Goal: Task Accomplishment & Management: Complete application form

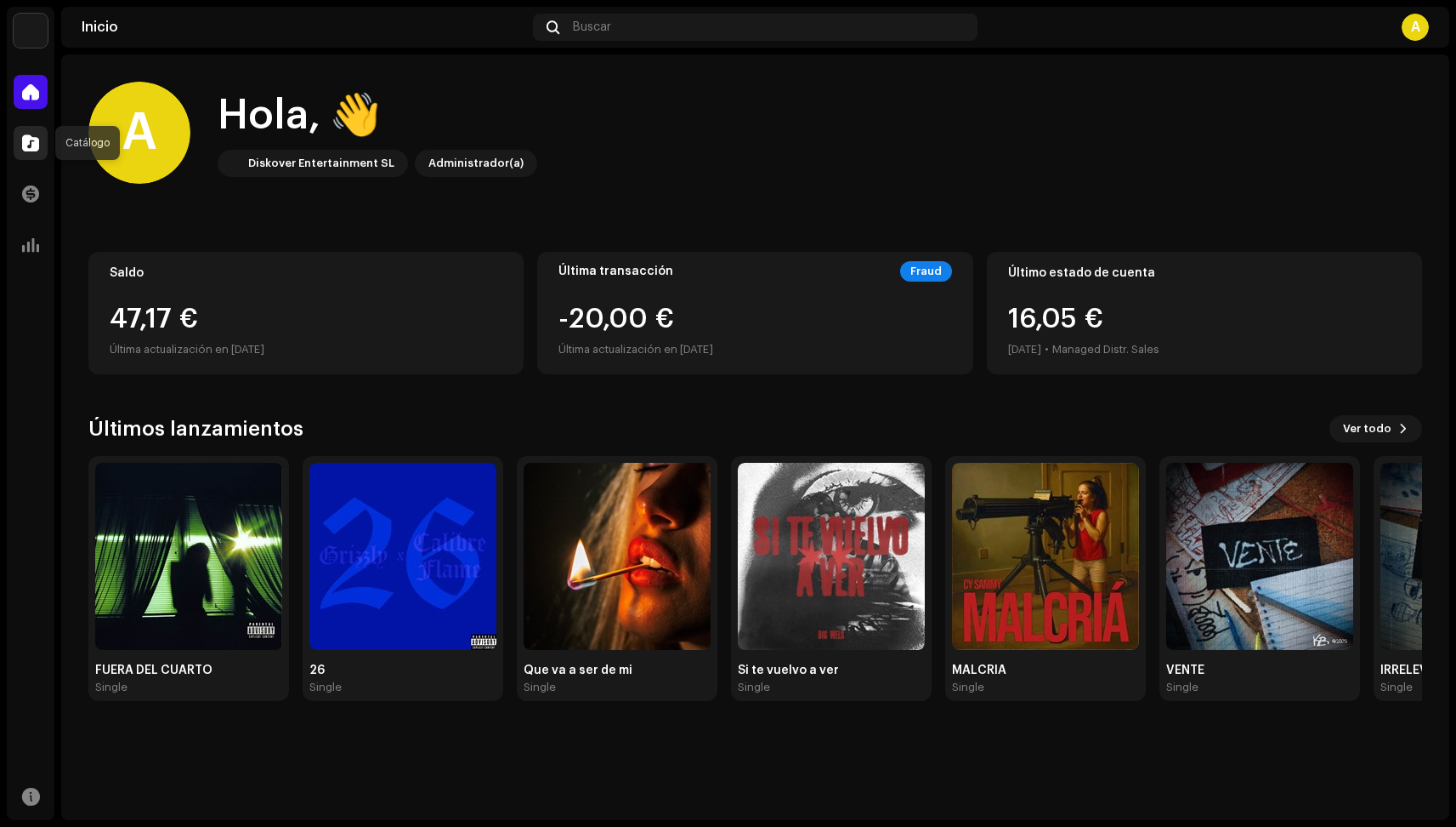
click at [37, 140] on span at bounding box center [30, 143] width 17 height 14
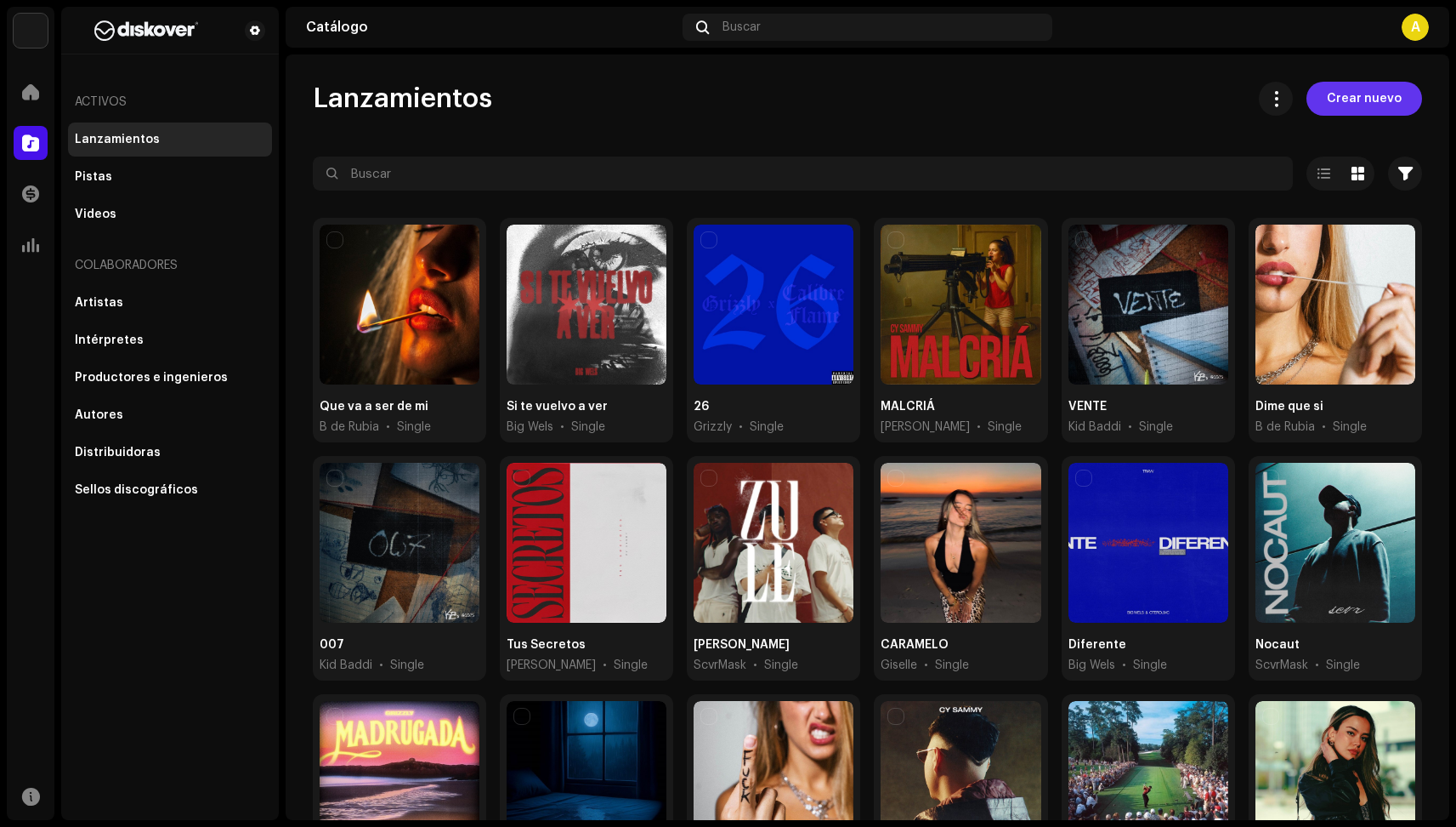
click at [1361, 109] on span "Crear nuevo" at bounding box center [1364, 98] width 74 height 34
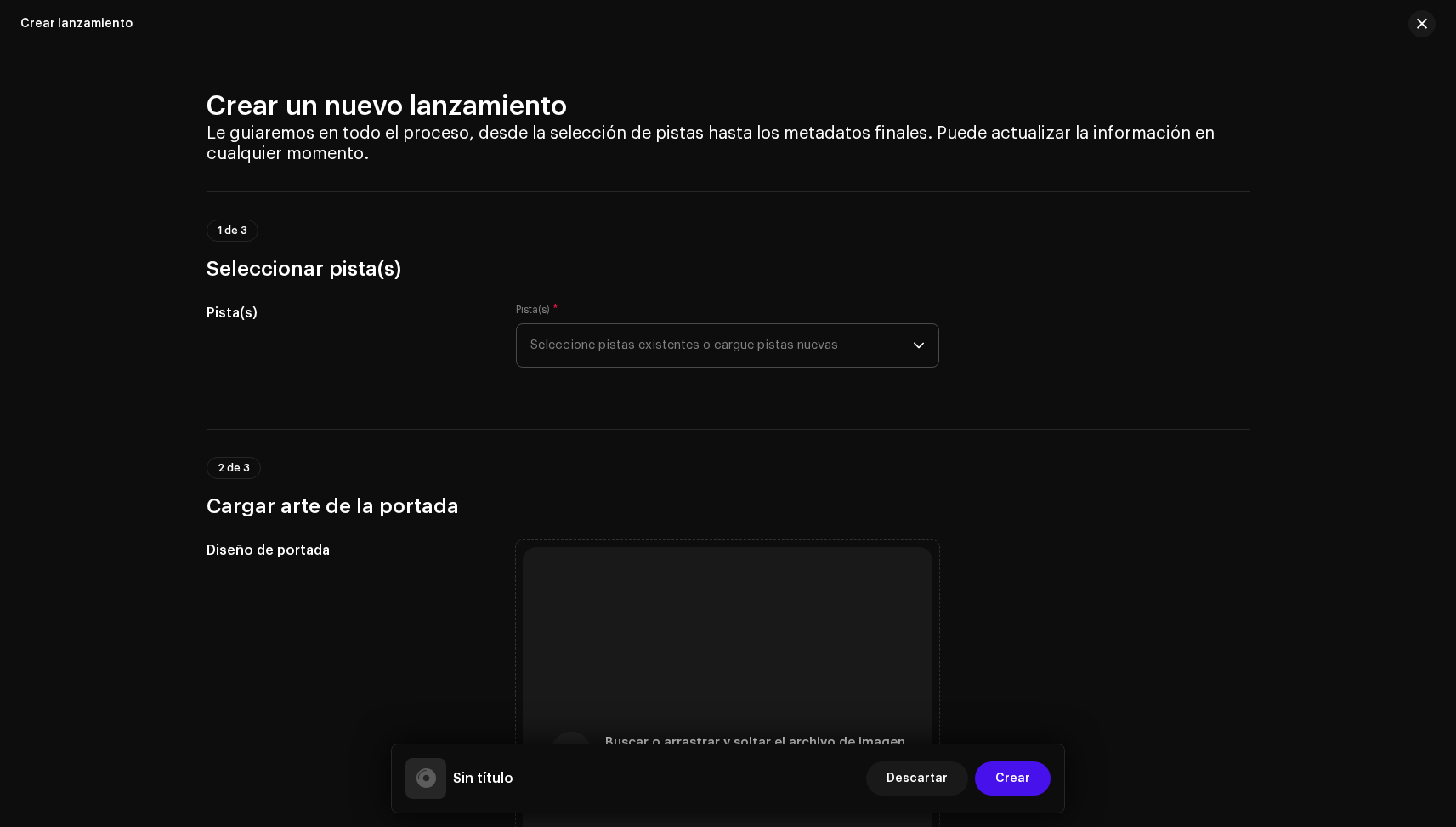
click at [640, 349] on span "Seleccione pistas existentes o cargue pistas nuevas" at bounding box center [721, 345] width 382 height 43
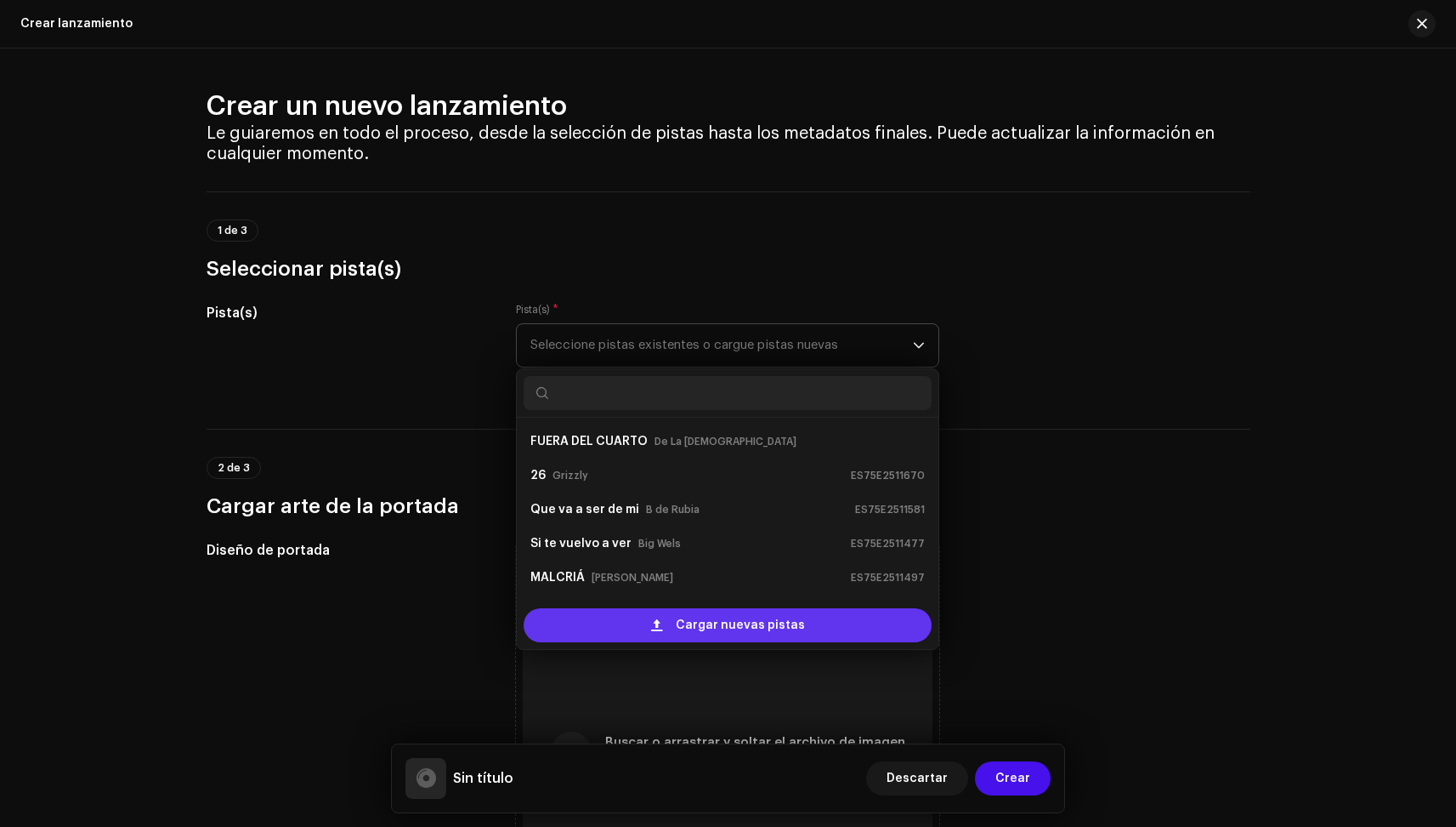
scroll to position [27, 0]
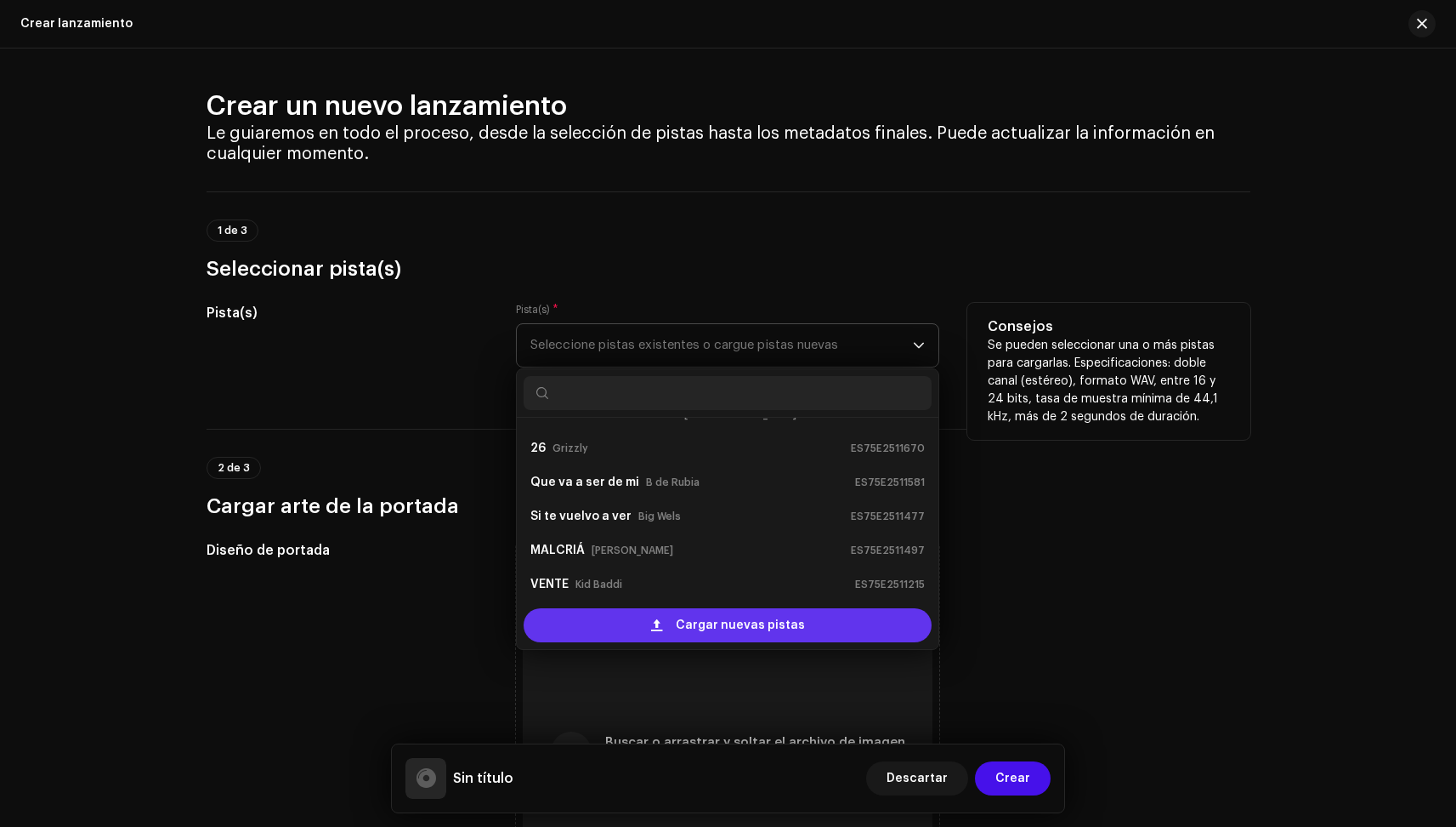
click at [669, 623] on div "Cargar nuevas pistas" at bounding box center [728, 624] width 408 height 34
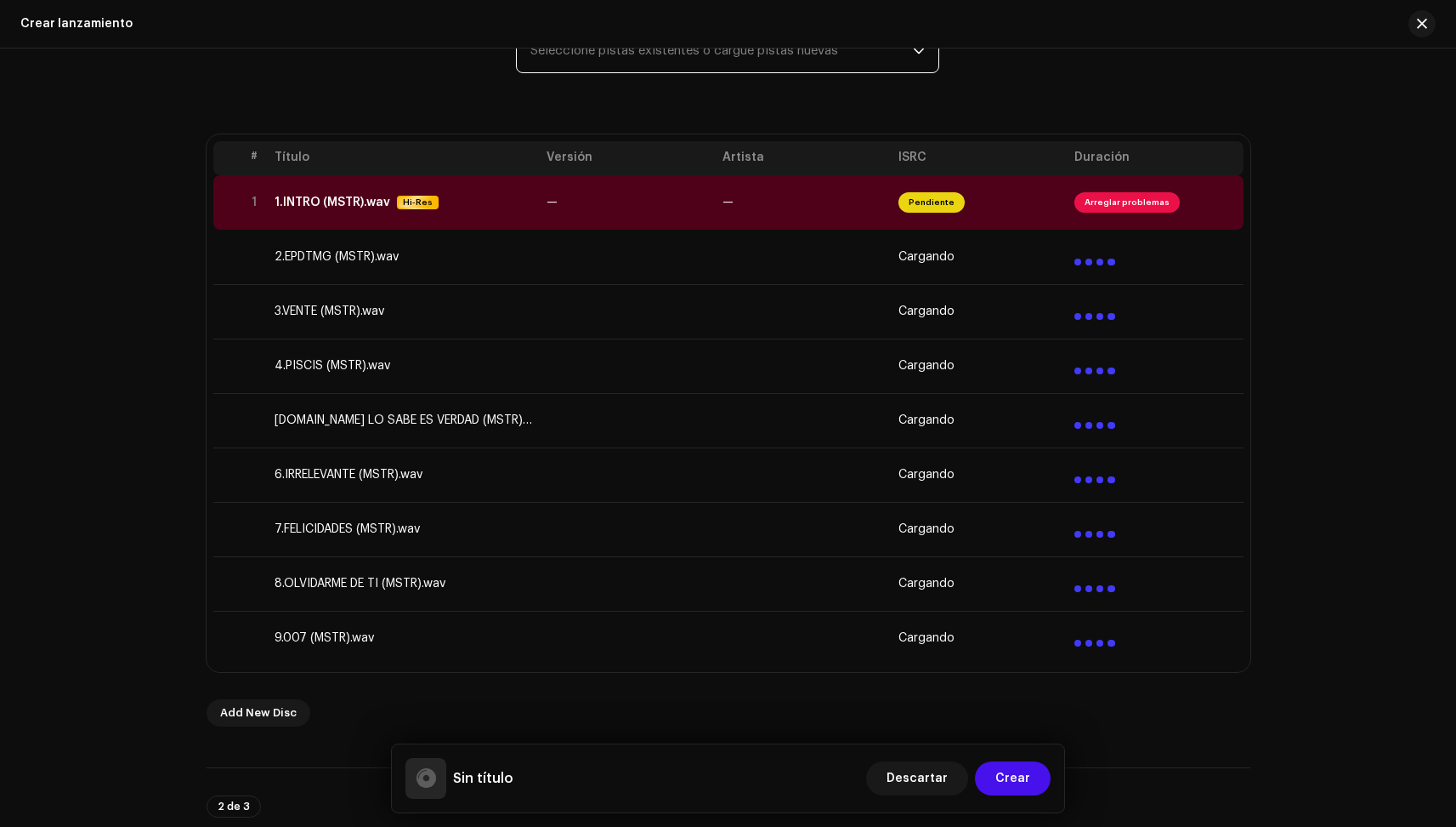
scroll to position [312, 0]
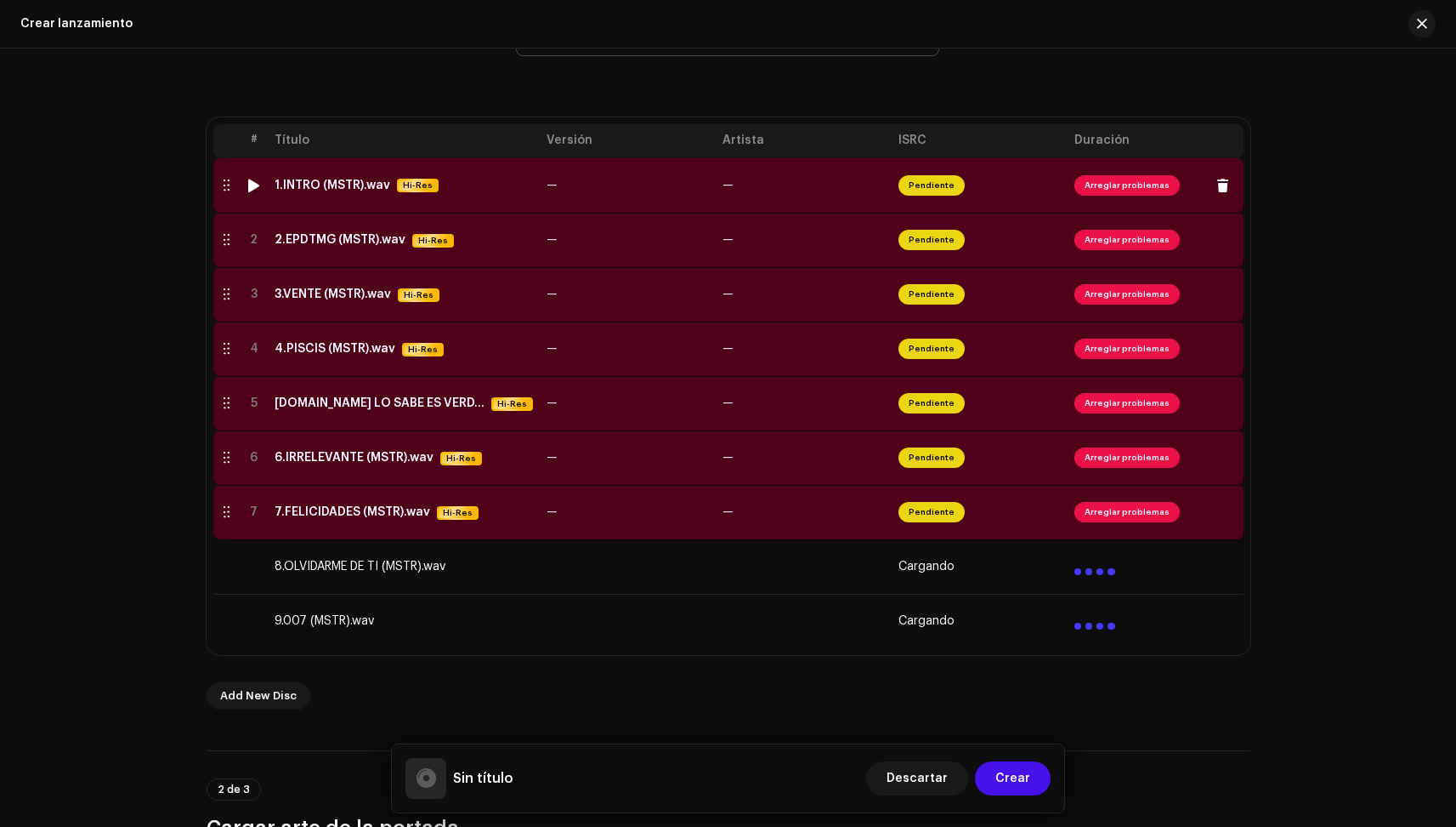
click at [346, 184] on div "1.INTRO (MSTR).wav" at bounding box center [332, 185] width 115 height 14
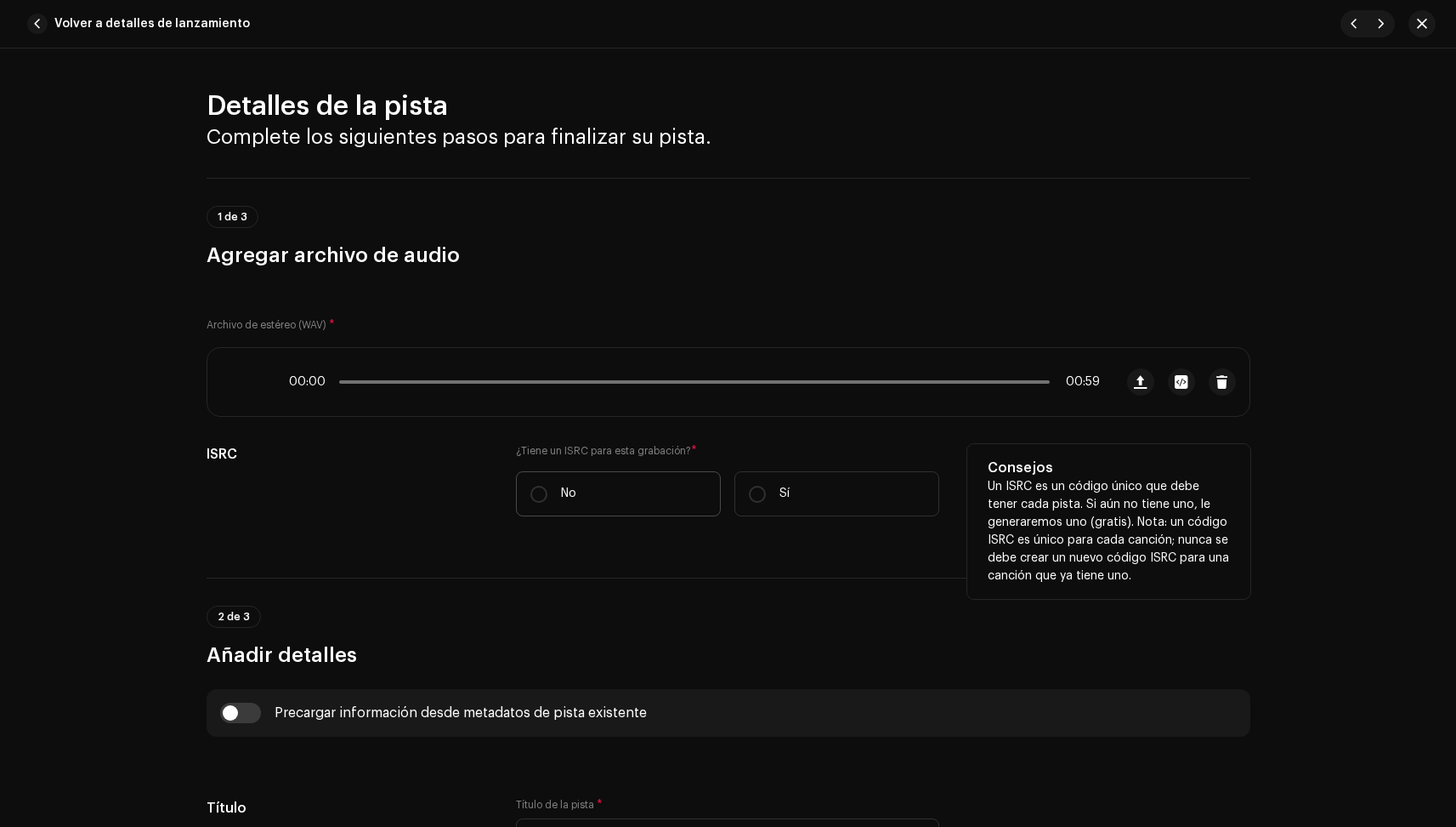
click at [616, 489] on label "No" at bounding box center [619, 494] width 205 height 45
click at [548, 489] on input "No" at bounding box center [539, 493] width 17 height 17
radio input "true"
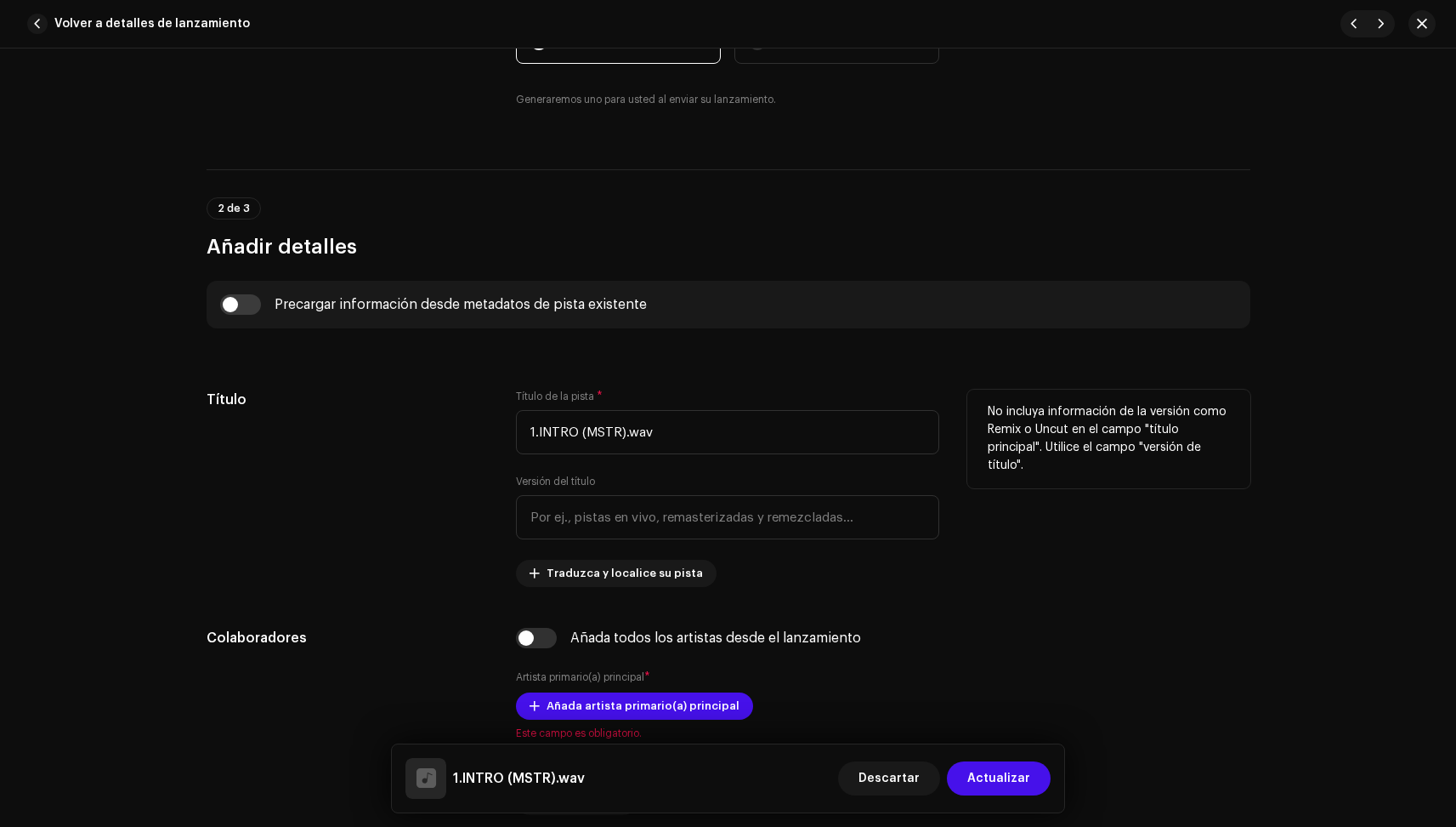
scroll to position [460, 0]
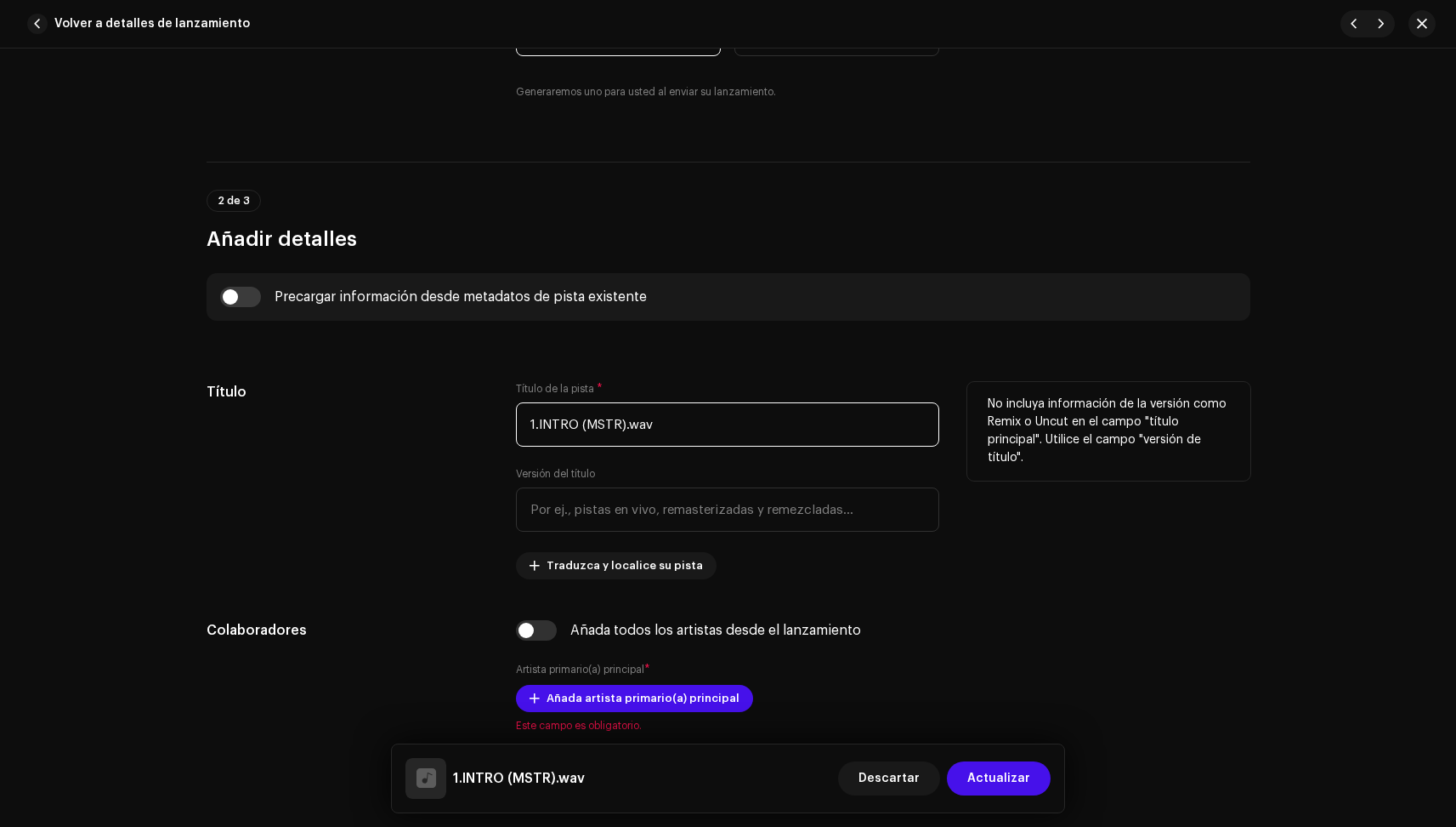
click at [575, 429] on input "1.INTRO (MSTR).wav" at bounding box center [728, 424] width 423 height 45
click at [397, 575] on div "Título" at bounding box center [348, 480] width 283 height 197
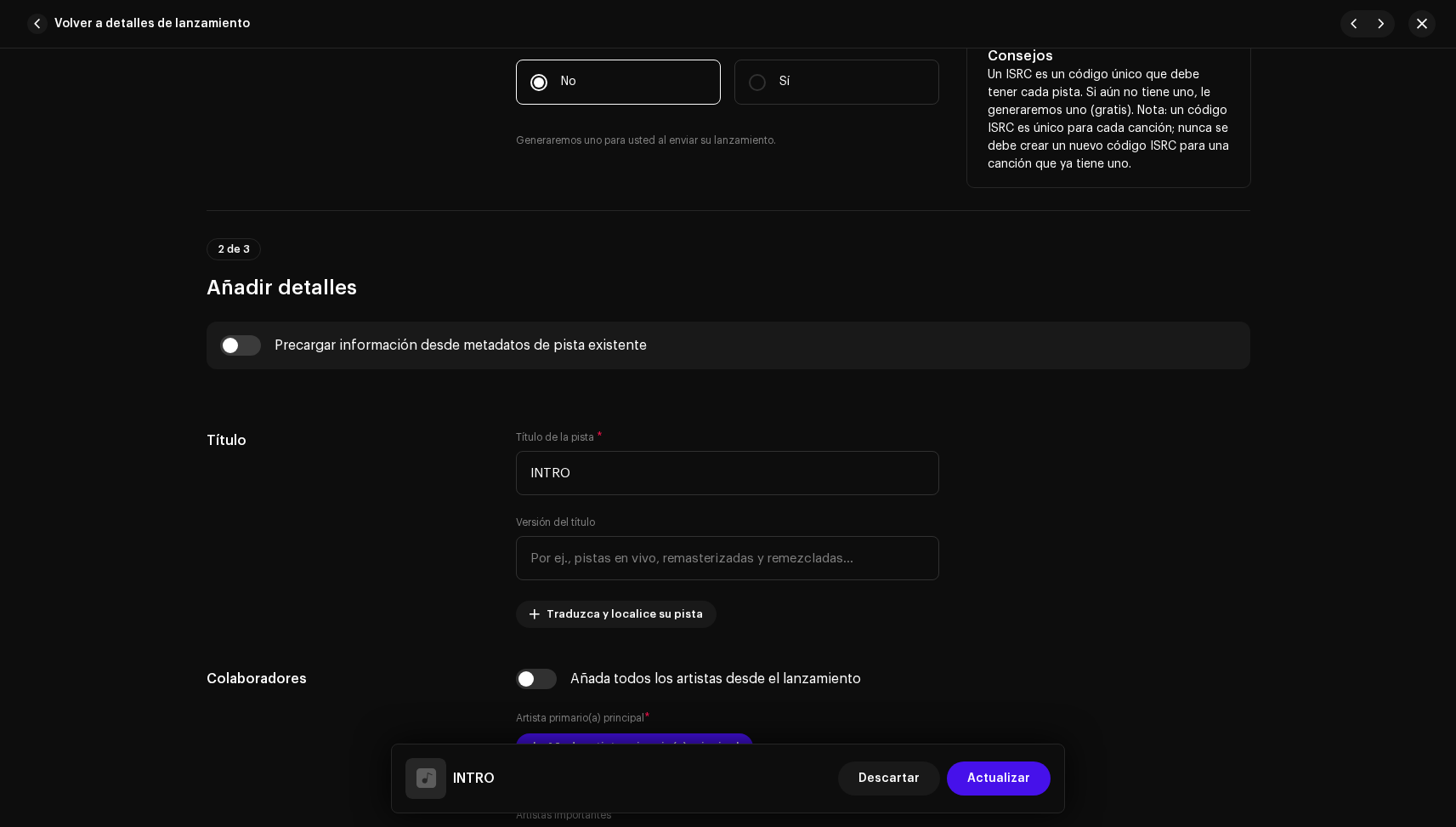
scroll to position [417, 0]
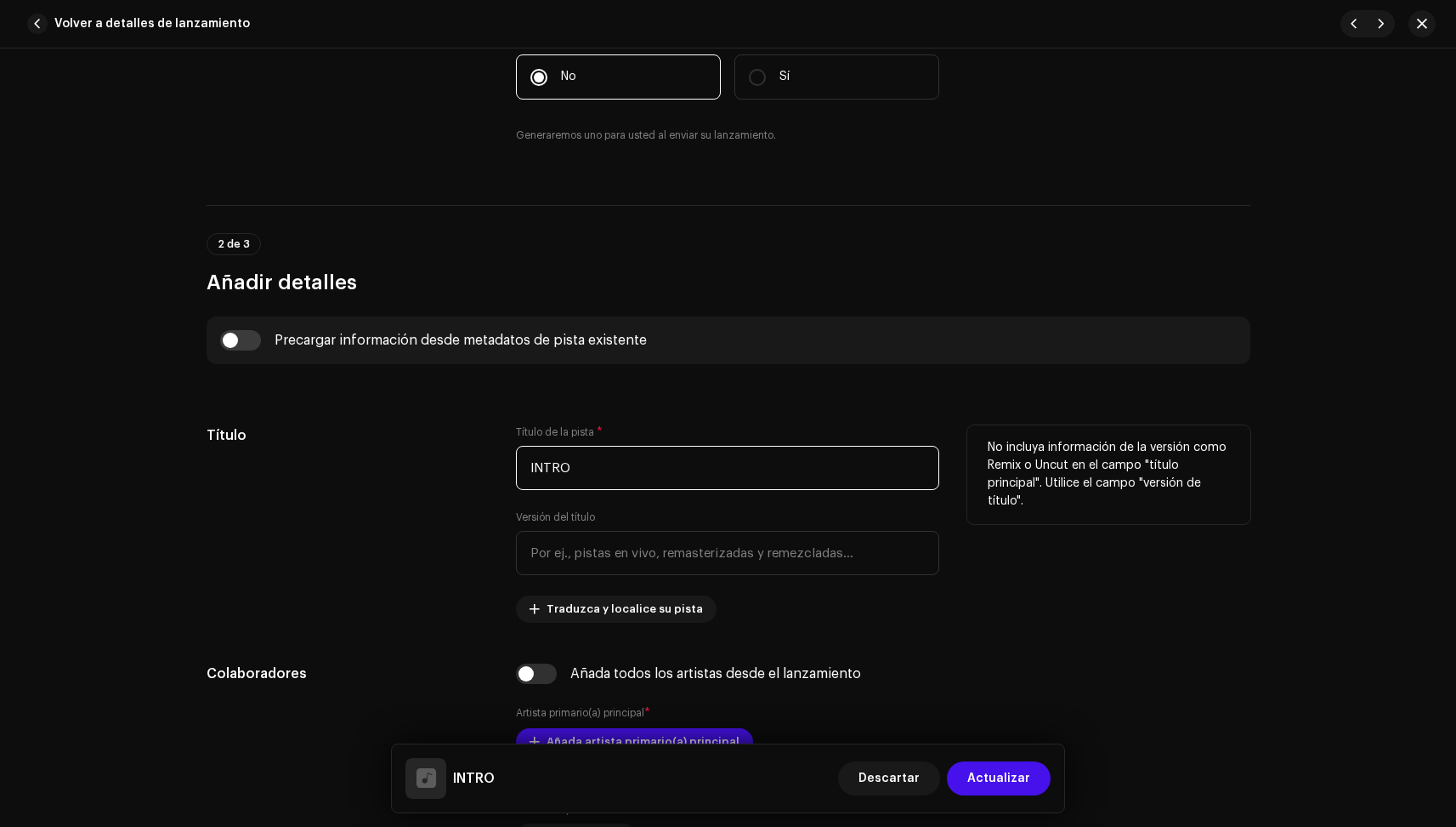
click at [560, 462] on input "INTRO" at bounding box center [728, 467] width 423 height 45
paste input "Lorem ipsumdo sitamet co adip elitsedd ei tempo, incidid utlaboree d ma aliqu e…"
click at [599, 464] on input "INTRO" at bounding box center [728, 467] width 423 height 45
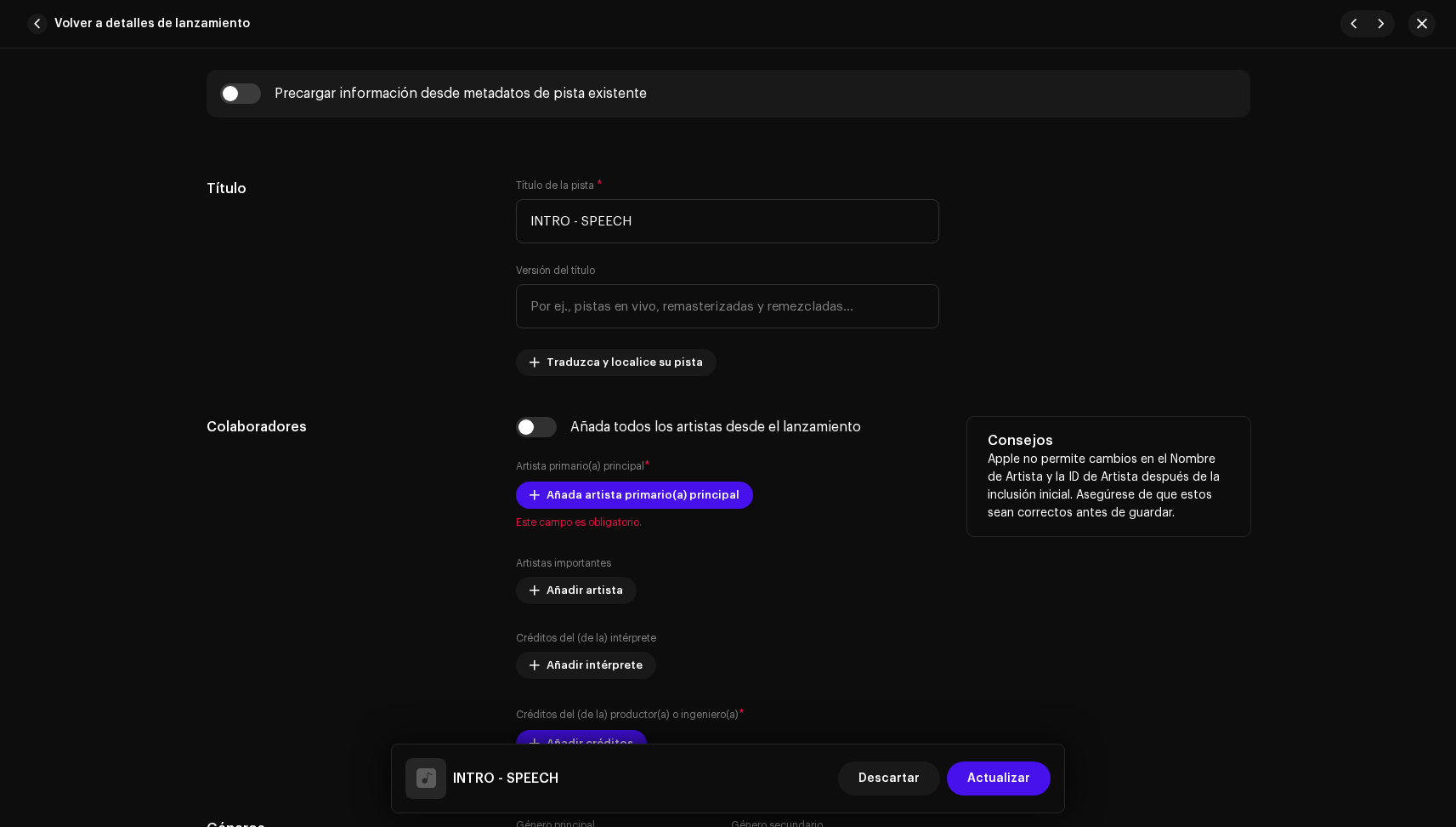
scroll to position [666, 0]
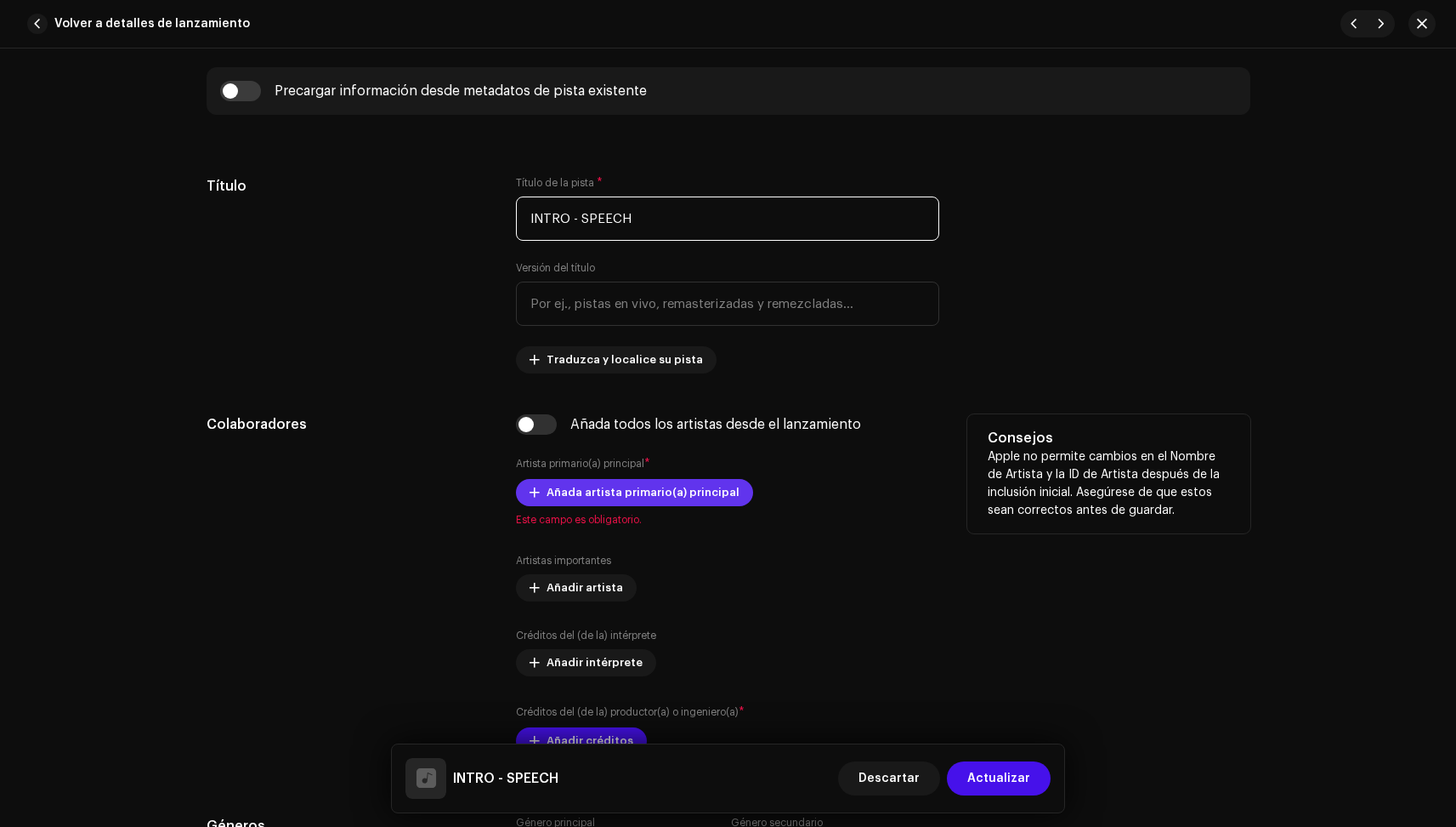
type input "INTRO - SPEECH"
click at [609, 491] on span "Añada artista primario(a) principal" at bounding box center [643, 492] width 193 height 34
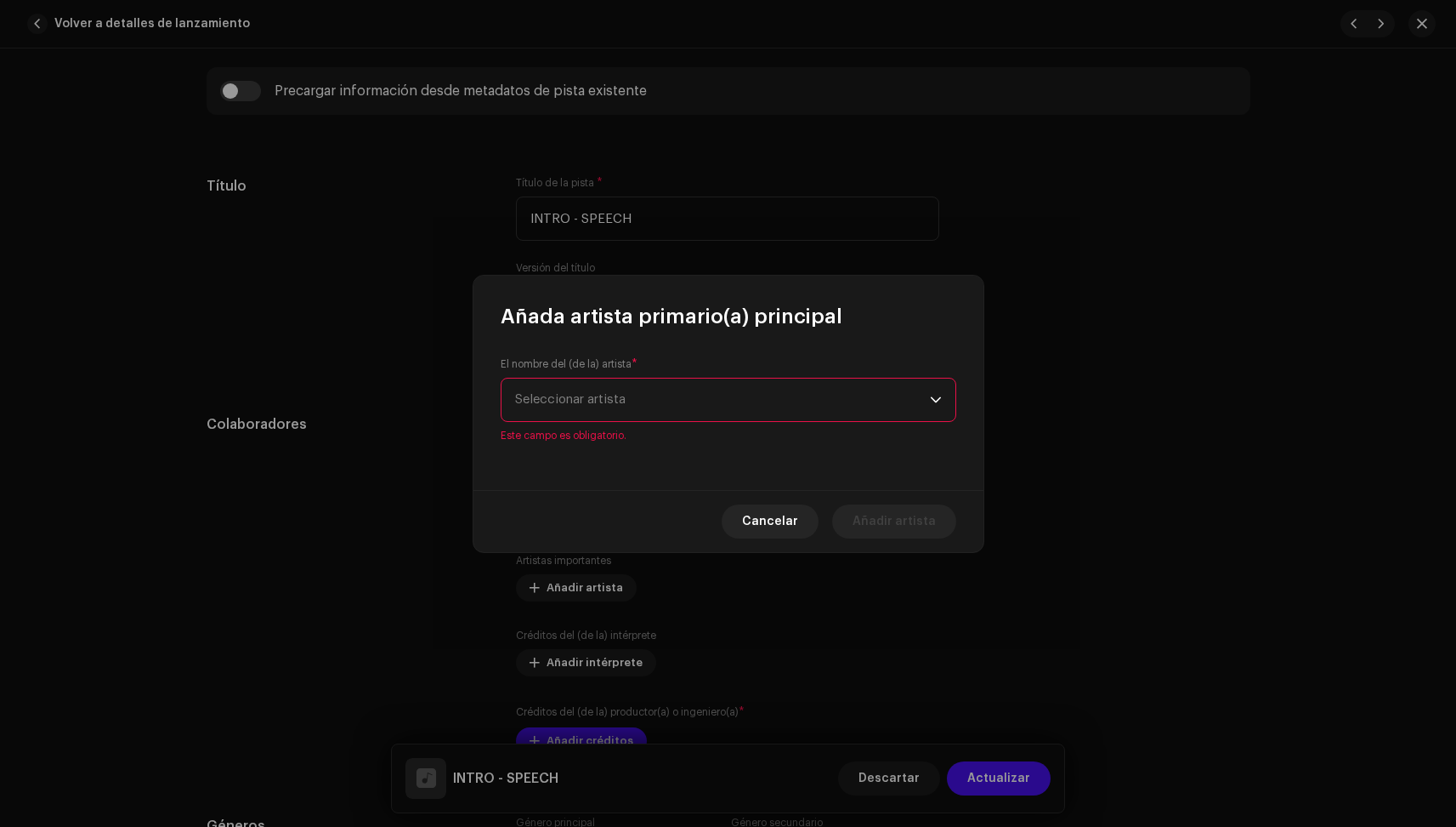
click at [625, 378] on div "El nombre del (de la) artista * Seleccionar artista Este campo es obligatorio." at bounding box center [728, 400] width 456 height 85
click at [622, 396] on span "Seleccionar artista" at bounding box center [570, 399] width 111 height 13
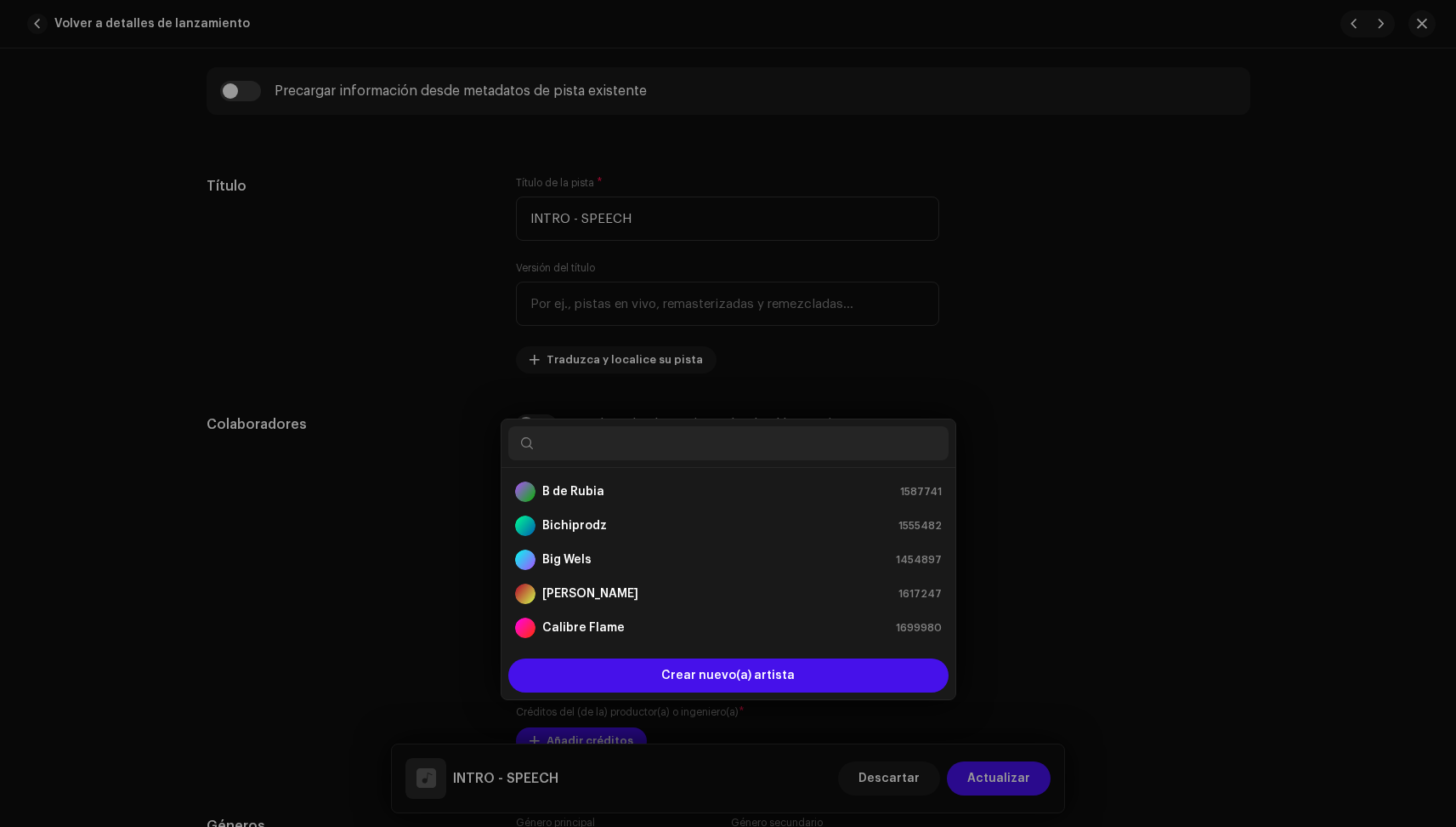
click at [372, 443] on div "Añada artista primario(a) principal El nombre del (de la) artista * Seleccionar…" at bounding box center [728, 414] width 1456 height 827
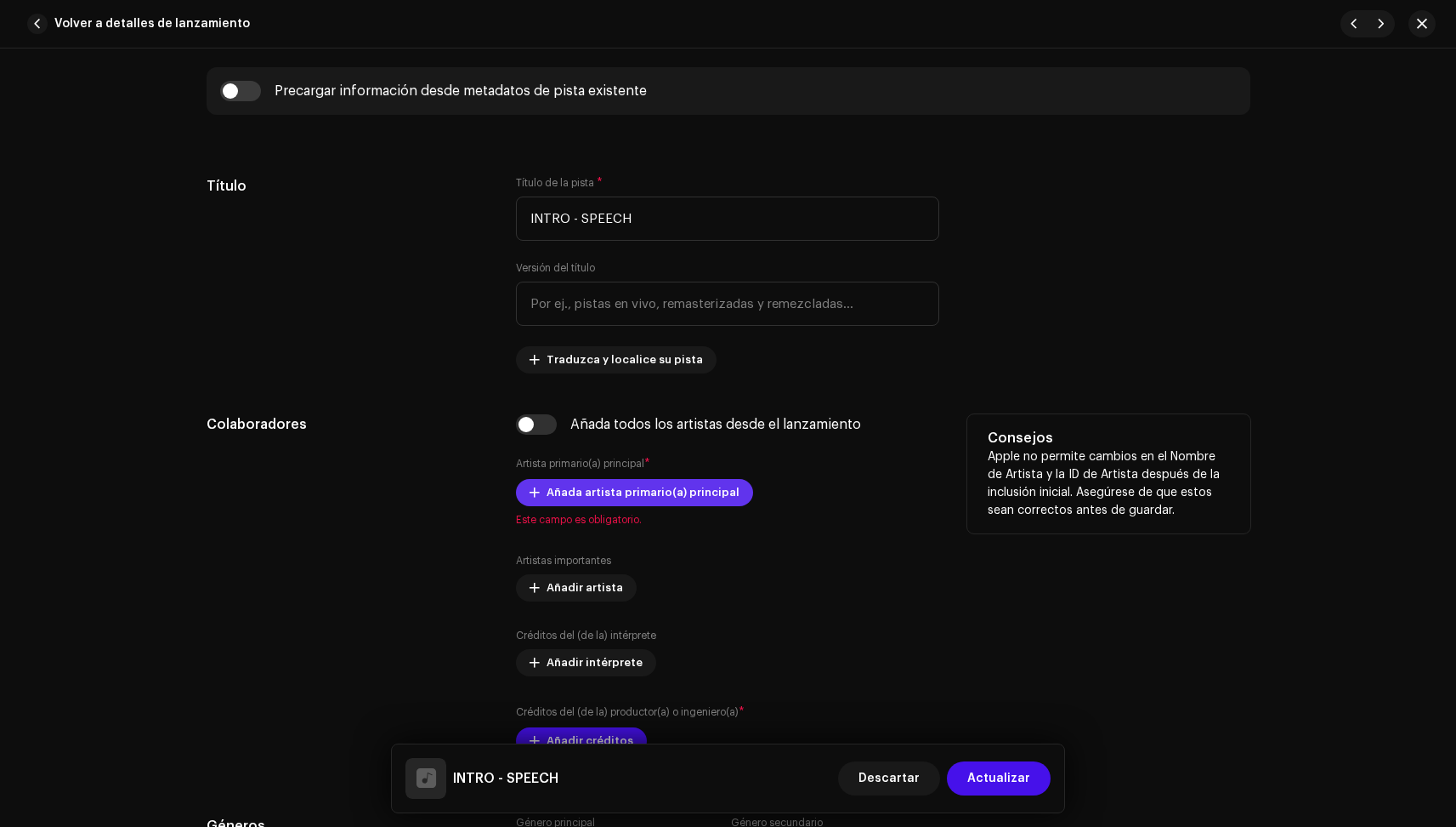
click at [549, 493] on span "Añada artista primario(a) principal" at bounding box center [643, 492] width 193 height 34
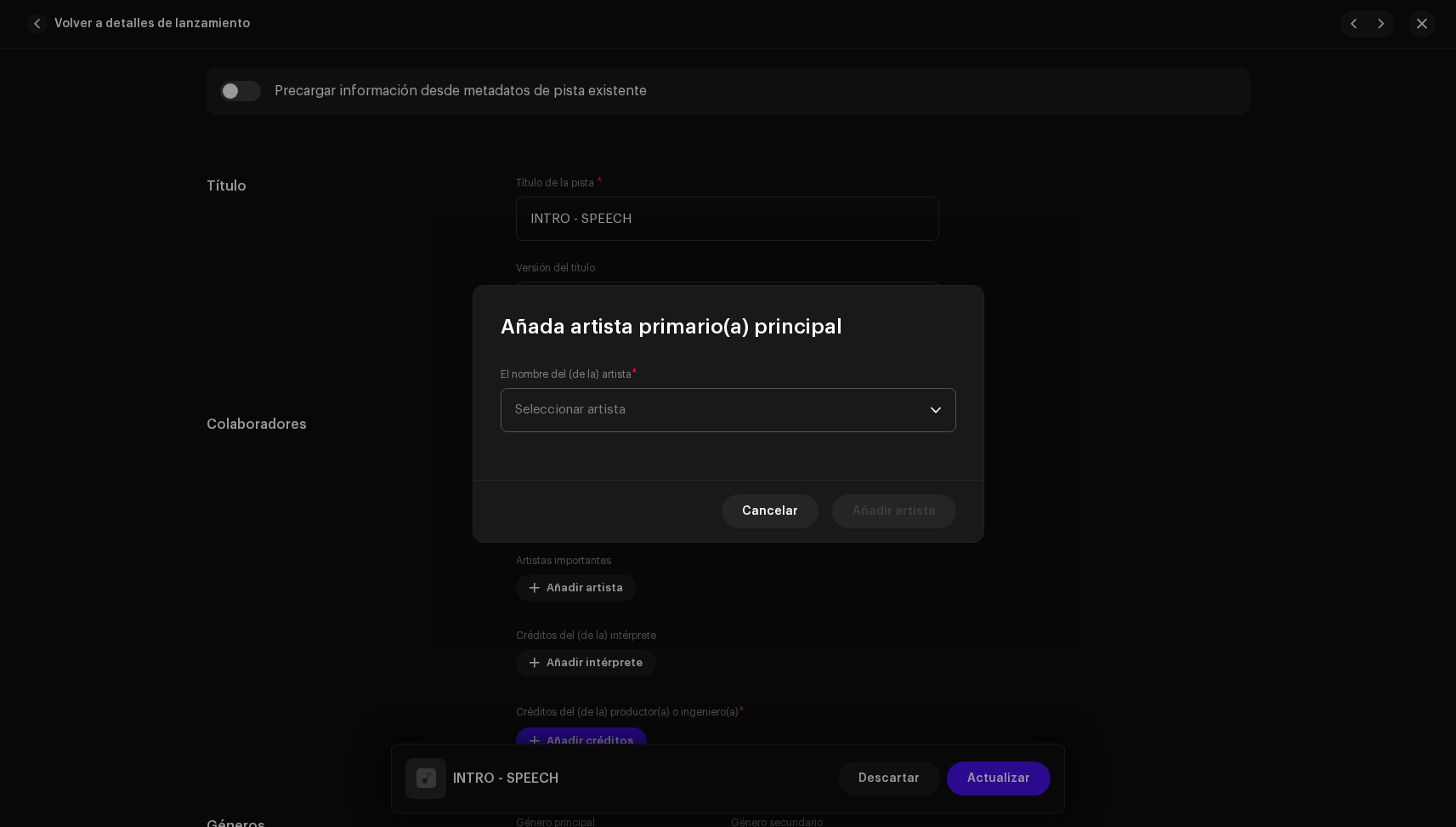
click at [621, 412] on span "Seleccionar artista" at bounding box center [570, 410] width 111 height 13
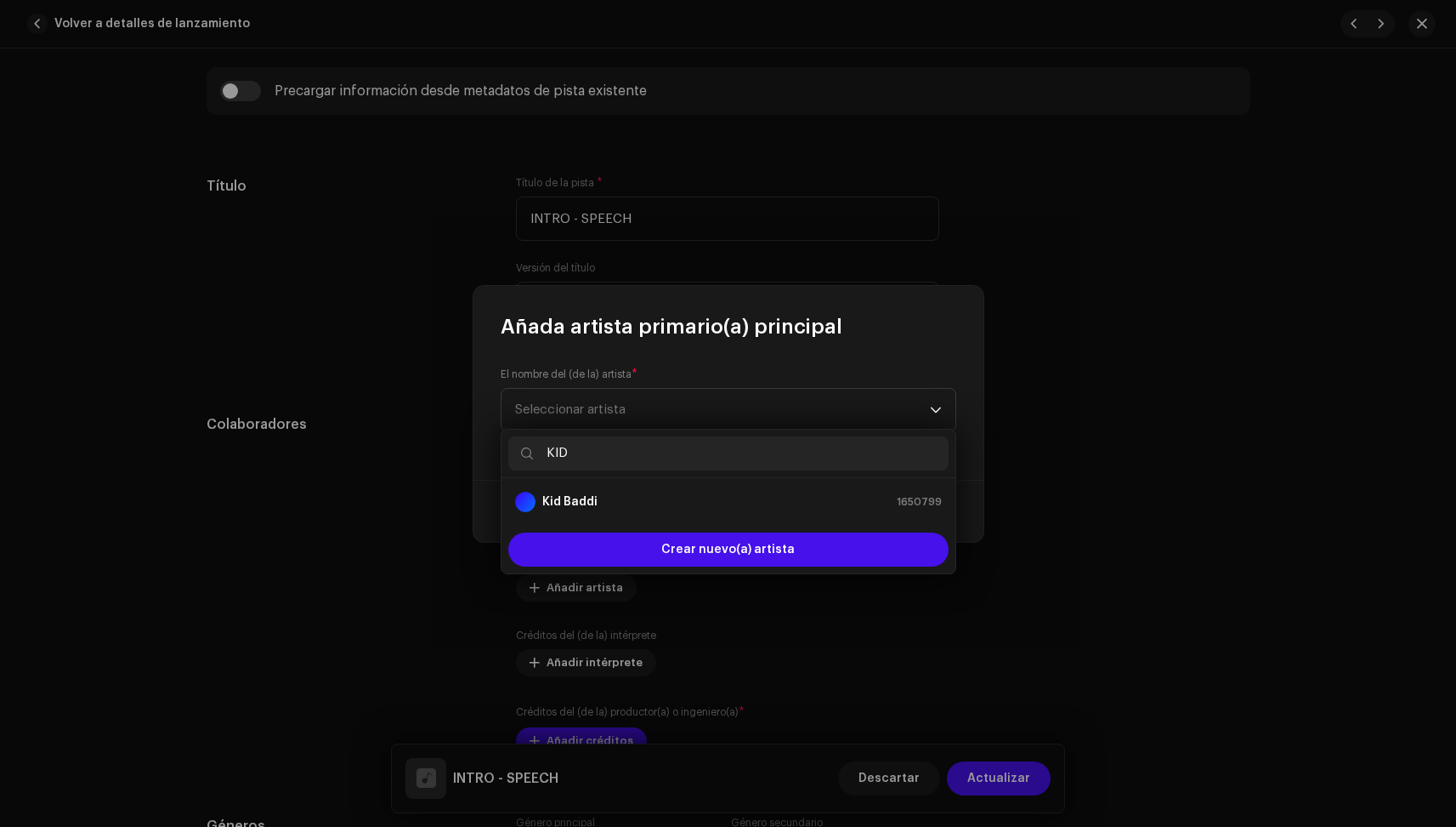
type input "KID"
click at [598, 498] on div "Kid Baddi 1650799" at bounding box center [728, 502] width 427 height 20
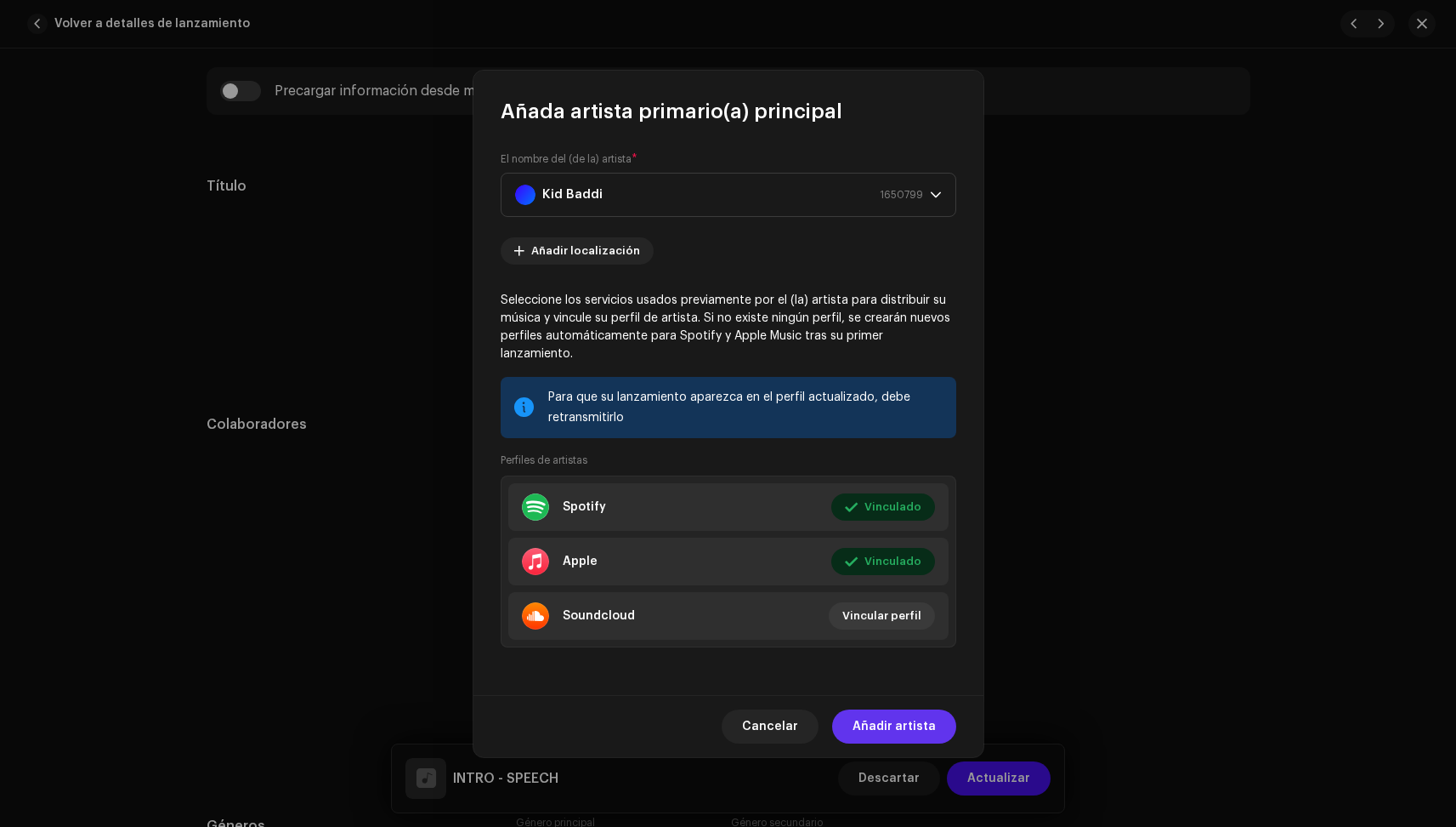
click at [926, 722] on span "Añadir artista" at bounding box center [895, 726] width 84 height 34
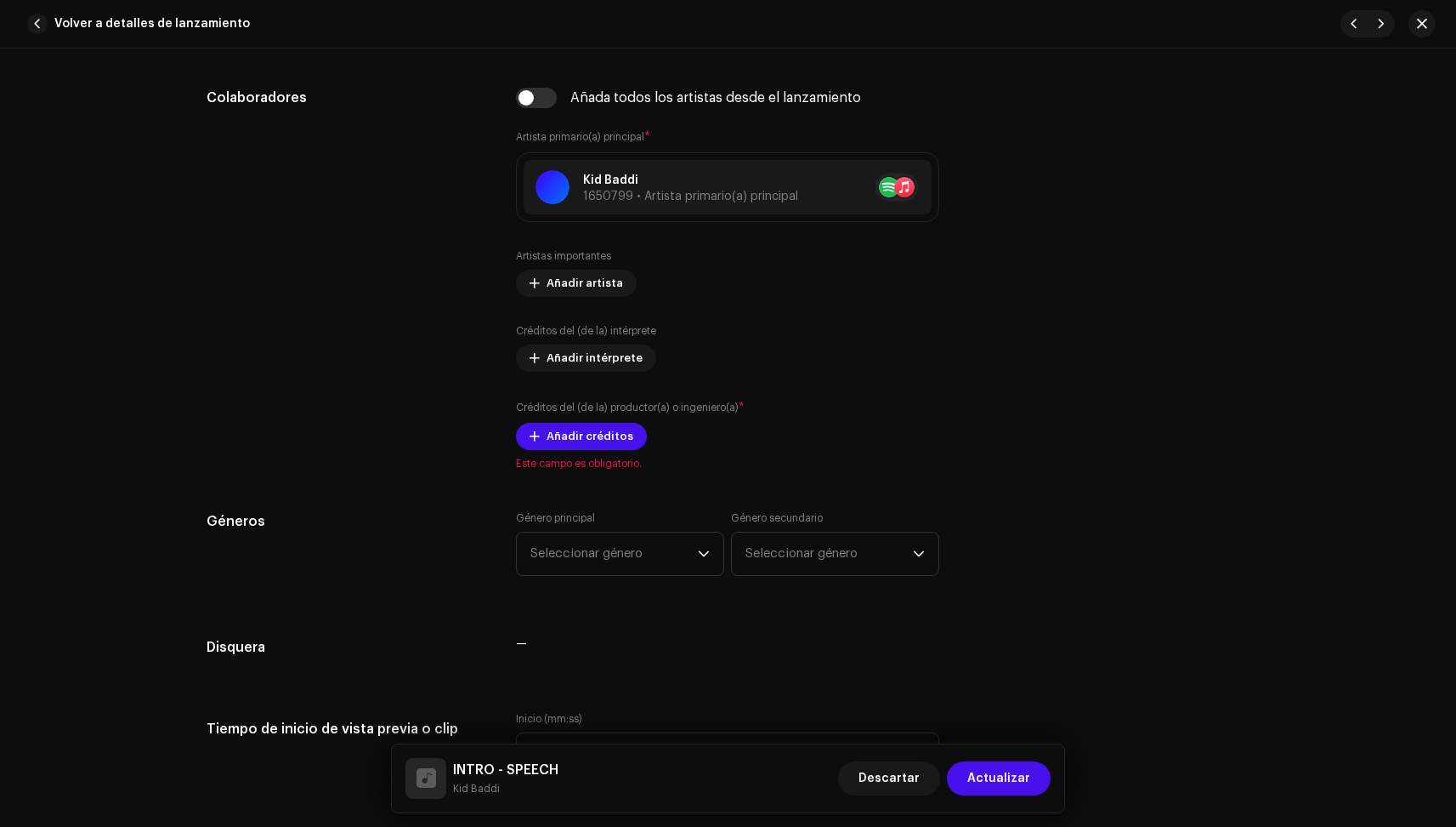
scroll to position [971, 0]
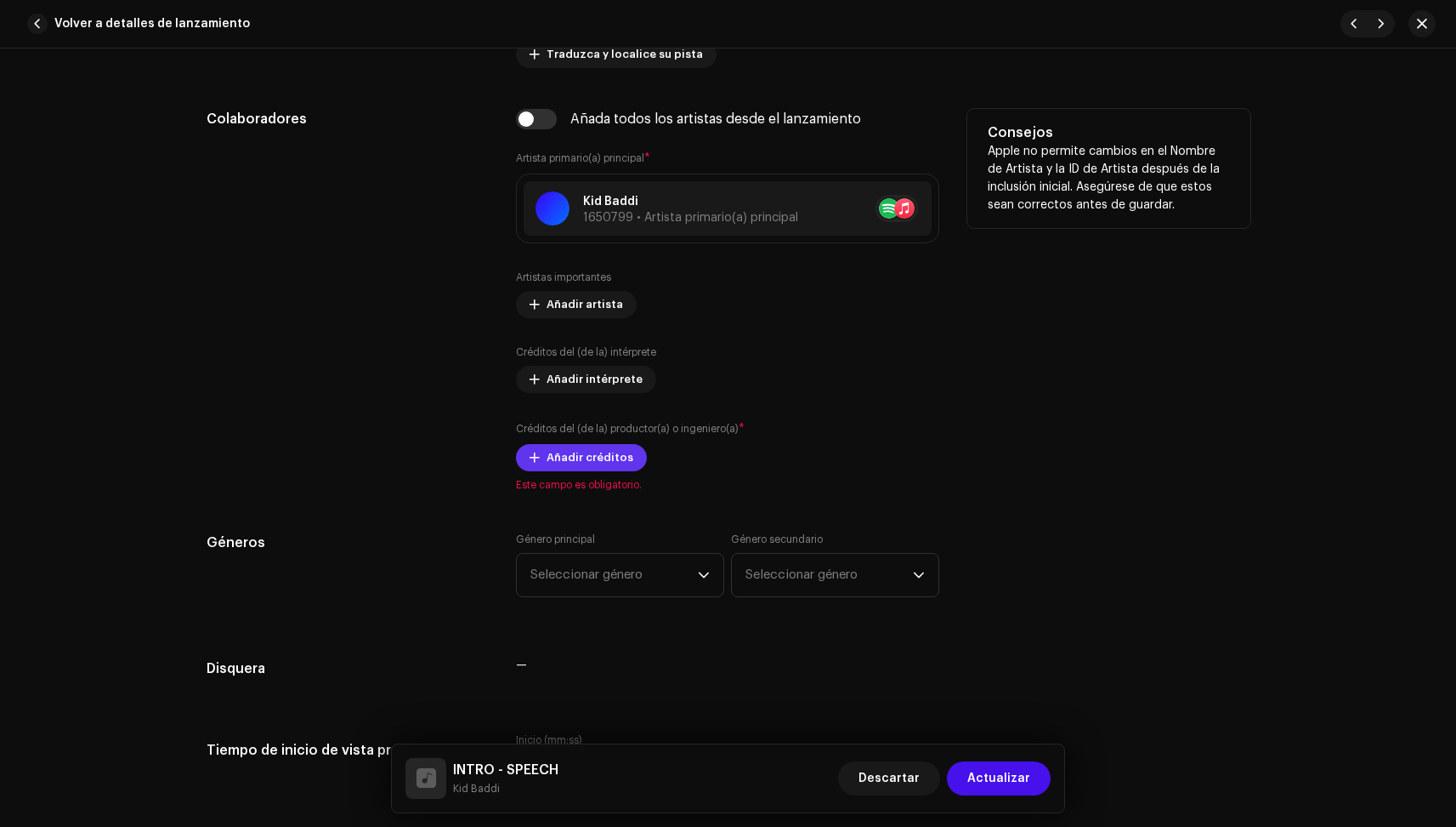
click at [580, 458] on span "Añadir créditos" at bounding box center [589, 457] width 86 height 34
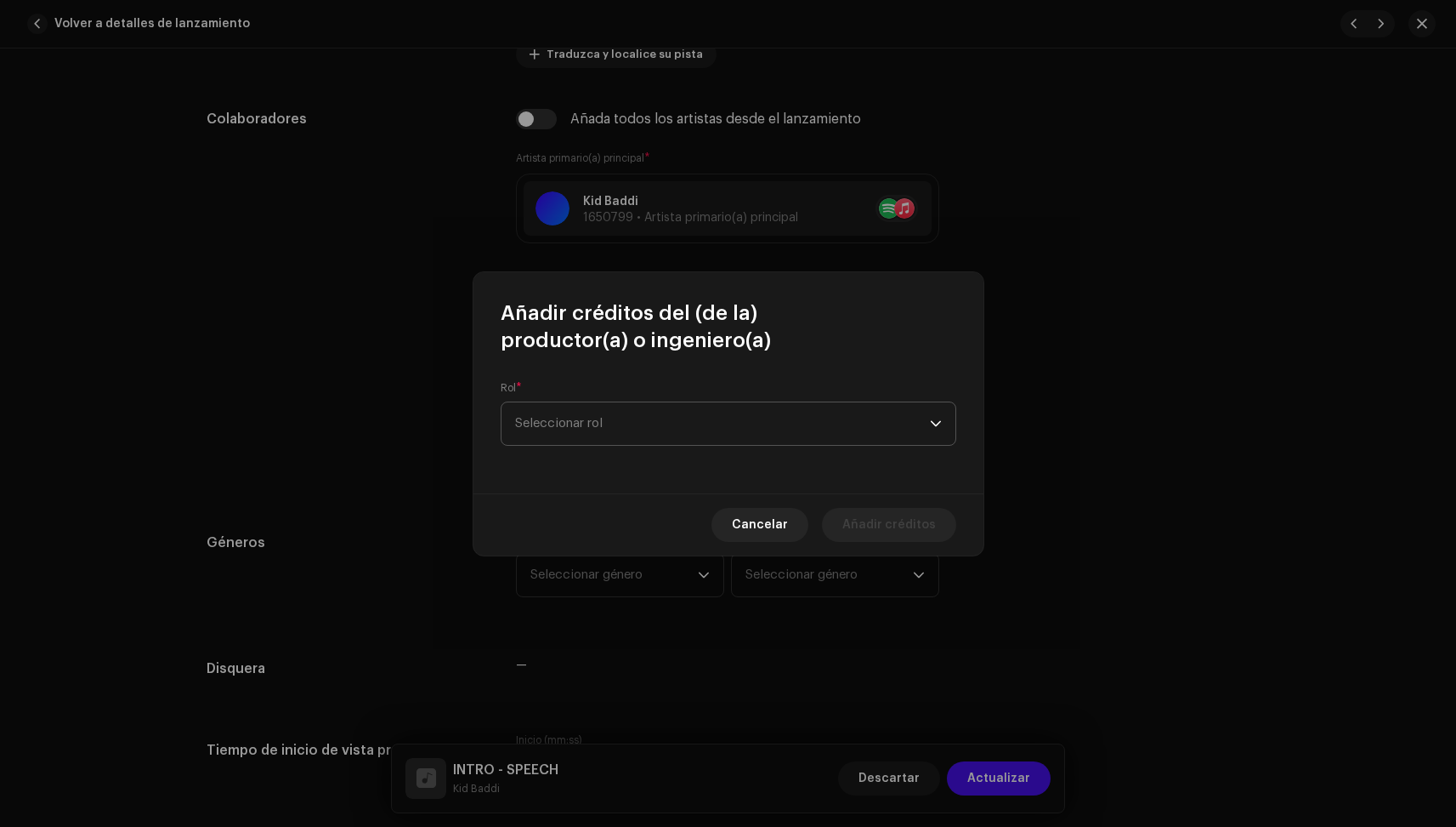
click at [651, 413] on span "Seleccionar rol" at bounding box center [722, 423] width 415 height 43
type input "T"
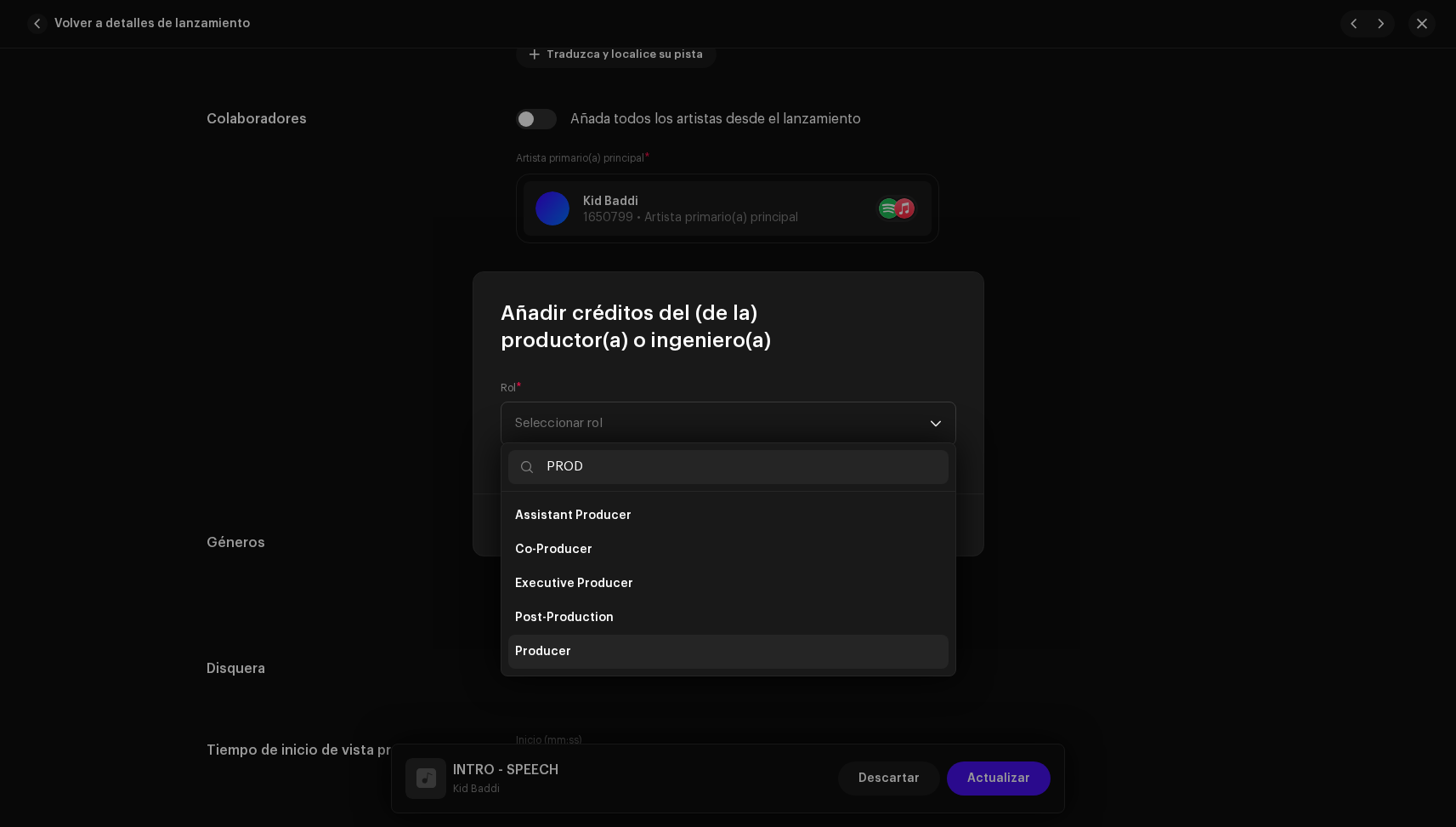
type input "PROD"
click at [572, 638] on li "Producer" at bounding box center [728, 651] width 441 height 34
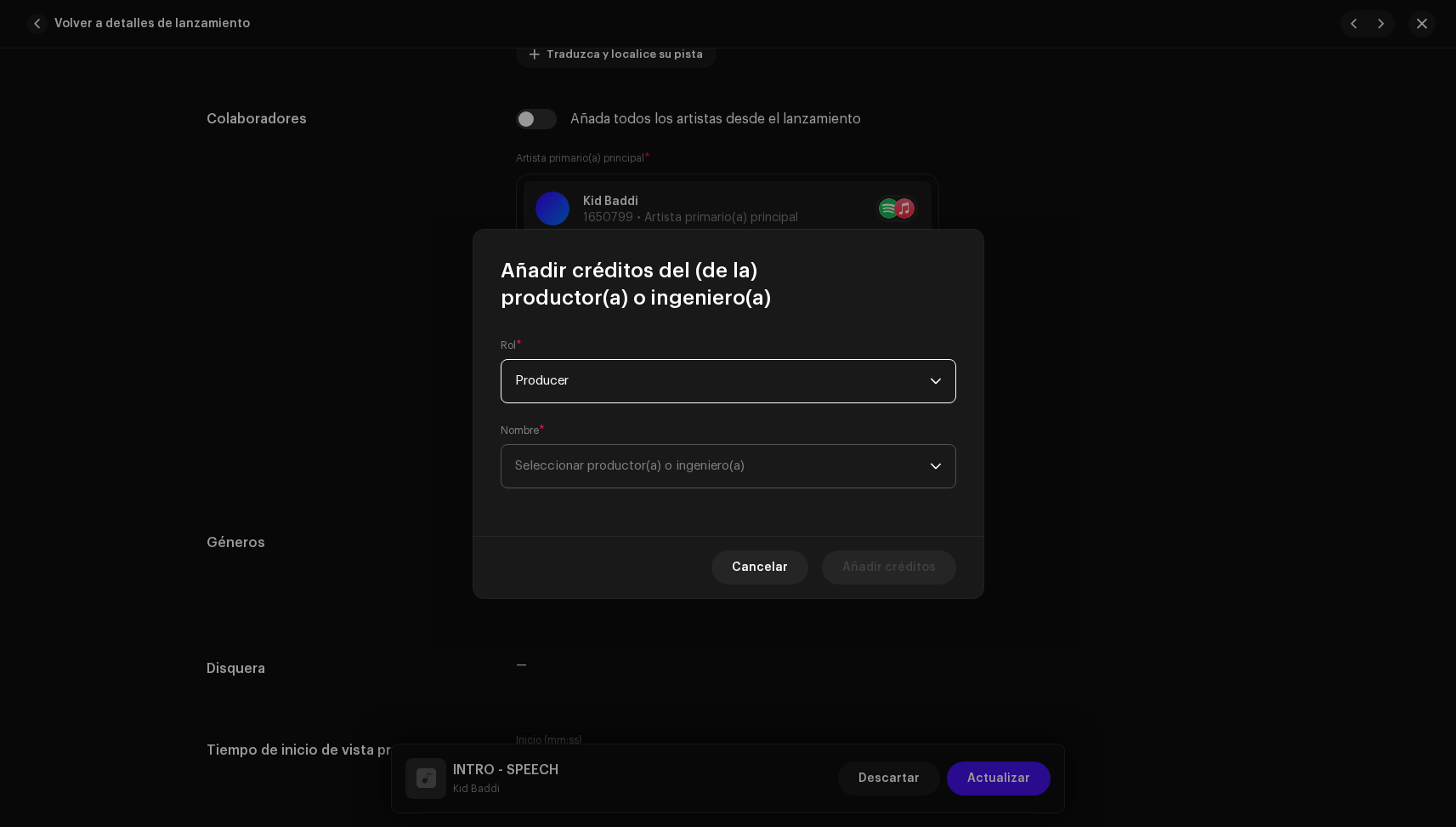
click at [590, 453] on span "Seleccionar productor(a) o ingeniero(a)" at bounding box center [722, 465] width 415 height 43
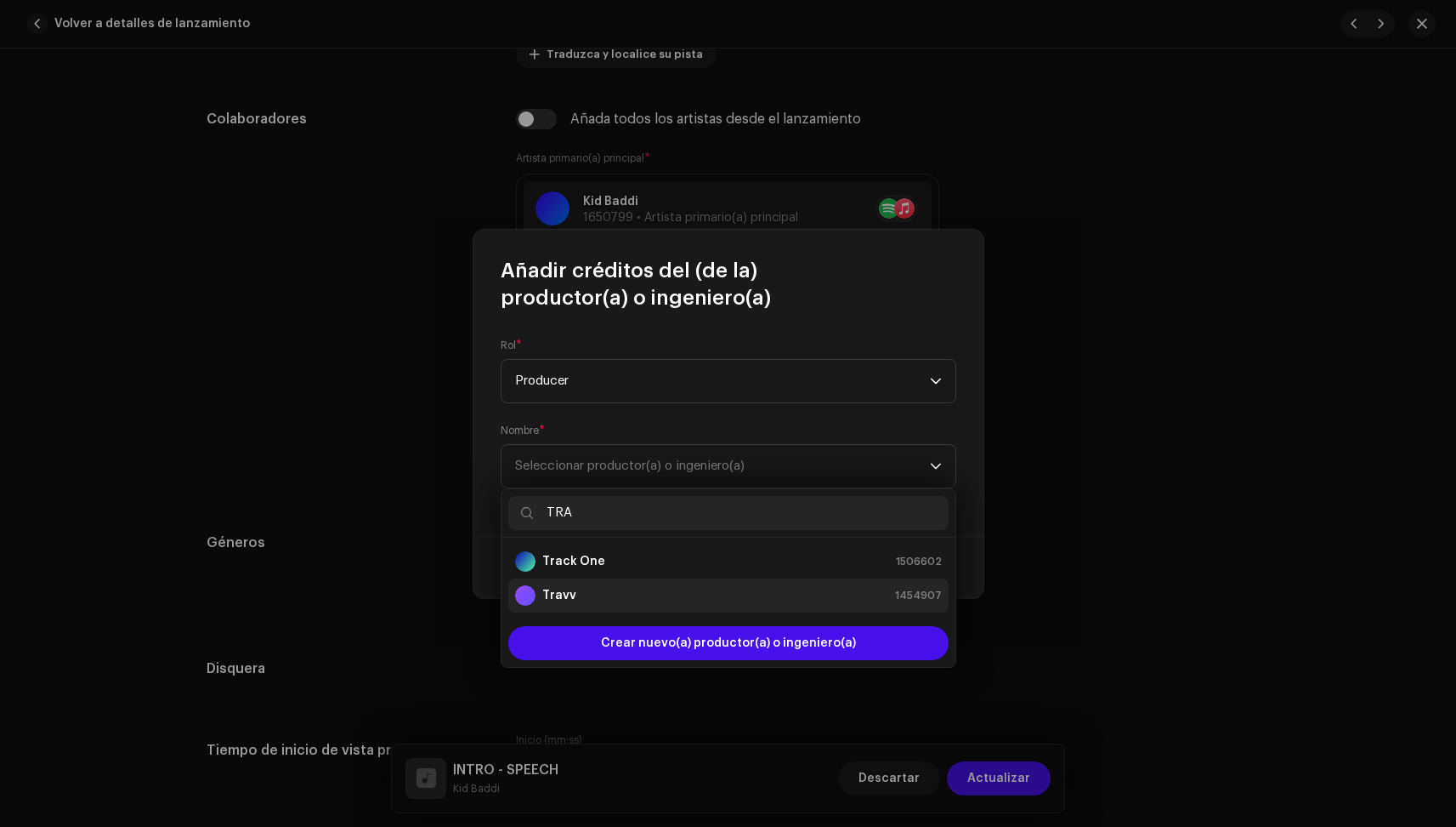
type input "TRA"
click at [572, 598] on strong "Travv" at bounding box center [559, 595] width 34 height 17
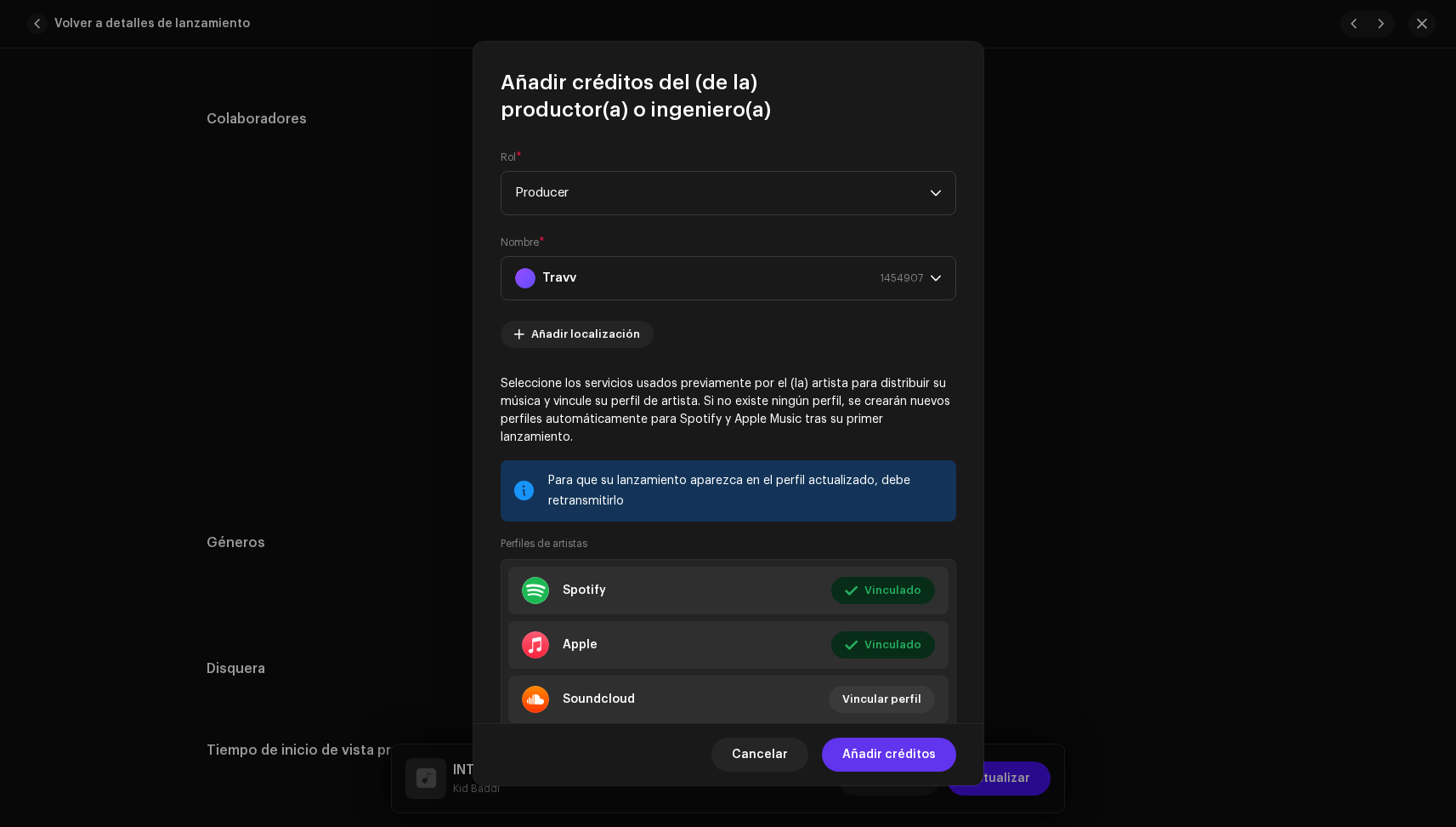
click at [907, 756] on span "Añadir créditos" at bounding box center [889, 753] width 94 height 34
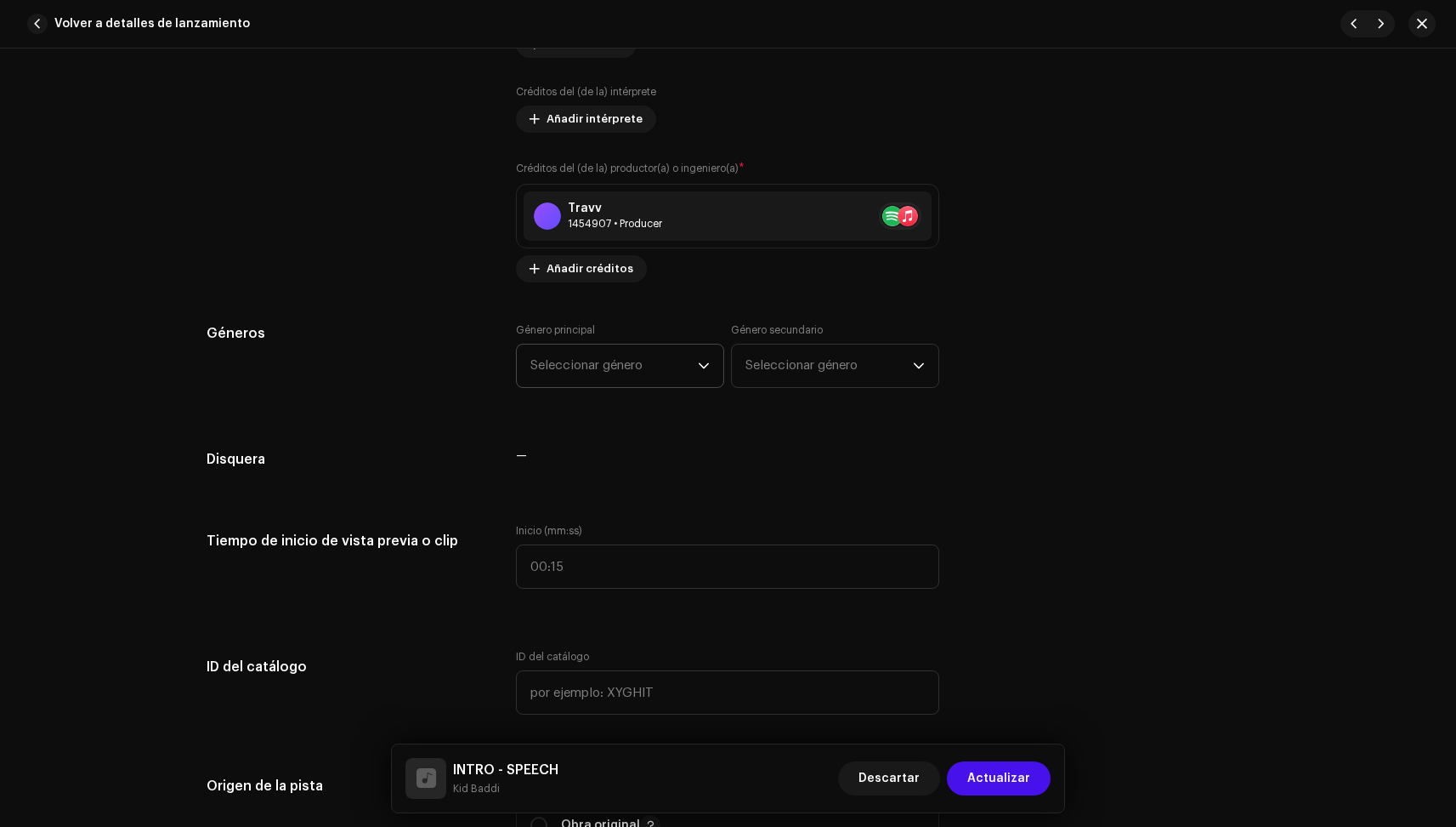
scroll to position [1239, 0]
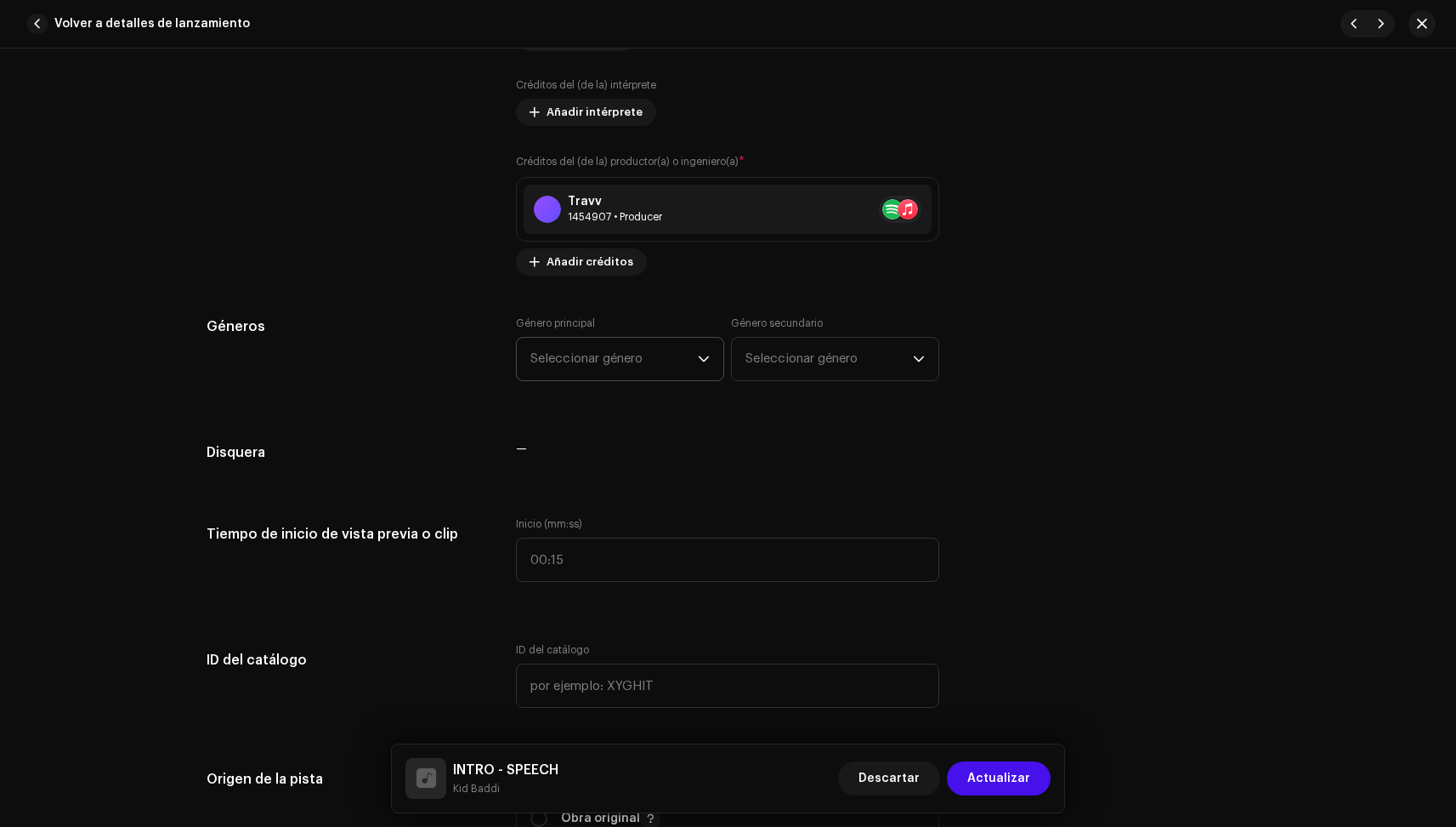
click at [623, 352] on span "Seleccionar género" at bounding box center [614, 359] width 167 height 43
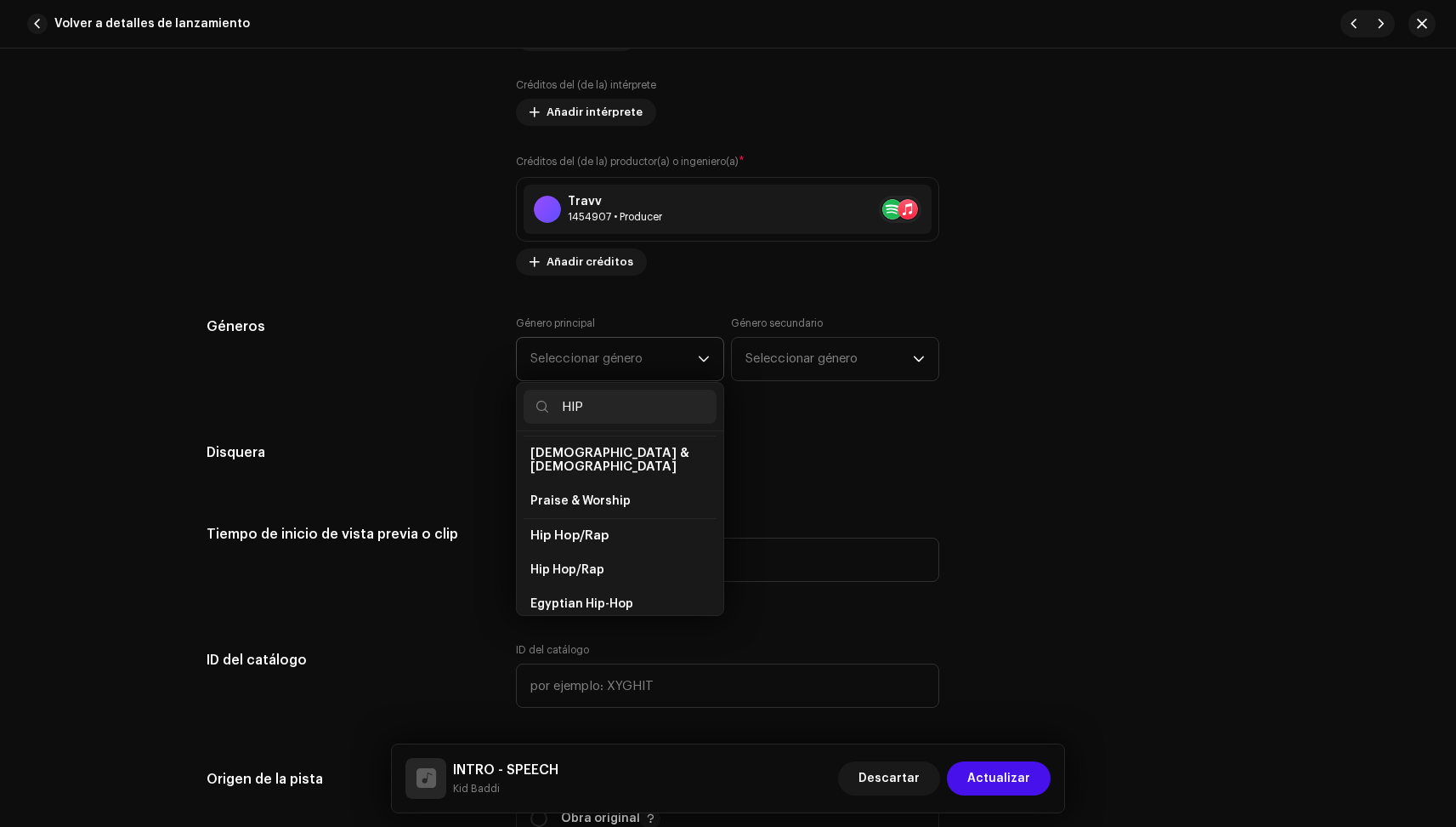
scroll to position [87, 0]
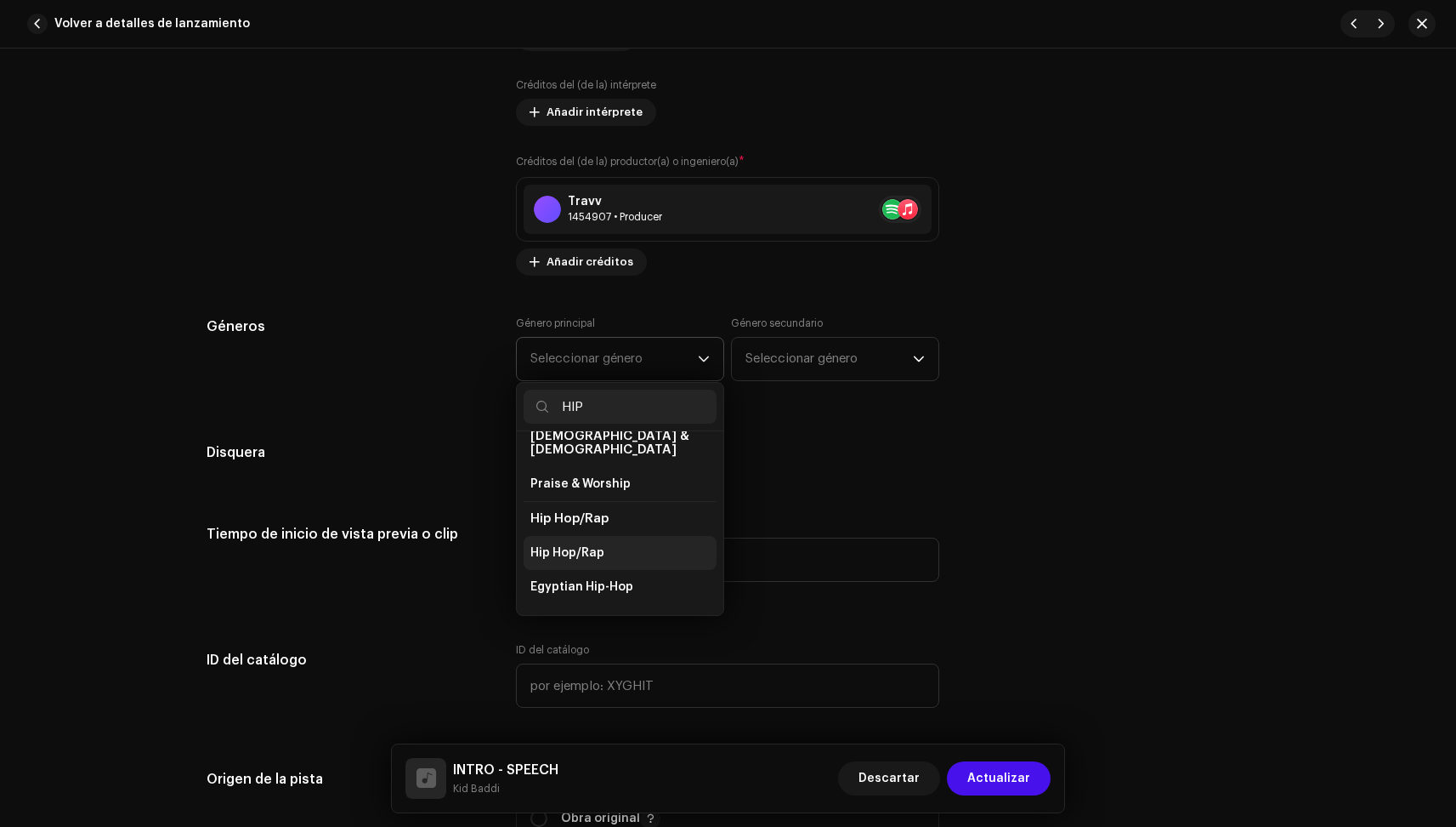
type input "HIP"
click at [570, 544] on span "Hip Hop/Rap" at bounding box center [567, 553] width 74 height 17
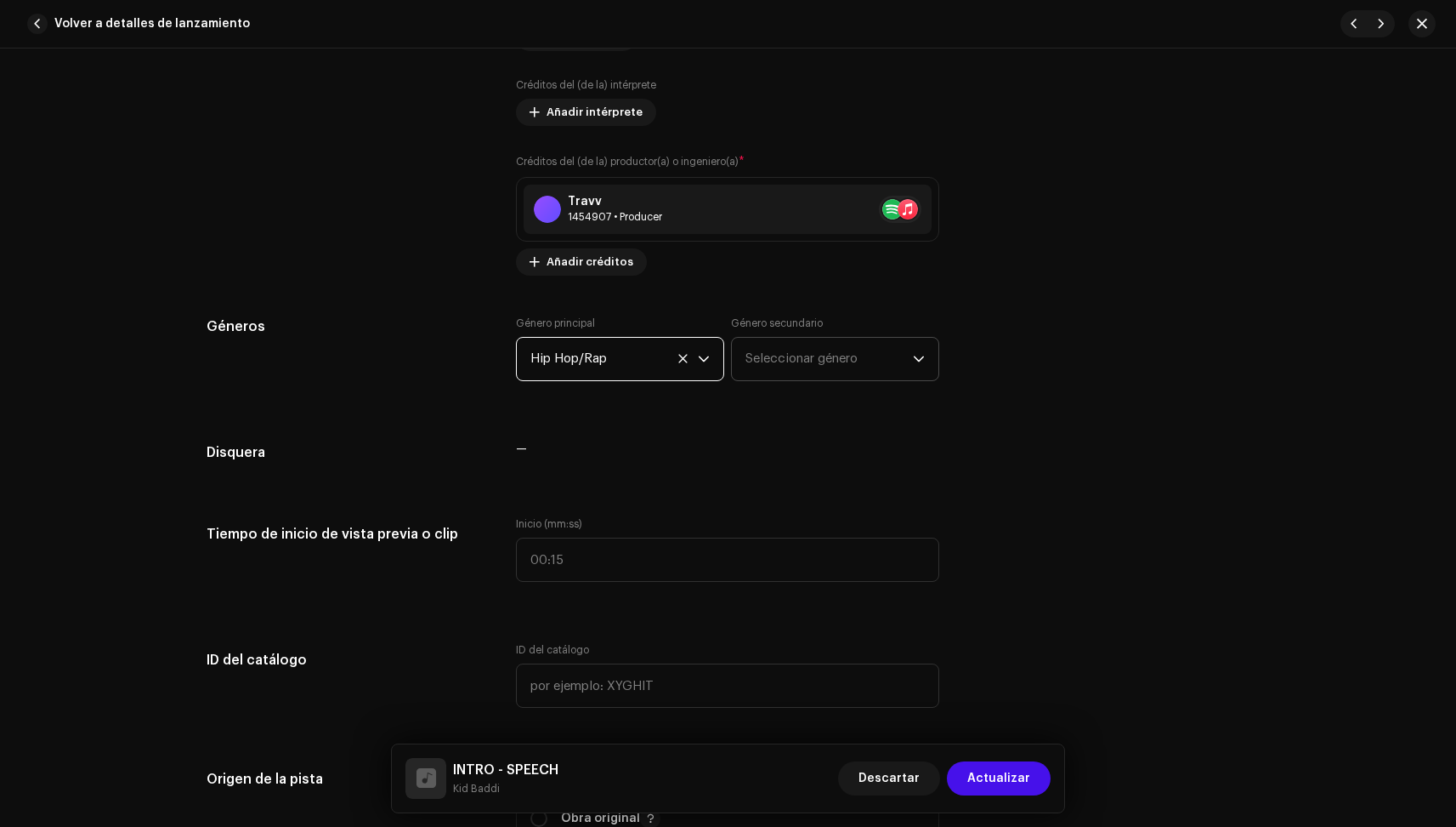
click at [822, 340] on span "Seleccionar género" at bounding box center [829, 359] width 167 height 43
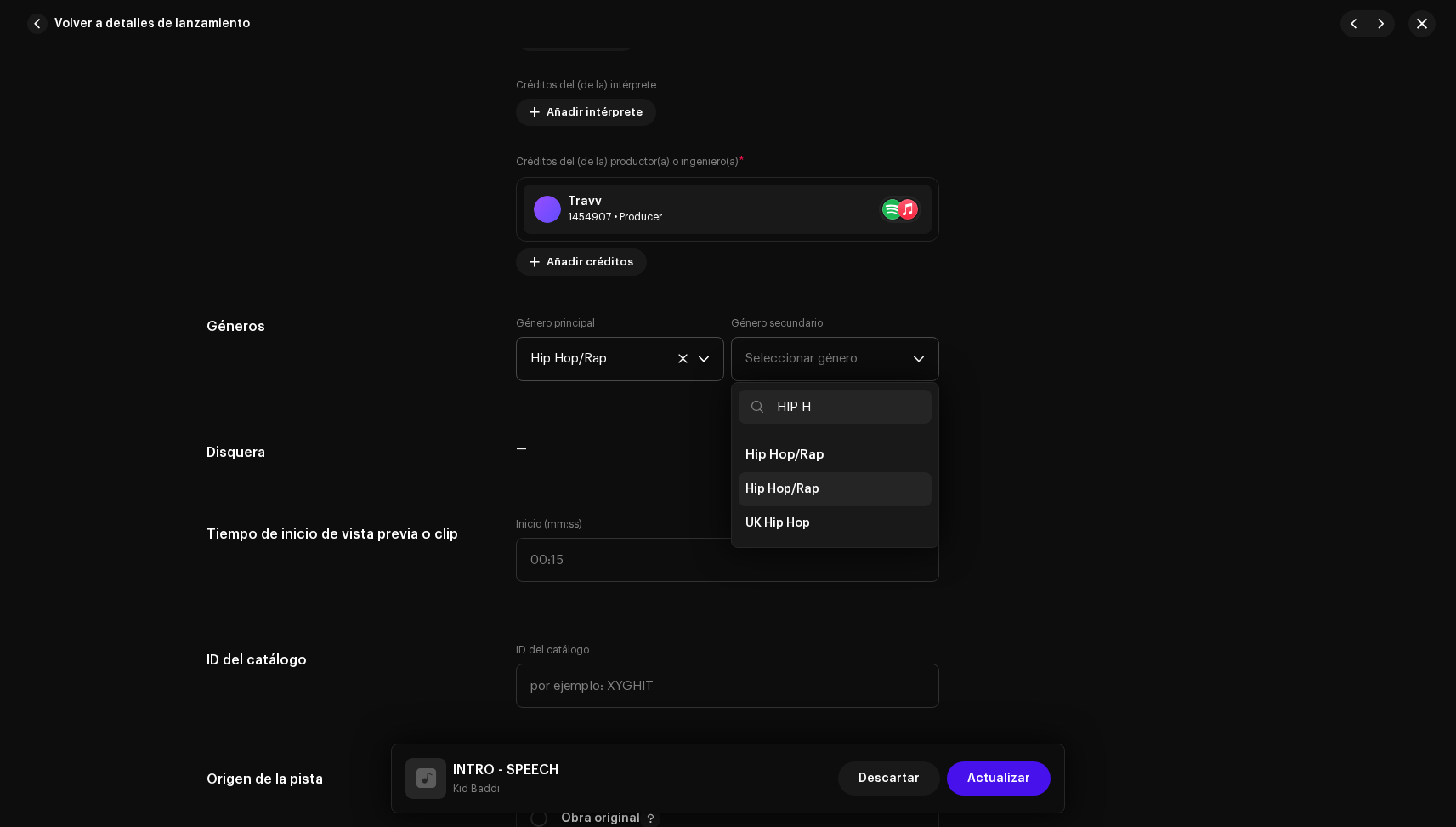
type input "HIP H"
click at [795, 484] on span "Hip Hop/Rap" at bounding box center [782, 489] width 74 height 17
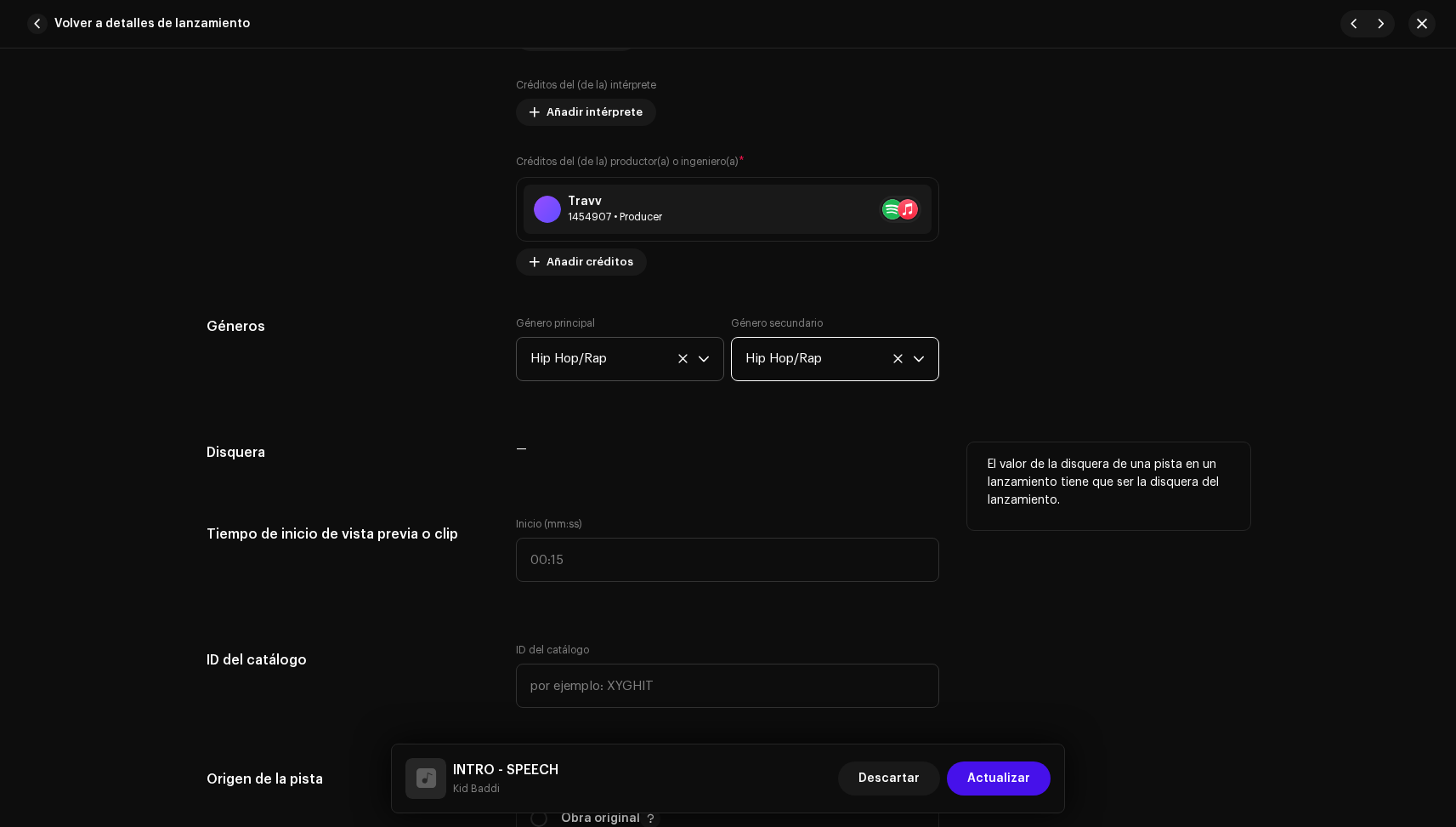
click at [717, 470] on div "—" at bounding box center [728, 459] width 423 height 34
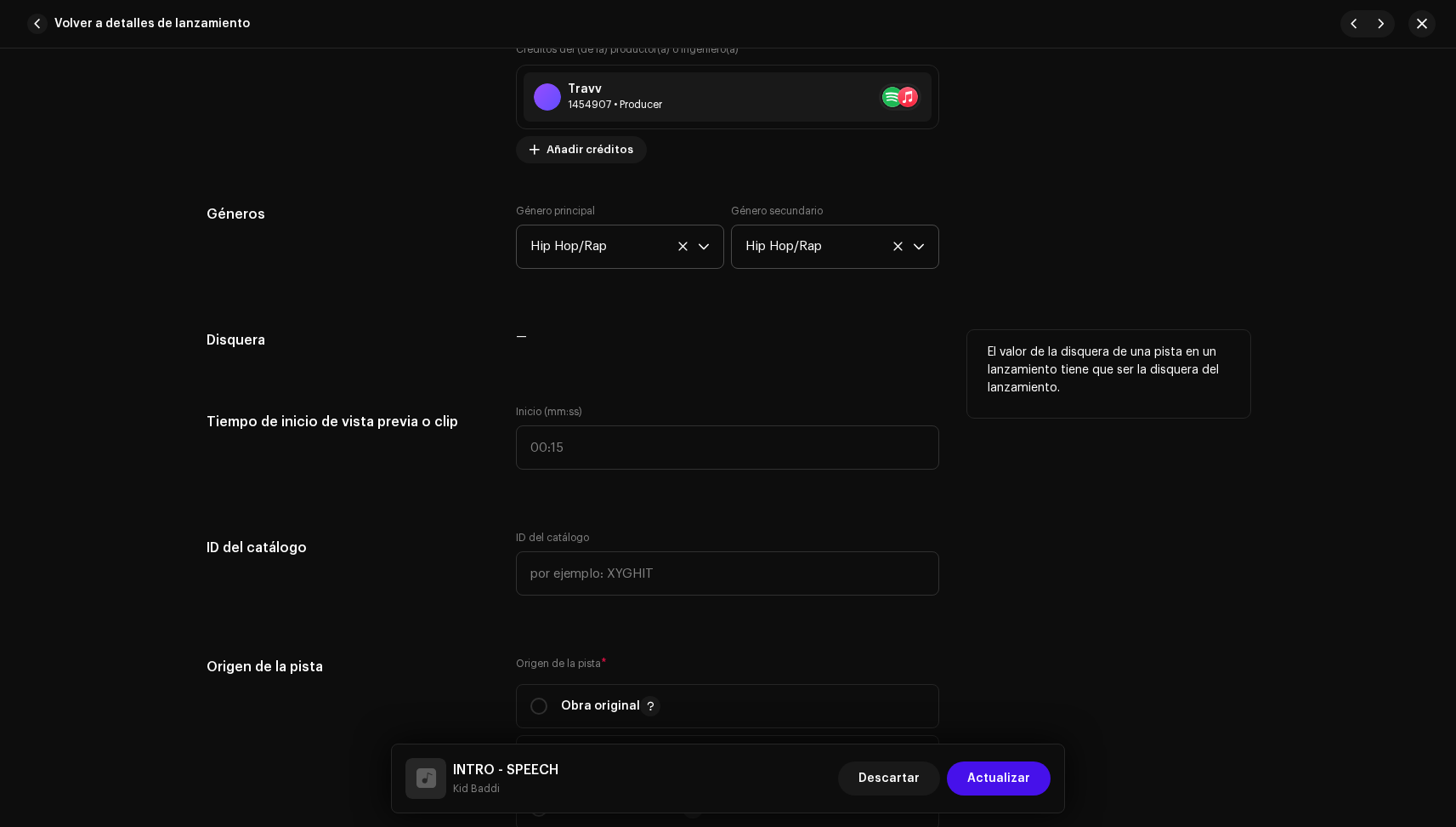
scroll to position [1375, 0]
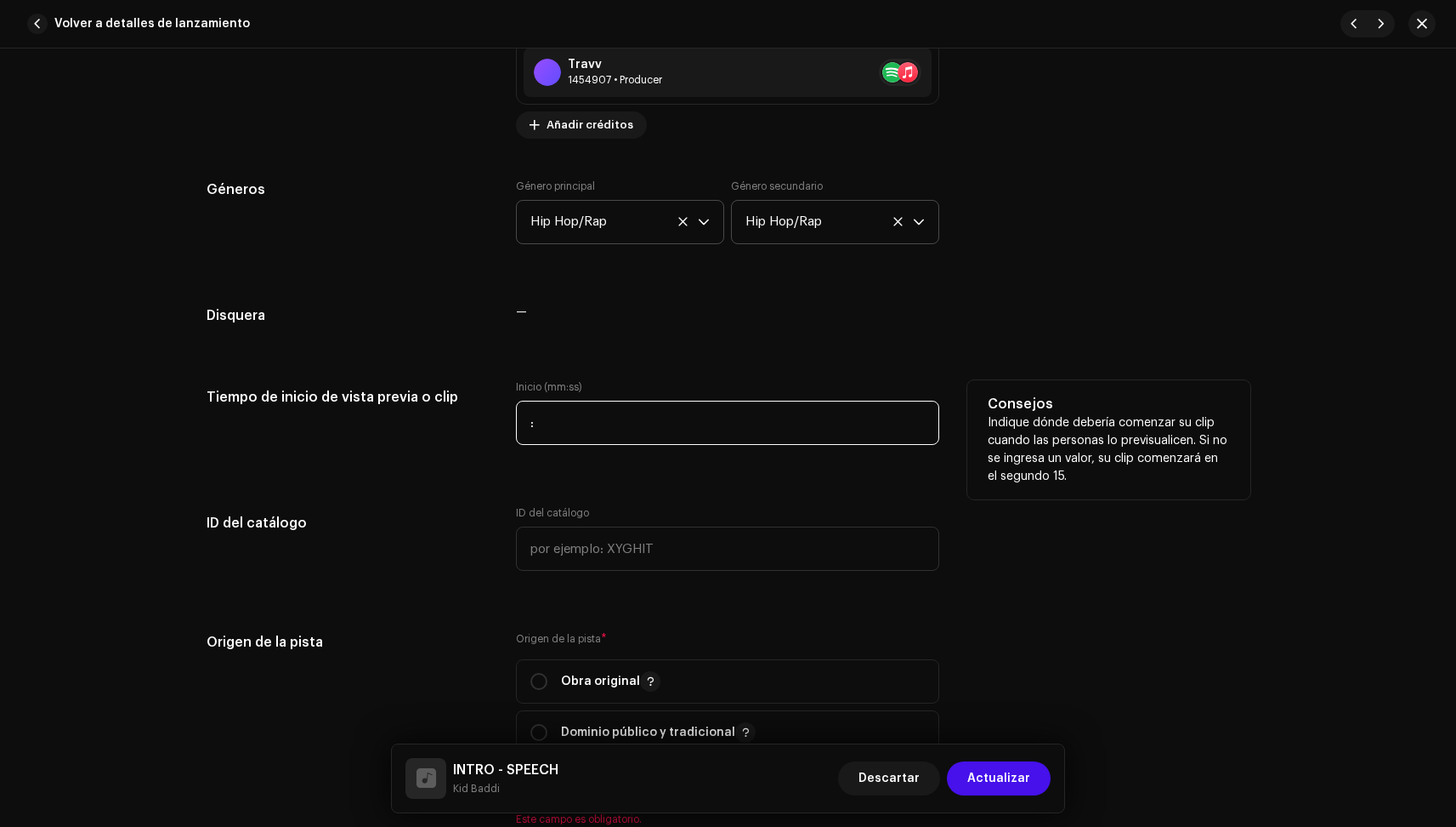
click at [626, 429] on input ":" at bounding box center [728, 423] width 423 height 45
type input "00:15"
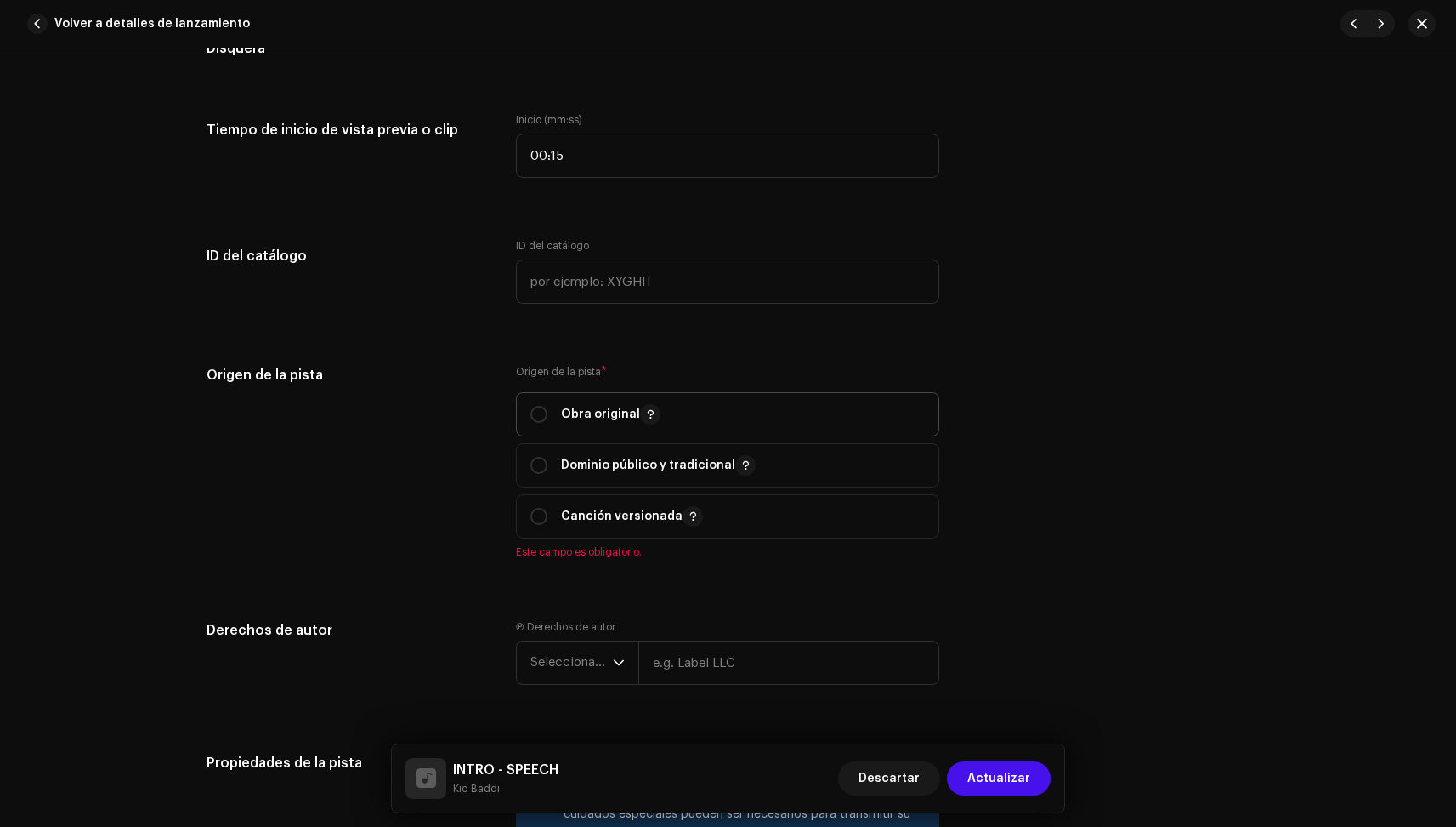
click at [587, 424] on span "Obra original" at bounding box center [728, 414] width 394 height 43
radio input "true"
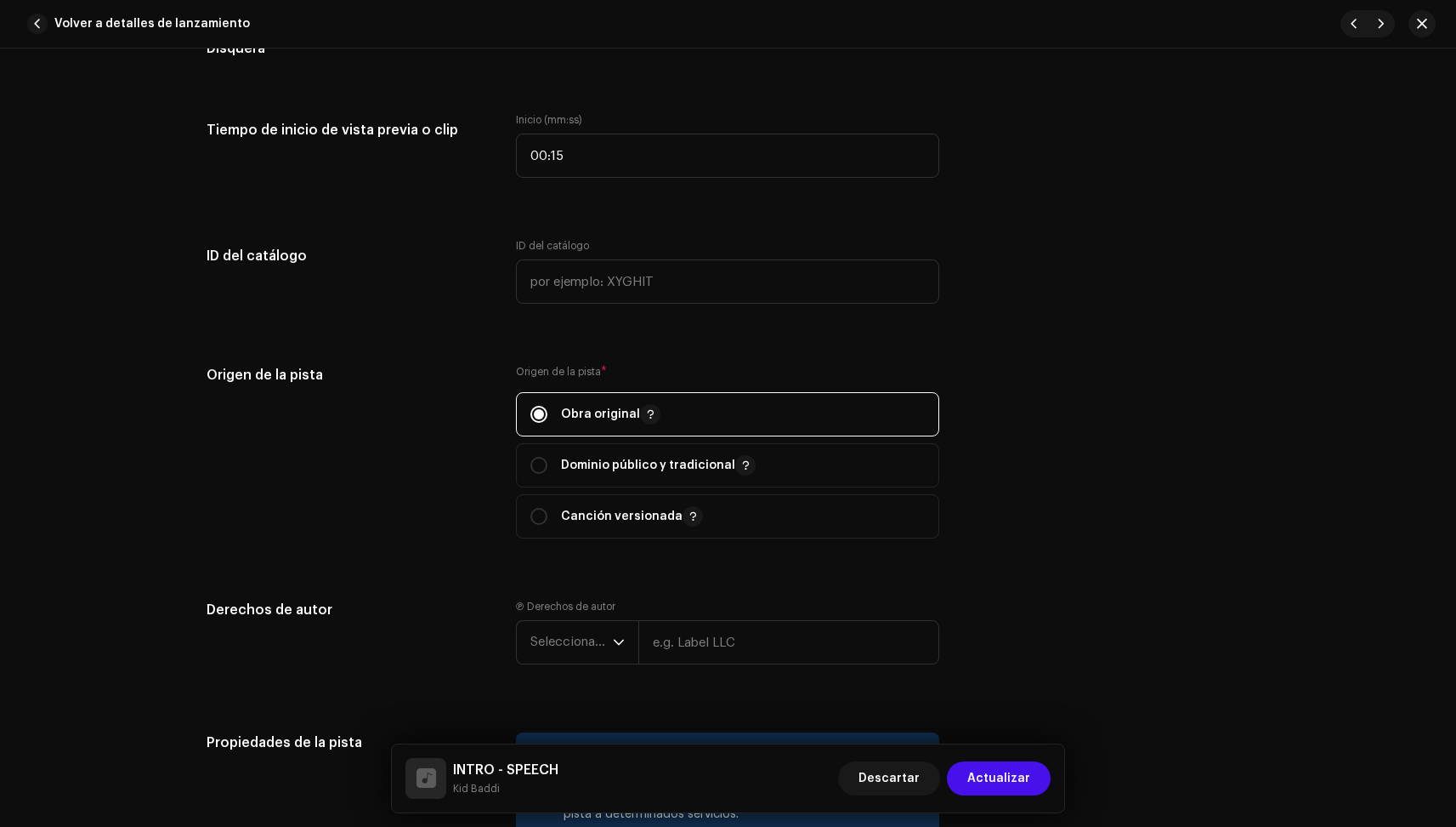
scroll to position [1841, 0]
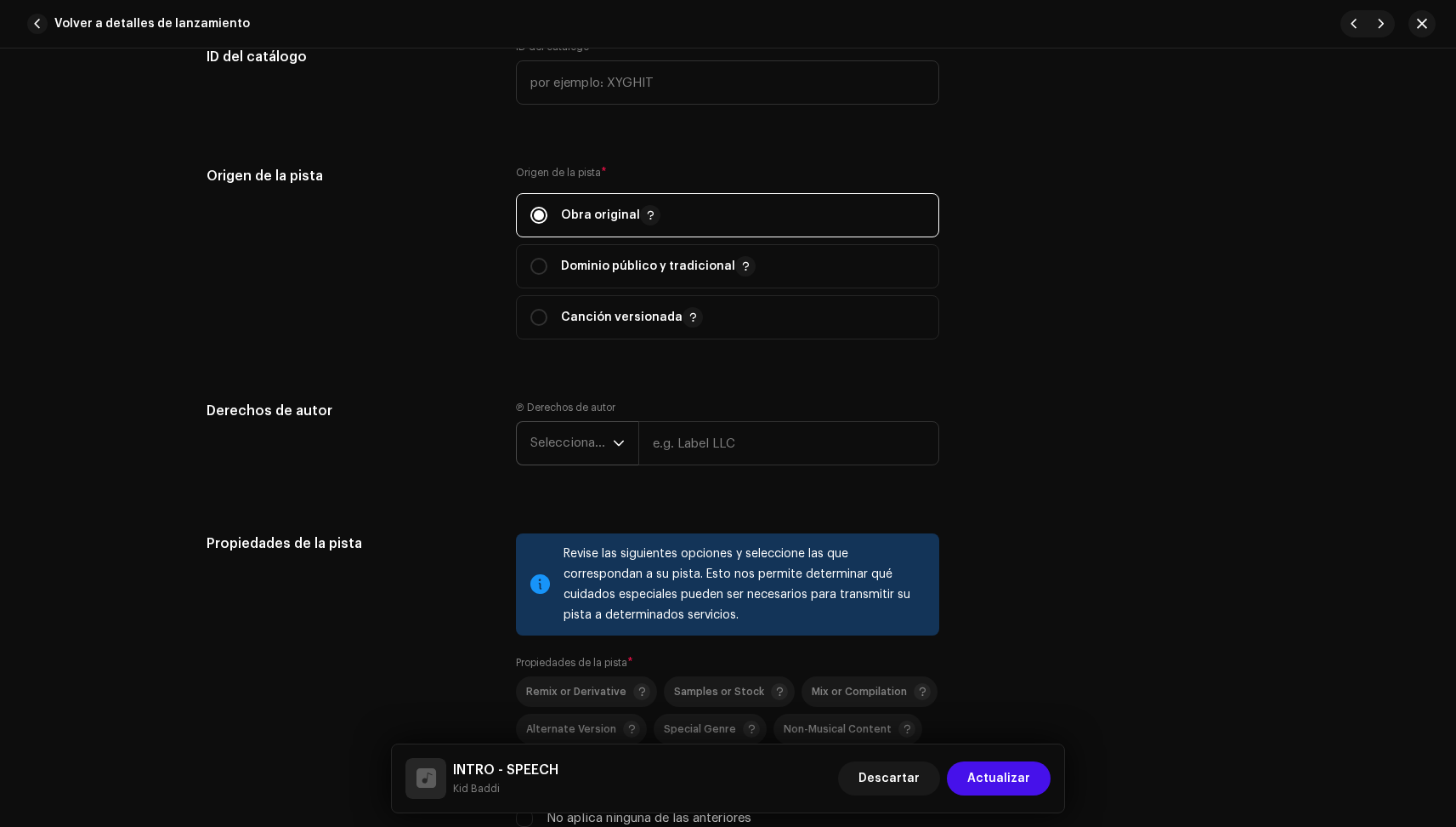
click at [581, 433] on span "Seleccionar año" at bounding box center [571, 443] width 83 height 43
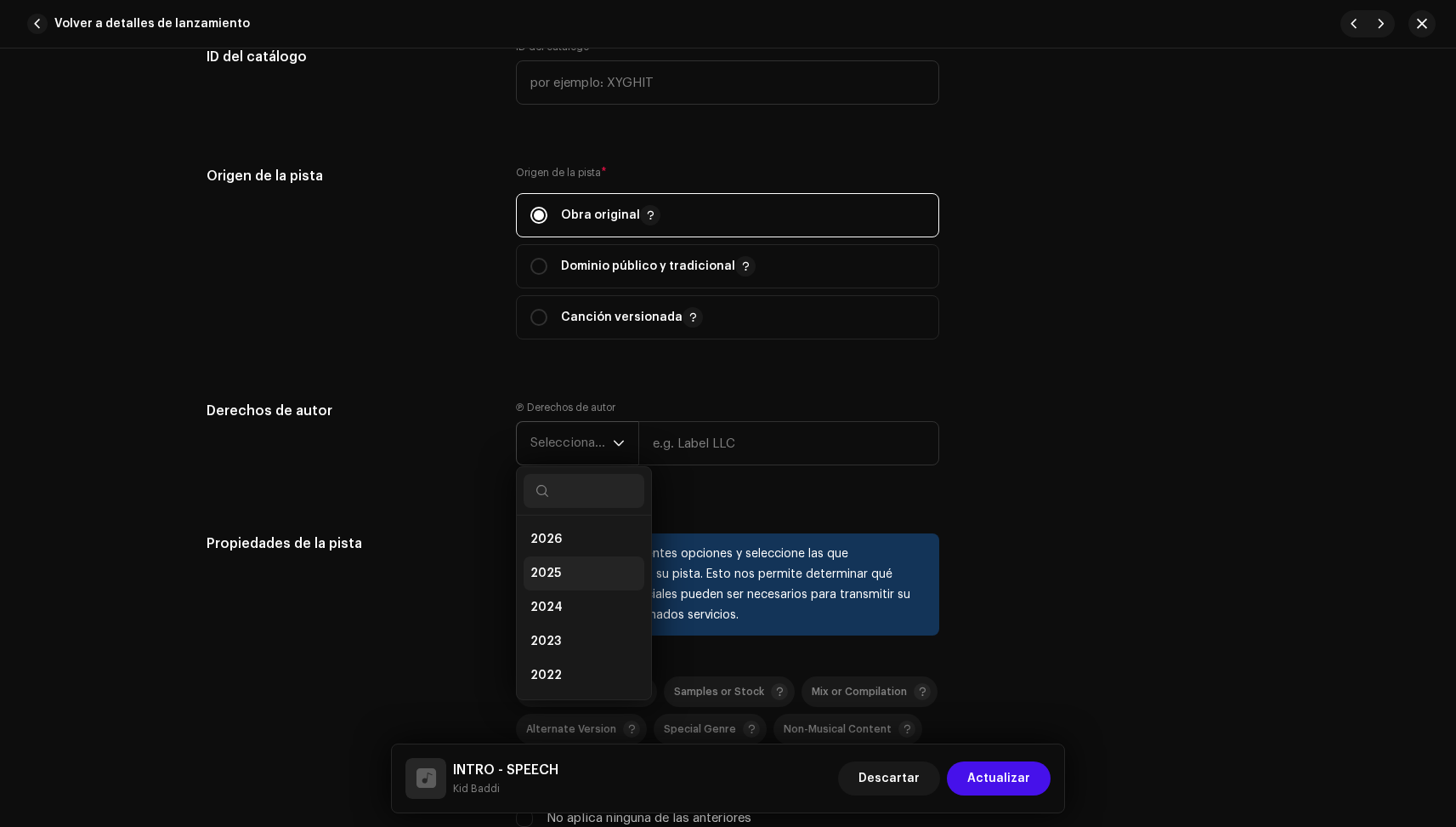
click at [573, 577] on li "2025" at bounding box center [584, 573] width 121 height 34
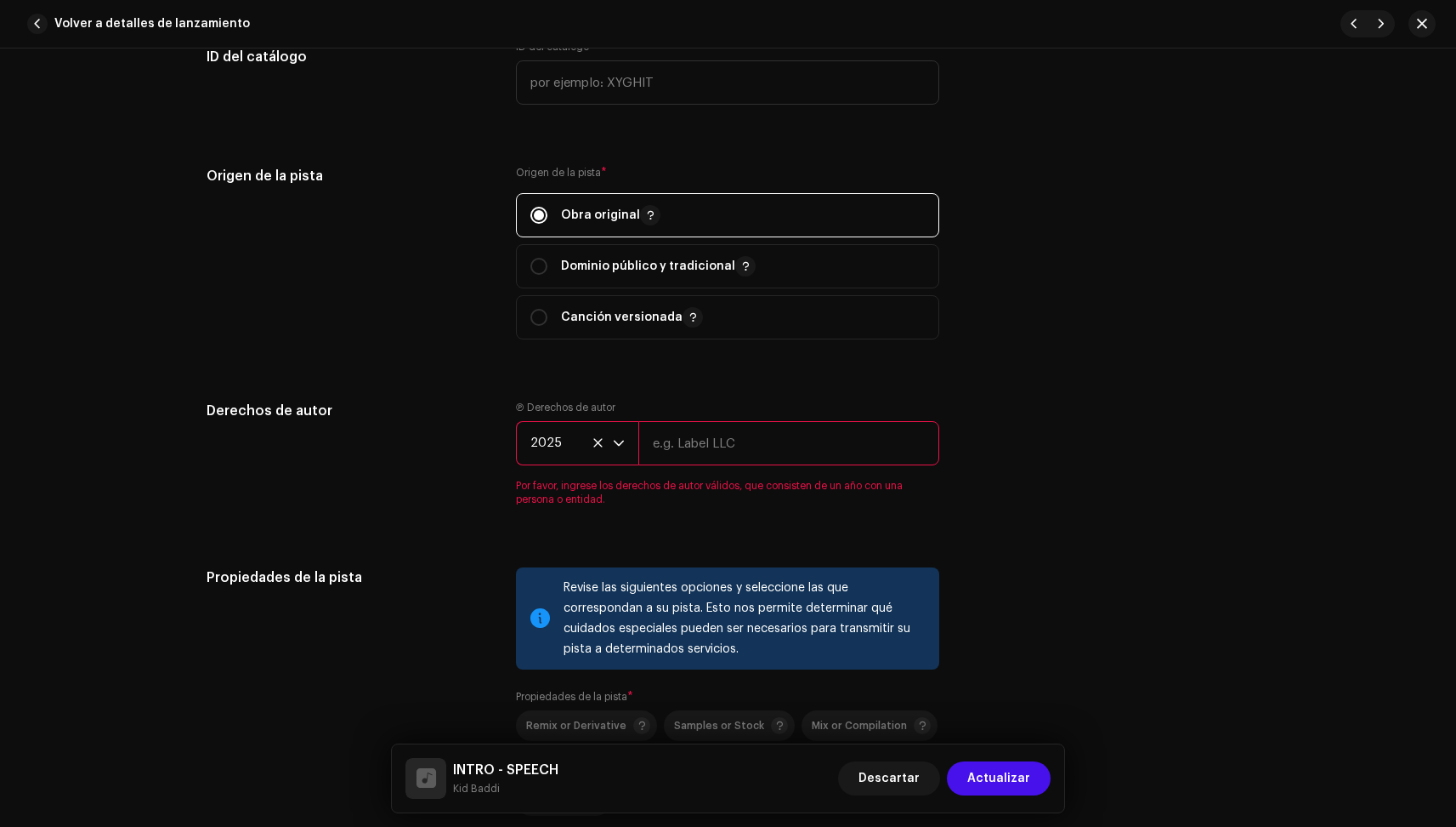
click at [688, 449] on input "text" at bounding box center [788, 443] width 301 height 45
click at [766, 441] on input "Kid Baddi" at bounding box center [788, 443] width 301 height 45
type input "[PERSON_NAME]"
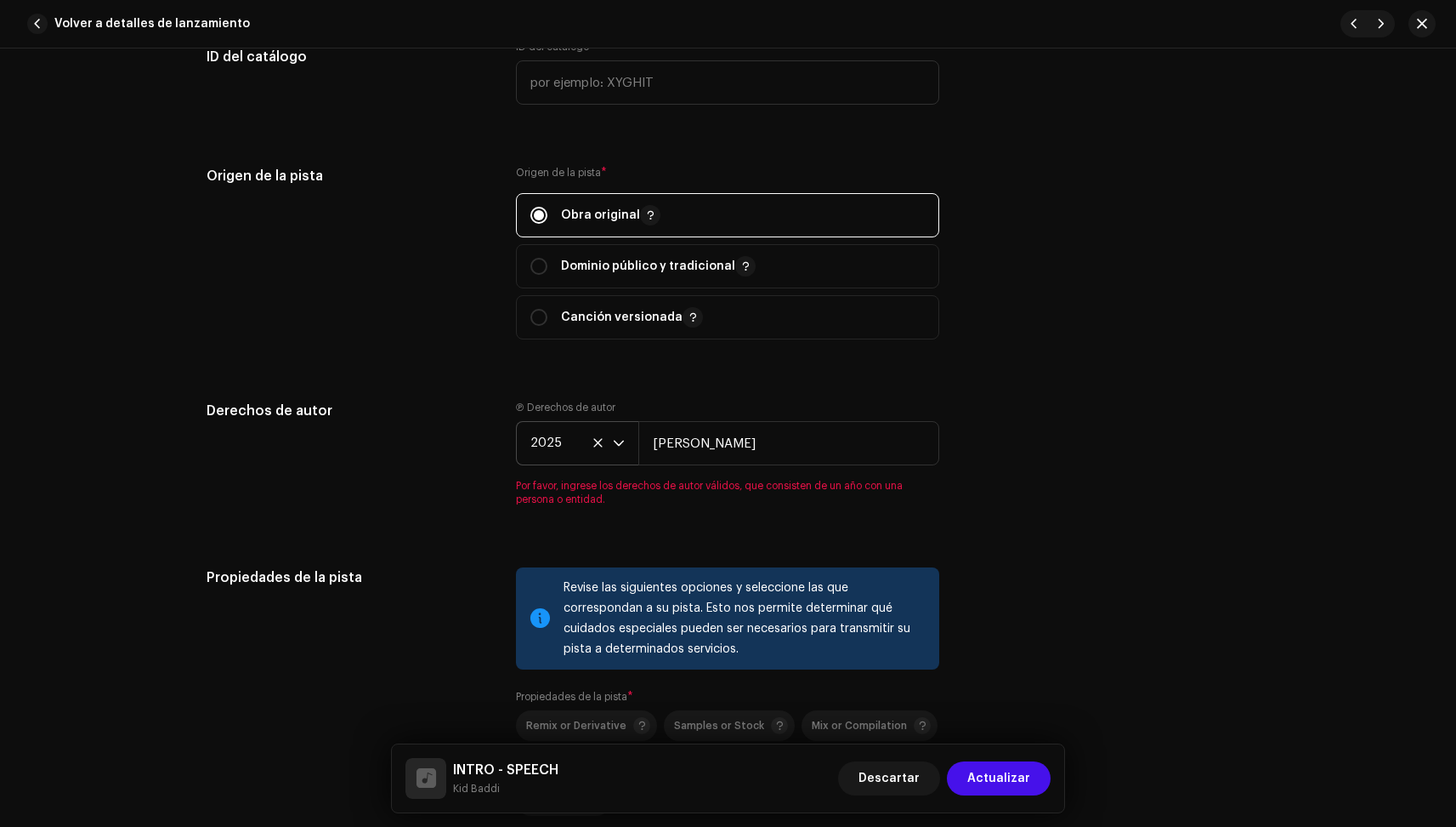
click at [1194, 417] on div "Derechos de autor Ⓟ Derechos de autor 2025 [PERSON_NAME] Por favor, ingrese los…" at bounding box center [728, 463] width 1044 height 126
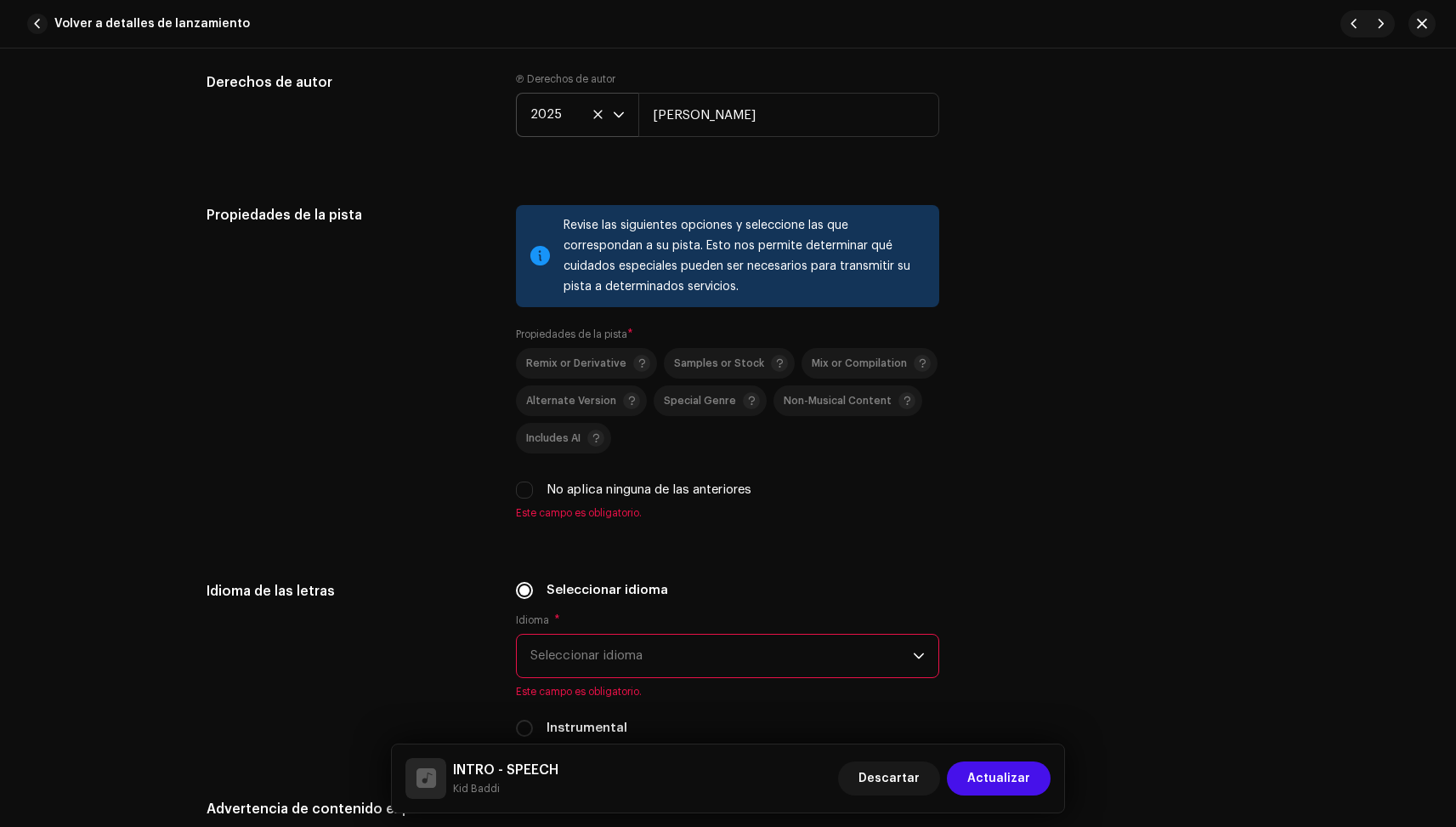
scroll to position [2183, 0]
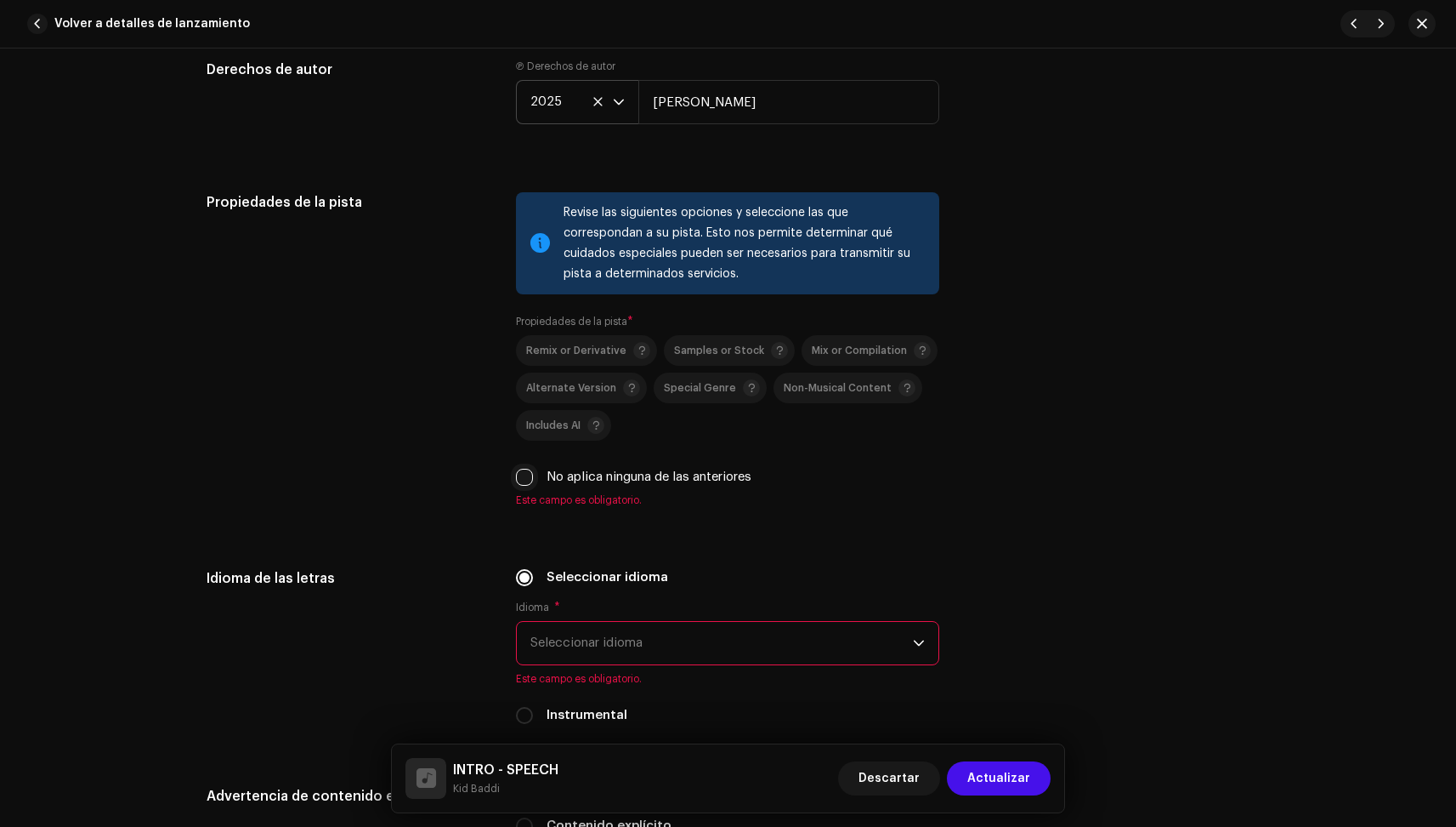
click at [519, 482] on input "No aplica ninguna de las anteriores" at bounding box center [524, 477] width 17 height 17
checkbox input "true"
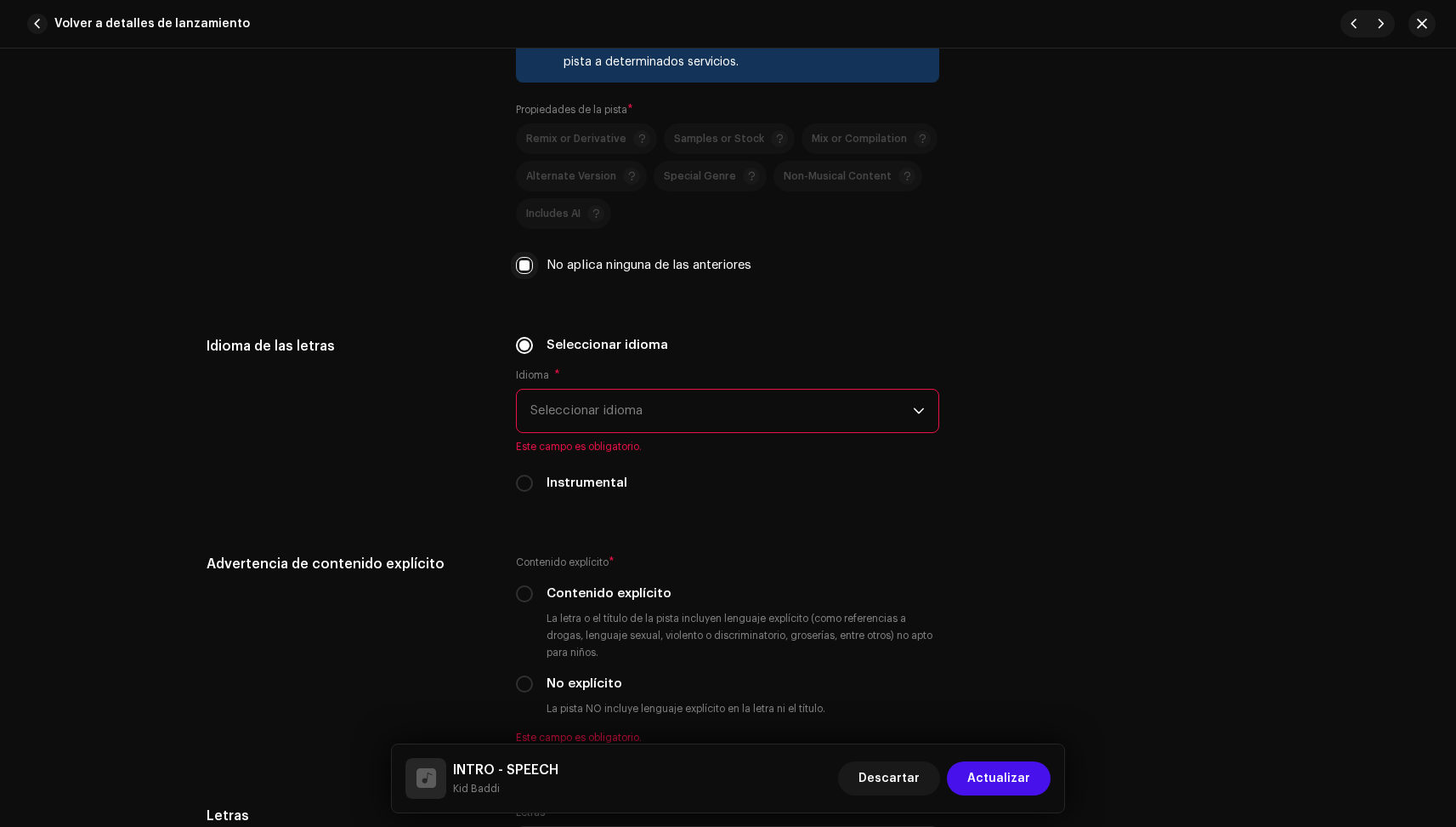
scroll to position [2412, 0]
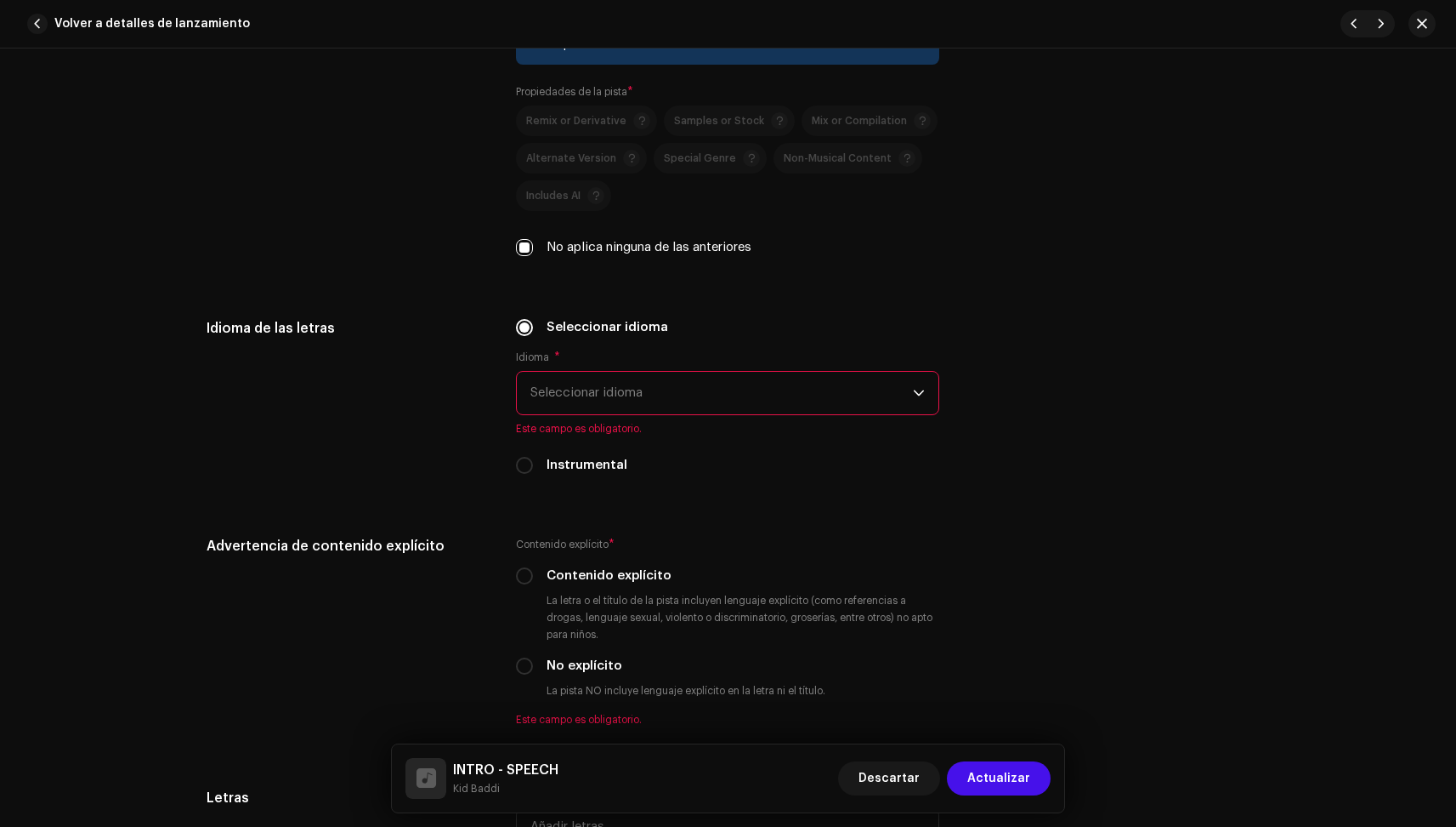
click at [598, 405] on span "Seleccionar idioma" at bounding box center [721, 393] width 382 height 43
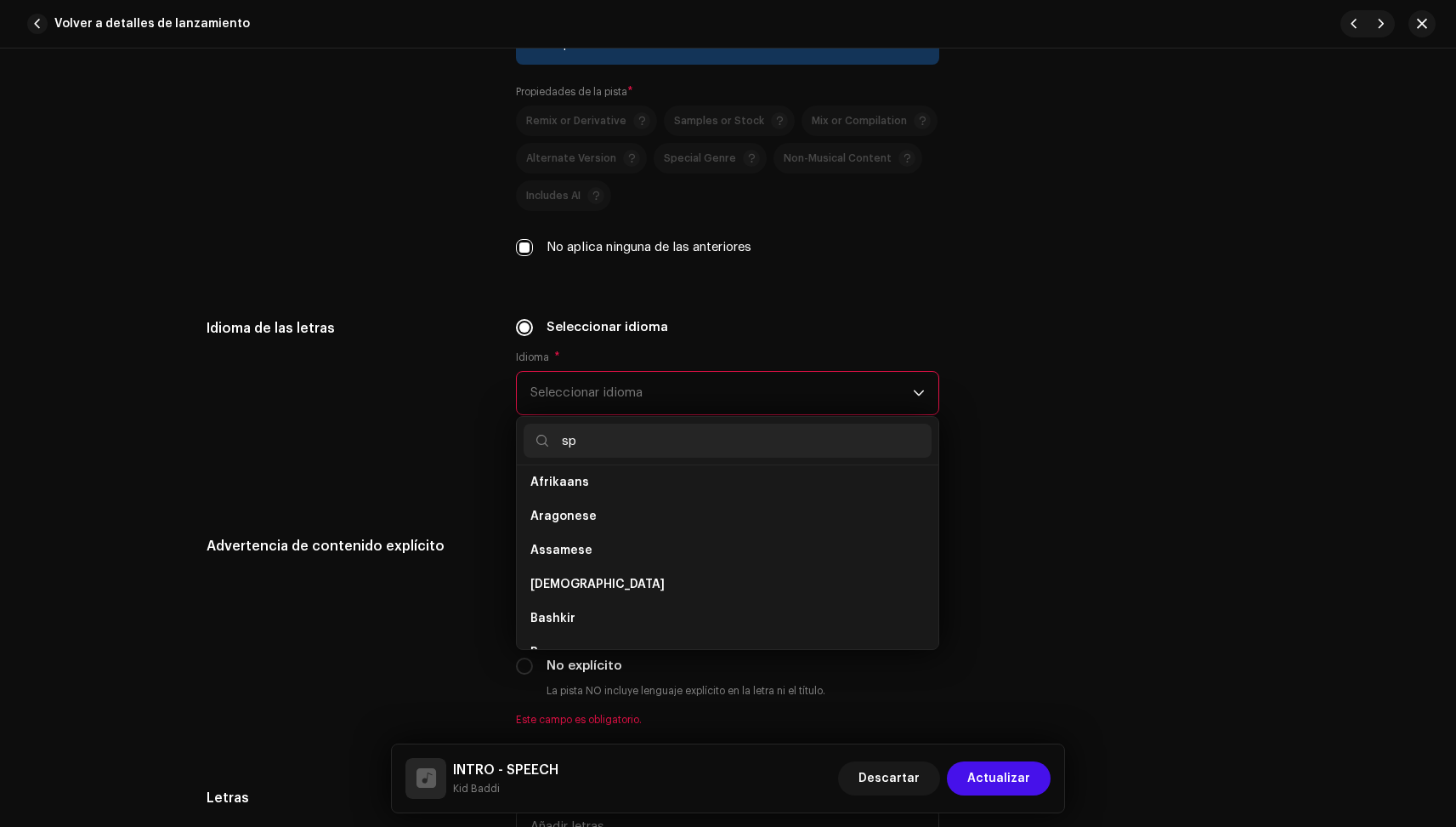
scroll to position [0, 0]
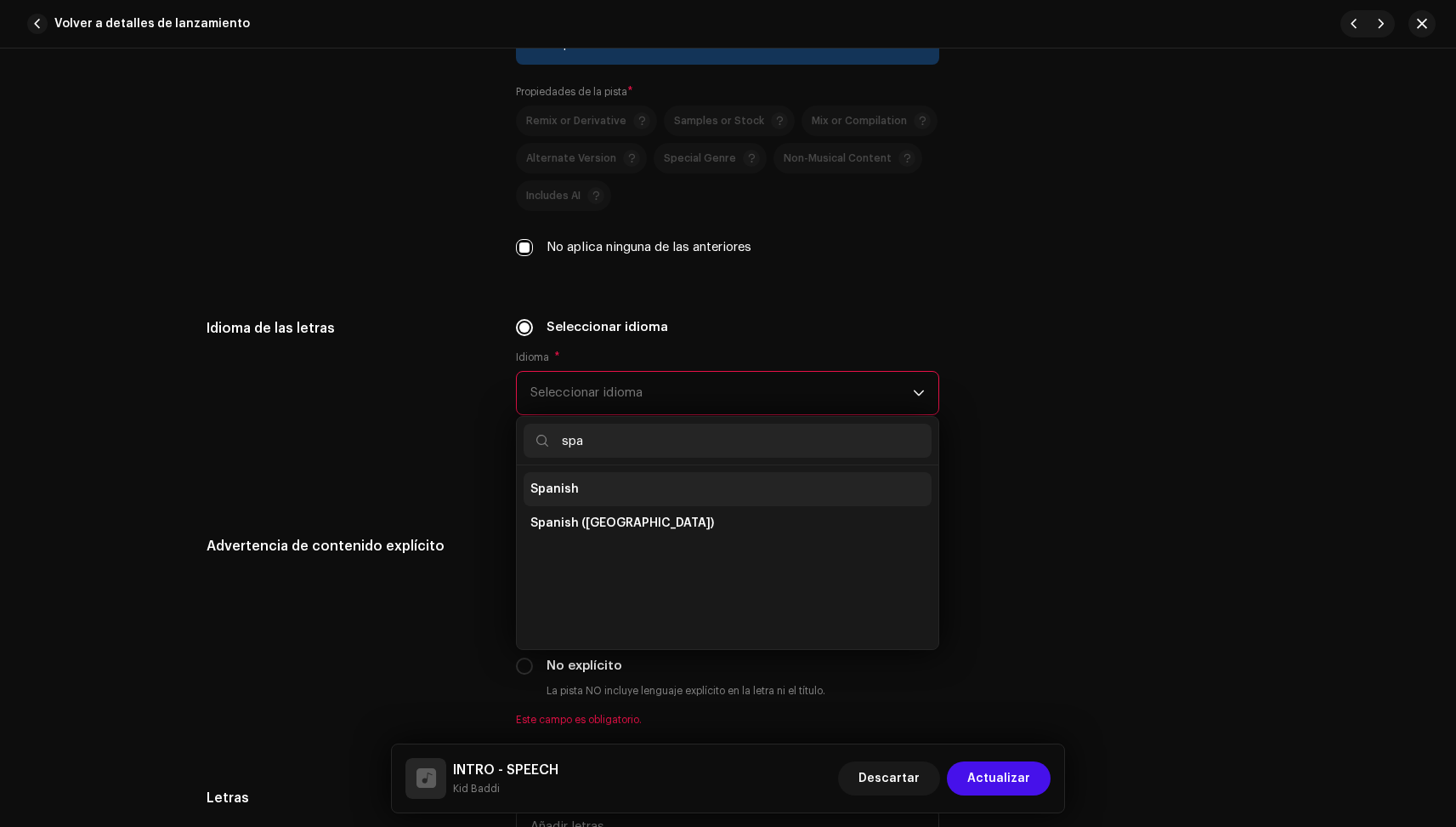
type input "spa"
click at [562, 484] on span "Spanish" at bounding box center [554, 489] width 48 height 17
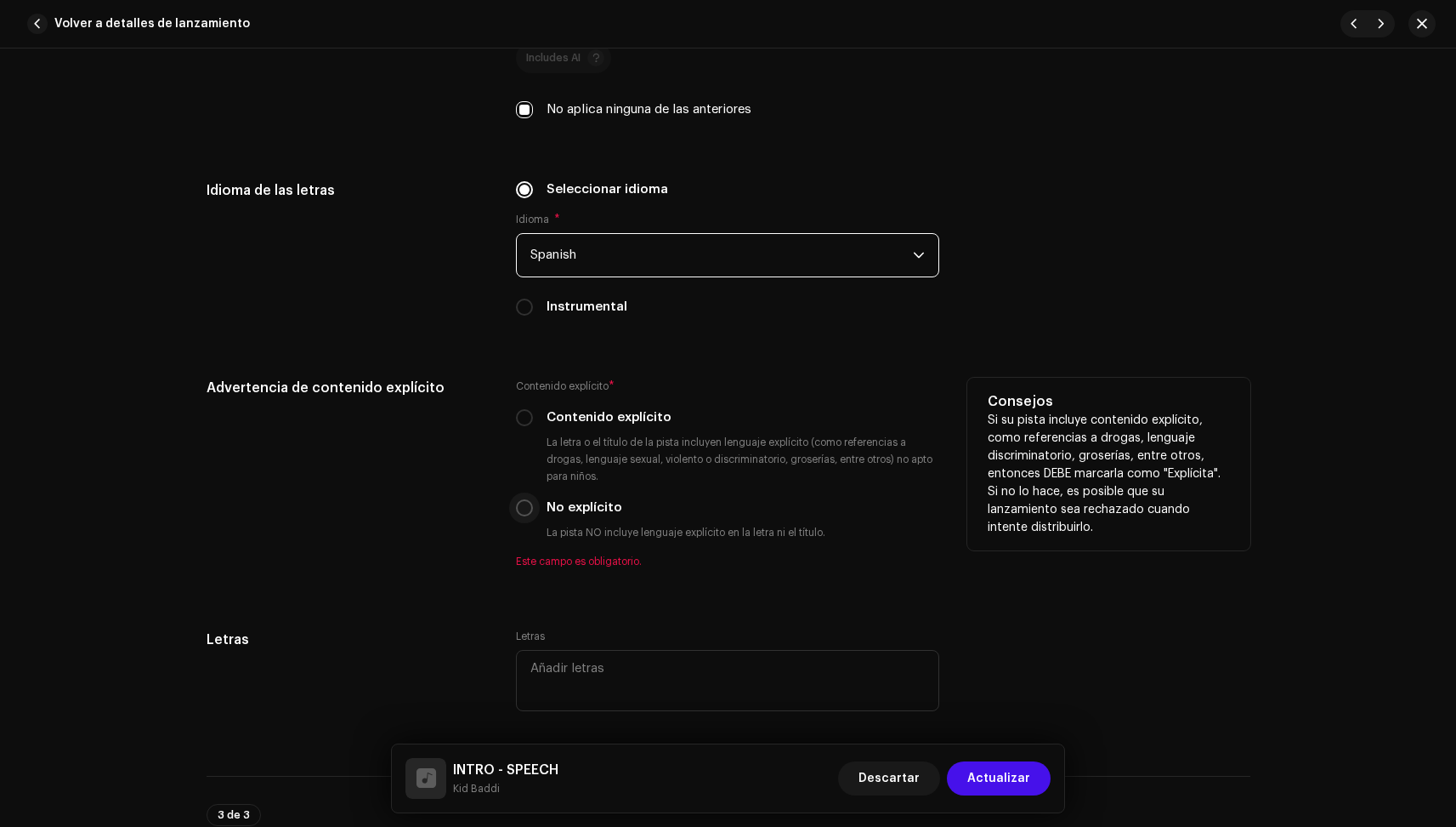
click at [522, 510] on input "No explícito" at bounding box center [524, 507] width 17 height 17
radio input "true"
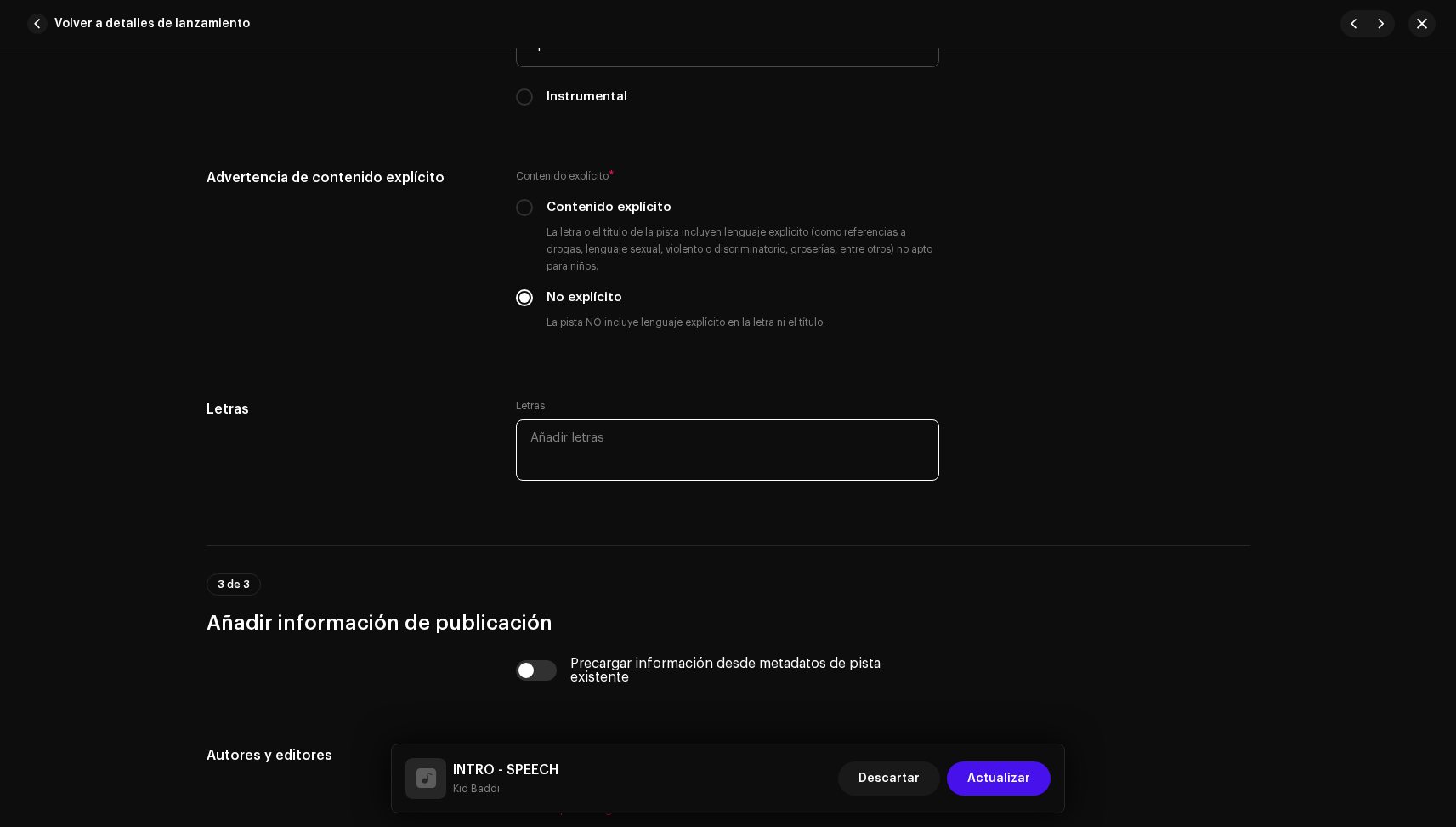
click at [562, 470] on textarea at bounding box center [728, 449] width 423 height 61
click at [575, 444] on textarea at bounding box center [728, 449] width 423 height 61
paste textarea "Lorem ipsumdo sitamet co adip elitsedd ei tempo, incidid utlaboree d ma aliqu e…"
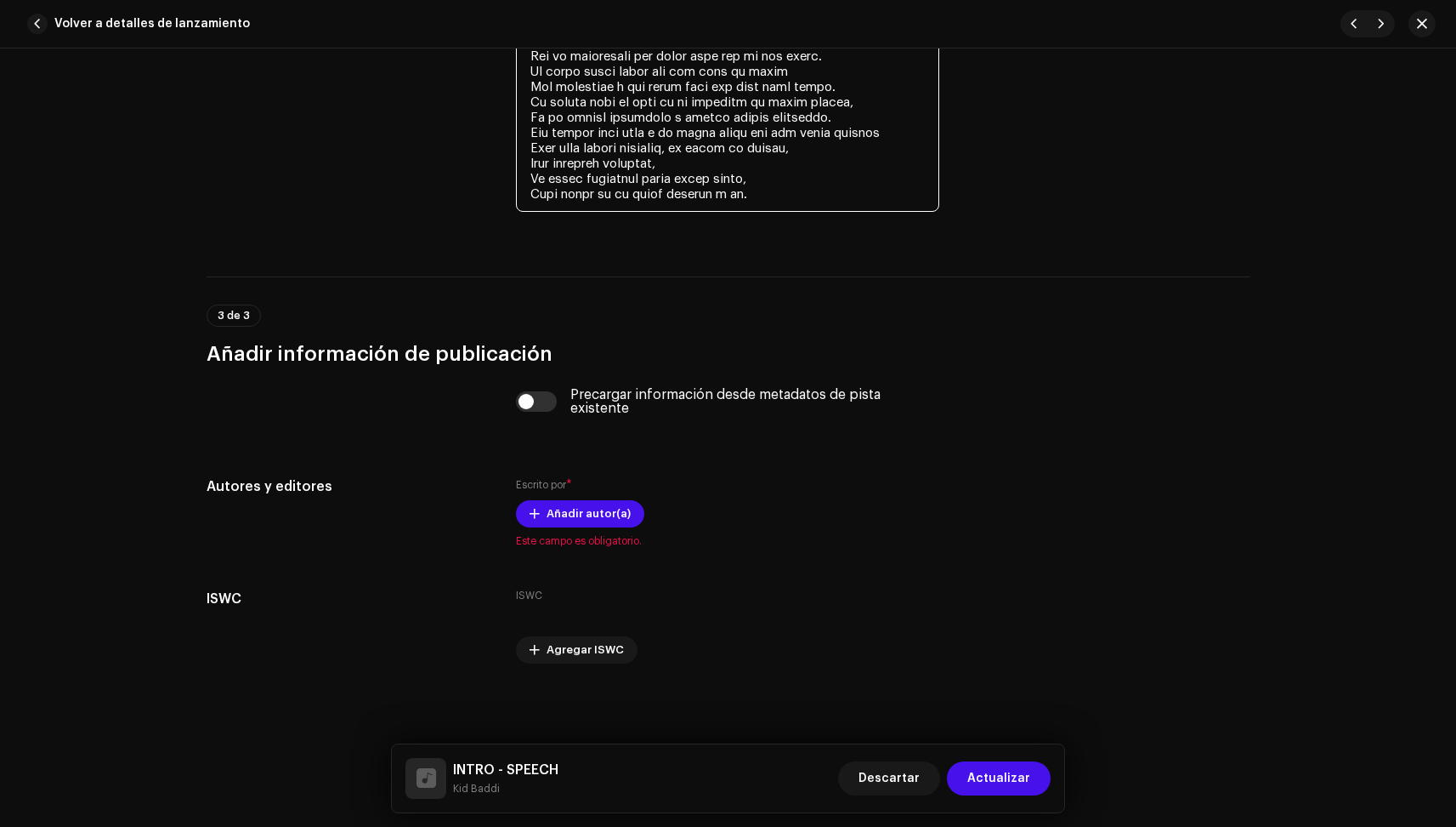
scroll to position [3371, 0]
type textarea "Lorem ipsumdo sitamet co adip elitsedd ei tempo, incidid utlaboree d ma aliqu e…"
click at [1011, 780] on span "Actualizar" at bounding box center [998, 778] width 63 height 34
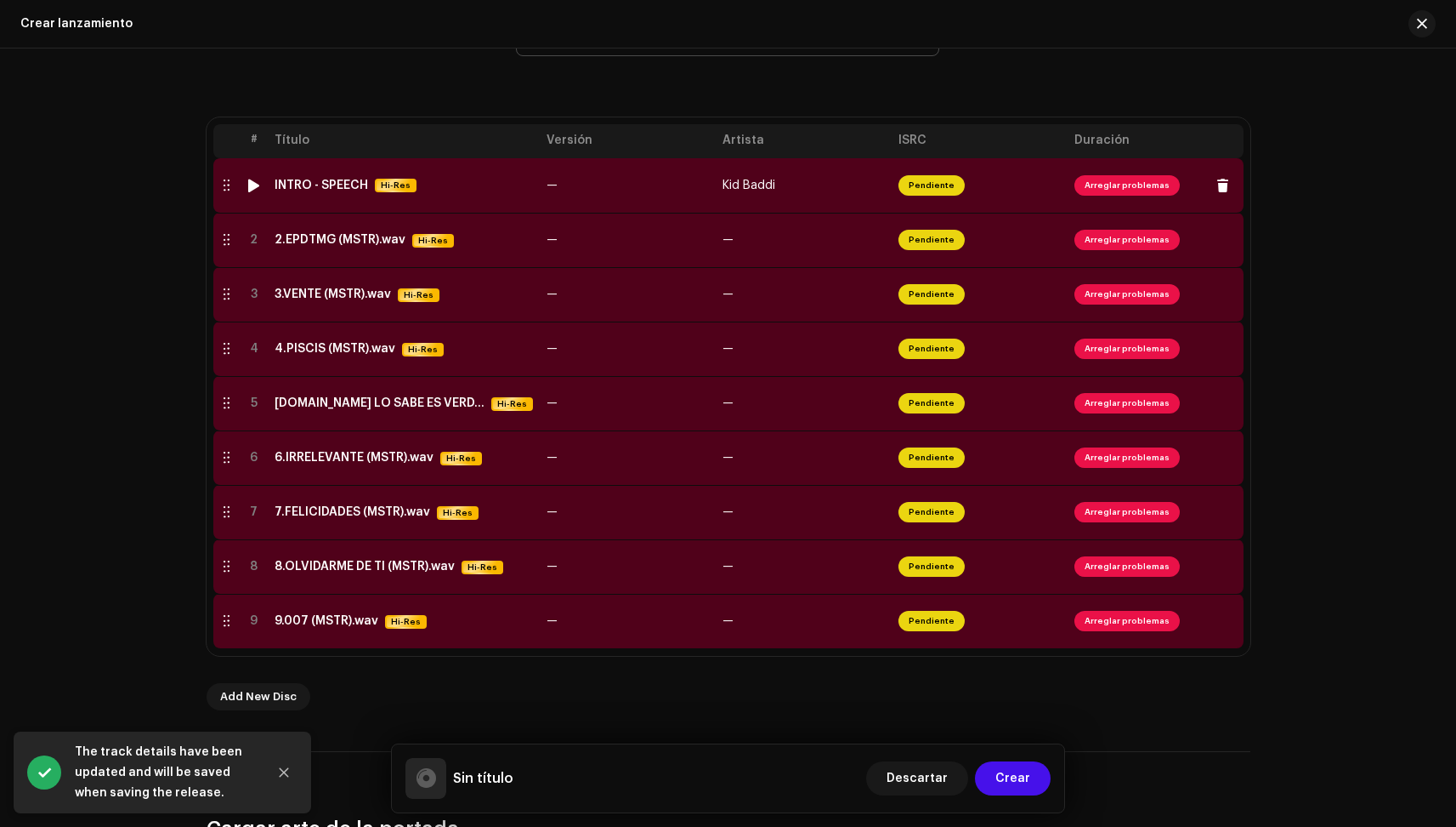
click at [1120, 191] on span "Arreglar problemas" at bounding box center [1127, 185] width 105 height 20
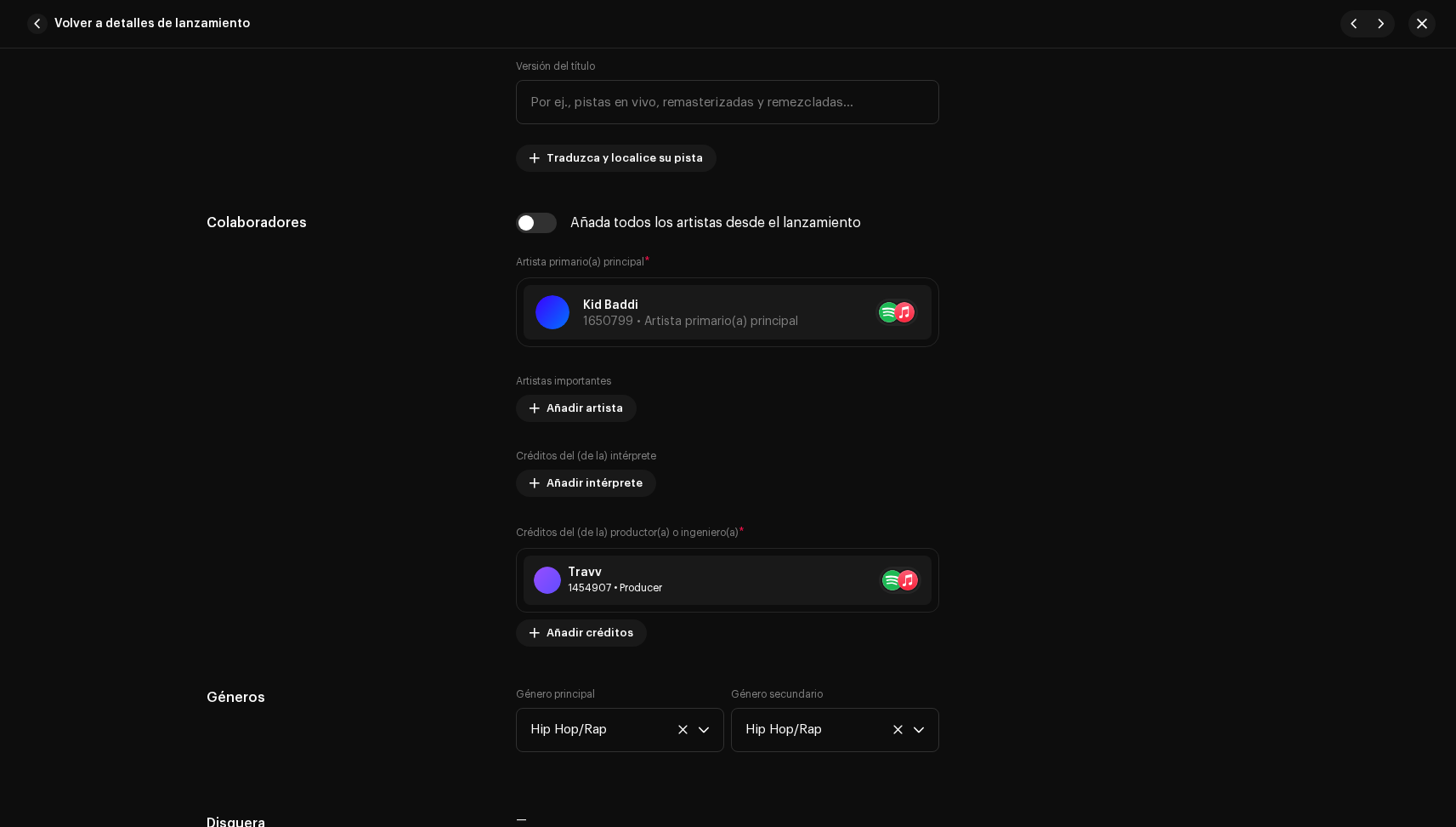
scroll to position [912, 0]
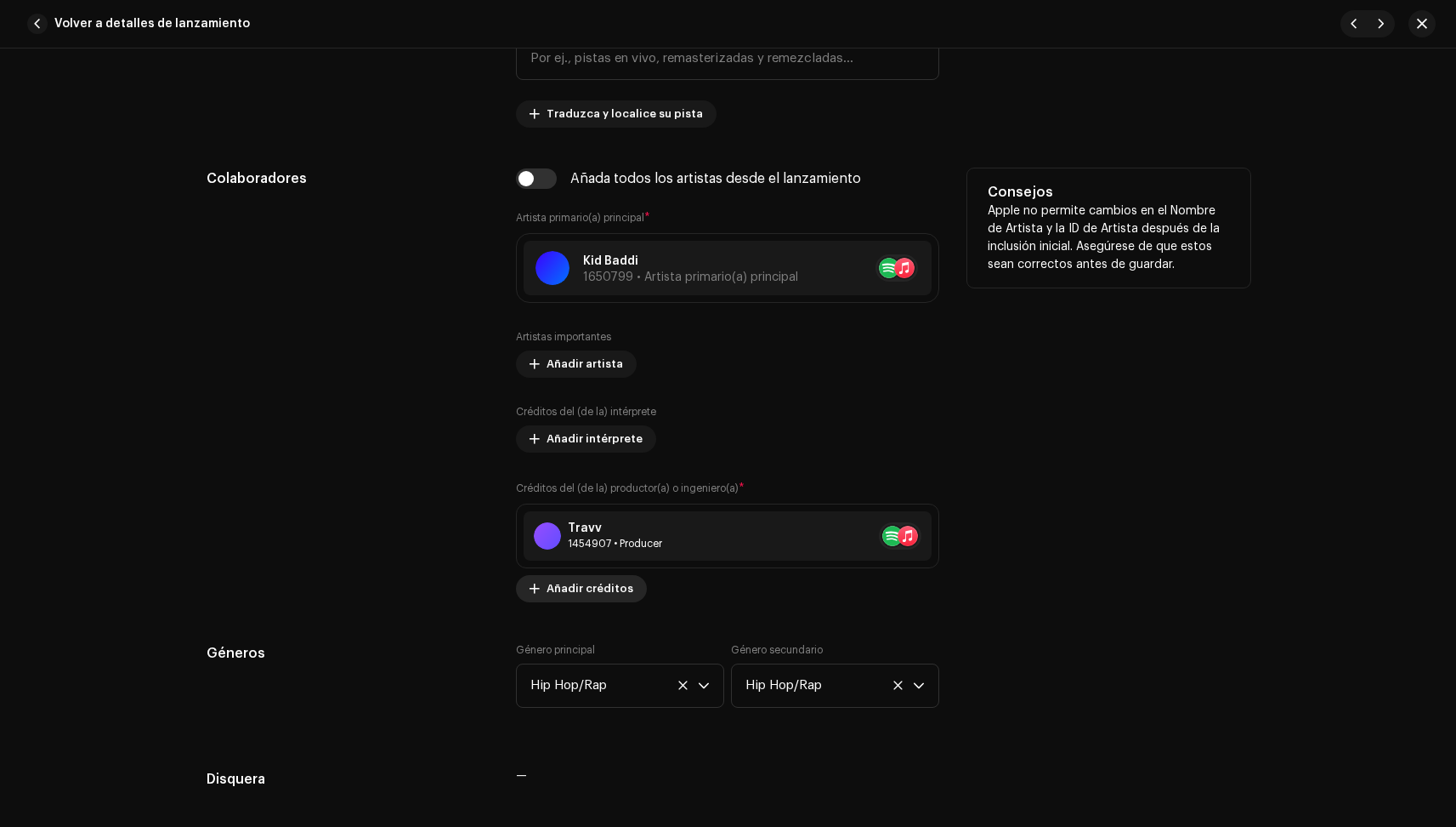
click at [596, 593] on span "Añadir créditos" at bounding box center [589, 588] width 86 height 34
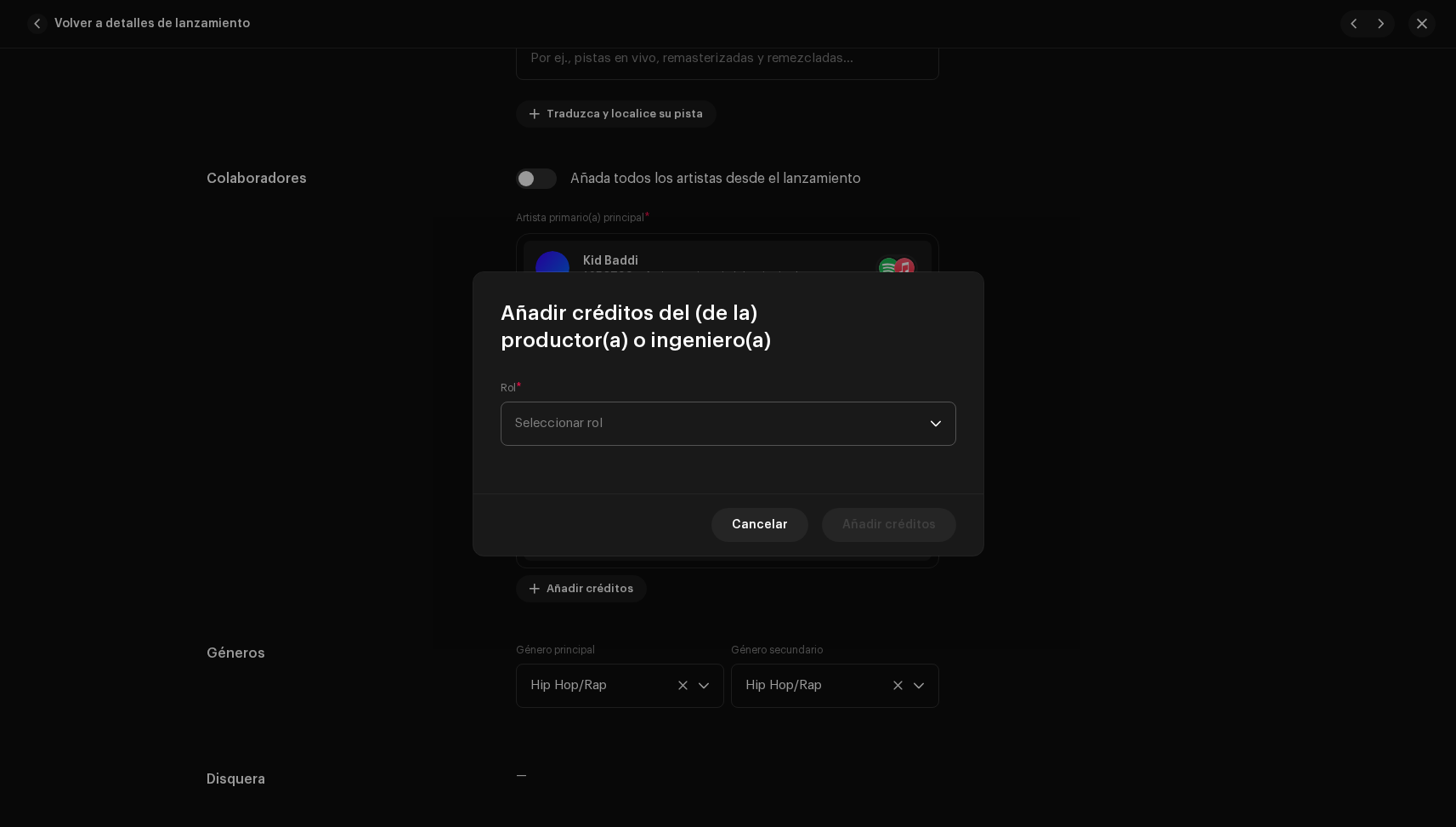
click at [677, 412] on span "Seleccionar rol" at bounding box center [722, 423] width 415 height 43
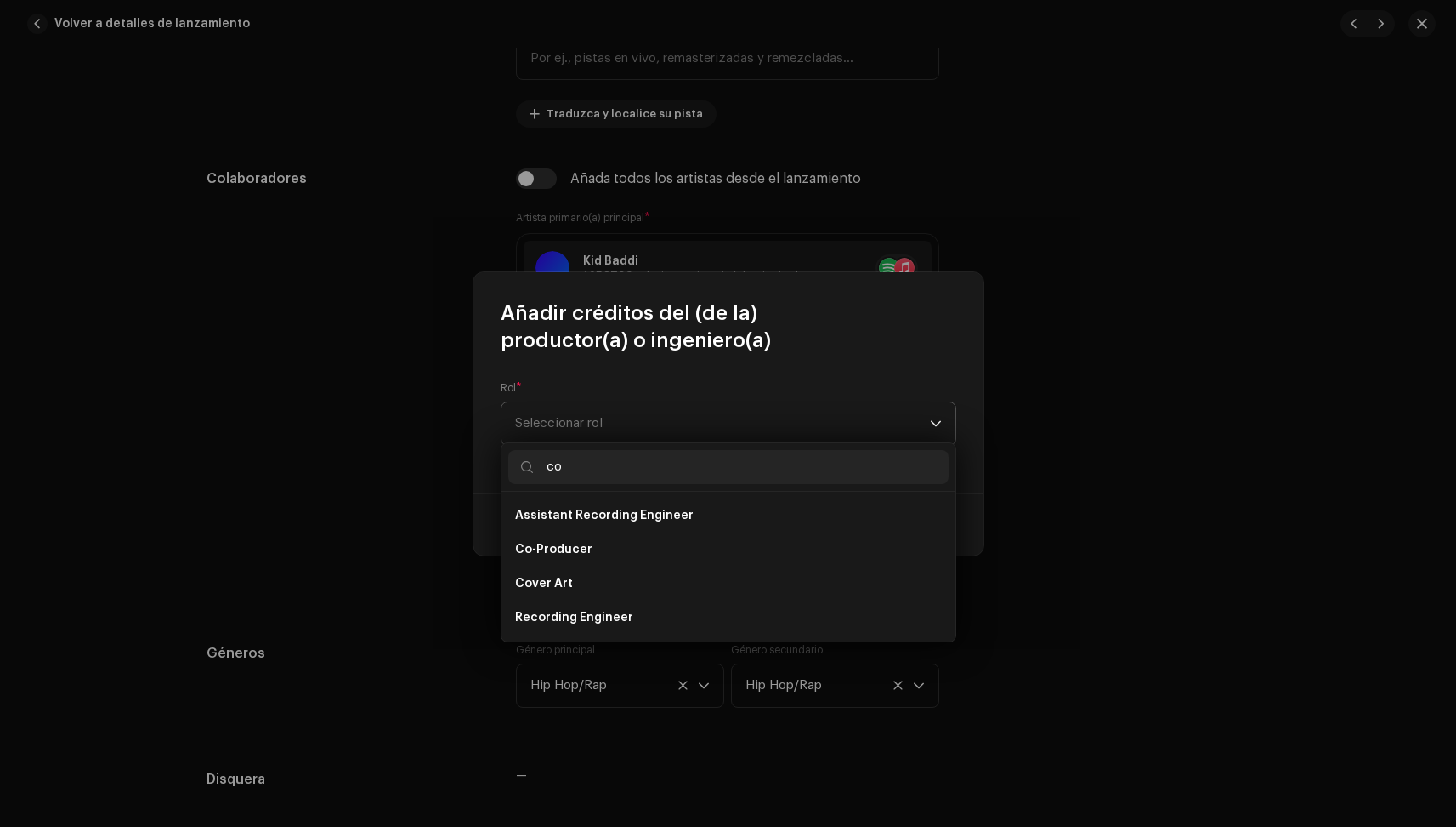
type input "com"
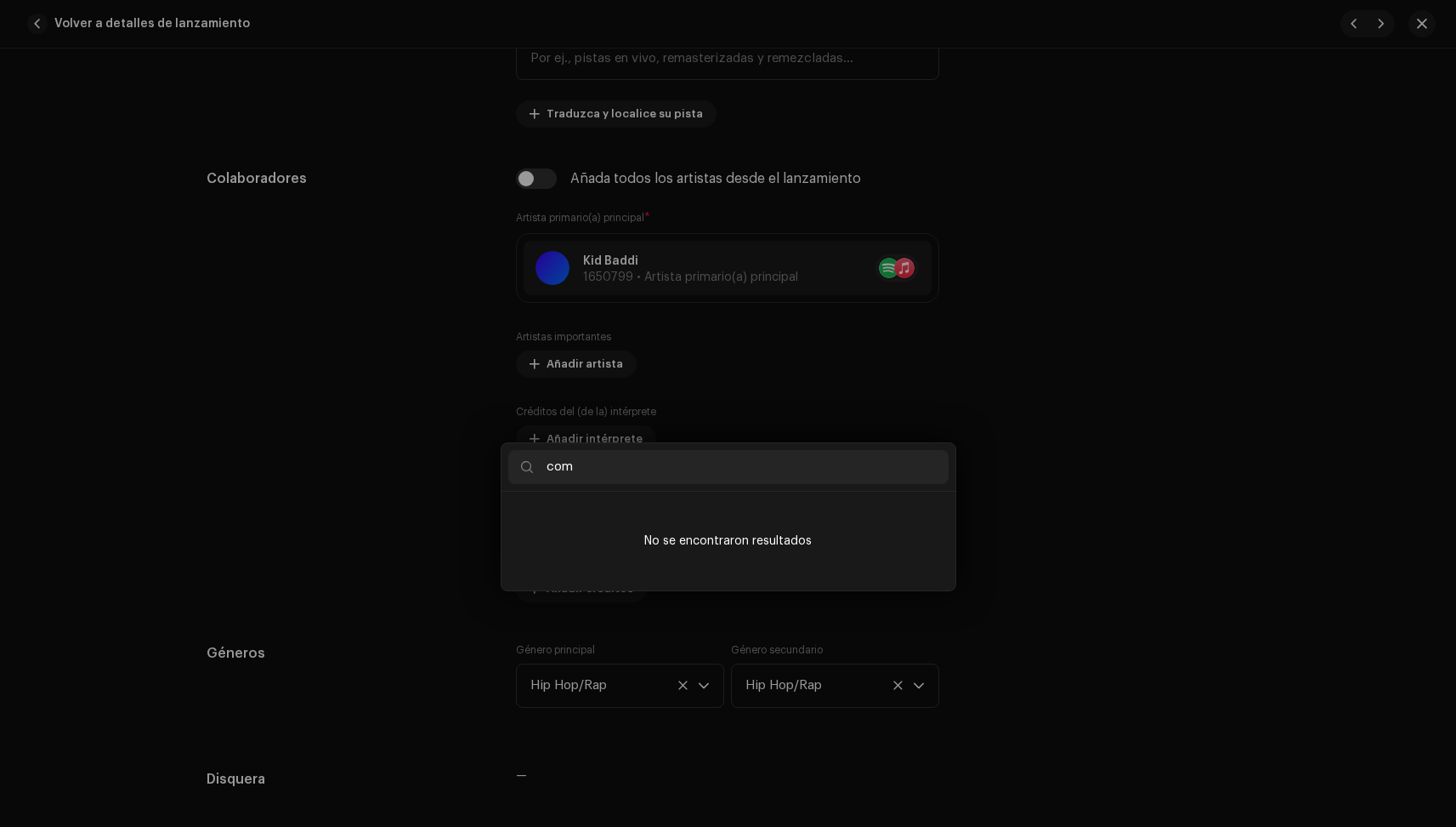
click at [1246, 444] on div "Añadir créditos del (de la) productor(a) o ingeniero(a) Rol * Seleccionar rol C…" at bounding box center [728, 414] width 1456 height 827
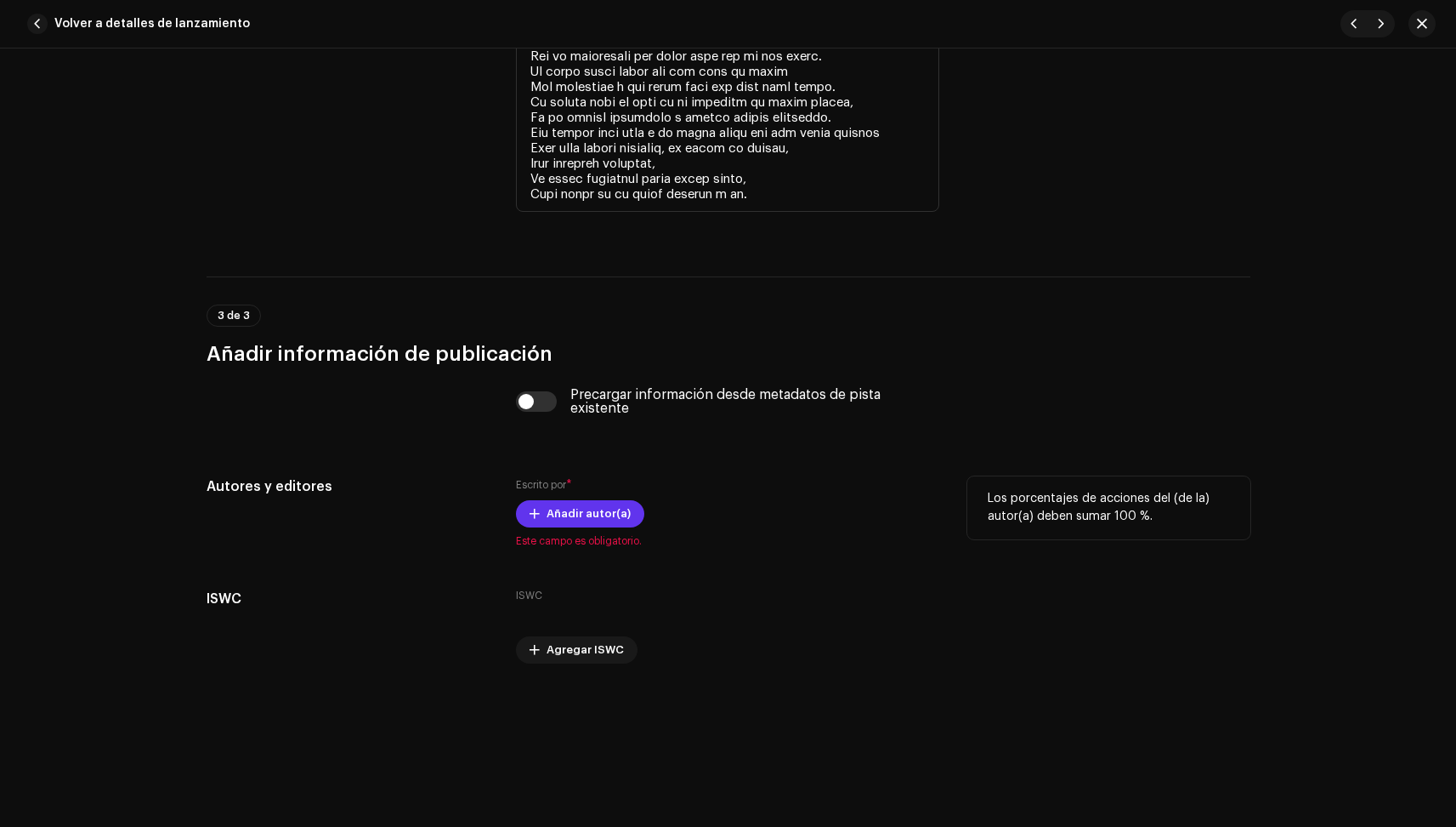
scroll to position [3371, 0]
click at [556, 518] on span "Añadir autor(a)" at bounding box center [589, 513] width 84 height 34
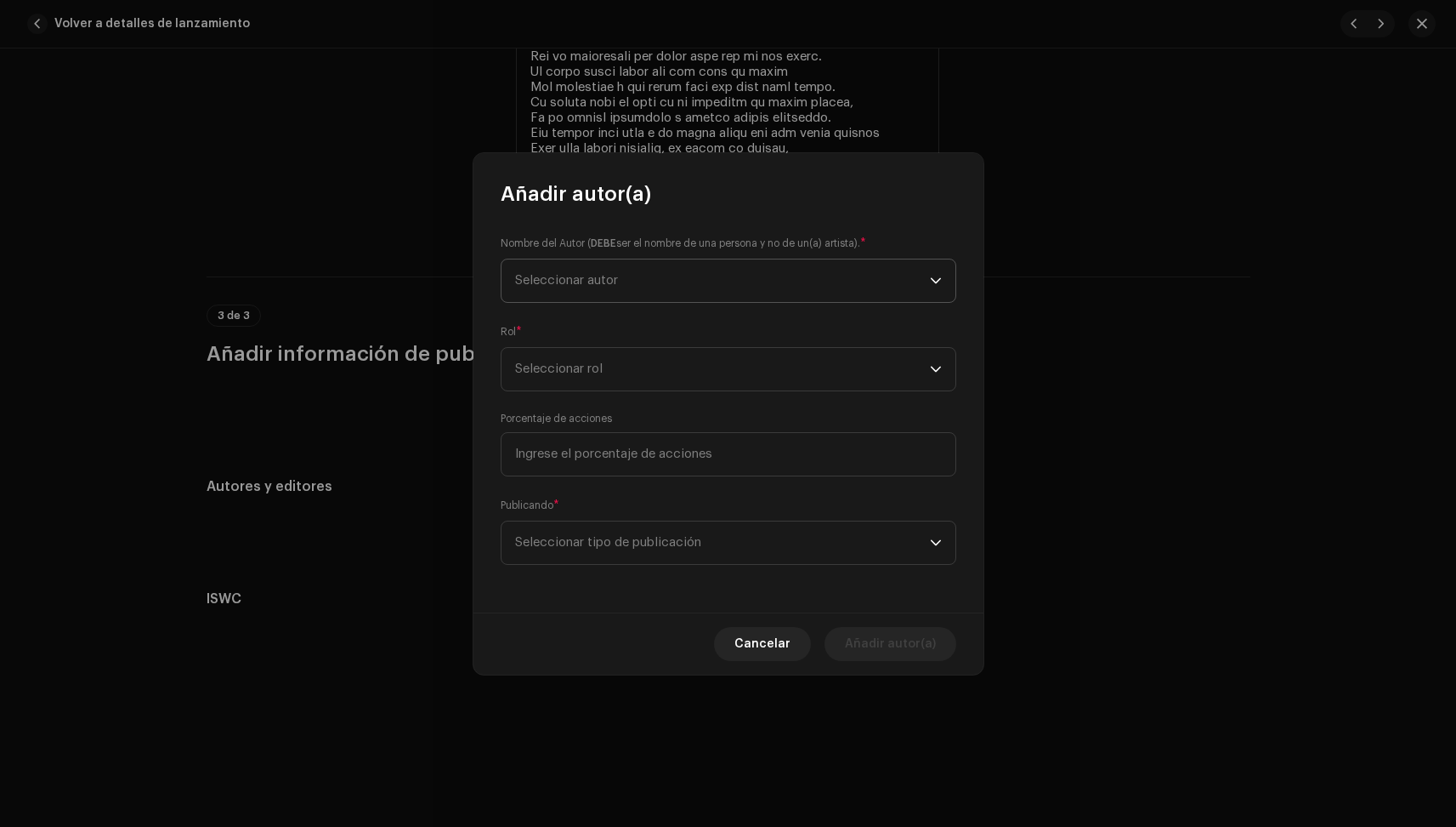
click at [667, 290] on span "Seleccionar autor" at bounding box center [722, 280] width 415 height 43
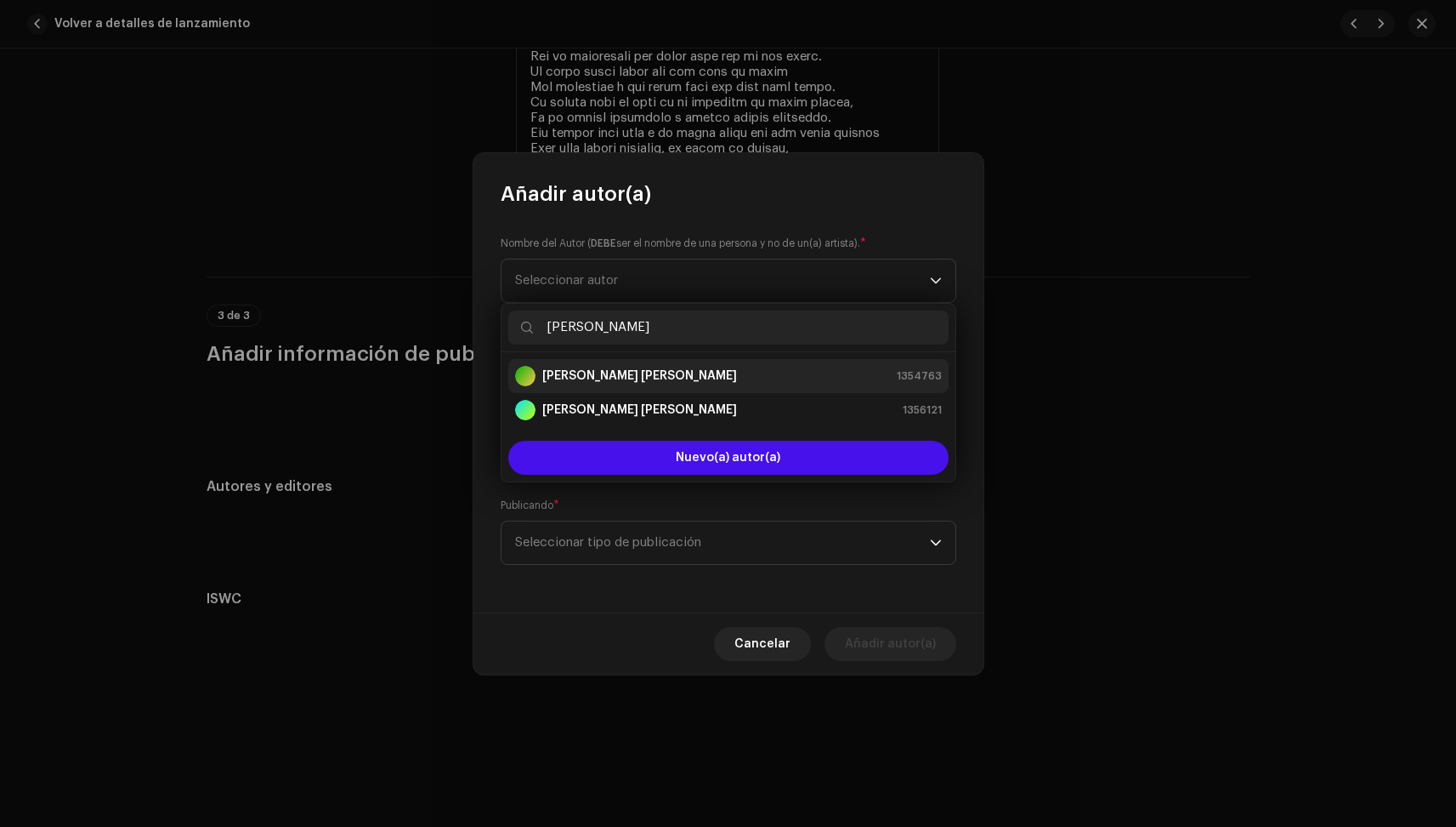
type input "[PERSON_NAME]"
click at [693, 379] on strong "[PERSON_NAME] [PERSON_NAME]" at bounding box center [639, 375] width 194 height 17
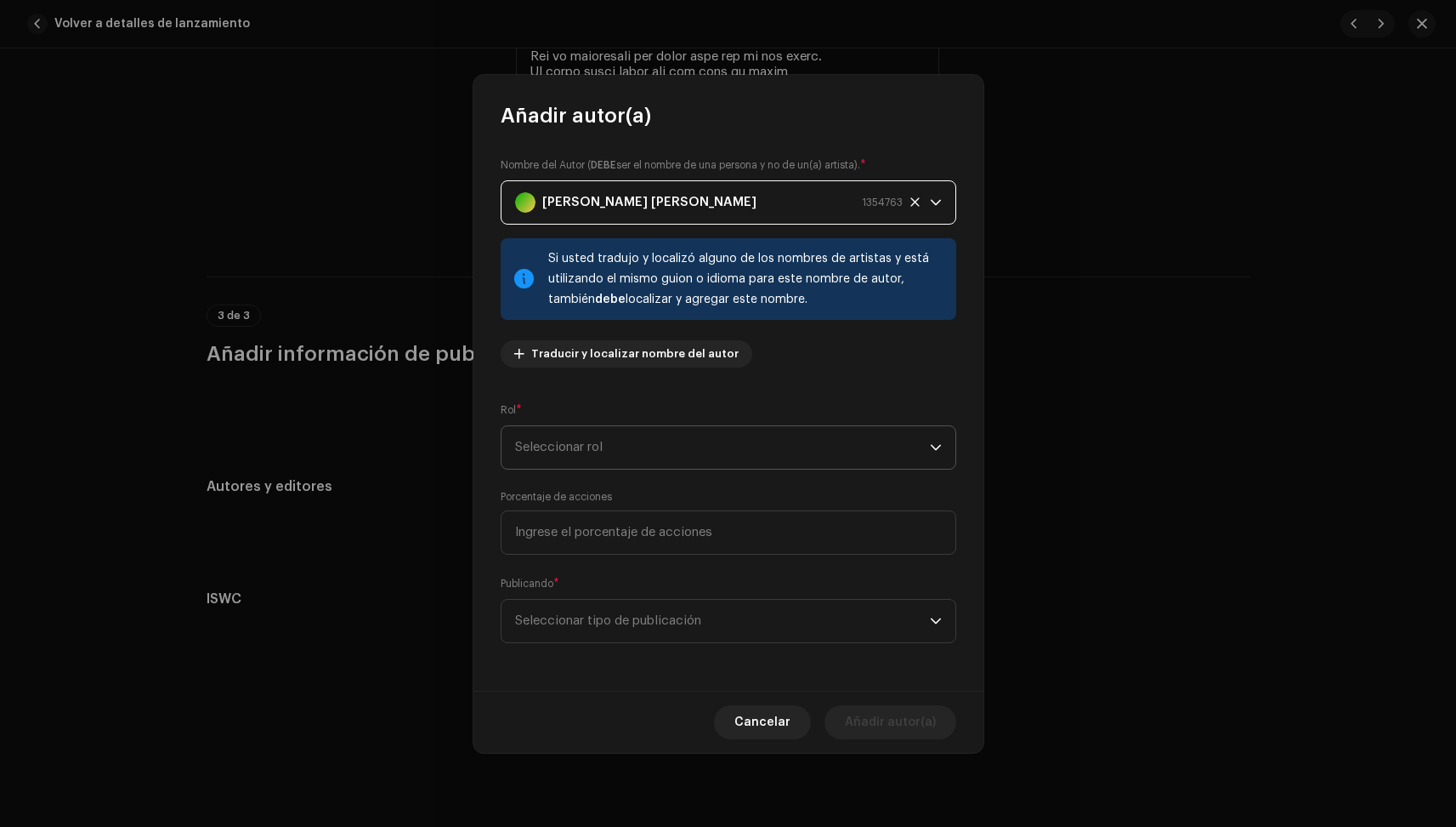
click at [632, 433] on span "Seleccionar rol" at bounding box center [722, 447] width 415 height 43
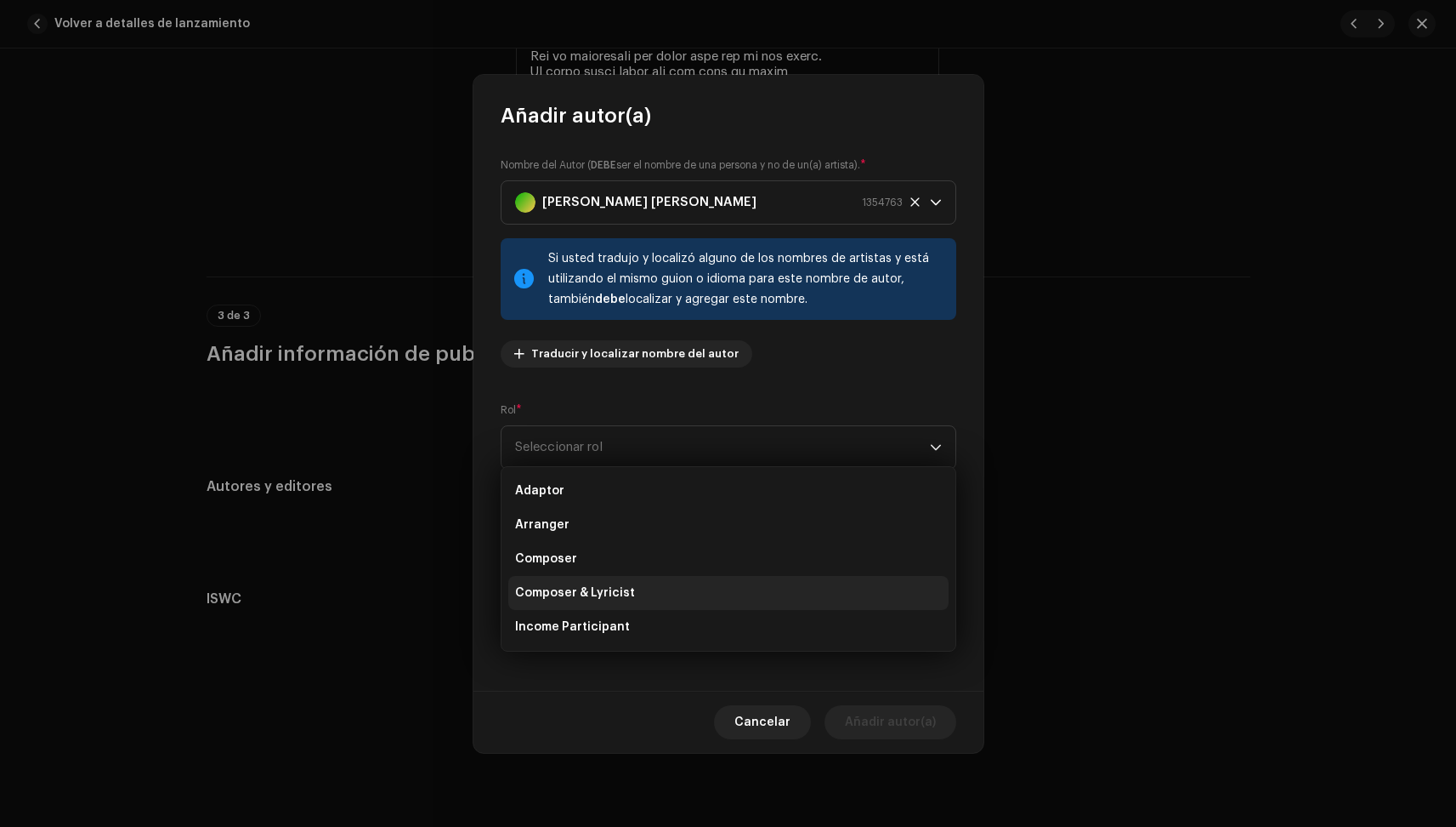
click at [609, 601] on span "Composer & Lyricist" at bounding box center [575, 593] width 120 height 17
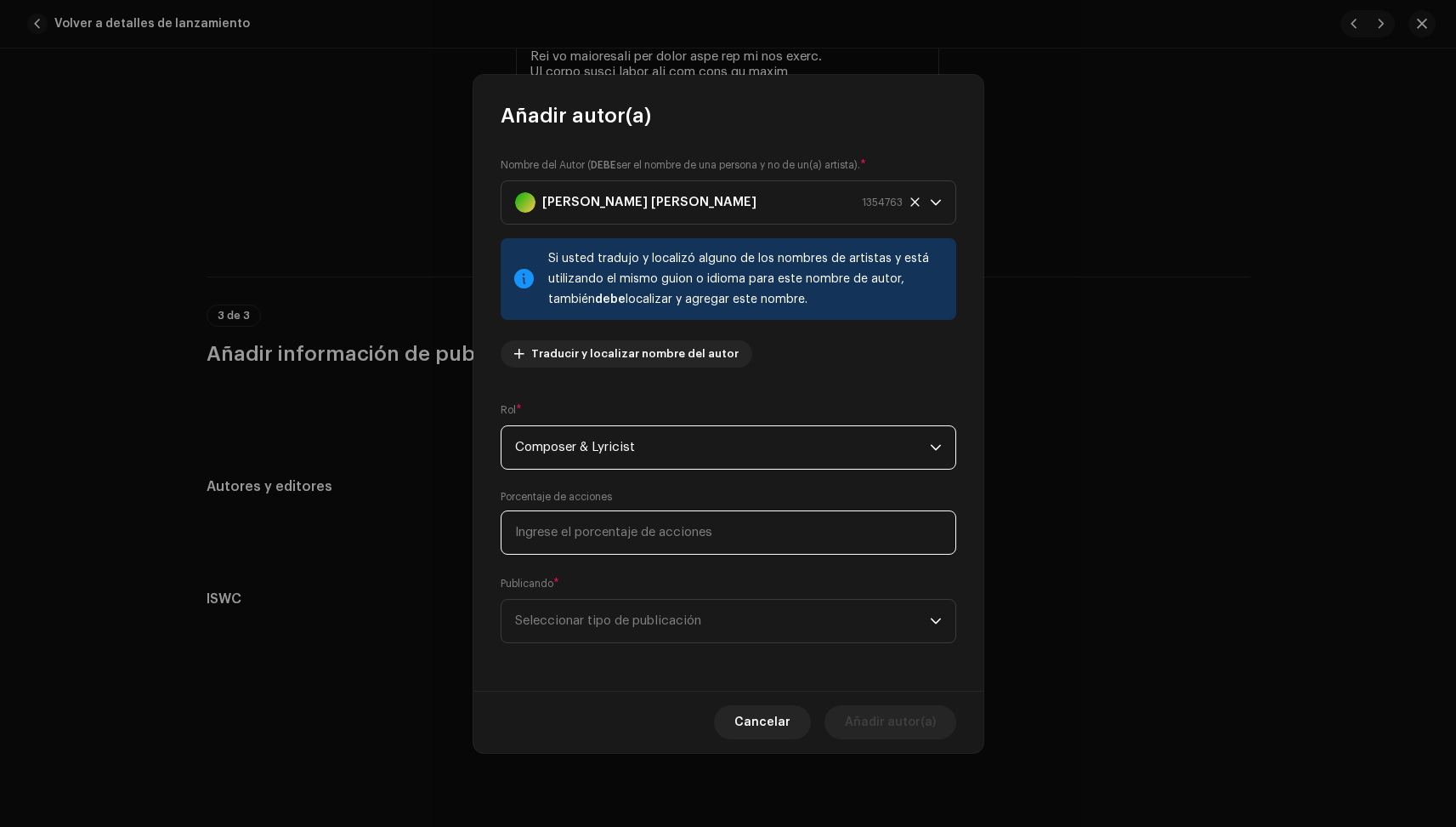
click at [620, 538] on input at bounding box center [728, 533] width 456 height 45
type input "100,00"
click at [785, 604] on span "Seleccionar tipo de publicación" at bounding box center [722, 621] width 415 height 43
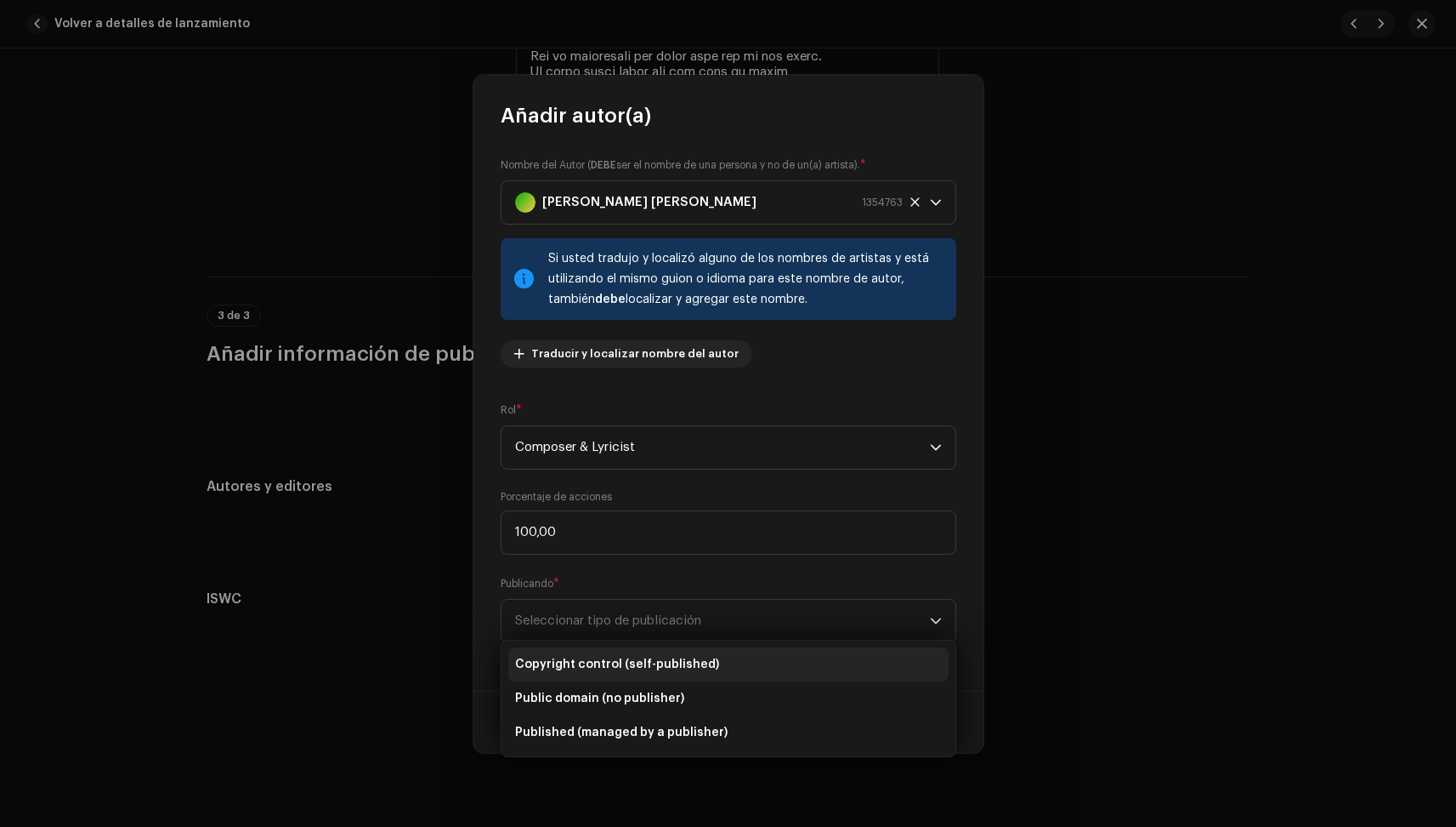
click at [730, 663] on li "Copyright control (self-published)" at bounding box center [728, 663] width 441 height 34
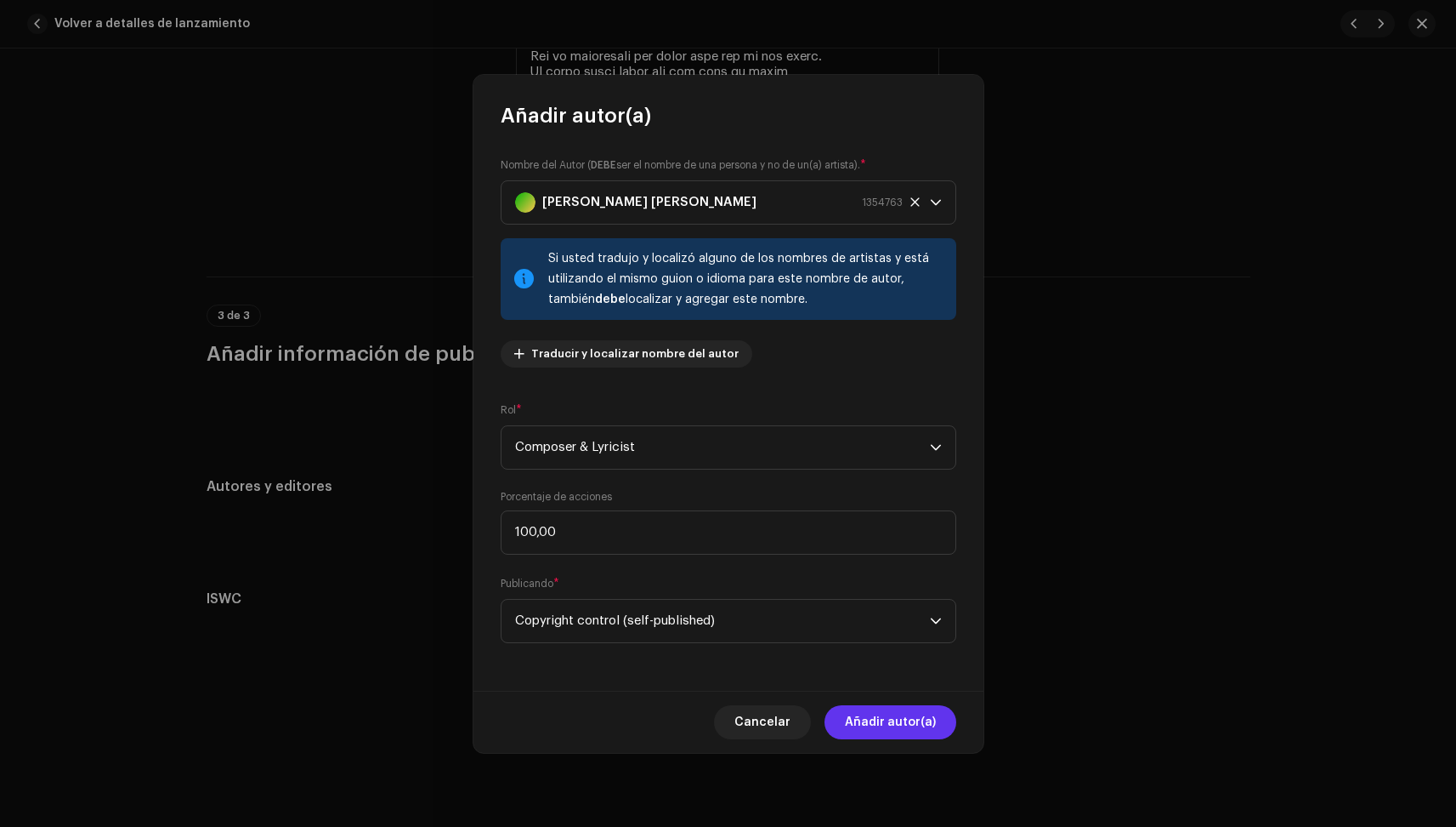
click at [877, 722] on span "Añadir autor(a)" at bounding box center [890, 722] width 91 height 34
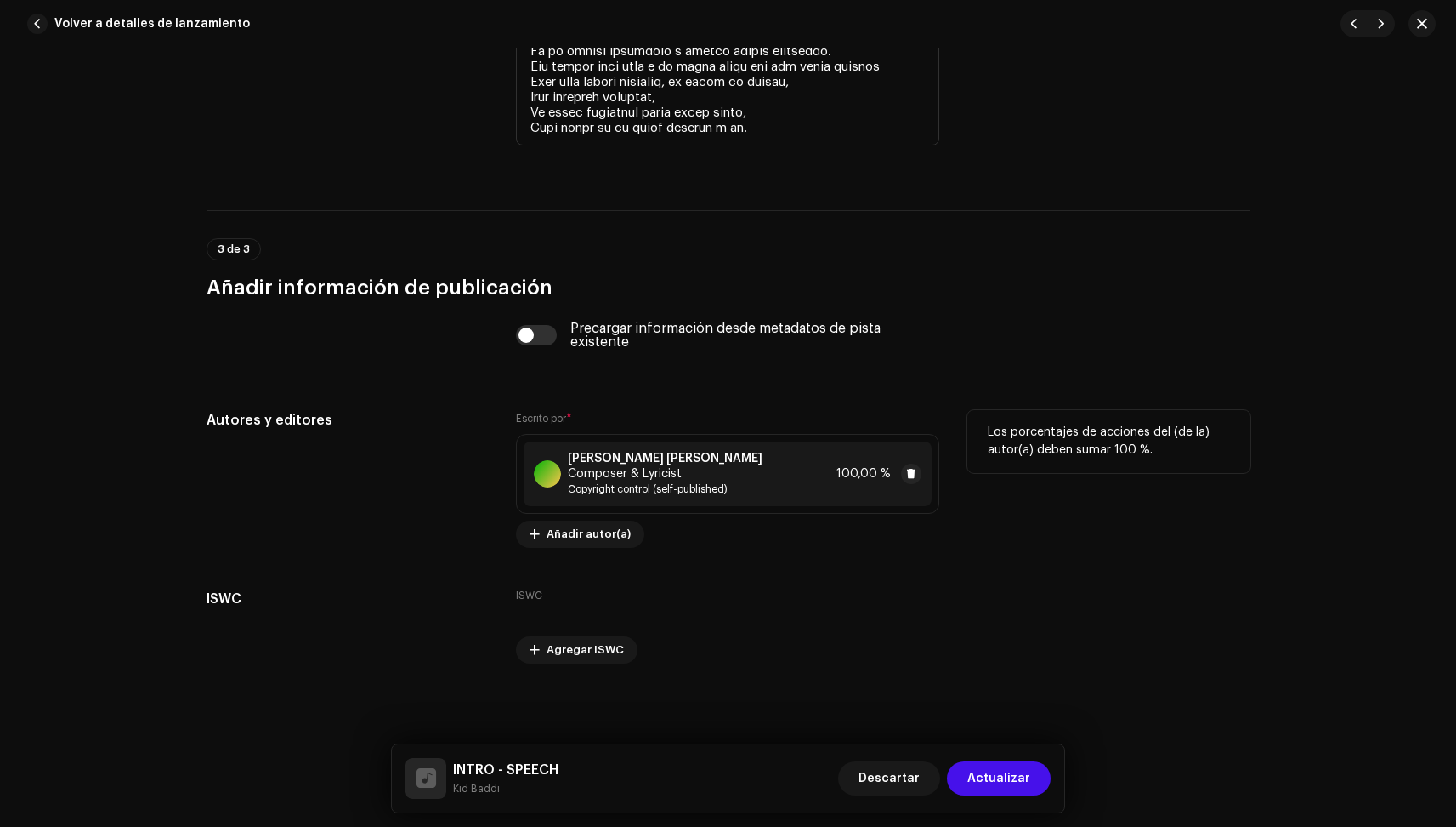
scroll to position [3437, 0]
click at [1038, 777] on button "Actualizar" at bounding box center [999, 778] width 104 height 34
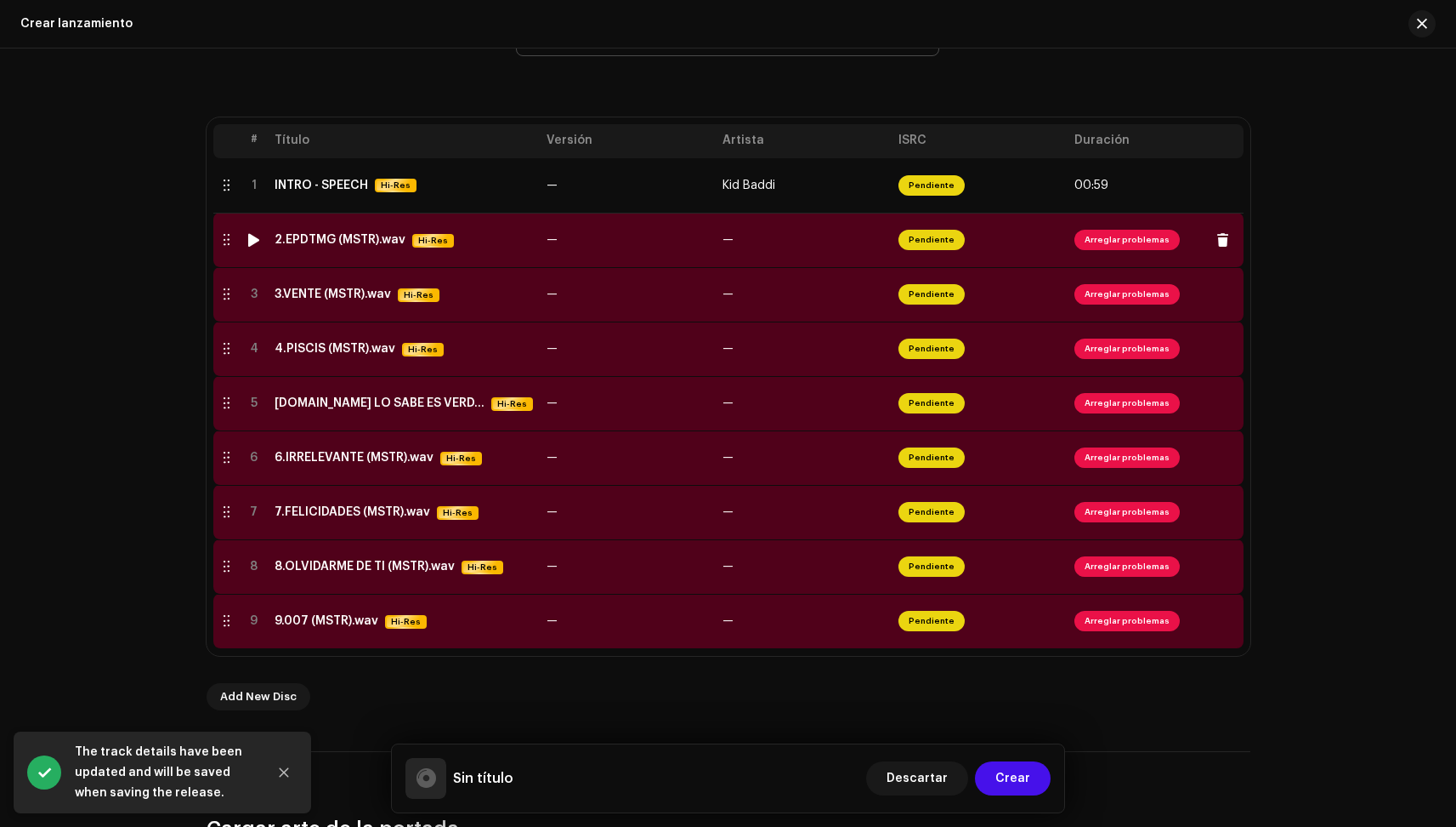
click at [350, 249] on td "2.EPDTMG (MSTR).wav Hi-Res" at bounding box center [403, 240] width 272 height 55
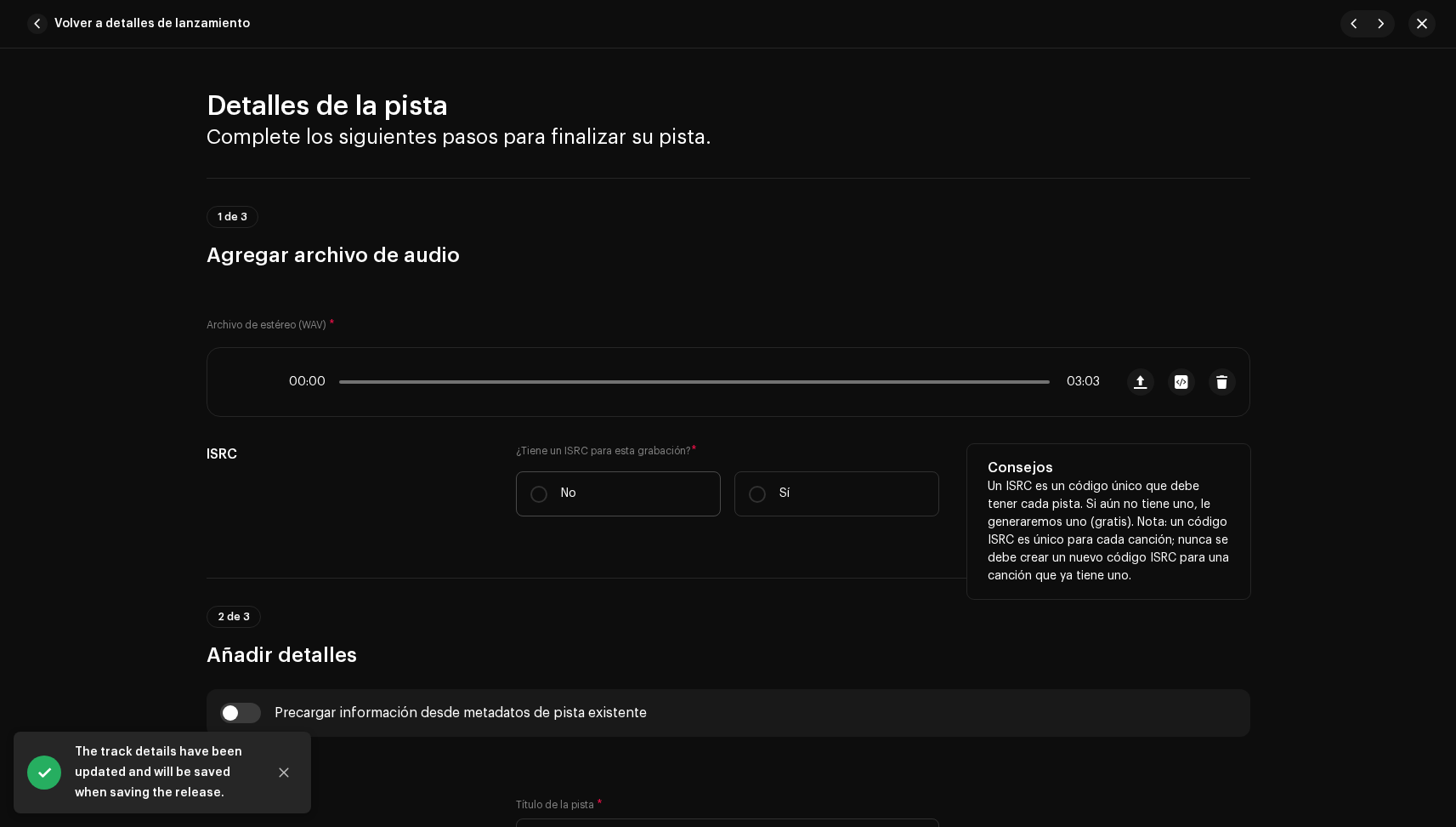
click at [616, 503] on label "No" at bounding box center [619, 494] width 205 height 45
click at [548, 503] on input "No" at bounding box center [539, 493] width 17 height 17
radio input "true"
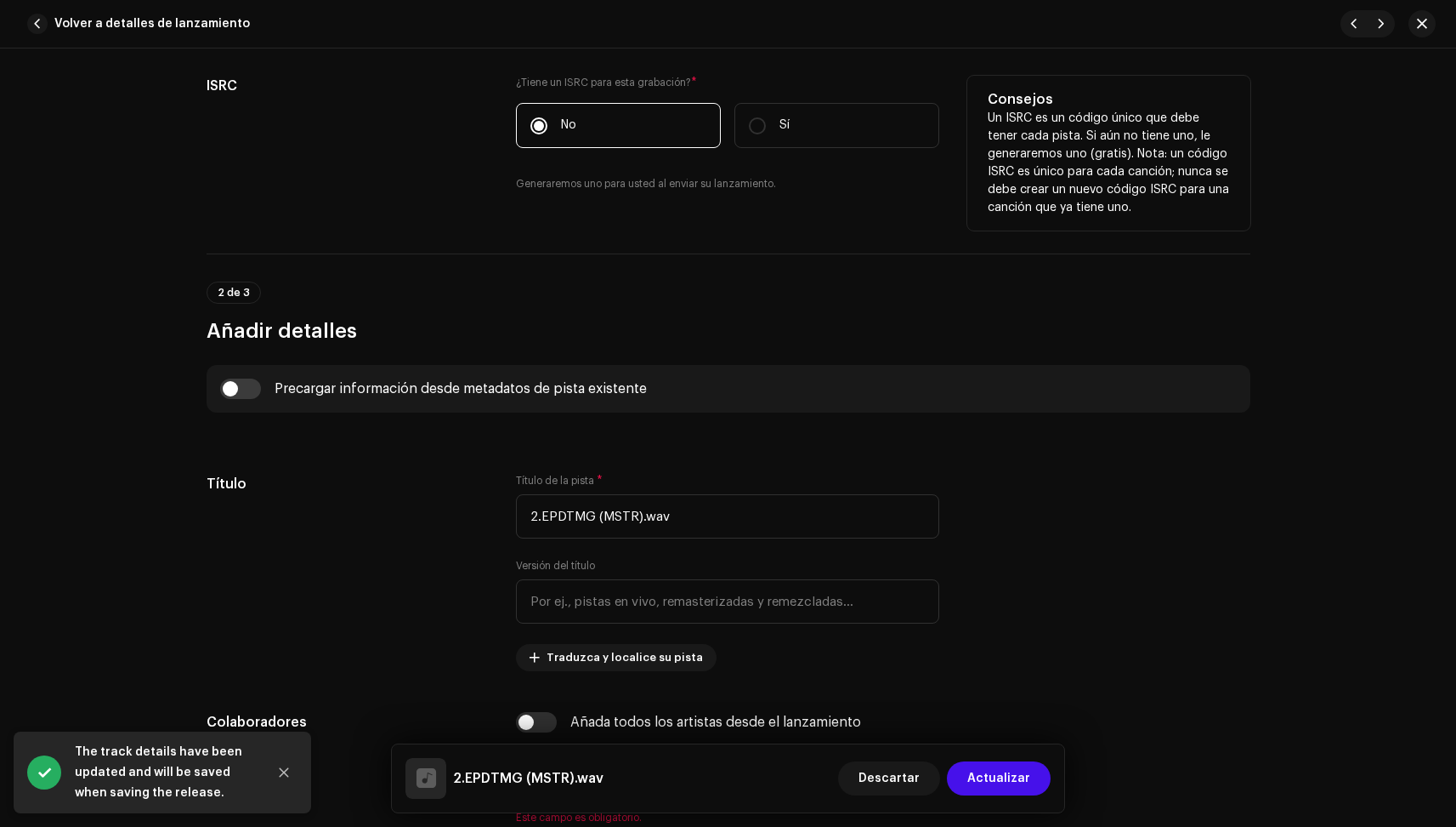
scroll to position [373, 0]
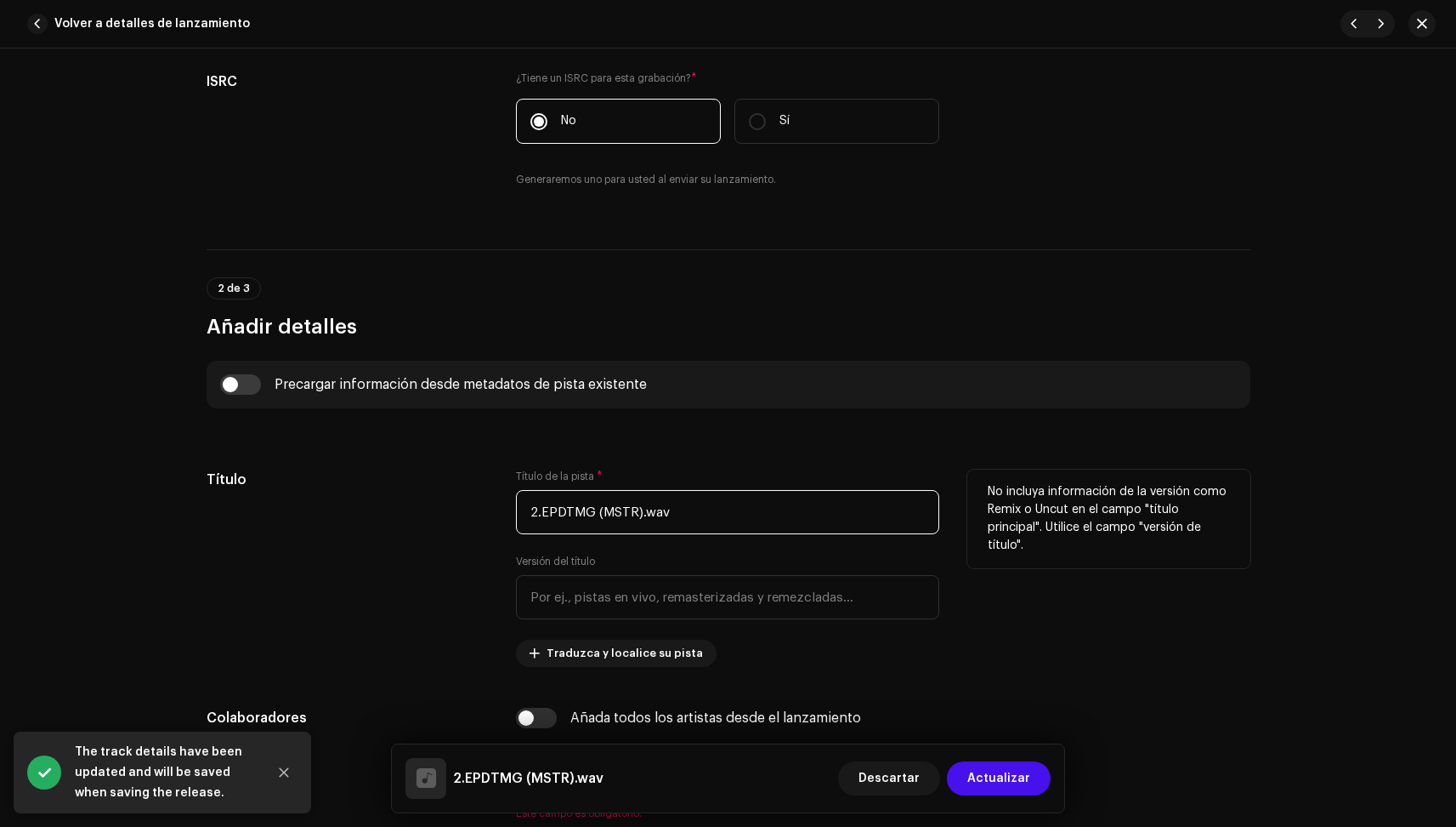
click at [681, 520] on input "2.EPDTMG (MSTR).wav" at bounding box center [728, 512] width 423 height 45
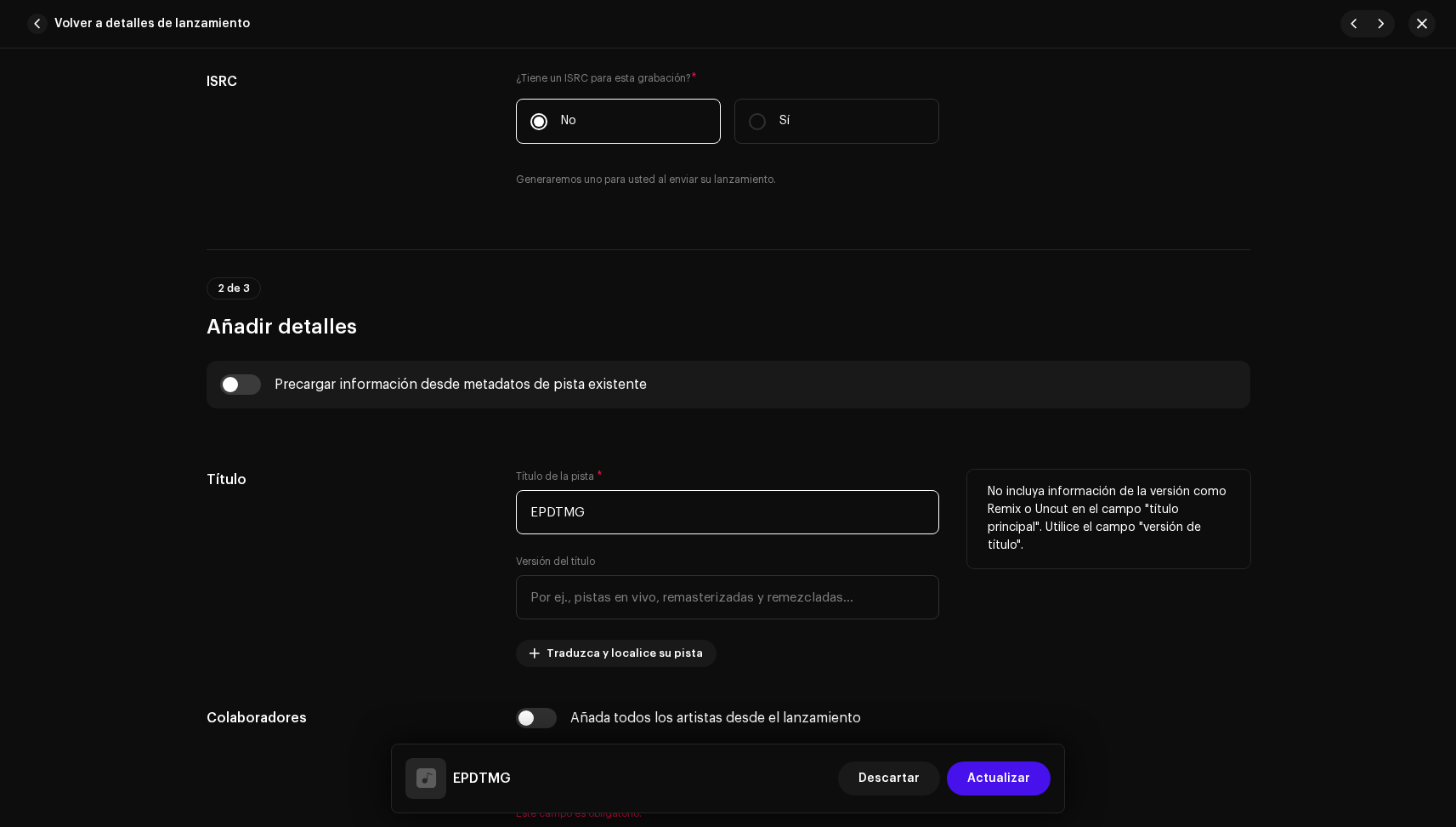
type input "EPDTMG"
click at [448, 555] on div "Título" at bounding box center [348, 568] width 283 height 197
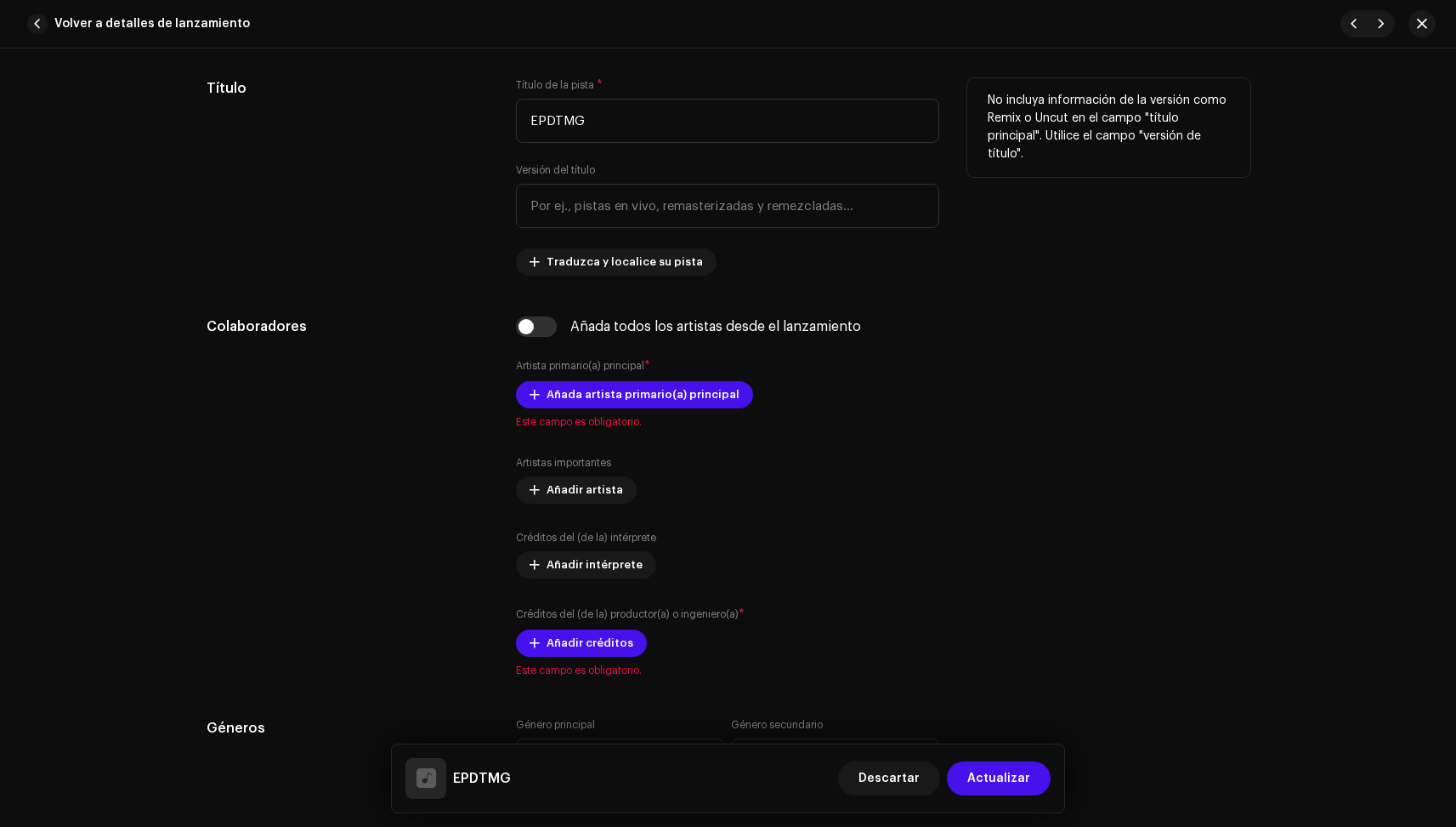
scroll to position [764, 0]
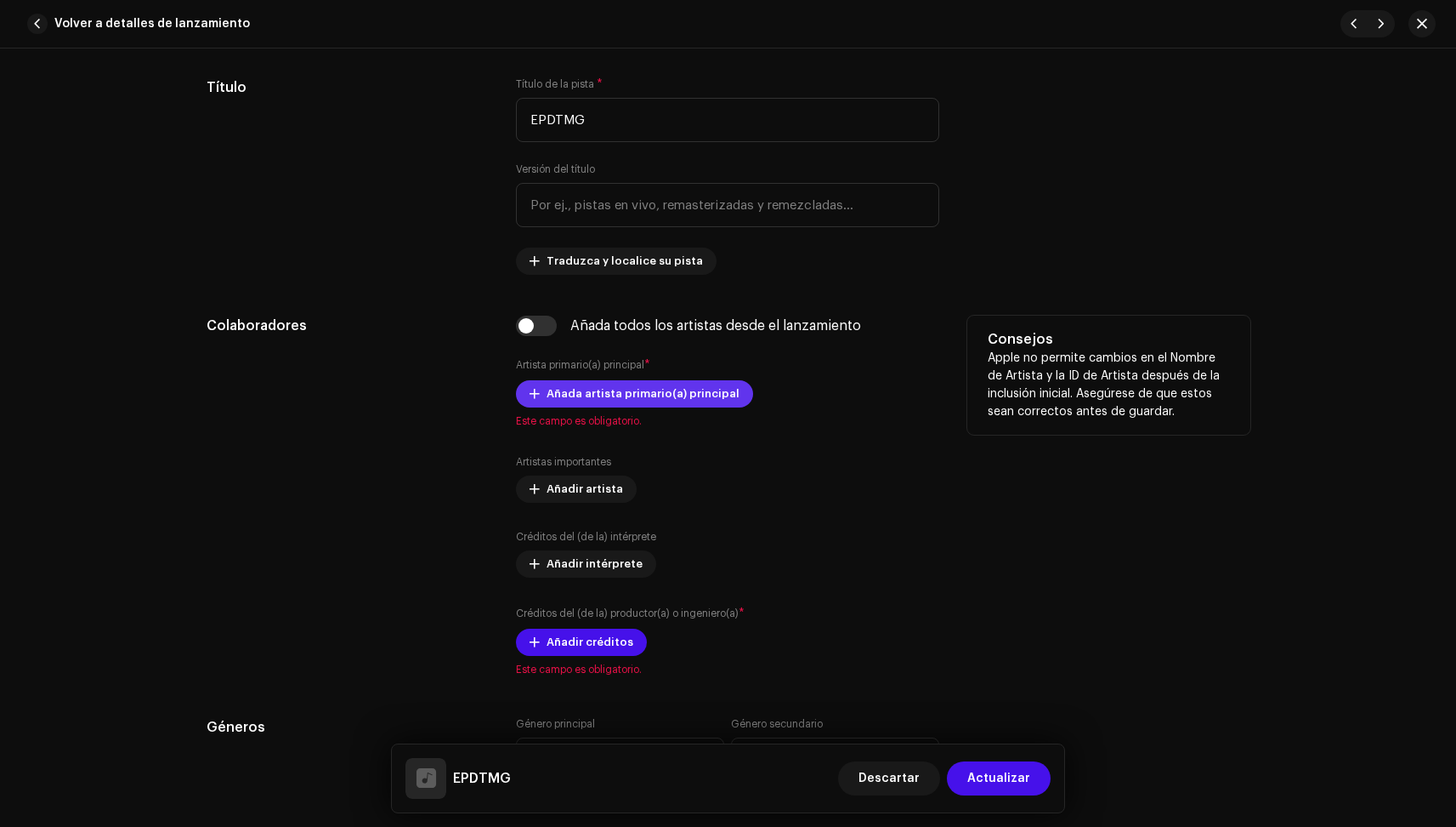
click at [663, 392] on span "Añada artista primario(a) principal" at bounding box center [643, 394] width 193 height 34
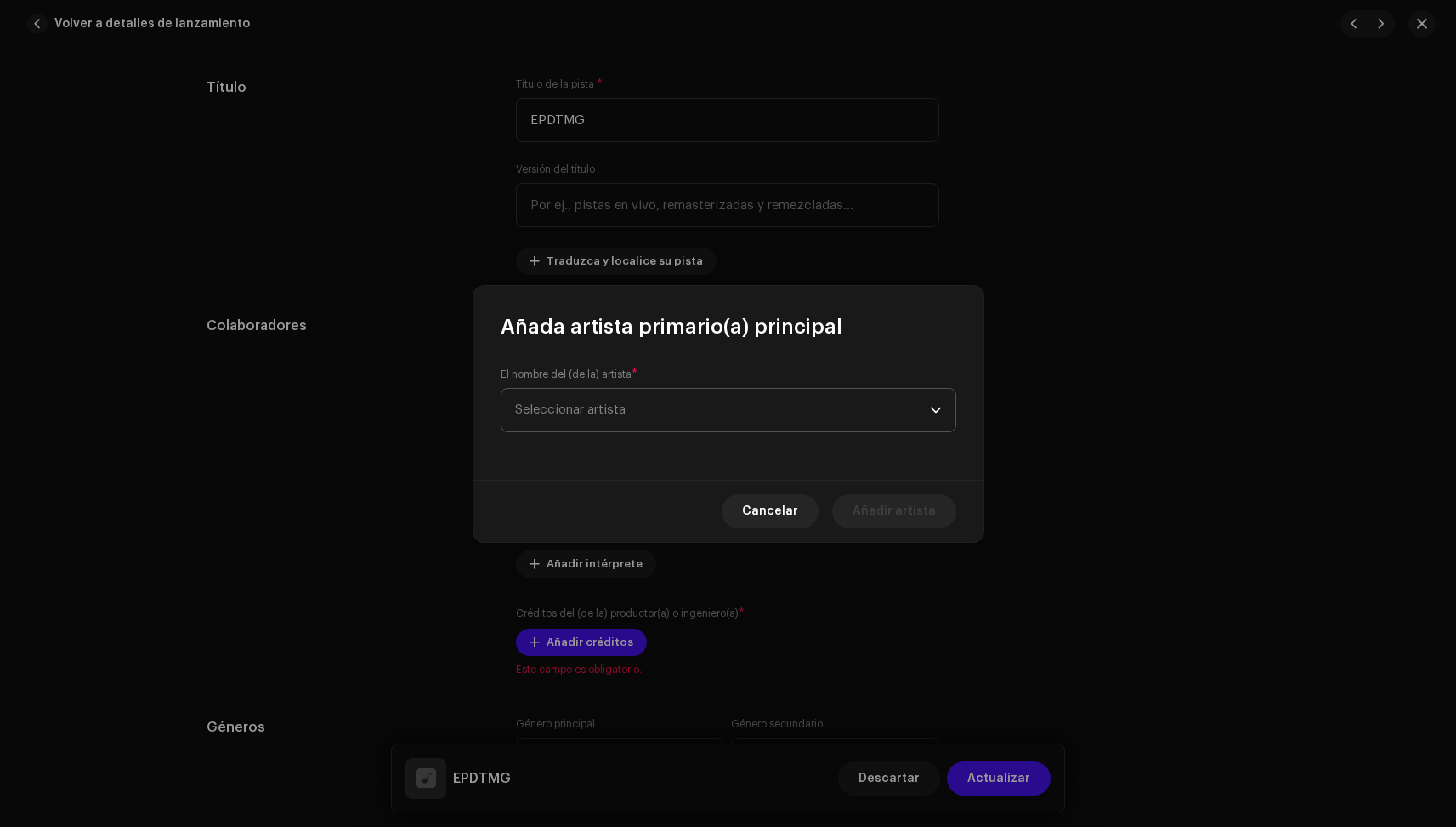
click at [628, 405] on span "Seleccionar artista" at bounding box center [722, 410] width 415 height 43
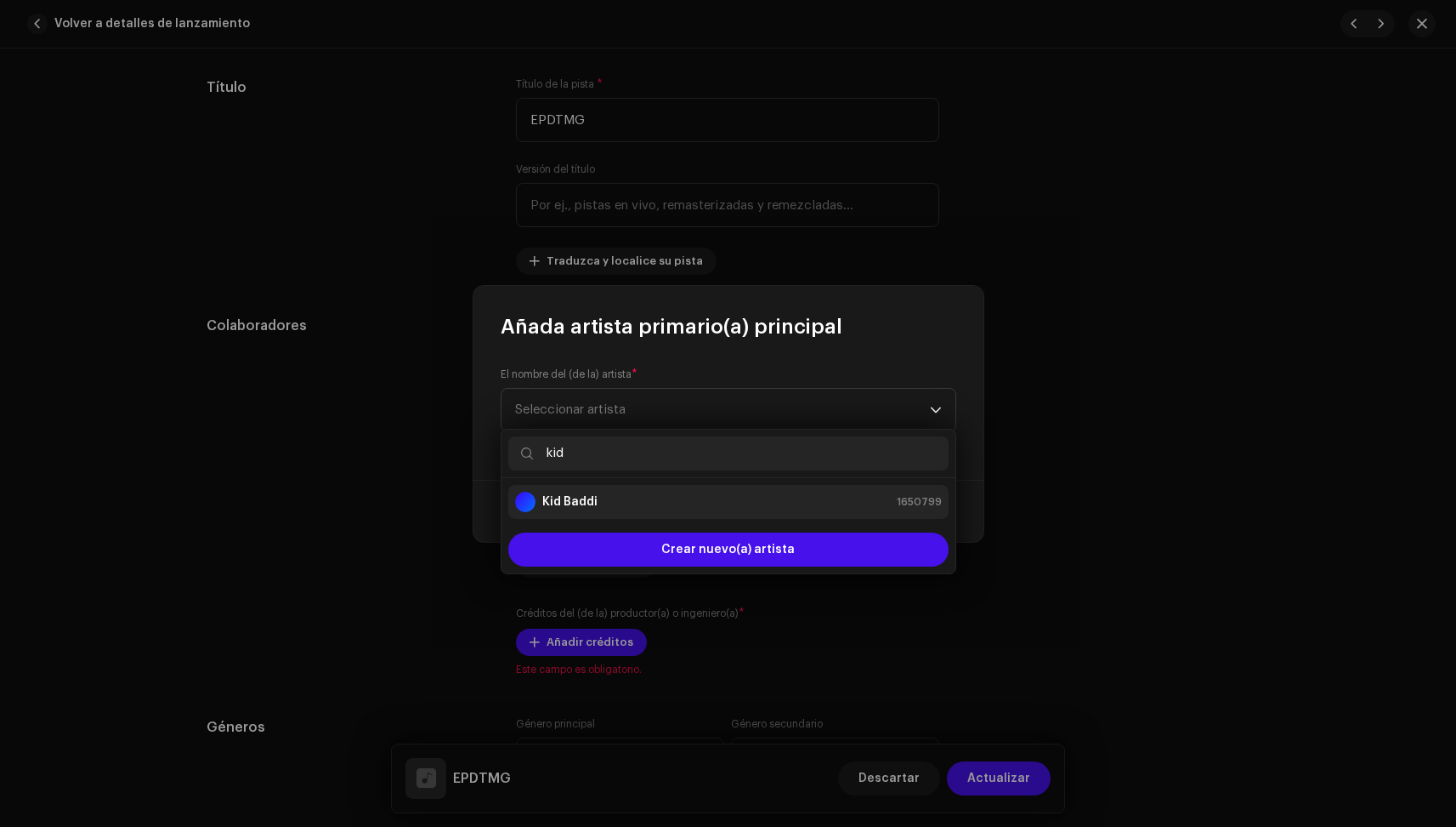
type input "kid"
click at [585, 496] on strong "Kid Baddi" at bounding box center [570, 502] width 55 height 17
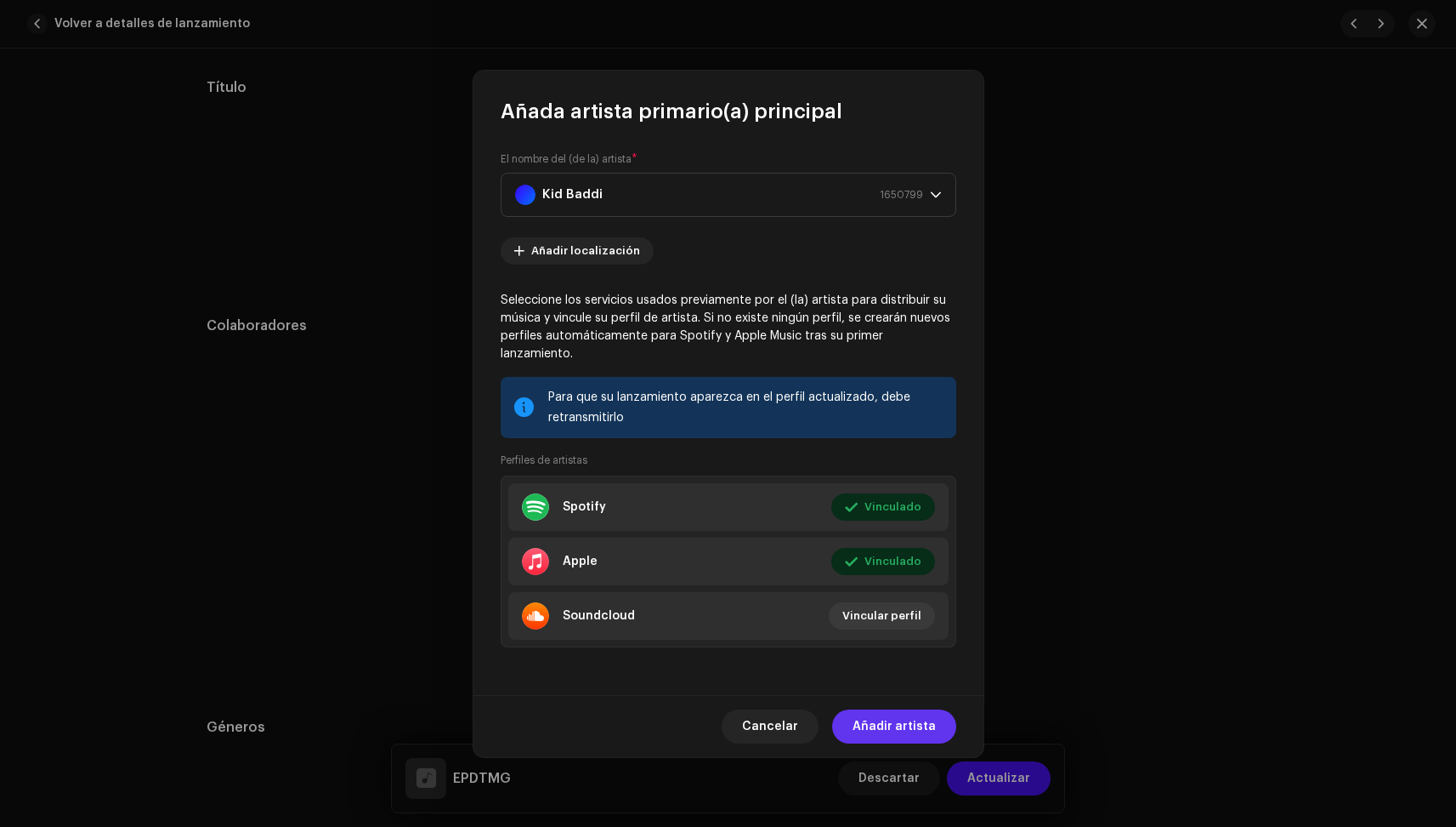
click at [909, 710] on span "Añadir artista" at bounding box center [895, 726] width 84 height 34
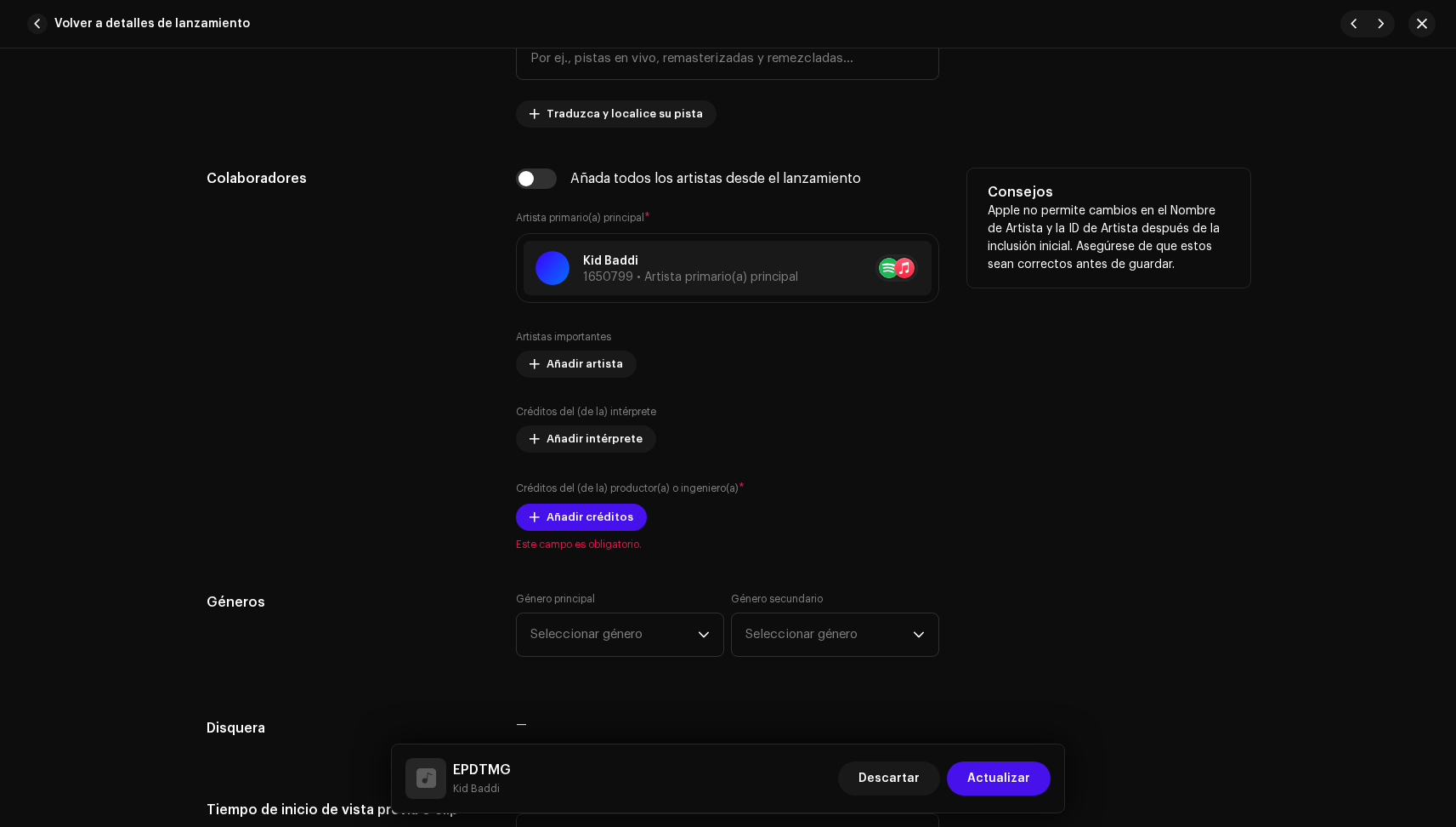
scroll to position [945, 0]
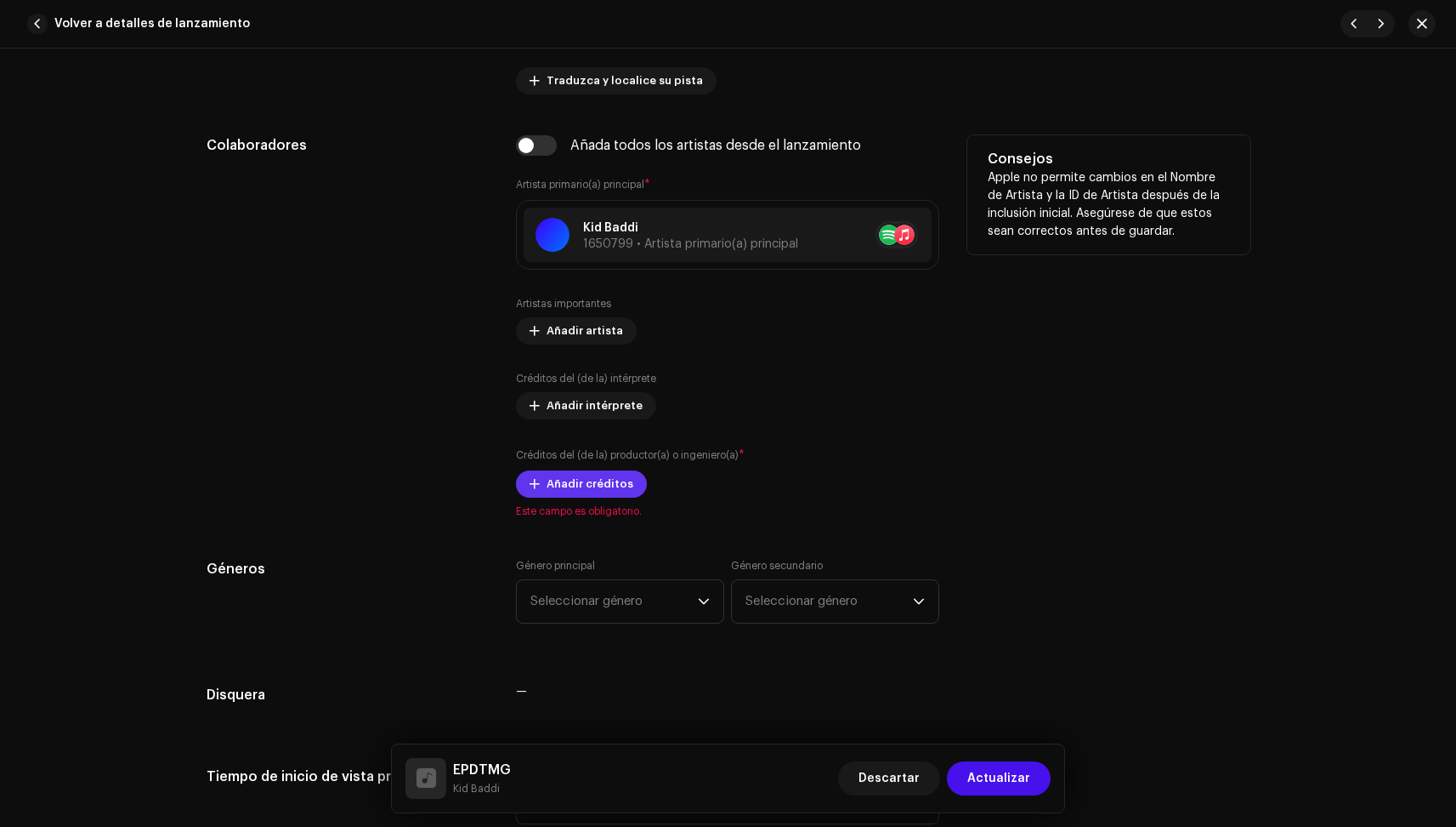
click at [577, 488] on span "Añadir créditos" at bounding box center [589, 483] width 86 height 34
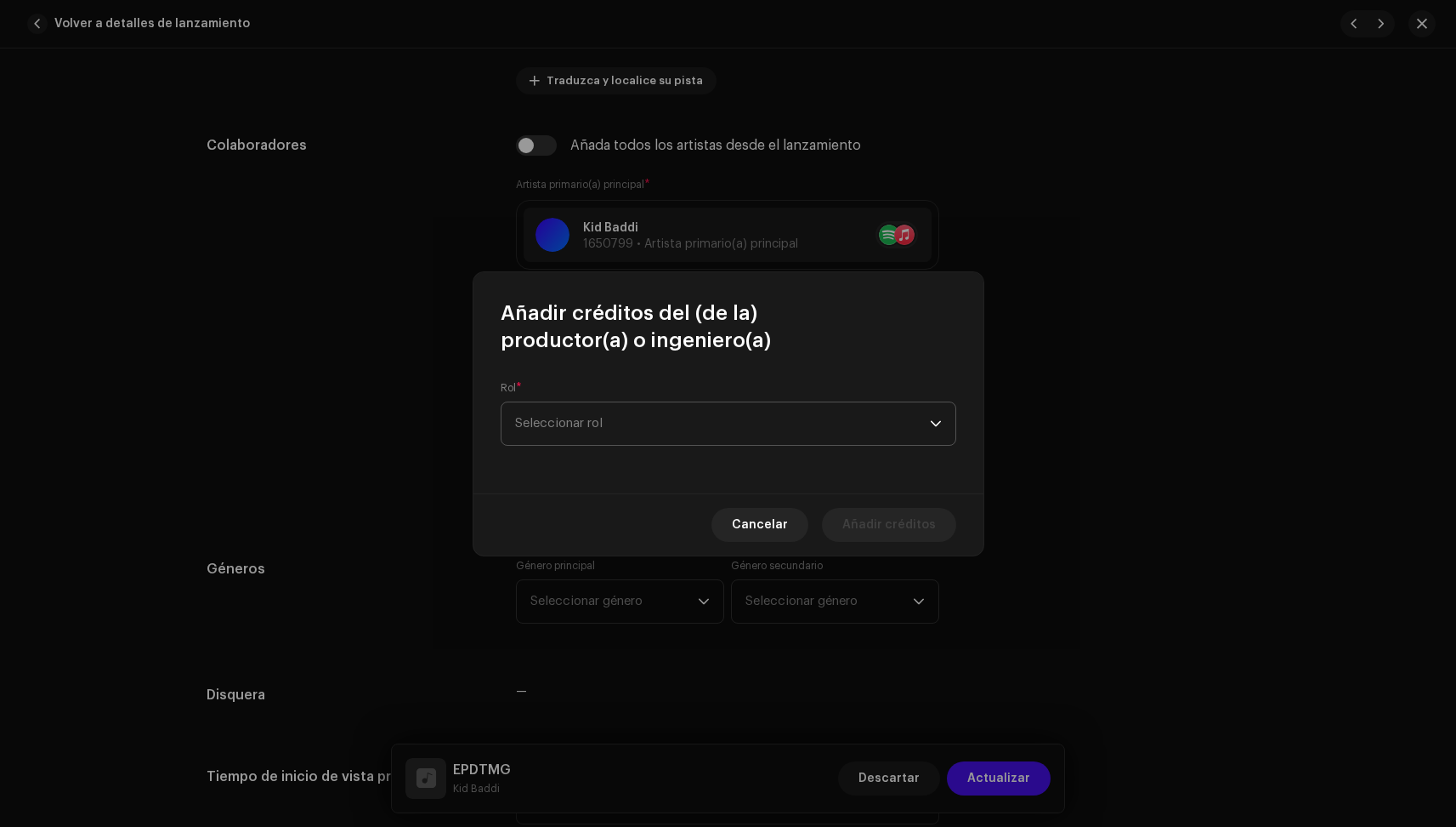
click at [634, 418] on span "Seleccionar rol" at bounding box center [722, 423] width 415 height 43
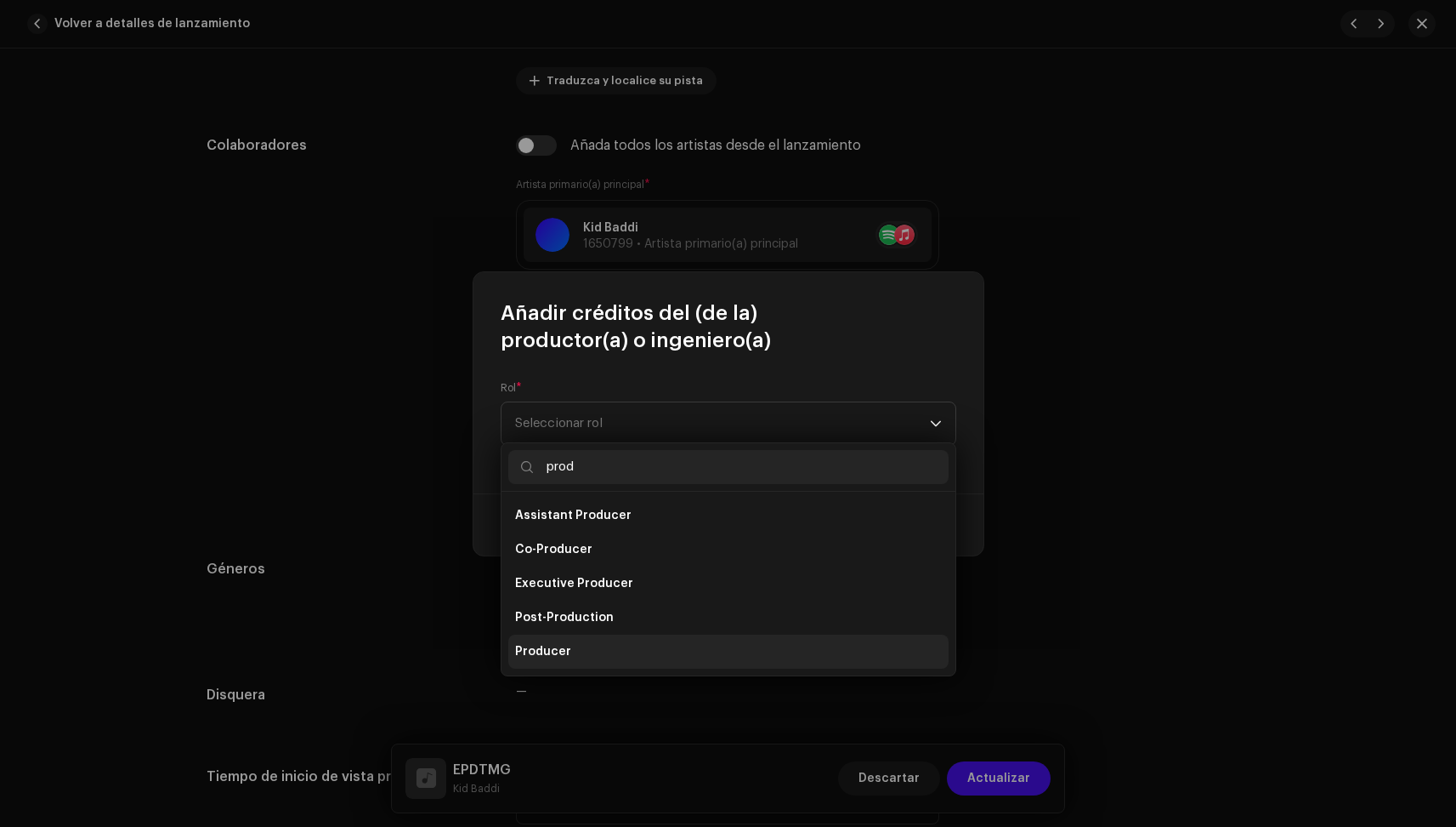
type input "prod"
click at [555, 649] on span "Producer" at bounding box center [543, 652] width 56 height 17
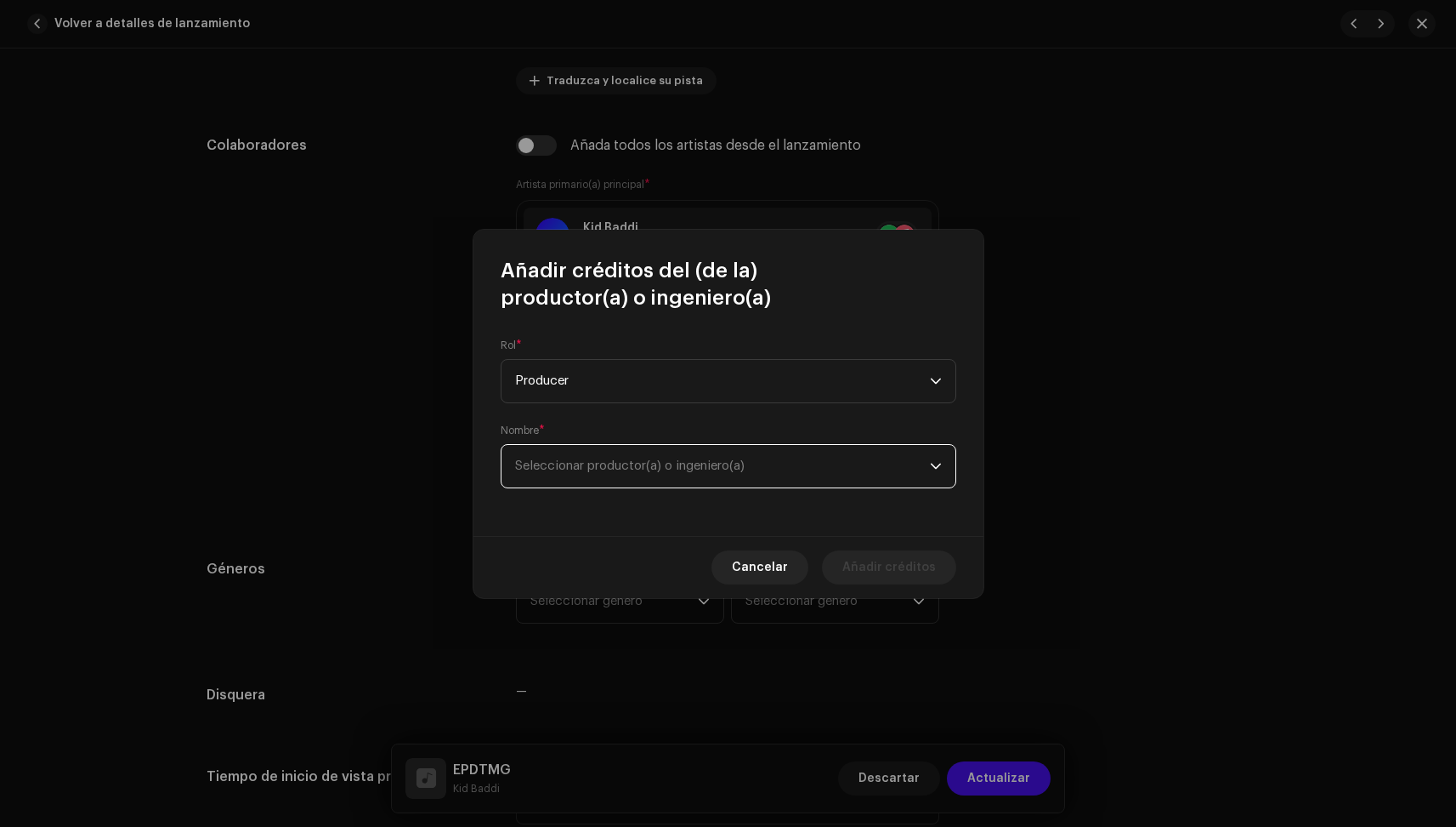
click at [561, 467] on span "Seleccionar productor(a) o ingeniero(a)" at bounding box center [629, 465] width 230 height 13
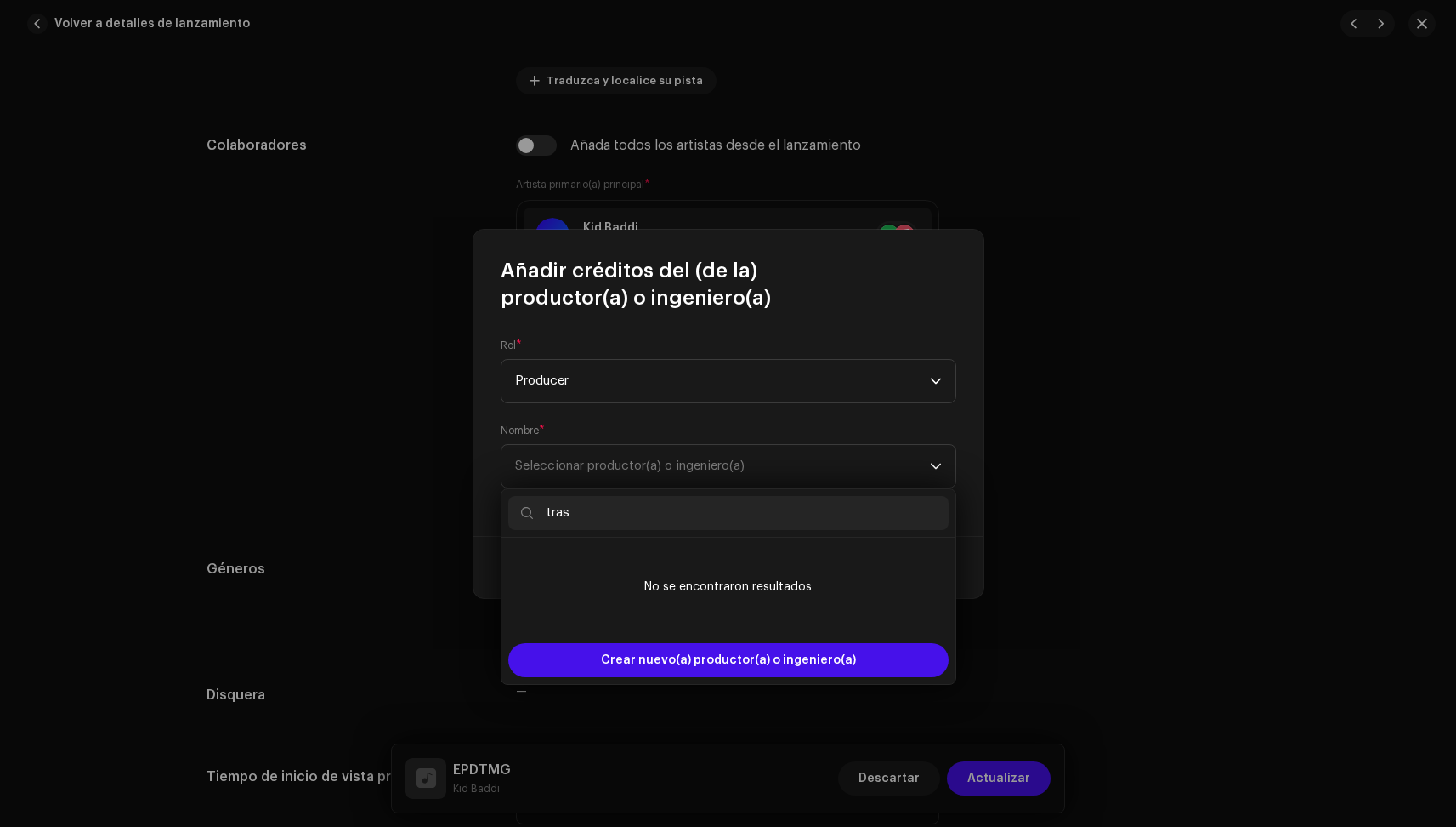
click at [608, 522] on input "tras" at bounding box center [728, 513] width 441 height 34
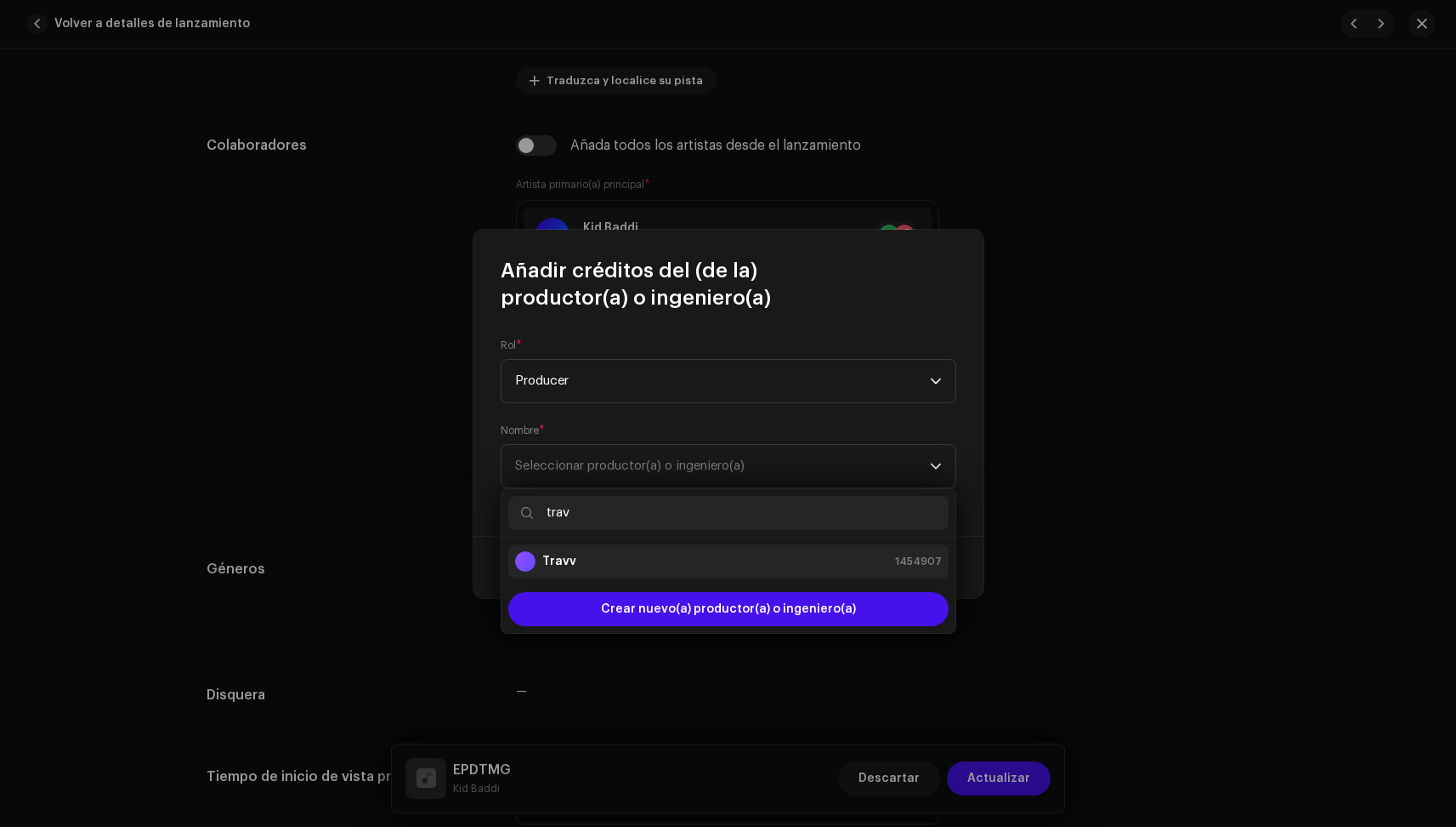
type input "trav"
click at [565, 563] on strong "Travv" at bounding box center [559, 561] width 34 height 17
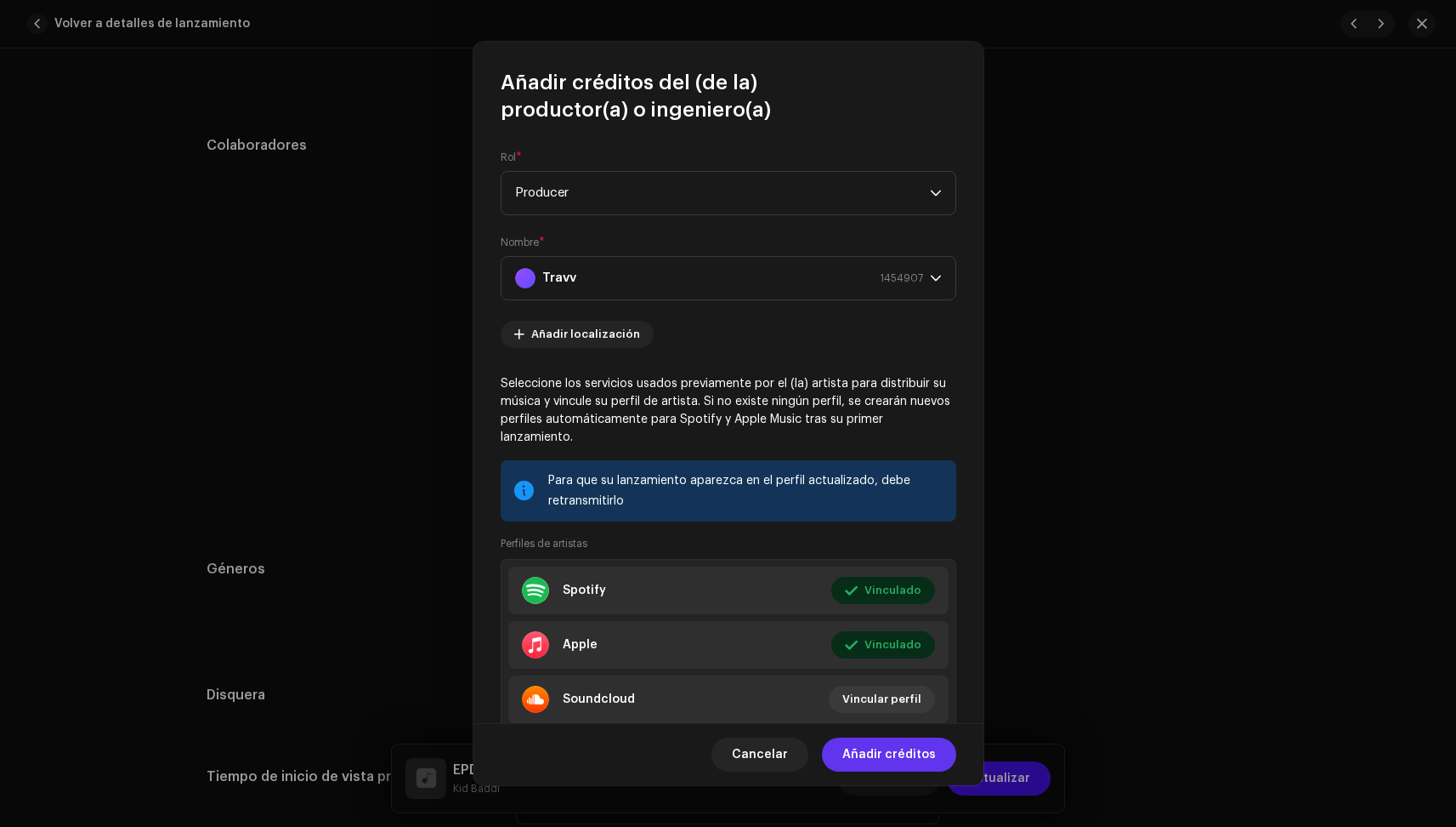
click at [896, 752] on span "Añadir créditos" at bounding box center [889, 753] width 94 height 34
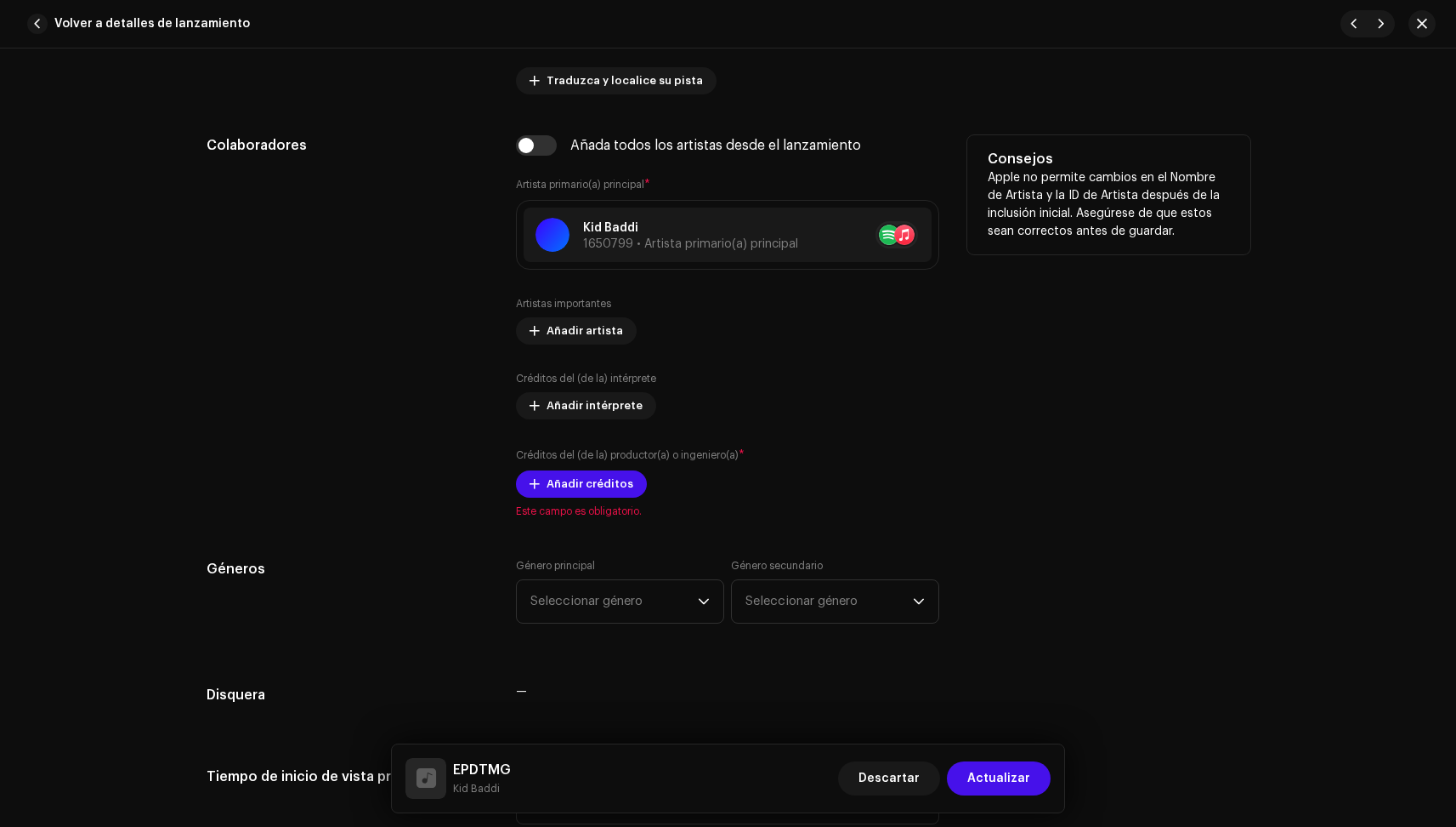
scroll to position [1252, 0]
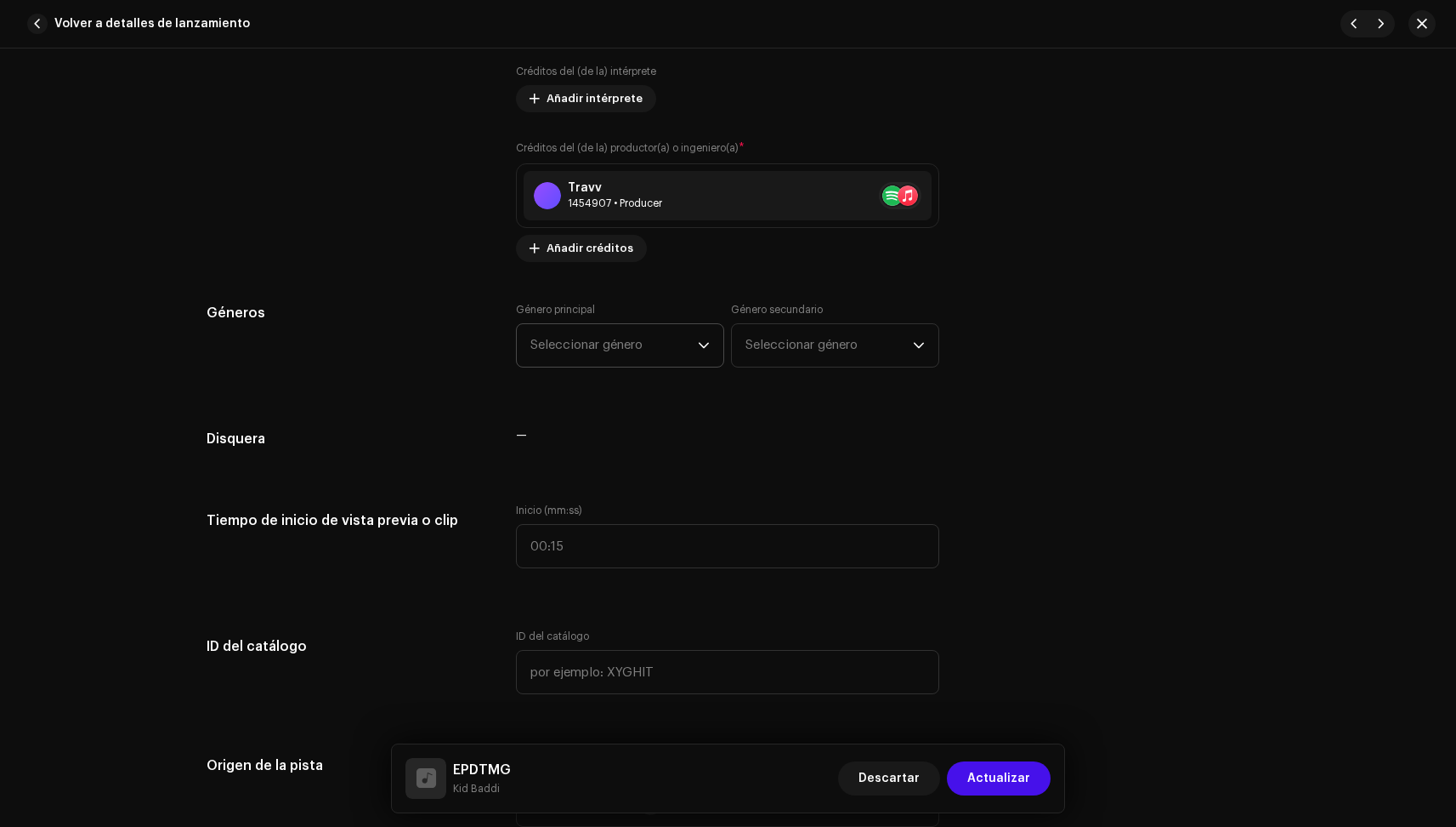
click at [595, 348] on span "Seleccionar género" at bounding box center [614, 345] width 167 height 43
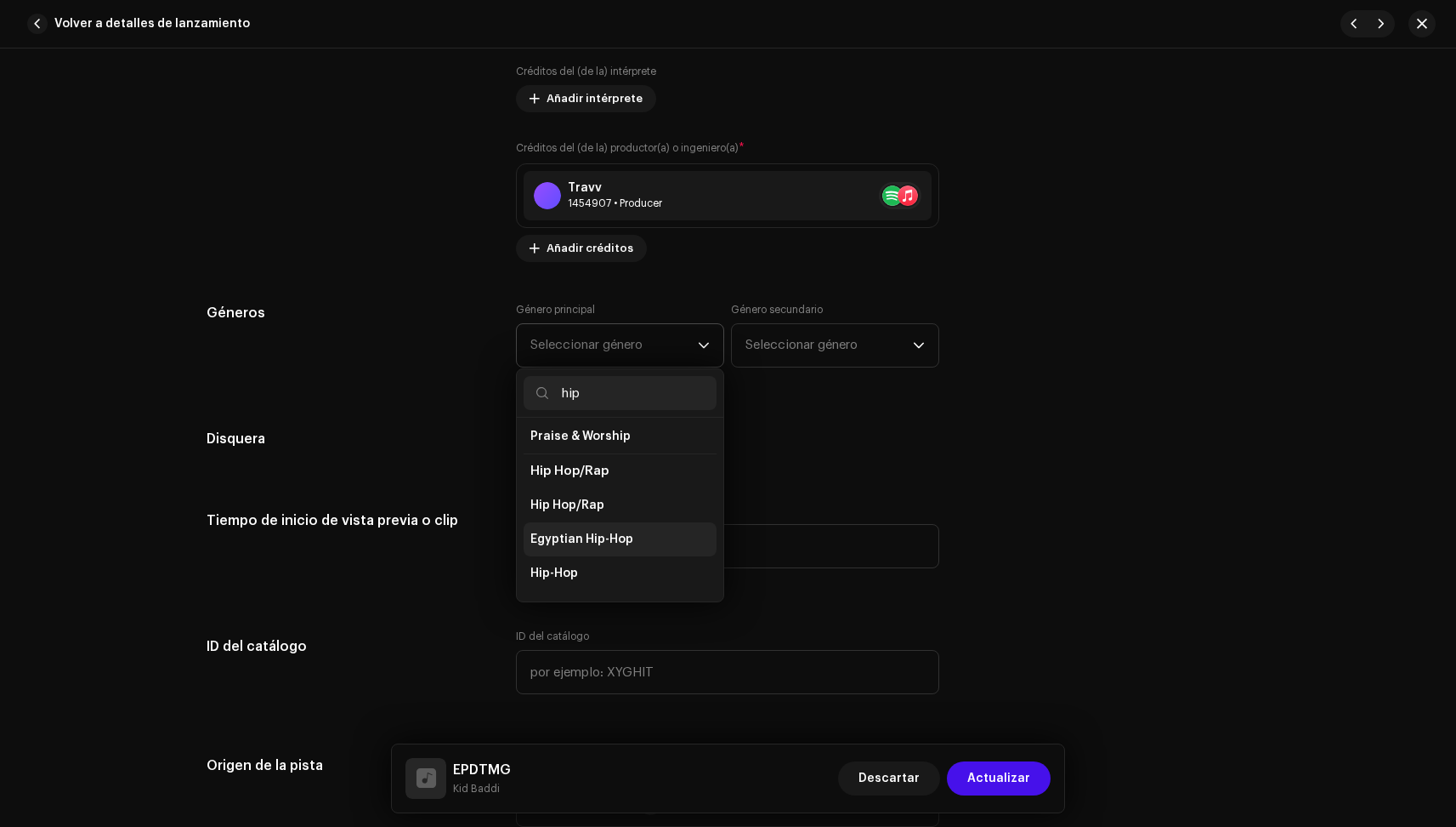
scroll to position [131, 0]
type input "hip"
click at [551, 555] on span "Hip-Hop" at bounding box center [554, 563] width 47 height 17
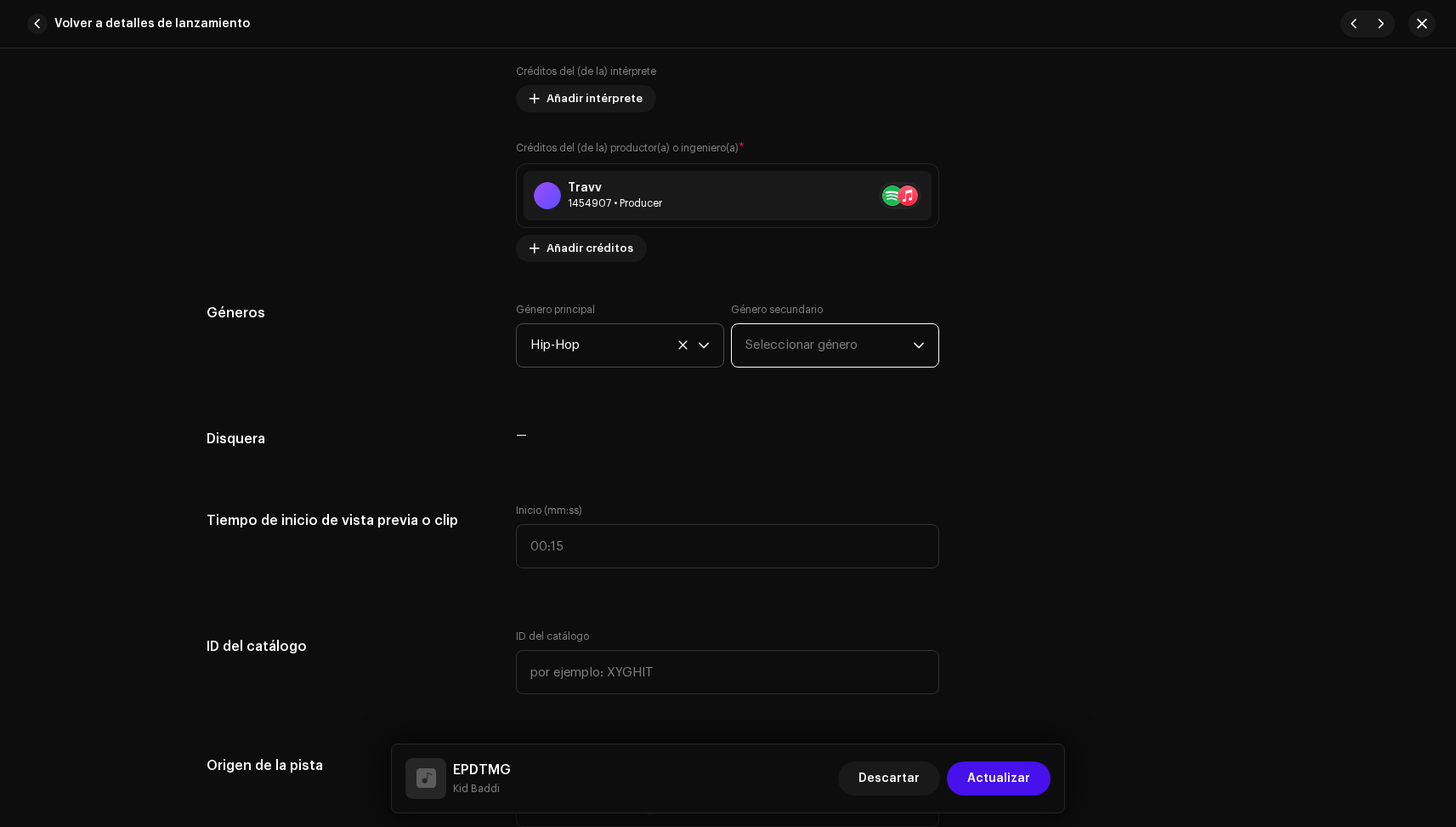
click at [791, 356] on span "Seleccionar género" at bounding box center [829, 345] width 167 height 43
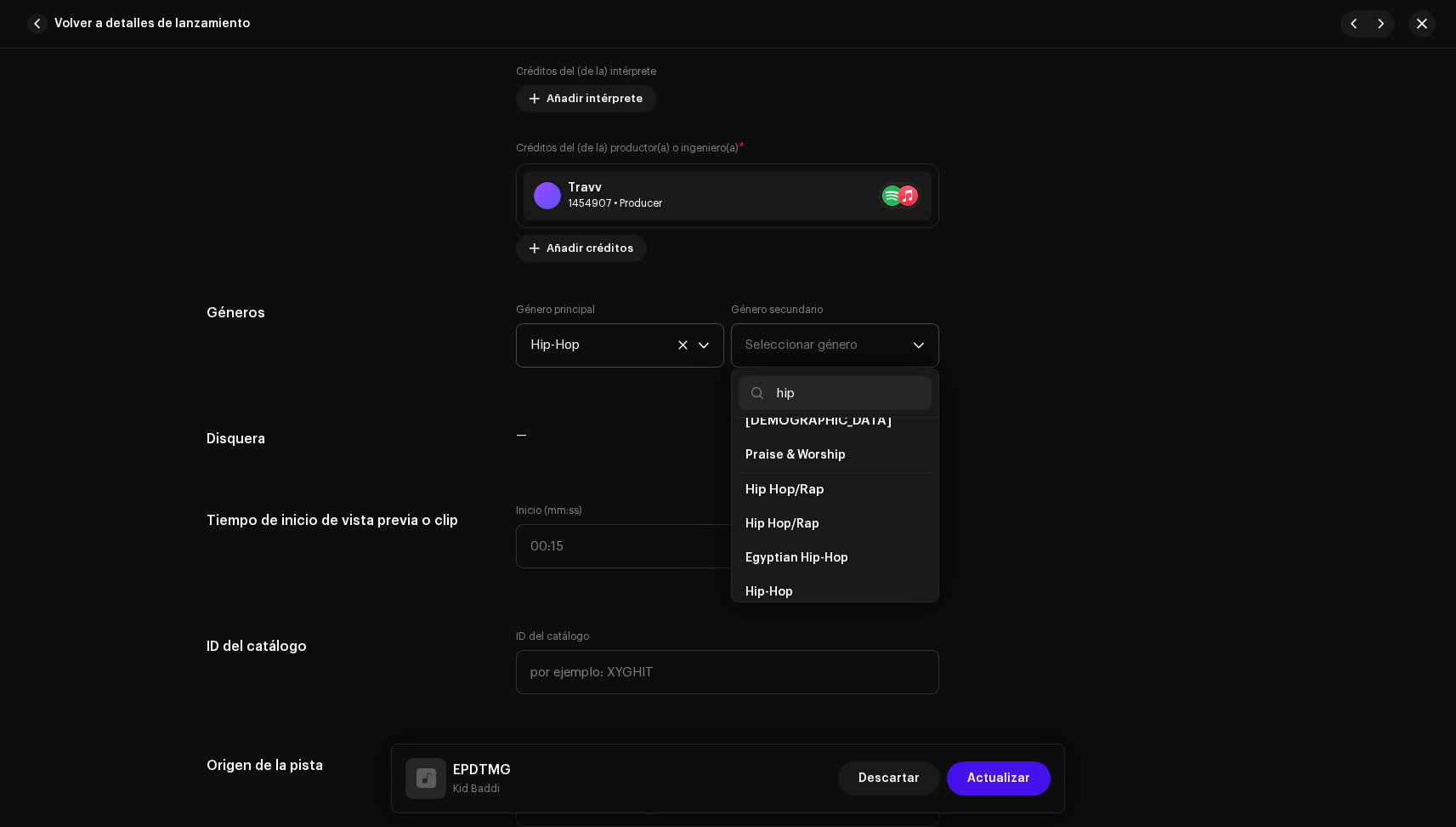
scroll to position [124, 0]
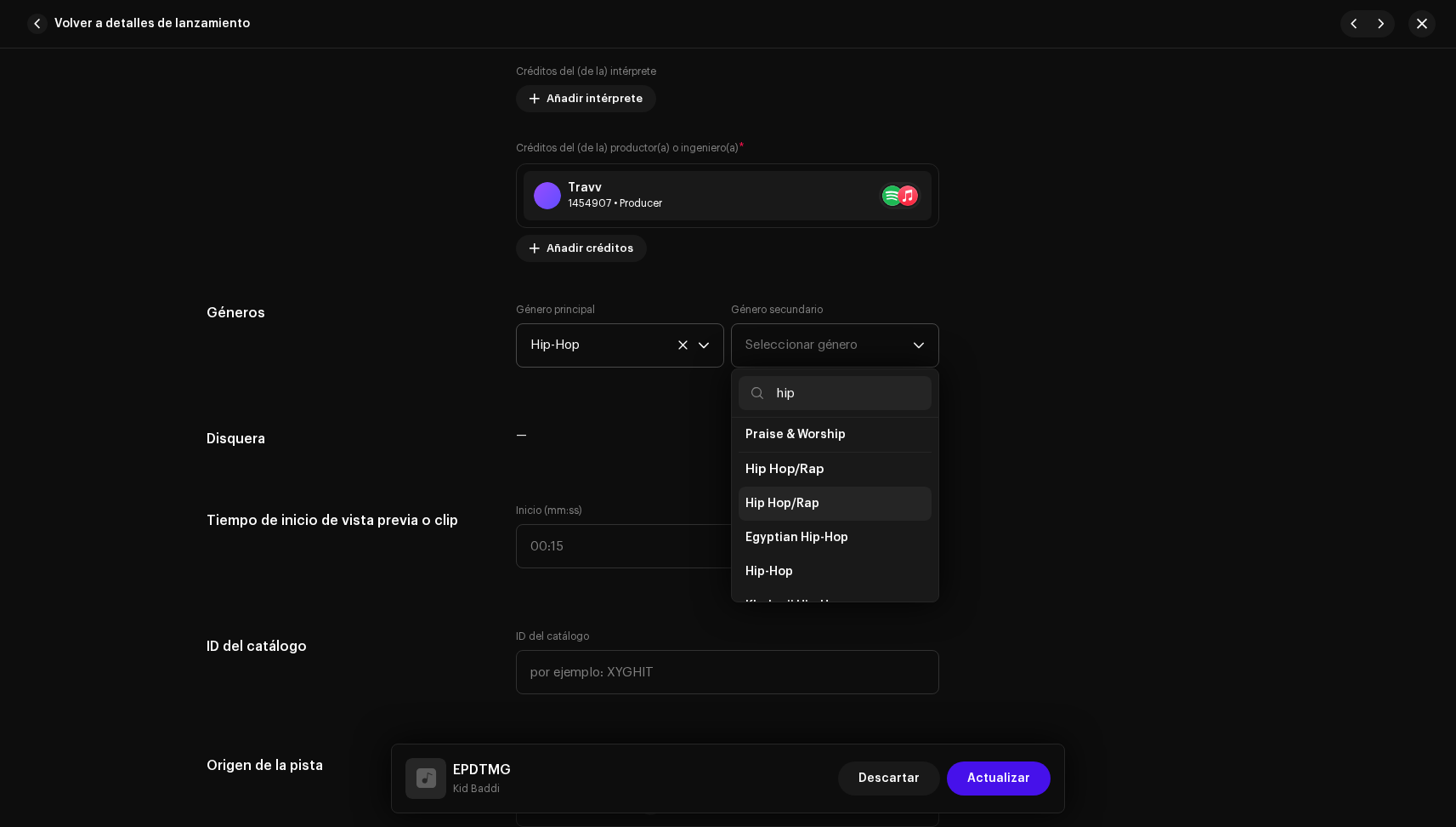
type input "hip"
click at [799, 495] on span "Hip Hop/Rap" at bounding box center [782, 503] width 74 height 17
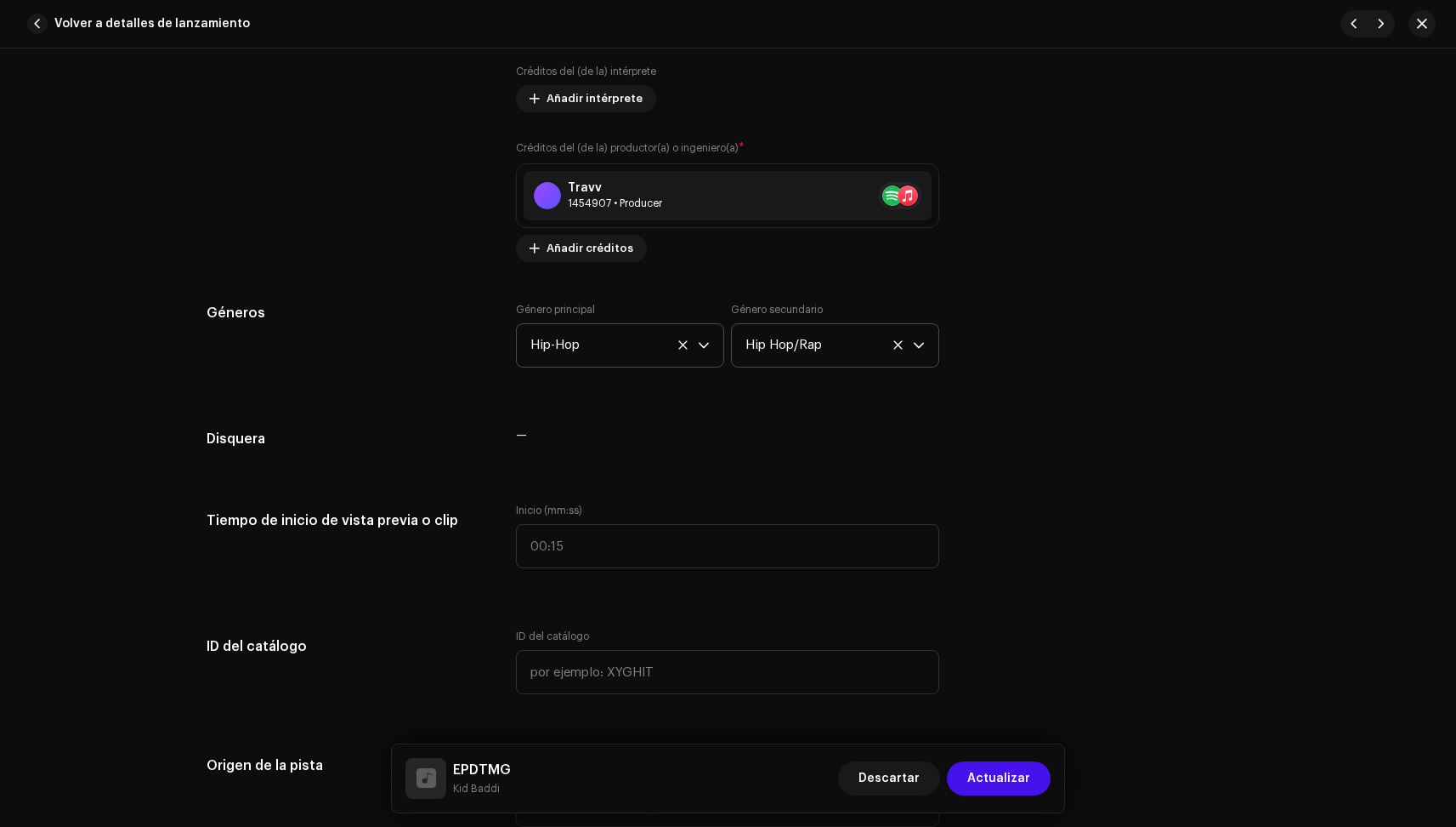
click at [683, 466] on div "Detalles de la pista Complete los siguientes pasos para finalizar su pista. 1 d…" at bounding box center [728, 680] width 1098 height 3684
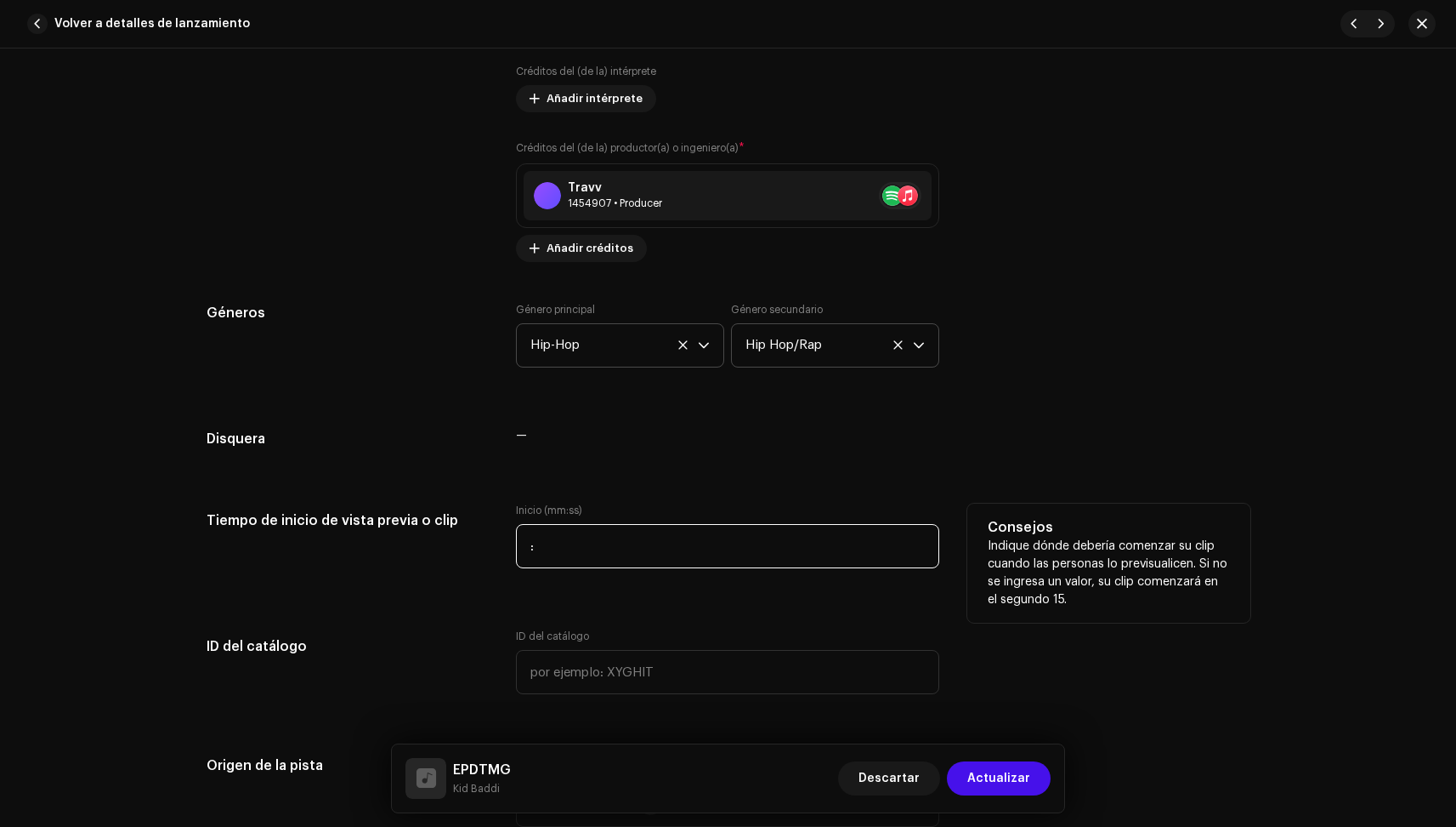
click at [592, 549] on input ":" at bounding box center [728, 546] width 423 height 45
type input "00:30"
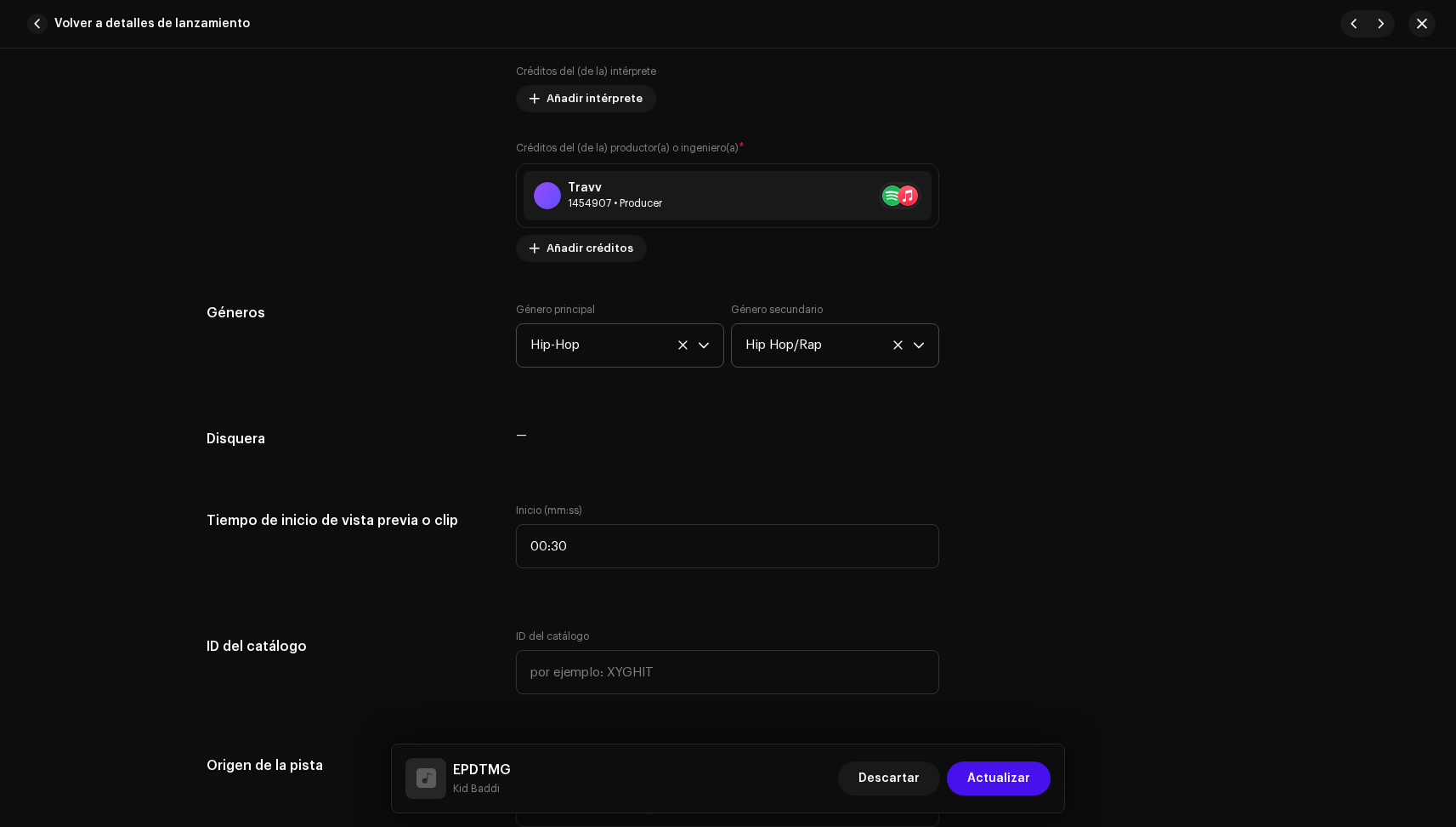
click at [703, 465] on div "Detalles de la pista Complete los siguientes pasos para finalizar su pista. 1 d…" at bounding box center [728, 680] width 1098 height 3684
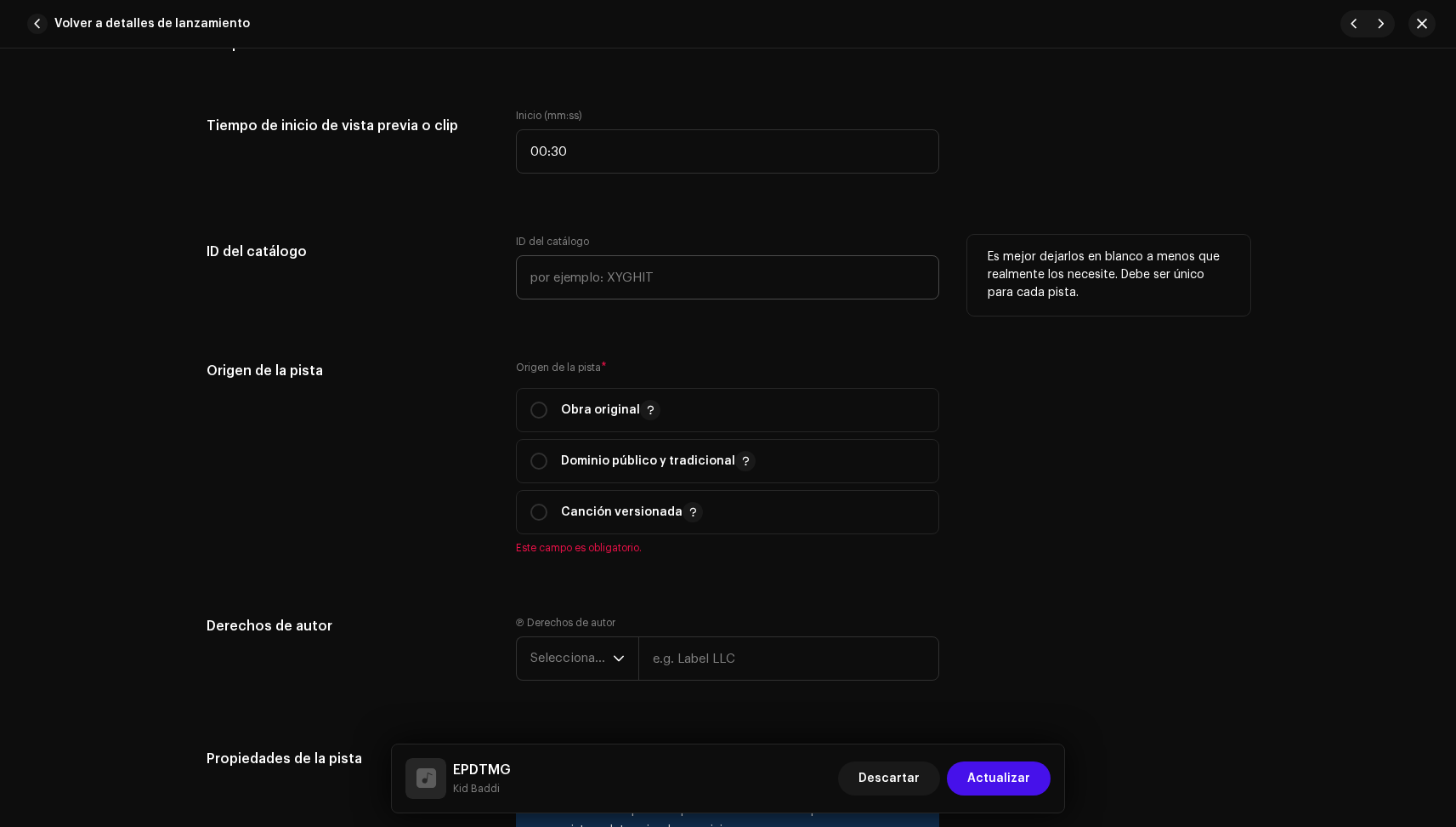
scroll to position [1659, 0]
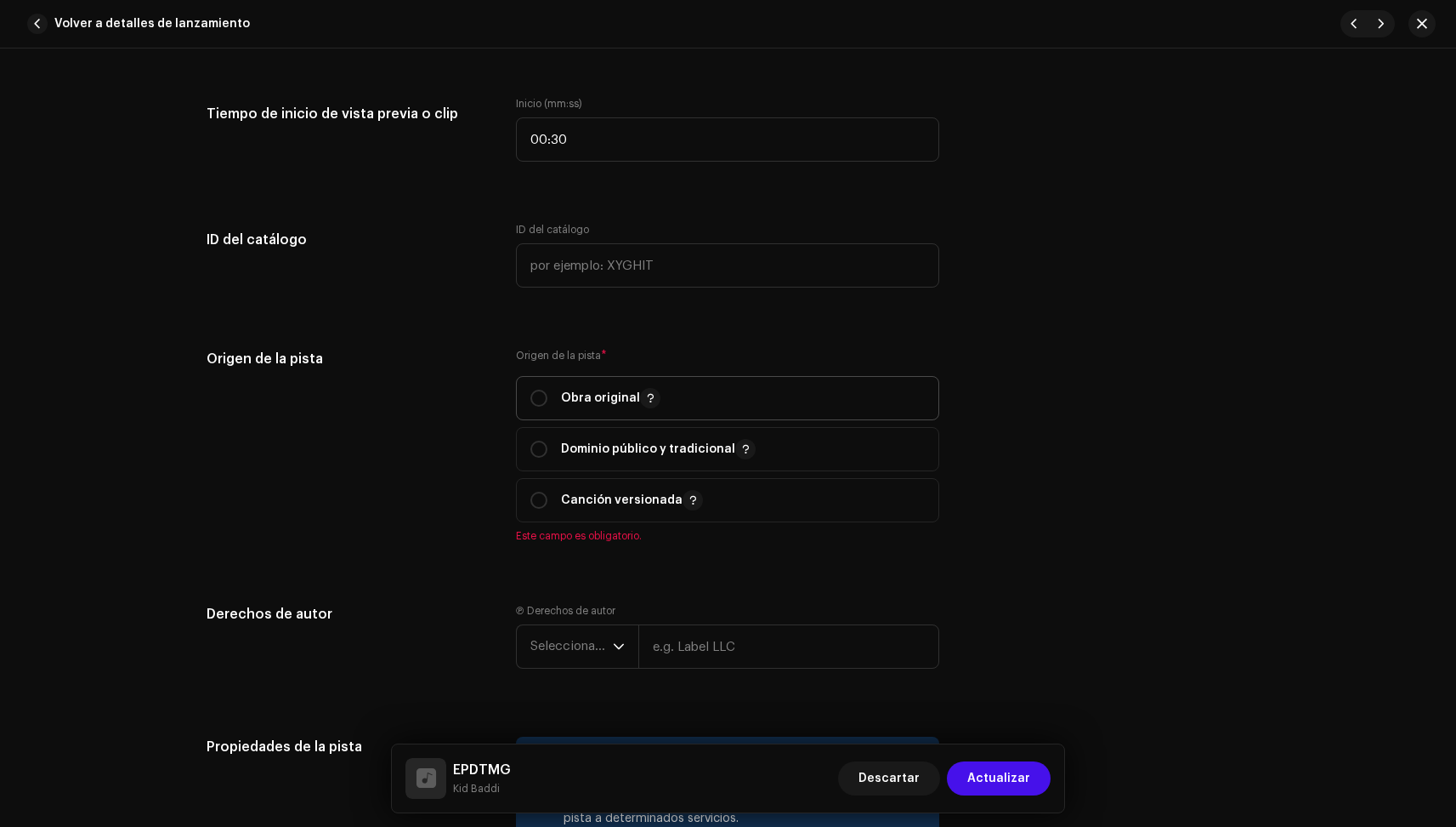
click at [619, 411] on span "Obra original" at bounding box center [728, 398] width 394 height 43
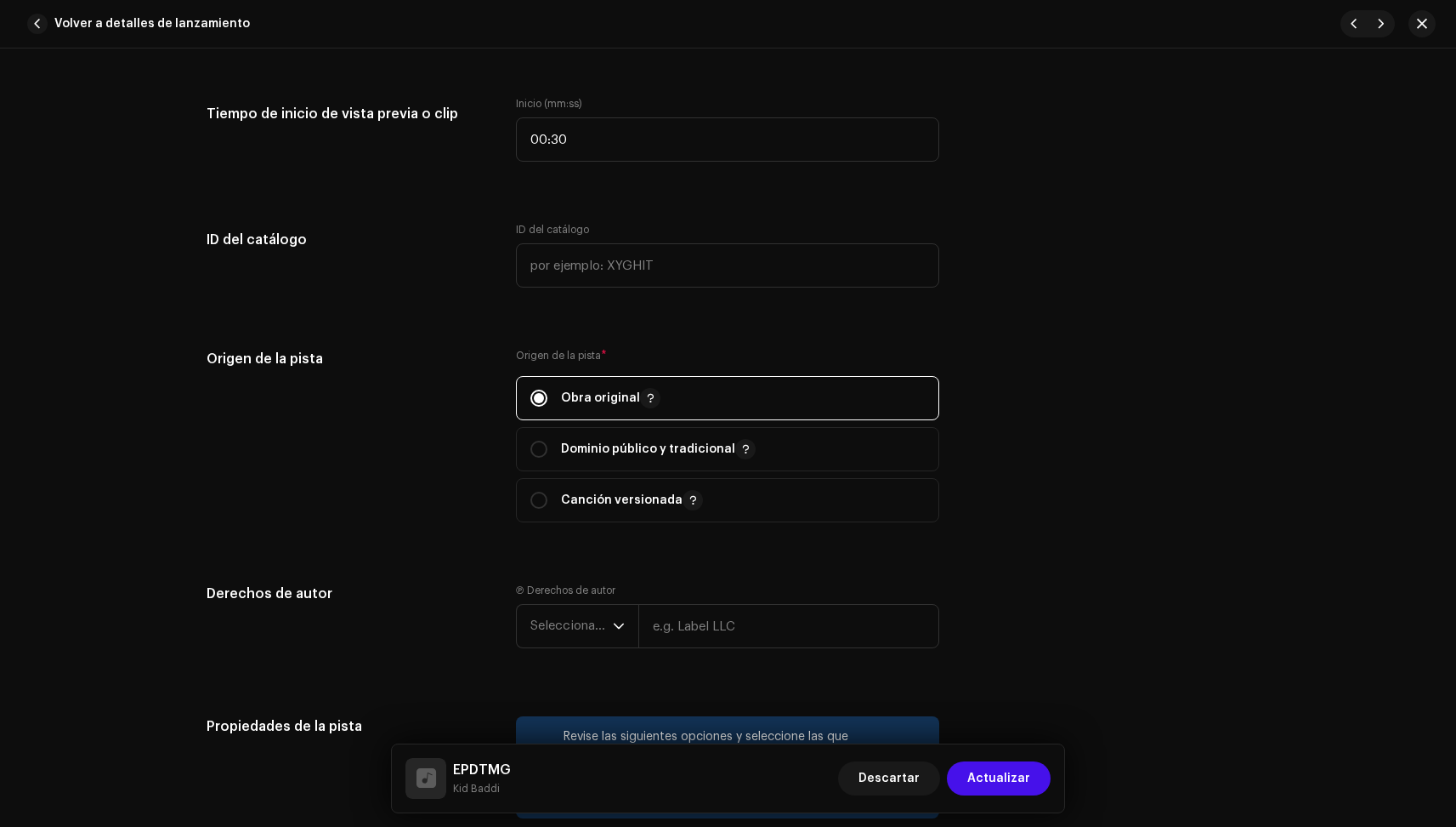
radio input "true"
click at [591, 633] on span "Seleccionar año" at bounding box center [571, 625] width 83 height 43
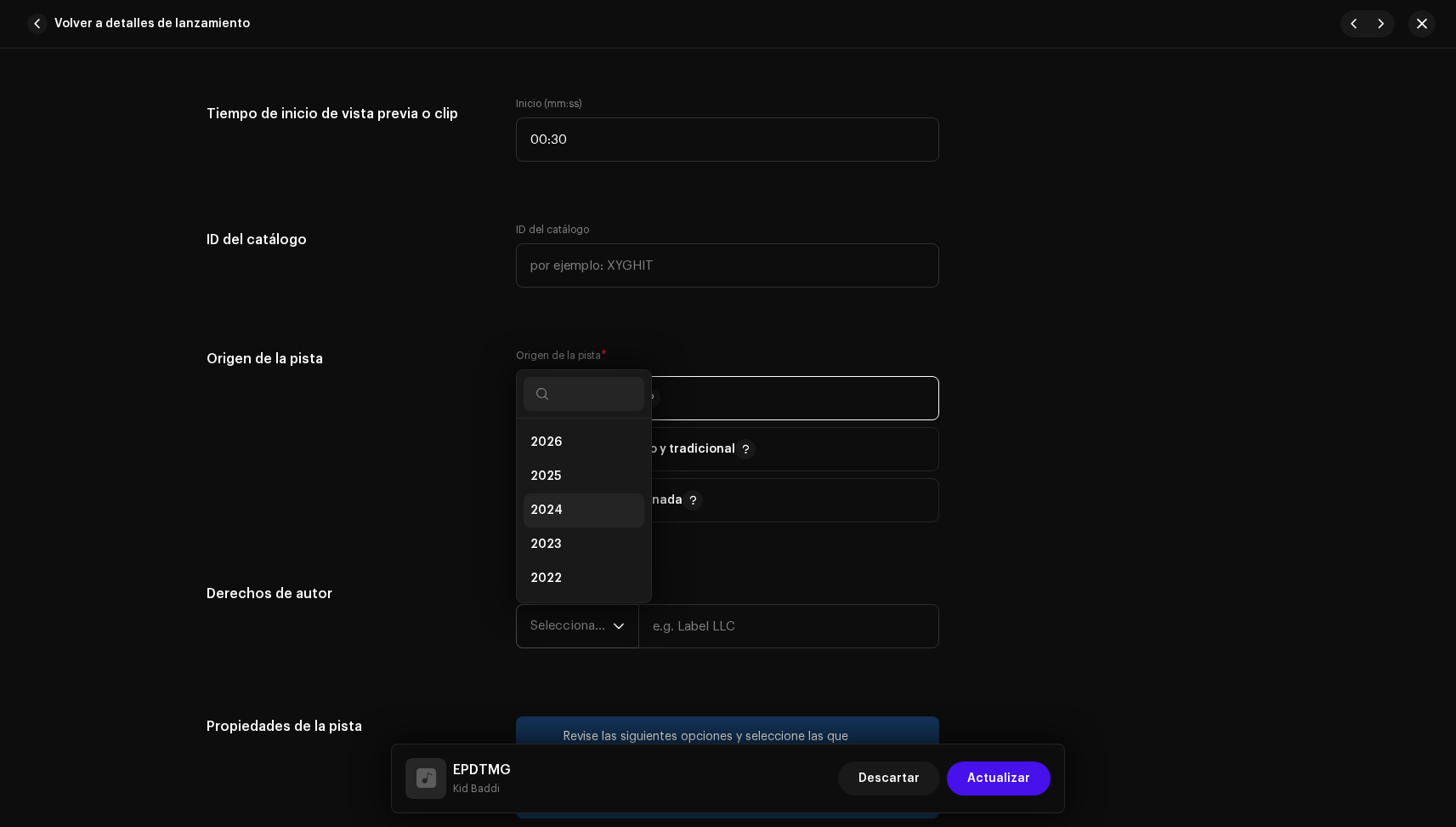
scroll to position [27, 0]
click at [579, 455] on li "2025" at bounding box center [584, 448] width 121 height 34
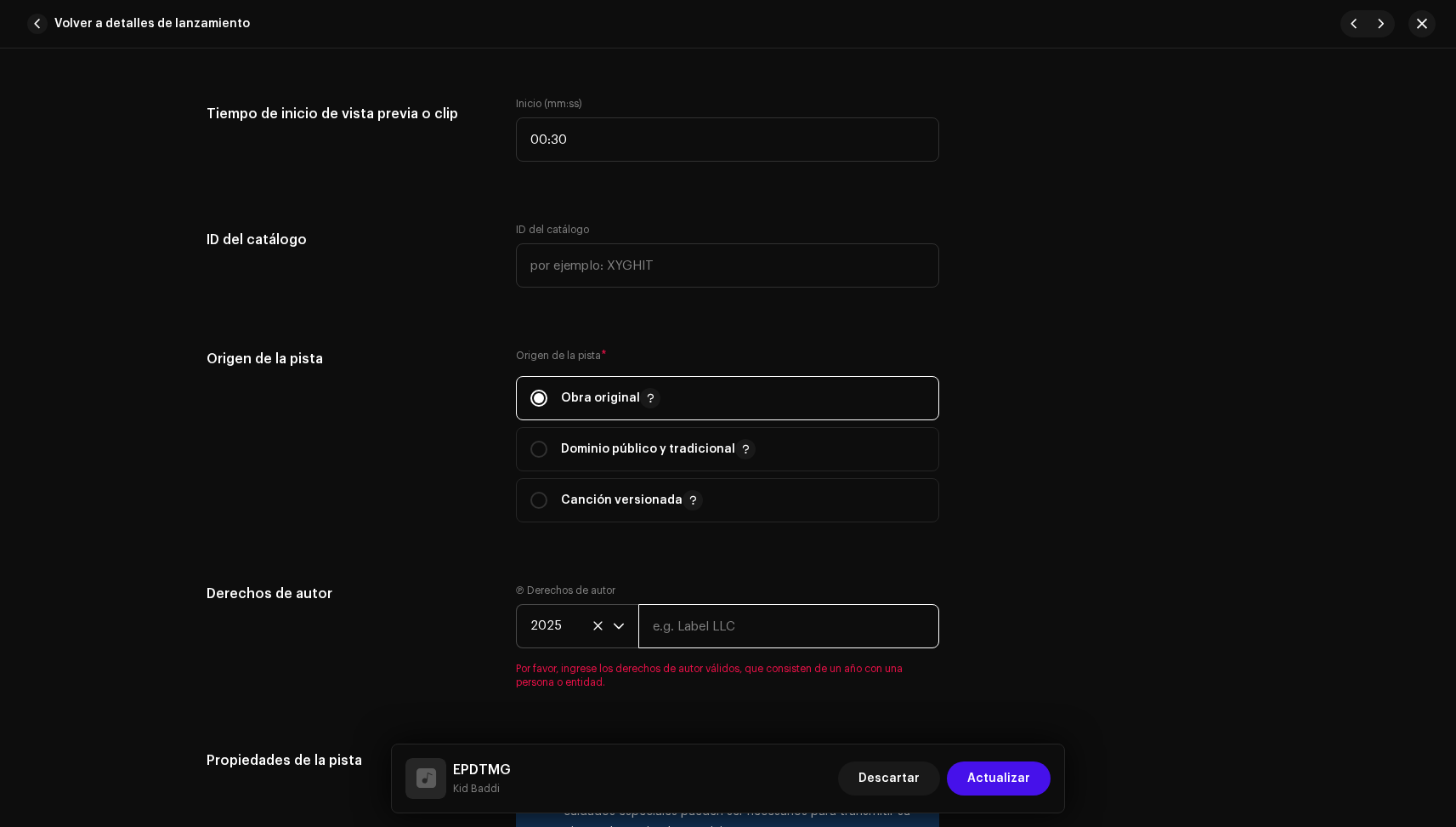
click at [708, 635] on input "text" at bounding box center [788, 626] width 301 height 45
type input "[PERSON_NAME]"
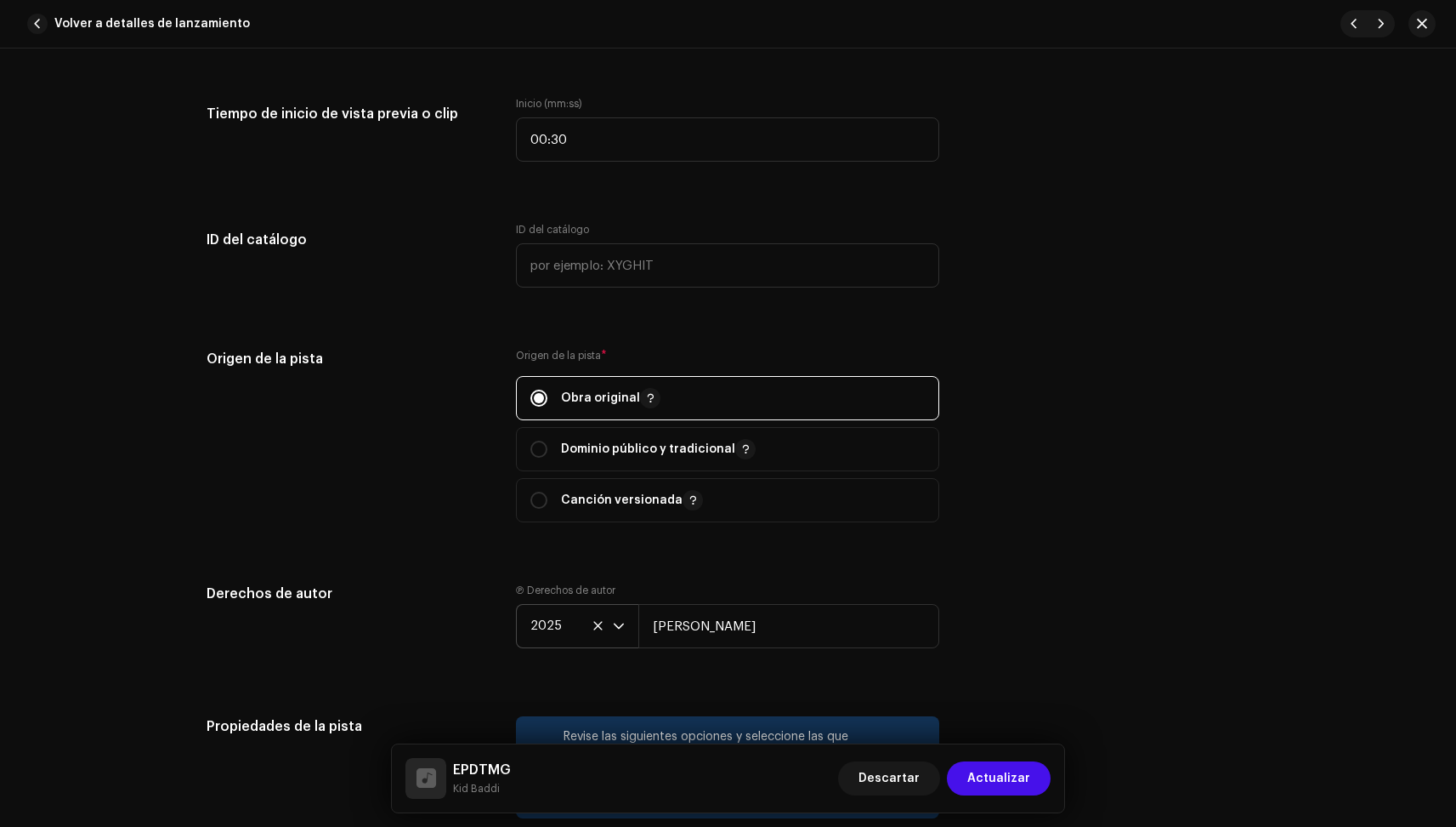
click at [1075, 499] on div "Origen de la pista Origen de la pista * Obra original Dominio público y tradici…" at bounding box center [728, 445] width 1044 height 194
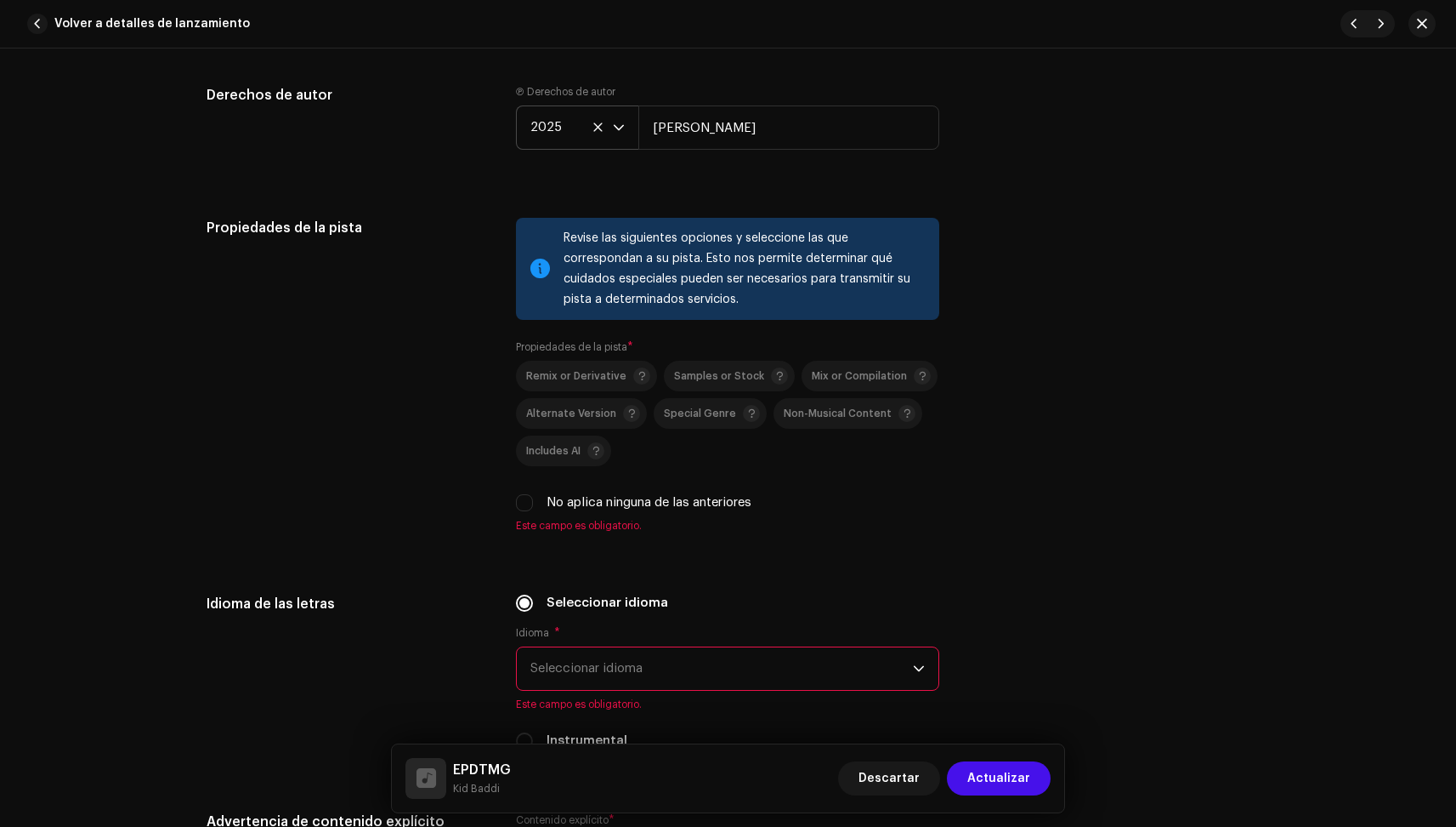
scroll to position [2178, 0]
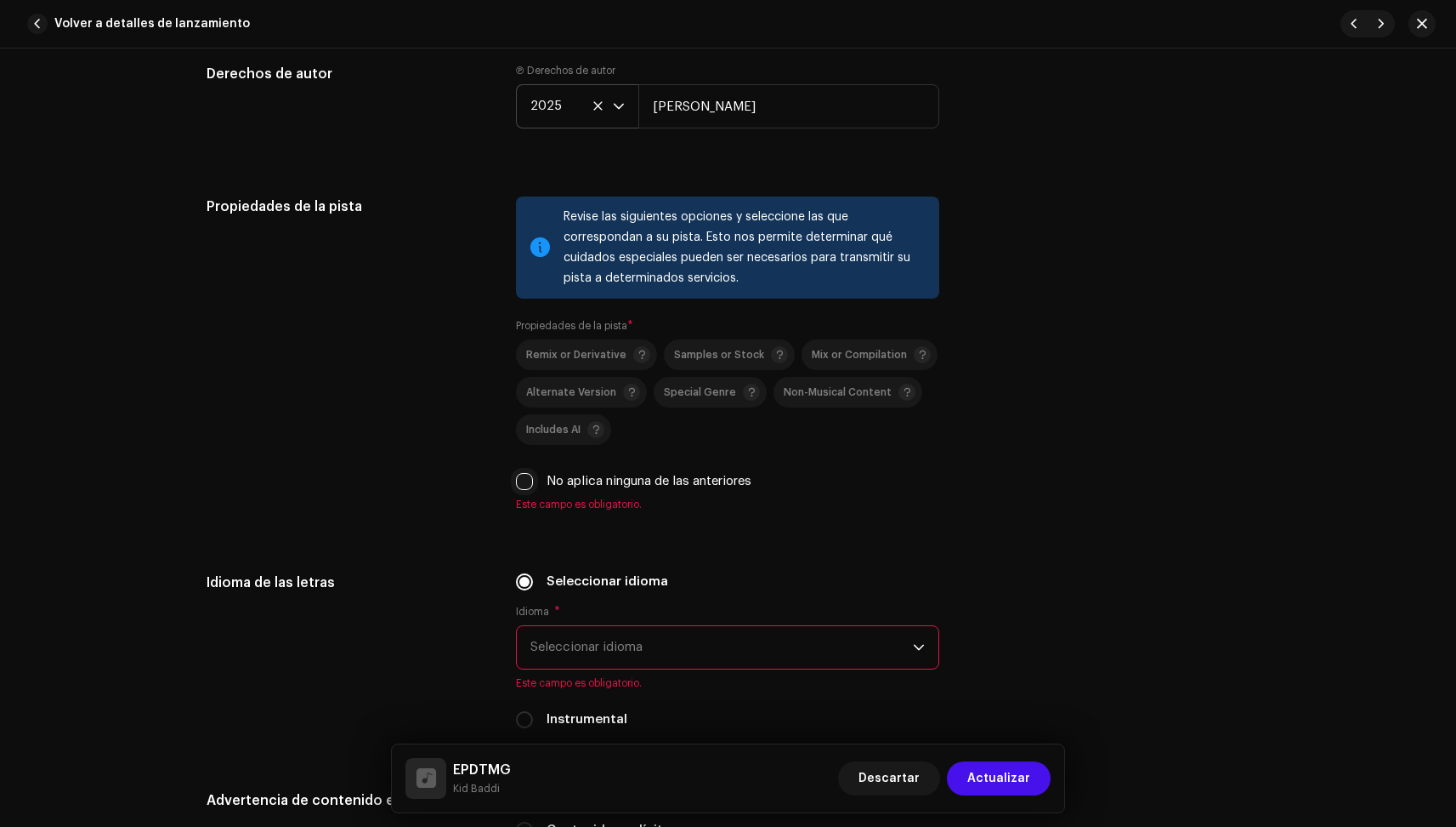
click at [525, 474] on input "No aplica ninguna de las anteriores" at bounding box center [524, 481] width 17 height 17
checkbox input "true"
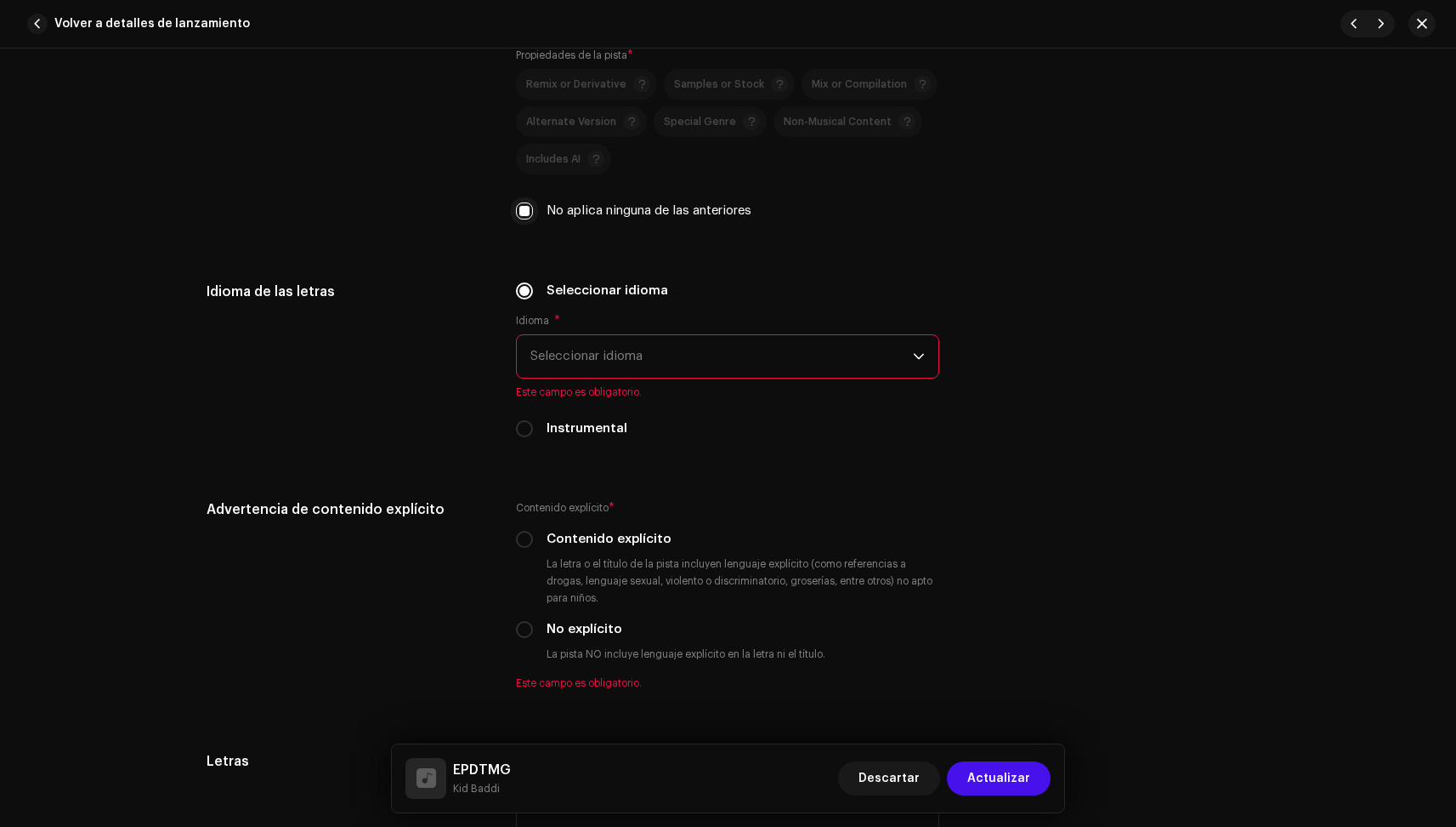
scroll to position [2452, 0]
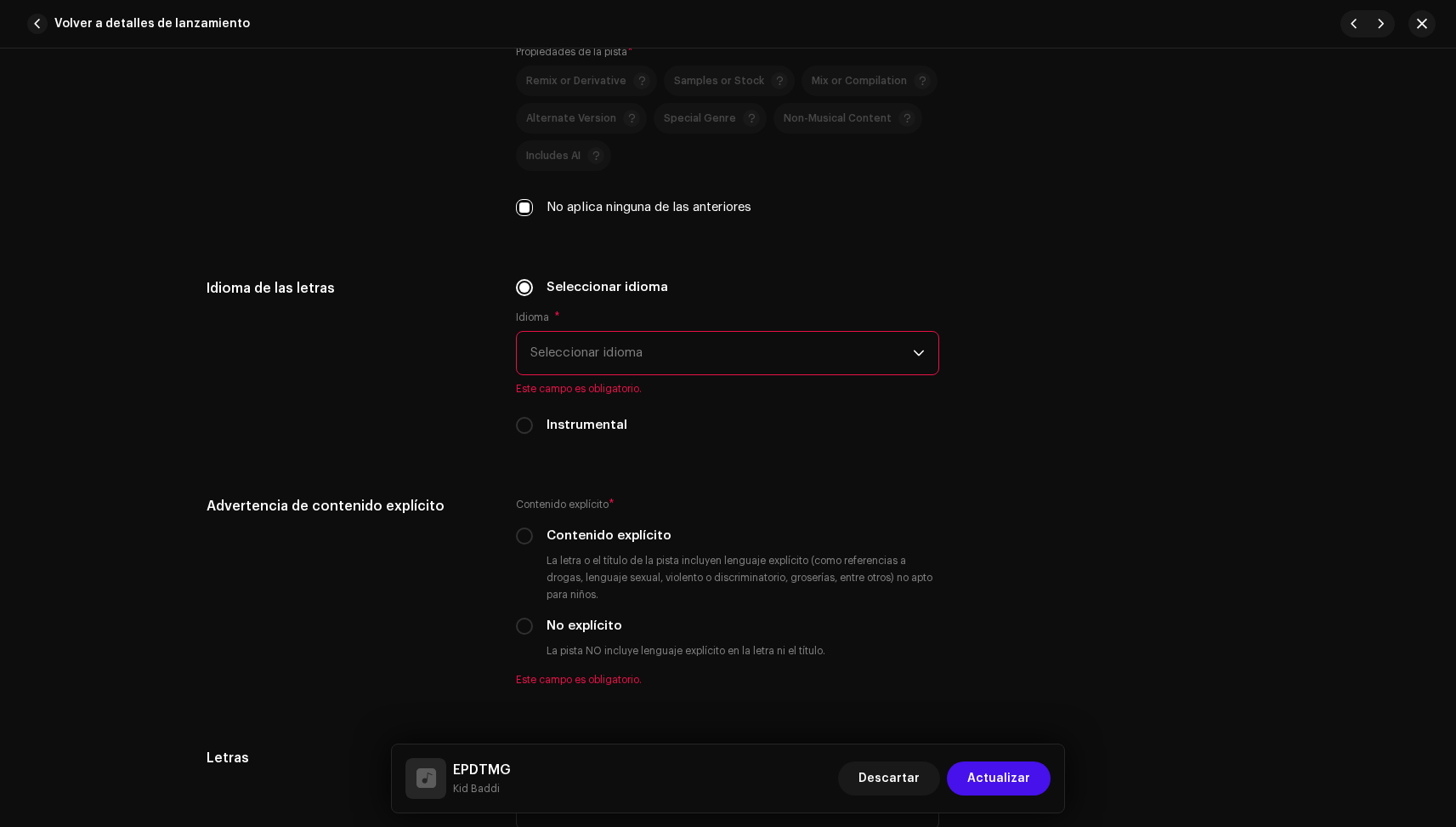
click at [577, 363] on span "Seleccionar idioma" at bounding box center [721, 353] width 382 height 43
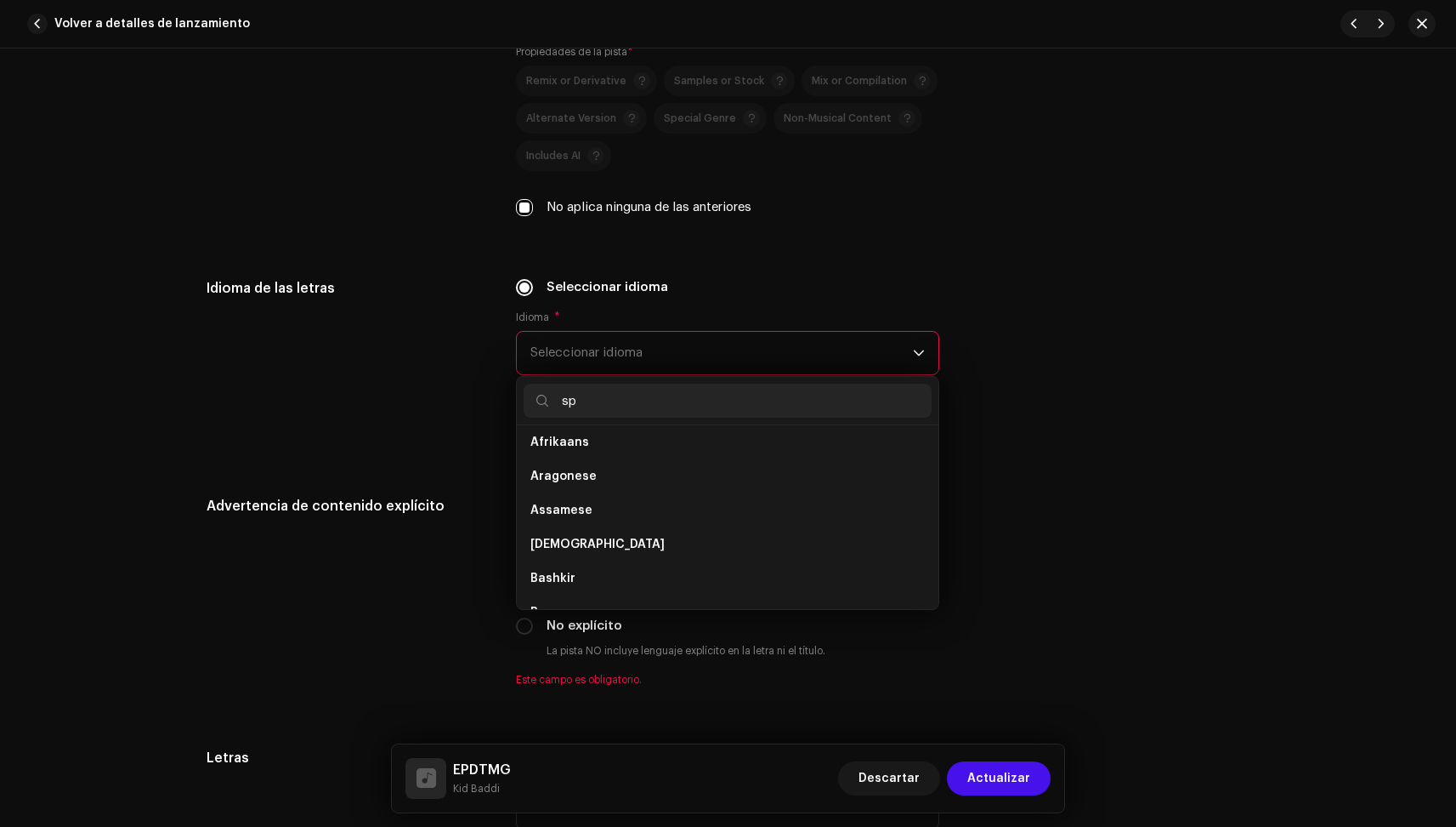
scroll to position [0, 0]
type input "spa"
click at [543, 448] on span "Spanish" at bounding box center [554, 449] width 48 height 17
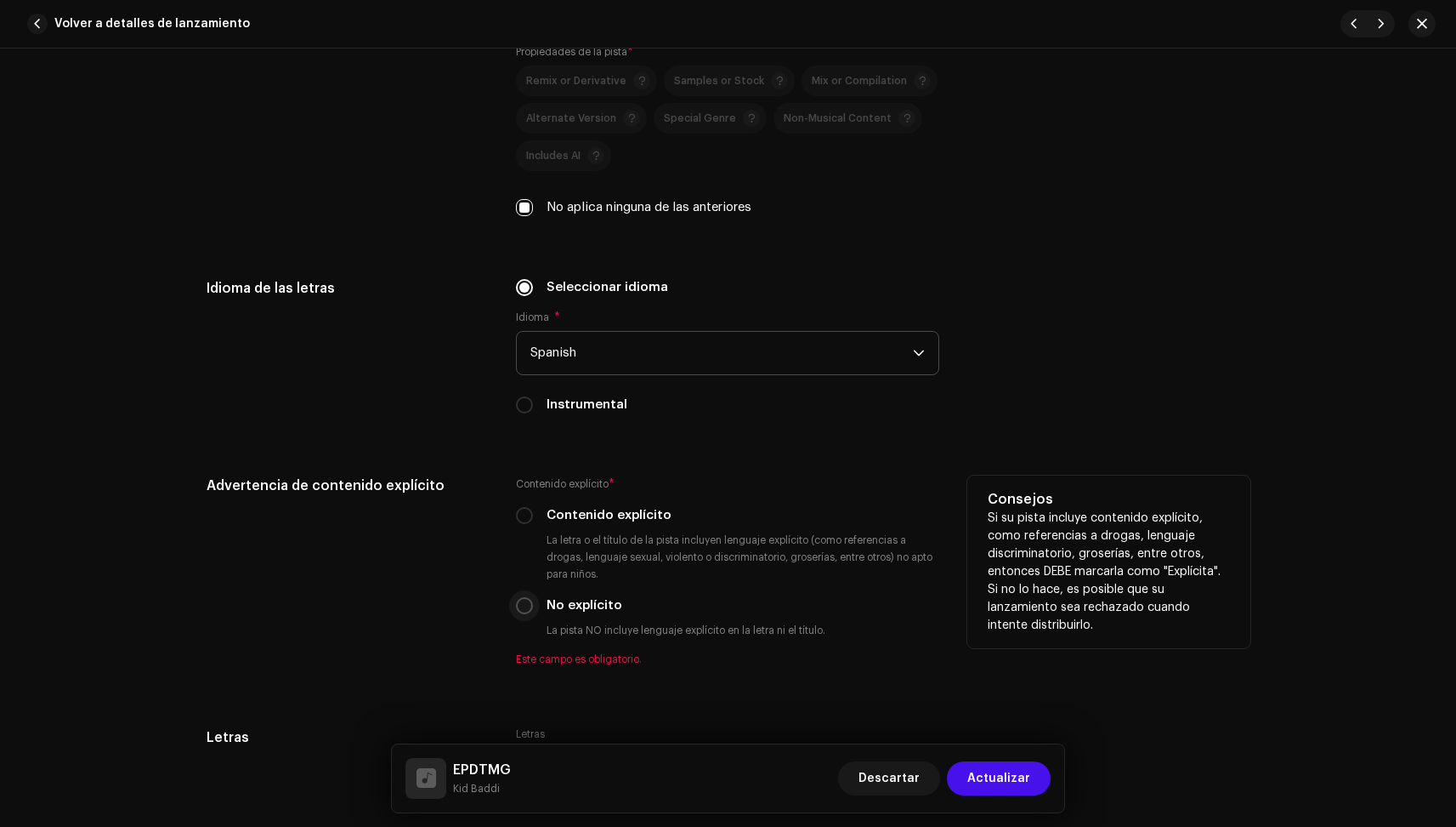
click at [526, 603] on input "No explícito" at bounding box center [524, 605] width 17 height 17
radio input "true"
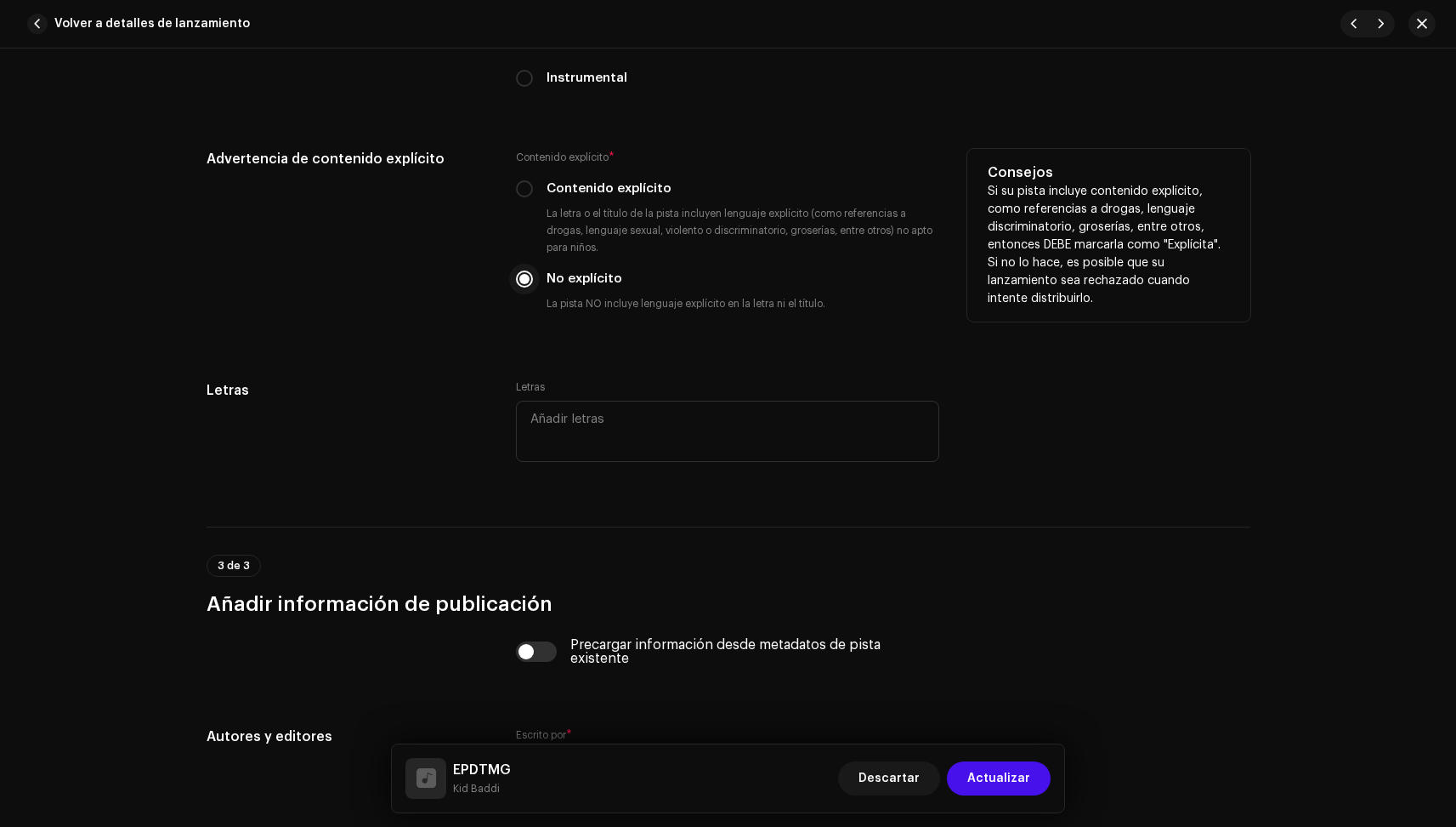
scroll to position [2790, 0]
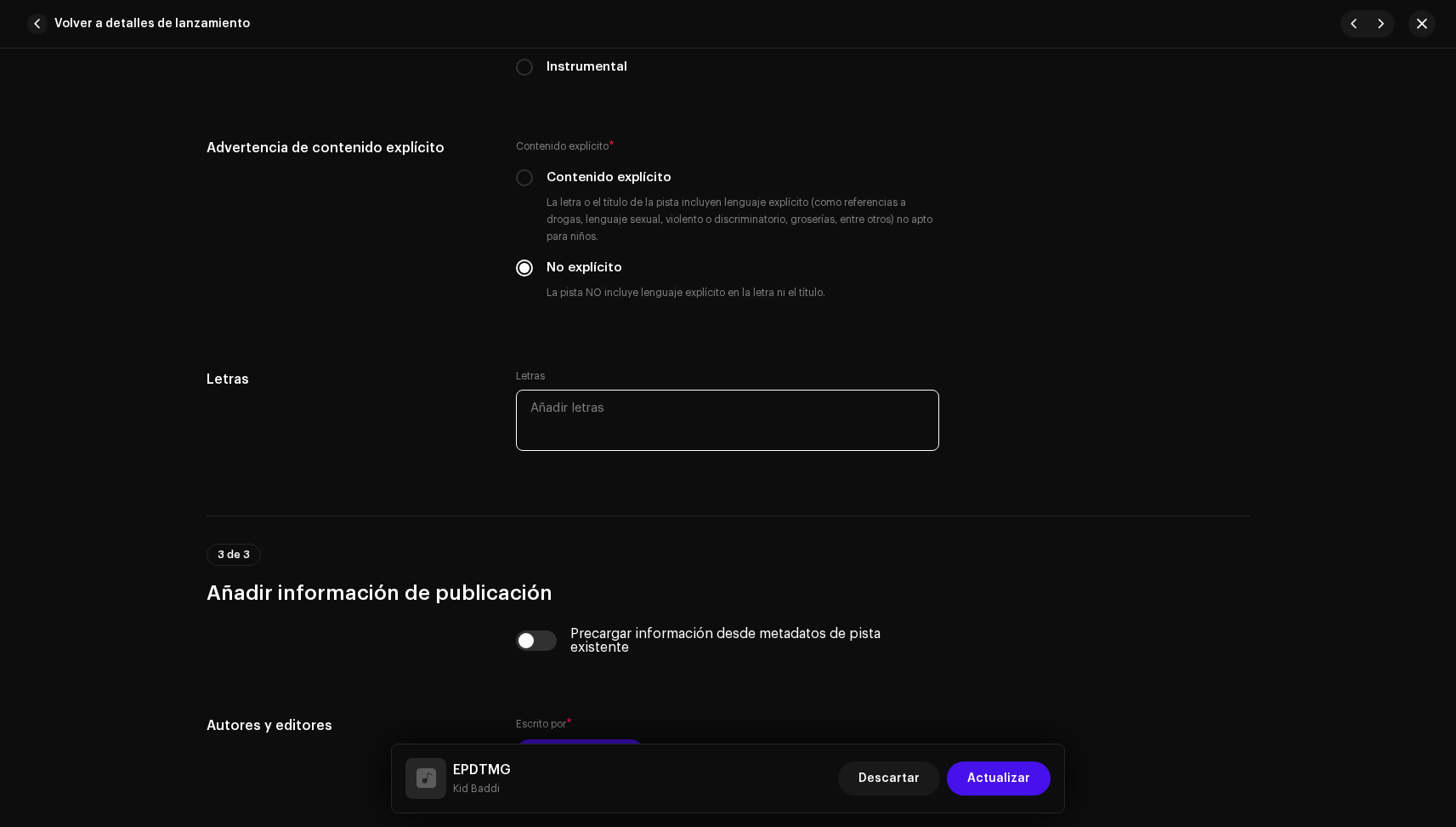
click at [567, 411] on textarea at bounding box center [728, 420] width 423 height 61
paste textarea "Lore ip dol si ametcon ad eli’ se doeiusmodt In 247 utl et dolo m al en admini …"
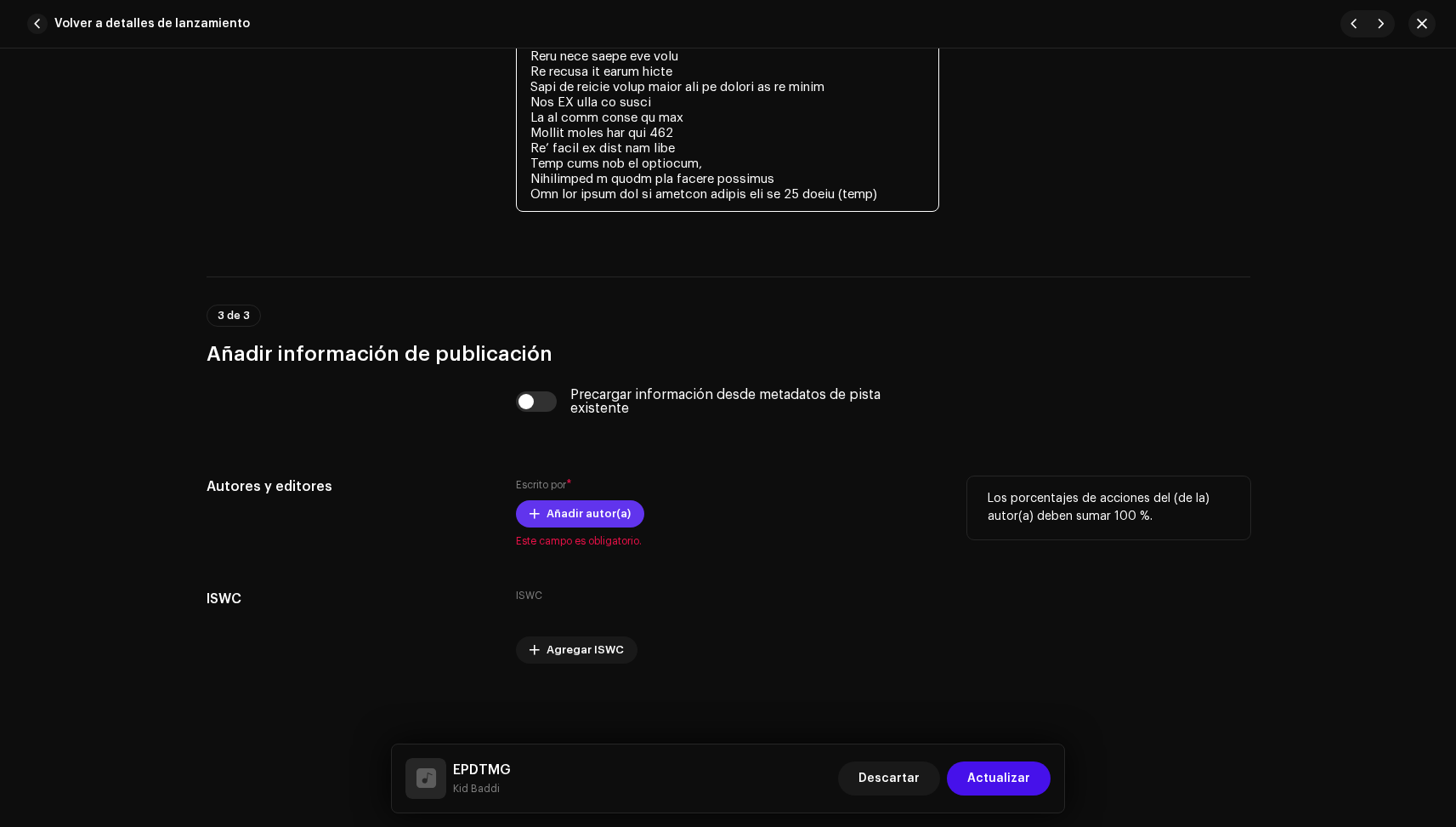
scroll to position [4151, 0]
type textarea "Lore ip dol si ametcon ad eli’ se doeiusmodt In 247 utl et dolo m al en admini …"
click at [599, 518] on span "Añadir autor(a)" at bounding box center [589, 513] width 84 height 34
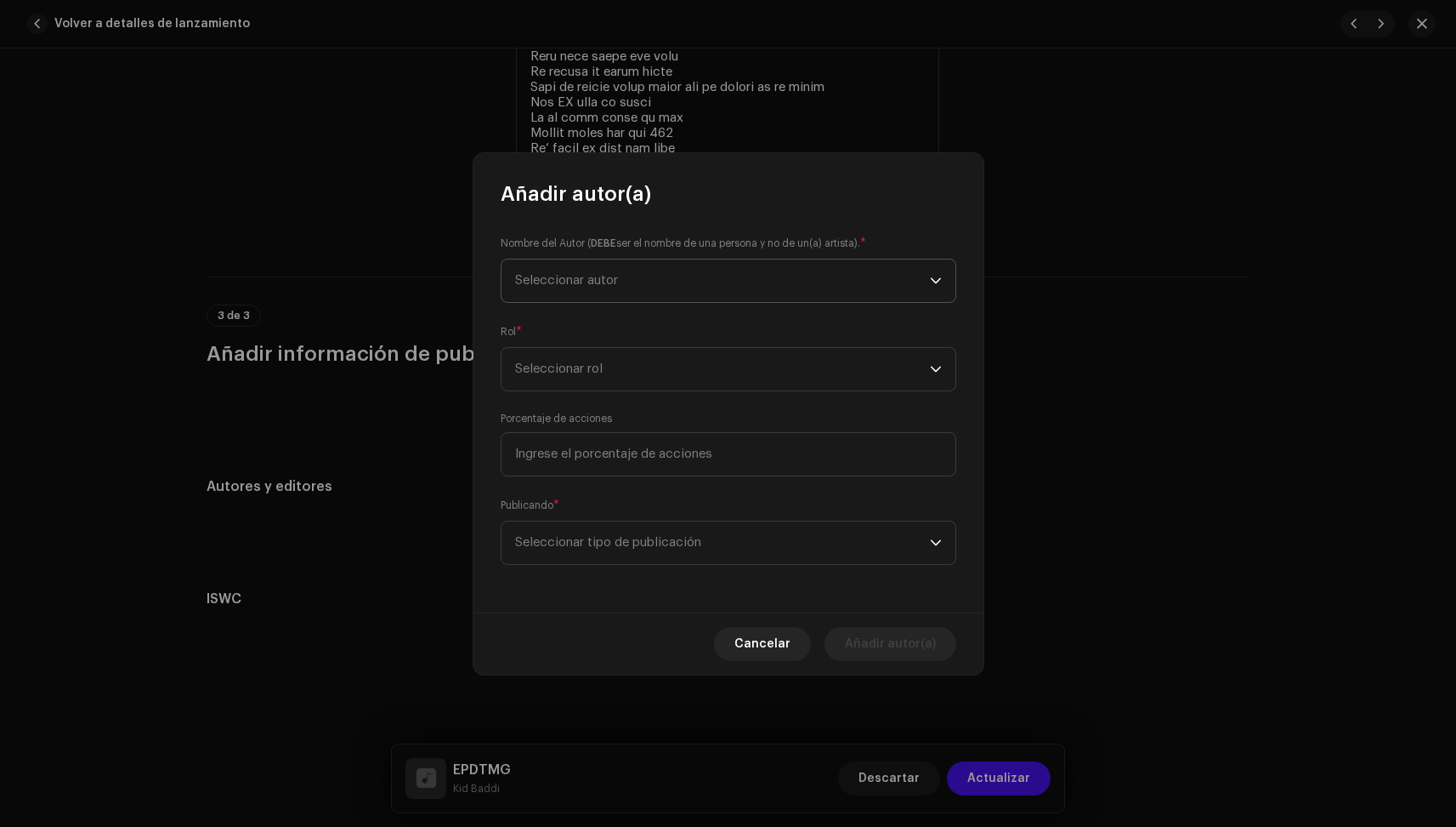
click at [649, 284] on span "Seleccionar autor" at bounding box center [722, 280] width 415 height 43
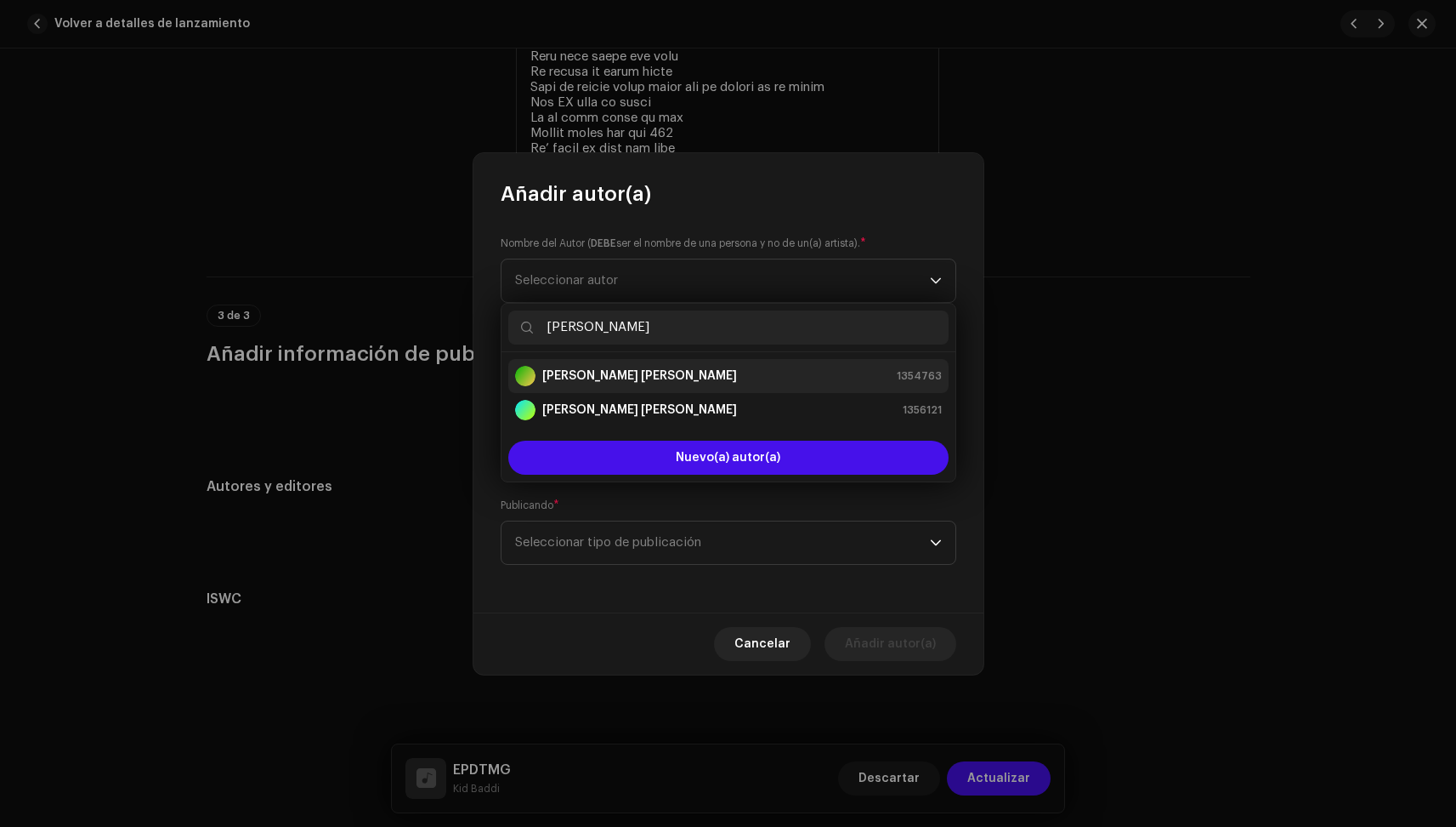
type input "[PERSON_NAME]"
click at [600, 365] on li "[PERSON_NAME] [PERSON_NAME] 1354763" at bounding box center [728, 375] width 441 height 34
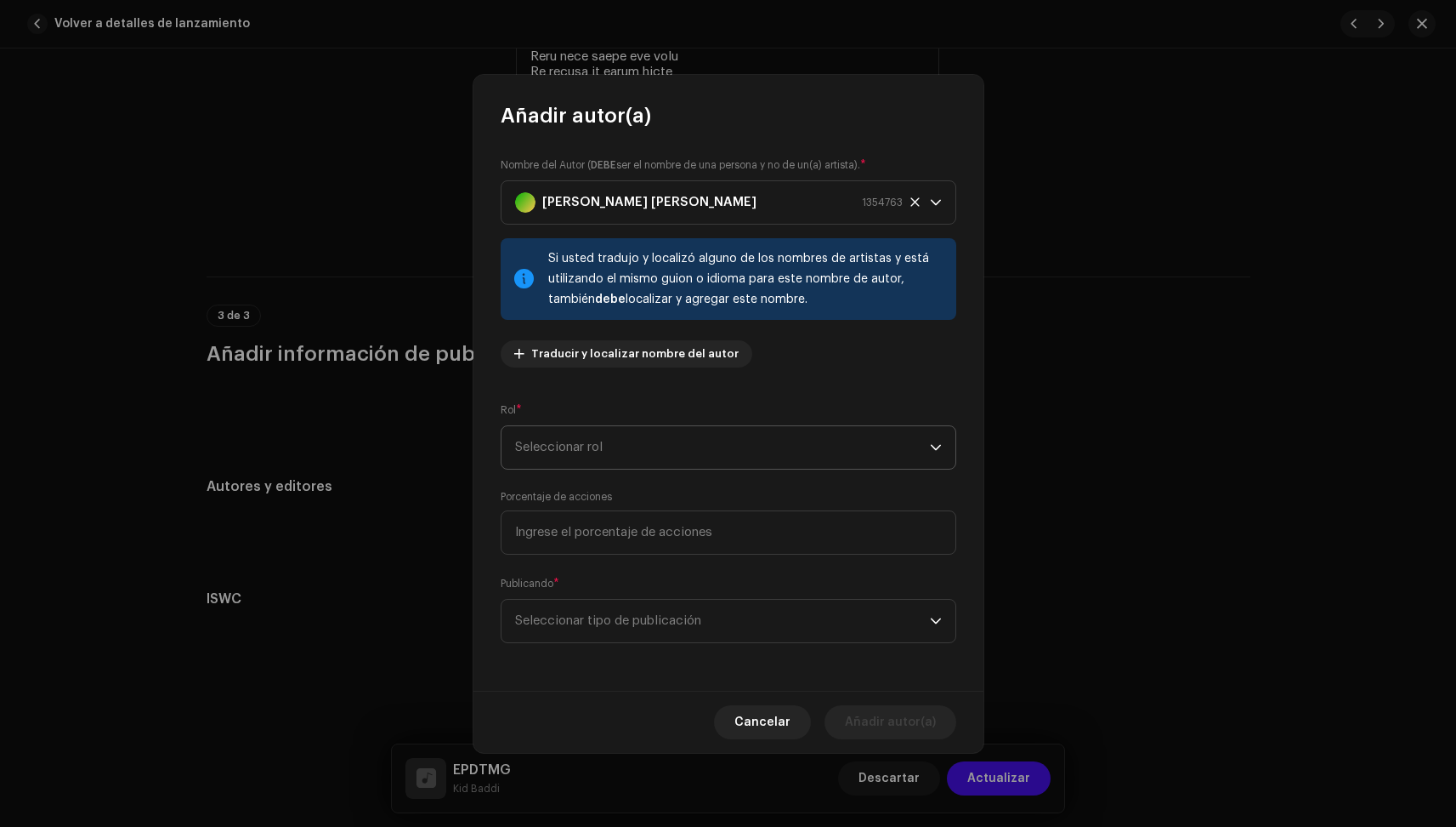
click at [596, 450] on span "Seleccionar rol" at bounding box center [722, 447] width 415 height 43
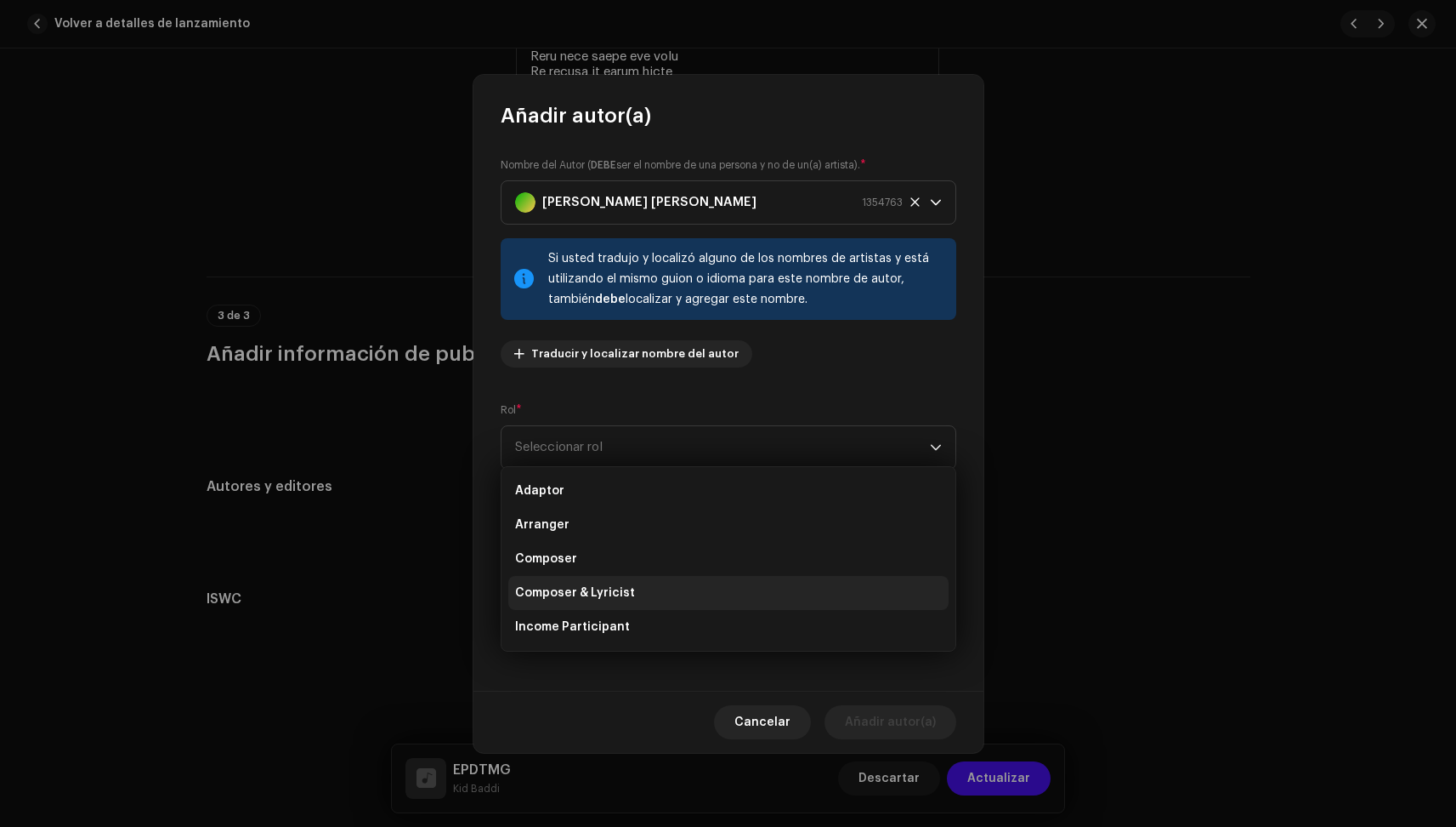
click at [600, 583] on li "Composer & Lyricist" at bounding box center [728, 593] width 441 height 34
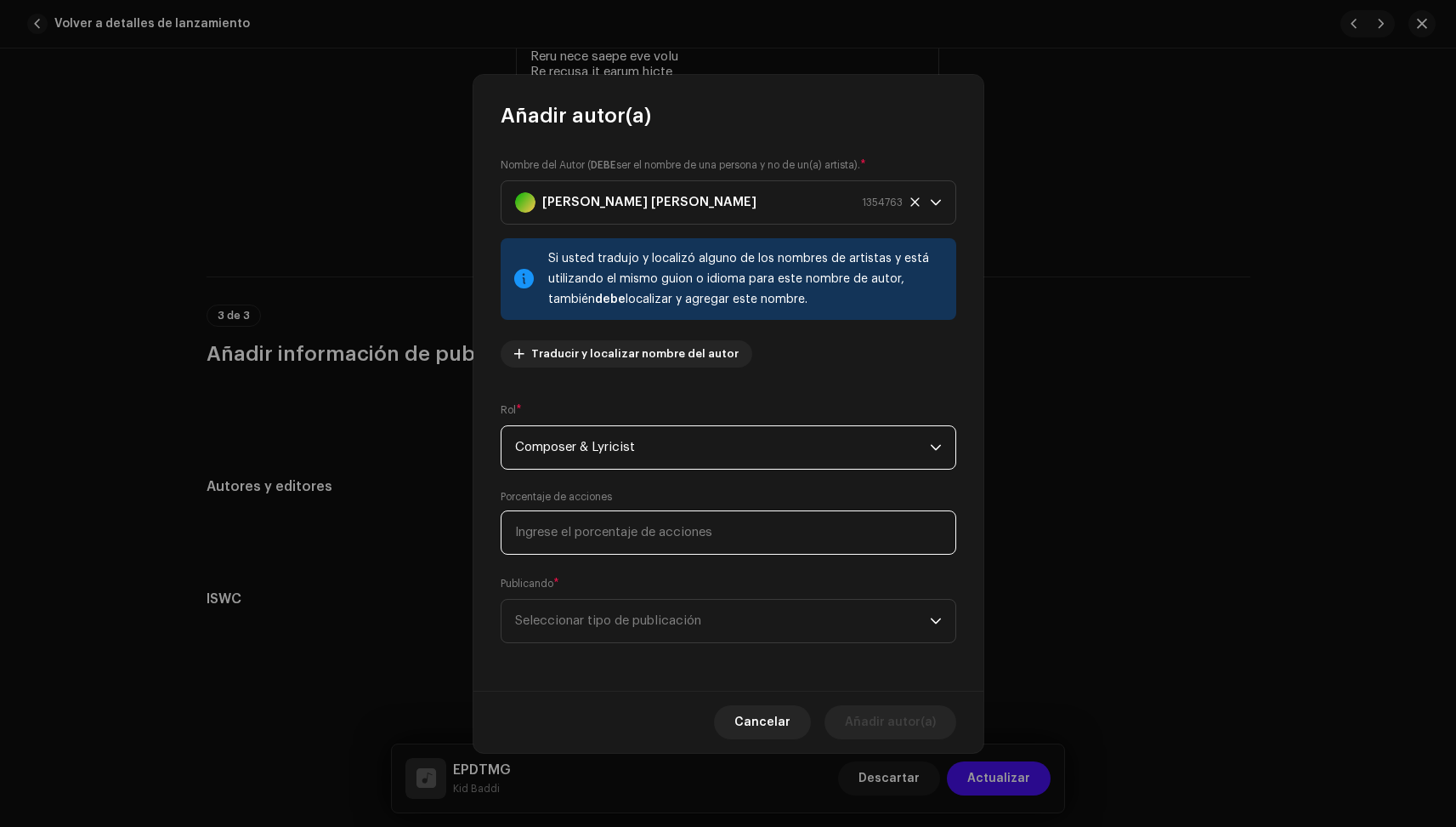
click at [589, 525] on input at bounding box center [728, 533] width 456 height 45
type input "100,00"
click at [577, 614] on span "Seleccionar tipo de publicación" at bounding box center [722, 621] width 415 height 43
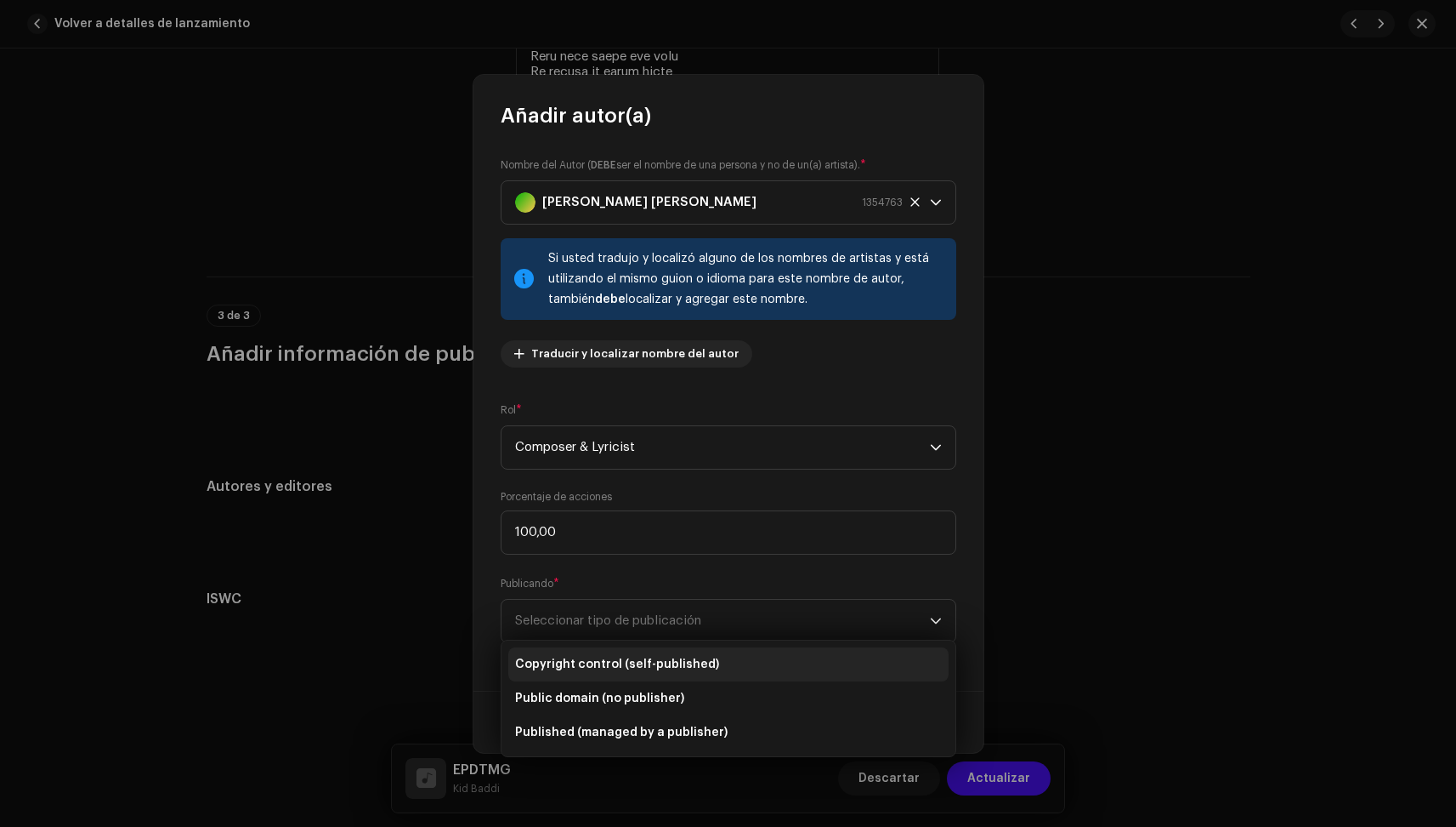
click at [577, 663] on span "Copyright control (self-published)" at bounding box center [617, 664] width 204 height 17
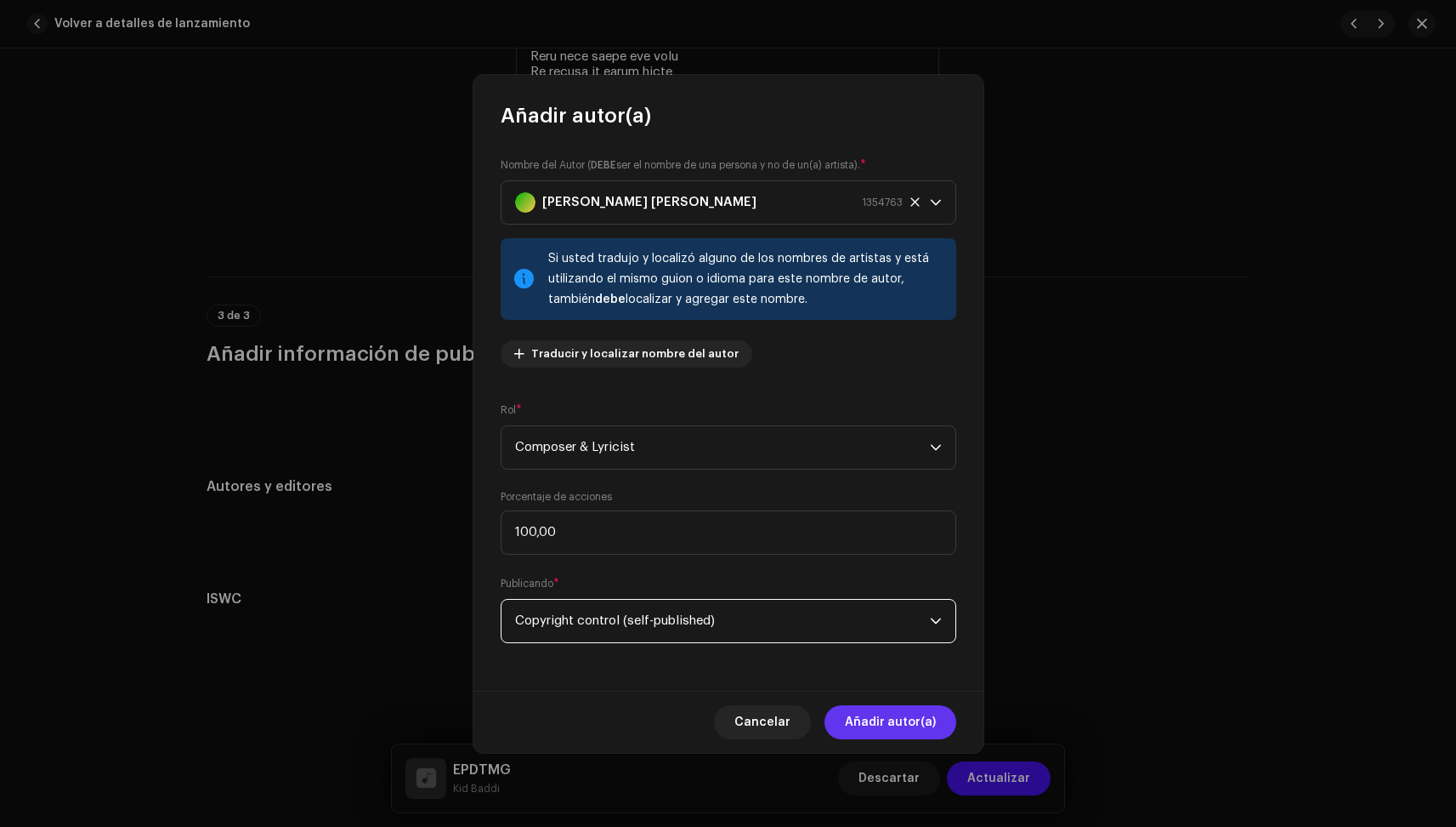
click at [888, 718] on span "Añadir autor(a)" at bounding box center [890, 722] width 91 height 34
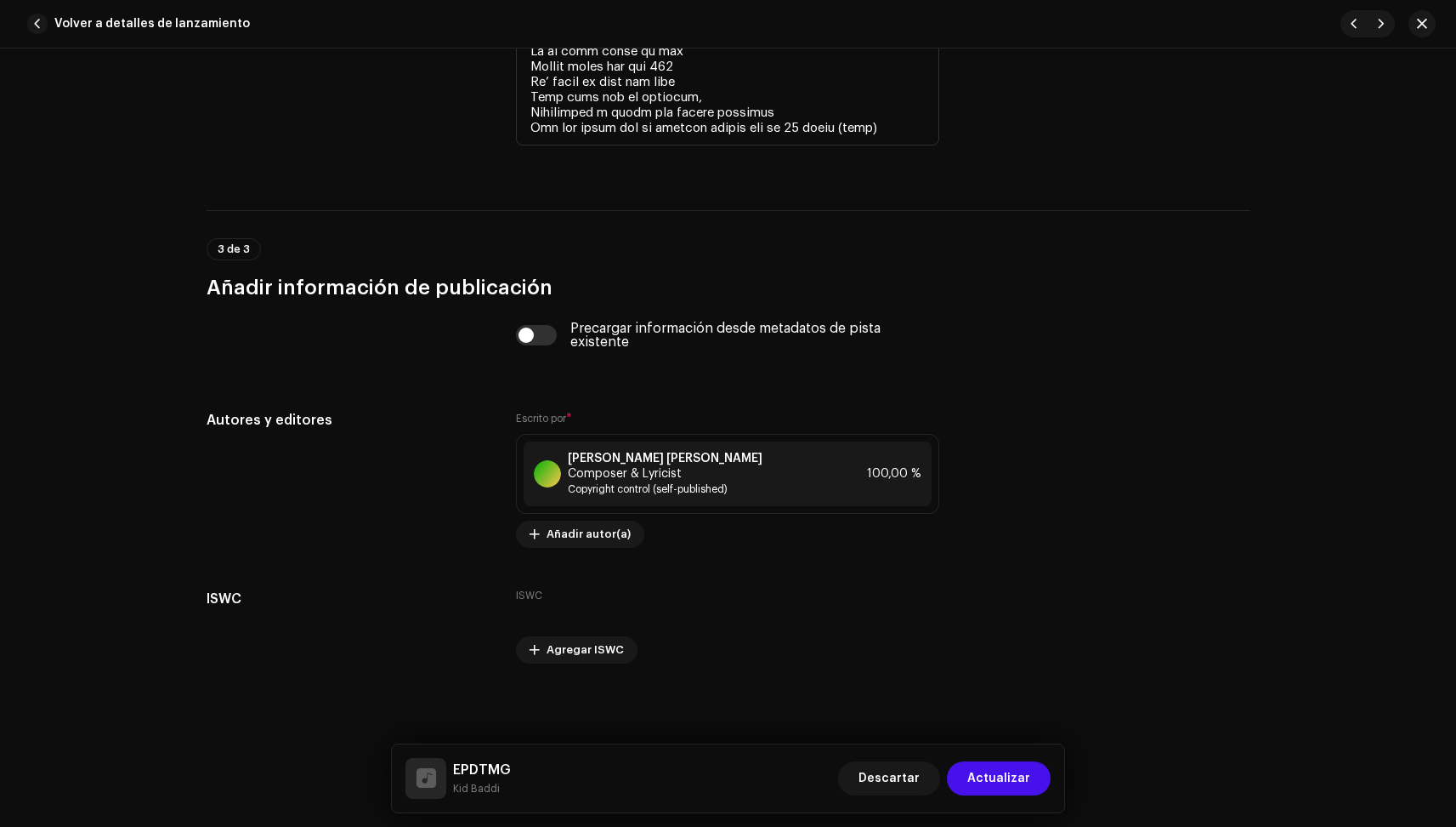
scroll to position [4218, 0]
click at [997, 777] on span "Actualizar" at bounding box center [998, 778] width 63 height 34
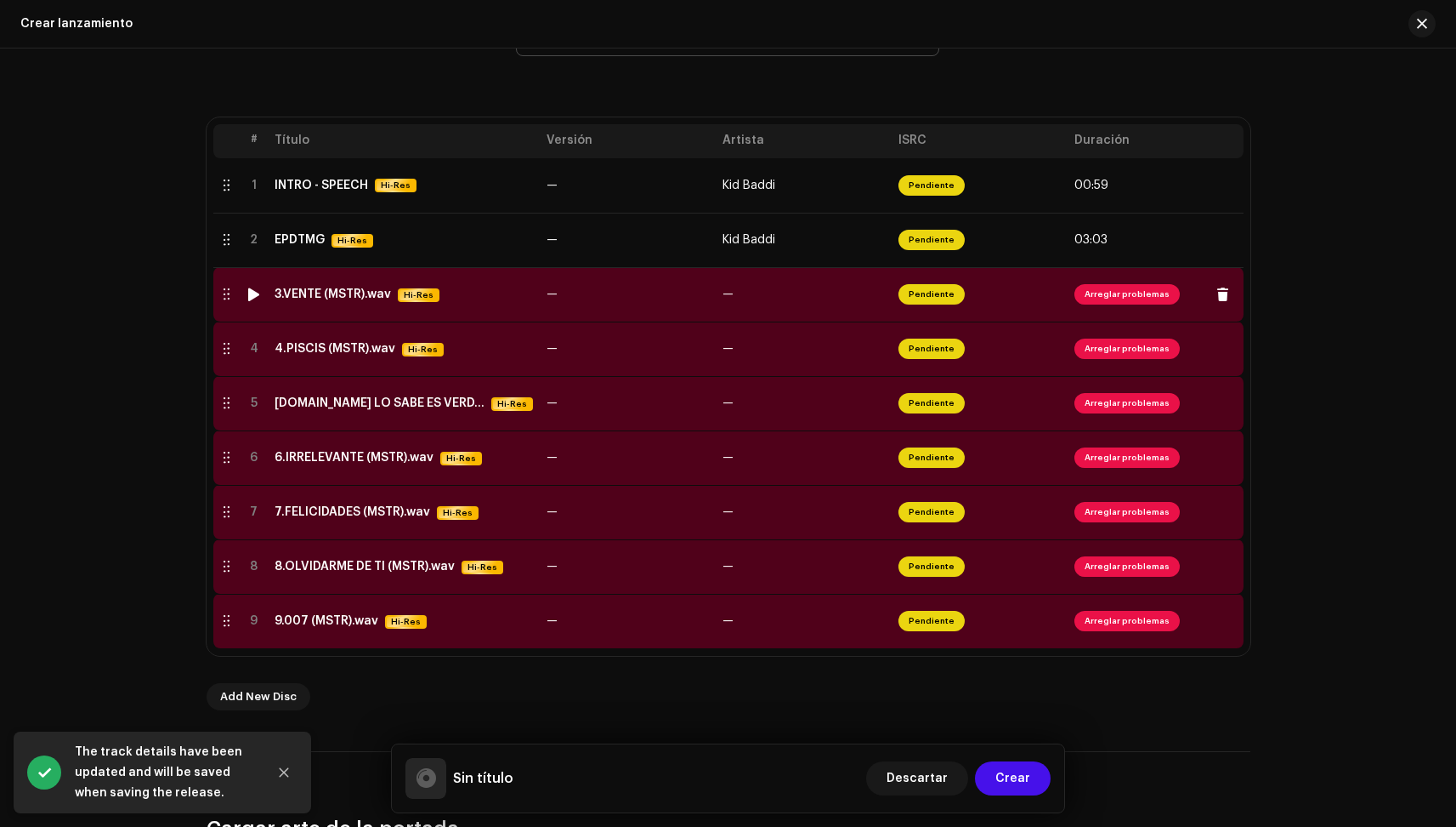
click at [502, 295] on div "3.VENTE (MSTR).wav Hi-Res" at bounding box center [403, 294] width 259 height 15
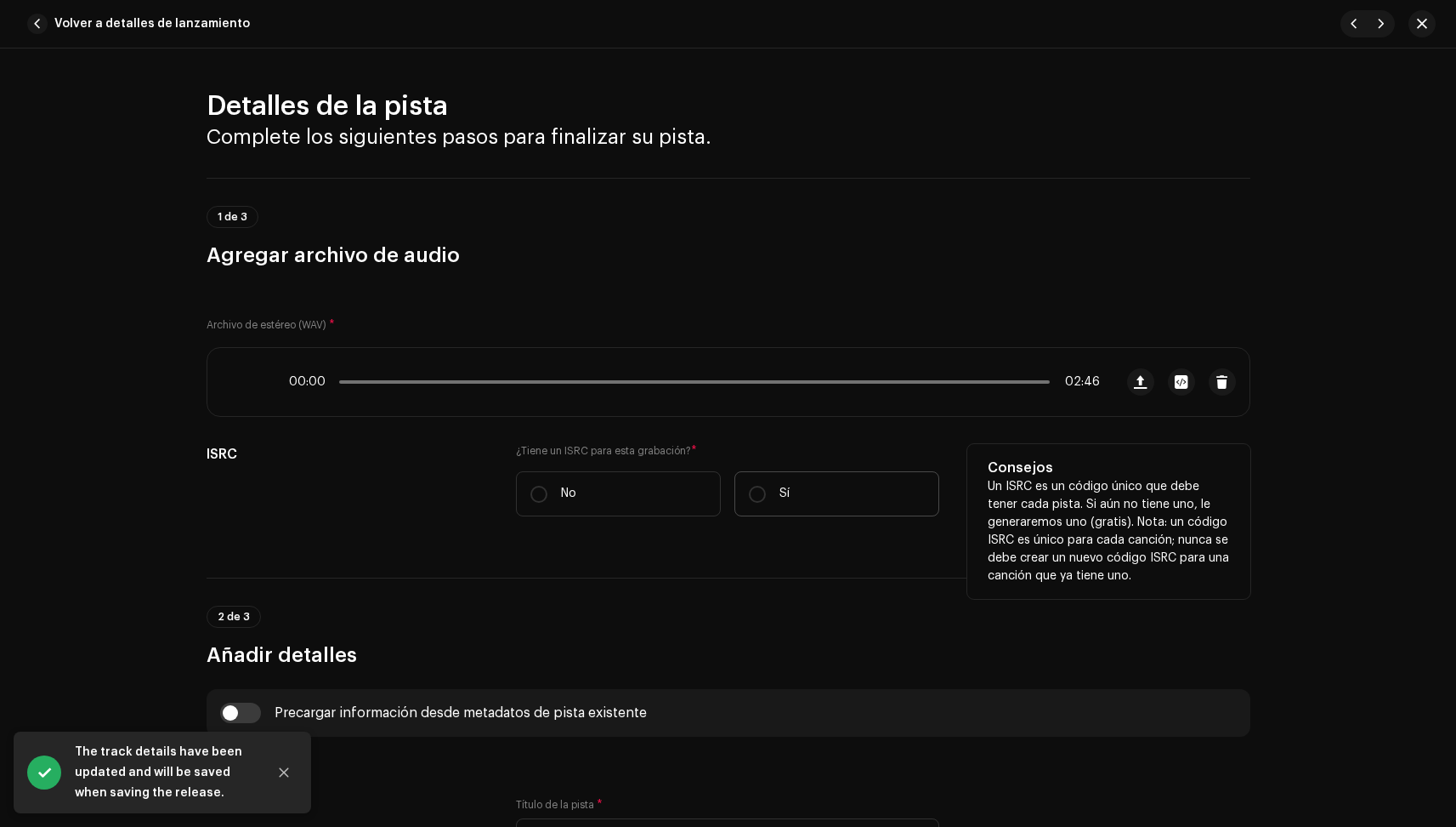
click at [787, 498] on p "Sí" at bounding box center [784, 493] width 10 height 18
click at [766, 498] on input "Sí" at bounding box center [758, 493] width 17 height 17
radio input "true"
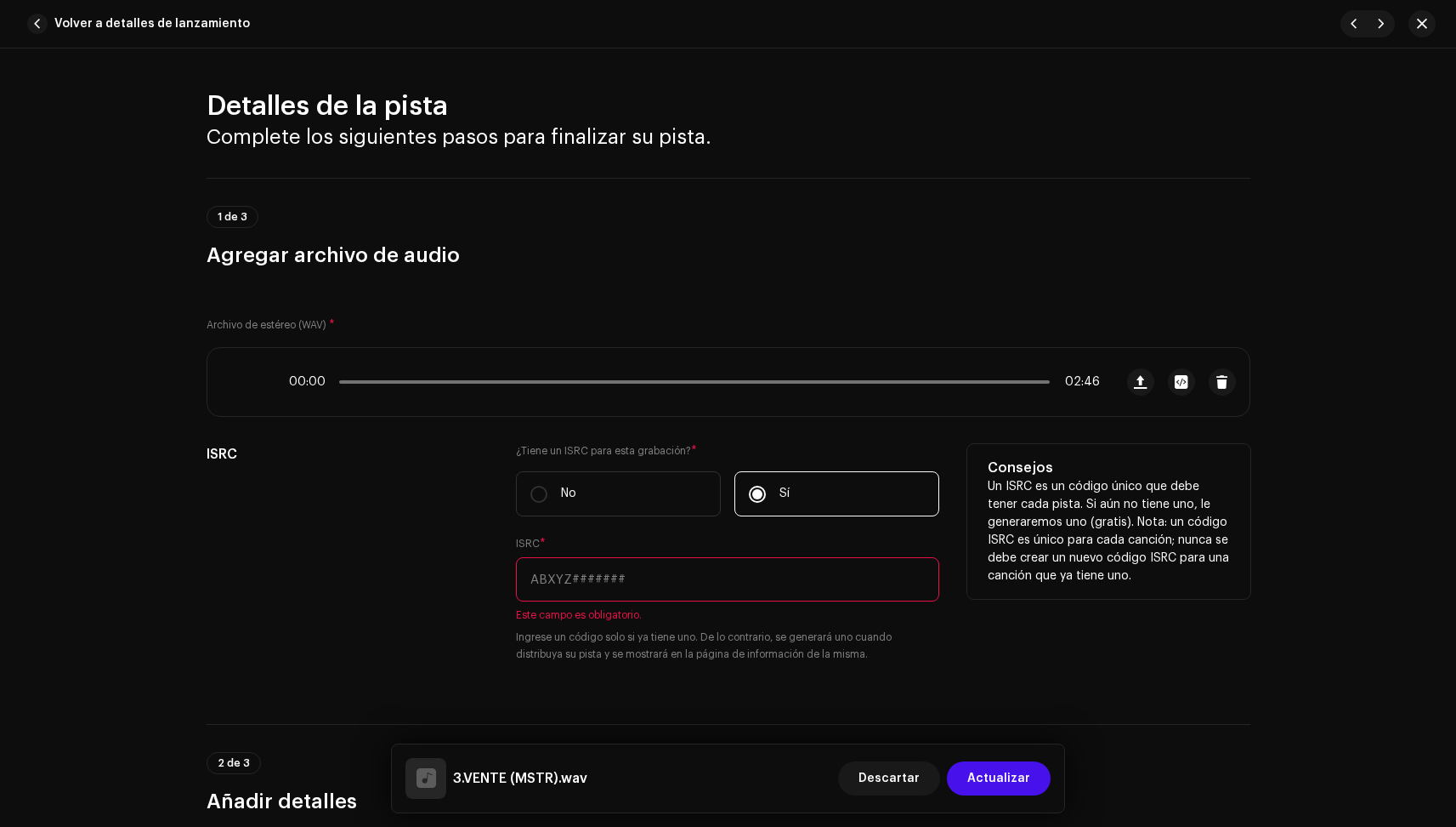
click at [691, 576] on input "text" at bounding box center [728, 579] width 423 height 45
click at [573, 565] on input "text" at bounding box center [728, 579] width 423 height 45
paste input "ES75E2511215"
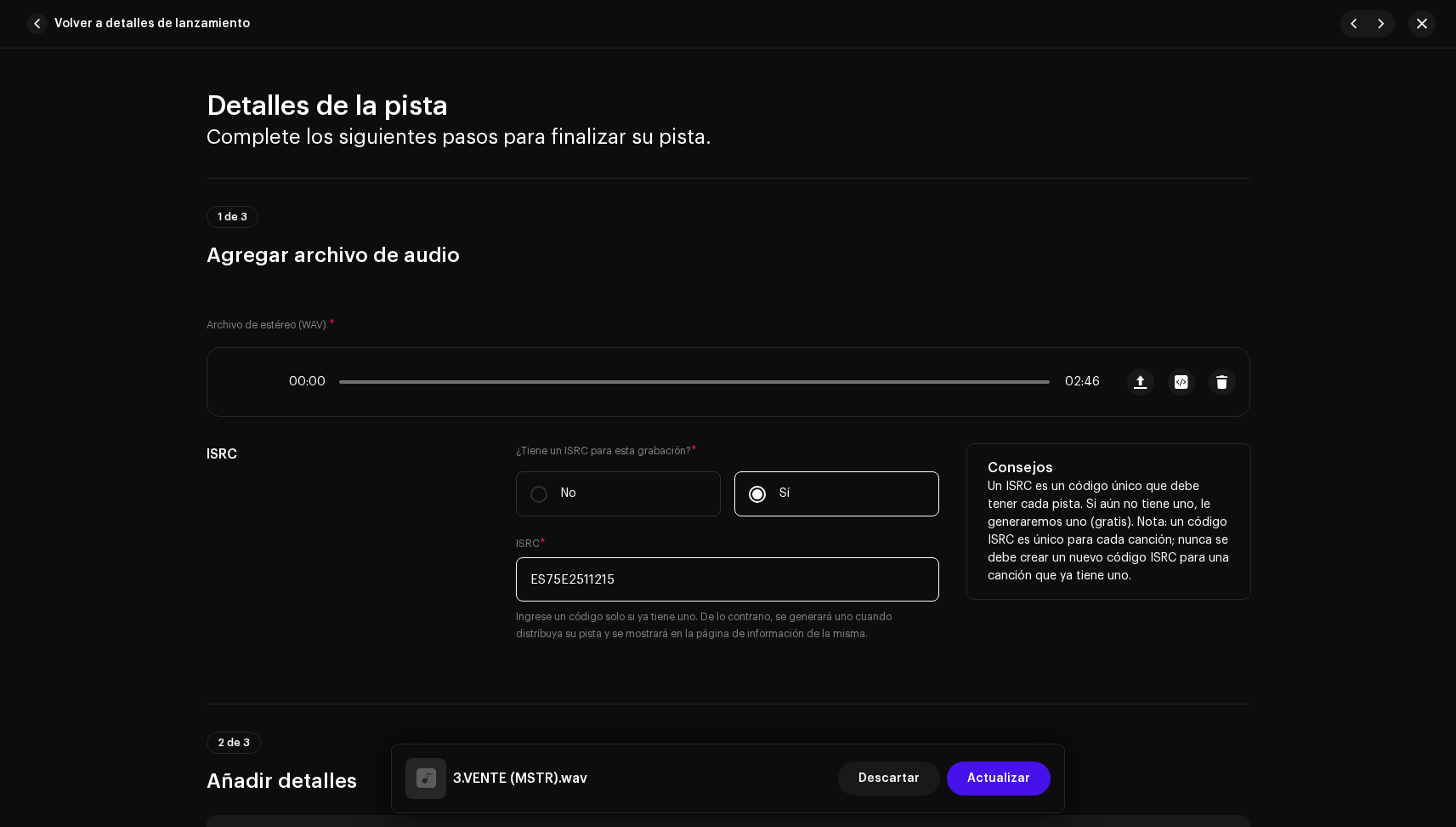
type input "ES75E2511215"
click at [456, 588] on div "ISRC" at bounding box center [348, 553] width 283 height 219
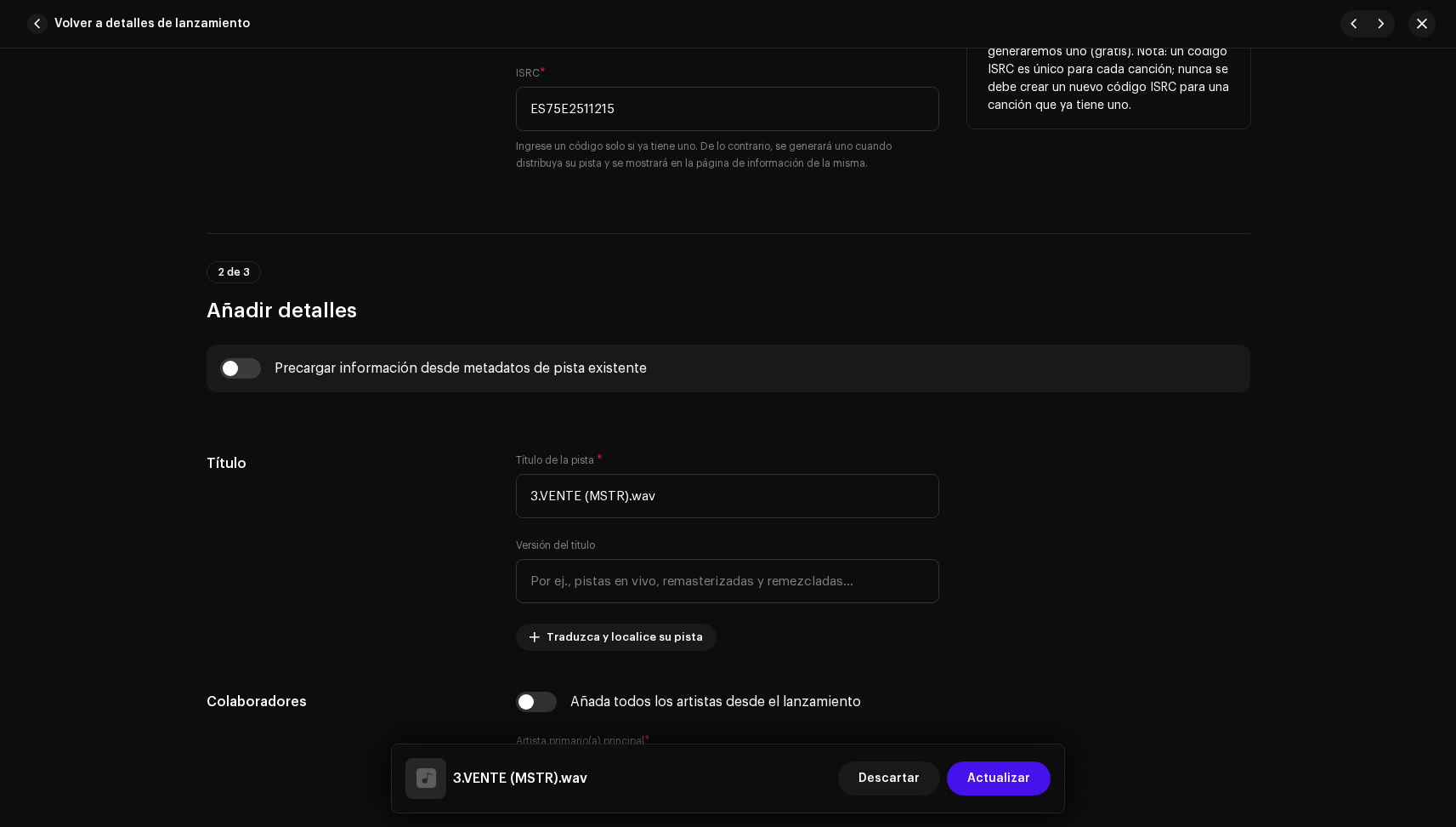
scroll to position [503, 0]
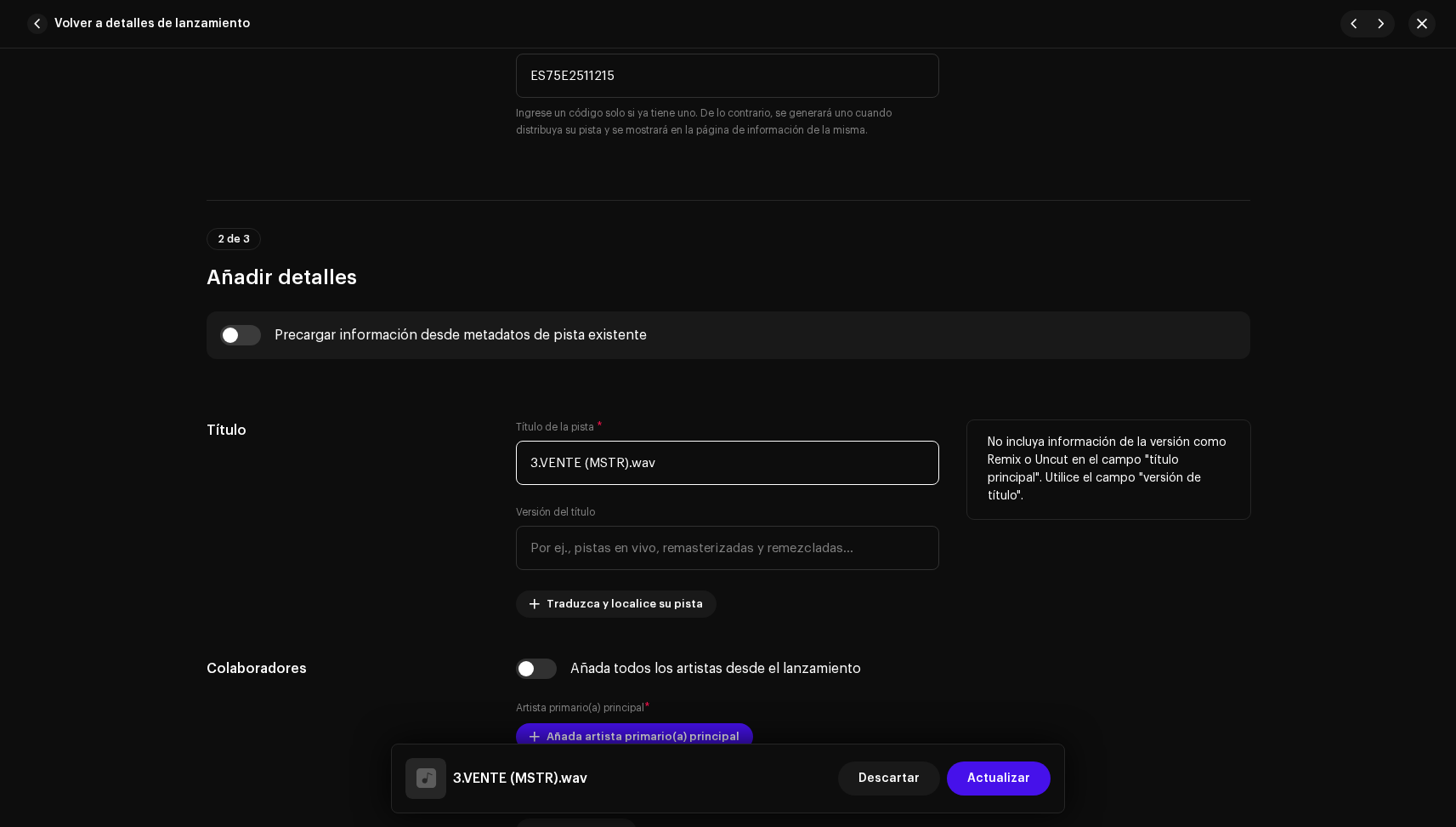
click at [599, 458] on input "3.VENTE (MSTR).wav" at bounding box center [728, 463] width 423 height 45
type input "VENTE"
click at [431, 573] on div "Título" at bounding box center [348, 518] width 283 height 197
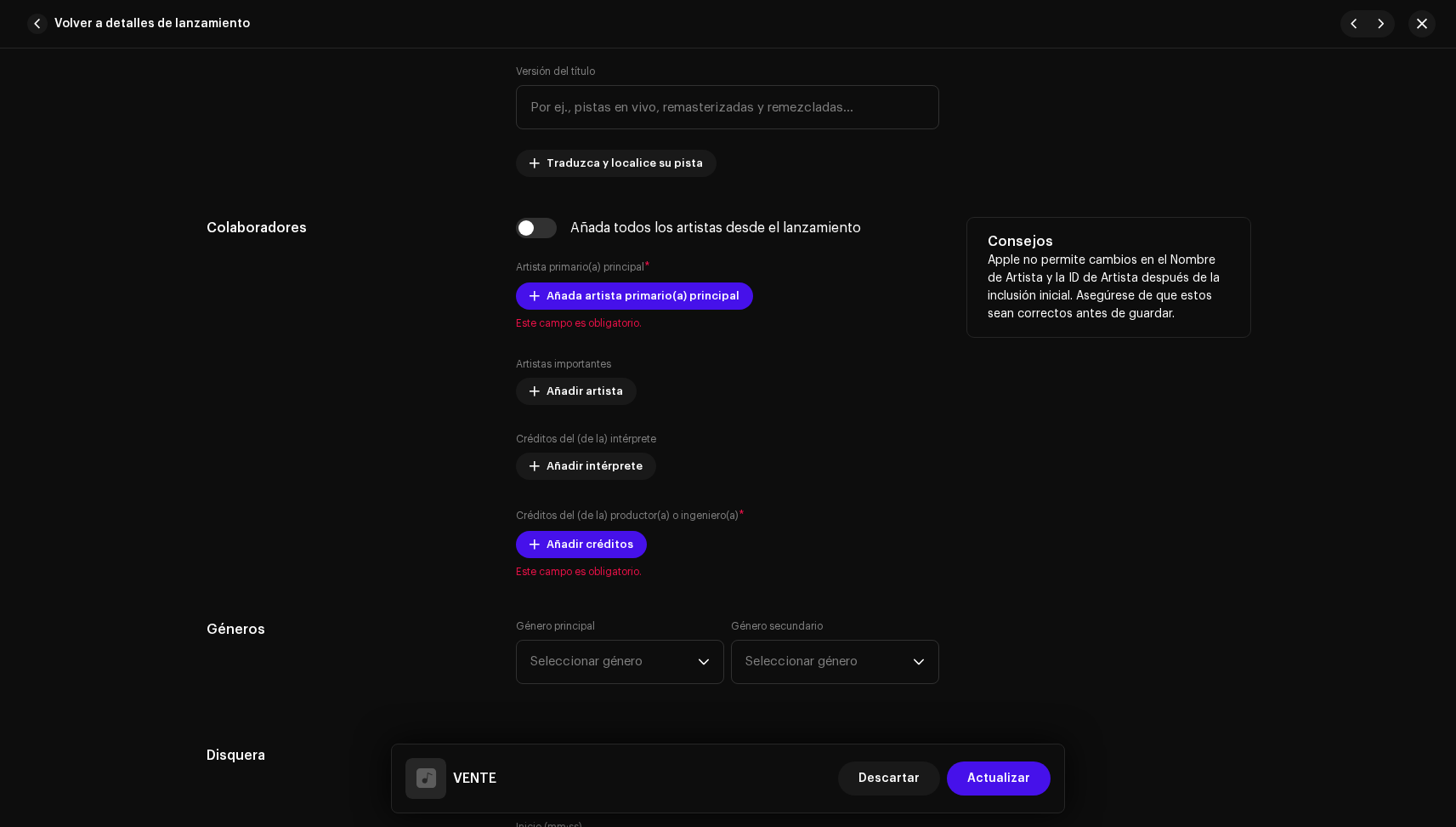
scroll to position [945, 0]
click at [602, 302] on span "Añada artista primario(a) principal" at bounding box center [643, 294] width 193 height 34
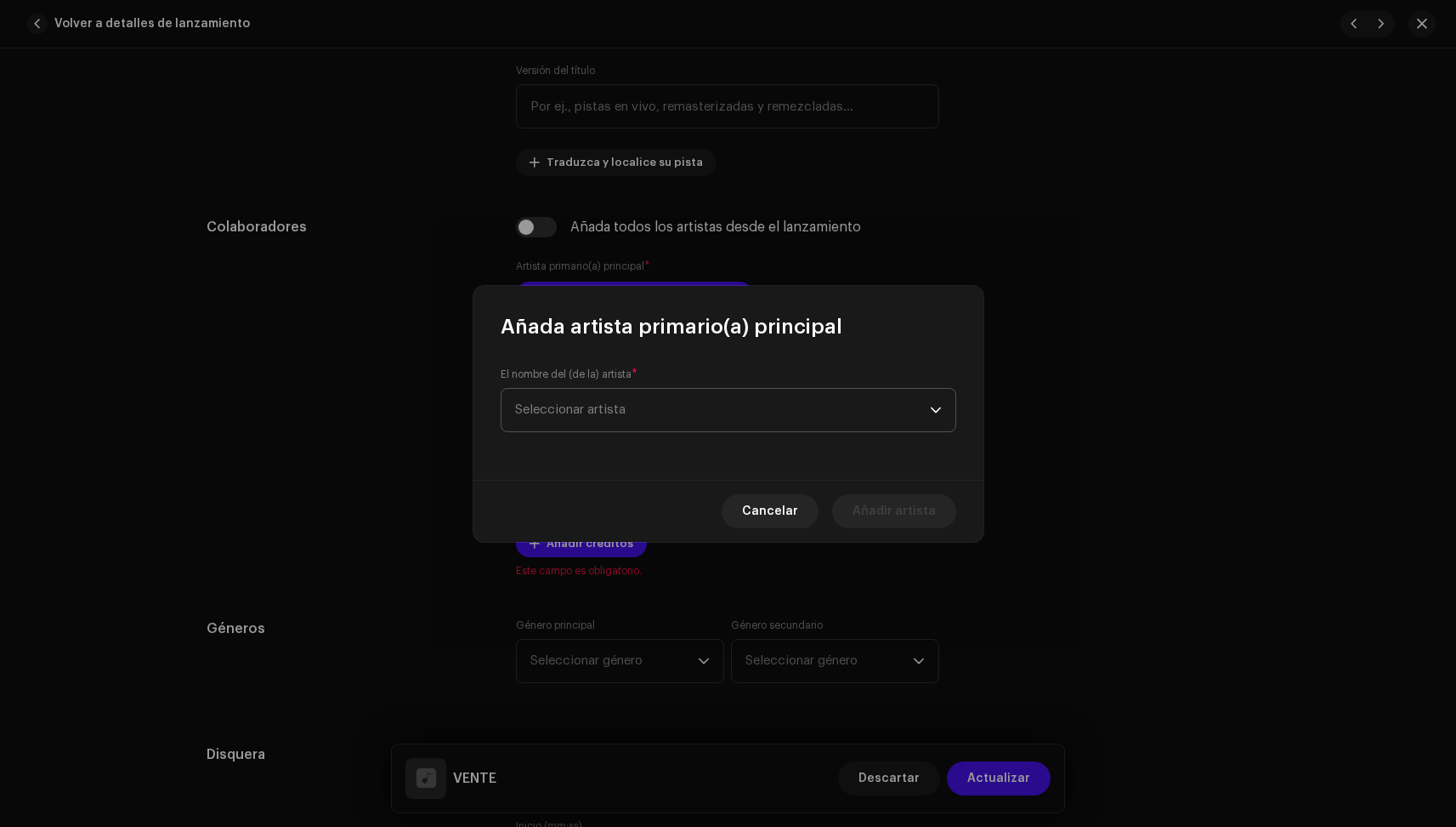
click at [631, 423] on span "Seleccionar artista" at bounding box center [722, 410] width 415 height 43
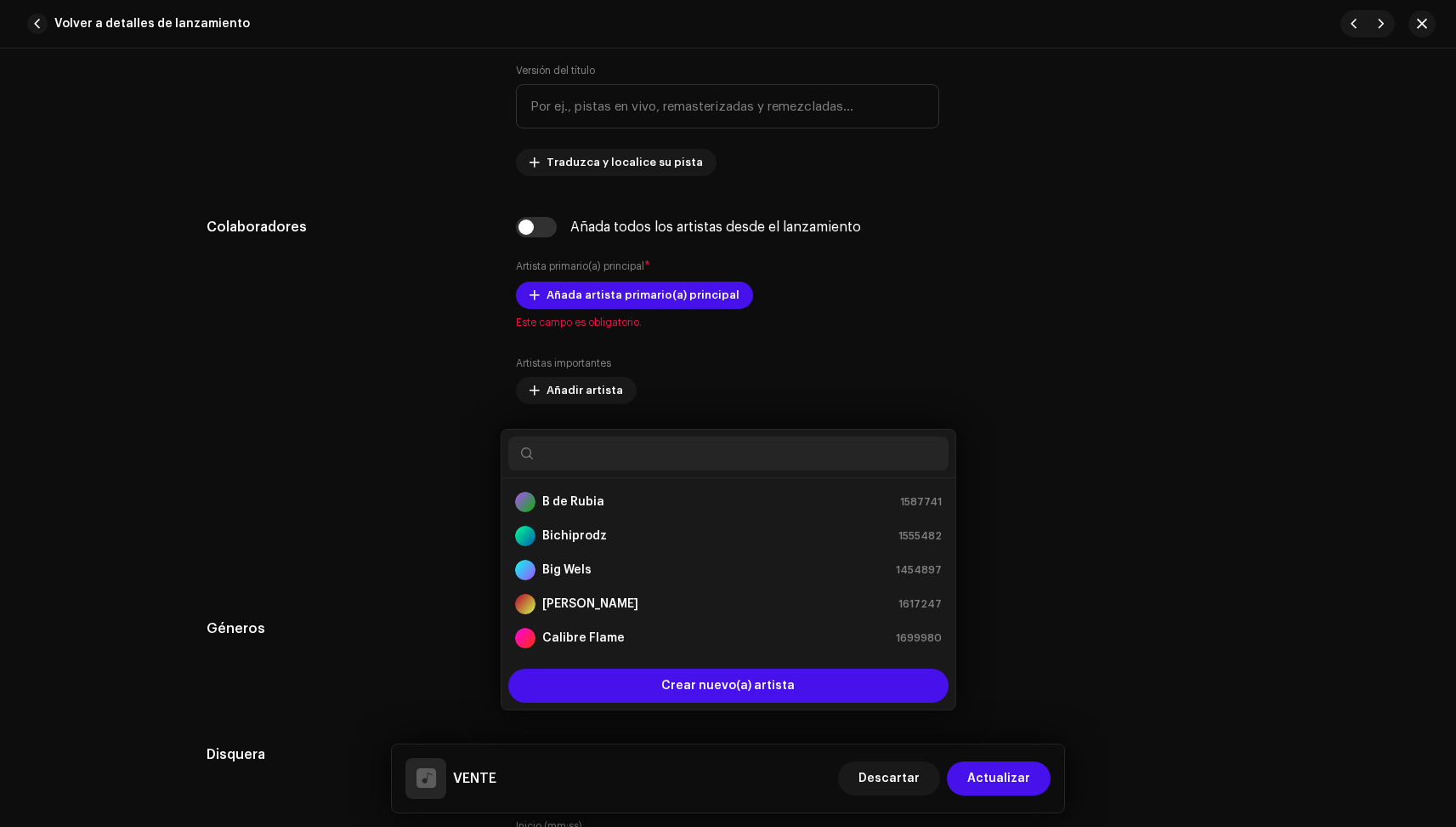
click at [376, 475] on div "Añada artista primario(a) principal El nombre del (de la) artista * Seleccionar…" at bounding box center [728, 414] width 1456 height 827
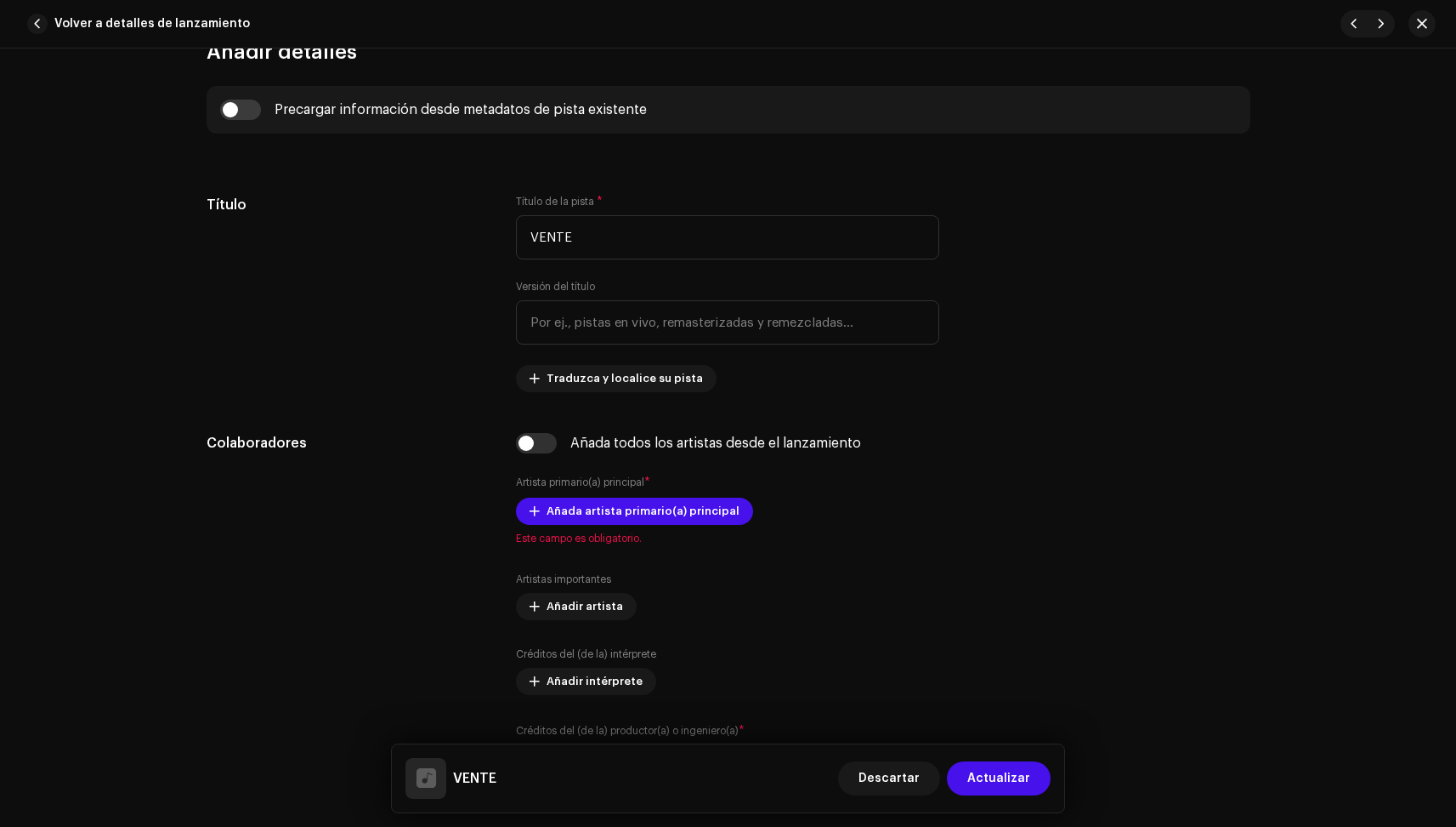
scroll to position [743, 0]
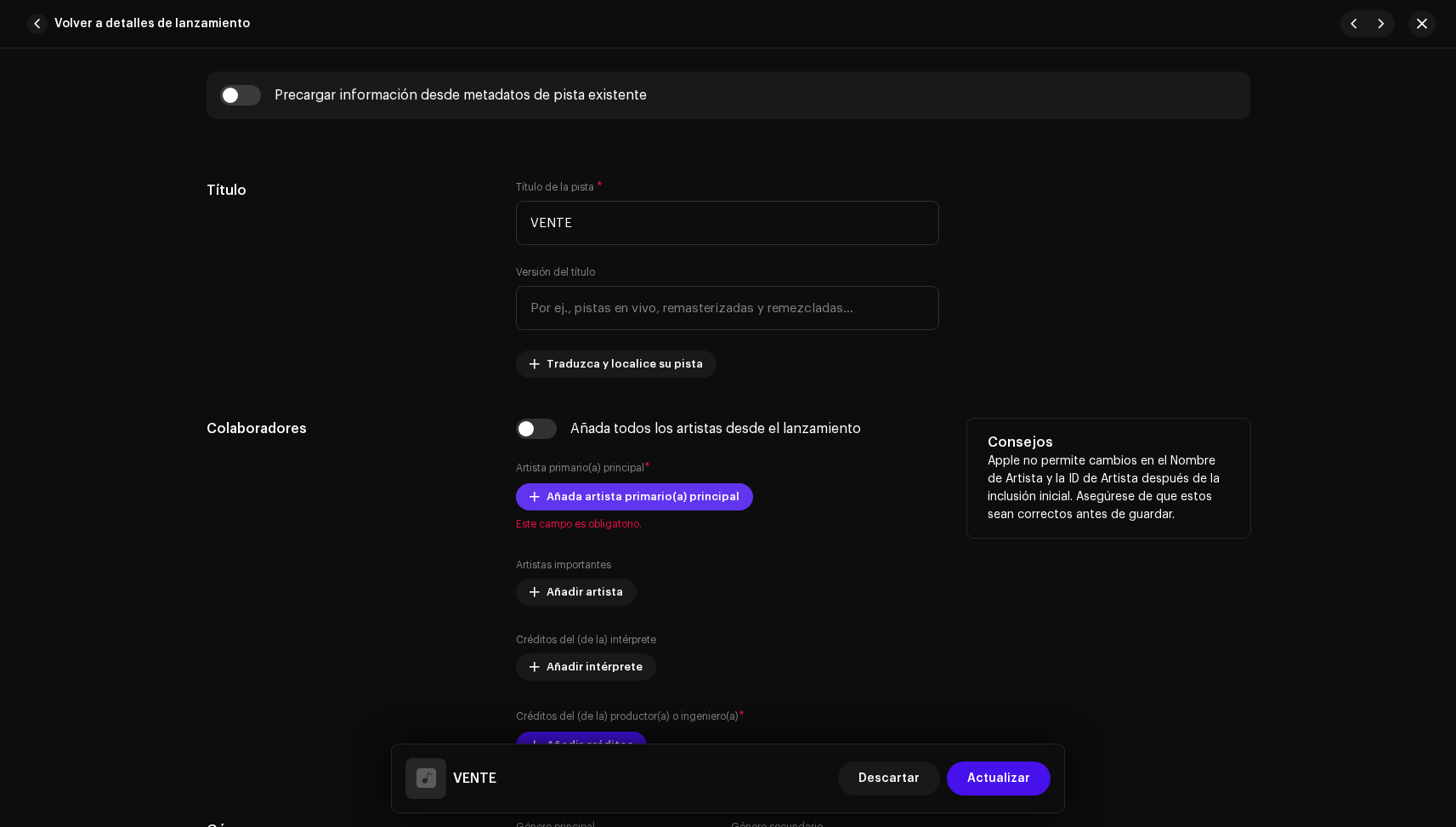
click at [540, 493] on button "Añada artista primario(a) principal" at bounding box center [634, 497] width 237 height 27
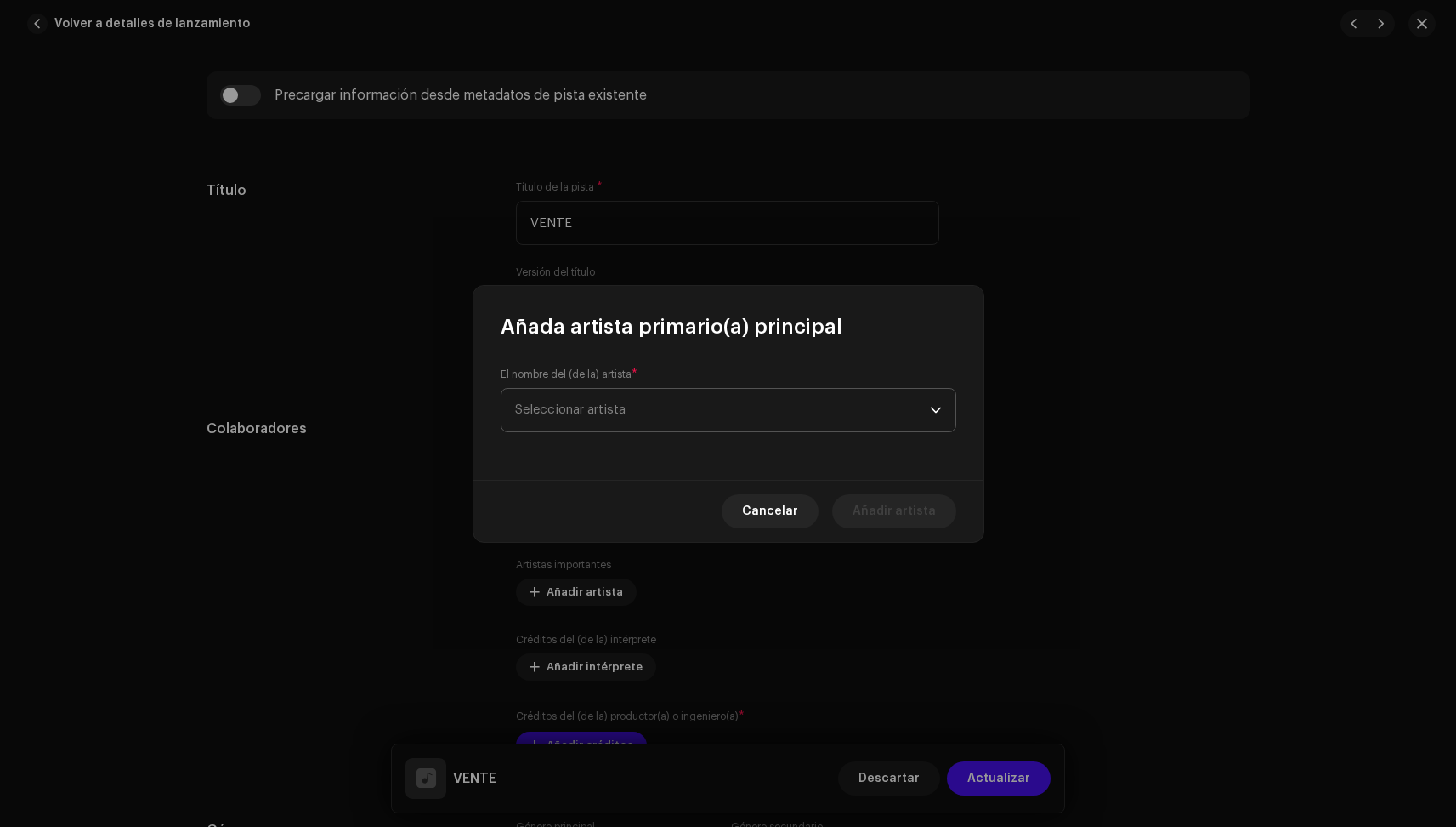
click at [558, 396] on span "Seleccionar artista" at bounding box center [722, 410] width 415 height 43
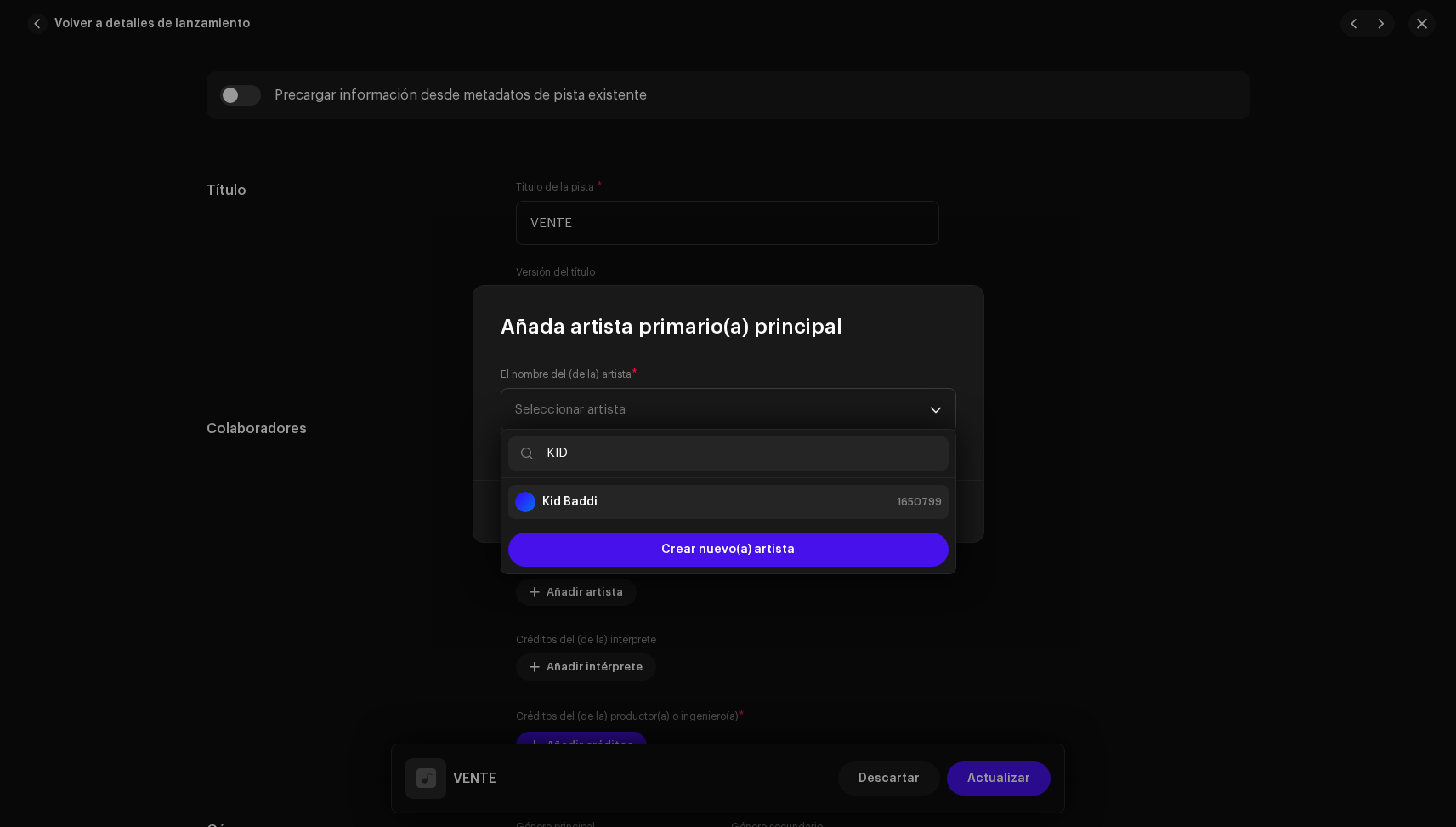
type input "KID"
click at [556, 498] on strong "Kid Baddi" at bounding box center [570, 502] width 55 height 17
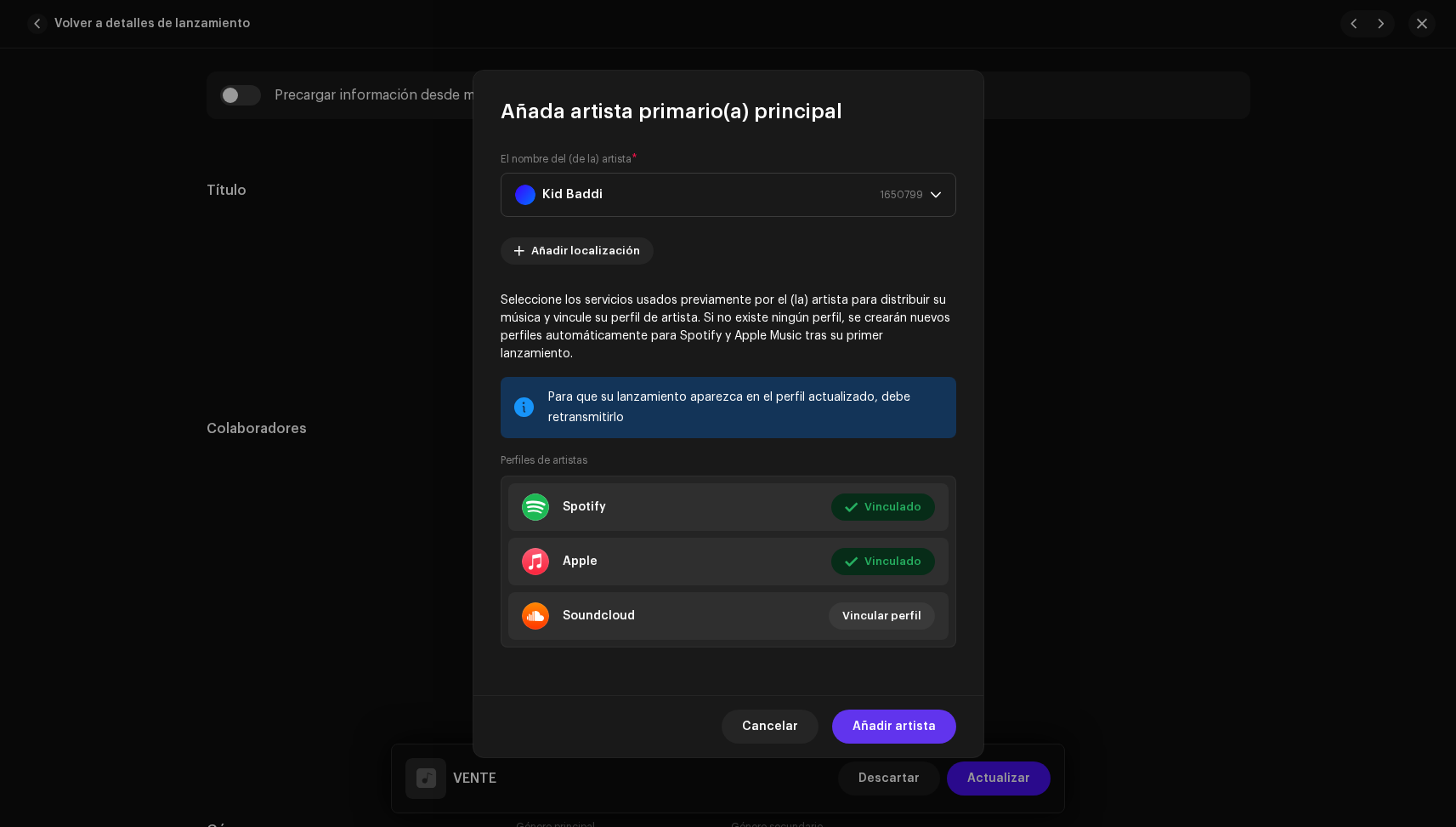
click at [942, 730] on button "Añadir artista" at bounding box center [894, 726] width 124 height 34
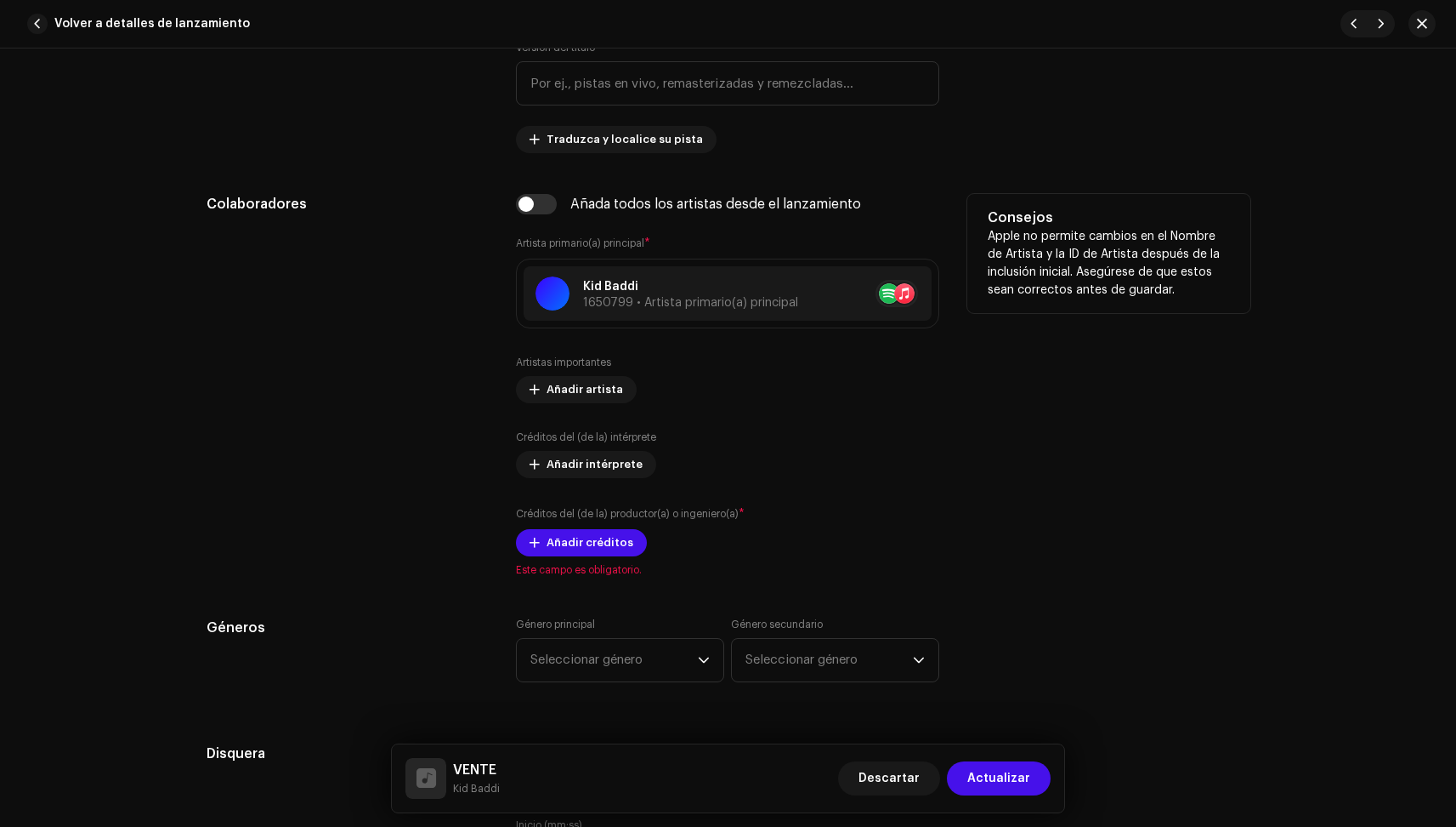
scroll to position [976, 0]
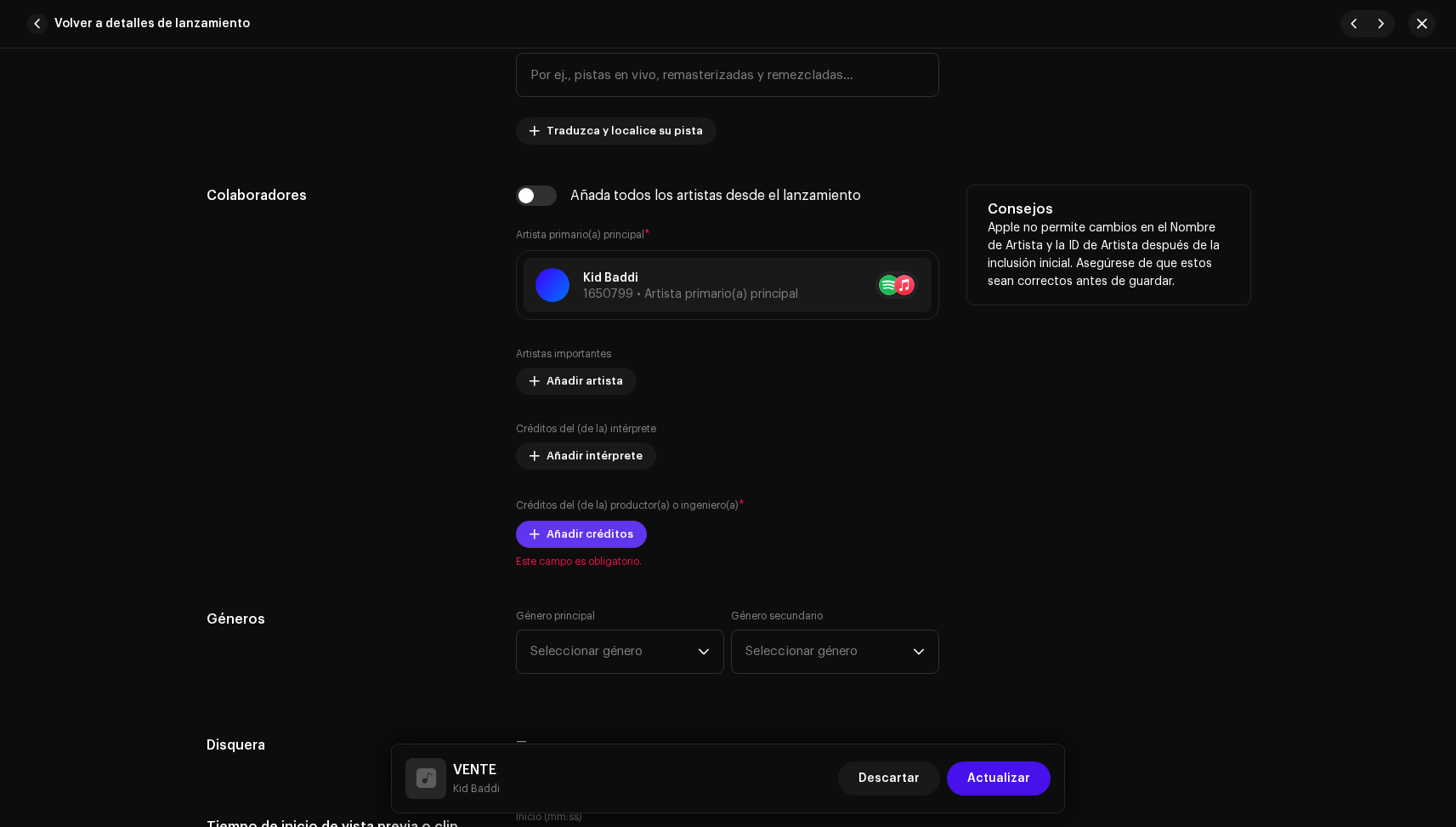
click at [550, 537] on span "Añadir créditos" at bounding box center [589, 533] width 86 height 34
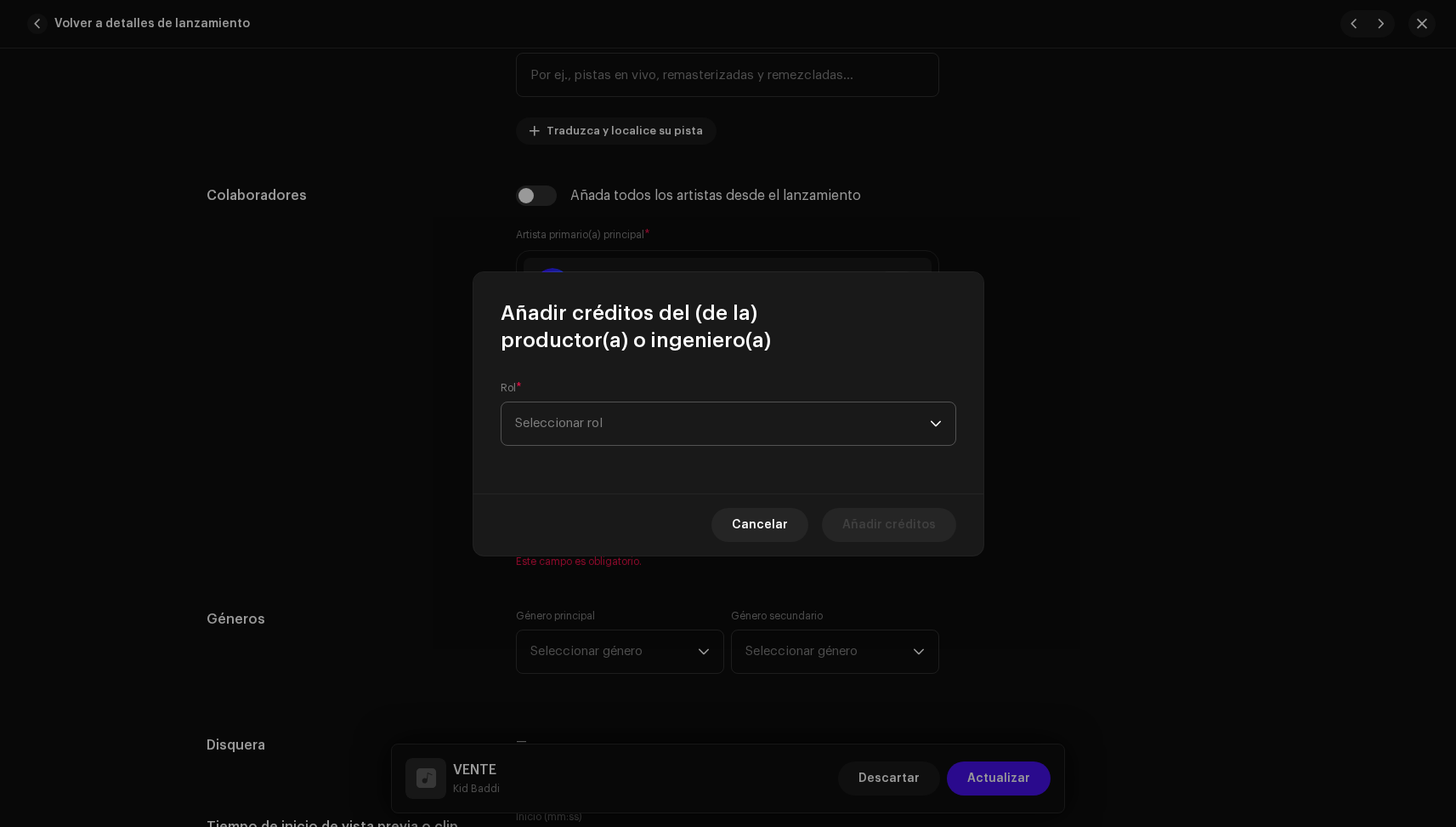
click at [598, 418] on span "Seleccionar rol" at bounding box center [722, 423] width 415 height 43
type input "T"
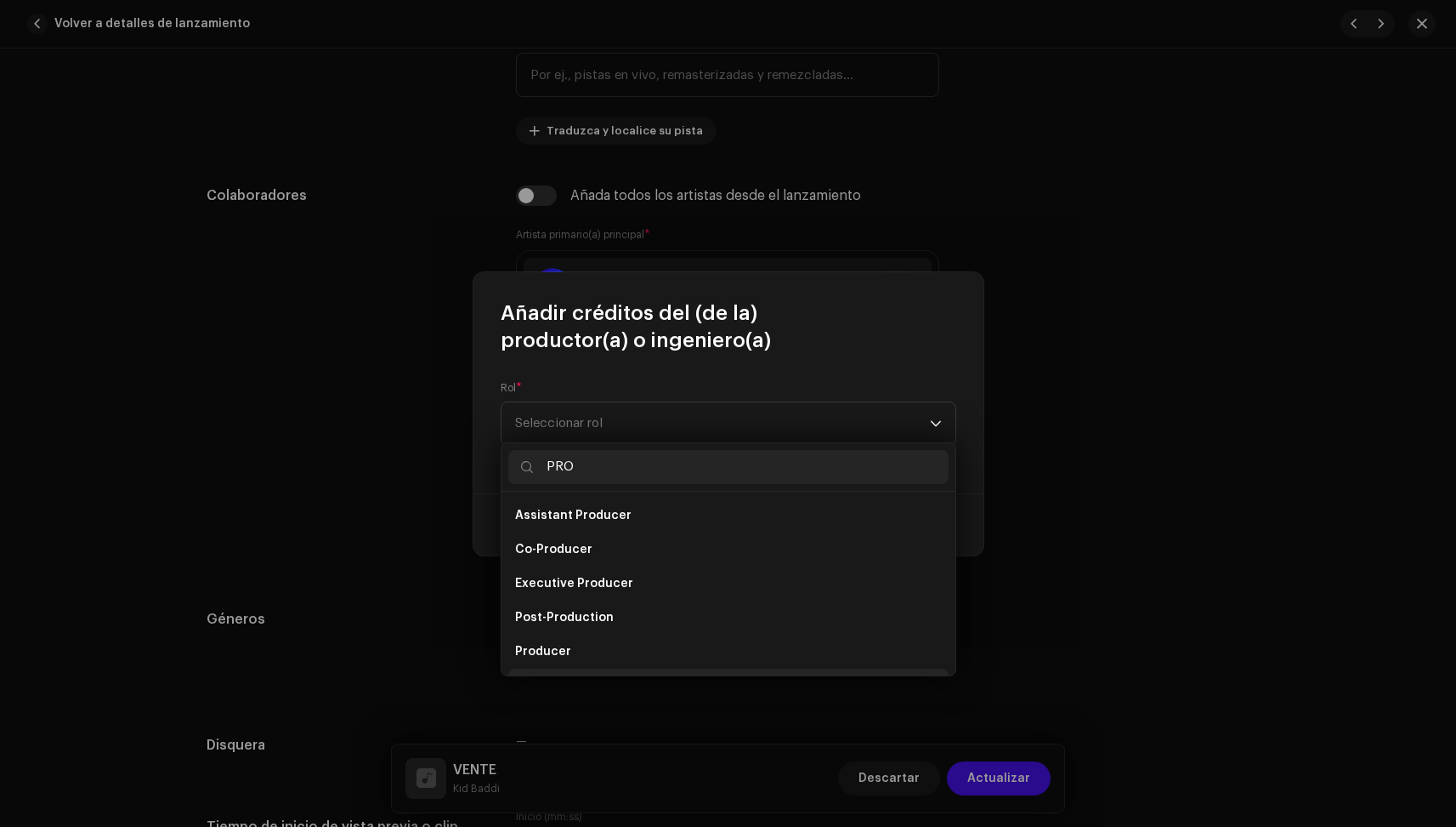
scroll to position [27, 0]
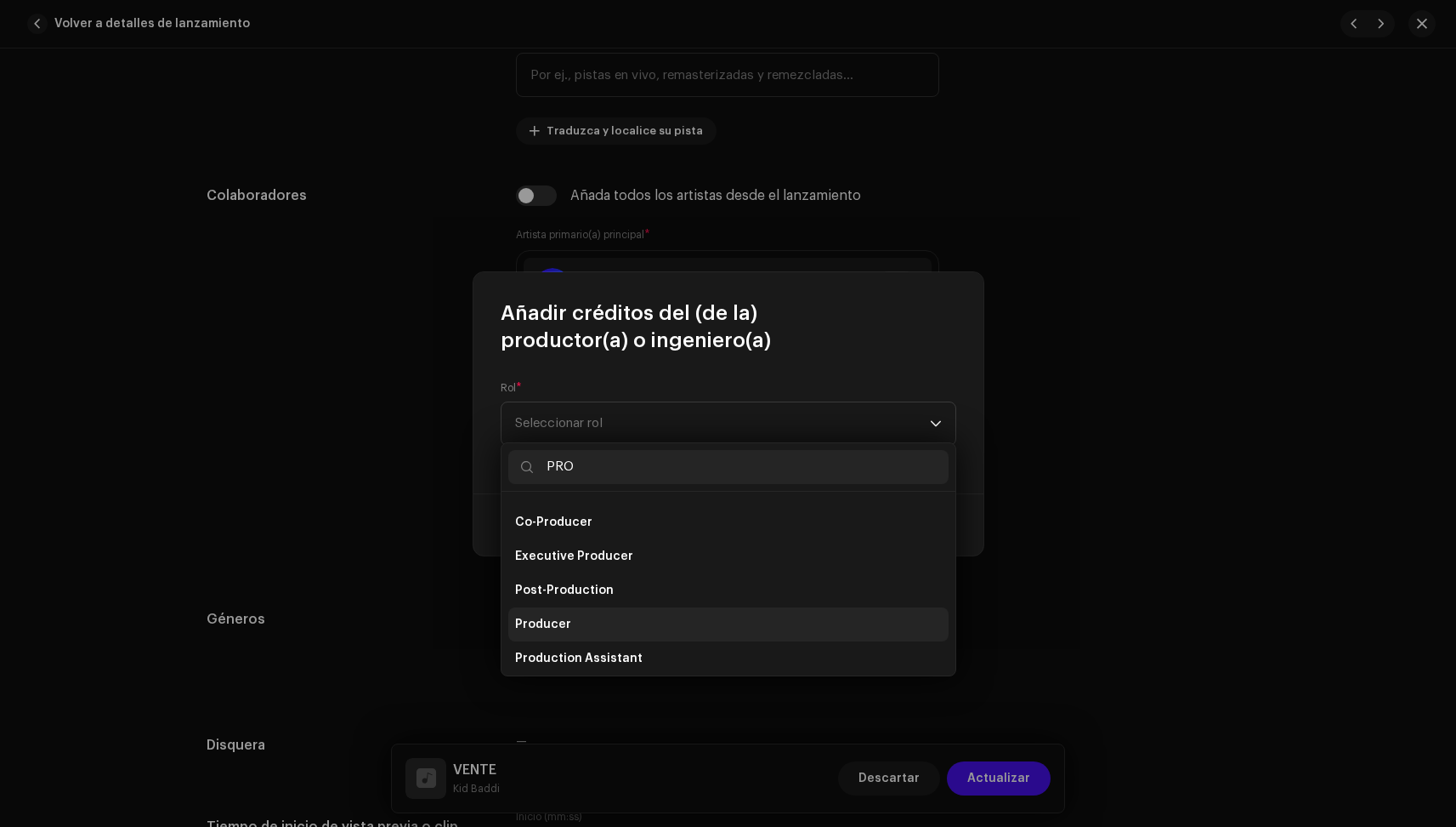
type input "PRO"
click at [565, 623] on span "Producer" at bounding box center [543, 624] width 56 height 17
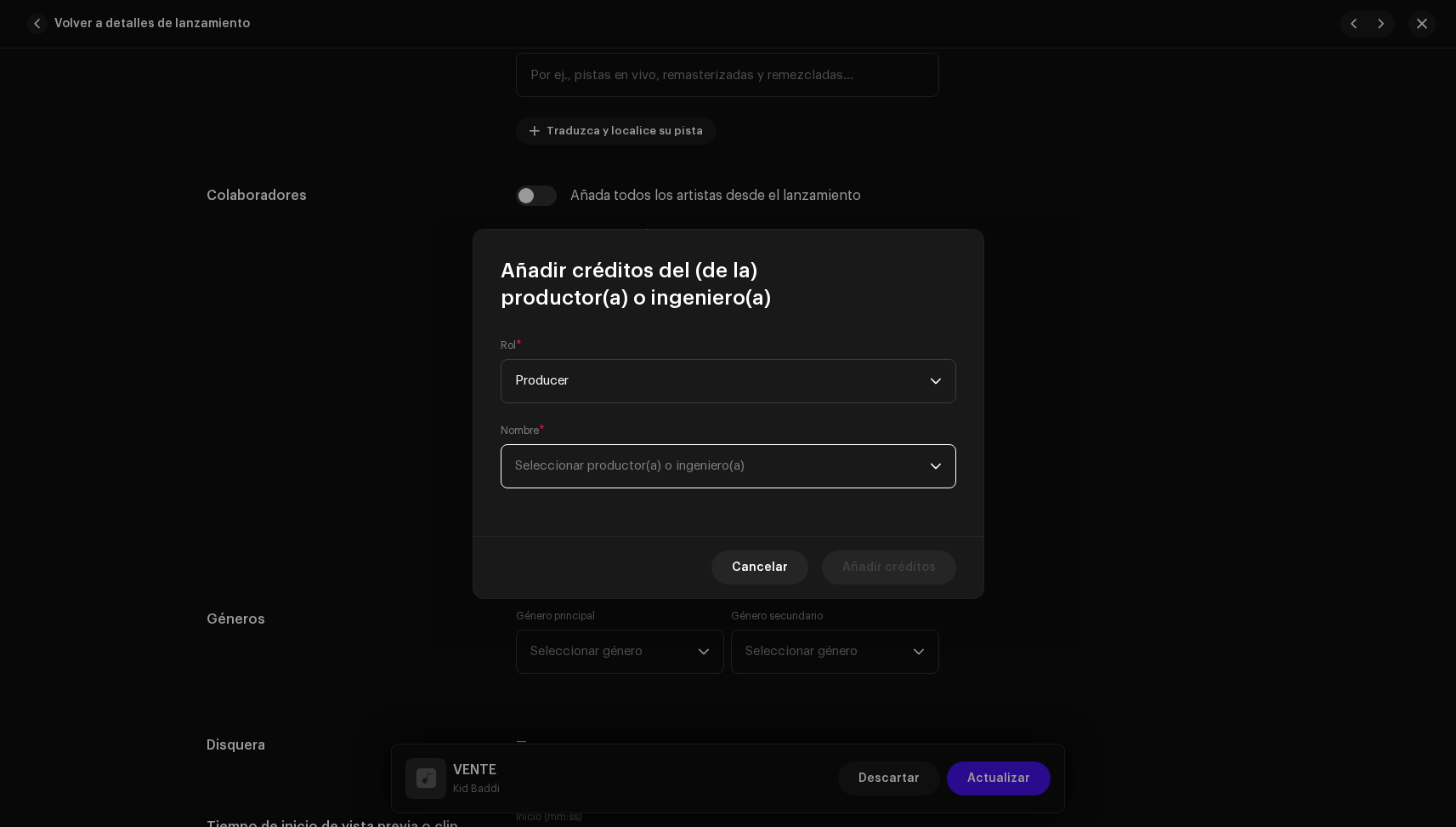
click at [581, 446] on span "Seleccionar productor(a) o ingeniero(a)" at bounding box center [722, 465] width 415 height 43
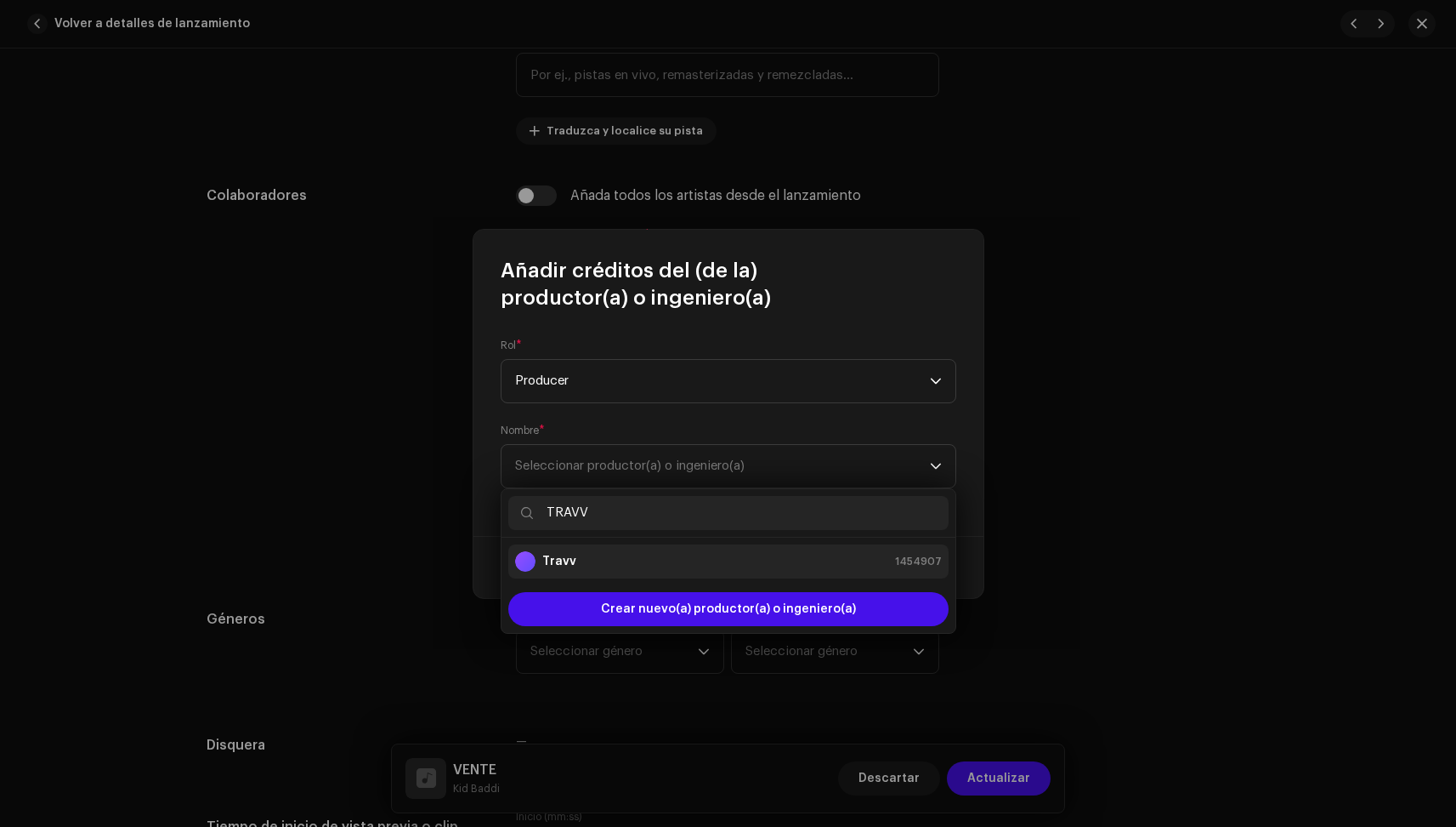
type input "TRAVV"
click at [555, 571] on div "Travv" at bounding box center [545, 561] width 61 height 20
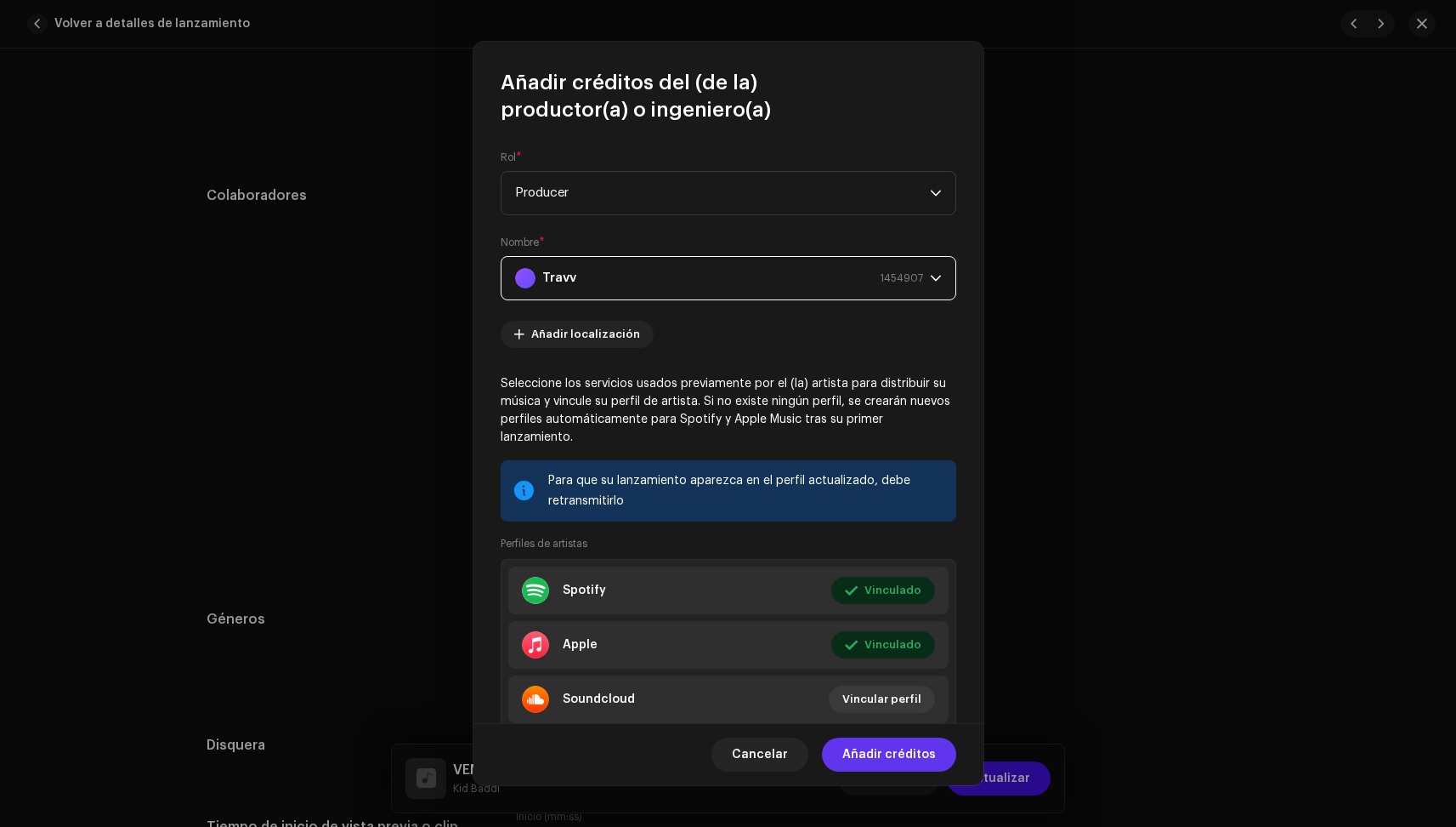
click at [922, 759] on span "Añadir créditos" at bounding box center [889, 753] width 94 height 34
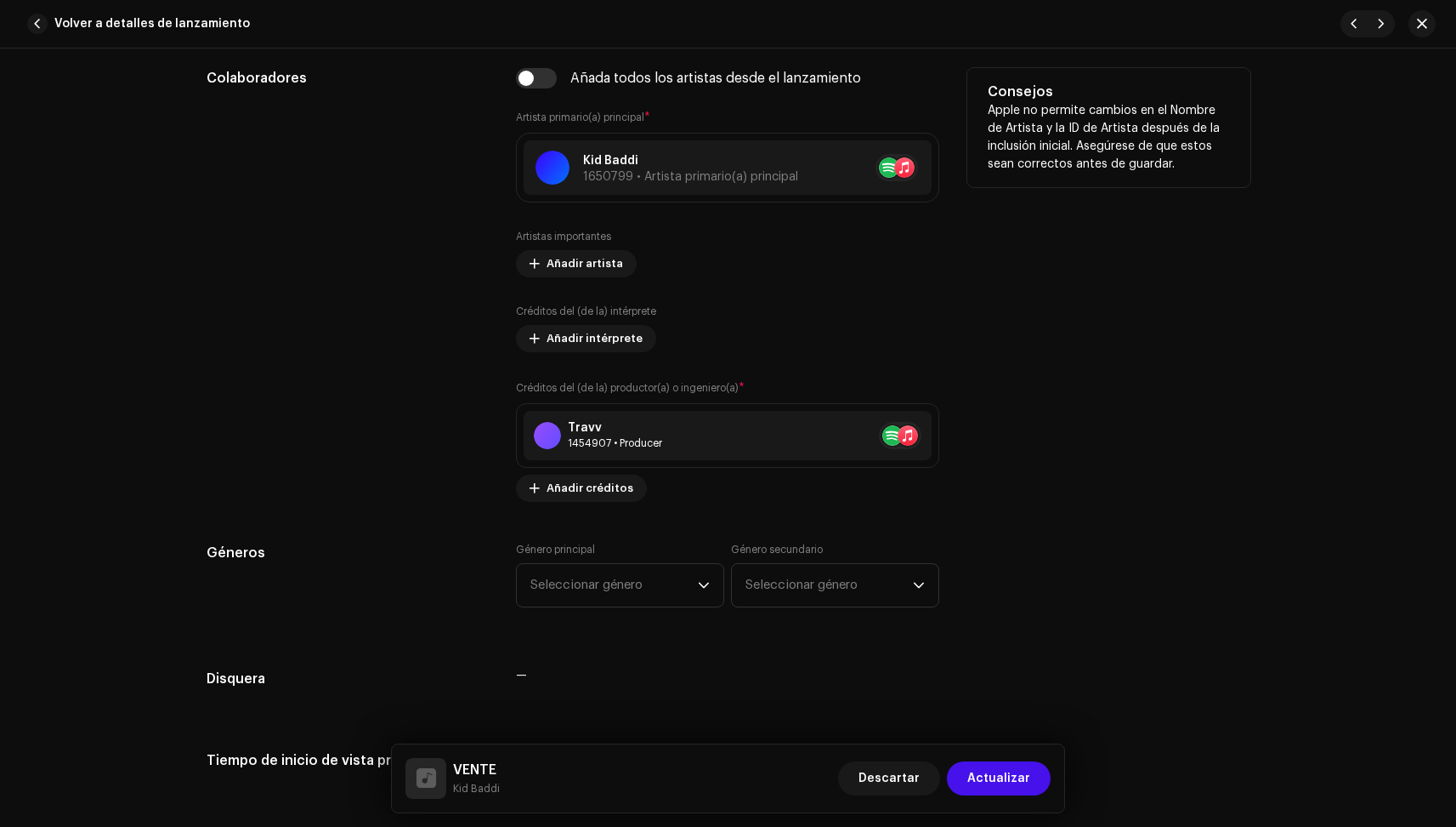
scroll to position [1240, 0]
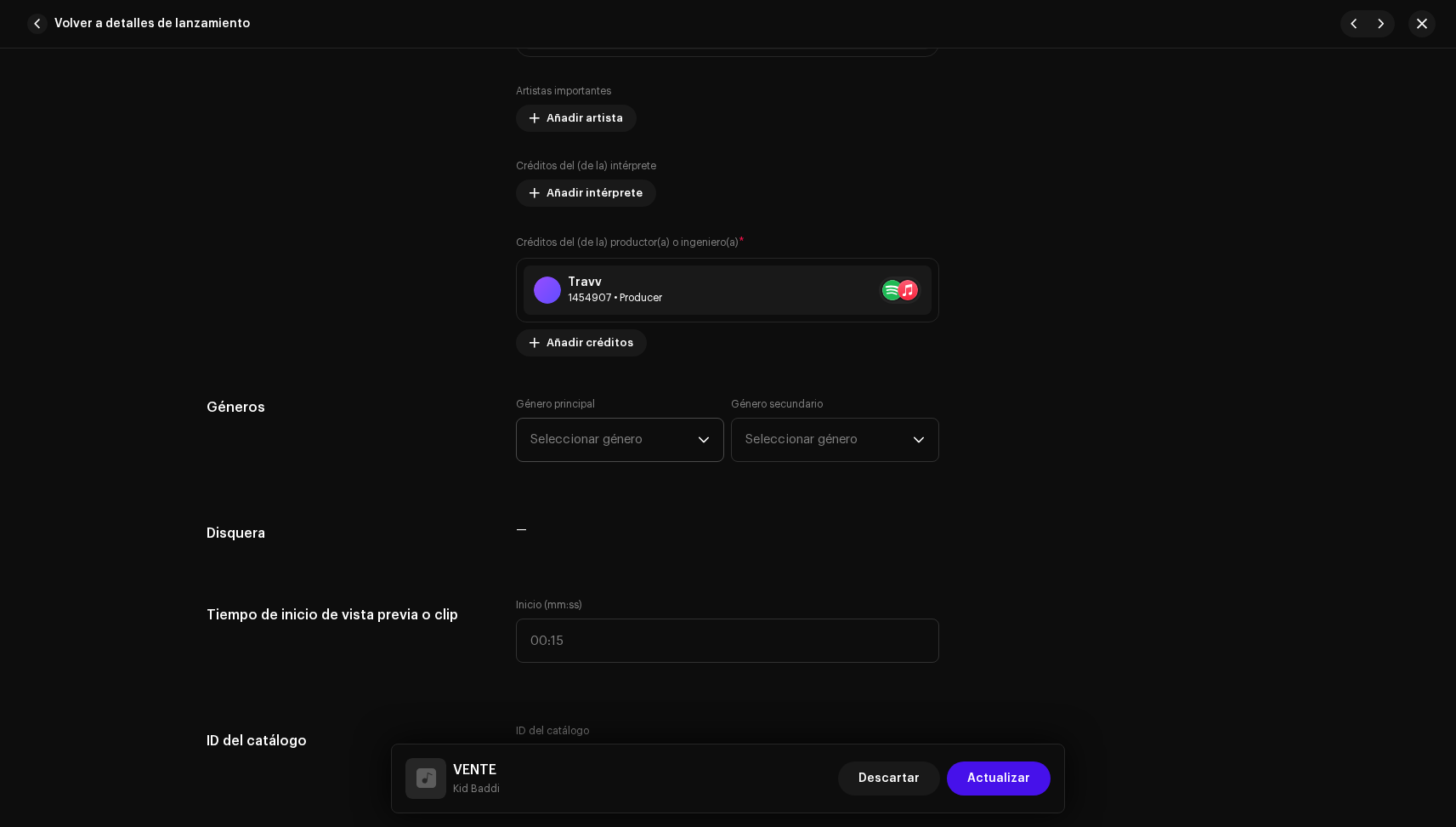
click at [644, 458] on span "Seleccionar género" at bounding box center [614, 439] width 167 height 43
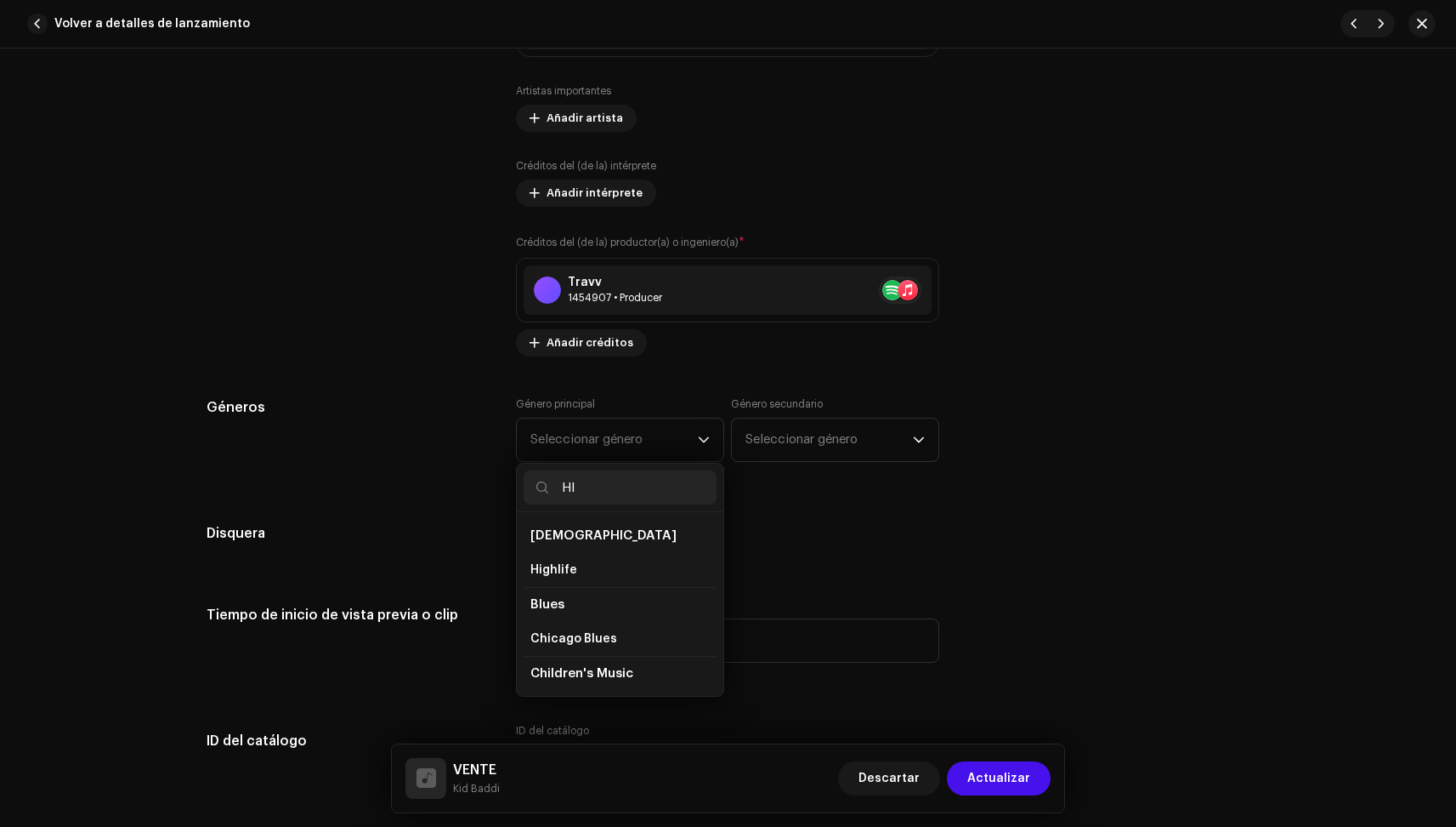
type input "H"
type input "R"
type input "hip"
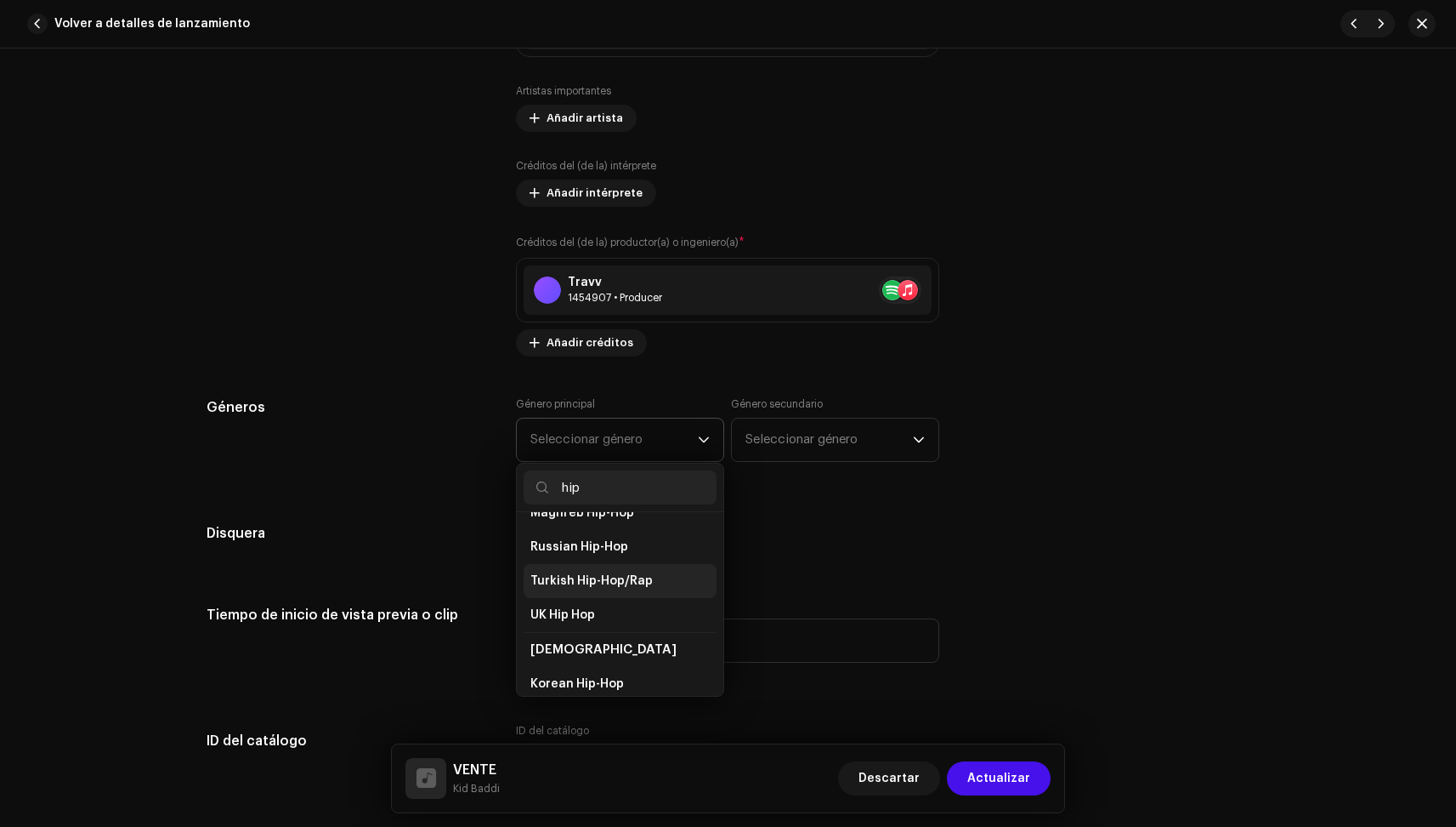
scroll to position [377, 0]
click at [657, 493] on input "hip" at bounding box center [620, 487] width 193 height 34
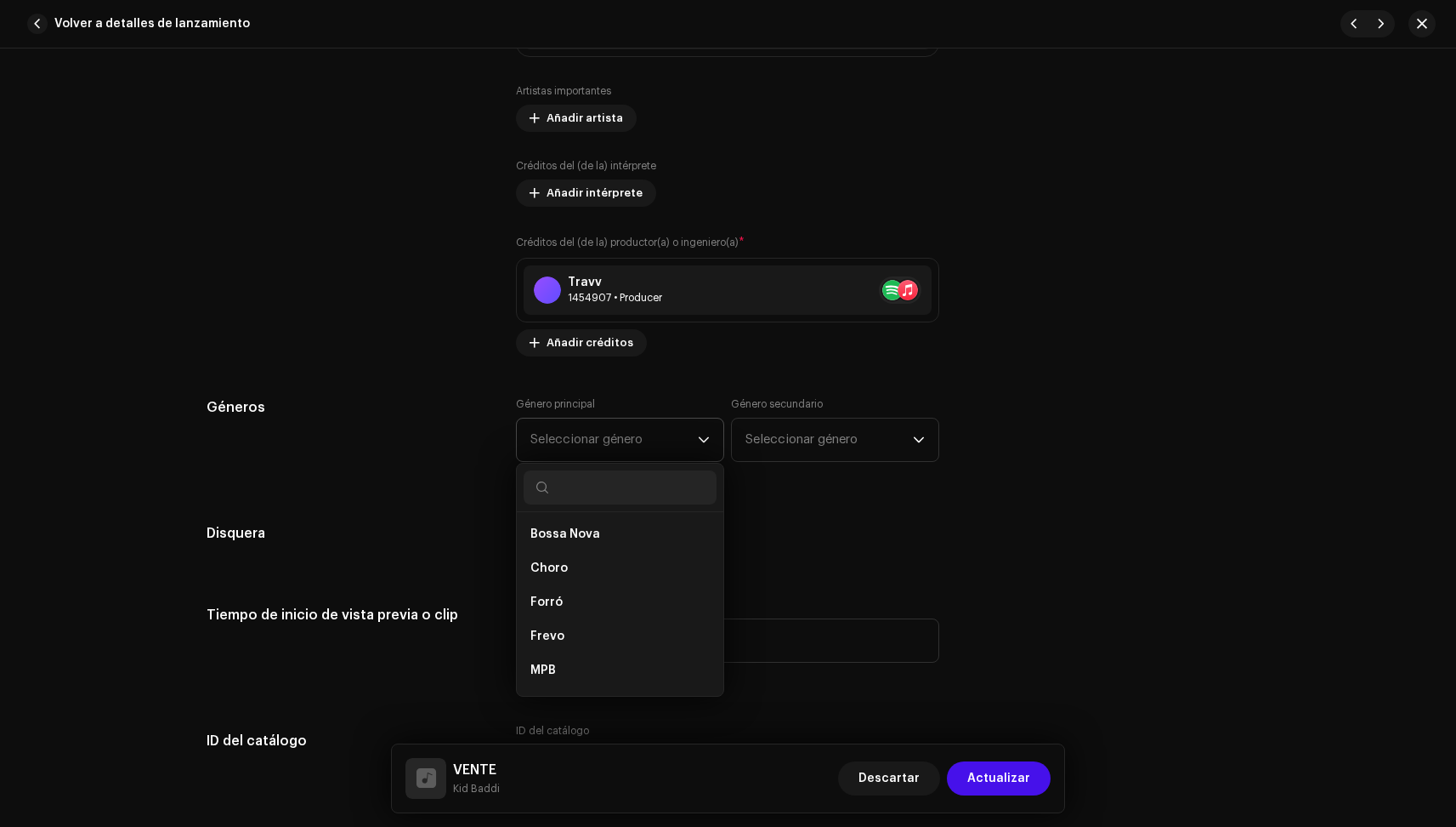
scroll to position [2290, 0]
type input "r"
type input "lati"
click at [551, 594] on li "Latin" at bounding box center [620, 580] width 193 height 34
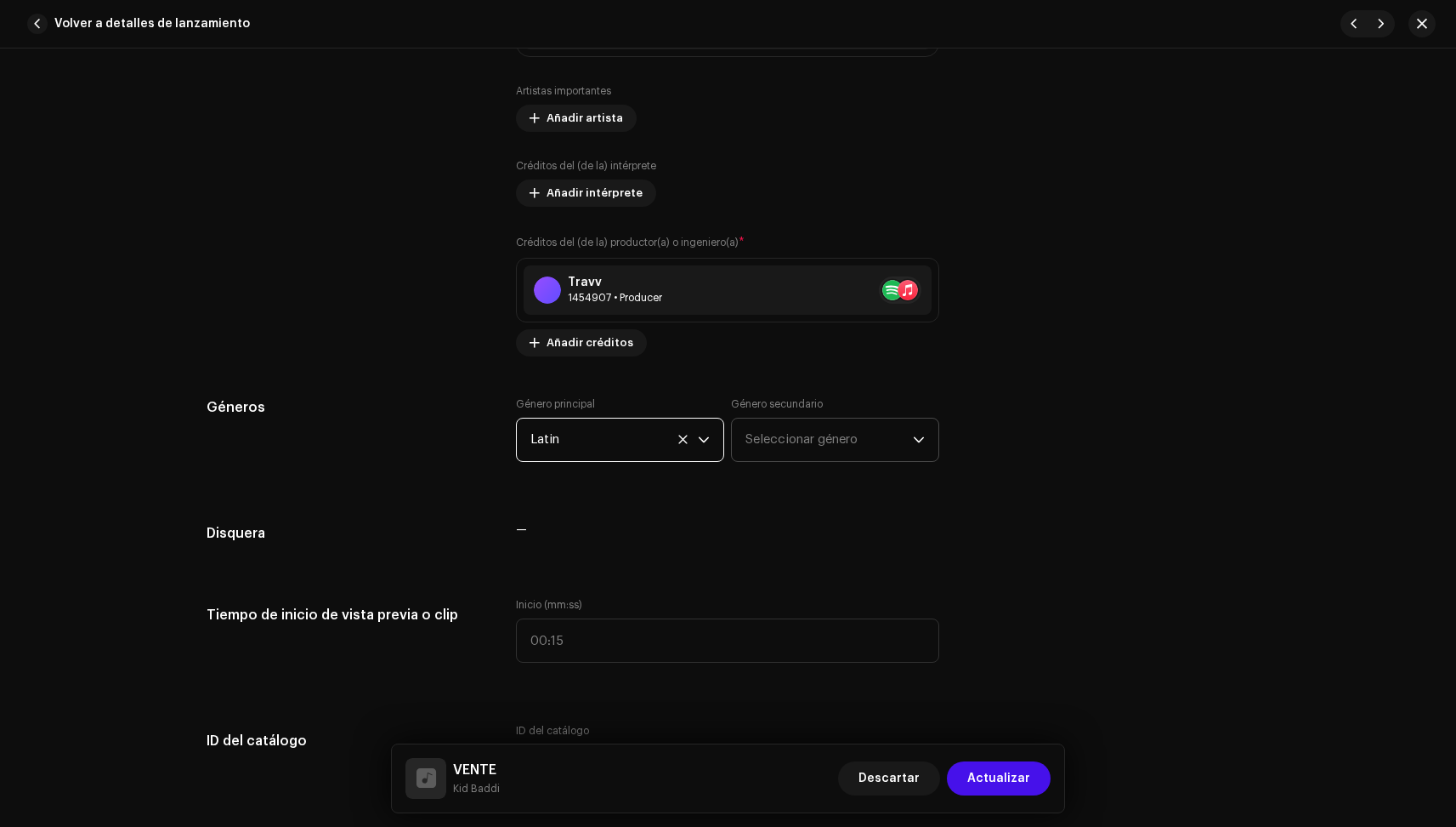
click at [817, 425] on span "Seleccionar género" at bounding box center [829, 439] width 167 height 43
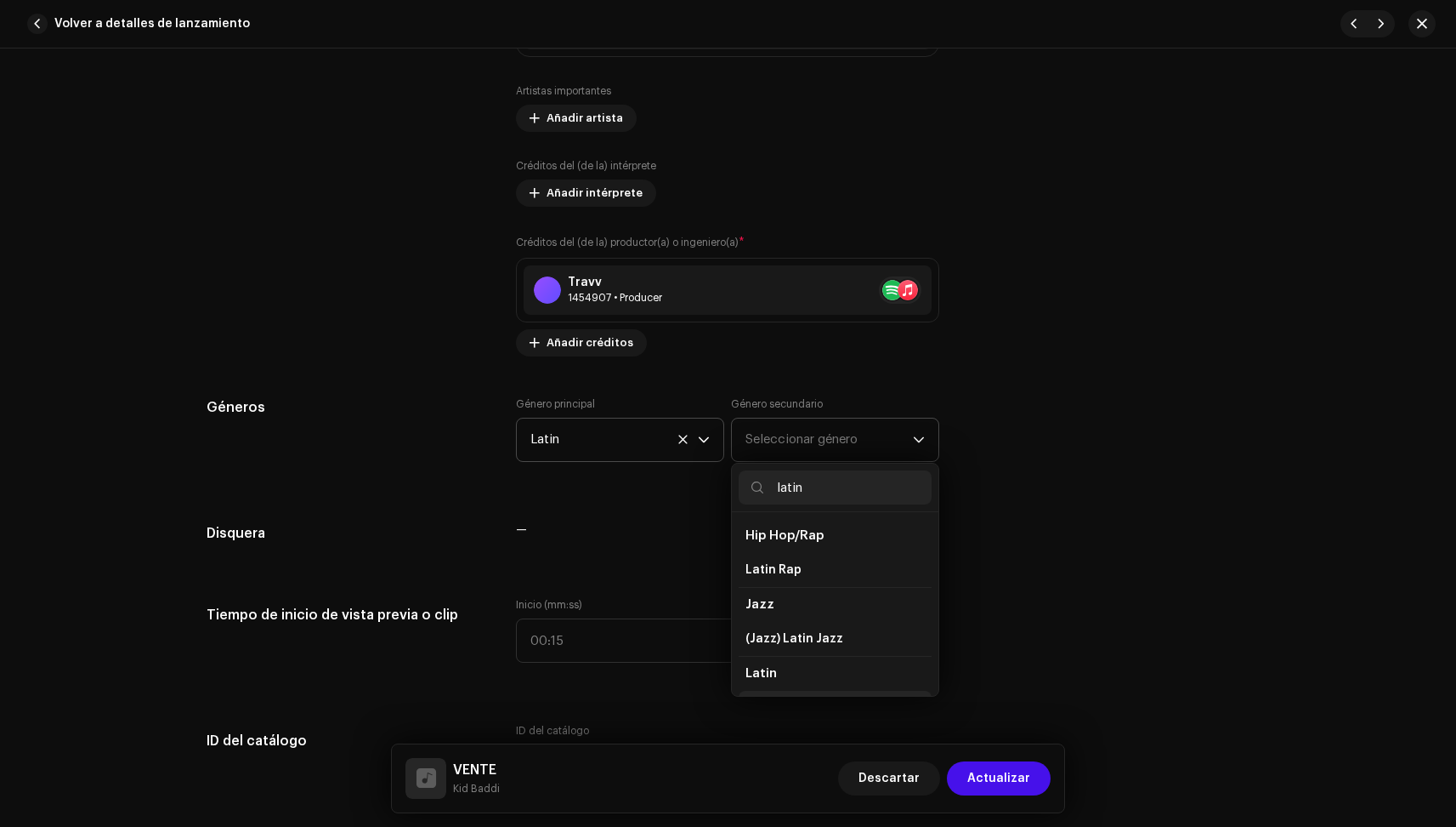
scroll to position [29, 0]
type input "latin"
click at [769, 678] on span "Latin" at bounding box center [761, 679] width 31 height 17
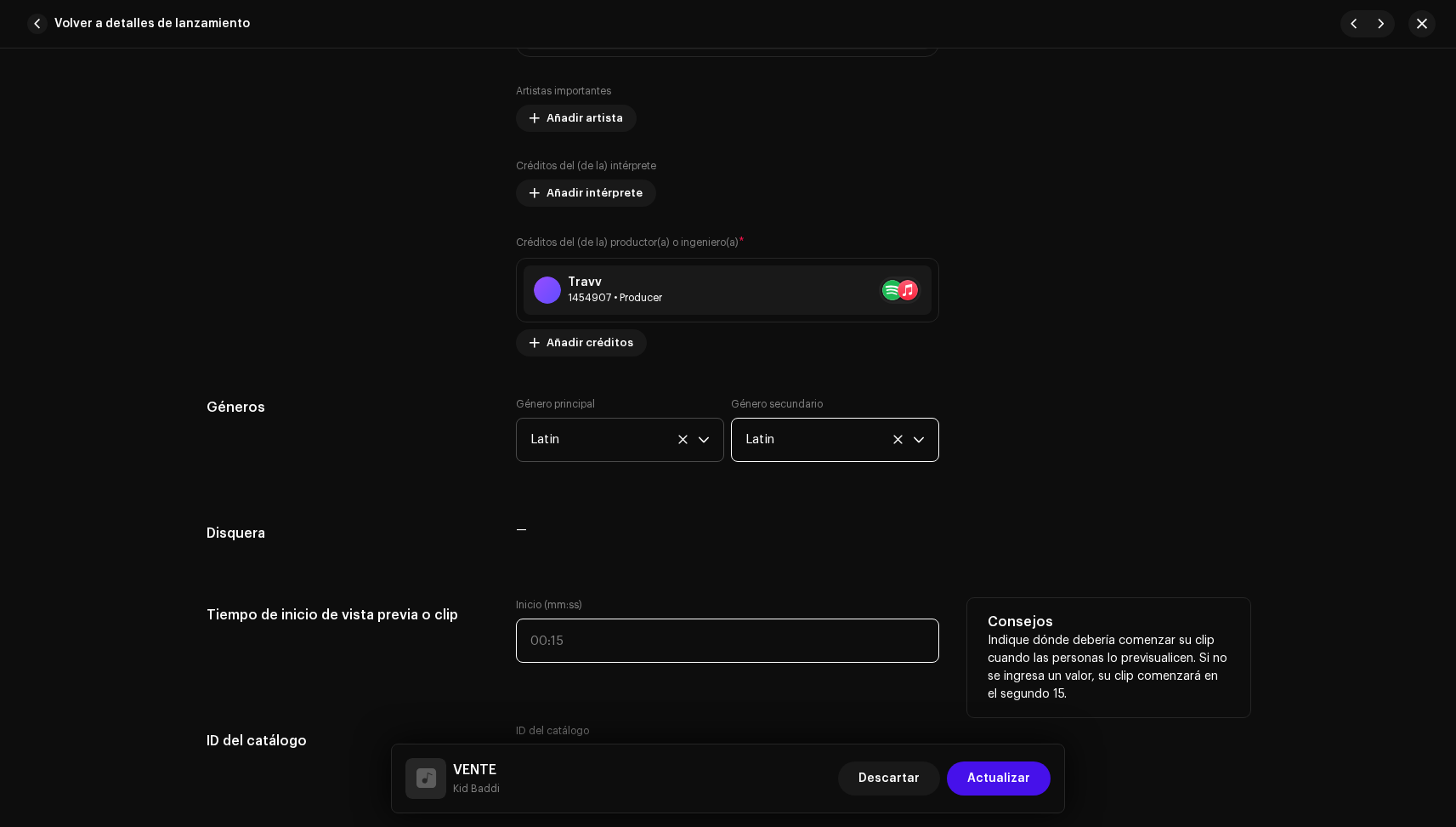
type input ":"
click at [619, 634] on input ":" at bounding box center [728, 640] width 423 height 45
type input "00:27"
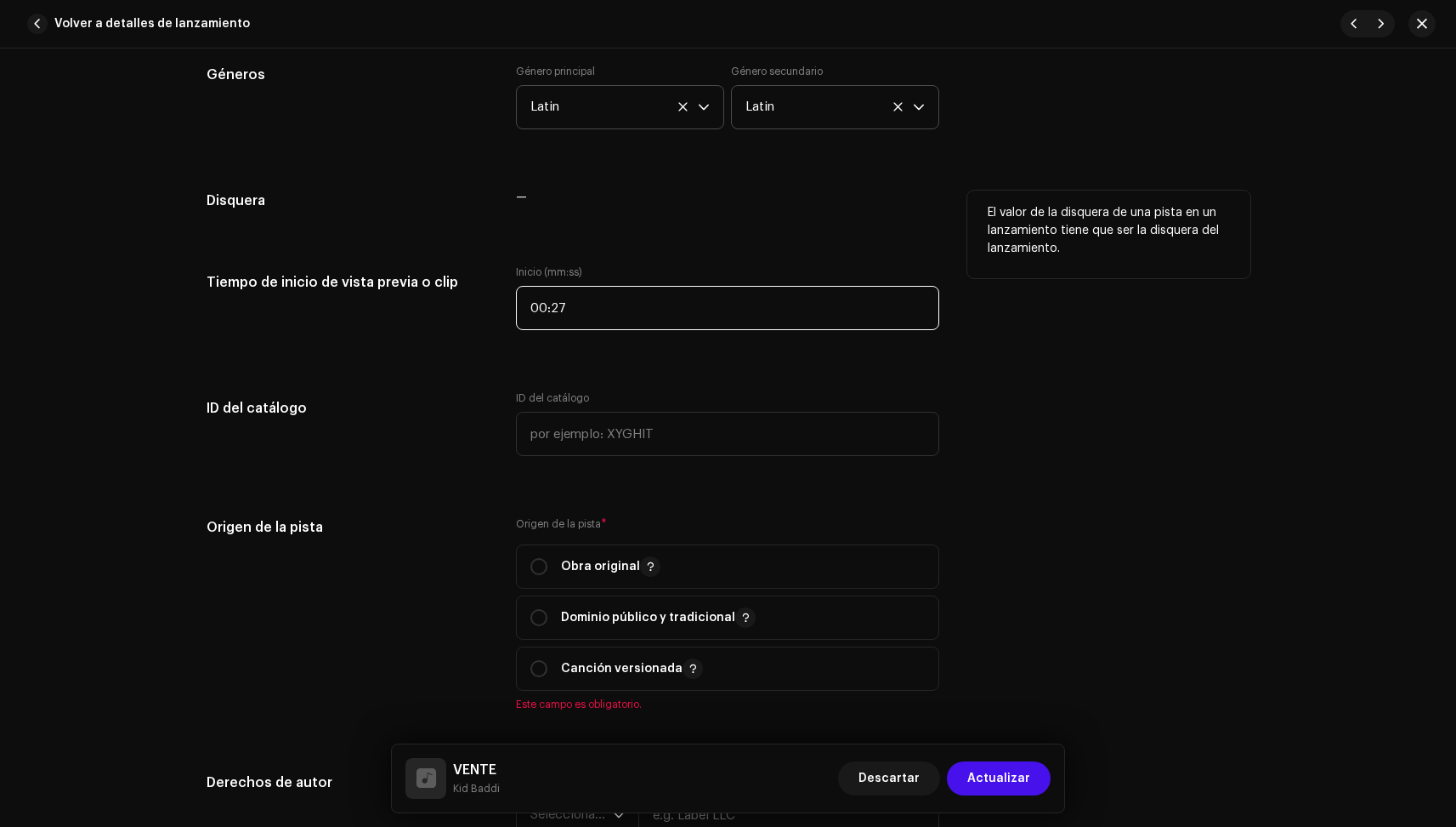
scroll to position [1588, 0]
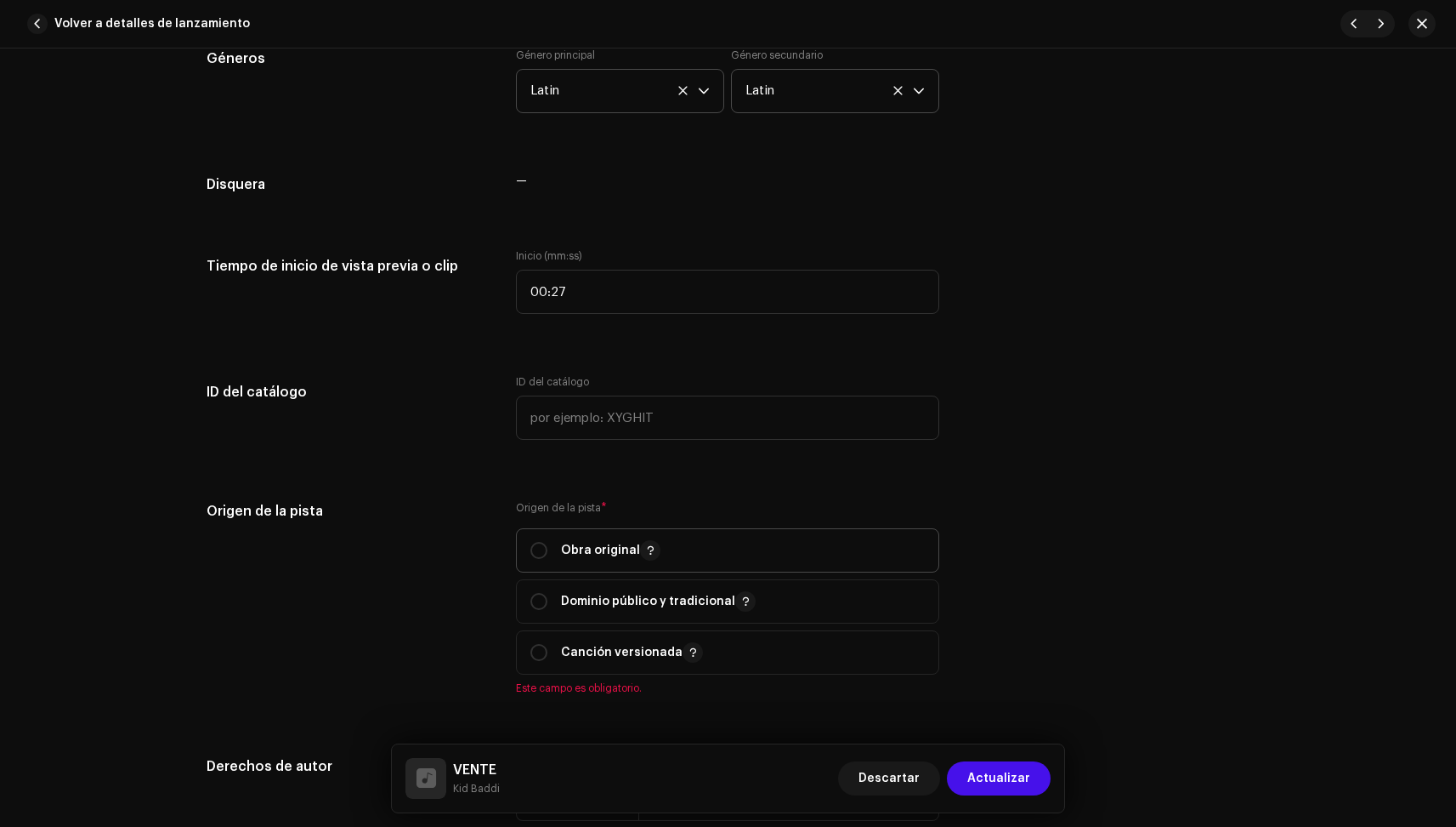
click at [572, 544] on p "Obra original" at bounding box center [611, 550] width 100 height 20
radio input "true"
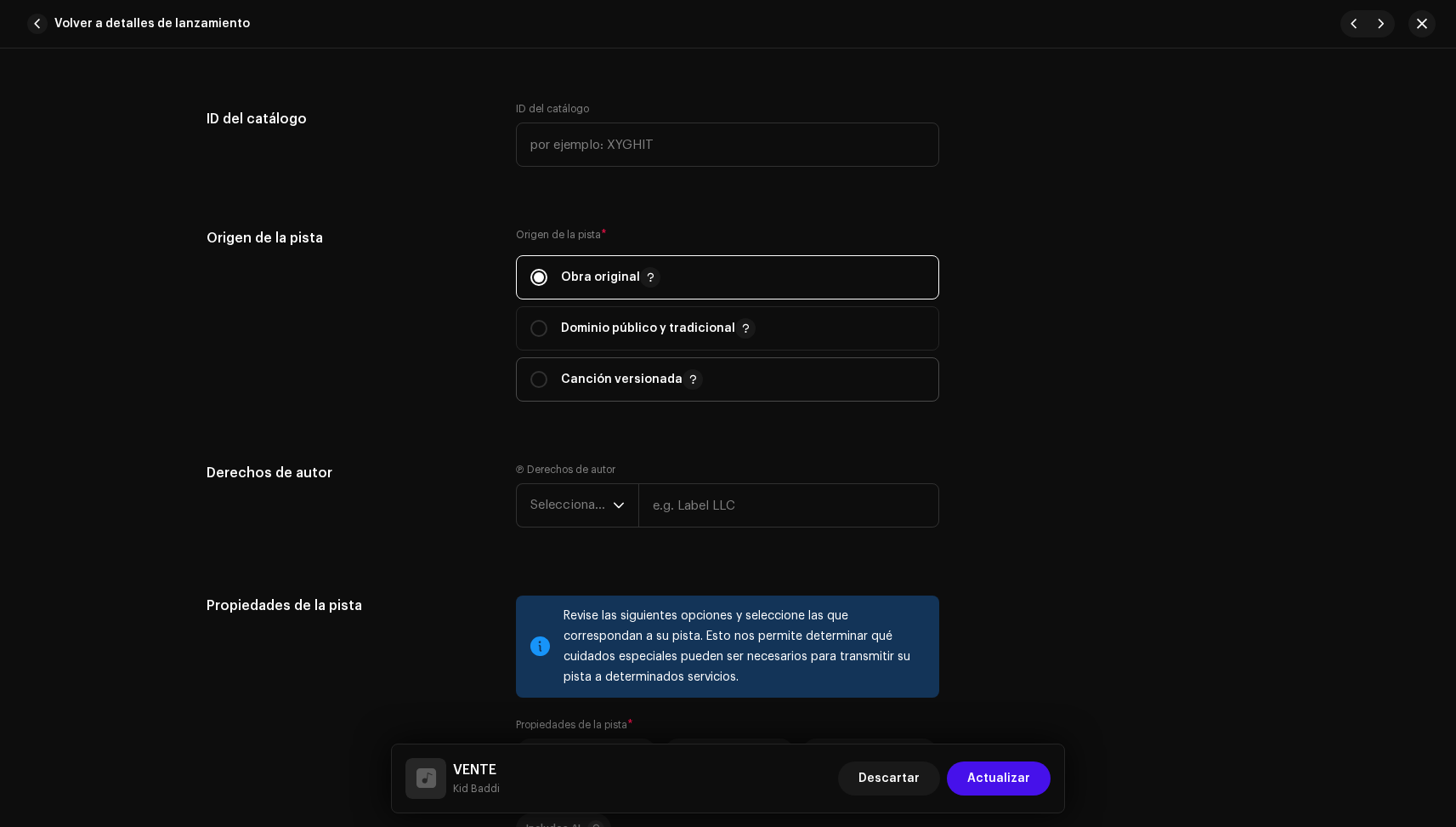
scroll to position [1956, 0]
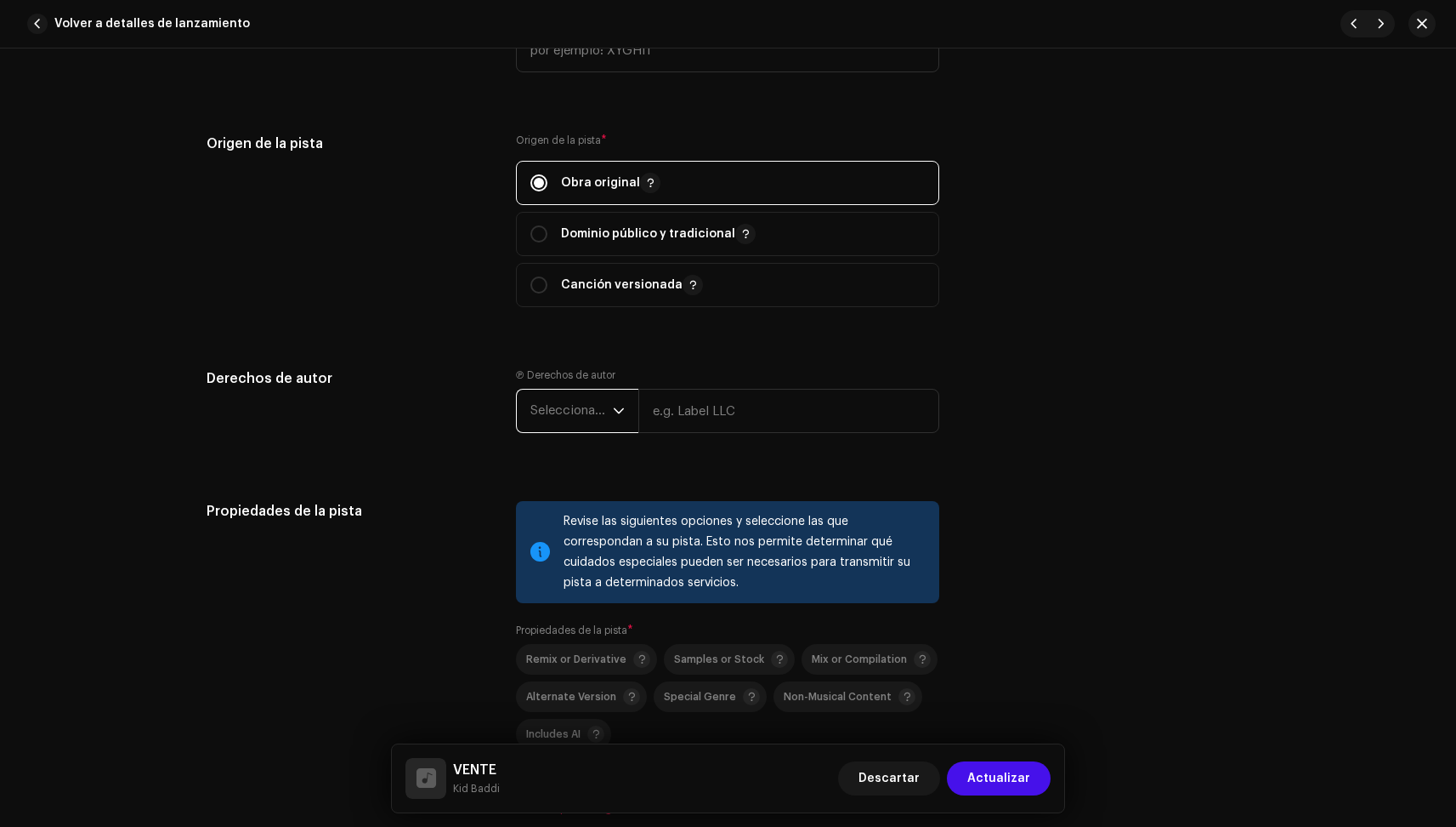
click at [589, 405] on span "Seleccionar año" at bounding box center [571, 411] width 83 height 43
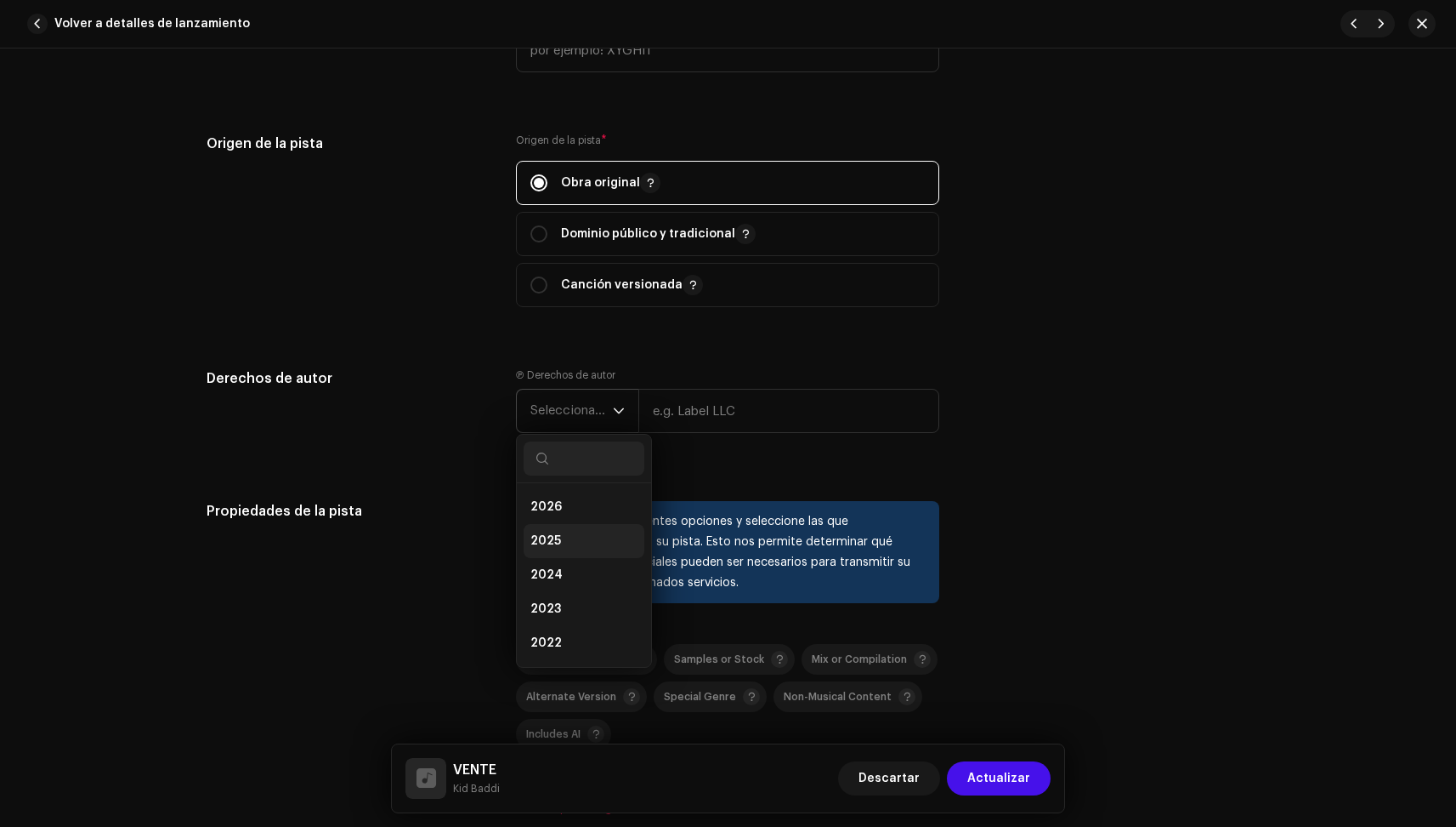
click at [580, 538] on li "2025" at bounding box center [584, 541] width 121 height 34
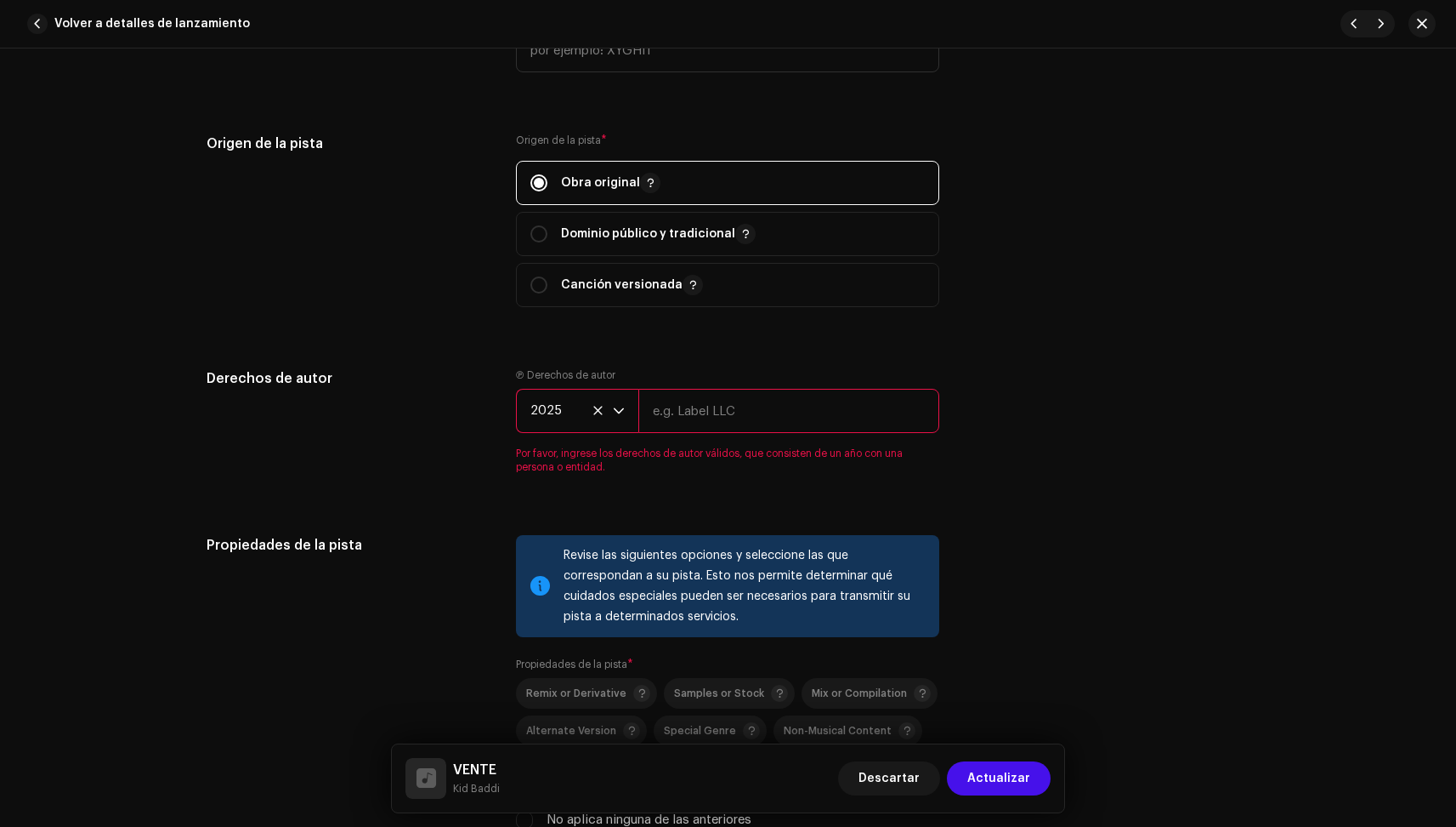
click at [689, 411] on input "text" at bounding box center [788, 411] width 301 height 45
type input "[PERSON_NAME]"
click at [1086, 453] on div "Derechos de autor Ⓟ Derechos de autor 2025 [PERSON_NAME] Por favor, ingrese los…" at bounding box center [728, 431] width 1044 height 126
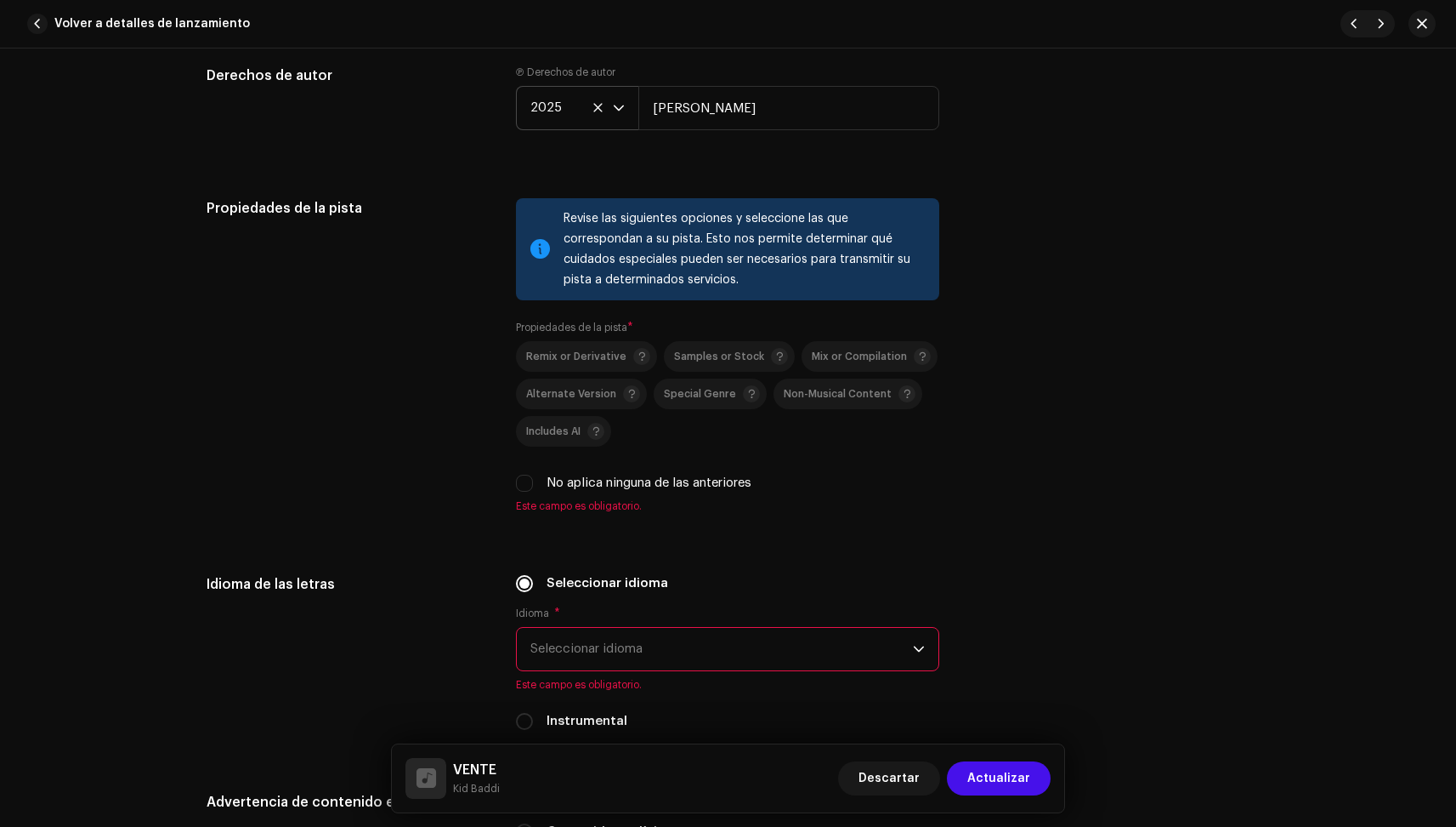
scroll to position [2312, 0]
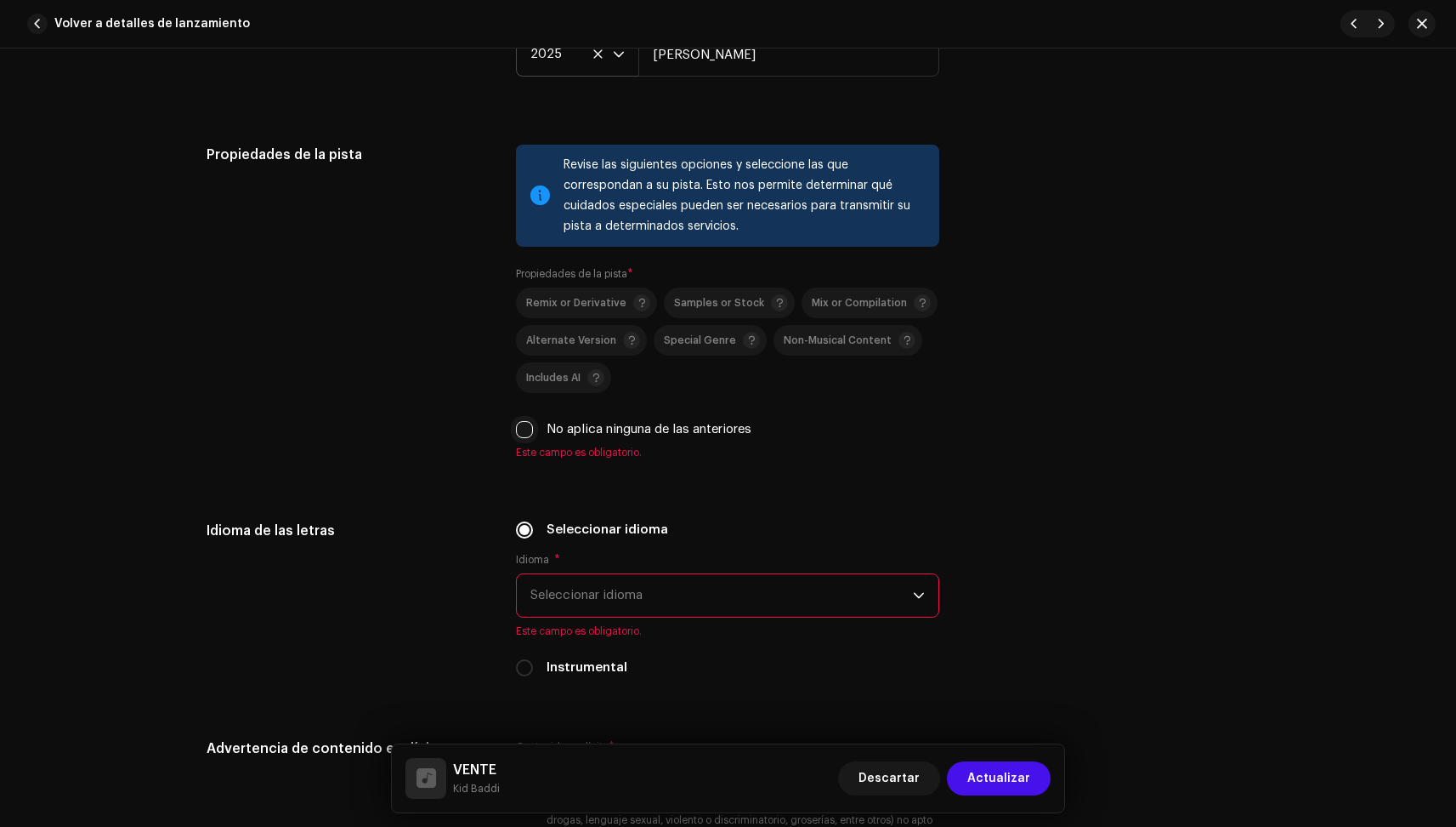
click at [524, 432] on input "No aplica ninguna de las anteriores" at bounding box center [524, 429] width 17 height 17
checkbox input "true"
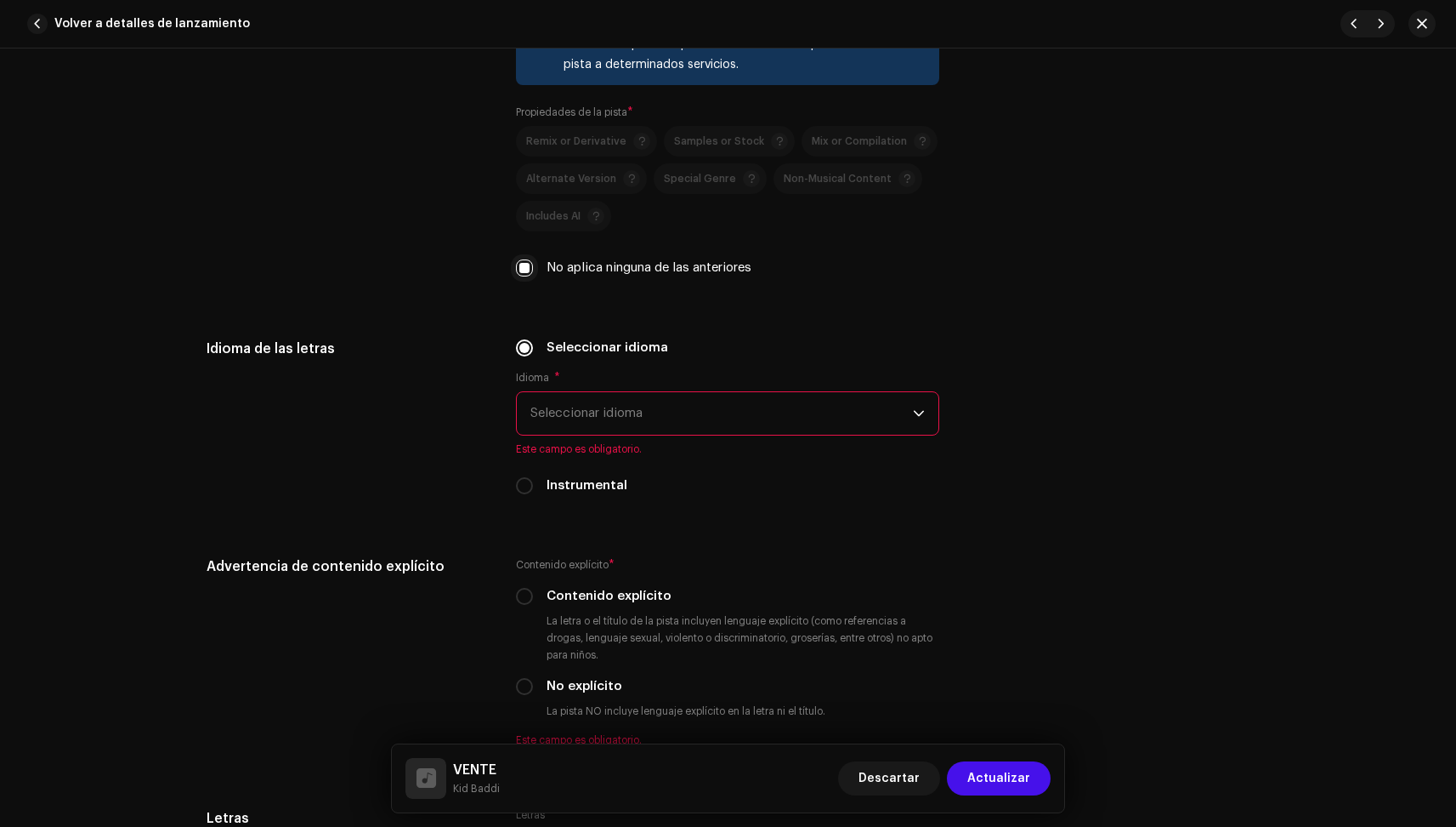
scroll to position [2476, 0]
click at [577, 403] on span "Seleccionar idioma" at bounding box center [721, 411] width 382 height 43
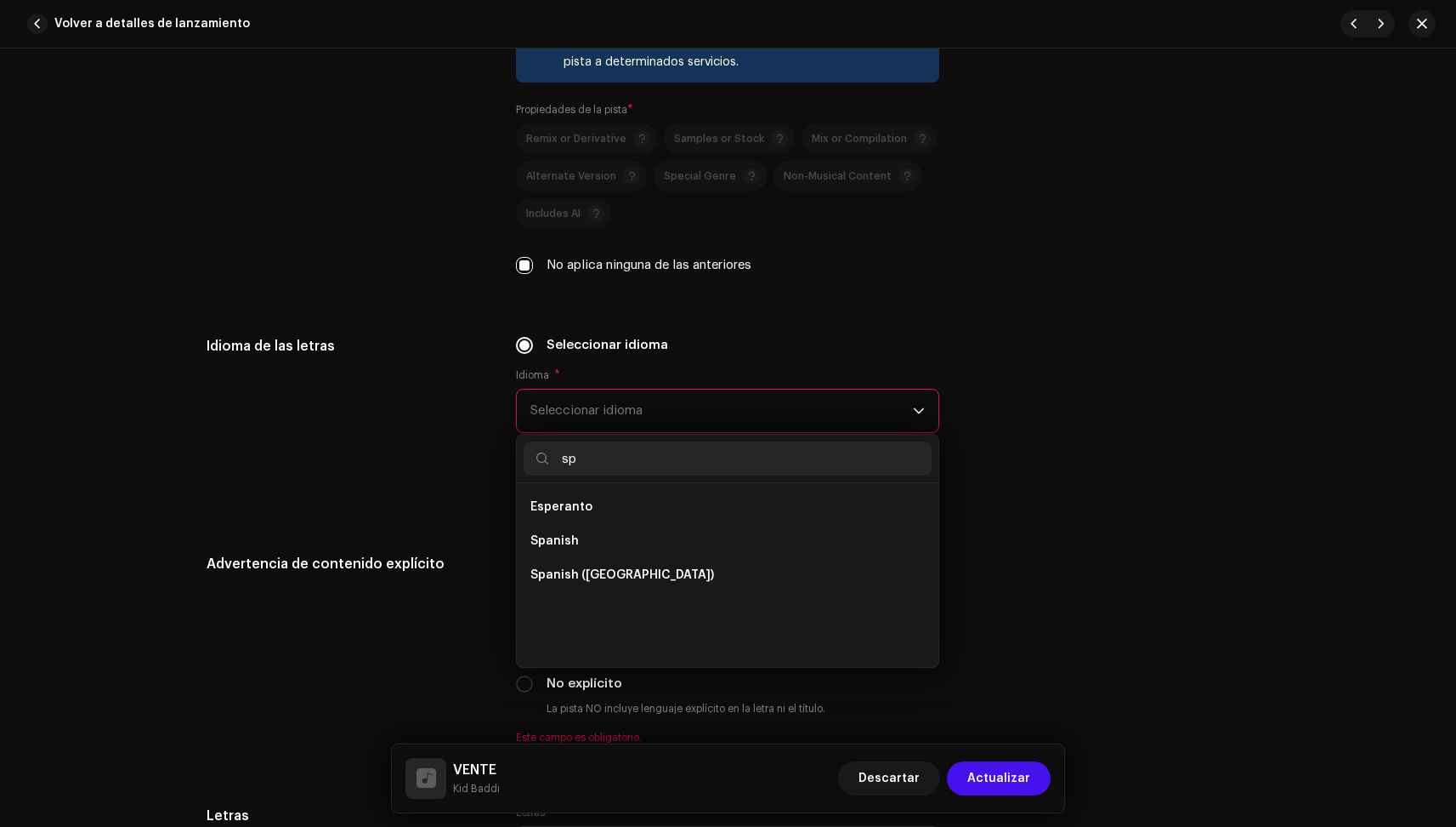
scroll to position [0, 0]
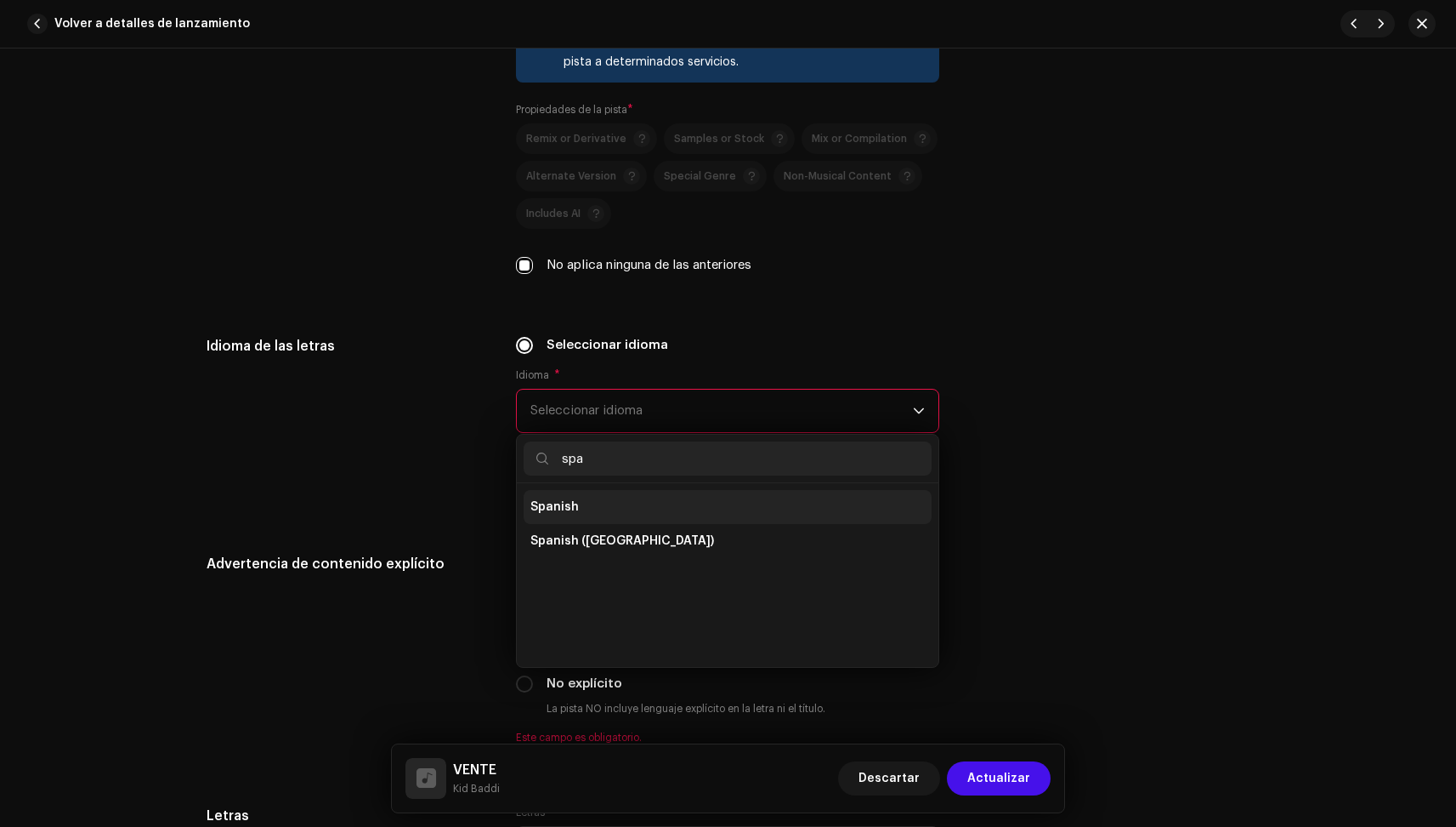
type input "spa"
click at [562, 513] on span "Spanish" at bounding box center [554, 506] width 48 height 17
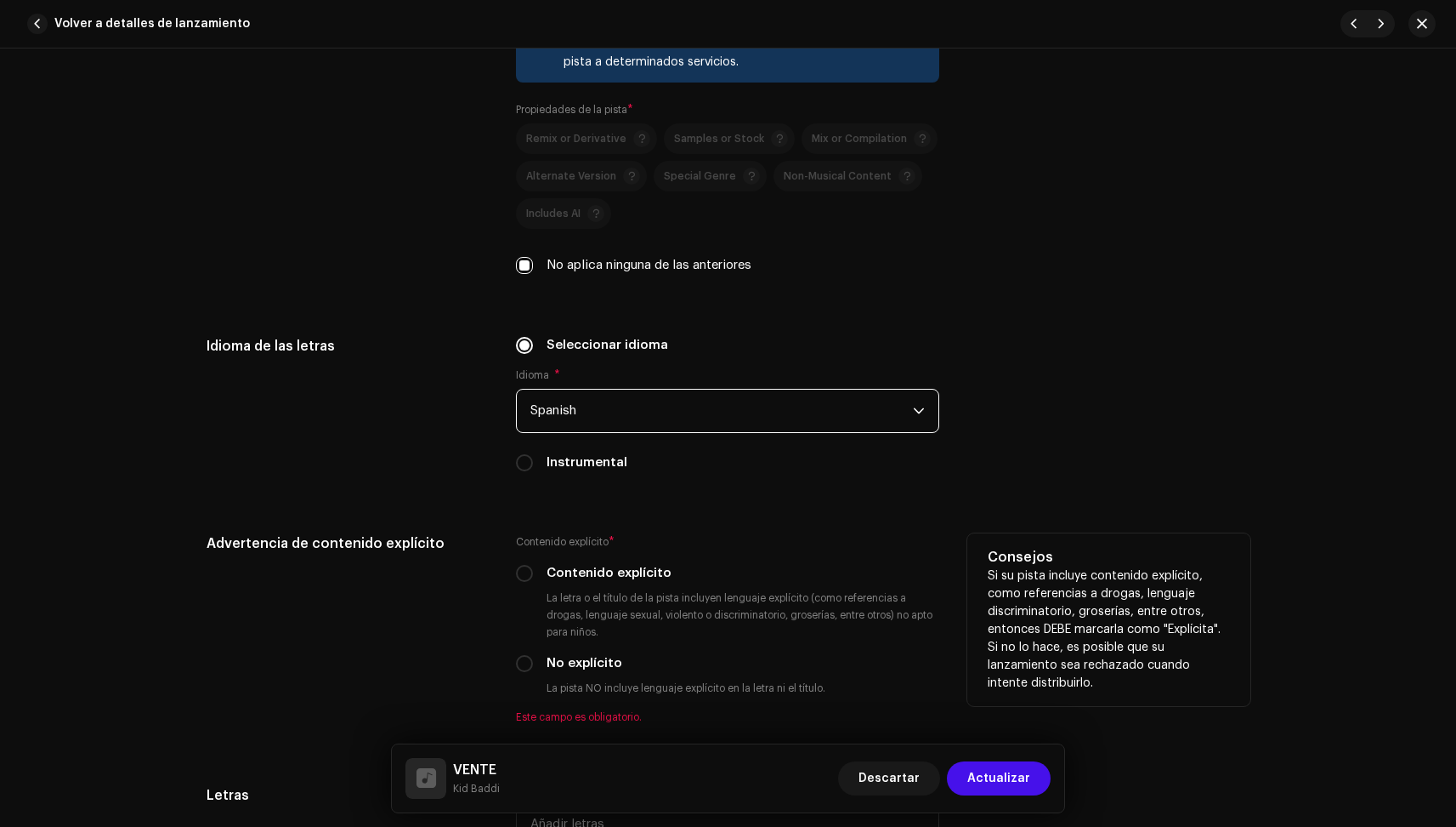
click at [536, 657] on div "No explícito" at bounding box center [728, 663] width 423 height 19
click at [520, 665] on input "No explícito" at bounding box center [524, 663] width 17 height 17
radio input "true"
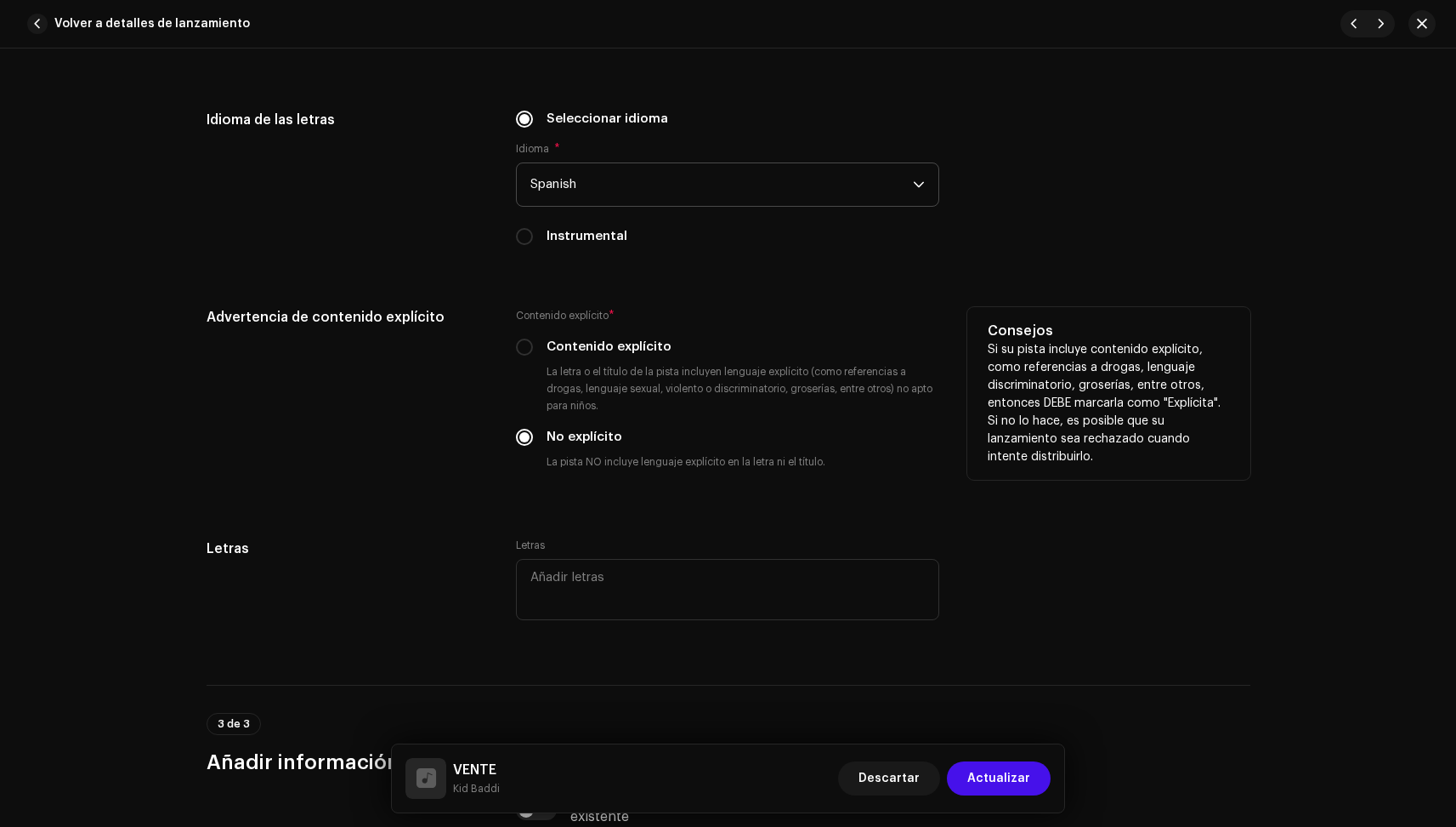
scroll to position [2722, 0]
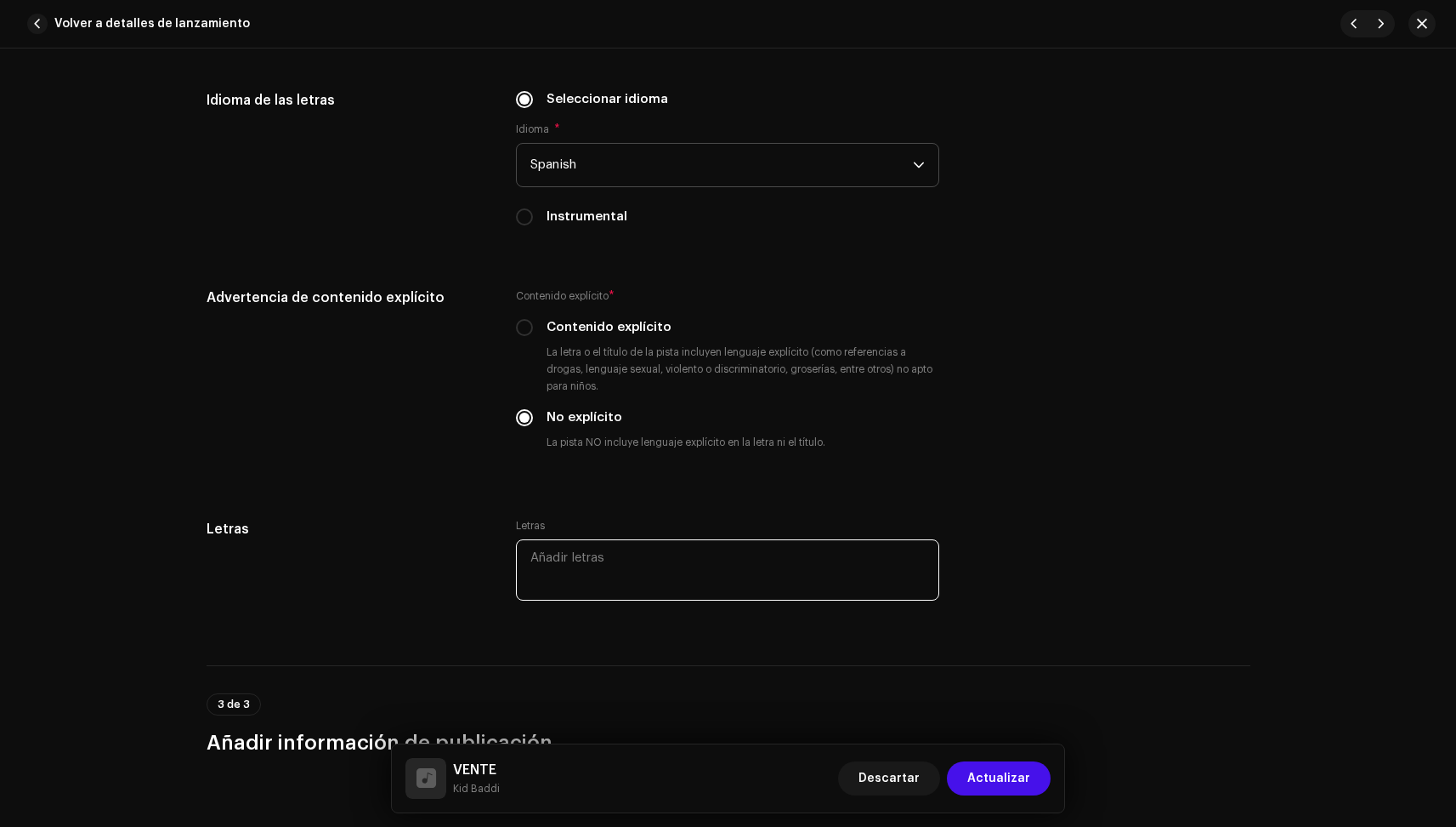
click at [578, 558] on textarea at bounding box center [728, 569] width 423 height 61
paste textarea "Lore ips do sitam consect adipis el’ se doe Te inci utla etd ma al enimad Mini …"
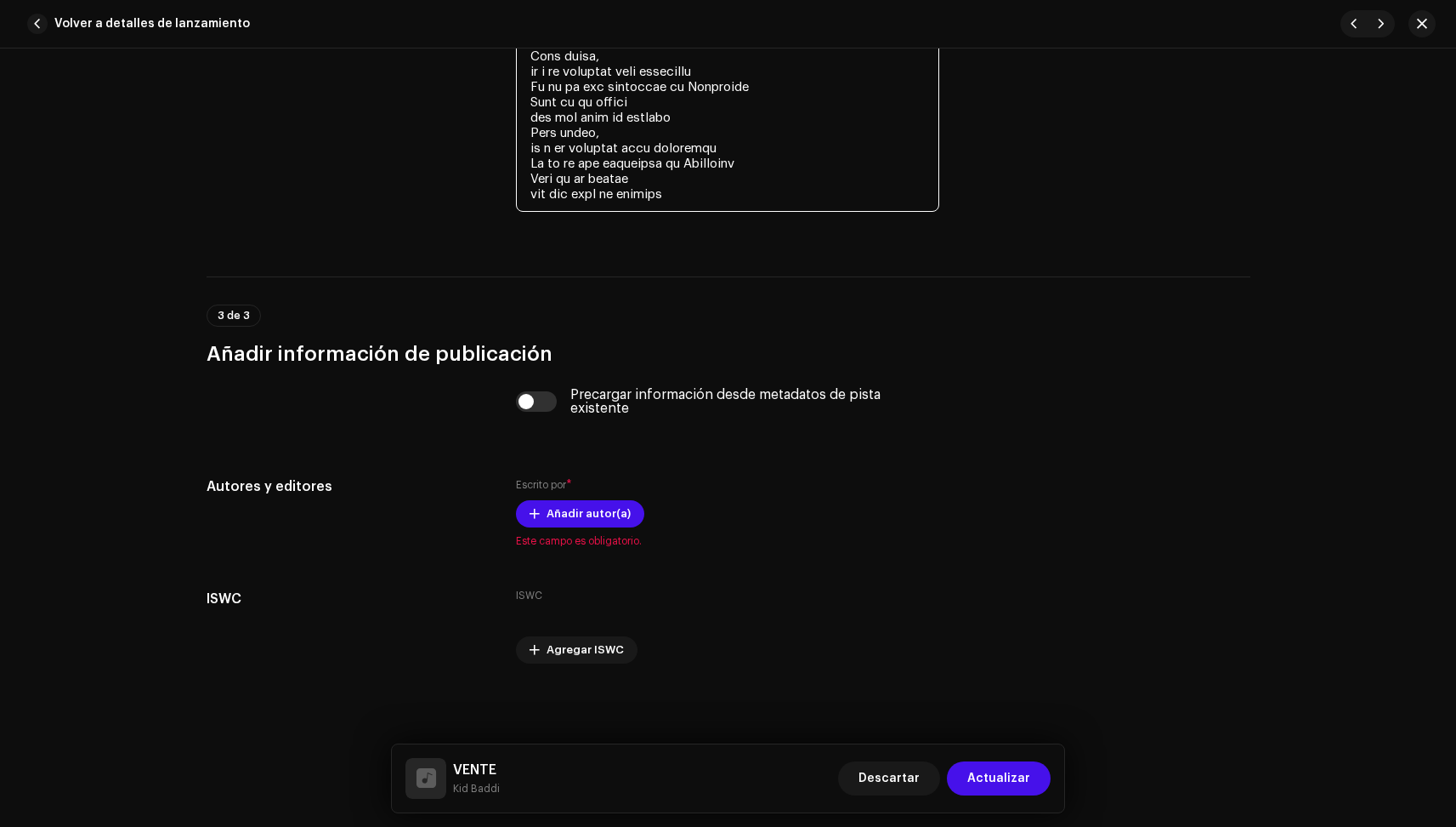
scroll to position [4249, 0]
type textarea "Lore ips do sitam consect adipis el’ se doe Te inci utla etd ma al enimad Mini …"
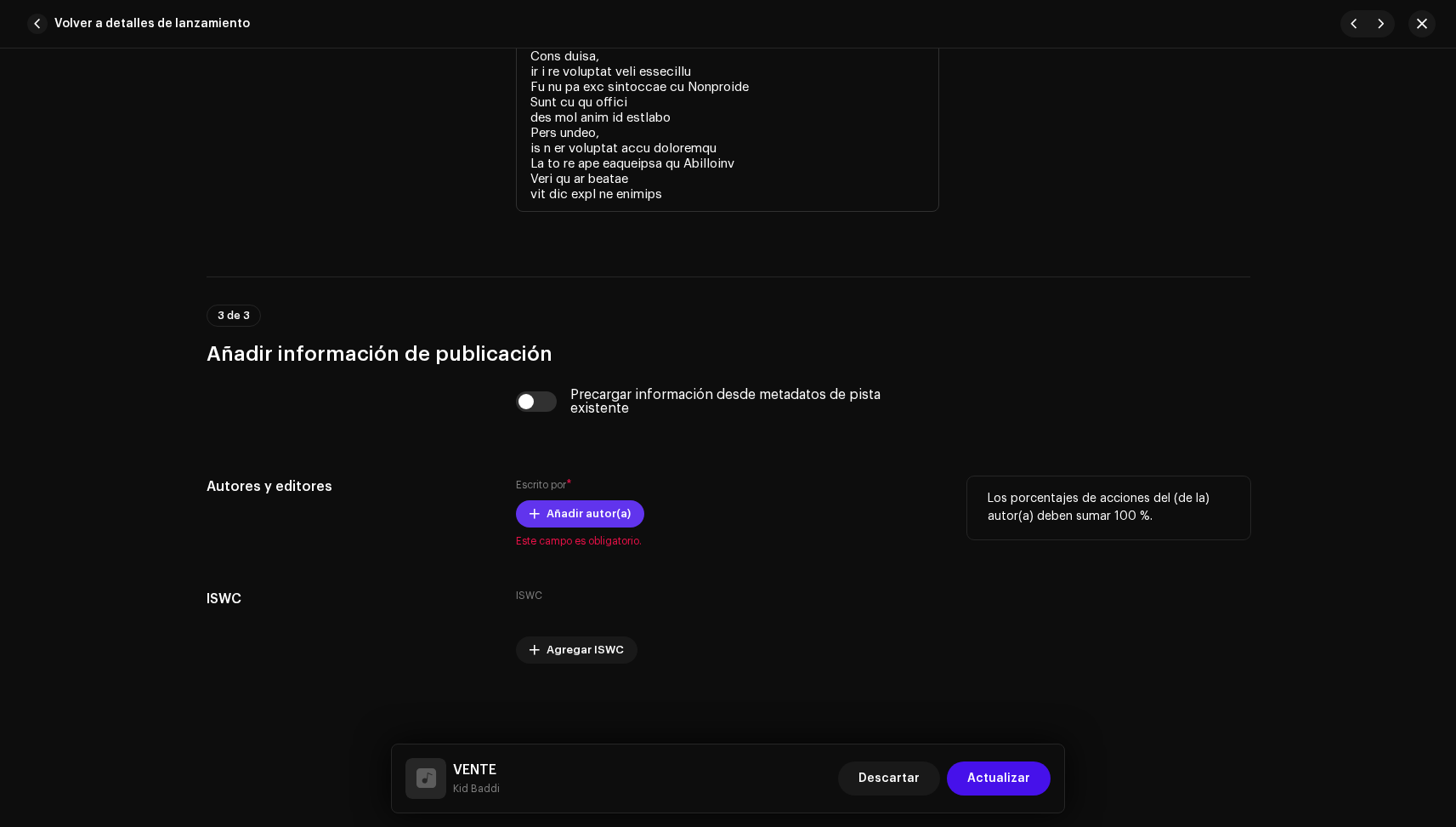
click at [558, 511] on span "Añadir autor(a)" at bounding box center [589, 513] width 84 height 34
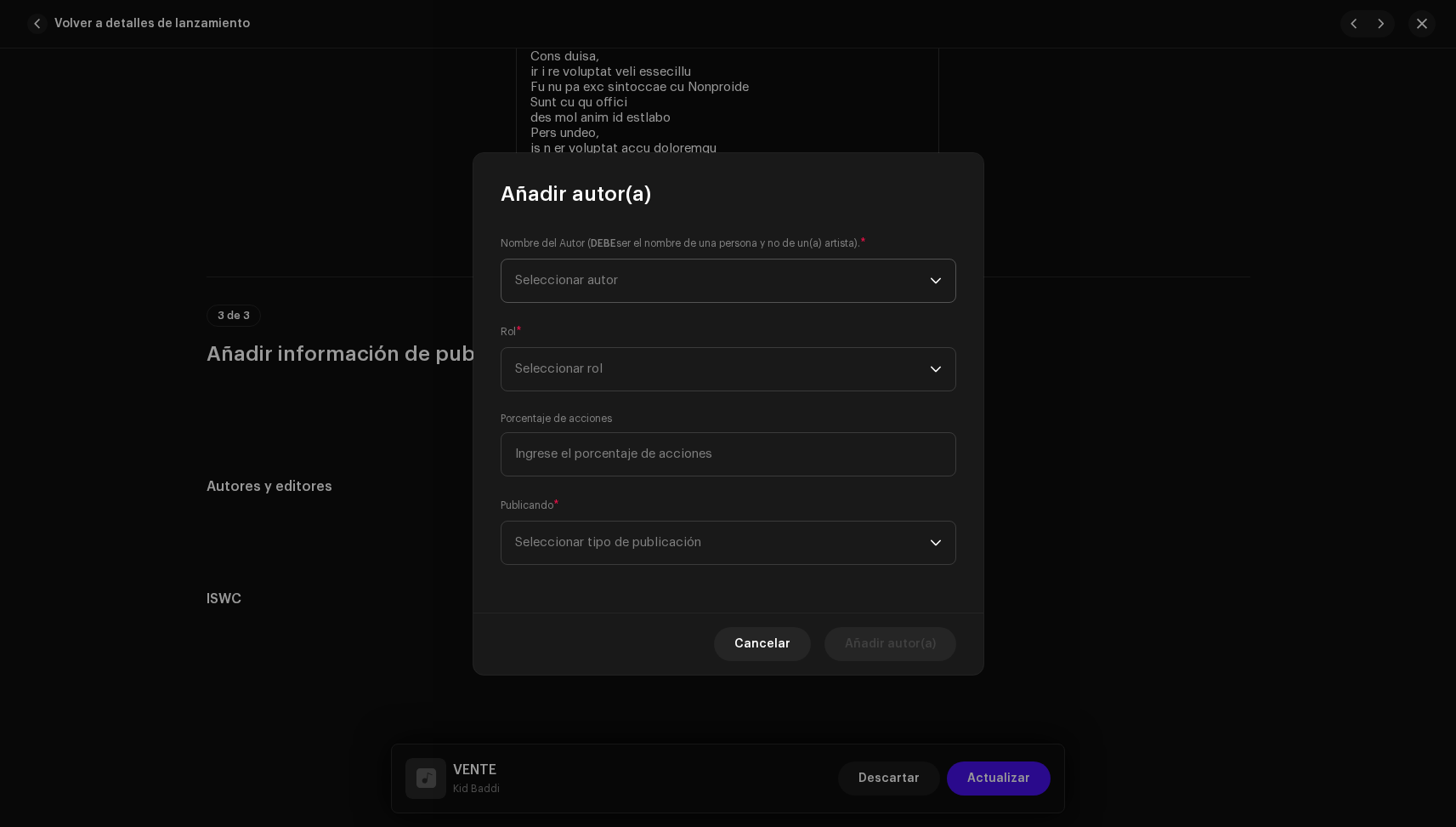
click at [624, 270] on span "Seleccionar autor" at bounding box center [722, 280] width 415 height 43
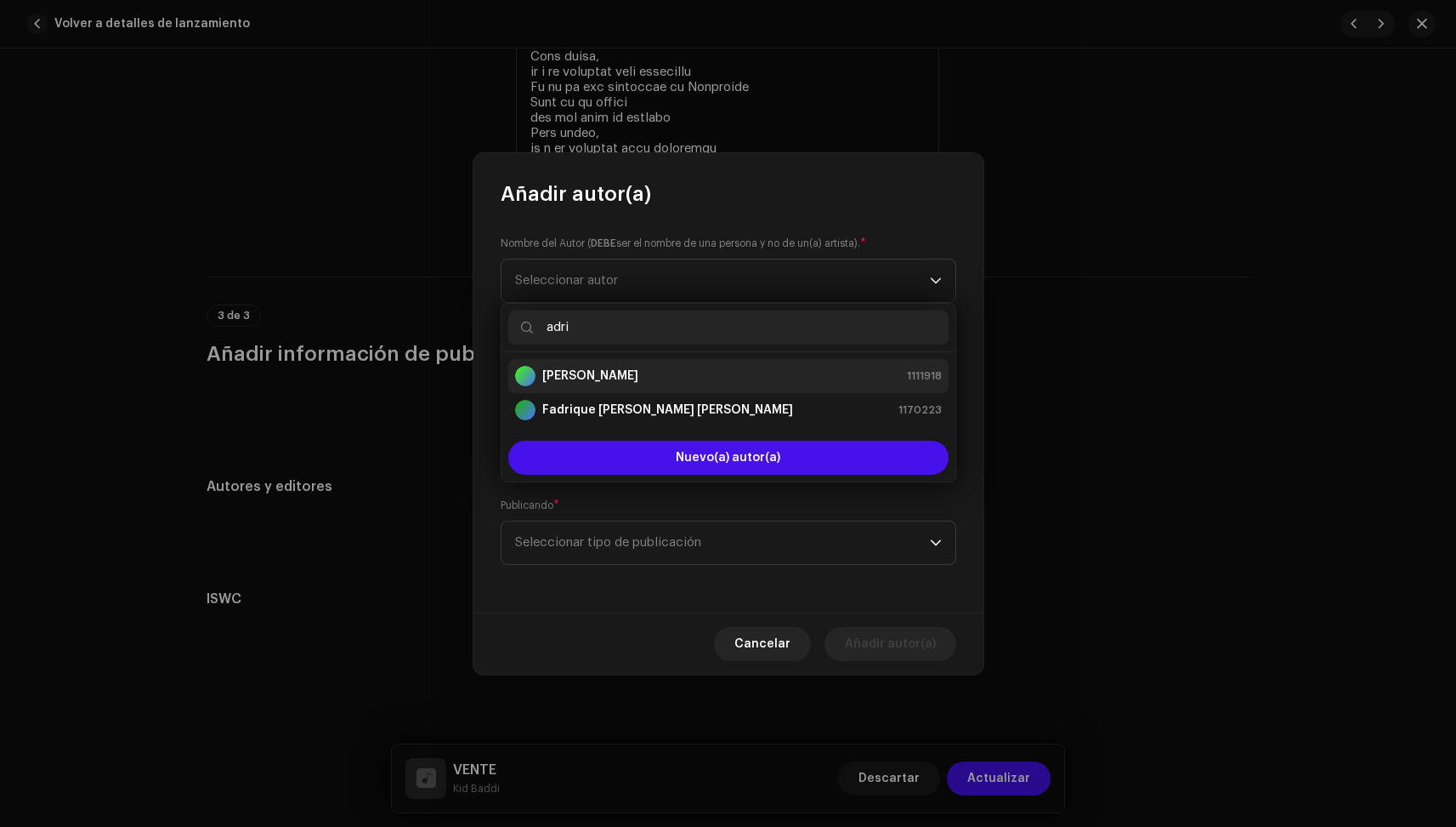
type input "adri"
click at [639, 378] on strong "[PERSON_NAME]" at bounding box center [590, 375] width 96 height 17
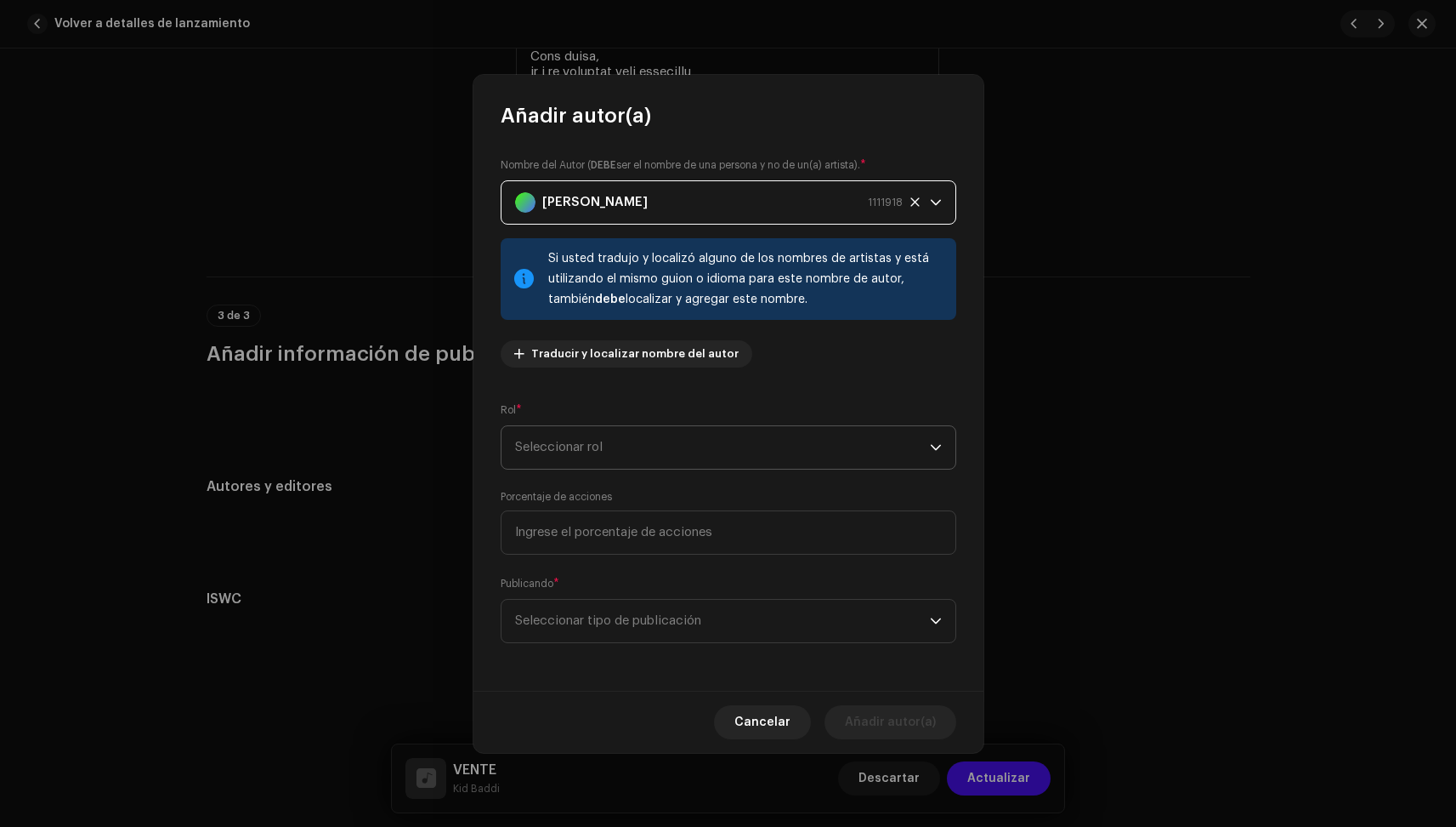
click at [634, 440] on span "Seleccionar rol" at bounding box center [722, 447] width 415 height 43
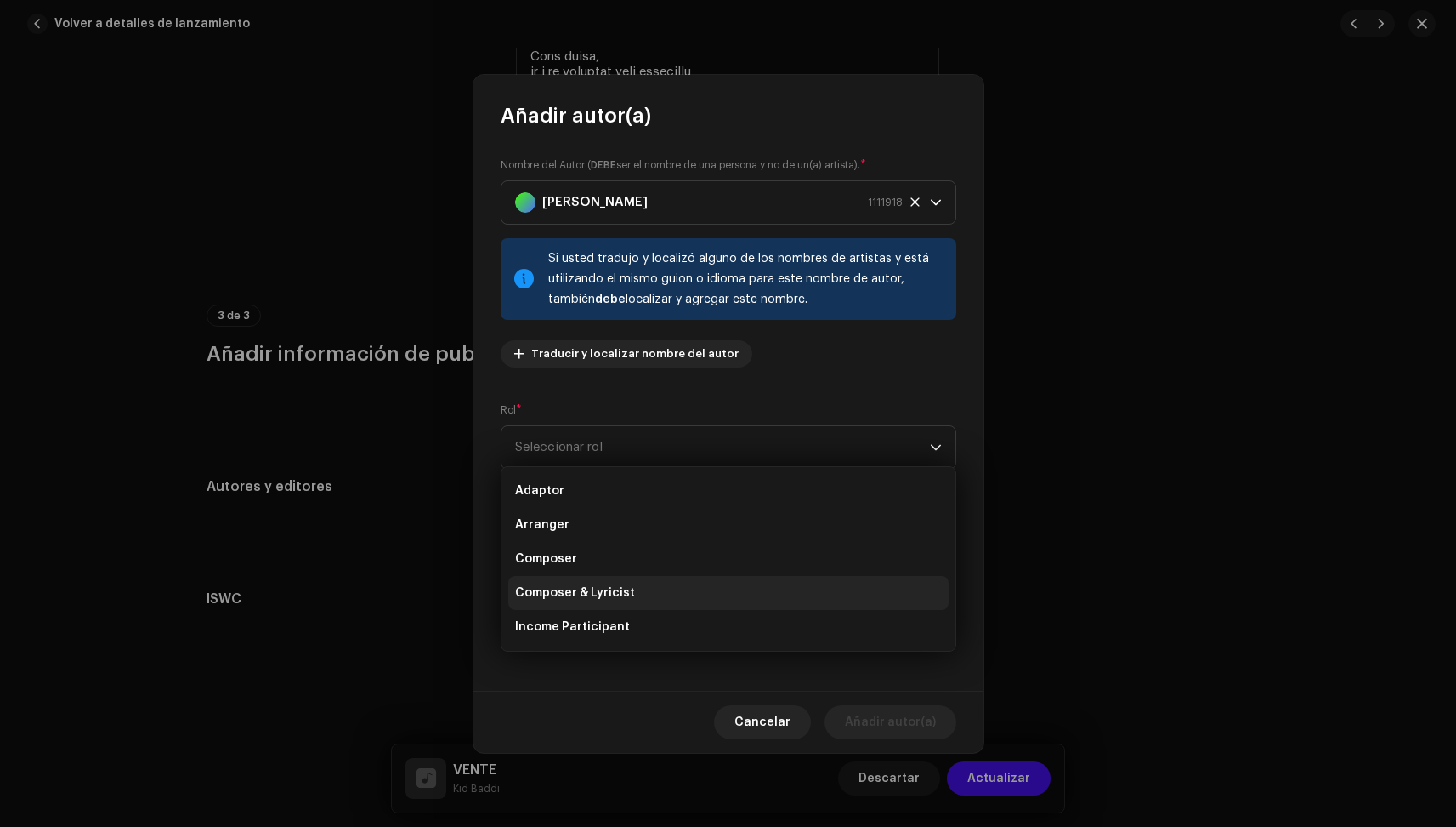
click at [602, 591] on span "Composer & Lyricist" at bounding box center [575, 593] width 120 height 17
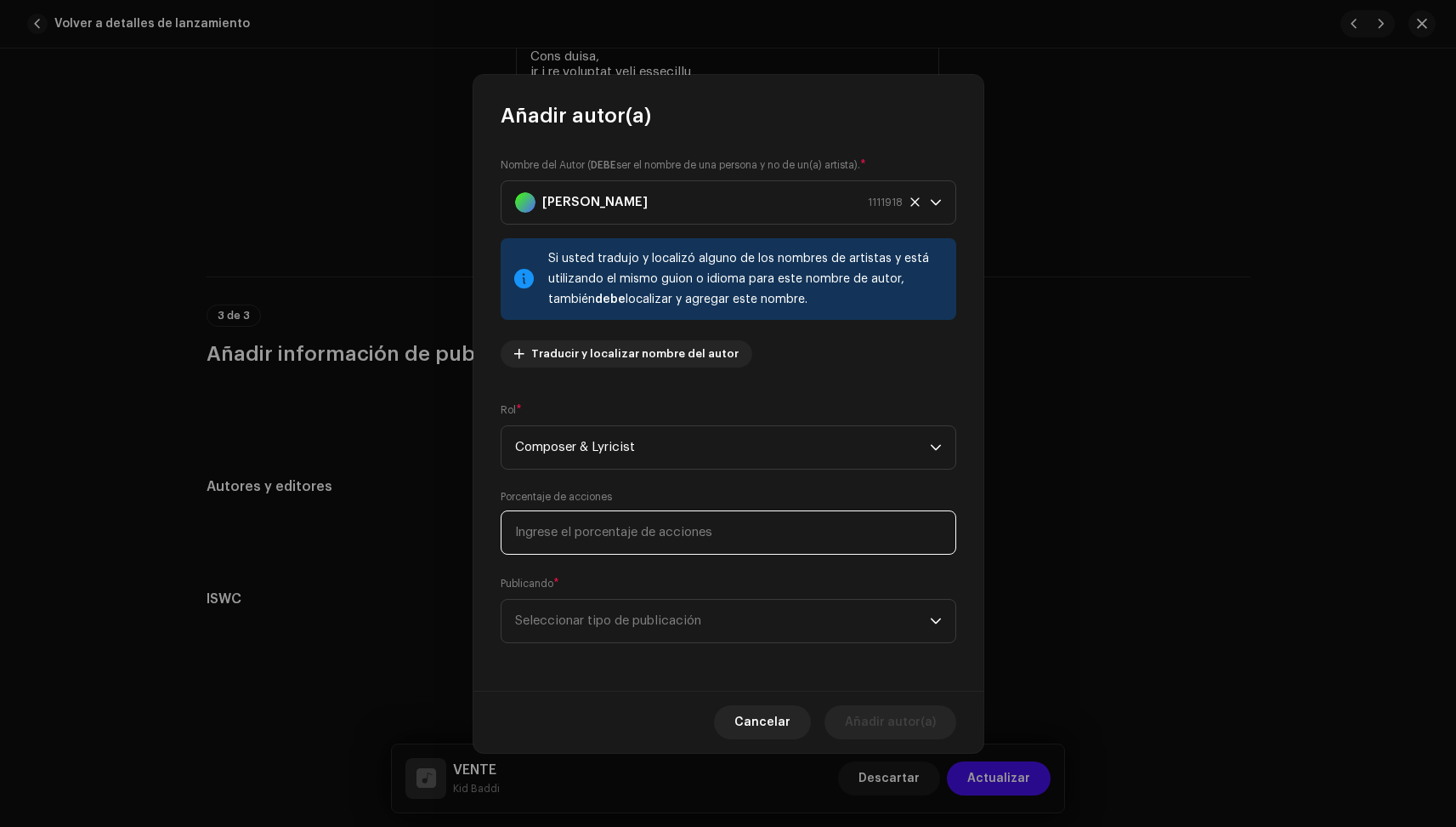
click at [594, 542] on input at bounding box center [728, 533] width 456 height 45
type input "50,00"
click at [588, 607] on span "Seleccionar tipo de publicación" at bounding box center [722, 621] width 415 height 43
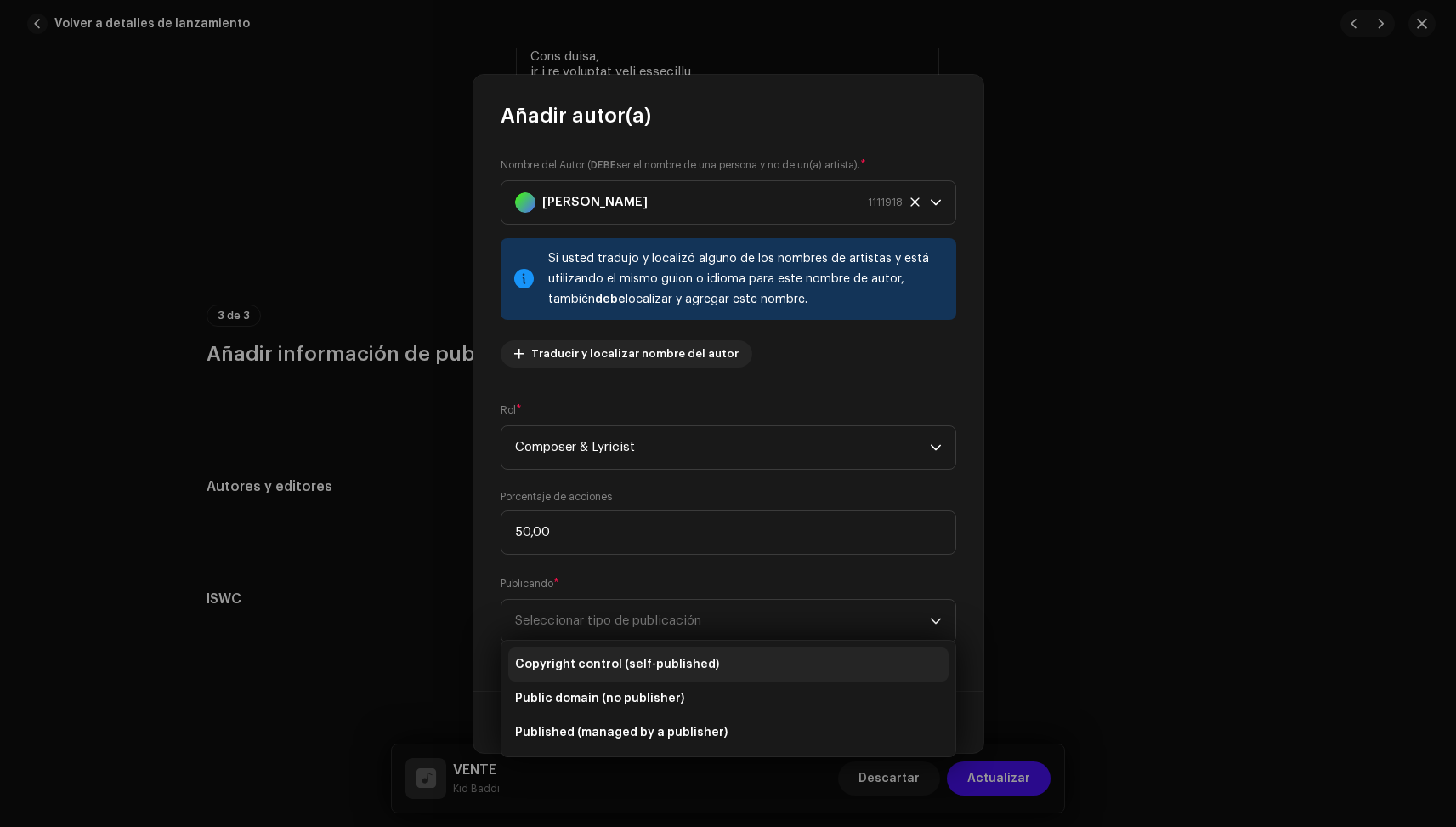
click at [579, 658] on span "Copyright control (self-published)" at bounding box center [617, 664] width 204 height 17
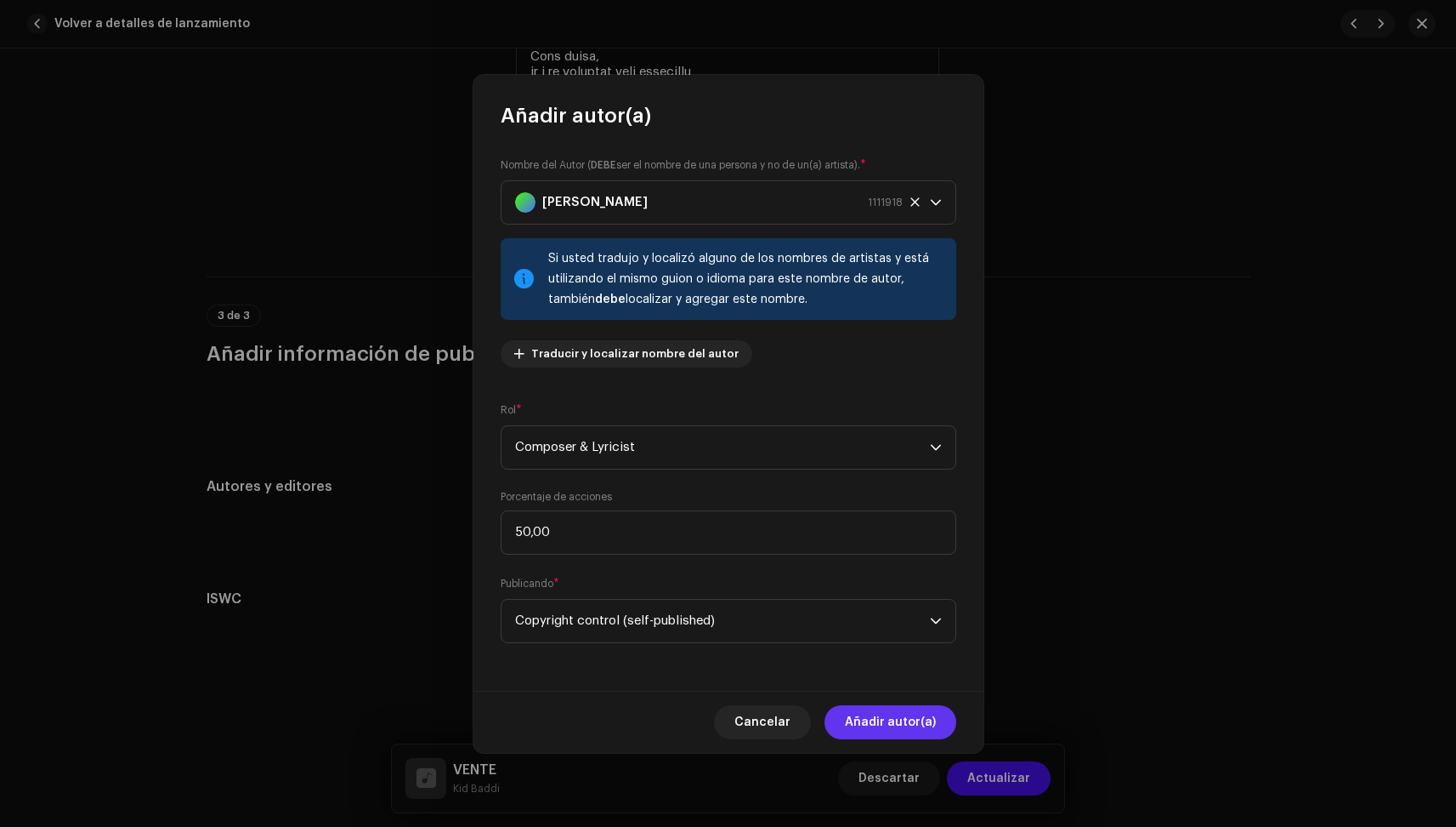
click at [911, 715] on span "Añadir autor(a)" at bounding box center [890, 722] width 91 height 34
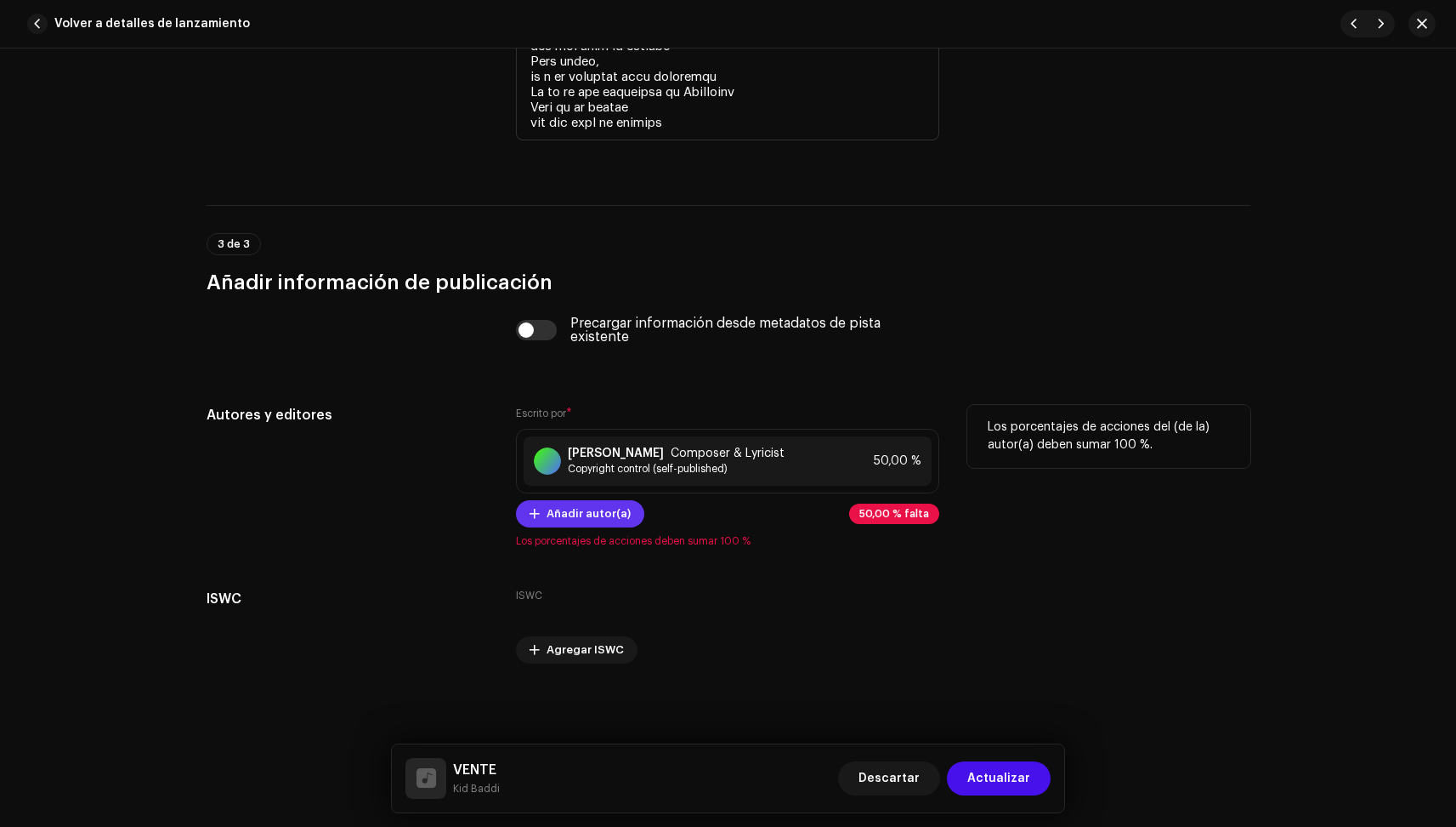
scroll to position [4320, 0]
click at [567, 508] on span "Añadir autor(a)" at bounding box center [589, 513] width 84 height 34
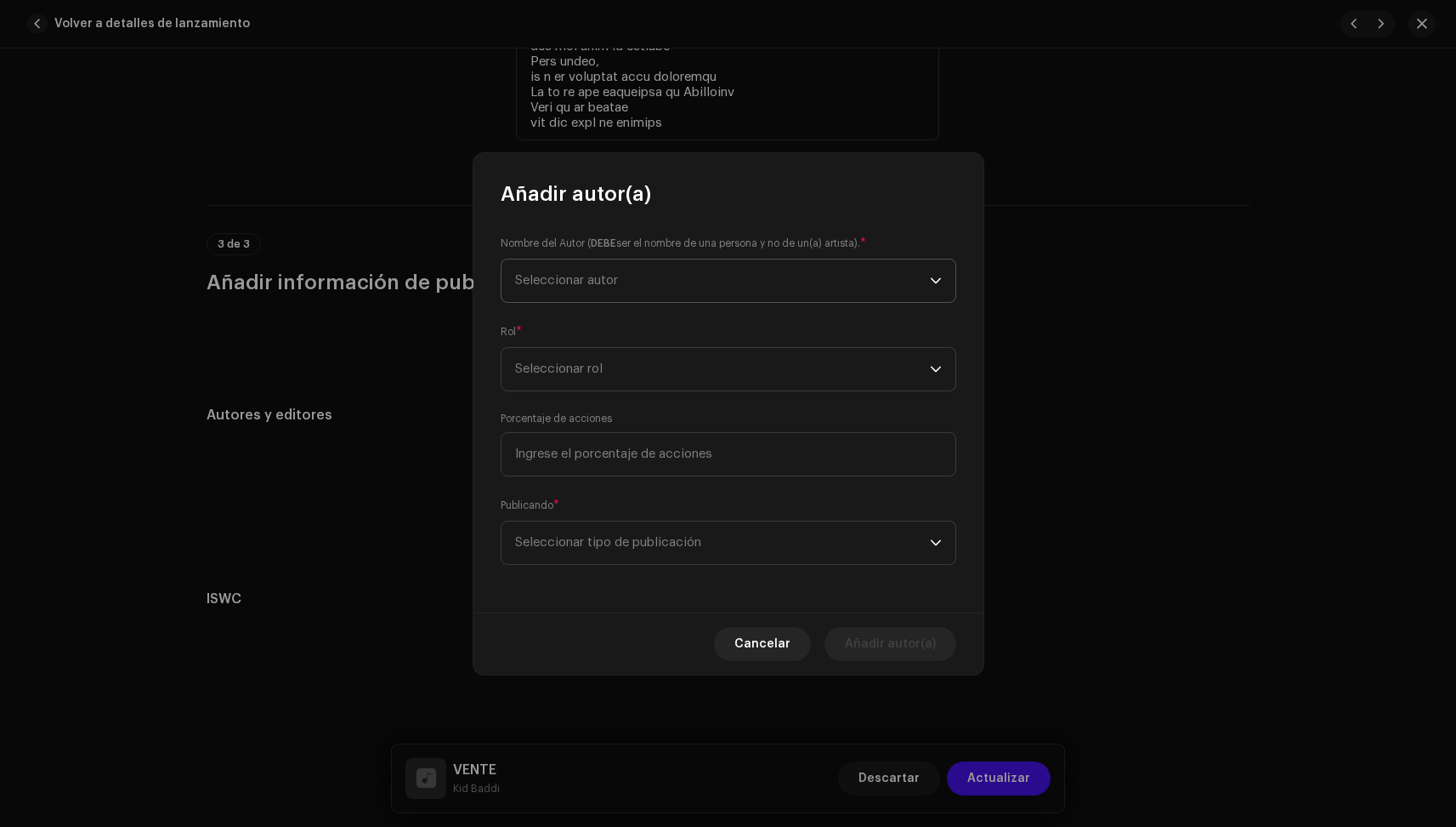
click at [668, 277] on span "Seleccionar autor" at bounding box center [722, 280] width 415 height 43
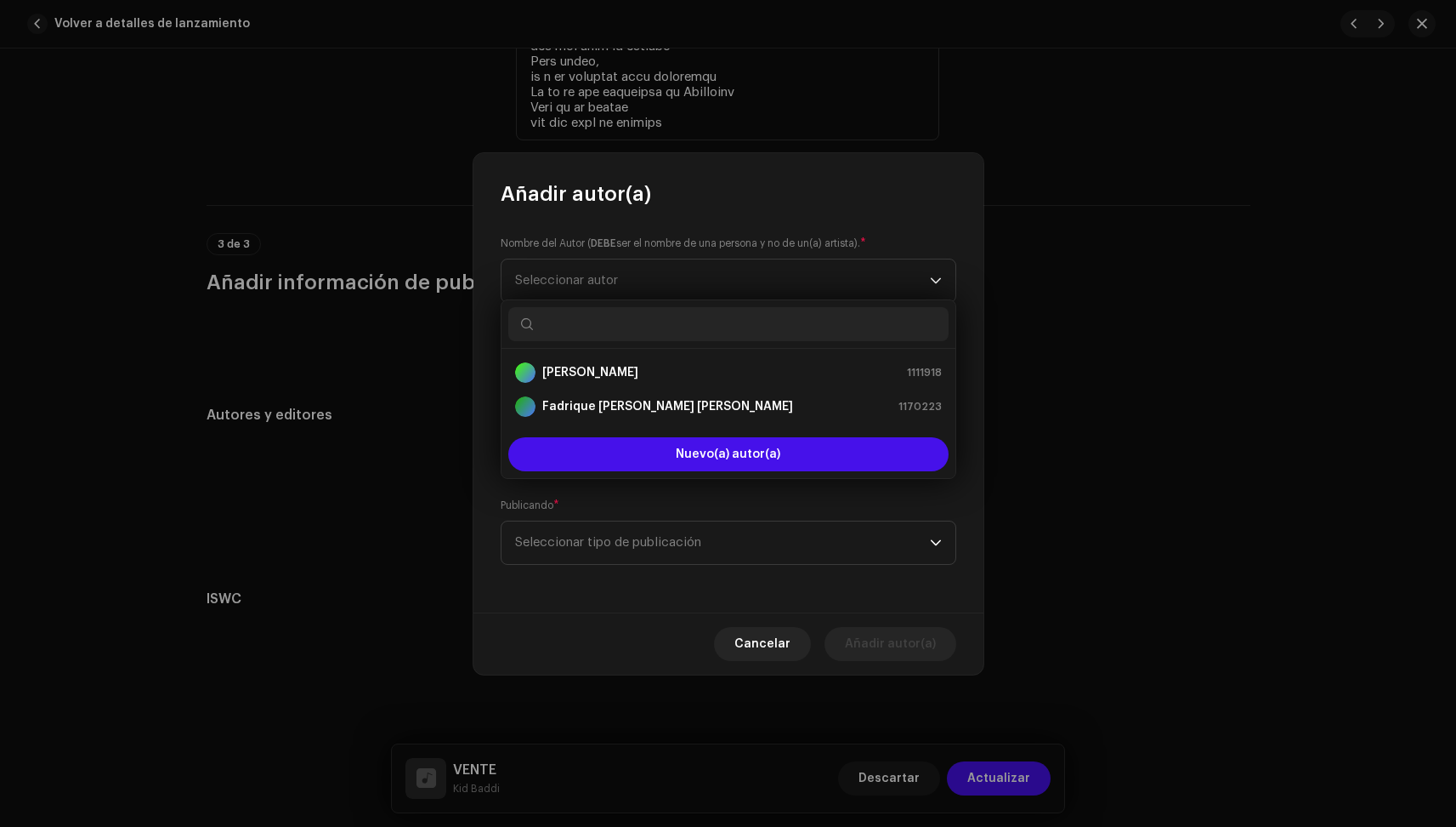
click at [621, 317] on input "text" at bounding box center [728, 324] width 441 height 34
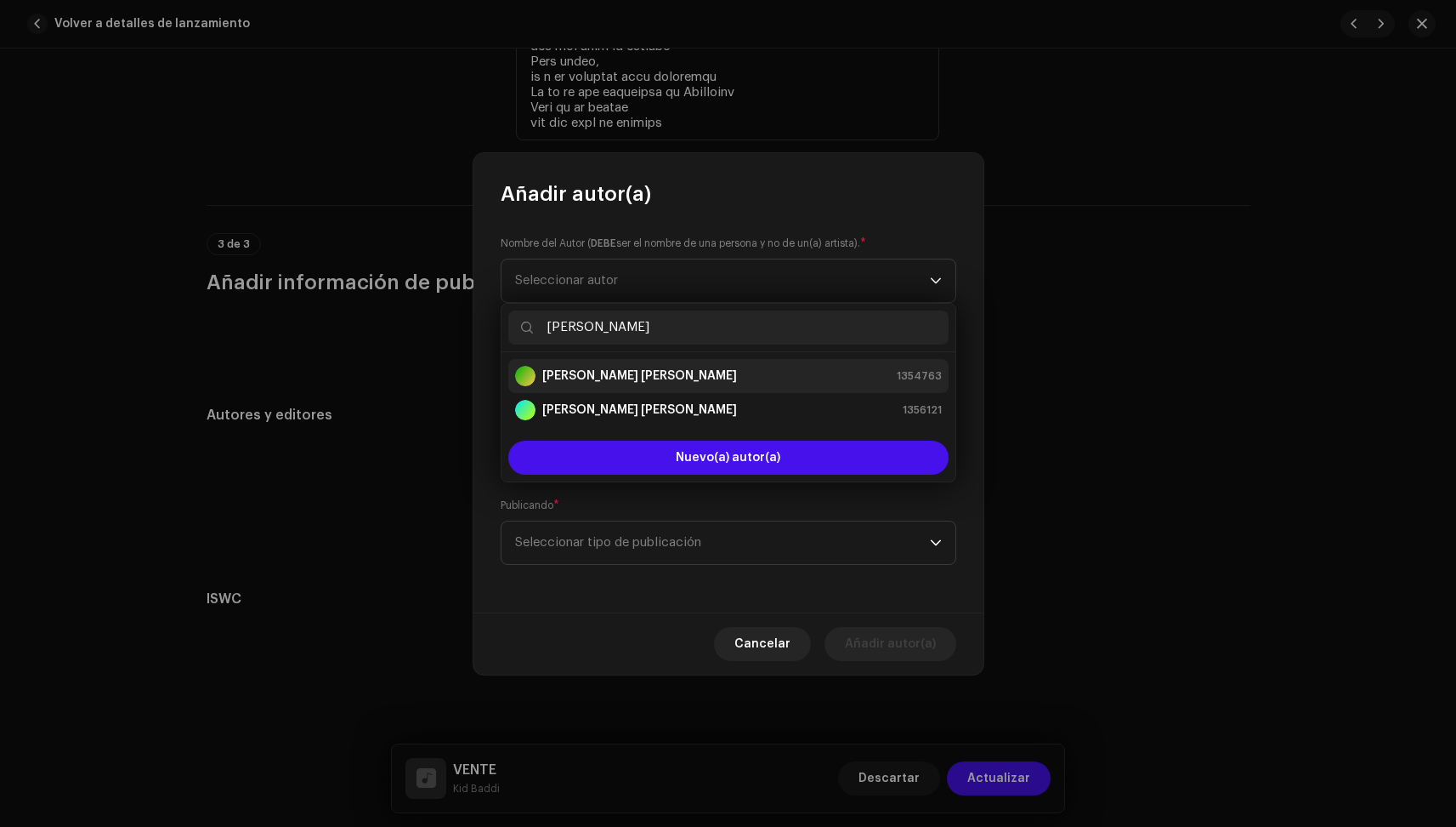
type input "[PERSON_NAME]"
click at [639, 364] on li "[PERSON_NAME] [PERSON_NAME] 1354763" at bounding box center [728, 375] width 441 height 34
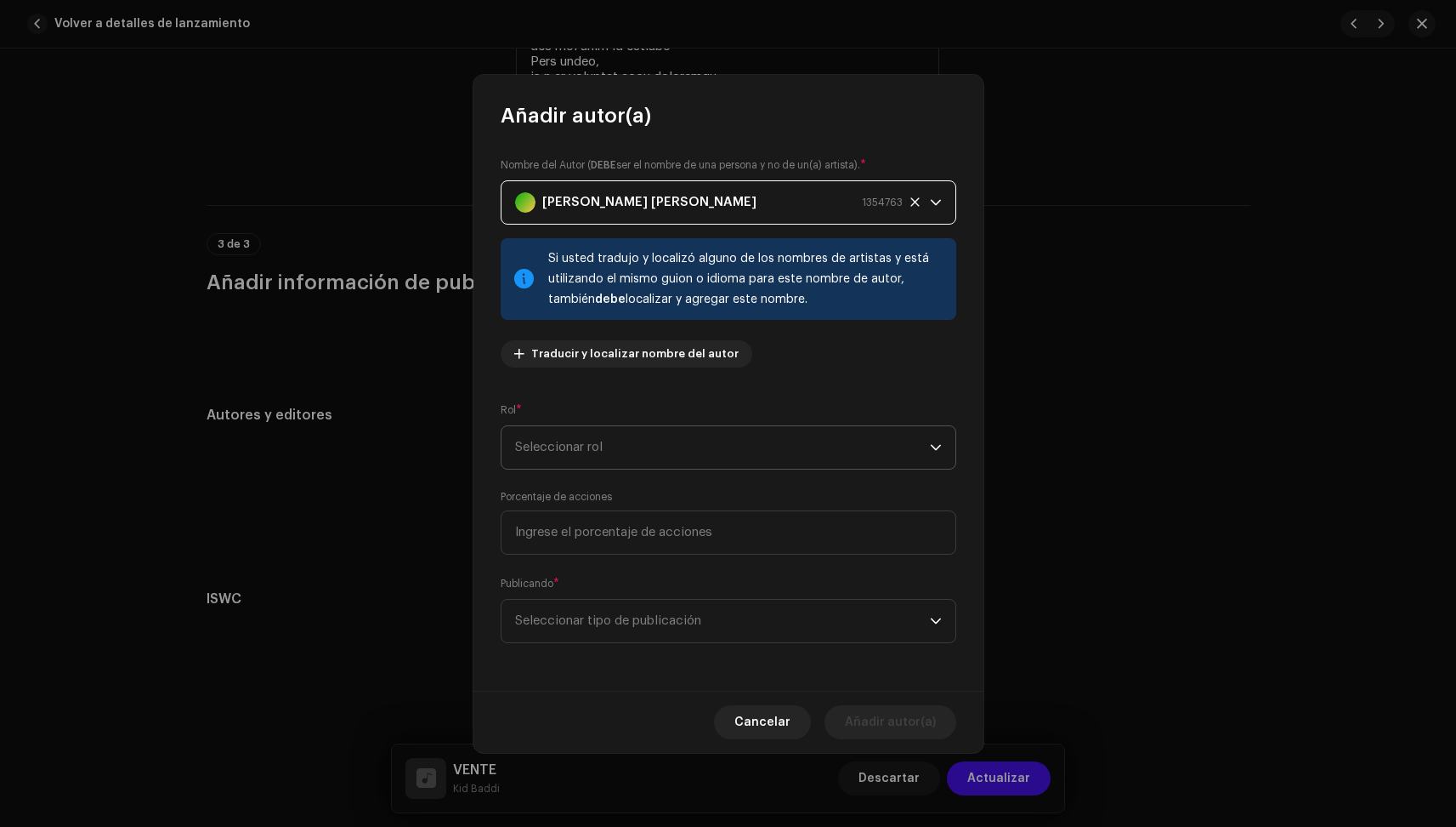
click at [760, 442] on span "Seleccionar rol" at bounding box center [722, 447] width 415 height 43
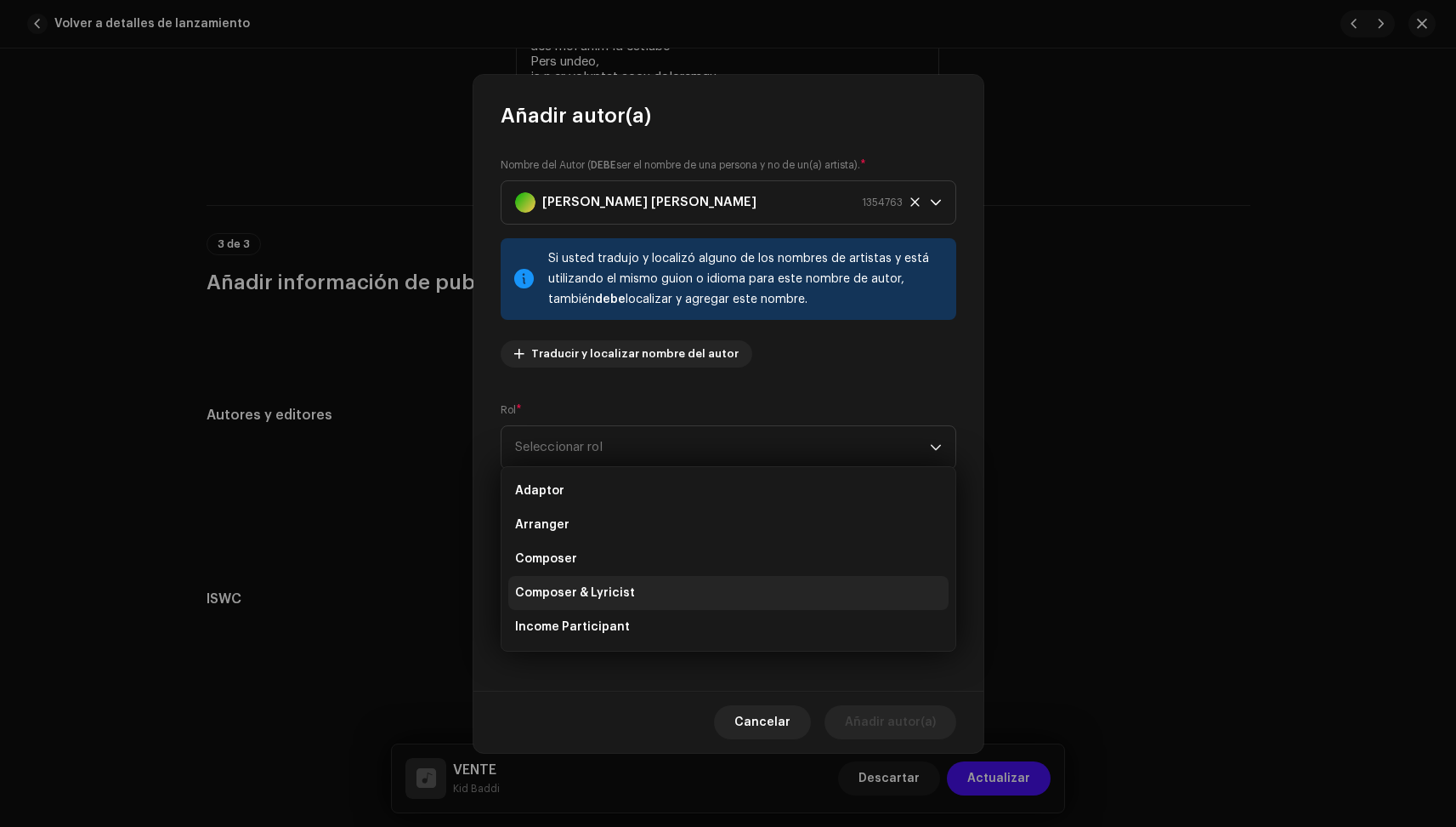
click at [623, 578] on li "Composer & Lyricist" at bounding box center [728, 593] width 441 height 34
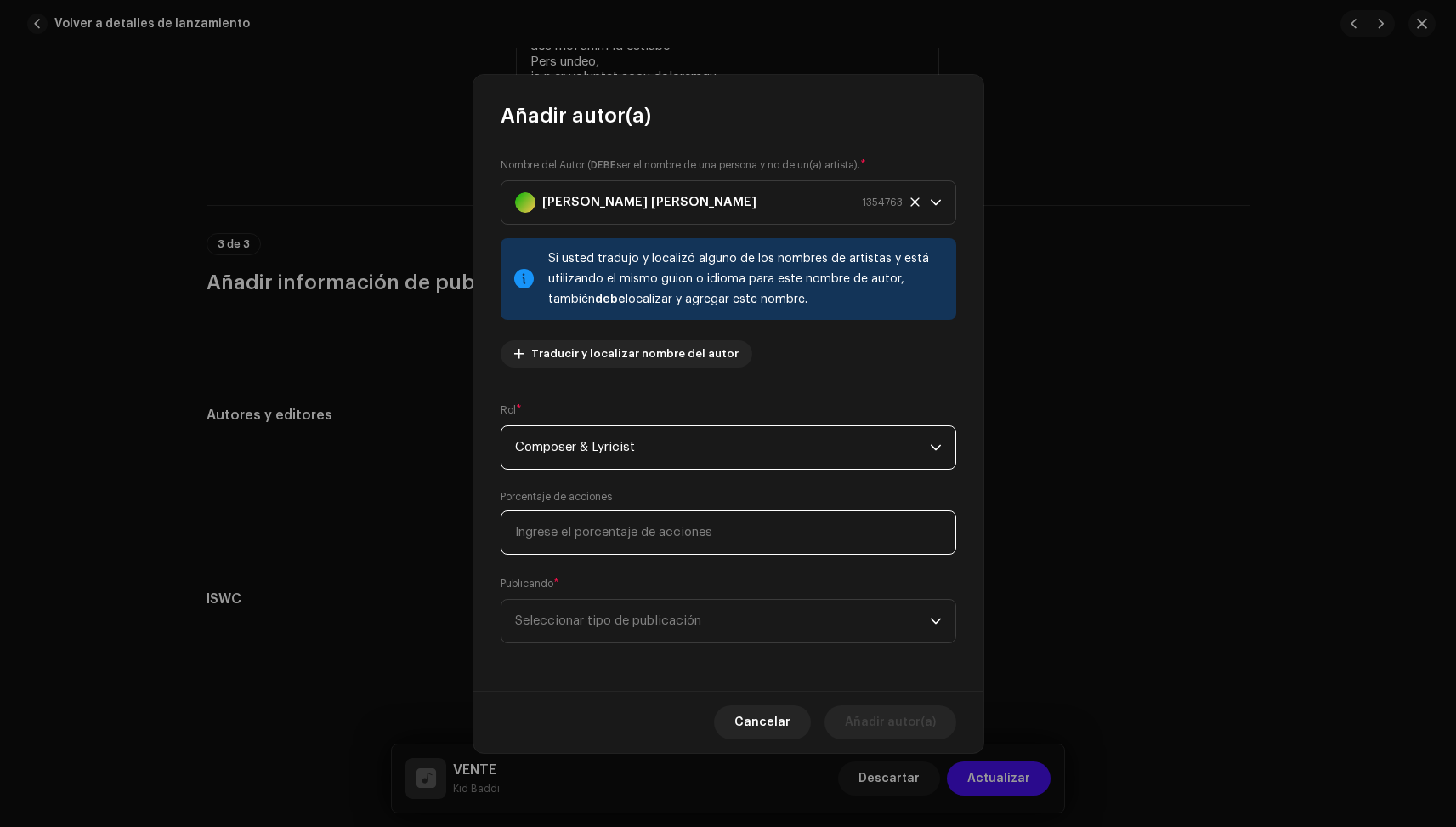
click at [590, 528] on input at bounding box center [728, 533] width 456 height 45
type input "50,00"
click at [564, 628] on span "Seleccionar tipo de publicación" at bounding box center [722, 621] width 415 height 43
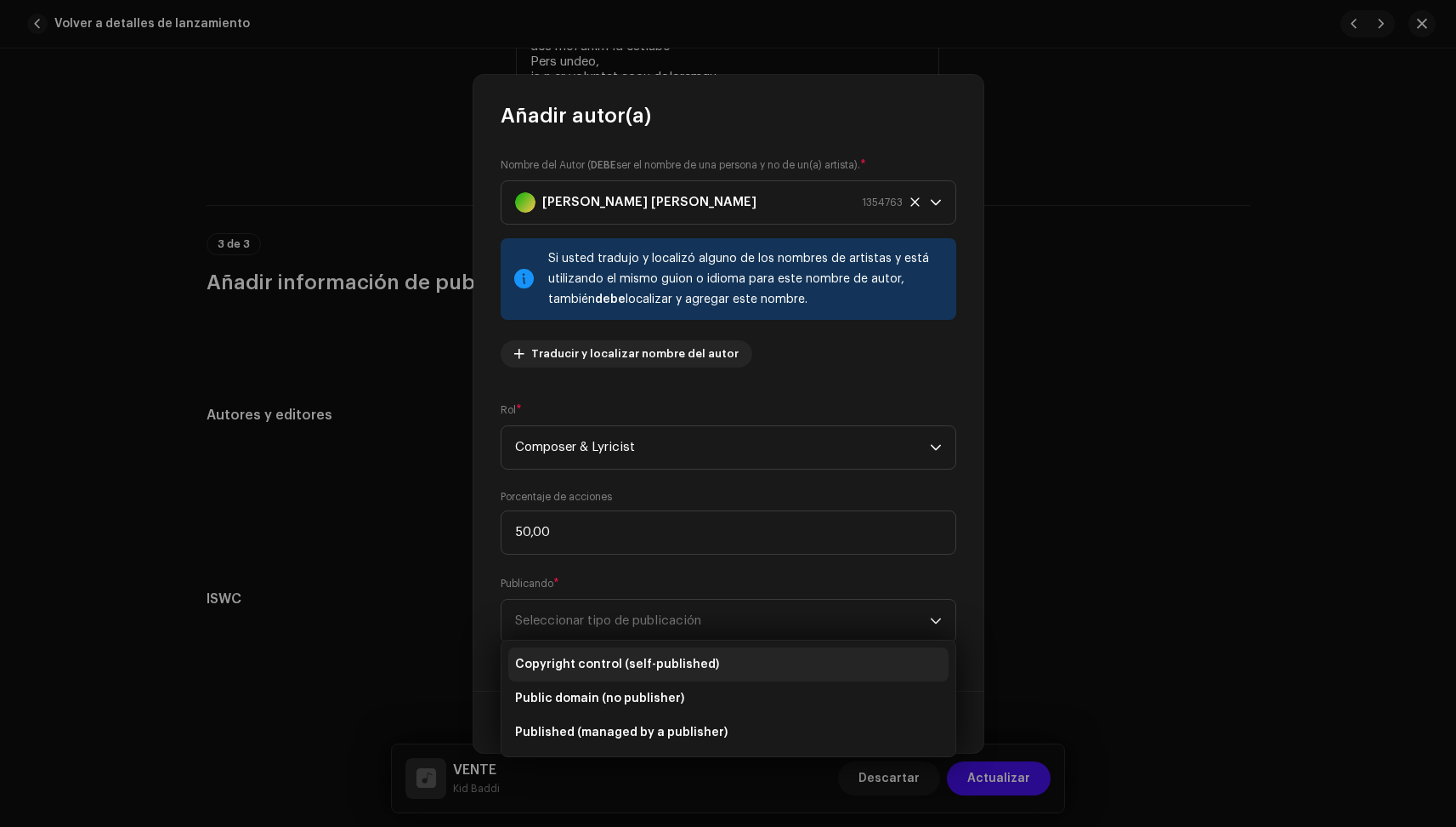
click at [564, 654] on li "Copyright control (self-published)" at bounding box center [728, 663] width 441 height 34
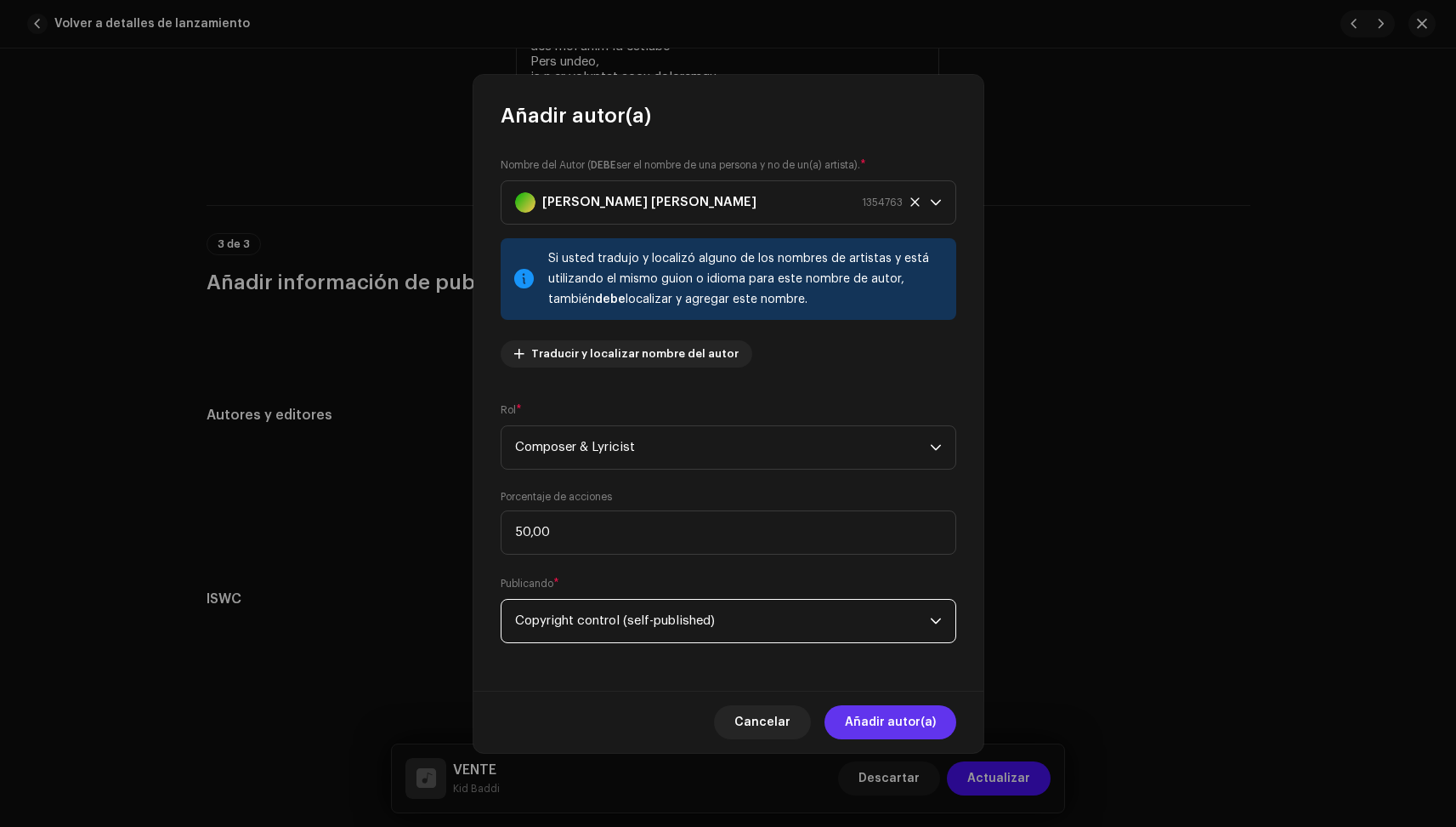
click at [919, 713] on span "Añadir autor(a)" at bounding box center [890, 722] width 91 height 34
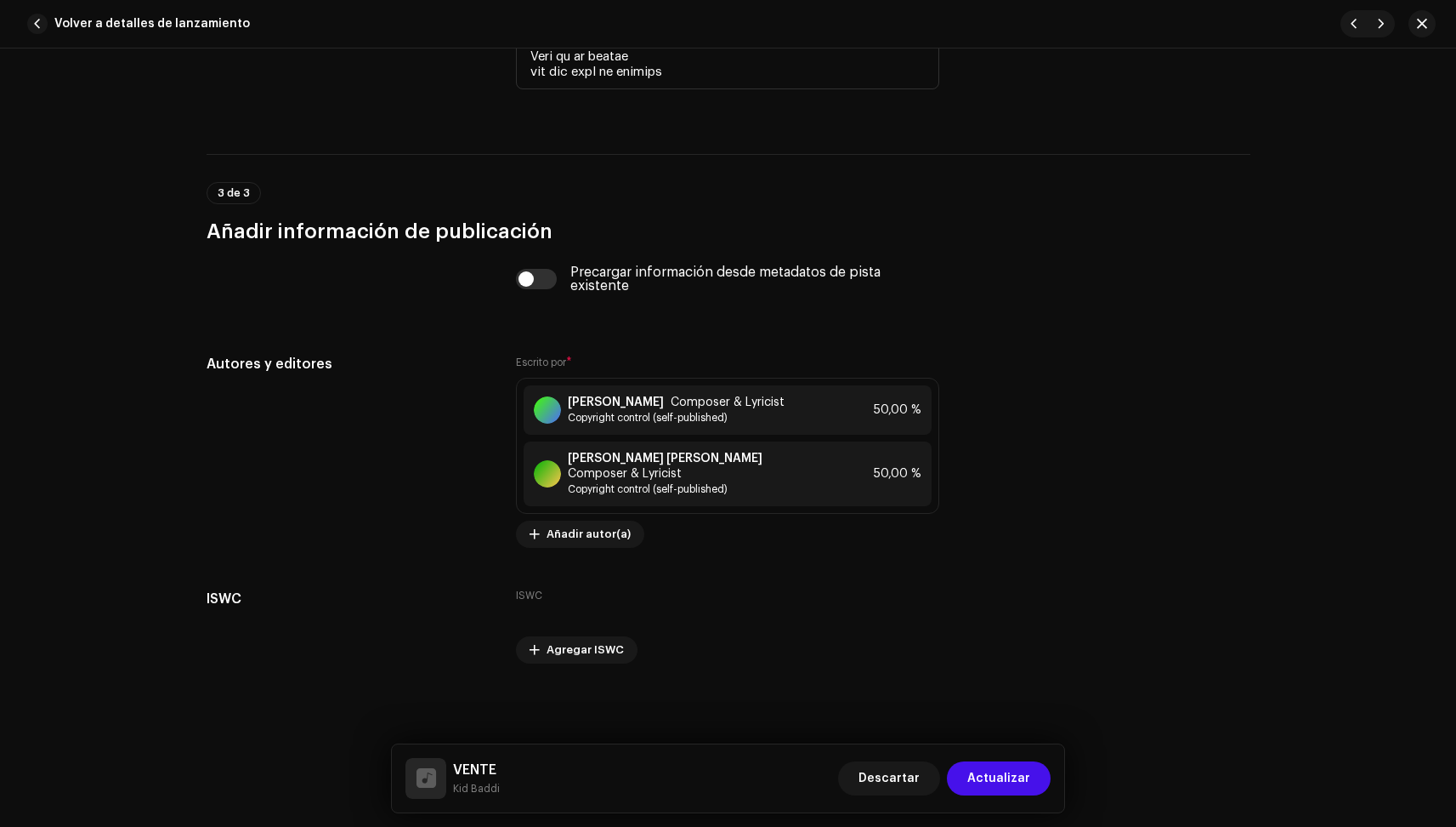
scroll to position [4371, 0]
click at [1033, 778] on button "Actualizar" at bounding box center [999, 778] width 104 height 34
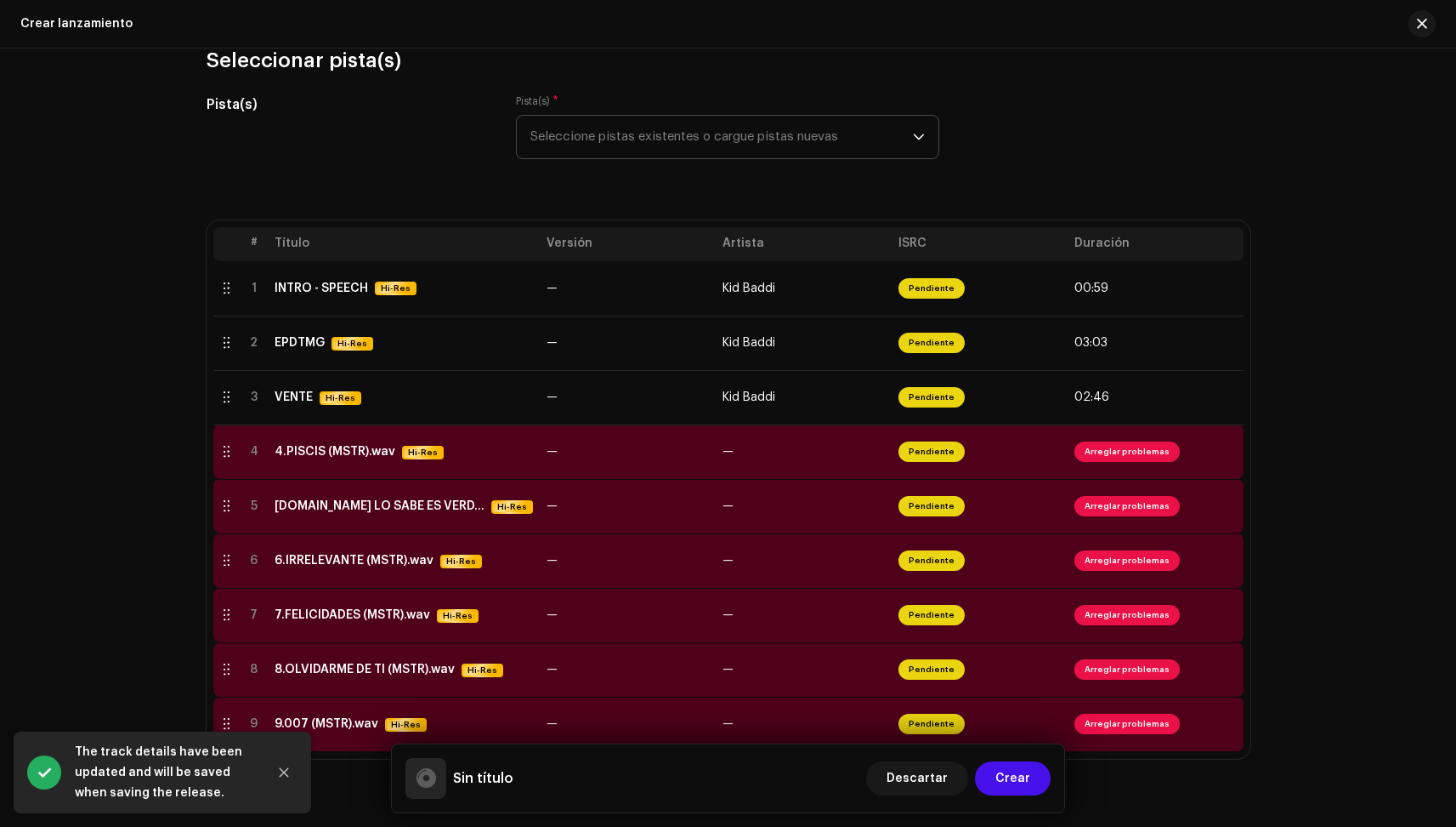
scroll to position [207, 0]
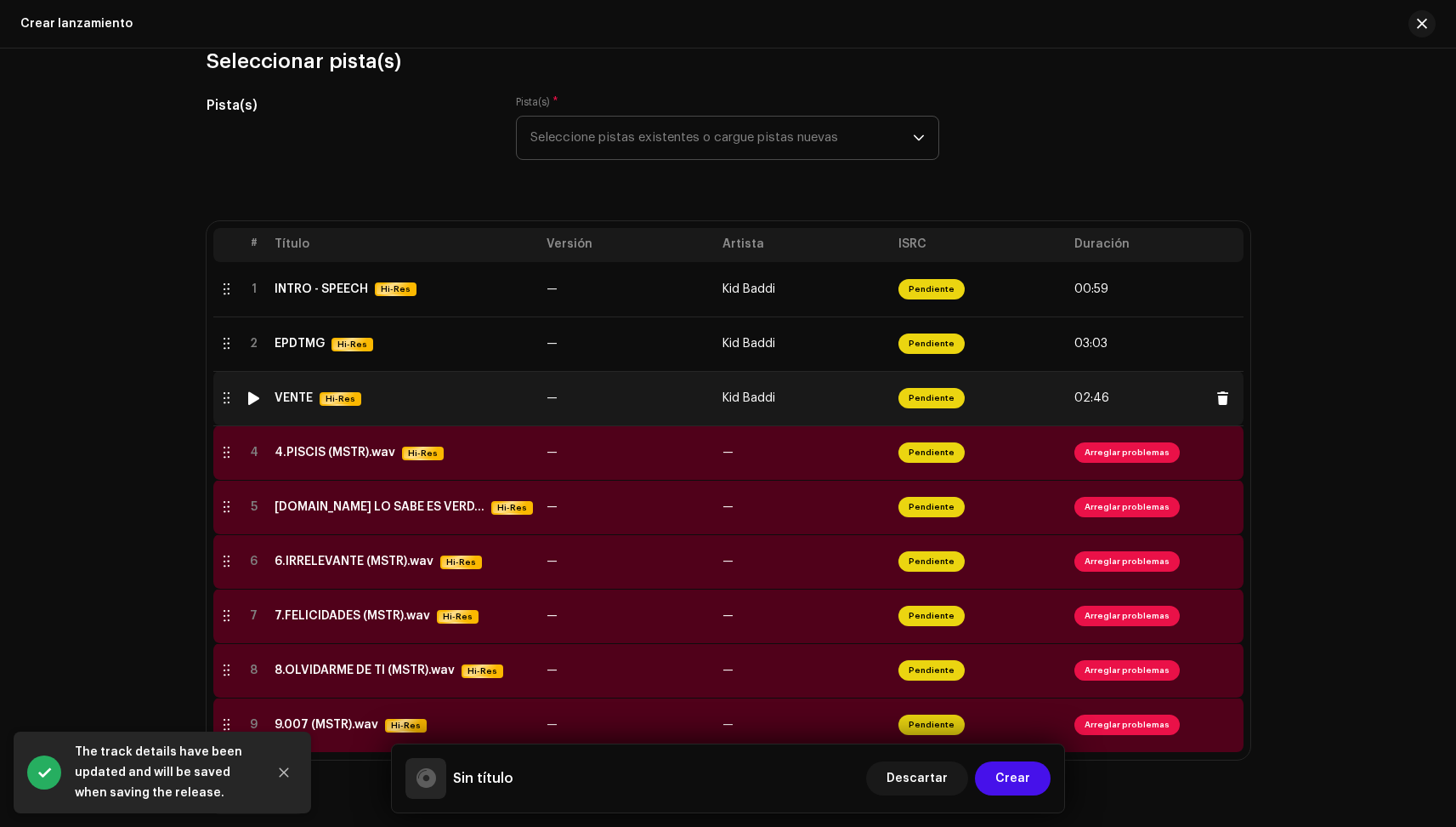
click at [416, 393] on div "VENTE Hi-Res" at bounding box center [403, 399] width 259 height 15
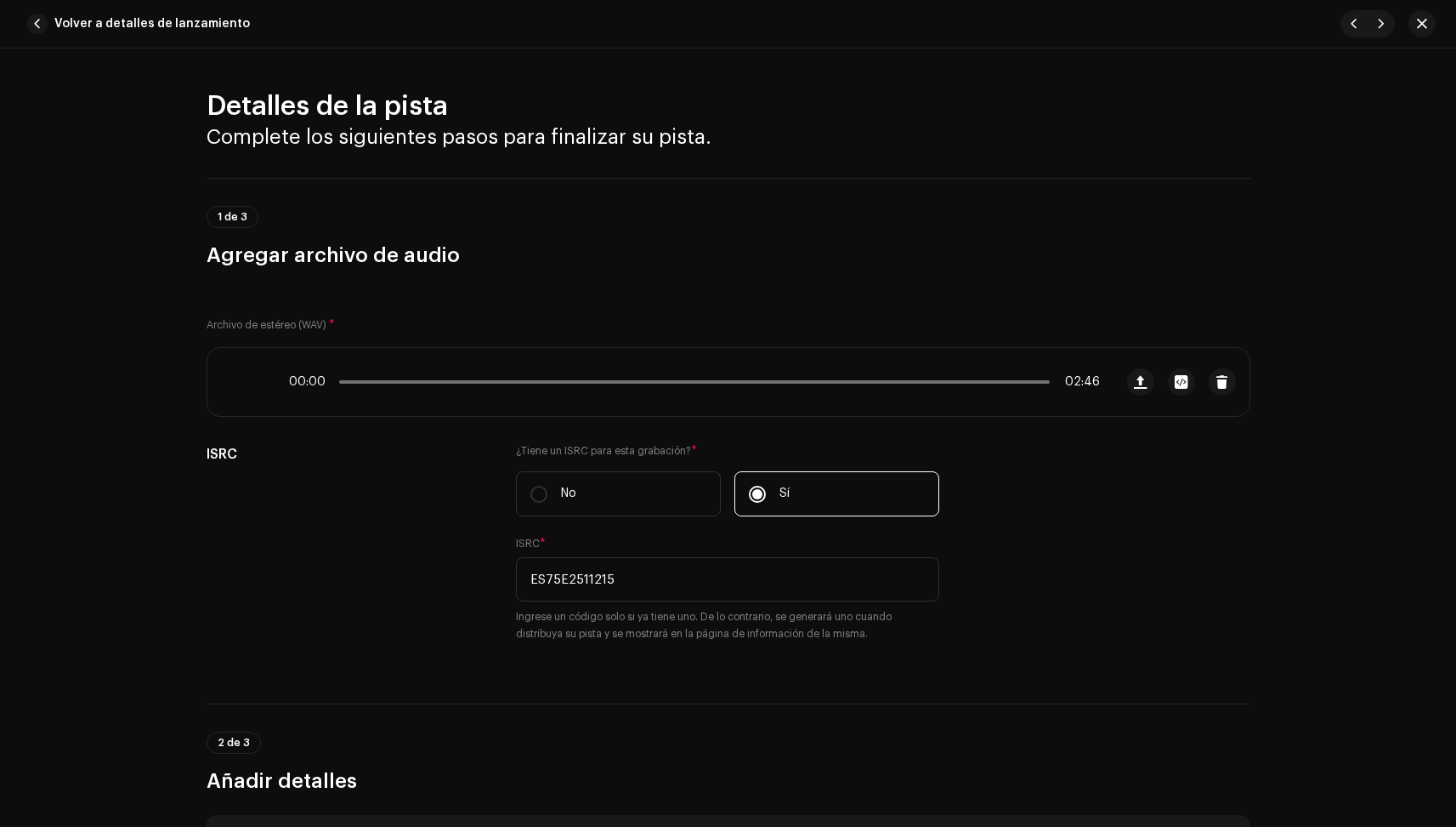
scroll to position [0, 0]
click at [42, 24] on span "button" at bounding box center [37, 24] width 20 height 20
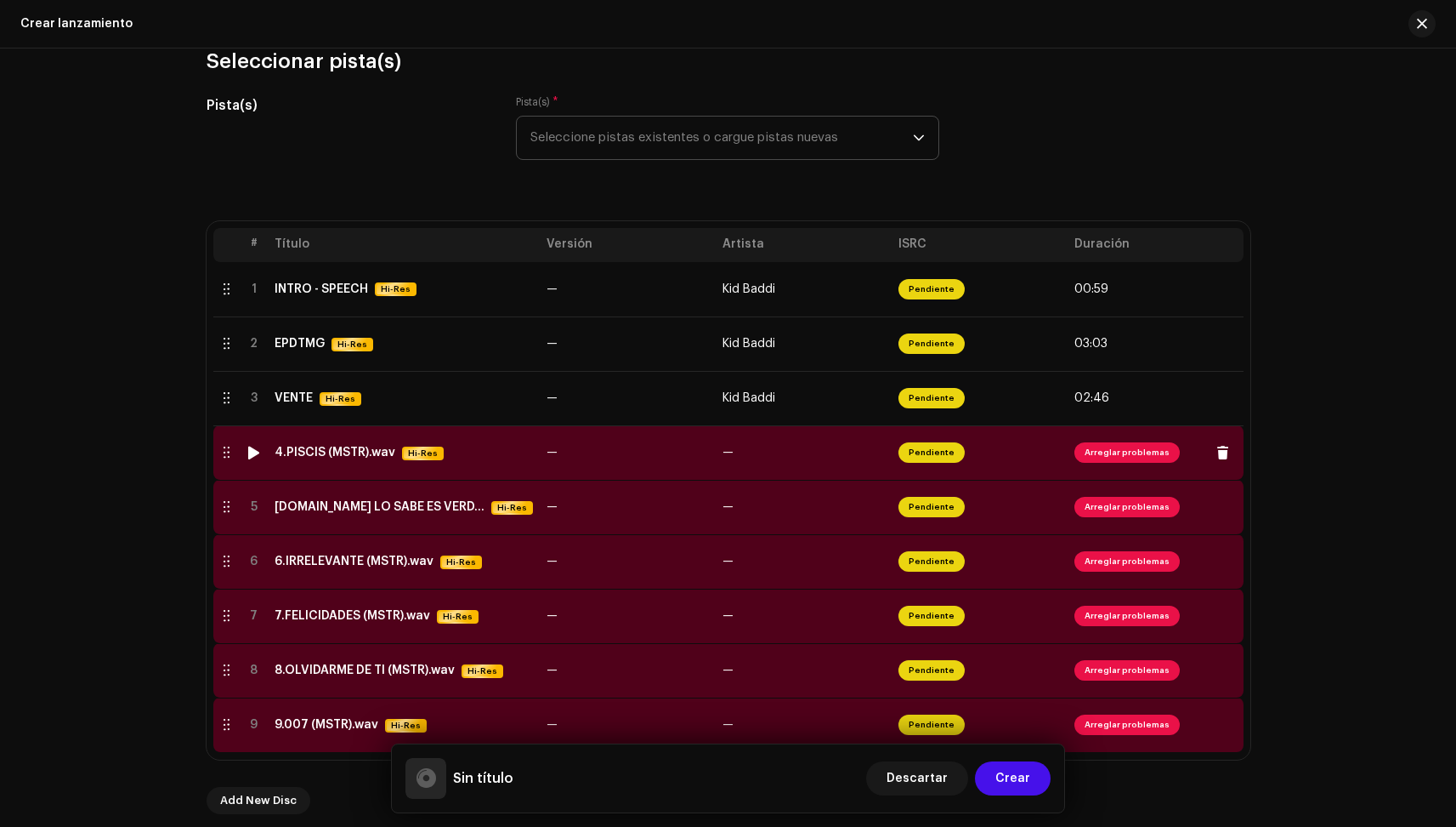
click at [466, 463] on td "4.PISCIS (MSTR).wav Hi-Res" at bounding box center [403, 453] width 272 height 55
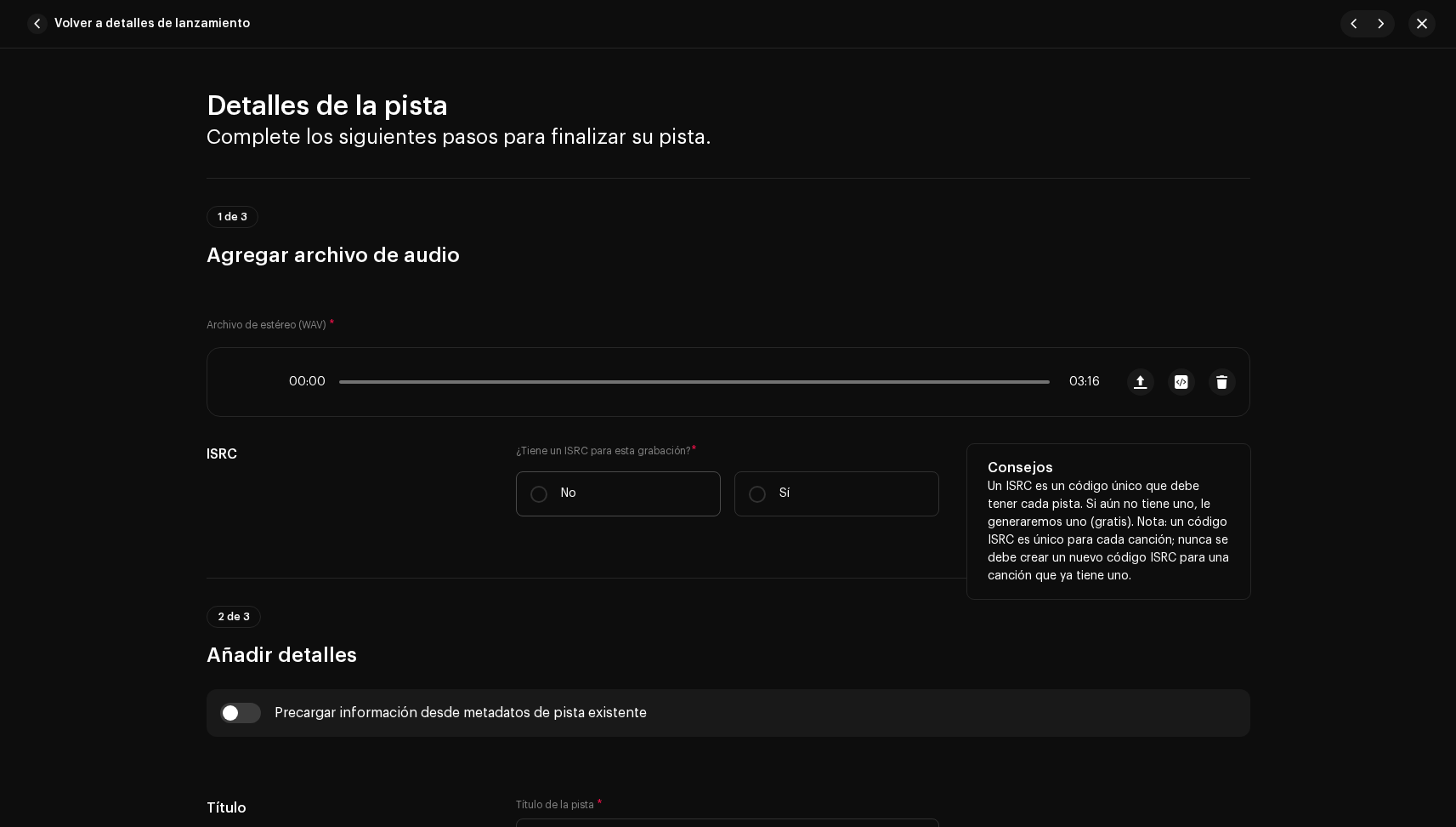
click at [649, 499] on label "No" at bounding box center [619, 494] width 205 height 45
click at [548, 499] on input "No" at bounding box center [539, 493] width 17 height 17
radio input "true"
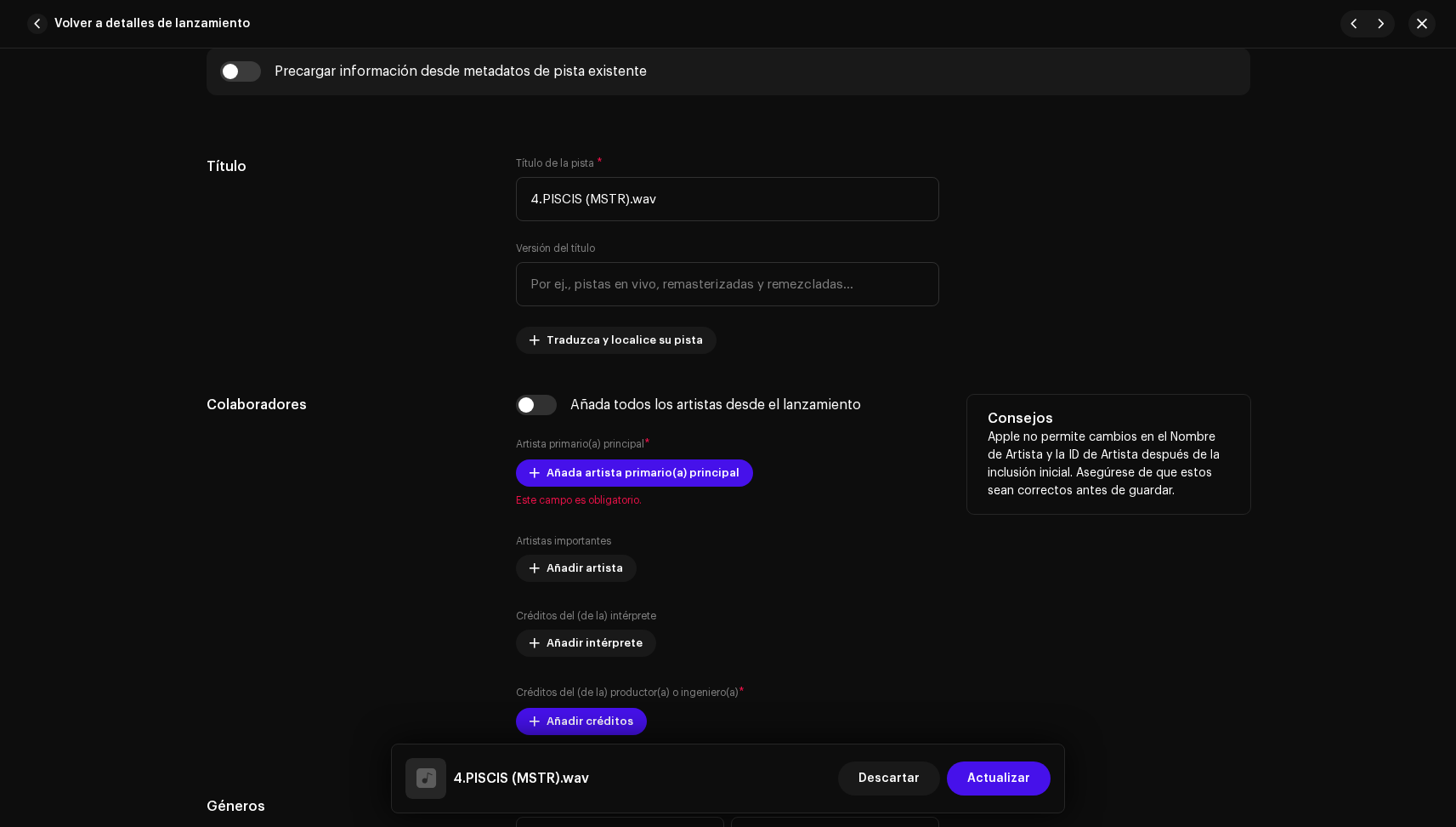
scroll to position [693, 0]
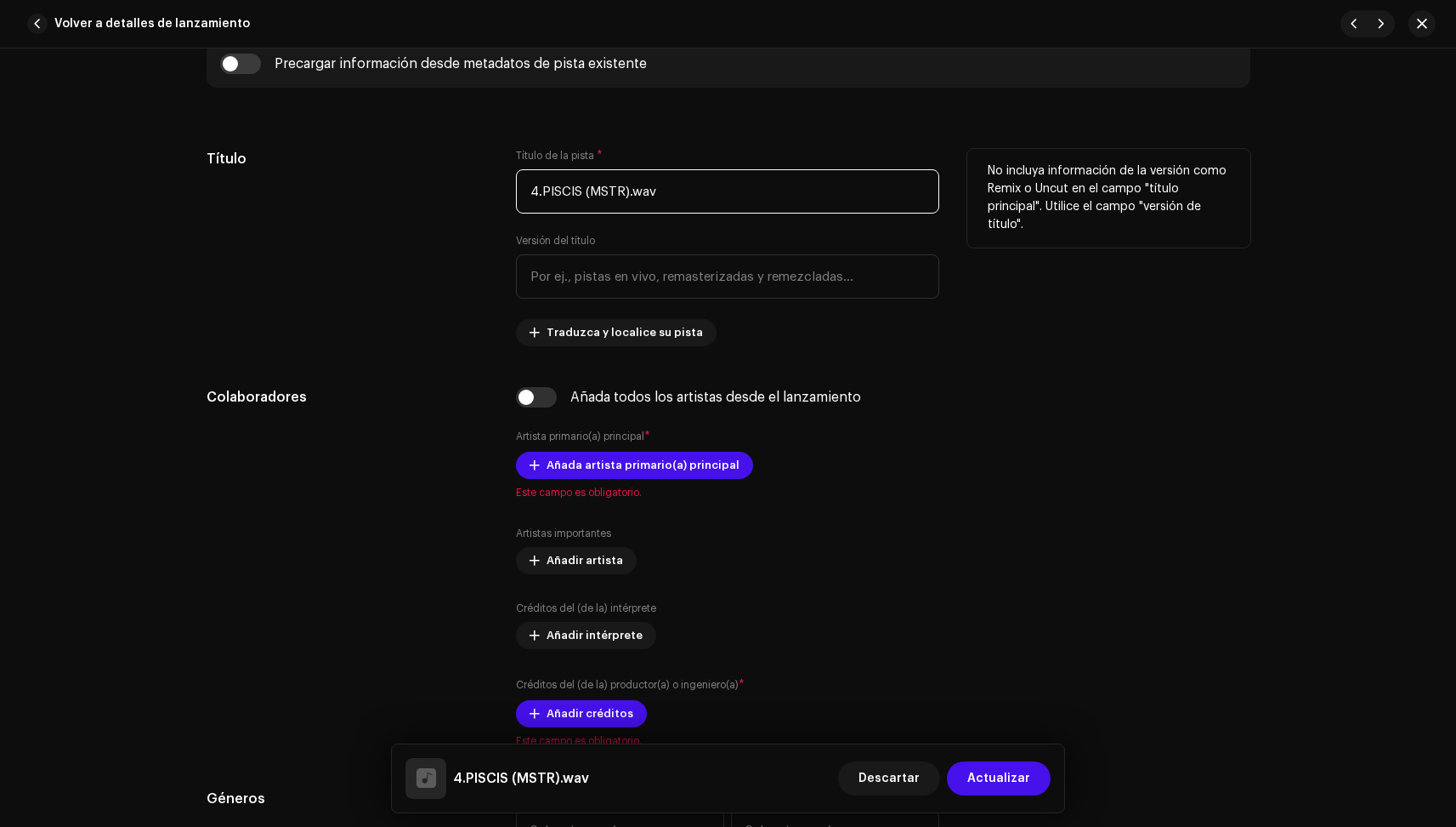
click at [604, 194] on input "4.PISCIS (MSTR).wav" at bounding box center [728, 191] width 423 height 45
drag, startPoint x: 577, startPoint y: 192, endPoint x: 743, endPoint y: 180, distance: 166.4
click at [743, 180] on input "4.PISCIS (MSTR).wav" at bounding box center [728, 191] width 423 height 45
click at [681, 186] on input "4.PISCIS (MSTR).wav" at bounding box center [728, 191] width 423 height 45
drag, startPoint x: 539, startPoint y: 190, endPoint x: 487, endPoint y: 190, distance: 52.0
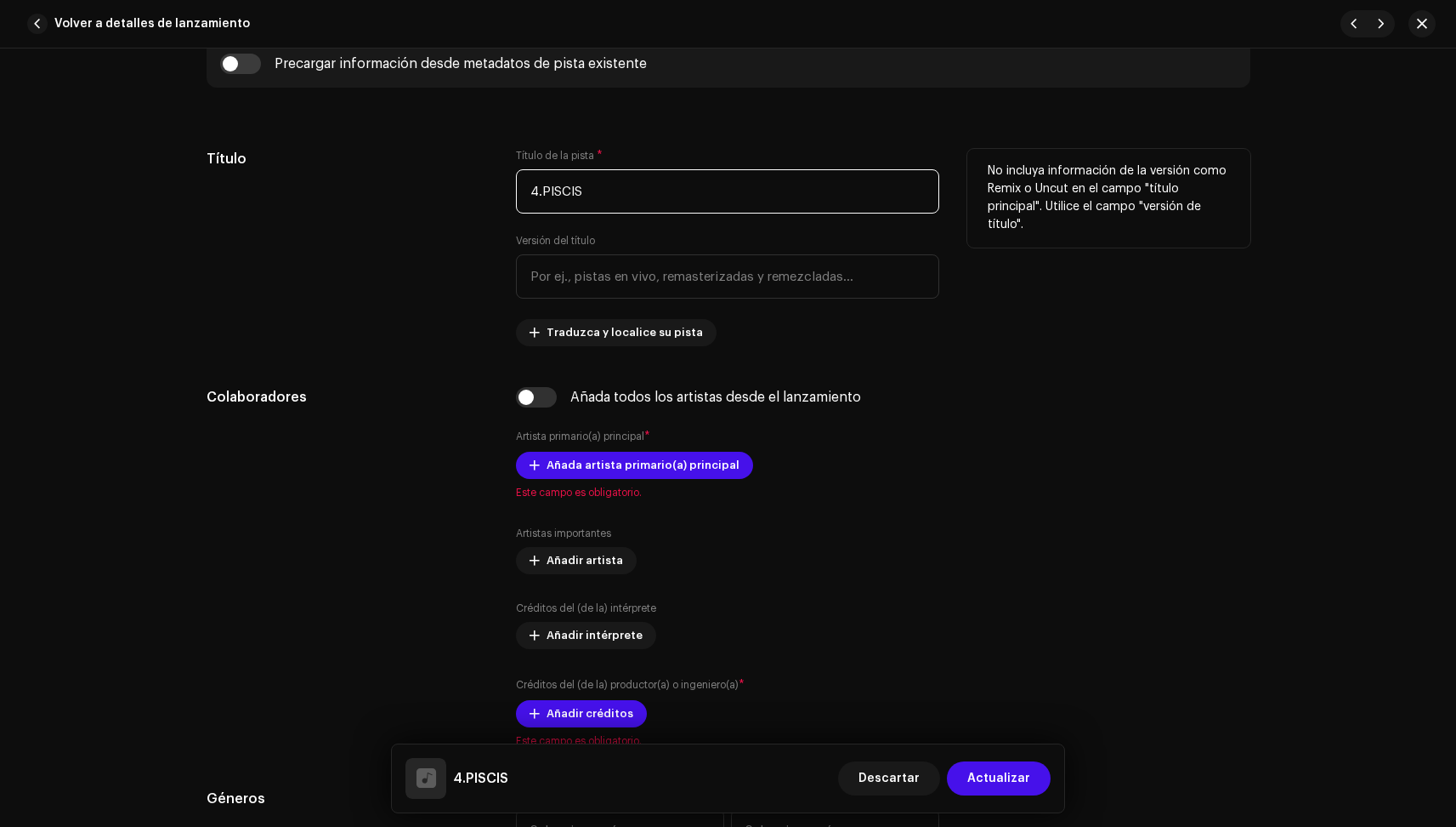
click at [487, 190] on div "Título Título de la pista * 4.PISCIS Versión del título Traduzca y localice su …" at bounding box center [728, 247] width 1044 height 197
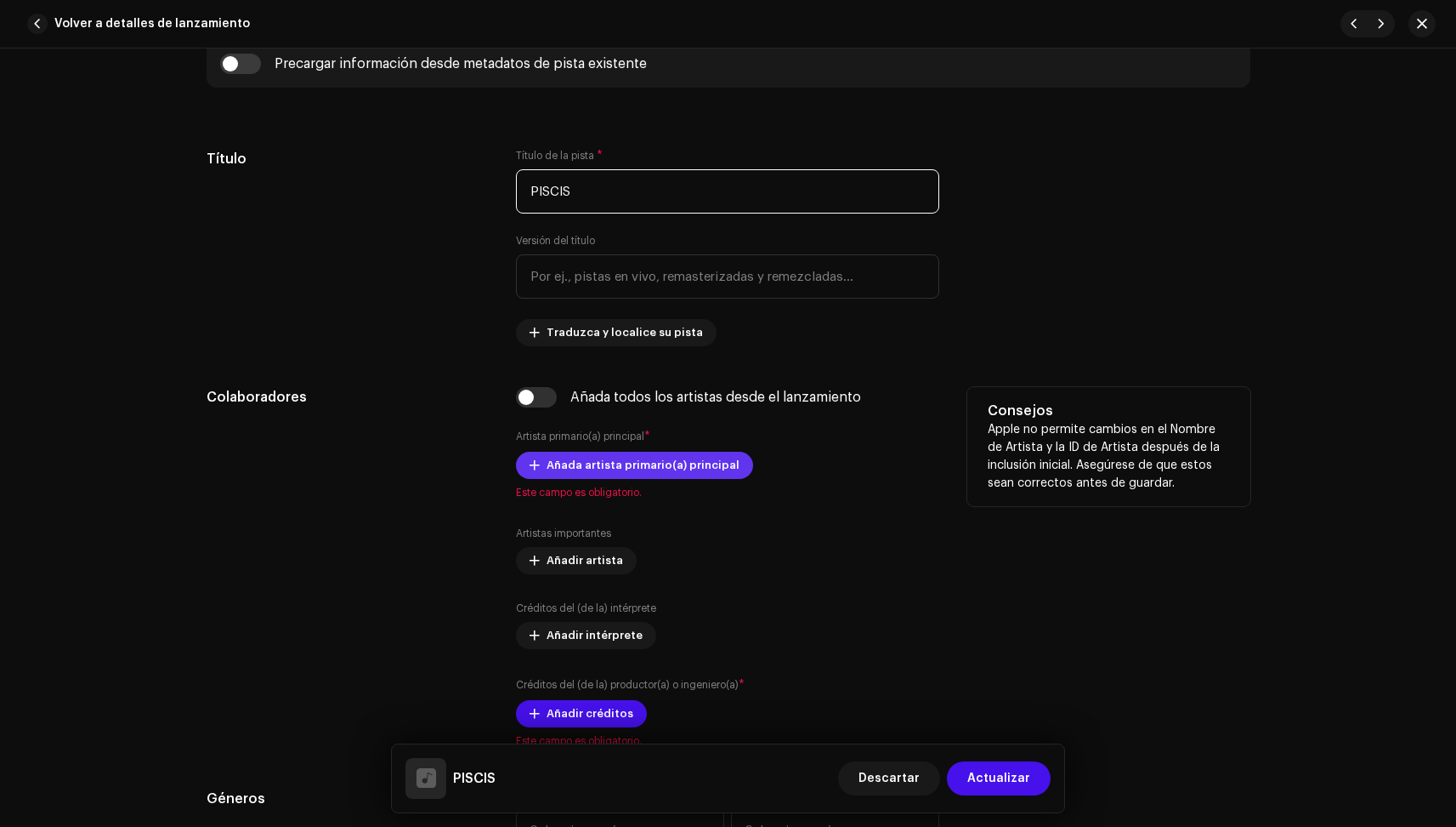
type input "PISCIS"
click at [595, 466] on span "Añada artista primario(a) principal" at bounding box center [643, 464] width 193 height 34
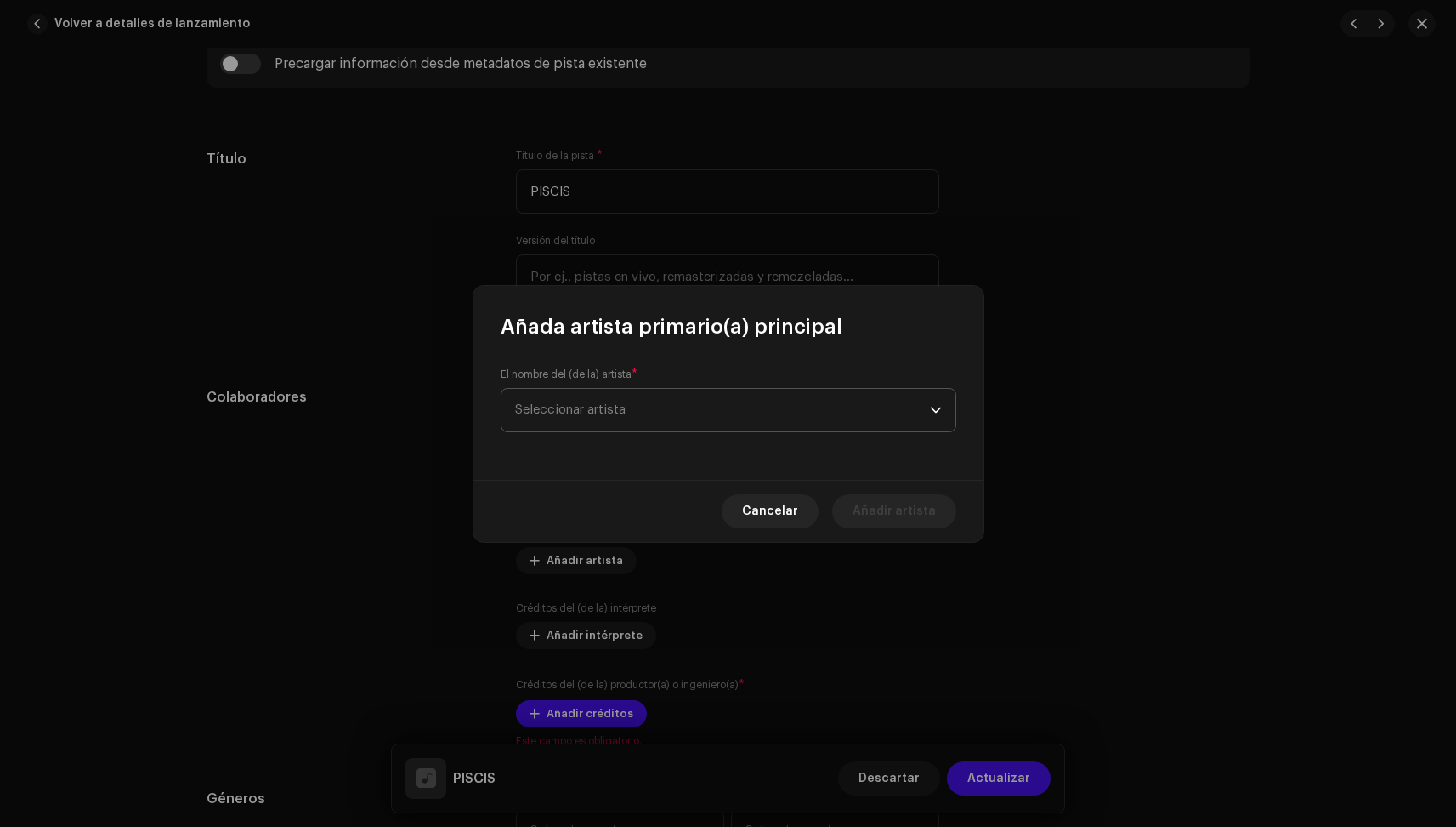
click at [635, 415] on span "Seleccionar artista" at bounding box center [722, 410] width 415 height 43
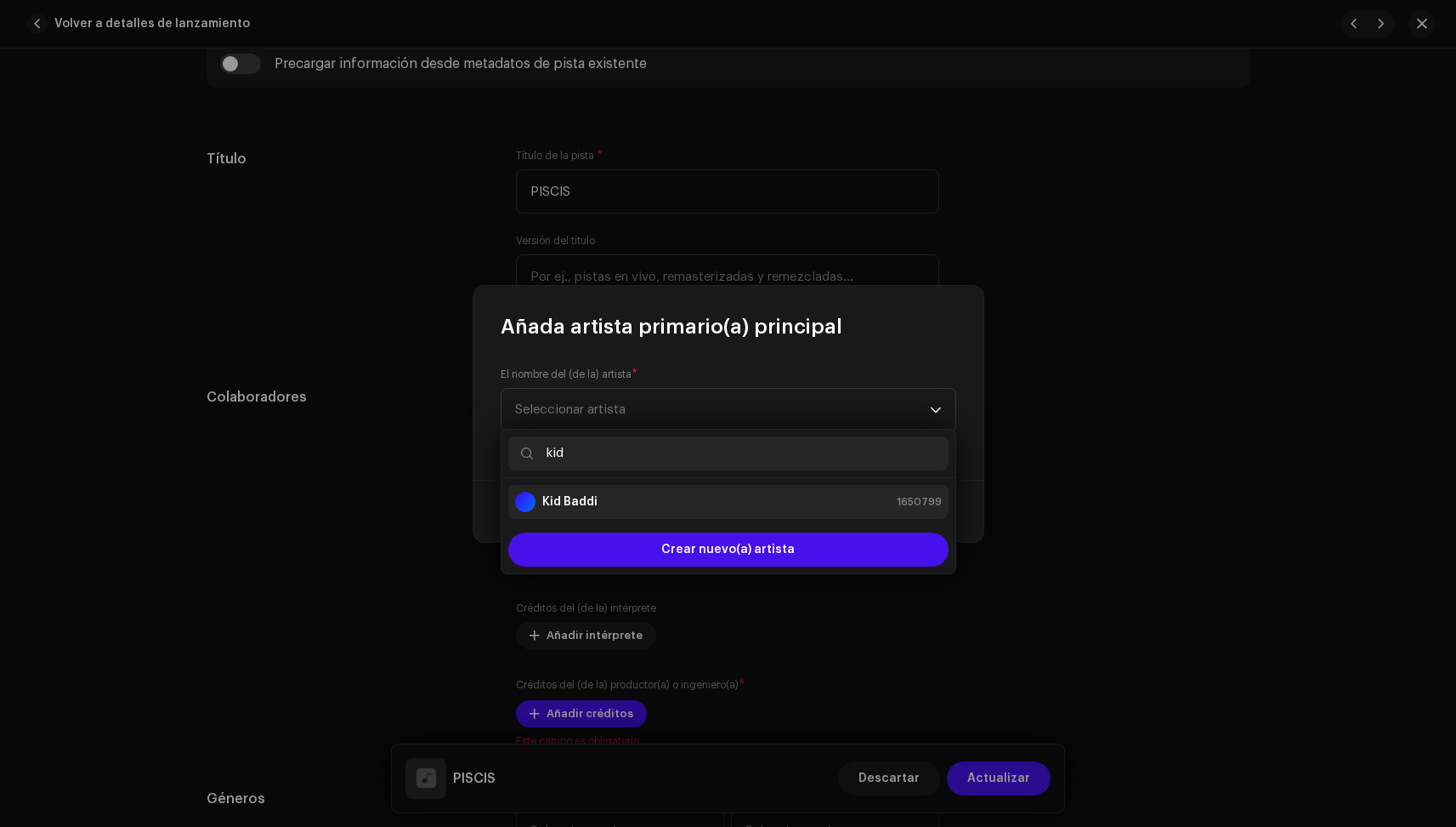
type input "kid"
click at [586, 496] on strong "Kid Baddi" at bounding box center [570, 502] width 55 height 17
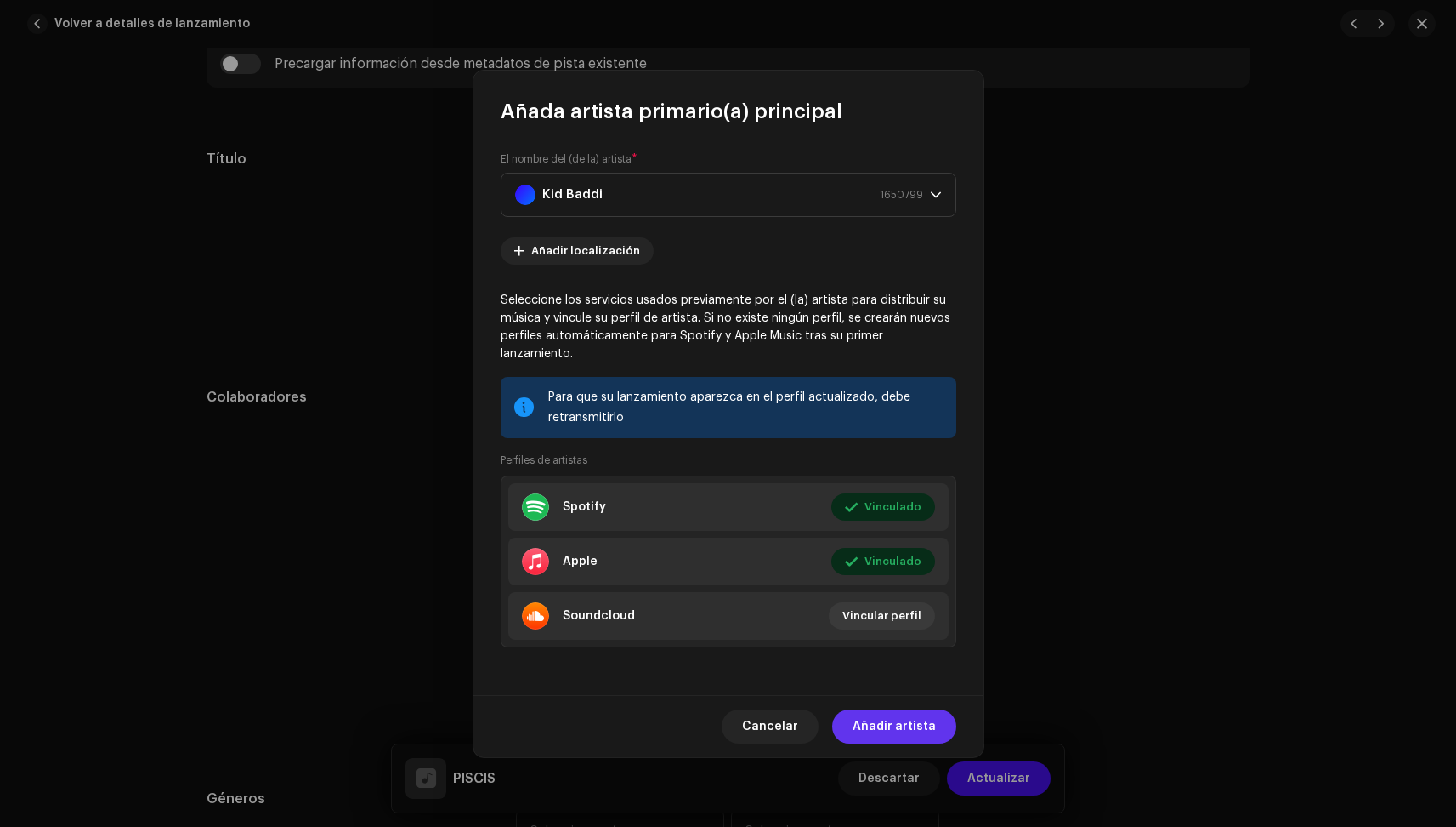
click at [927, 717] on span "Añadir artista" at bounding box center [895, 726] width 84 height 34
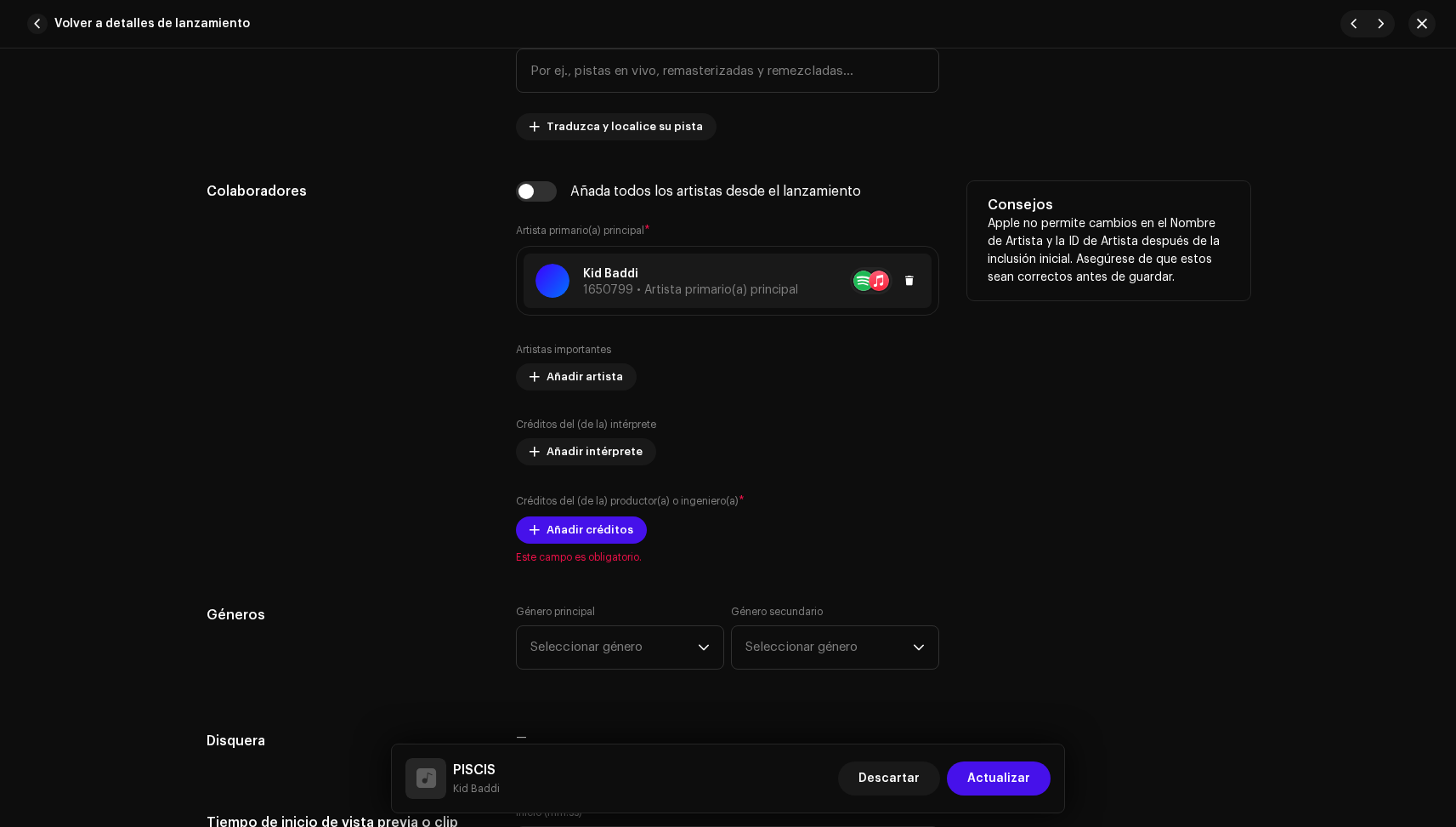
scroll to position [908, 0]
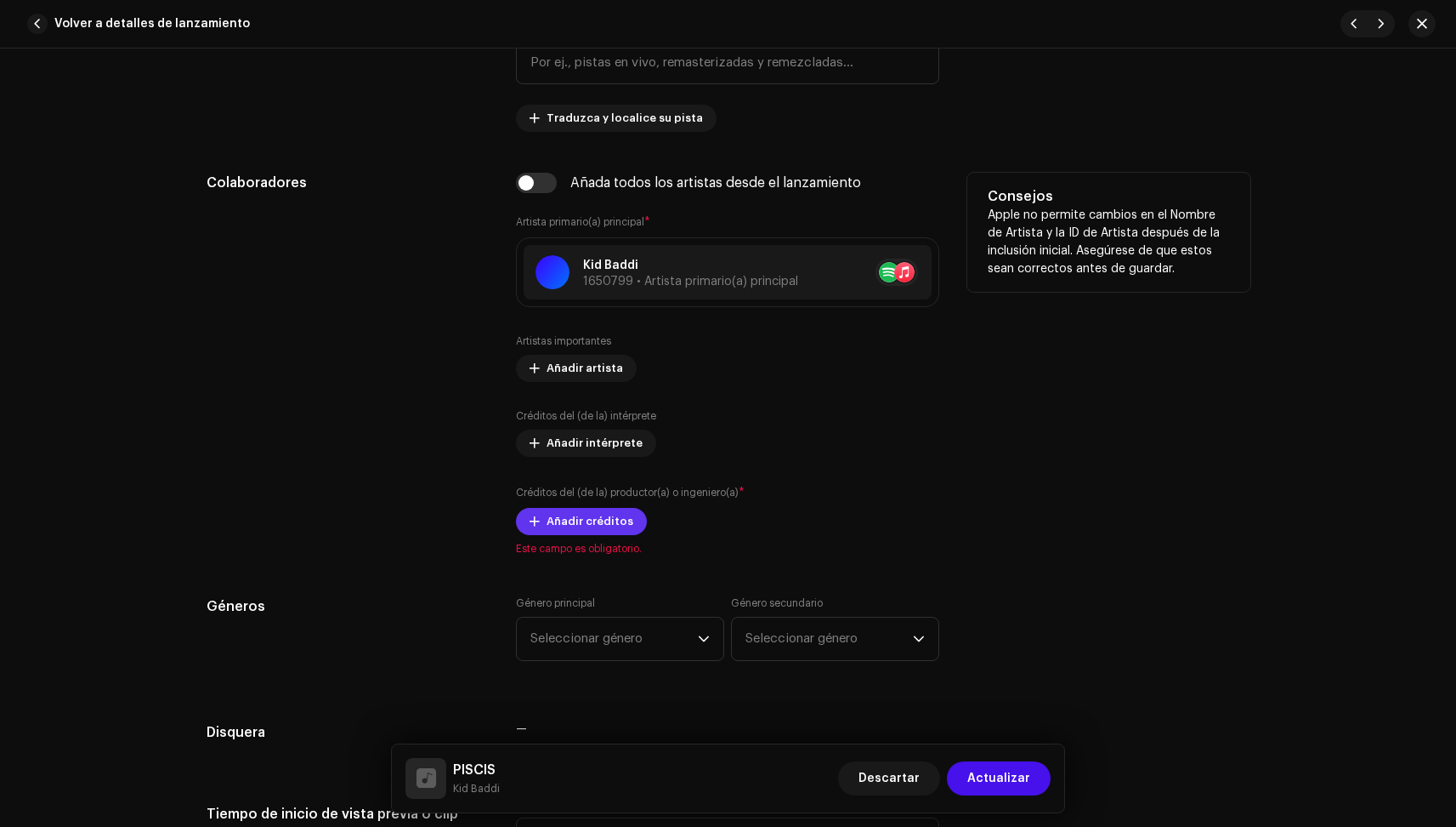
click at [593, 524] on span "Añadir créditos" at bounding box center [589, 521] width 86 height 34
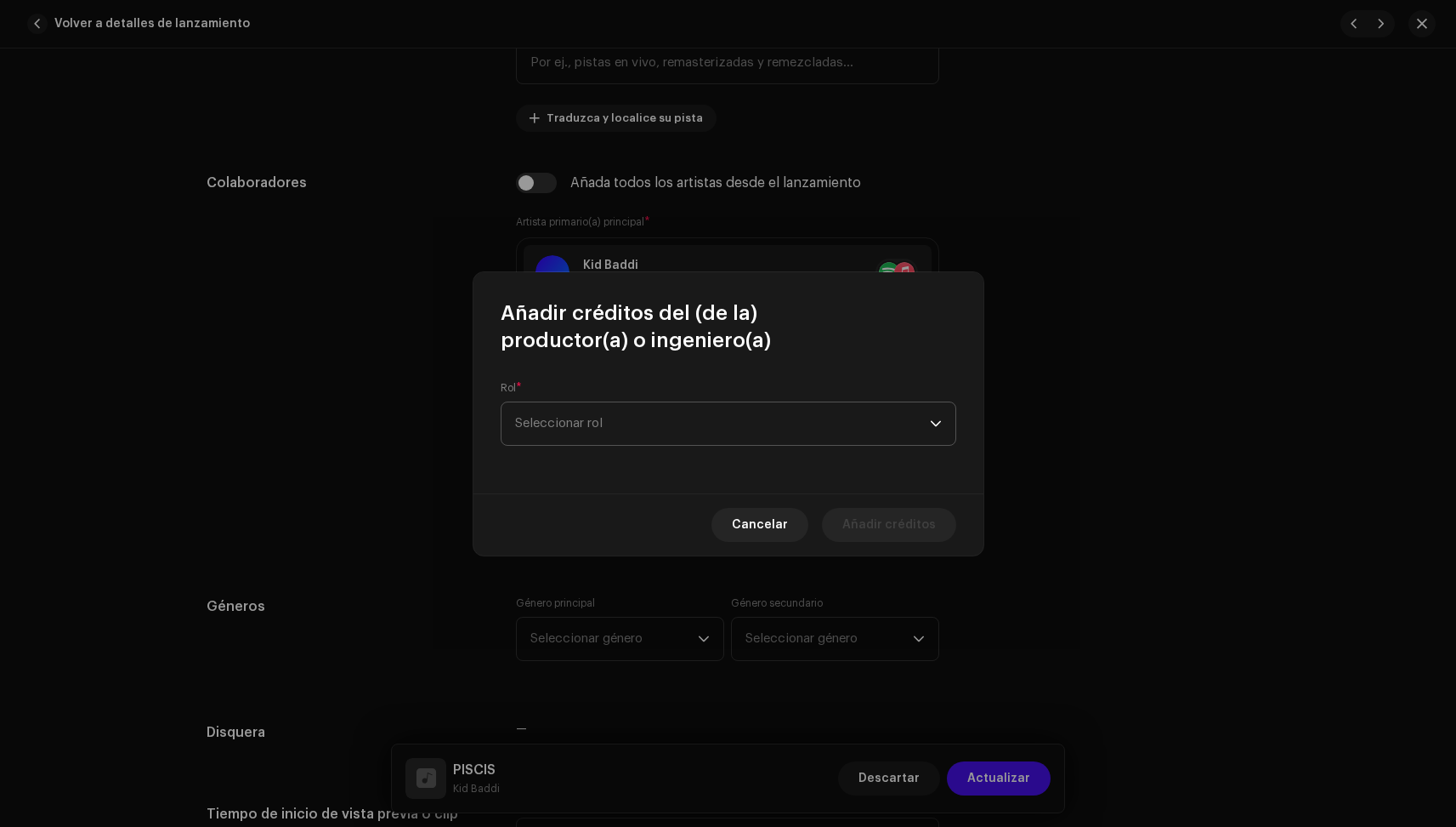
click at [627, 411] on span "Seleccionar rol" at bounding box center [722, 423] width 415 height 43
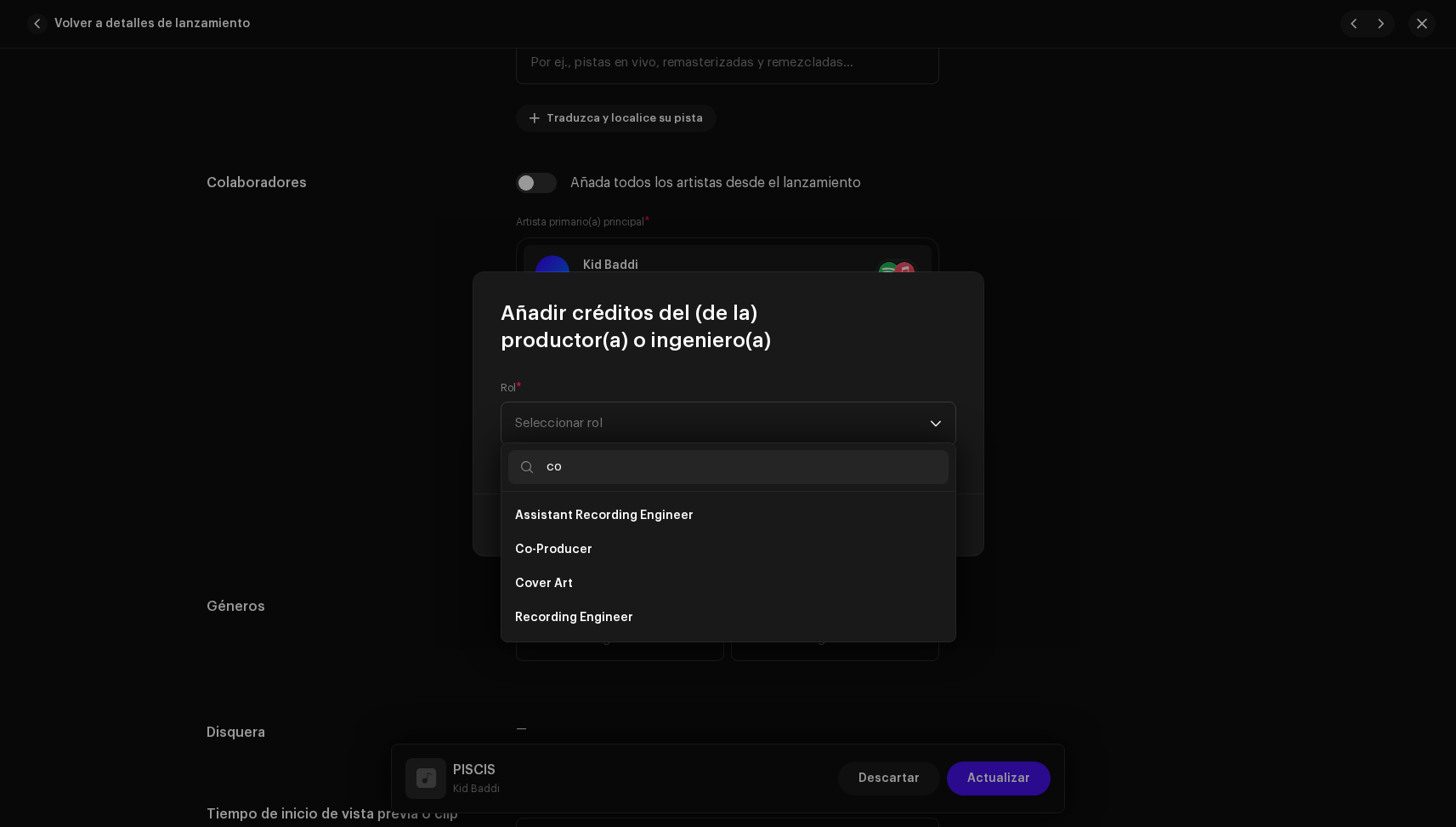
type input "c"
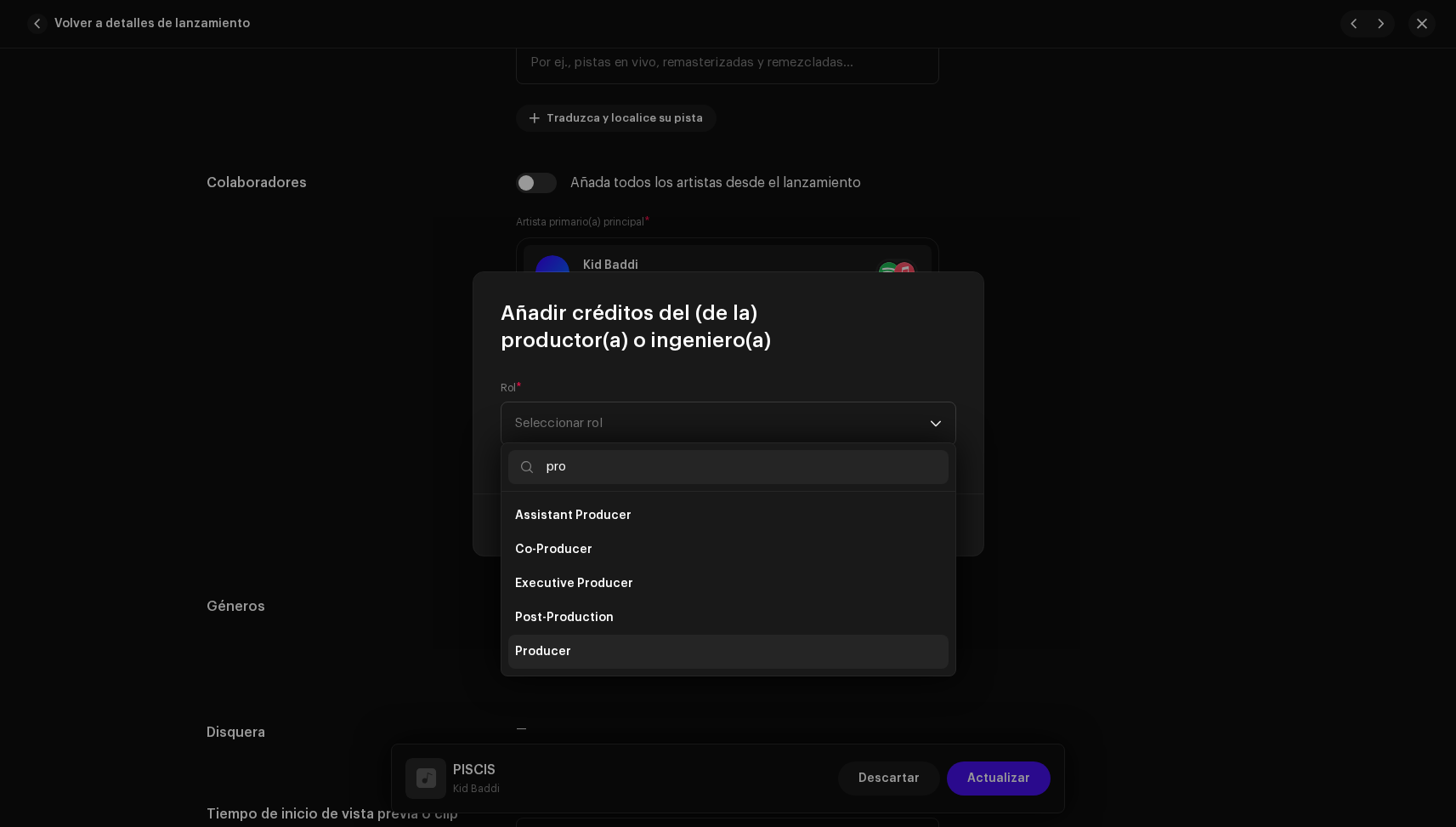
type input "pro"
click at [567, 659] on span "Producer" at bounding box center [543, 652] width 56 height 17
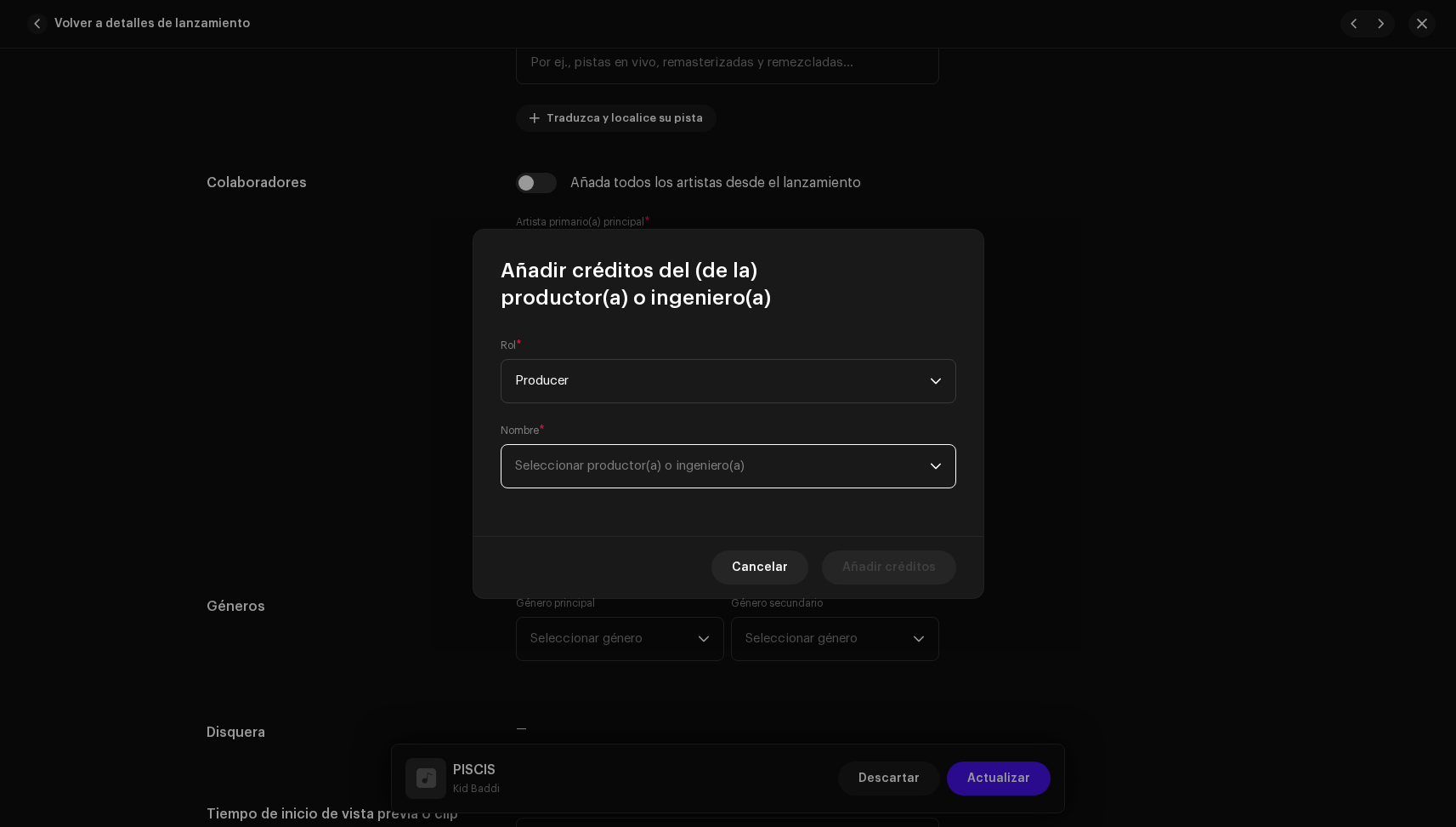
click at [613, 444] on span "Seleccionar productor(a) o ingeniero(a)" at bounding box center [722, 465] width 415 height 43
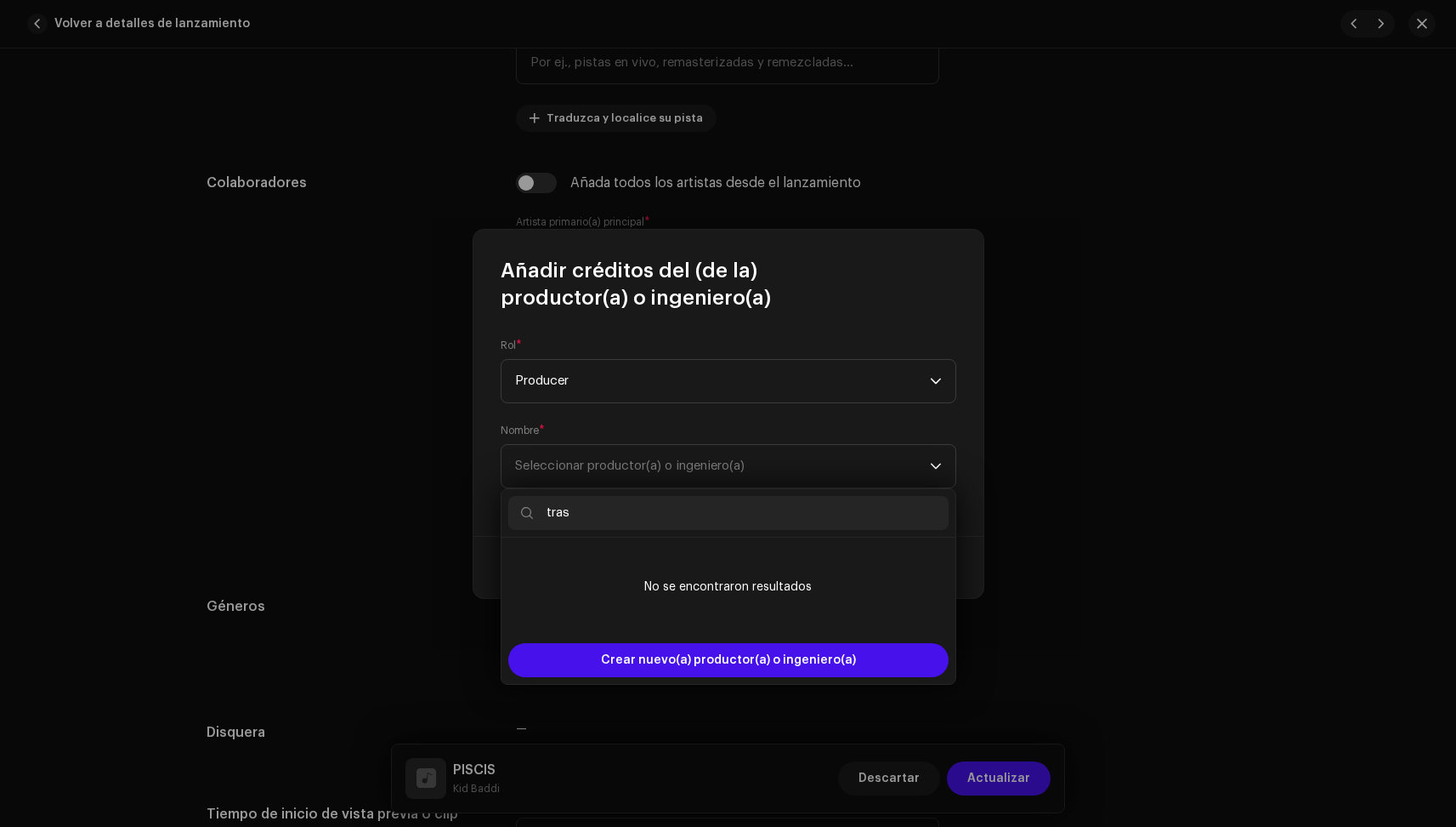
click at [645, 513] on input "tras" at bounding box center [728, 513] width 441 height 34
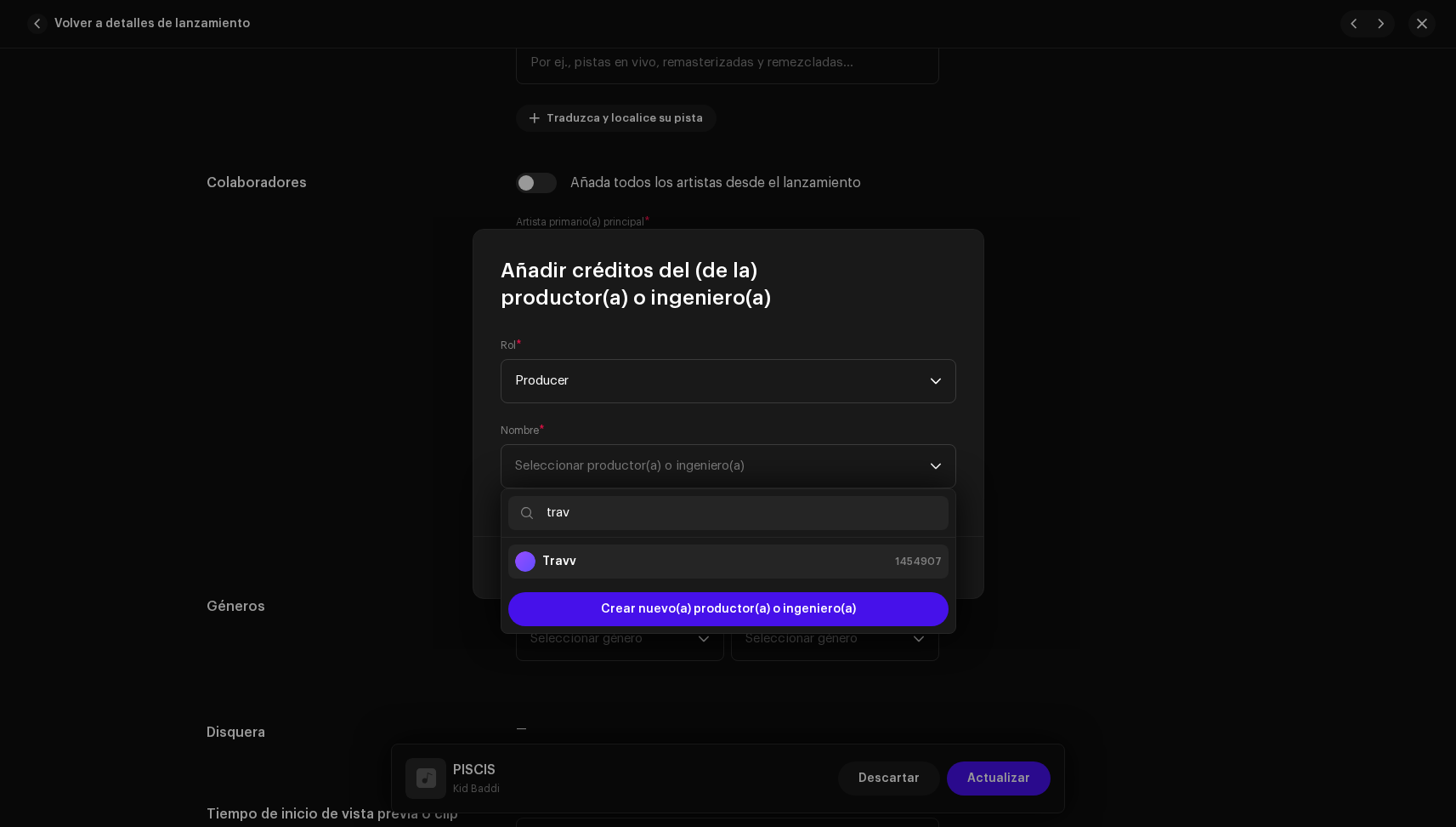
type input "trav"
click at [662, 561] on div "Travv 1454907" at bounding box center [728, 561] width 427 height 20
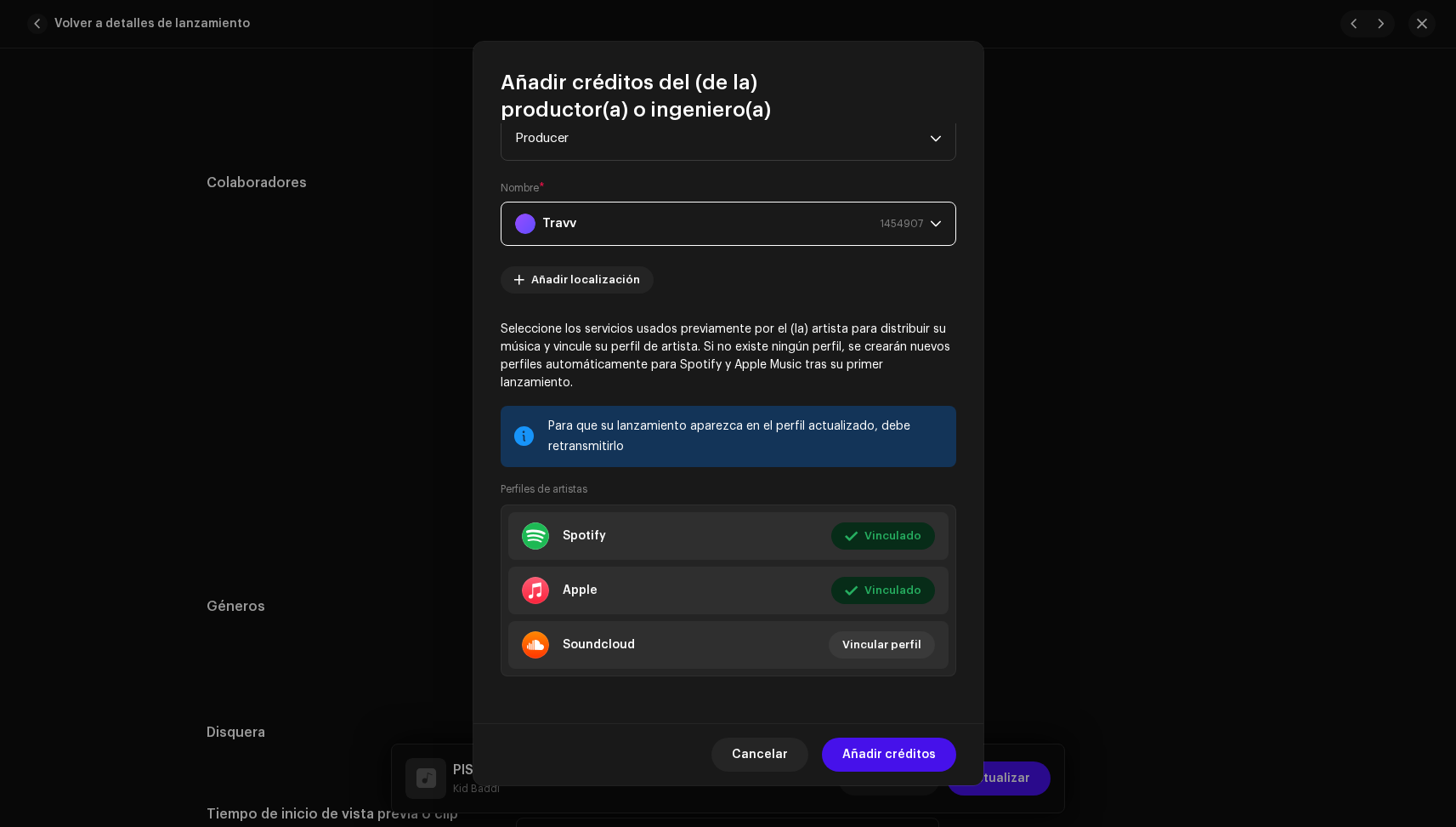
scroll to position [55, 0]
click at [895, 751] on span "Añadir créditos" at bounding box center [889, 753] width 94 height 34
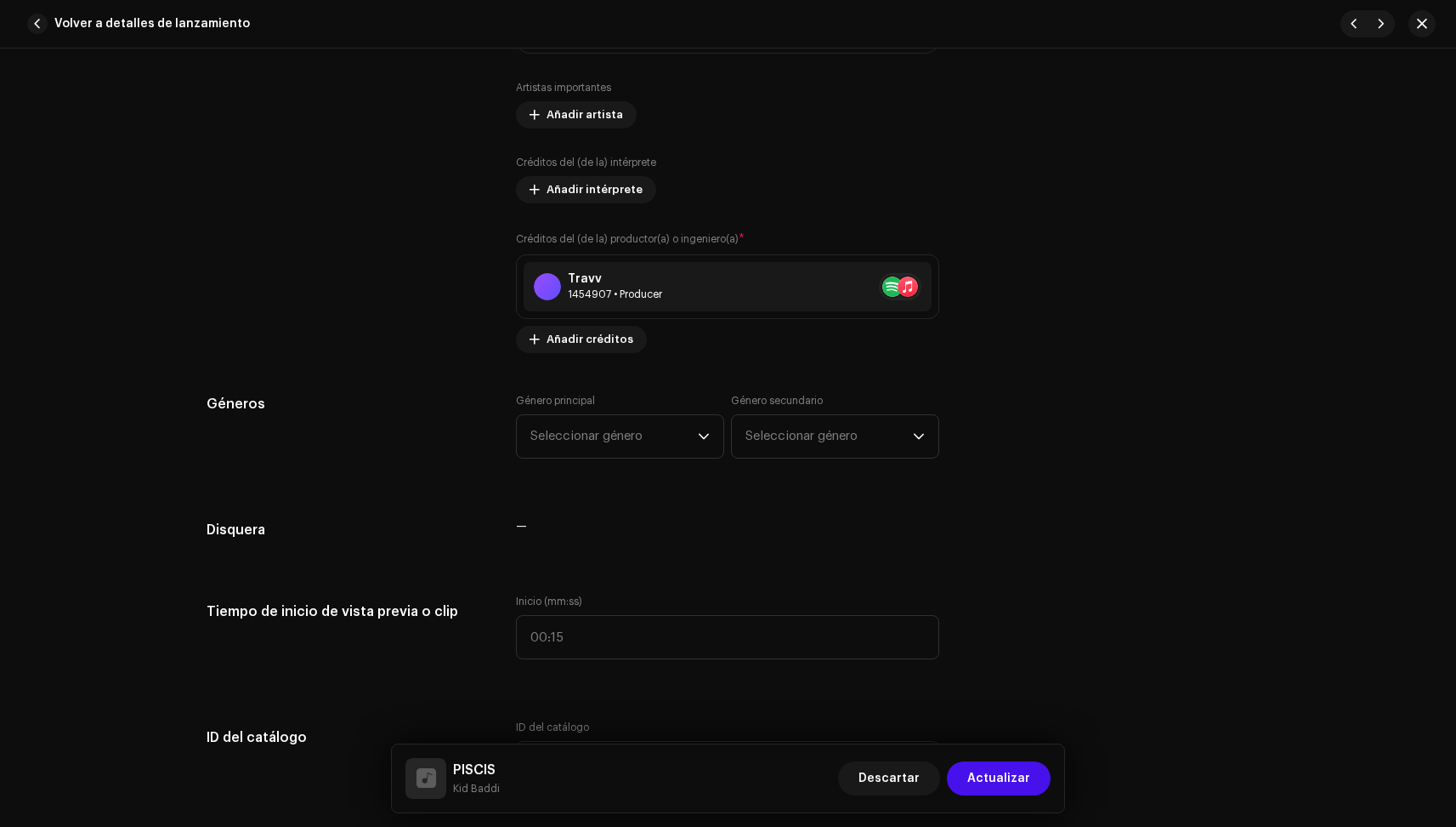
scroll to position [1162, 0]
click at [585, 433] on span "Seleccionar género" at bounding box center [614, 434] width 167 height 43
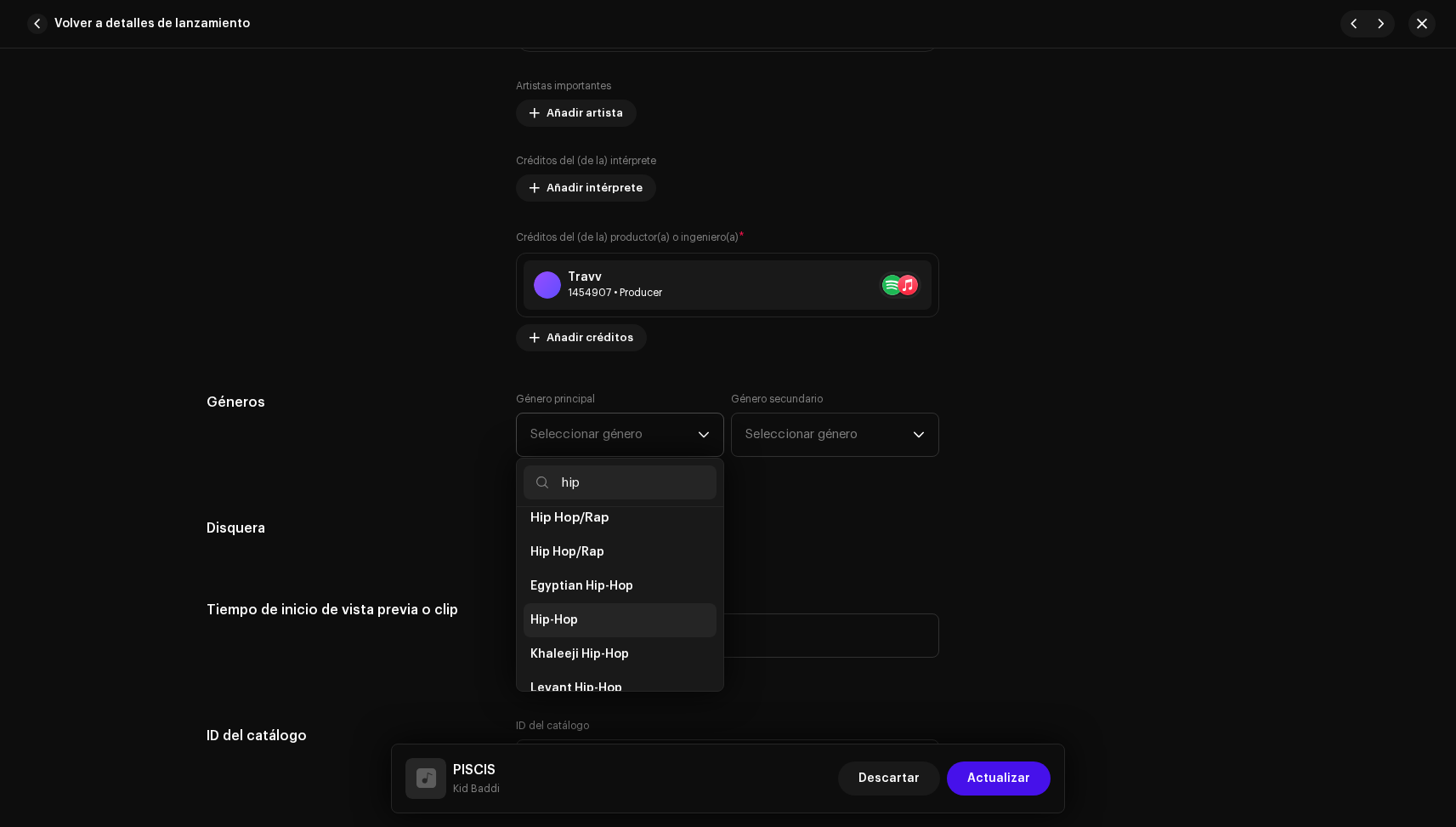
scroll to position [165, 0]
type input "hip"
click at [575, 603] on li "Hip-Hop" at bounding box center [620, 619] width 193 height 34
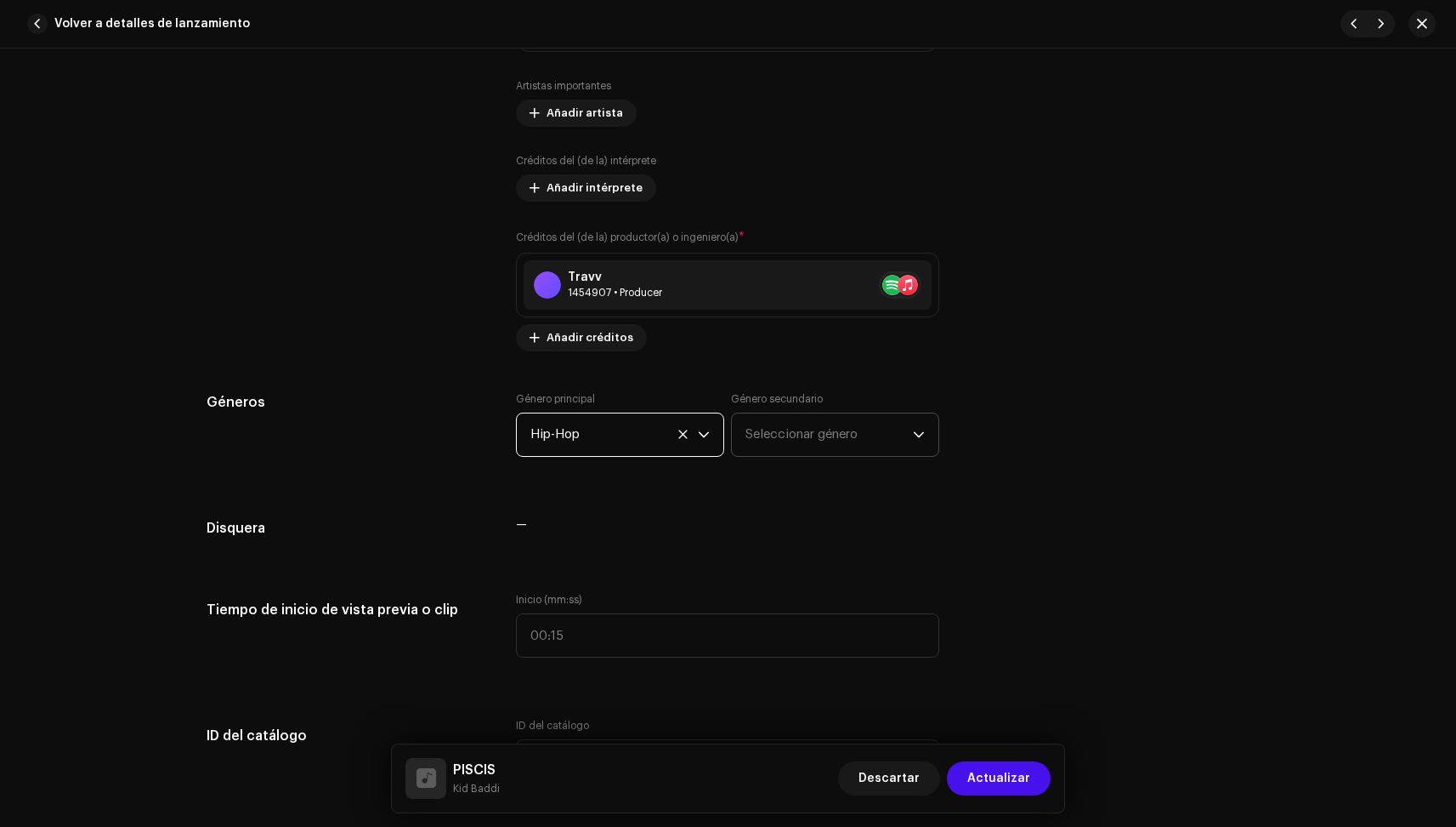
click at [801, 427] on span "Seleccionar género" at bounding box center [829, 434] width 167 height 43
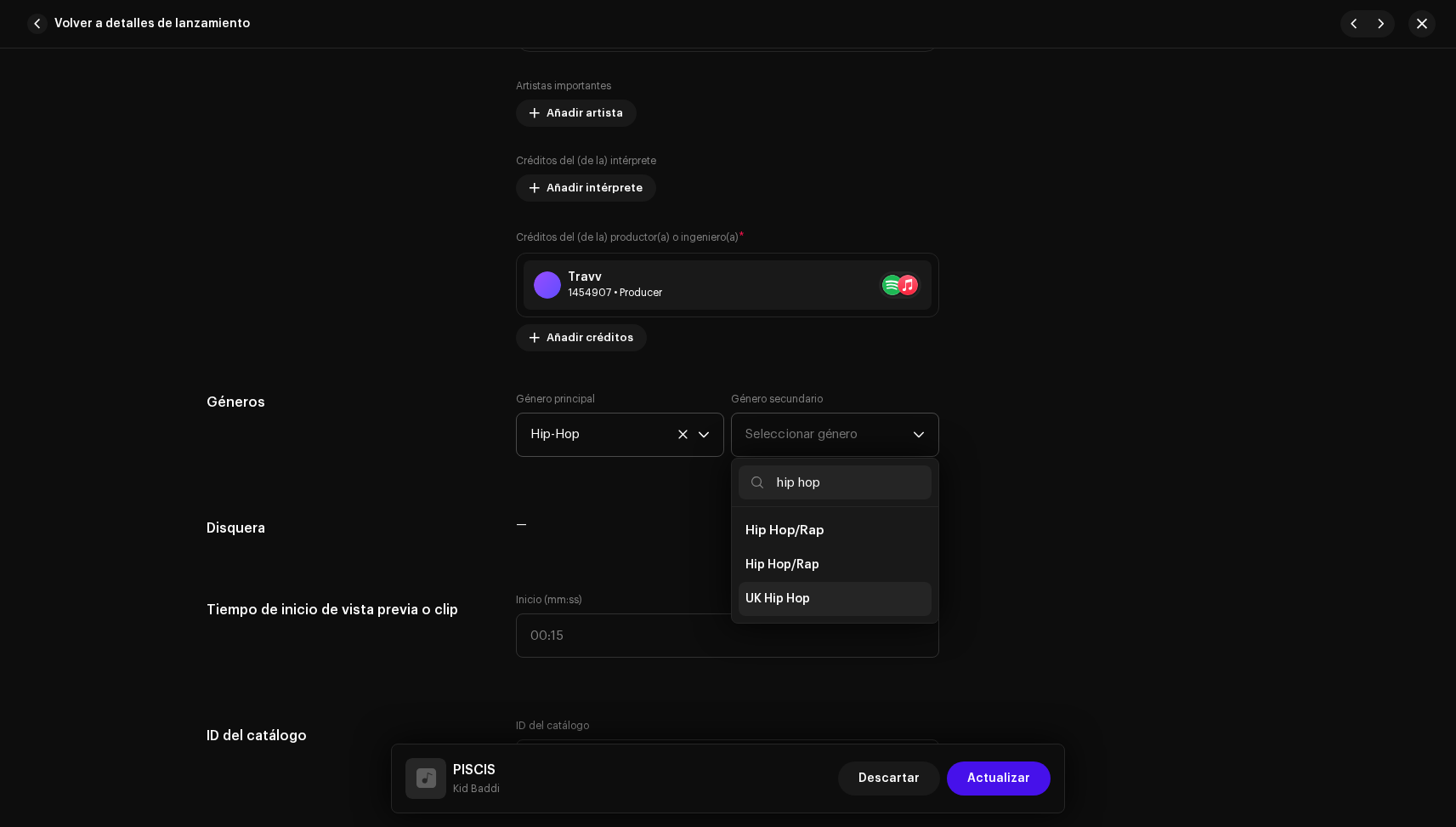
type input "hip hop"
click at [772, 588] on li "UK Hip Hop" at bounding box center [835, 598] width 193 height 34
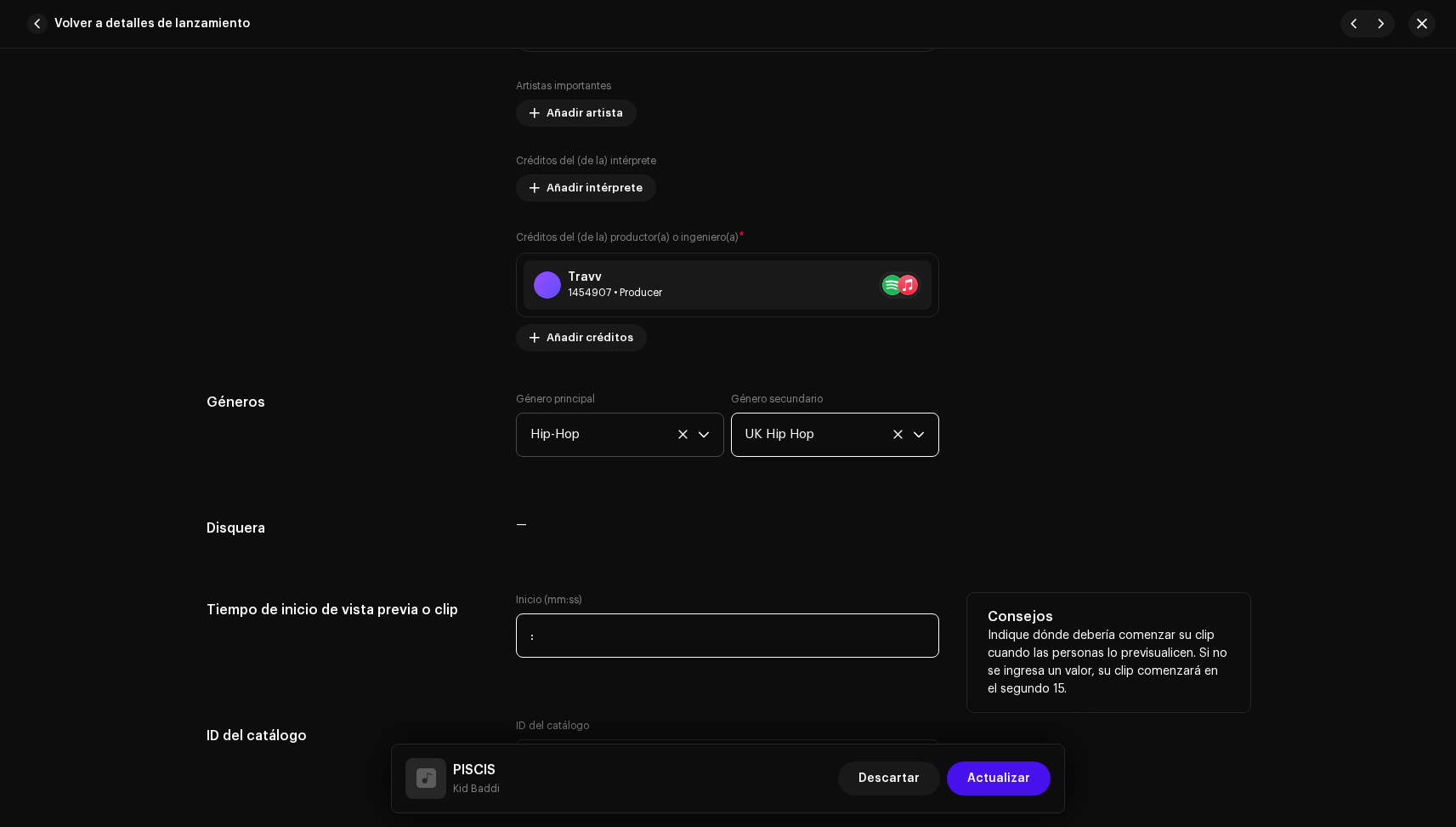
click at [587, 633] on input ":" at bounding box center [728, 635] width 423 height 45
type input "02:36"
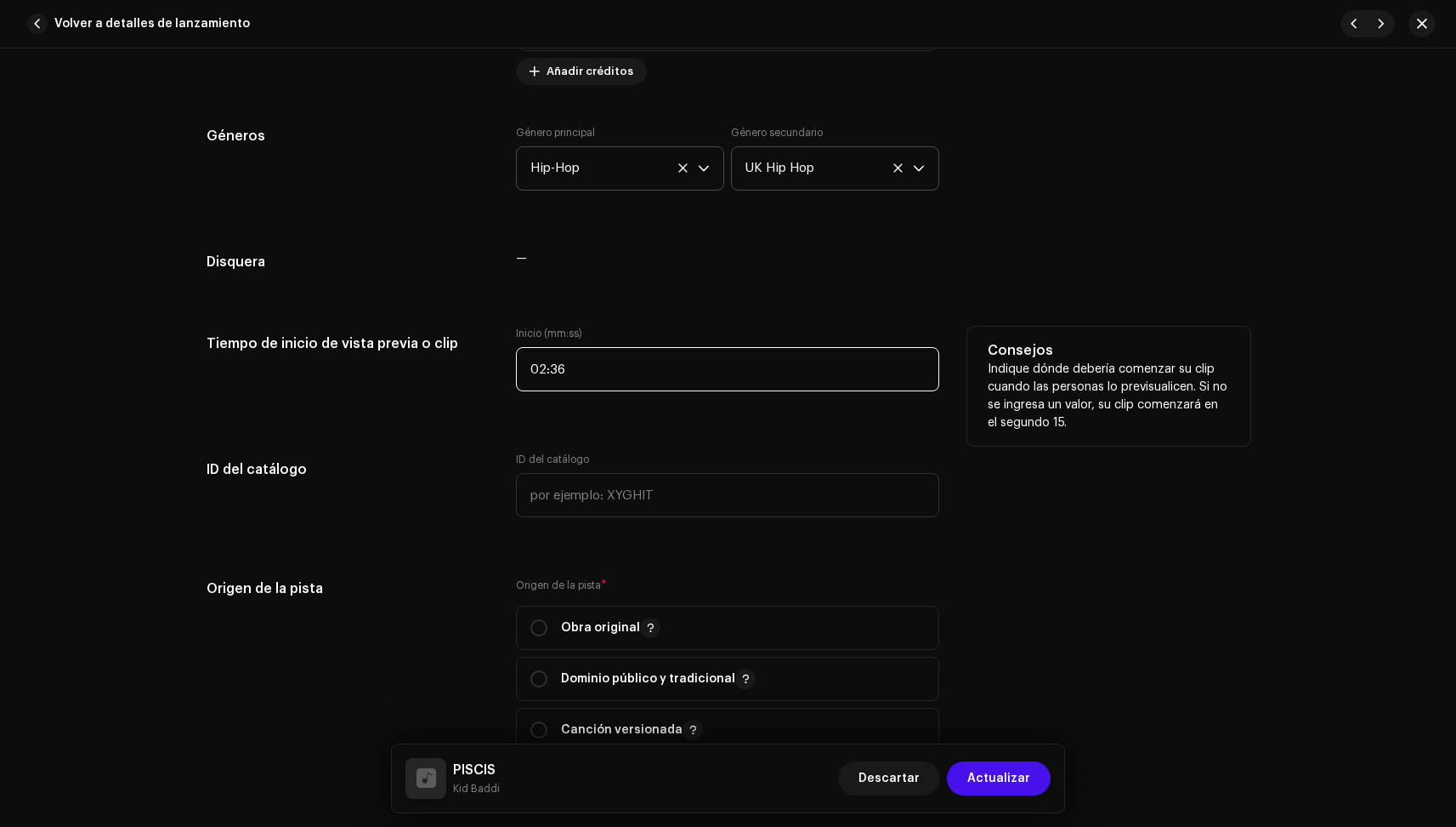
scroll to position [1573, 0]
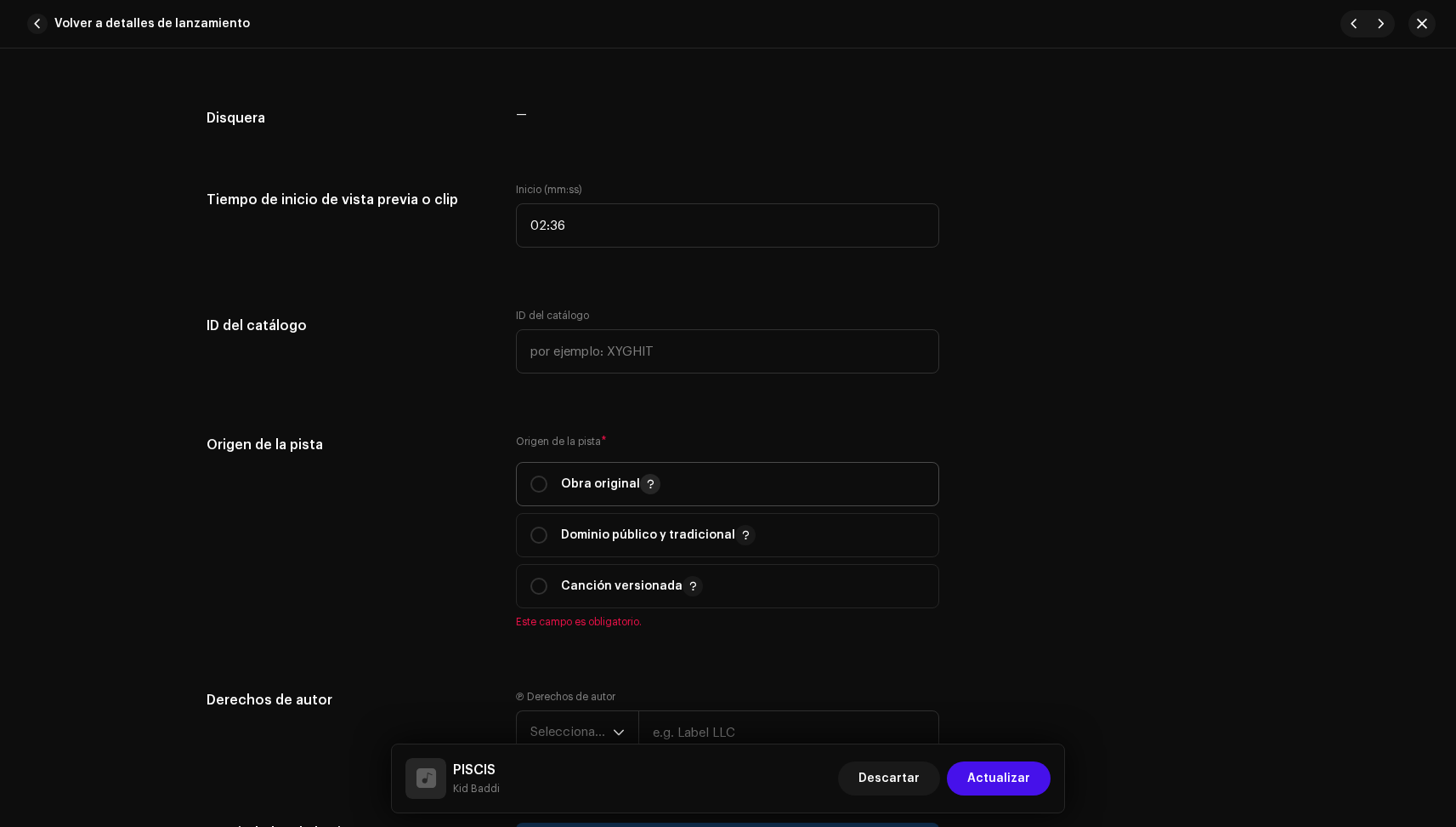
click at [640, 483] on button "button" at bounding box center [650, 483] width 20 height 20
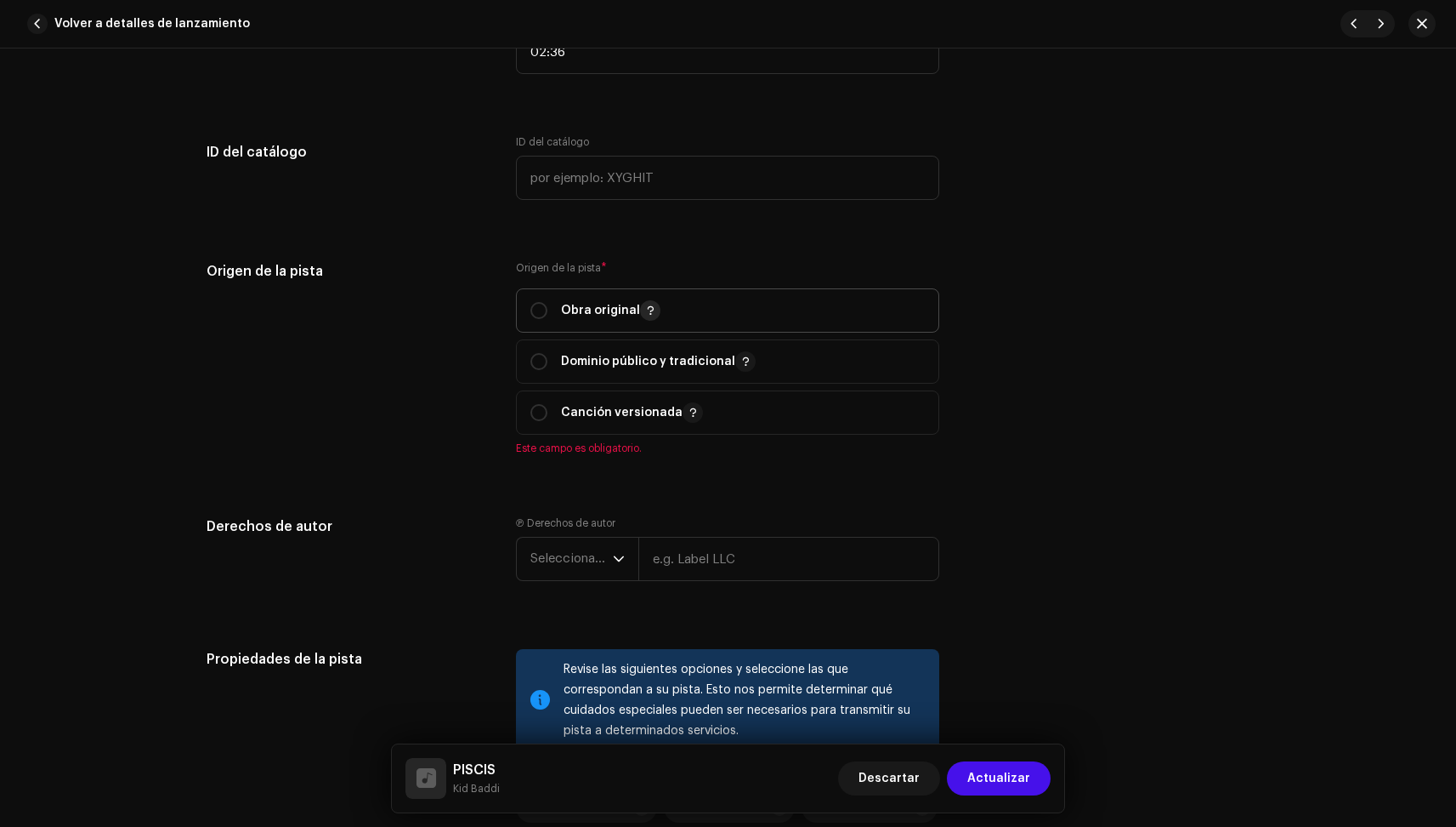
scroll to position [1747, 0]
click at [537, 293] on span "Obra original" at bounding box center [728, 309] width 394 height 43
radio input "true"
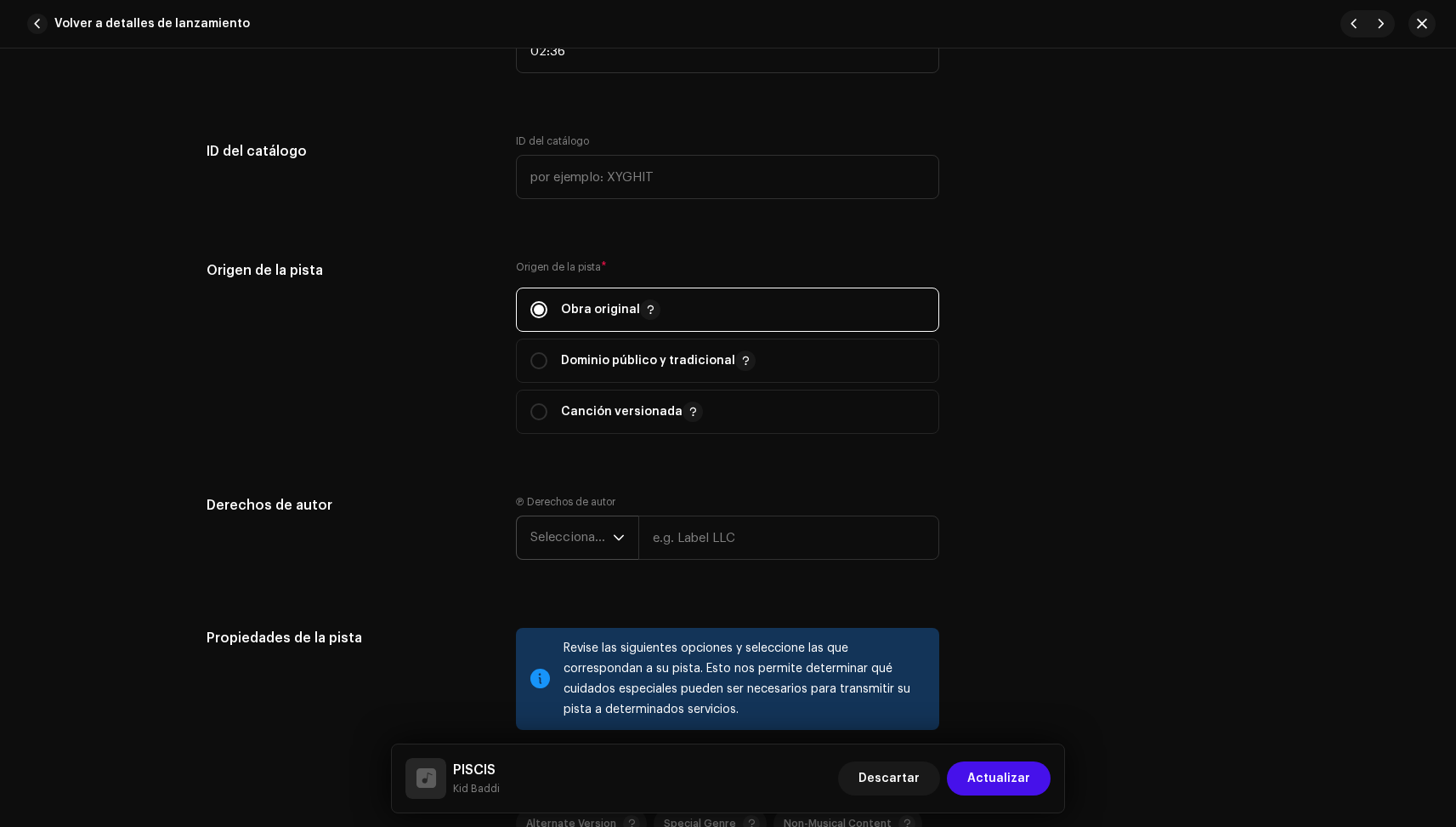
click at [563, 534] on span "Seleccionar año" at bounding box center [571, 537] width 83 height 43
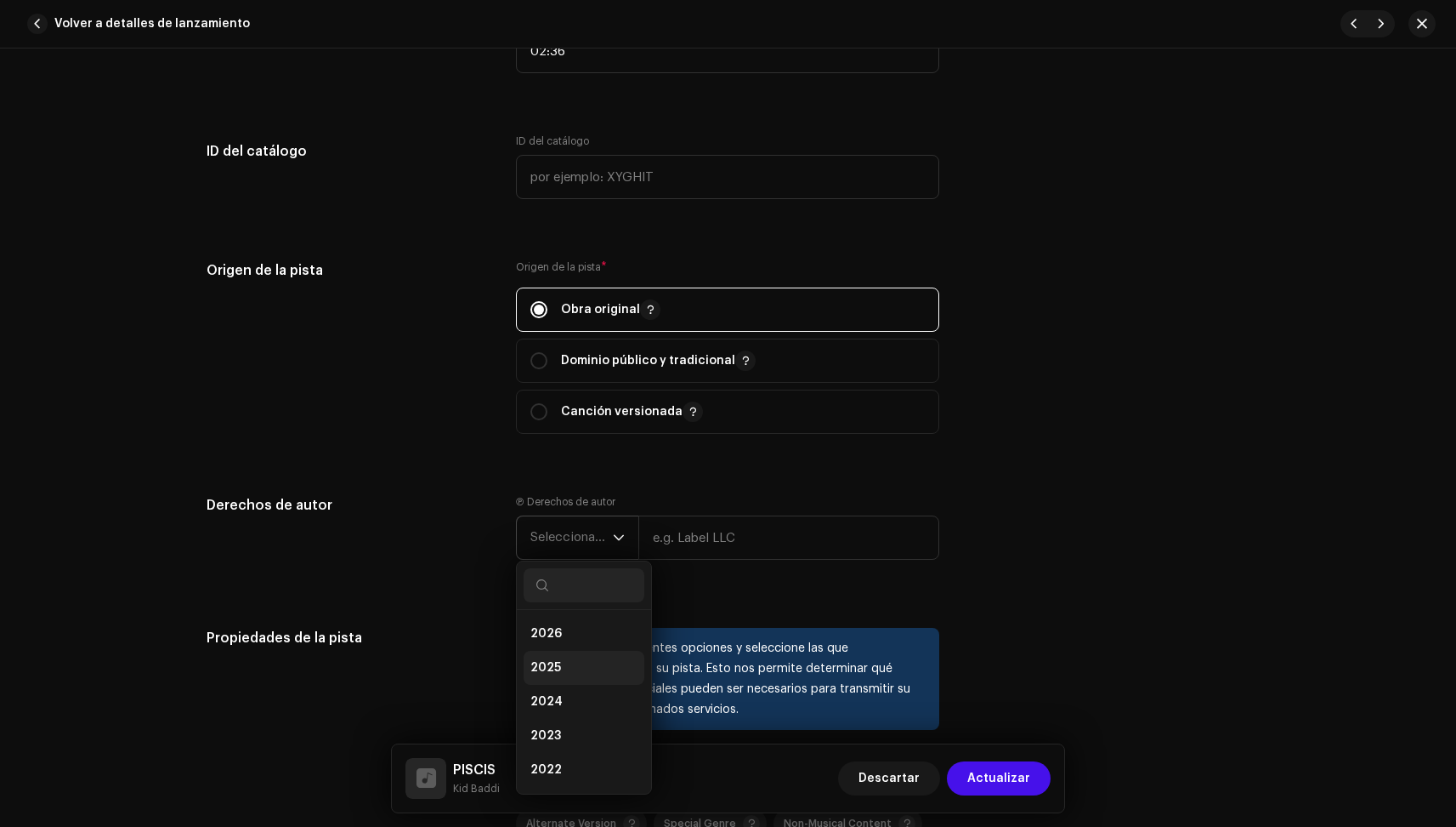
click at [581, 662] on li "2025" at bounding box center [584, 667] width 121 height 34
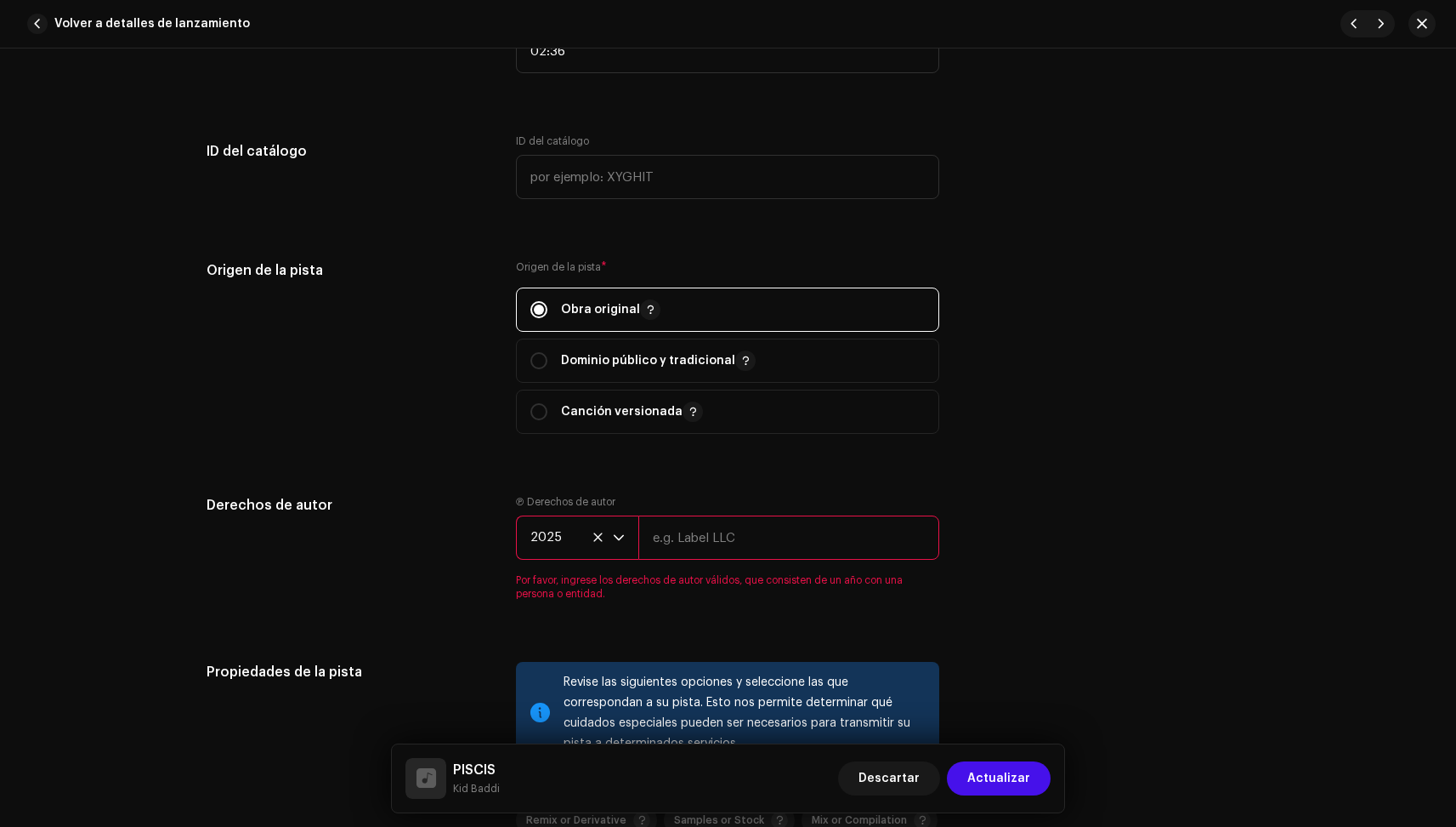
click at [708, 528] on input "text" at bounding box center [788, 537] width 301 height 45
type input "[PERSON_NAME]"
click at [1080, 463] on div "Detalles de la pista Complete los siguientes pasos para finalizar su pista. 1 d…" at bounding box center [728, 191] width 1098 height 3698
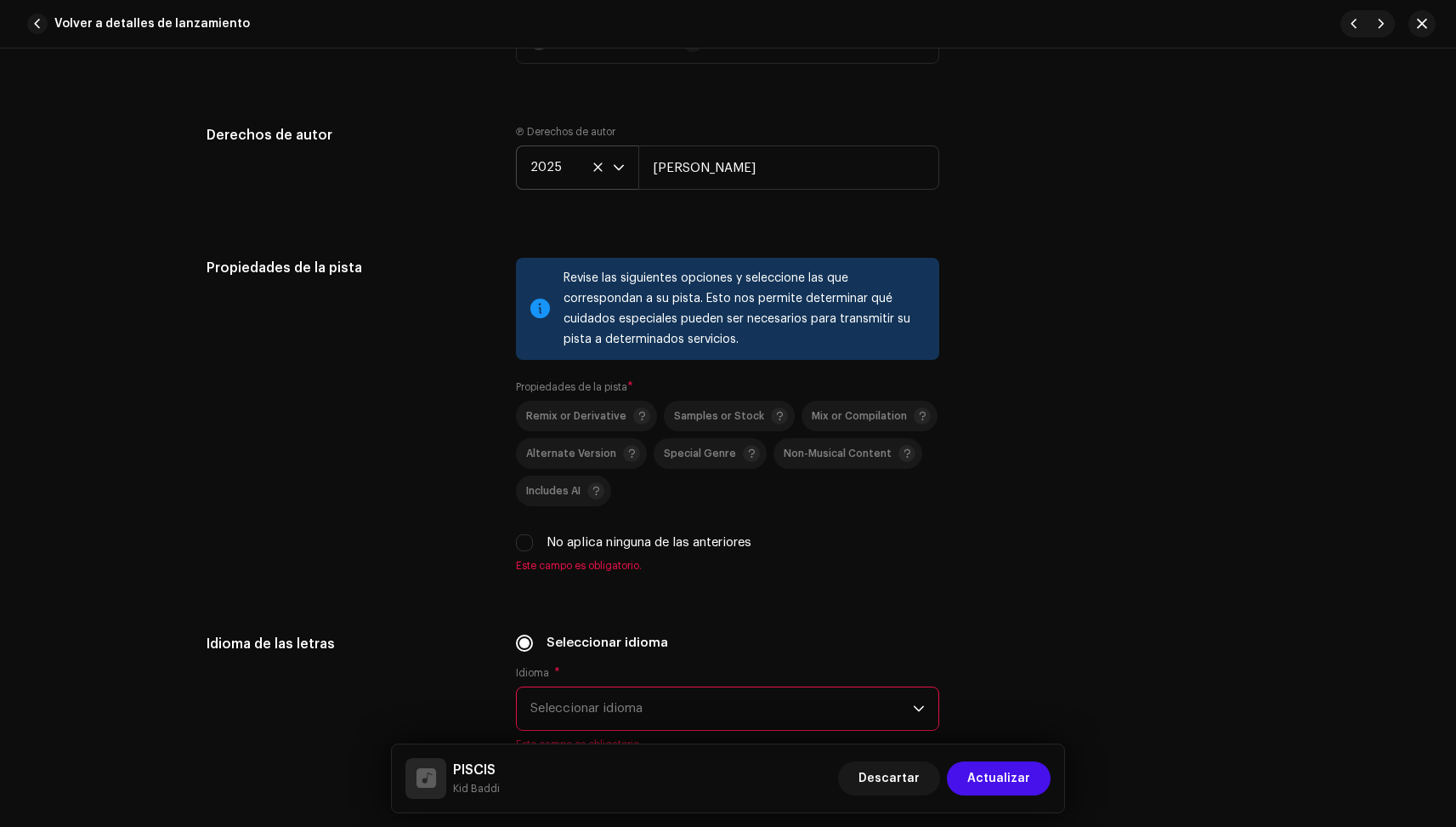
scroll to position [2144, 0]
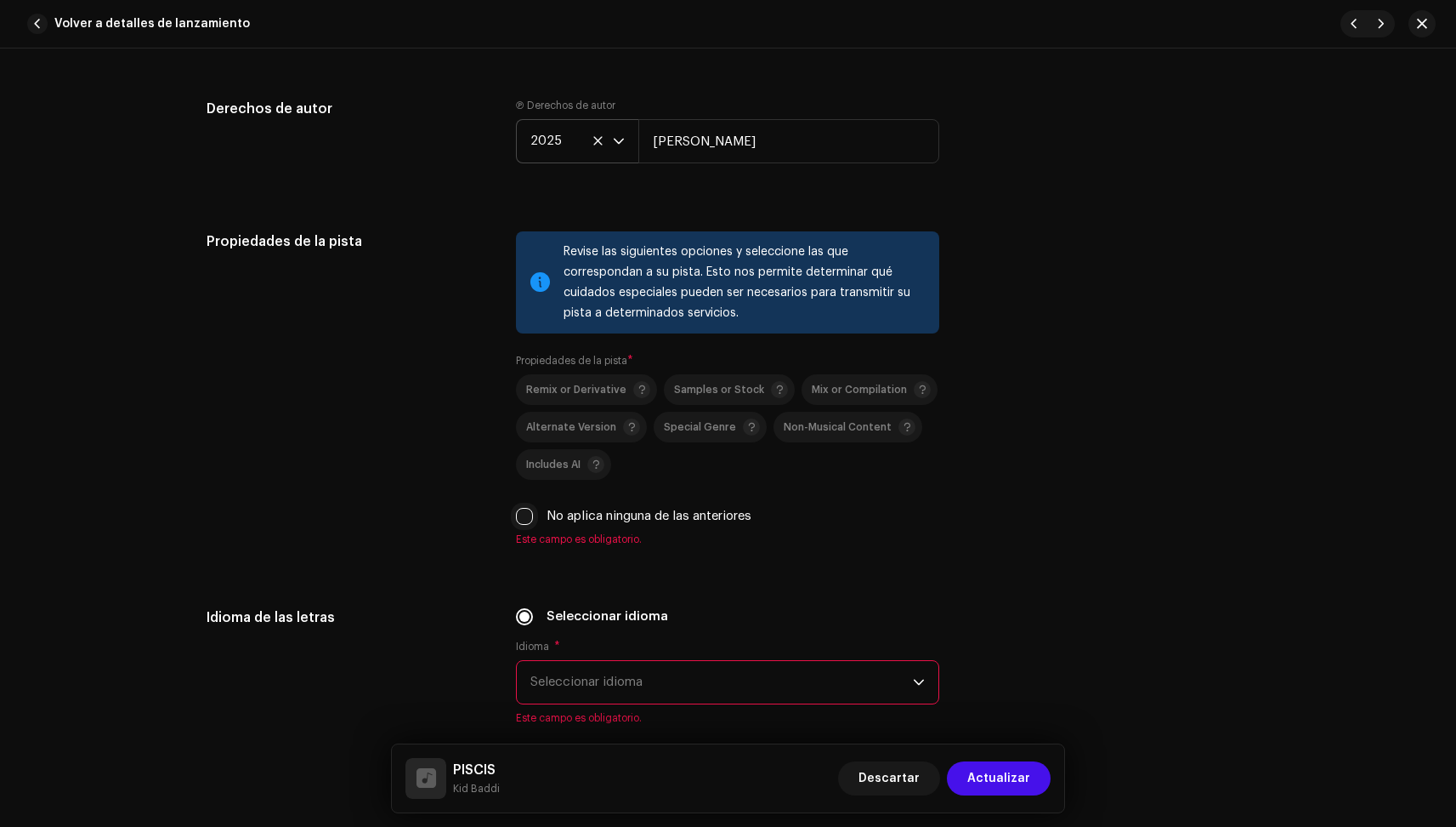
click at [516, 520] on input "No aplica ninguna de las anteriores" at bounding box center [524, 516] width 17 height 17
checkbox input "true"
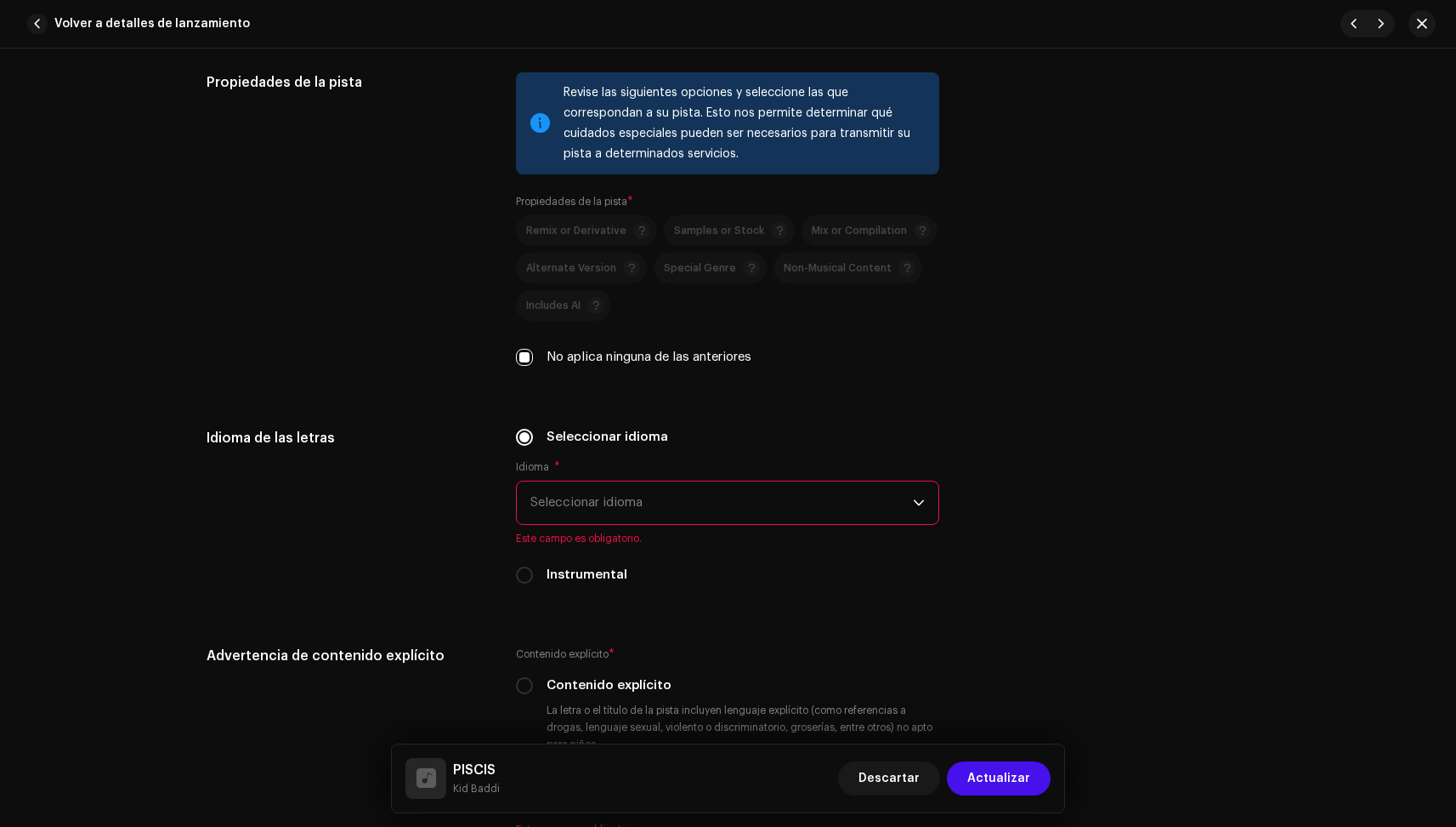
scroll to position [2430, 0]
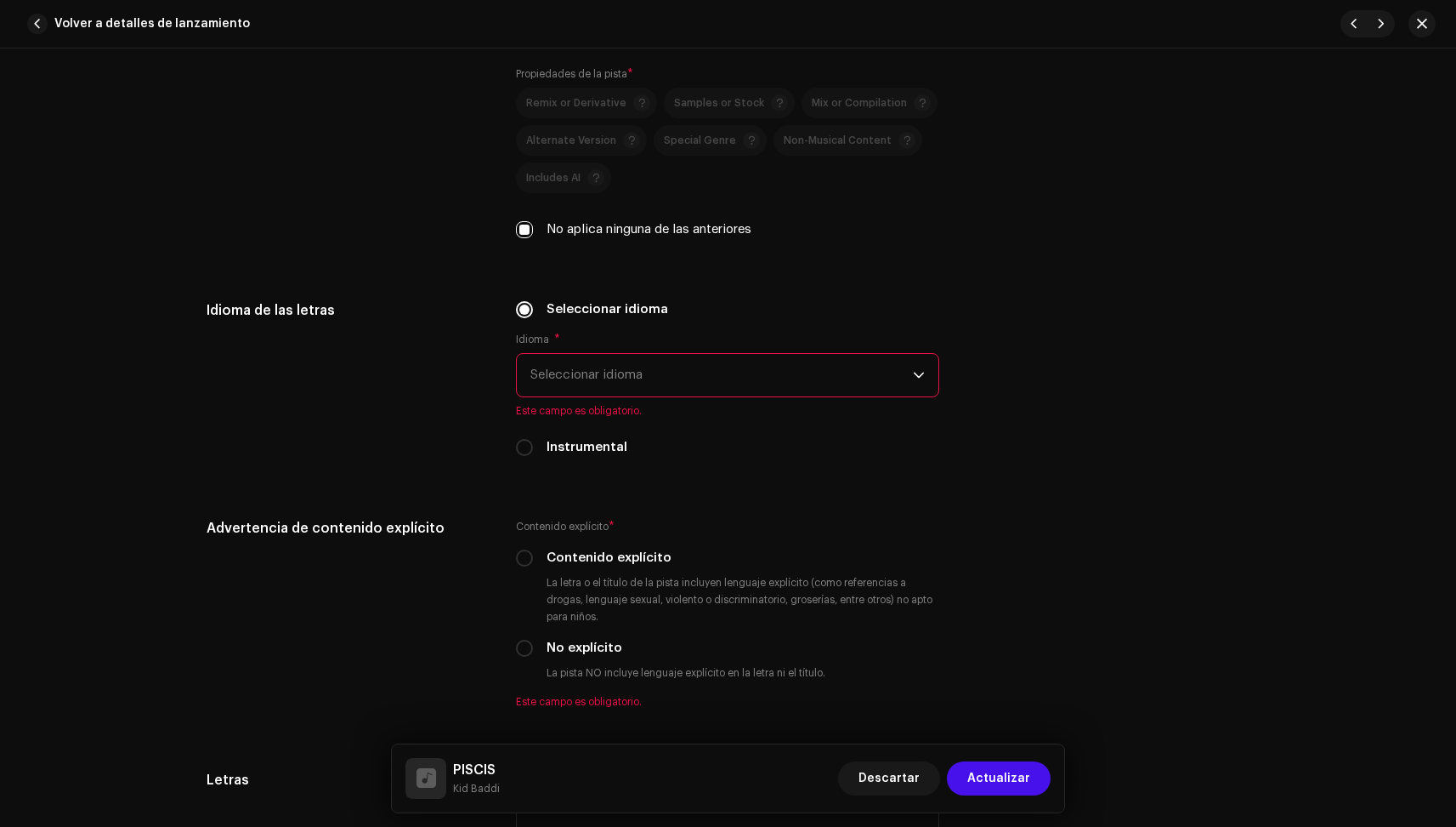
click at [587, 383] on span "Seleccionar idioma" at bounding box center [721, 374] width 382 height 43
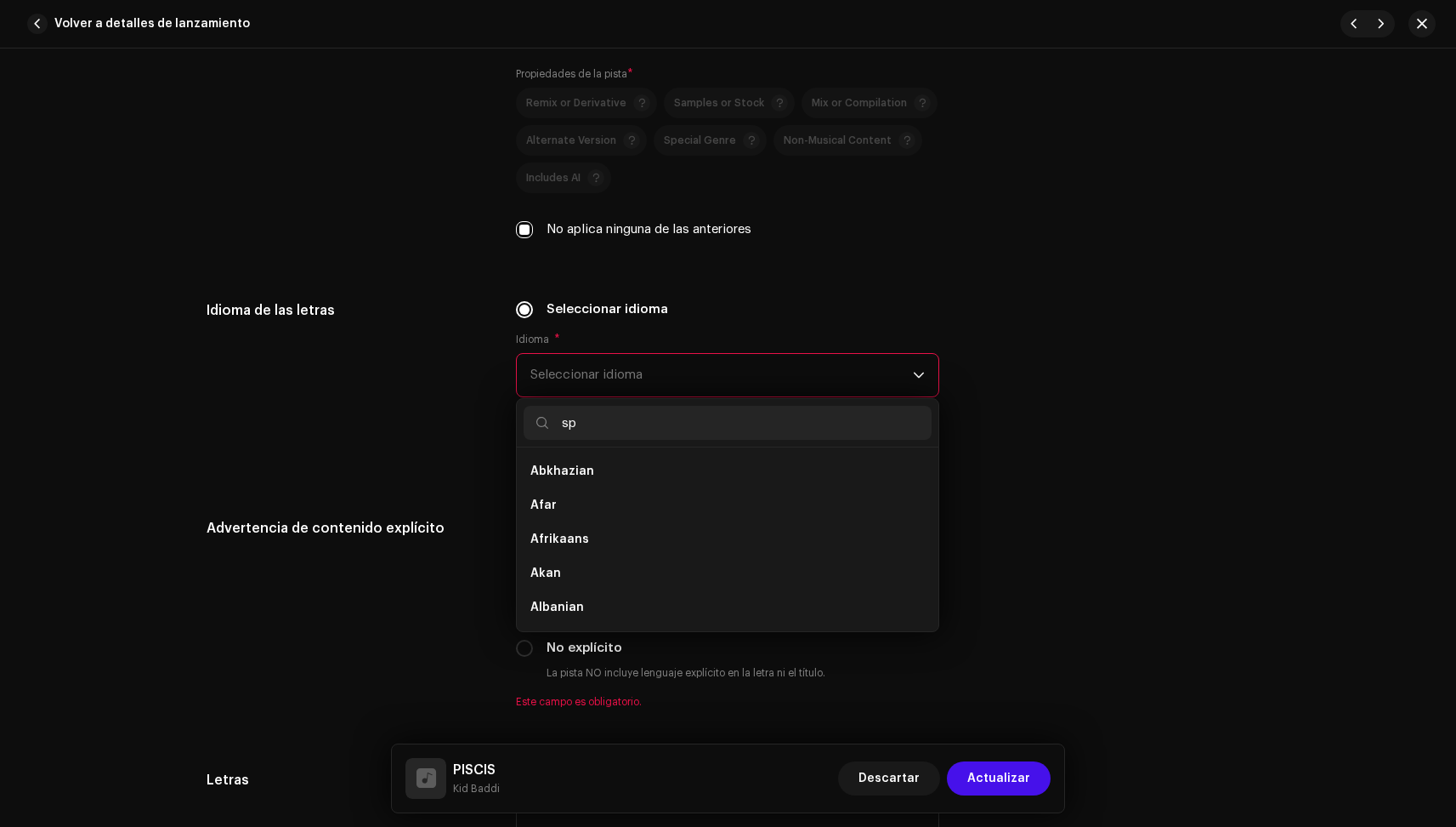
scroll to position [0, 0]
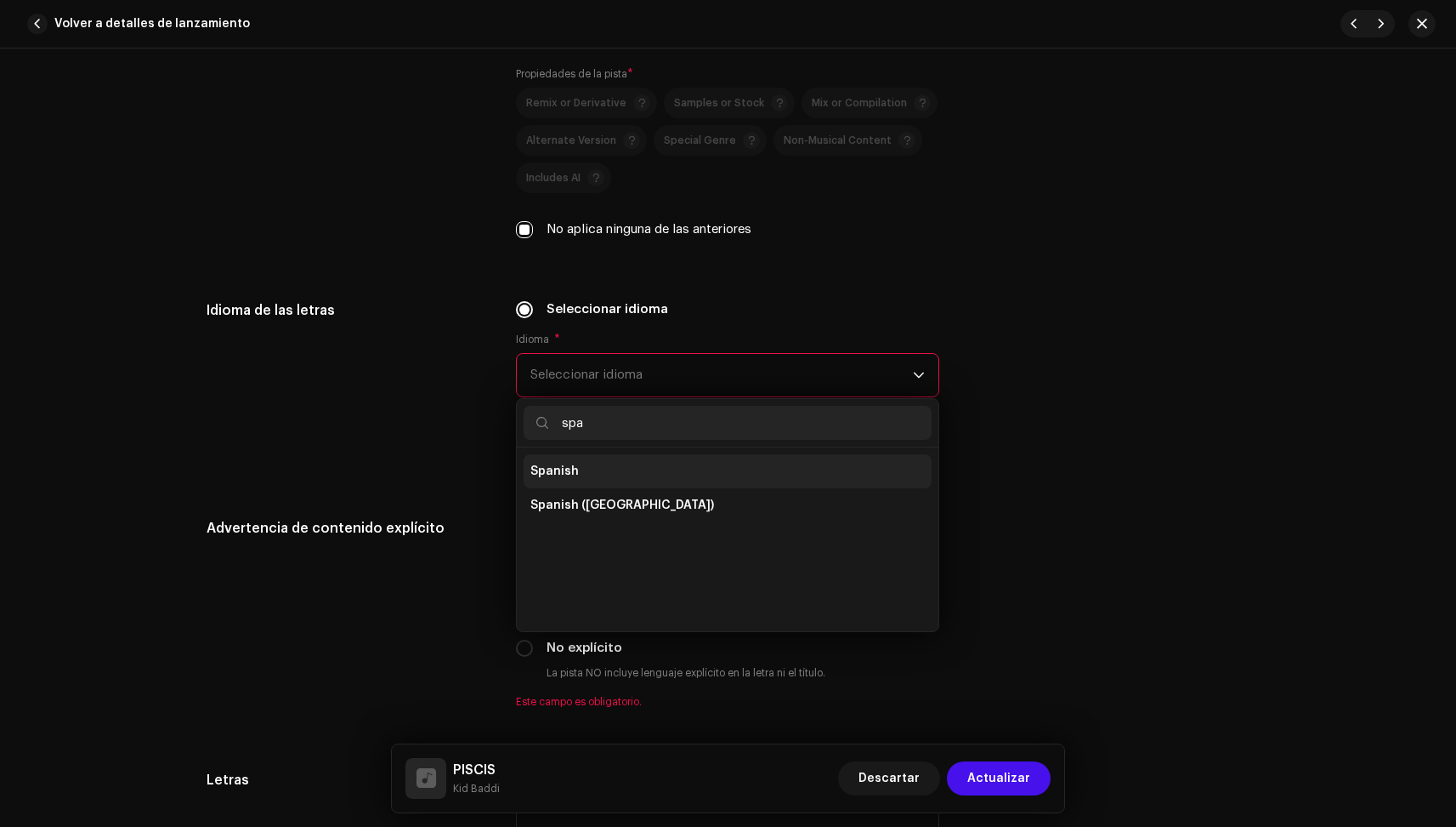
type input "spa"
click at [546, 473] on span "Spanish" at bounding box center [554, 471] width 48 height 17
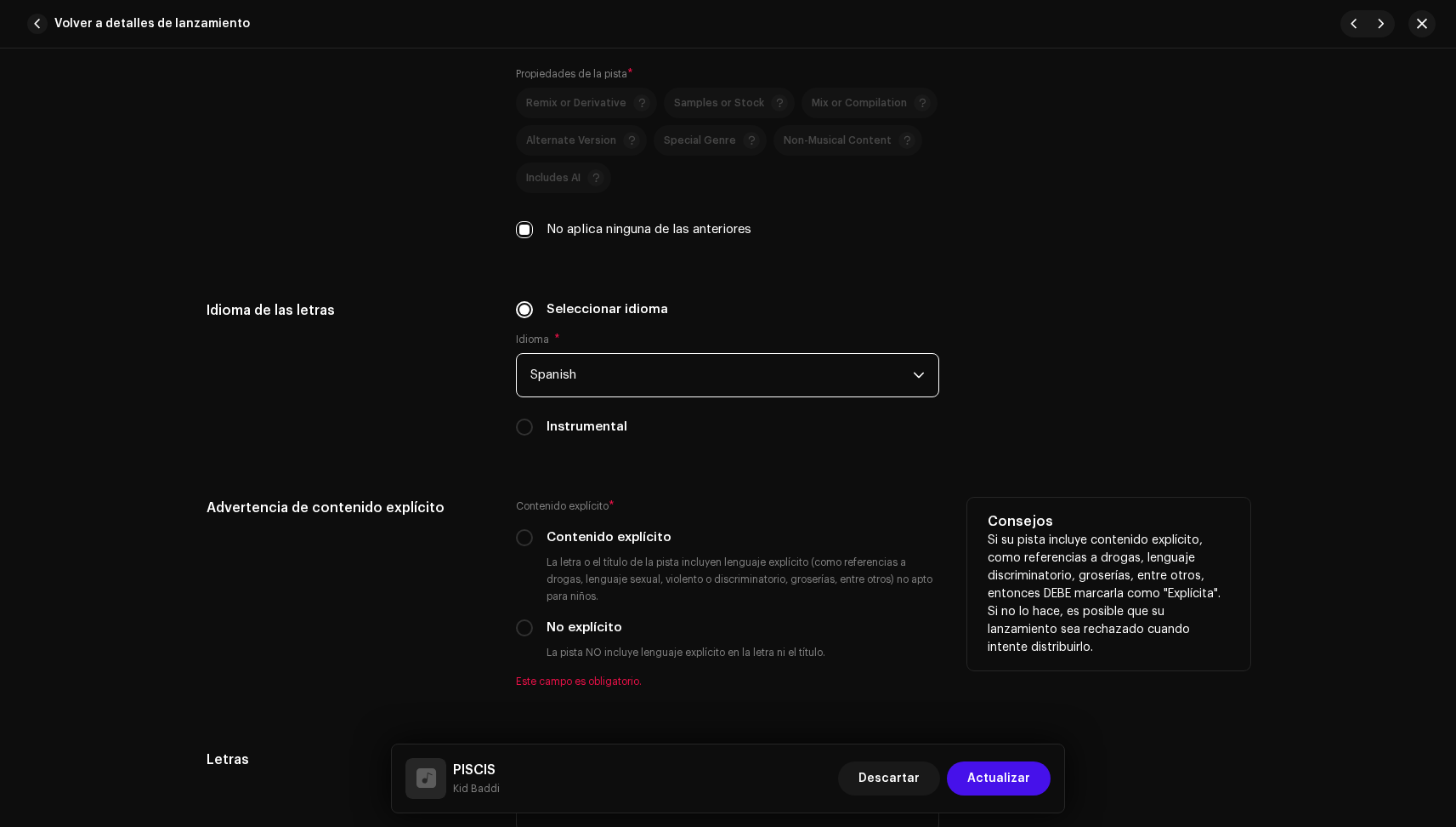
click at [531, 630] on div "No explícito" at bounding box center [728, 627] width 423 height 19
click at [528, 631] on input "No explícito" at bounding box center [524, 627] width 17 height 17
radio input "true"
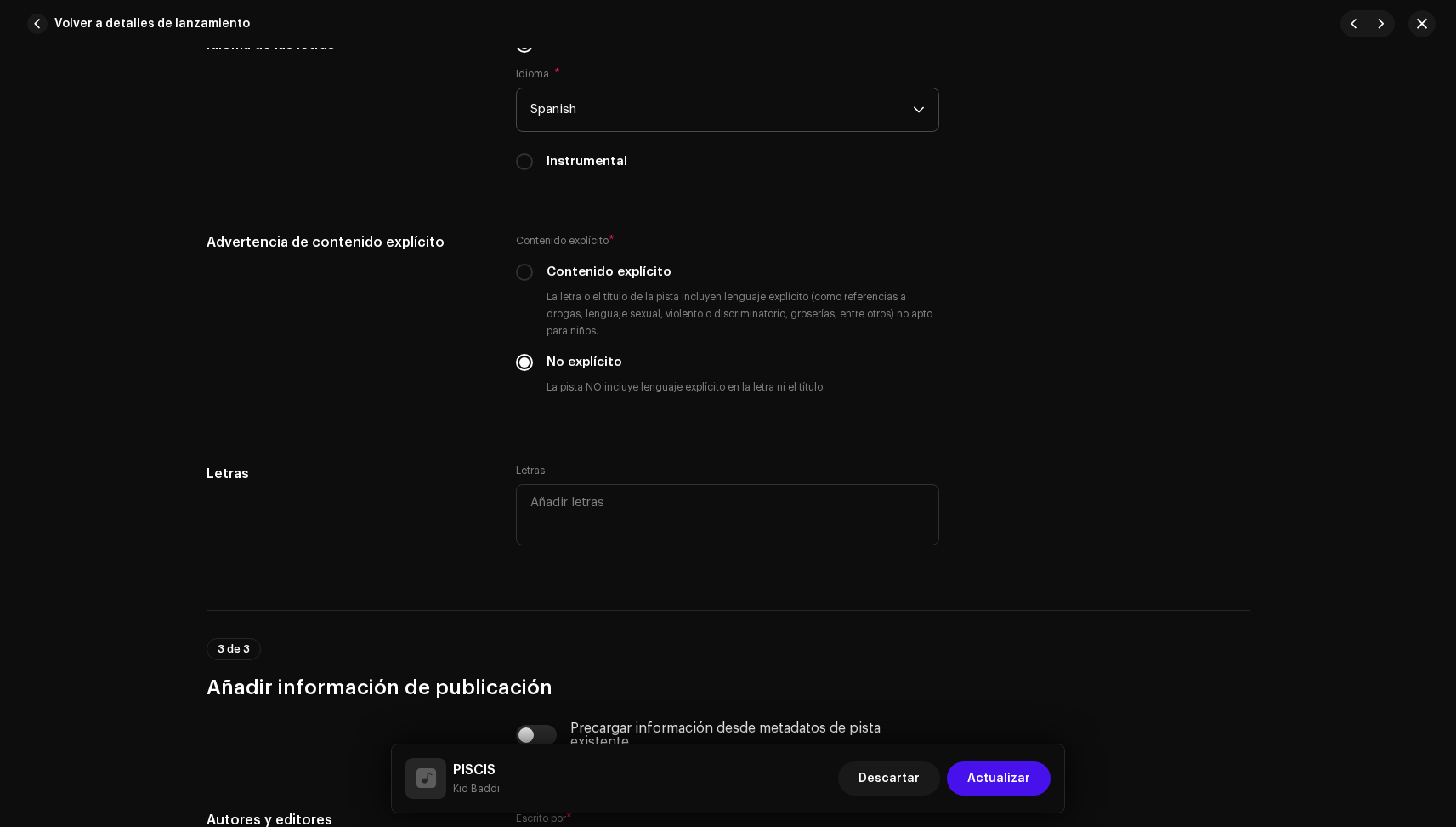
scroll to position [2830, 0]
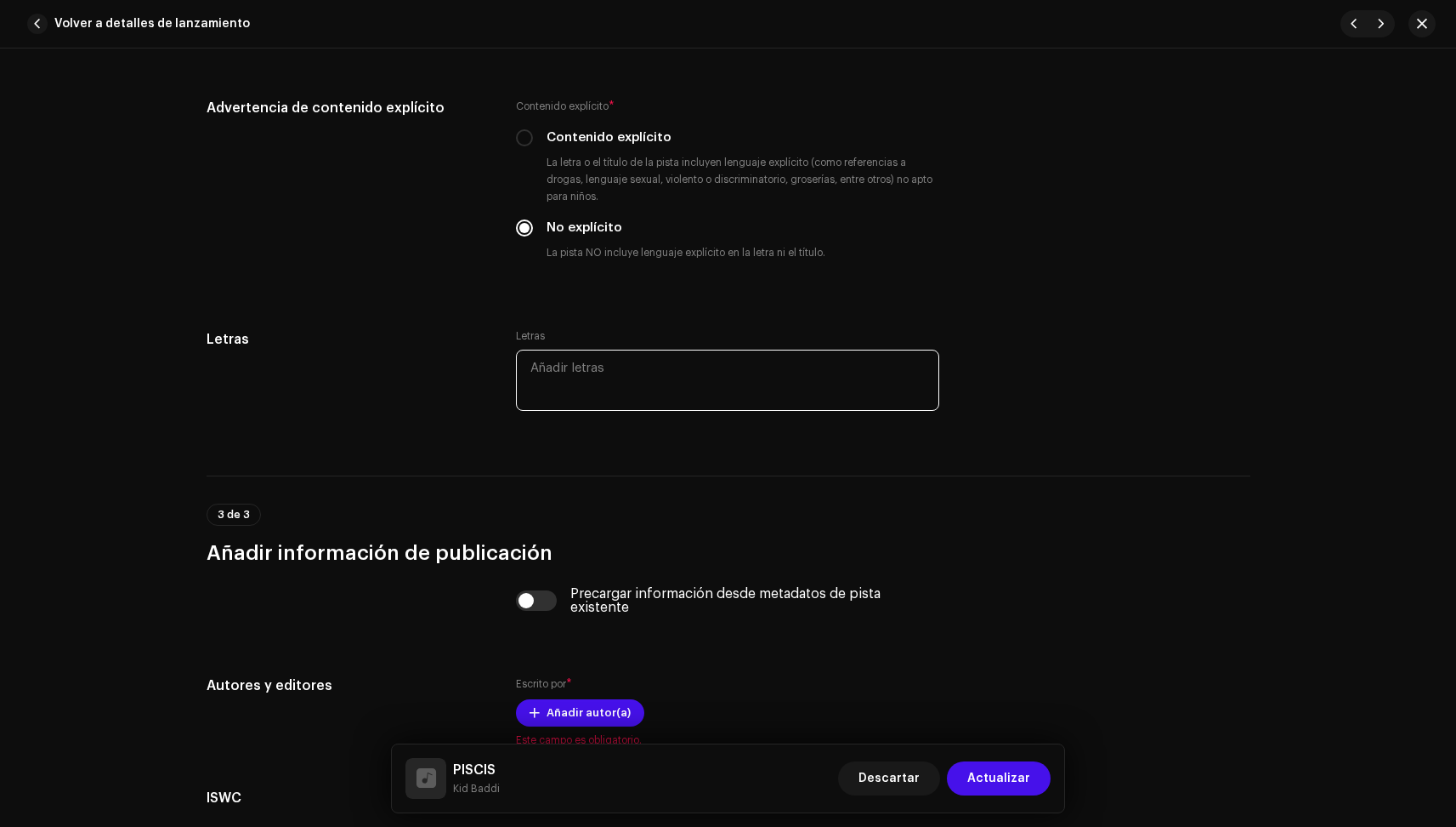
click at [641, 385] on textarea at bounding box center [728, 380] width 423 height 61
paste textarea "Lo ip do sitam con ad elits Doeiu tem incid utlabor et dolo mag aliquaen Admin …"
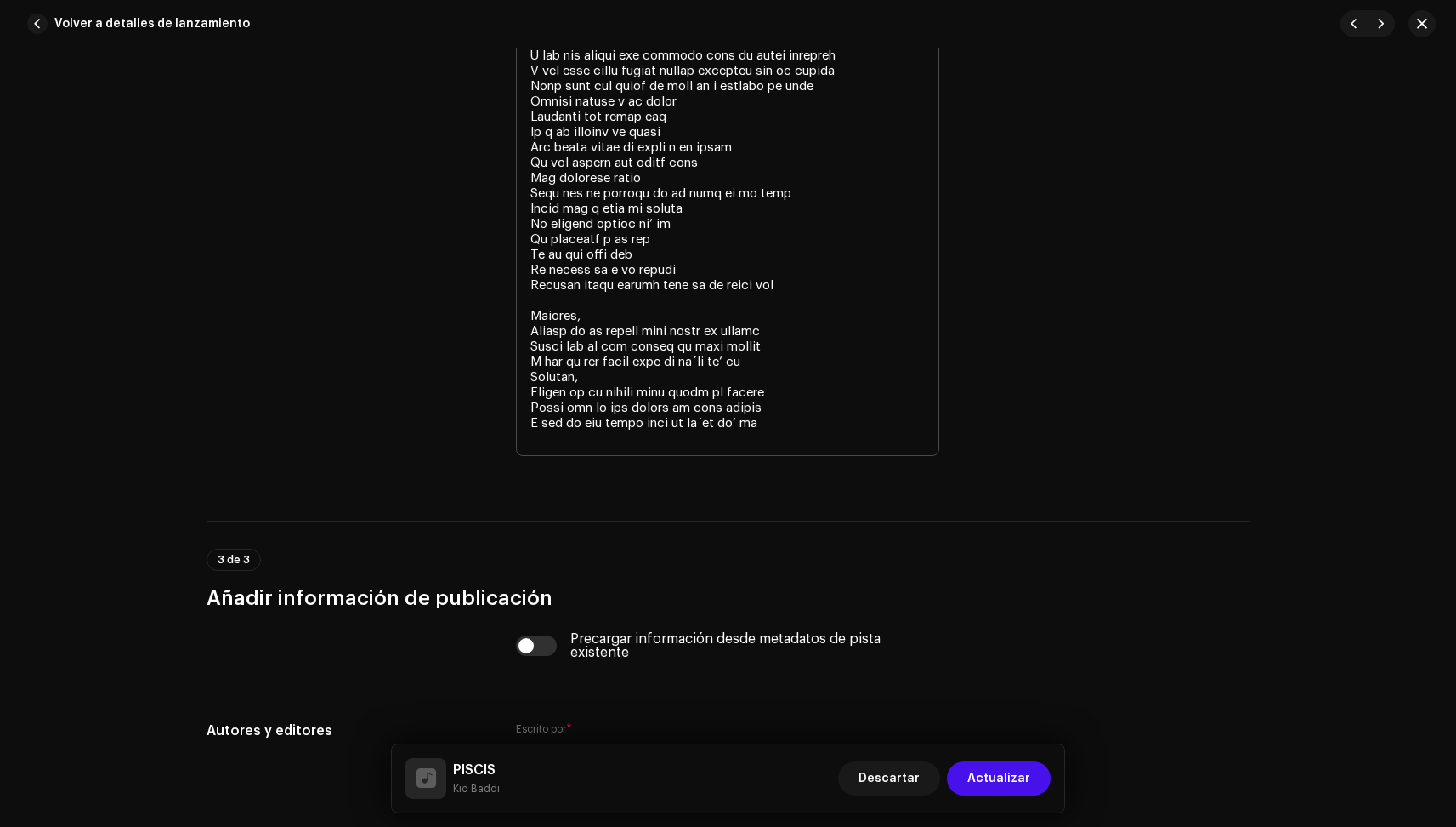
scroll to position [3029, 0]
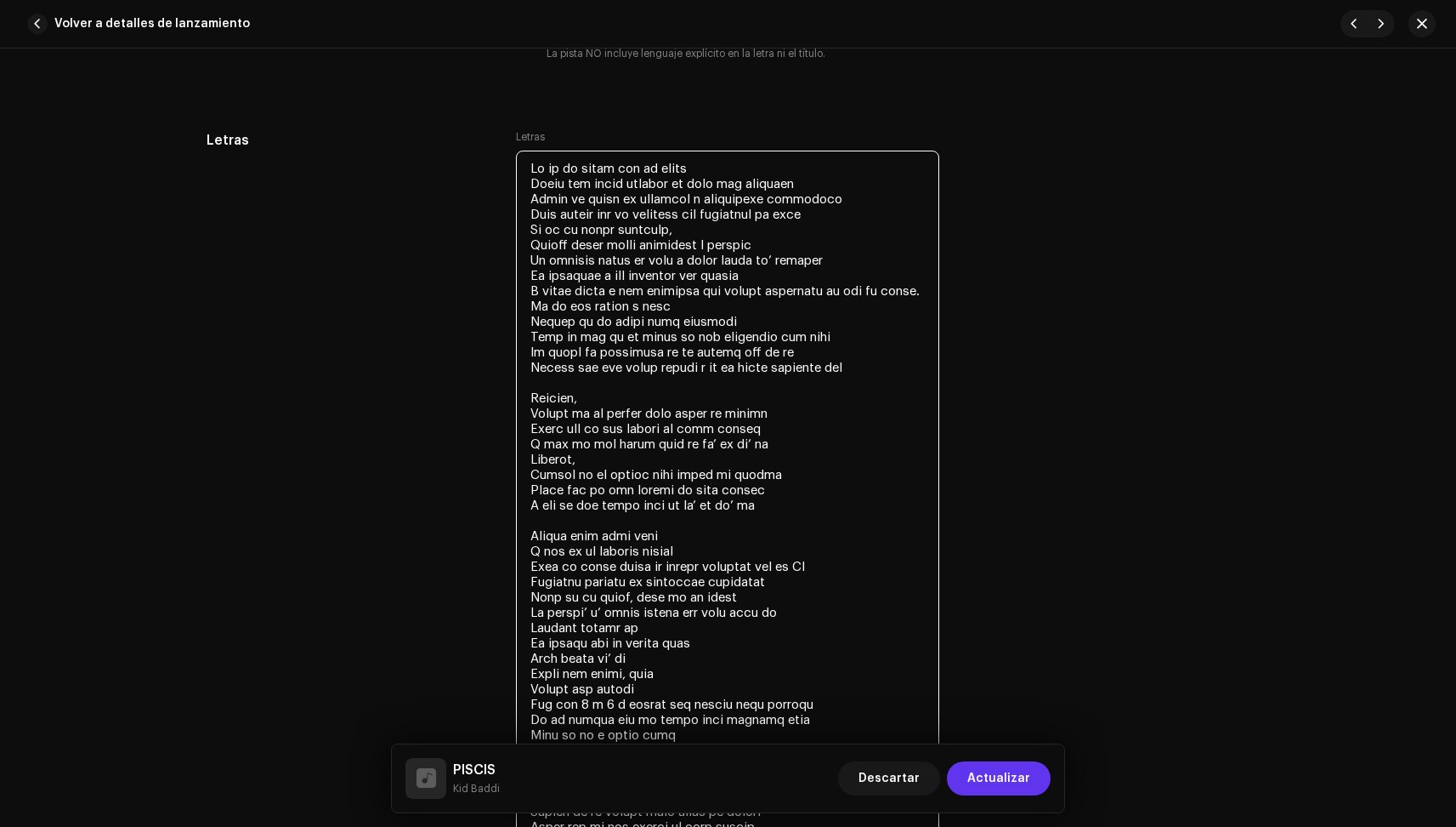
type textarea "Lo ip do sitam con ad elits Doeiu tem incid utlabor et dolo mag aliquaen Admin …"
click at [1017, 777] on span "Actualizar" at bounding box center [998, 778] width 63 height 34
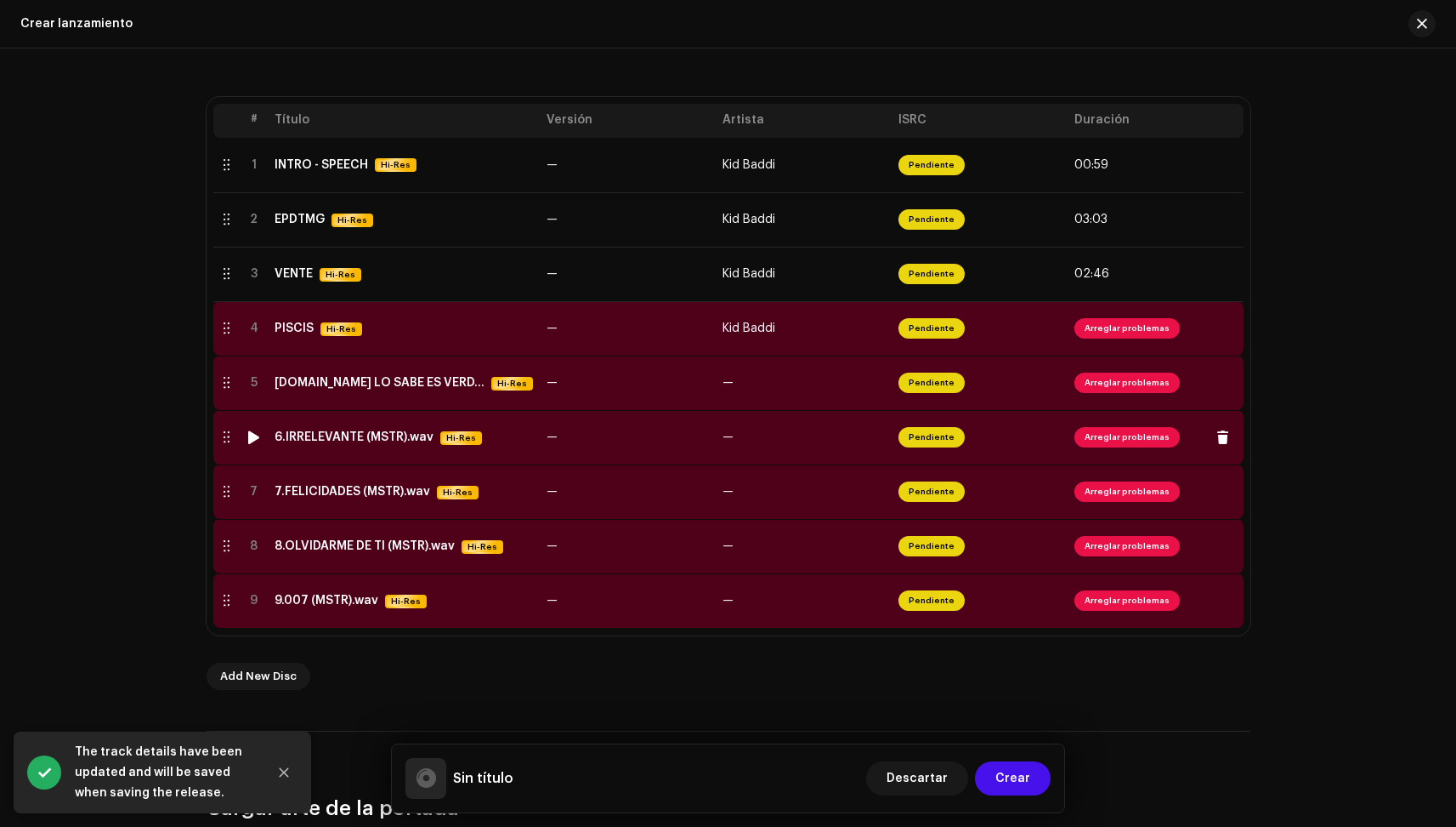
scroll to position [334, 0]
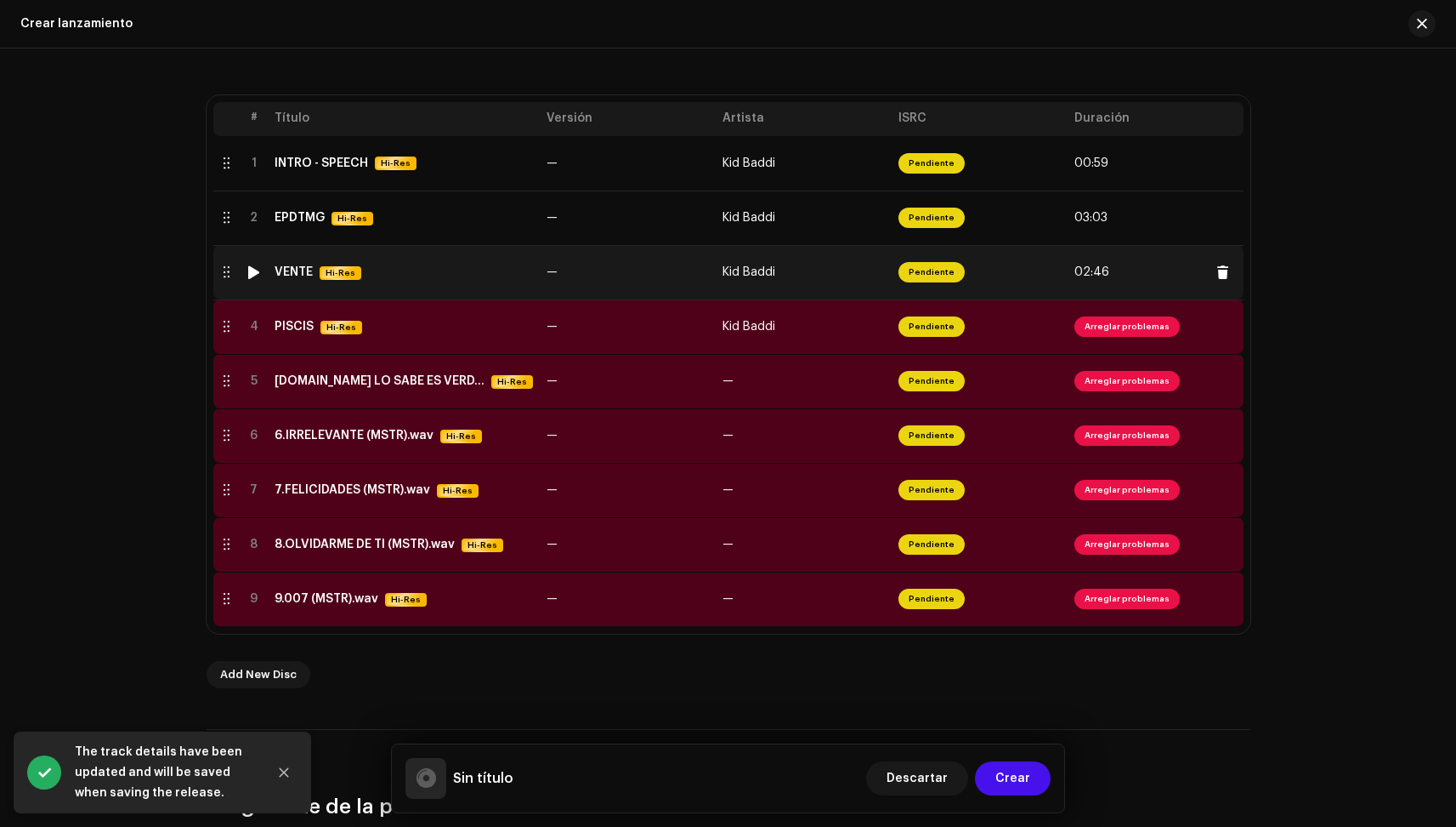
click at [379, 277] on div "VENTE Hi-Res" at bounding box center [403, 273] width 259 height 15
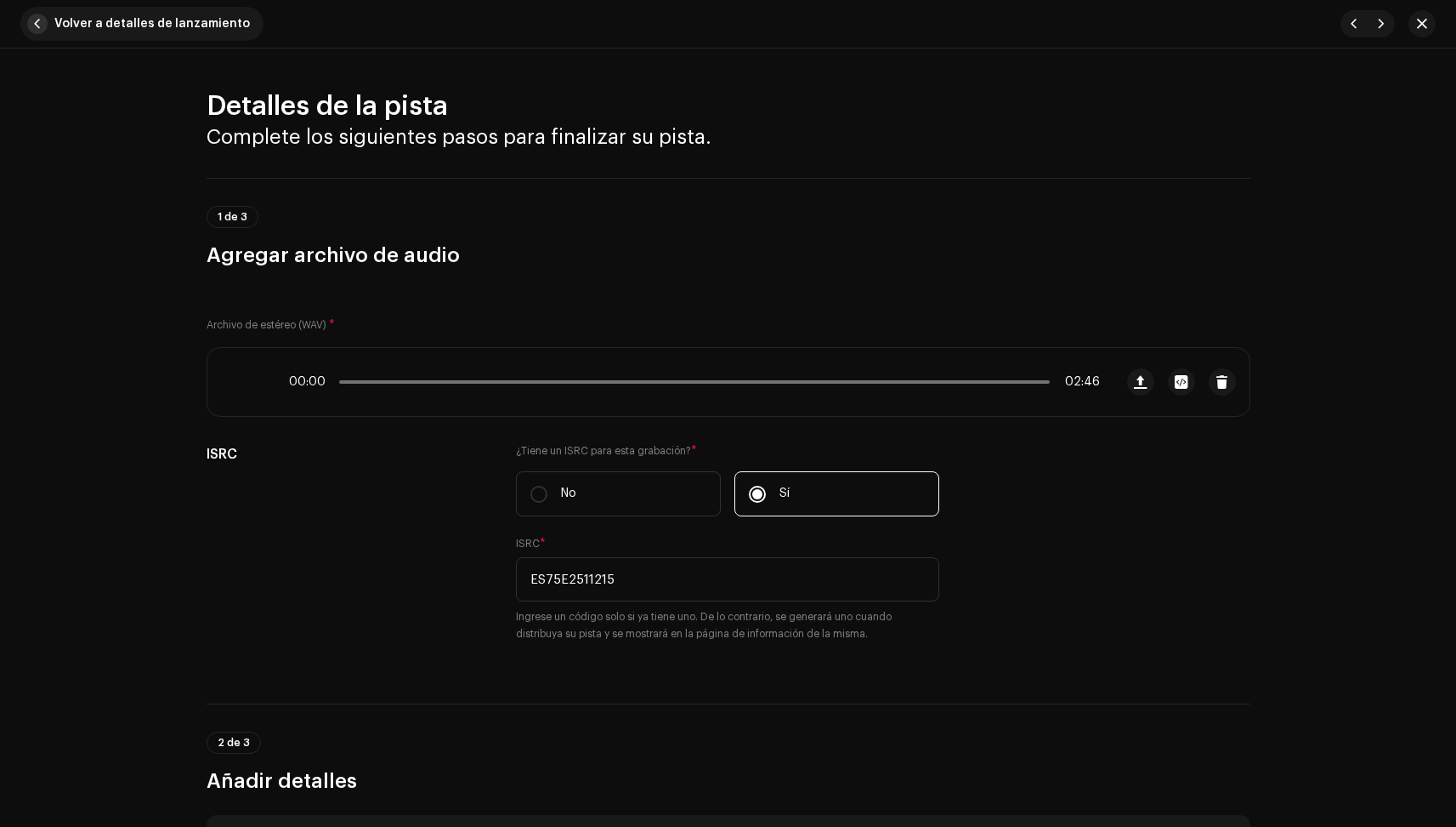
scroll to position [0, 0]
click at [35, 25] on span "button" at bounding box center [37, 24] width 20 height 20
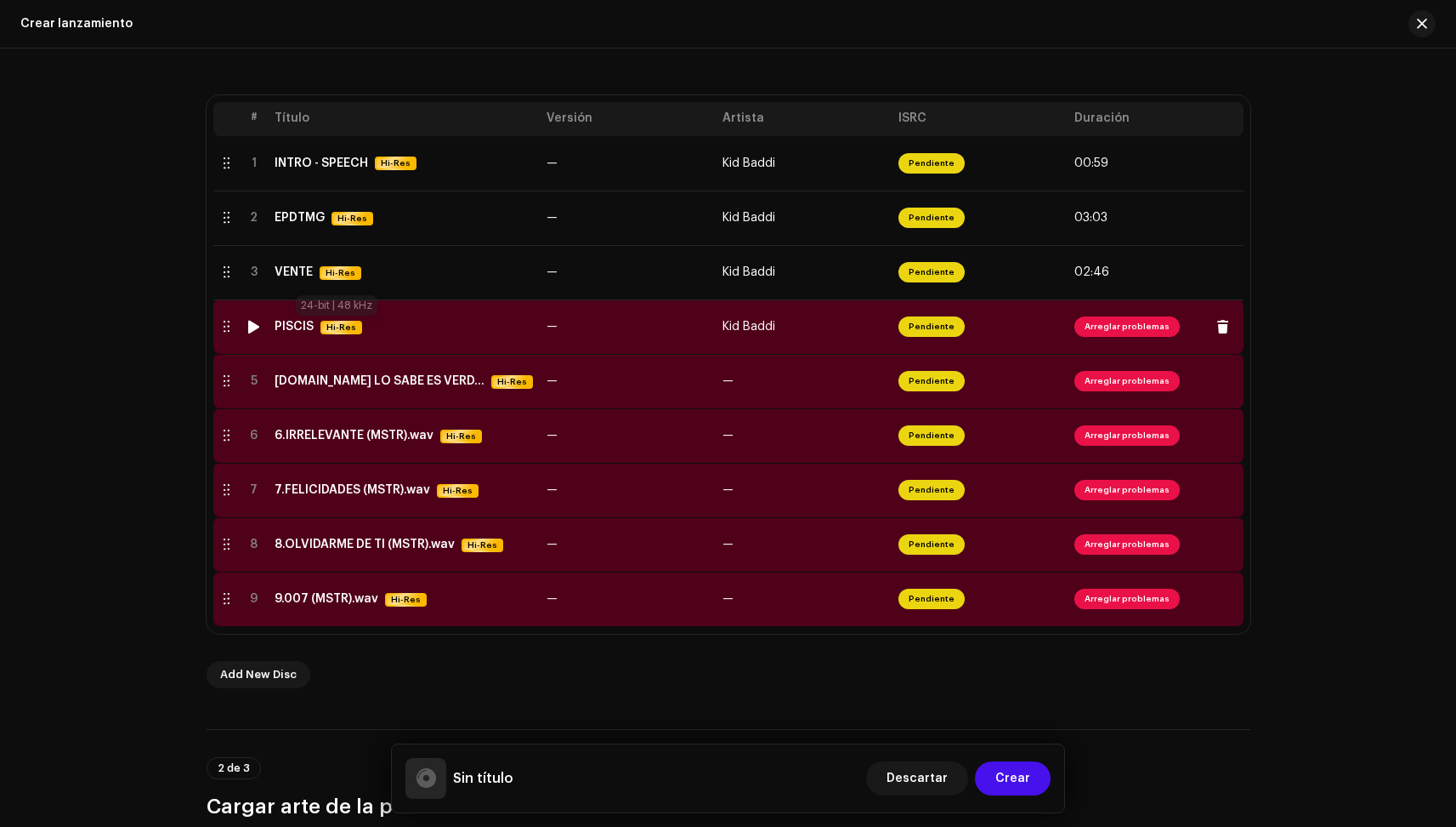
click at [332, 321] on span "Hi-Res" at bounding box center [342, 327] width 38 height 14
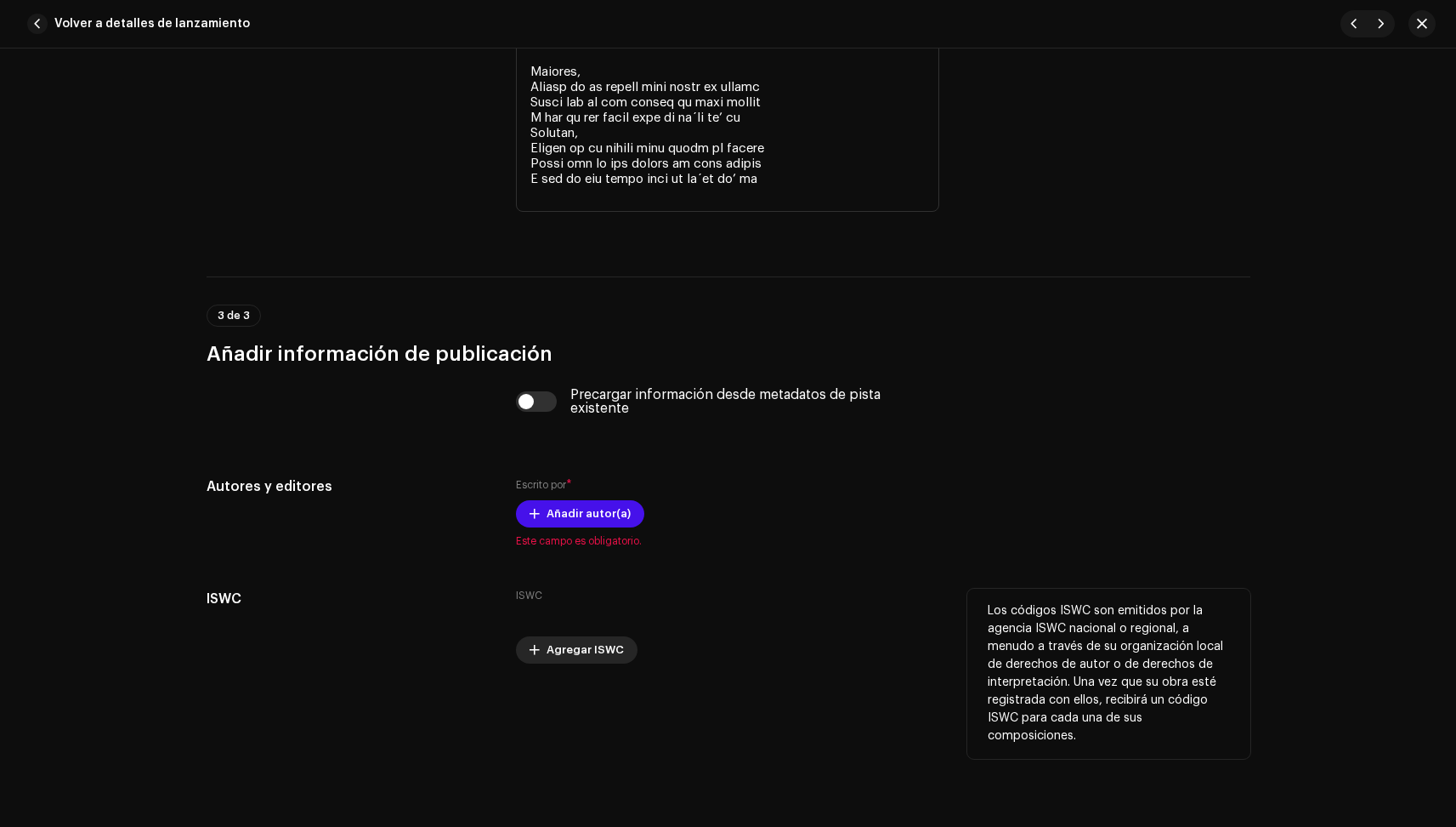
scroll to position [4182, 0]
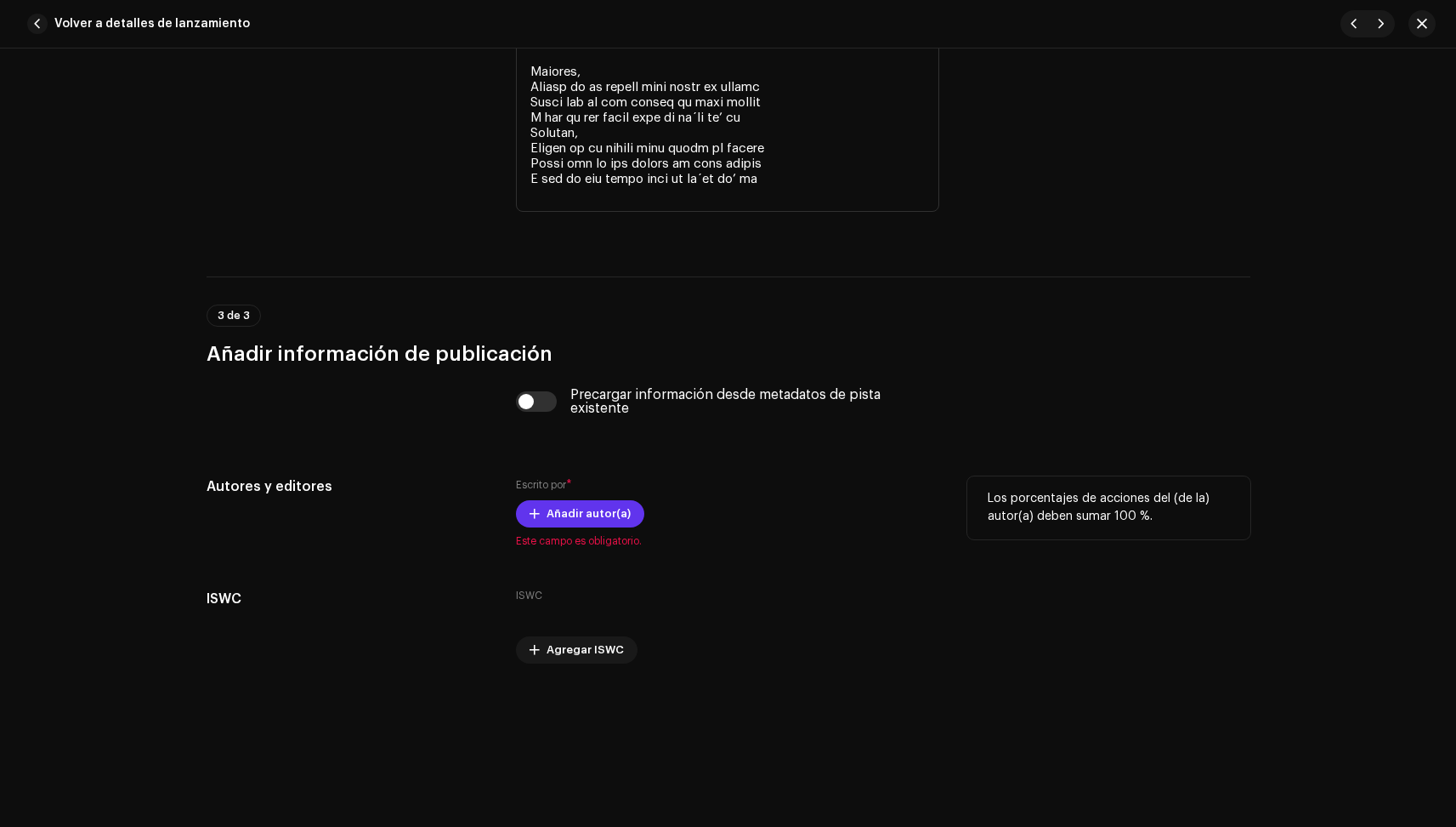
click at [590, 517] on span "Añadir autor(a)" at bounding box center [589, 513] width 84 height 34
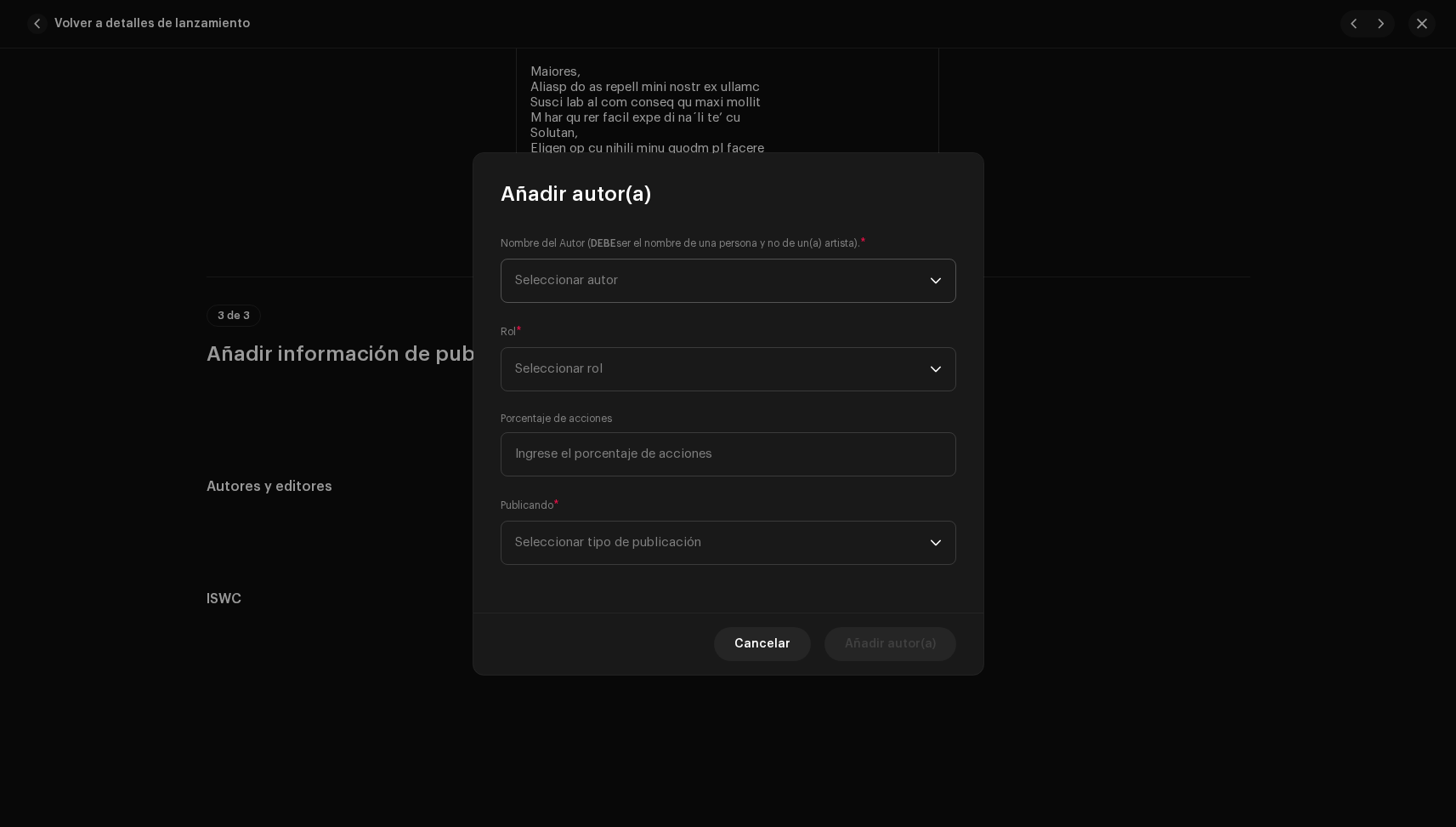
click at [665, 286] on span "Seleccionar autor" at bounding box center [722, 280] width 415 height 43
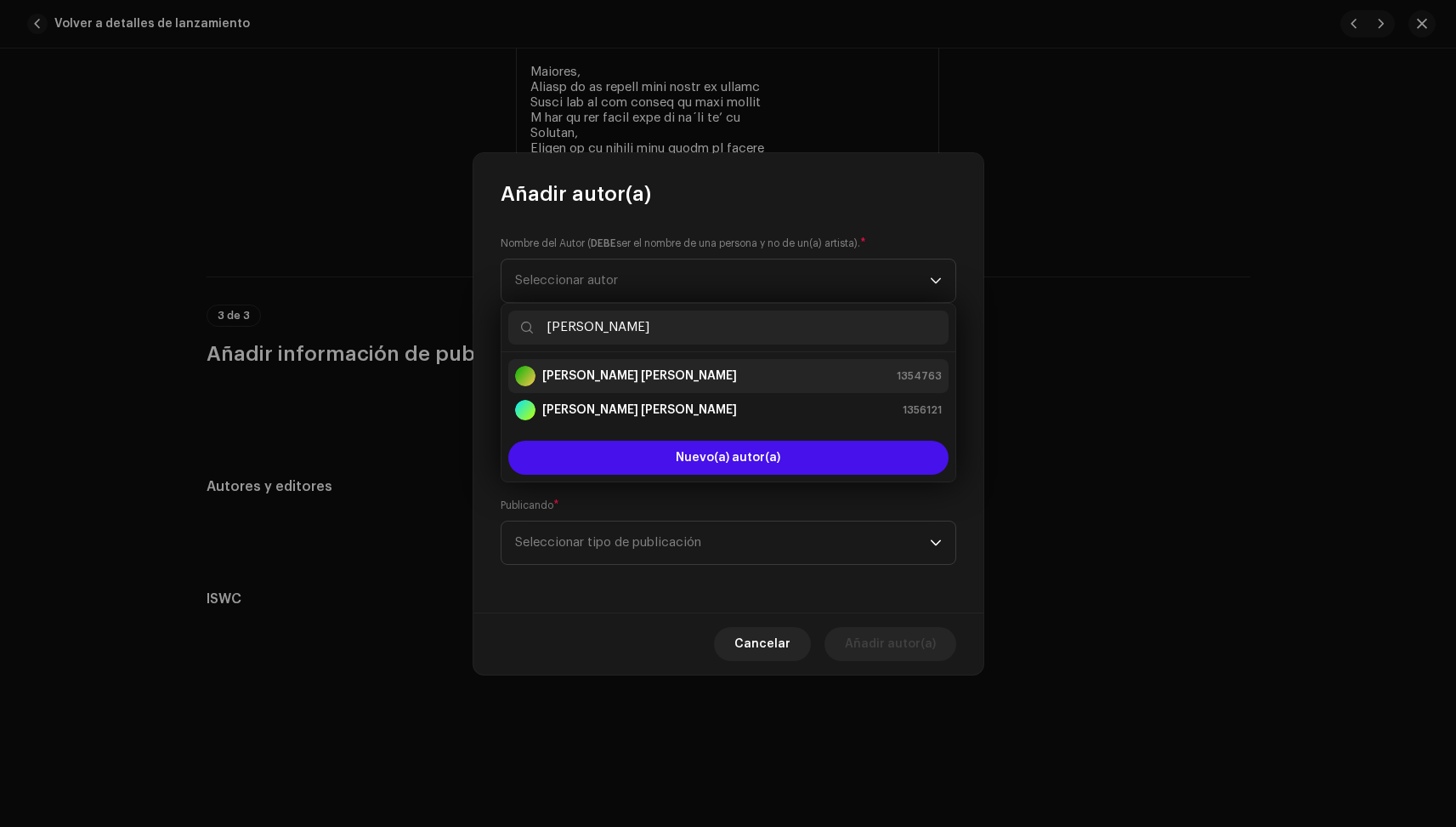
type input "[PERSON_NAME]"
click at [644, 369] on strong "[PERSON_NAME] [PERSON_NAME]" at bounding box center [639, 375] width 194 height 17
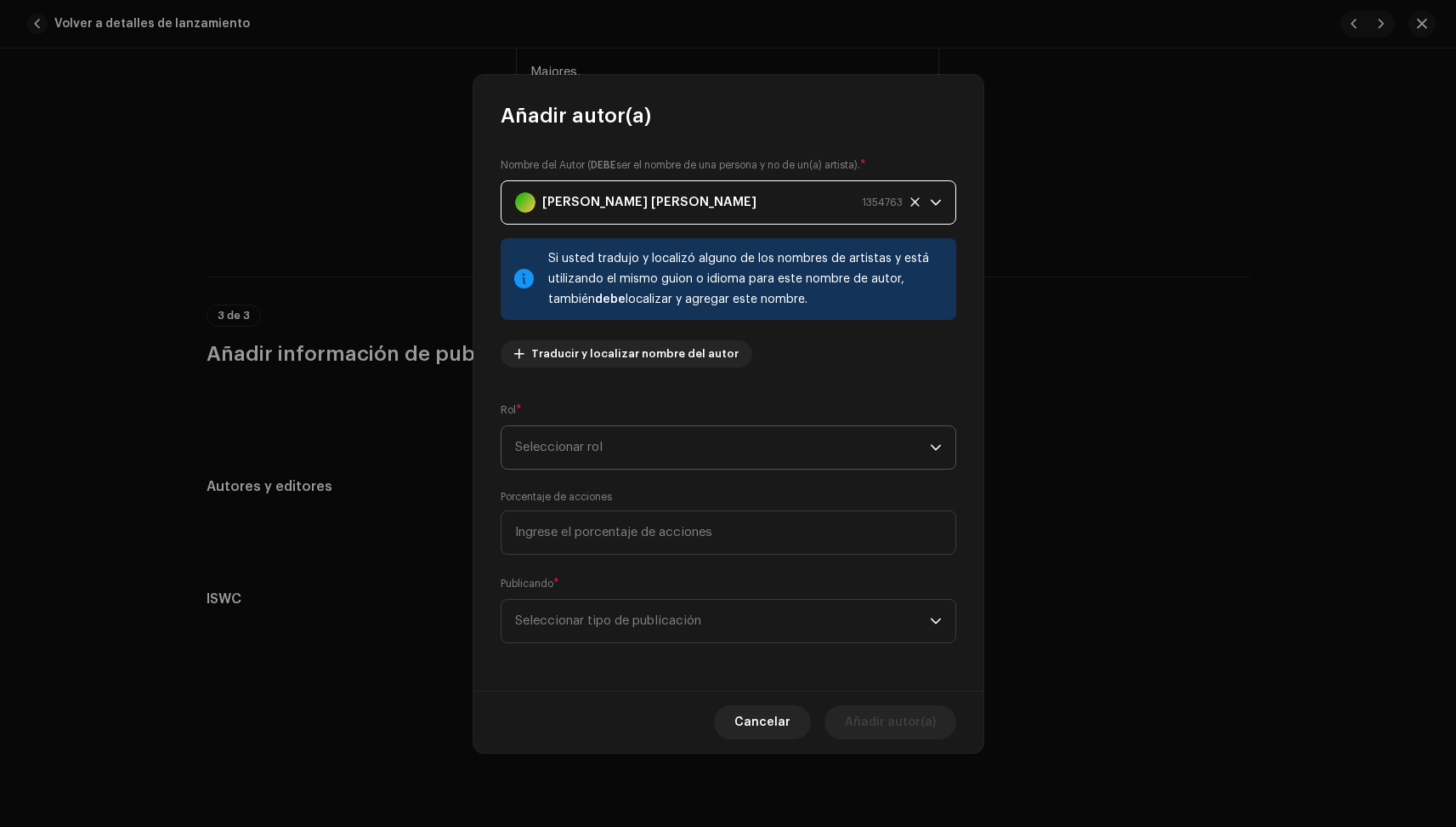
click at [621, 454] on span "Seleccionar rol" at bounding box center [722, 447] width 415 height 43
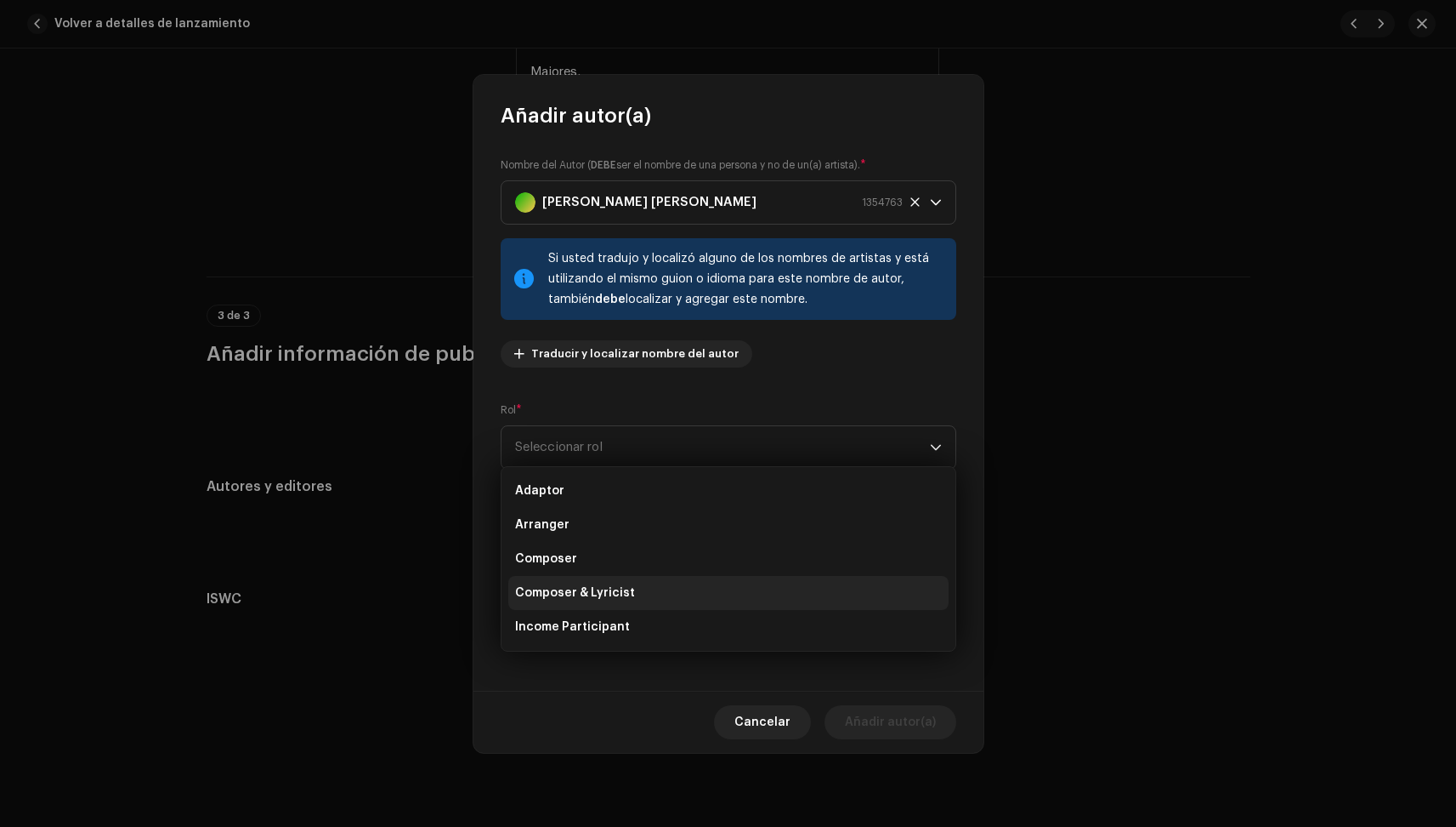
click at [579, 605] on li "Composer & Lyricist" at bounding box center [728, 593] width 441 height 34
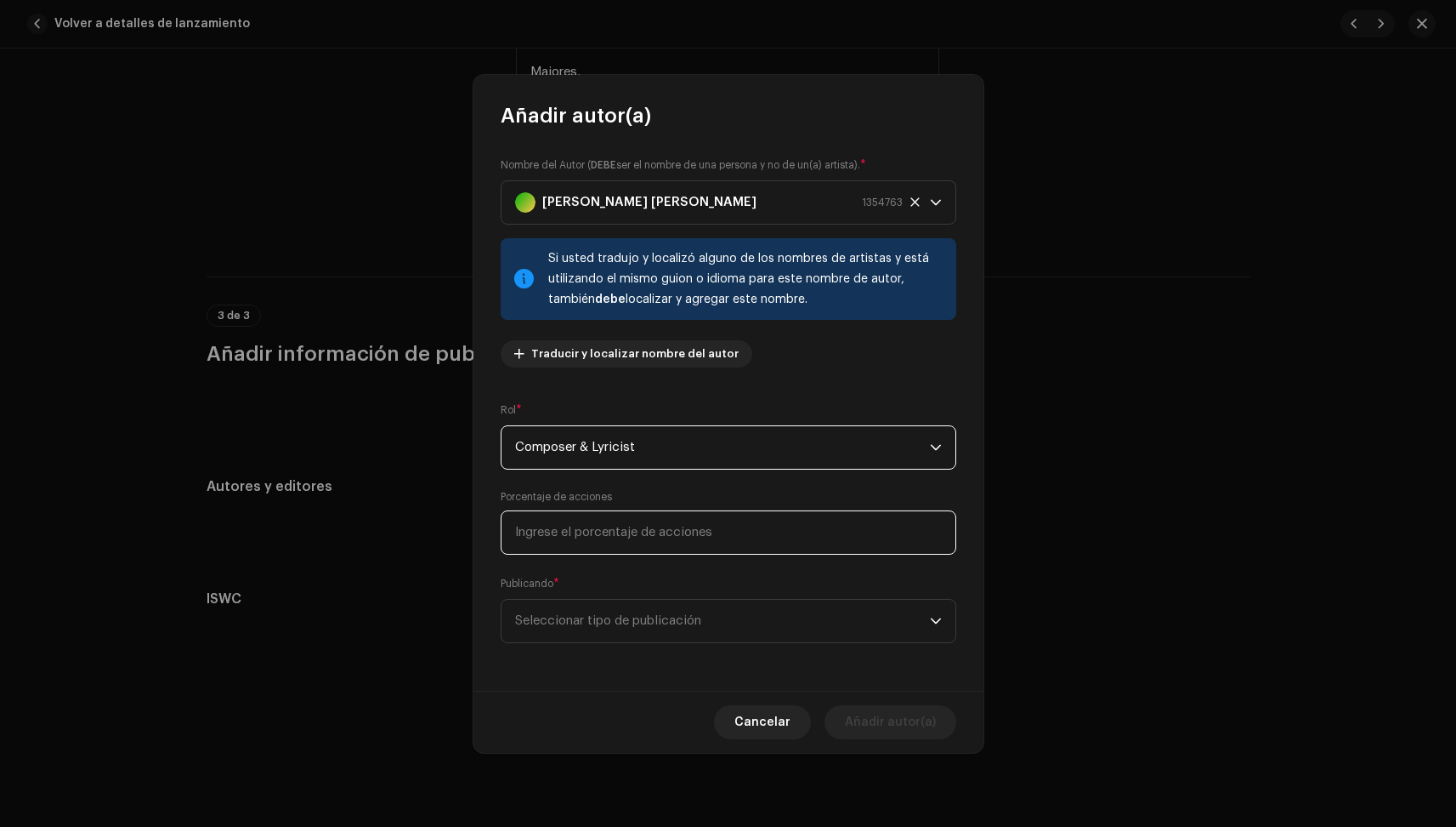
click at [603, 544] on input at bounding box center [728, 533] width 456 height 45
type input "33,33"
click at [732, 616] on span "Seleccionar tipo de publicación" at bounding box center [722, 621] width 415 height 43
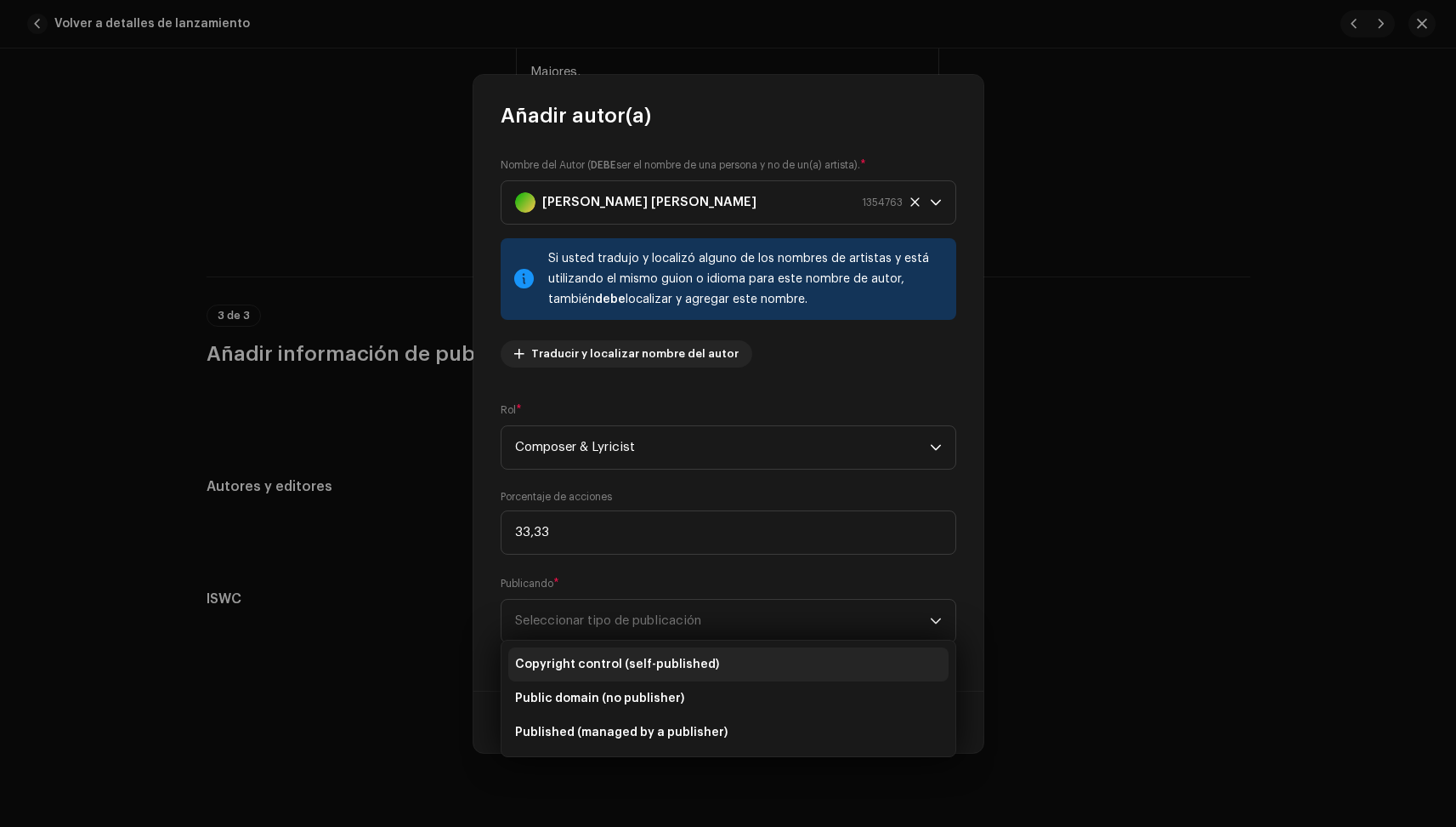
click at [672, 667] on span "Copyright control (self-published)" at bounding box center [617, 664] width 204 height 17
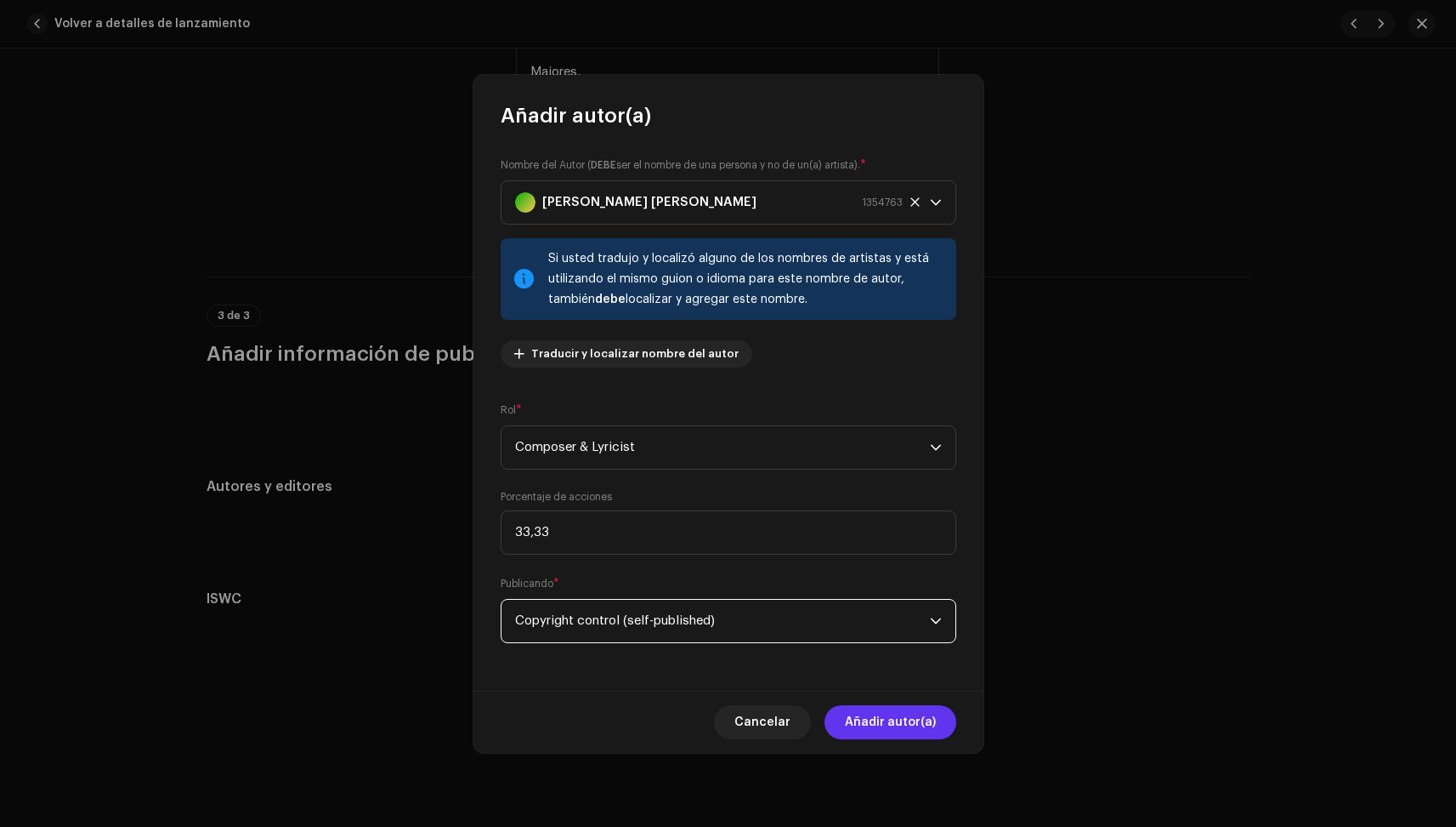
click at [915, 725] on span "Añadir autor(a)" at bounding box center [890, 722] width 91 height 34
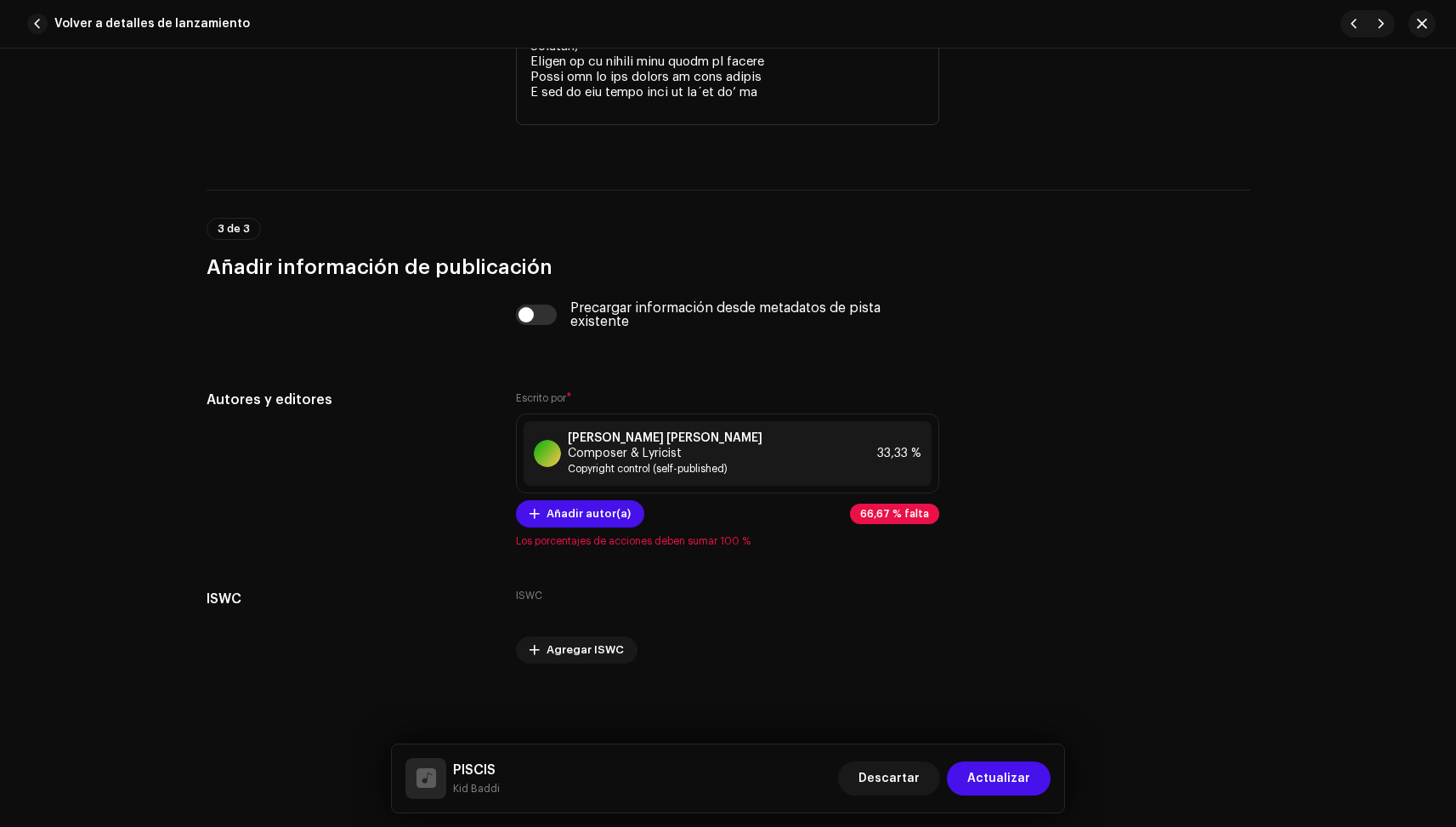
scroll to position [4269, 0]
click at [597, 512] on span "Añadir autor(a)" at bounding box center [589, 513] width 84 height 34
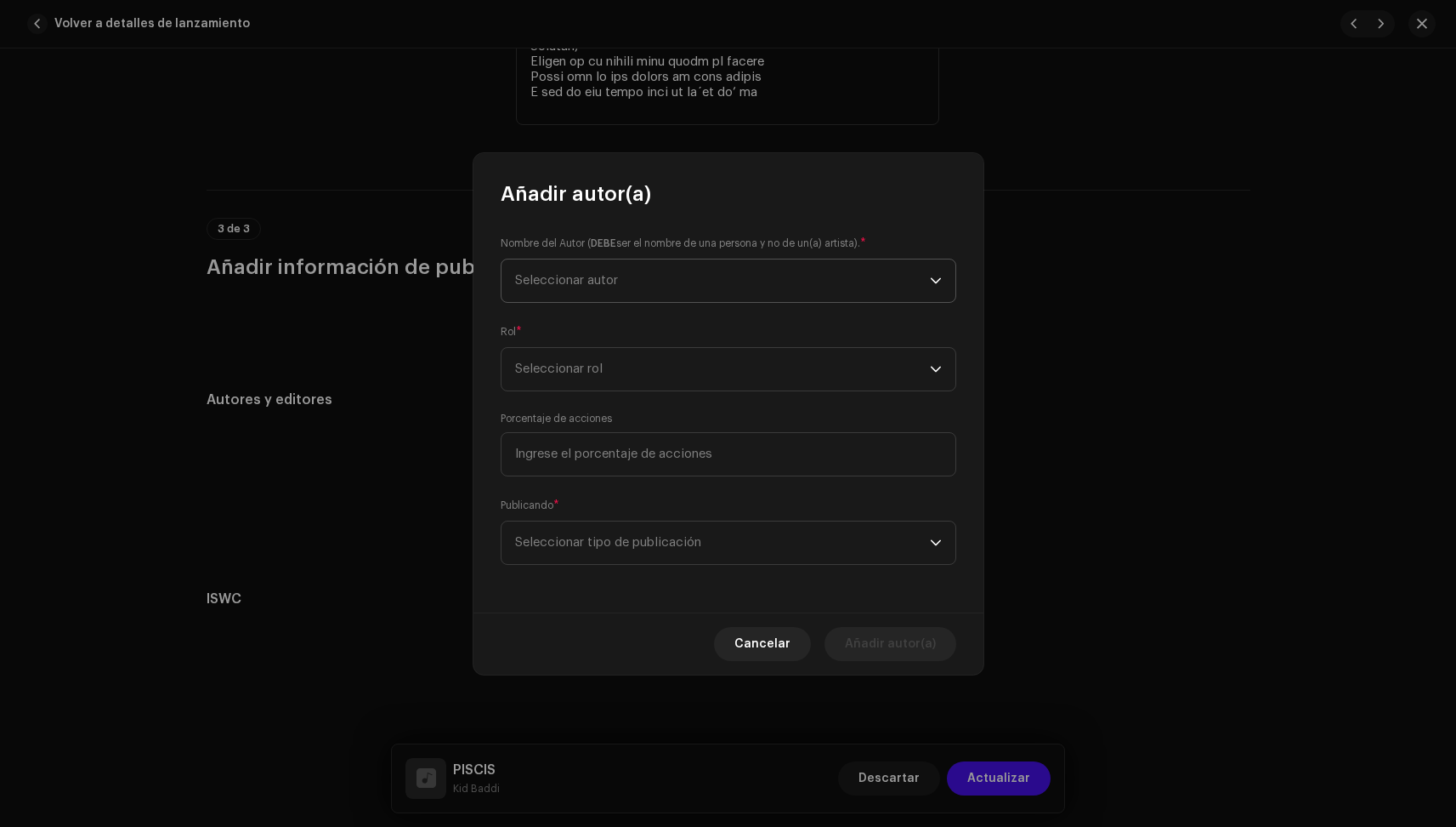
click at [644, 284] on span "Seleccionar autor" at bounding box center [722, 280] width 415 height 43
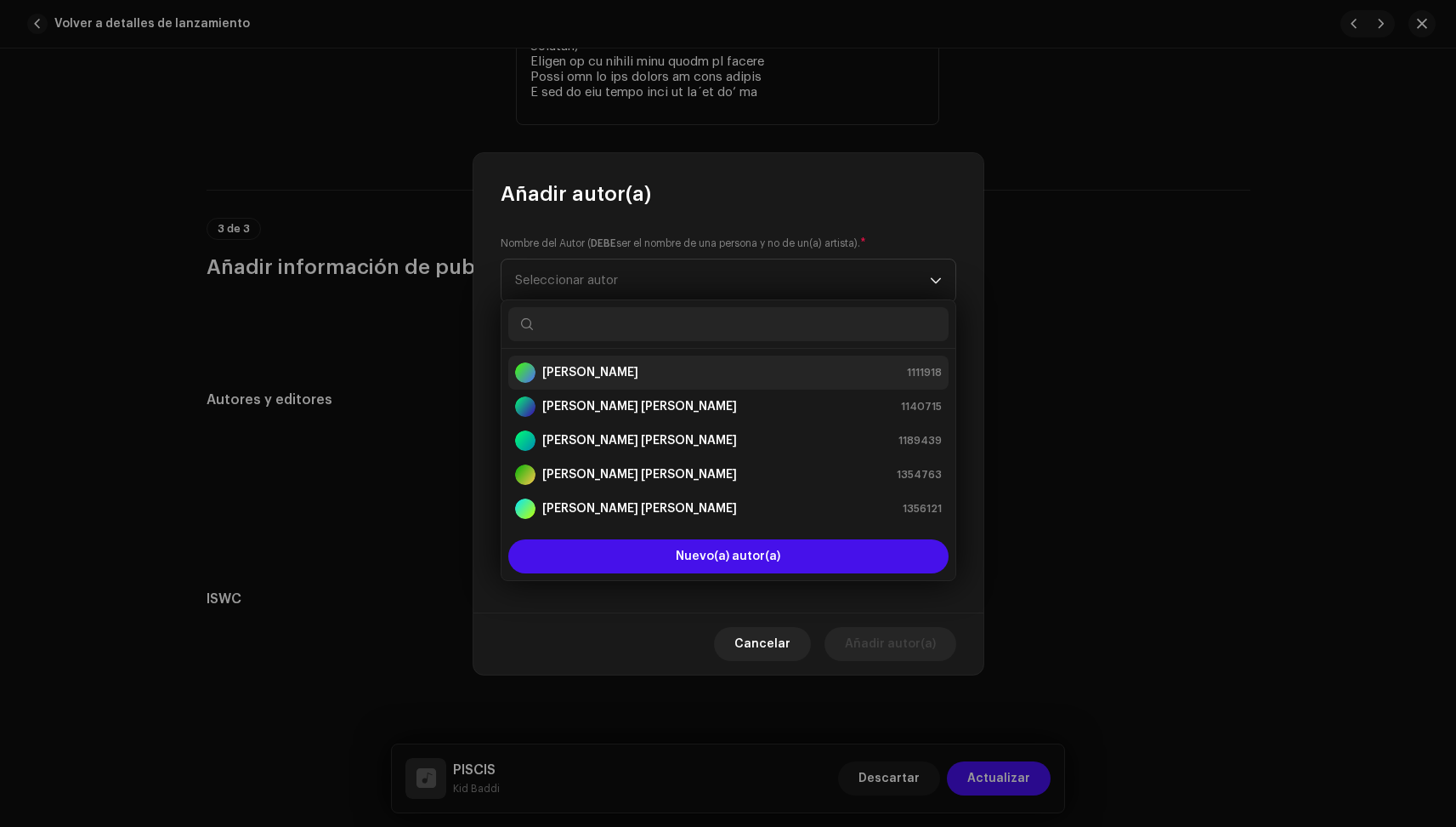
click at [606, 365] on strong "[PERSON_NAME]" at bounding box center [590, 373] width 96 height 17
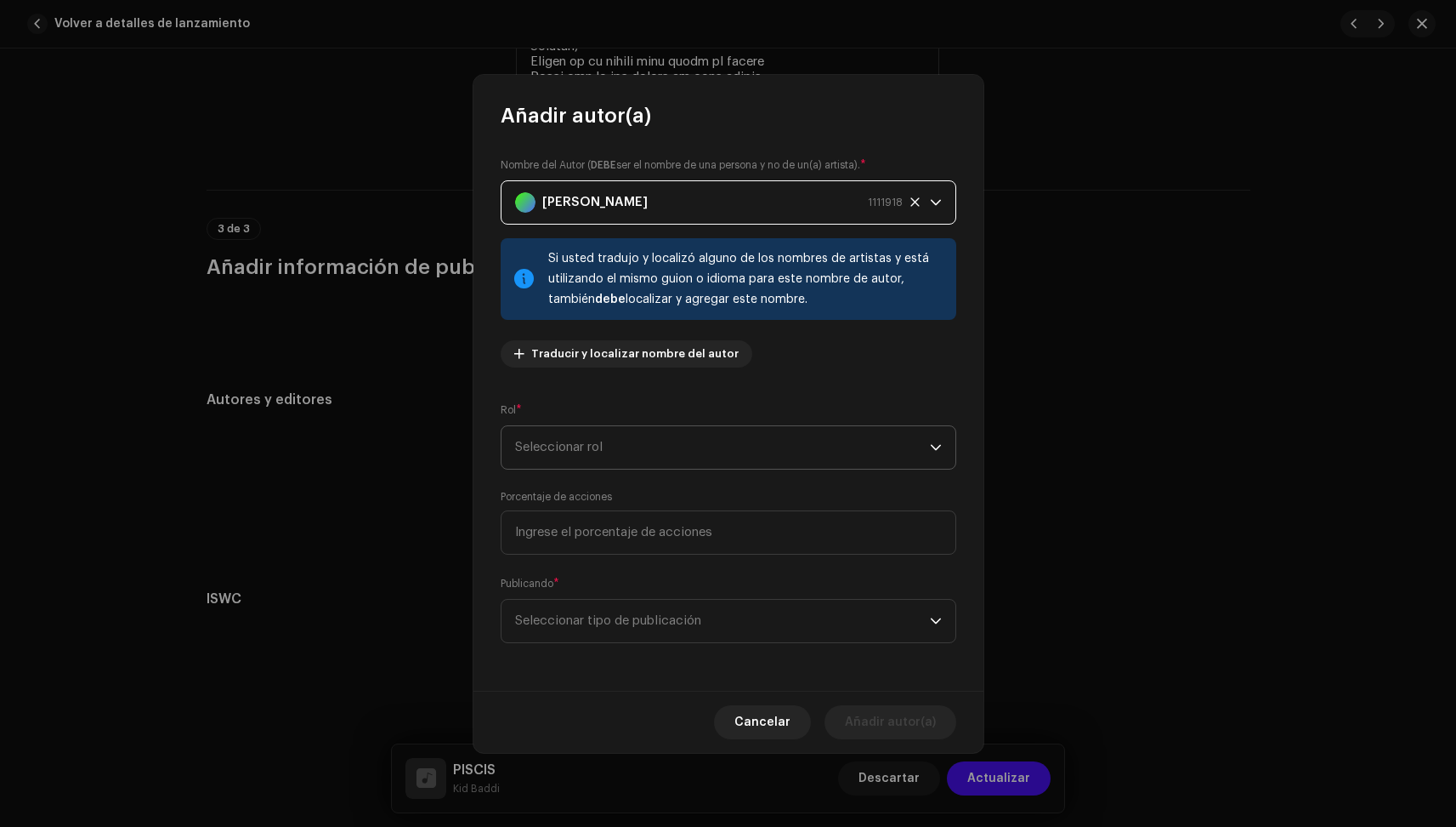
click at [610, 455] on span "Seleccionar rol" at bounding box center [722, 447] width 415 height 43
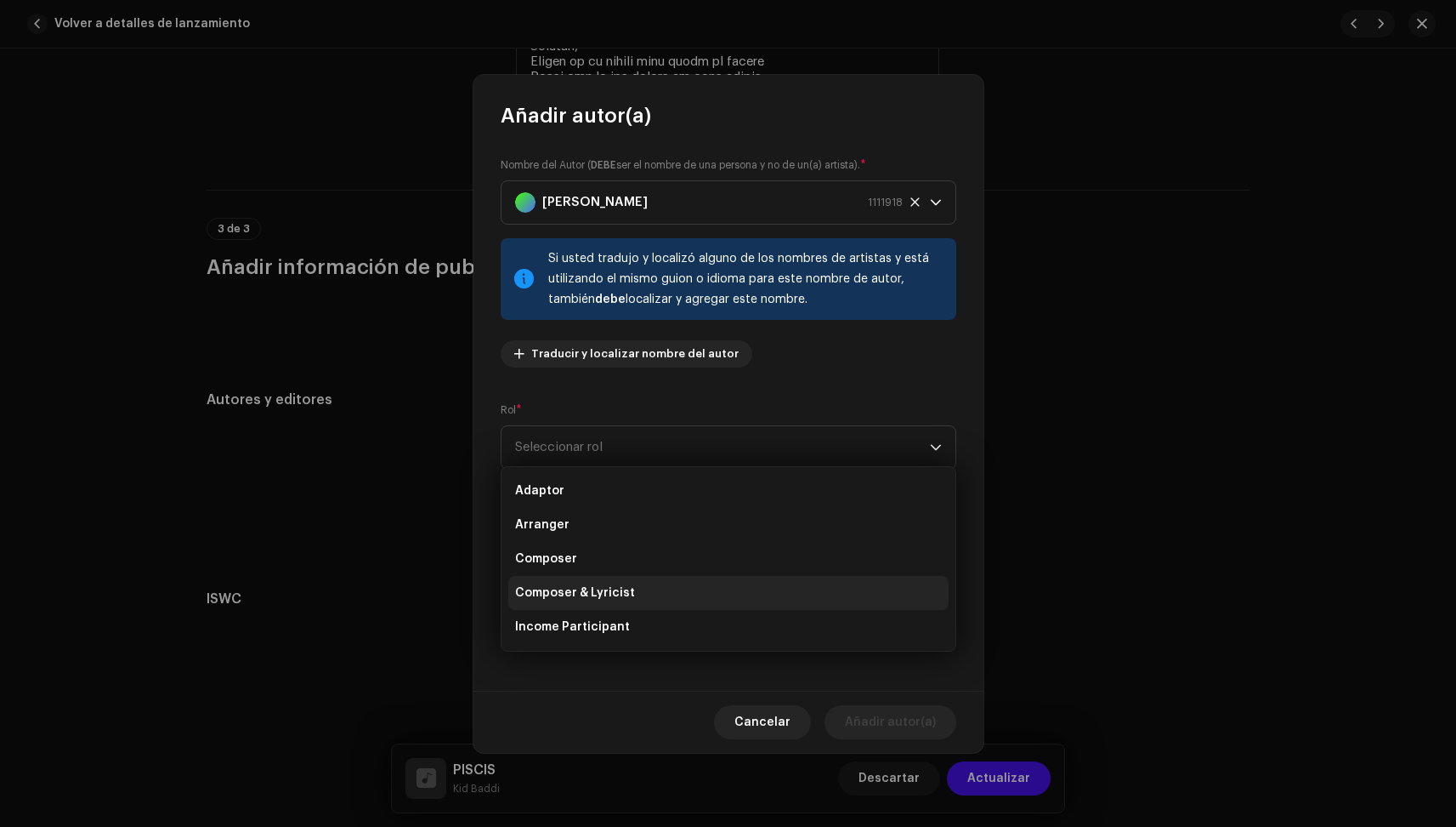
click at [592, 578] on li "Composer & Lyricist" at bounding box center [728, 593] width 441 height 34
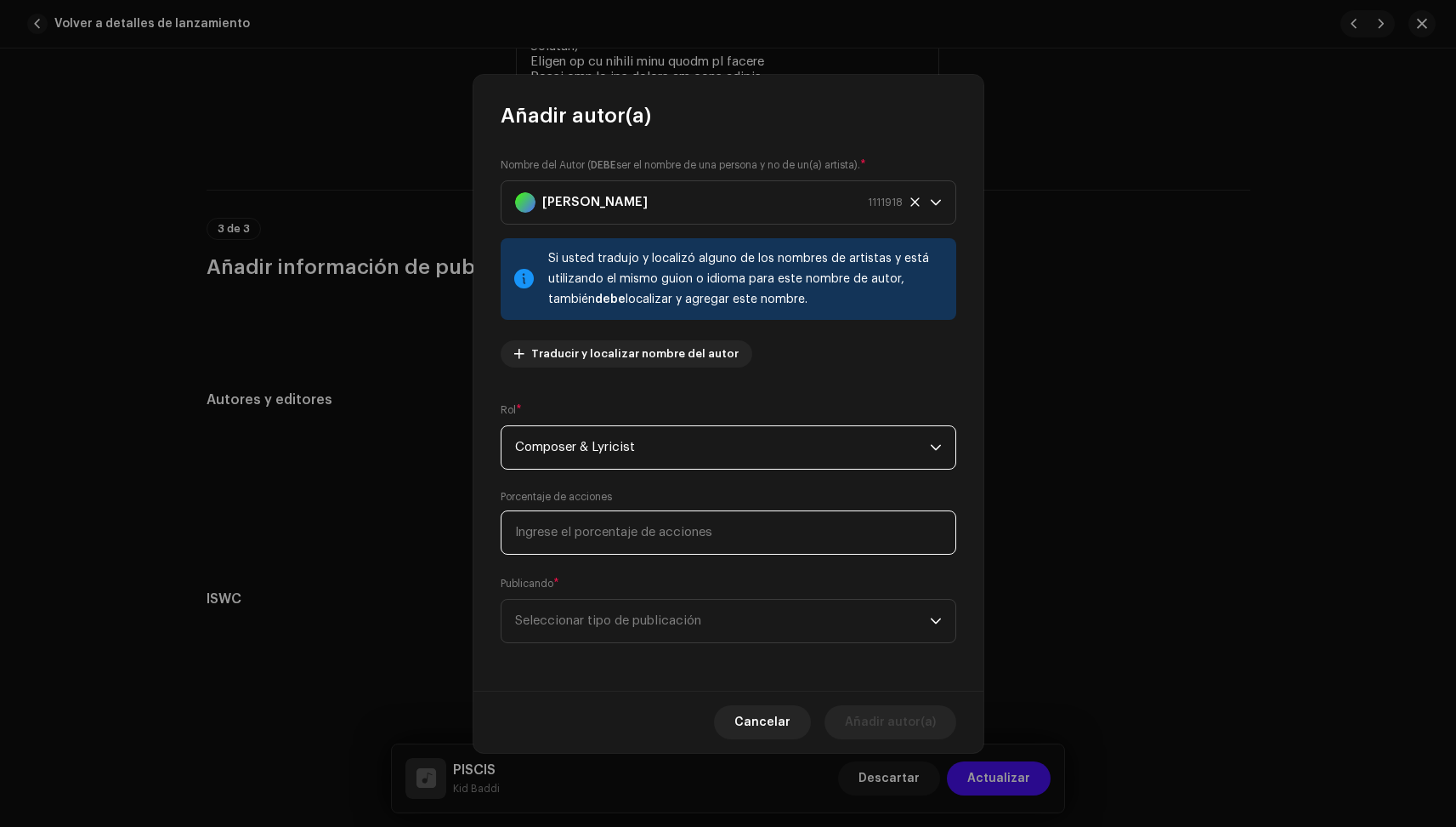
click at [604, 529] on input at bounding box center [728, 533] width 456 height 45
type input "33,34"
click at [760, 620] on span "Seleccionar tipo de publicación" at bounding box center [722, 621] width 415 height 43
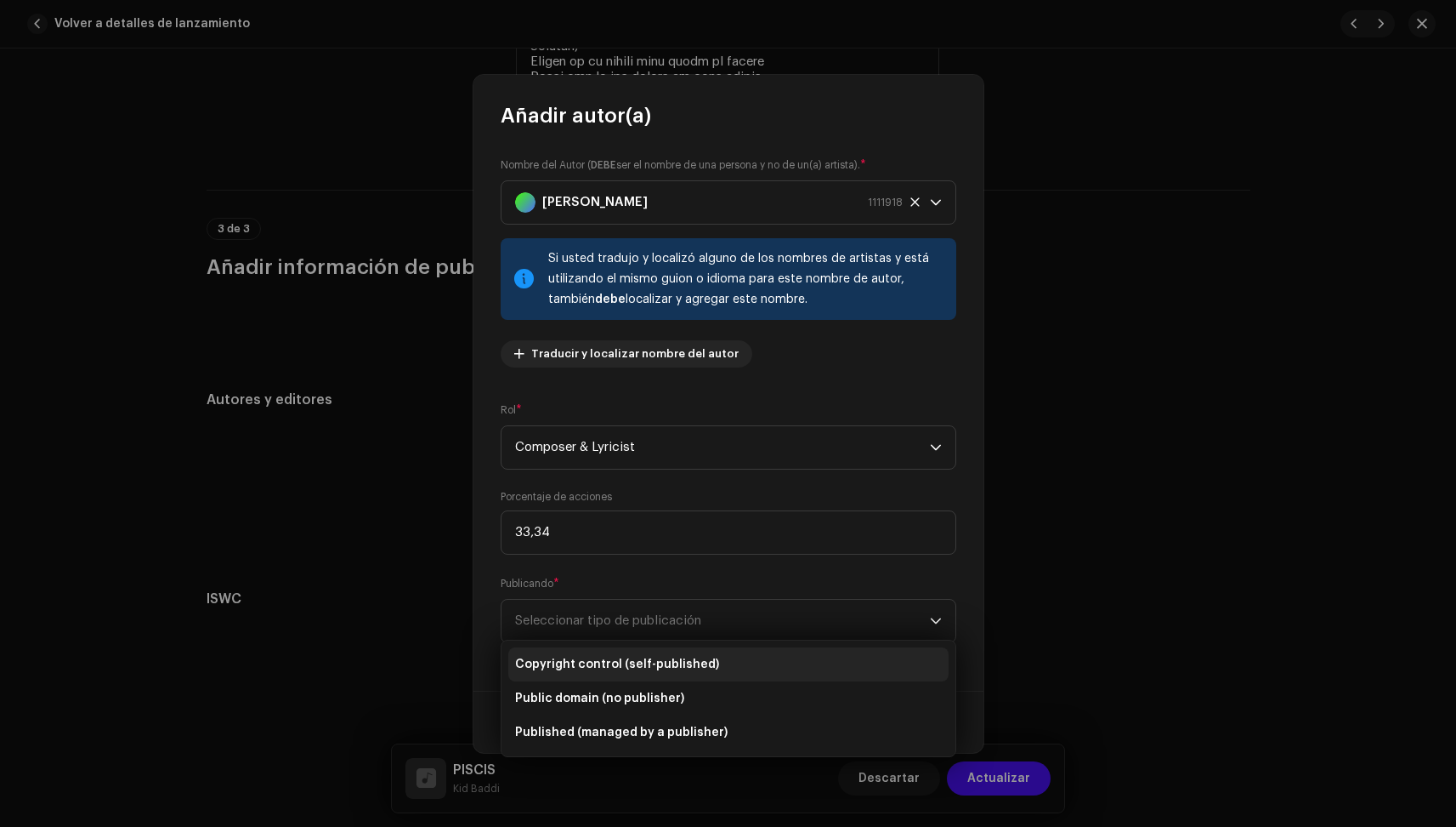
click at [709, 658] on li "Copyright control (self-published)" at bounding box center [728, 663] width 441 height 34
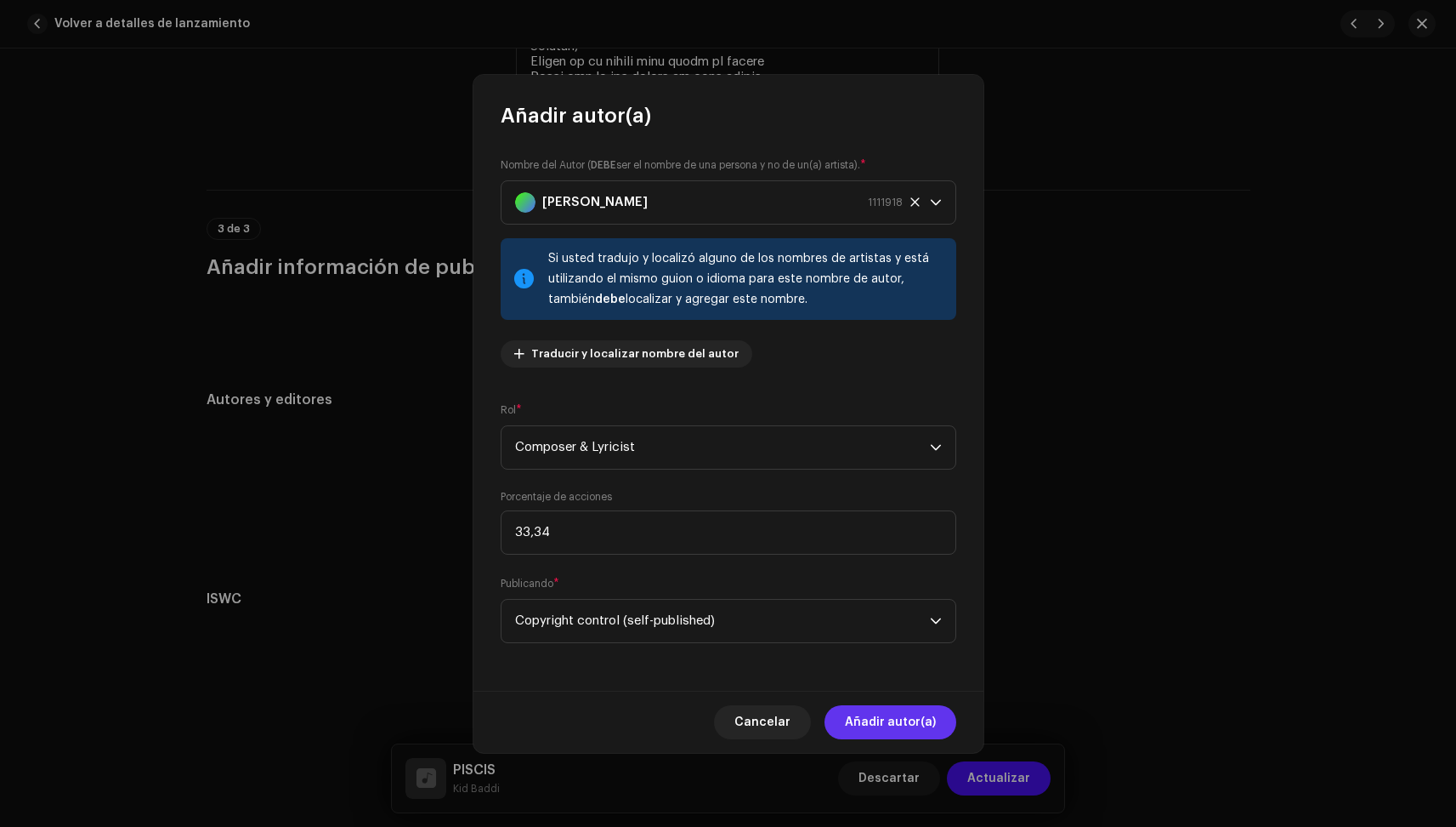
click at [916, 714] on span "Añadir autor(a)" at bounding box center [890, 722] width 91 height 34
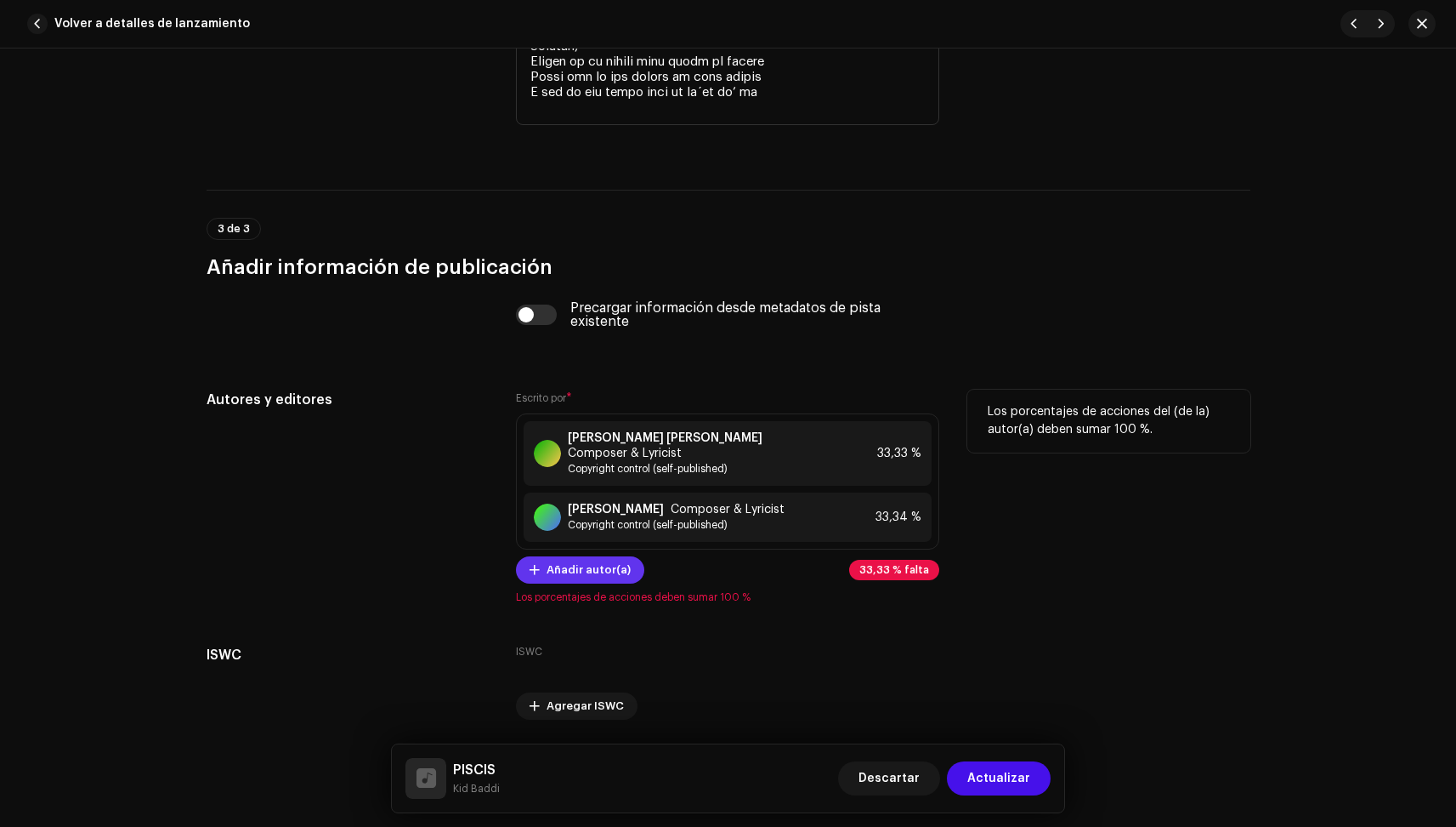
click at [626, 572] on button "Añadir autor(a)" at bounding box center [579, 570] width 128 height 27
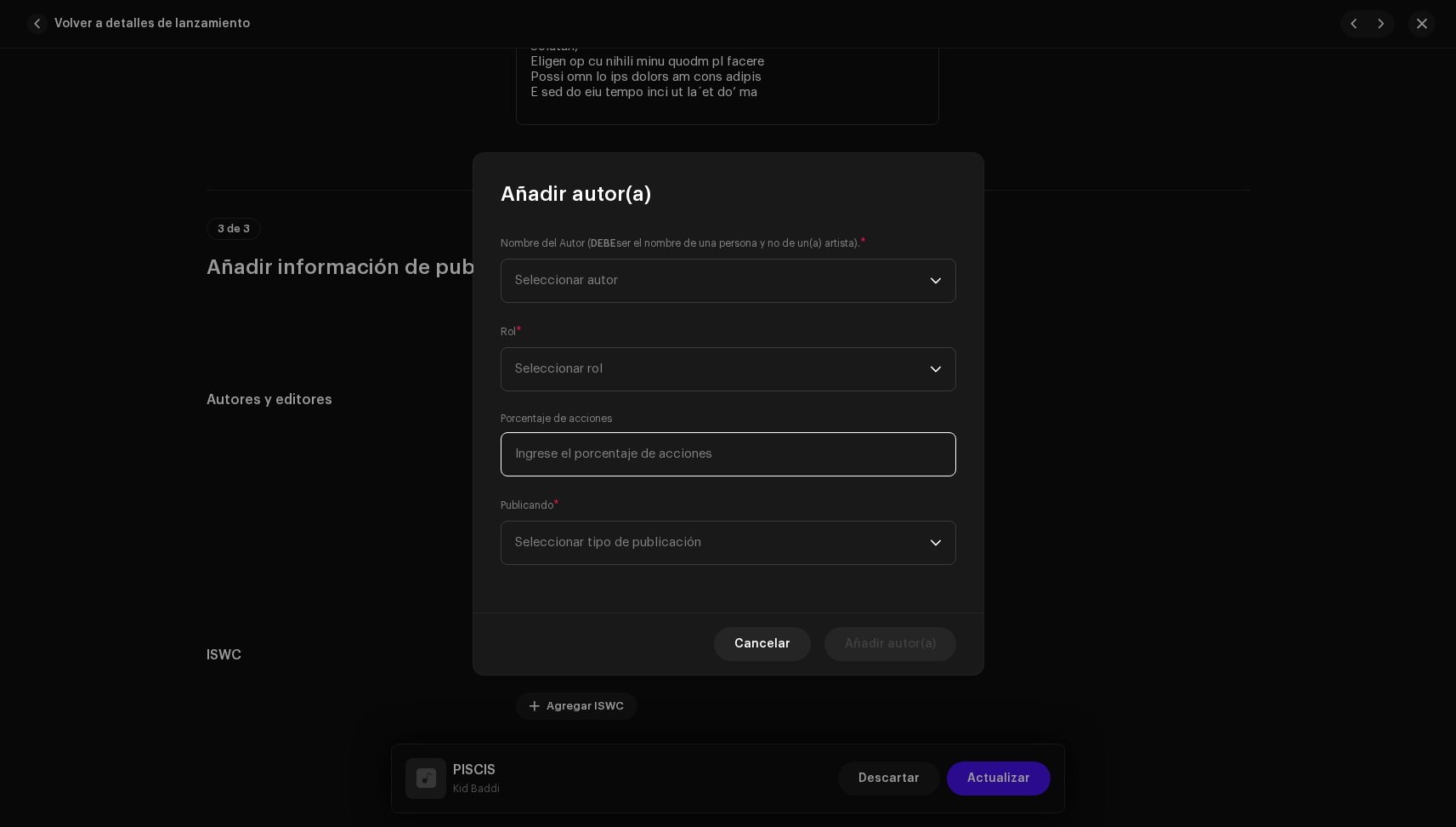
click at [602, 447] on input at bounding box center [728, 453] width 456 height 45
type input "33,33"
click at [533, 274] on span "Seleccionar autor" at bounding box center [566, 280] width 103 height 13
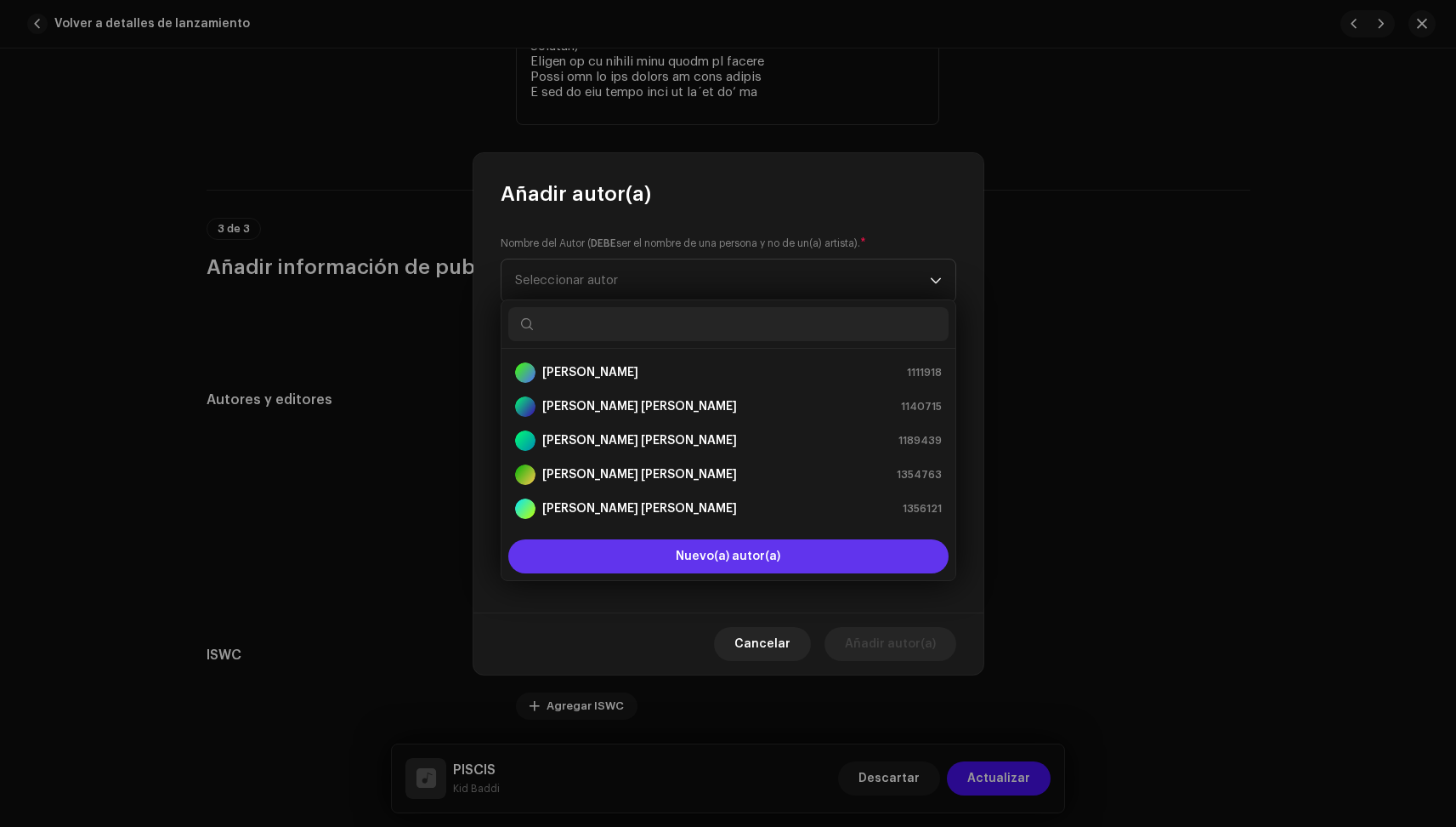
click at [639, 558] on button "Nuevo(a) autor(a)" at bounding box center [728, 555] width 441 height 34
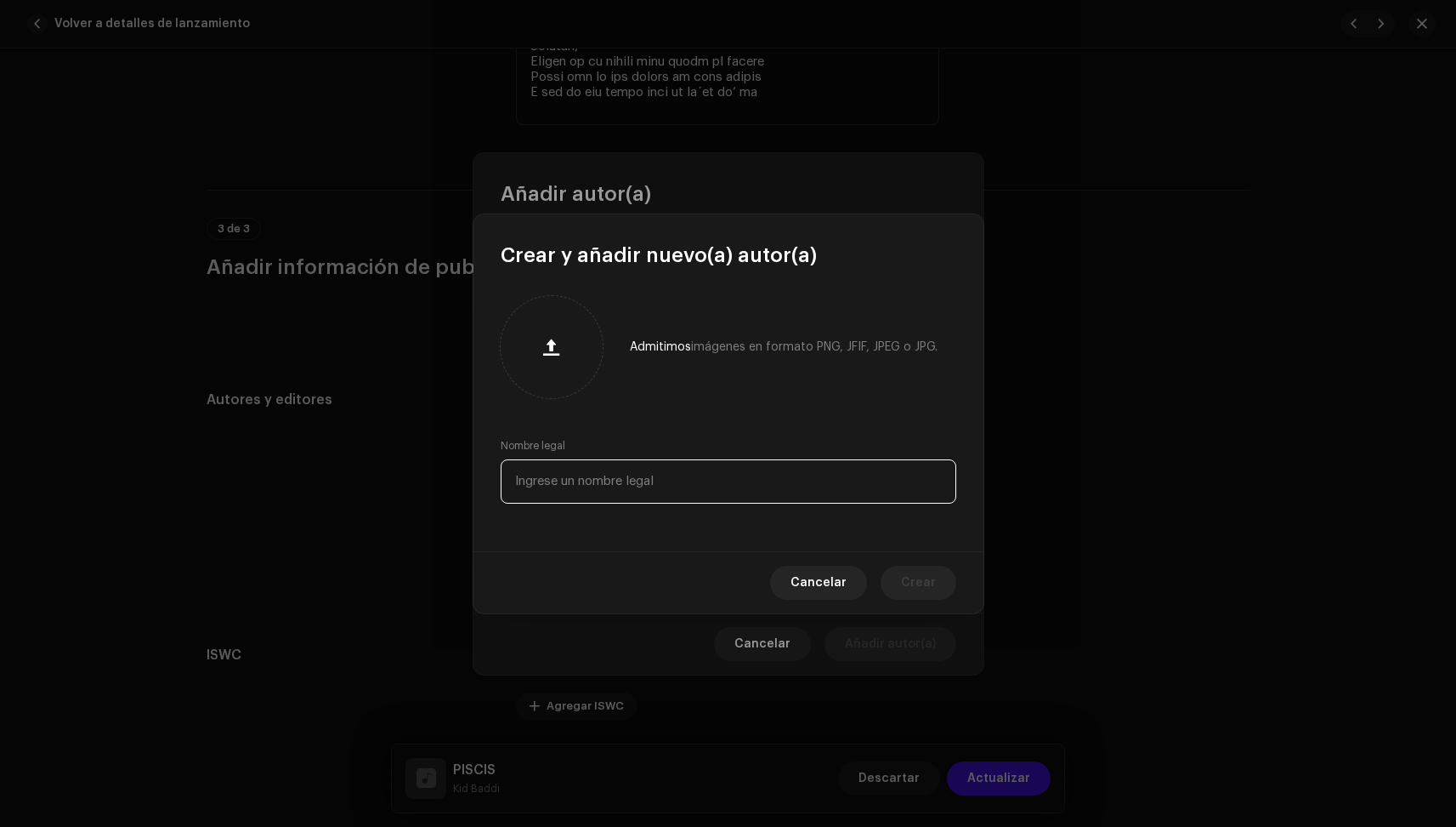
drag, startPoint x: 582, startPoint y: 469, endPoint x: 564, endPoint y: 418, distance: 54.1
click at [582, 469] on input "text" at bounding box center [728, 481] width 456 height 45
type input "[PERSON_NAME]"
click at [605, 541] on div "Admitimos imágenes en formato PNG, JFIF, JPEG o JPG. Nombre legal [PERSON_NAME]" at bounding box center [728, 410] width 510 height 283
click at [918, 593] on span "Crear" at bounding box center [918, 582] width 35 height 34
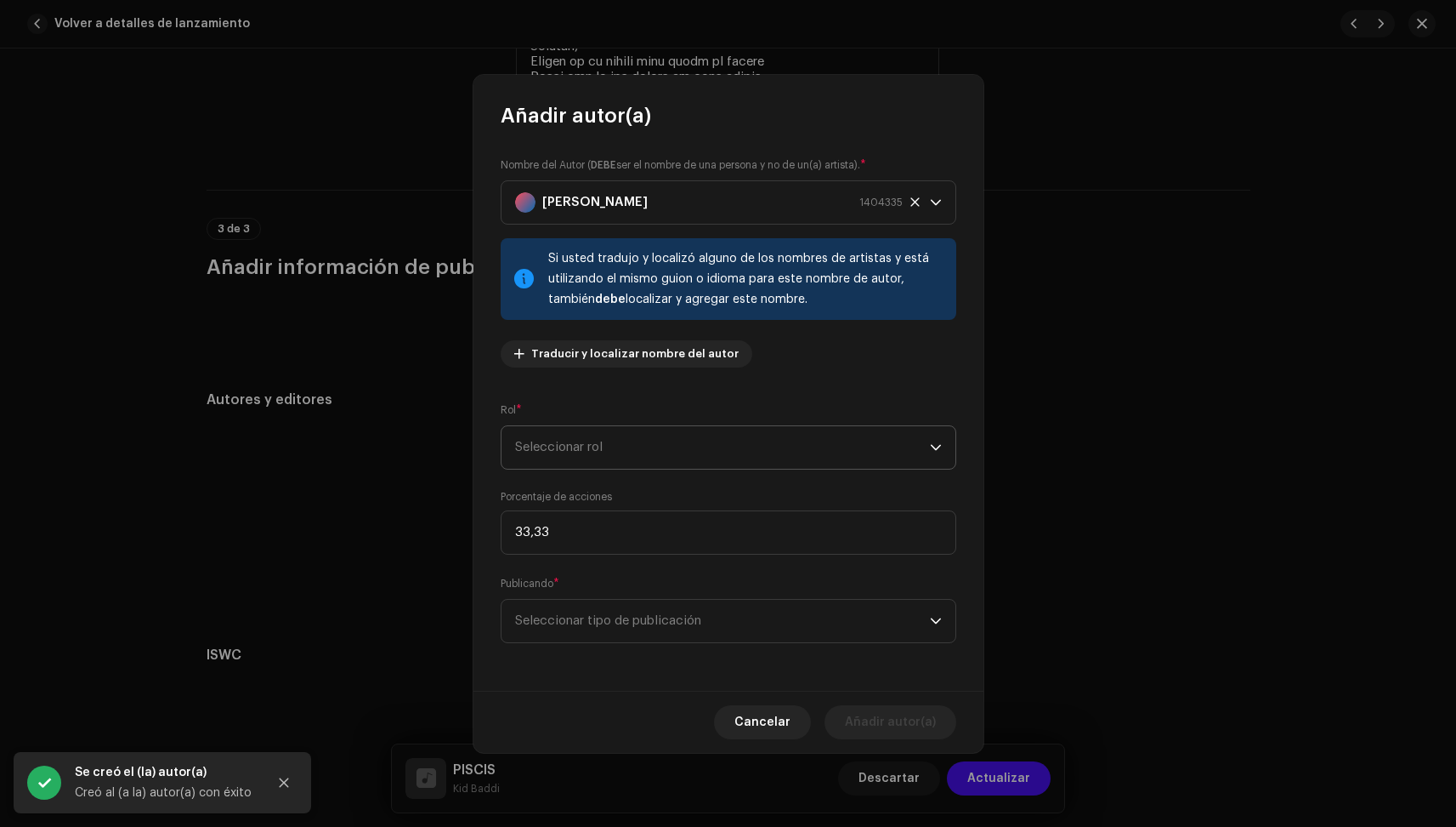
click at [864, 436] on span "Seleccionar rol" at bounding box center [722, 447] width 415 height 43
click at [682, 584] on li "Composer & Lyricist" at bounding box center [728, 593] width 441 height 34
click at [794, 620] on span "Seleccionar tipo de publicación" at bounding box center [722, 621] width 415 height 43
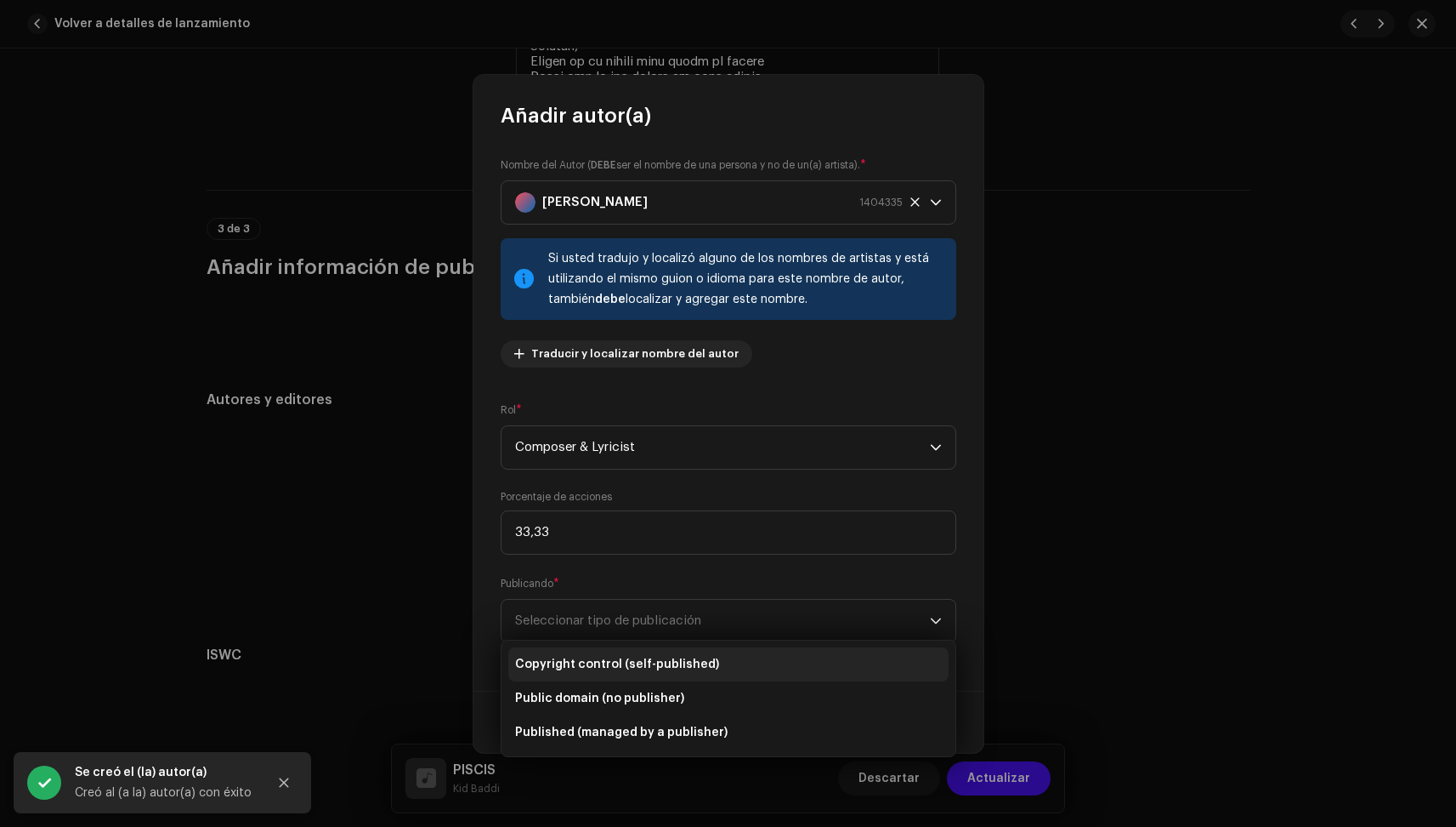
click at [669, 660] on span "Copyright control (self-published)" at bounding box center [617, 664] width 204 height 17
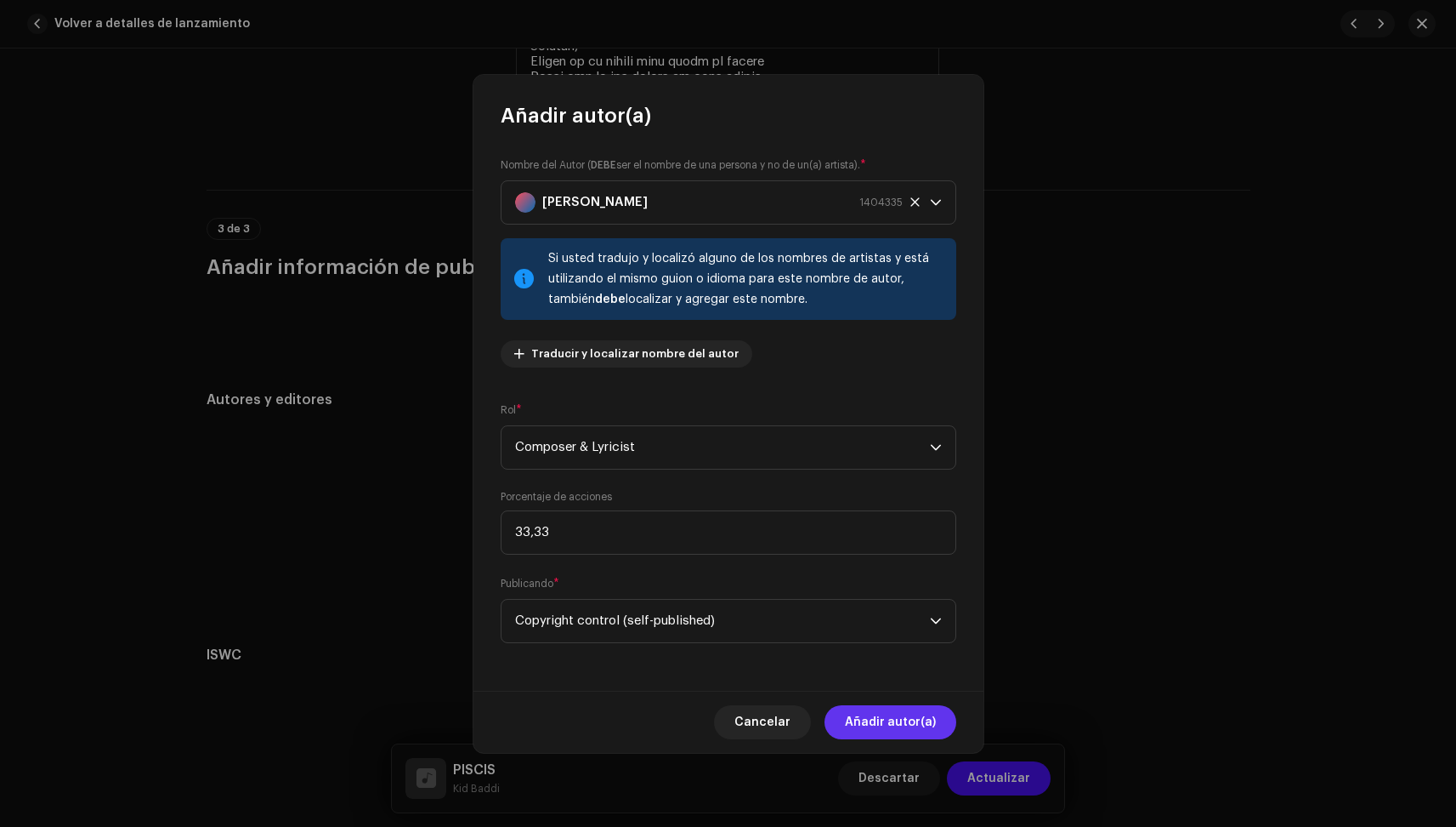
click at [916, 729] on span "Añadir autor(a)" at bounding box center [890, 722] width 91 height 34
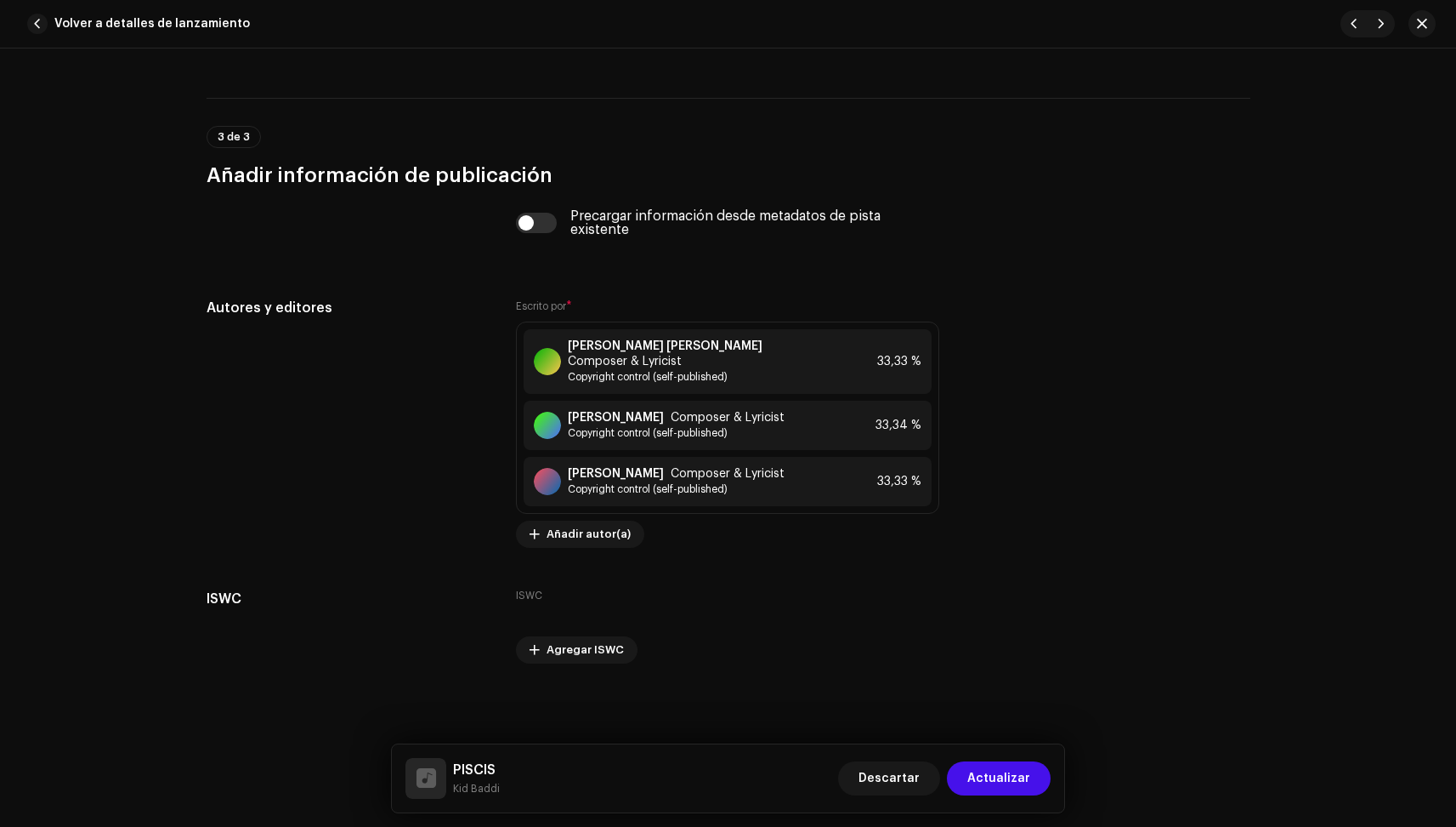
scroll to position [4361, 0]
click at [1017, 781] on span "Actualizar" at bounding box center [998, 778] width 63 height 34
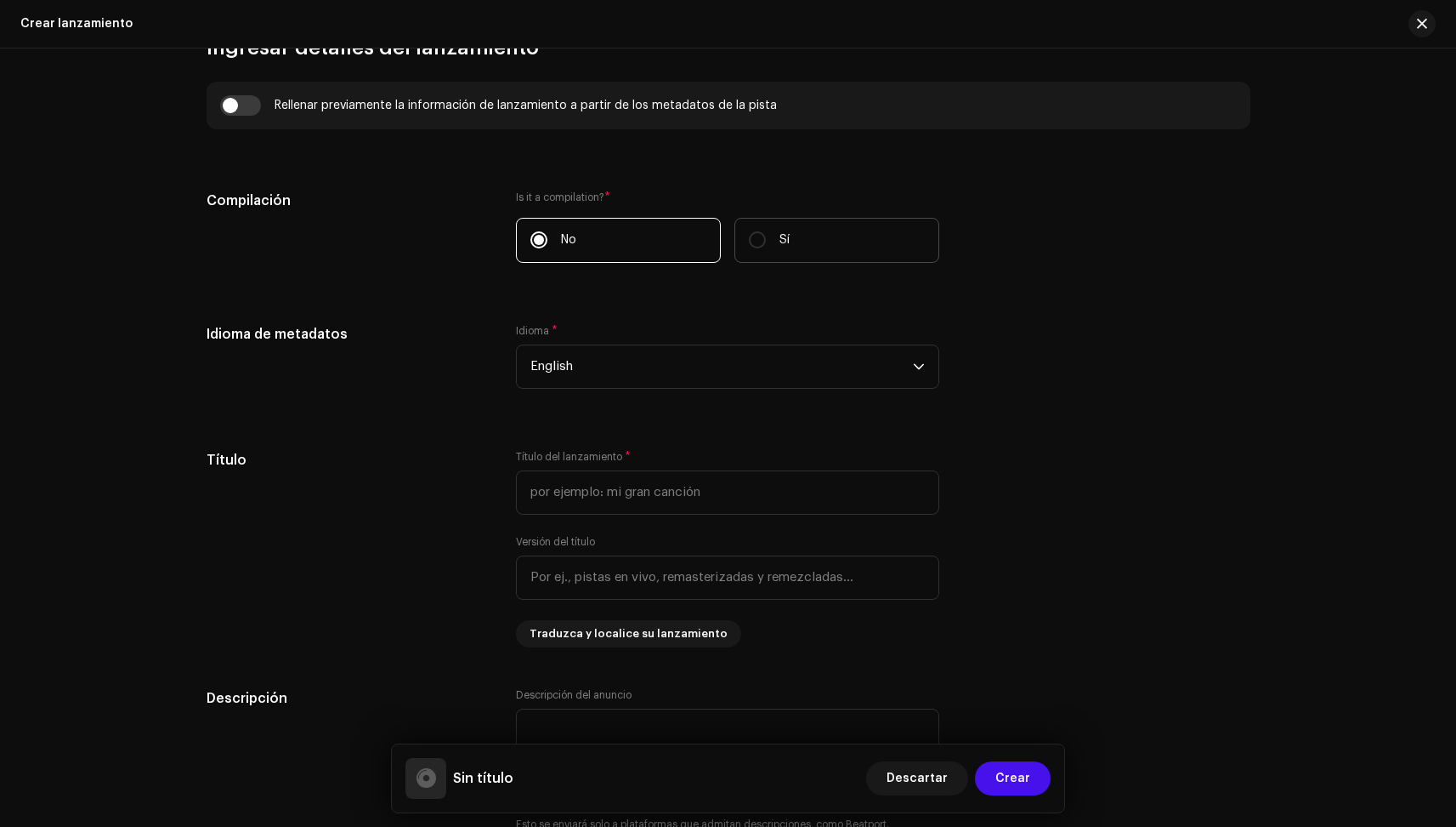
scroll to position [1707, 0]
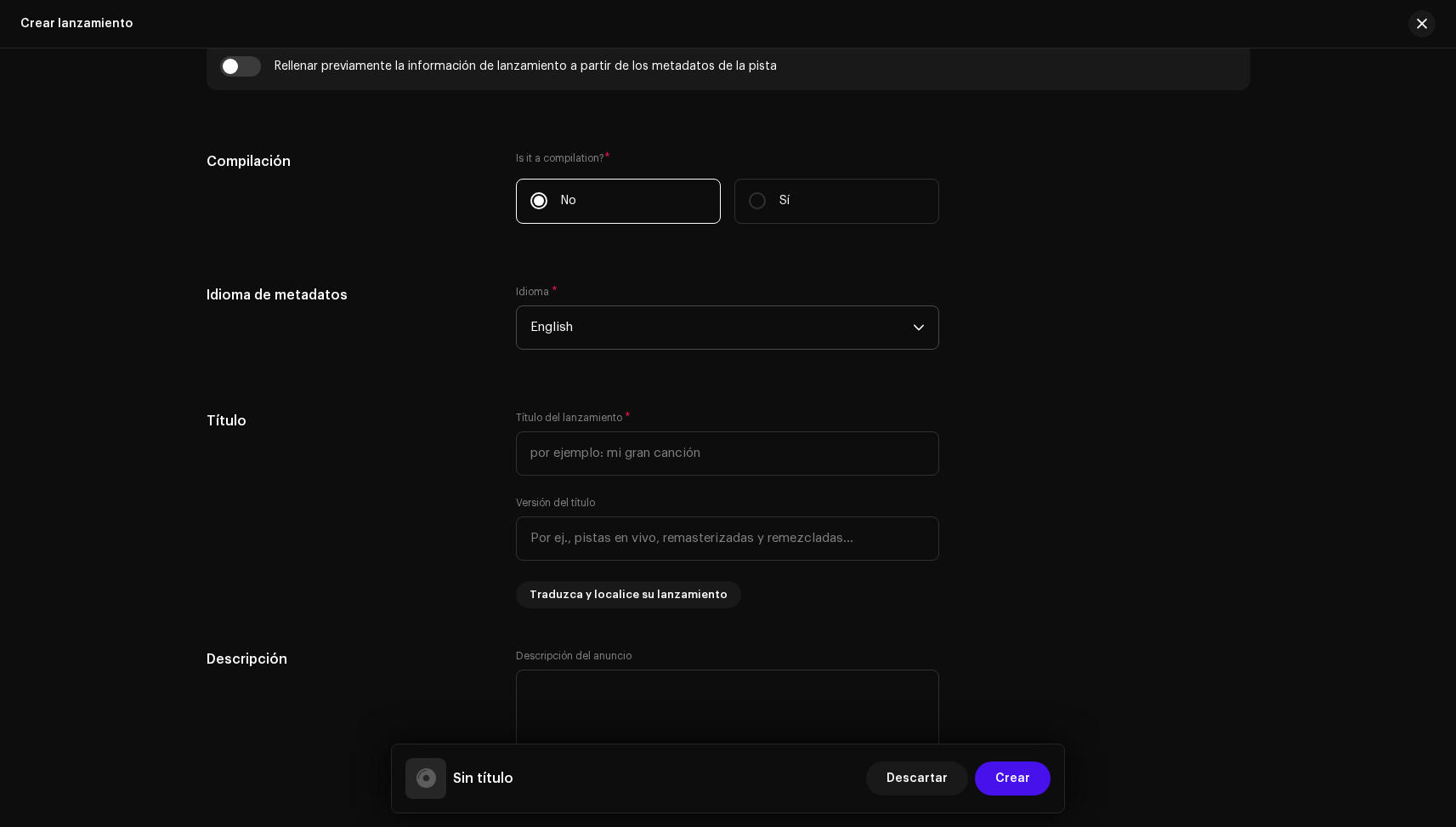
click at [713, 324] on span "English" at bounding box center [721, 327] width 382 height 43
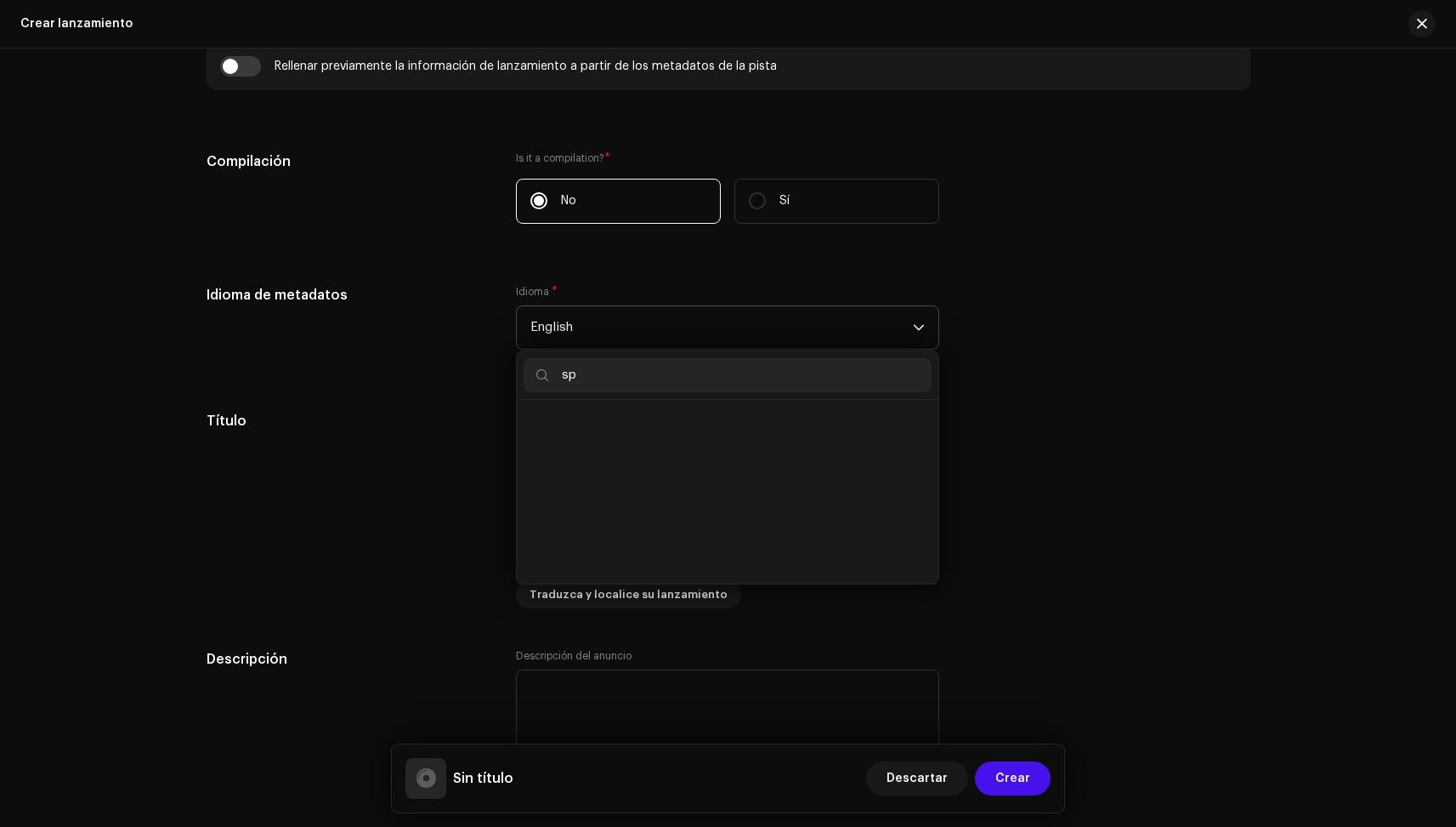
scroll to position [0, 0]
type input "spa"
click at [616, 420] on li "Spanish" at bounding box center [728, 423] width 408 height 34
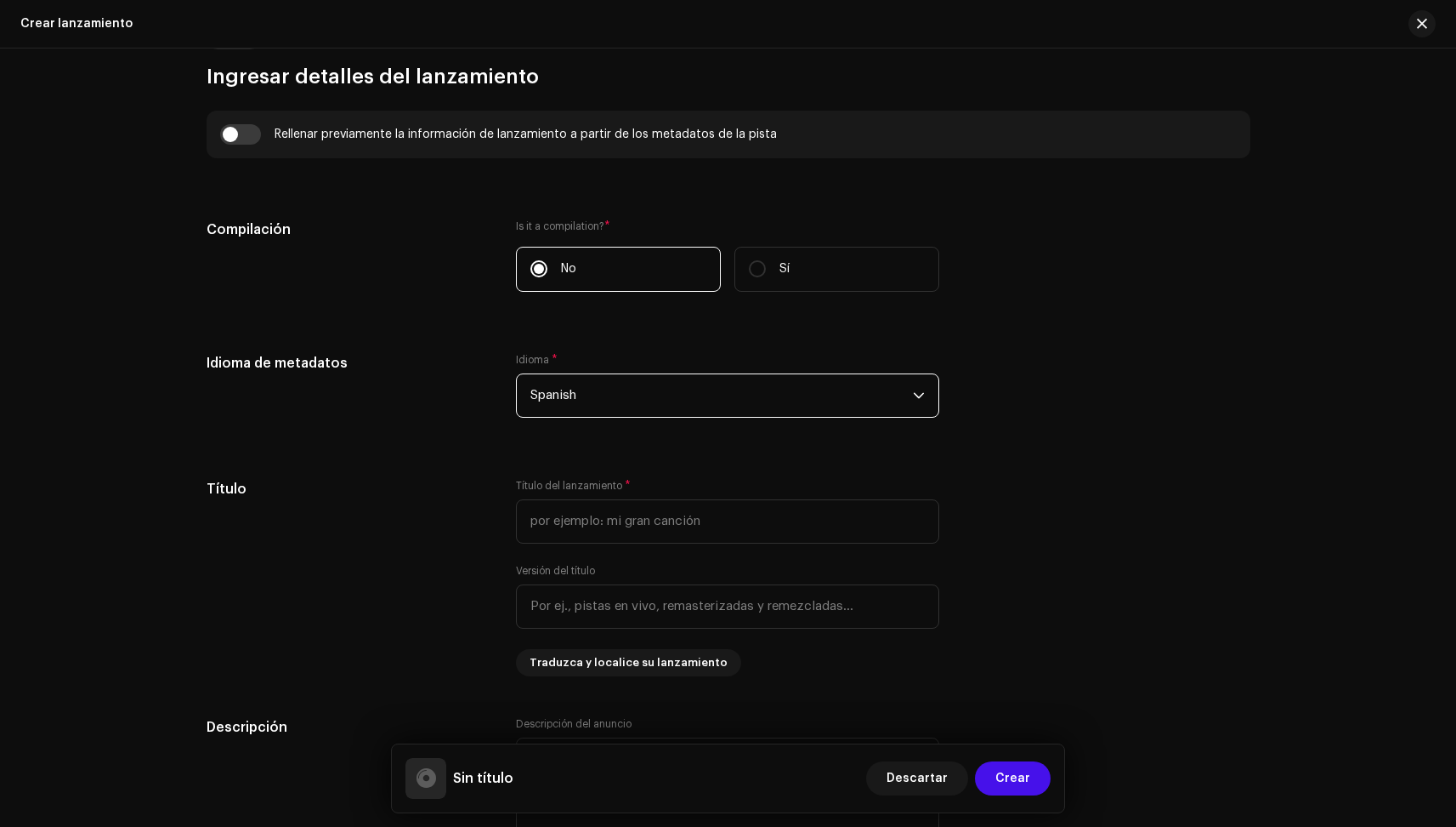
scroll to position [1592, 0]
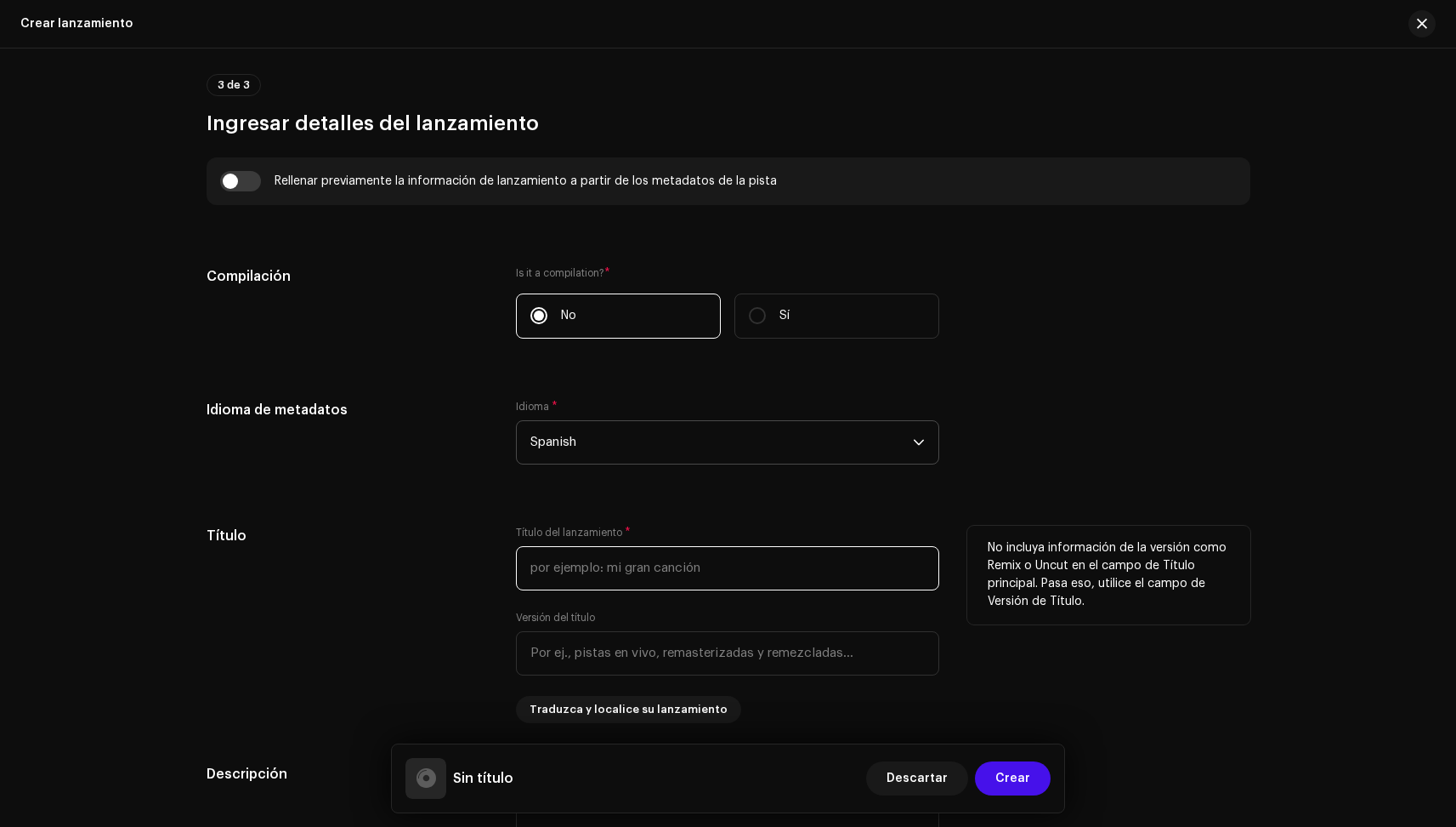
click at [595, 567] on input "text" at bounding box center [728, 568] width 423 height 45
click at [441, 567] on div "Título" at bounding box center [348, 623] width 283 height 197
click at [610, 563] on input "Children Avisory" at bounding box center [728, 568] width 423 height 45
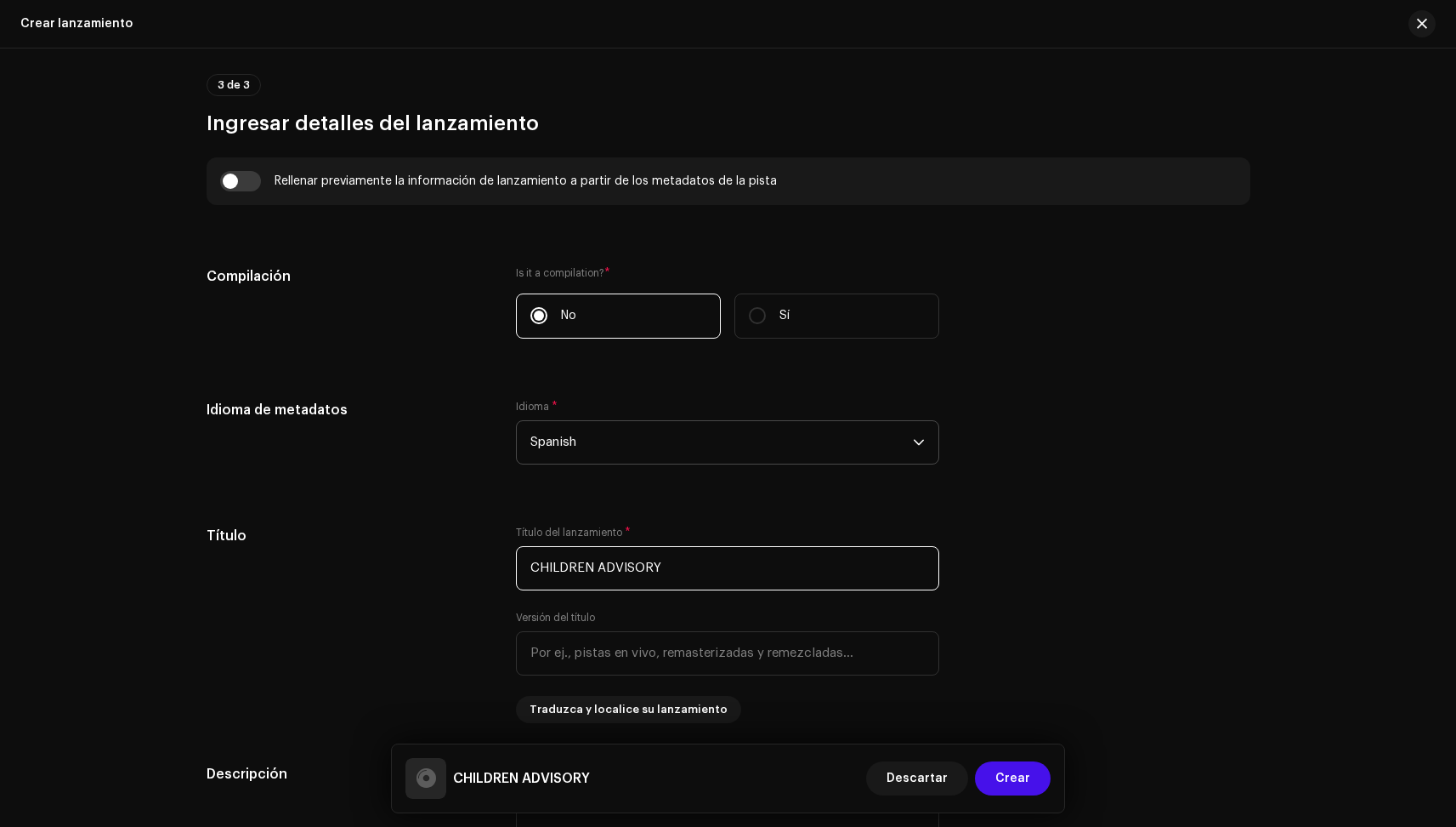
type input "CHILDREN ADVISORY"
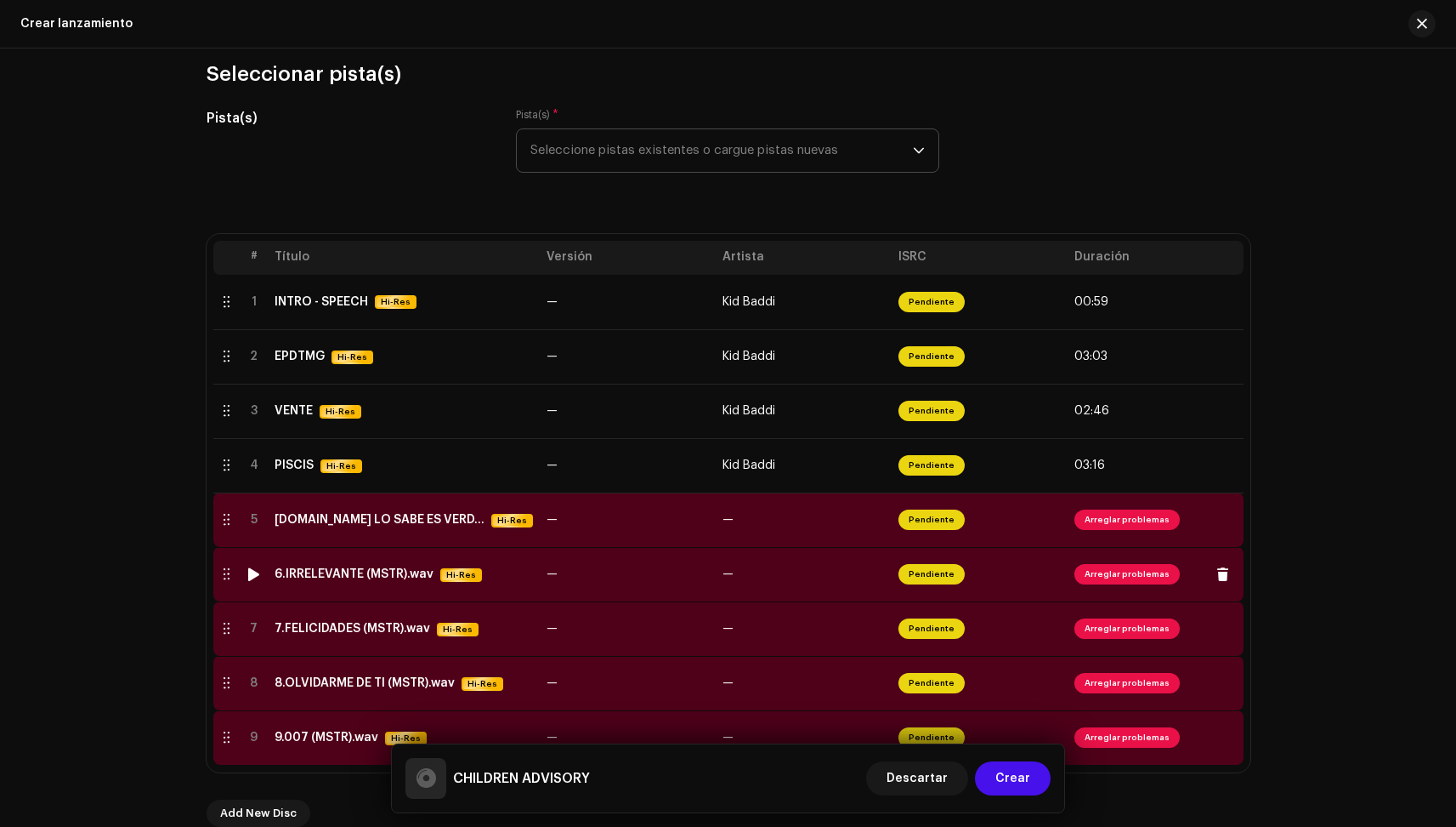
scroll to position [320, 0]
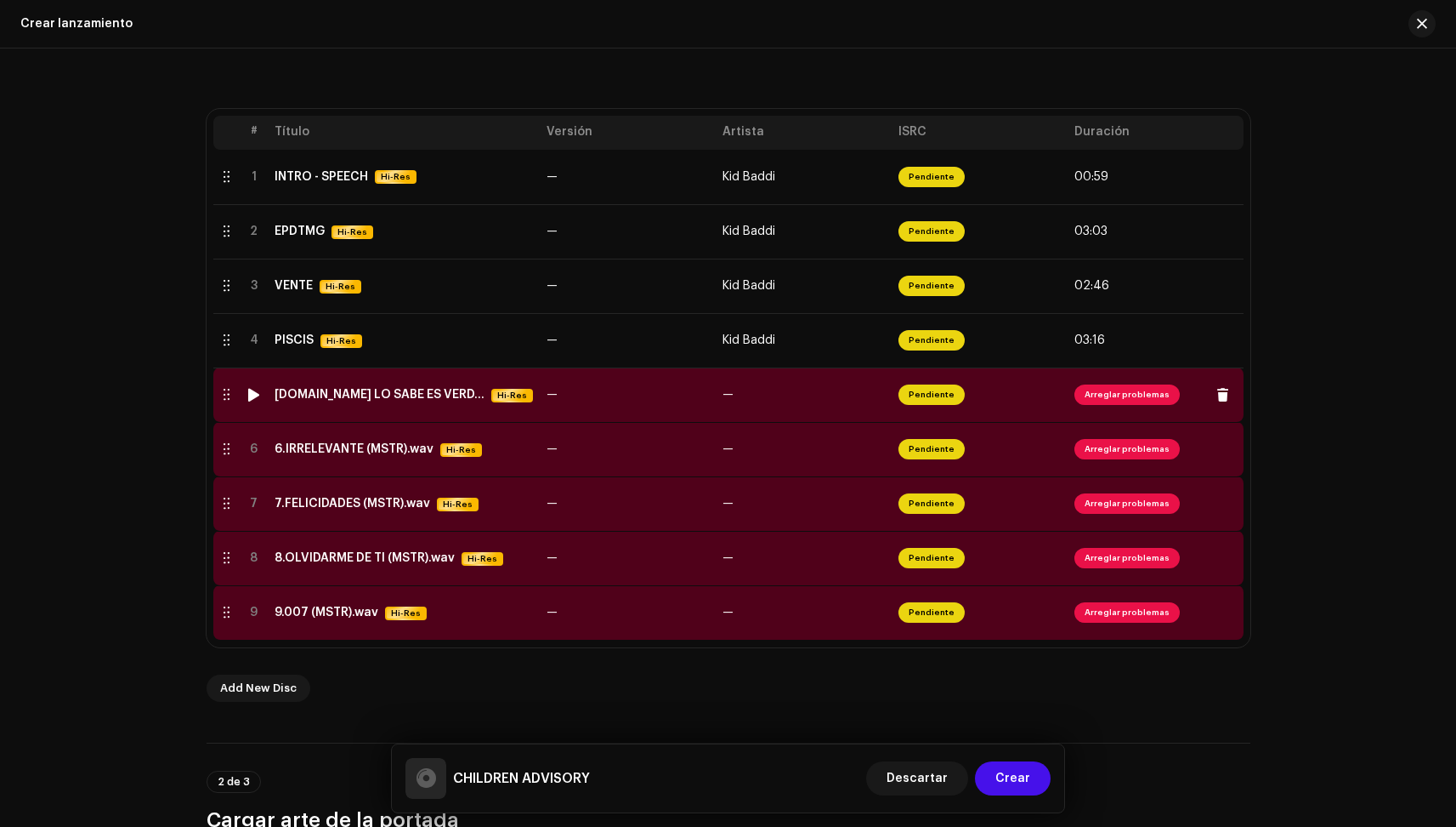
click at [403, 401] on div "[DOMAIN_NAME] LO SABE ES VERDAD (MSTR).wav" at bounding box center [379, 394] width 210 height 14
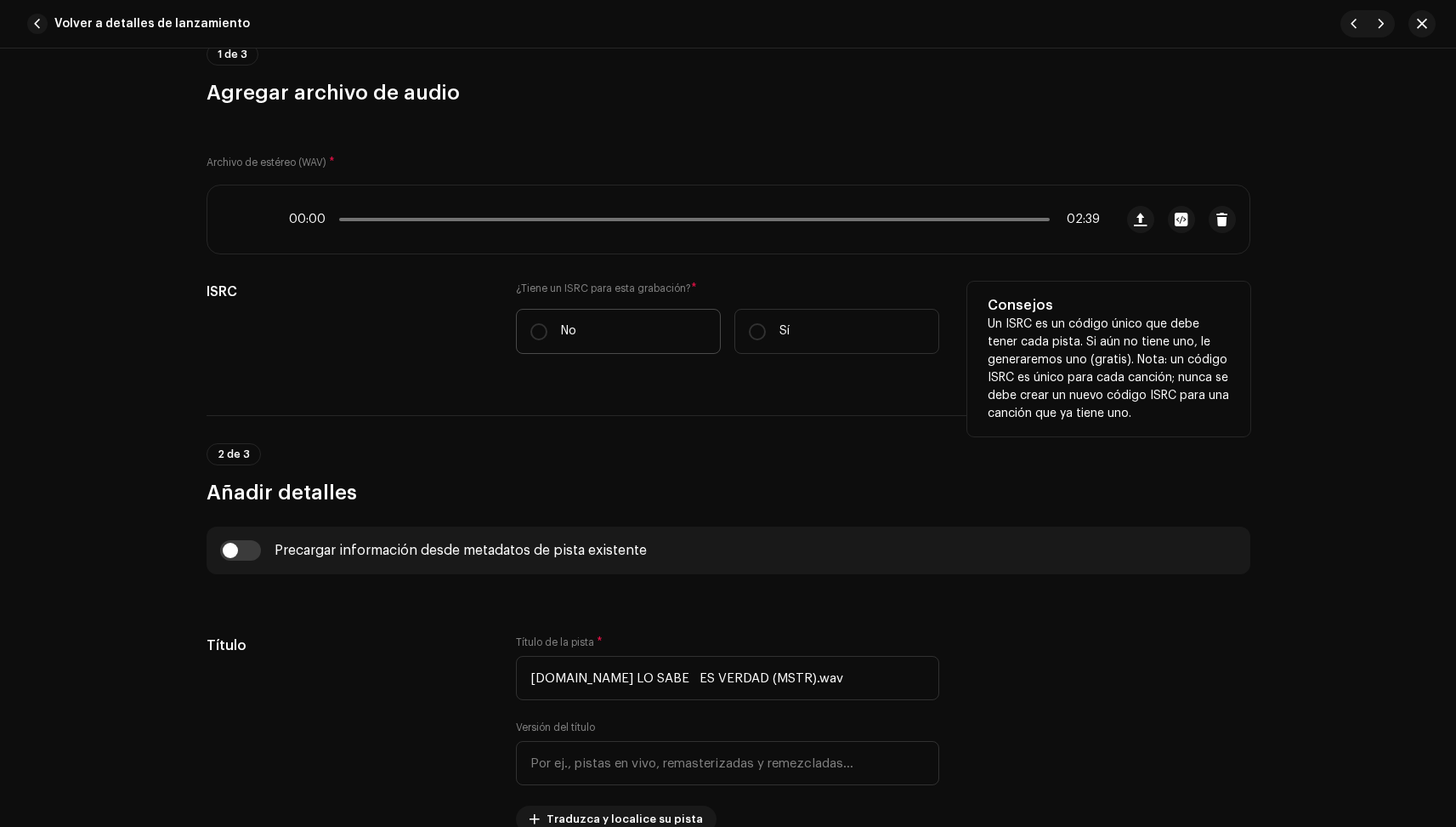
scroll to position [211, 0]
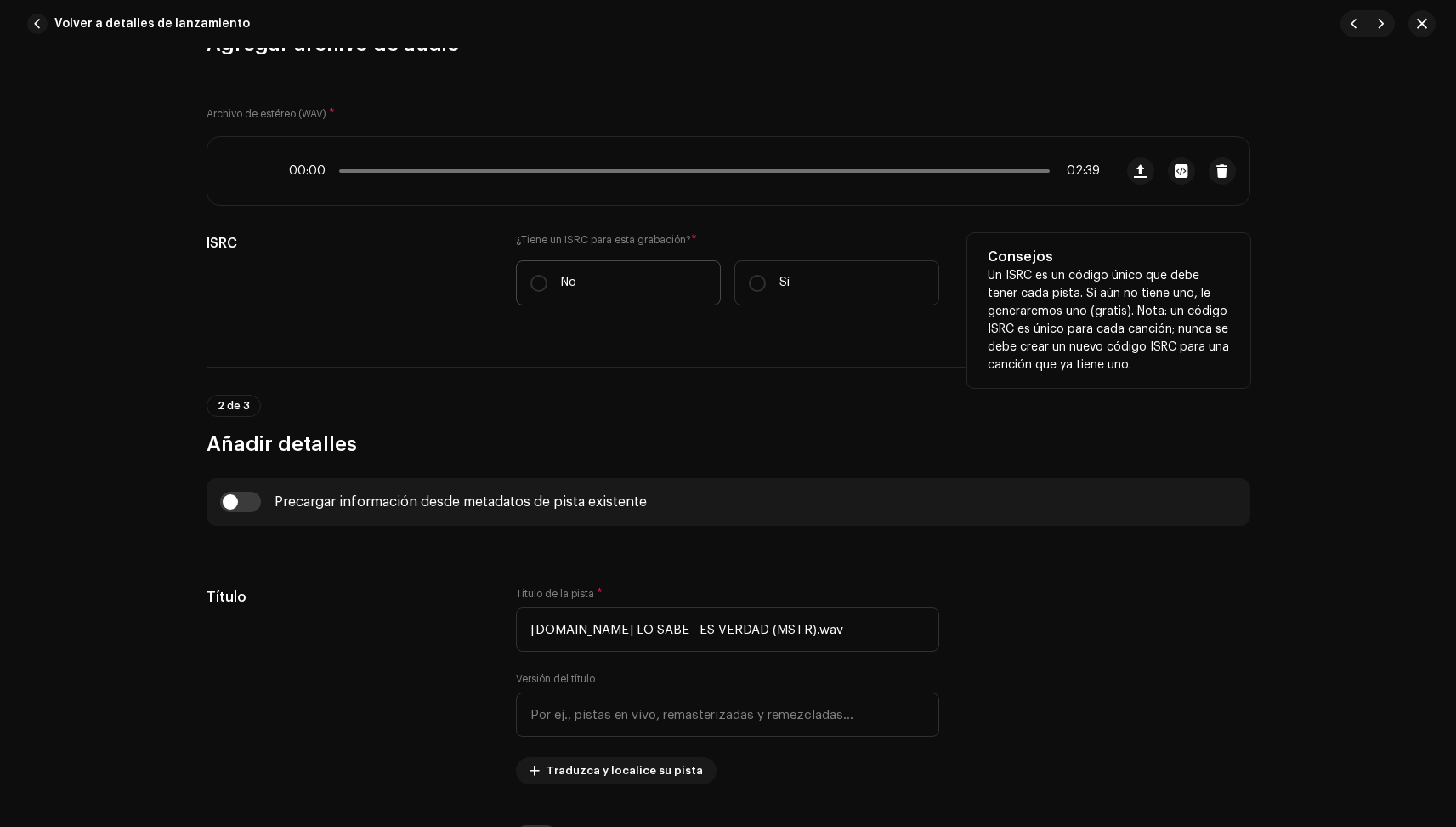
click at [646, 285] on label "No" at bounding box center [619, 283] width 205 height 45
click at [548, 285] on input "No" at bounding box center [539, 283] width 17 height 17
radio input "true"
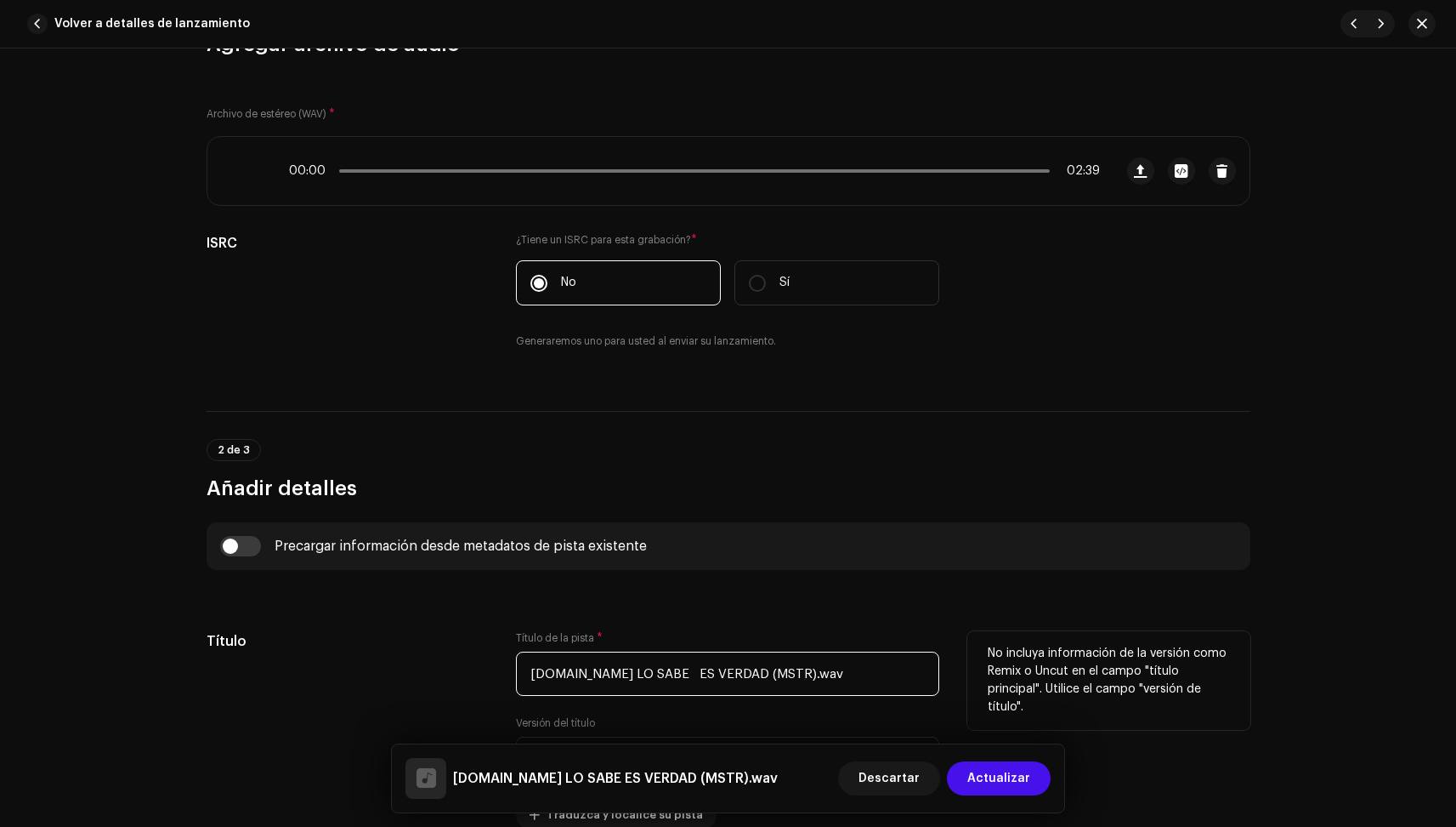
click at [538, 678] on input "[DOMAIN_NAME] LO SABE ES VERDAD (MSTR).wav" at bounding box center [728, 673] width 423 height 45
click at [604, 675] on input "NI LO SABE ES VERDAD (MSTR).wav" at bounding box center [728, 673] width 423 height 45
drag, startPoint x: 782, startPoint y: 671, endPoint x: 678, endPoint y: 677, distance: 104.2
click at [678, 677] on input "NI LO SABE / ES VERDAD (MSTR).wav" at bounding box center [728, 673] width 423 height 45
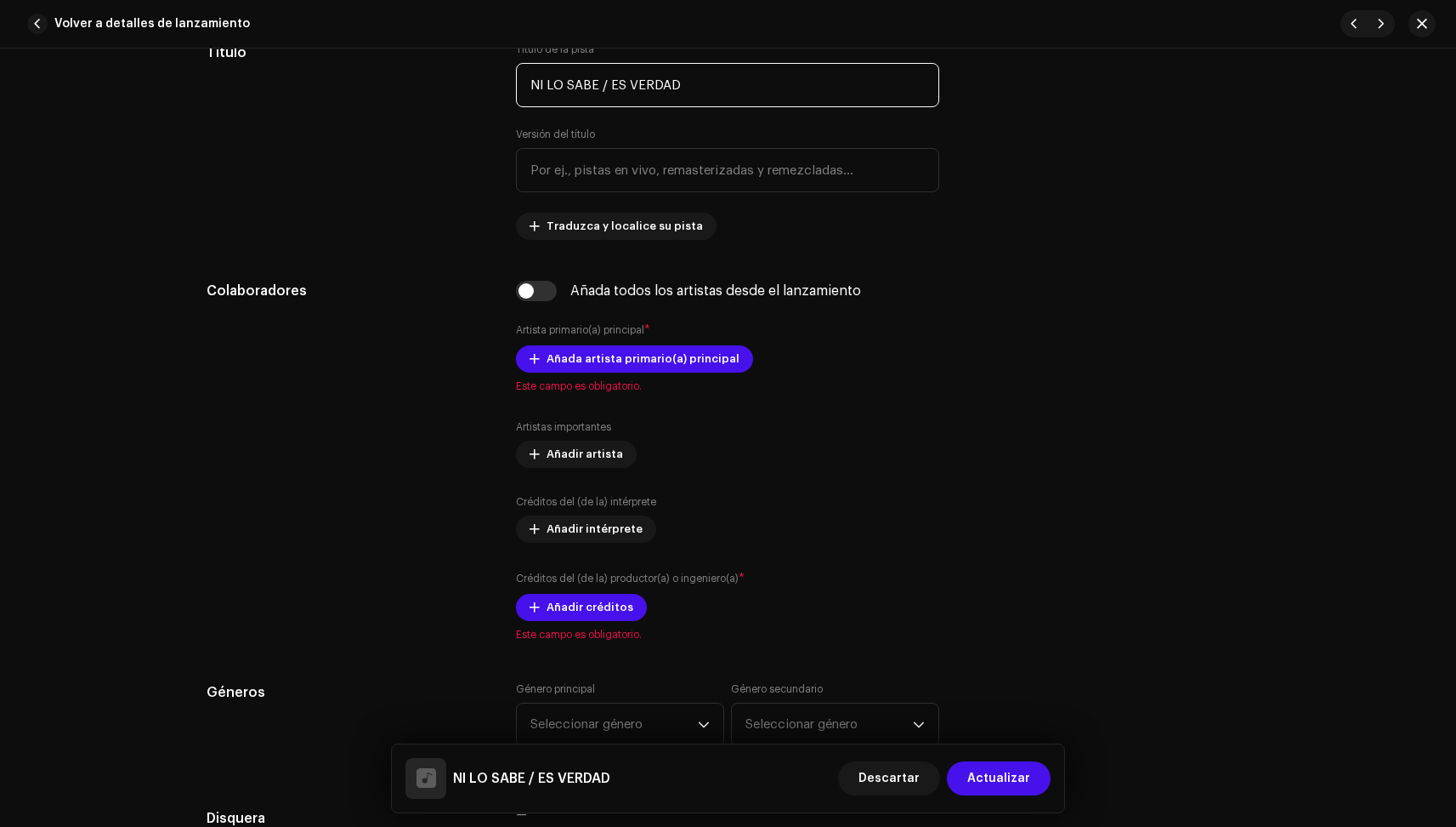
scroll to position [802, 0]
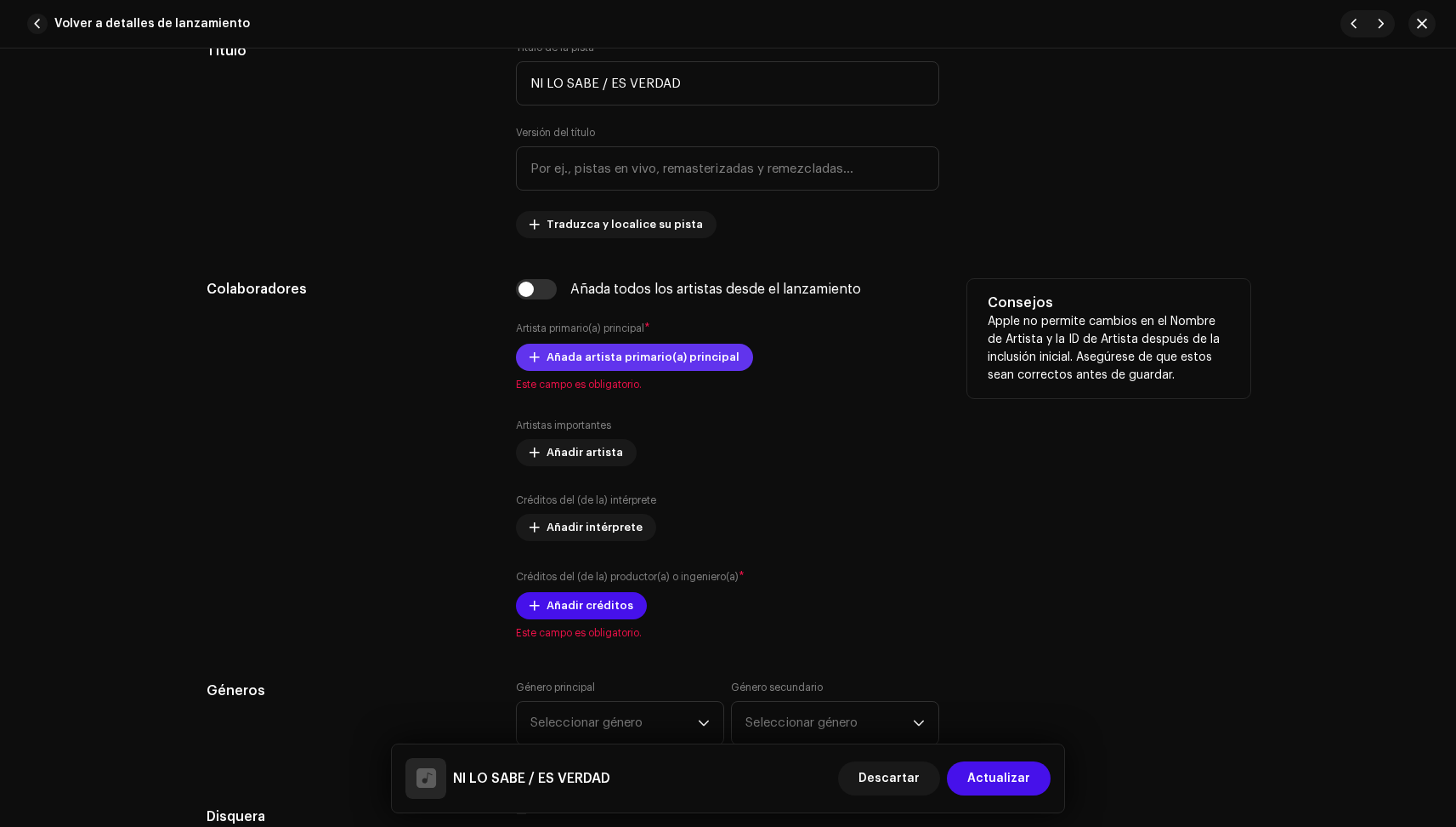
type input "NI LO SABE / ES VERDAD"
click at [609, 355] on span "Añada artista primario(a) principal" at bounding box center [643, 356] width 193 height 34
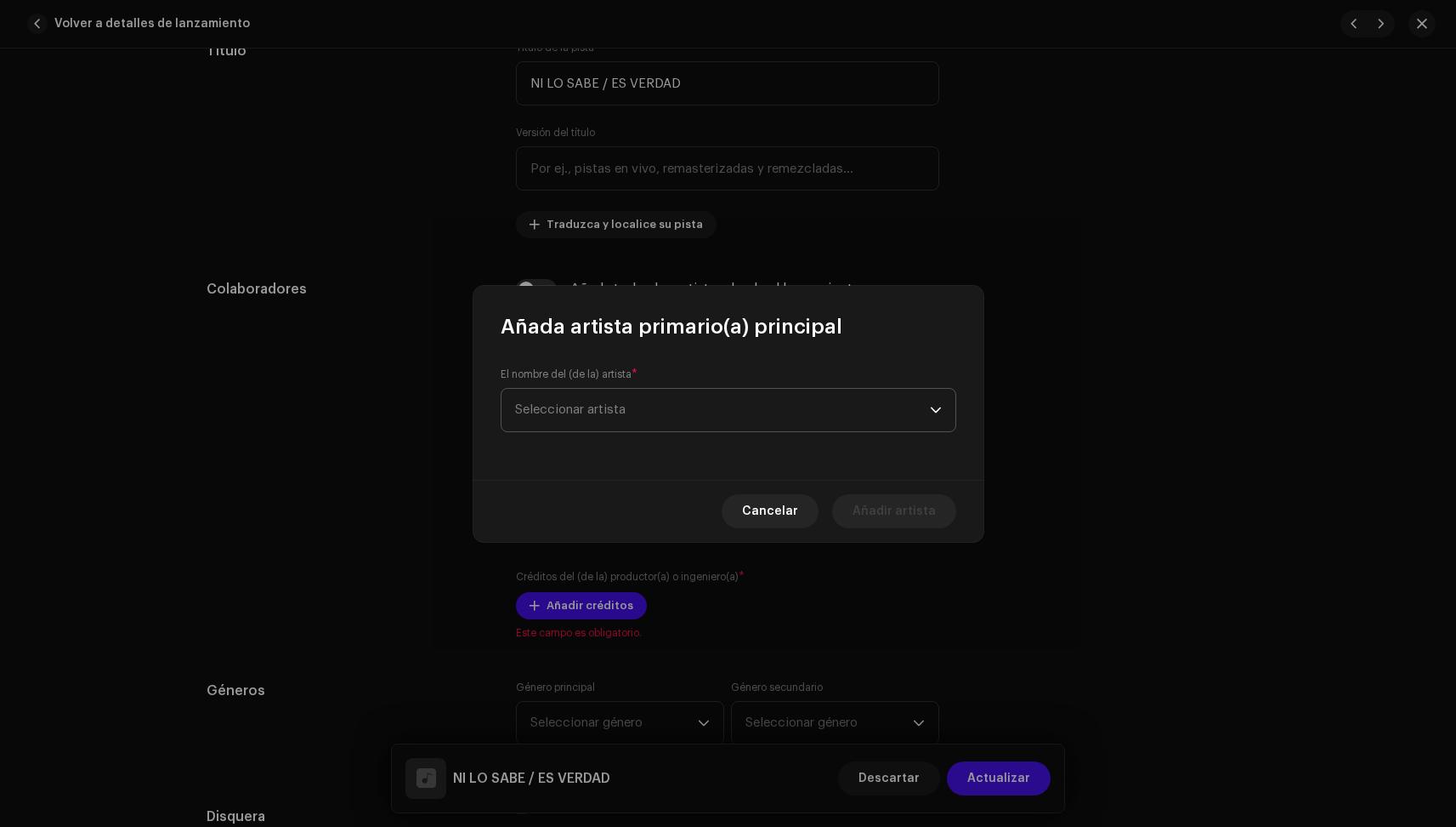
click at [624, 395] on span "Seleccionar artista" at bounding box center [722, 410] width 415 height 43
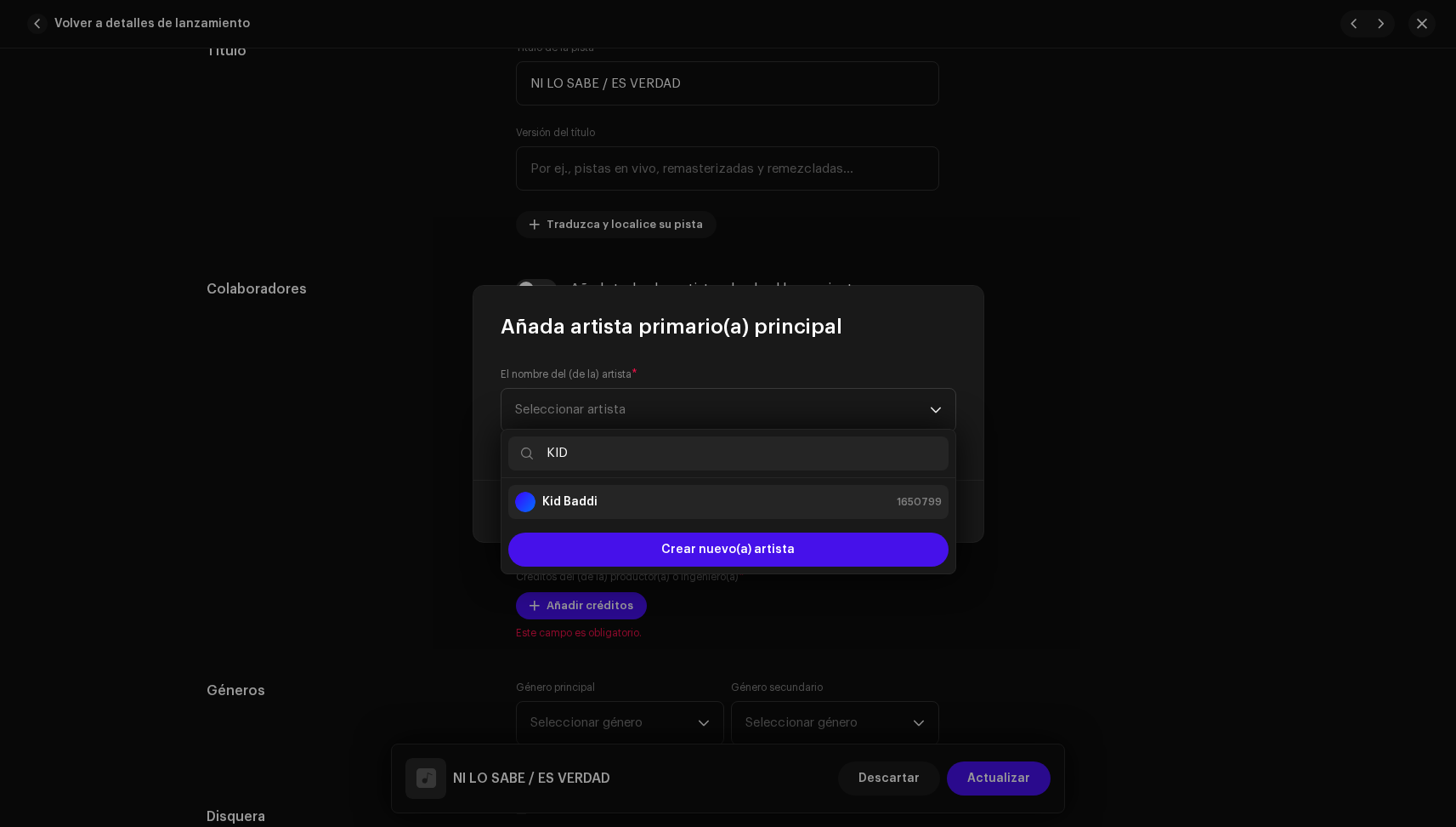
type input "KID"
click at [564, 504] on strong "Kid Baddi" at bounding box center [570, 502] width 55 height 17
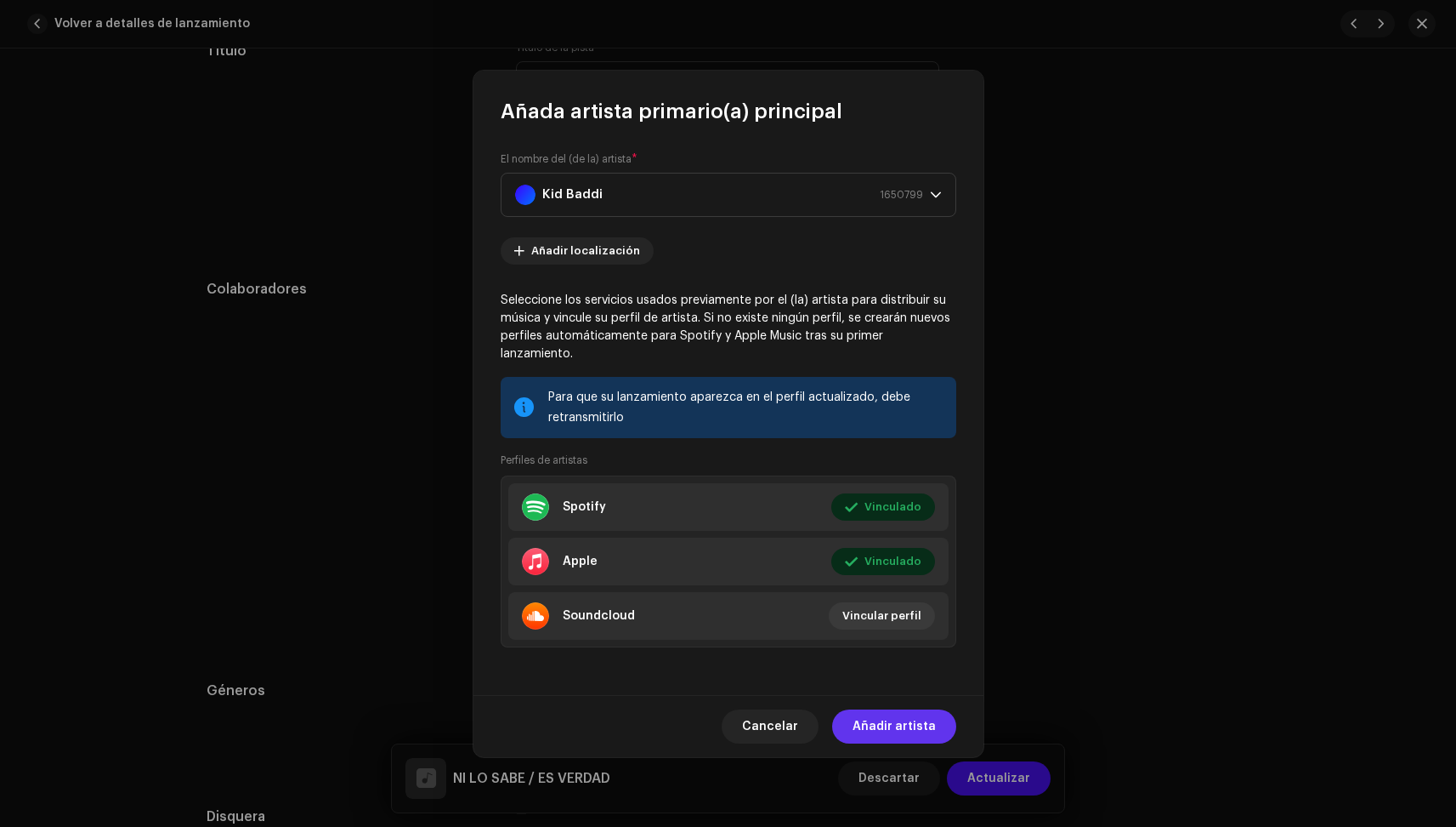
click at [918, 723] on span "Añadir artista" at bounding box center [895, 726] width 84 height 34
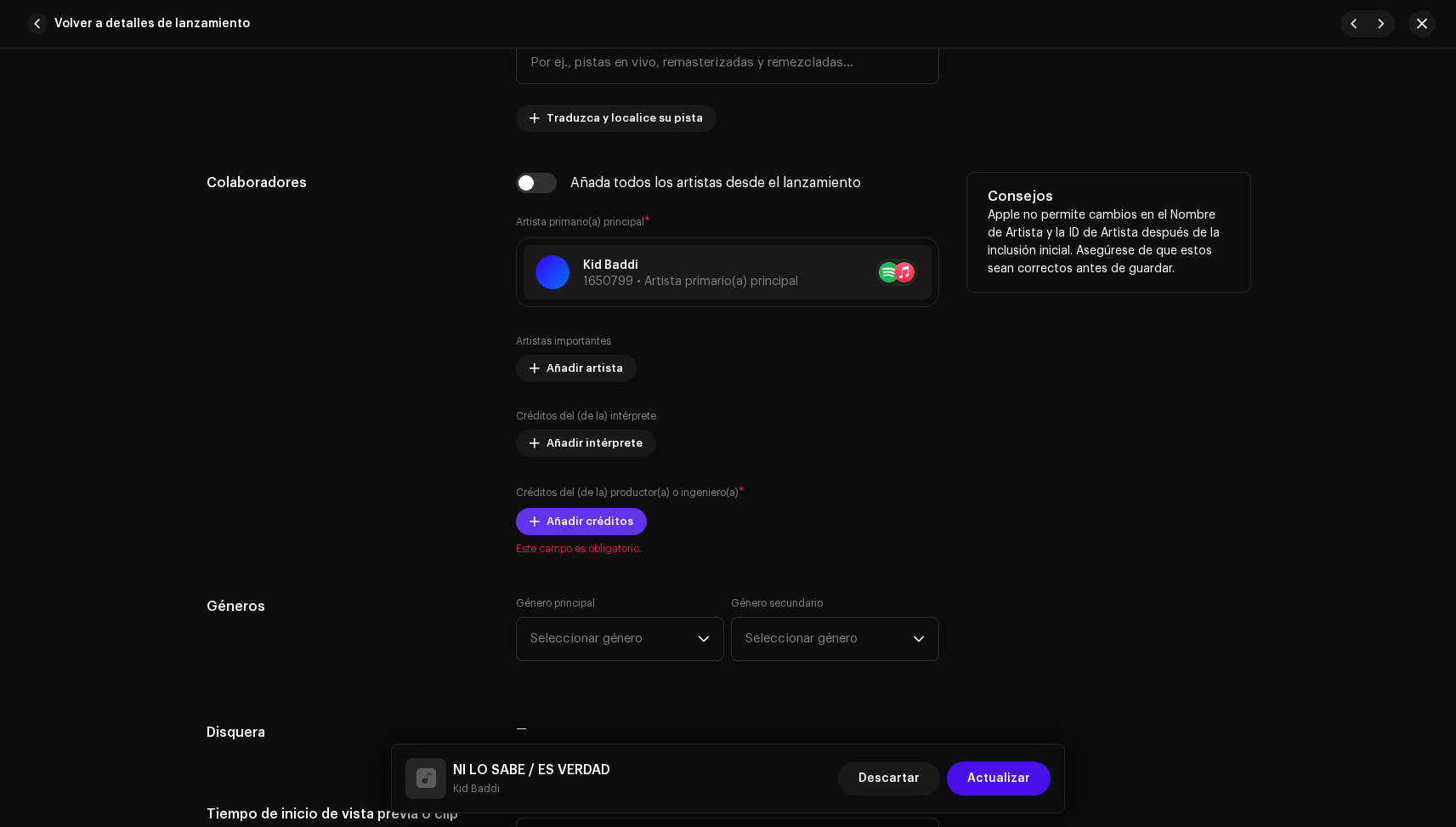
scroll to position [912, 0]
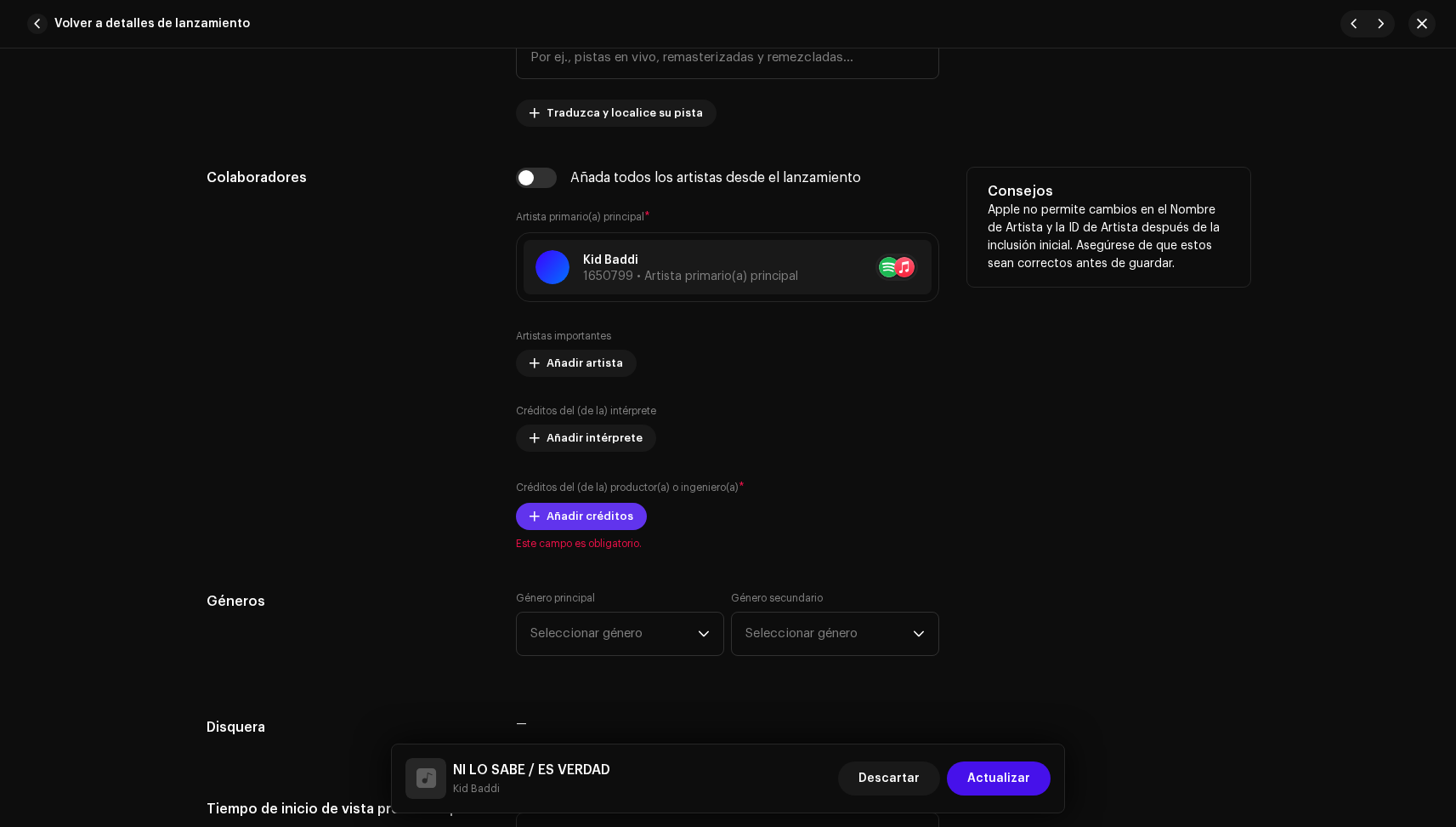
click at [577, 511] on span "Añadir créditos" at bounding box center [589, 515] width 86 height 34
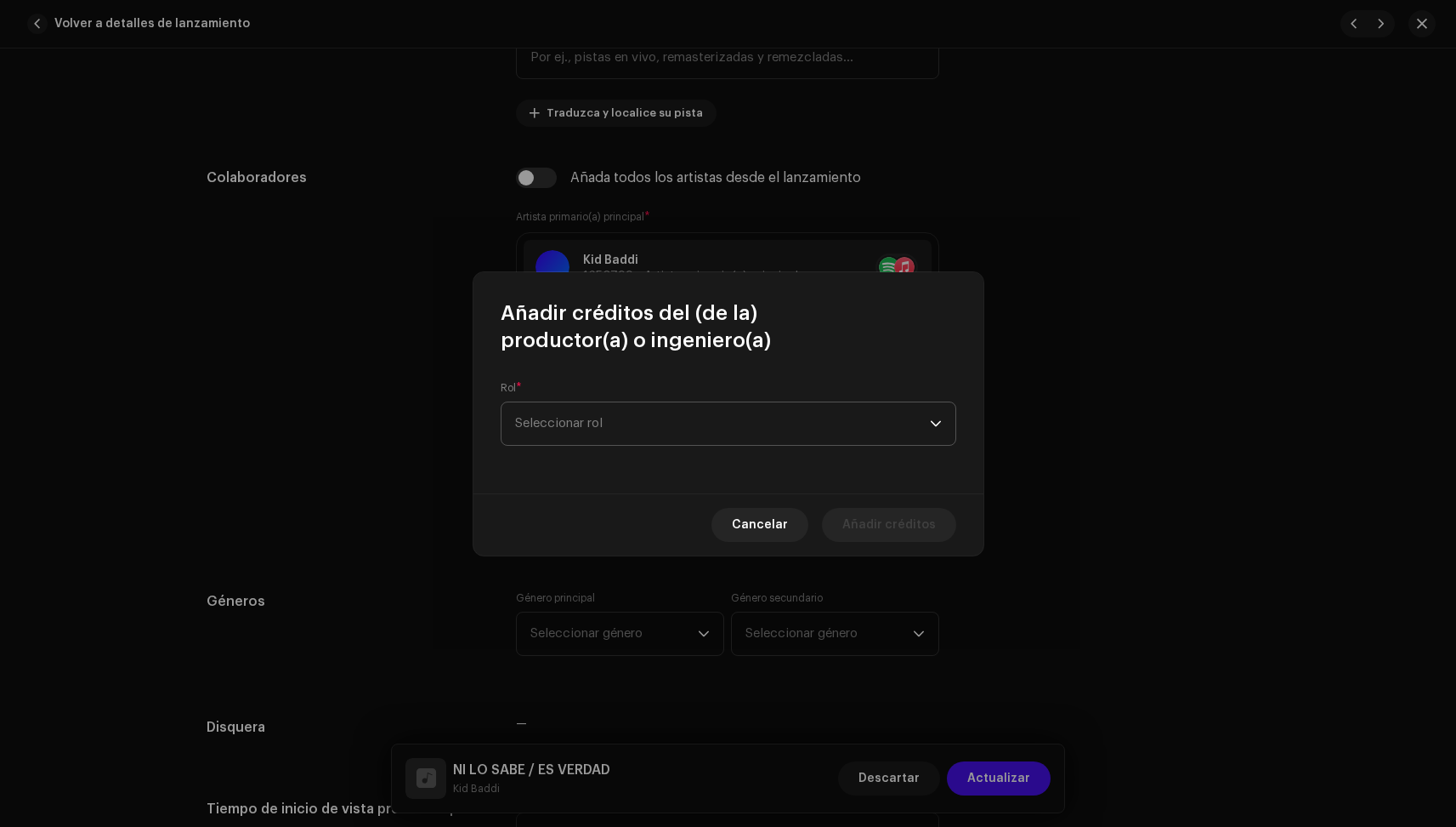
click at [637, 414] on span "Seleccionar rol" at bounding box center [722, 423] width 415 height 43
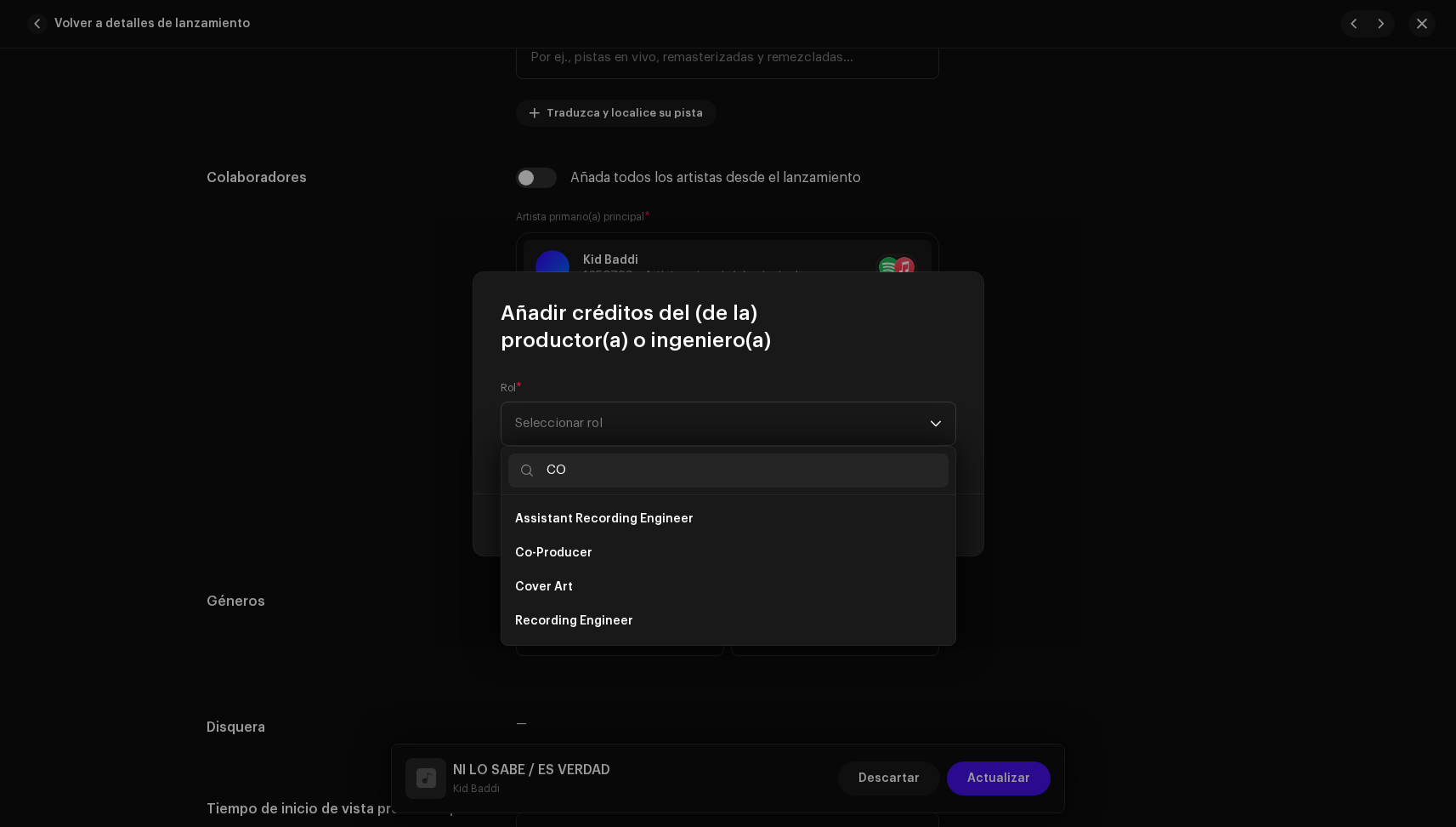
type input "C"
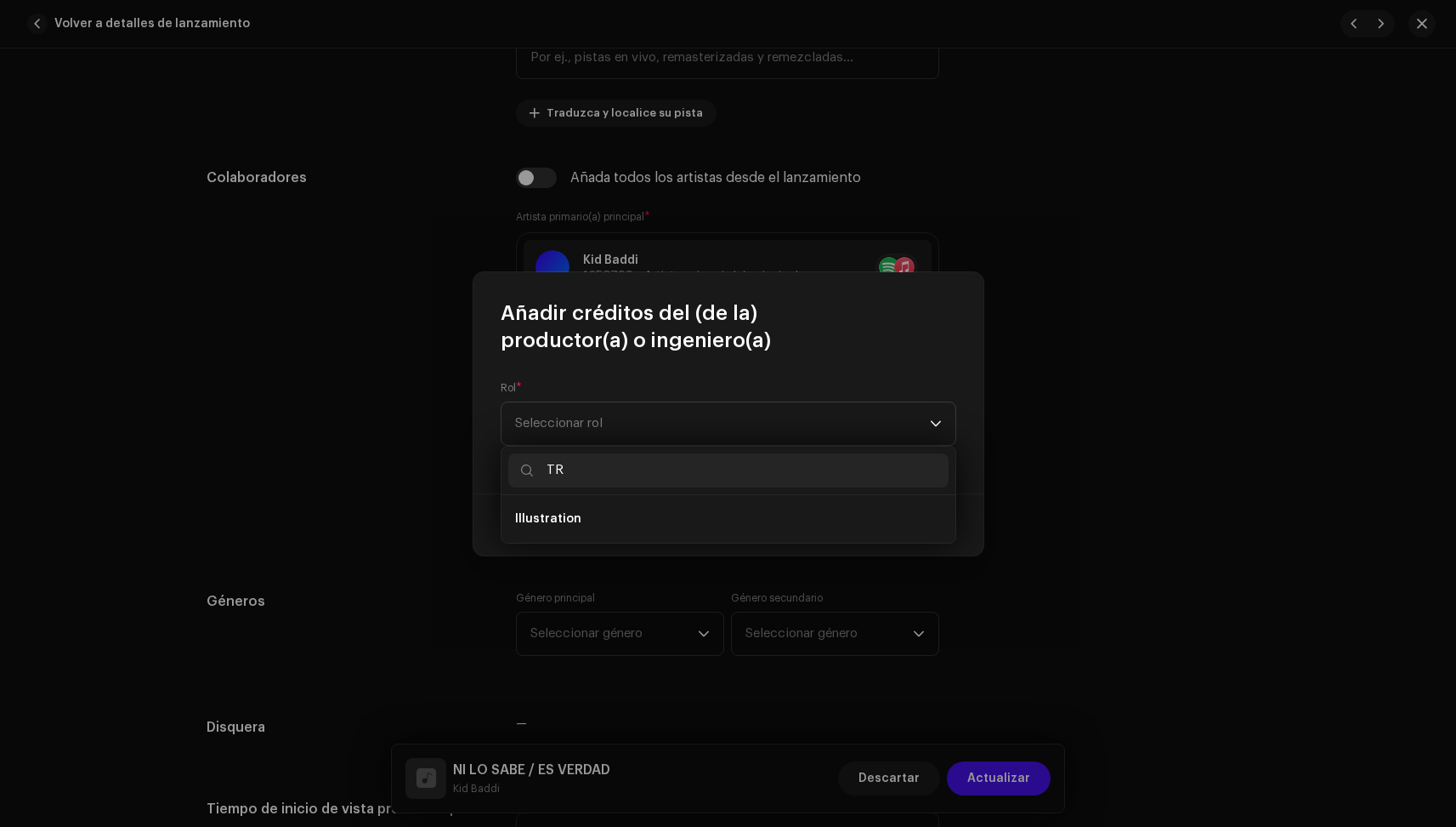
type input "T"
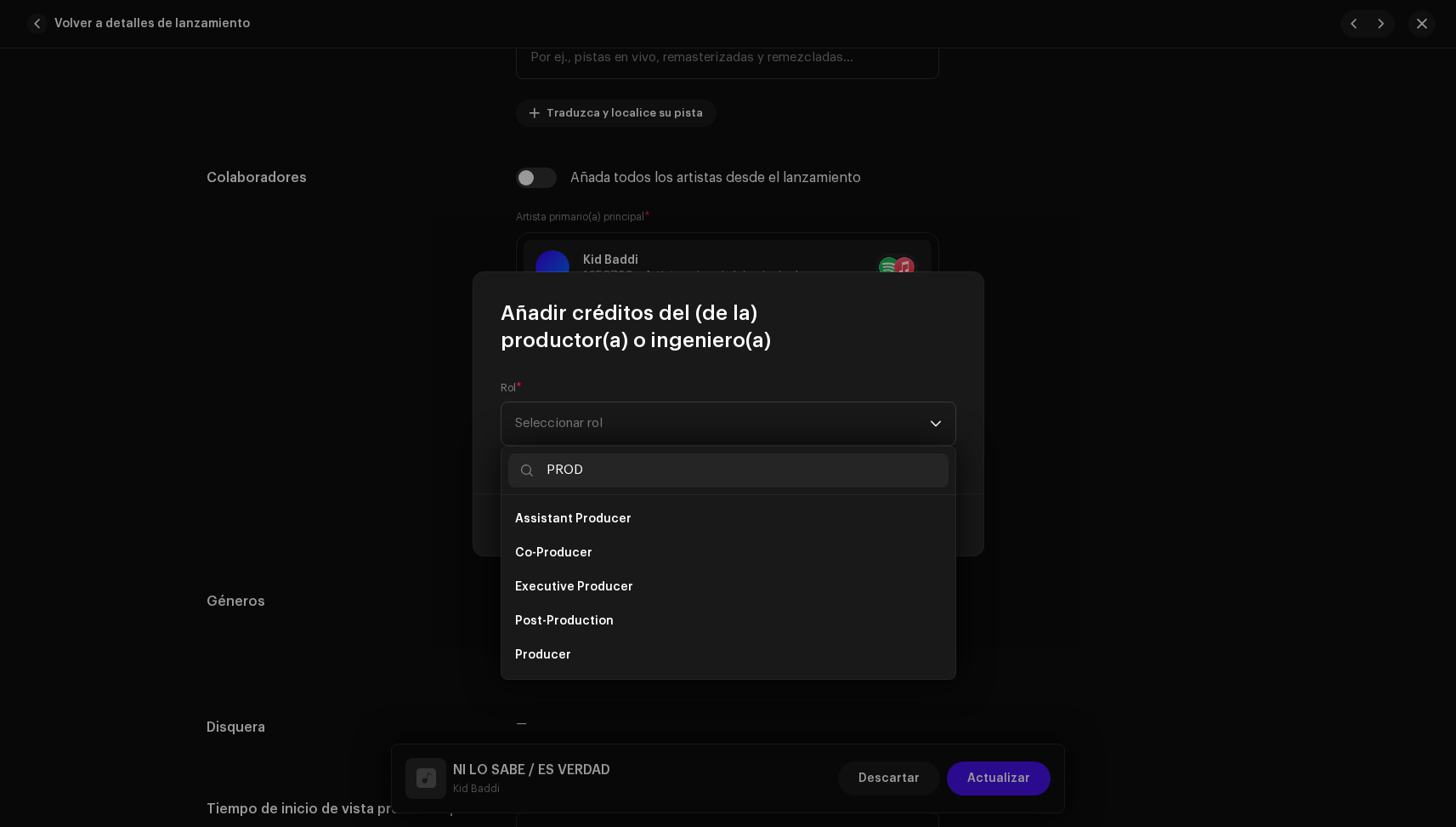
scroll to position [27, 0]
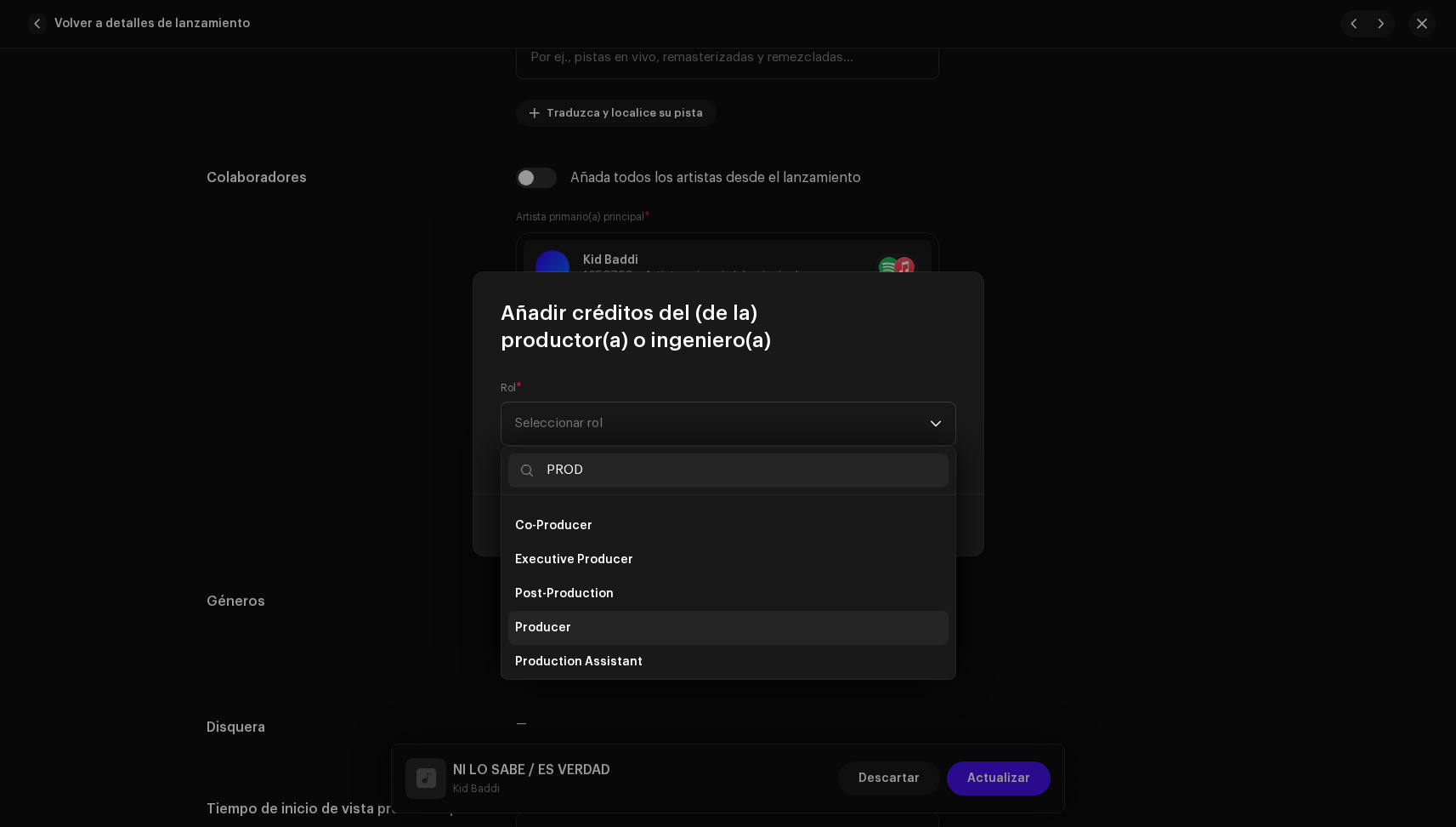
type input "PROD"
click at [560, 622] on span "Producer" at bounding box center [543, 627] width 56 height 17
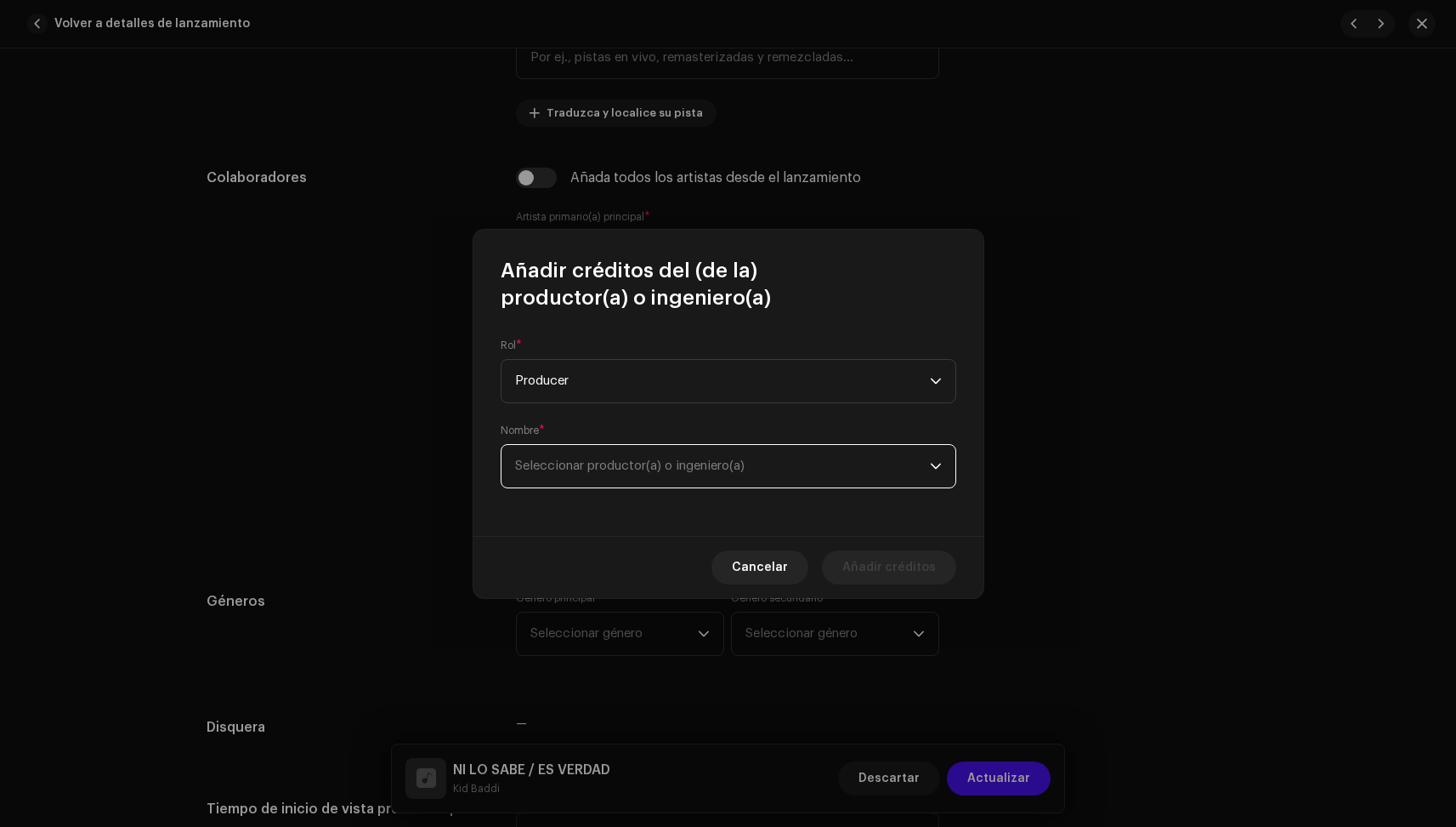
click at [577, 458] on span "Seleccionar productor(a) o ingeniero(a)" at bounding box center [722, 465] width 415 height 43
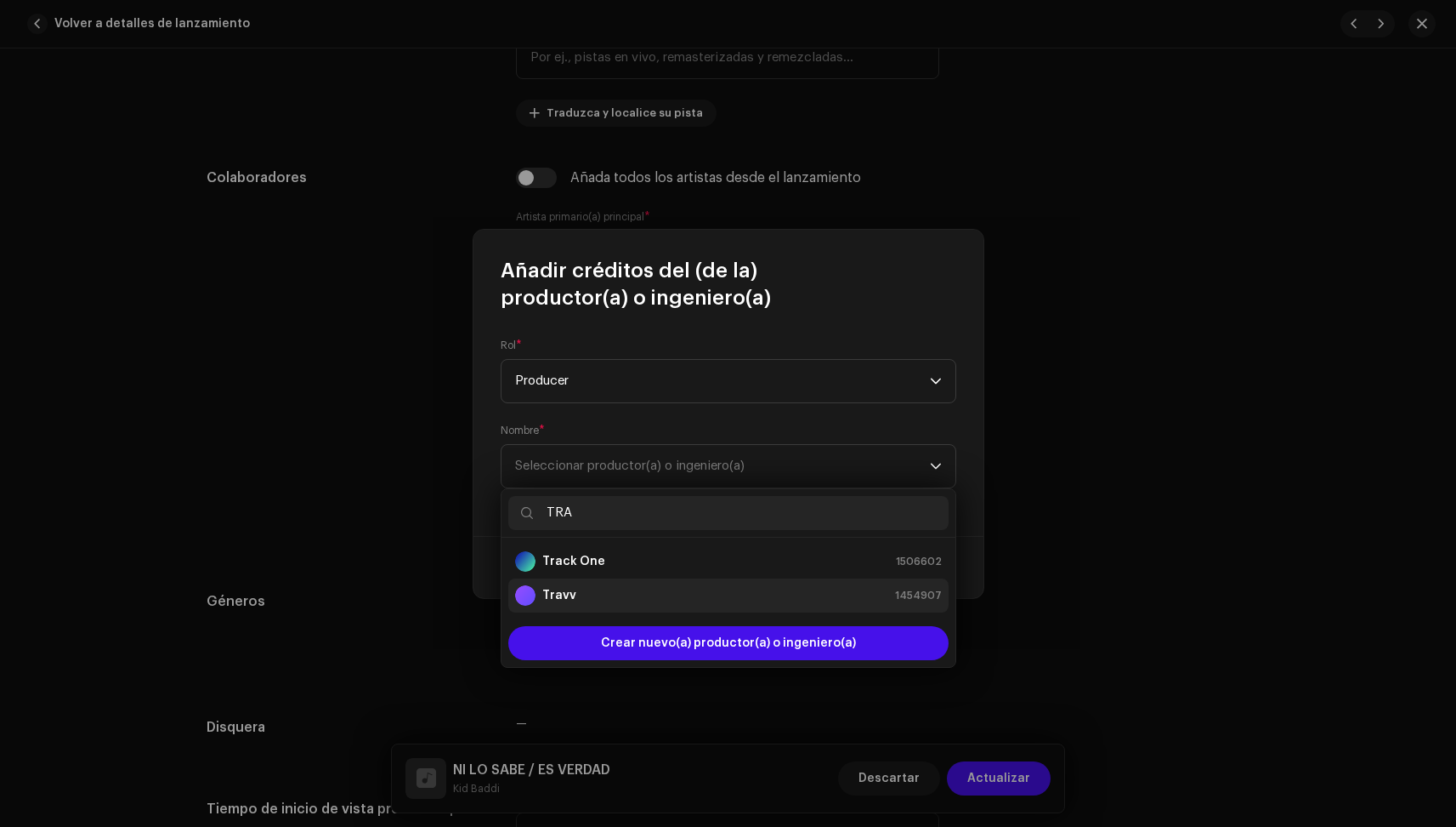
type input "TRA"
click at [563, 604] on div "Travv" at bounding box center [545, 595] width 61 height 20
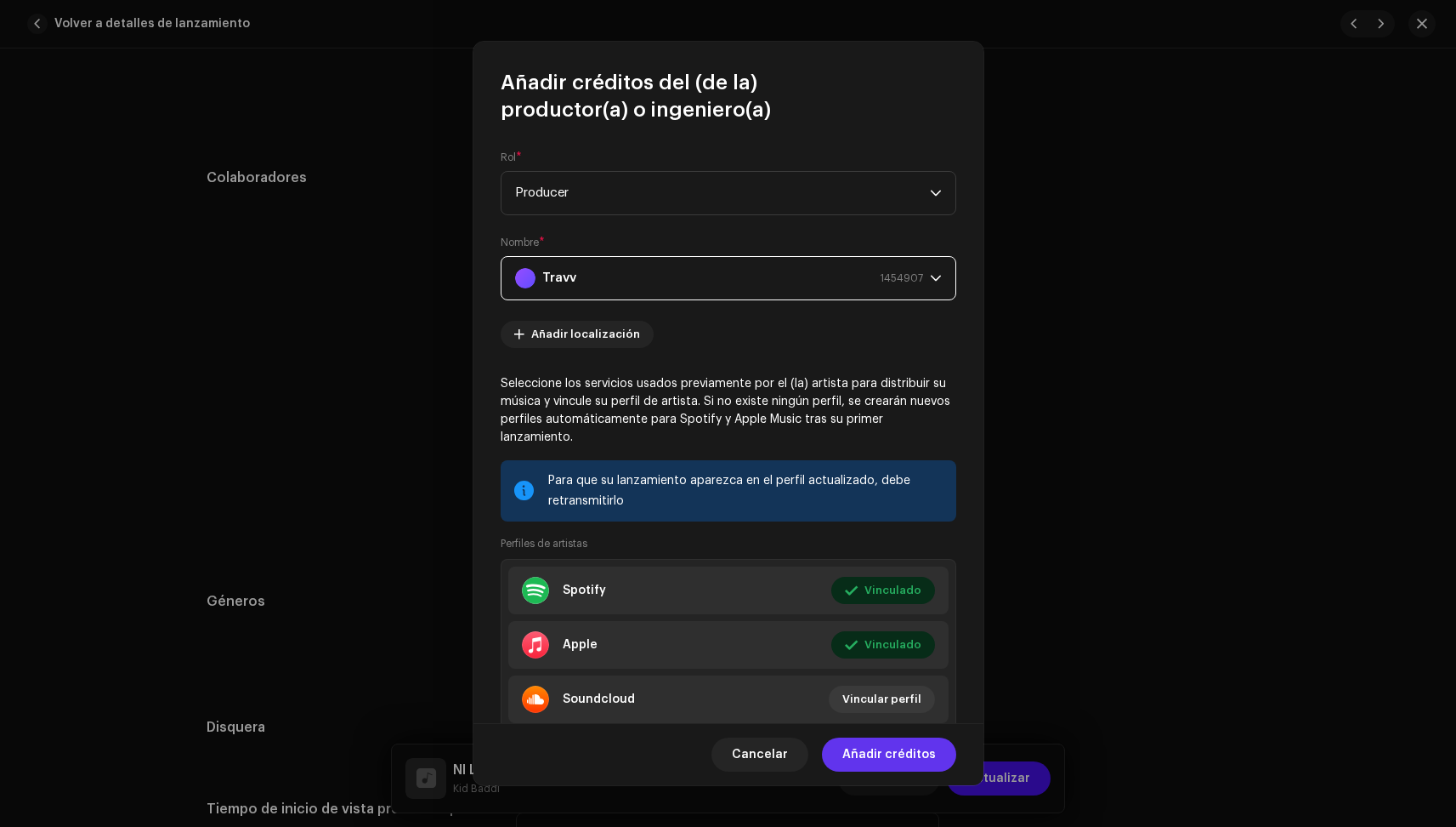
click at [916, 753] on span "Añadir créditos" at bounding box center [889, 753] width 94 height 34
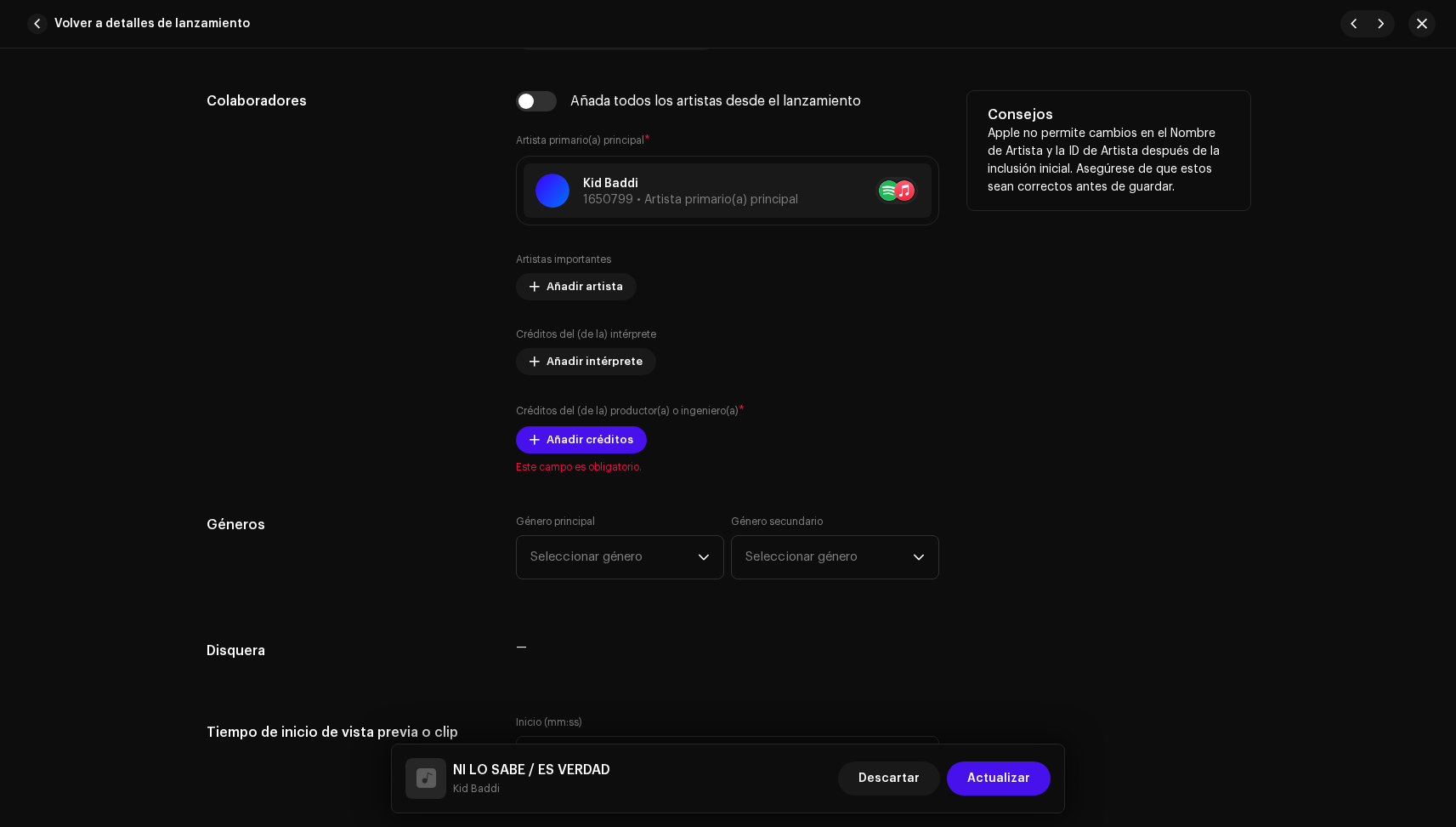
scroll to position [1002, 0]
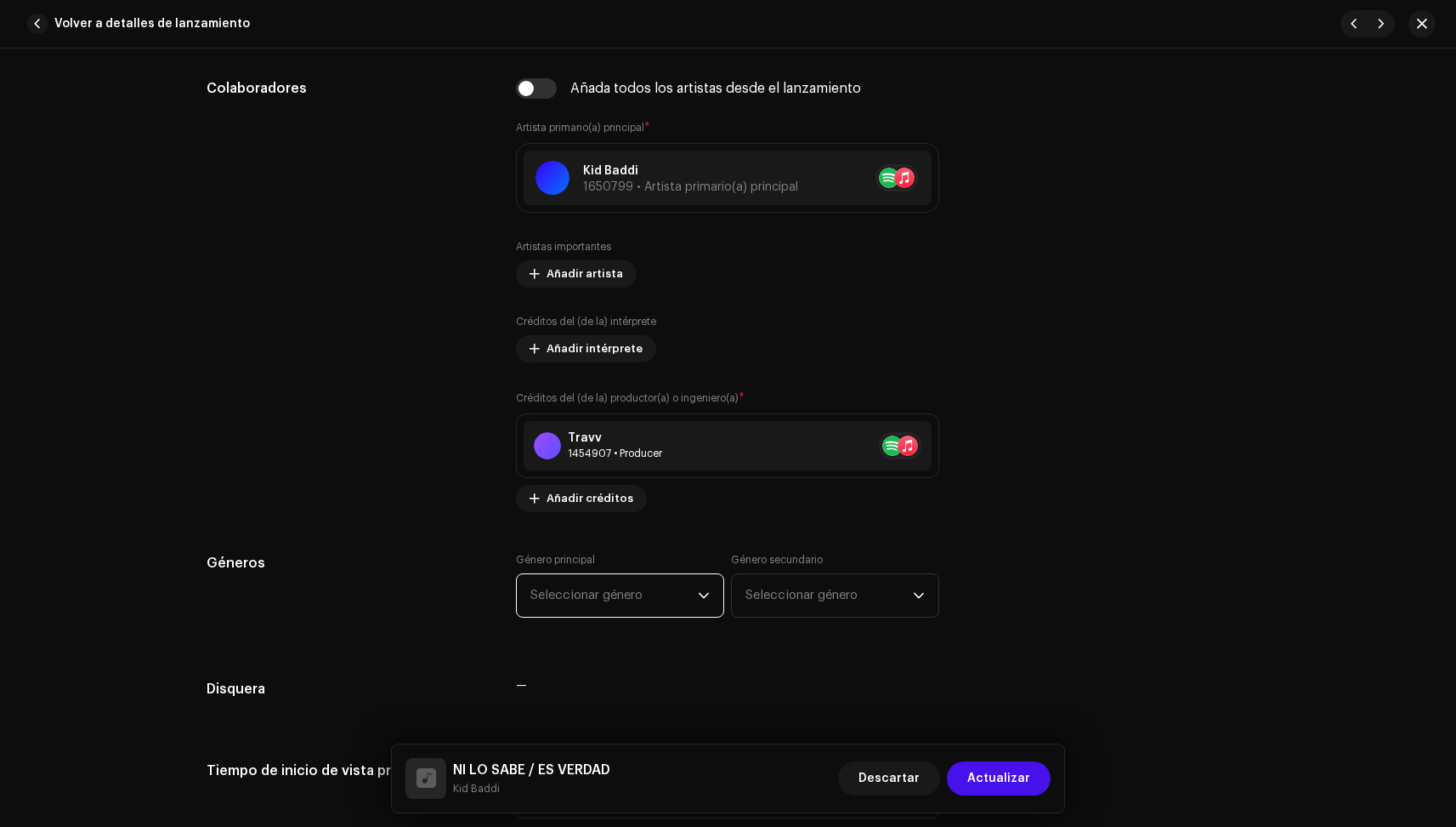
click at [600, 596] on span "Seleccionar género" at bounding box center [614, 595] width 167 height 43
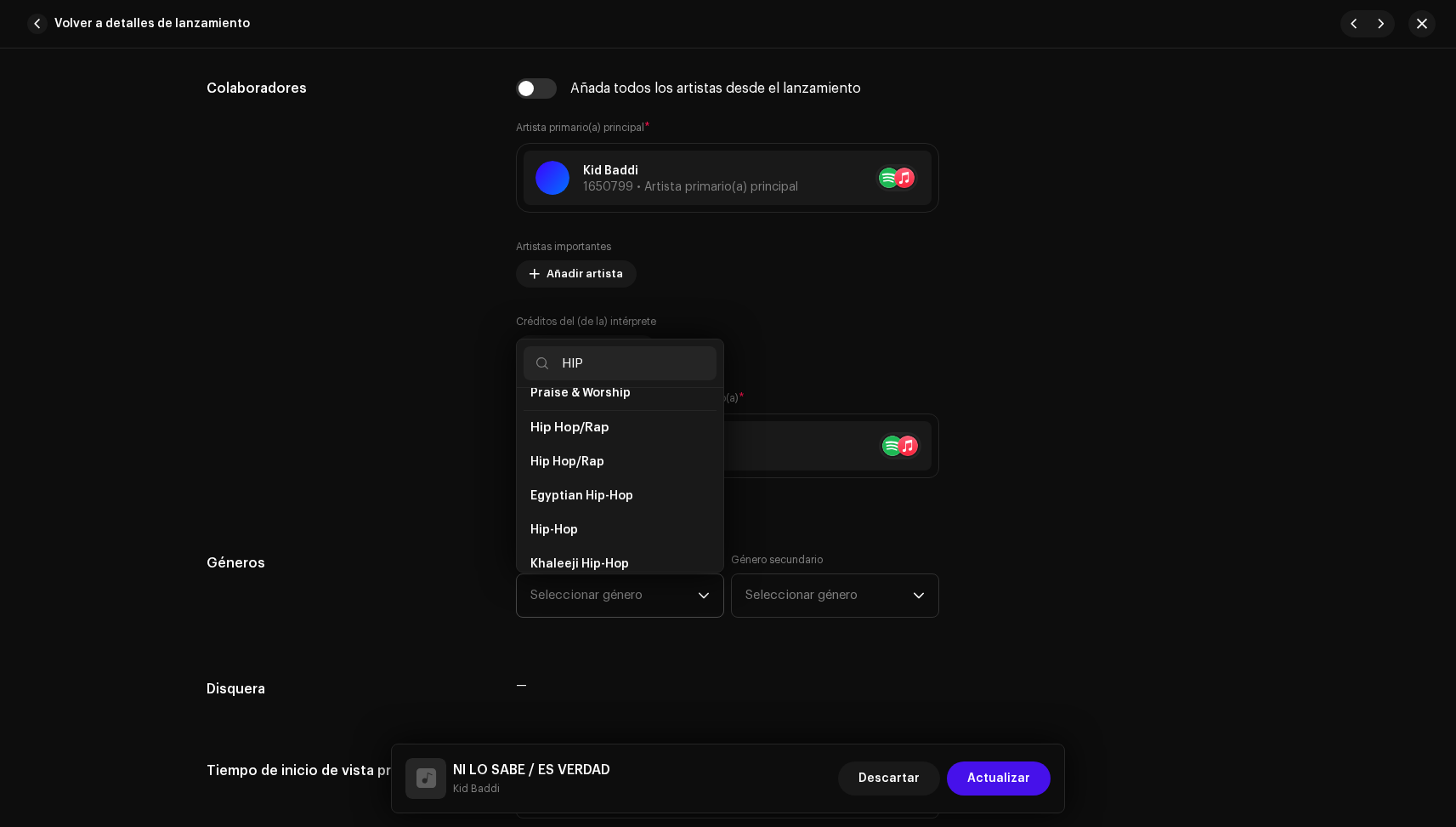
scroll to position [173, 0]
type input "HIP"
click at [573, 484] on span "Hip-Hop" at bounding box center [554, 493] width 47 height 17
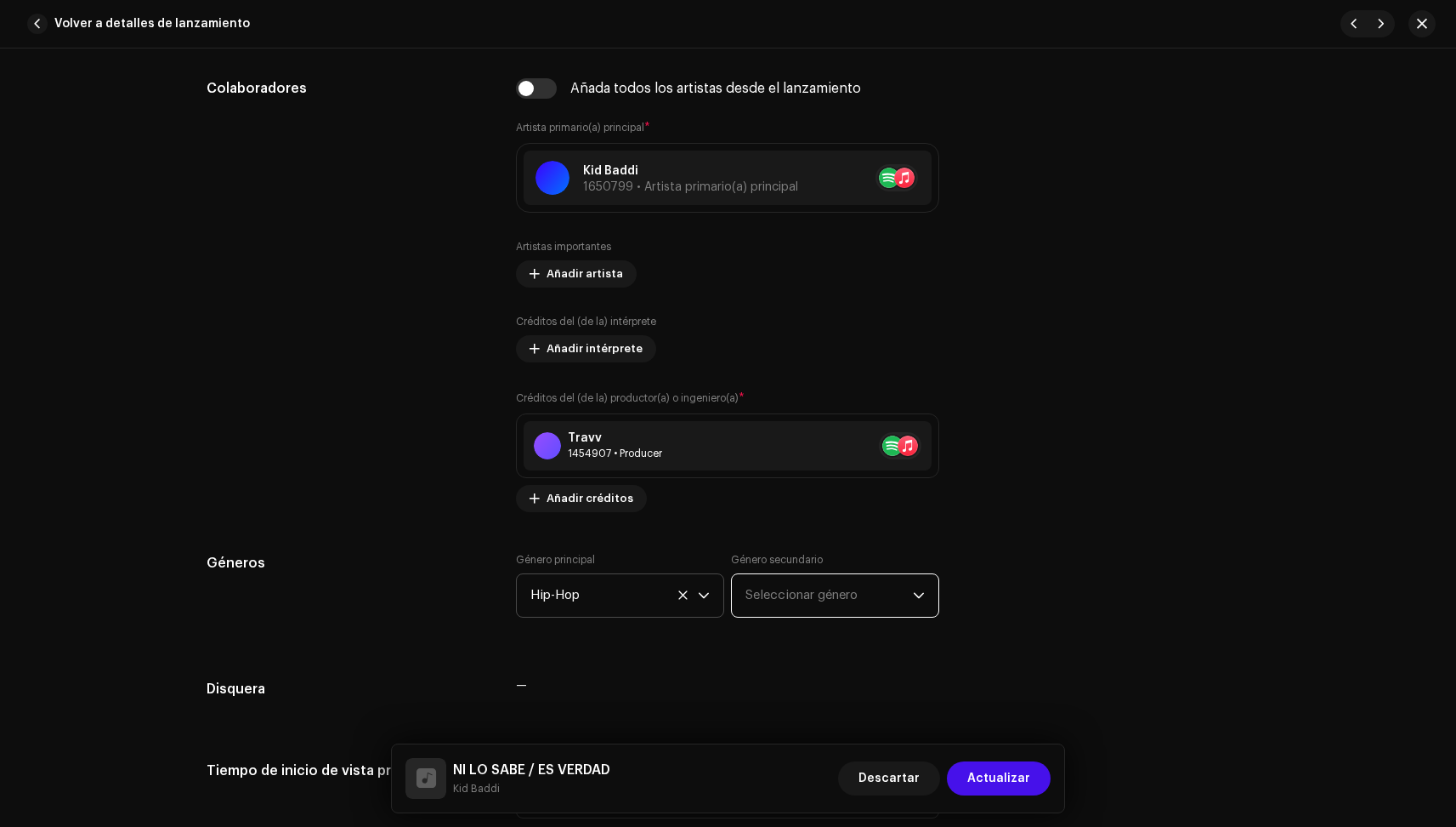
click at [769, 583] on span "Seleccionar género" at bounding box center [829, 595] width 167 height 43
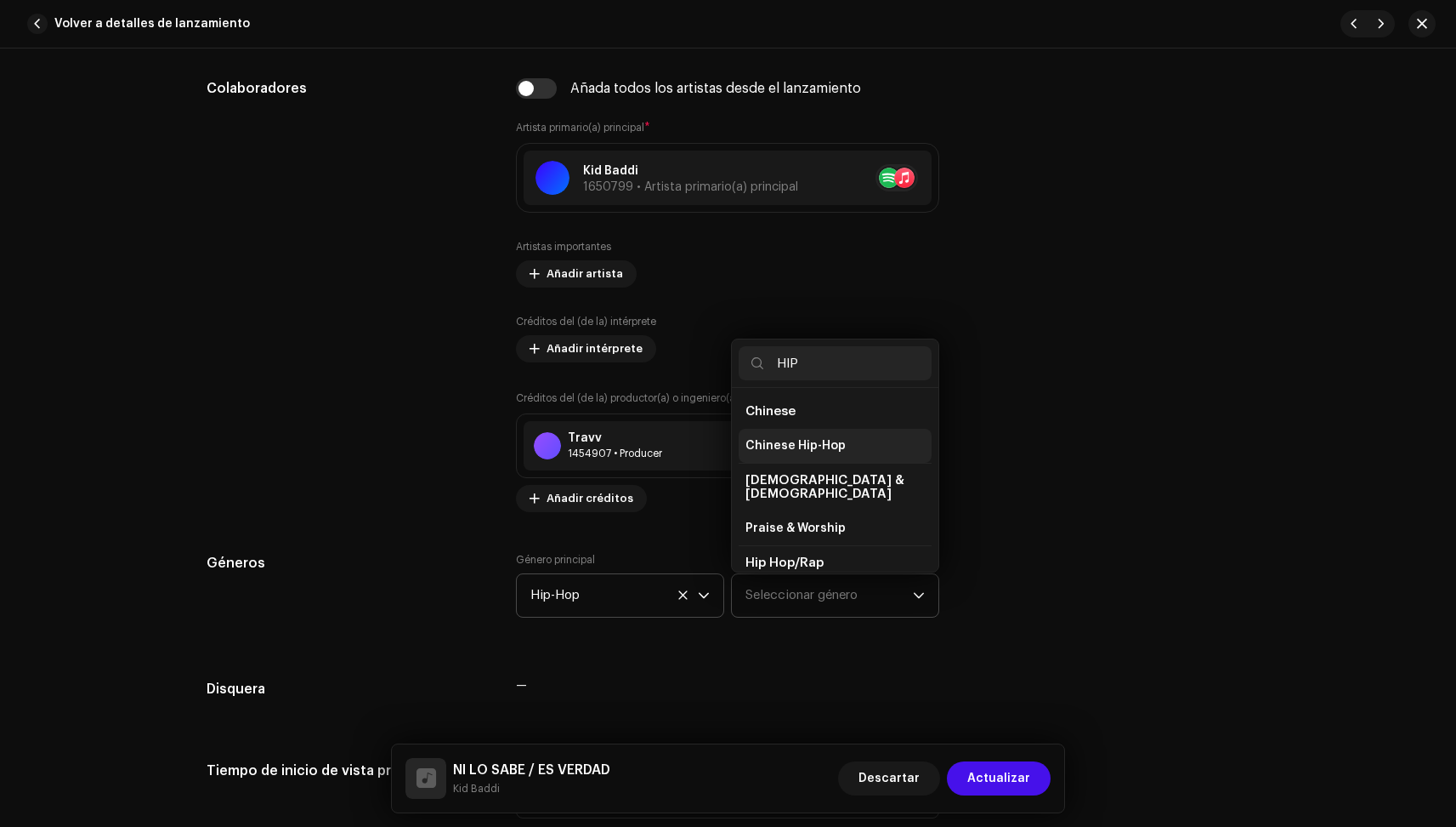
scroll to position [110, 0]
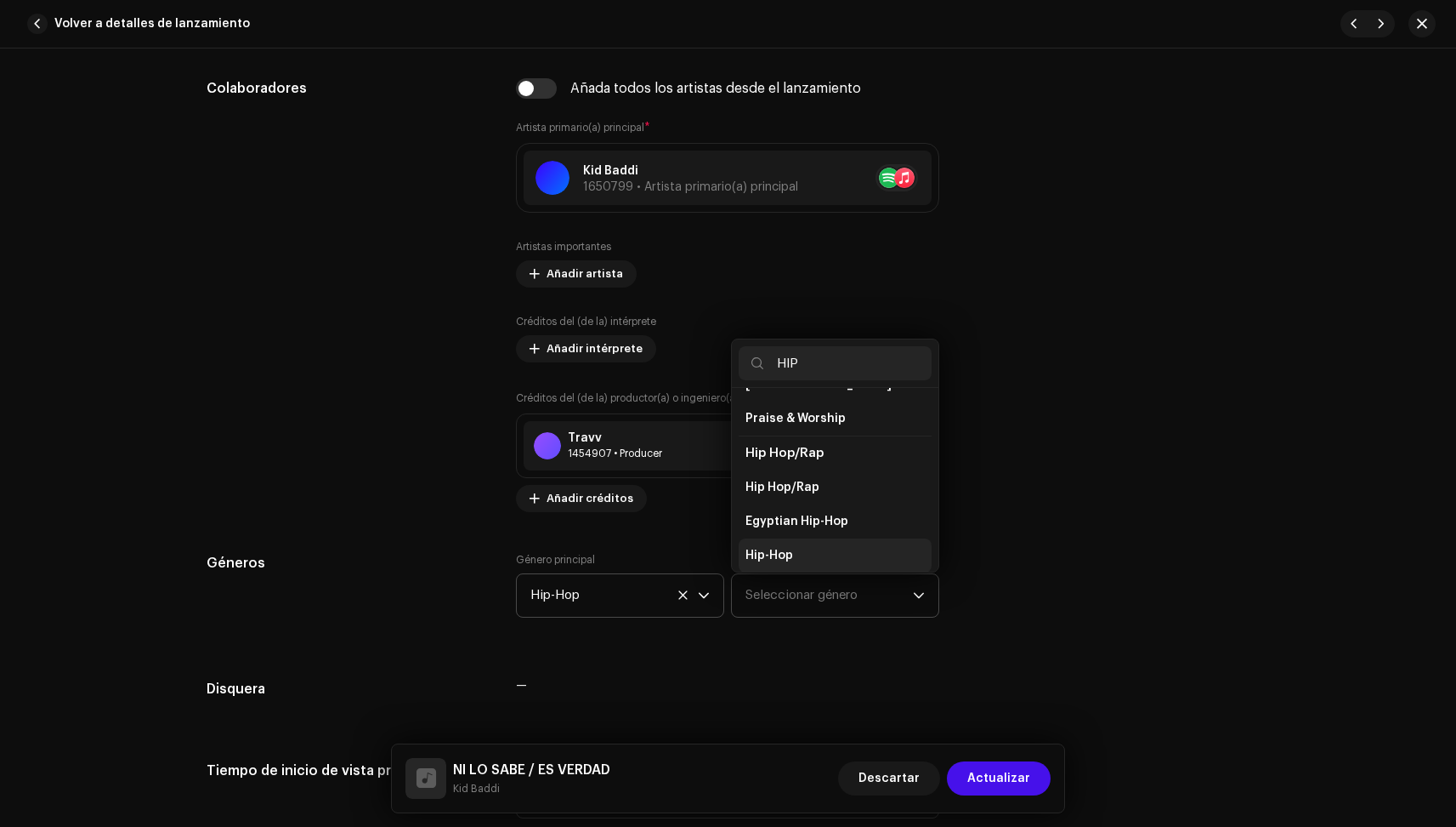
type input "HIP"
click at [786, 547] on span "Hip-Hop" at bounding box center [769, 555] width 47 height 17
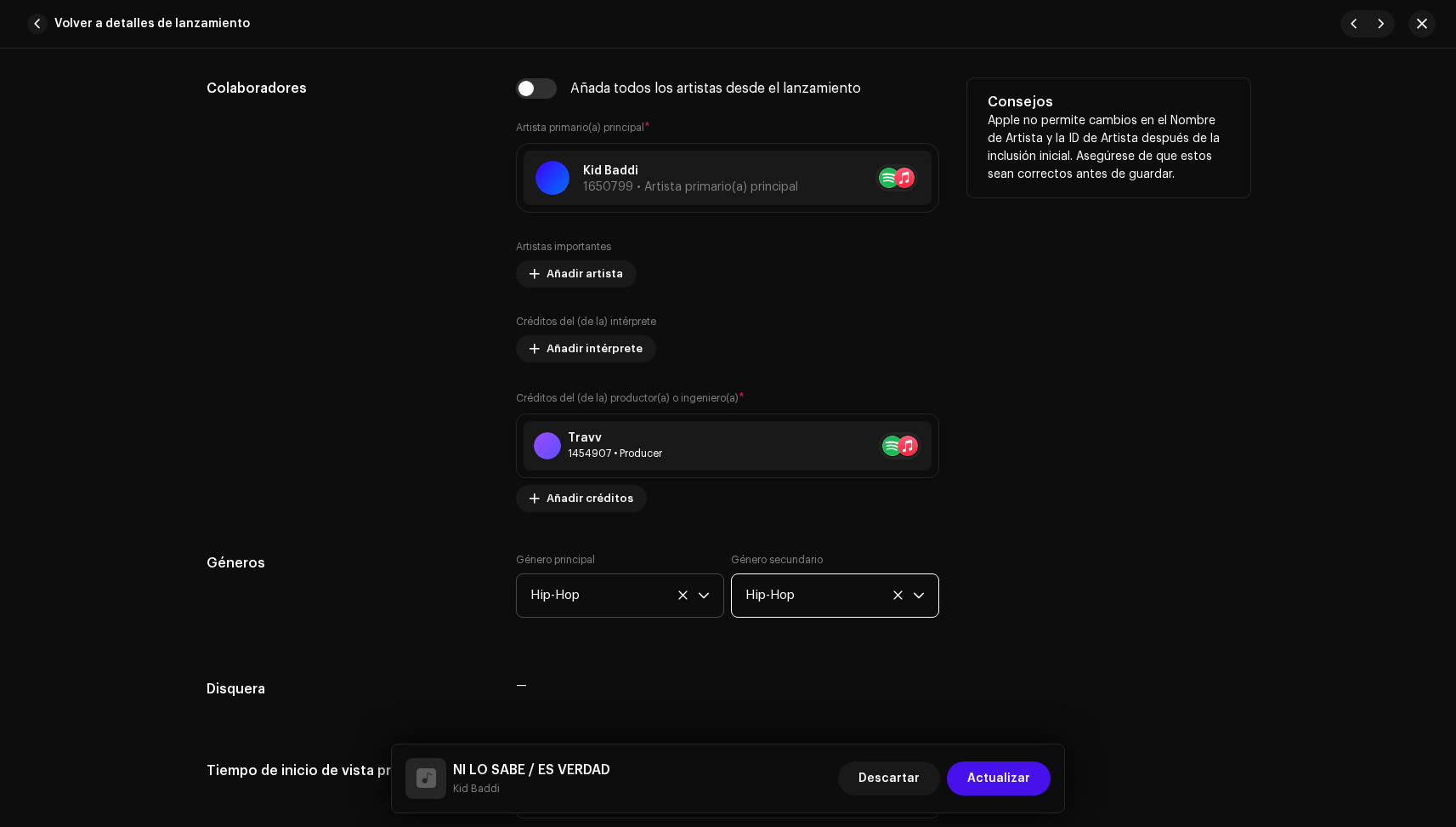
click at [1017, 469] on div "Consejos Apple no permite cambios en el Nombre de Artista y la ID de Artista de…" at bounding box center [1109, 294] width 283 height 433
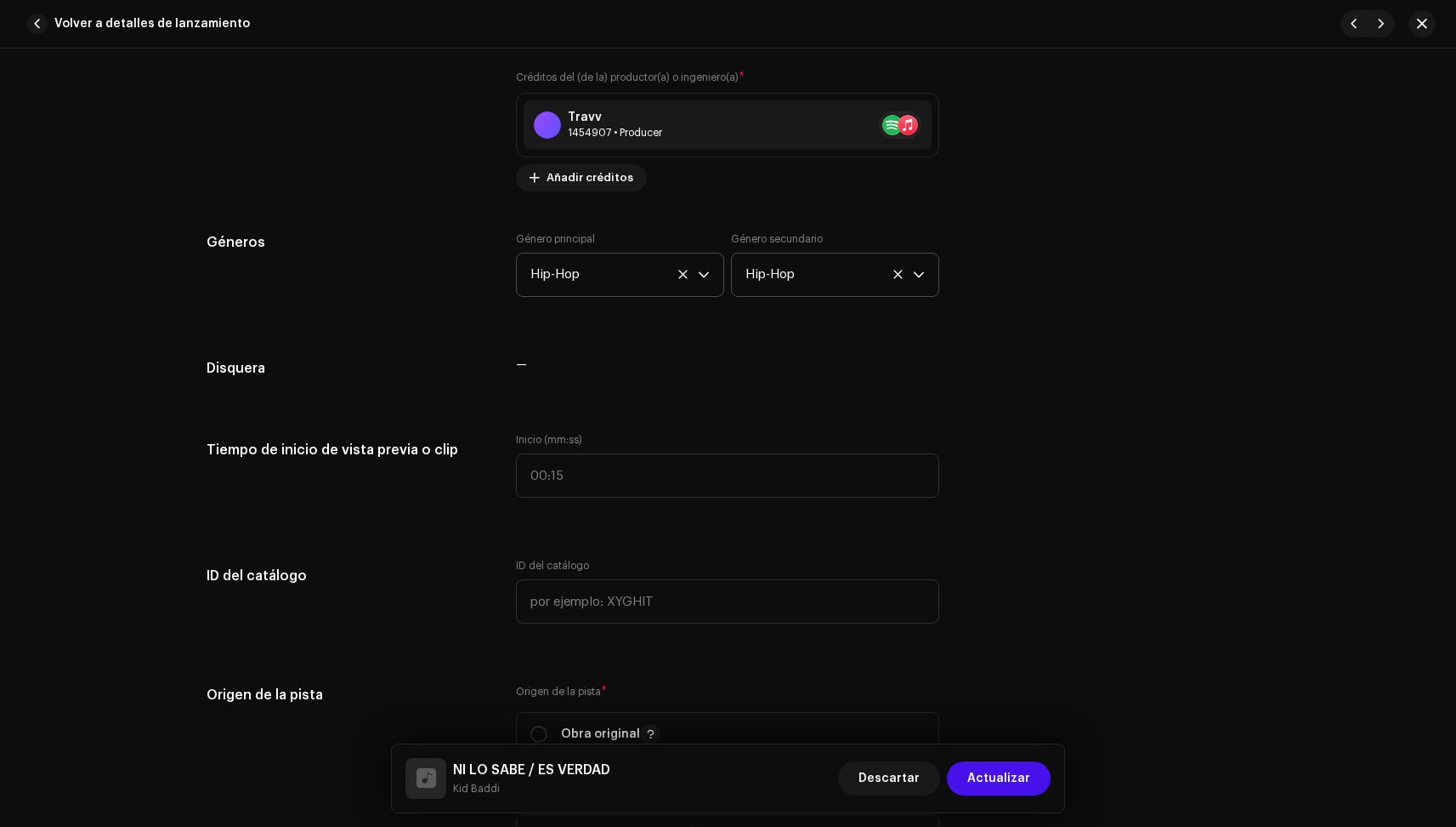
scroll to position [1333, 0]
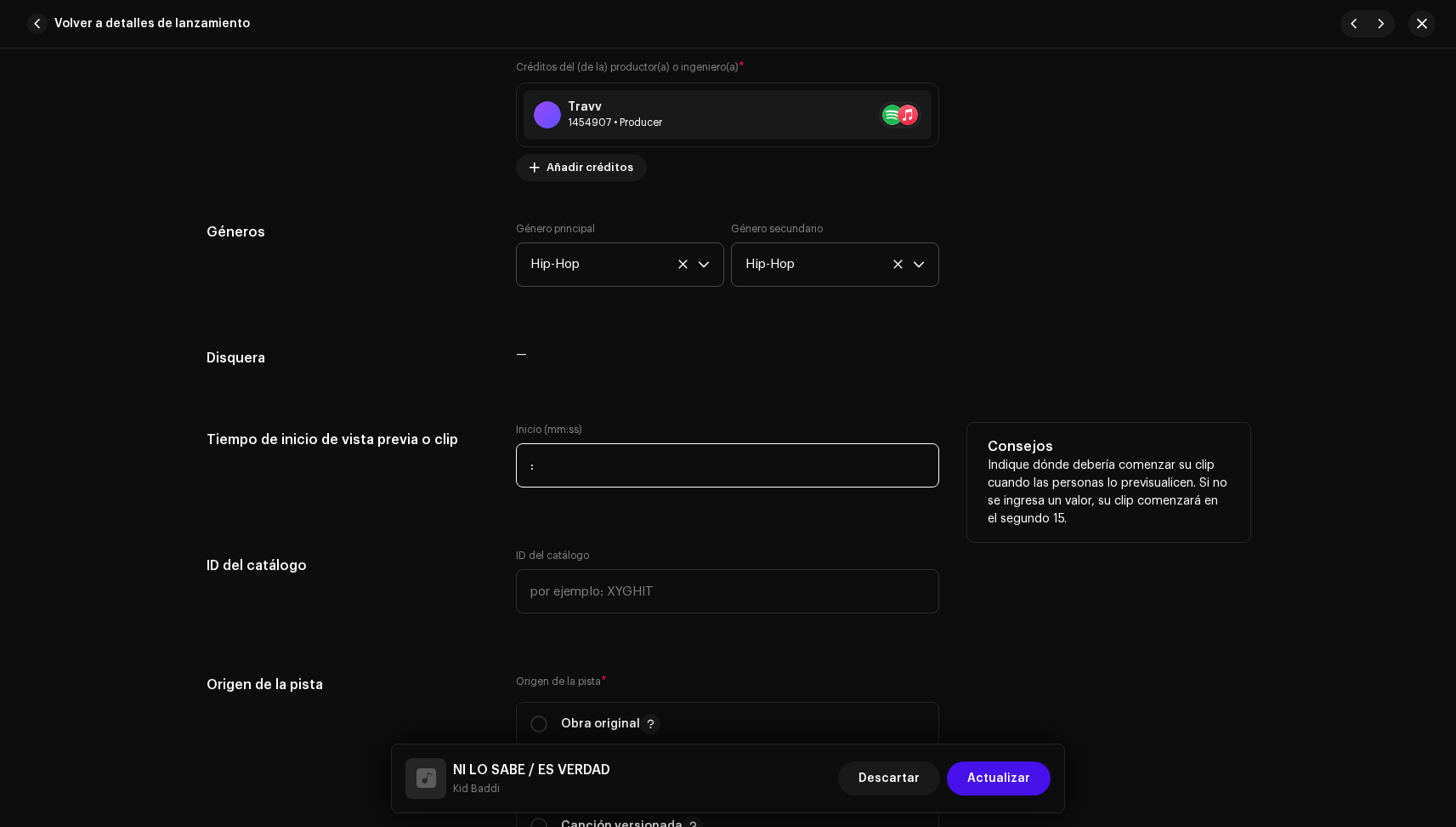
click at [619, 463] on input ":" at bounding box center [728, 465] width 423 height 45
type input "02:07"
click at [1049, 442] on h5 "Consejos" at bounding box center [1109, 446] width 243 height 20
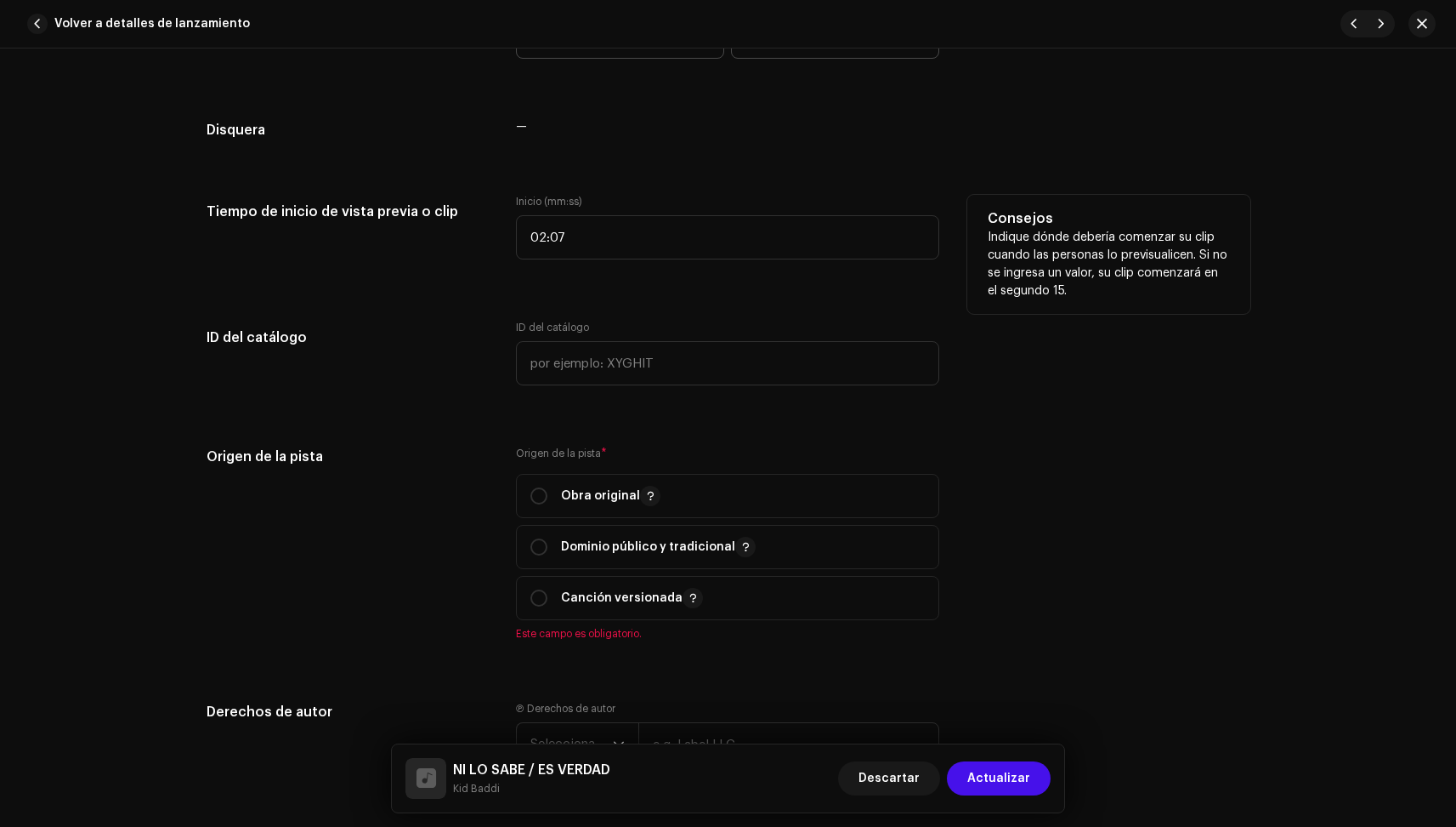
scroll to position [1613, 0]
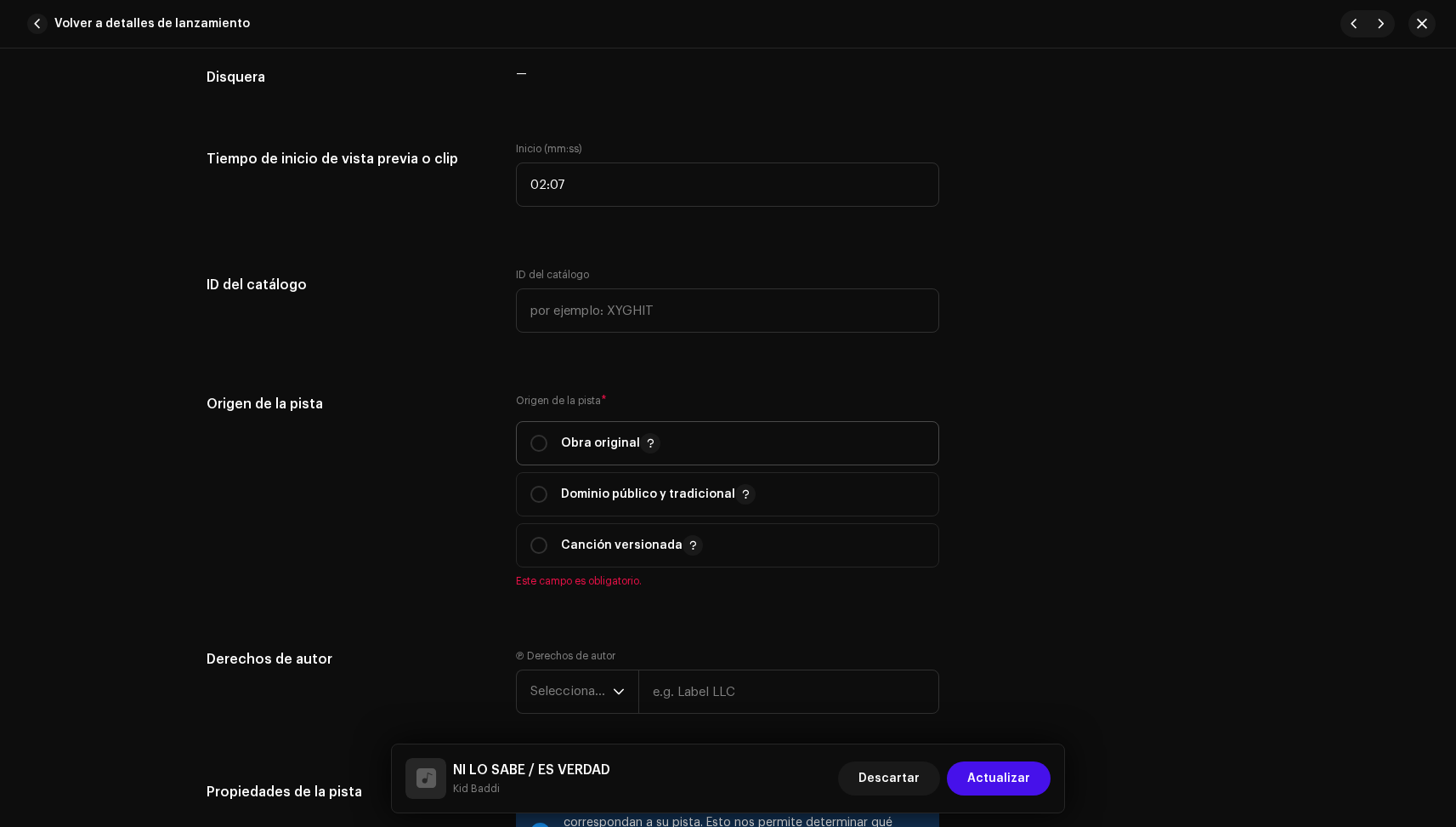
click at [691, 444] on span "Obra original" at bounding box center [728, 443] width 394 height 43
radio input "true"
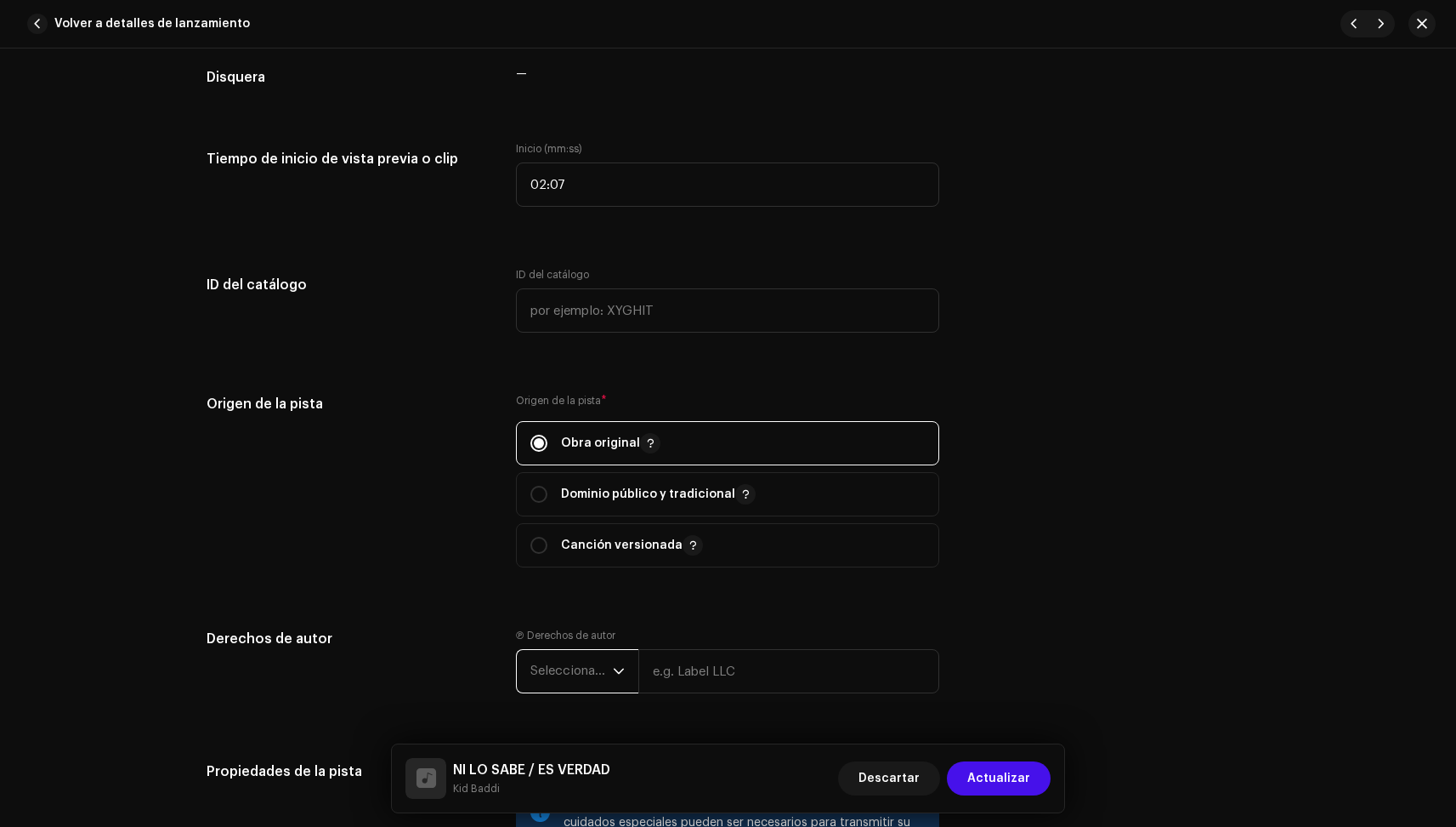
click at [579, 668] on span "Seleccionar año" at bounding box center [571, 671] width 83 height 43
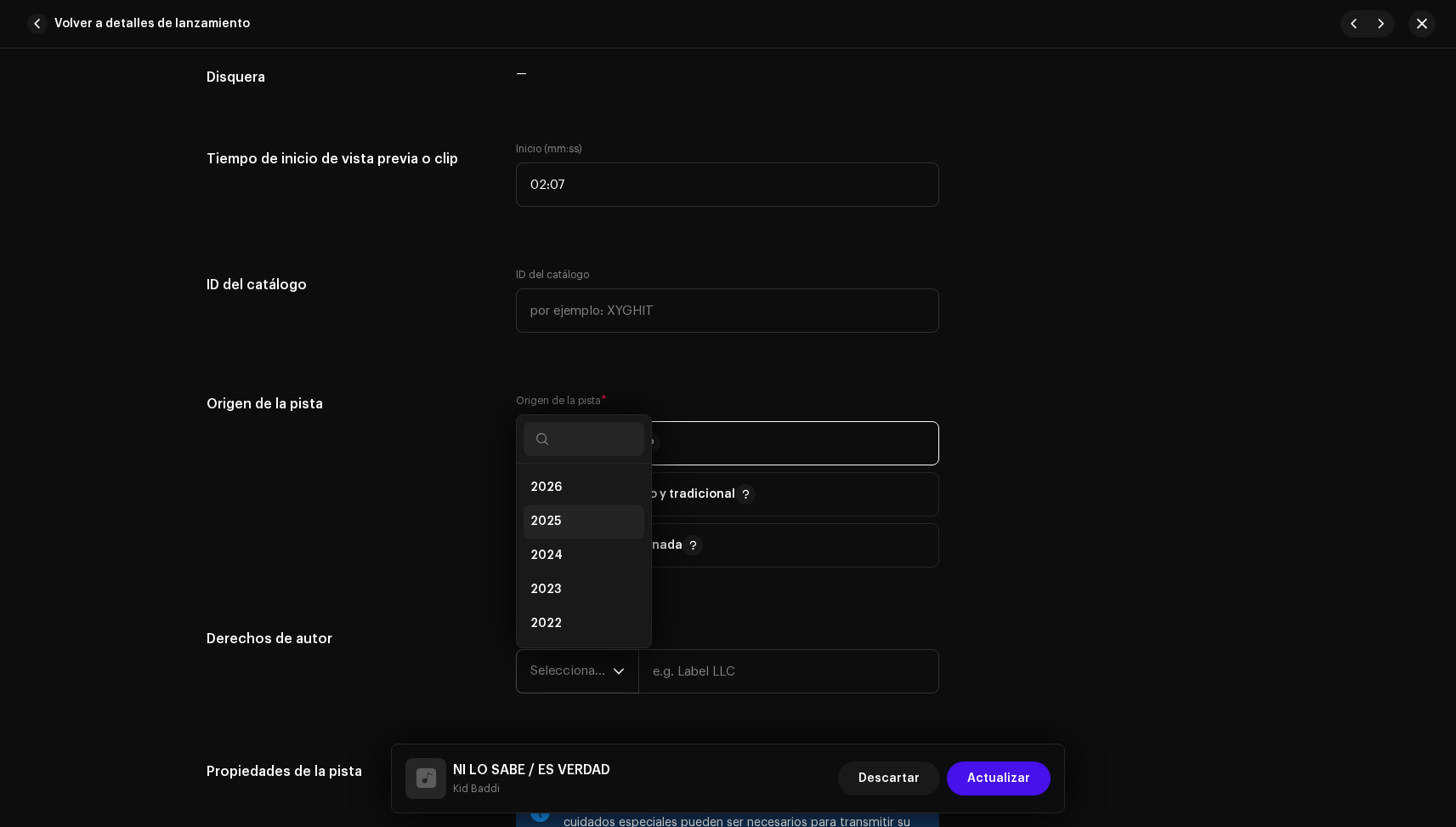
click at [585, 511] on li "2025" at bounding box center [584, 521] width 121 height 34
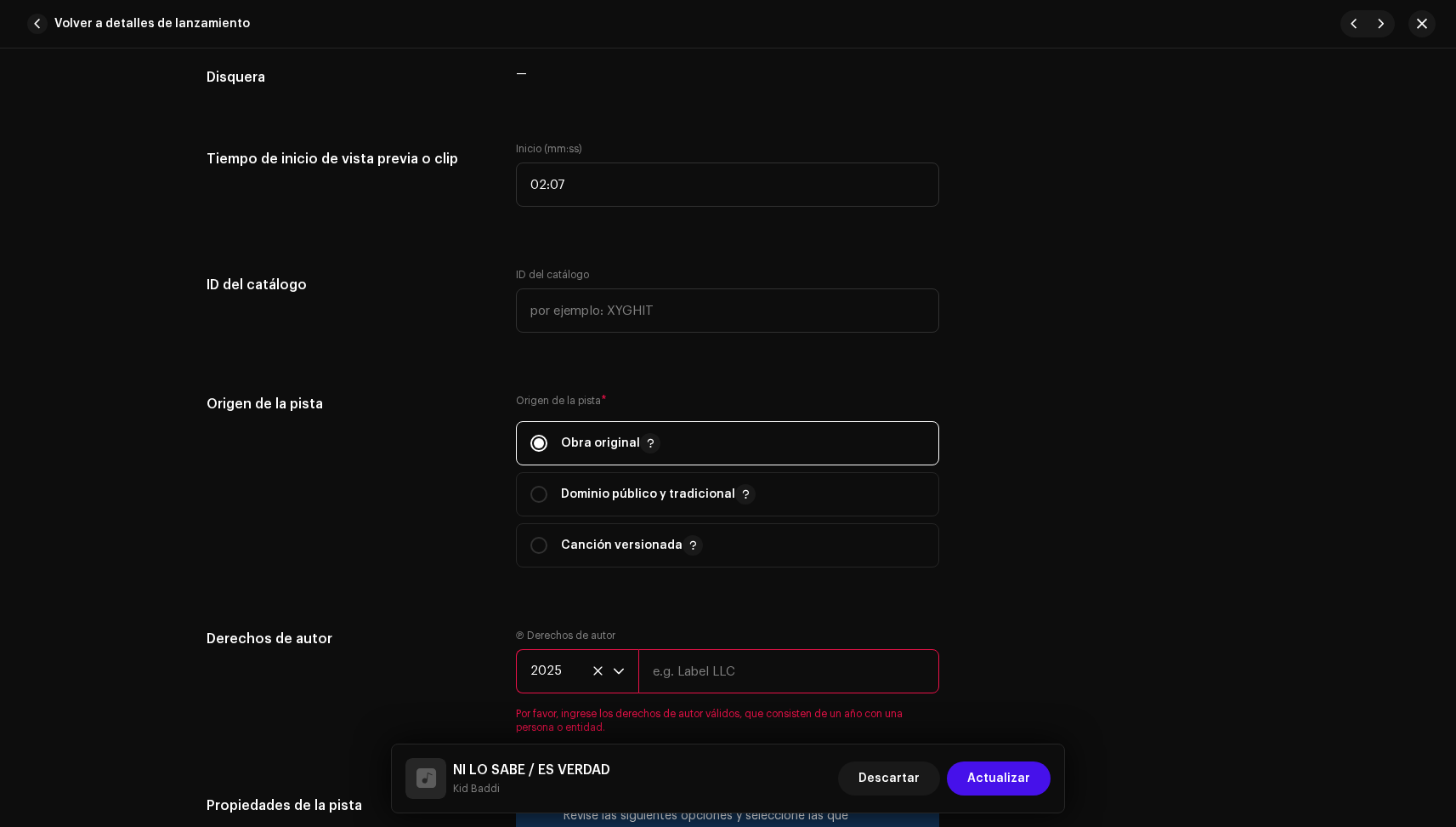
click at [693, 658] on input "text" at bounding box center [788, 671] width 301 height 45
type input "[PERSON_NAME]"
click at [1020, 404] on div "Origen de la pista Origen de la pista * Obra original Dominio público y tradici…" at bounding box center [728, 490] width 1044 height 194
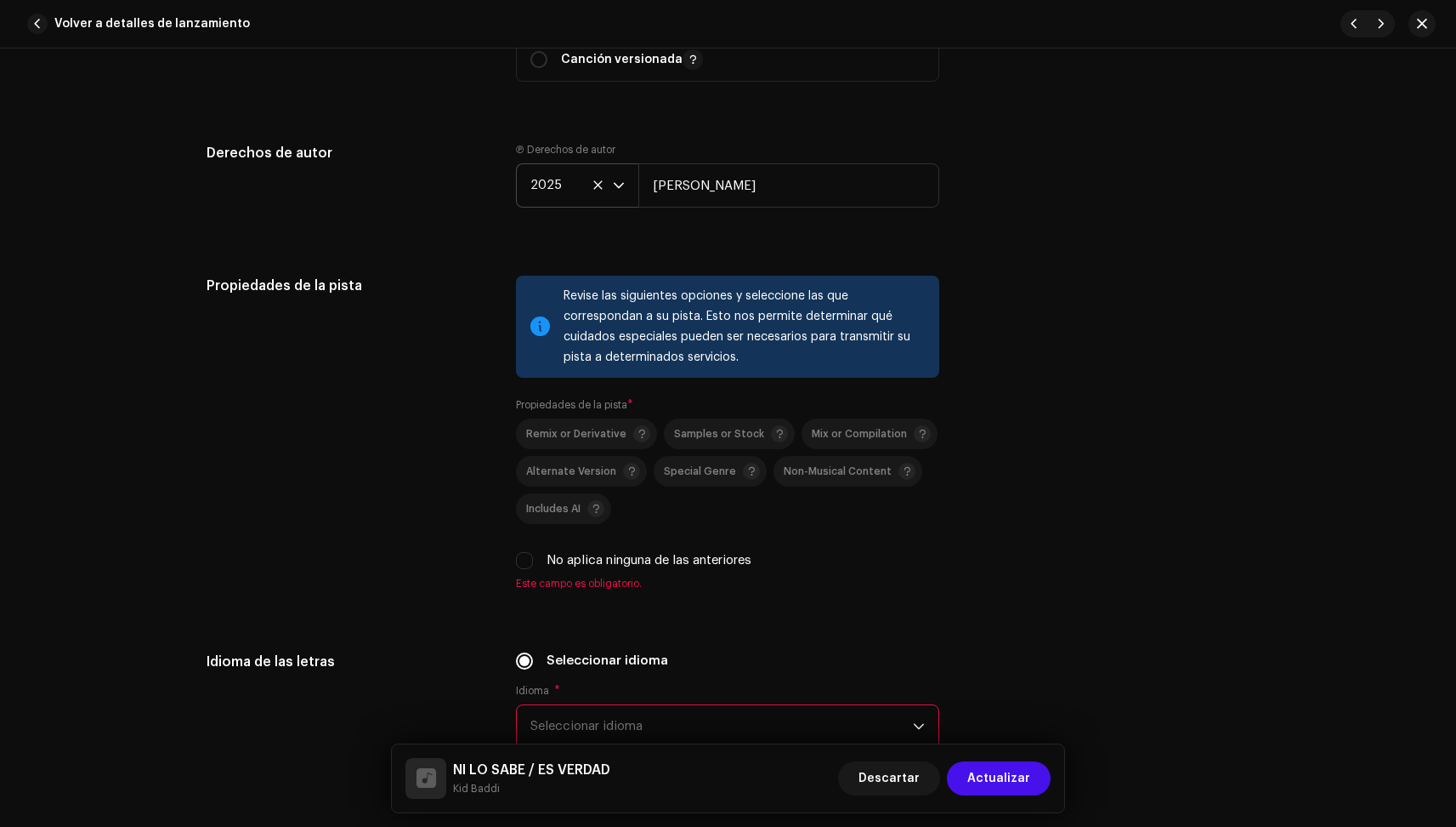
scroll to position [2181, 0]
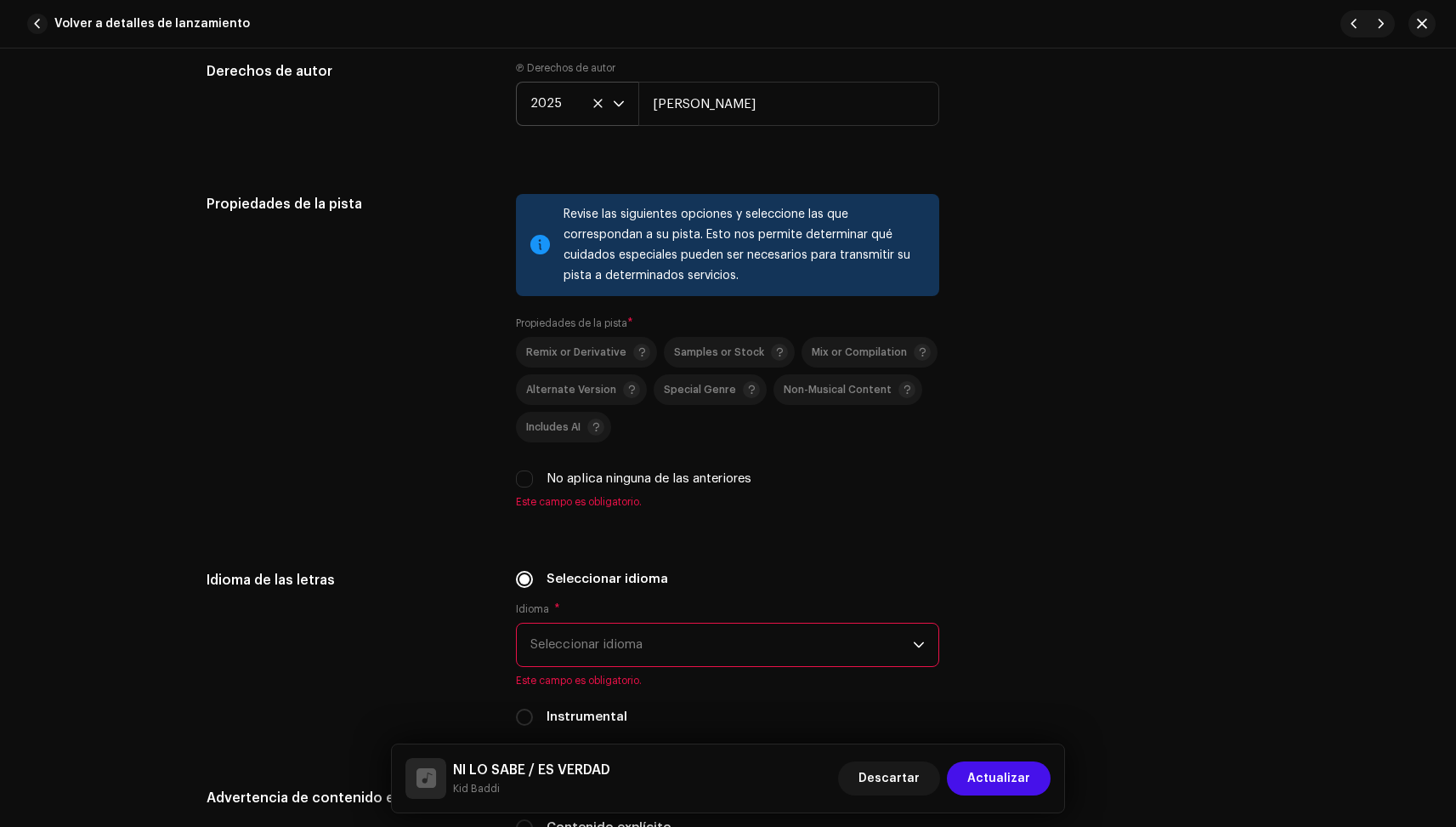
click at [521, 467] on div "Remix or Derivative Samples or Stock Mix or Compilation Alternate Version Speci…" at bounding box center [728, 413] width 423 height 152
click at [518, 483] on input "No aplica ninguna de las anteriores" at bounding box center [524, 479] width 17 height 17
checkbox input "true"
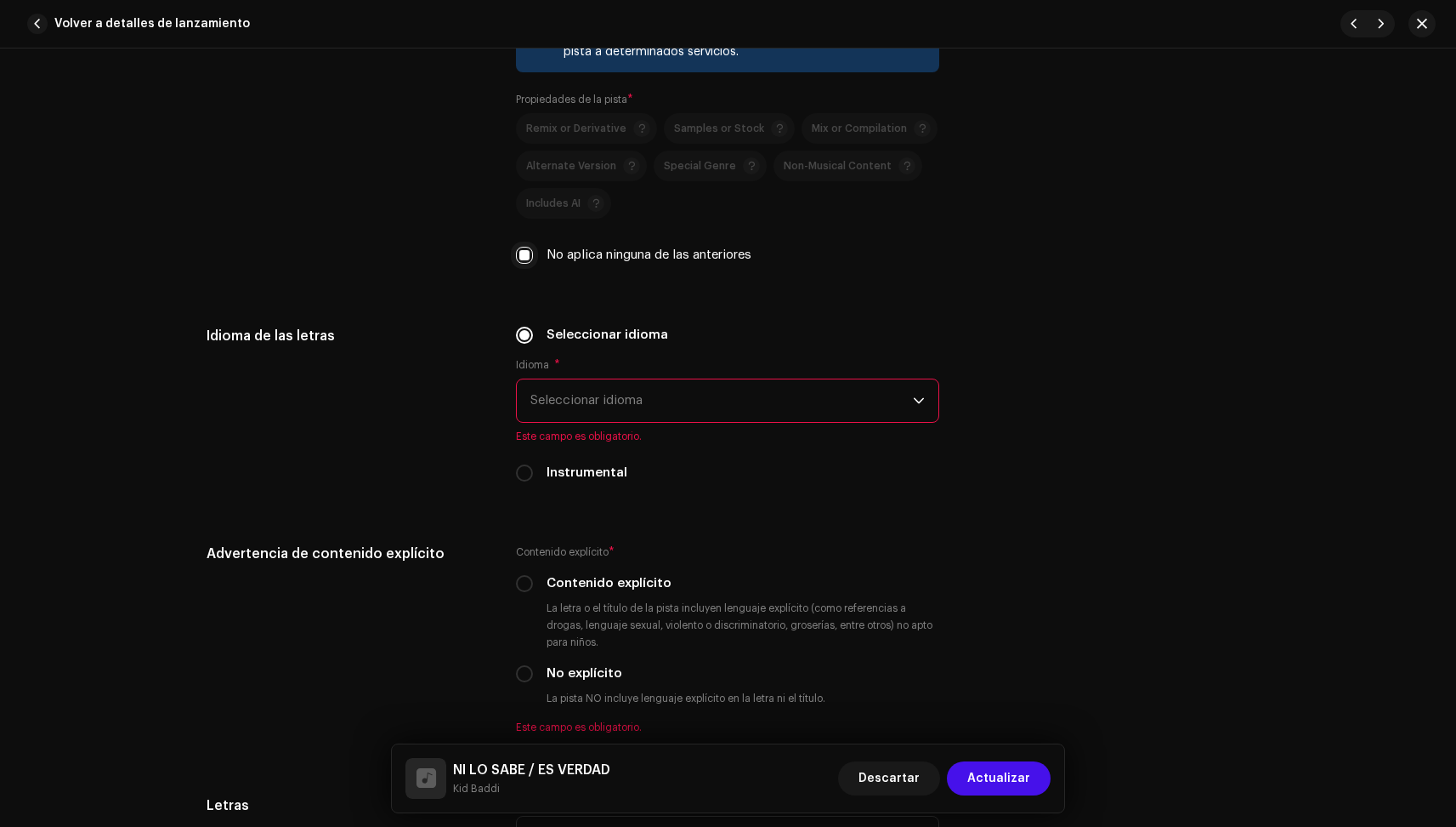
scroll to position [2453, 0]
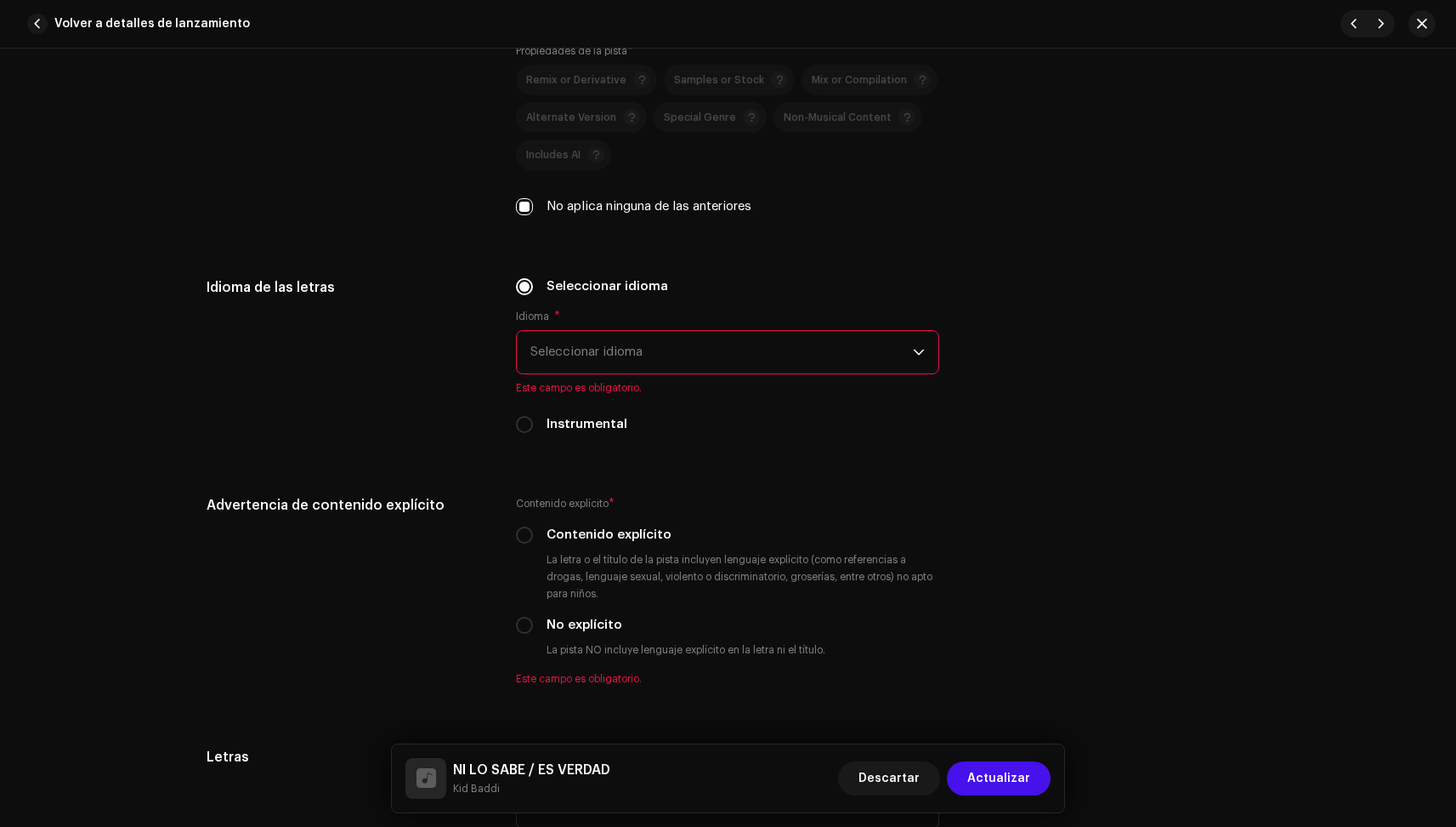
click at [577, 352] on span "Seleccionar idioma" at bounding box center [721, 352] width 382 height 43
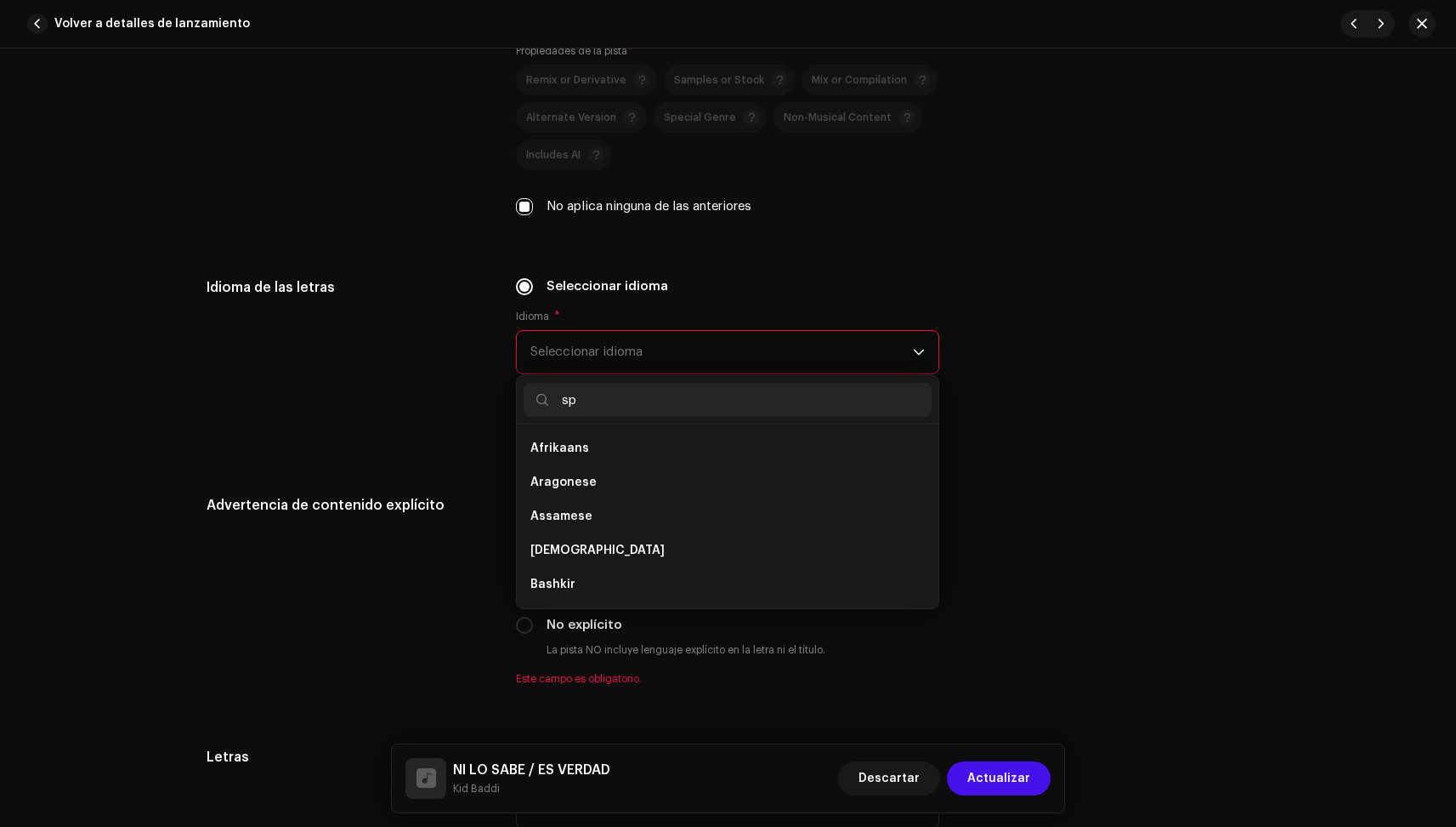
scroll to position [0, 0]
type input "spa"
click at [546, 444] on span "Spanish" at bounding box center [554, 448] width 48 height 17
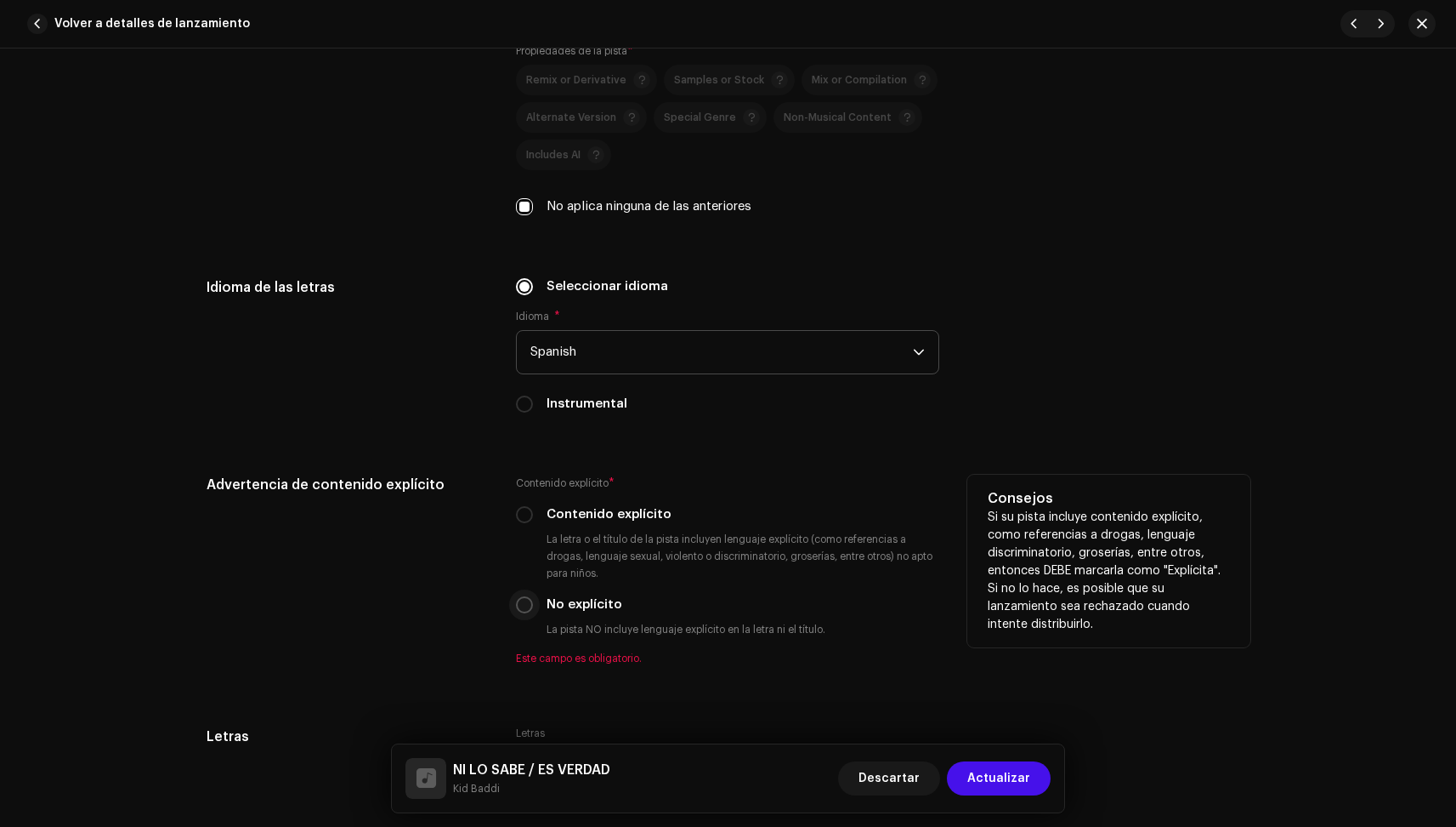
click at [518, 610] on input "No explícito" at bounding box center [524, 604] width 17 height 17
radio input "true"
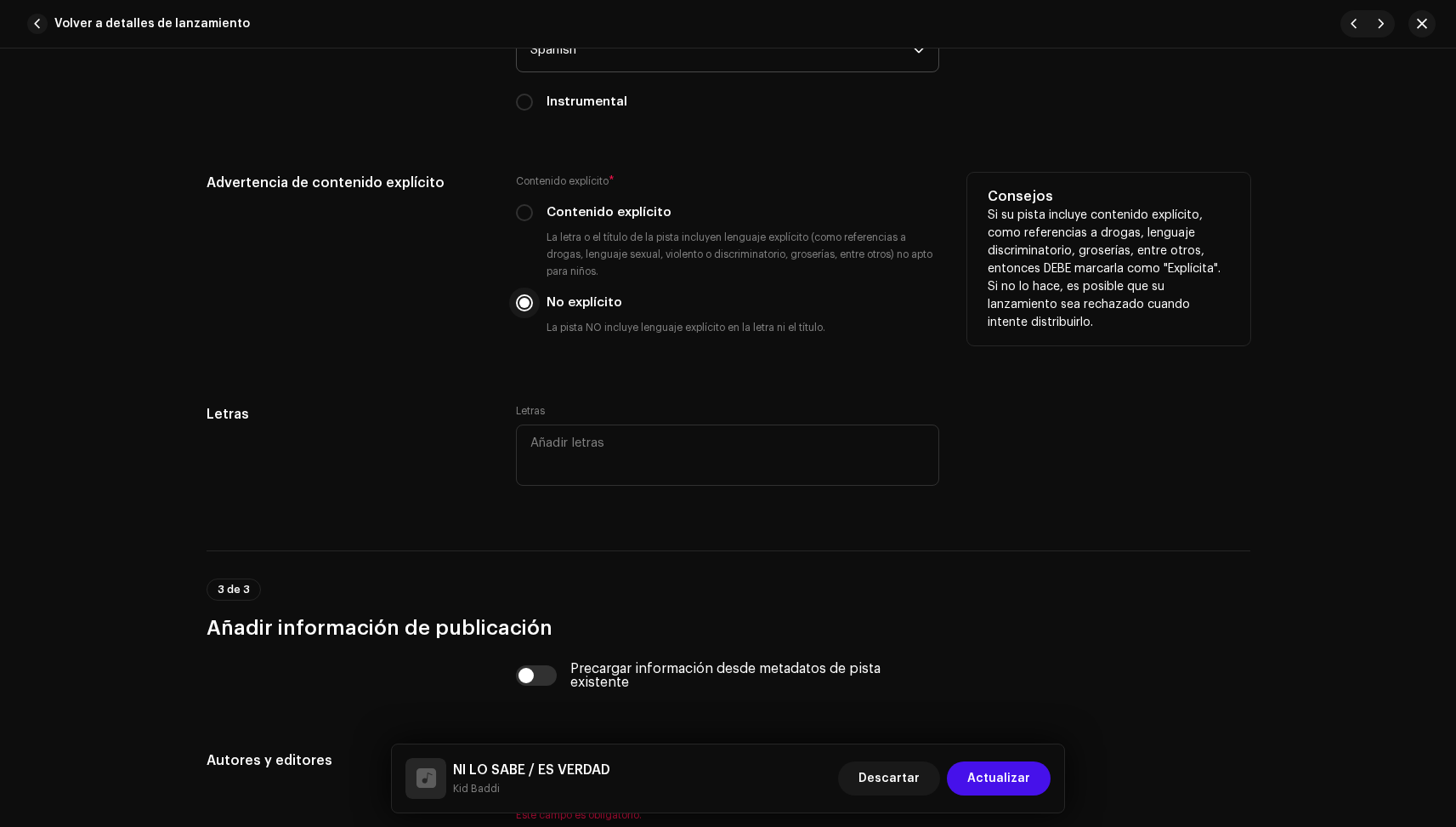
scroll to position [2784, 0]
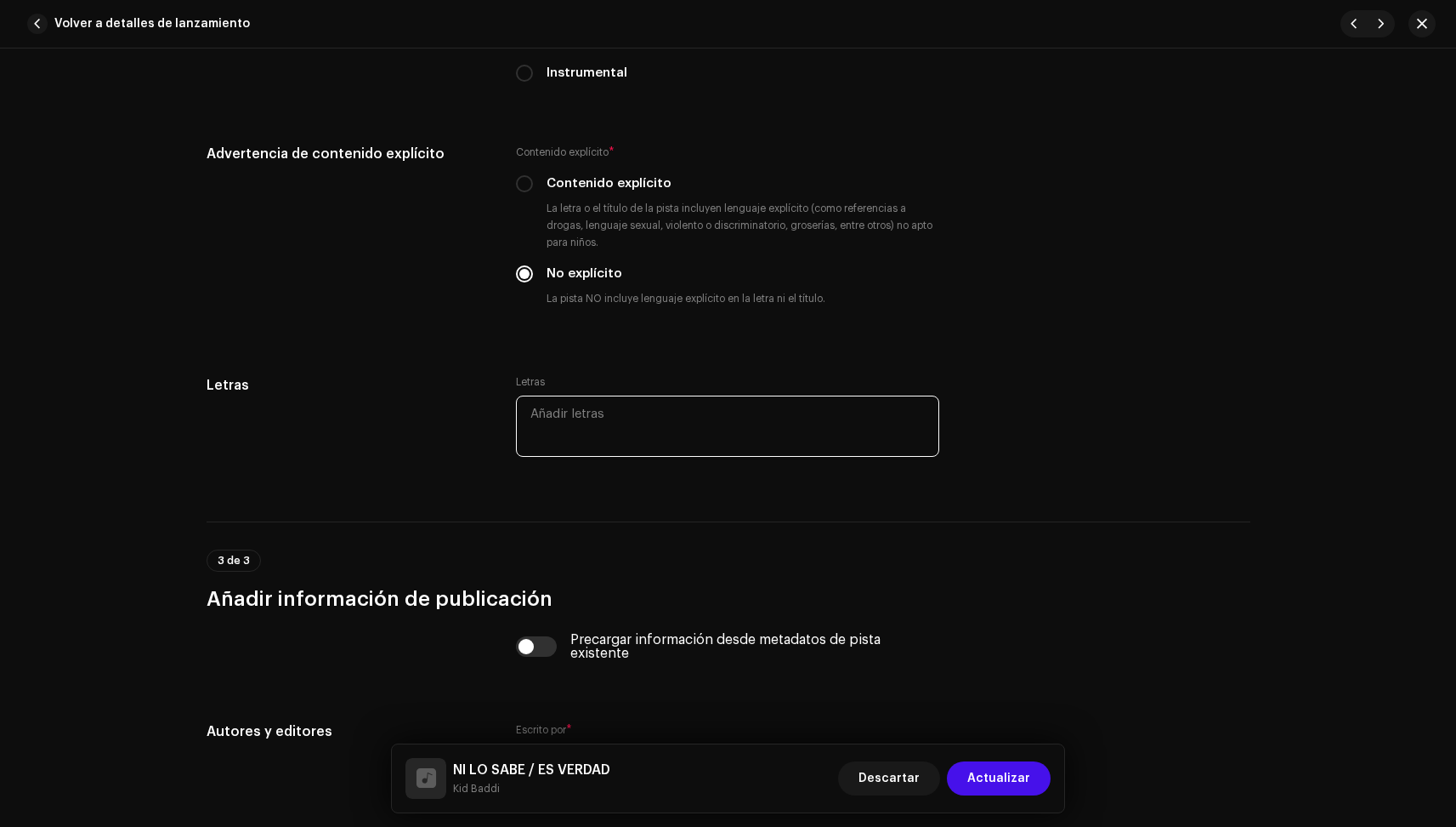
click at [593, 435] on textarea at bounding box center [728, 425] width 423 height 61
click at [594, 422] on textarea at bounding box center [728, 425] width 423 height 61
paste textarea "Lo ipsum dolorsi am co ad elitsedd Eius te in utlabore etdol Magn a enim adm ve…"
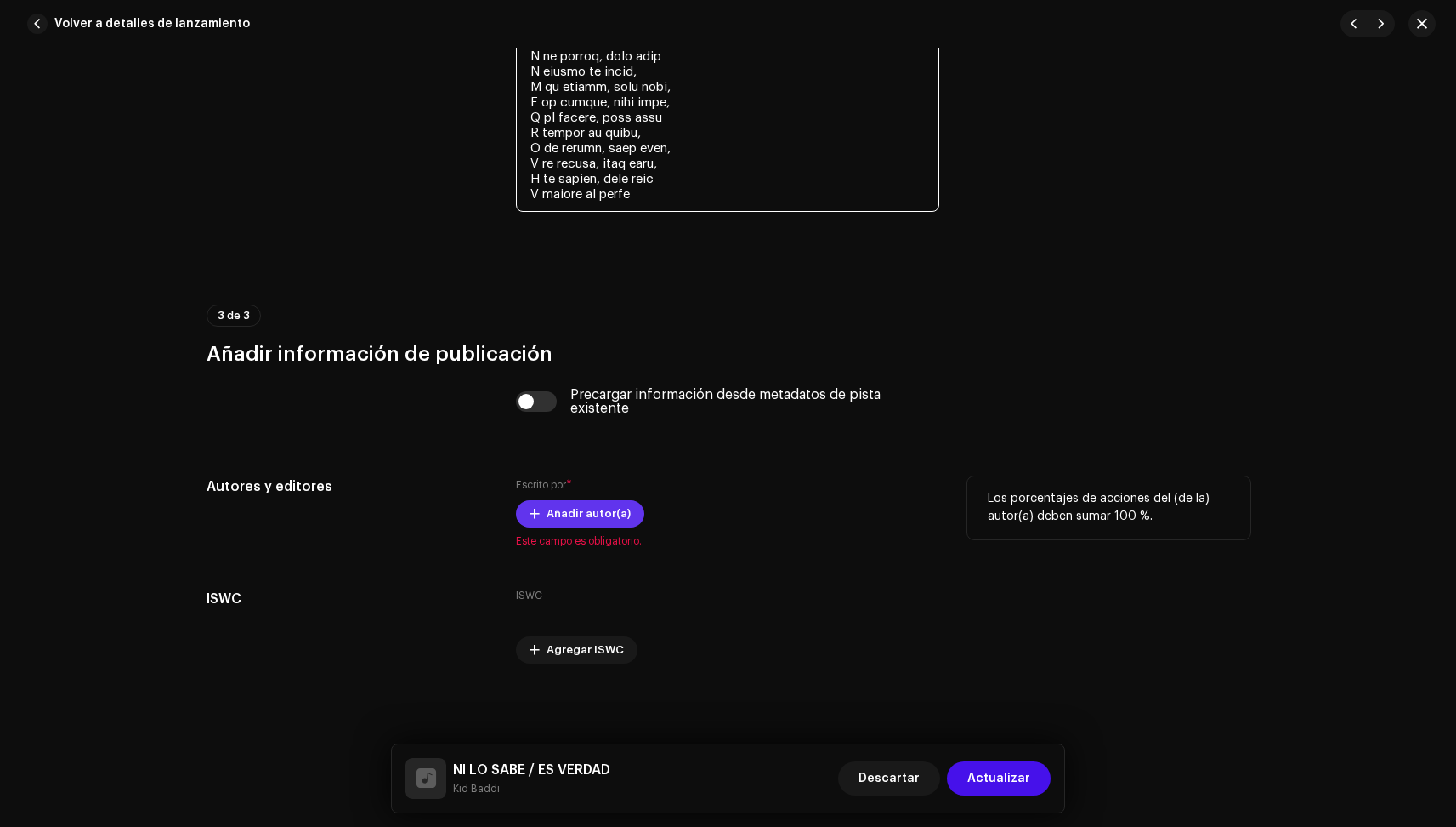
type textarea "Lo ipsum dolorsi am co ad elitsedd Eius te in utlabore etdol Magn a enim adm ve…"
click at [588, 521] on span "Añadir autor(a)" at bounding box center [589, 513] width 84 height 34
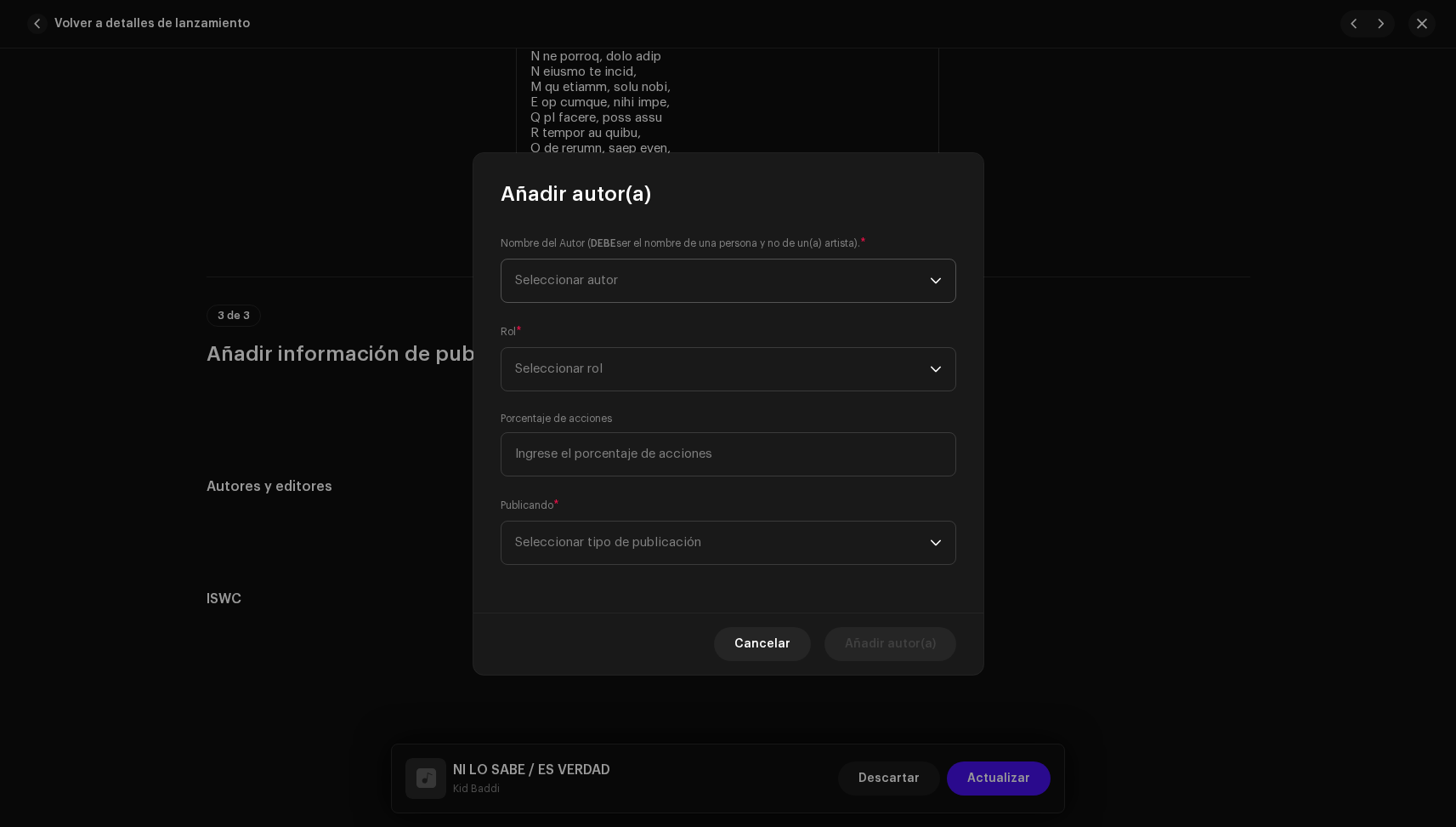
click at [571, 294] on span "Seleccionar autor" at bounding box center [722, 280] width 415 height 43
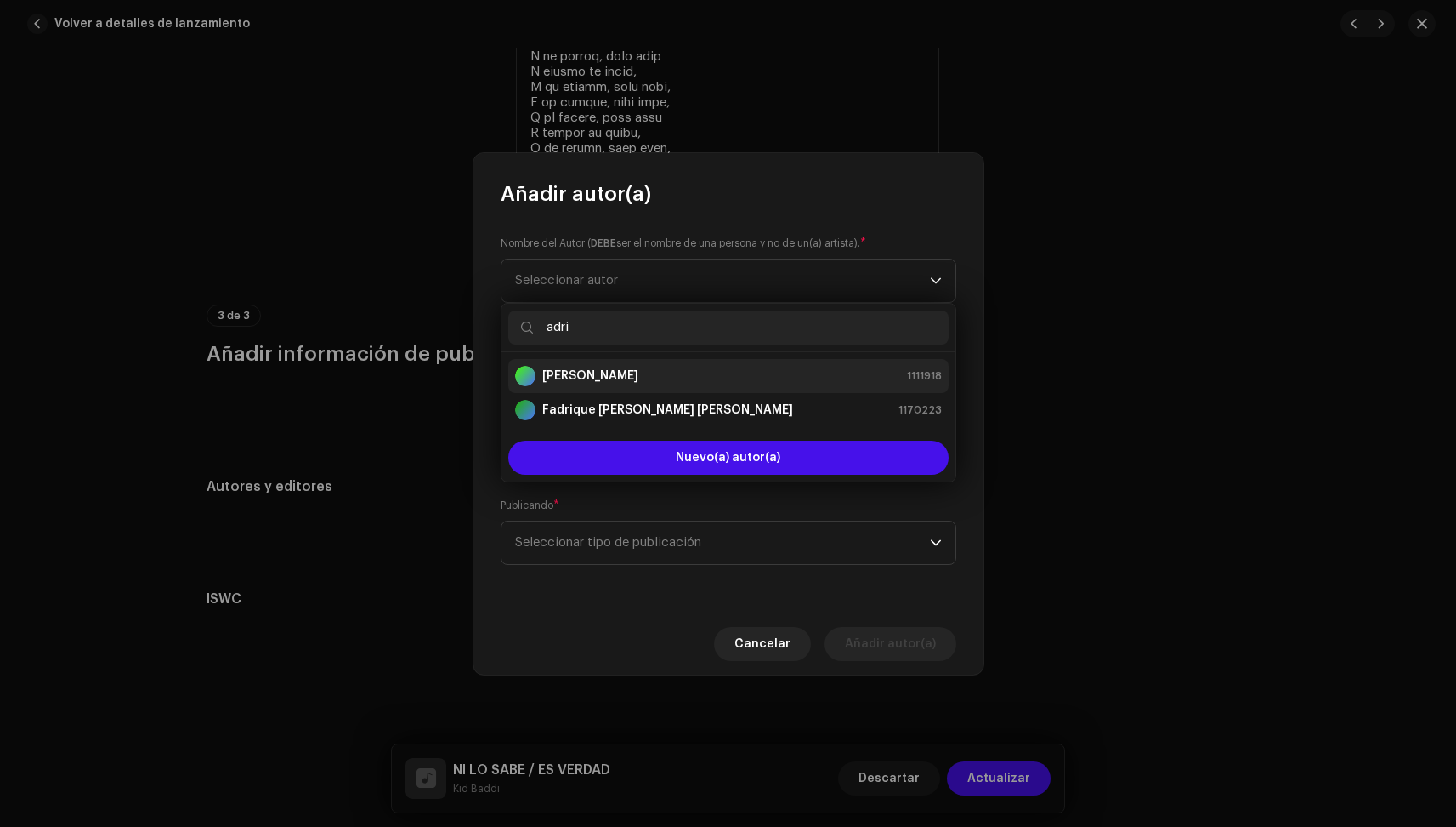
type input "adri"
click at [602, 369] on strong "[PERSON_NAME]" at bounding box center [590, 375] width 96 height 17
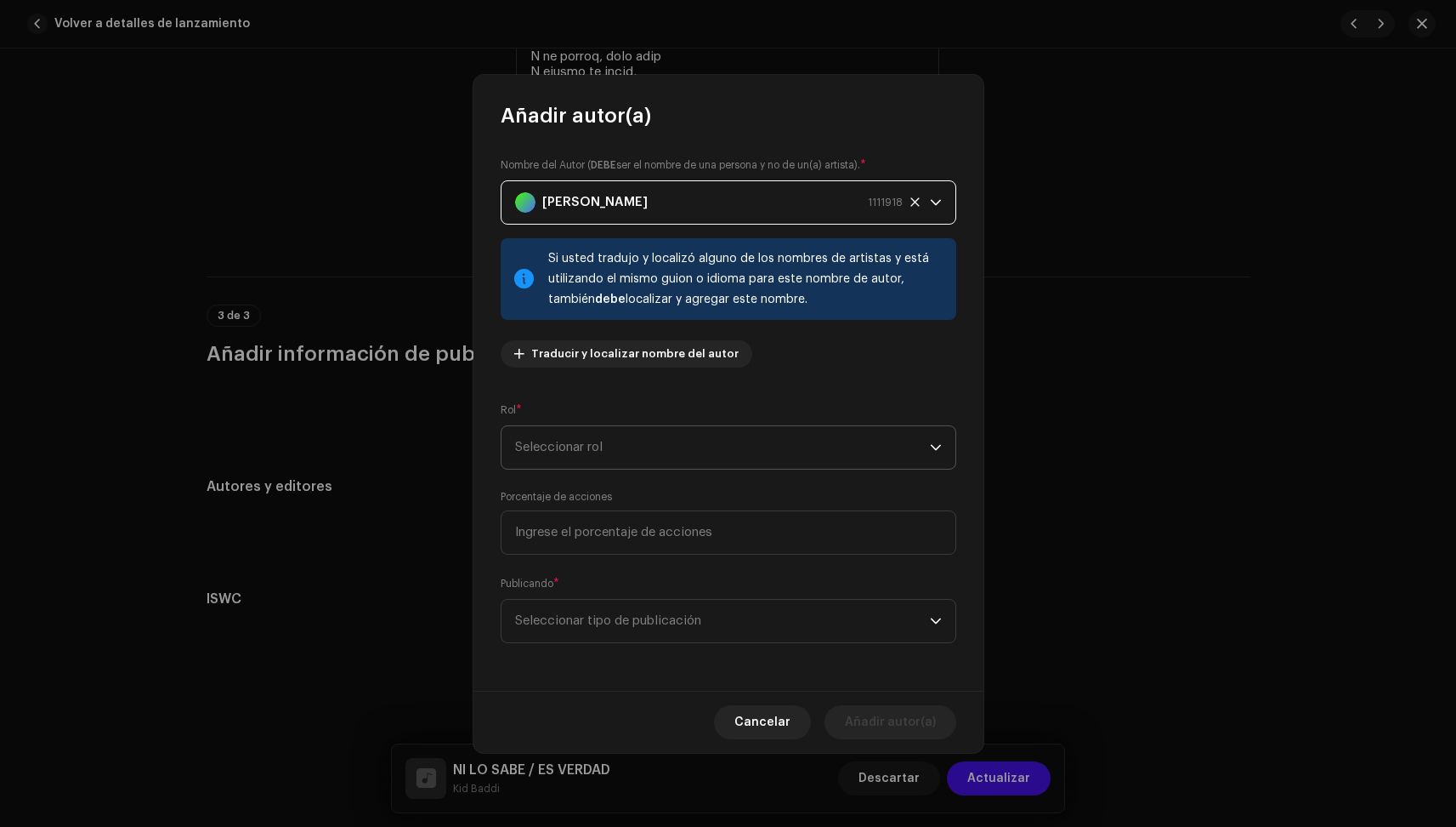
click at [572, 444] on span "Seleccionar rol" at bounding box center [722, 447] width 415 height 43
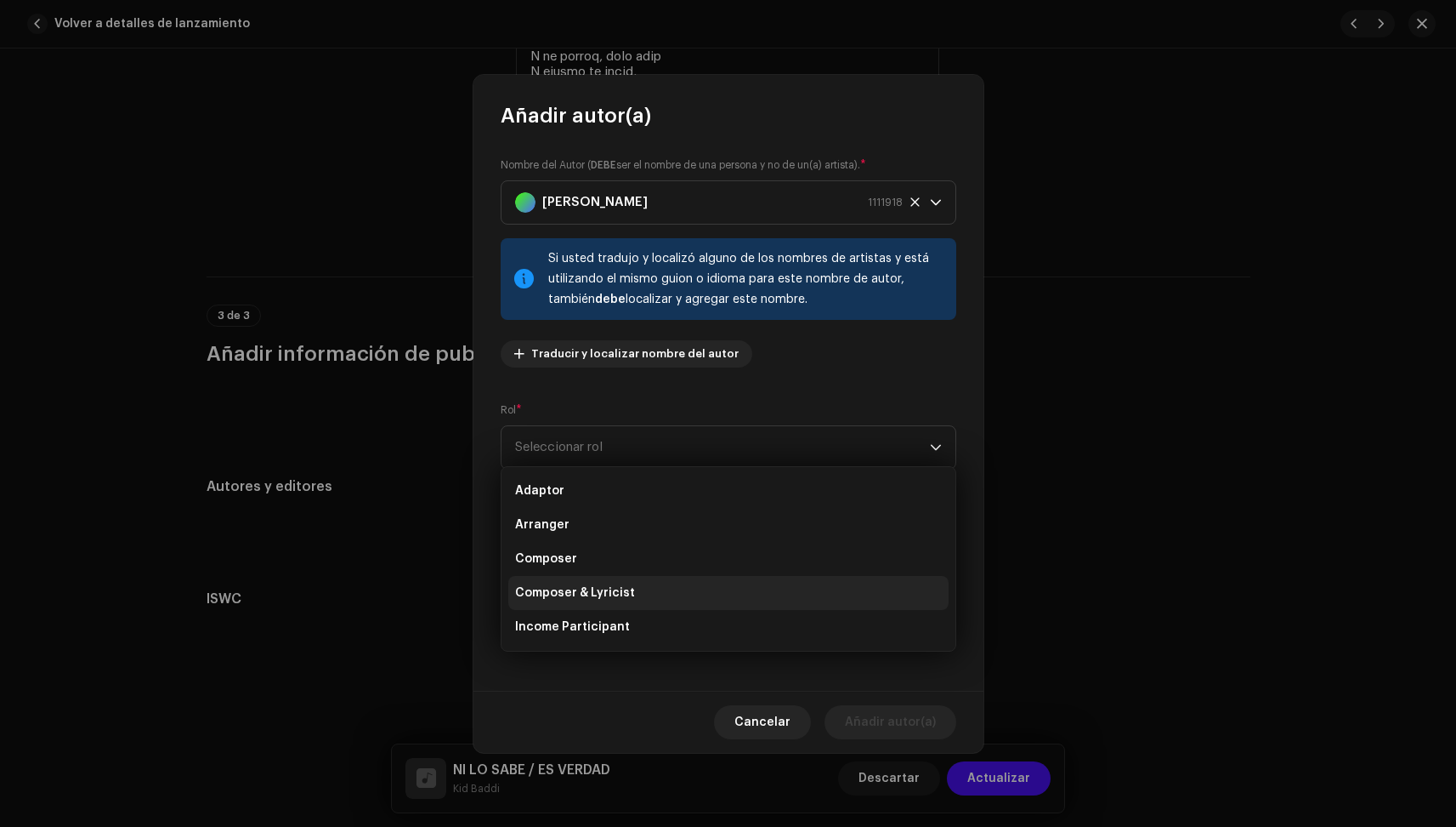
click at [567, 589] on span "Composer & Lyricist" at bounding box center [575, 593] width 120 height 17
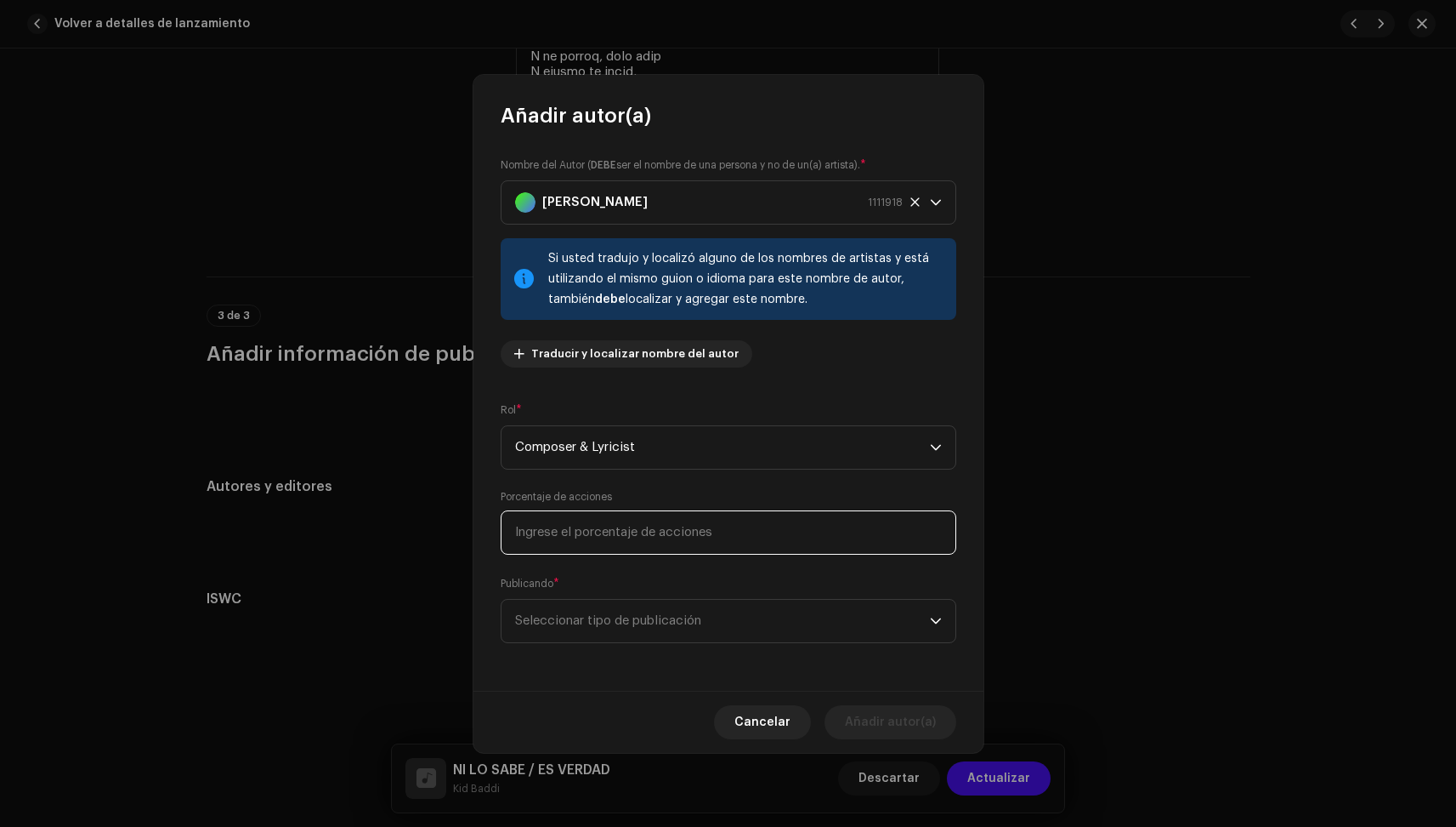
click at [566, 541] on input at bounding box center [728, 533] width 456 height 45
click at [639, 634] on span "Seleccionar tipo de publicación" at bounding box center [722, 621] width 415 height 43
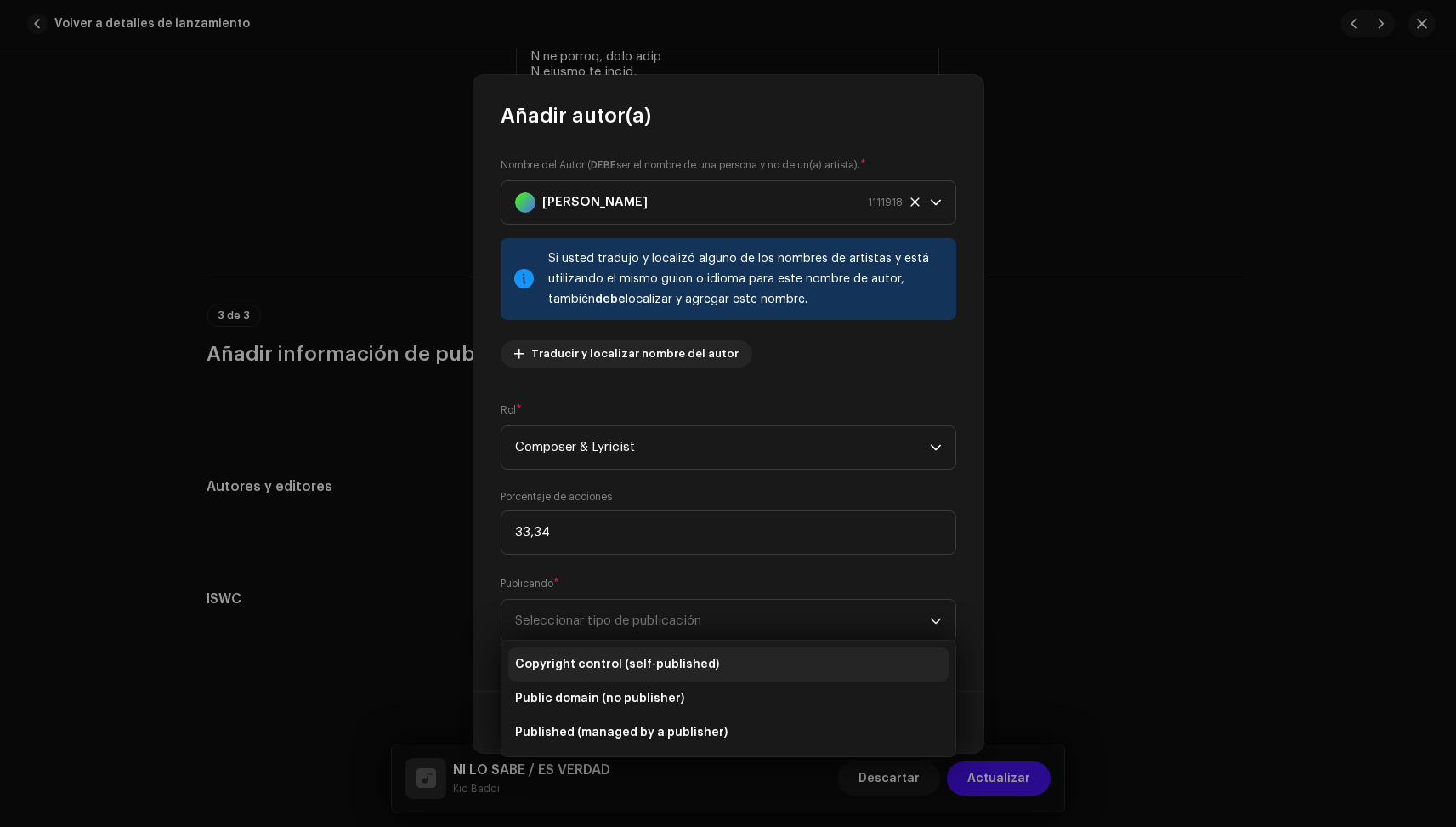
click at [636, 664] on span "Copyright control (self-published)" at bounding box center [617, 664] width 204 height 17
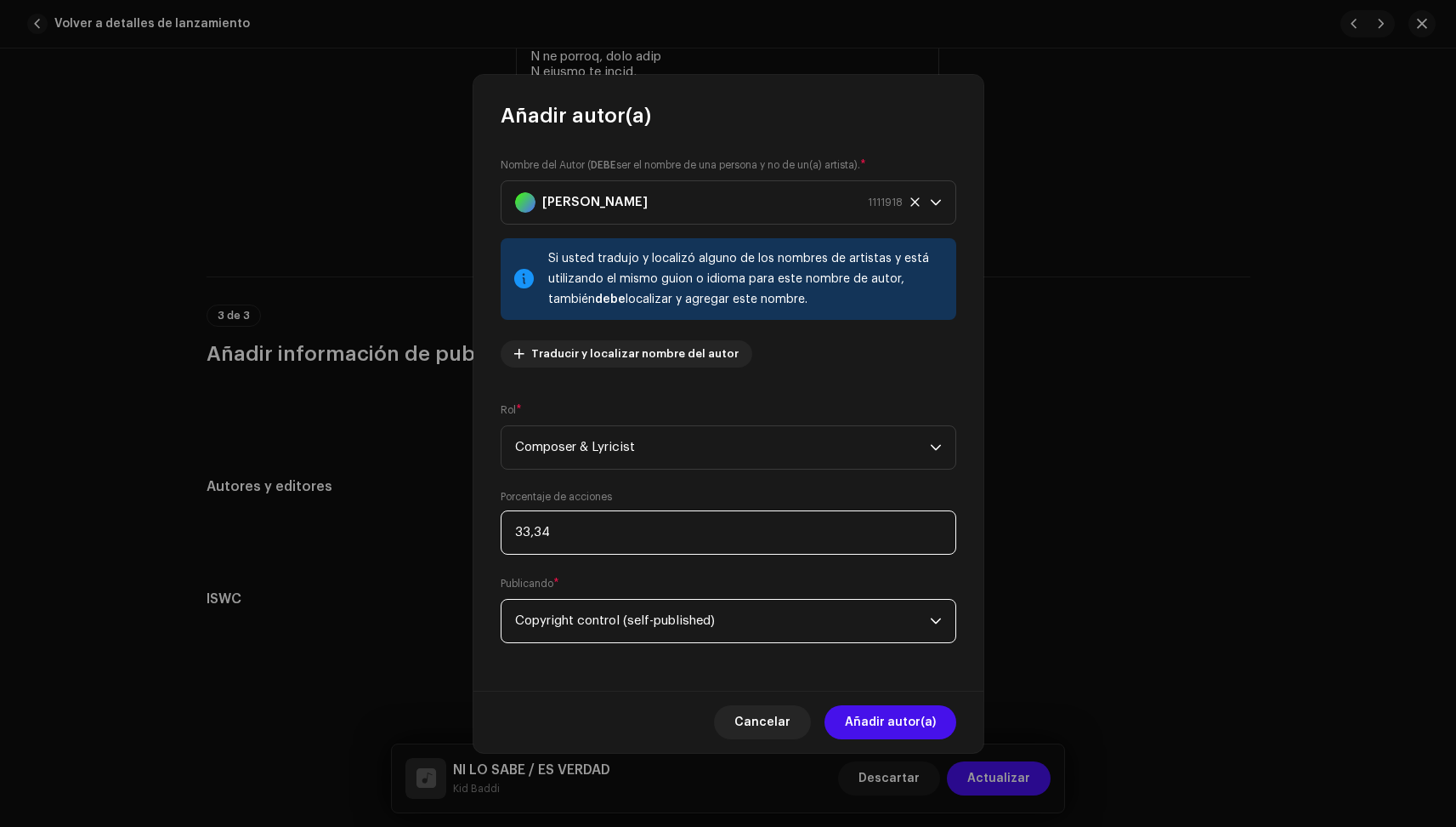
click at [578, 533] on input "33,34" at bounding box center [728, 533] width 456 height 45
type input "50,00"
click at [600, 577] on div "Publicando * Copyright control (self-published)" at bounding box center [728, 609] width 456 height 68
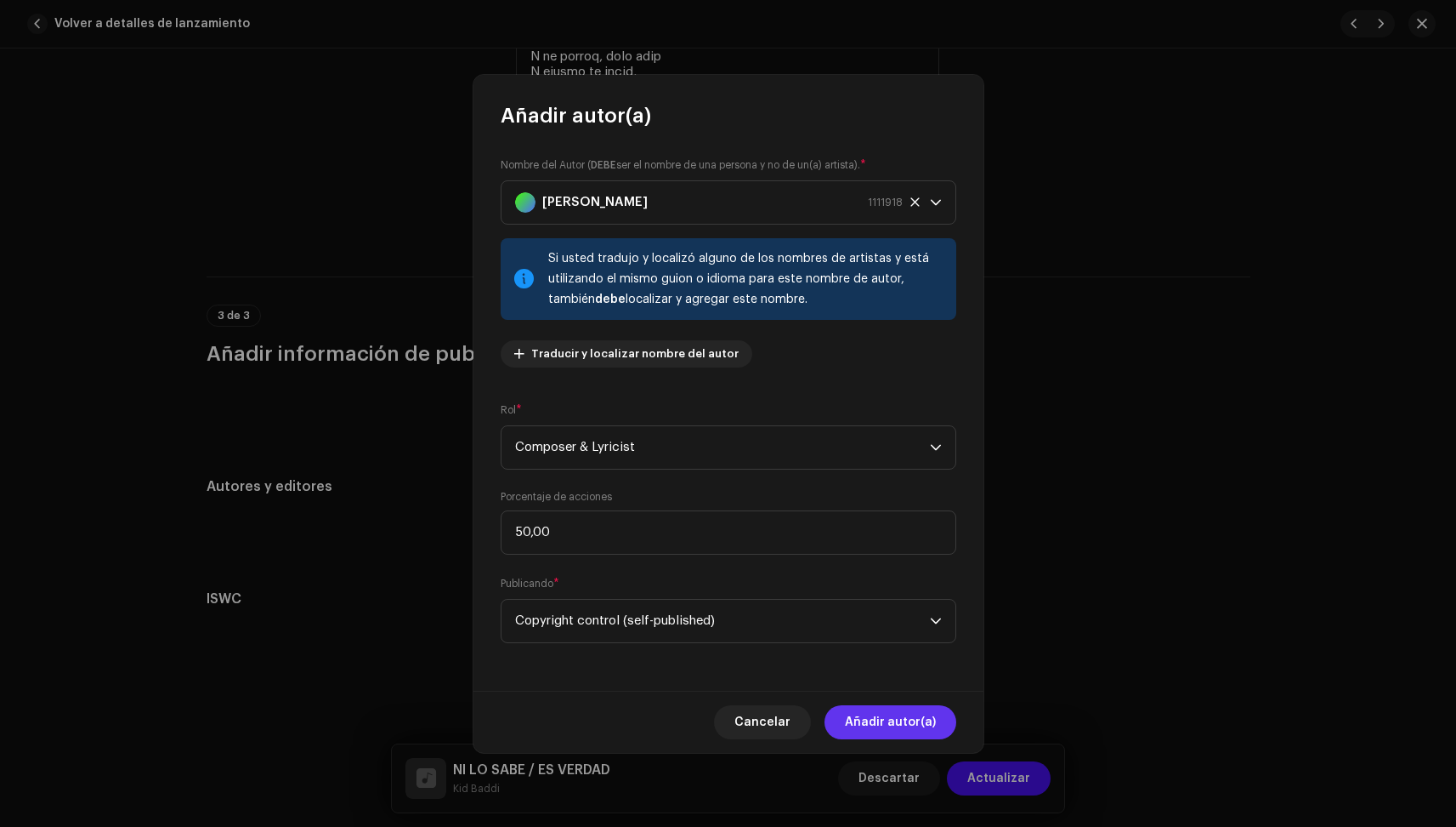
click at [921, 716] on span "Añadir autor(a)" at bounding box center [890, 722] width 91 height 34
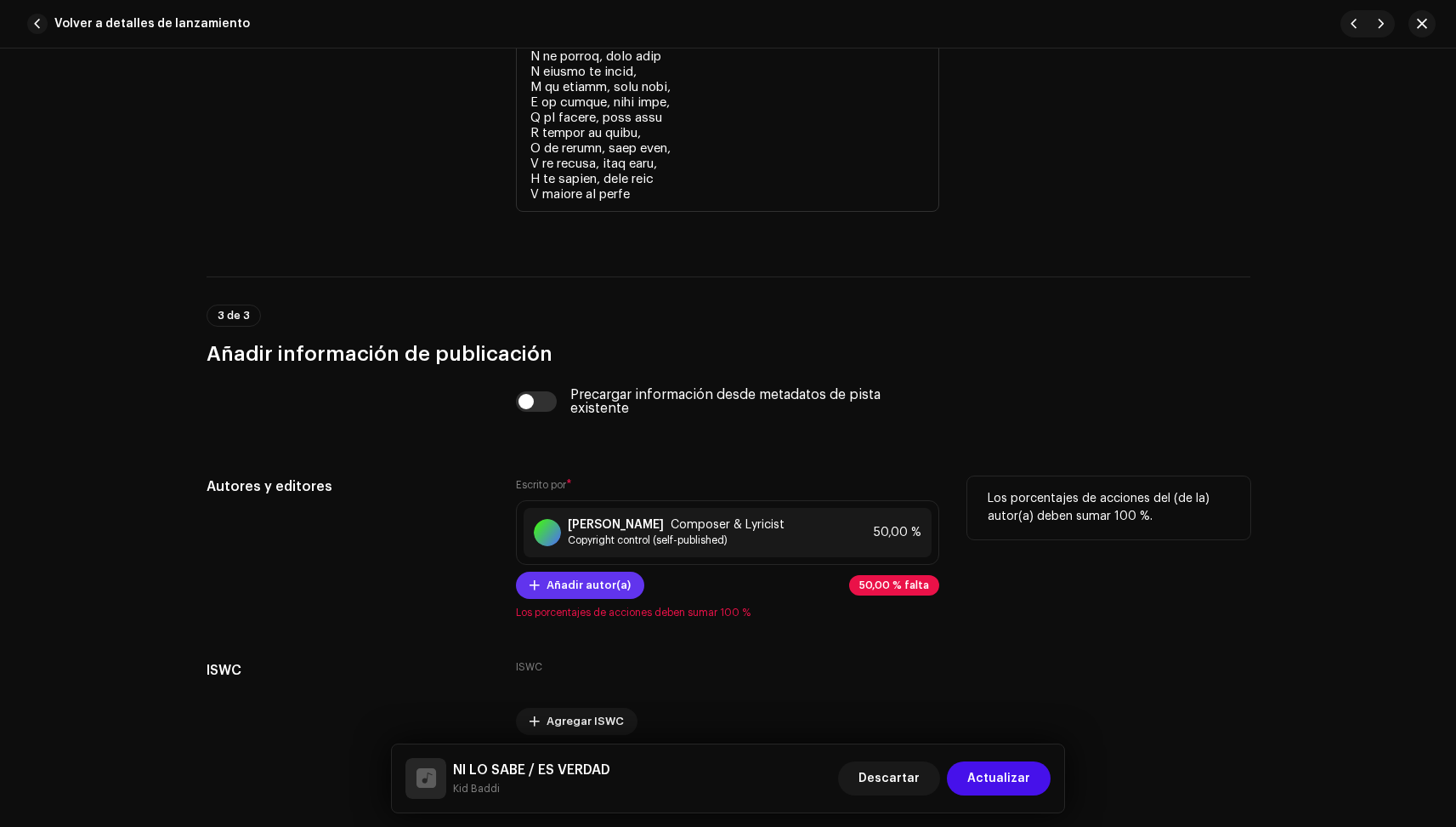
click at [568, 585] on span "Añadir autor(a)" at bounding box center [589, 584] width 84 height 34
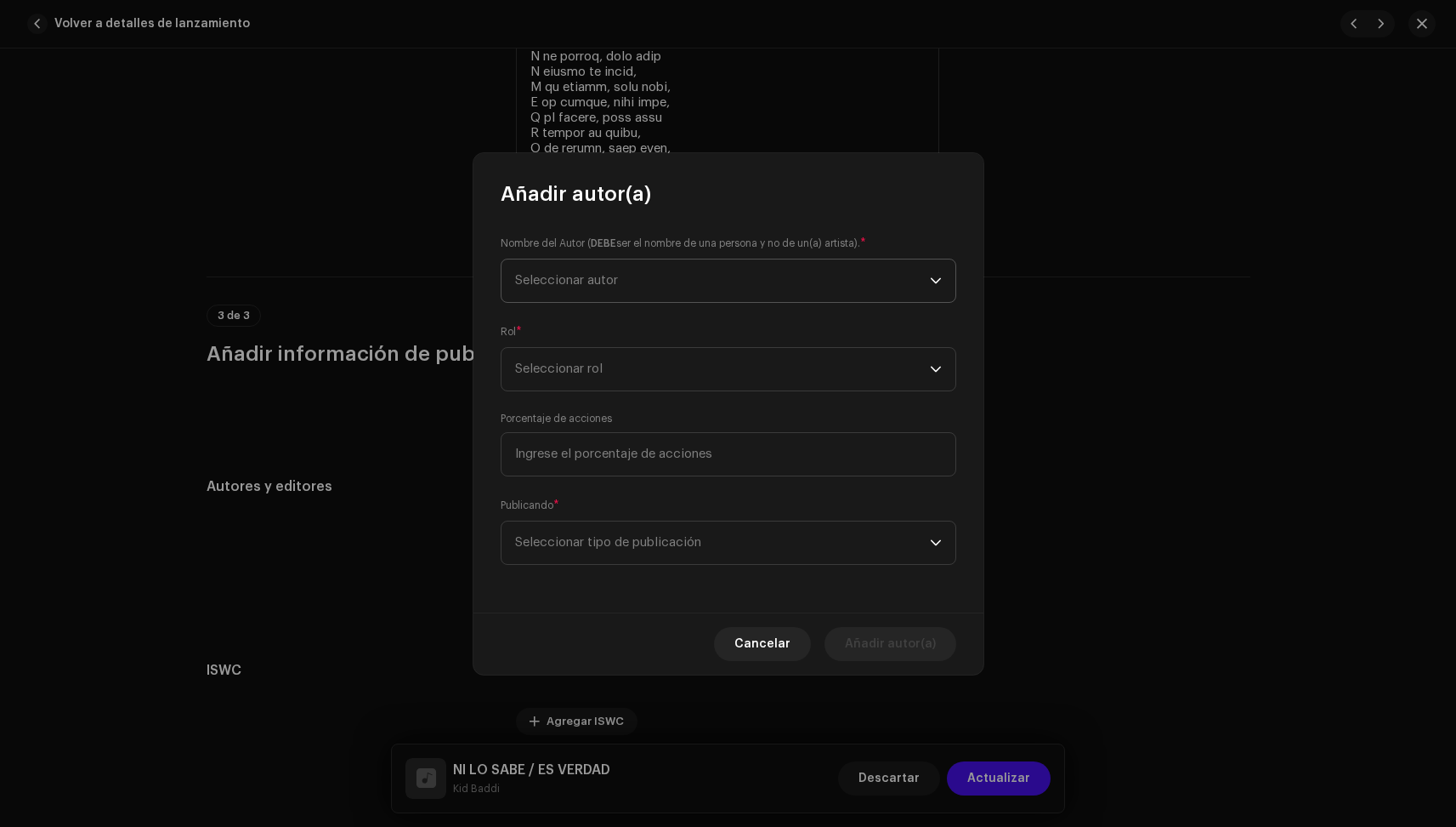
click at [591, 290] on span "Seleccionar autor" at bounding box center [722, 280] width 415 height 43
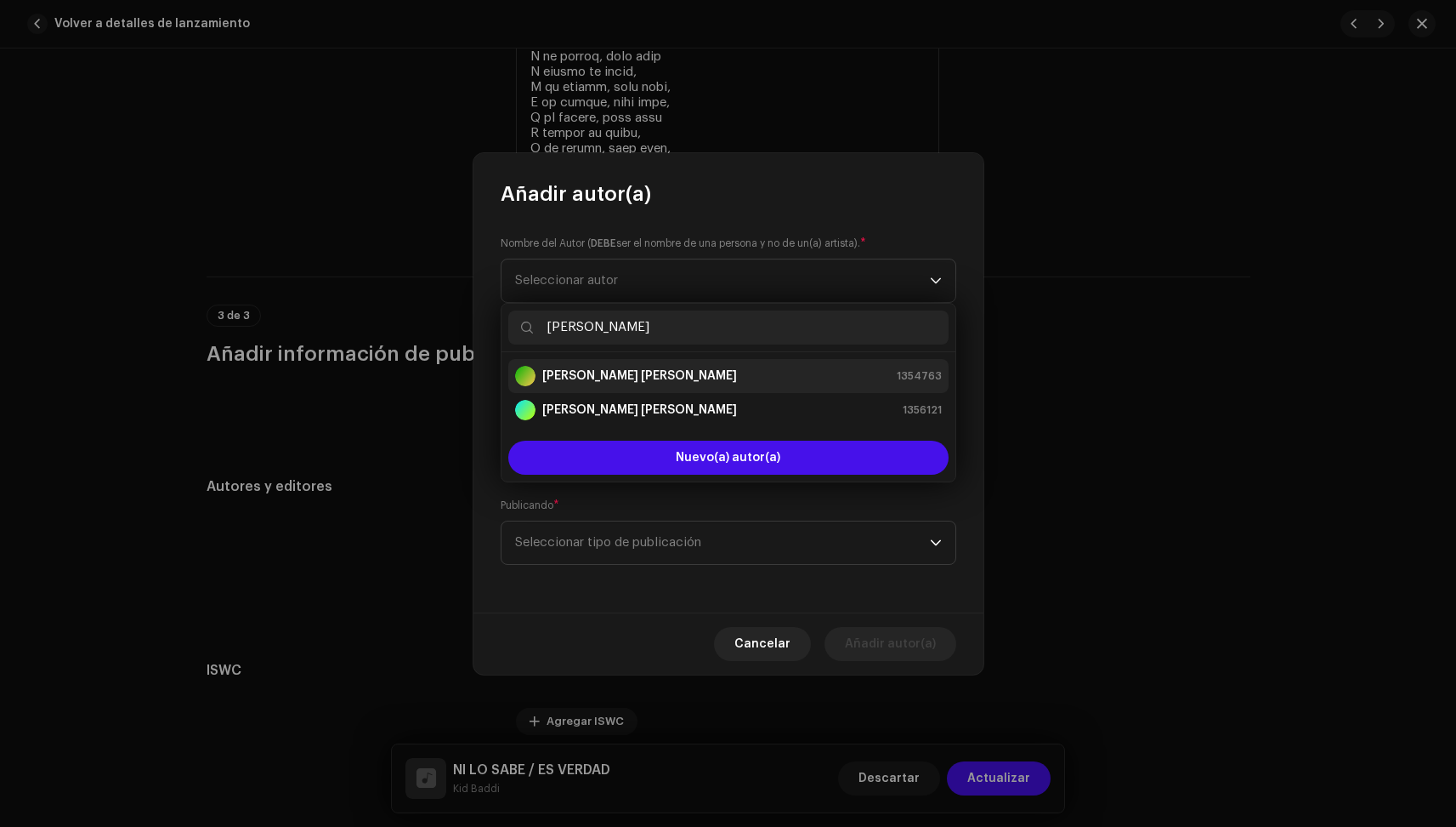
type input "[PERSON_NAME]"
click at [636, 379] on strong "[PERSON_NAME] [PERSON_NAME]" at bounding box center [639, 375] width 194 height 17
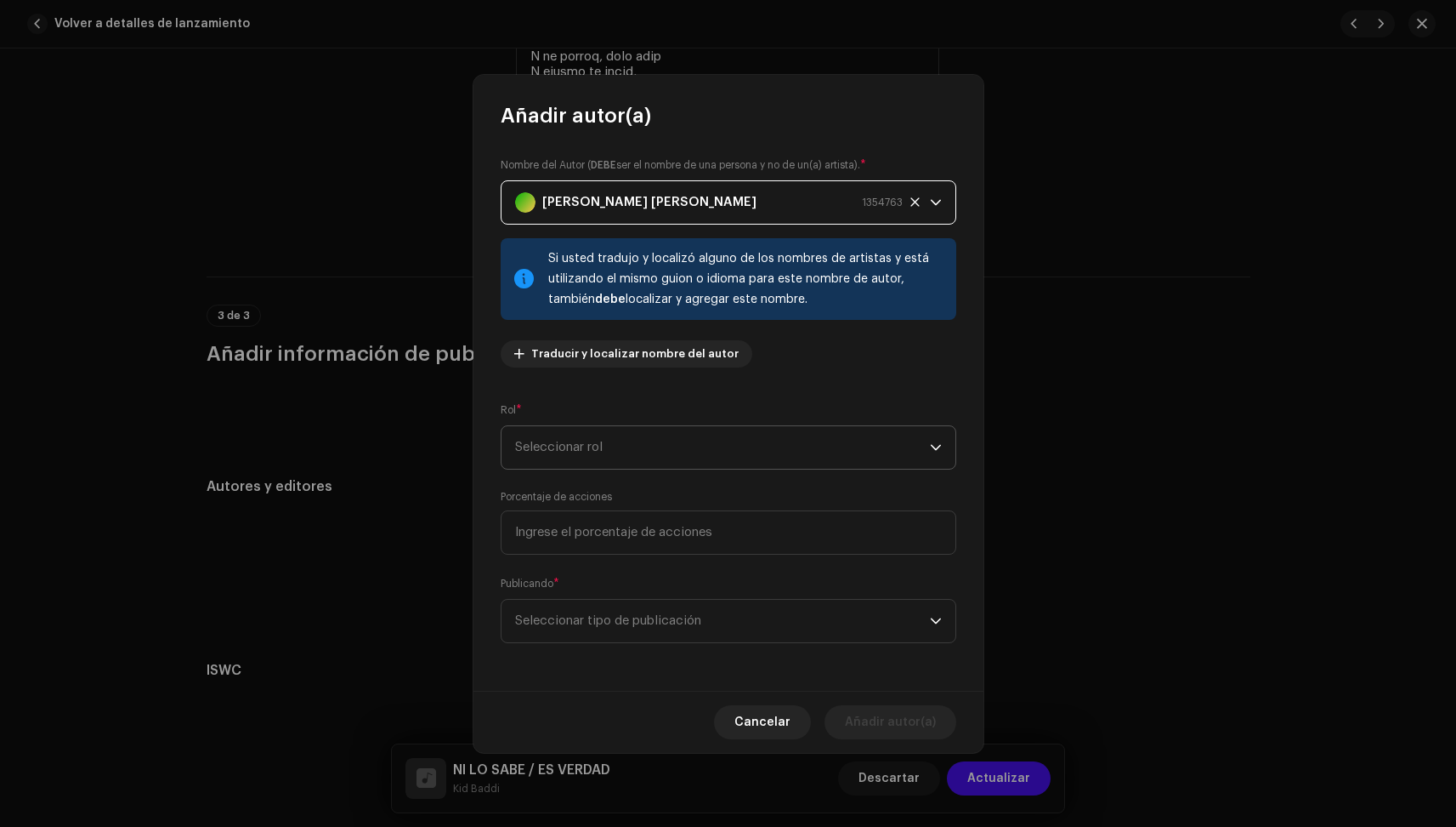
click at [695, 453] on span "Seleccionar rol" at bounding box center [722, 447] width 415 height 43
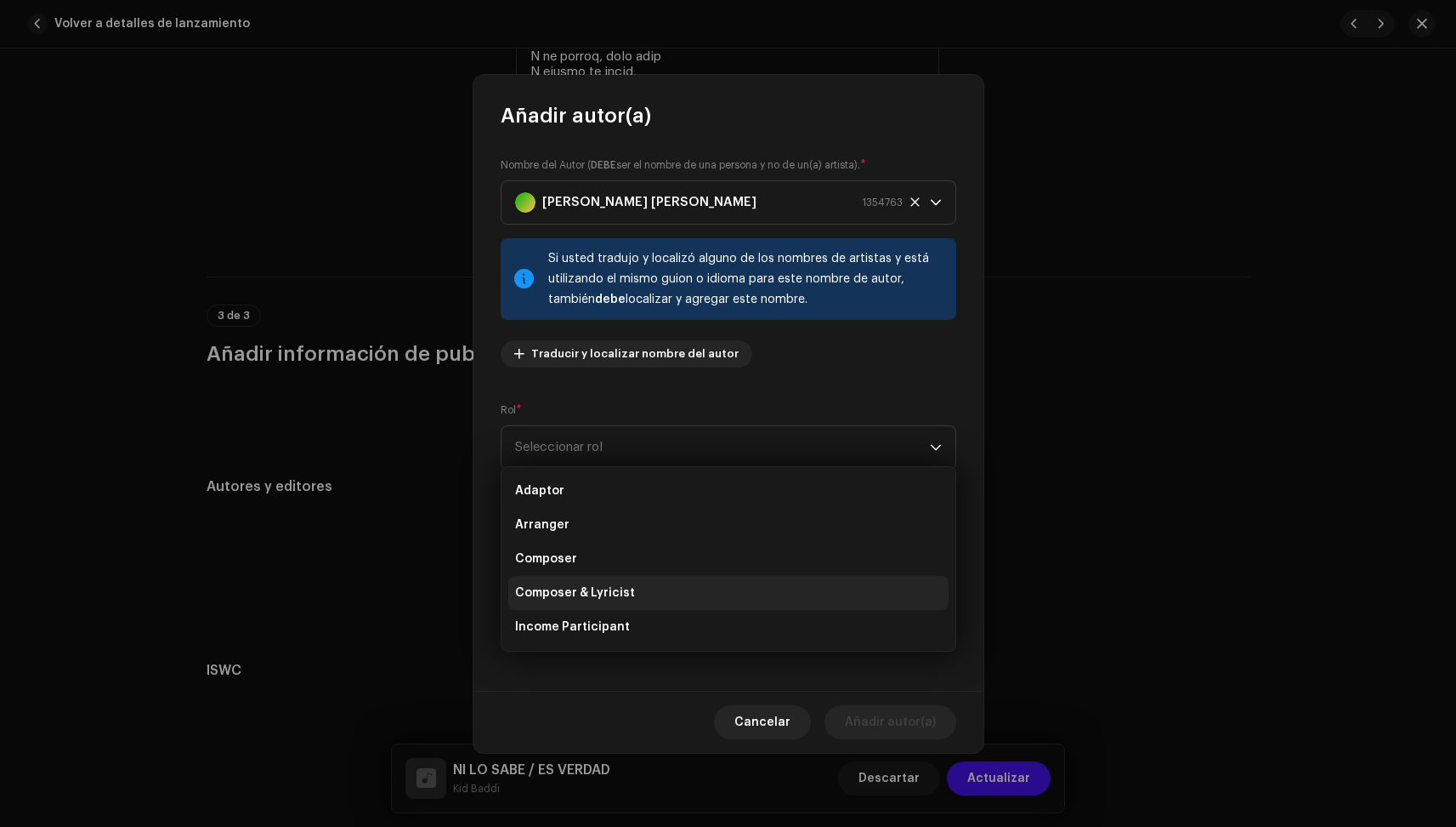
click at [620, 586] on span "Composer & Lyricist" at bounding box center [575, 593] width 120 height 17
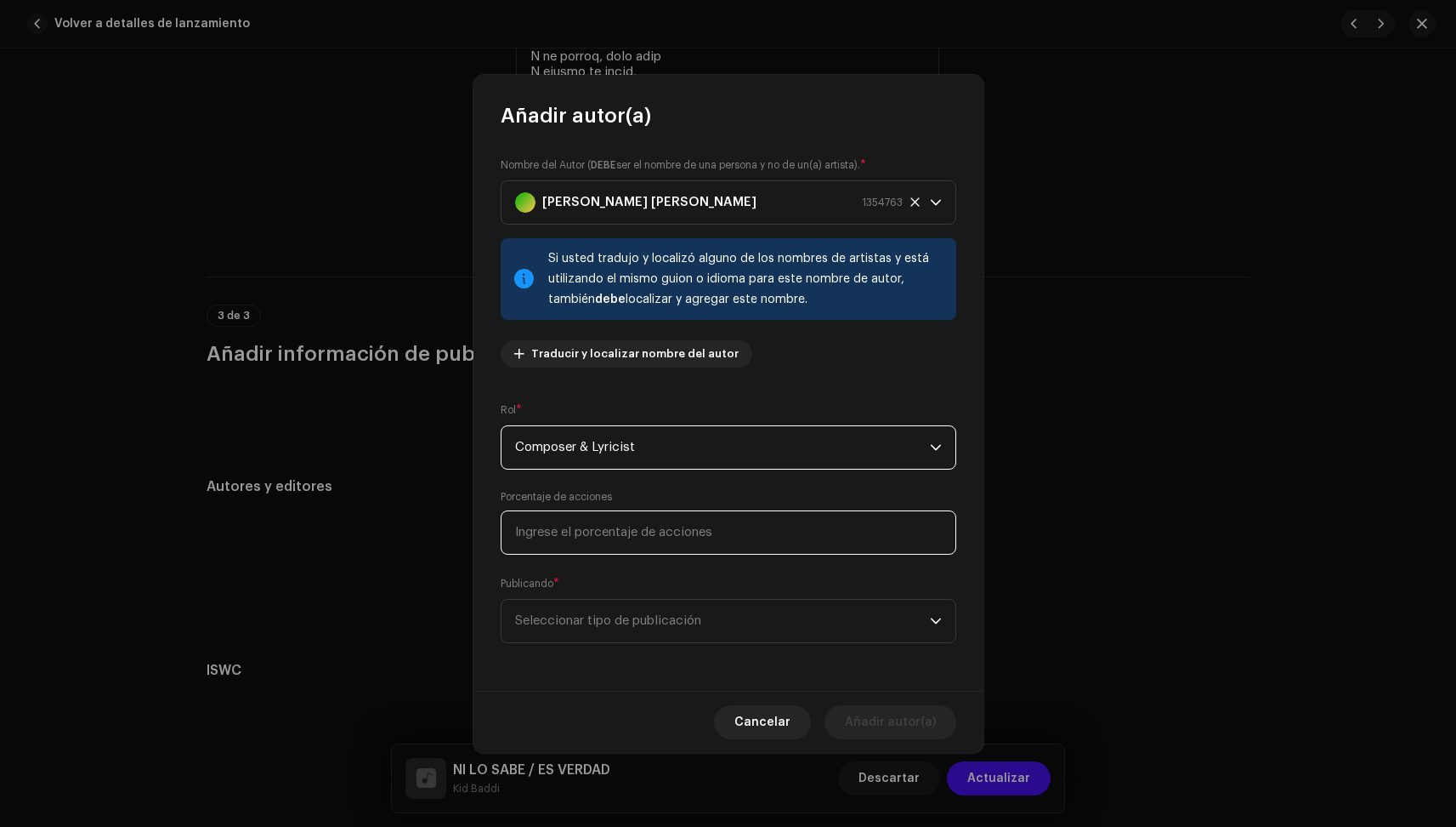
click at [619, 524] on input at bounding box center [728, 533] width 456 height 45
type input "50,00"
click at [636, 604] on span "Seleccionar tipo de publicación" at bounding box center [722, 621] width 415 height 43
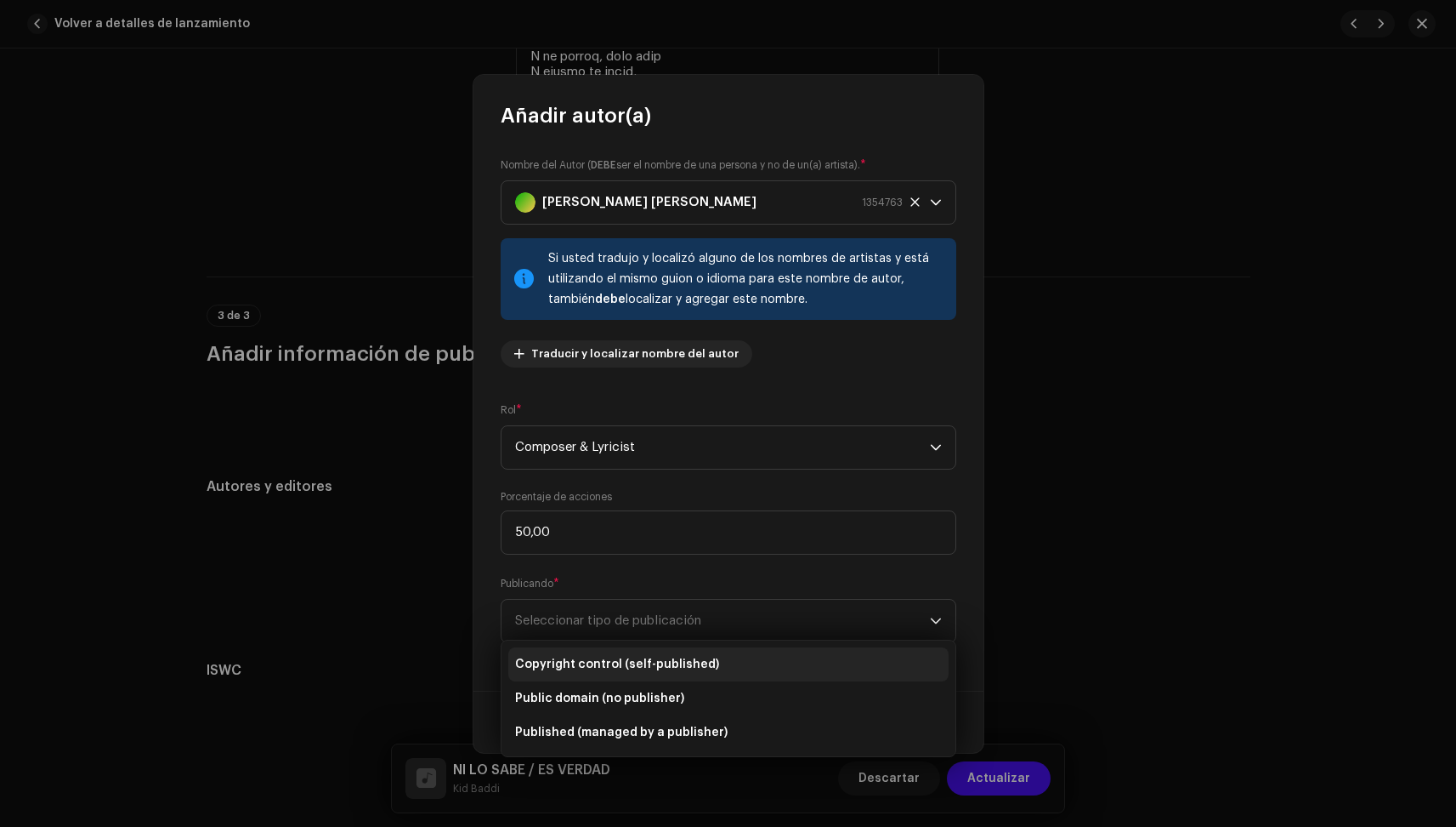
click at [613, 659] on span "Copyright control (self-published)" at bounding box center [617, 664] width 204 height 17
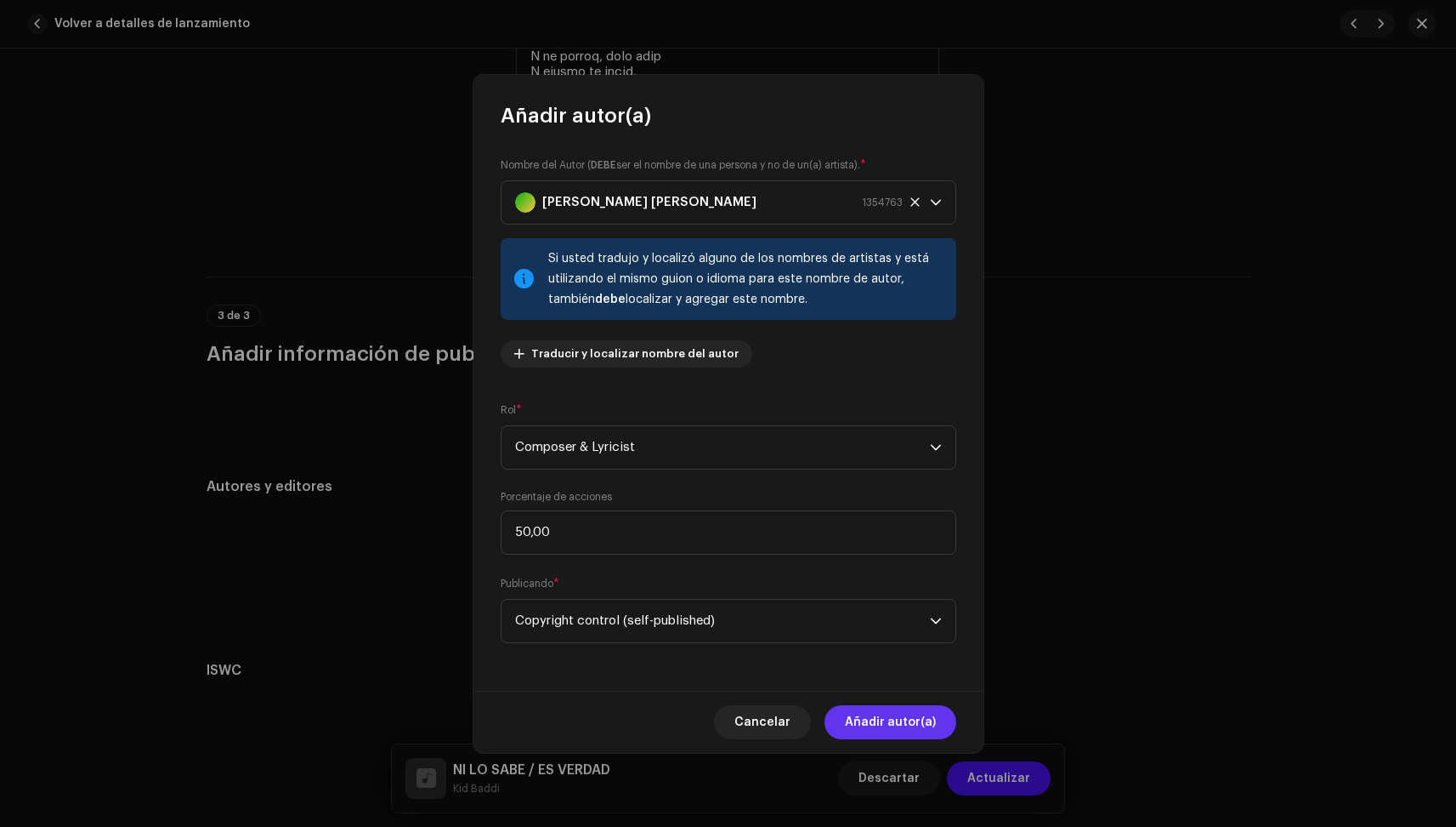
click at [931, 724] on span "Añadir autor(a)" at bounding box center [890, 722] width 91 height 34
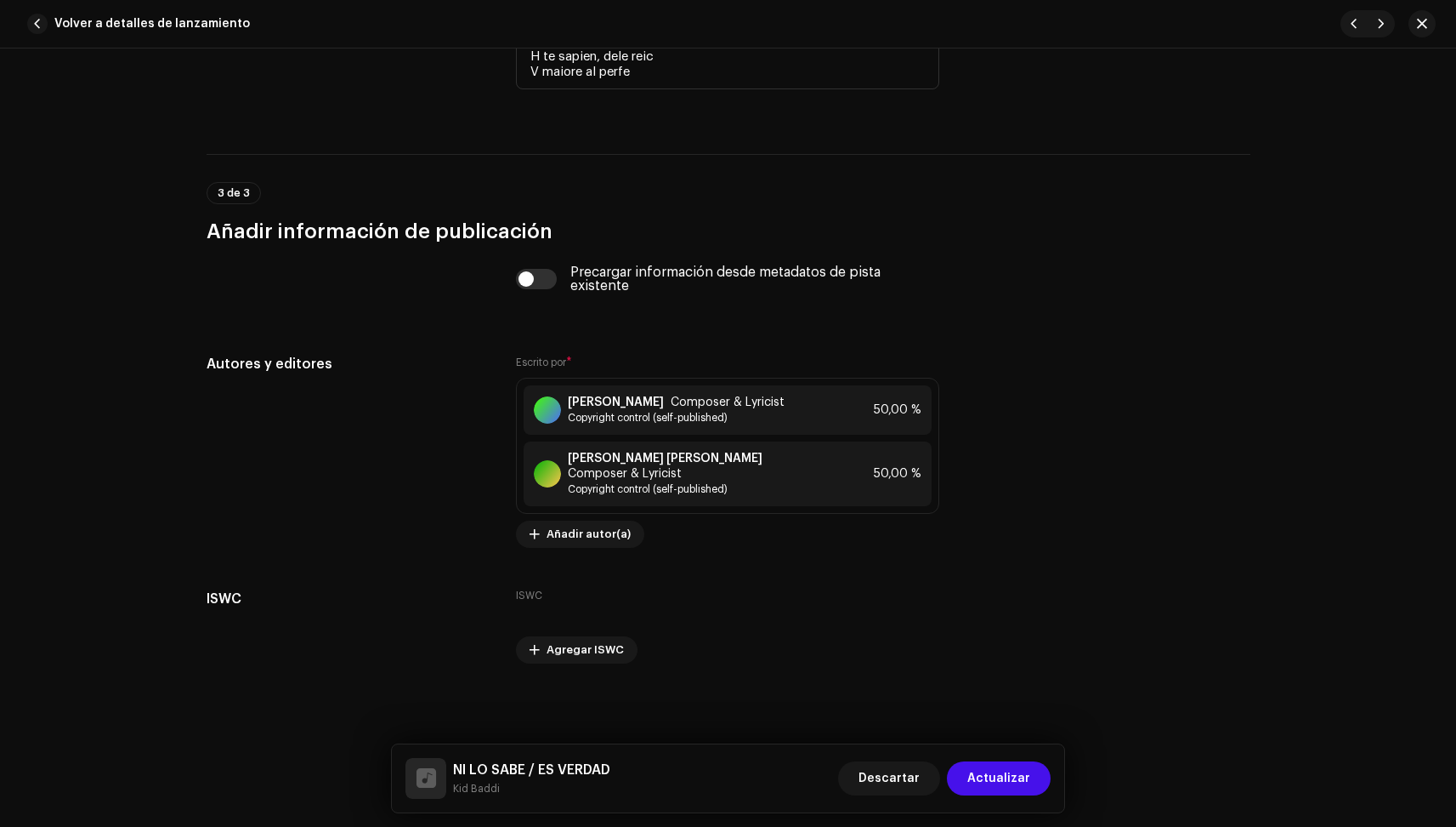
scroll to position [4229, 0]
click at [1043, 777] on button "Actualizar" at bounding box center [999, 778] width 104 height 34
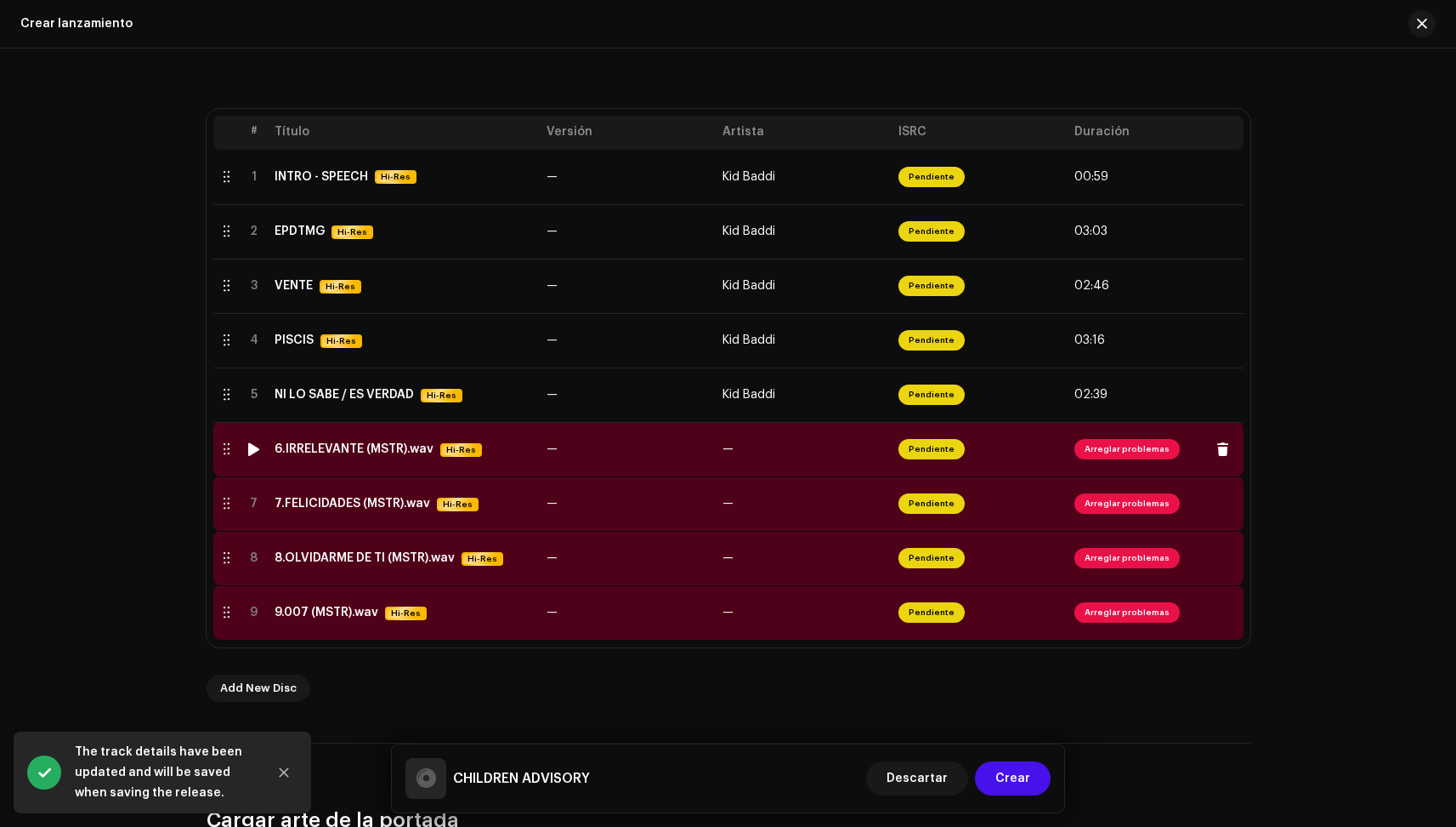
click at [587, 456] on td "—" at bounding box center [628, 449] width 176 height 55
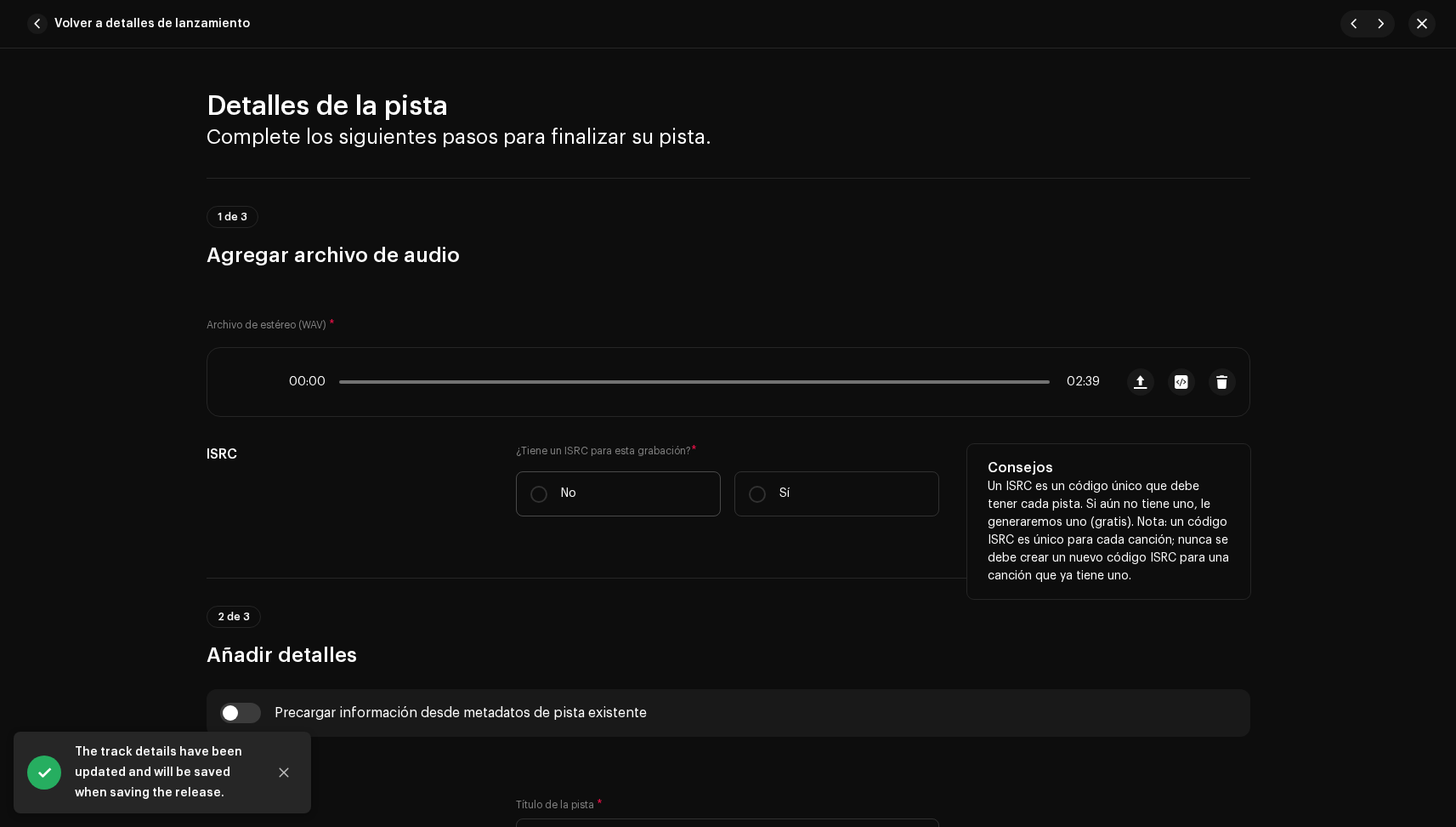
click at [644, 506] on label "No" at bounding box center [619, 494] width 205 height 45
click at [548, 503] on input "No" at bounding box center [539, 493] width 17 height 17
radio input "true"
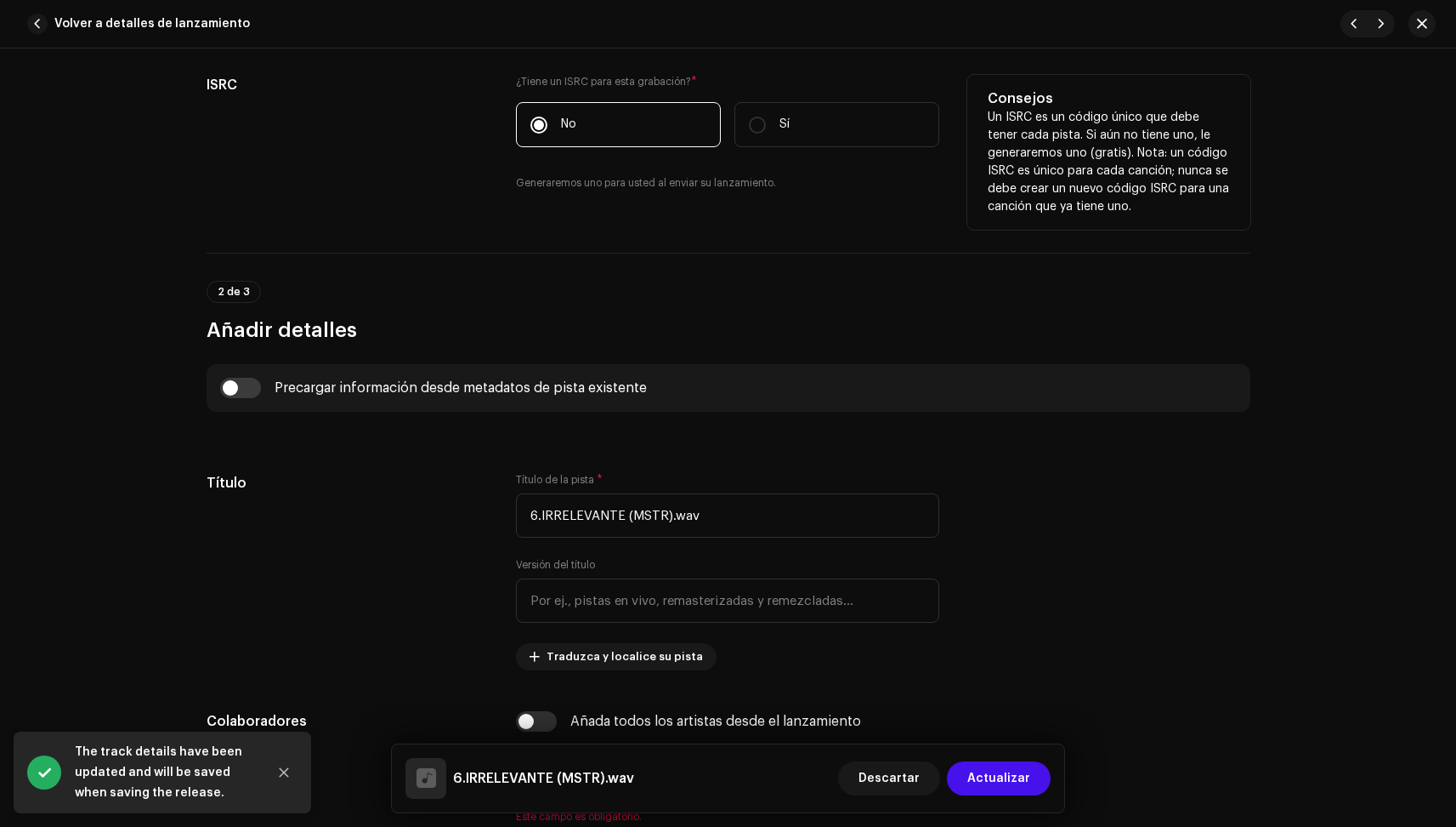
scroll to position [637, 0]
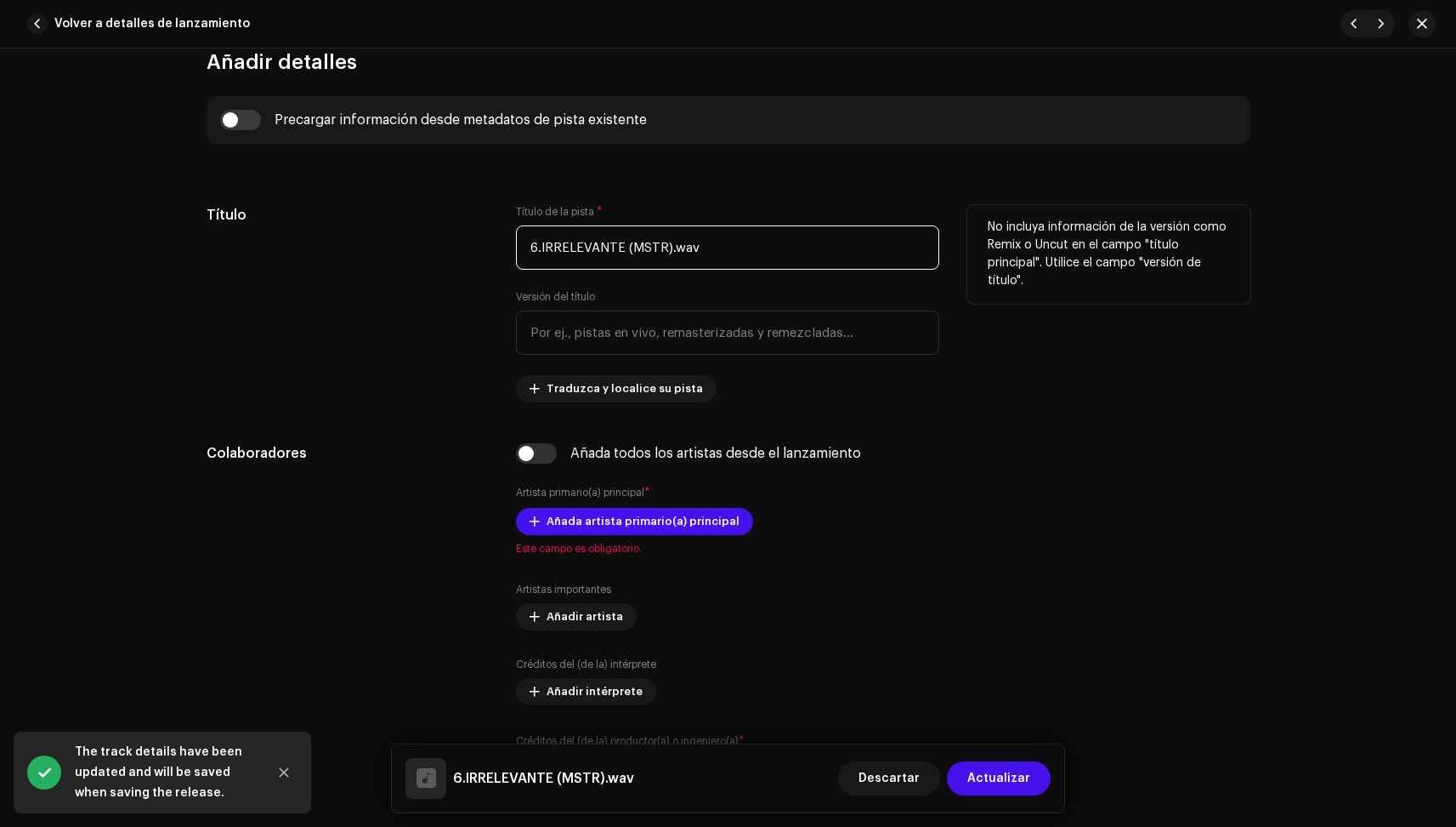
drag, startPoint x: 705, startPoint y: 249, endPoint x: 618, endPoint y: 254, distance: 87.1
click at [618, 254] on input "6.IRRELEVANTE (MSTR).wav" at bounding box center [728, 247] width 423 height 45
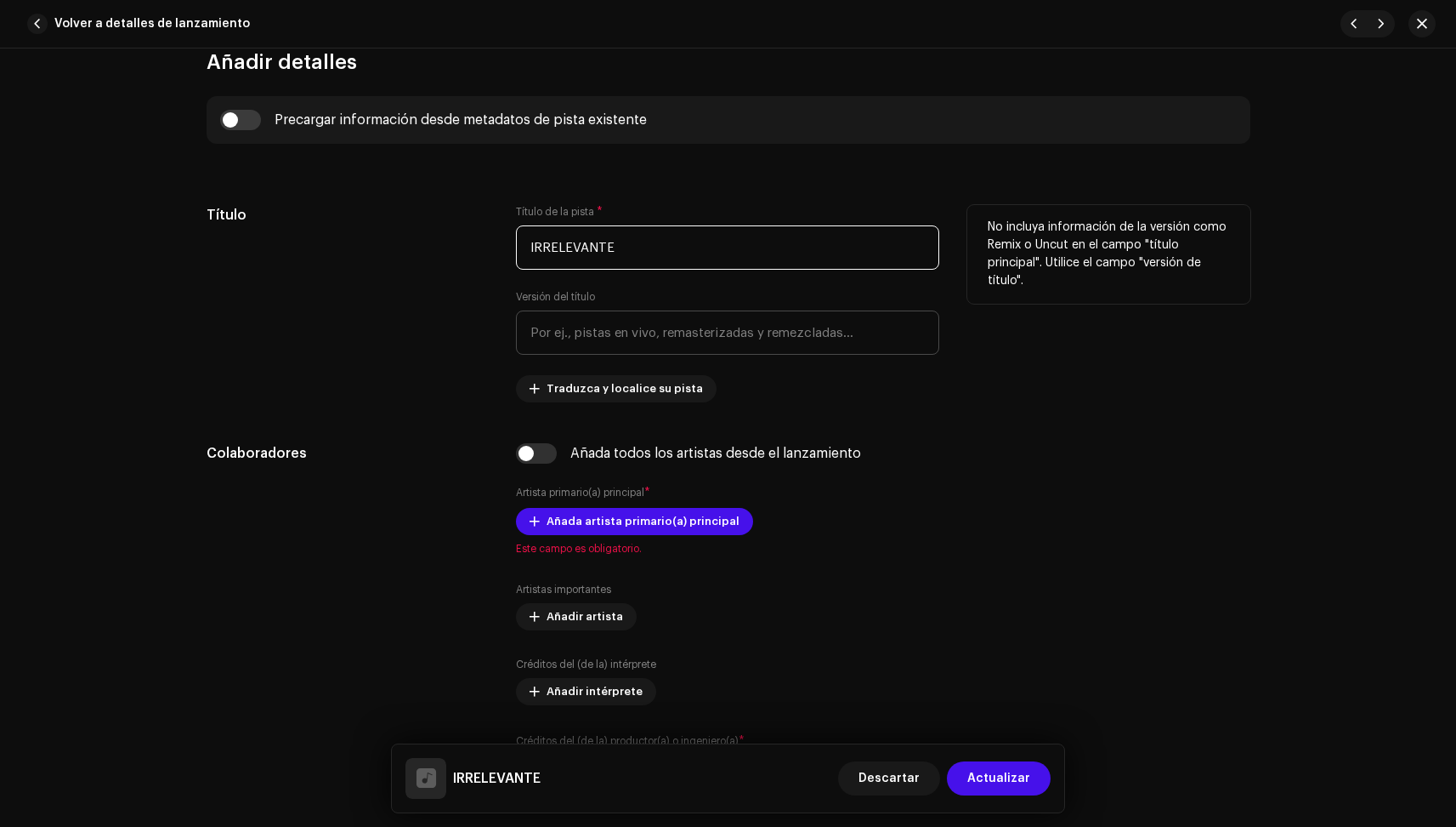
type input "IRRELEVANTE"
click at [607, 329] on input "text" at bounding box center [728, 333] width 423 height 45
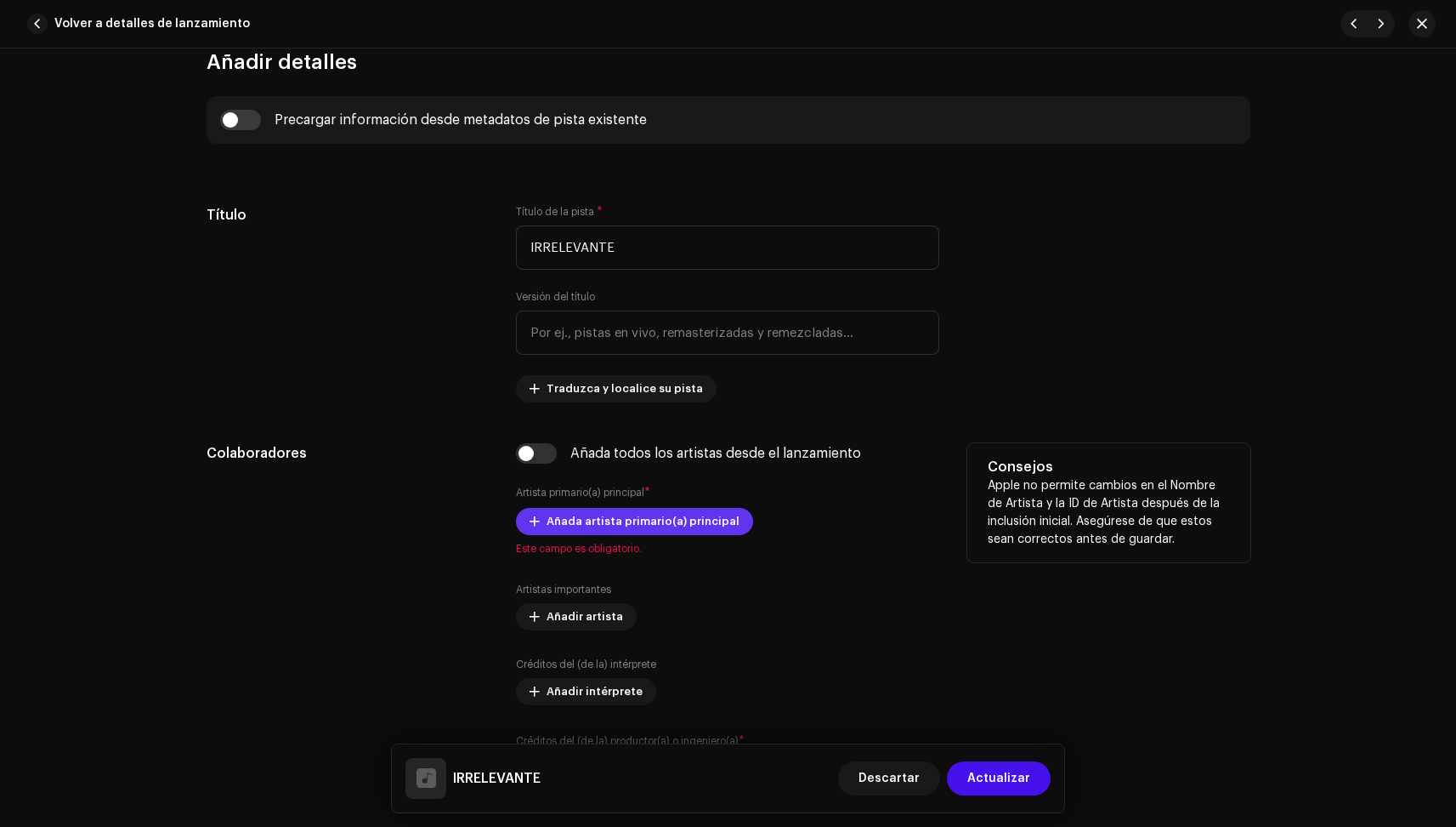
click at [556, 520] on span "Añada artista primario(a) principal" at bounding box center [643, 521] width 193 height 34
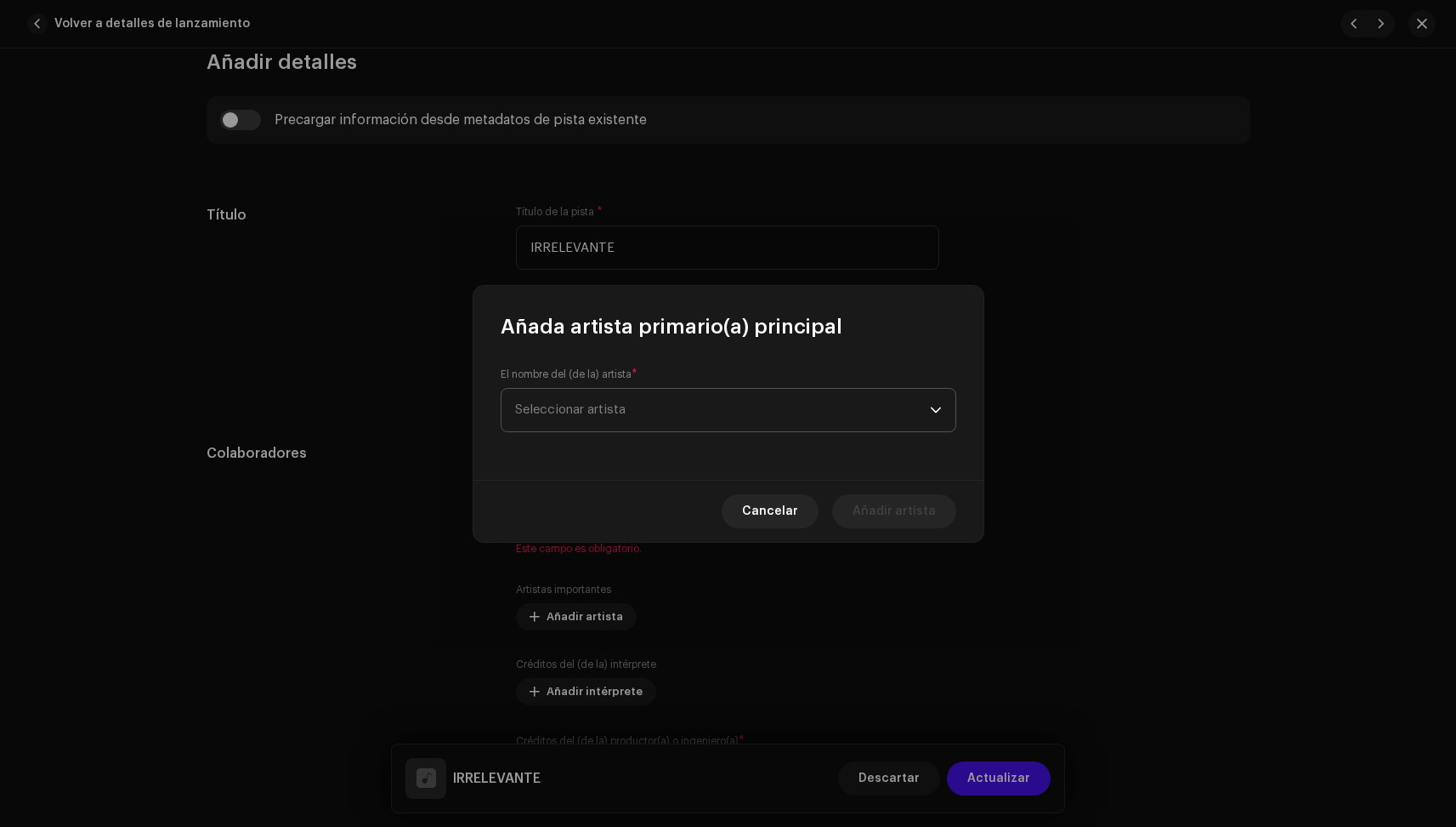
click at [583, 422] on span "Seleccionar artista" at bounding box center [722, 410] width 415 height 43
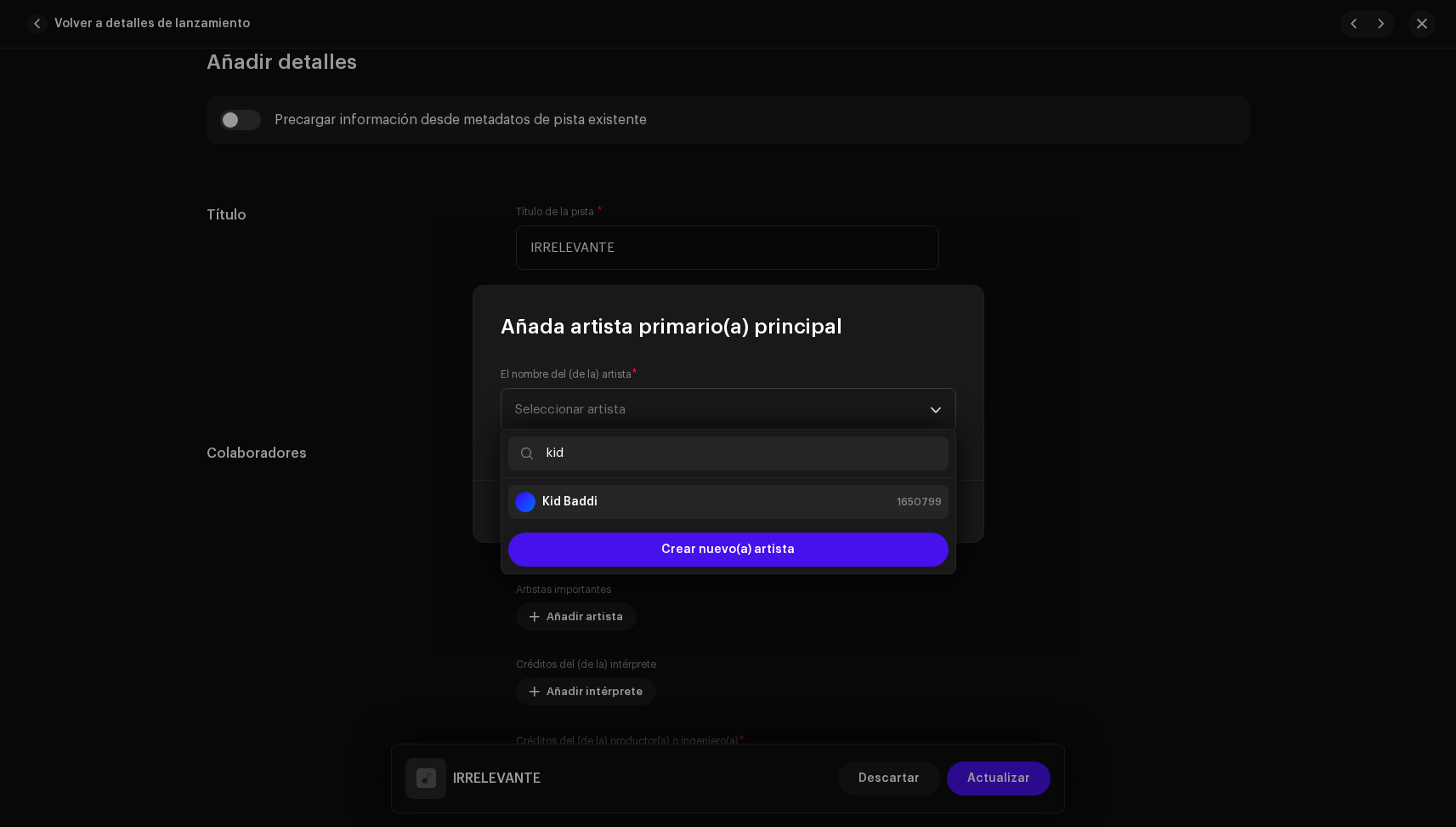
type input "kid"
click at [572, 510] on strong "Kid Baddi" at bounding box center [570, 502] width 55 height 17
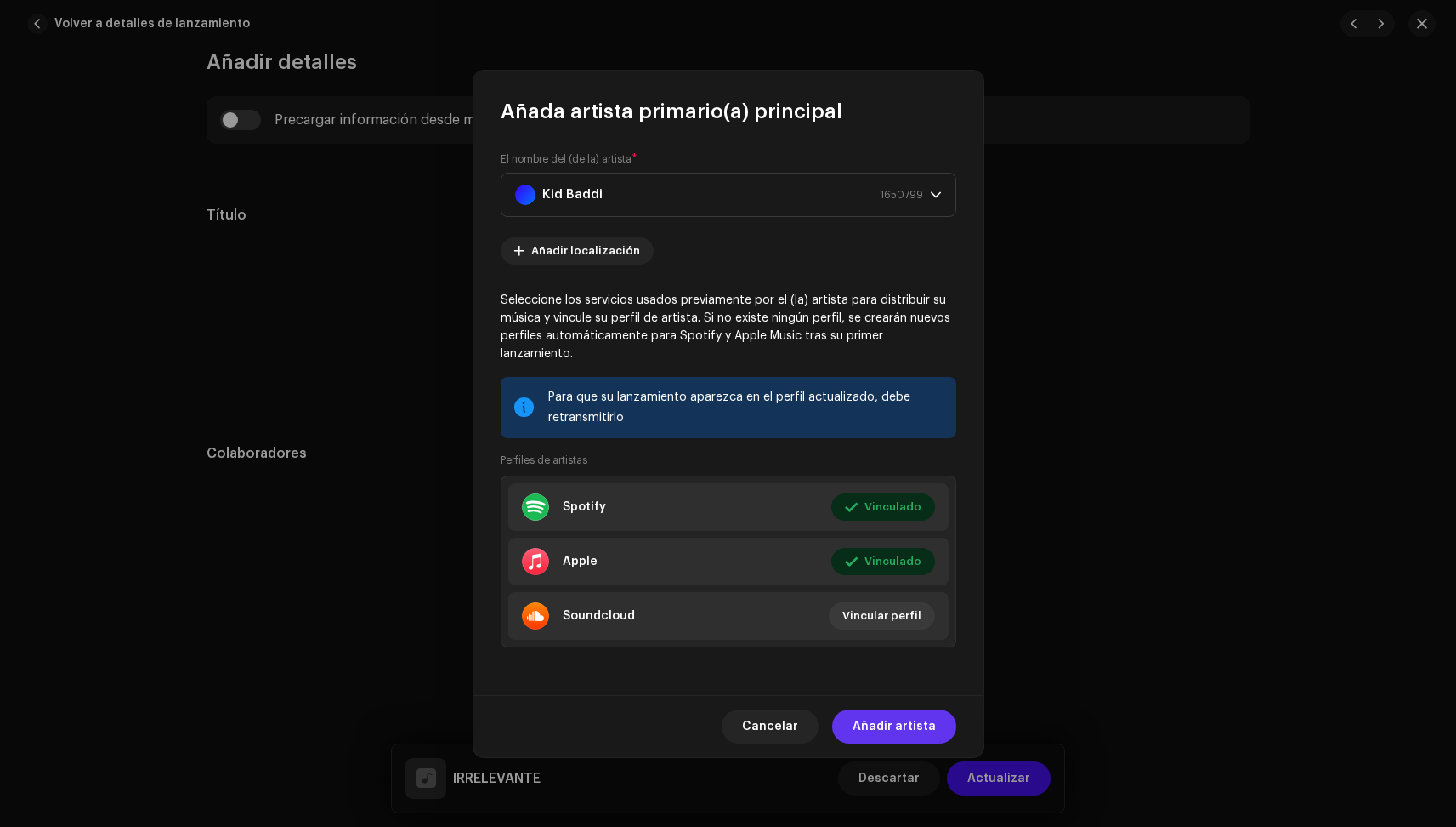
click at [913, 716] on span "Añadir artista" at bounding box center [895, 726] width 84 height 34
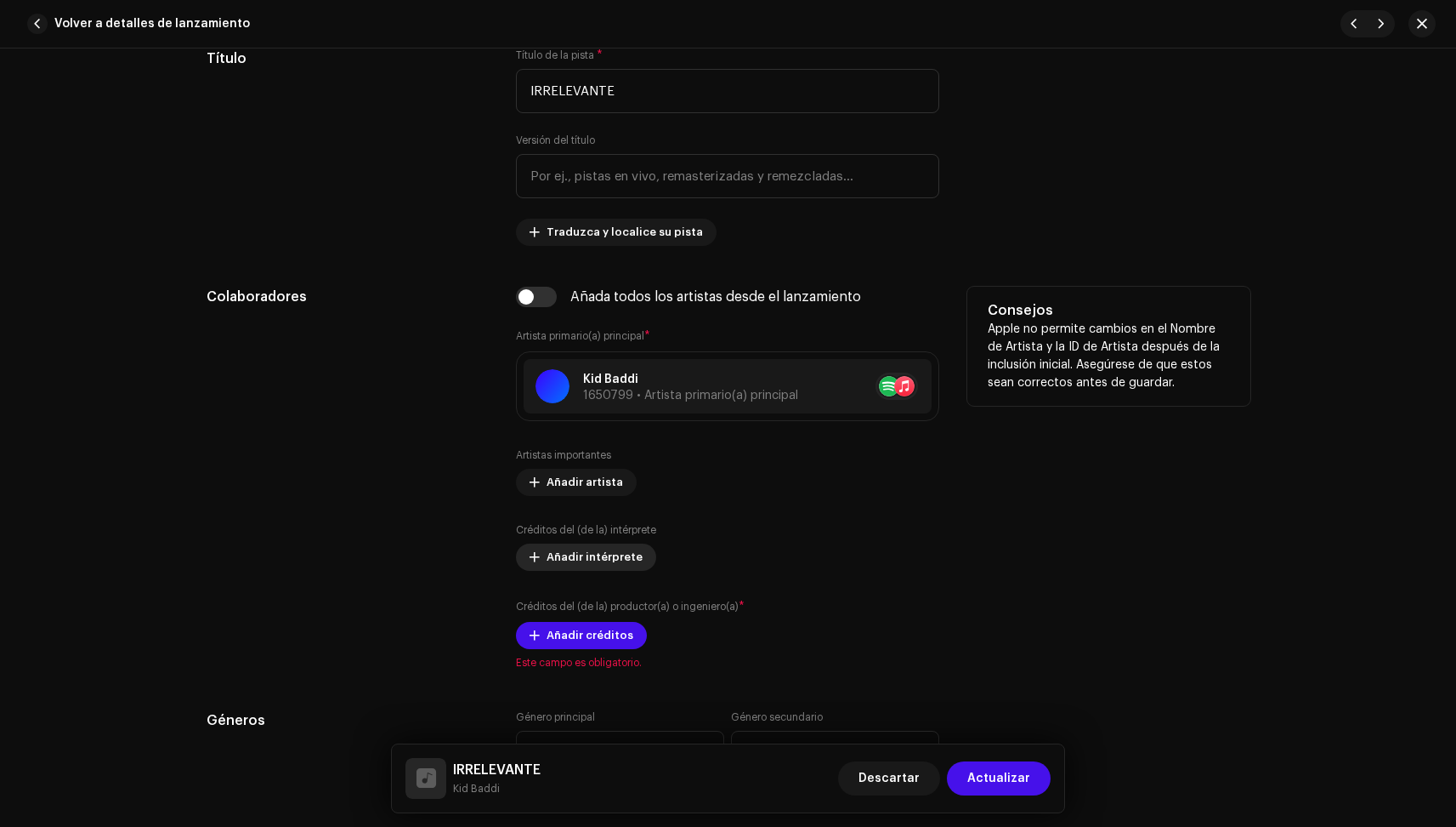
scroll to position [842, 0]
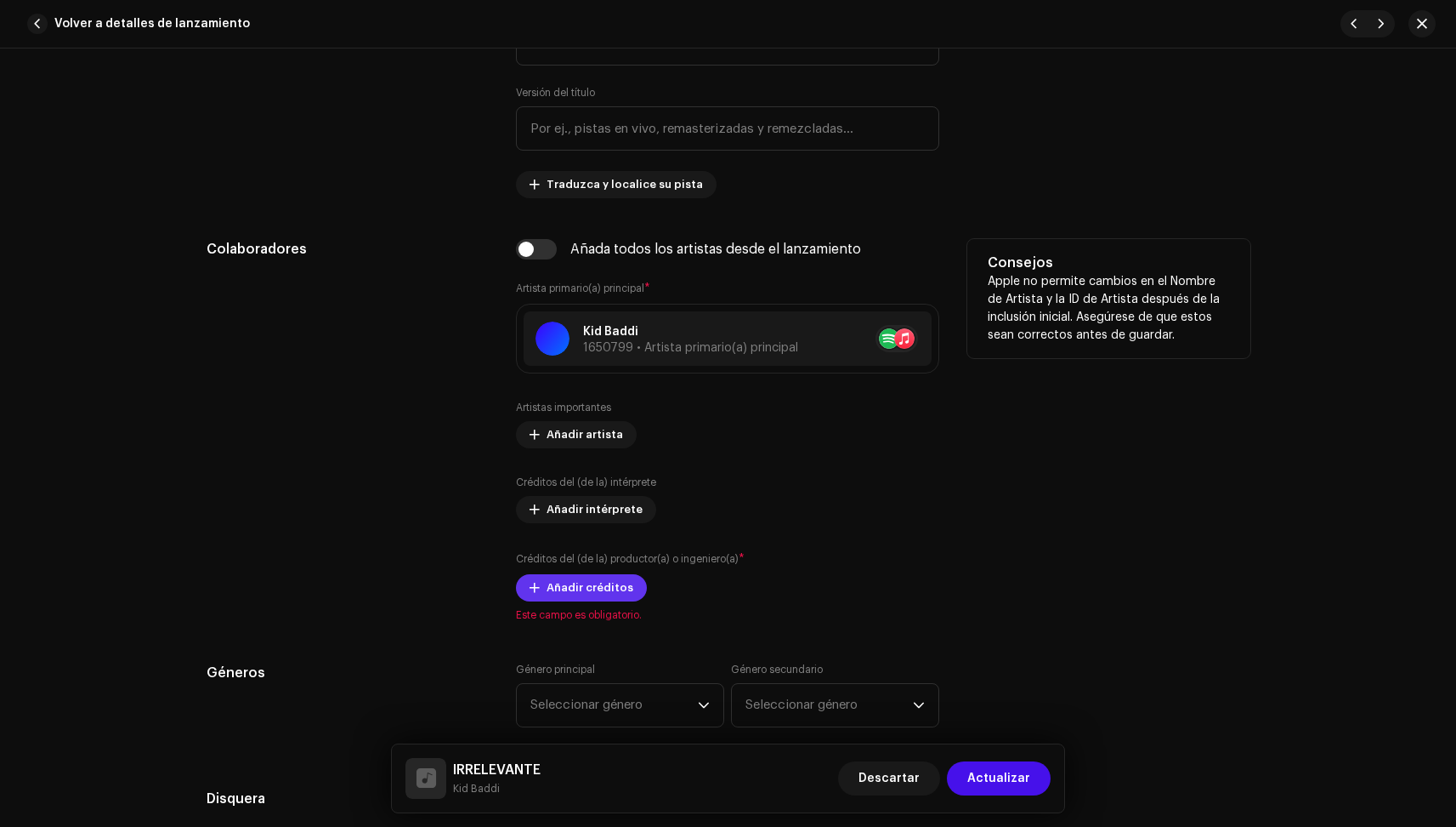
click at [587, 579] on span "Añadir créditos" at bounding box center [589, 587] width 86 height 34
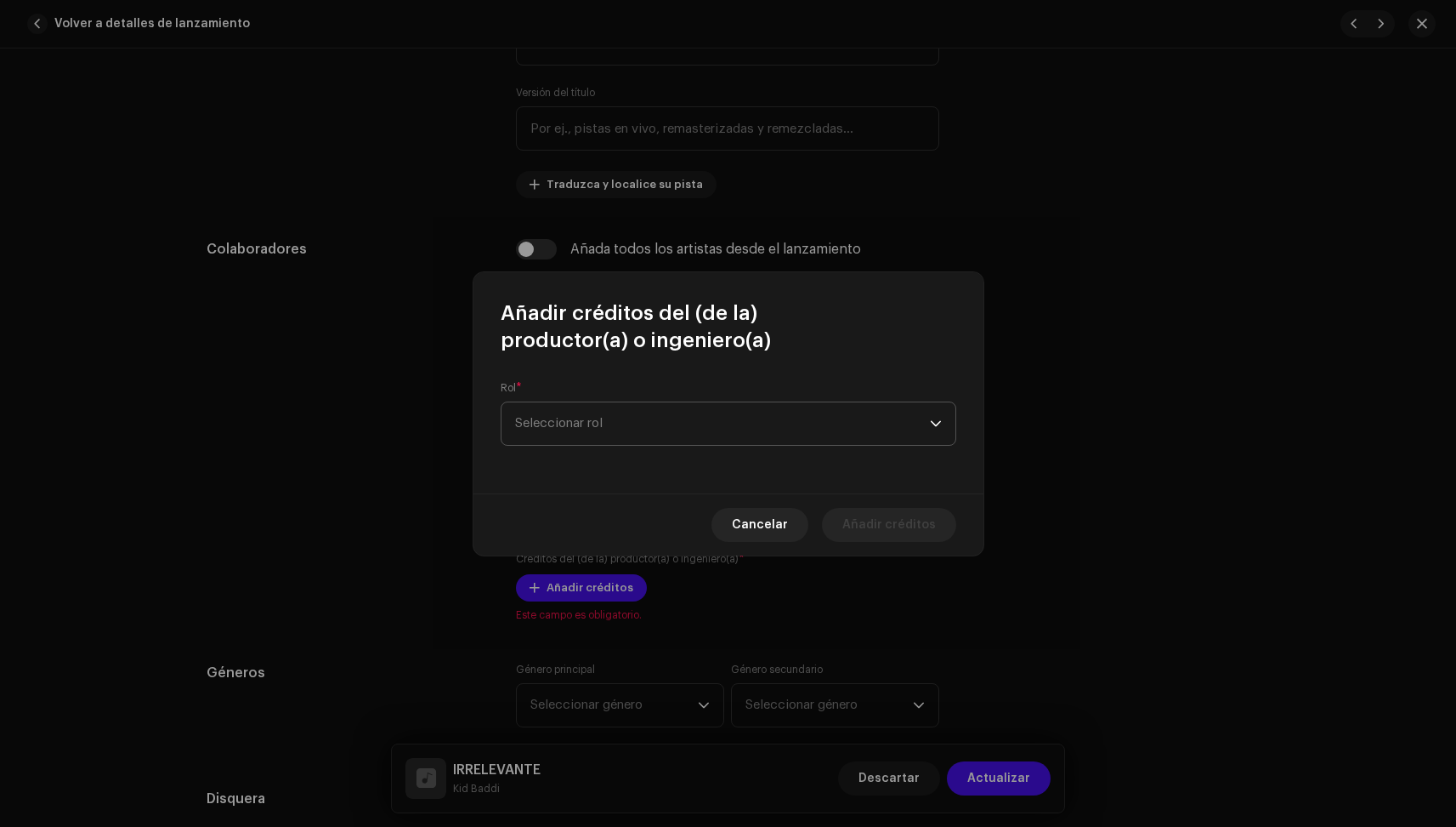
click at [642, 431] on span "Seleccionar rol" at bounding box center [722, 423] width 415 height 43
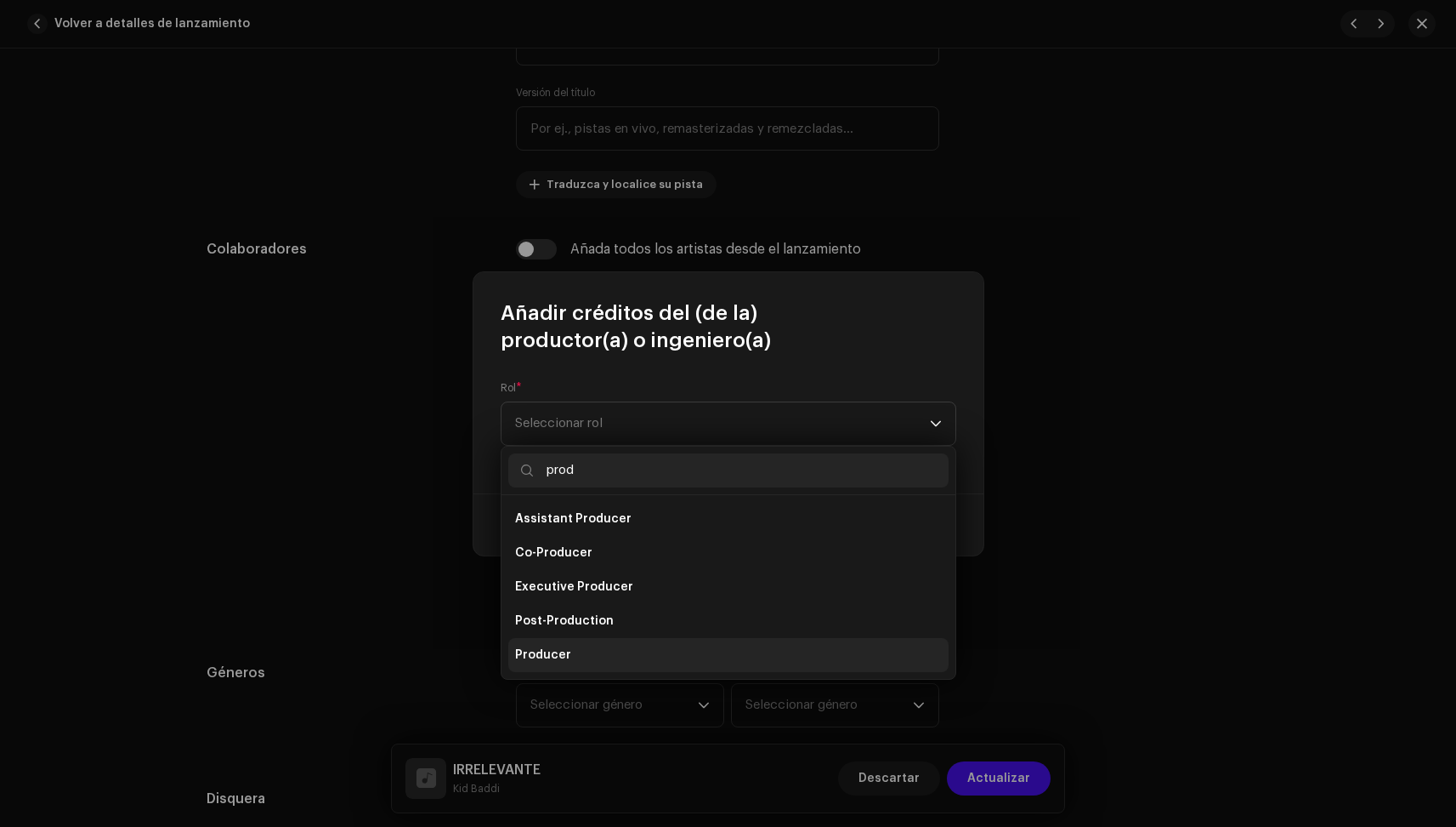
type input "prod"
click at [570, 647] on li "Producer" at bounding box center [728, 654] width 441 height 34
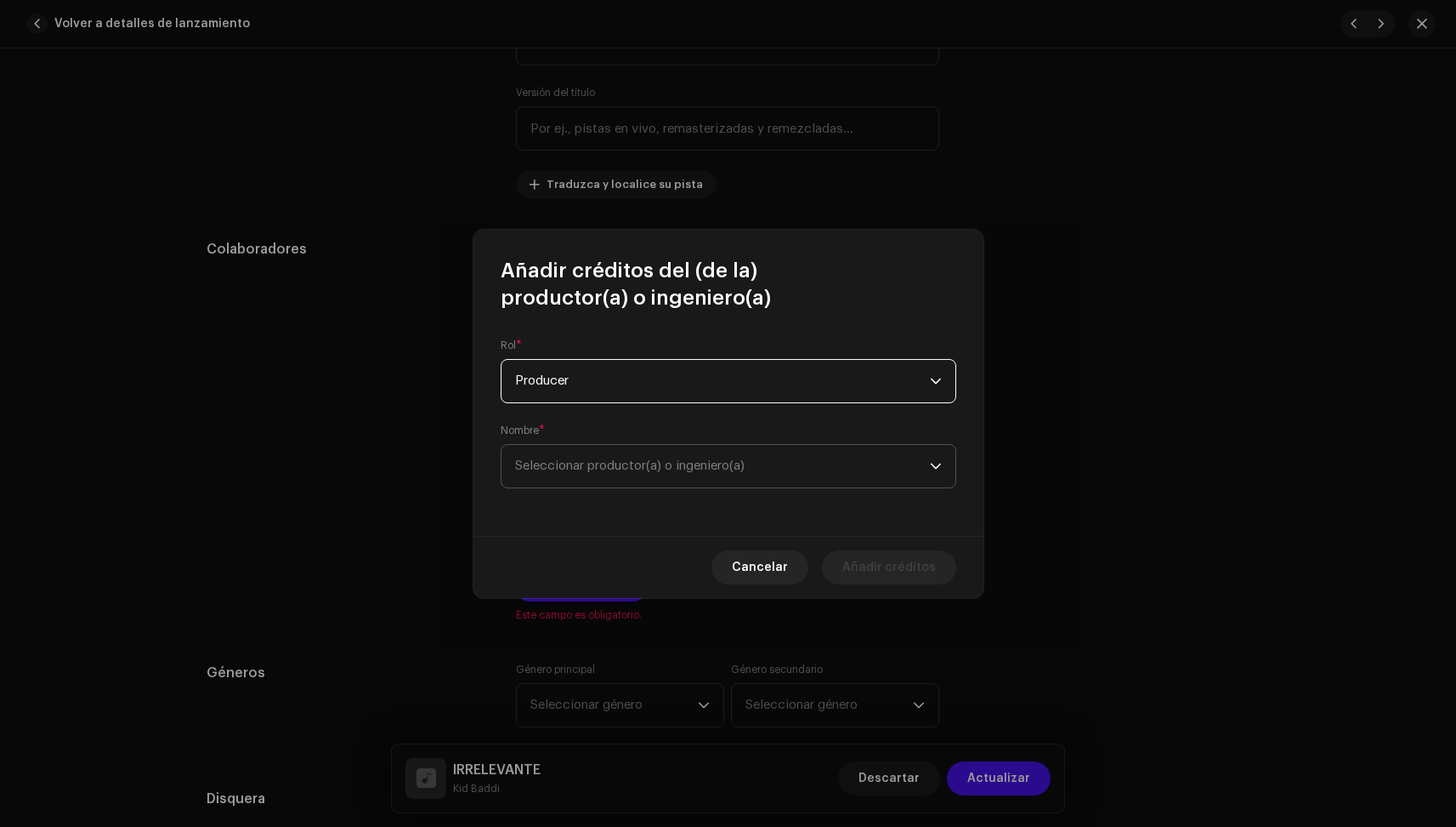
click at [591, 460] on span "Seleccionar productor(a) o ingeniero(a)" at bounding box center [629, 465] width 230 height 13
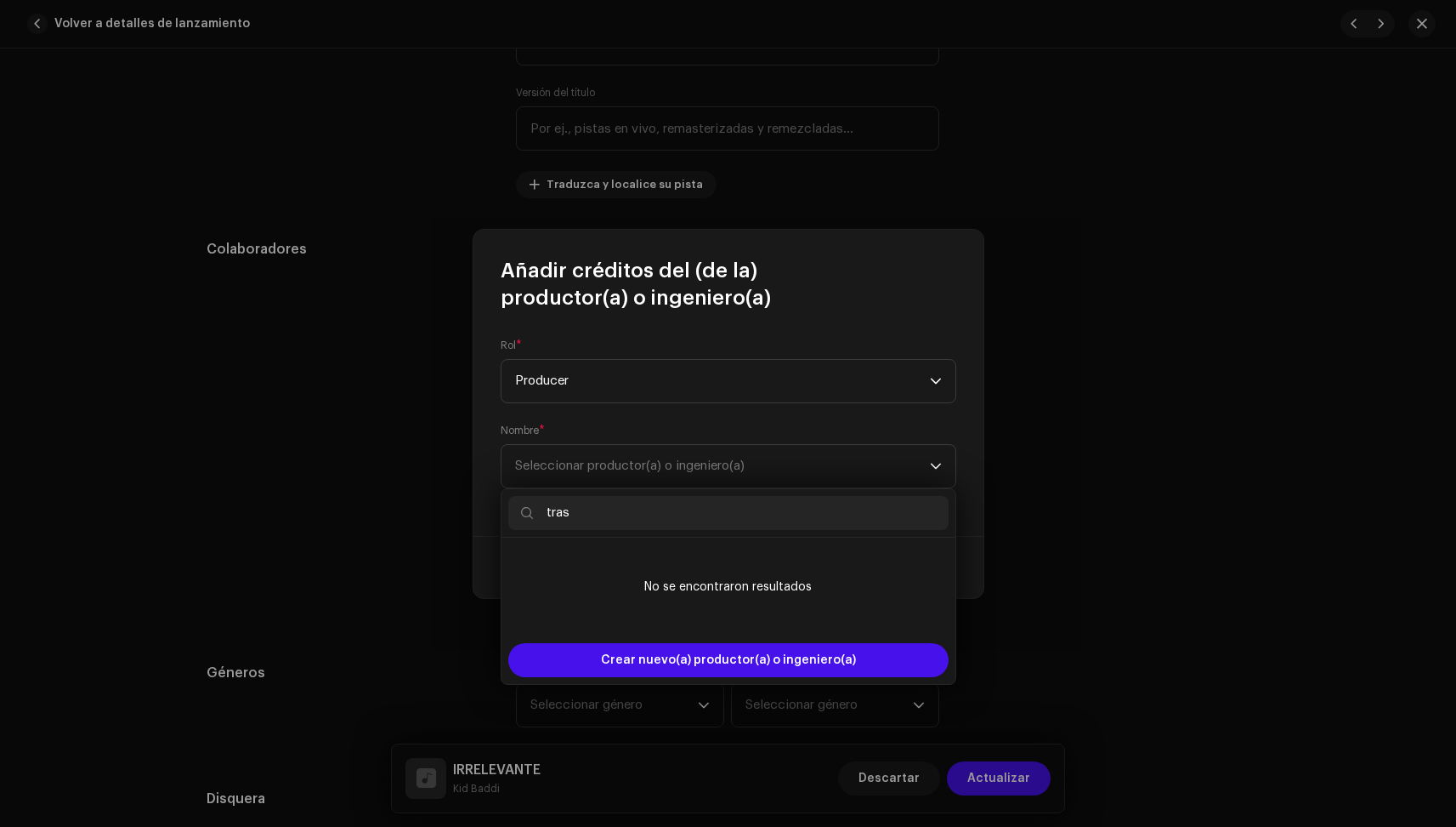
click at [607, 514] on input "tras" at bounding box center [728, 513] width 441 height 34
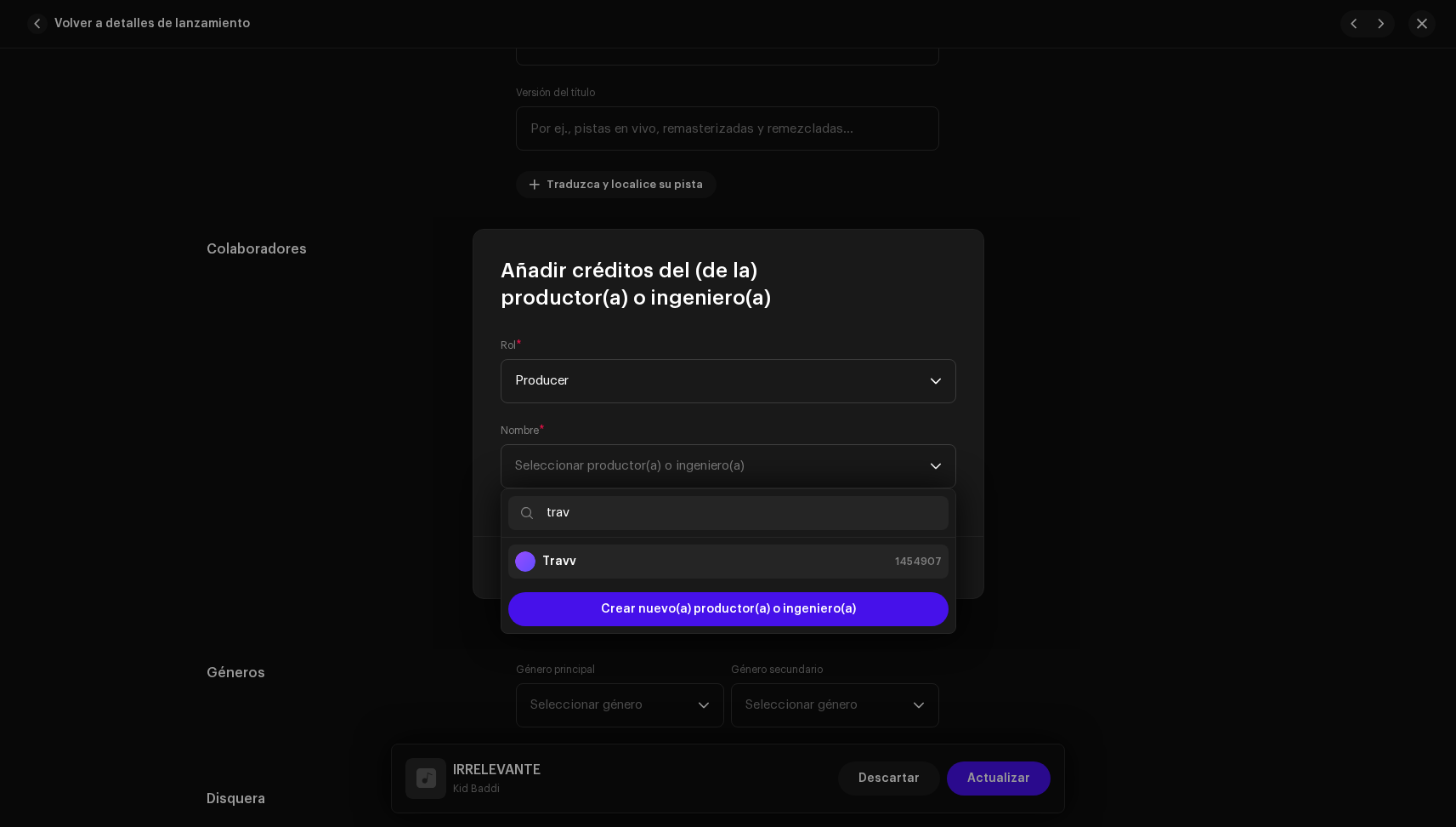
type input "trav"
click at [603, 564] on div "Travv 1454907" at bounding box center [728, 561] width 427 height 20
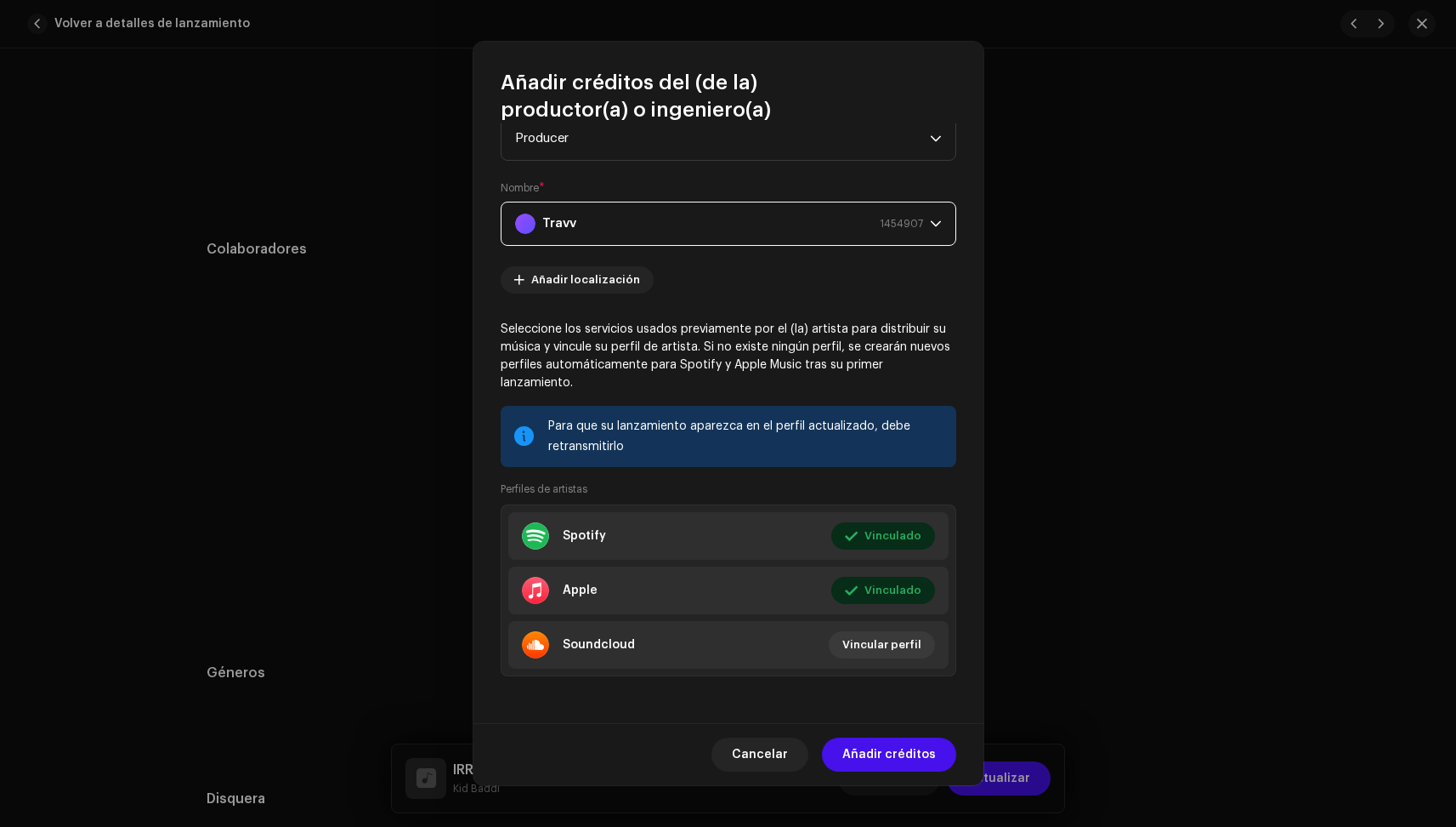
scroll to position [55, 0]
click at [900, 770] on span "Añadir créditos" at bounding box center [889, 753] width 94 height 34
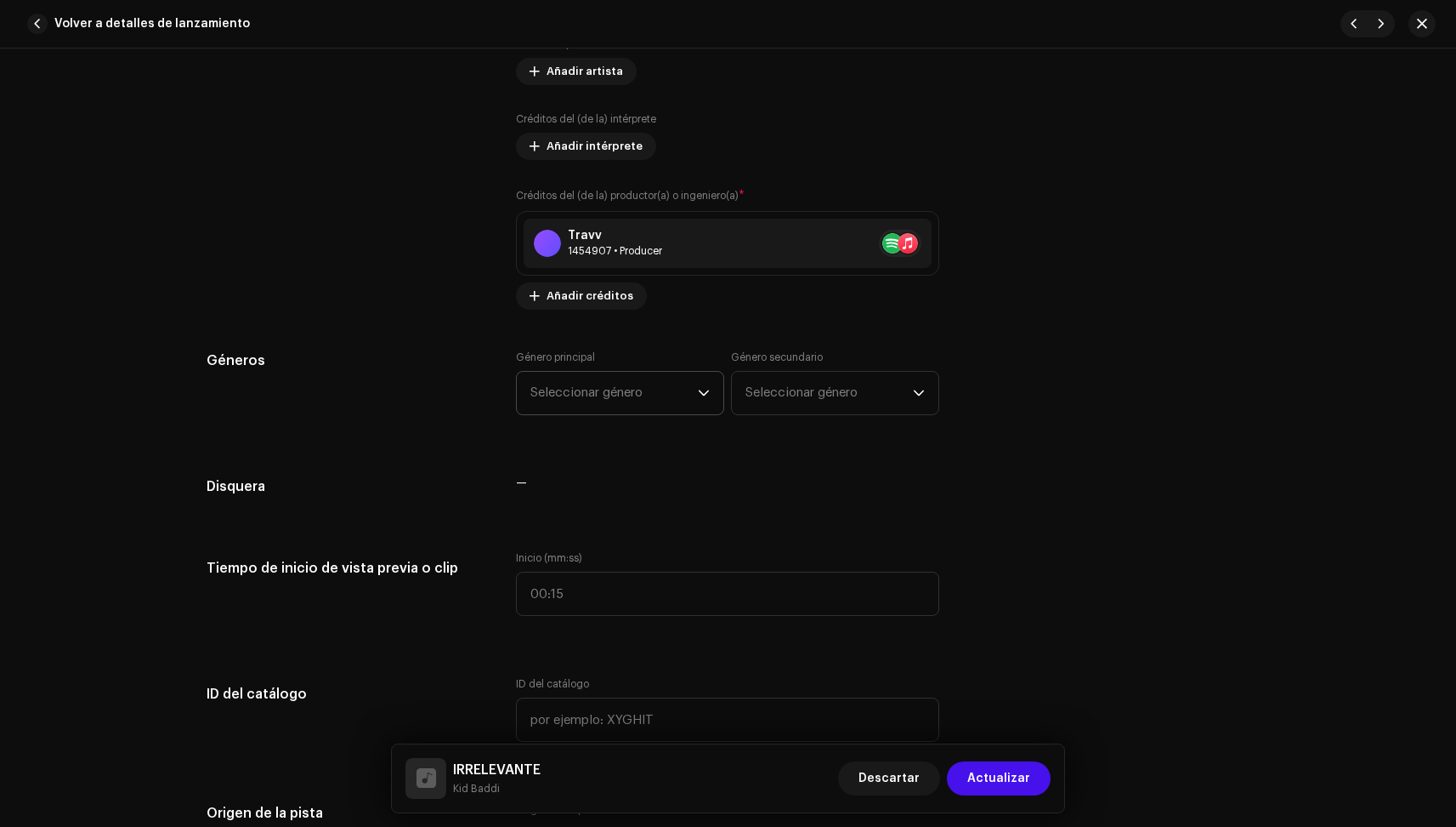
scroll to position [1222, 0]
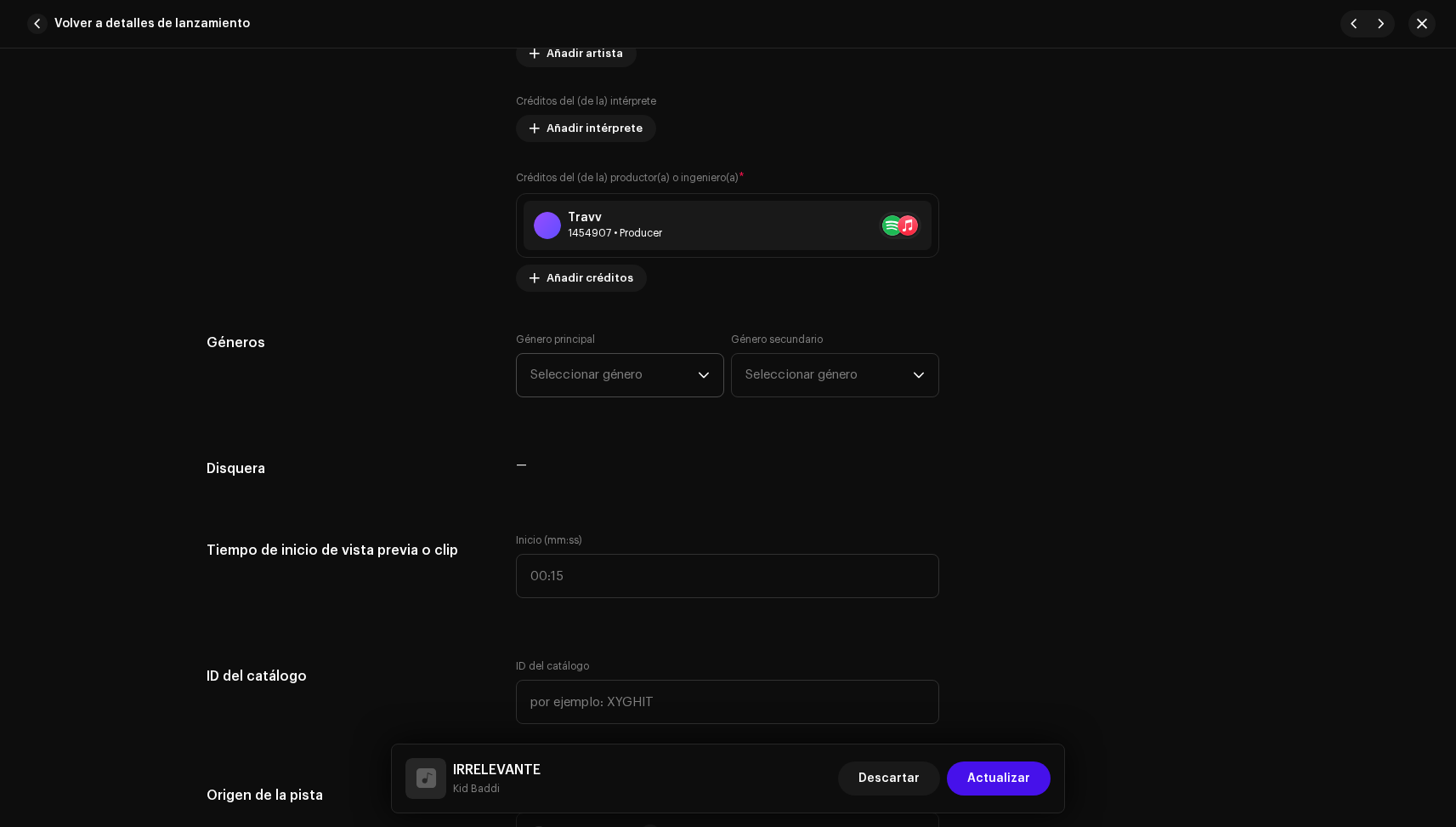
click at [637, 374] on span "Seleccionar género" at bounding box center [614, 374] width 167 height 43
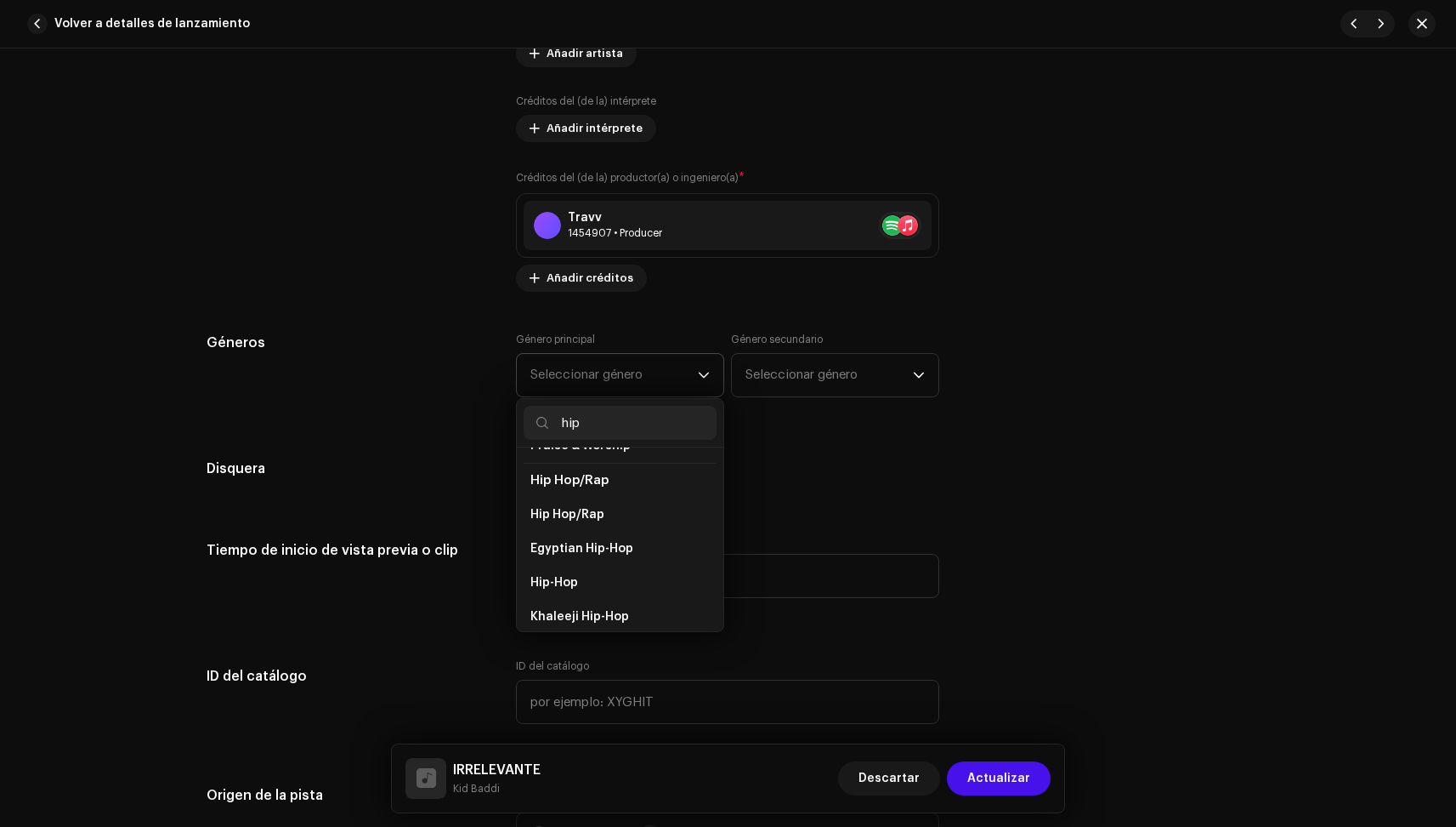
scroll to position [163, 0]
type input "hip"
click at [587, 547] on li "Hip-Hop" at bounding box center [620, 562] width 193 height 34
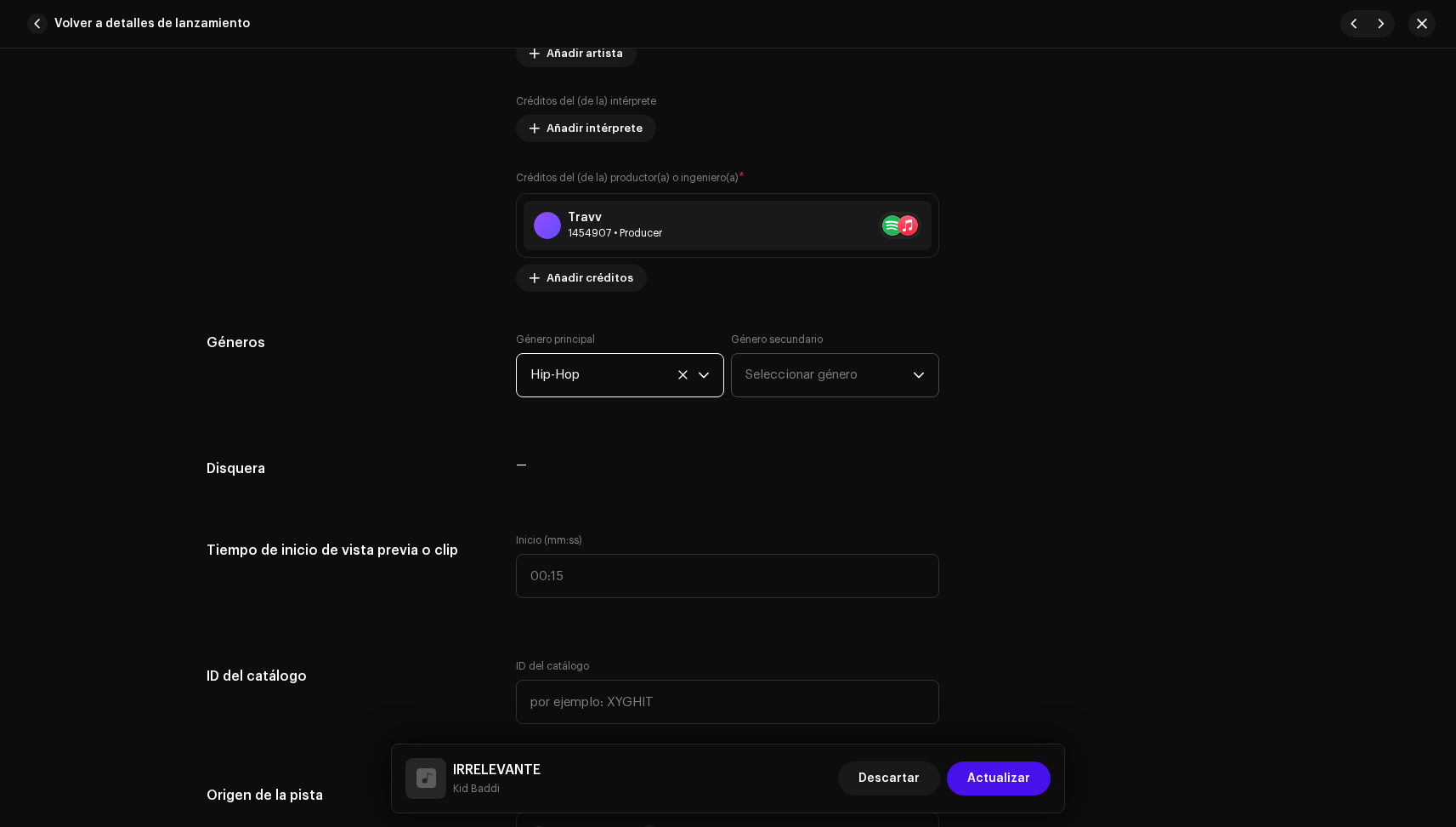
click at [777, 385] on span "Seleccionar género" at bounding box center [829, 374] width 167 height 43
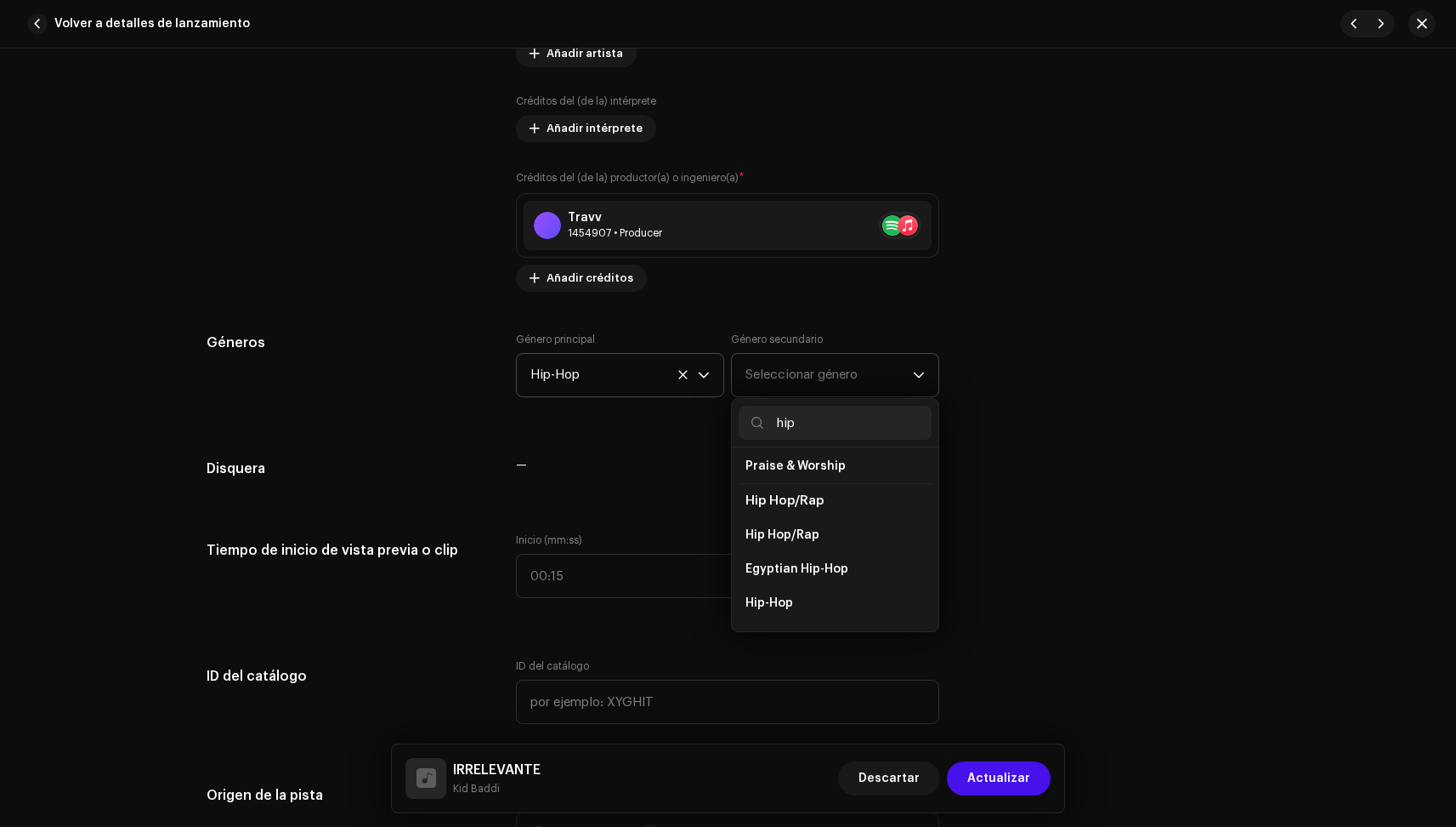
scroll to position [142, 0]
type input "hip"
click at [799, 508] on span "Hip Hop/Rap" at bounding box center [782, 514] width 74 height 17
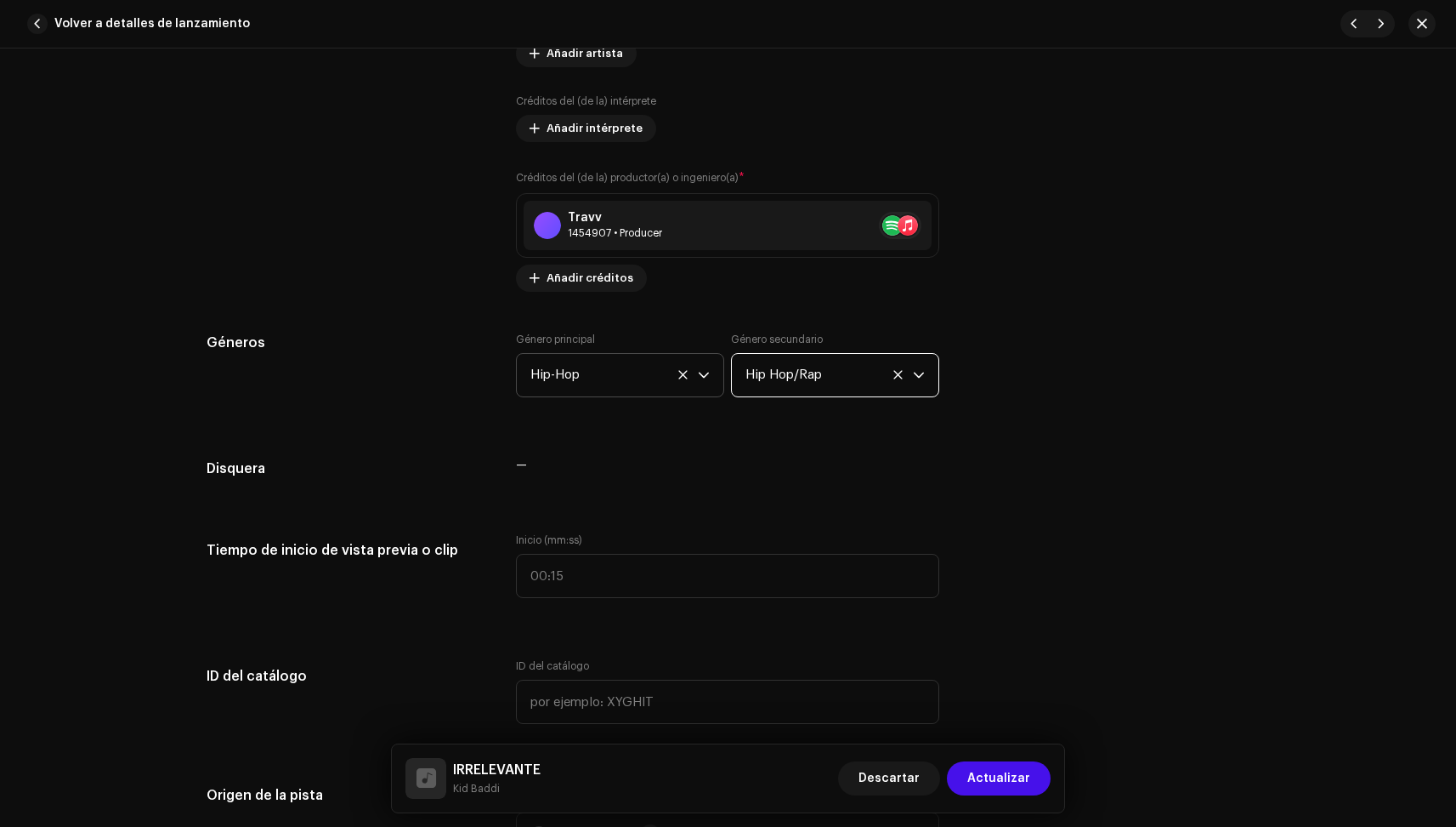
click at [717, 495] on div "Detalles de la pista Complete los siguientes pasos para finalizar su pista. 1 d…" at bounding box center [728, 709] width 1098 height 3684
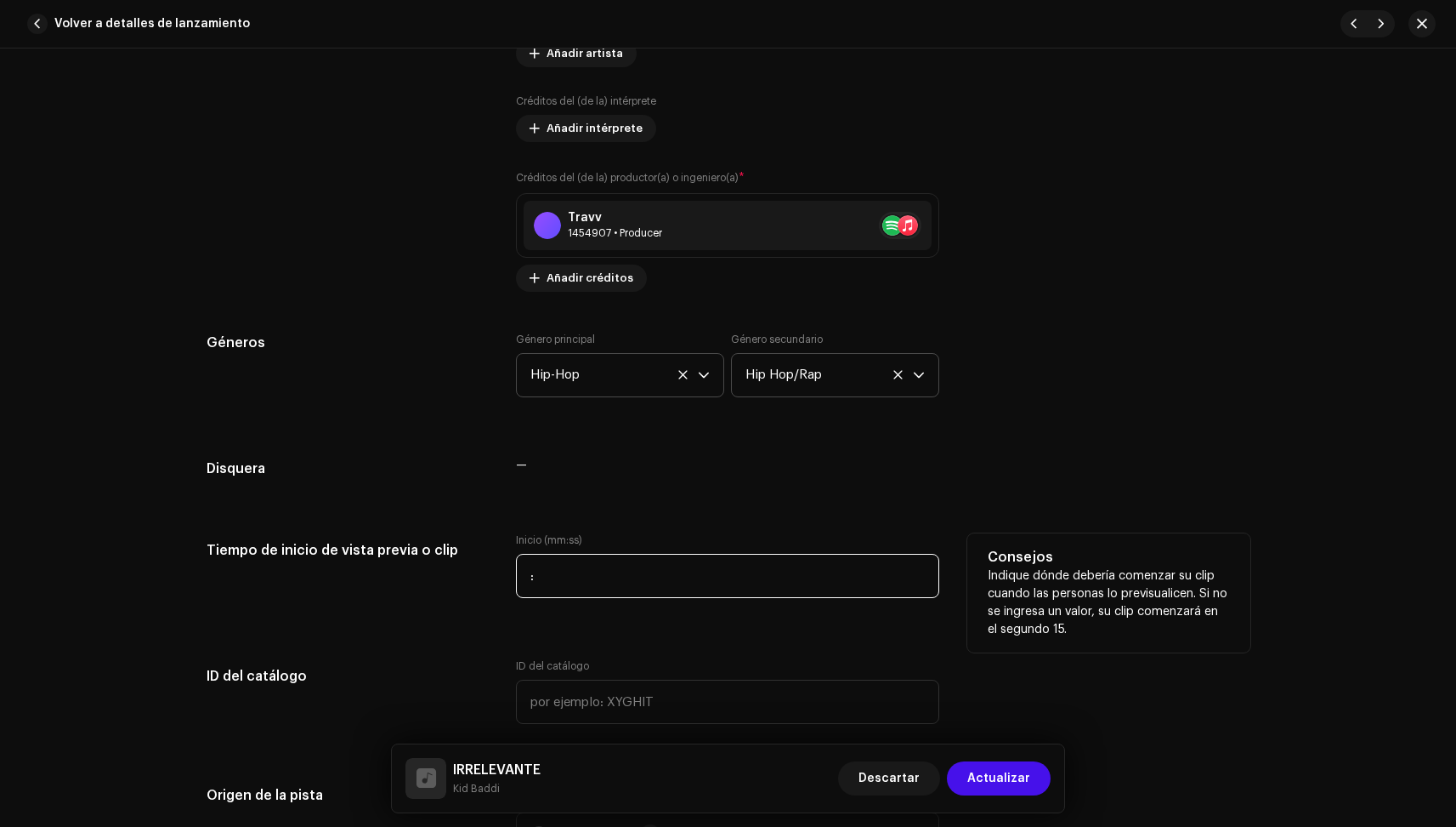
click at [636, 566] on input ":" at bounding box center [728, 575] width 423 height 45
type input "02:09"
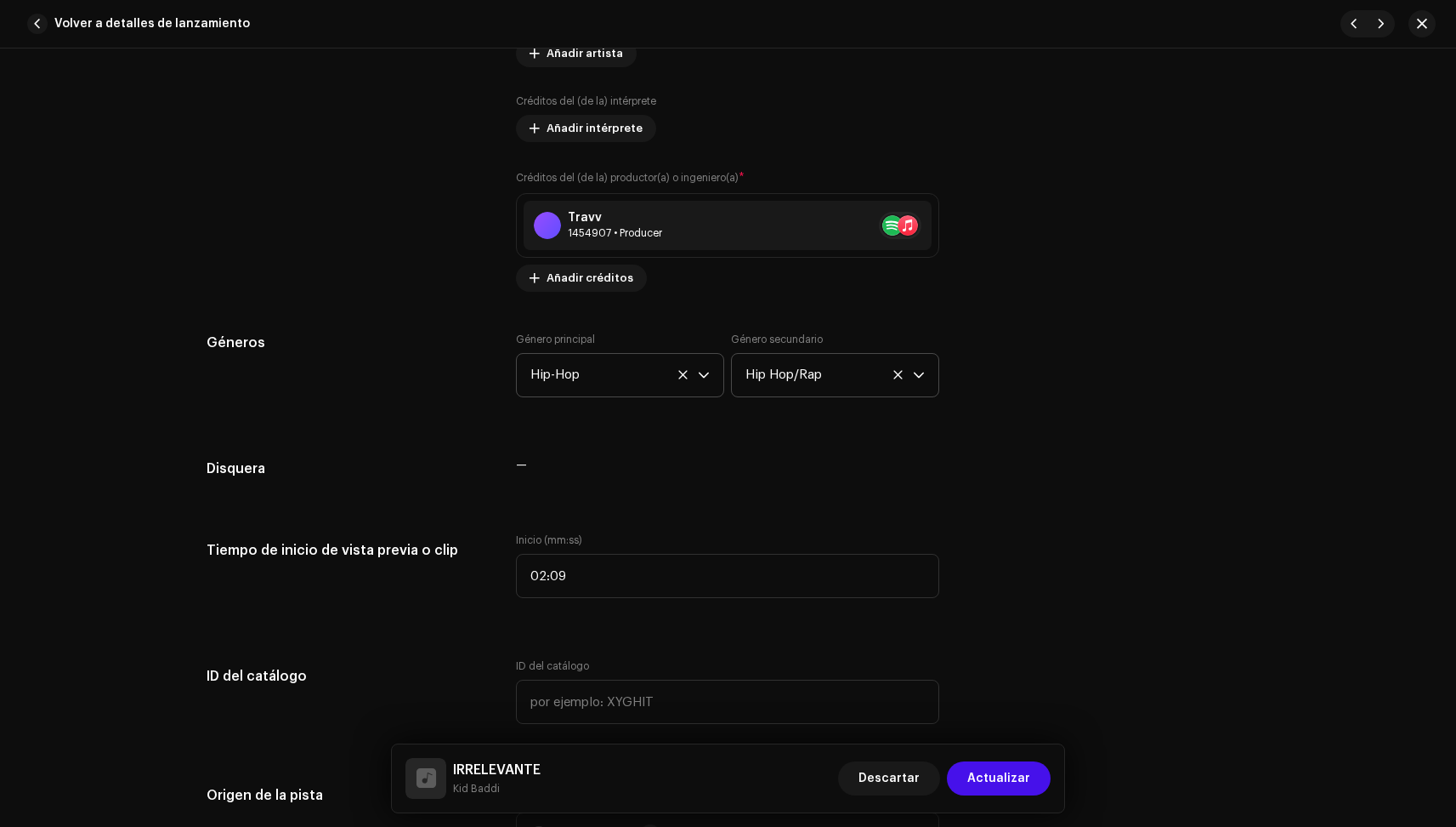
click at [714, 526] on div "Detalles de la pista Complete los siguientes pasos para finalizar su pista. 1 d…" at bounding box center [728, 709] width 1098 height 3684
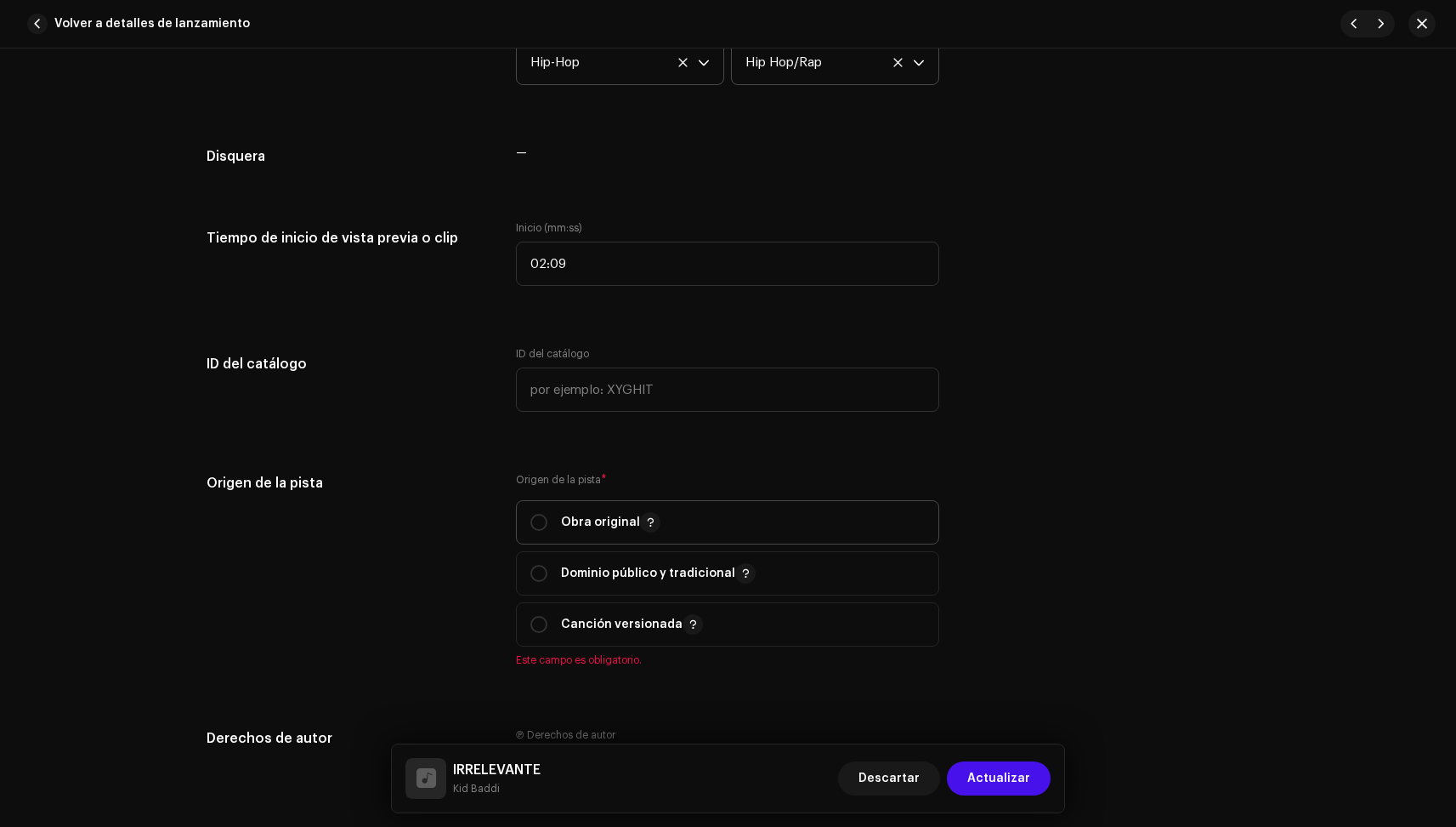
click at [670, 523] on span "Obra original" at bounding box center [728, 522] width 394 height 43
radio input "true"
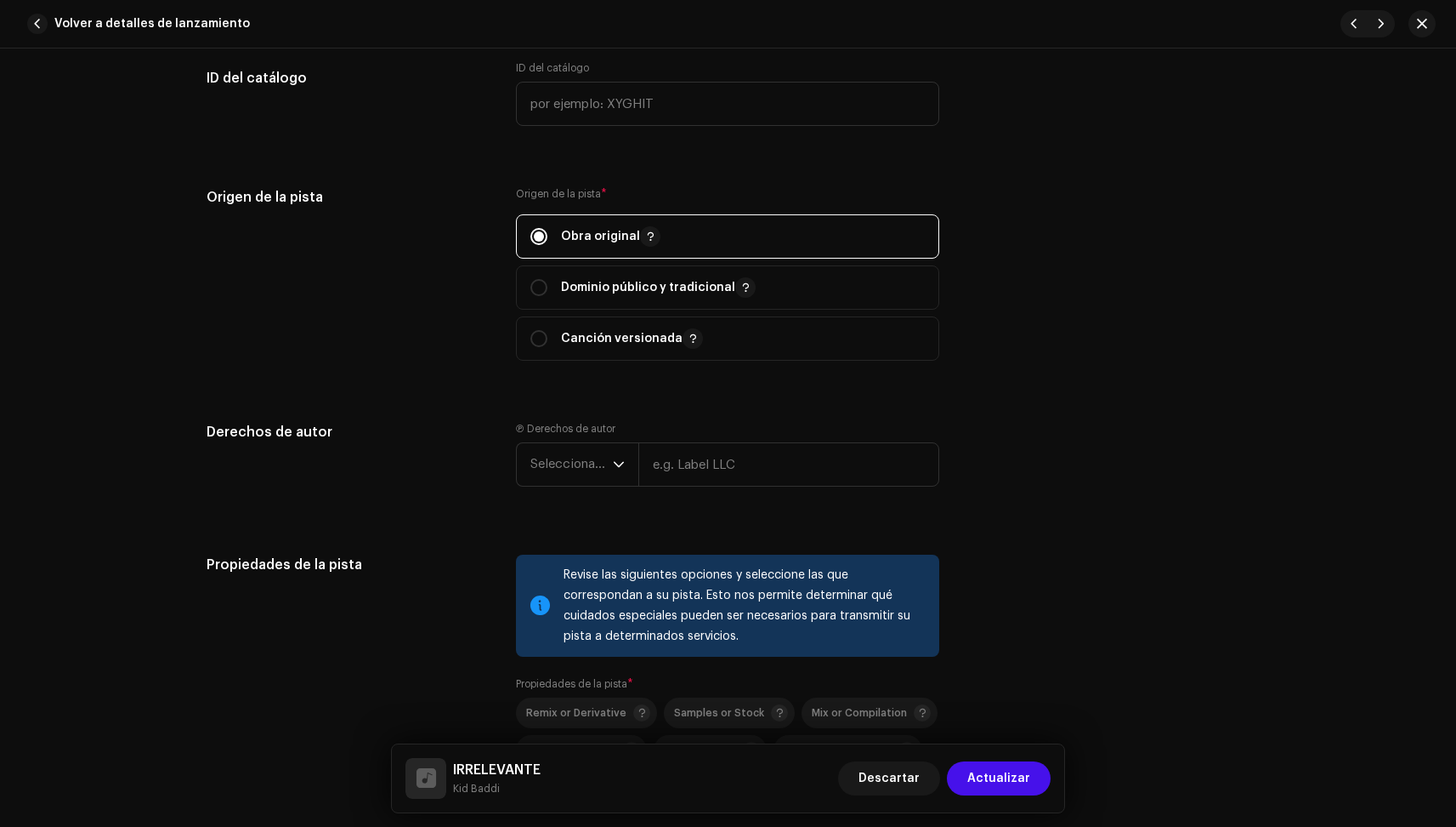
scroll to position [1823, 0]
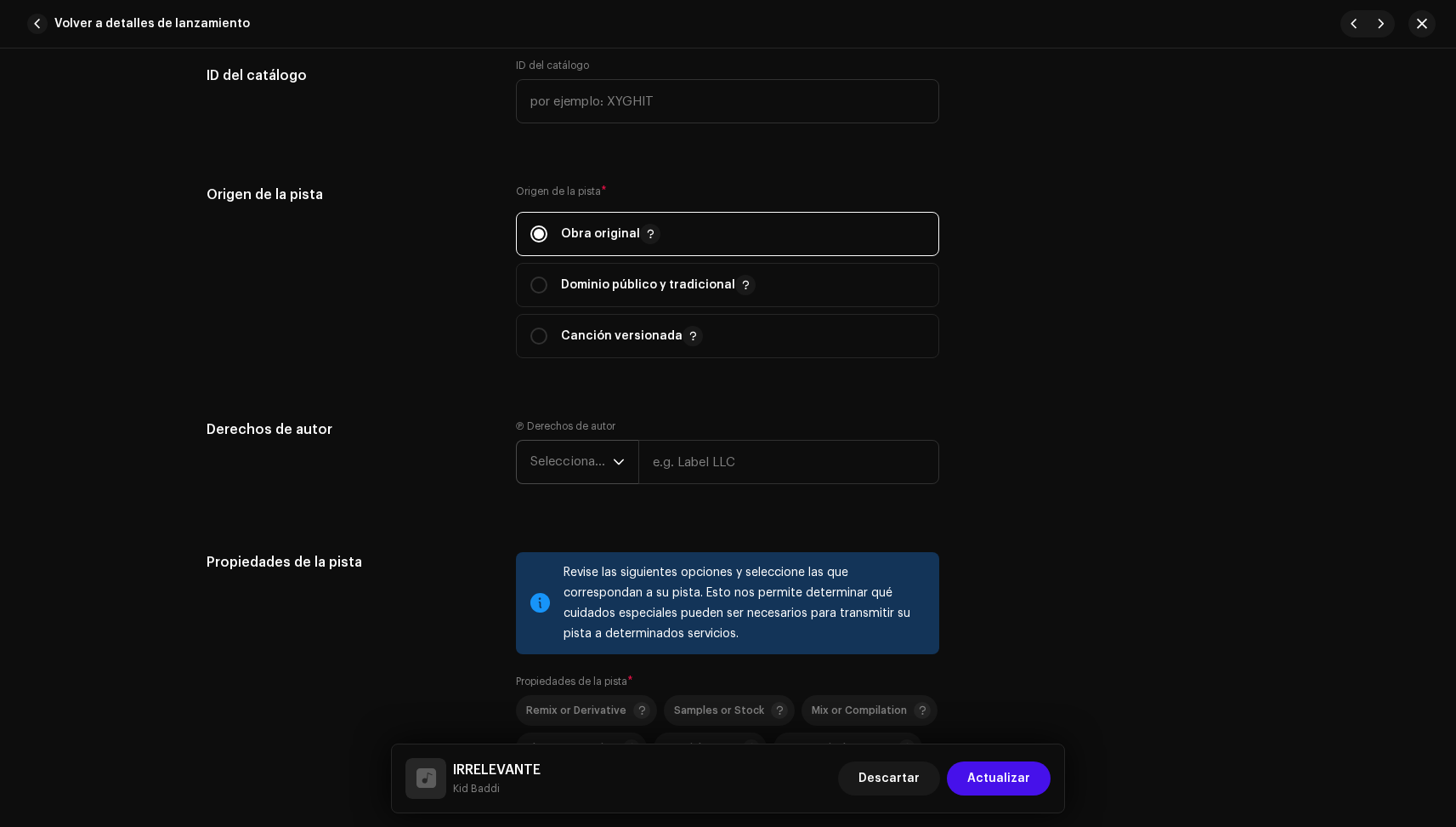
click at [599, 448] on span "Seleccionar año" at bounding box center [571, 462] width 83 height 43
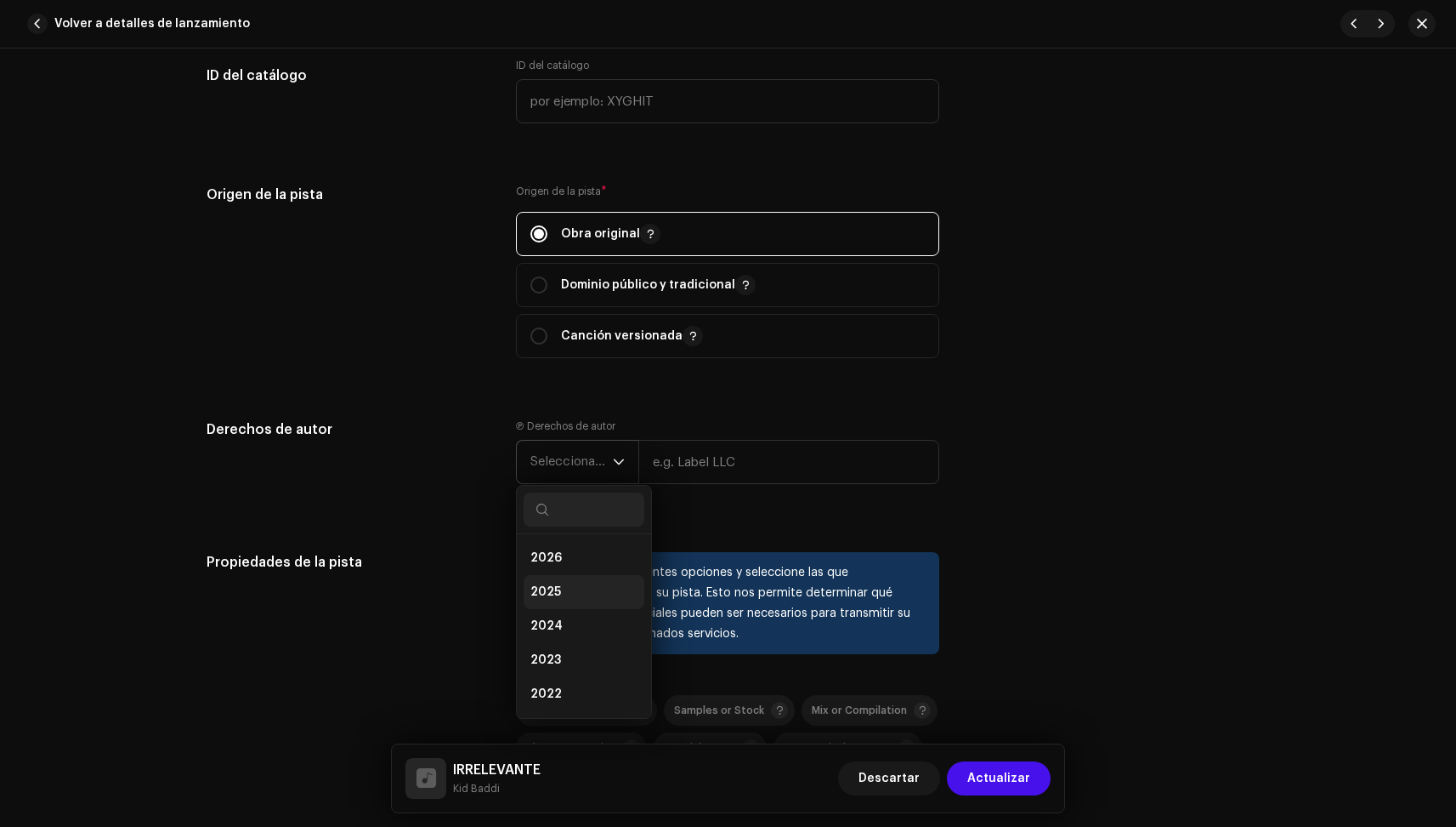
click at [572, 581] on li "2025" at bounding box center [584, 592] width 121 height 34
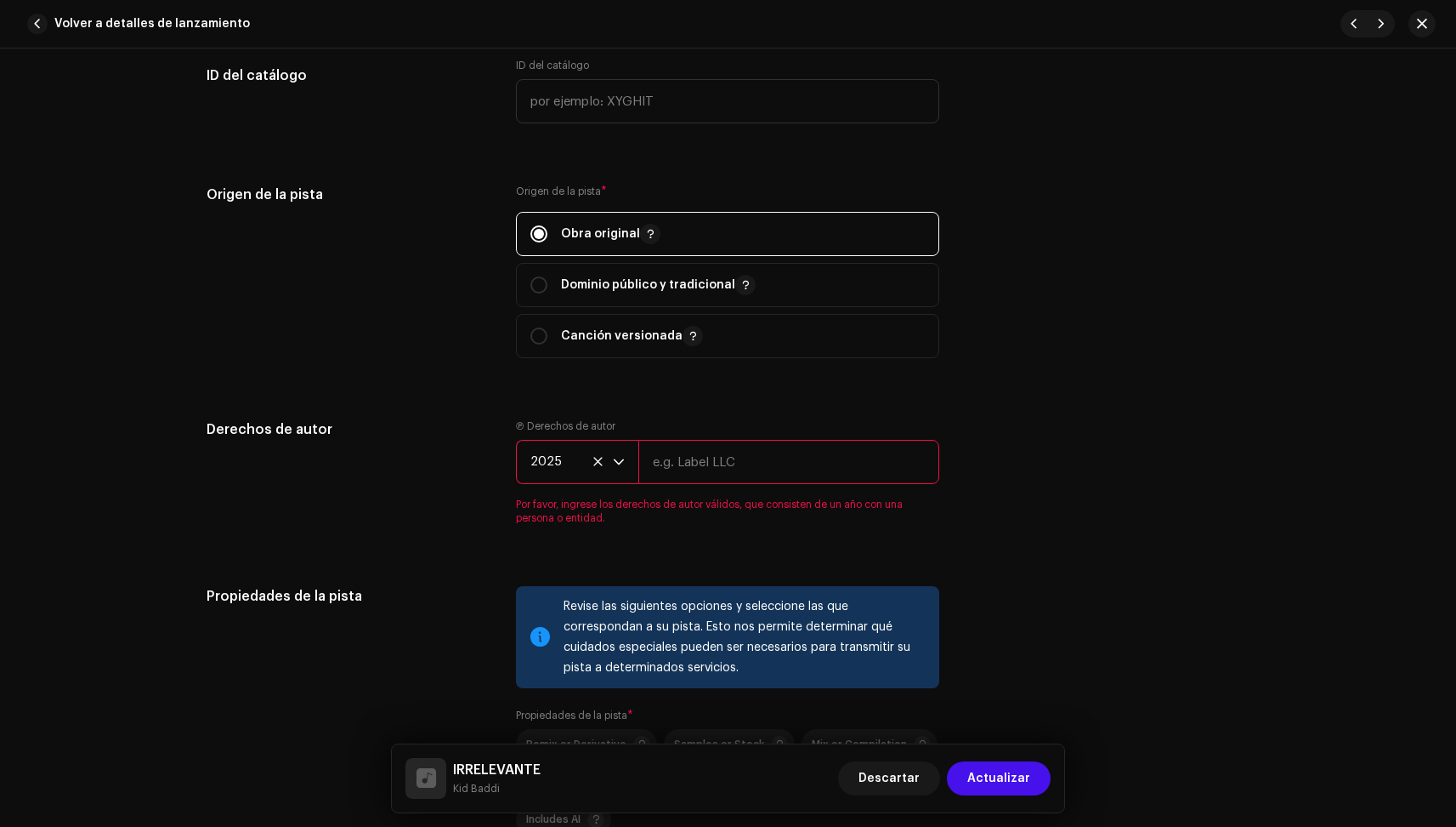
click at [719, 468] on input "text" at bounding box center [788, 462] width 301 height 45
type input "[PERSON_NAME]"
click at [1110, 464] on div "Derechos de autor Ⓟ Derechos de autor 2025 [PERSON_NAME] Por favor, ingrese los…" at bounding box center [728, 482] width 1044 height 126
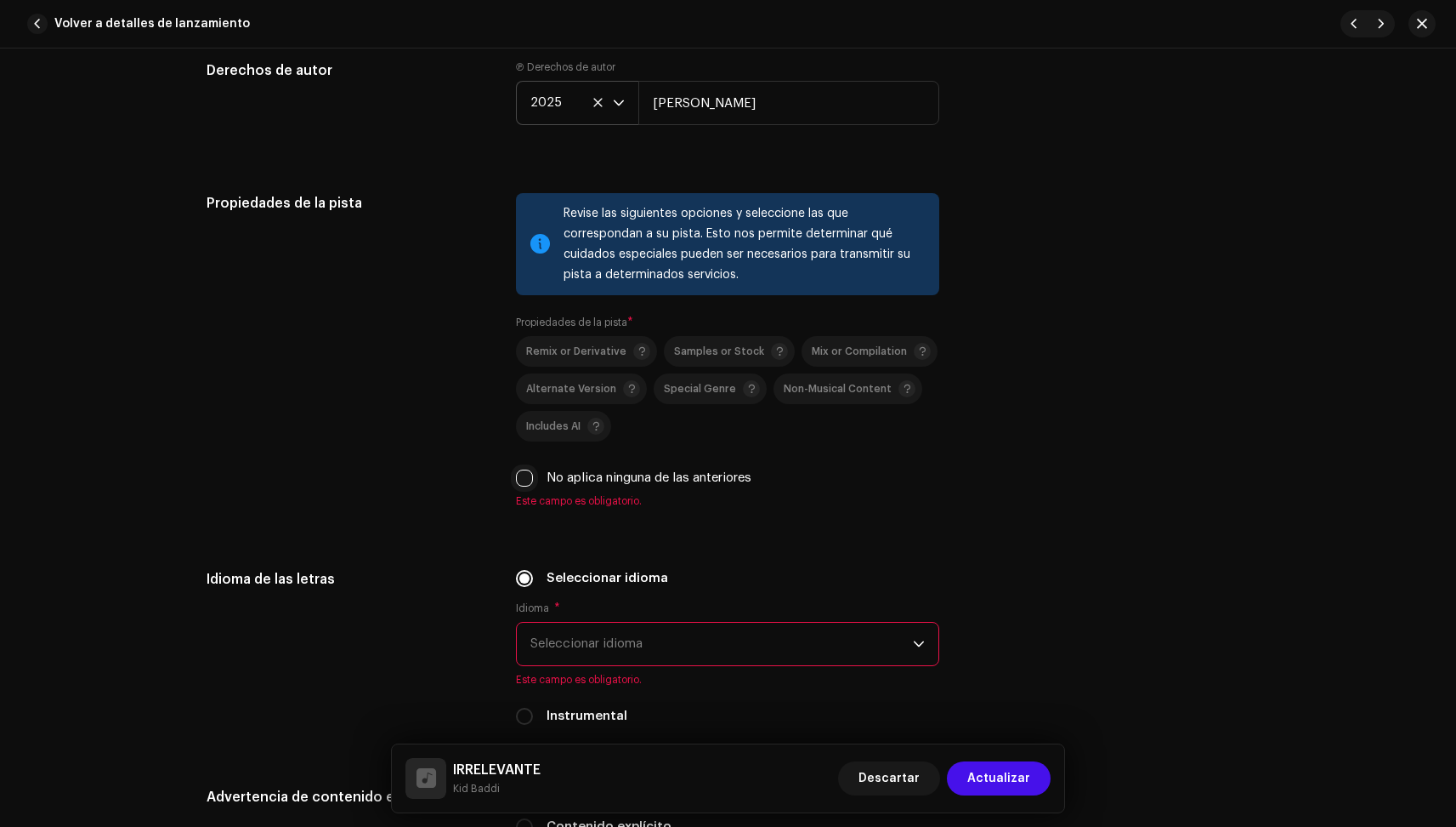
click at [516, 479] on input "No aplica ninguna de las anteriores" at bounding box center [524, 478] width 17 height 17
checkbox input "true"
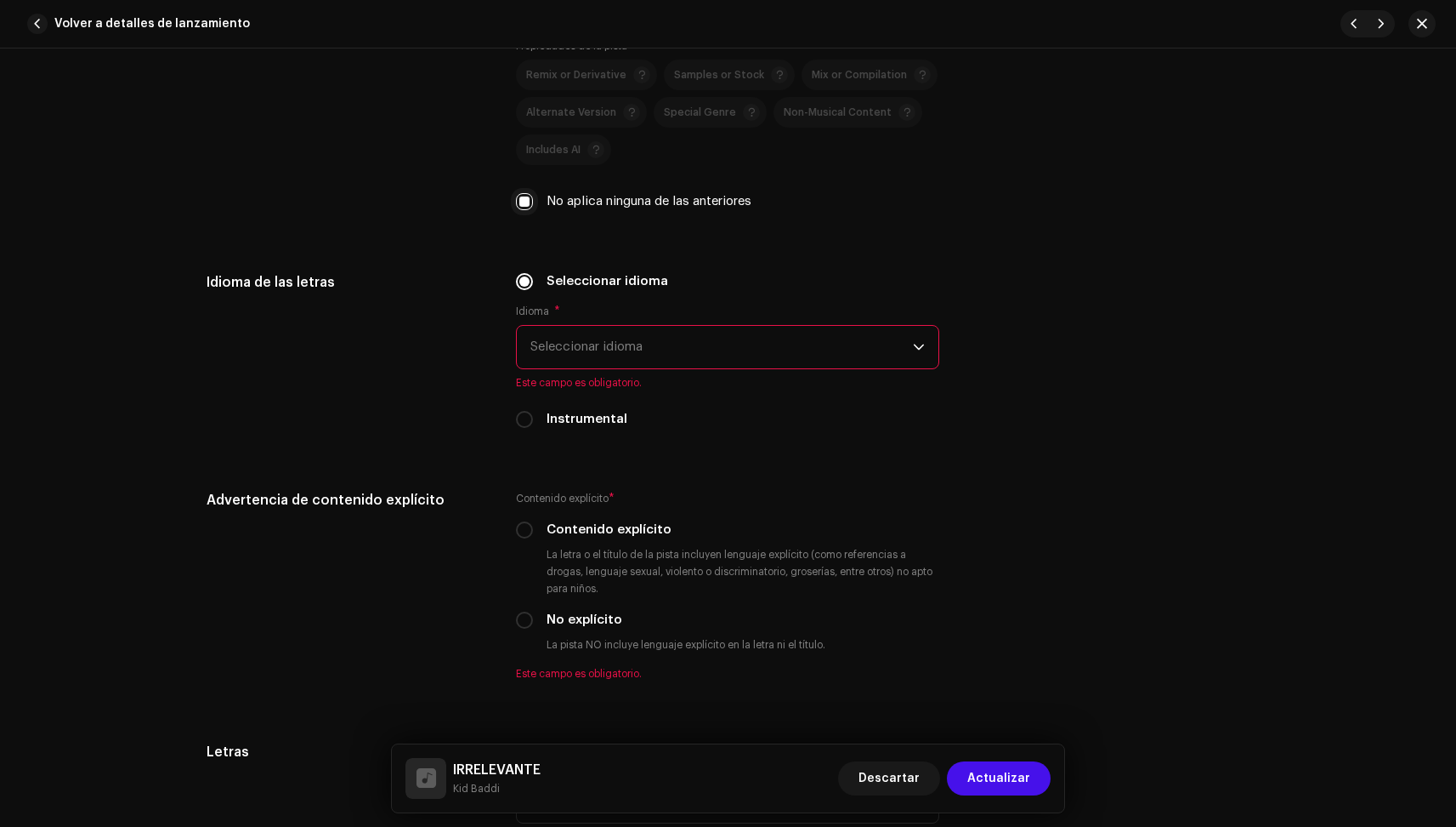
scroll to position [2481, 0]
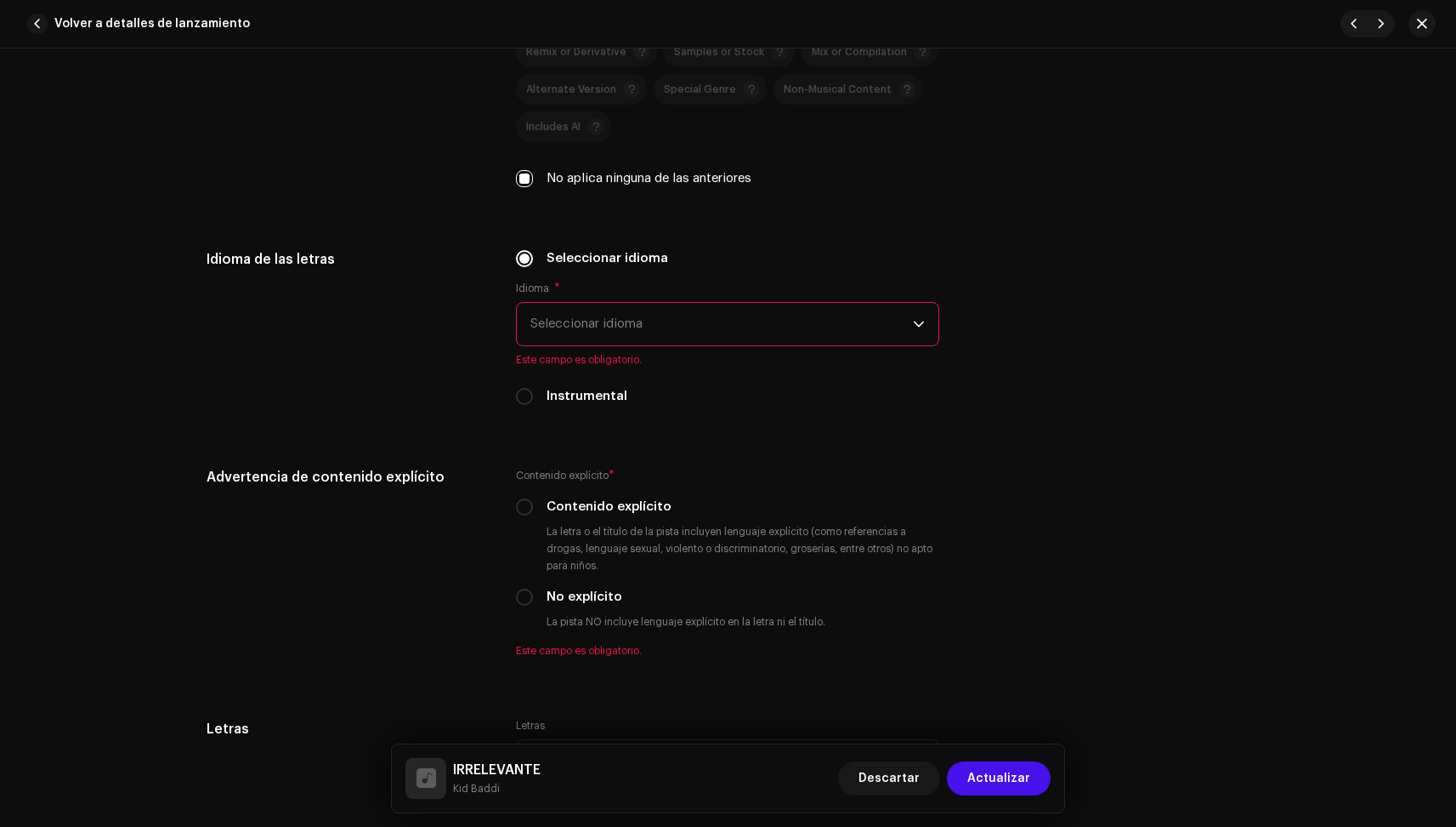
click at [577, 327] on span "Seleccionar idioma" at bounding box center [721, 324] width 382 height 43
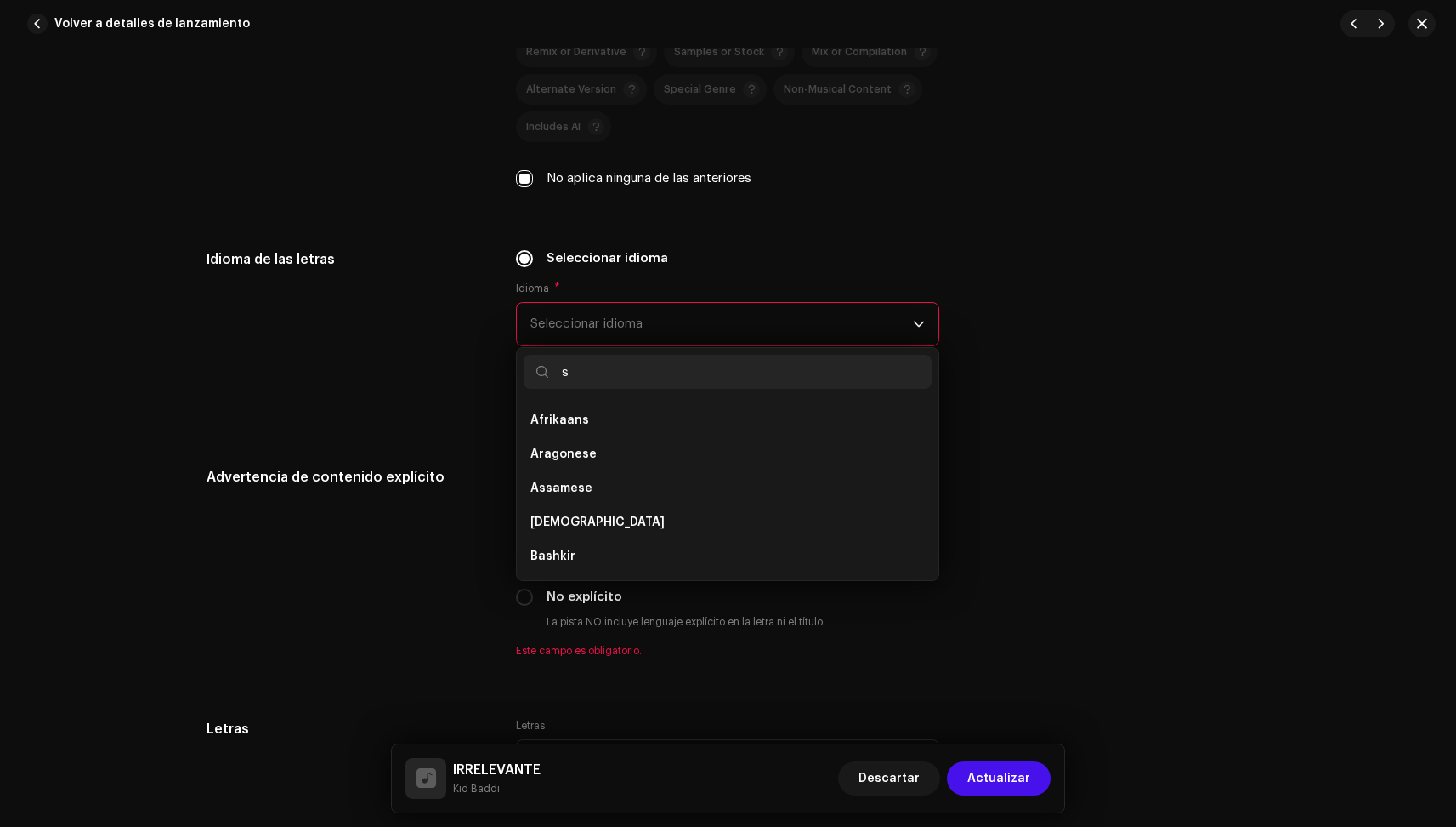
scroll to position [0, 0]
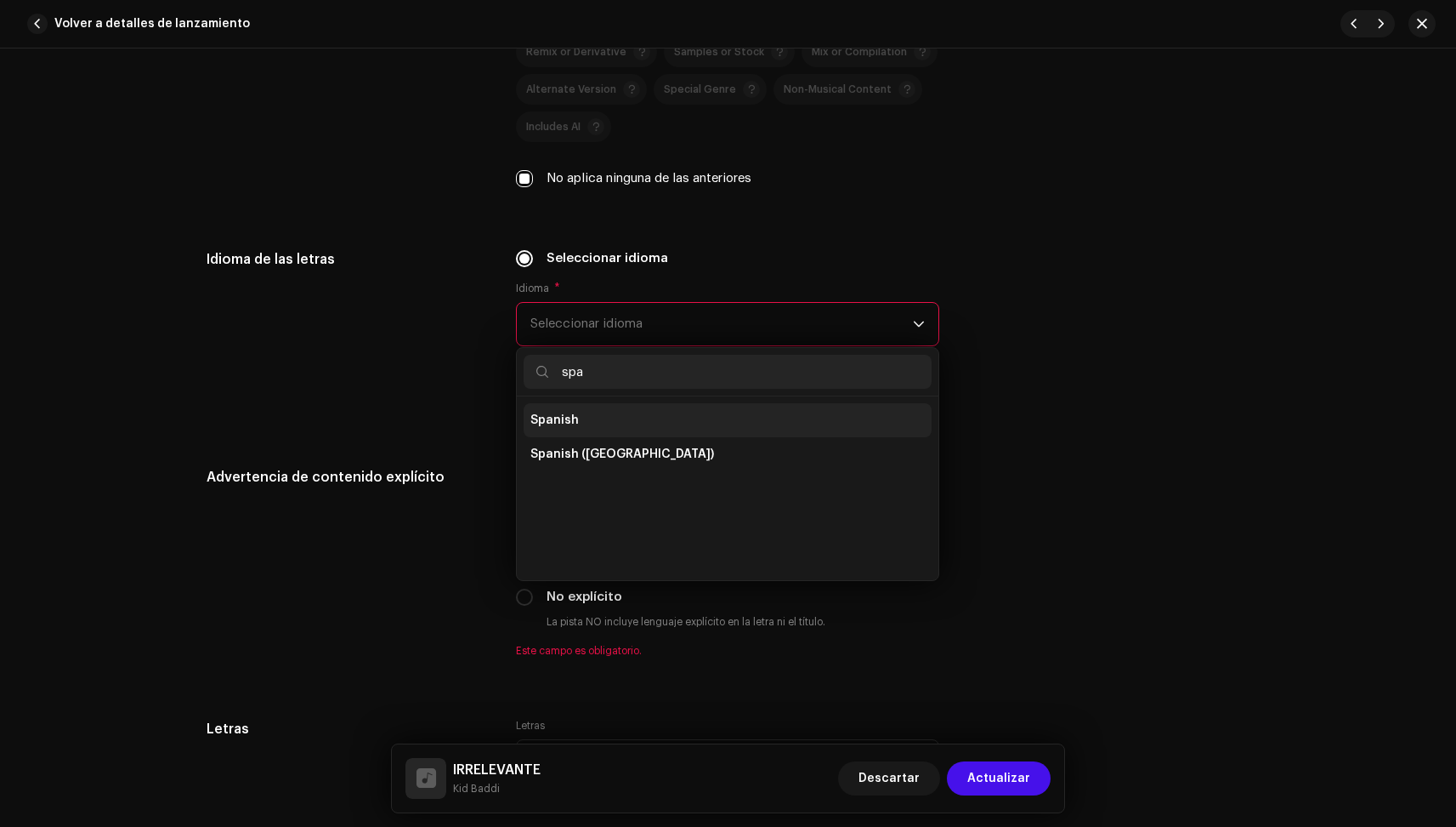
type input "spa"
click at [572, 416] on span "Spanish" at bounding box center [554, 420] width 48 height 17
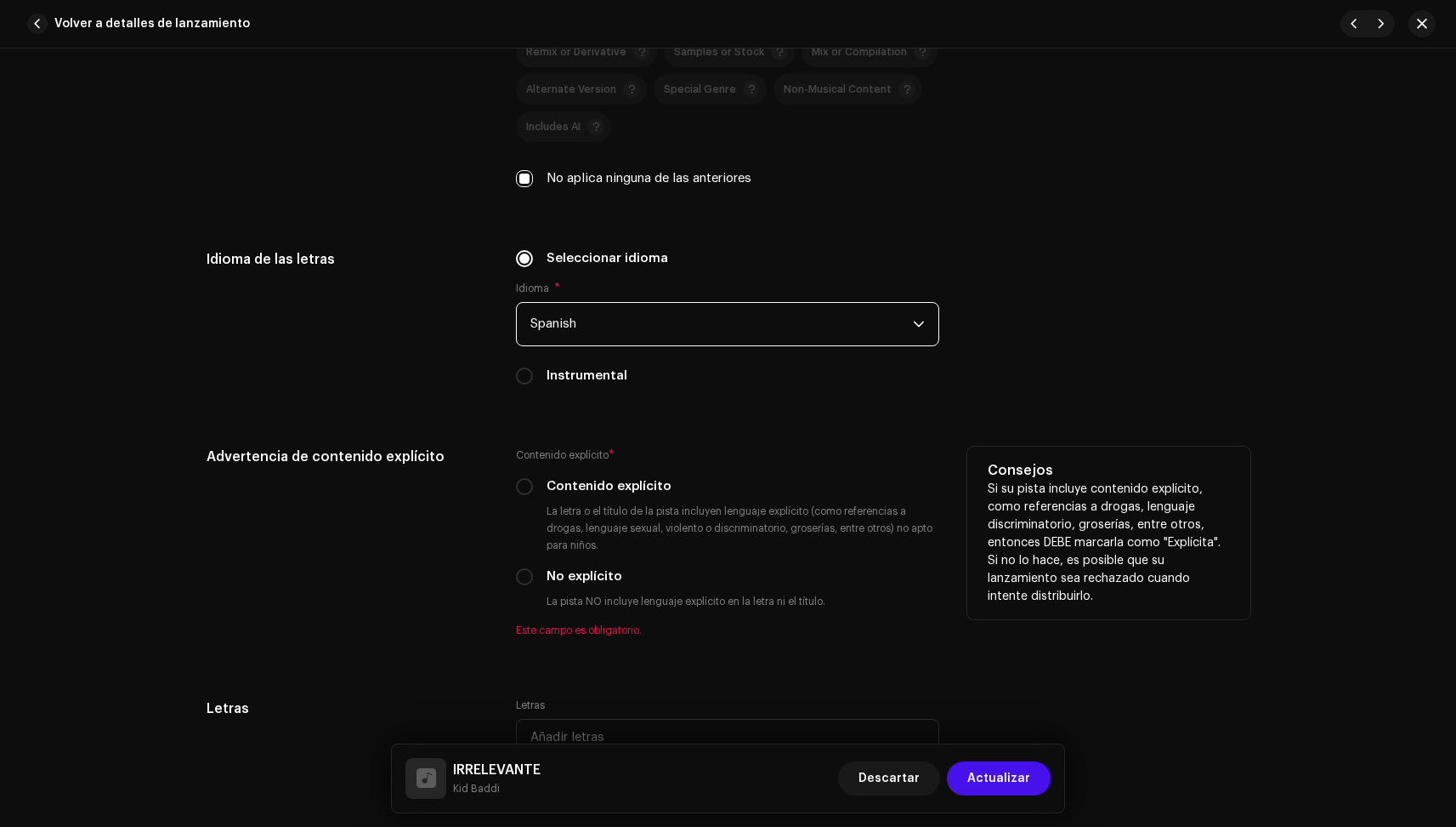
click at [511, 573] on div "Advertencia de contenido explícito Contenido explícito * Contenido explícito La…" at bounding box center [728, 552] width 1044 height 211
click at [516, 575] on input "No explícito" at bounding box center [524, 576] width 17 height 17
radio input "true"
click at [460, 597] on div "Advertencia de contenido explícito" at bounding box center [348, 542] width 283 height 191
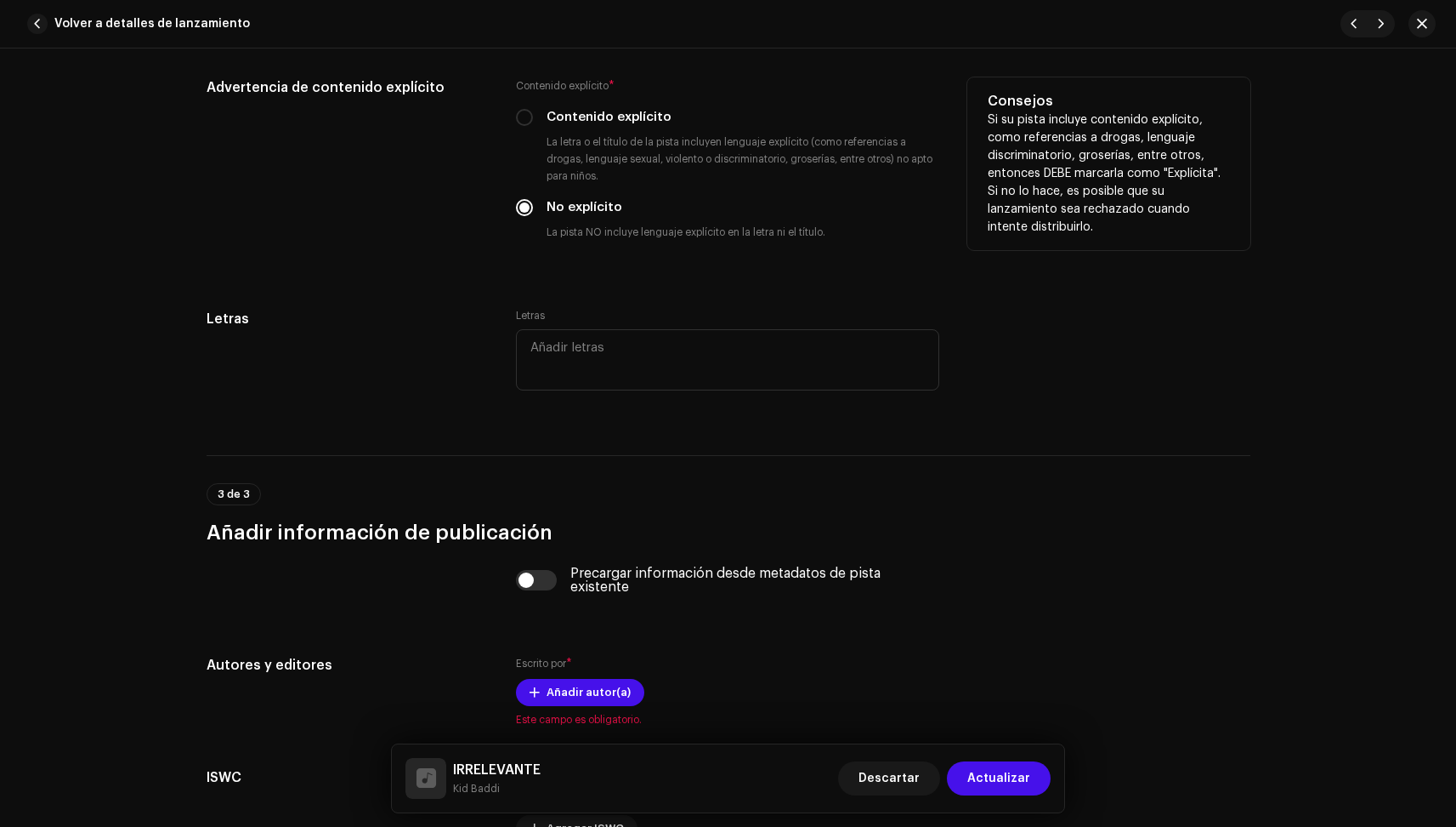
scroll to position [2906, 0]
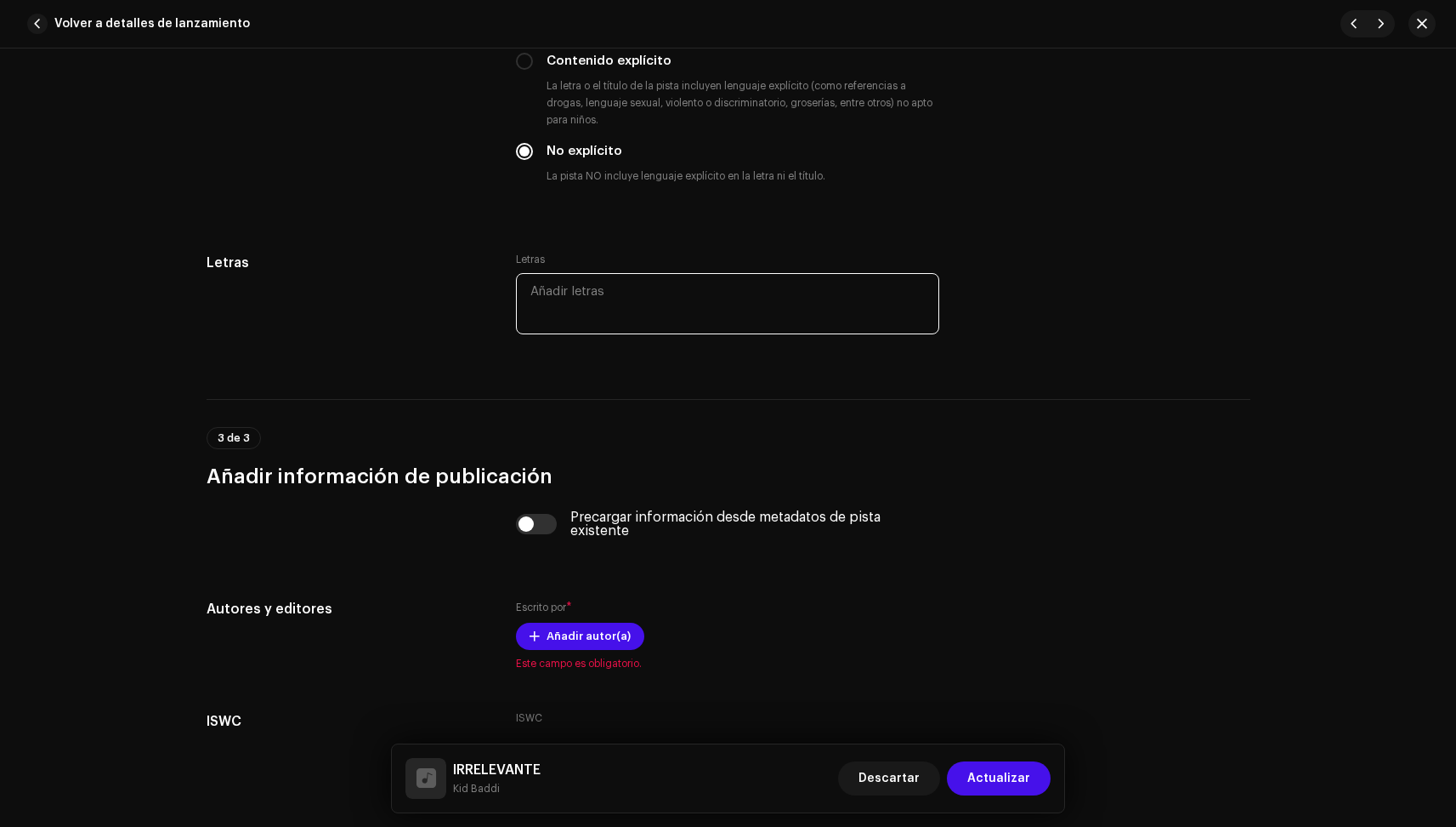
click at [653, 312] on textarea at bounding box center [728, 303] width 423 height 61
click at [644, 306] on textarea at bounding box center [728, 303] width 423 height 61
paste textarea "Lore ipsu dolor sitamet conse Ad elit’ s doe te incid u lab et dol Ma al enimad…"
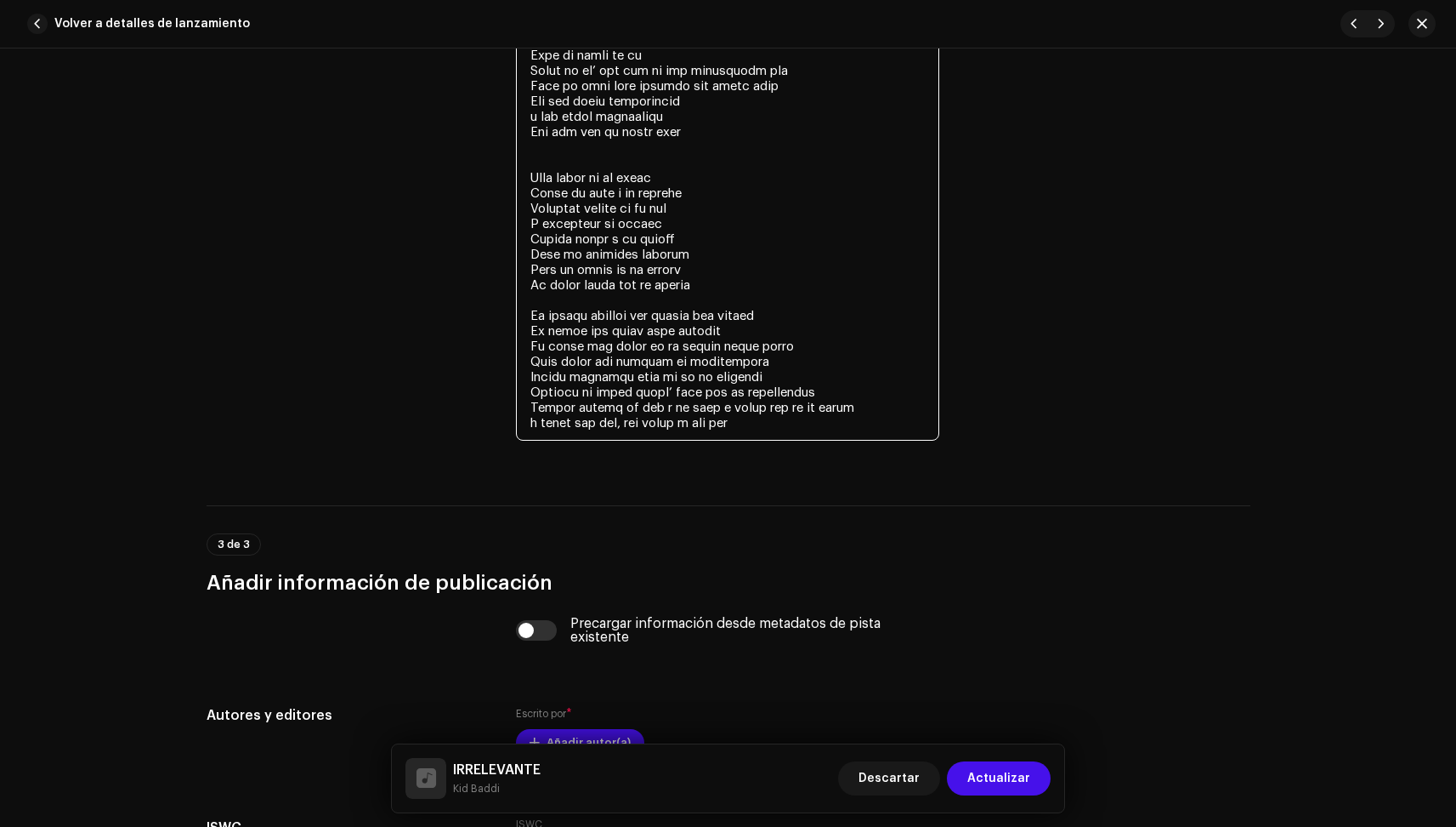
scroll to position [3923, 0]
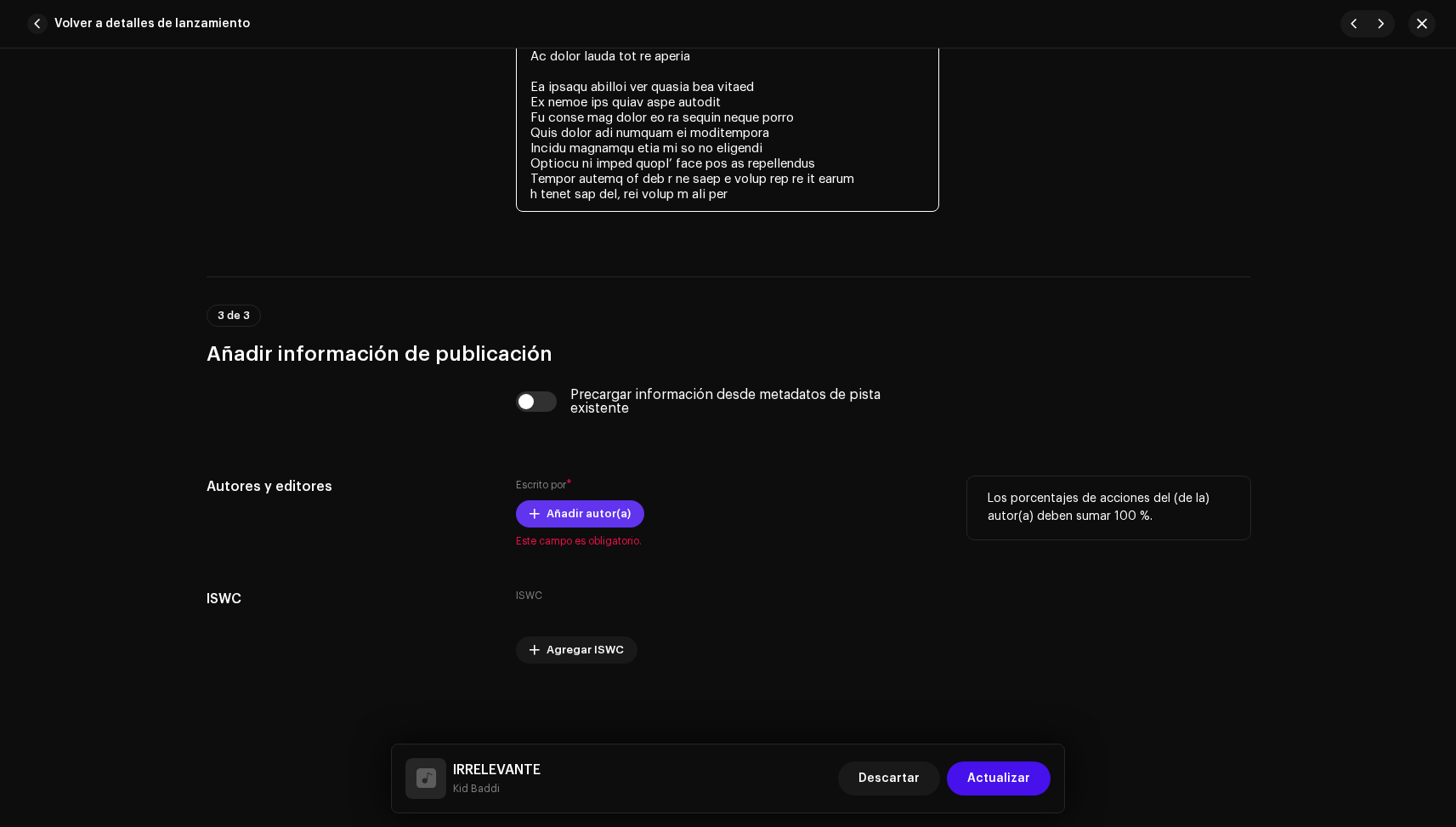
type textarea "Lore ipsu dolor sitamet conse Ad elit’ s doe te incid u lab et dol Ma al enimad…"
click at [586, 523] on span "Añadir autor(a)" at bounding box center [589, 513] width 84 height 34
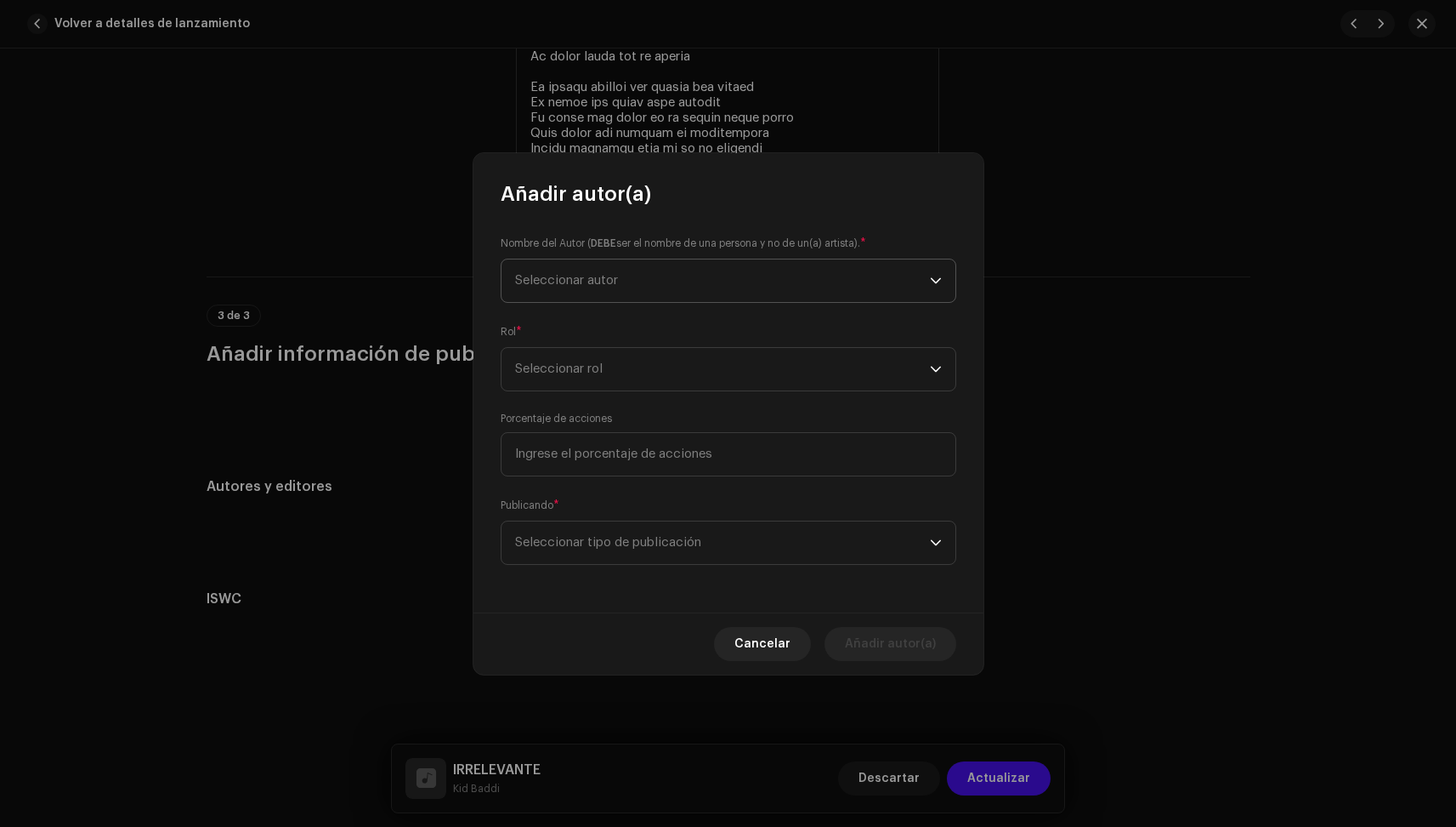
click at [594, 289] on span "Seleccionar autor" at bounding box center [722, 280] width 415 height 43
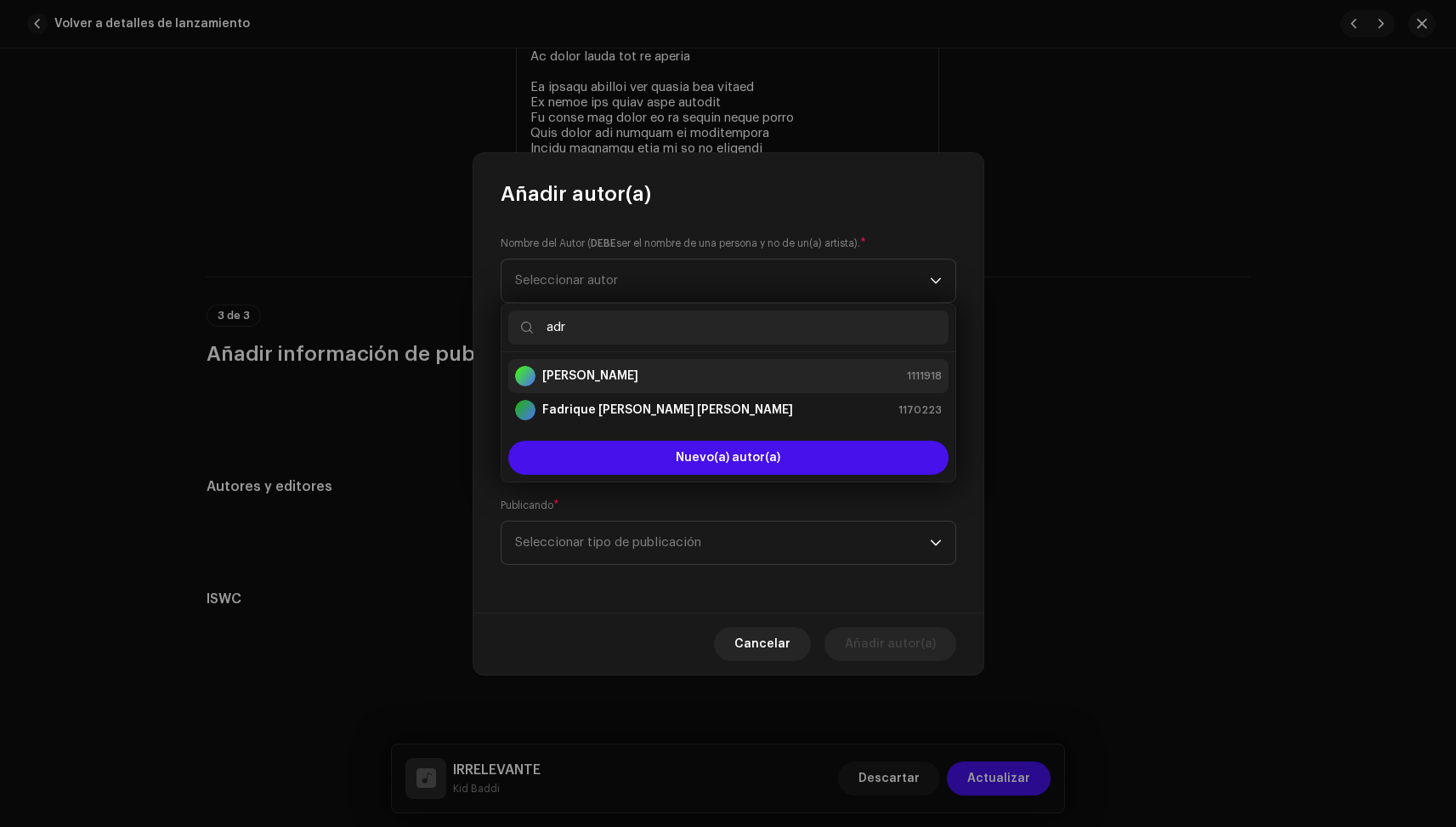
type input "adr"
click at [619, 373] on strong "[PERSON_NAME]" at bounding box center [590, 375] width 96 height 17
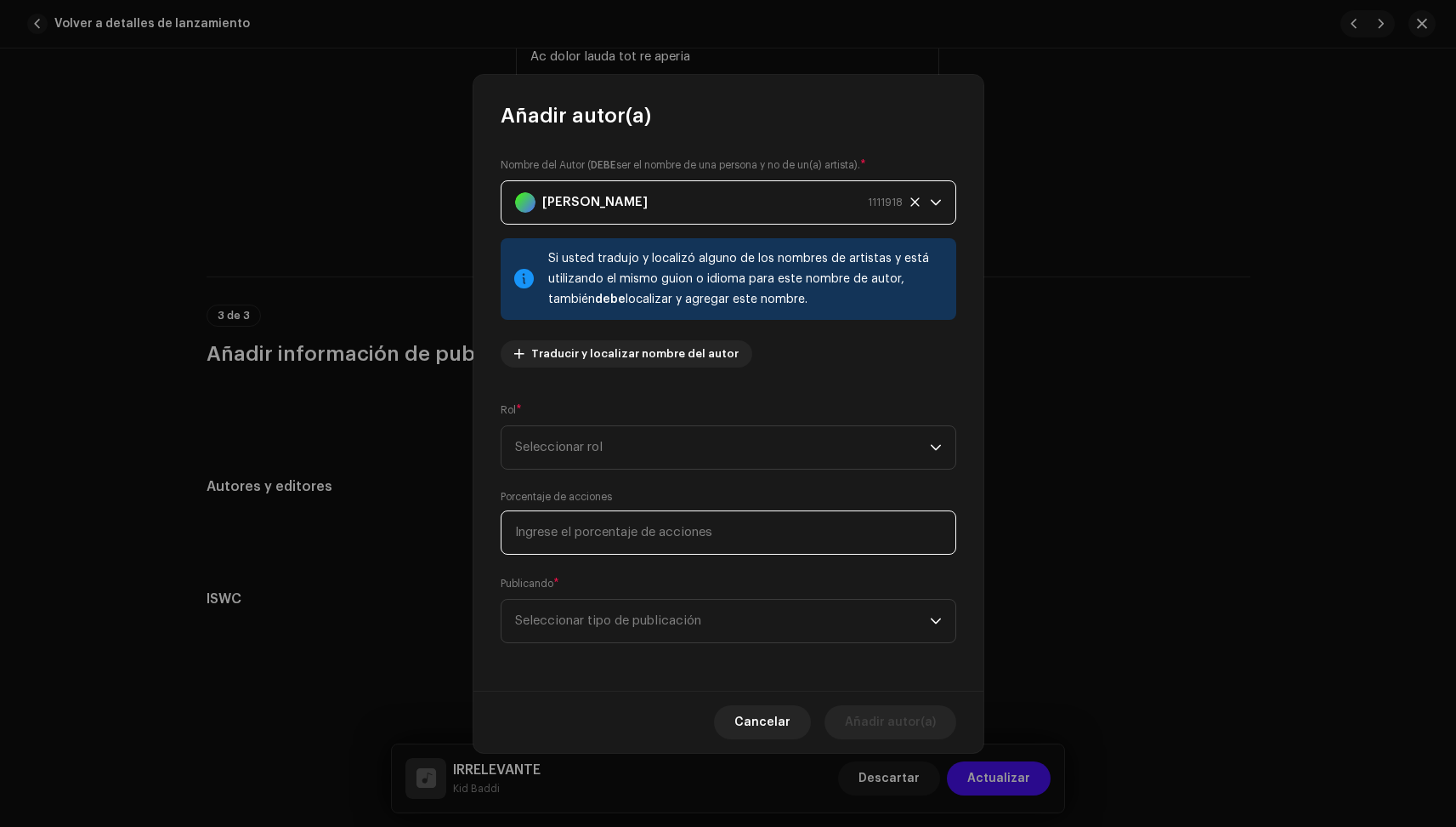
click at [577, 538] on input at bounding box center [728, 533] width 456 height 45
type input "50,00"
click at [600, 425] on p-select "Seleccionar rol" at bounding box center [728, 447] width 456 height 45
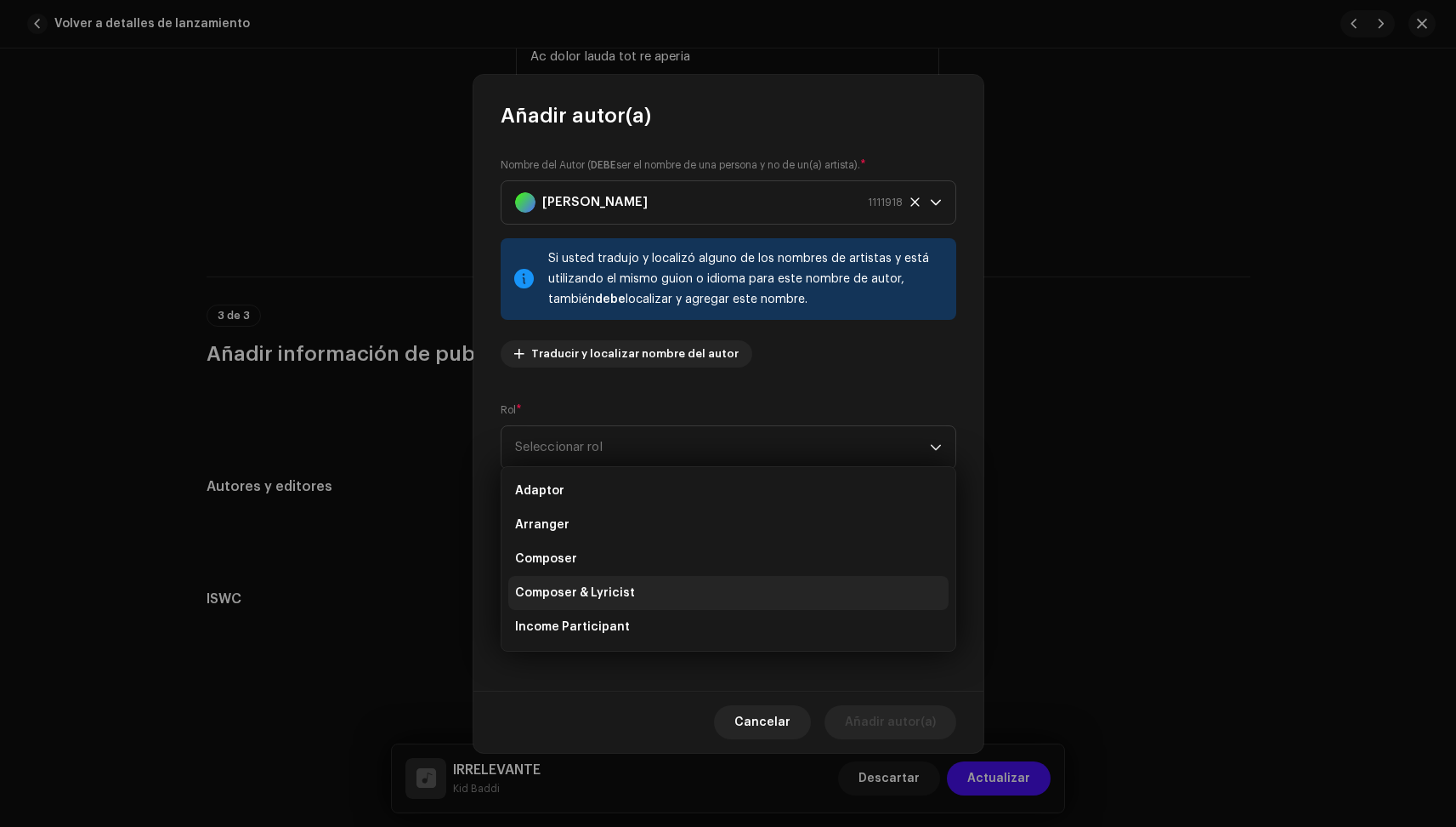
click at [587, 590] on span "Composer & Lyricist" at bounding box center [575, 593] width 120 height 17
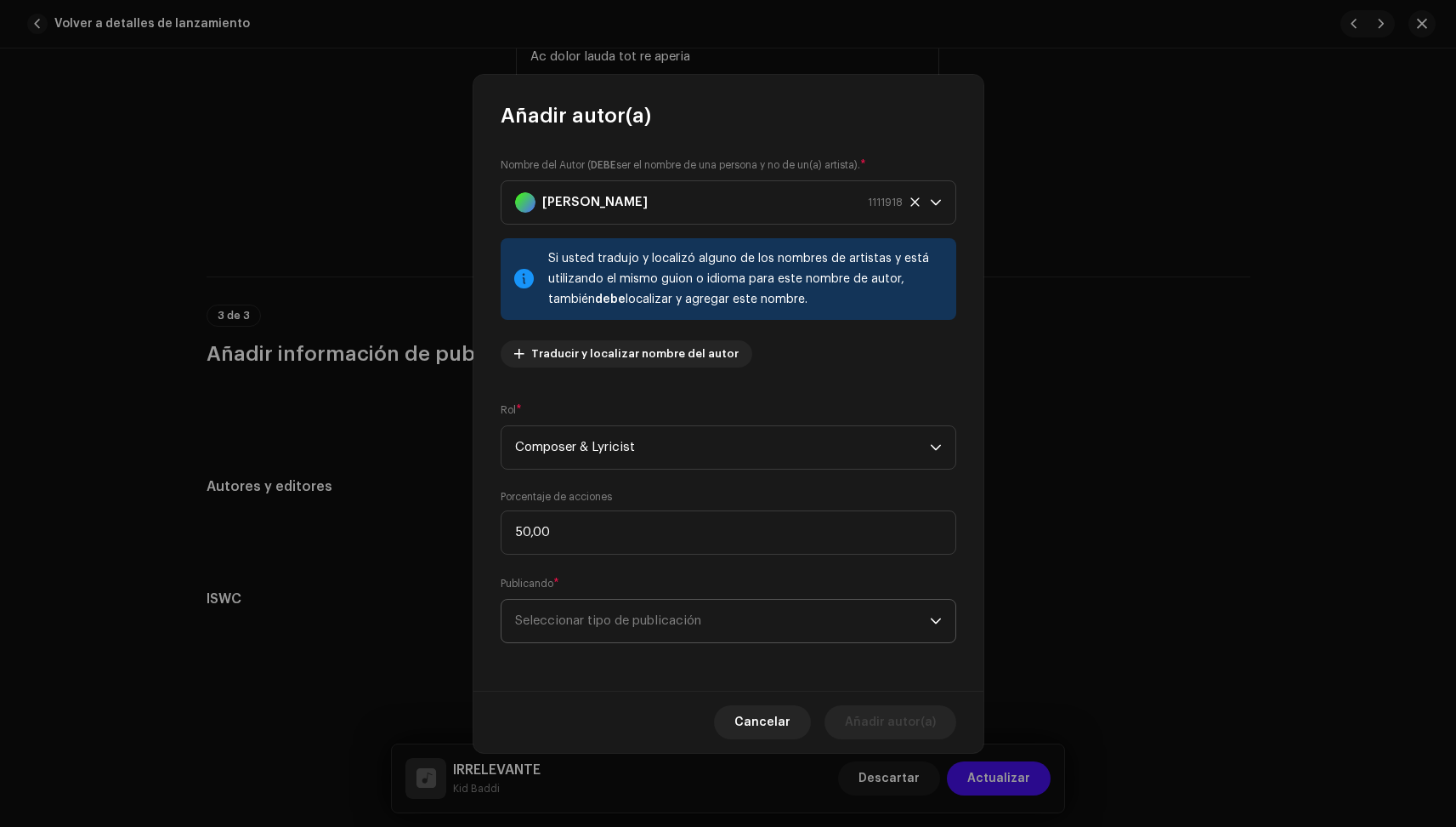
click at [579, 605] on span "Seleccionar tipo de publicación" at bounding box center [722, 621] width 415 height 43
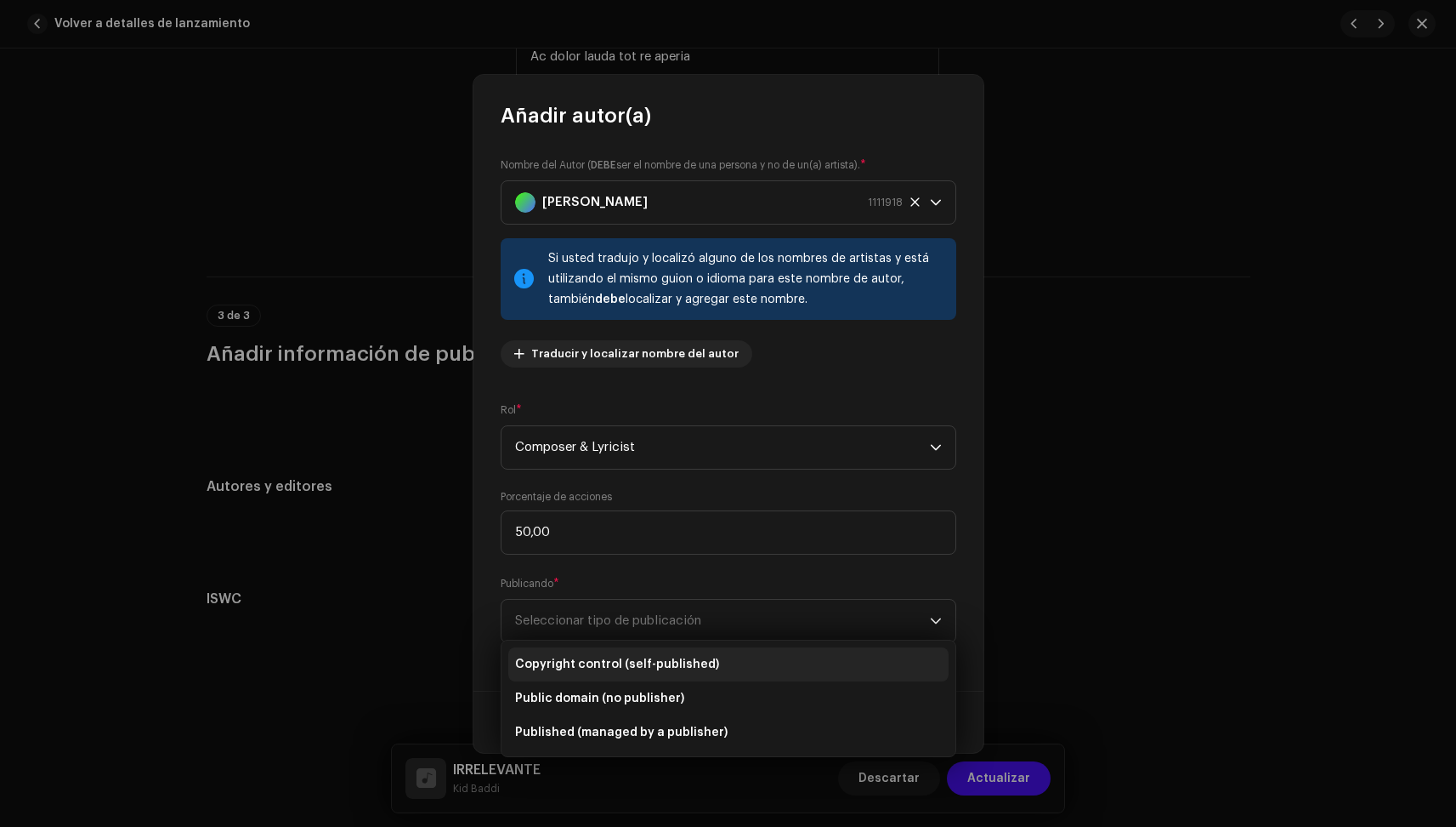
click at [573, 665] on span "Copyright control (self-published)" at bounding box center [617, 664] width 204 height 17
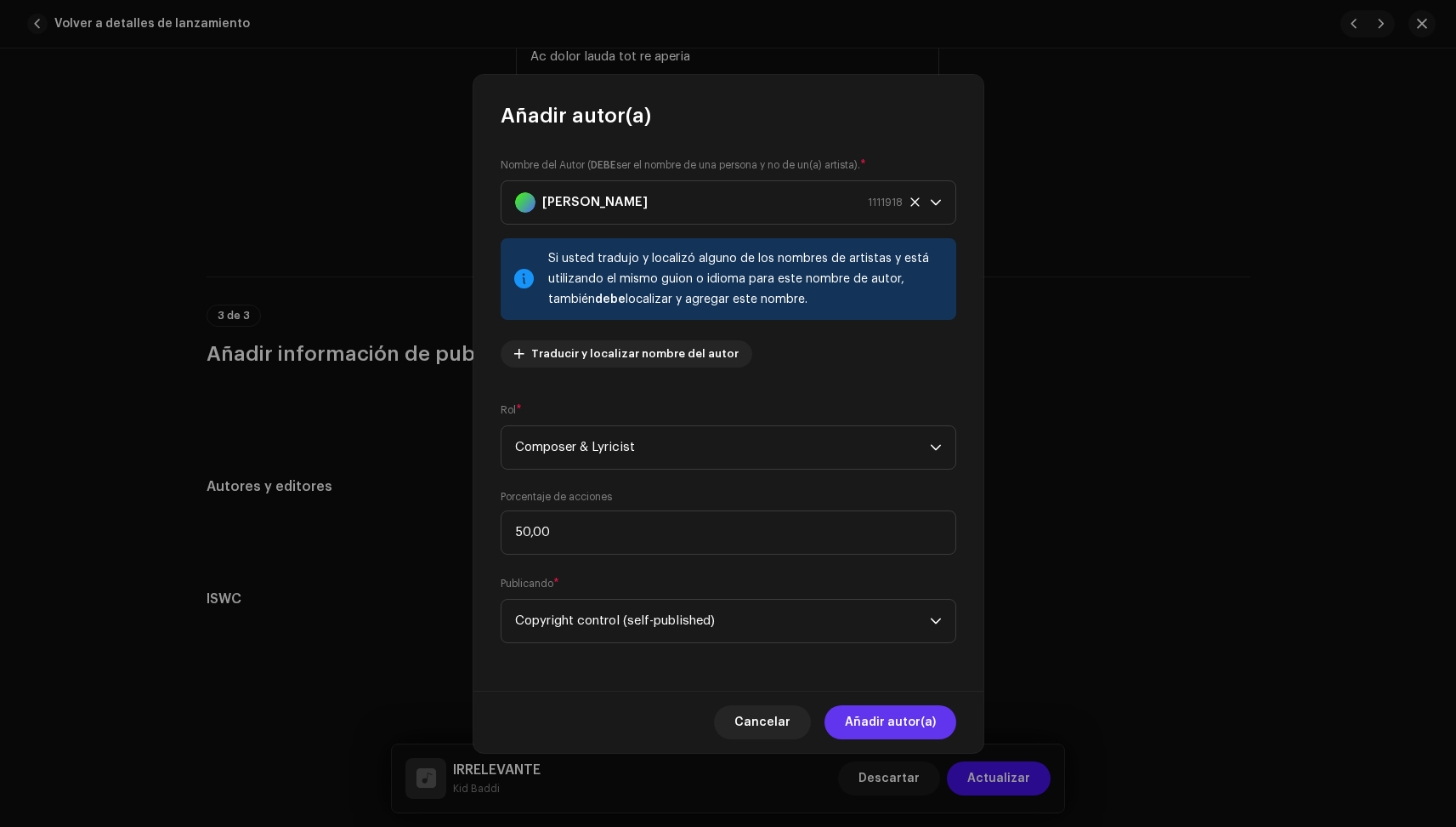
click at [896, 711] on span "Añadir autor(a)" at bounding box center [890, 722] width 91 height 34
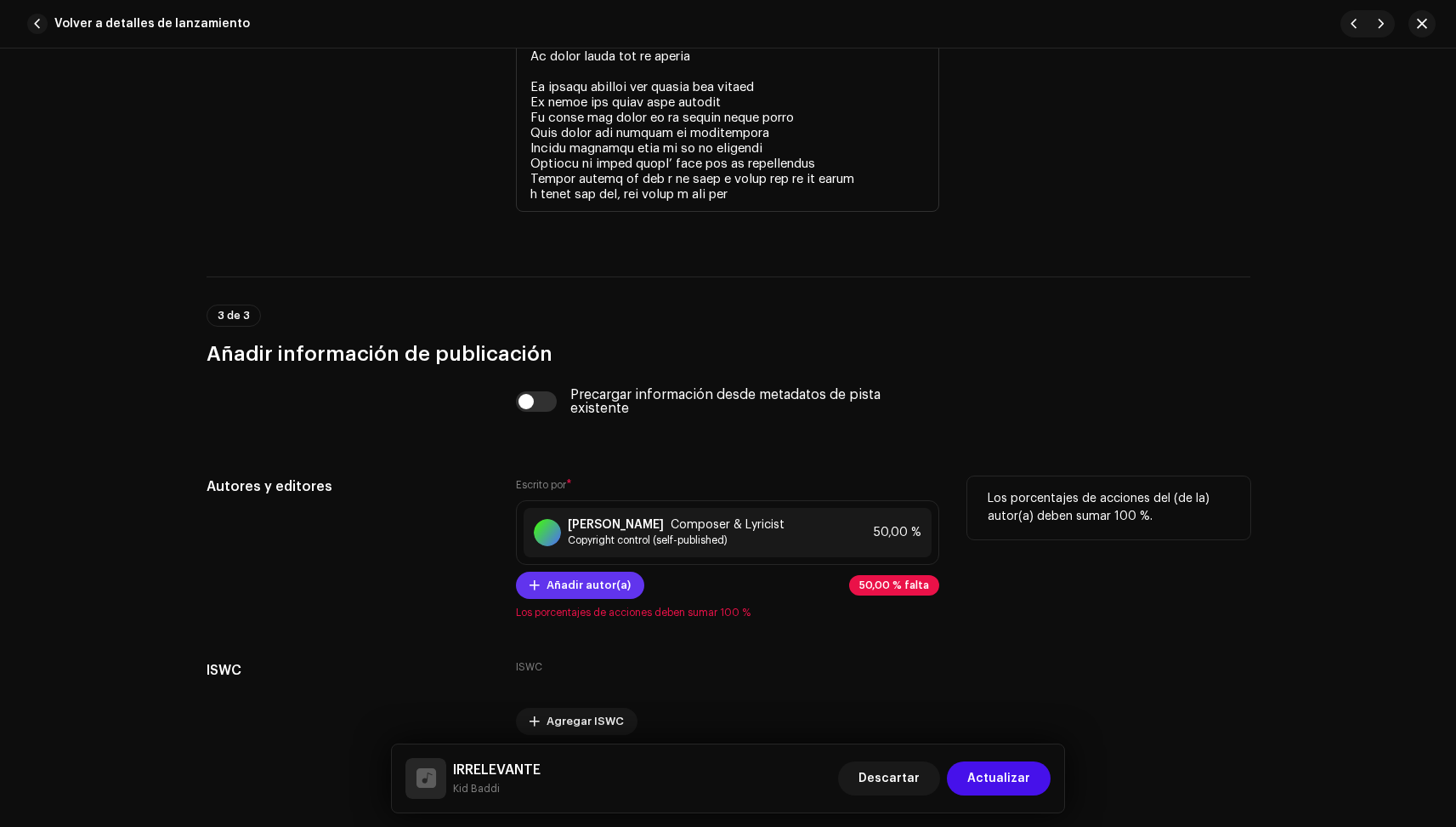
click at [584, 581] on span "Añadir autor(a)" at bounding box center [589, 584] width 84 height 34
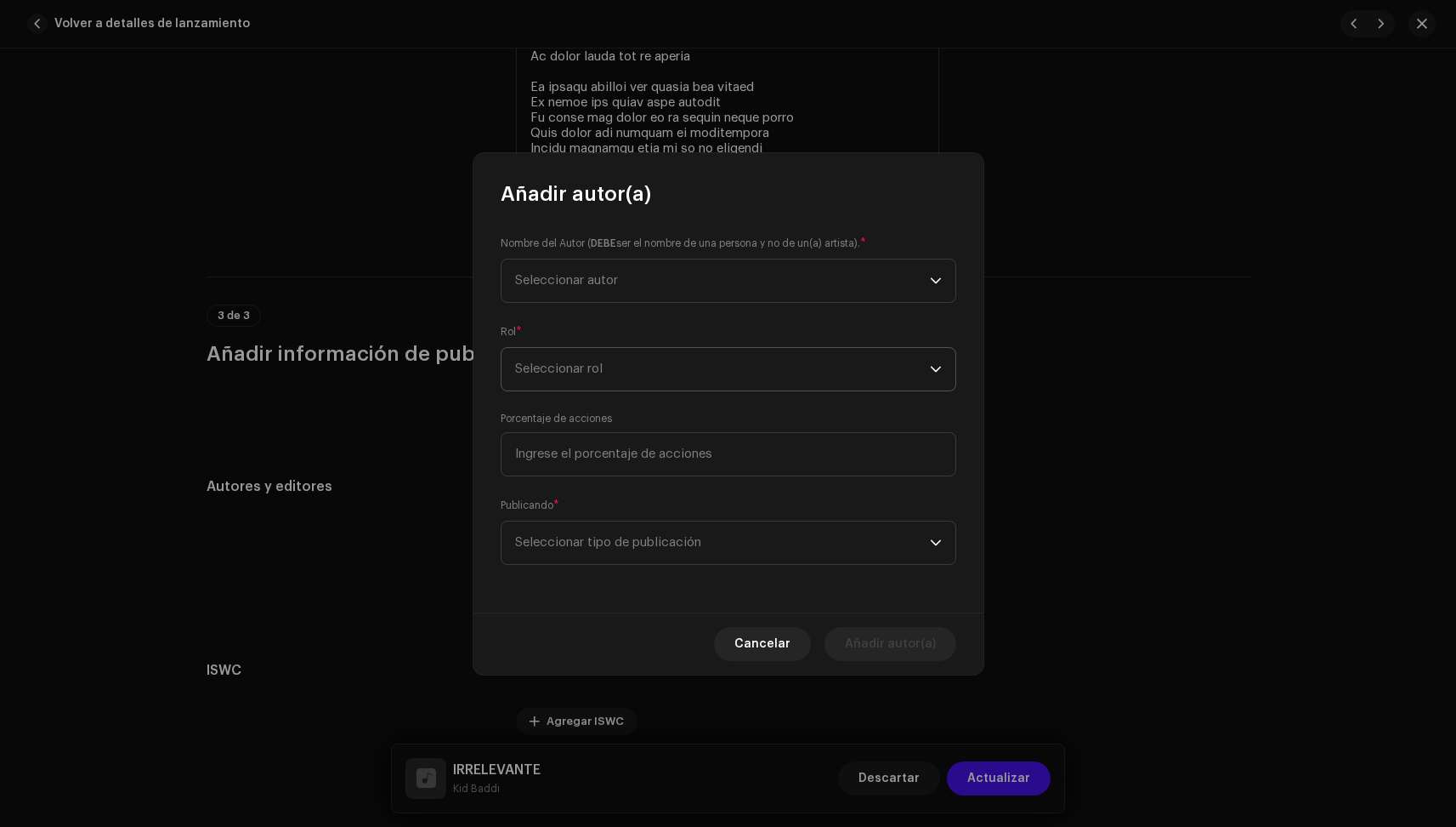
click at [563, 368] on span "Seleccionar rol" at bounding box center [722, 369] width 415 height 43
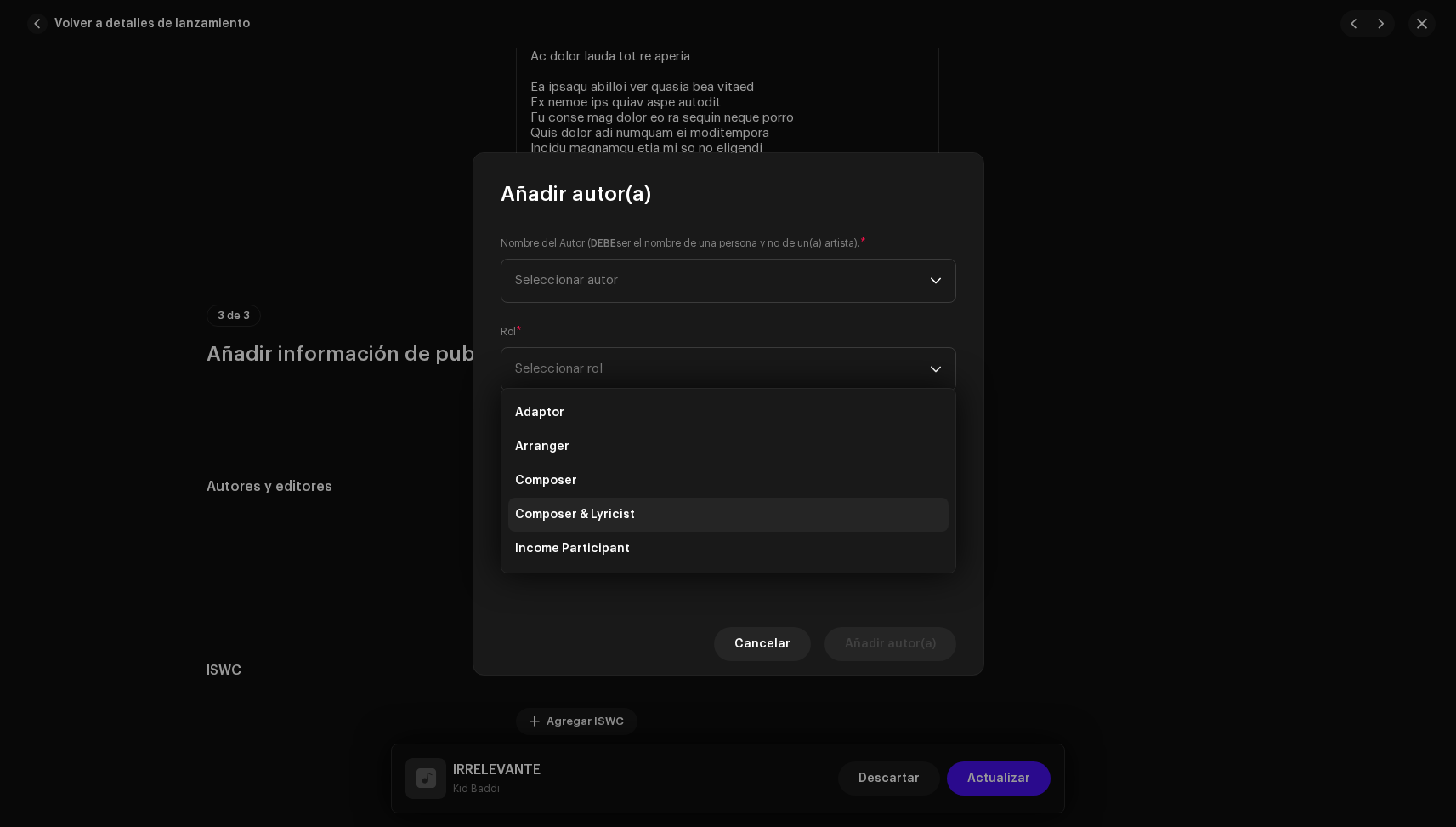
click at [574, 513] on span "Composer & Lyricist" at bounding box center [575, 514] width 120 height 17
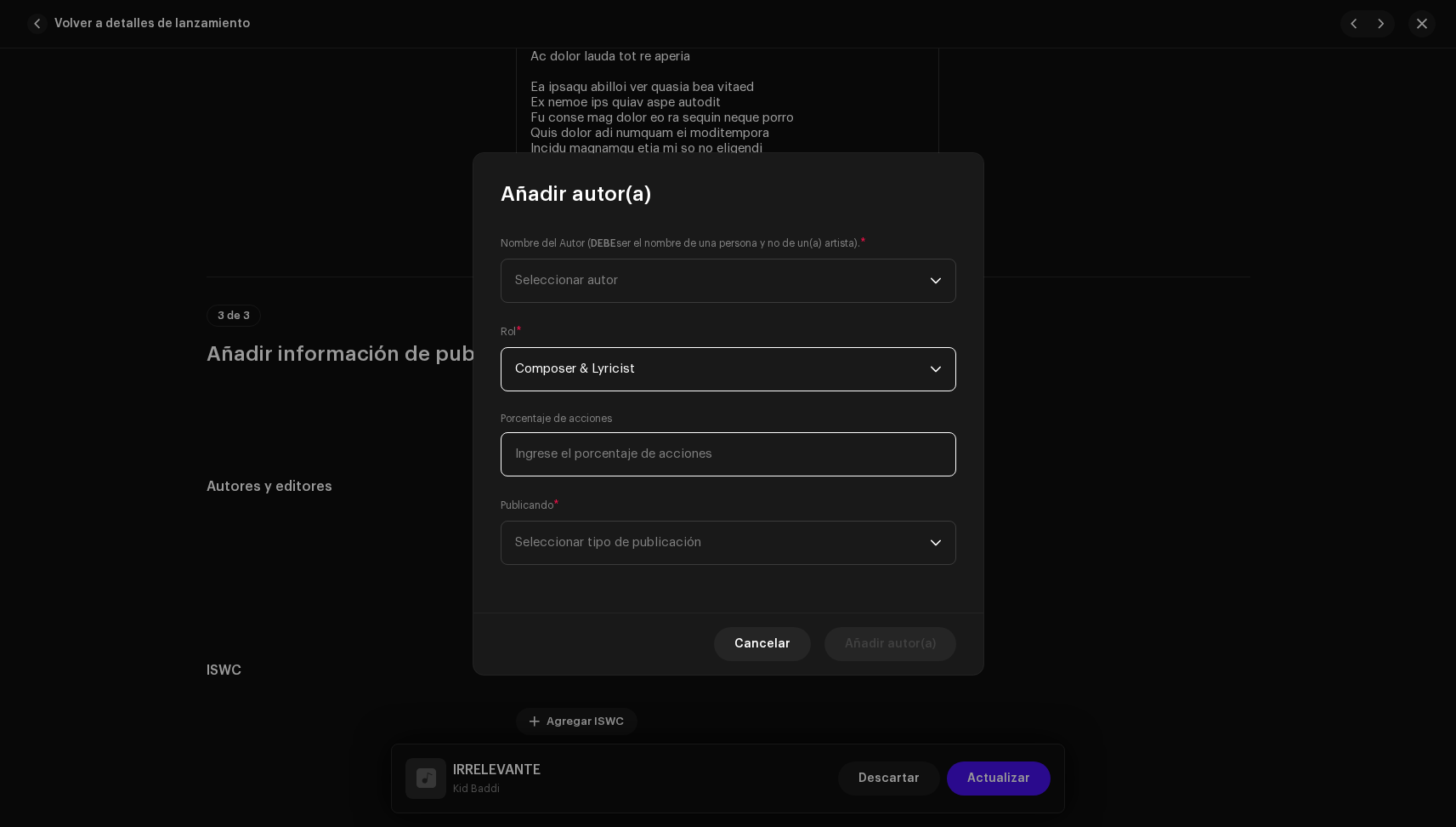
click at [570, 449] on input at bounding box center [728, 453] width 456 height 45
type input "50,00"
click at [612, 272] on span "Seleccionar autor" at bounding box center [722, 280] width 415 height 43
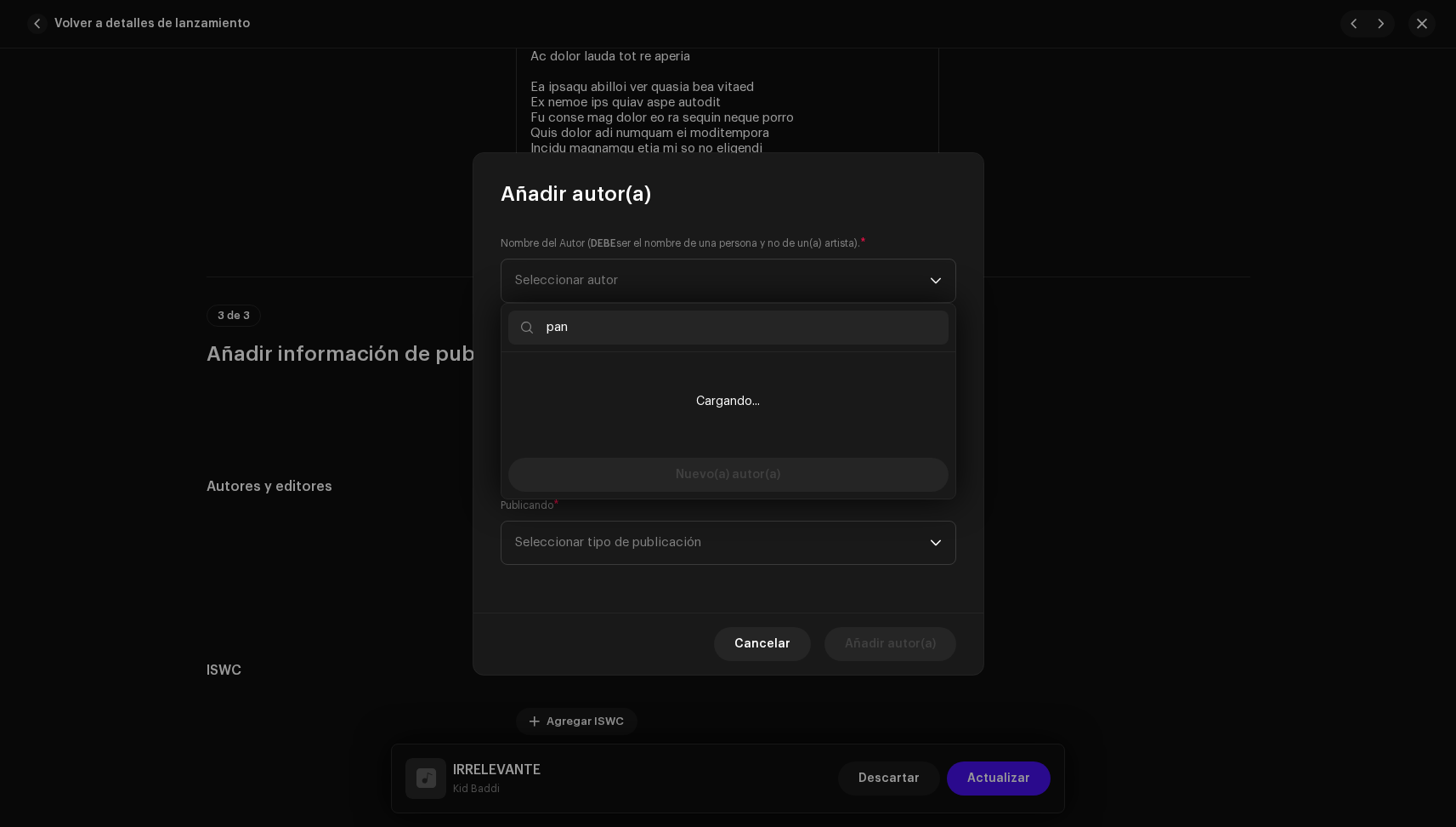
drag, startPoint x: 612, startPoint y: 308, endPoint x: 619, endPoint y: 374, distance: 66.4
click at [619, 374] on li "Cargando..." at bounding box center [728, 402] width 441 height 85
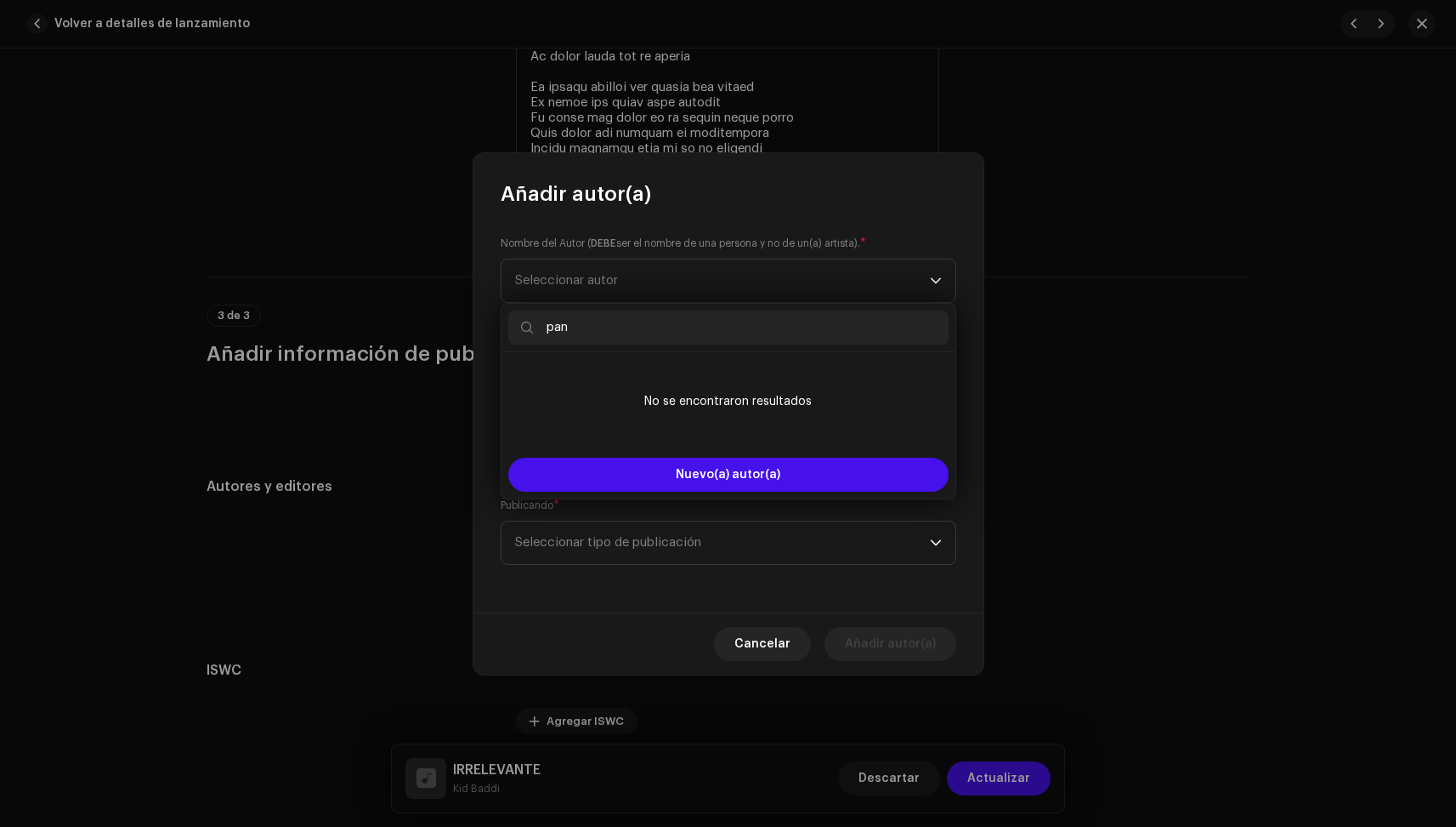
click at [631, 337] on input "pan" at bounding box center [728, 327] width 441 height 34
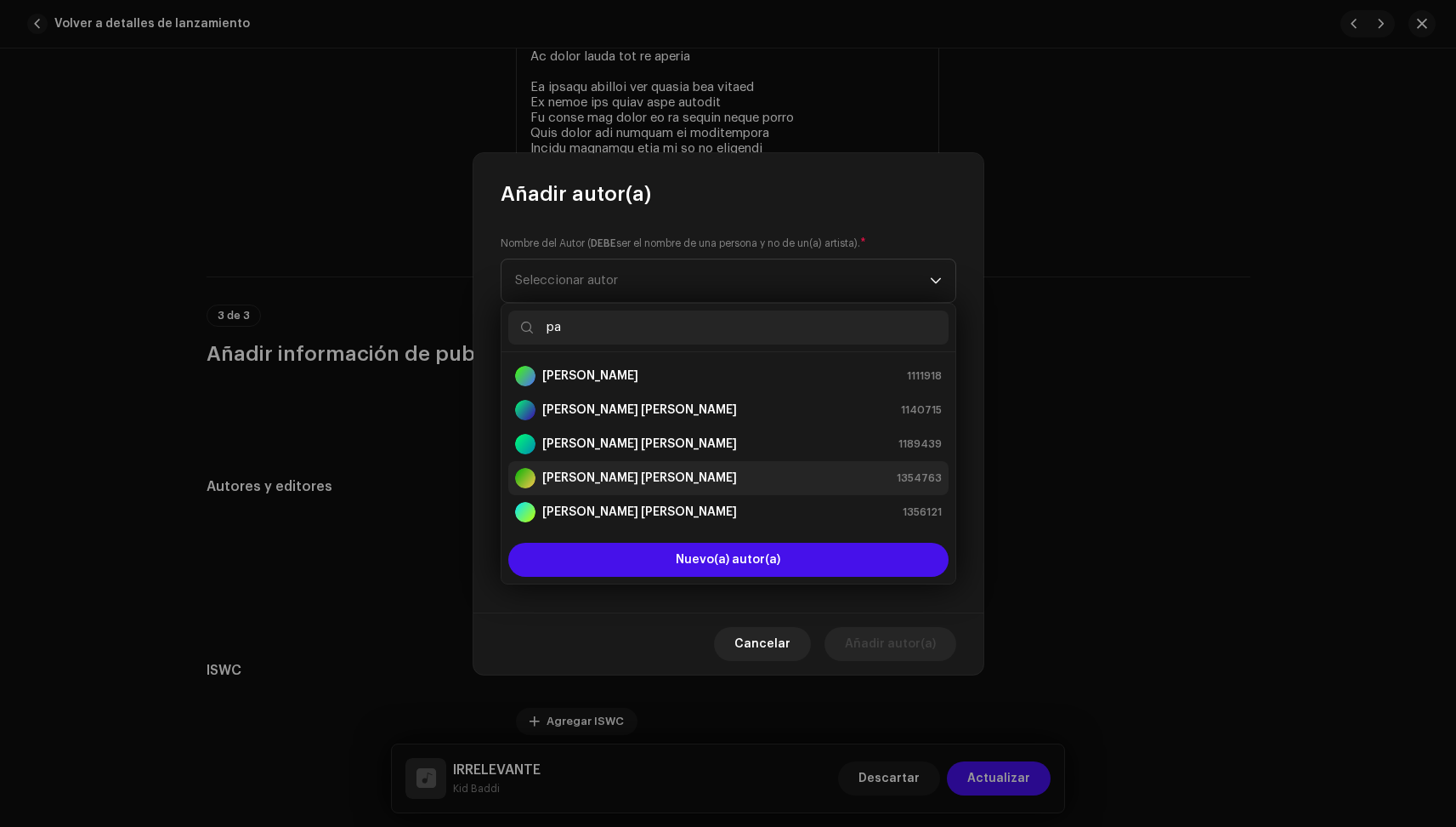
type input "pa"
click at [677, 476] on strong "[PERSON_NAME] [PERSON_NAME]" at bounding box center [639, 478] width 194 height 17
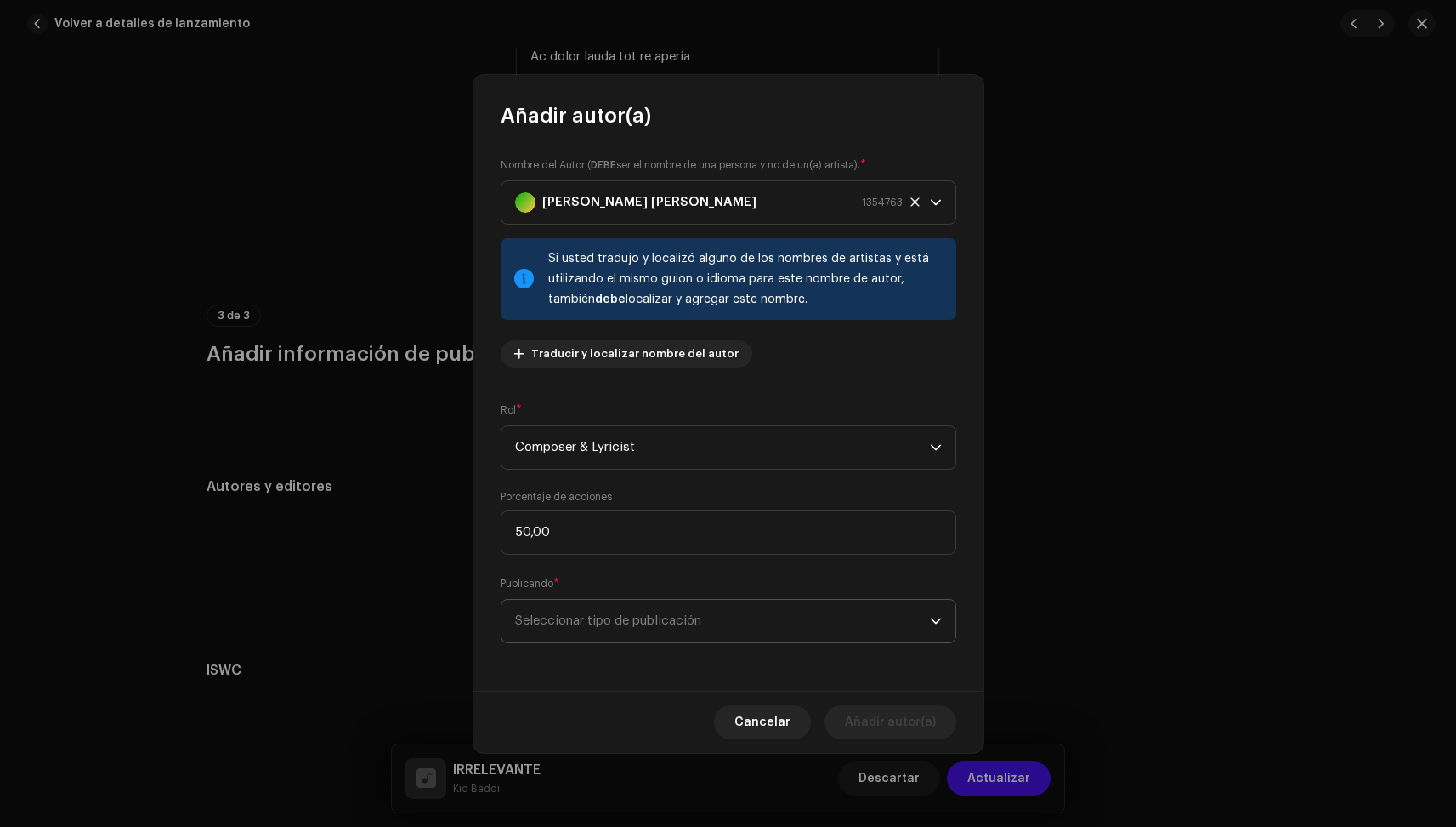
click at [736, 633] on span "Seleccionar tipo de publicación" at bounding box center [722, 621] width 415 height 43
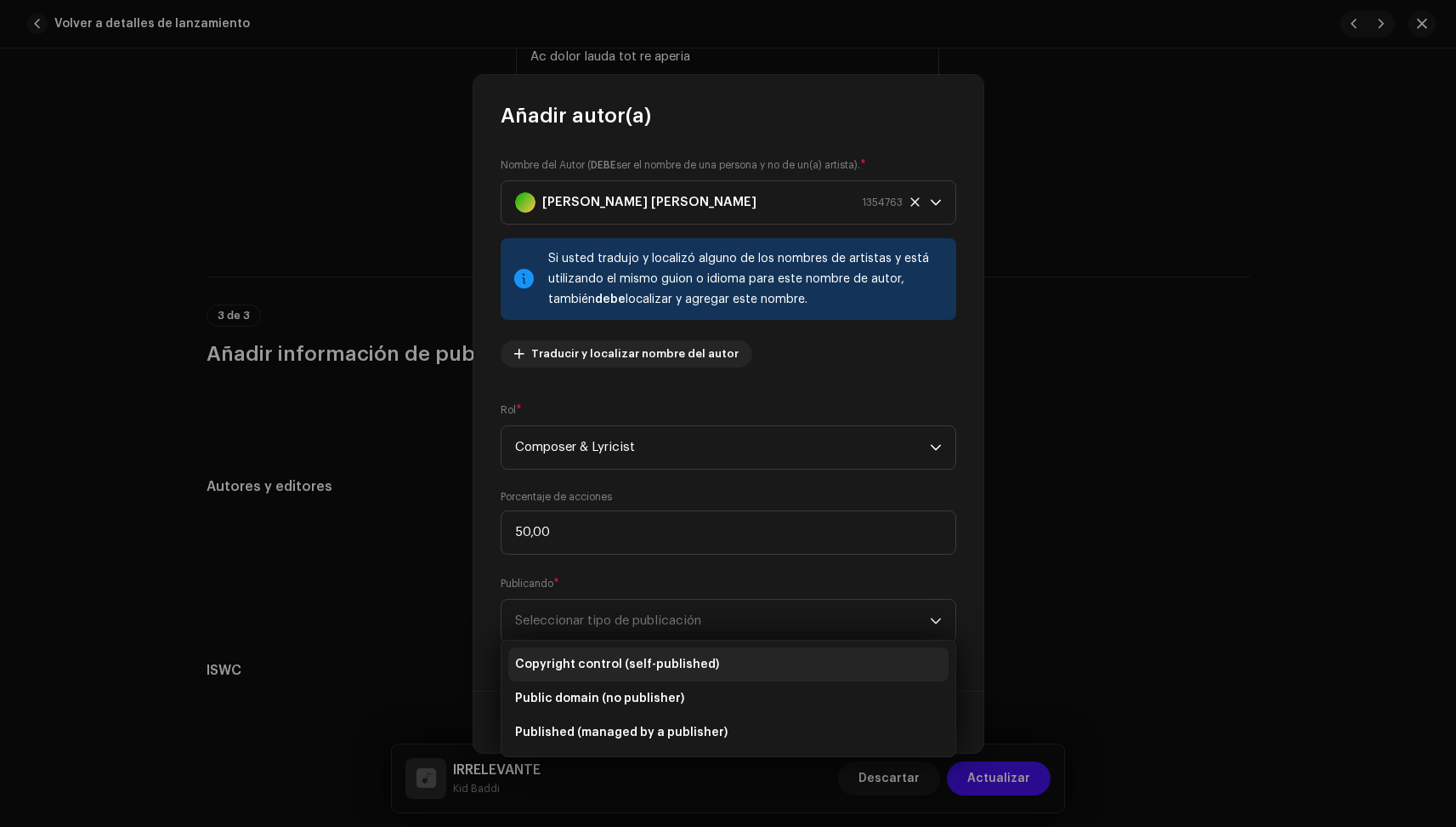
click at [714, 662] on li "Copyright control (self-published)" at bounding box center [728, 663] width 441 height 34
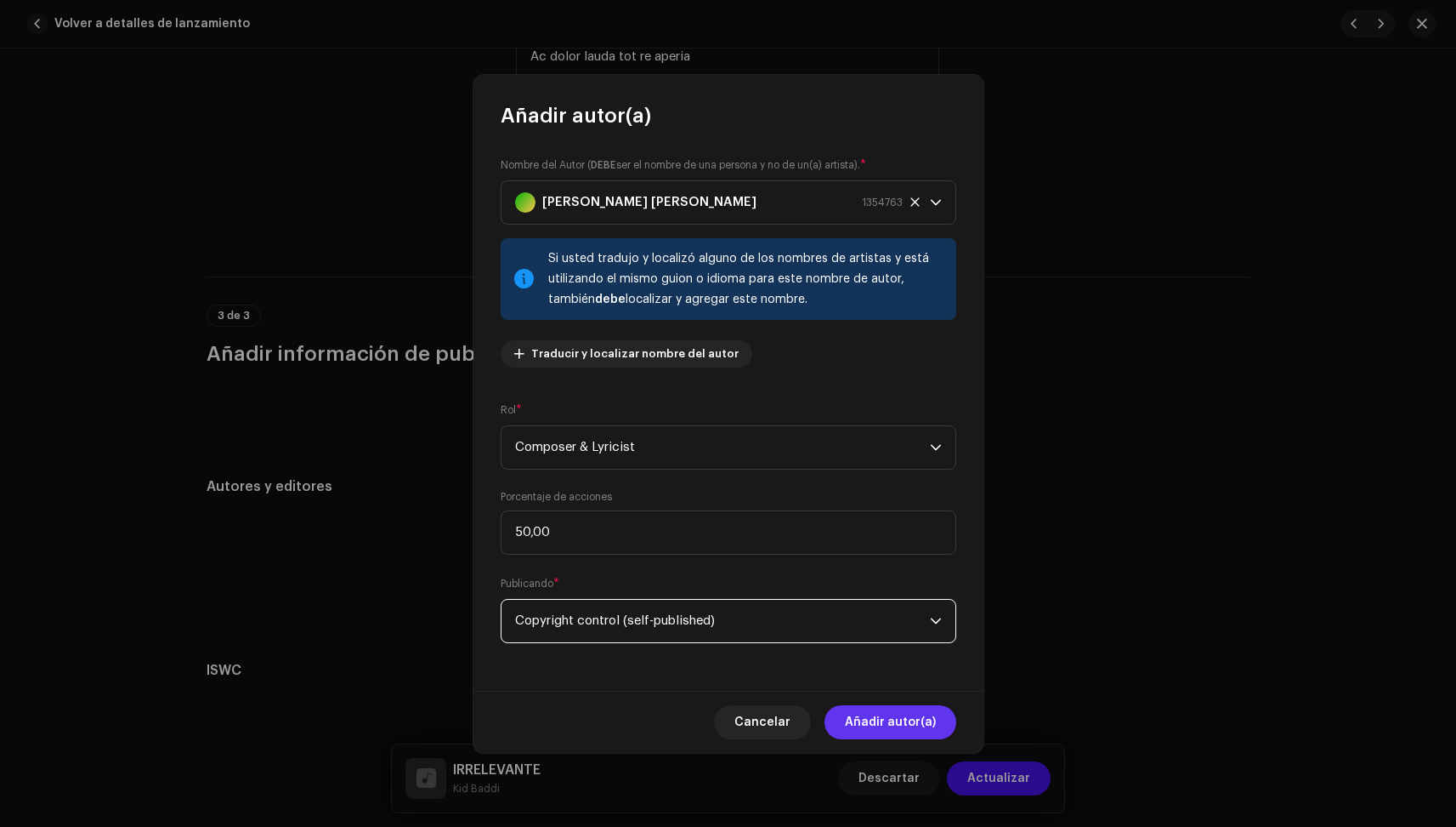
click at [914, 731] on span "Añadir autor(a)" at bounding box center [890, 722] width 91 height 34
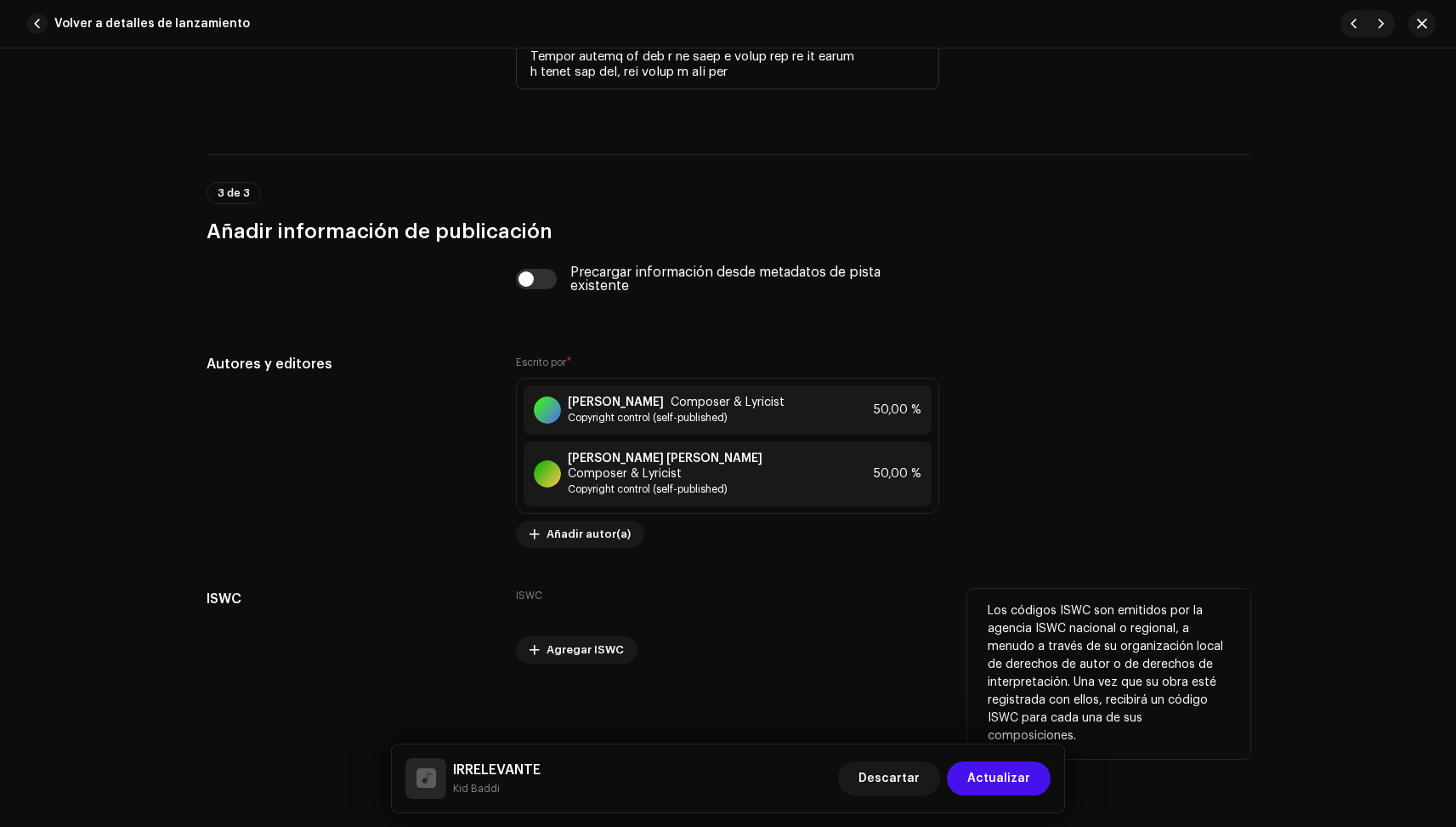
scroll to position [4289, 0]
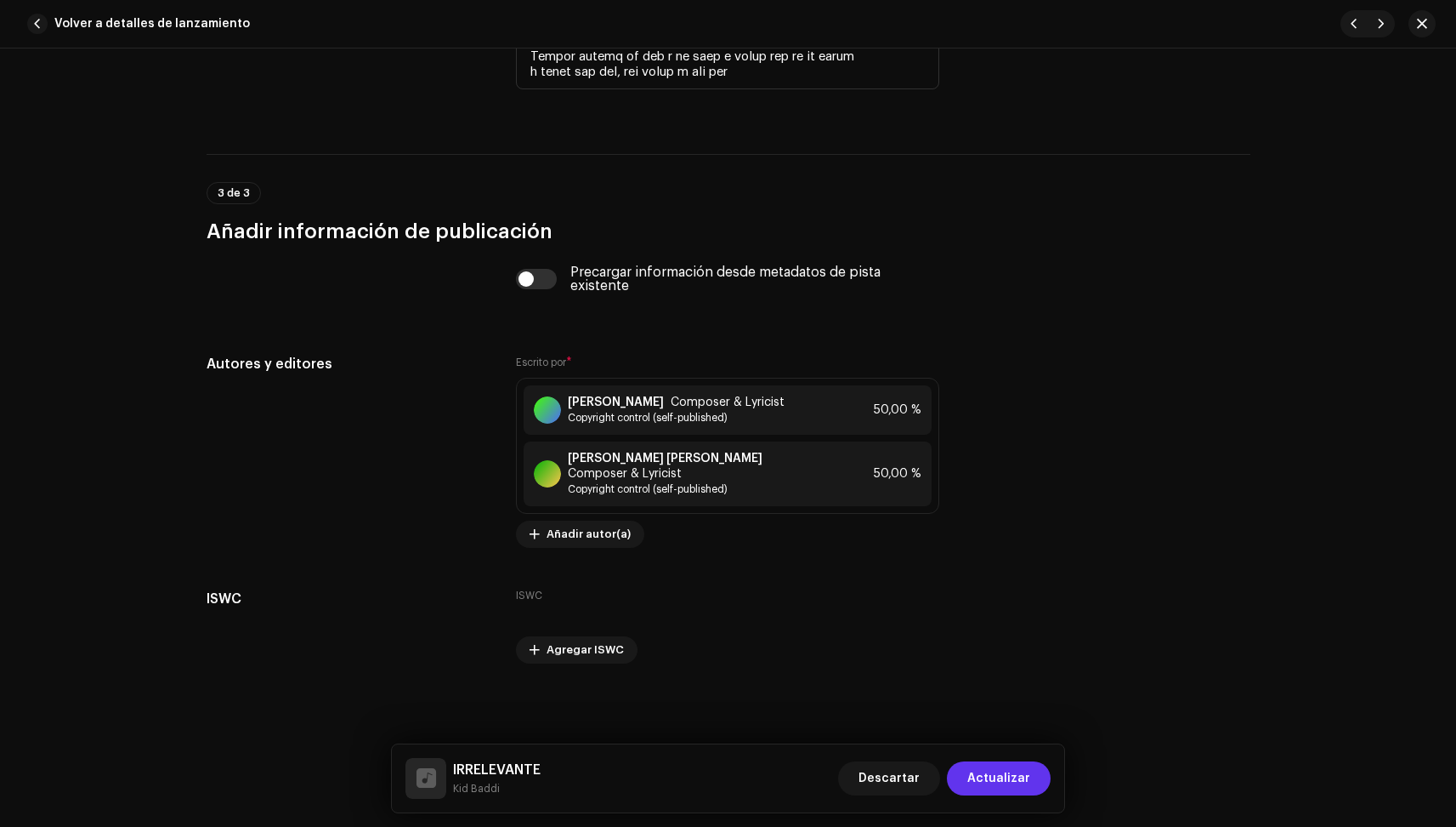
click at [1001, 781] on span "Actualizar" at bounding box center [998, 778] width 63 height 34
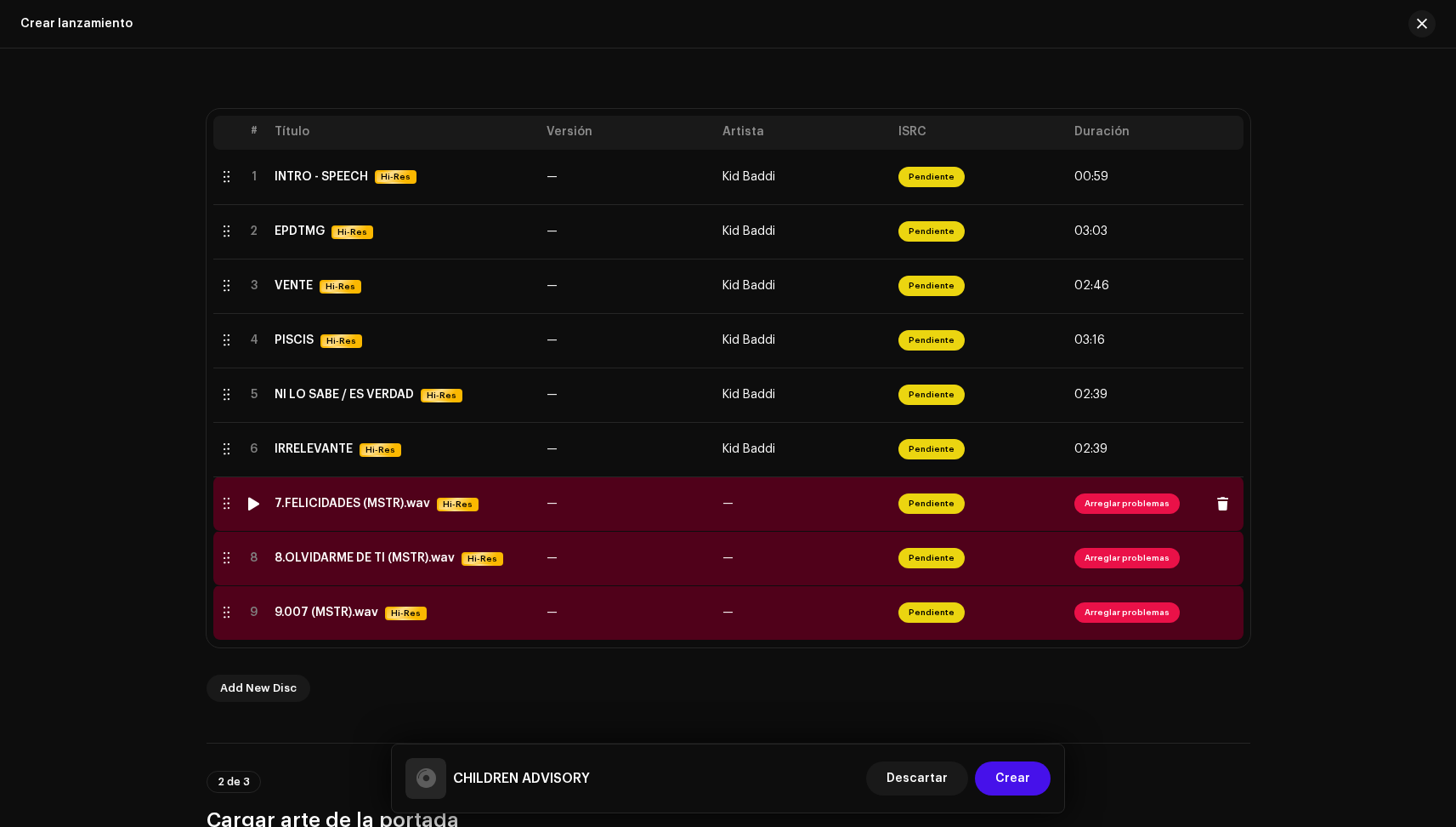
click at [352, 528] on td "7.FELICIDADES (MSTR).wav Hi-Res" at bounding box center [403, 503] width 272 height 55
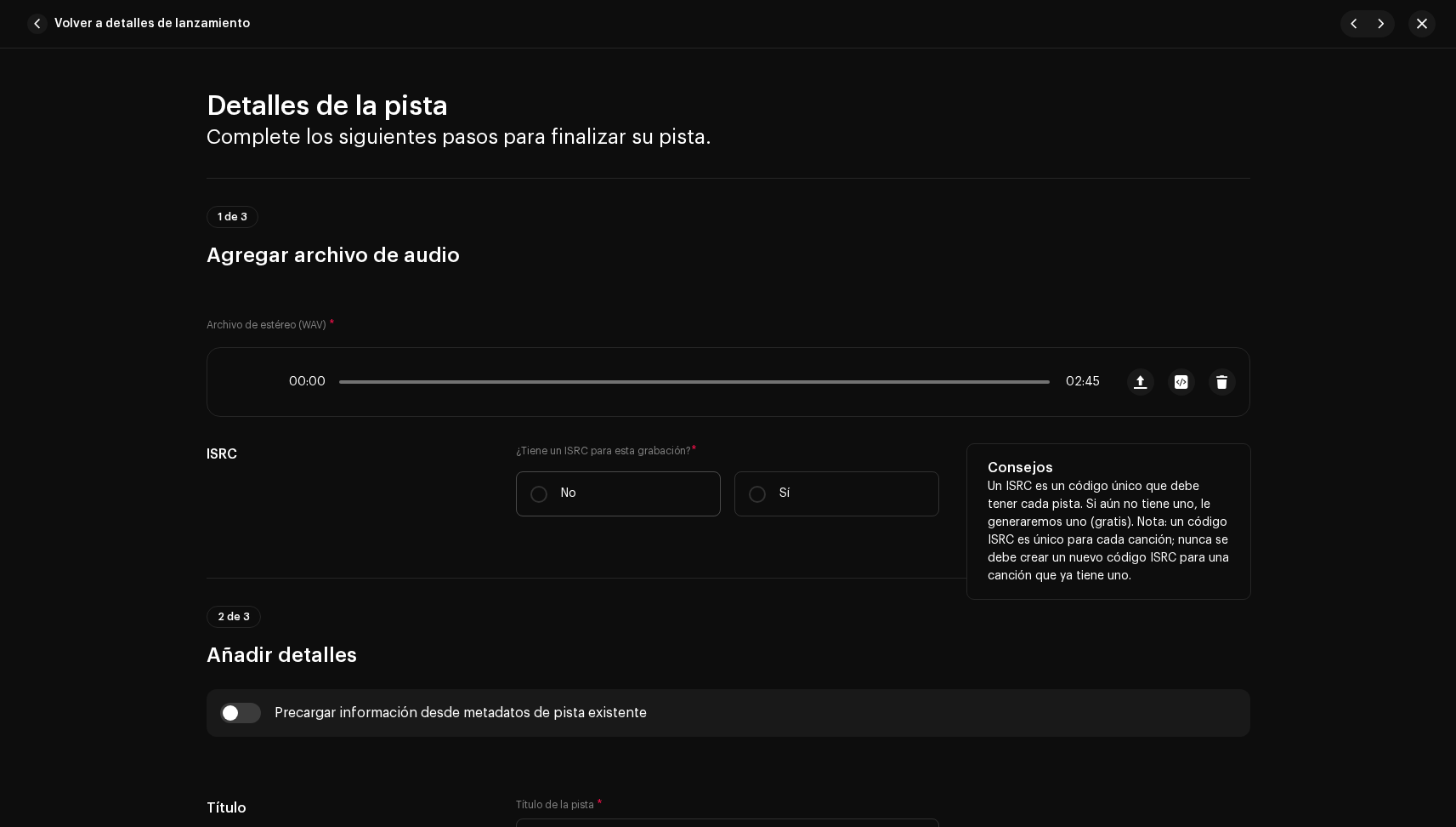
click at [577, 490] on label "No" at bounding box center [619, 494] width 205 height 45
click at [548, 490] on input "No" at bounding box center [539, 493] width 17 height 17
radio input "true"
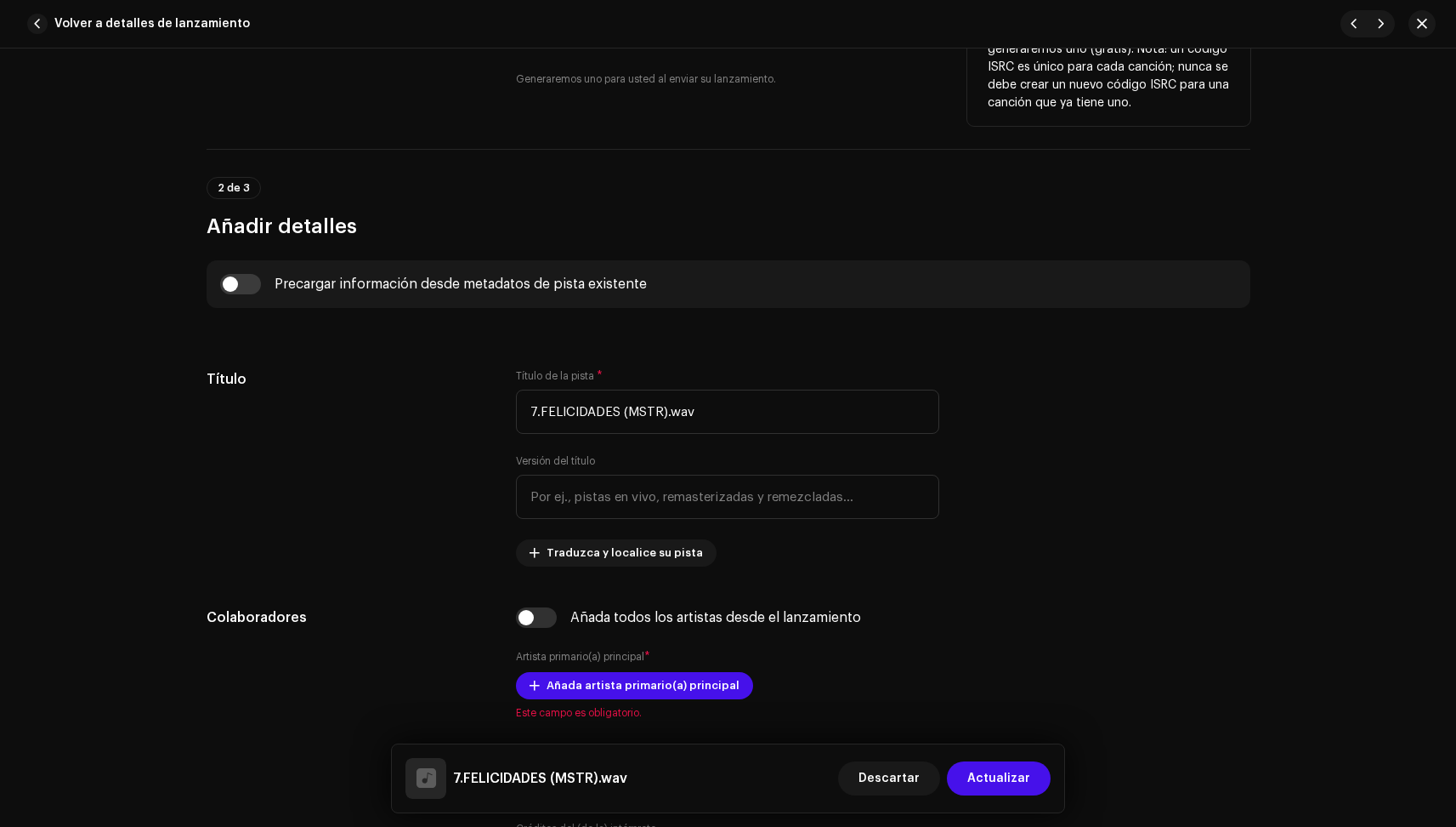
scroll to position [489, 0]
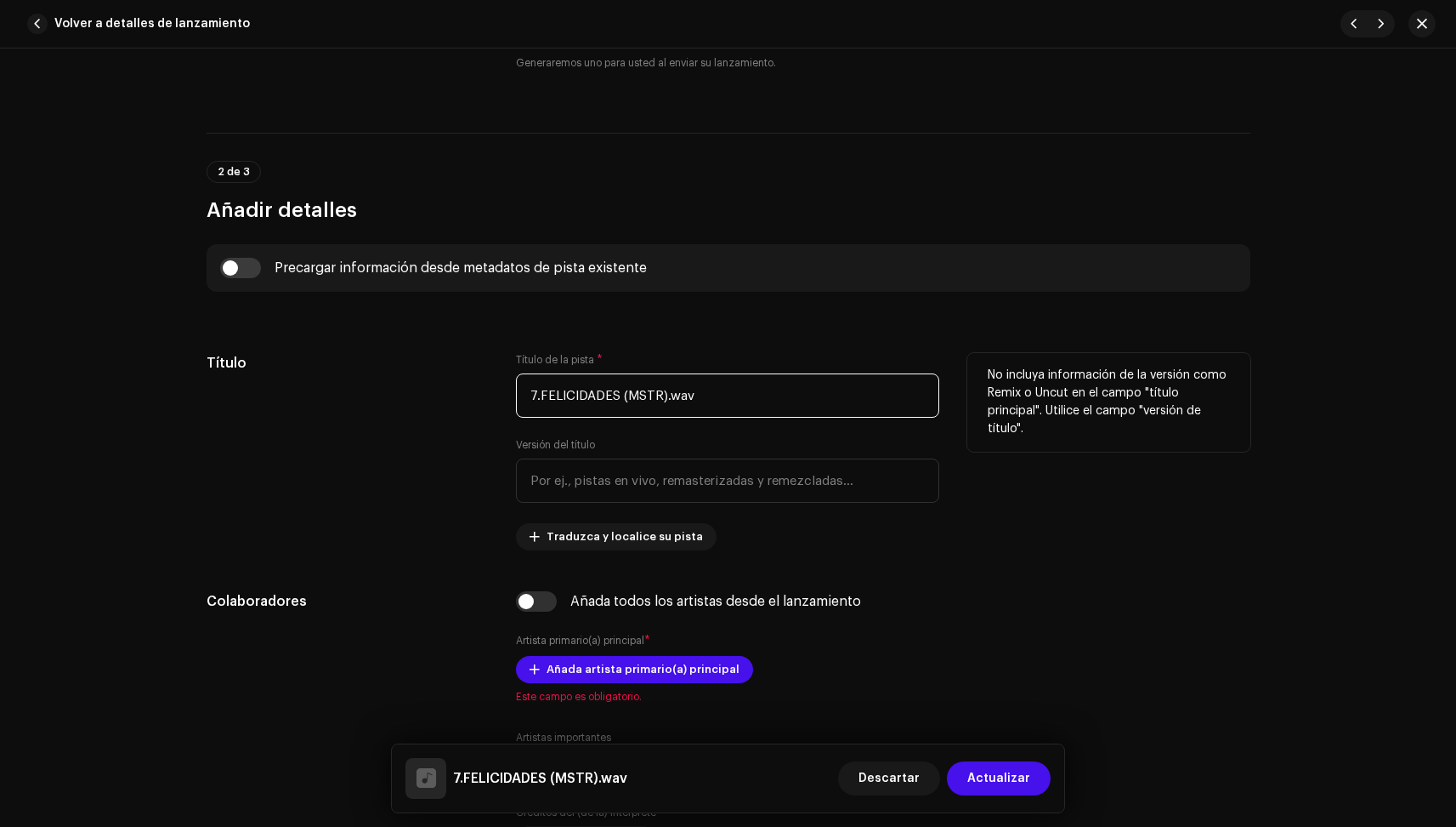
click at [538, 401] on input "7.FELICIDADES (MSTR).wav" at bounding box center [728, 395] width 423 height 45
drag, startPoint x: 604, startPoint y: 396, endPoint x: 746, endPoint y: 414, distance: 143.1
click at [746, 414] on input "FELICIDADES (MSTR).wav" at bounding box center [728, 395] width 423 height 45
type input "FELICIDADES"
click at [444, 480] on div "Título" at bounding box center [348, 451] width 283 height 197
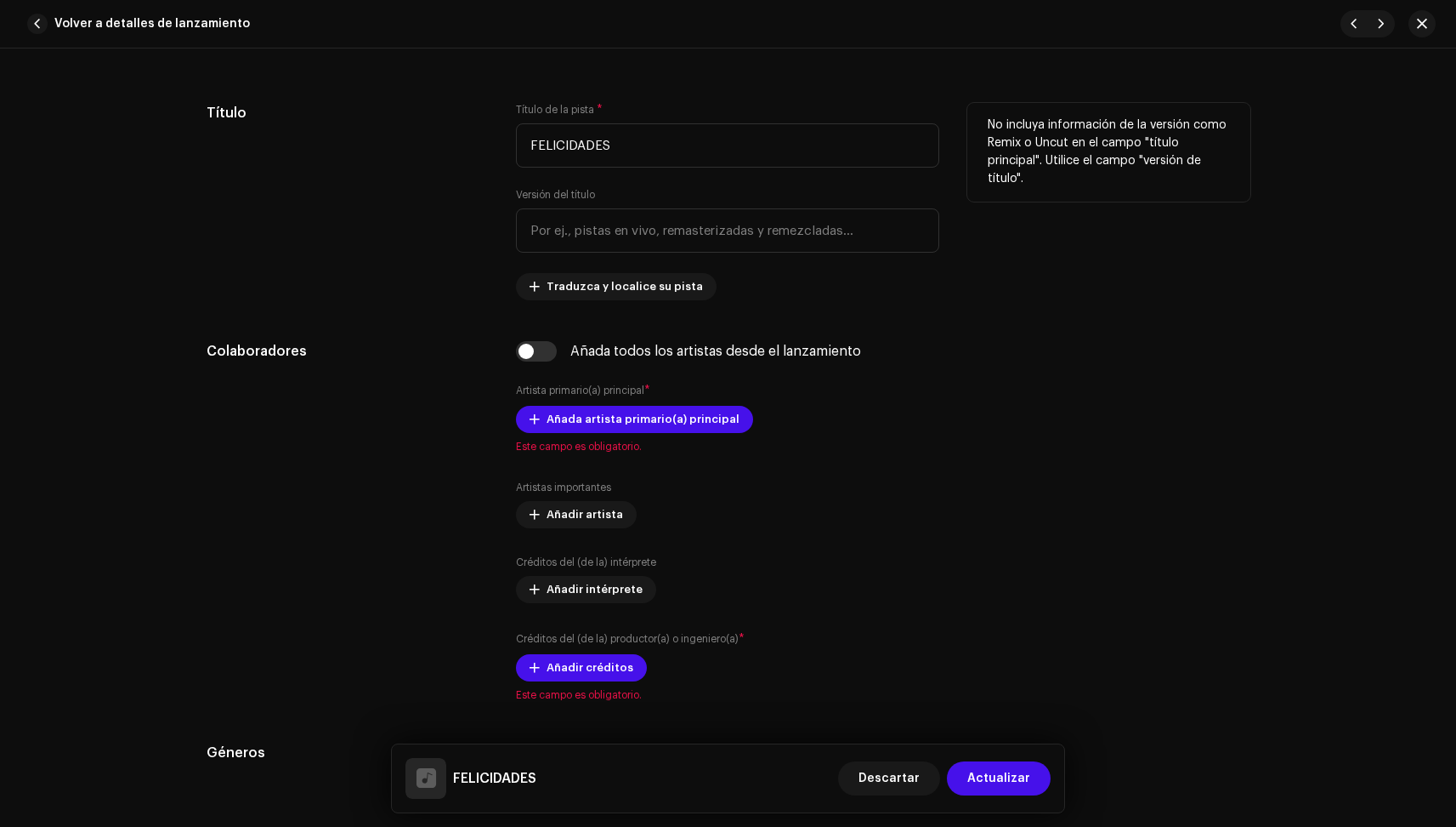
scroll to position [756, 0]
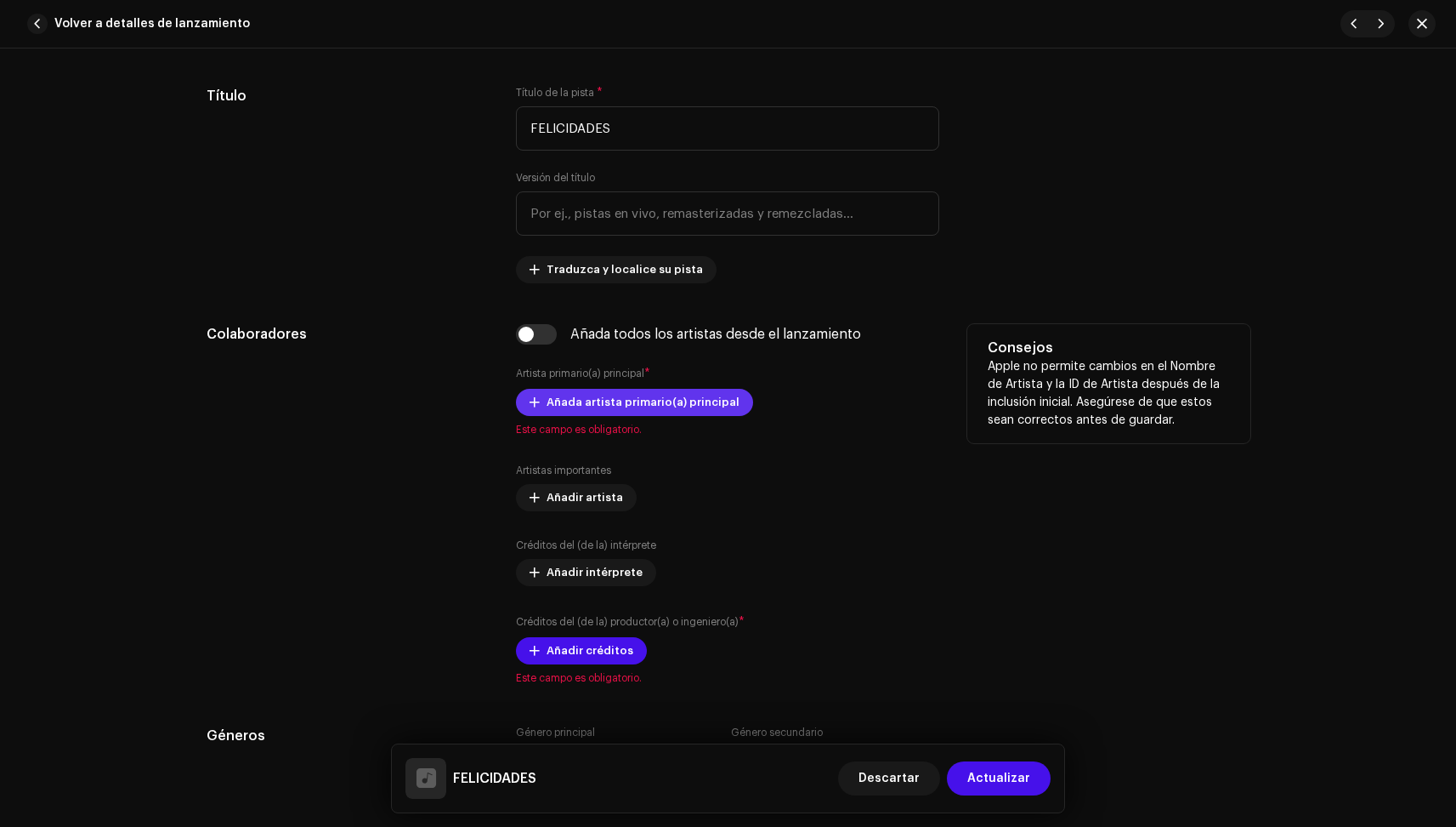
click at [623, 400] on span "Añada artista primario(a) principal" at bounding box center [643, 402] width 193 height 34
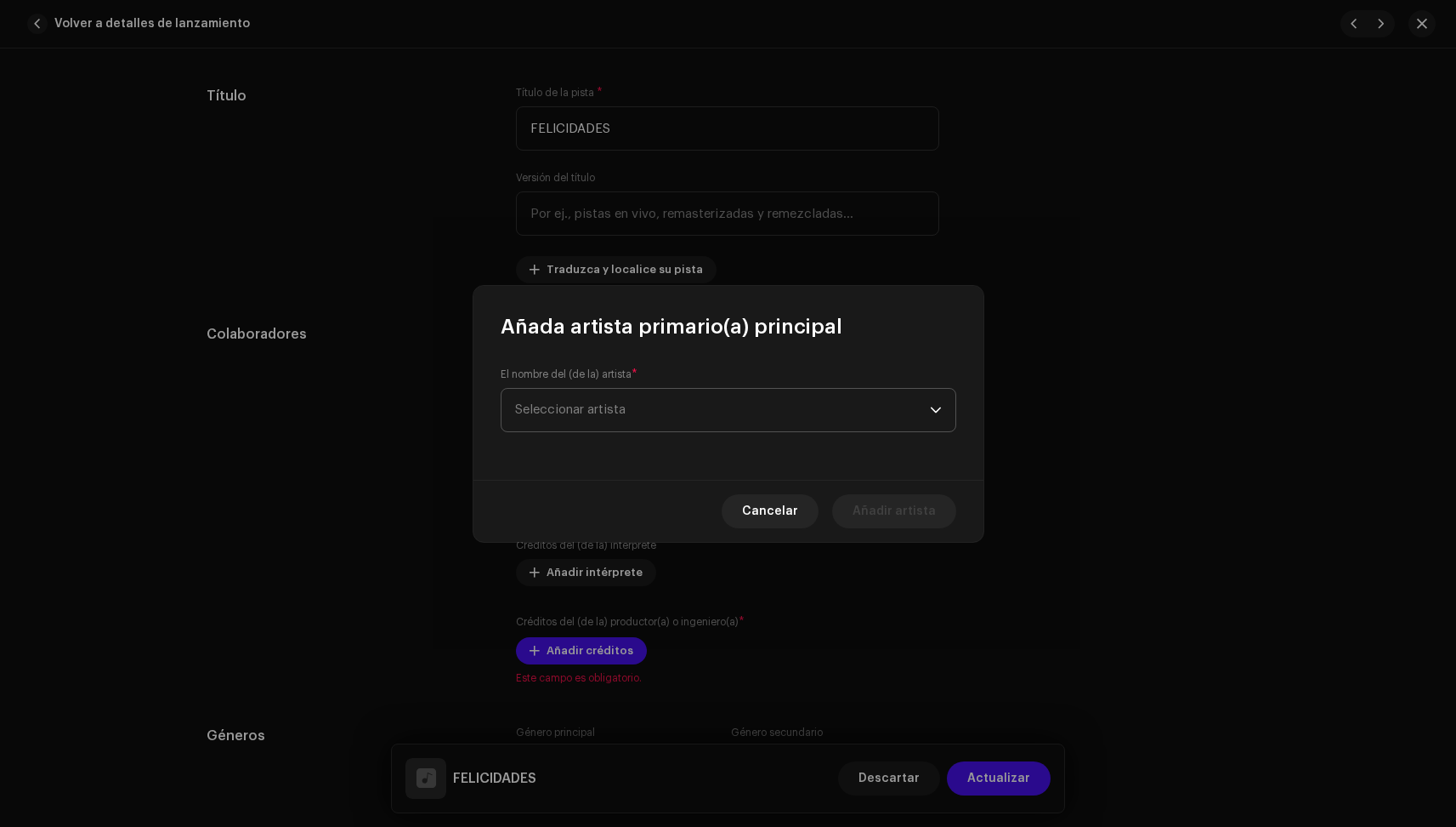
click at [627, 399] on span "Seleccionar artista" at bounding box center [722, 410] width 415 height 43
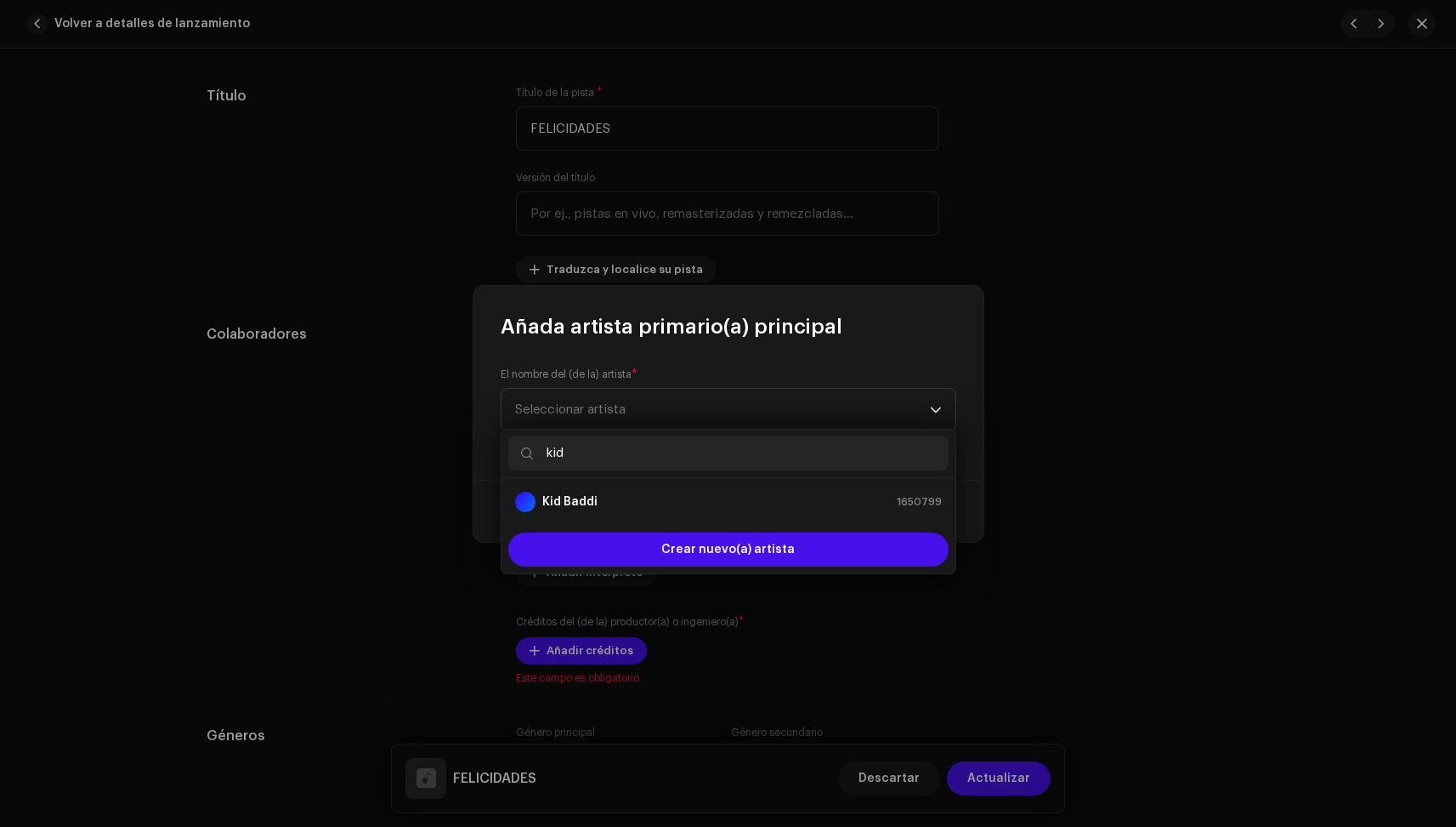
type input "kid"
click at [583, 498] on strong "Kid Baddi" at bounding box center [570, 502] width 55 height 17
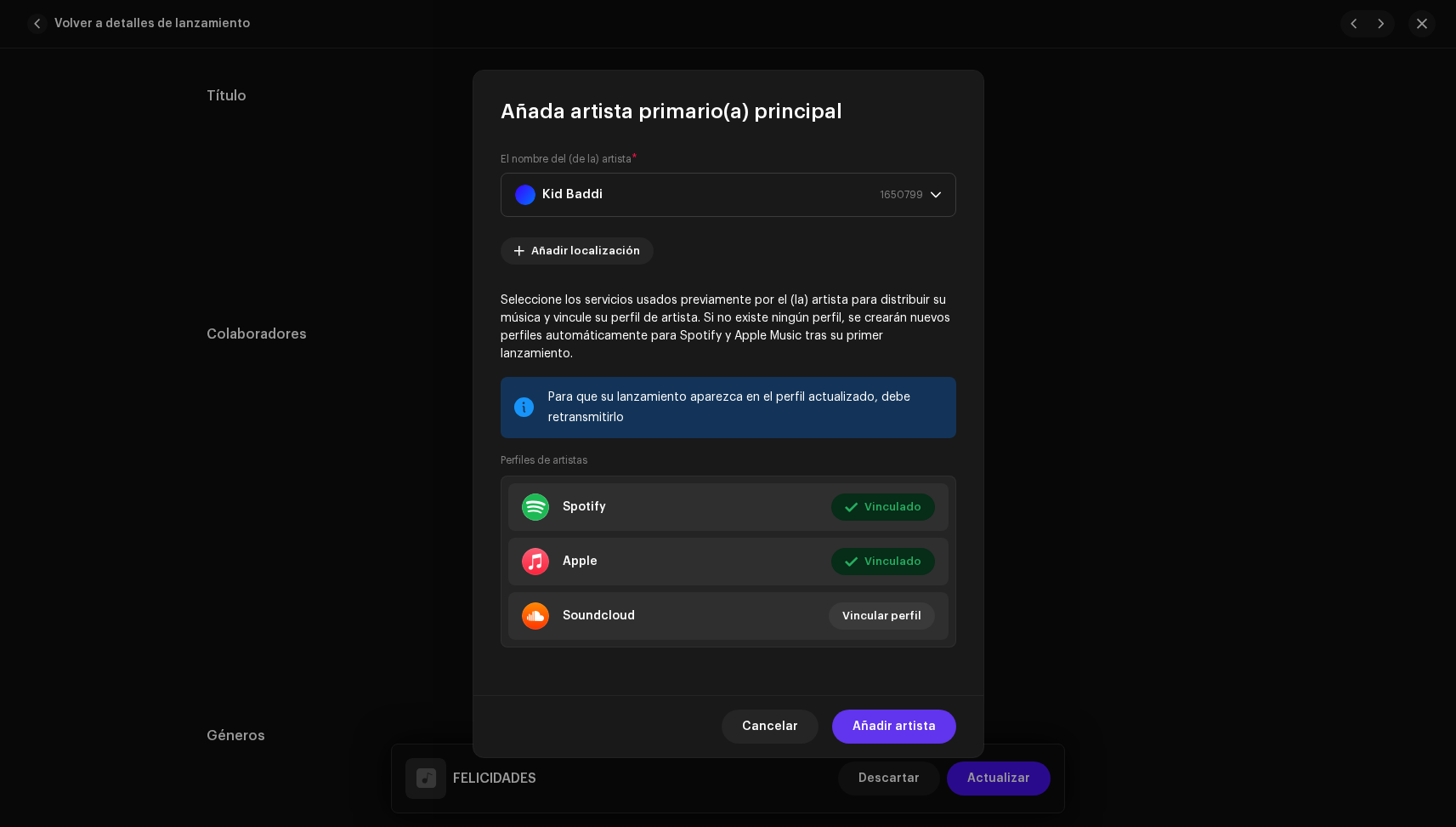
click at [907, 725] on span "Añadir artista" at bounding box center [895, 726] width 84 height 34
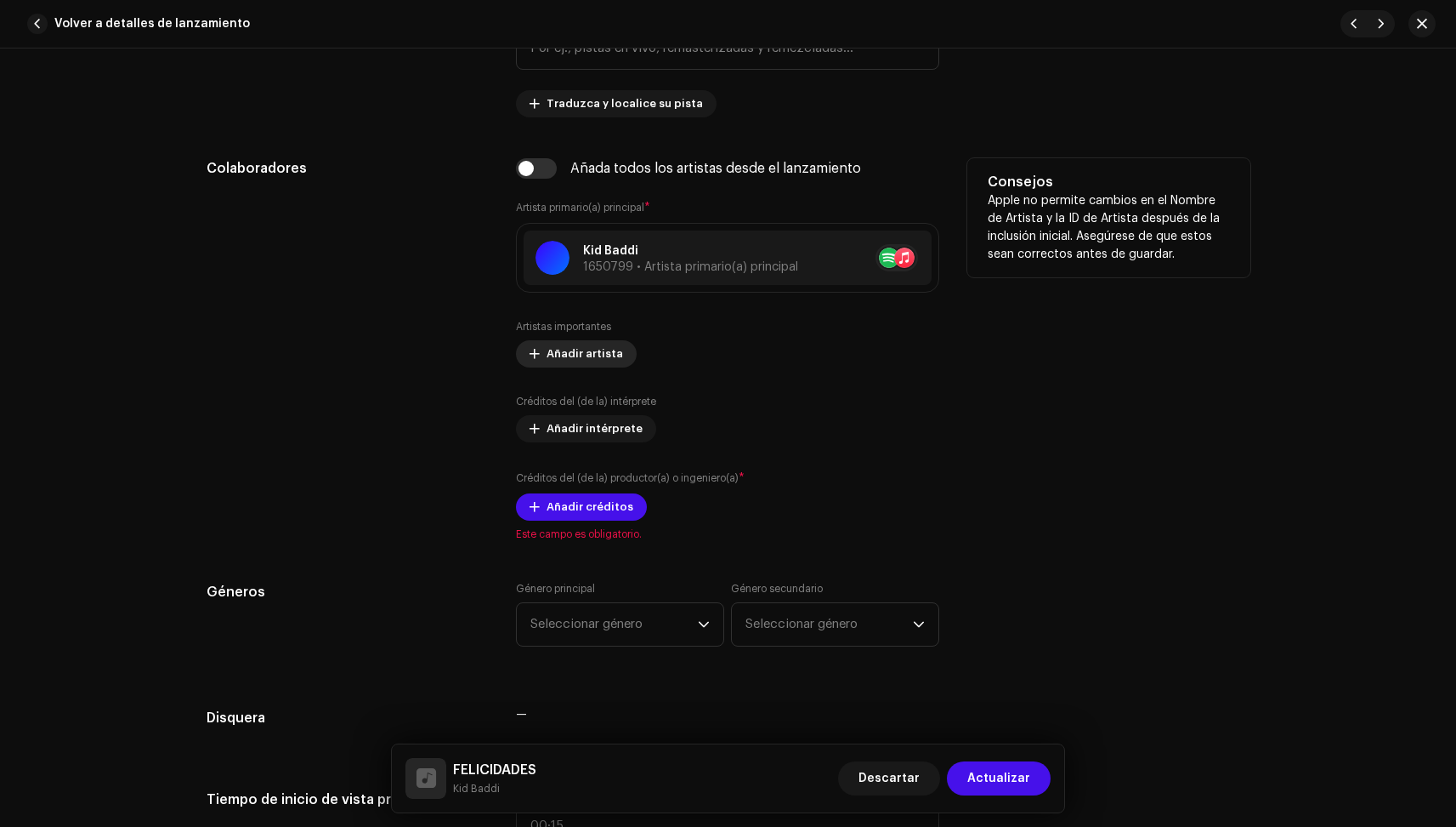
scroll to position [1002, 0]
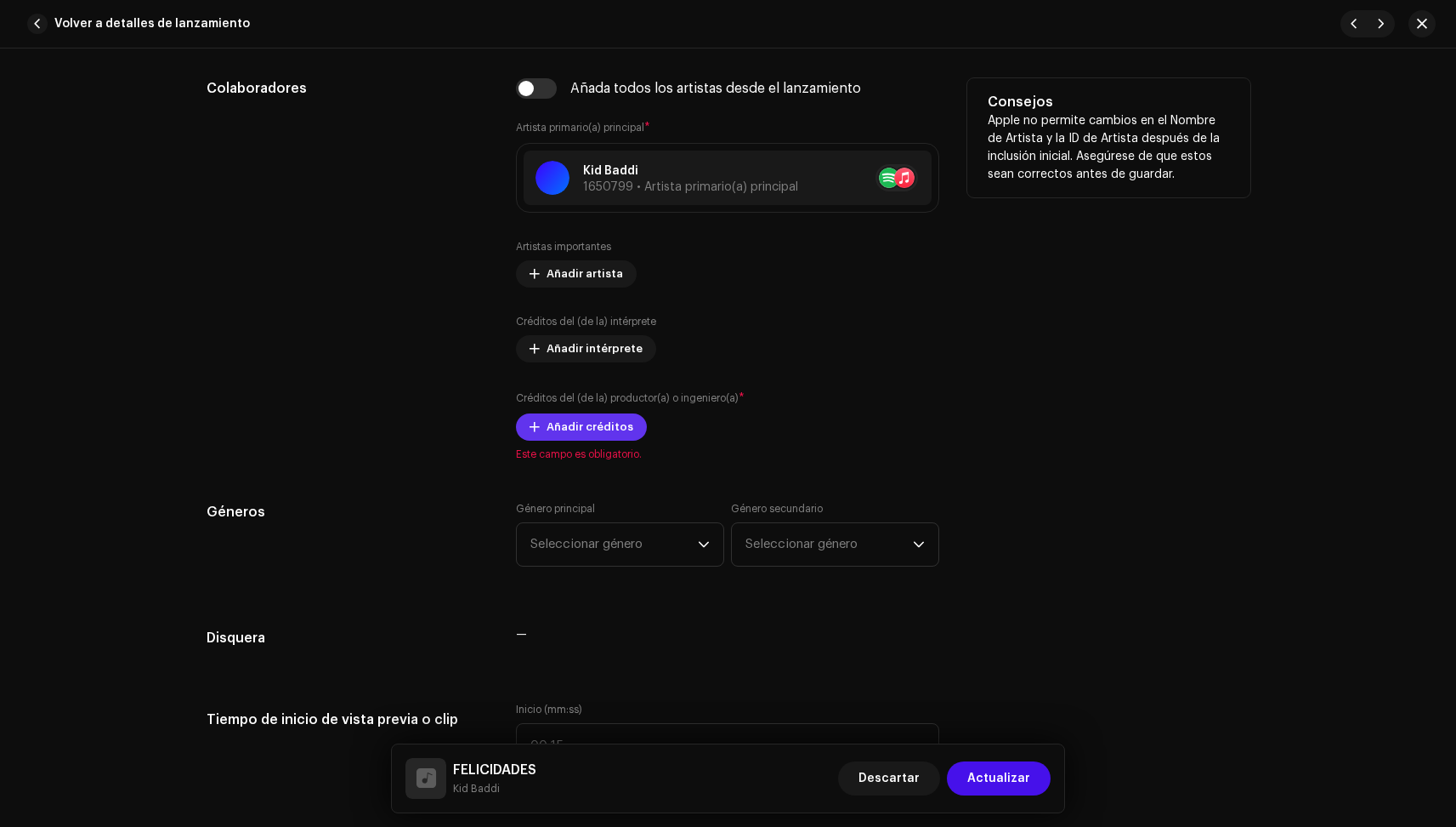
click at [589, 423] on span "Añadir créditos" at bounding box center [589, 426] width 86 height 34
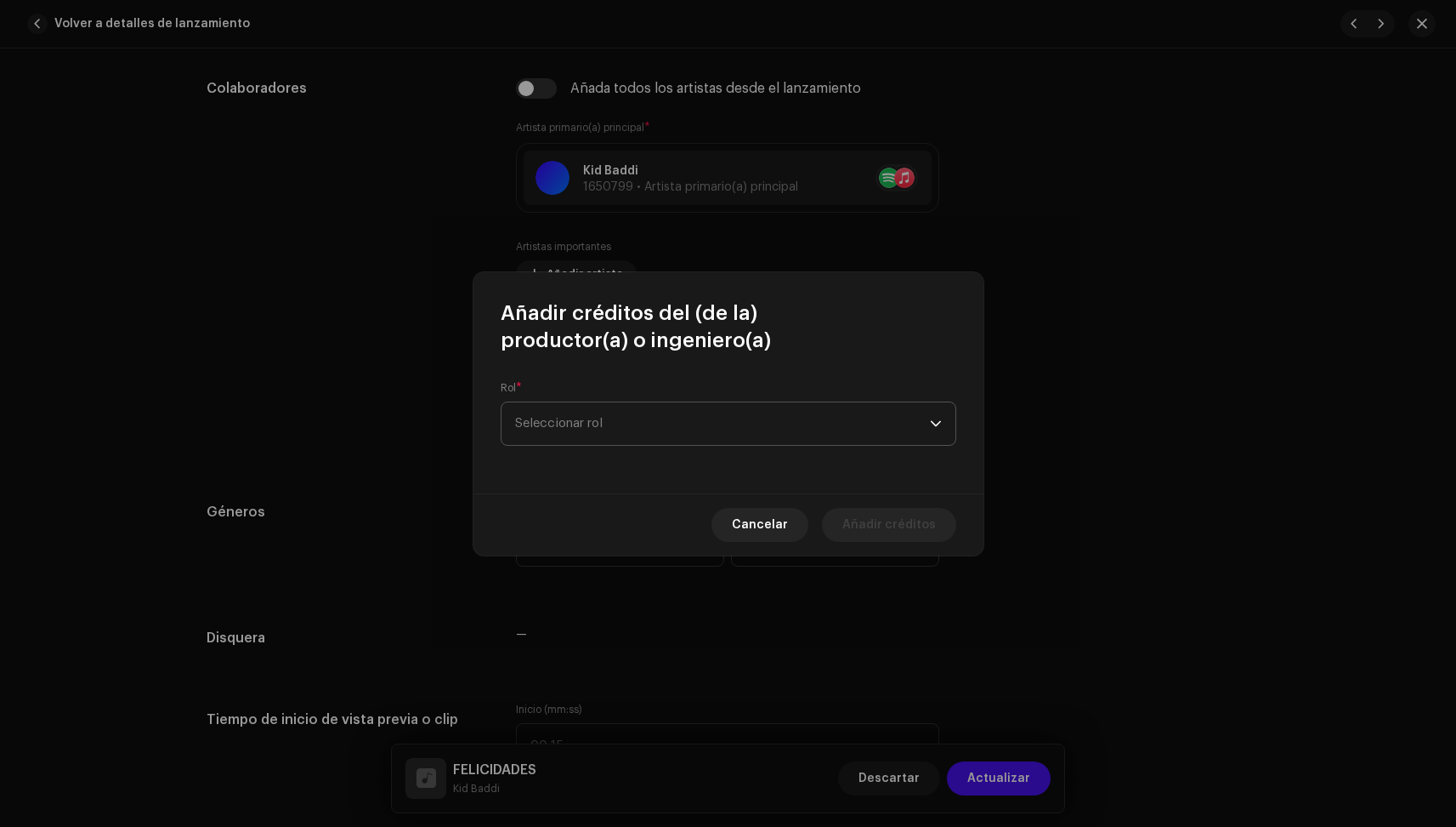
click at [604, 417] on span "Seleccionar rol" at bounding box center [722, 423] width 415 height 43
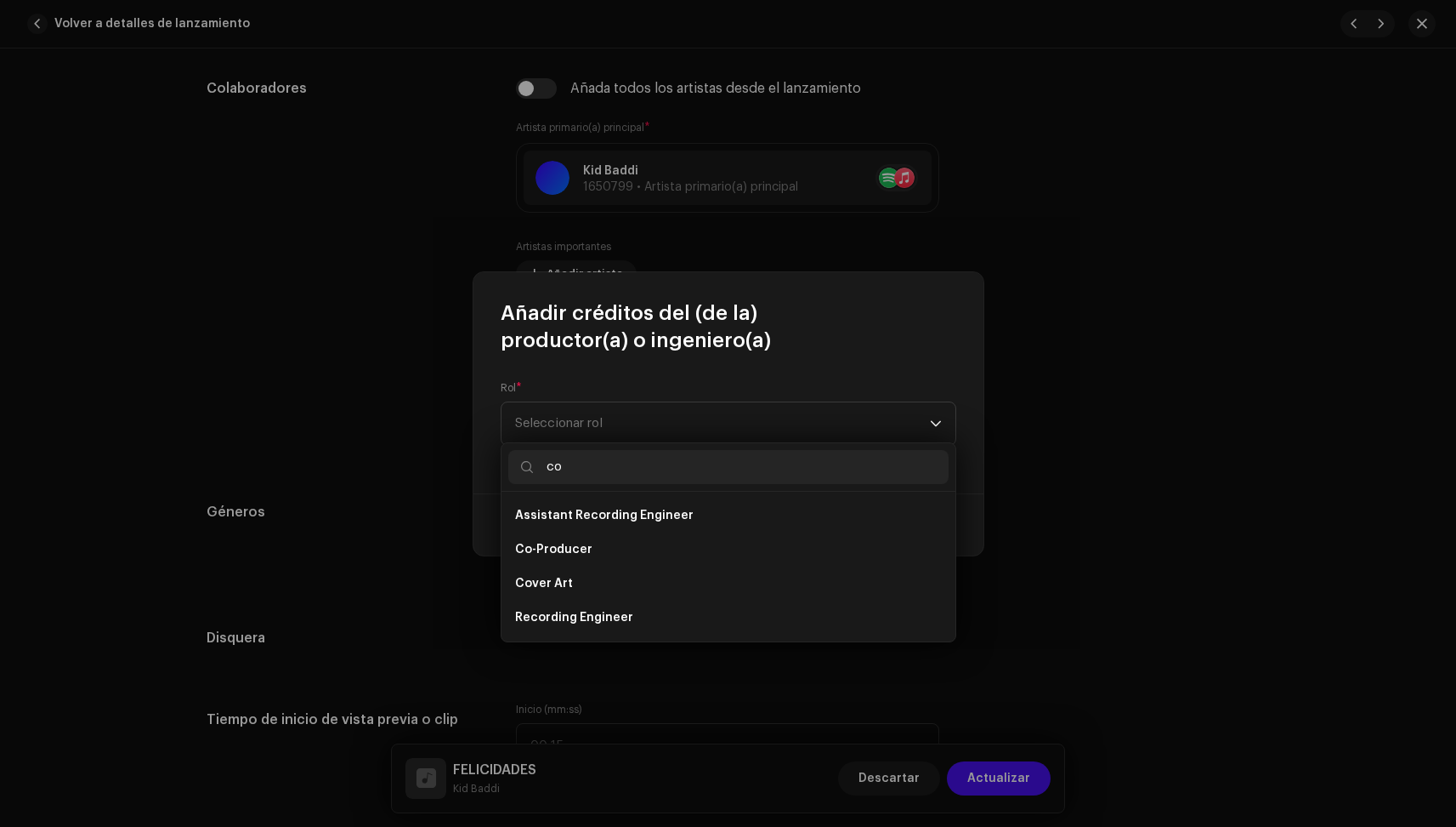
type input "c"
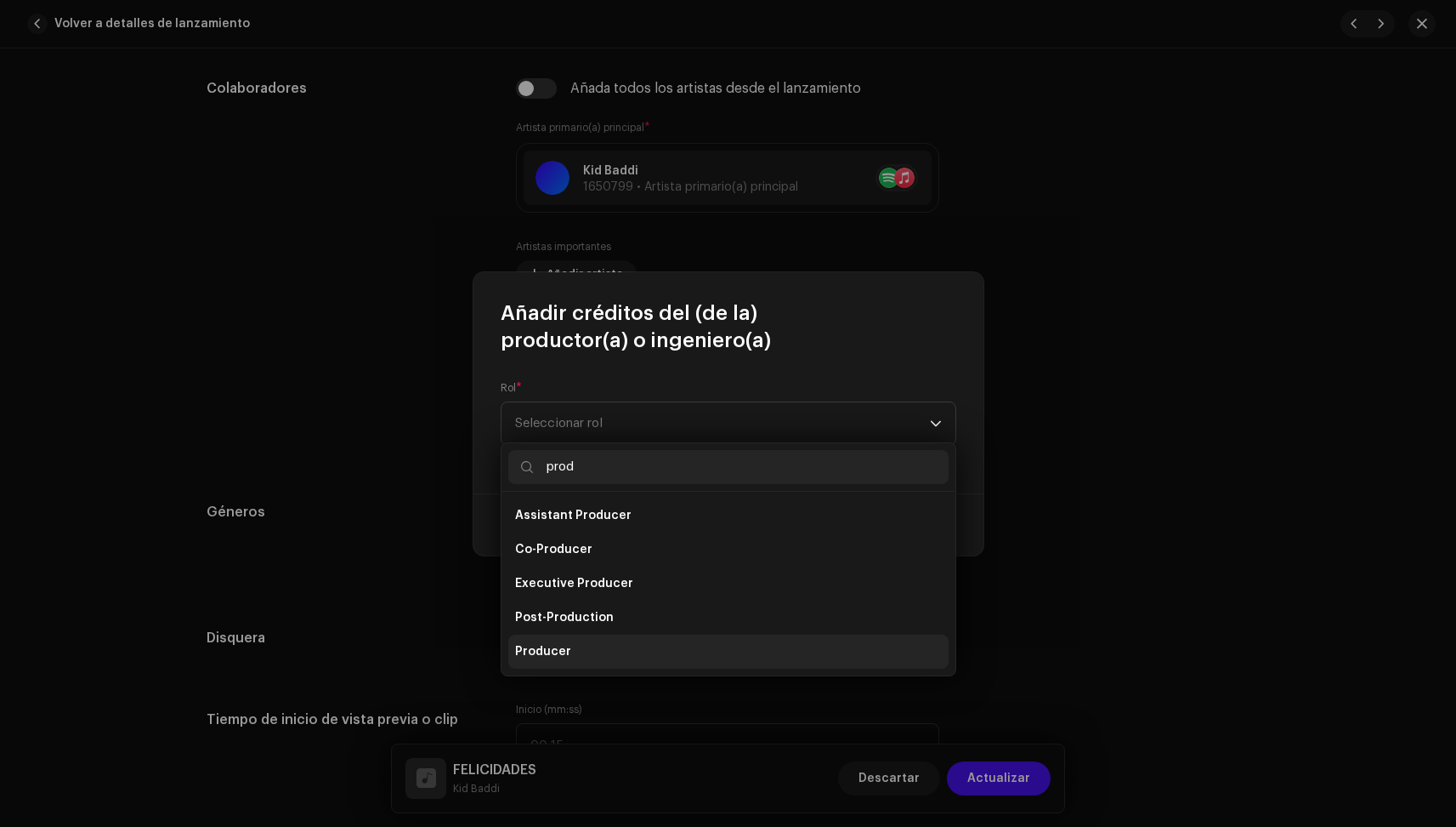
type input "prod"
click at [554, 659] on span "Producer" at bounding box center [543, 652] width 56 height 17
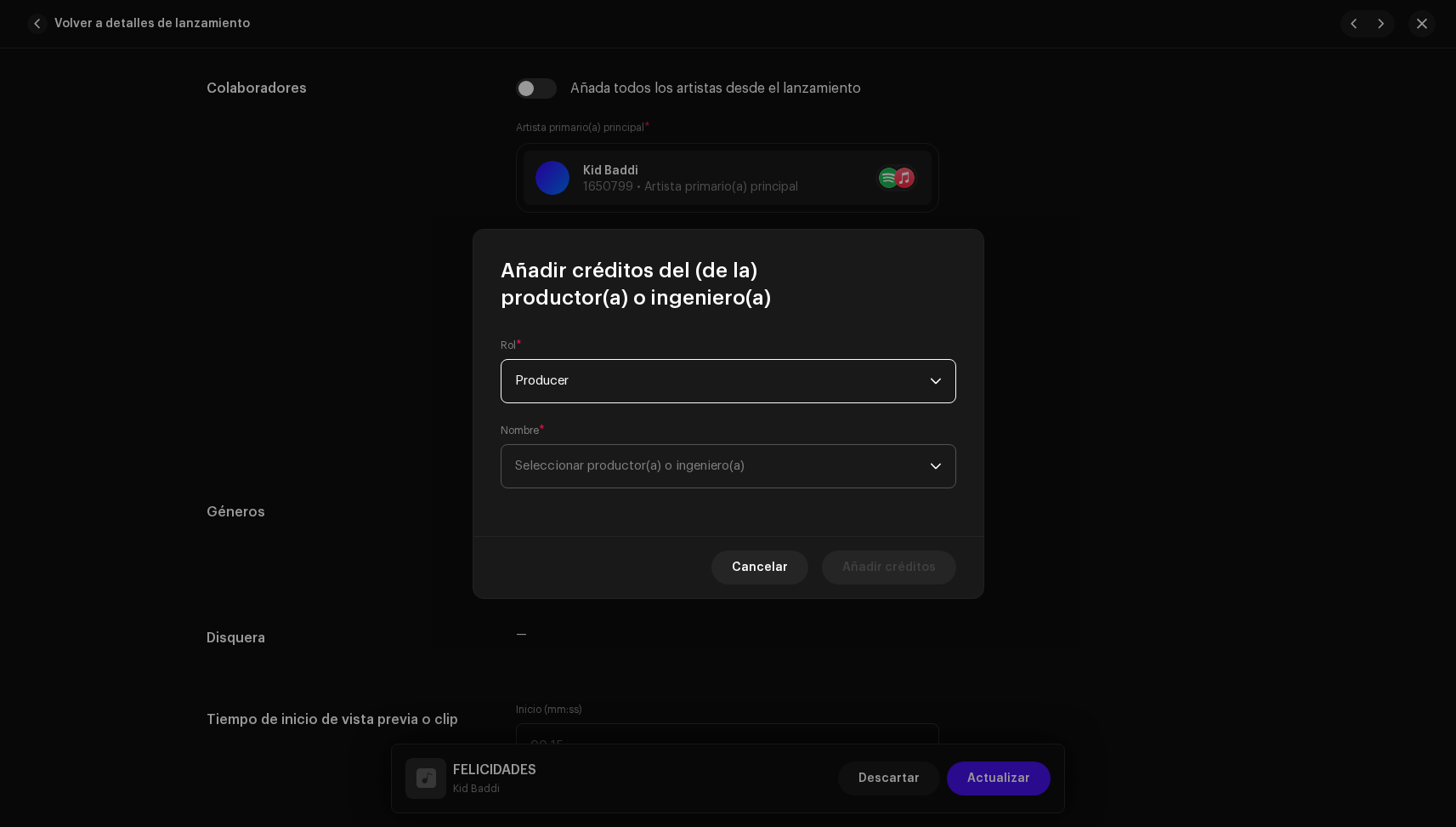
click at [599, 471] on span "Seleccionar productor(a) o ingeniero(a)" at bounding box center [629, 465] width 230 height 13
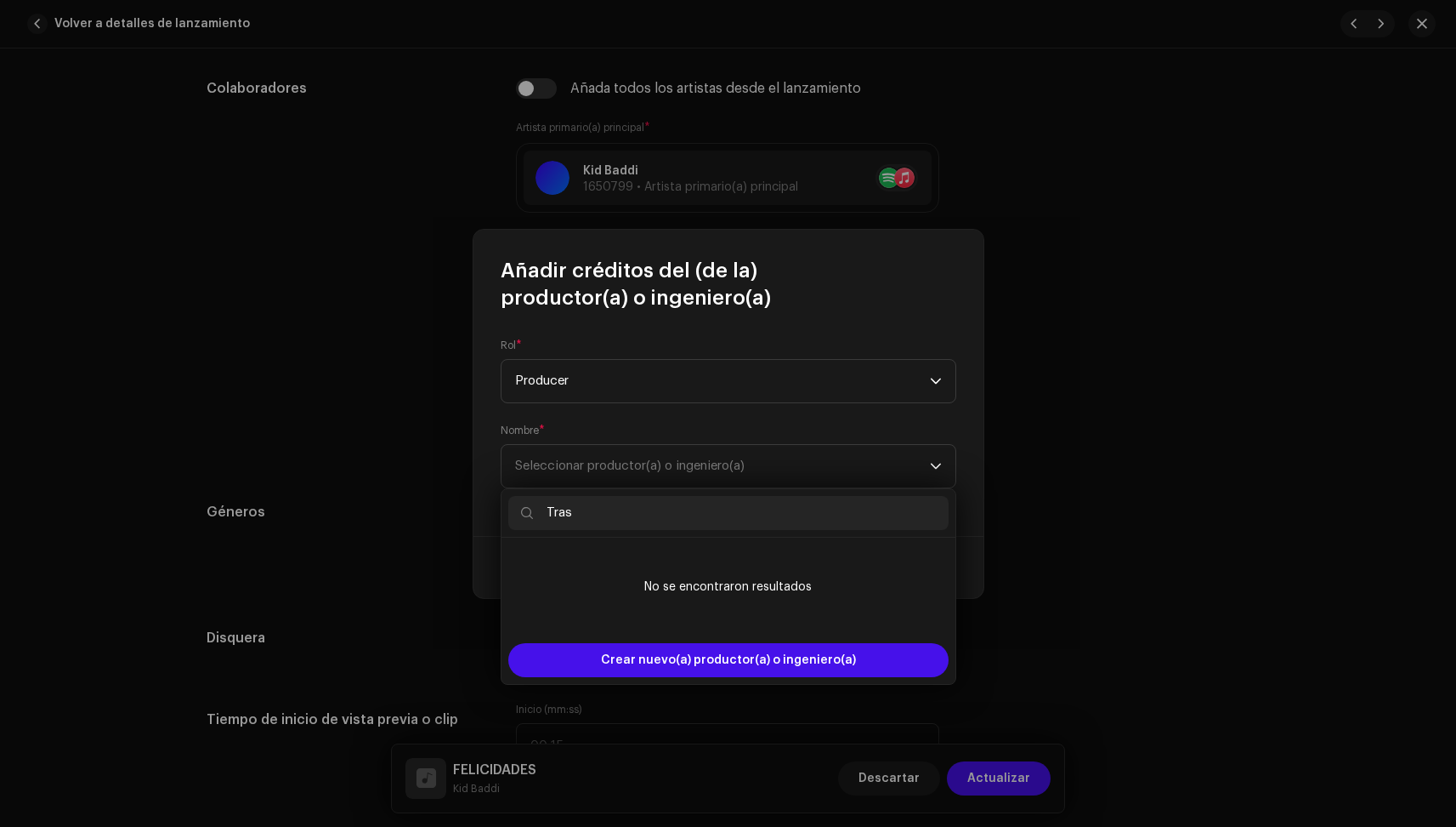
click at [735, 524] on input "Tras" at bounding box center [728, 513] width 441 height 34
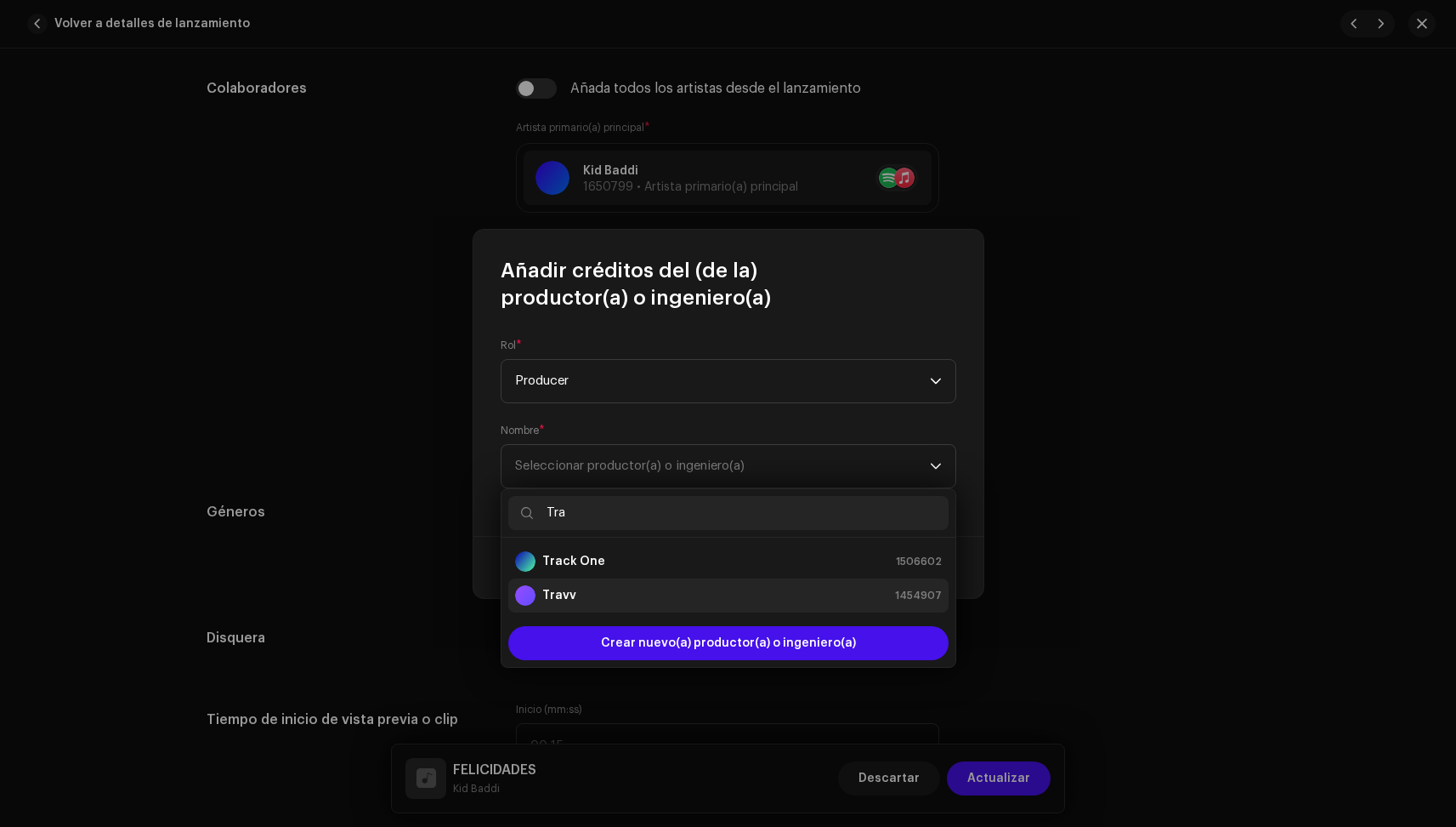
type input "Tra"
click at [660, 591] on div "Travv 1454907" at bounding box center [728, 595] width 427 height 20
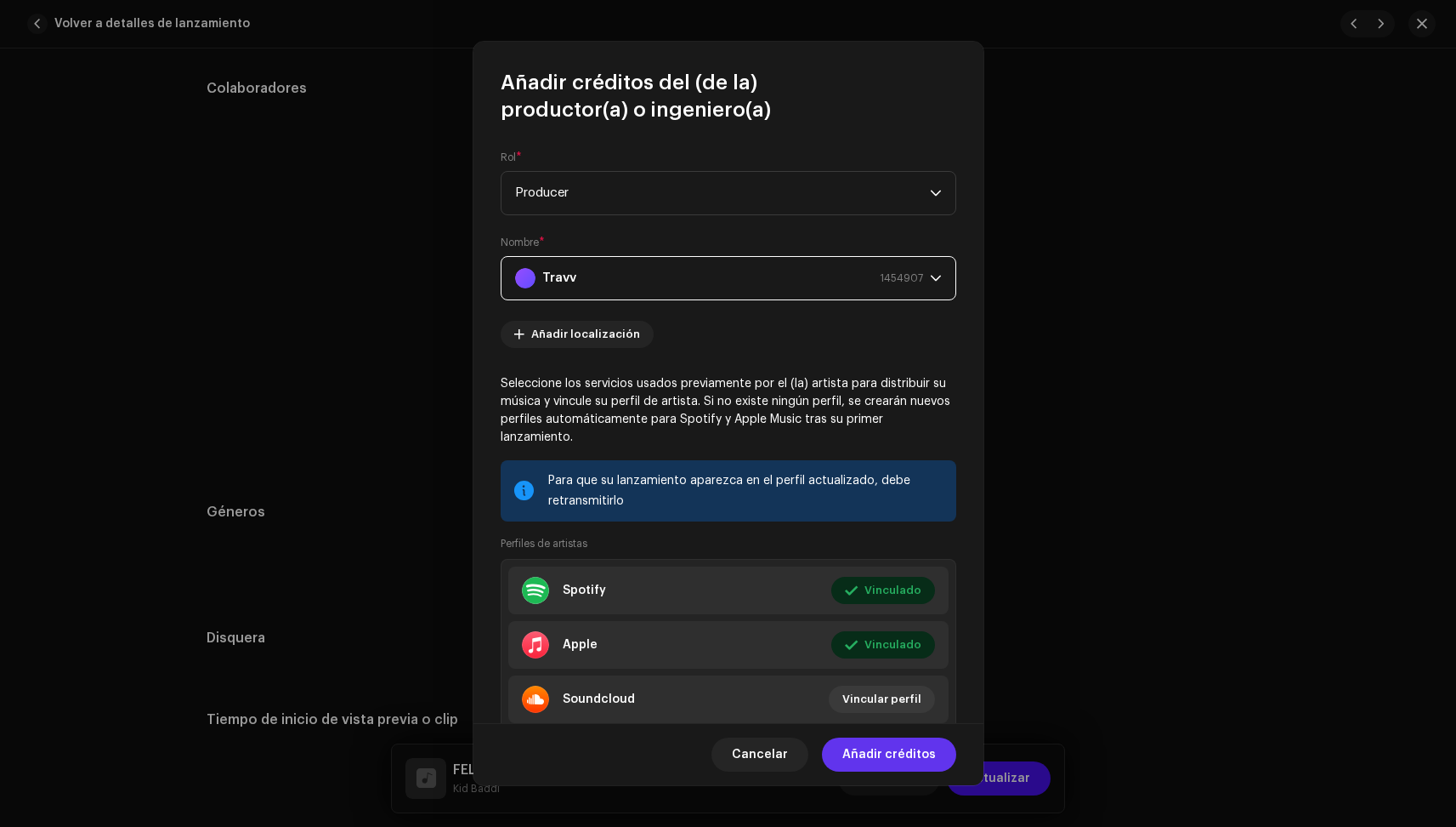
click at [914, 750] on span "Añadir créditos" at bounding box center [889, 753] width 94 height 34
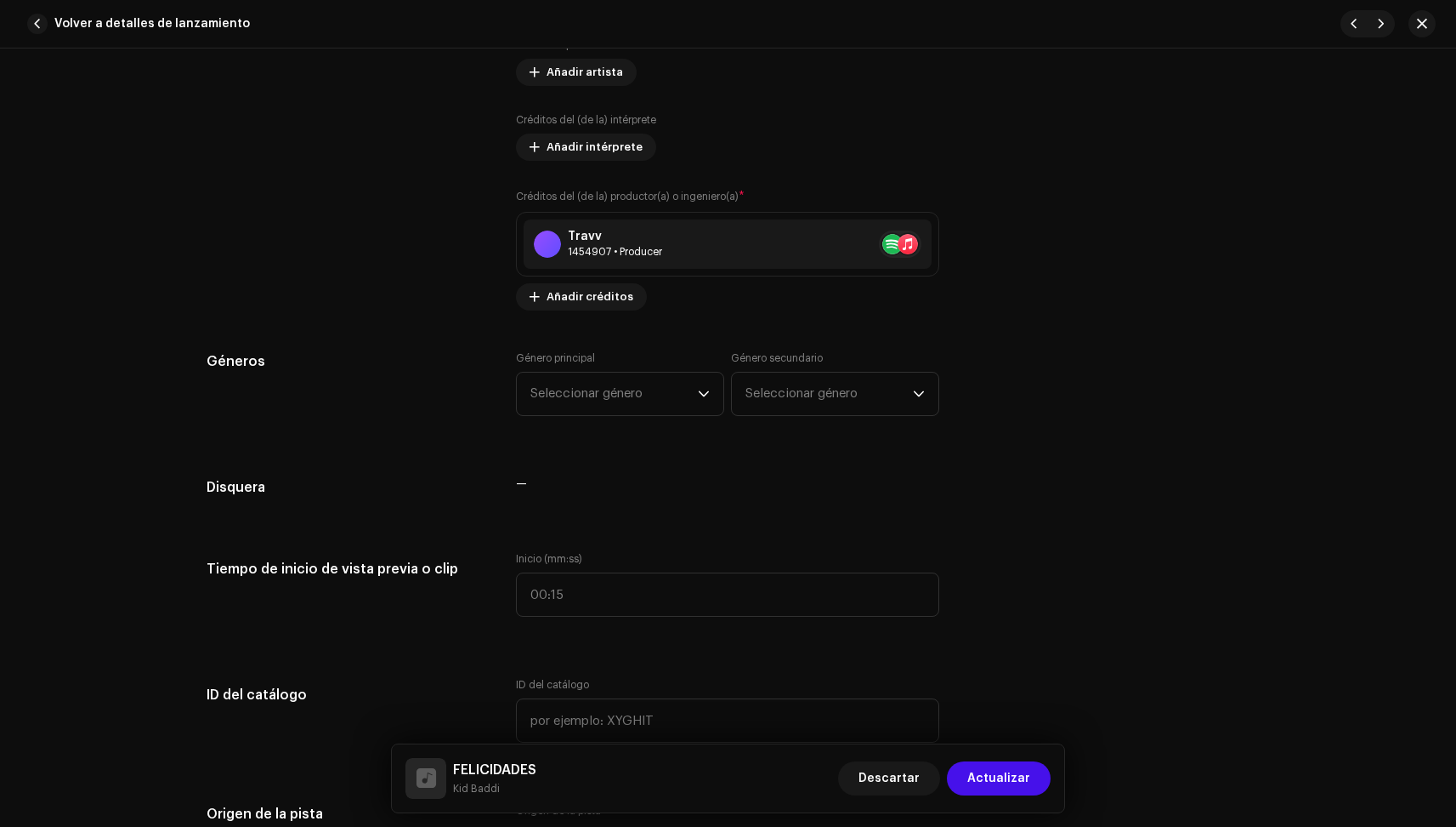
scroll to position [1227, 0]
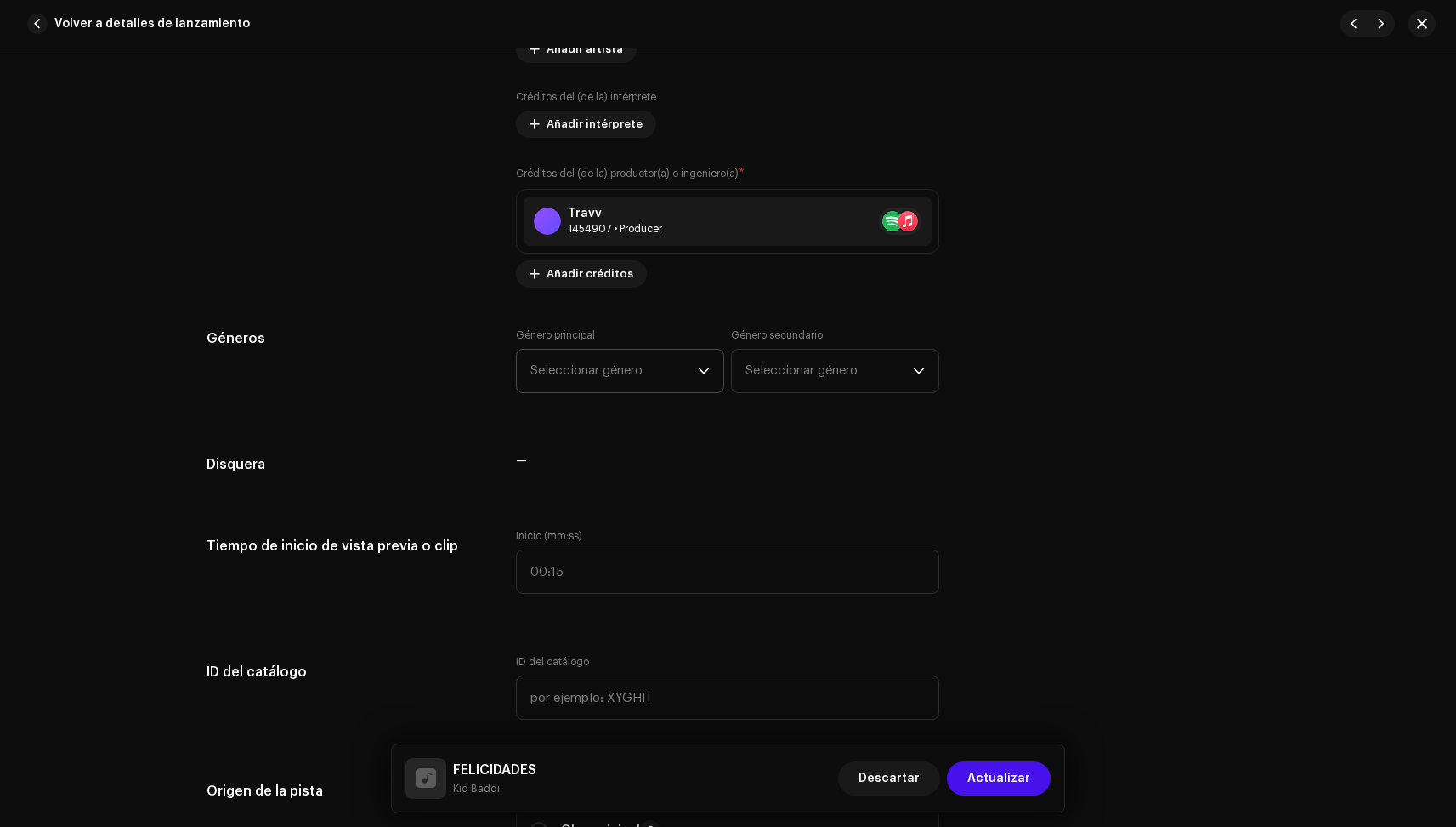
click at [644, 365] on span "Seleccionar género" at bounding box center [614, 371] width 167 height 43
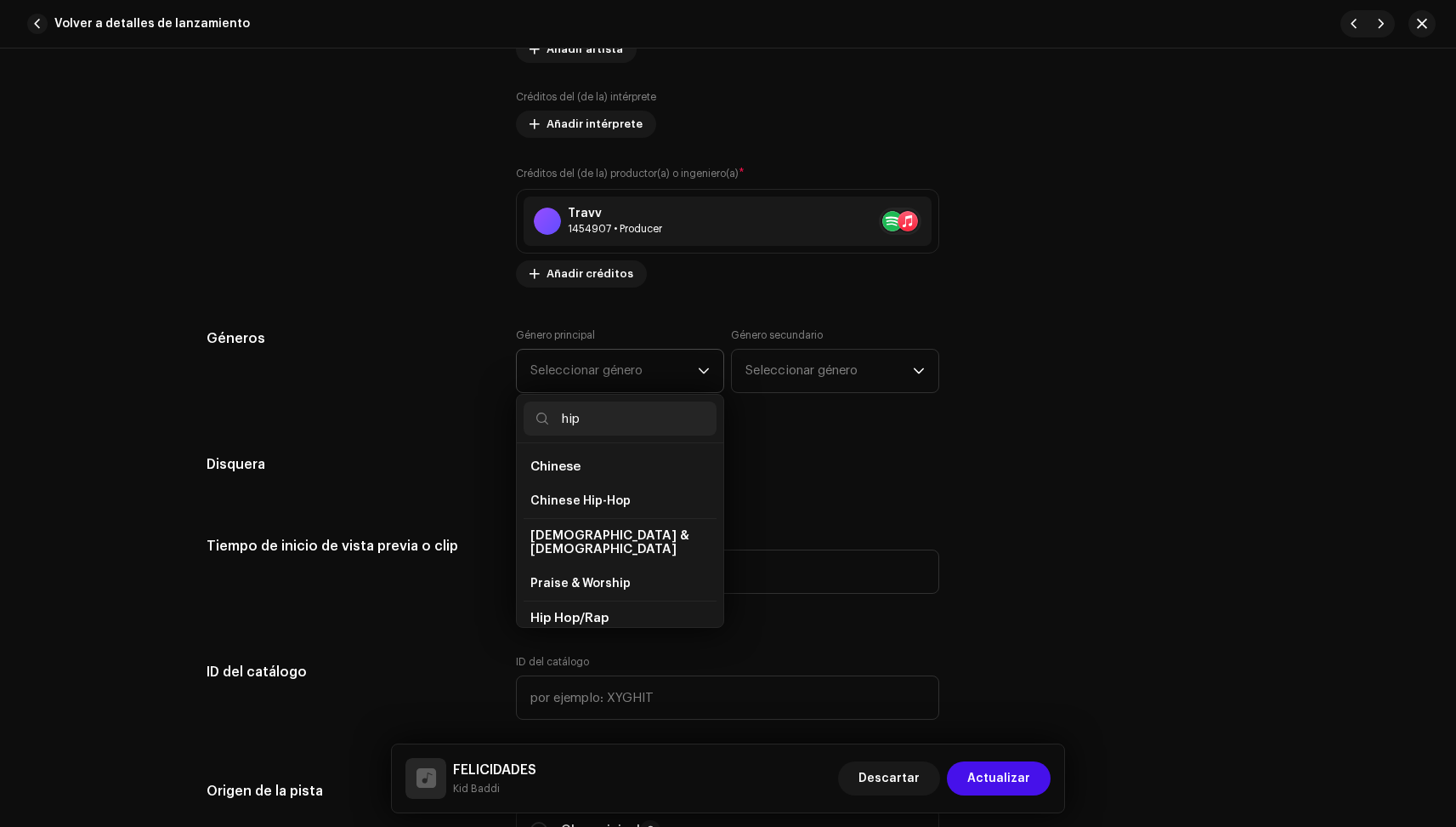
type input "hip h"
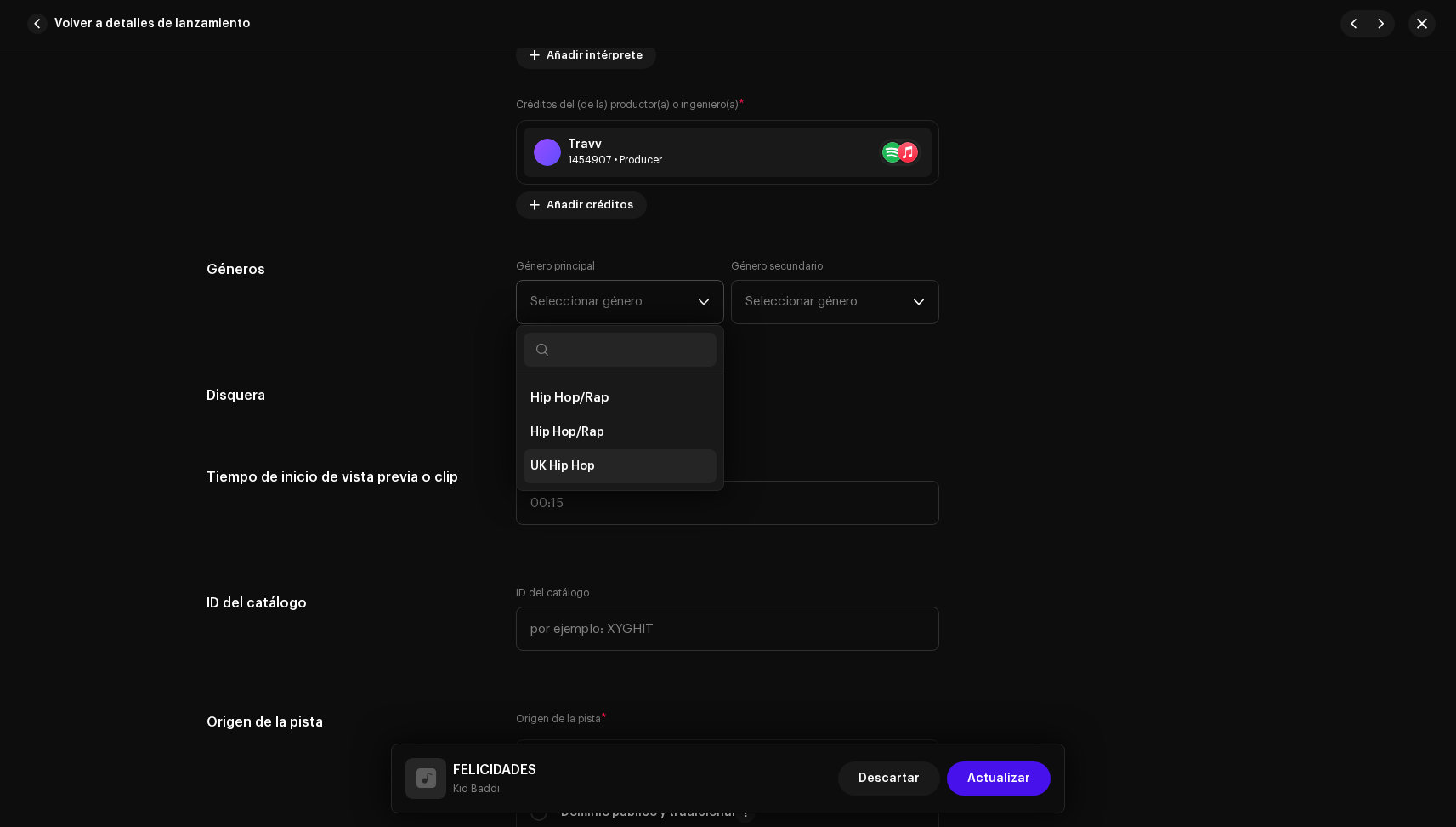
scroll to position [1299, 0]
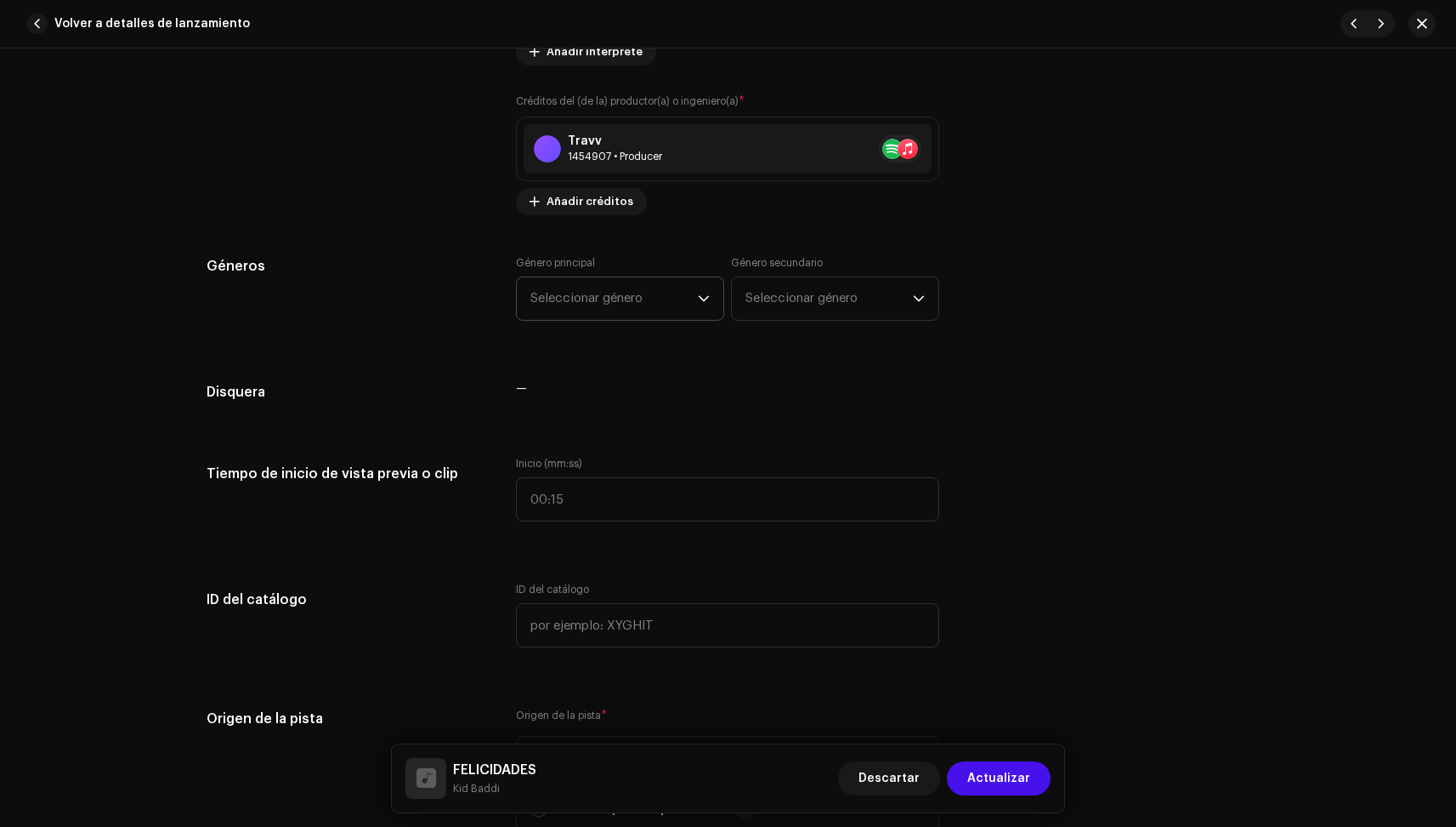
click at [578, 295] on span "Seleccionar género" at bounding box center [614, 298] width 167 height 43
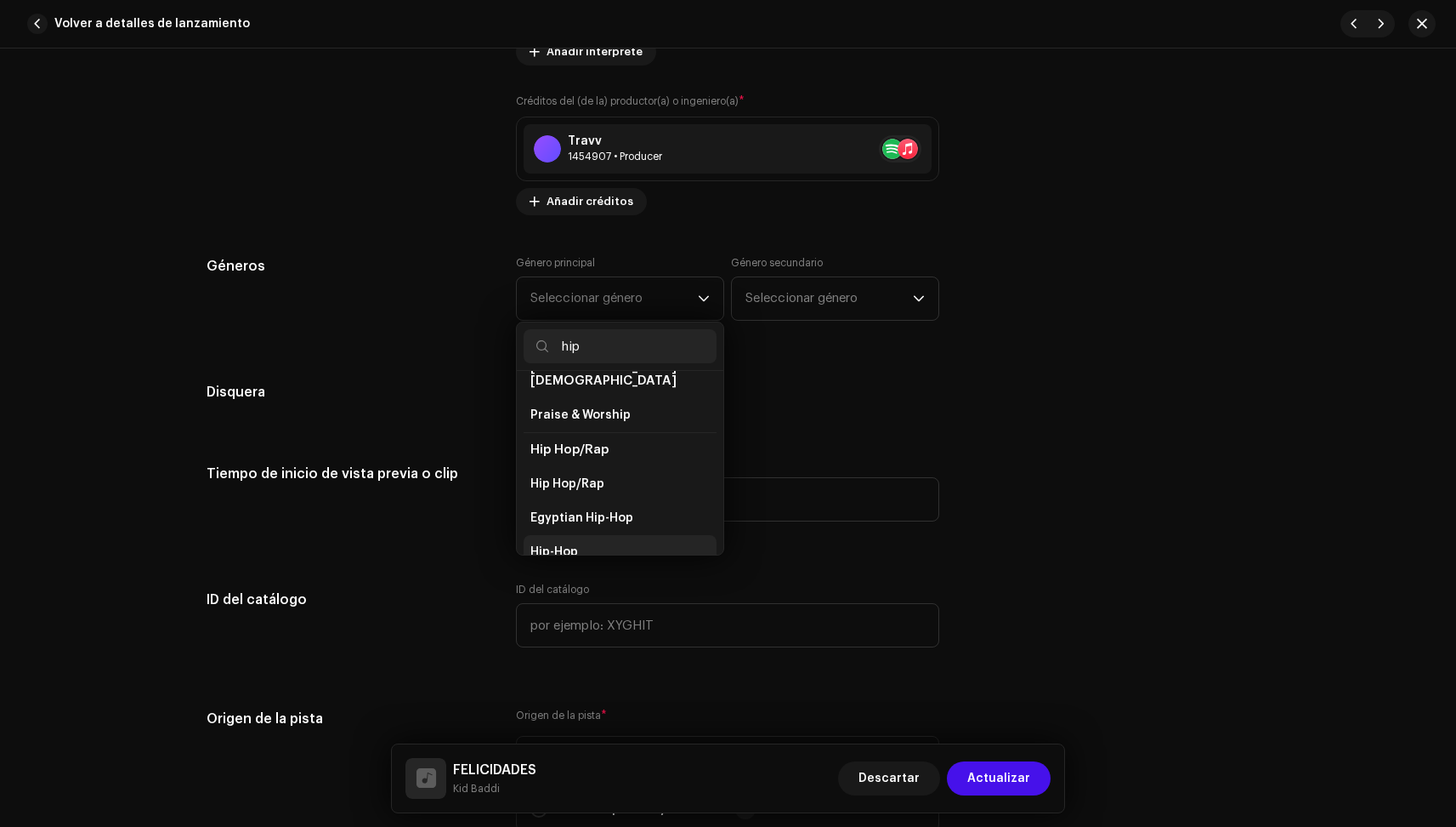
scroll to position [97, 0]
type input "hip"
click at [569, 543] on span "Hip-Hop" at bounding box center [554, 551] width 47 height 17
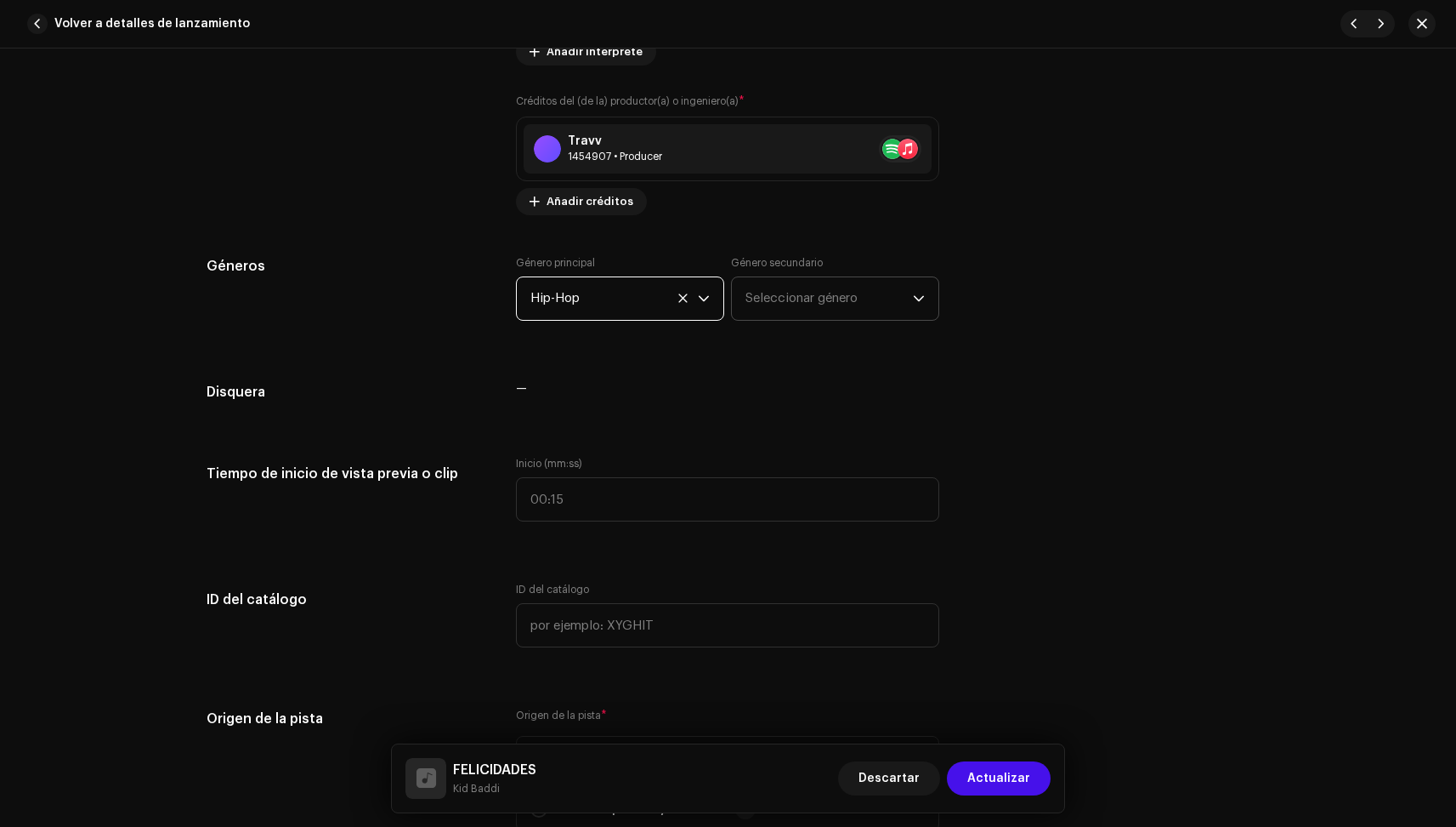
click at [802, 301] on span "Seleccionar género" at bounding box center [829, 298] width 167 height 43
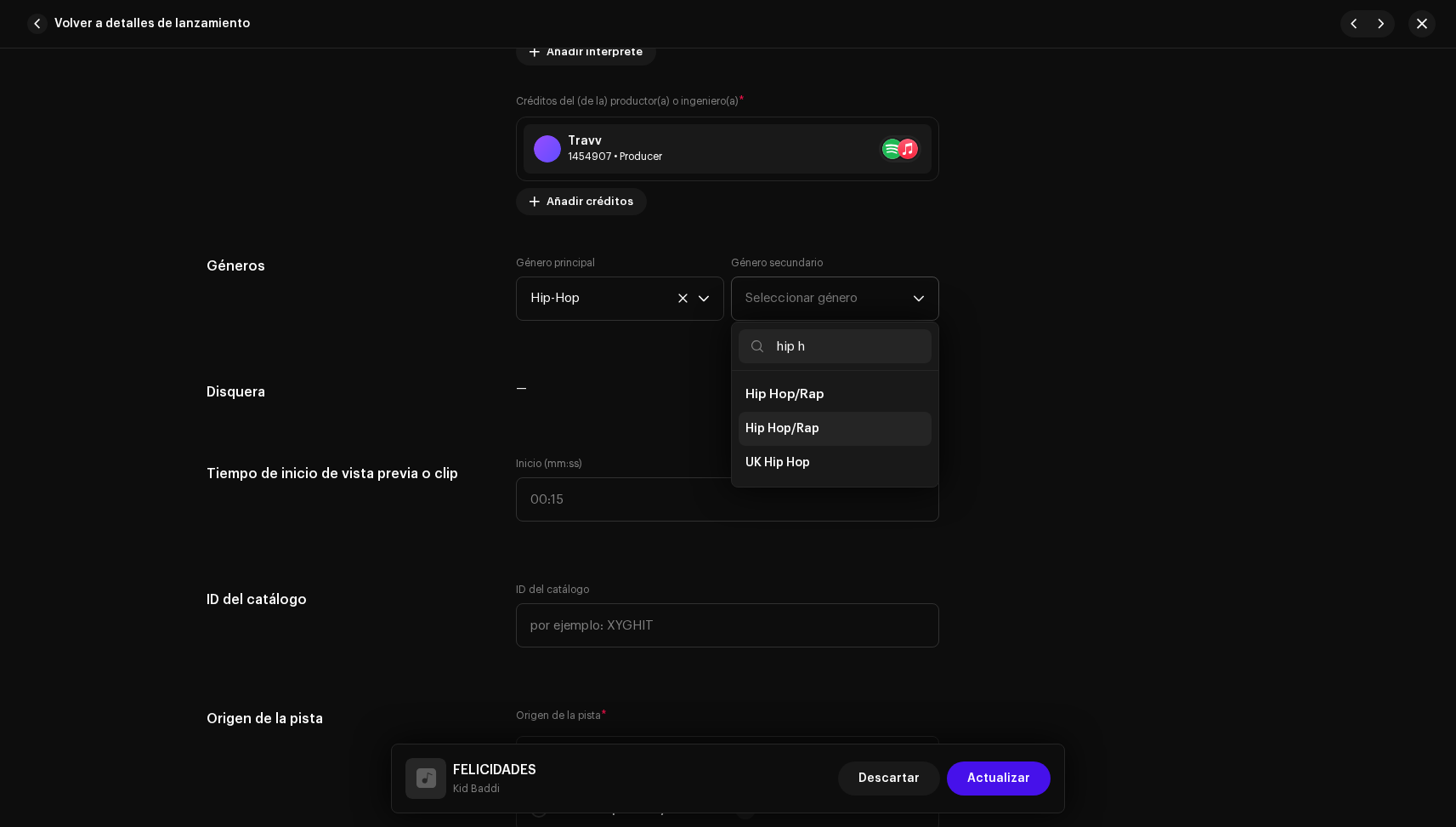
type input "hip h"
click at [793, 442] on li "Hip Hop/Rap" at bounding box center [835, 428] width 193 height 34
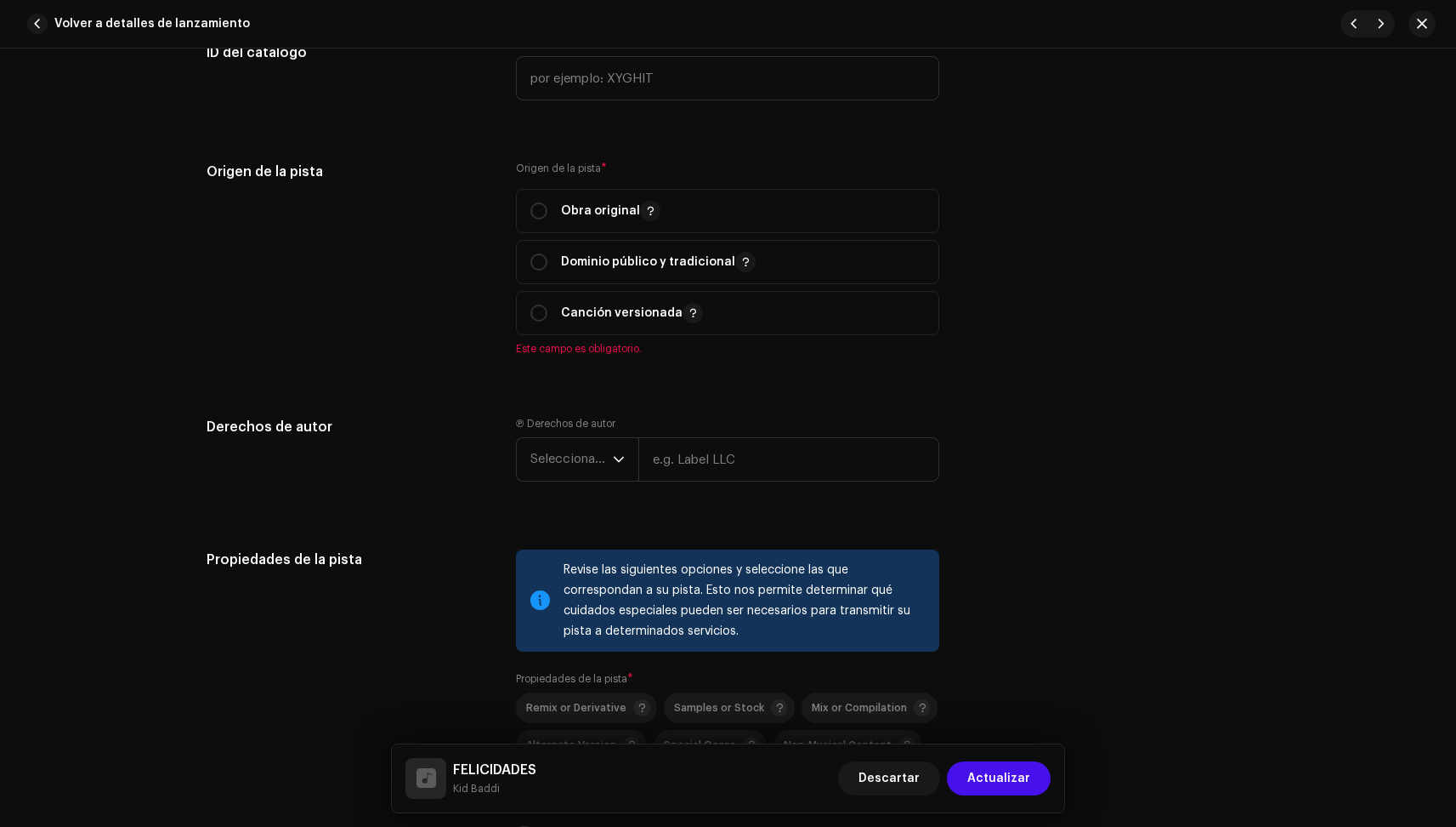
scroll to position [1795, 0]
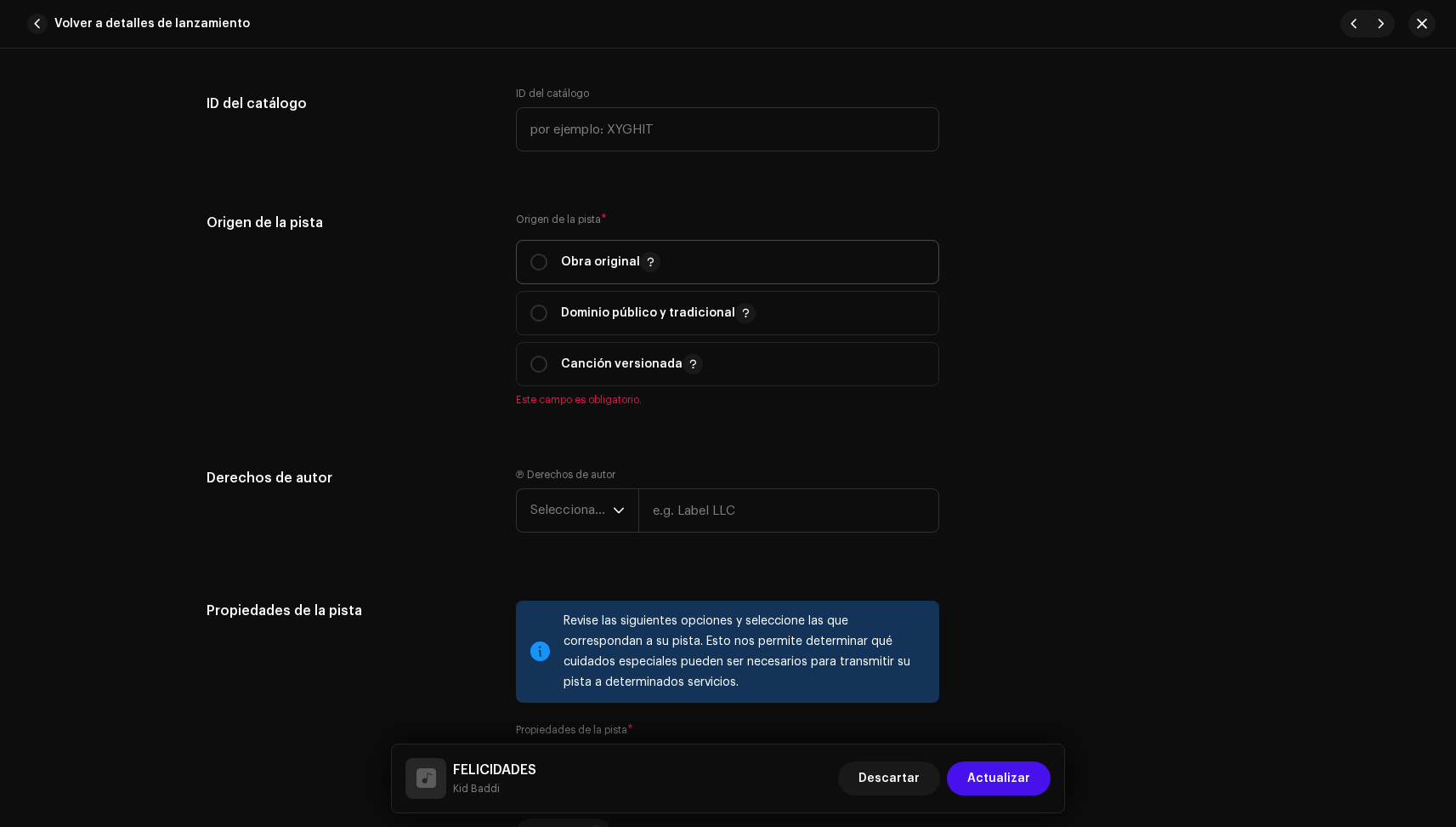
click at [688, 257] on span "Obra original" at bounding box center [728, 262] width 394 height 43
radio input "true"
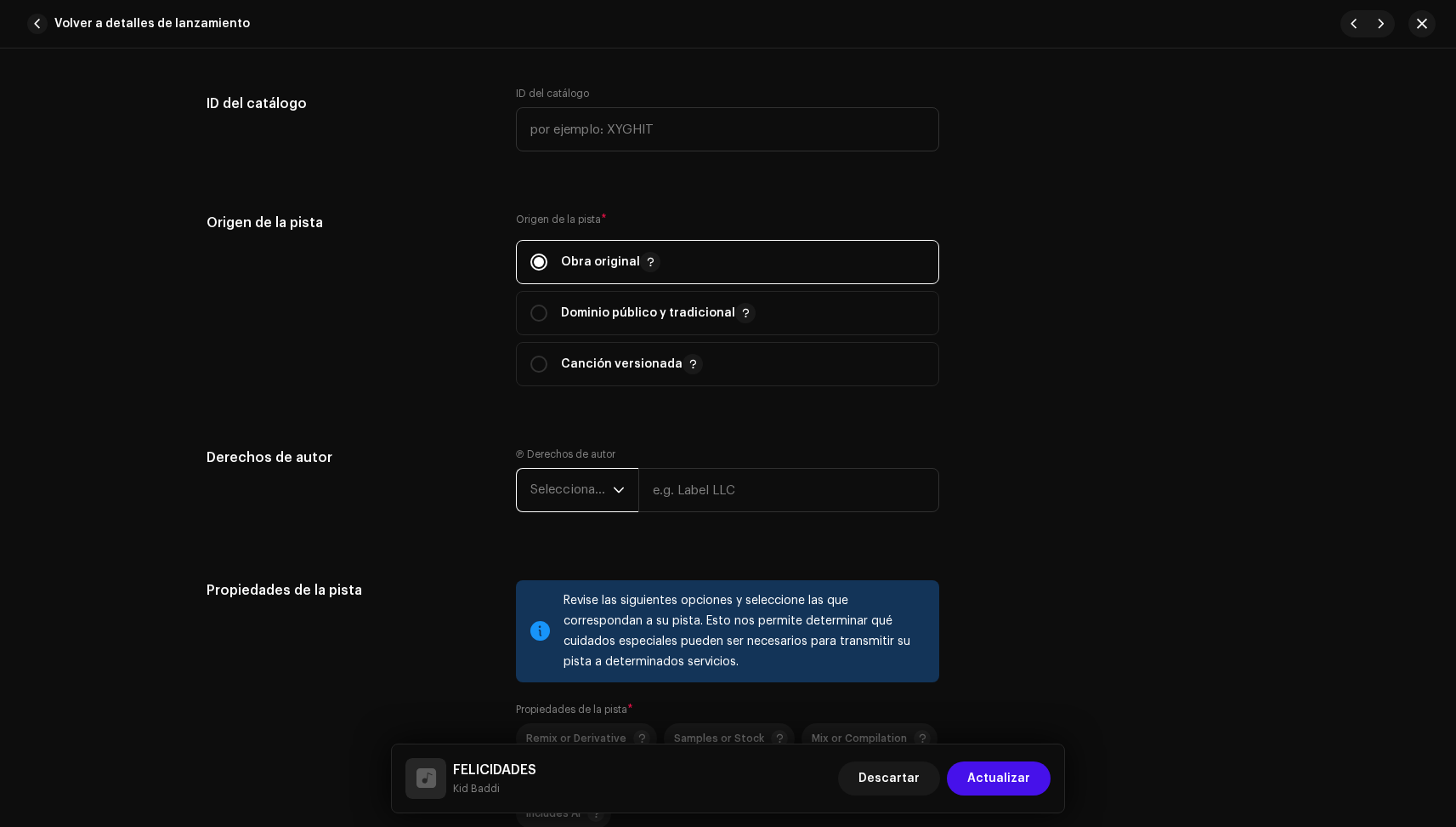
click at [585, 473] on span "Seleccionar año" at bounding box center [571, 490] width 83 height 43
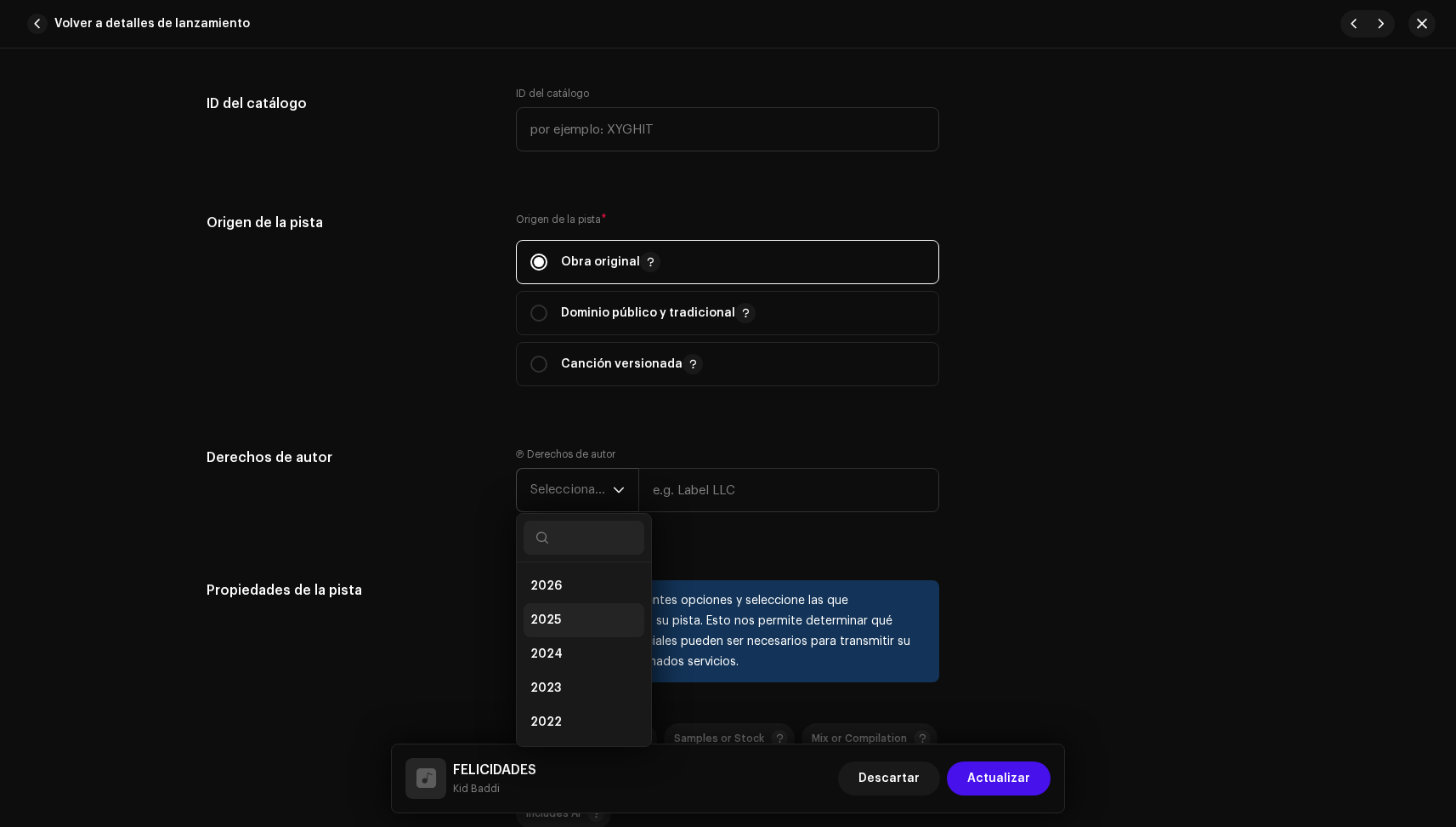
click at [574, 604] on li "2025" at bounding box center [584, 620] width 121 height 34
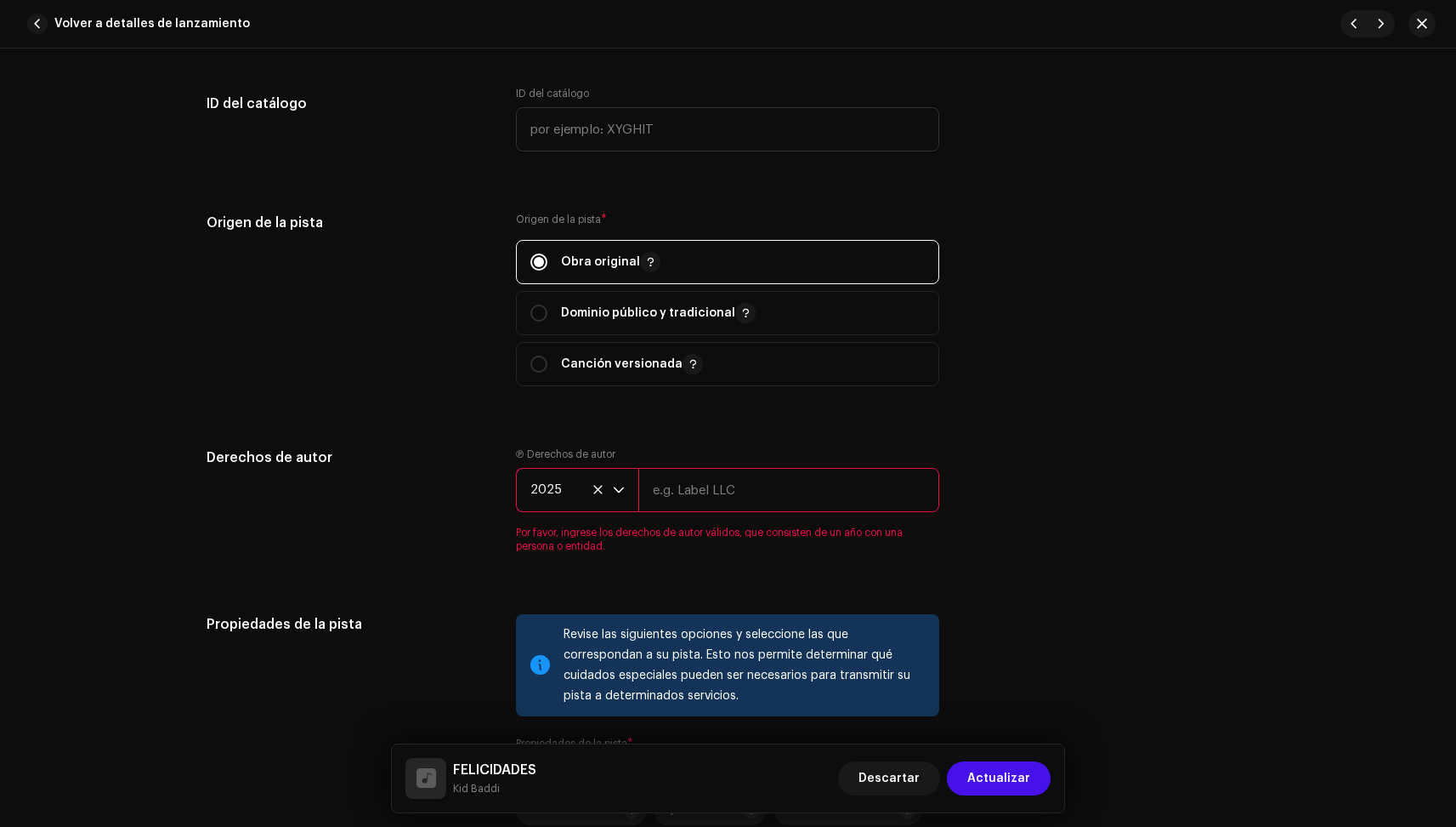
click at [687, 495] on input "text" at bounding box center [788, 490] width 301 height 45
type input "[PERSON_NAME]"
click at [1073, 414] on div "Detalles de la pista Complete los siguientes pasos para finalizar su pista. 1 d…" at bounding box center [728, 143] width 1098 height 3698
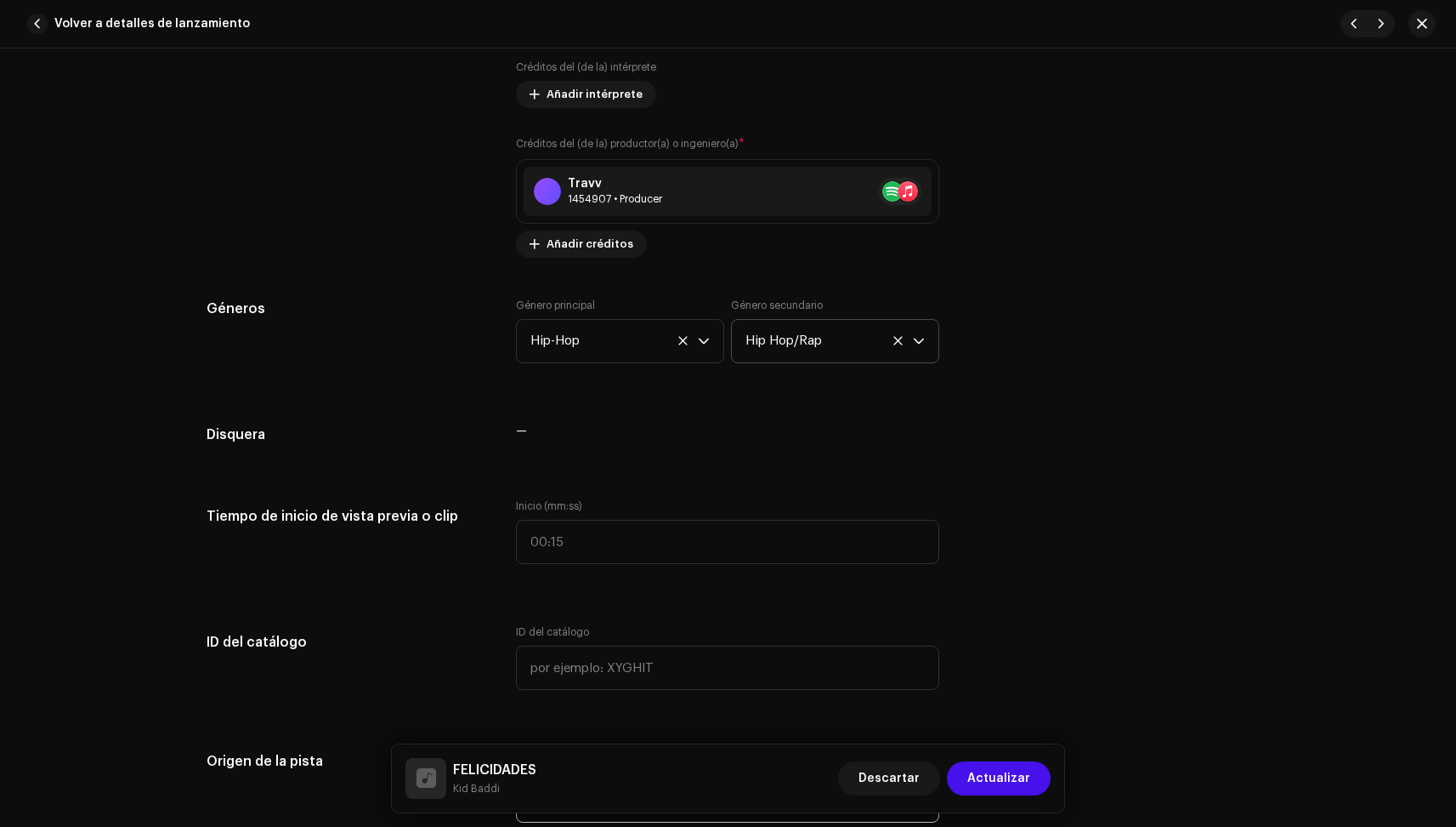
scroll to position [1357, 0]
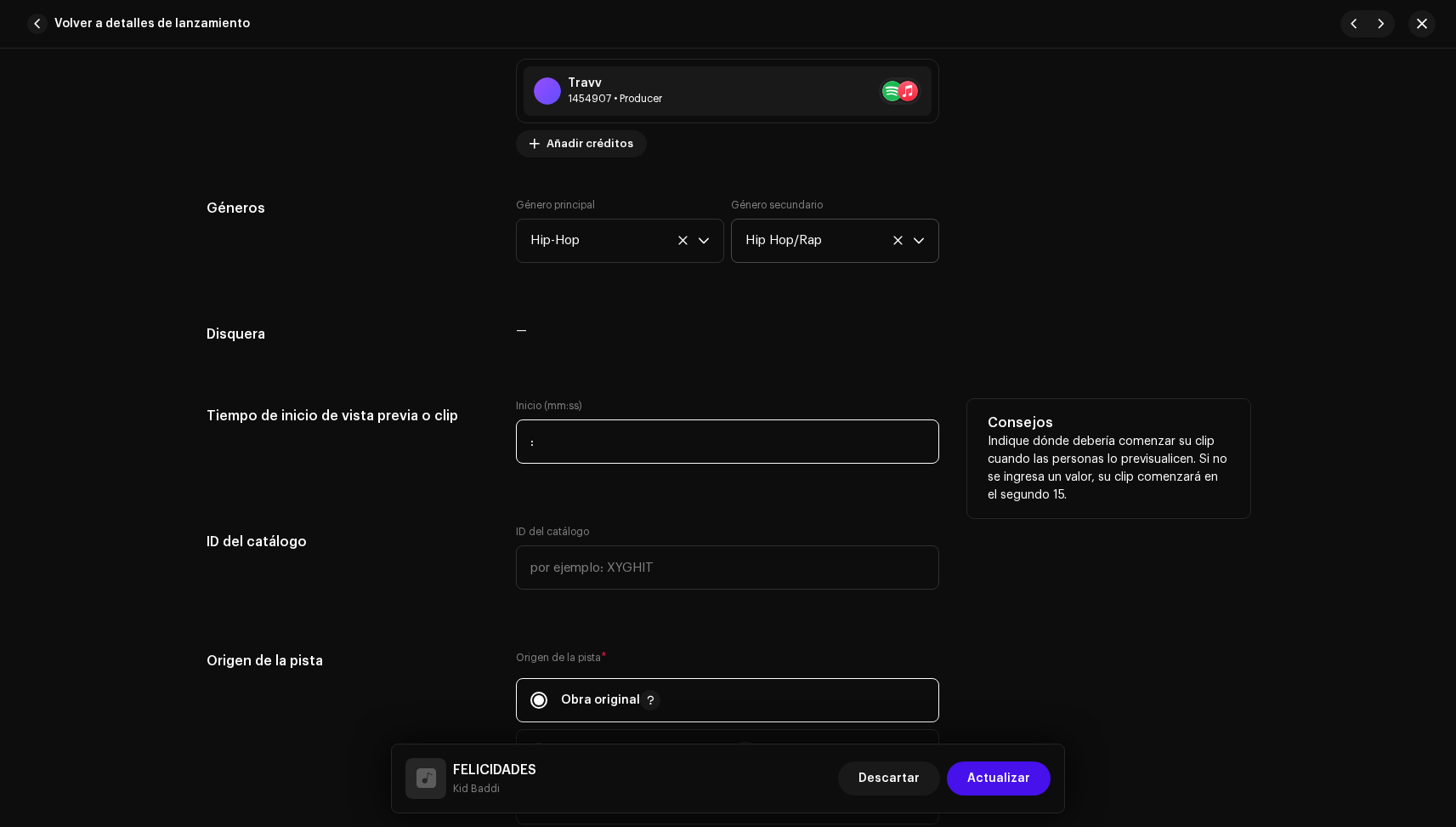
click at [594, 437] on input ":" at bounding box center [728, 441] width 423 height 45
type input "02:20"
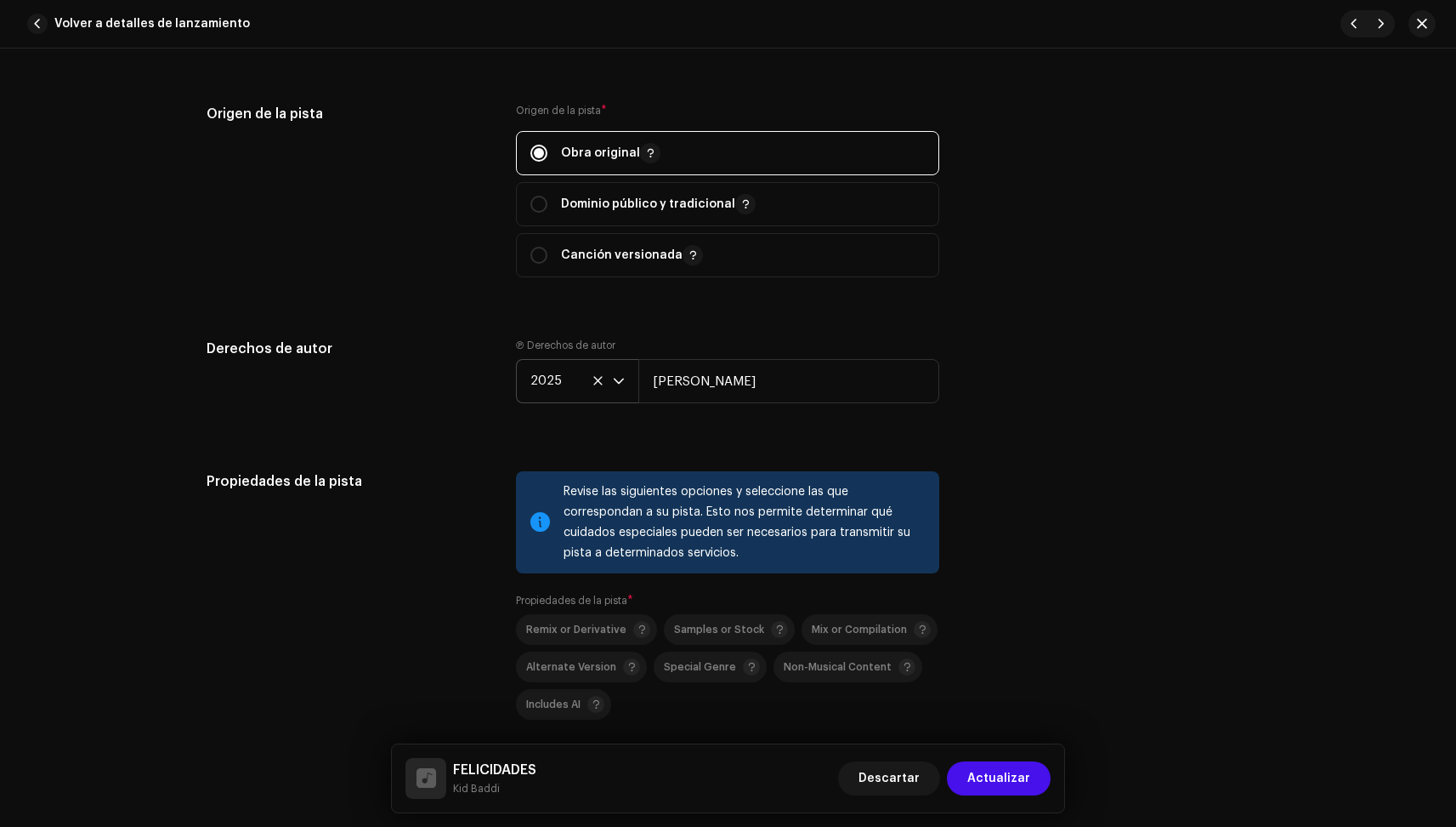
scroll to position [1991, 0]
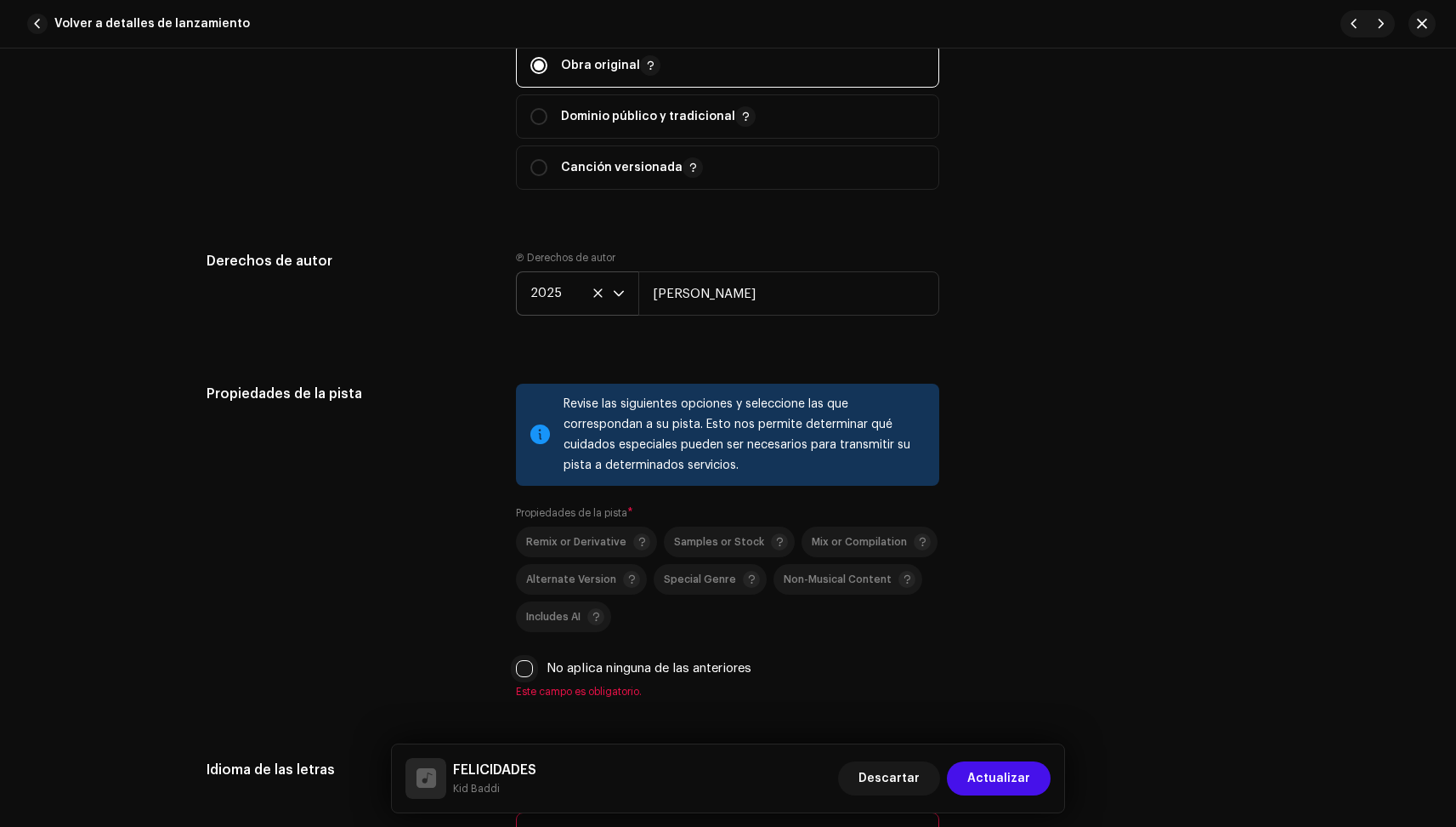
click at [522, 665] on input "No aplica ninguna de las anteriores" at bounding box center [524, 668] width 17 height 17
checkbox input "true"
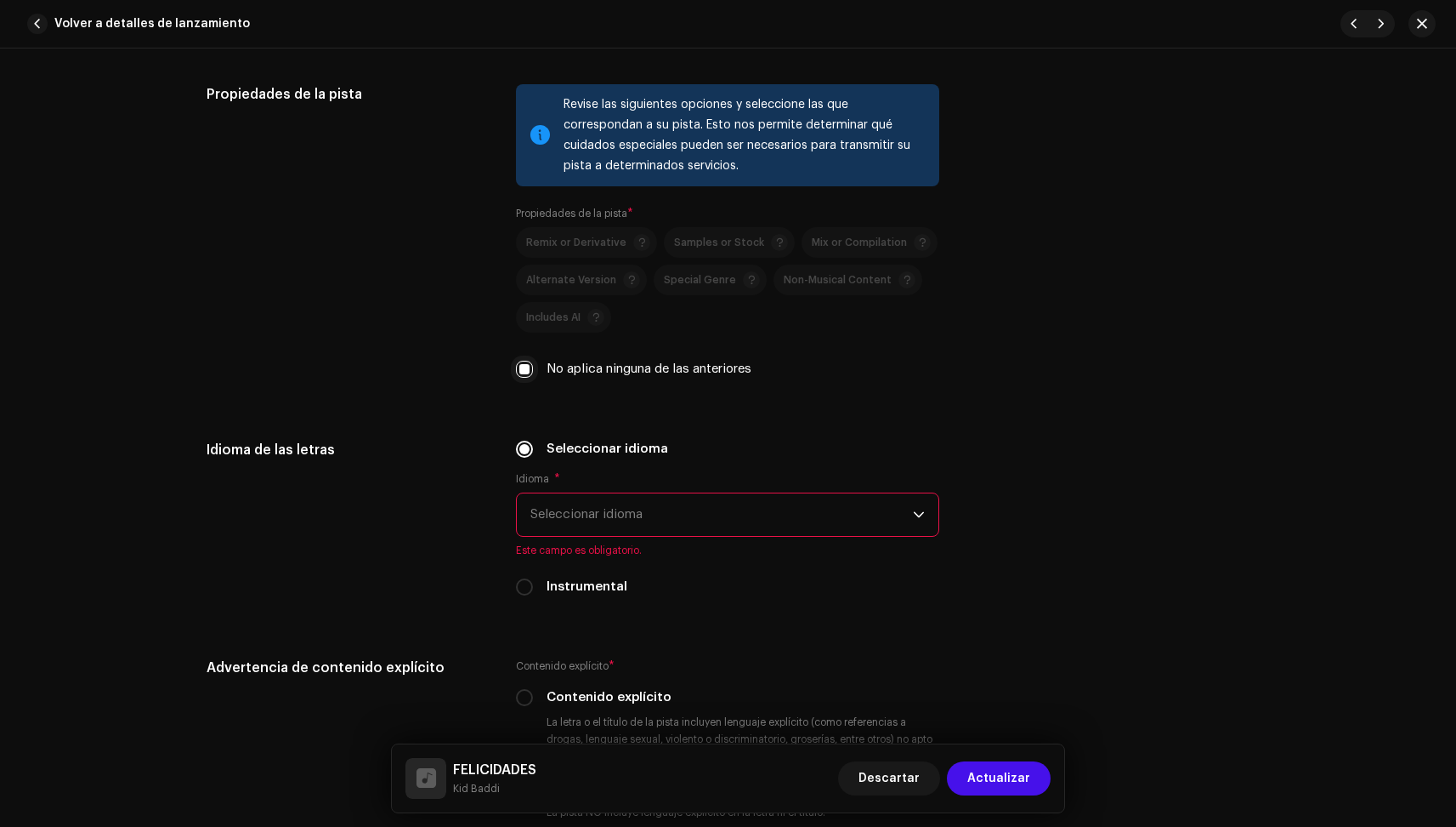
scroll to position [2297, 0]
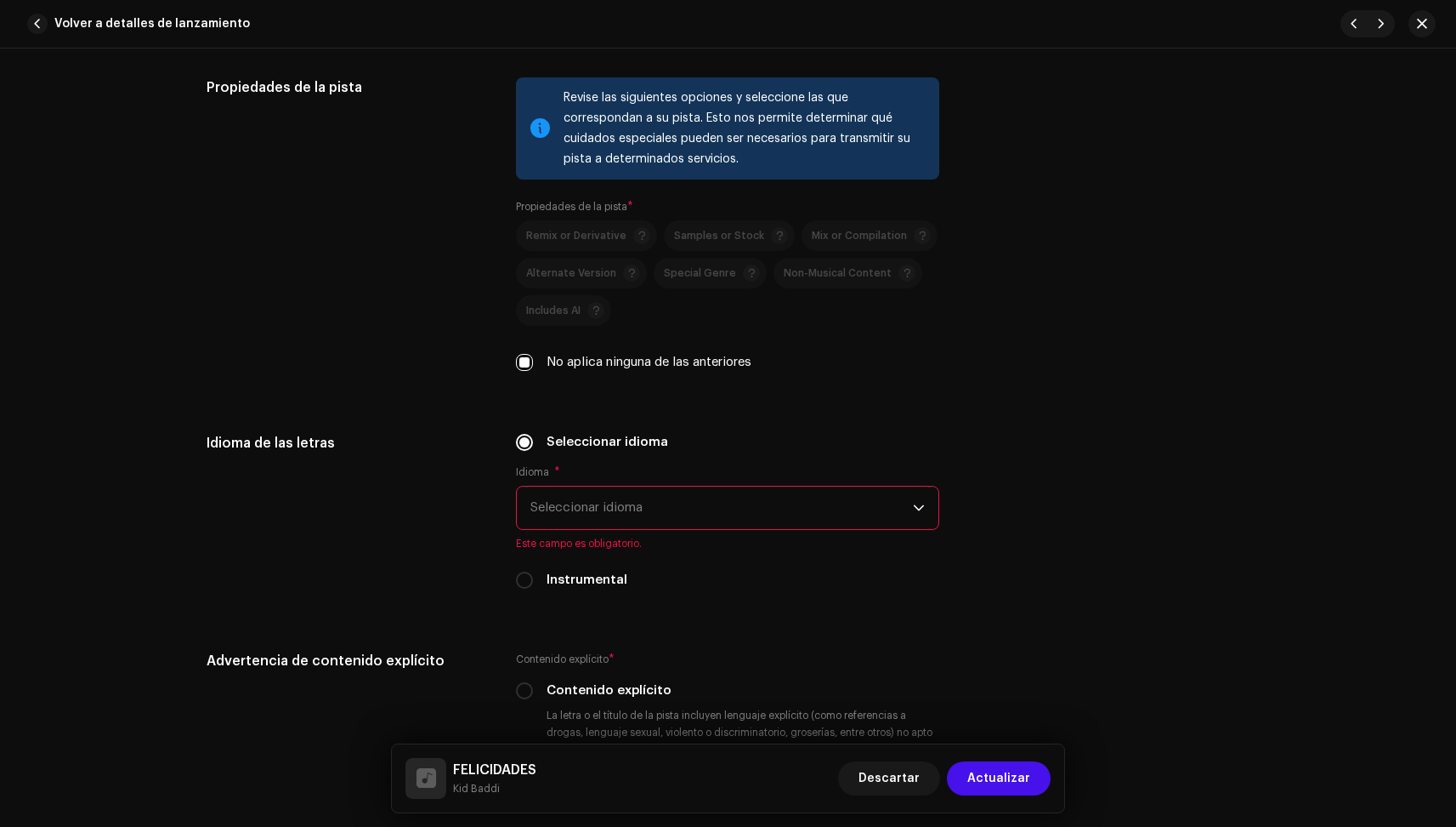
click at [557, 524] on span "Seleccionar idioma" at bounding box center [721, 507] width 382 height 43
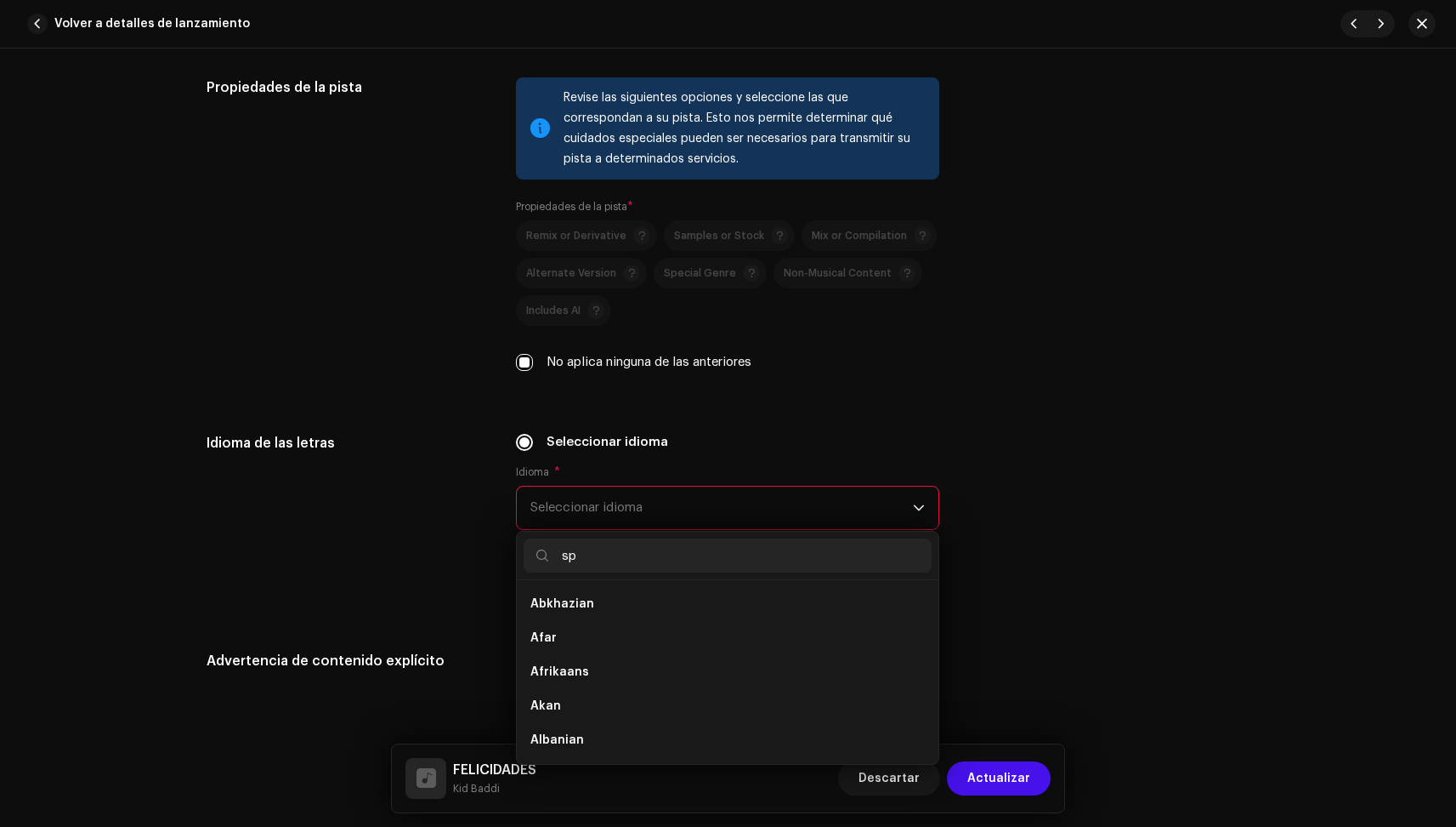
scroll to position [0, 0]
type input "spa"
click at [539, 609] on span "Spanish" at bounding box center [554, 603] width 48 height 17
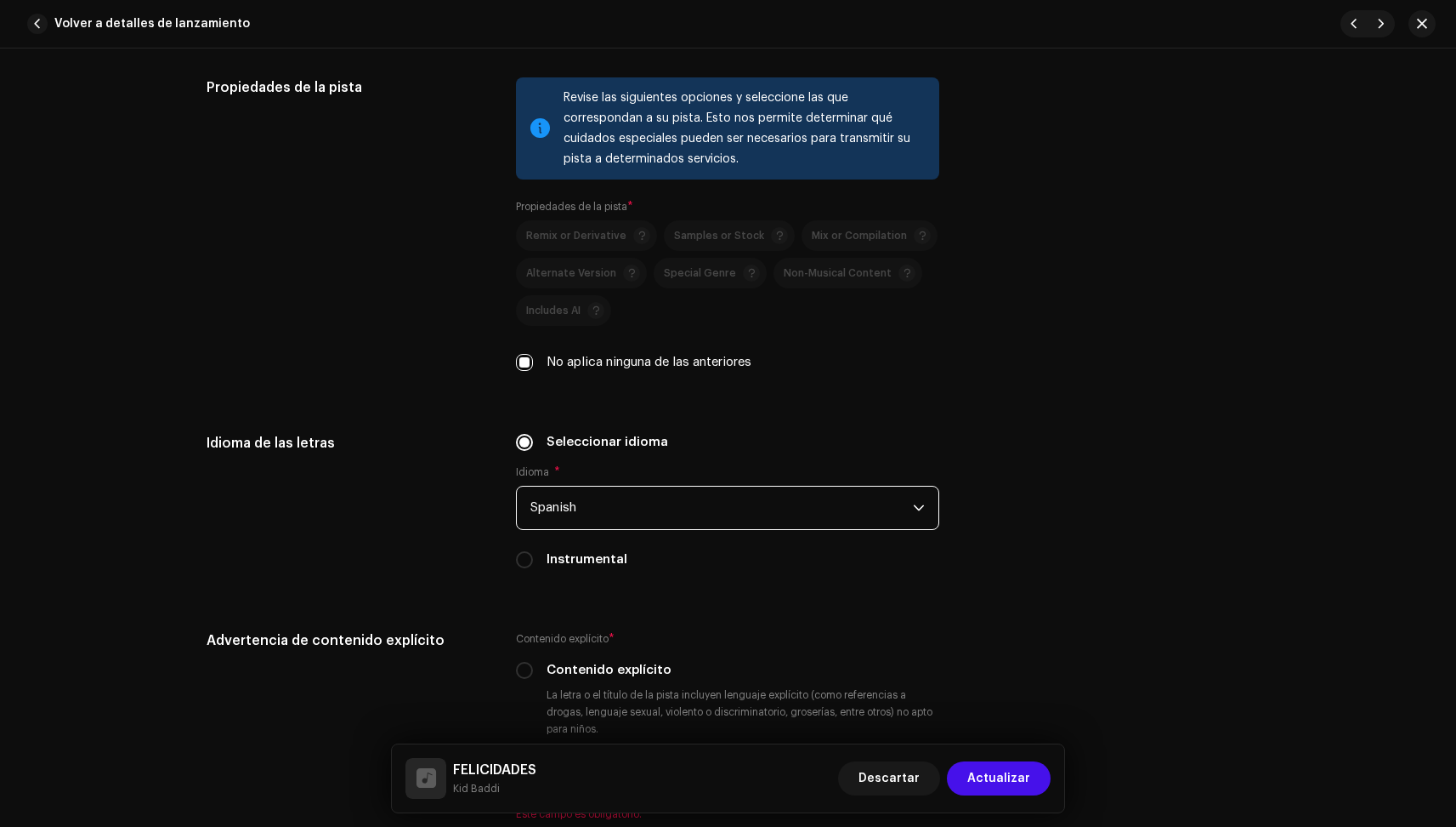
scroll to position [2503, 0]
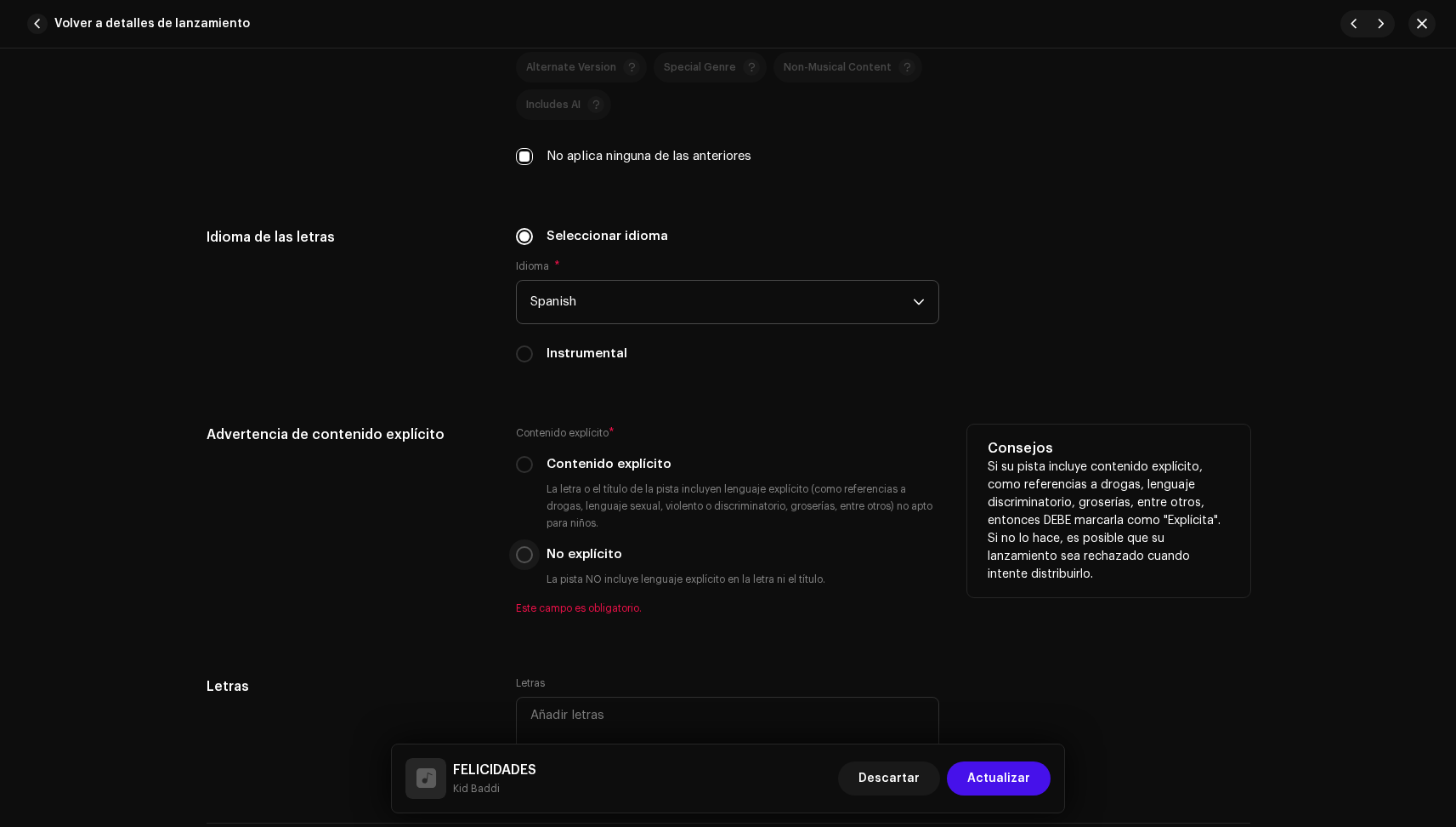
click at [517, 550] on input "No explícito" at bounding box center [524, 554] width 17 height 17
radio input "true"
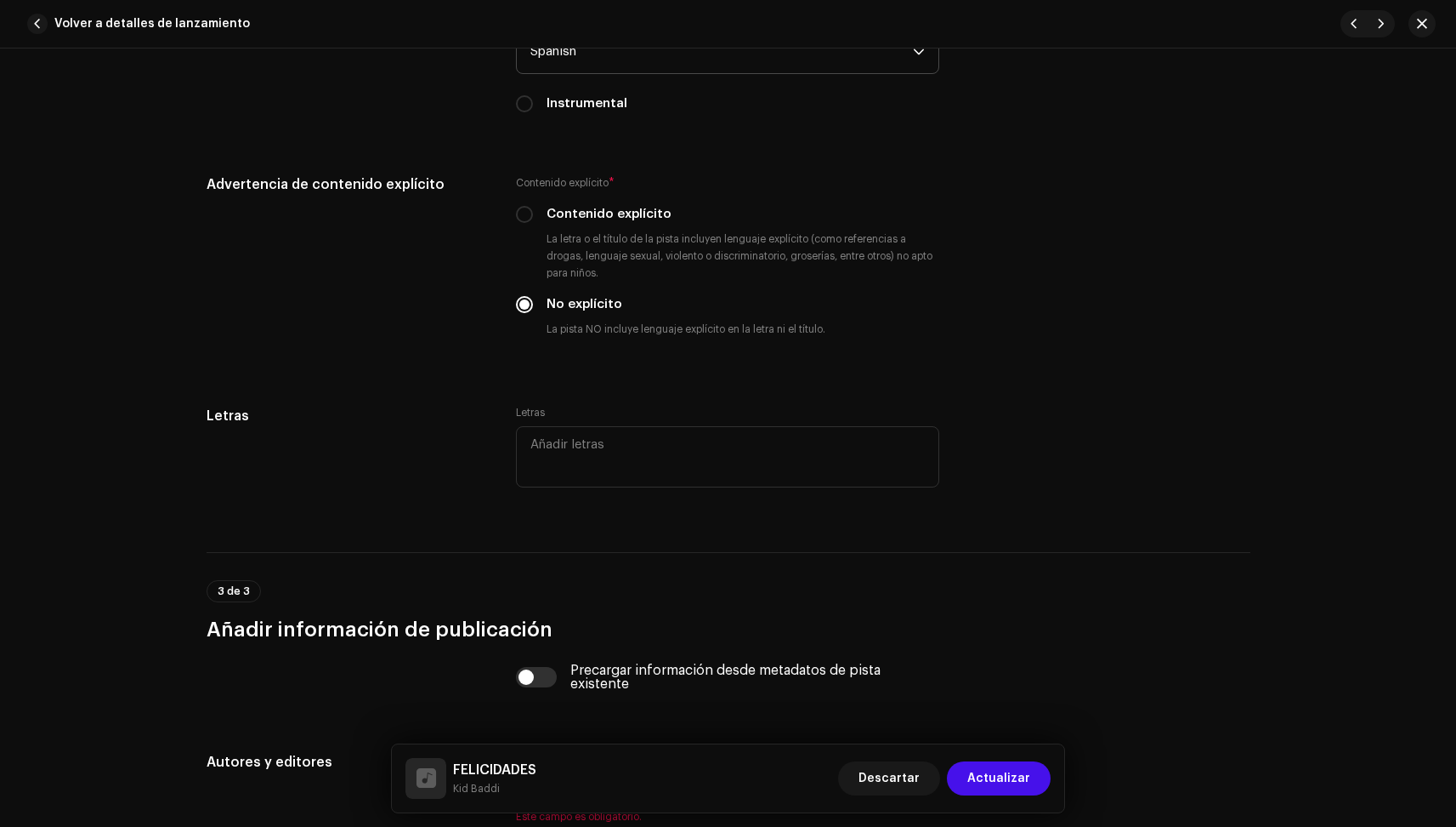
scroll to position [2762, 0]
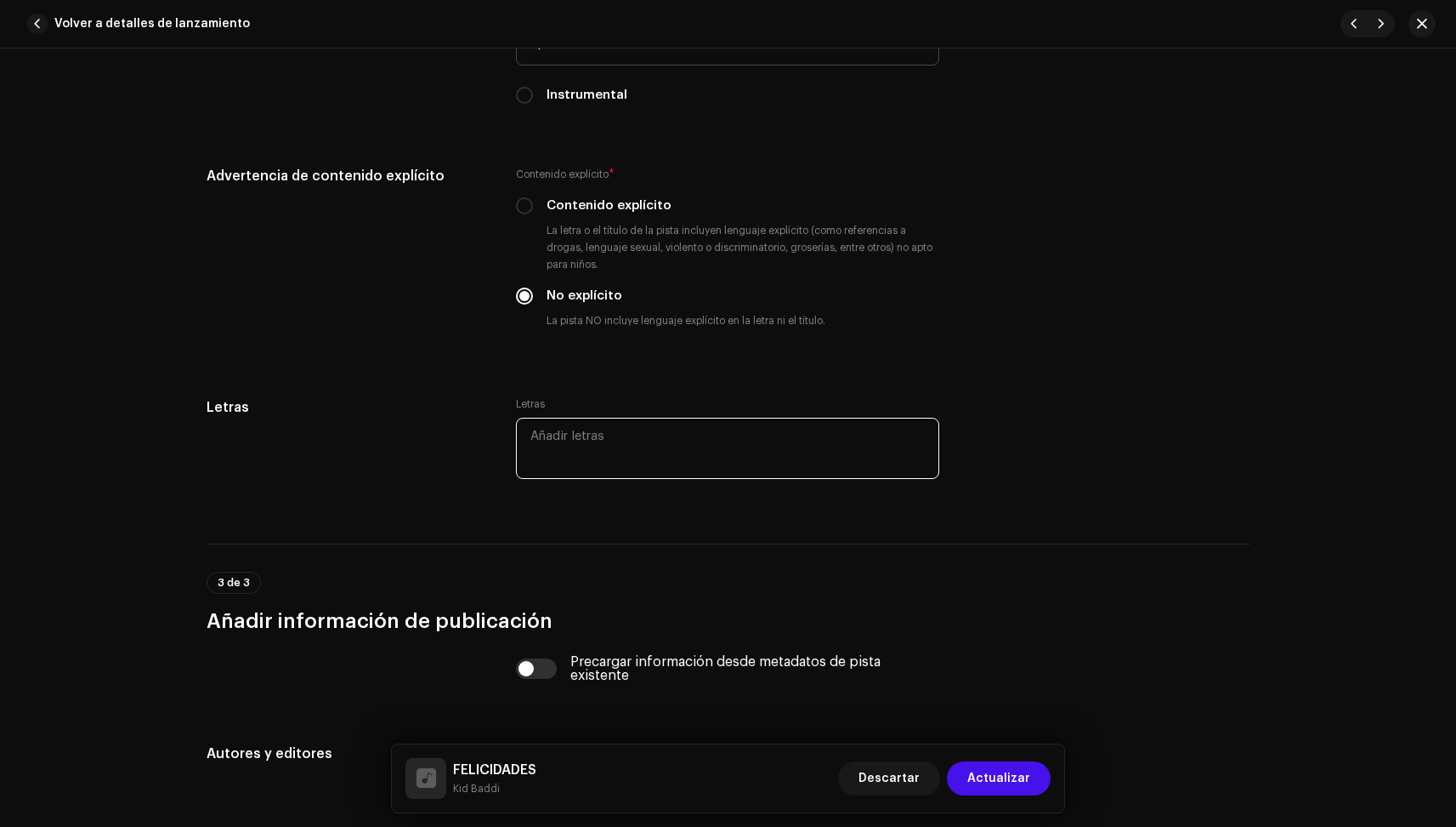
click at [570, 448] on textarea at bounding box center [728, 448] width 423 height 61
paste textarea "Lorem ip do sitam Con ad eli se do eiu tempor incid ut lab etdolor Magn aliqua …"
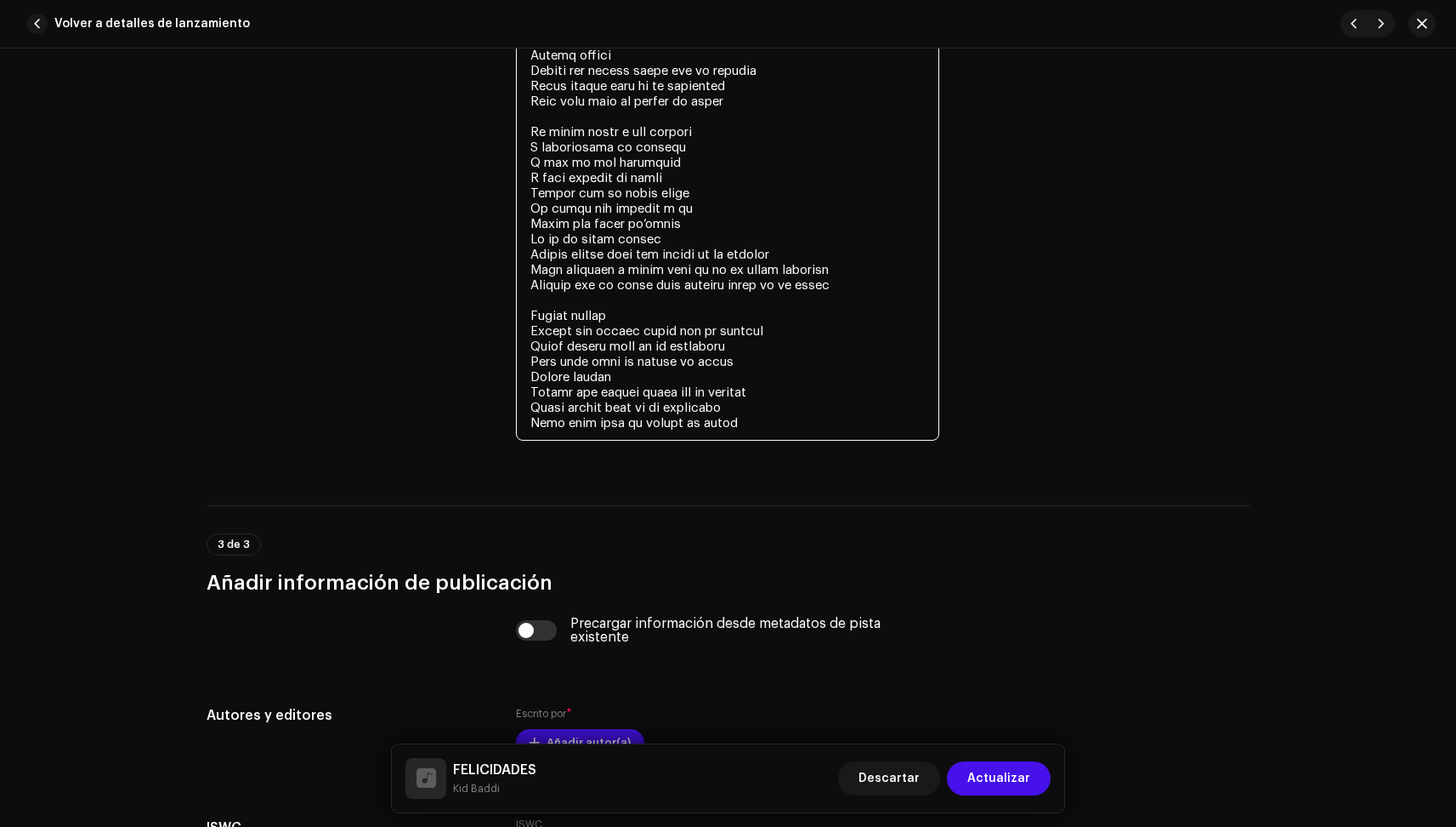
scroll to position [3923, 0]
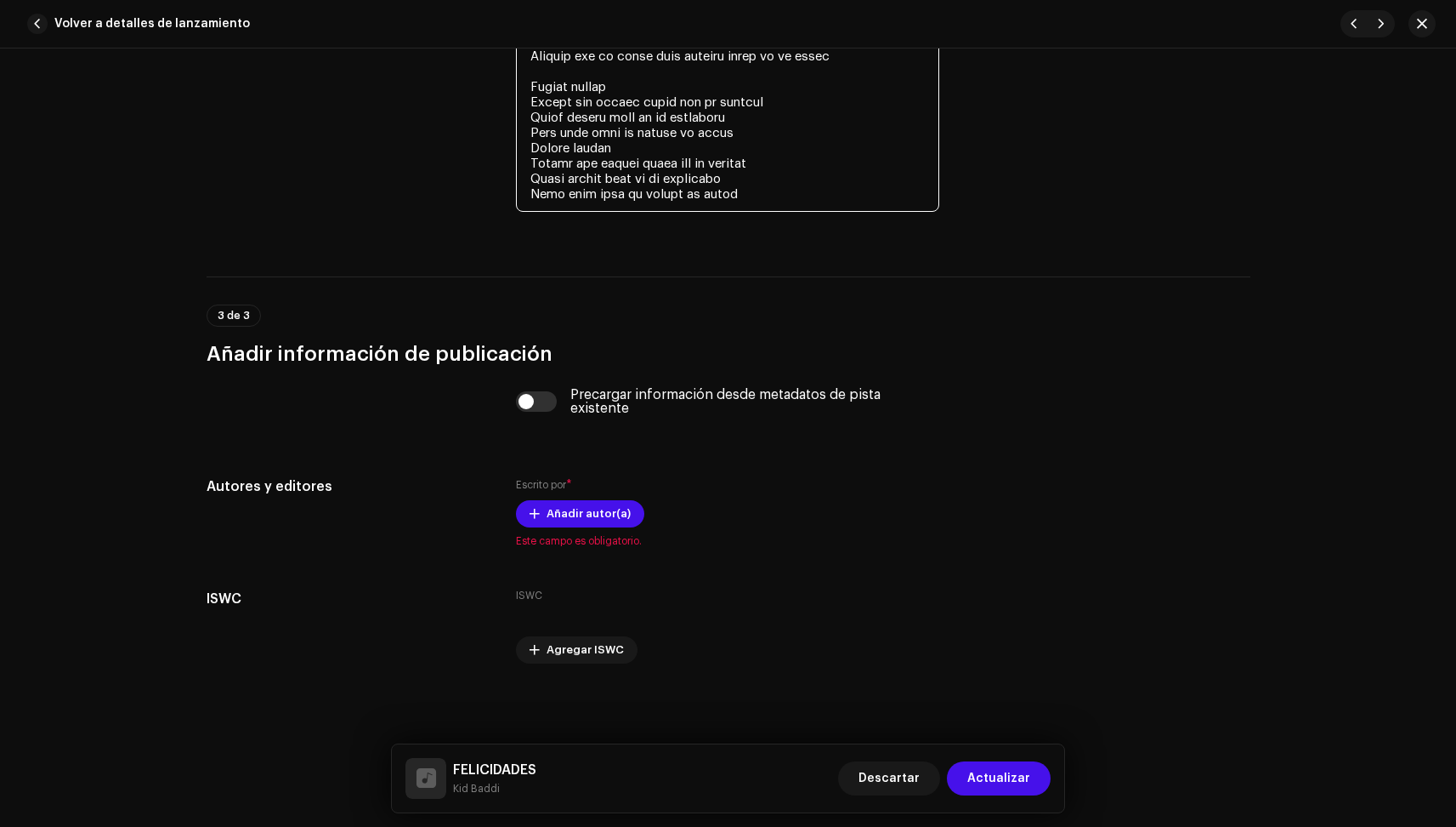
type textarea "Lorem ip do sitam Con ad eli se do eiu tempor incid ut lab etdolor Magn aliqua …"
click at [587, 521] on span "Añadir autor(a)" at bounding box center [589, 513] width 84 height 34
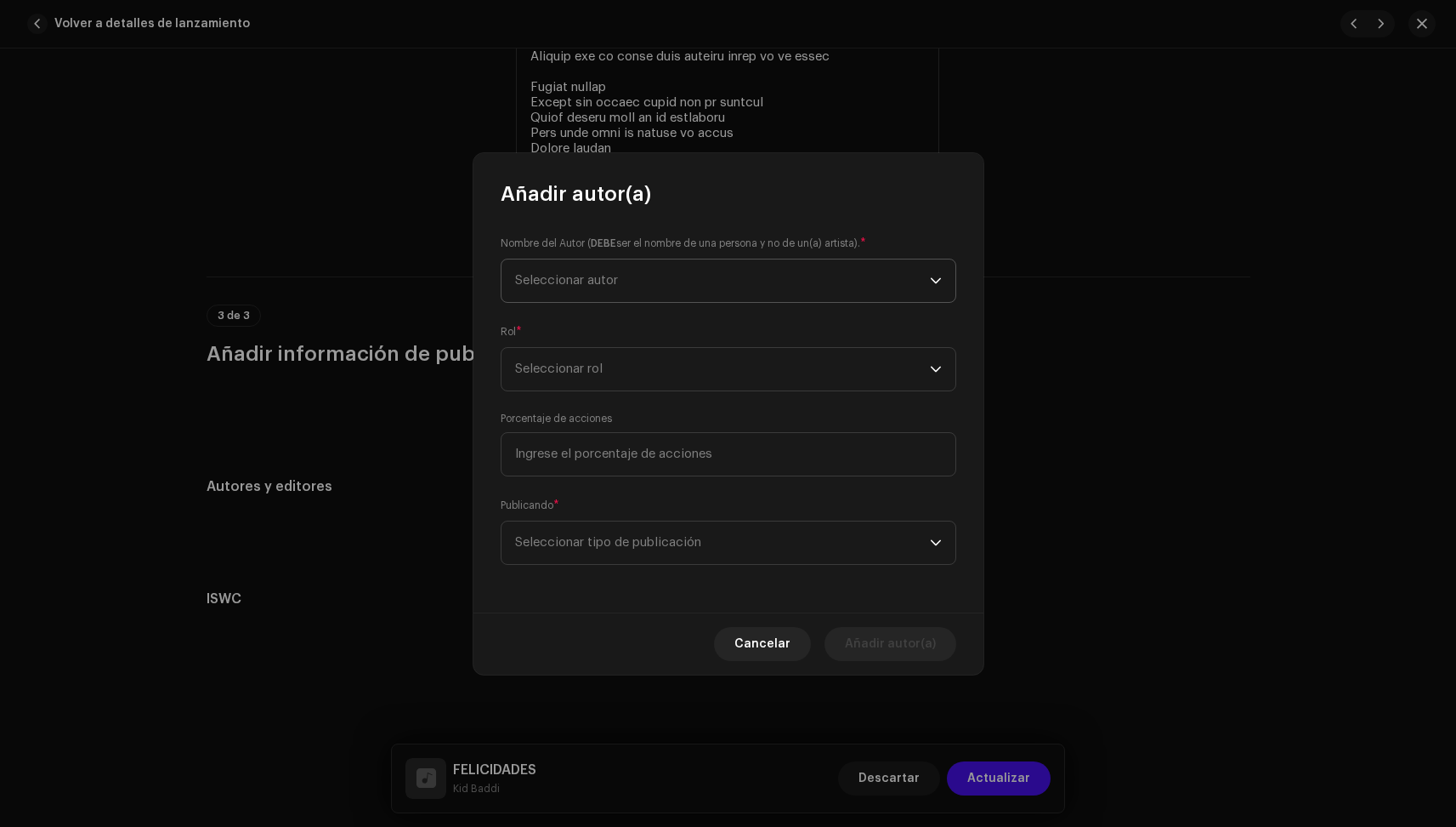
click at [630, 268] on span "Seleccionar autor" at bounding box center [722, 280] width 415 height 43
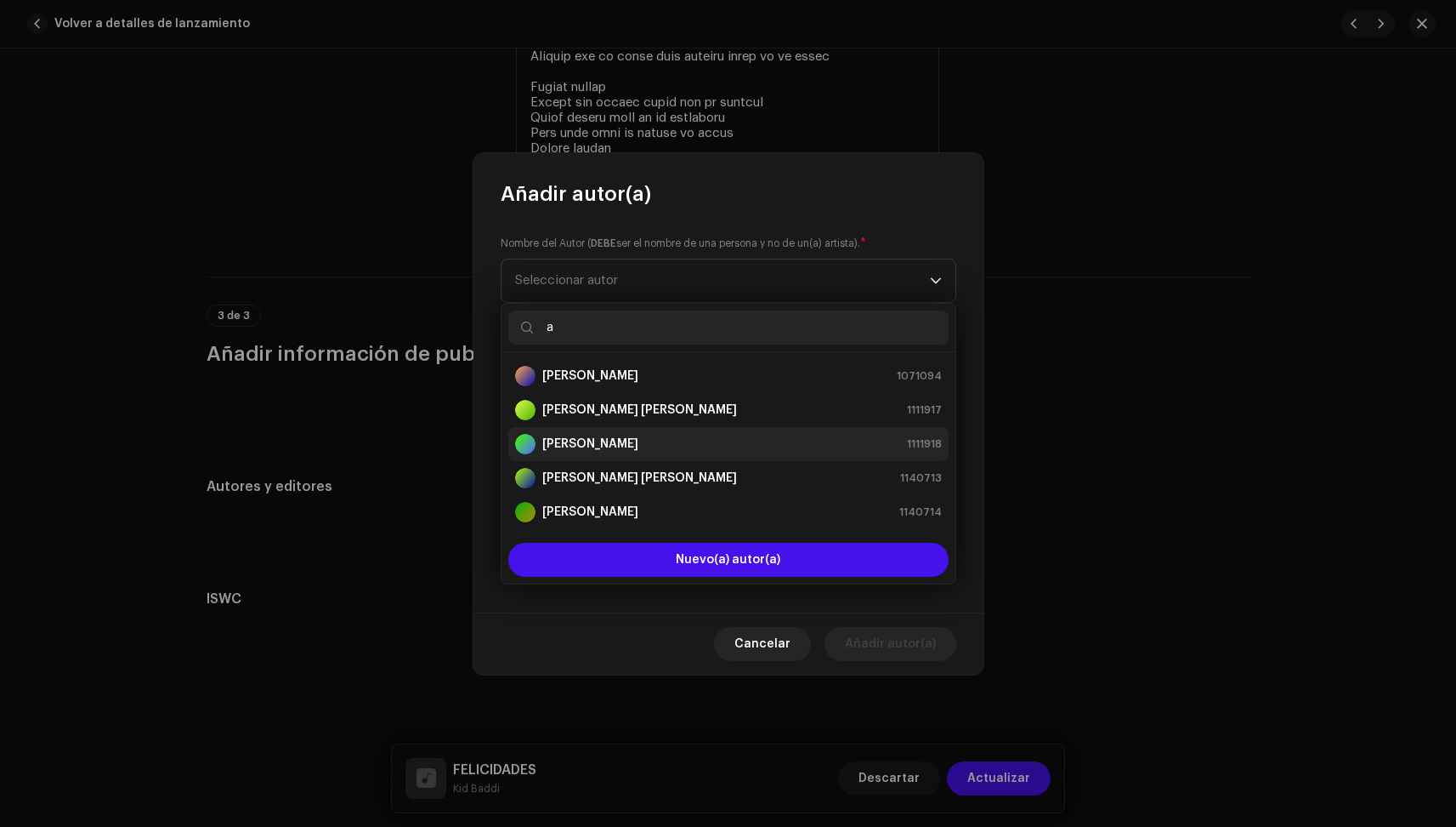
type input "a"
click at [605, 439] on strong "[PERSON_NAME]" at bounding box center [590, 443] width 96 height 17
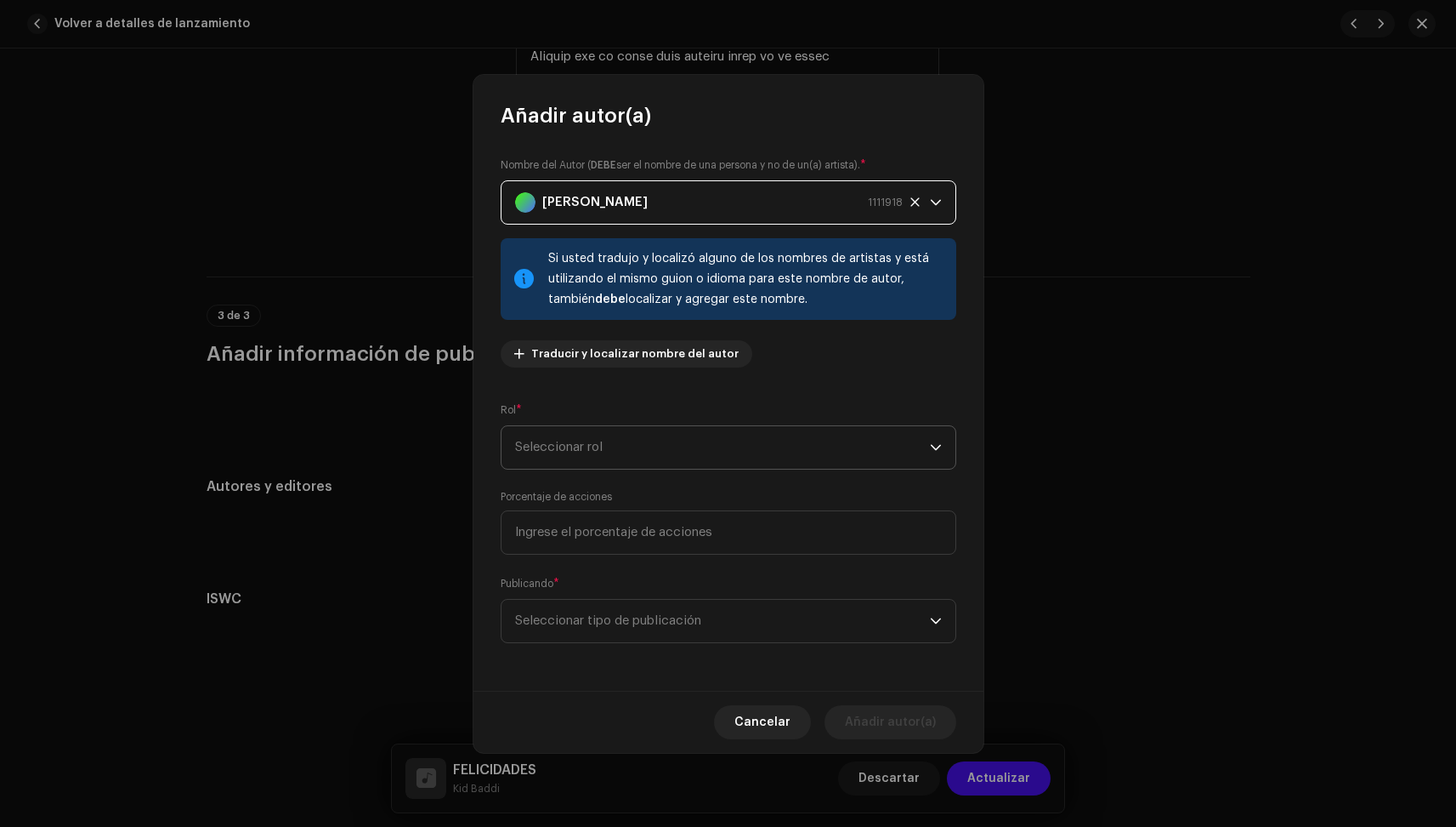
click at [598, 438] on span "Seleccionar rol" at bounding box center [722, 447] width 415 height 43
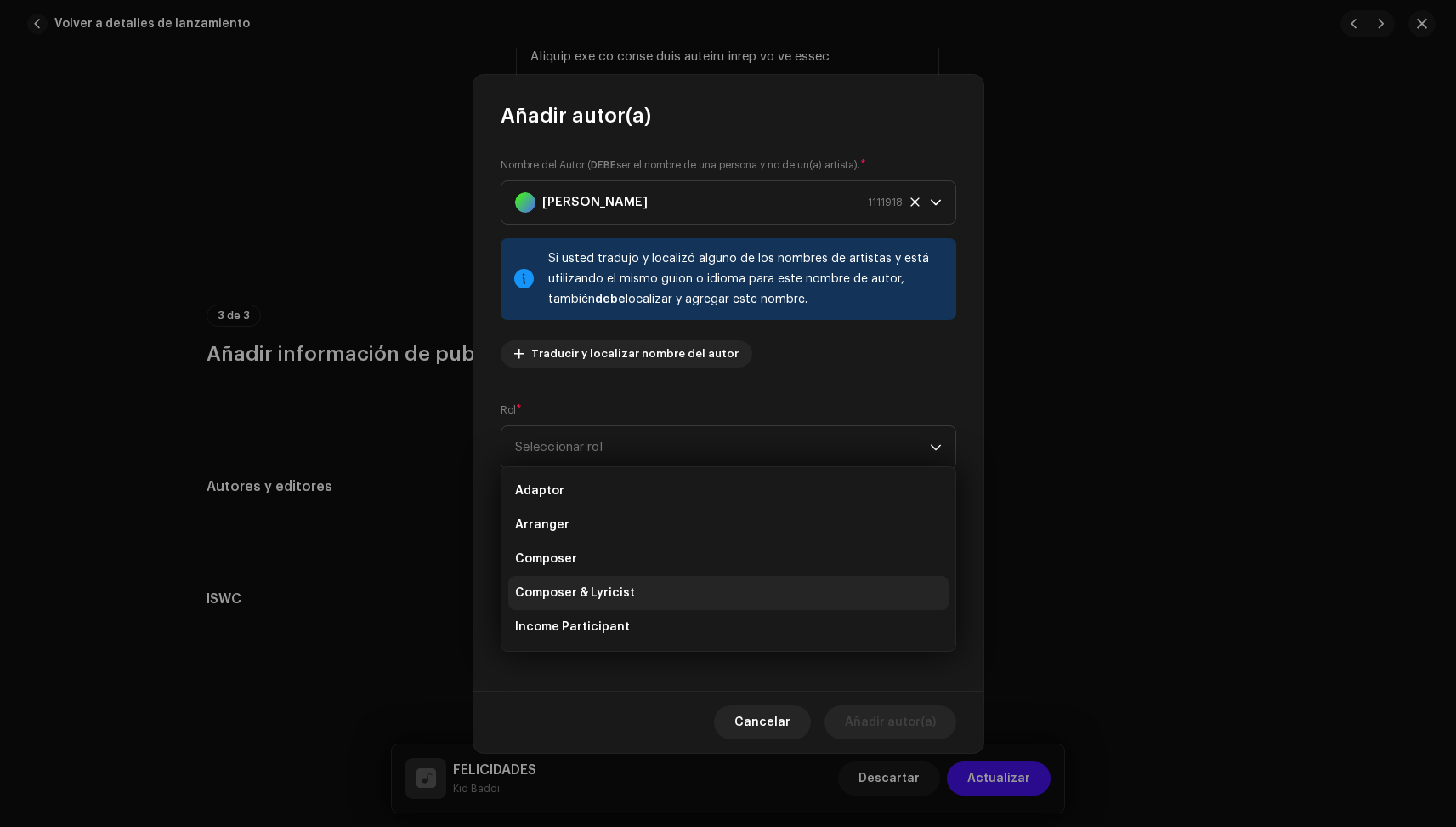
click at [588, 589] on span "Composer & Lyricist" at bounding box center [575, 593] width 120 height 17
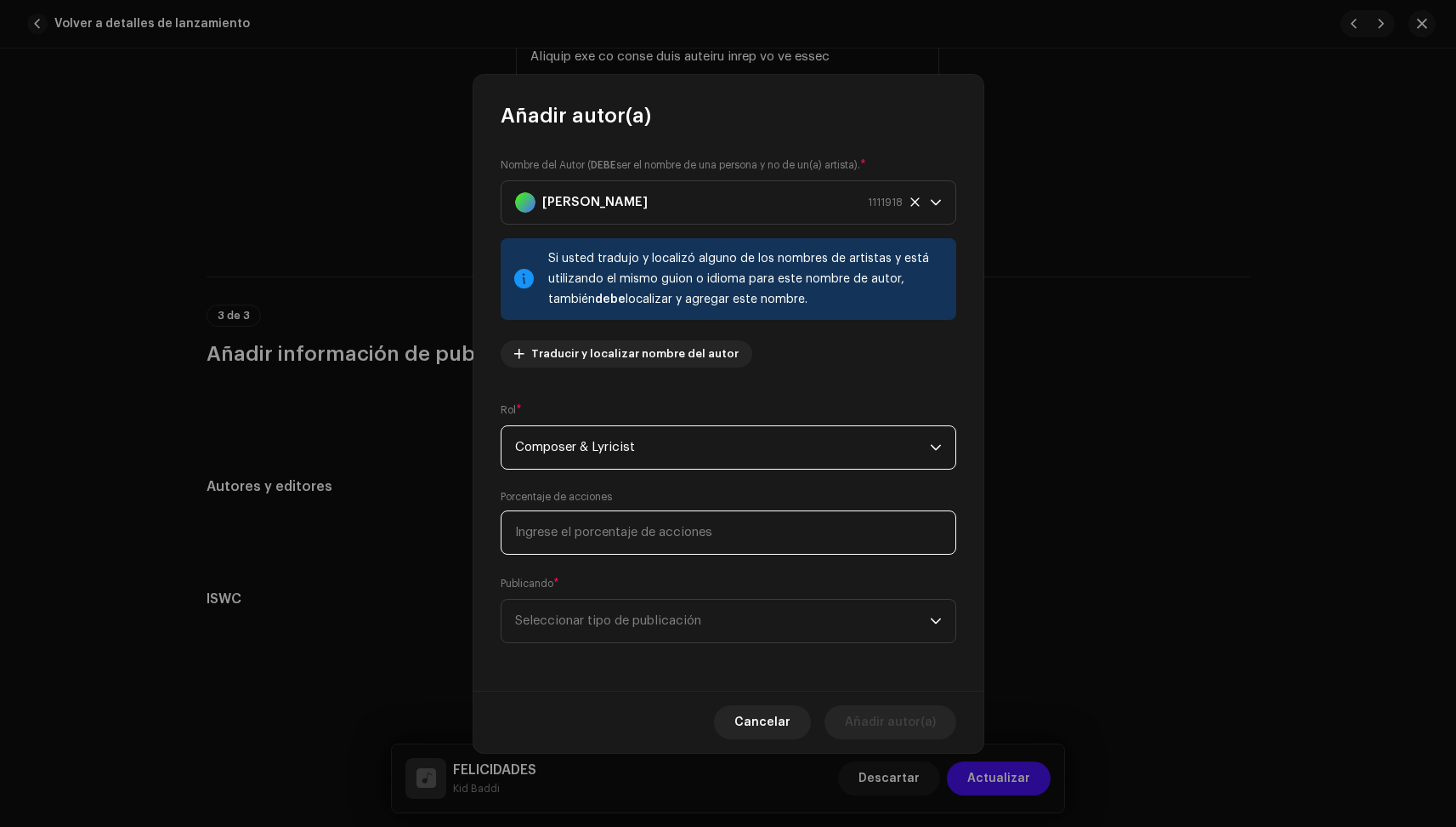
click at [581, 527] on input at bounding box center [728, 533] width 456 height 45
type input "50,00"
click at [564, 623] on span "Seleccionar tipo de publicación" at bounding box center [722, 621] width 415 height 43
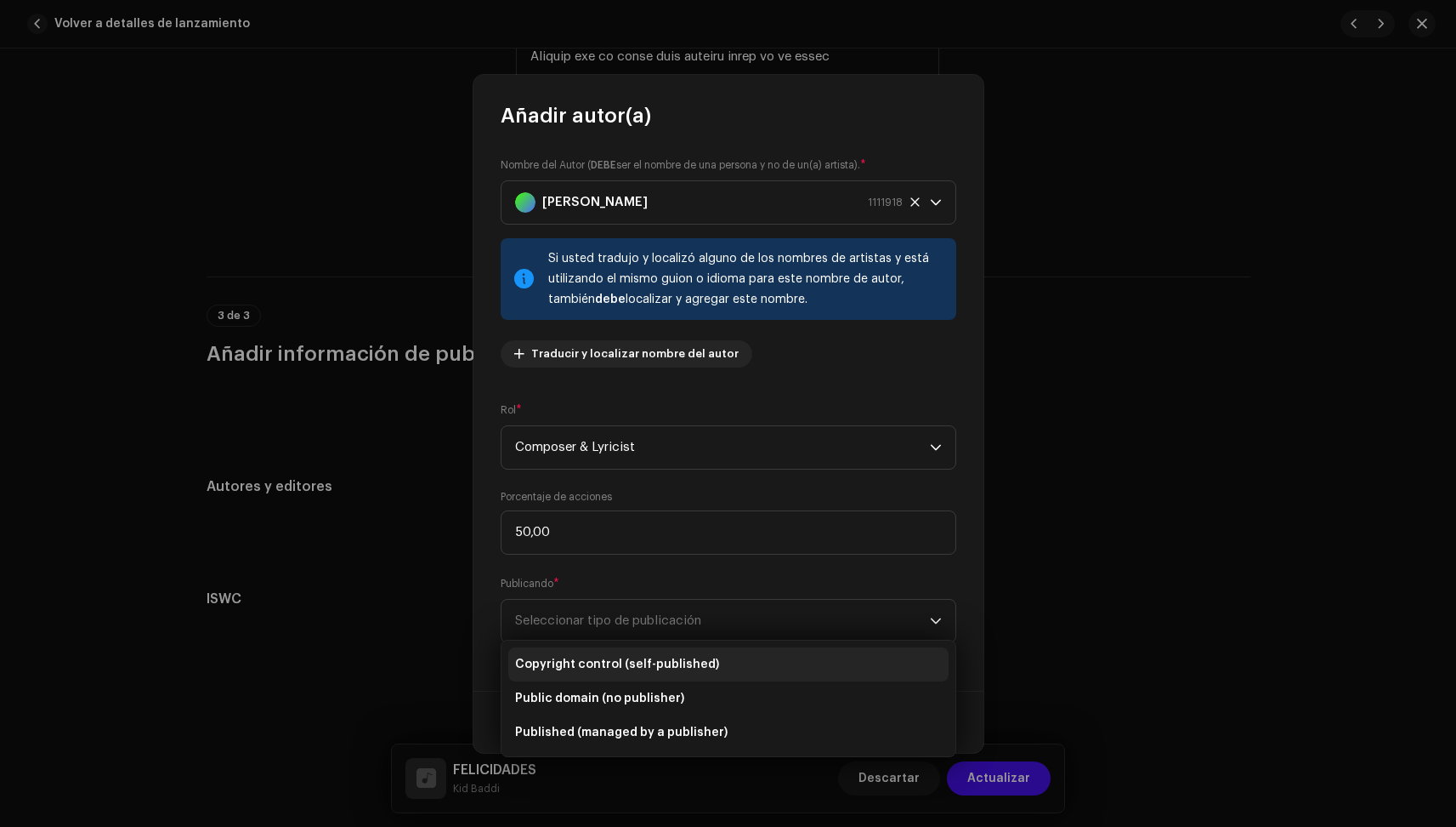
click at [577, 659] on span "Copyright control (self-published)" at bounding box center [617, 664] width 204 height 17
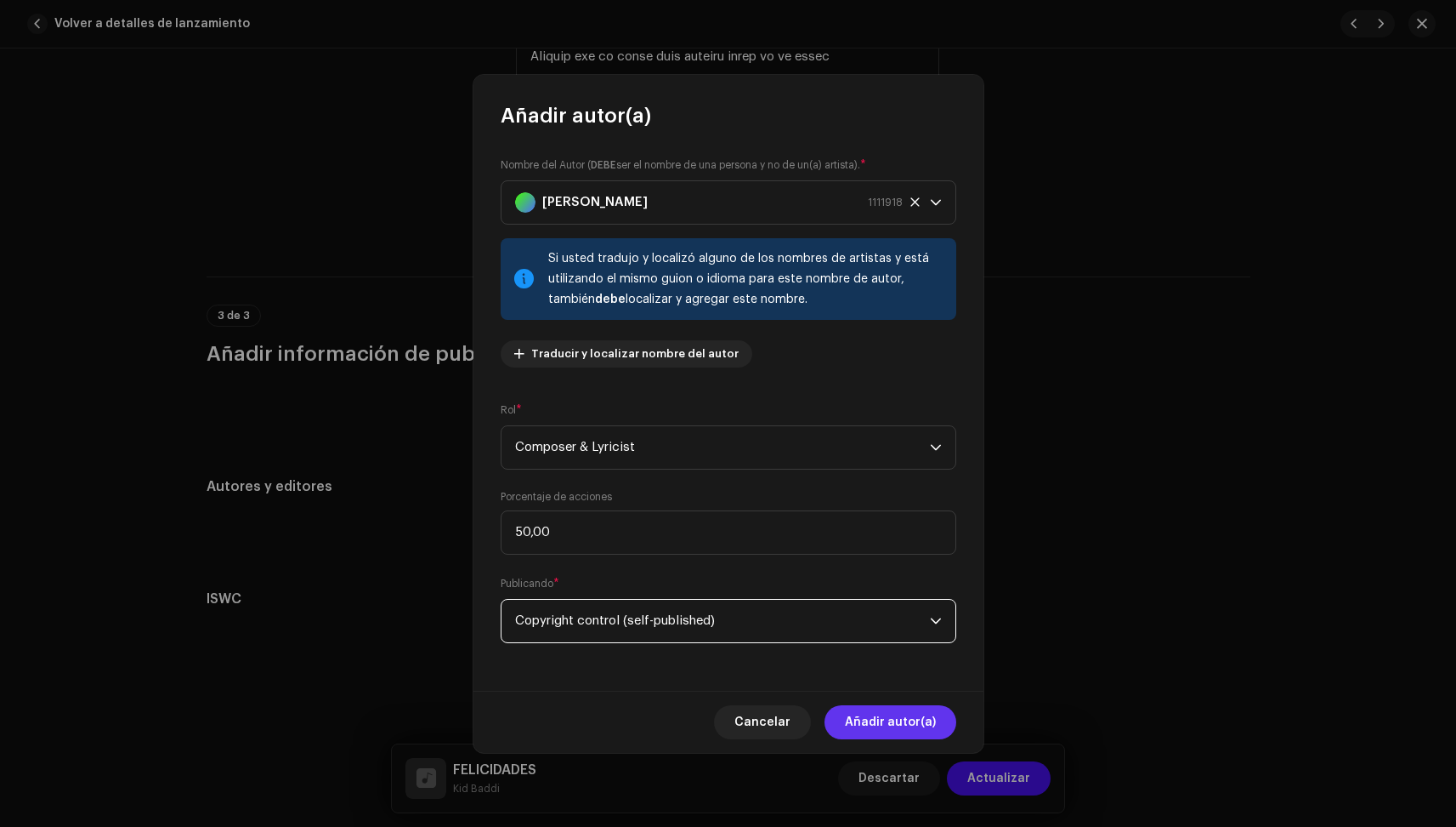
click at [924, 722] on span "Añadir autor(a)" at bounding box center [890, 722] width 91 height 34
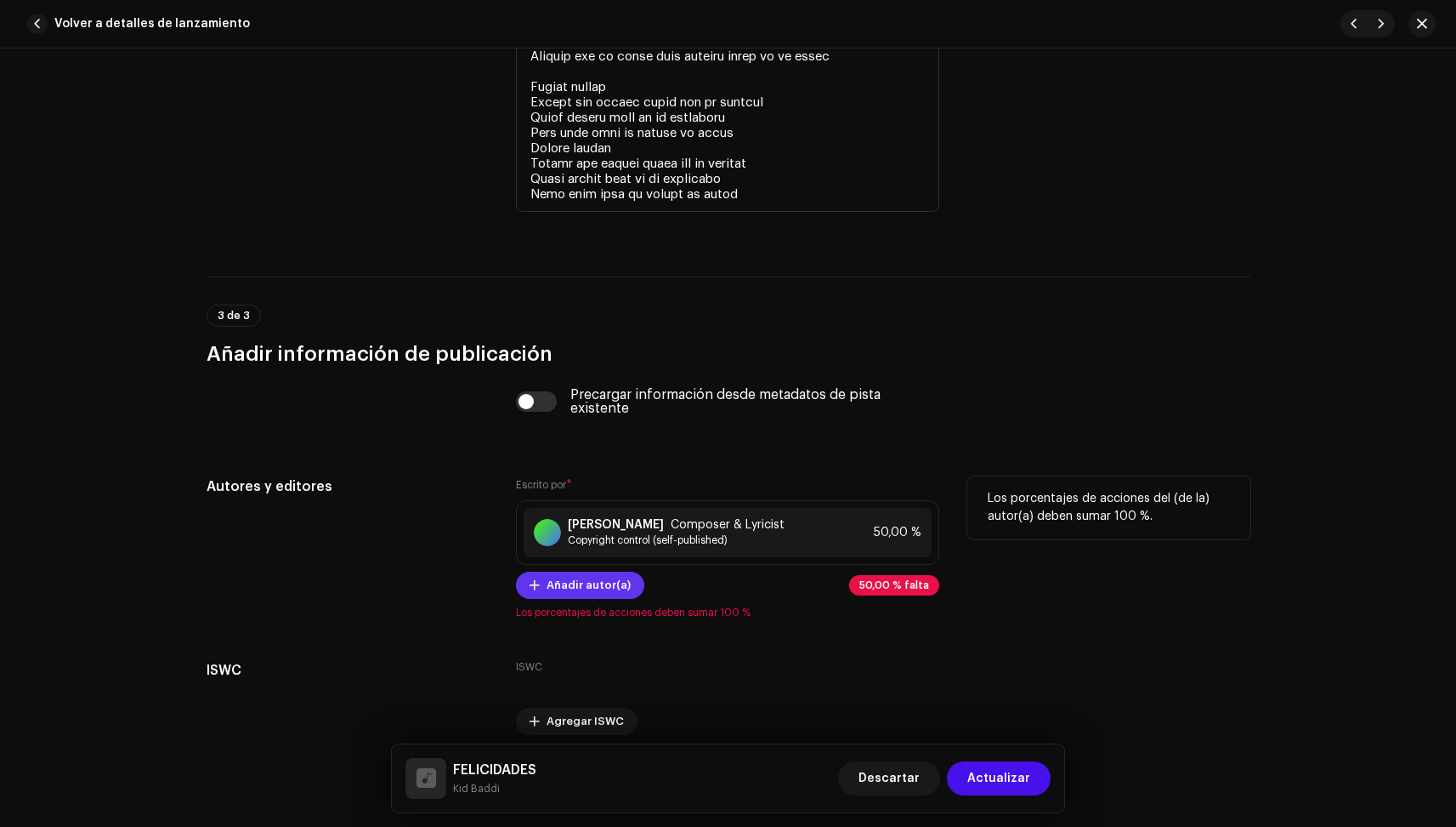
click at [618, 592] on span "Añadir autor(a)" at bounding box center [589, 584] width 84 height 34
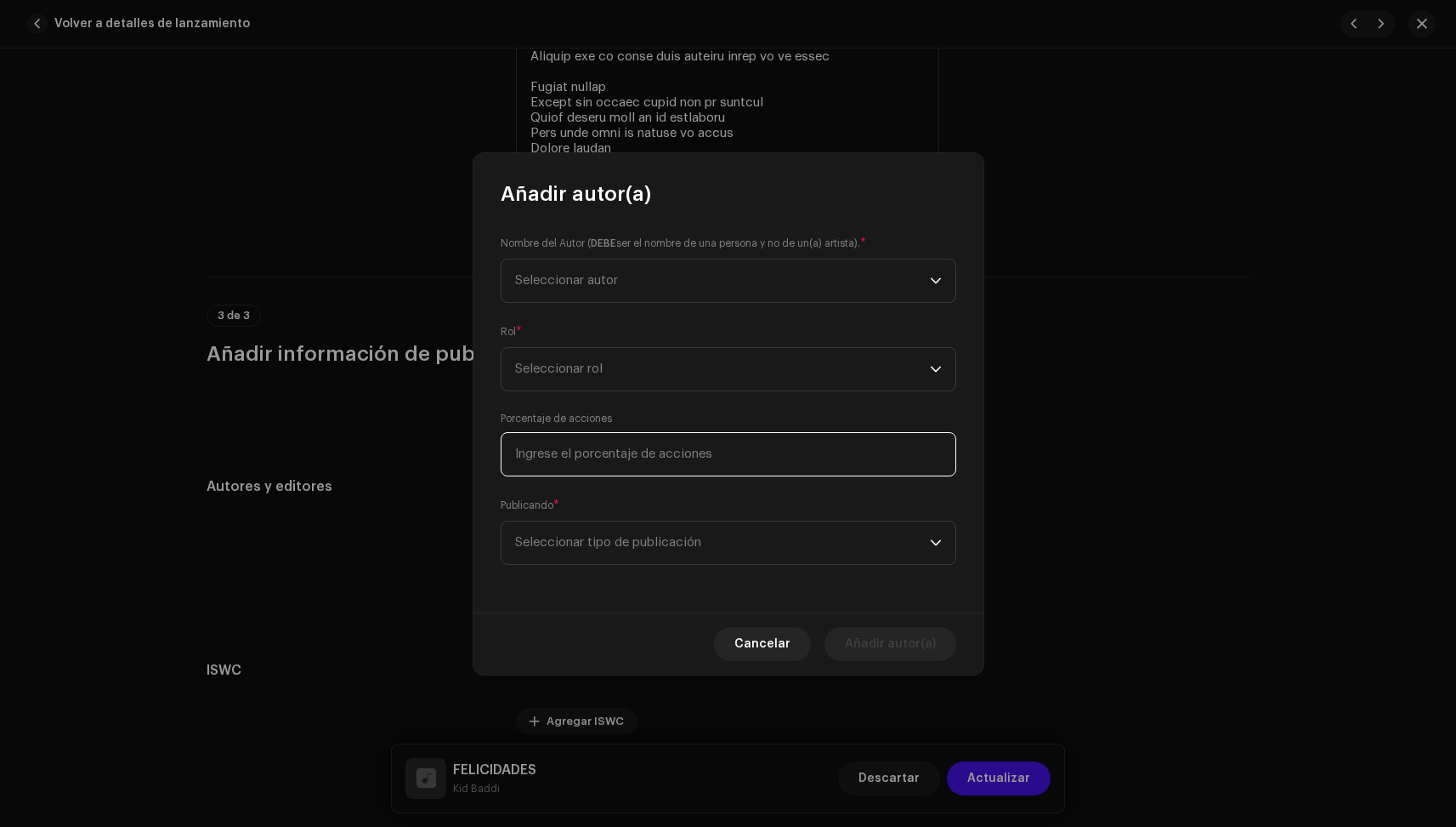
click at [616, 457] on input at bounding box center [728, 453] width 456 height 45
type input "50,00"
click at [596, 263] on span "Seleccionar autor" at bounding box center [722, 280] width 415 height 43
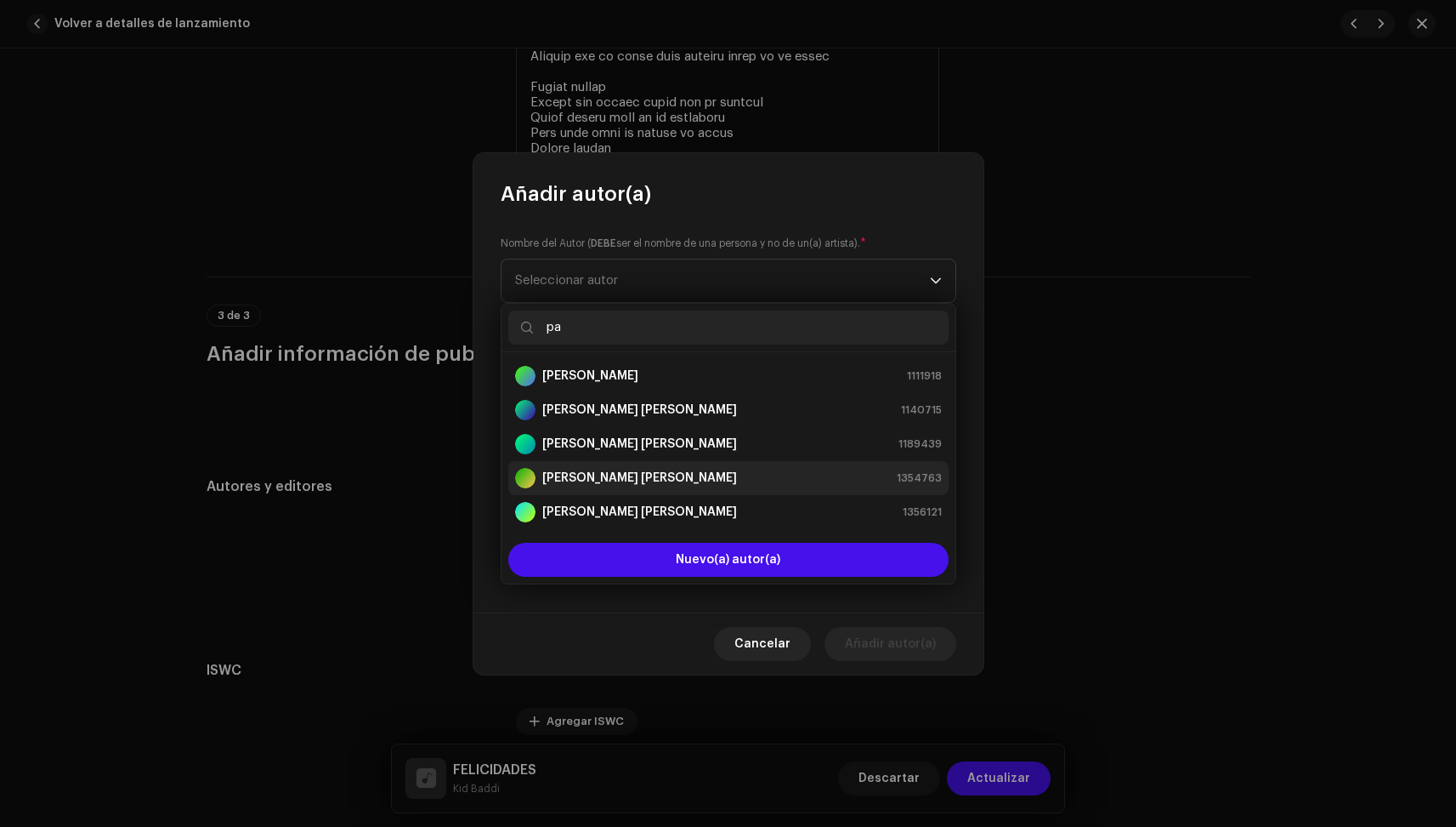
type input "pa"
click at [641, 479] on strong "[PERSON_NAME] [PERSON_NAME]" at bounding box center [639, 478] width 194 height 17
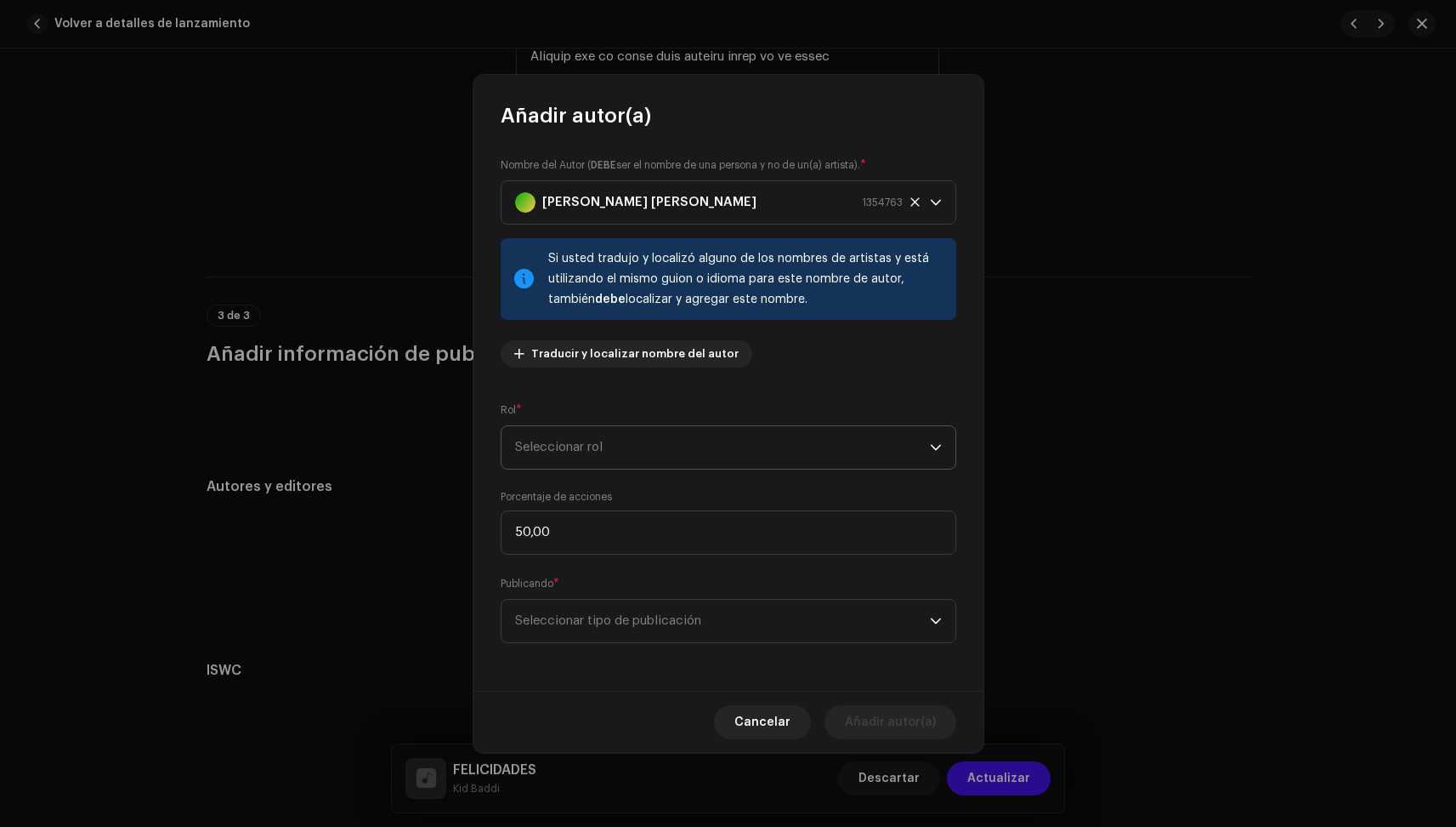
click at [653, 444] on span "Seleccionar rol" at bounding box center [722, 447] width 415 height 43
click at [637, 583] on li "Composer & Lyricist" at bounding box center [728, 593] width 441 height 34
click at [600, 620] on span "Seleccionar tipo de publicación" at bounding box center [722, 621] width 415 height 43
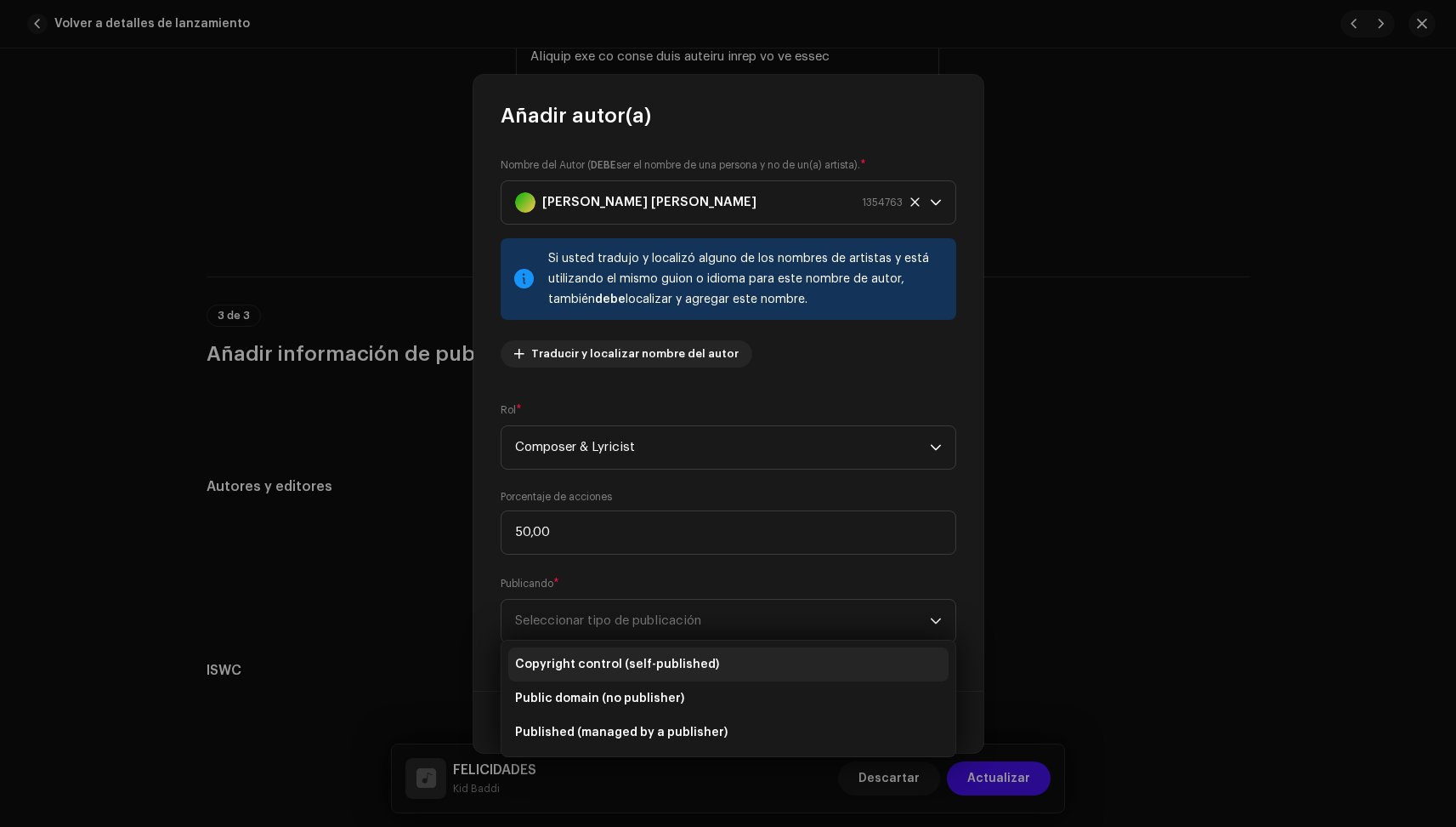
click at [588, 668] on span "Copyright control (self-published)" at bounding box center [617, 664] width 204 height 17
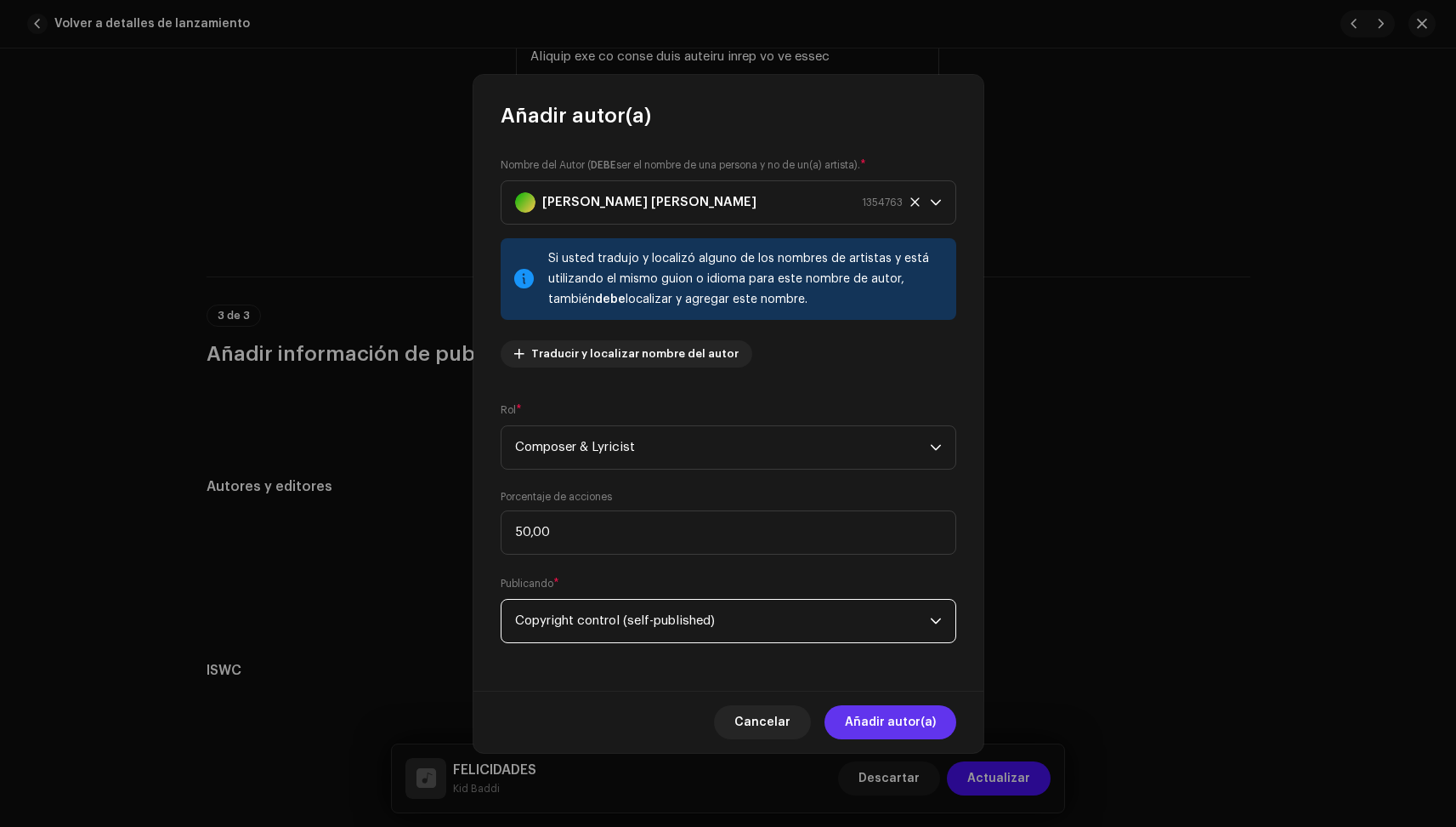
click at [885, 727] on span "Añadir autor(a)" at bounding box center [890, 722] width 91 height 34
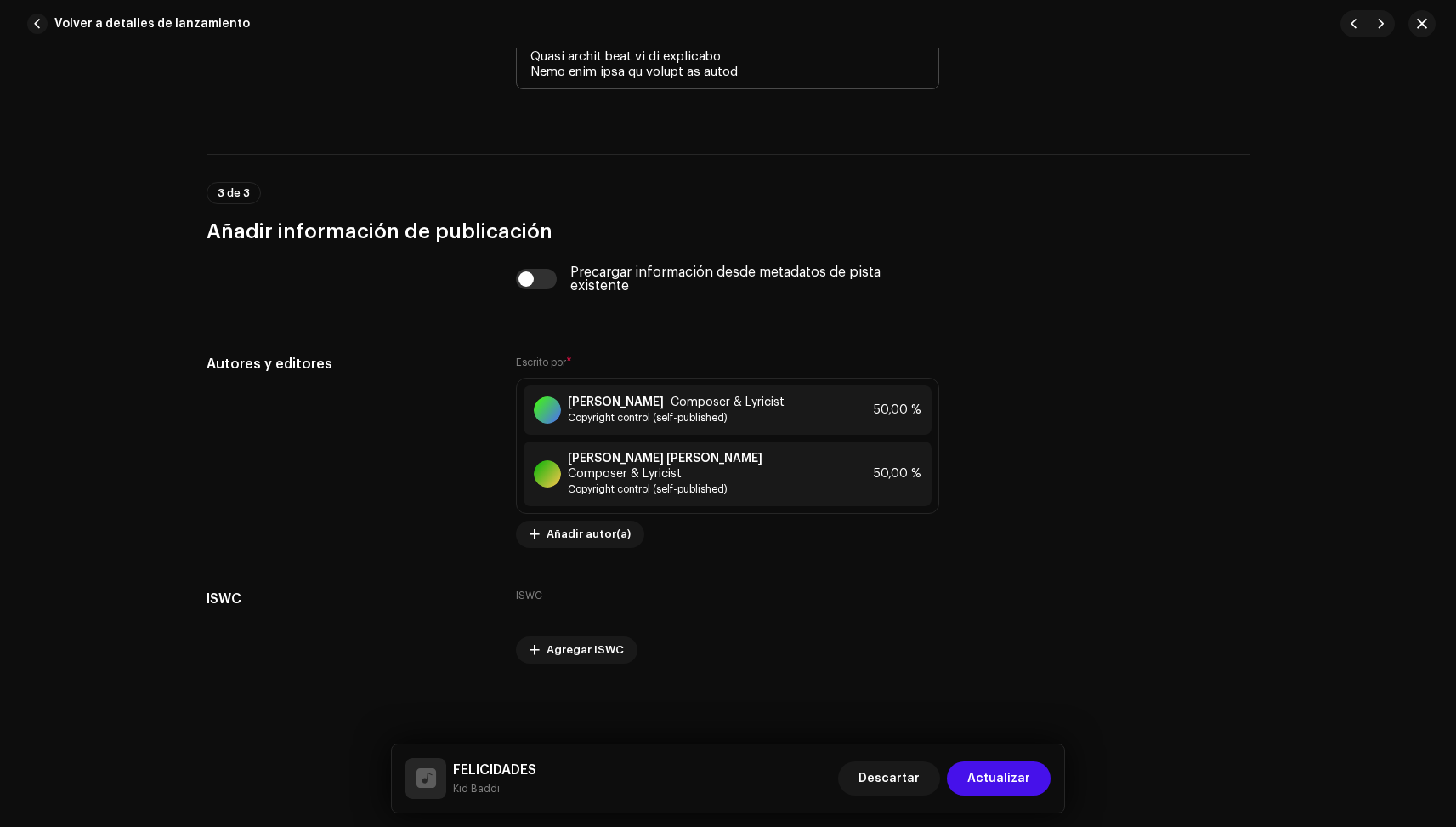
scroll to position [4289, 0]
click at [1015, 777] on span "Actualizar" at bounding box center [998, 778] width 63 height 34
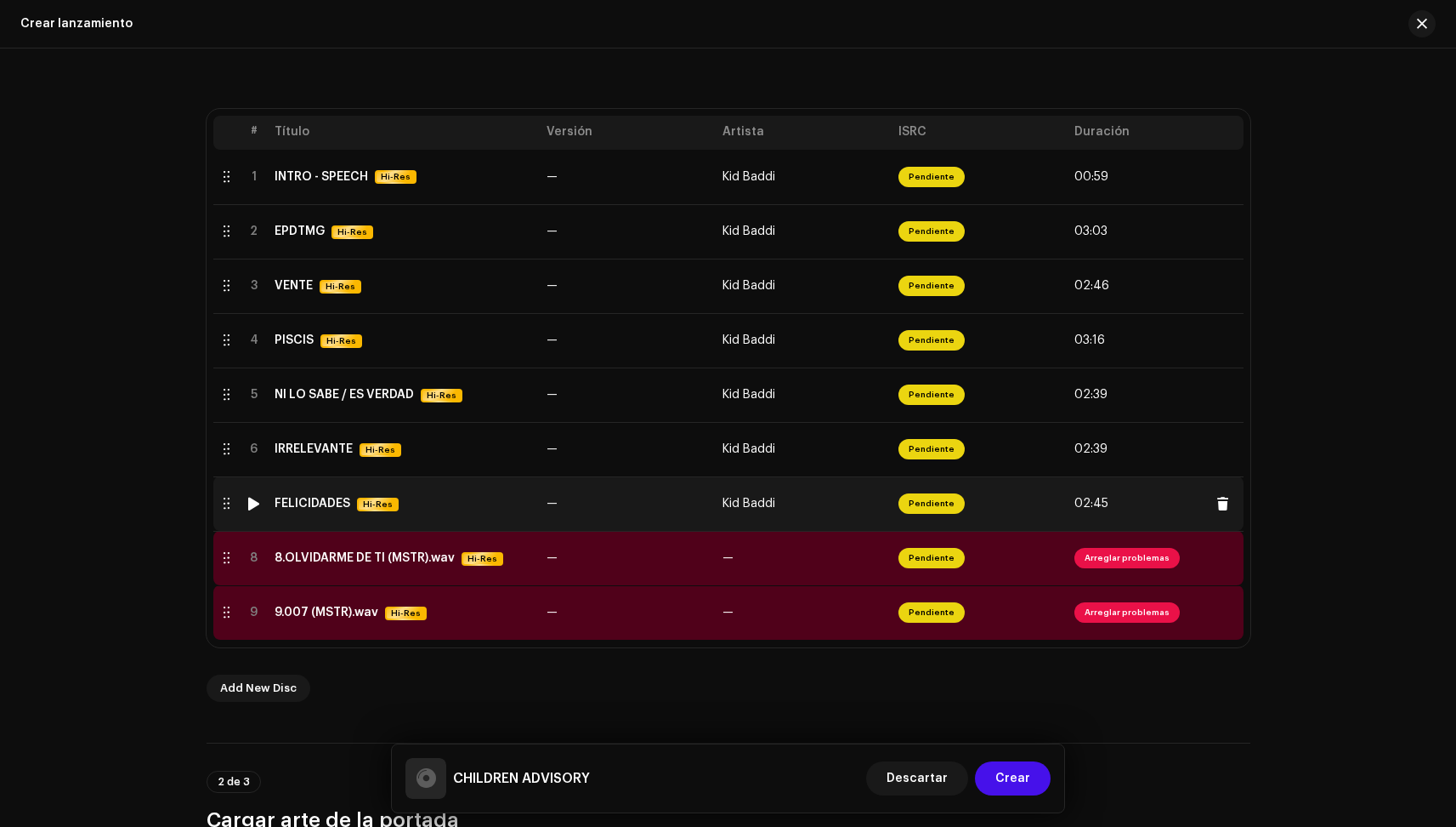
scroll to position [486, 0]
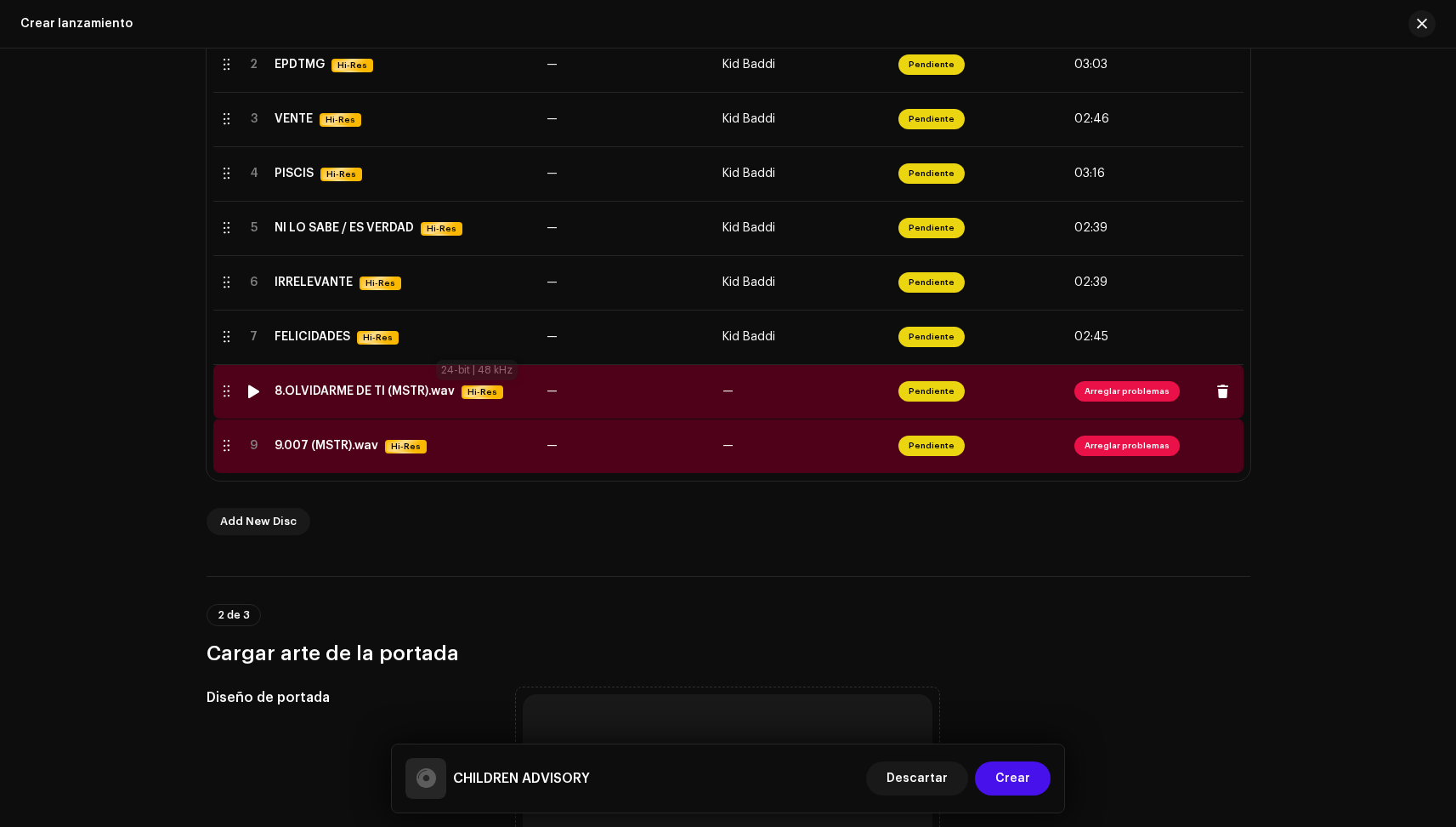
click at [488, 394] on span "Hi-Res" at bounding box center [482, 392] width 38 height 14
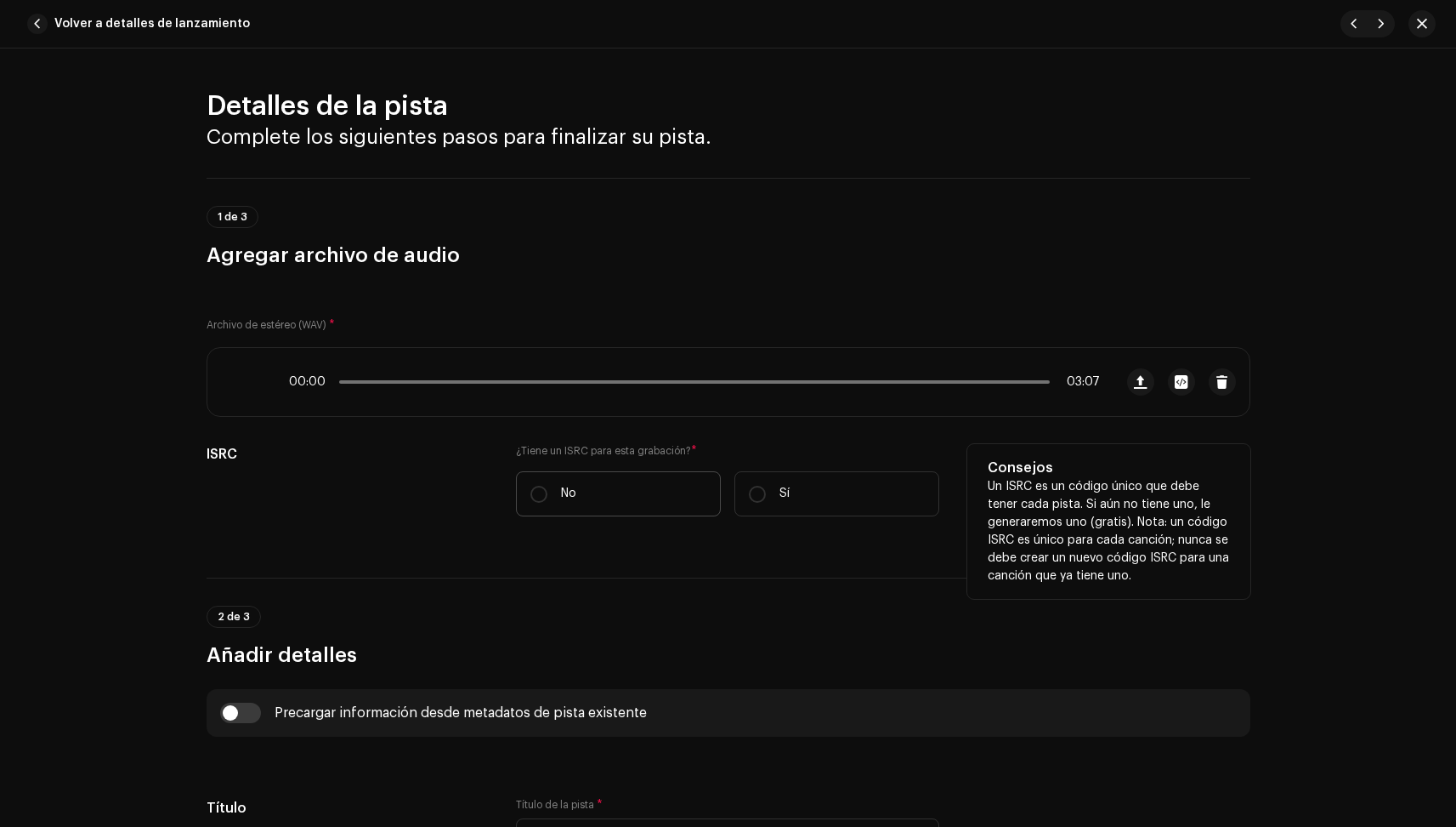
click at [570, 485] on p "No" at bounding box center [569, 493] width 15 height 18
click at [548, 485] on input "No" at bounding box center [539, 493] width 17 height 17
radio input "true"
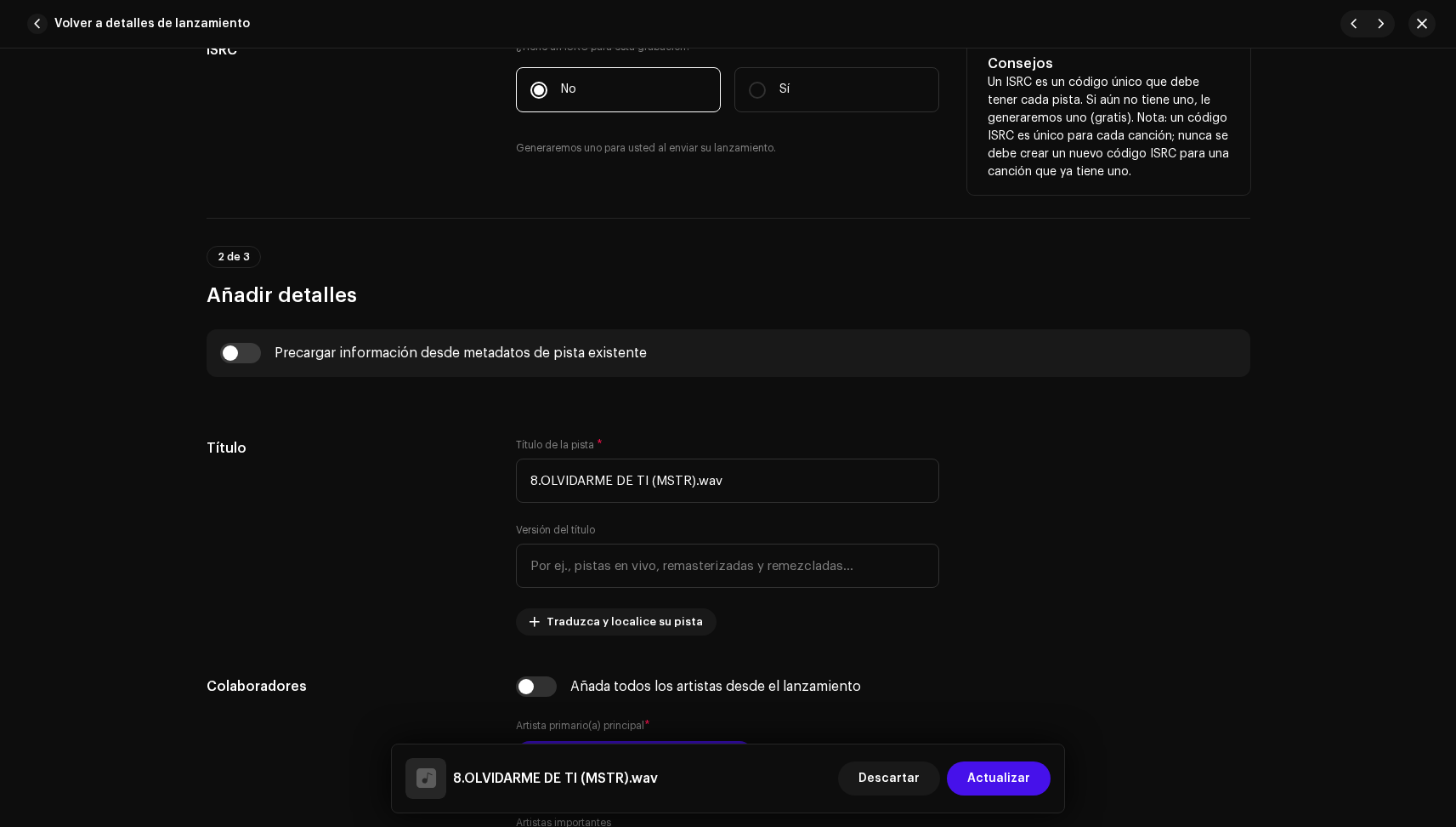
scroll to position [404, 0]
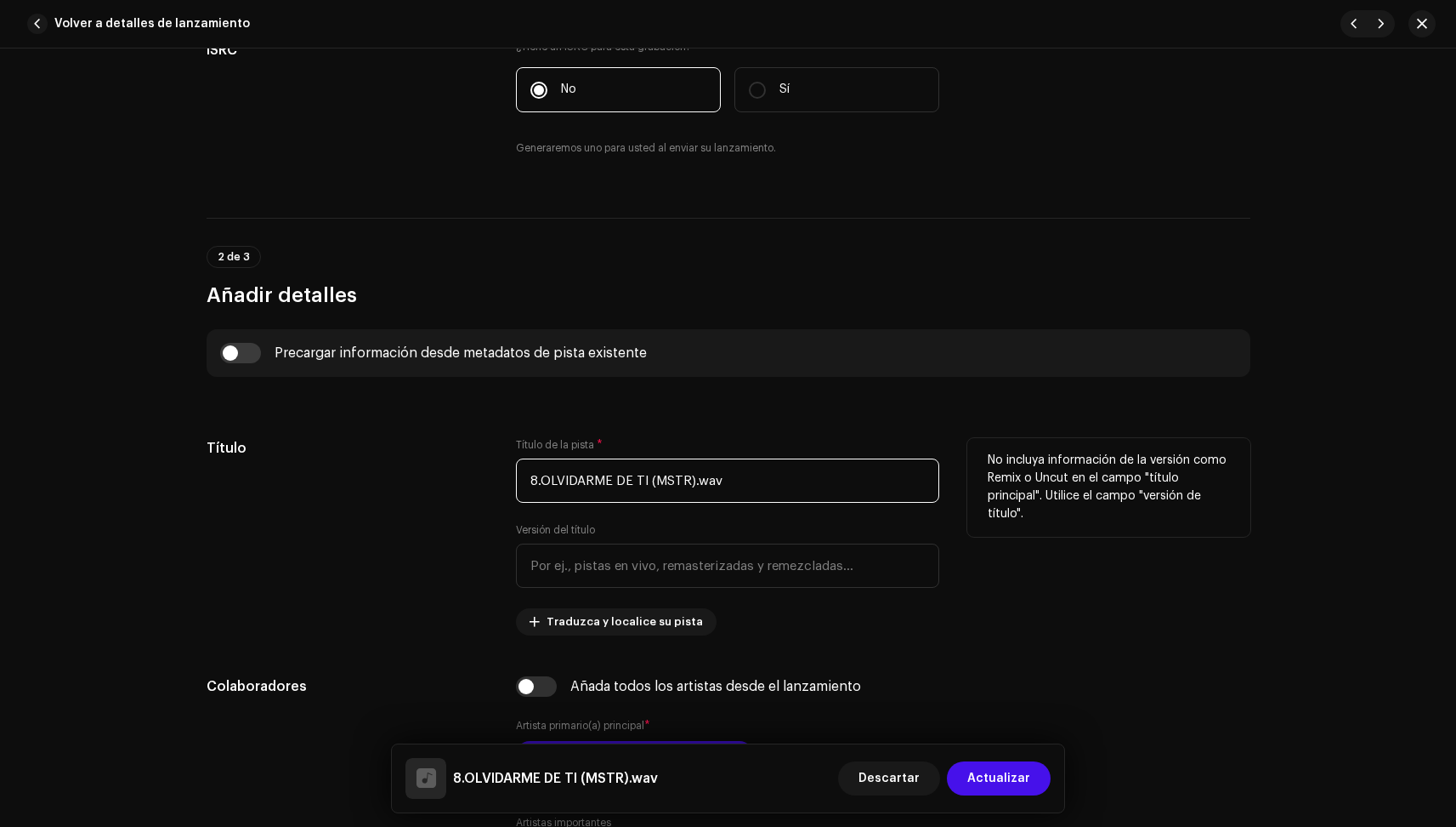
click at [538, 481] on input "8.OLVIDARME DE TI (MSTR).wav" at bounding box center [728, 480] width 423 height 45
drag, startPoint x: 754, startPoint y: 479, endPoint x: 636, endPoint y: 483, distance: 118.1
click at [636, 483] on input "OLVIDARME DE TI (MSTR).wav" at bounding box center [728, 480] width 423 height 45
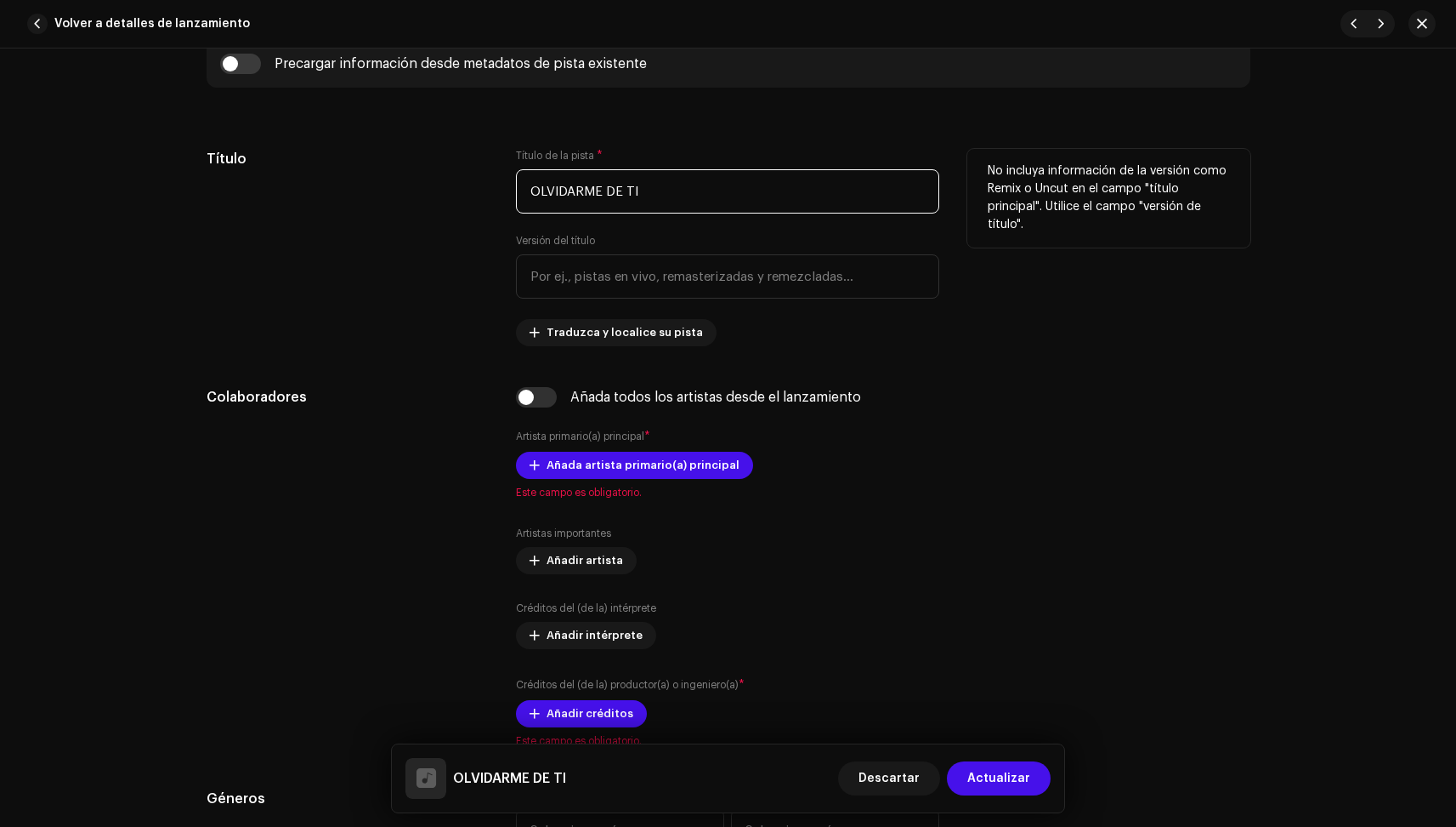
scroll to position [697, 0]
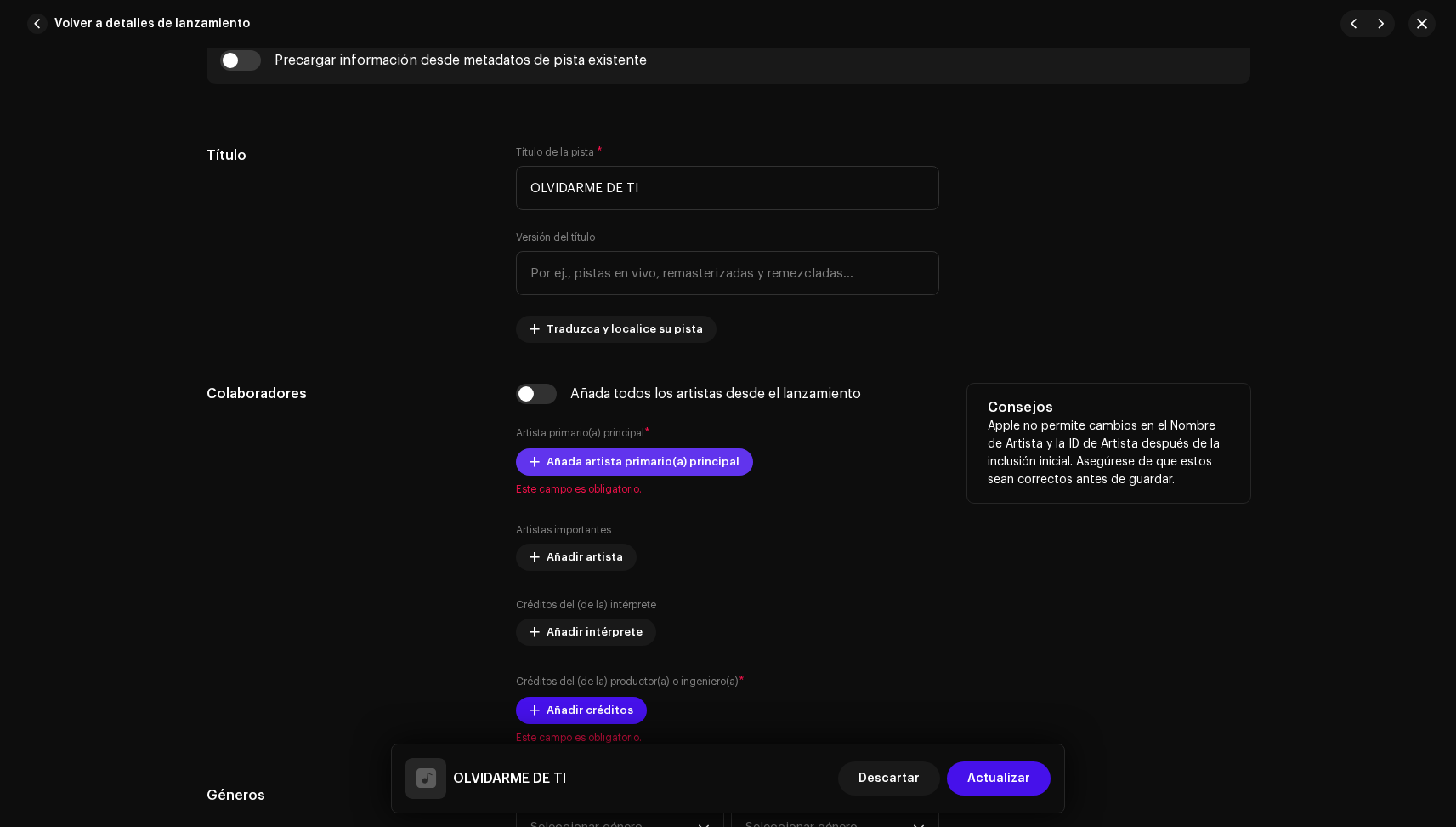
type input "OLVIDARME DE TI"
click at [614, 469] on span "Añada artista primario(a) principal" at bounding box center [643, 461] width 193 height 34
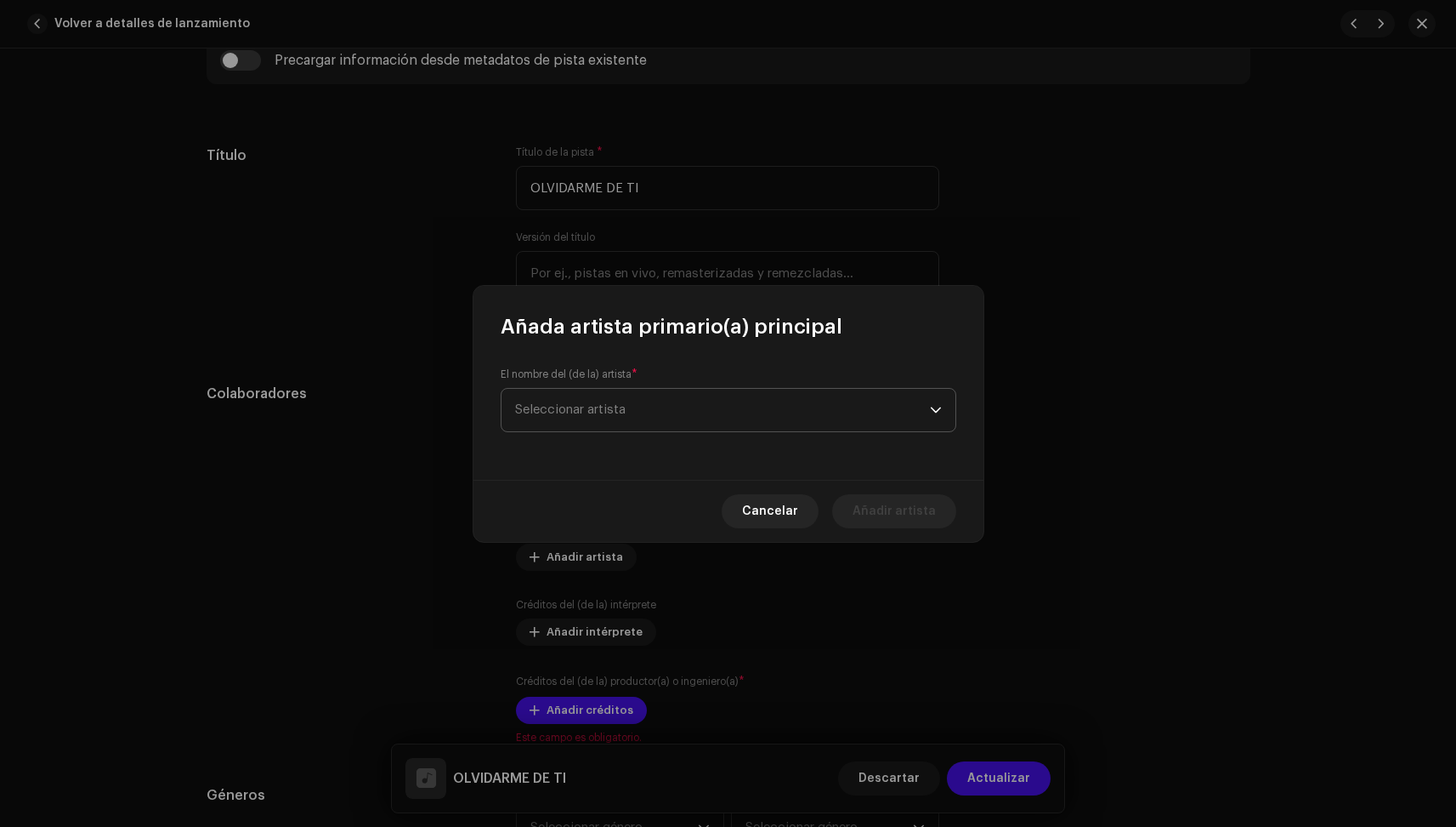
click at [687, 399] on span "Seleccionar artista" at bounding box center [722, 410] width 415 height 43
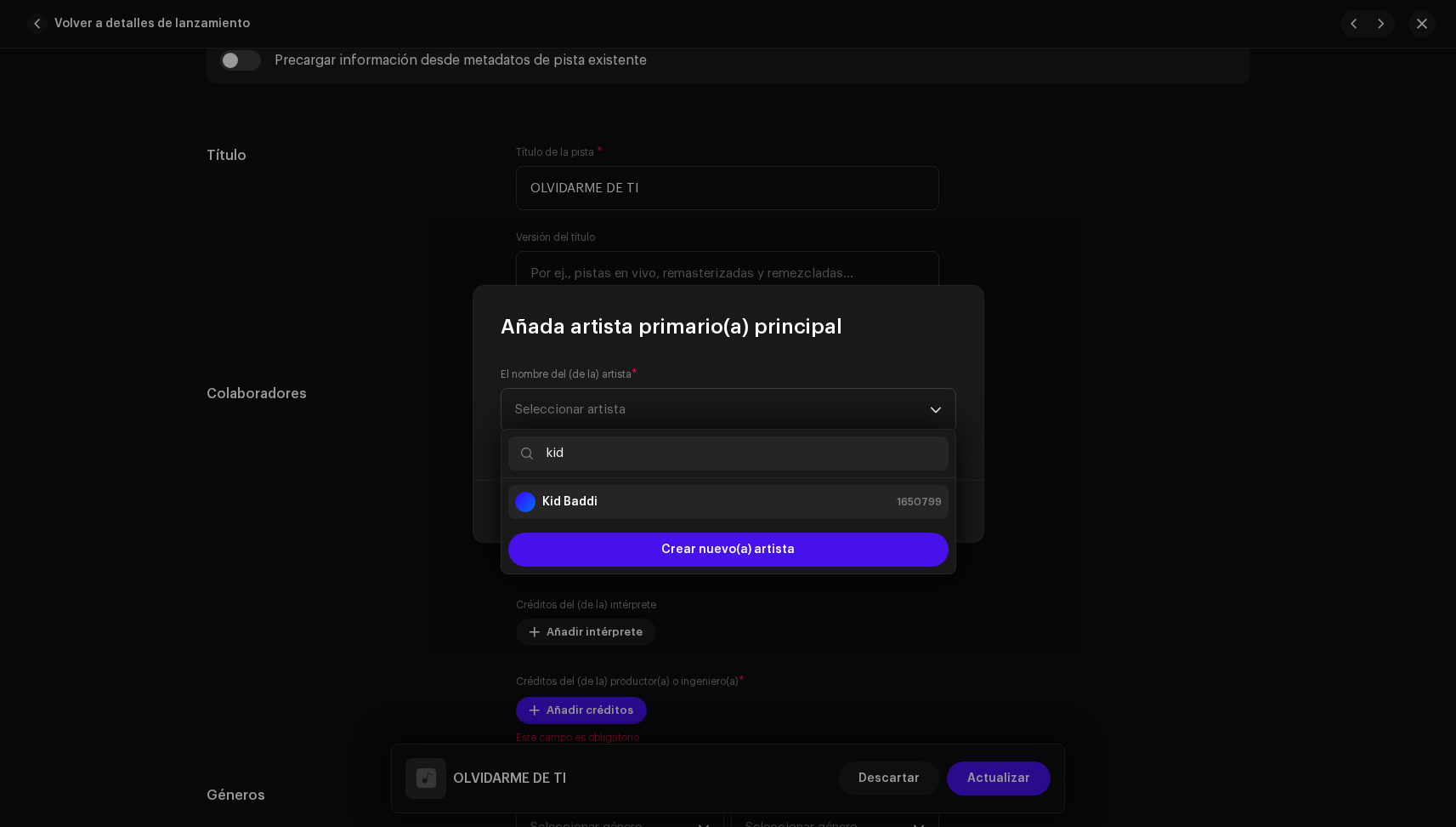
type input "kid"
click at [647, 506] on div "Kid Baddi 1650799" at bounding box center [728, 502] width 427 height 20
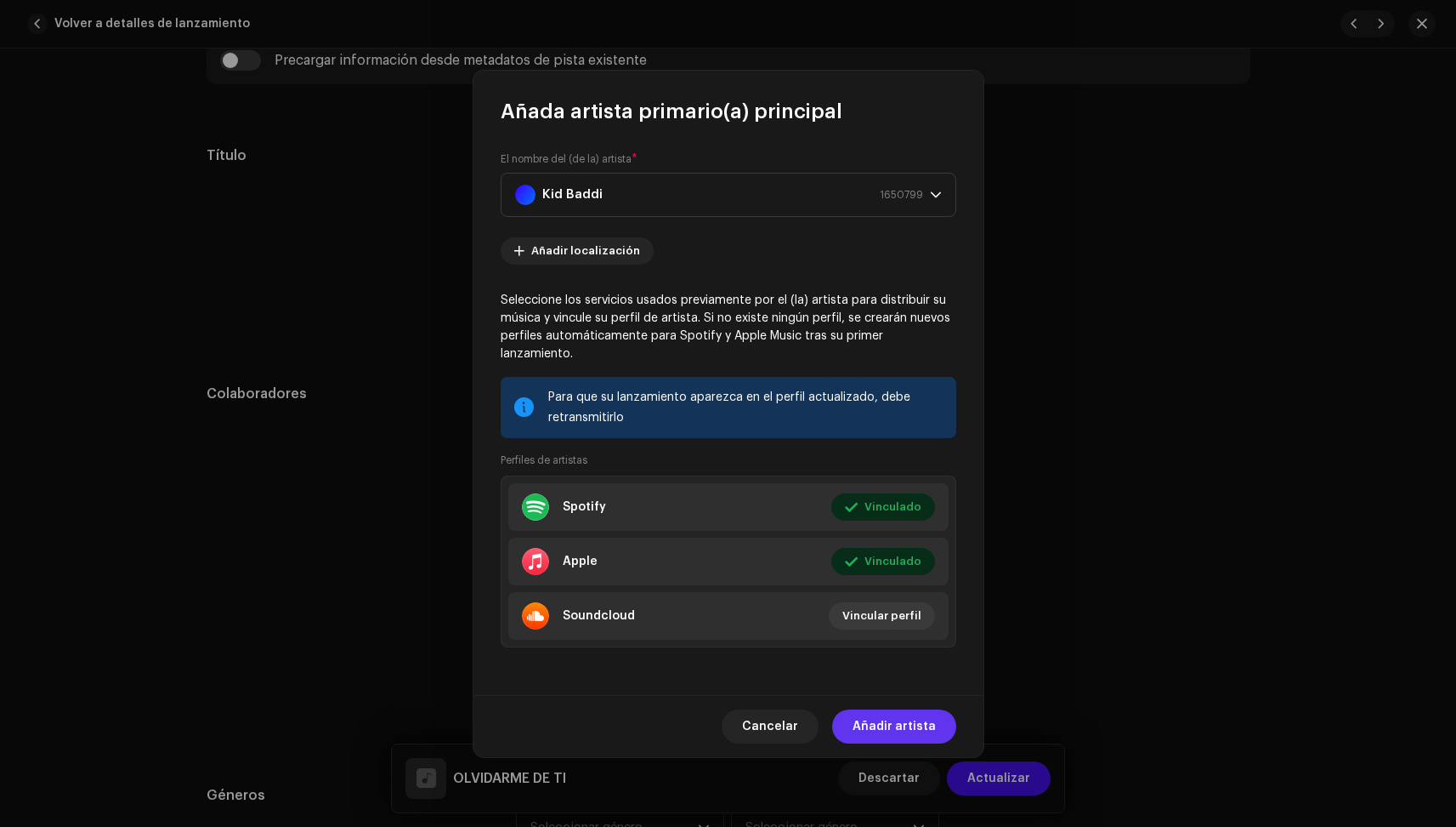
click at [901, 722] on span "Añadir artista" at bounding box center [895, 726] width 84 height 34
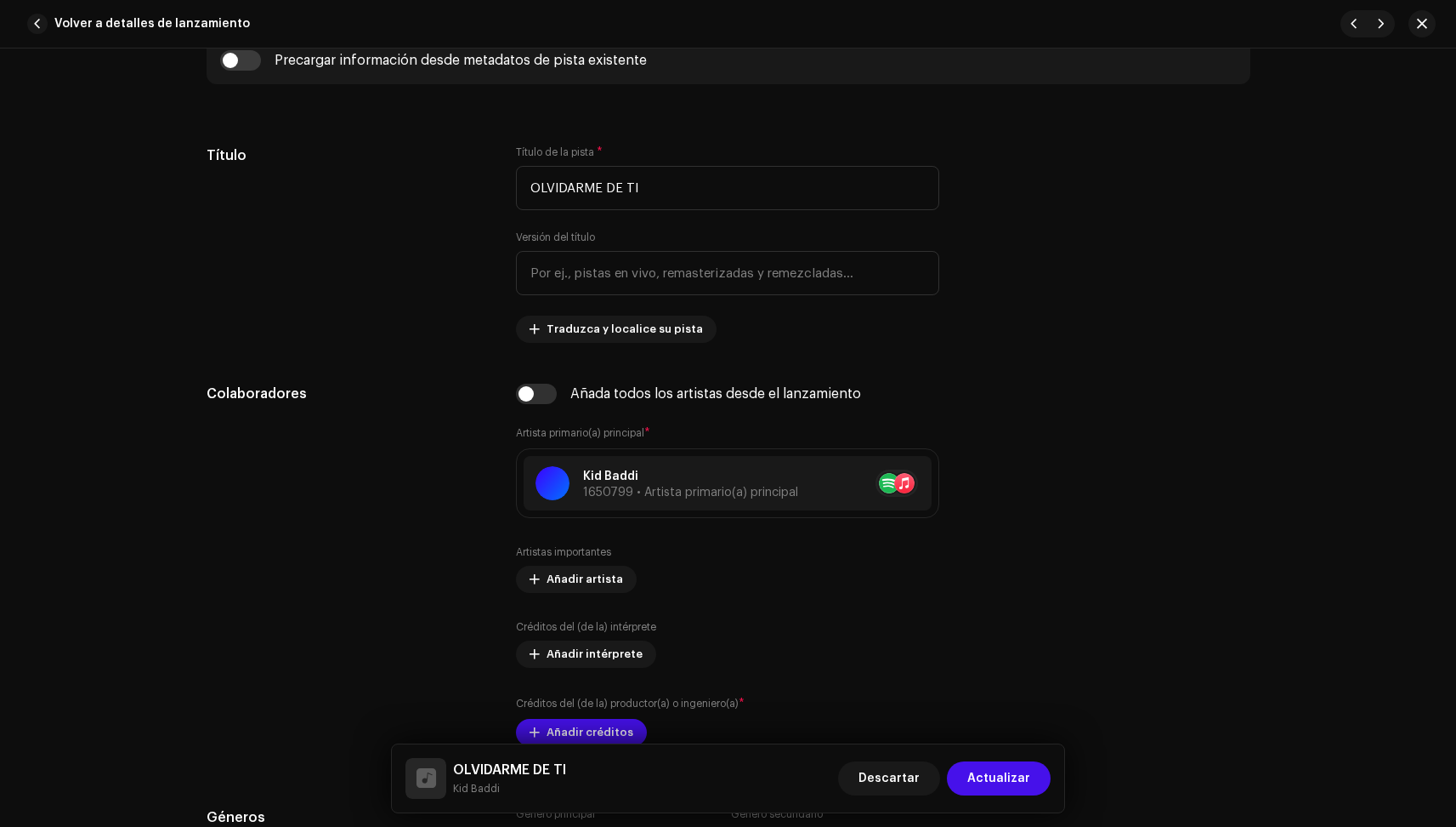
scroll to position [964, 0]
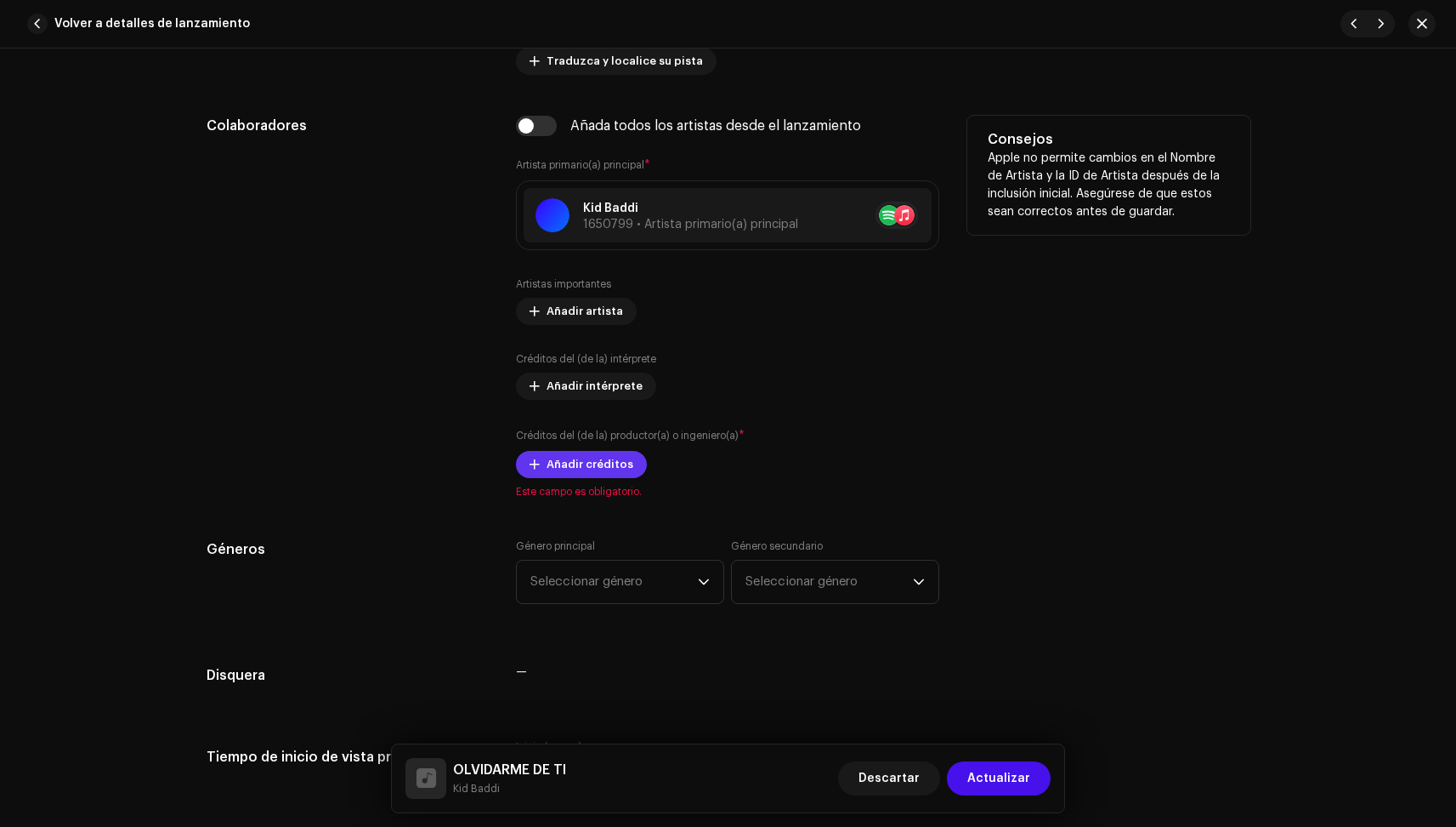
click at [584, 460] on span "Añadir créditos" at bounding box center [589, 463] width 86 height 34
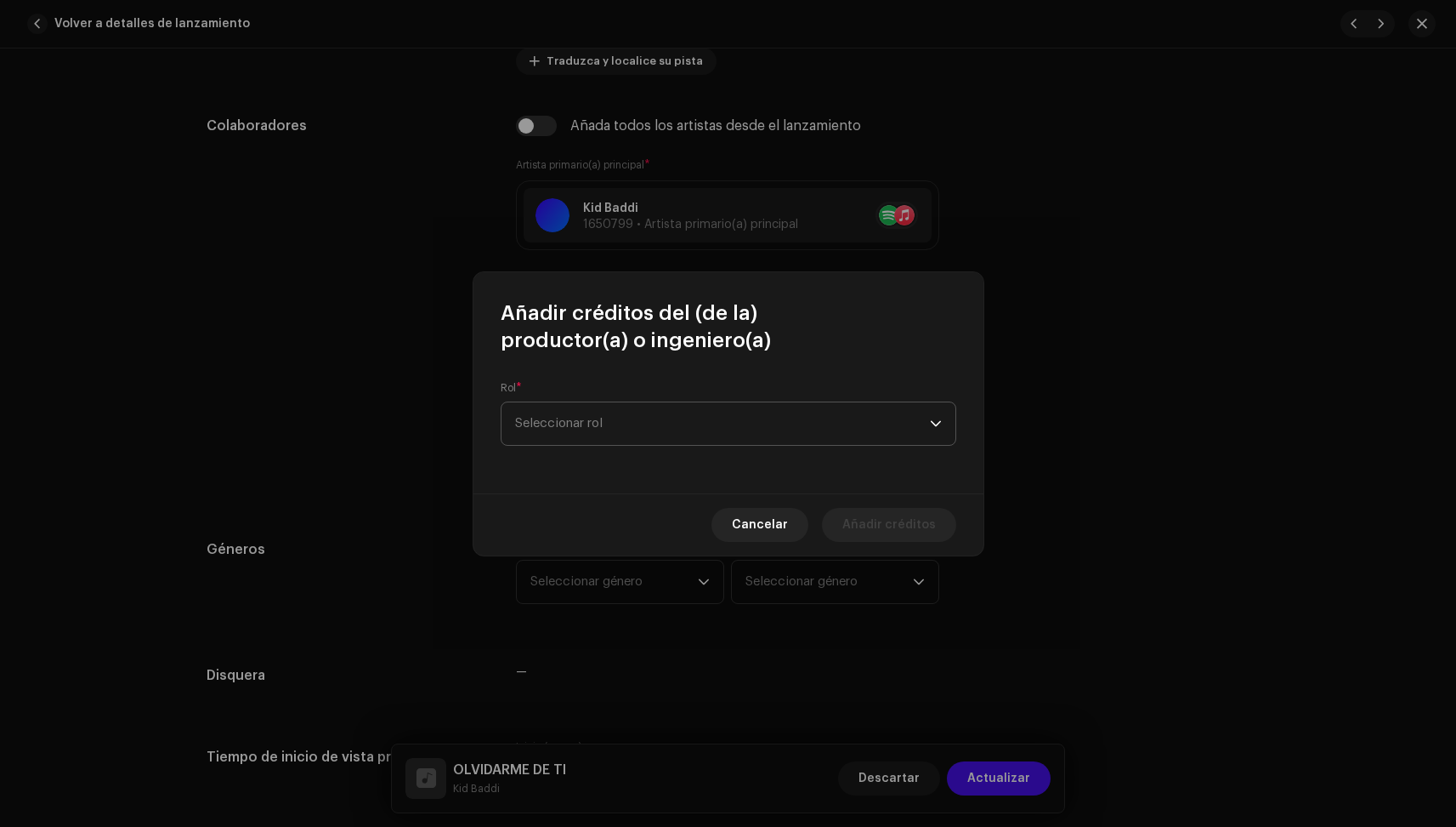
click at [633, 430] on span "Seleccionar rol" at bounding box center [722, 423] width 415 height 43
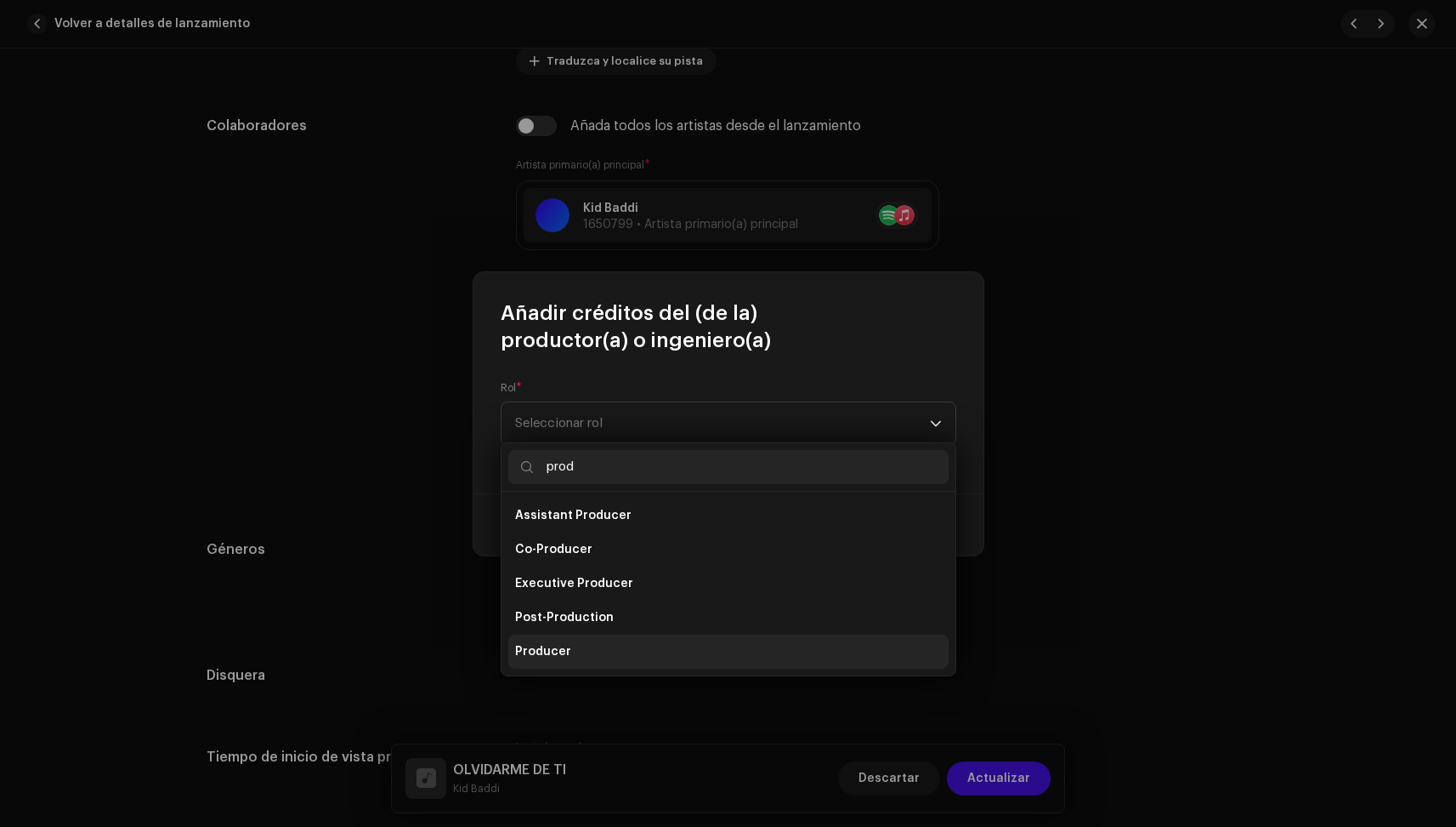
type input "prod"
click at [616, 652] on li "Producer" at bounding box center [728, 651] width 441 height 34
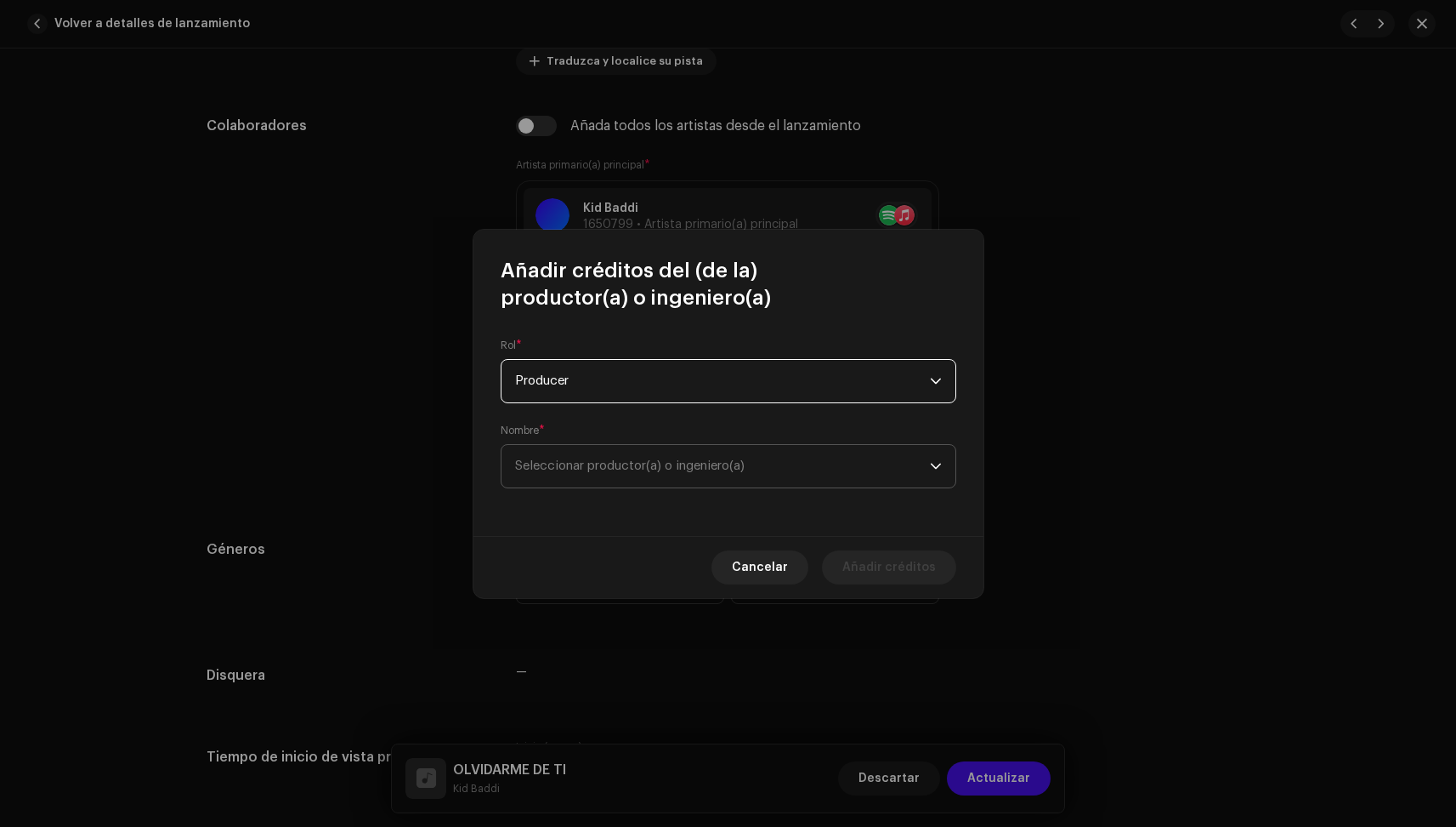
click at [660, 470] on span "Seleccionar productor(a) o ingeniero(a)" at bounding box center [629, 465] width 230 height 13
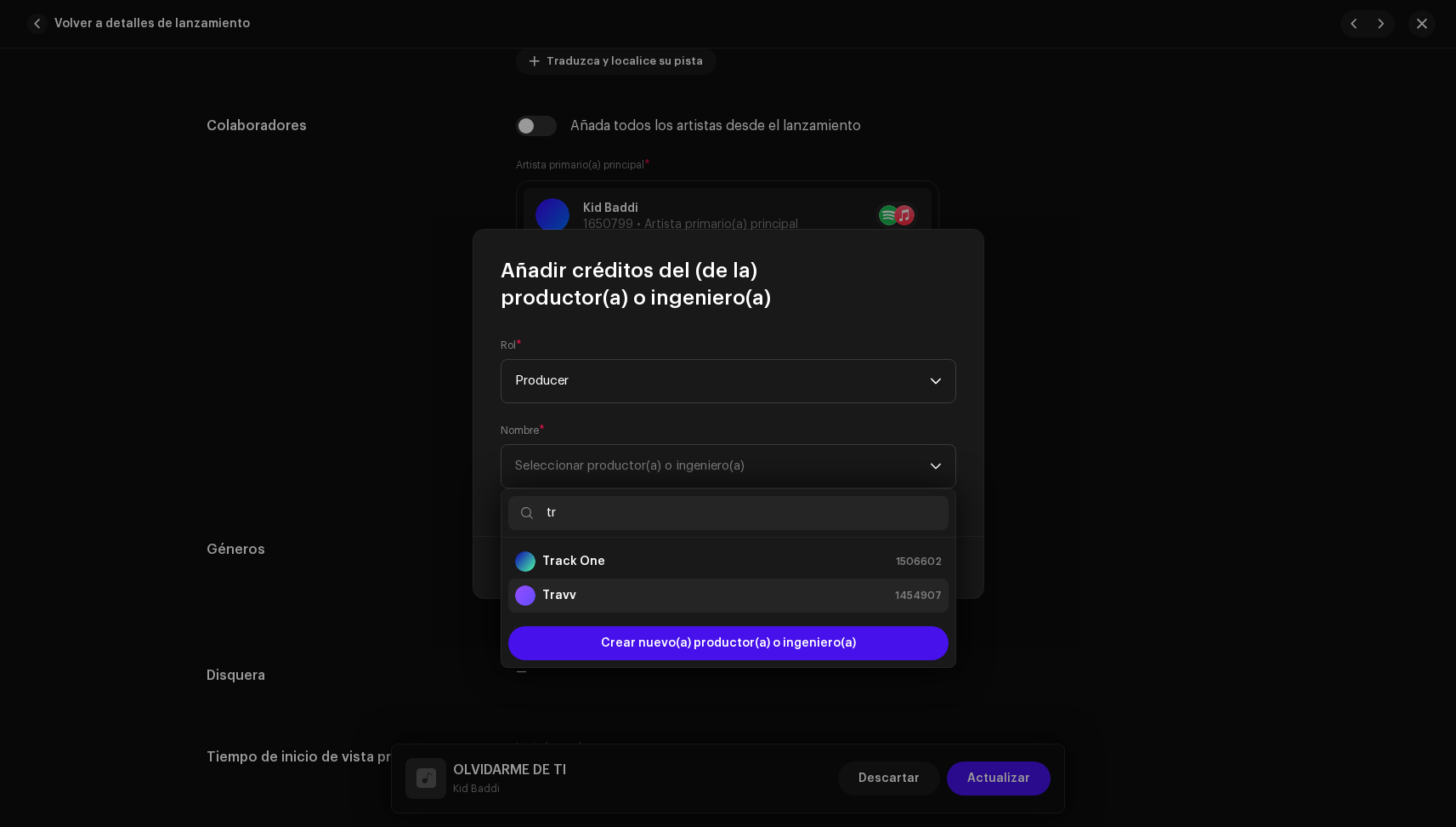
type input "tr"
click at [629, 603] on div "Travv 1454907" at bounding box center [728, 595] width 427 height 20
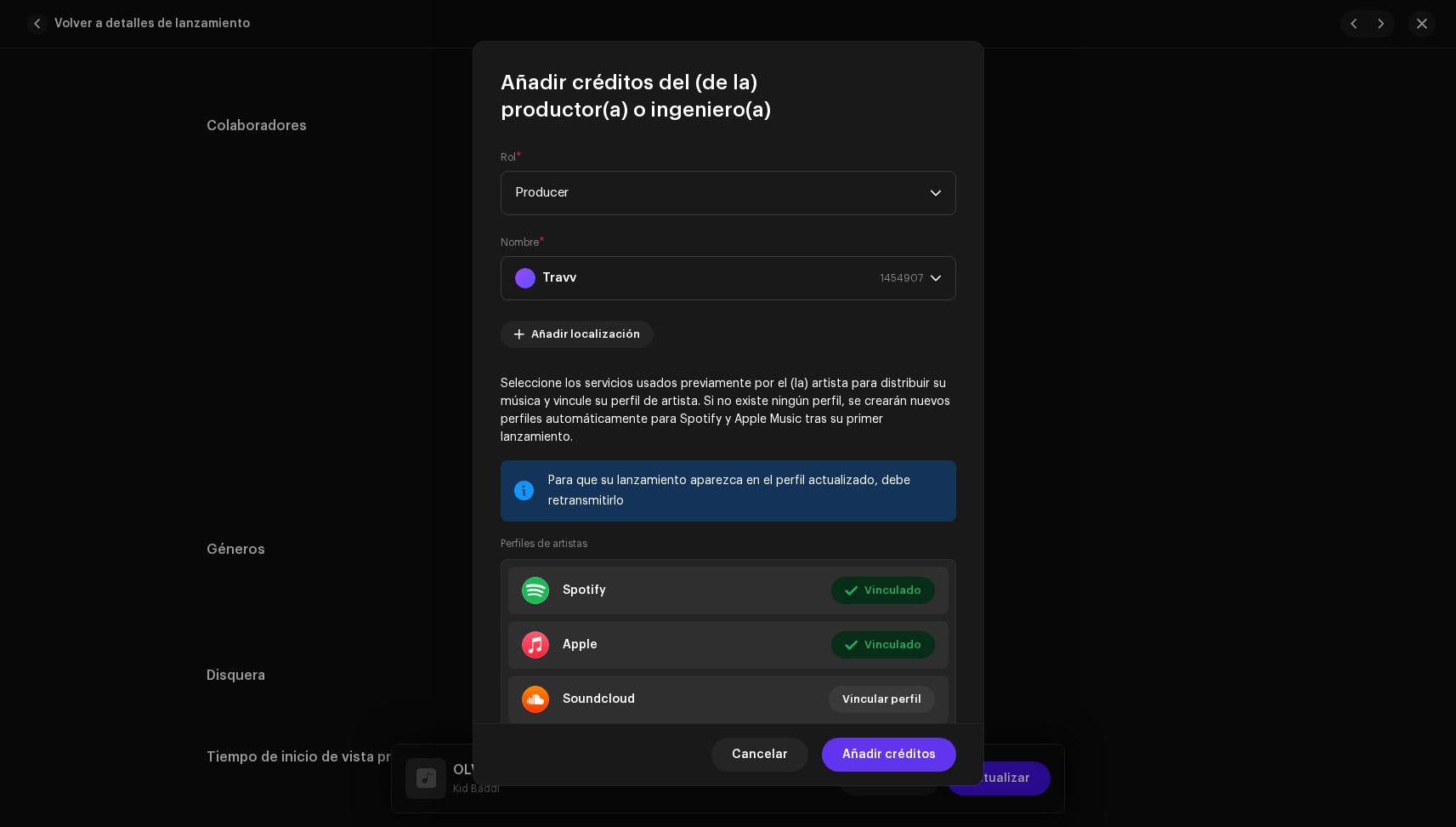
click at [921, 760] on span "Añadir créditos" at bounding box center [889, 753] width 94 height 34
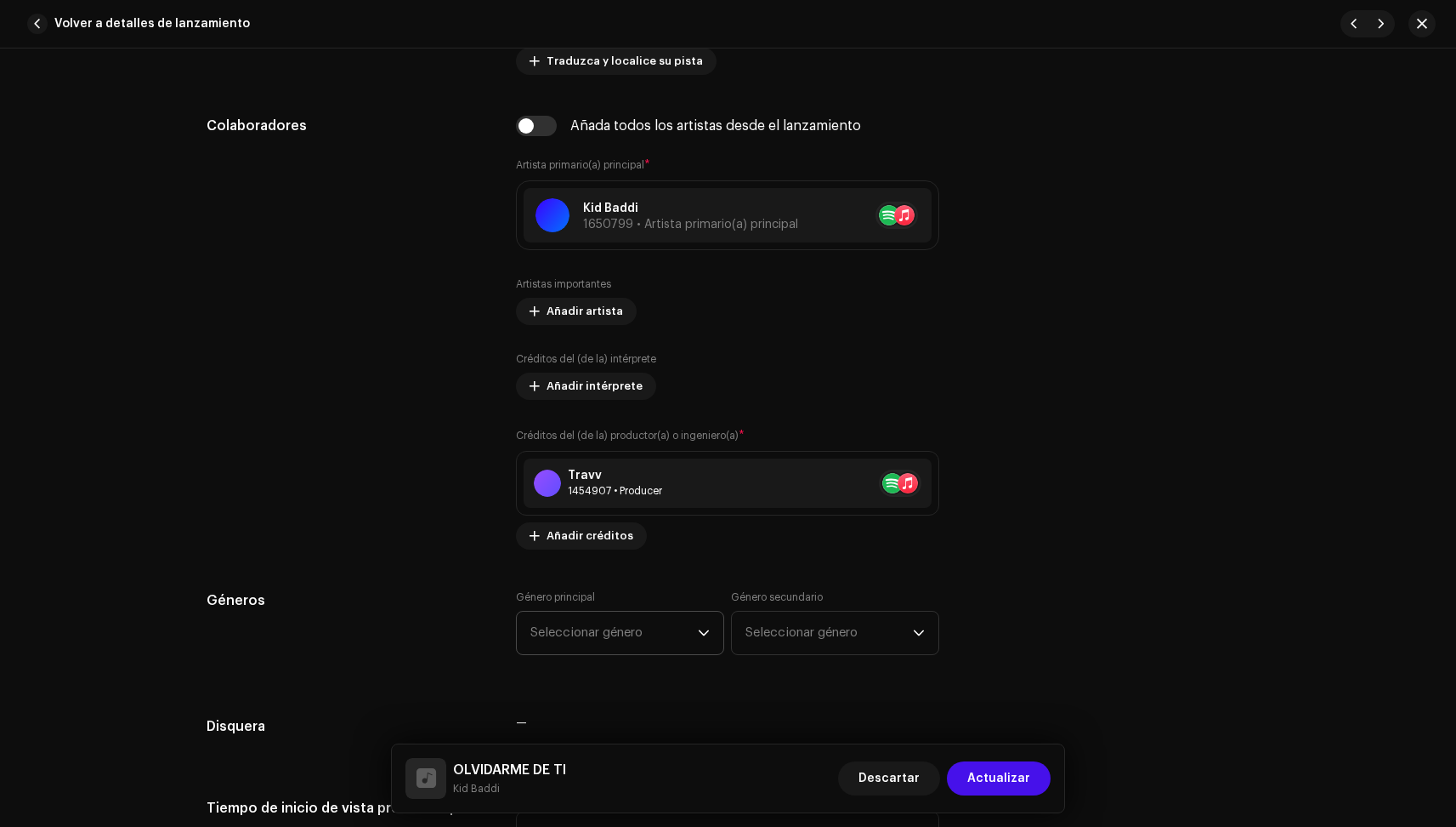
click at [585, 633] on span "Seleccionar género" at bounding box center [614, 633] width 167 height 43
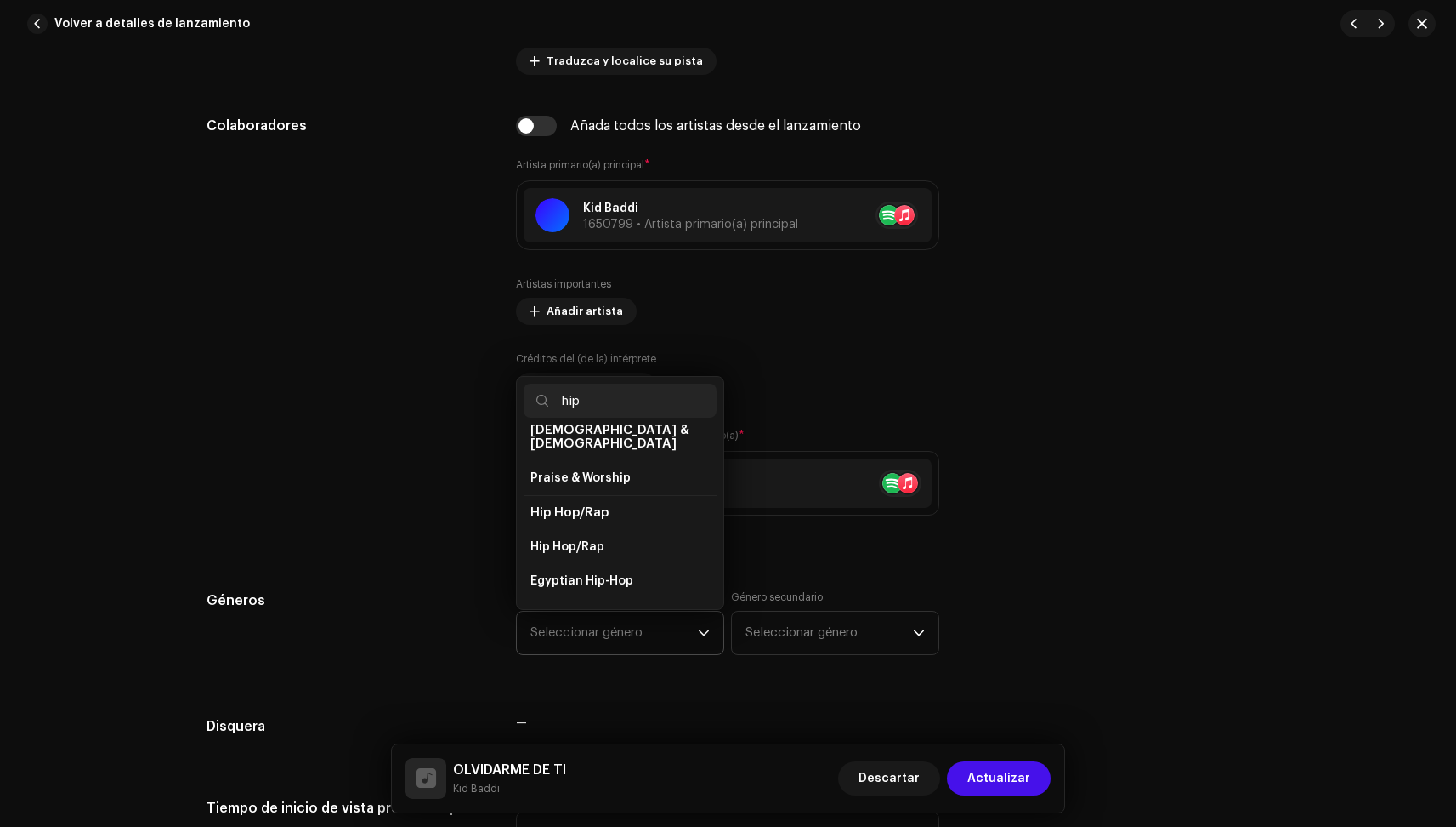
scroll to position [101, 0]
type input "hip"
click at [567, 593] on span "Hip-Hop" at bounding box center [554, 601] width 47 height 17
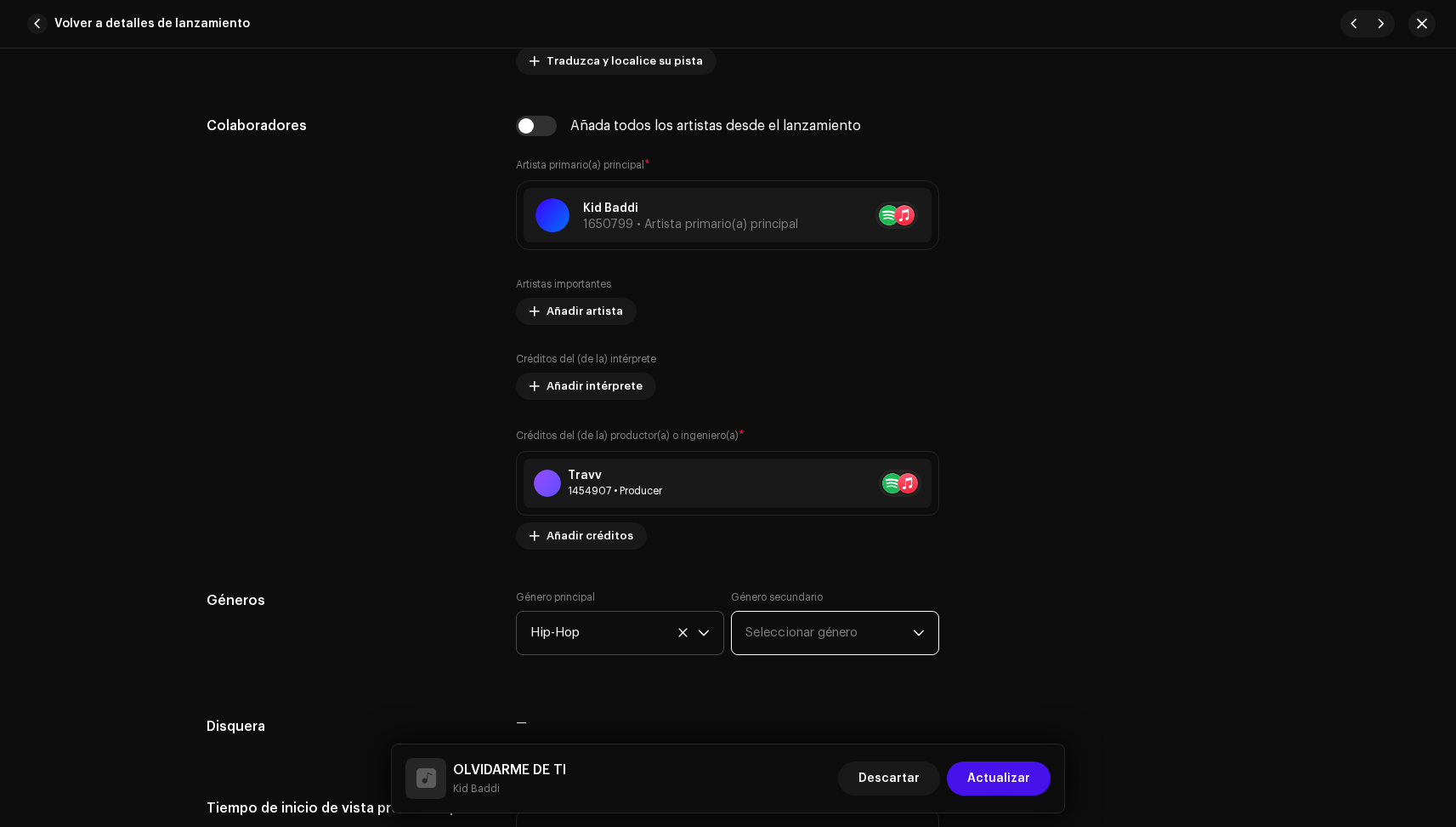
click at [826, 623] on span "Seleccionar género" at bounding box center [829, 633] width 167 height 43
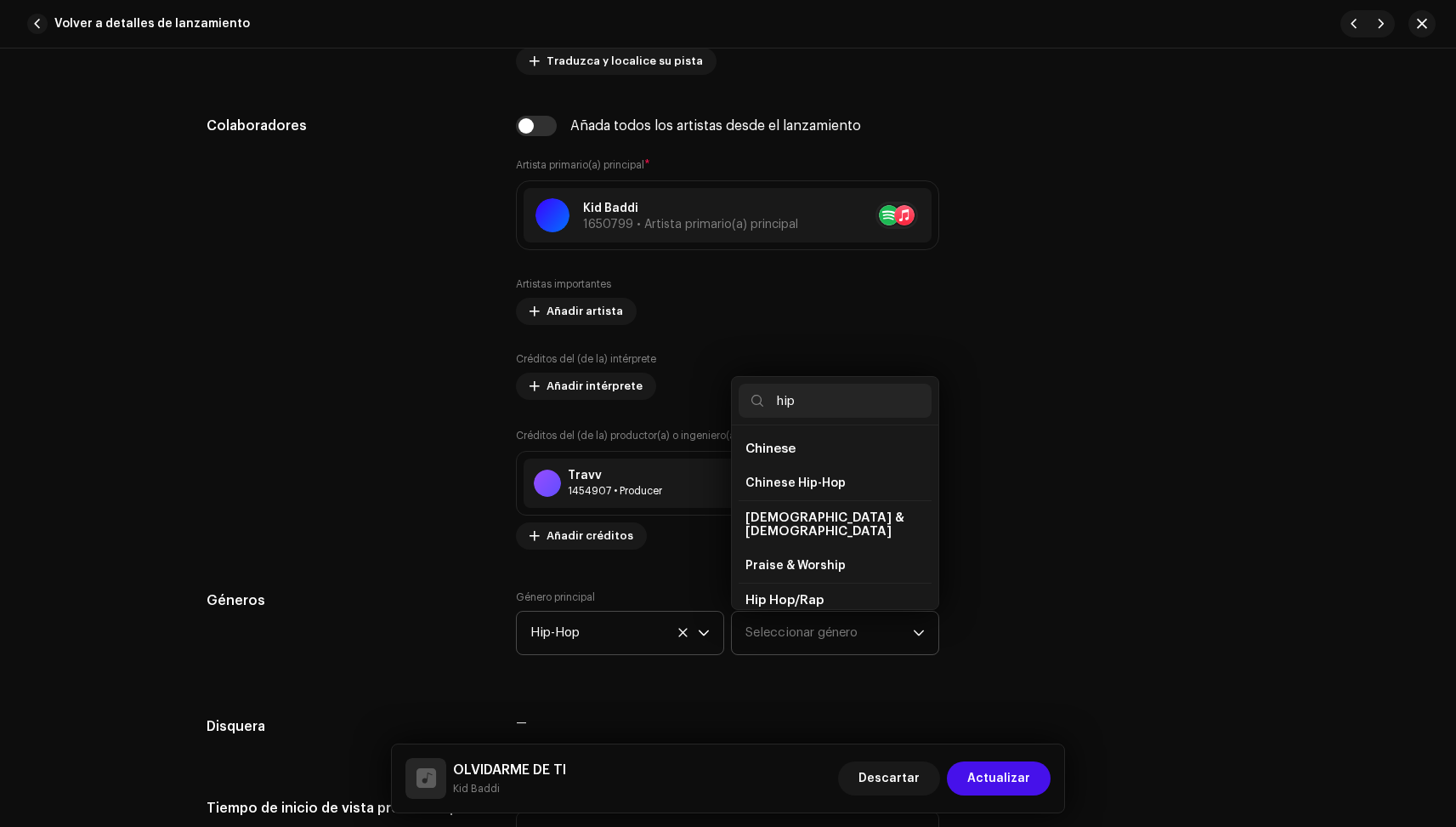
type input "hip h"
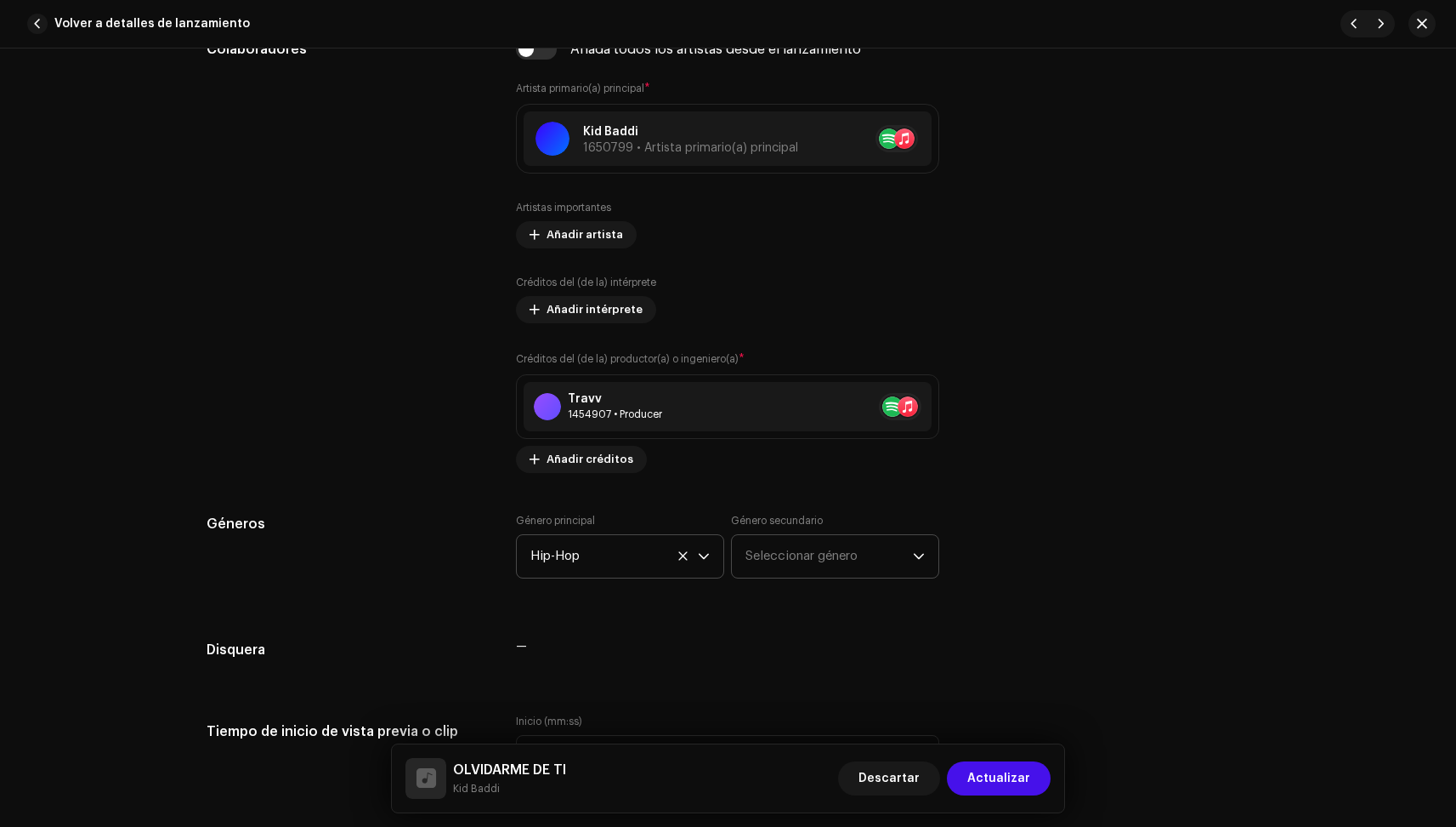
scroll to position [1054, 0]
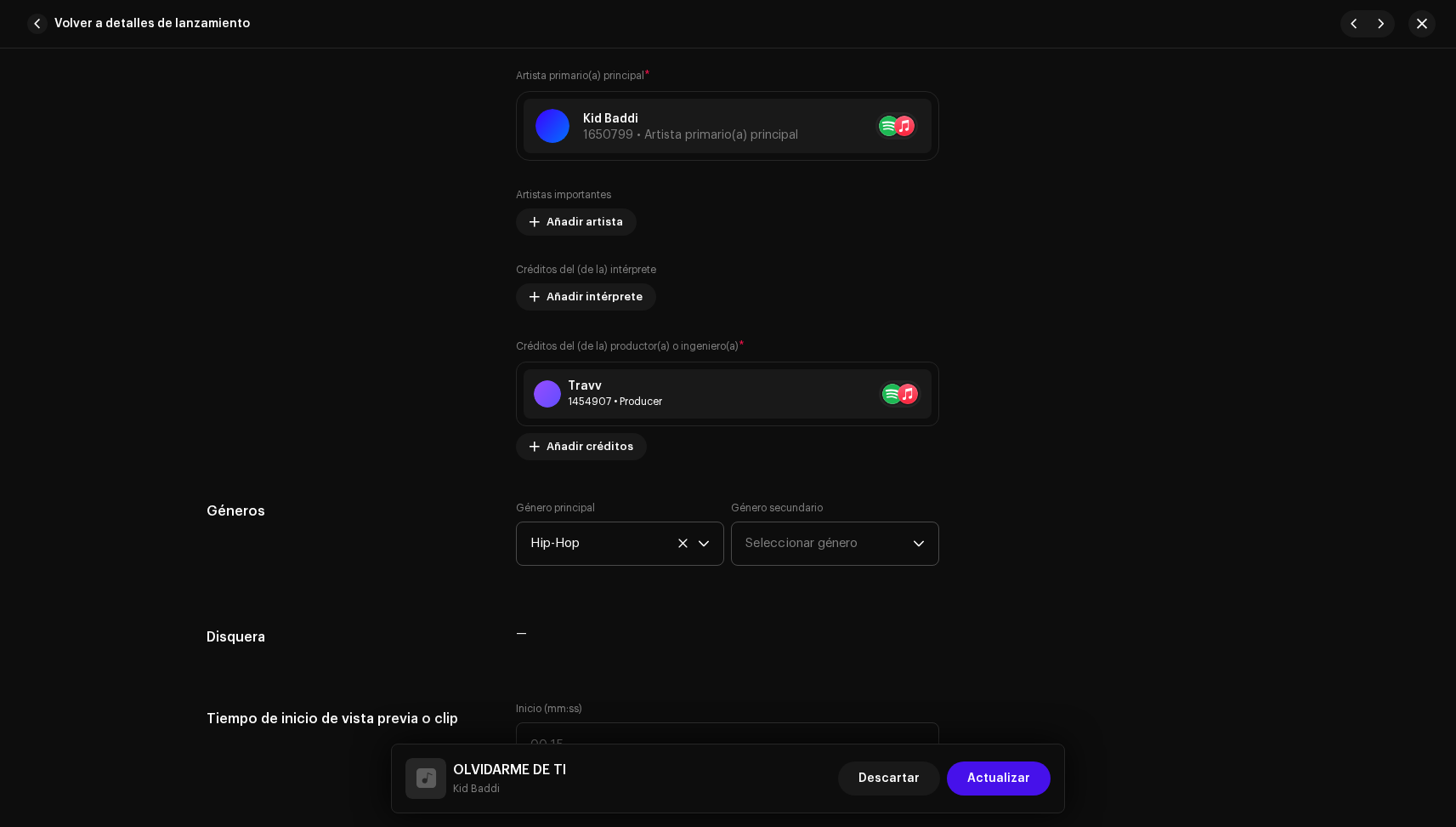
click at [800, 550] on span "Seleccionar género" at bounding box center [829, 543] width 167 height 43
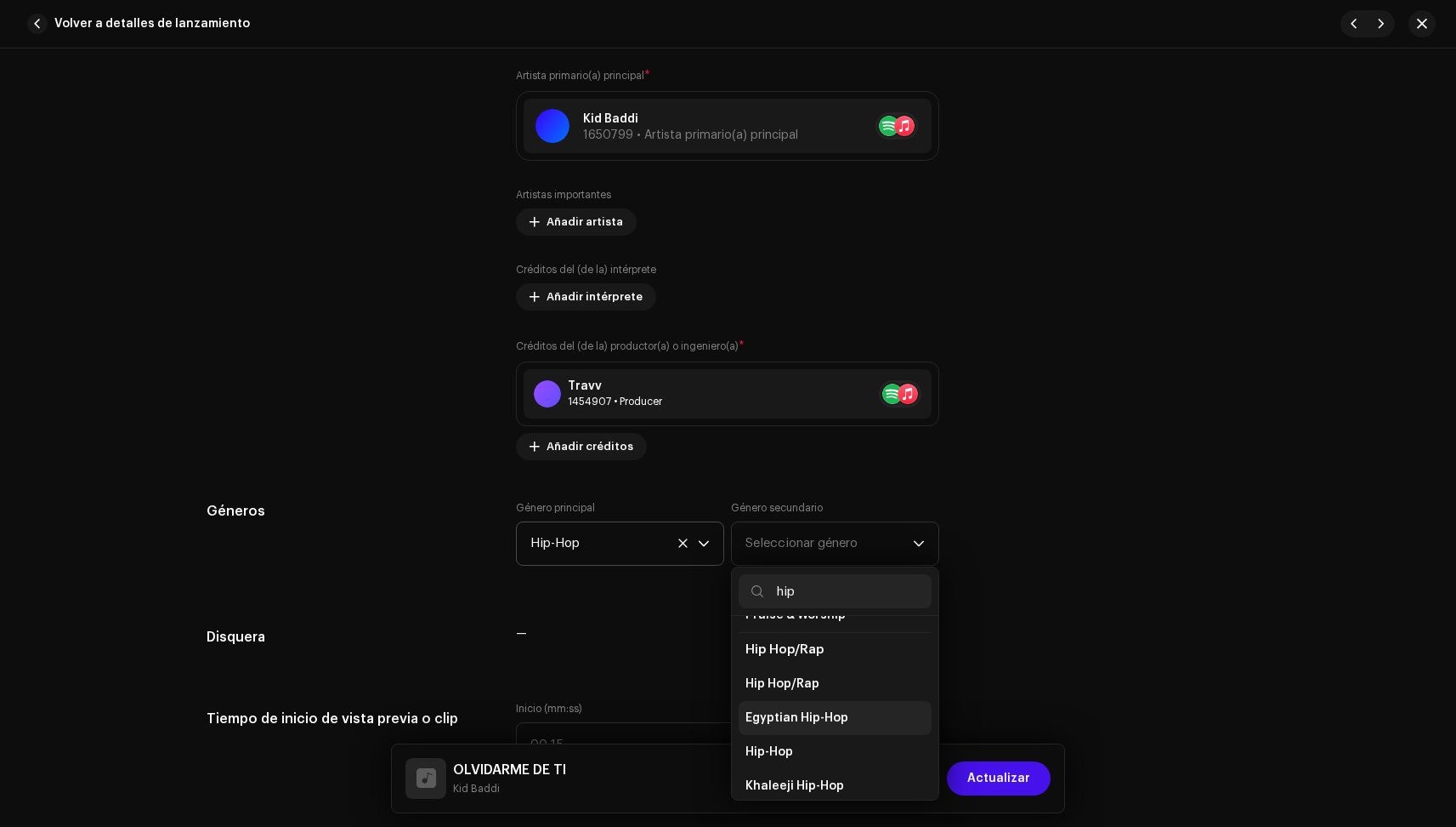
scroll to position [148, 0]
type input "hip"
click at [811, 728] on li "Hip-Hop" at bounding box center [835, 744] width 193 height 34
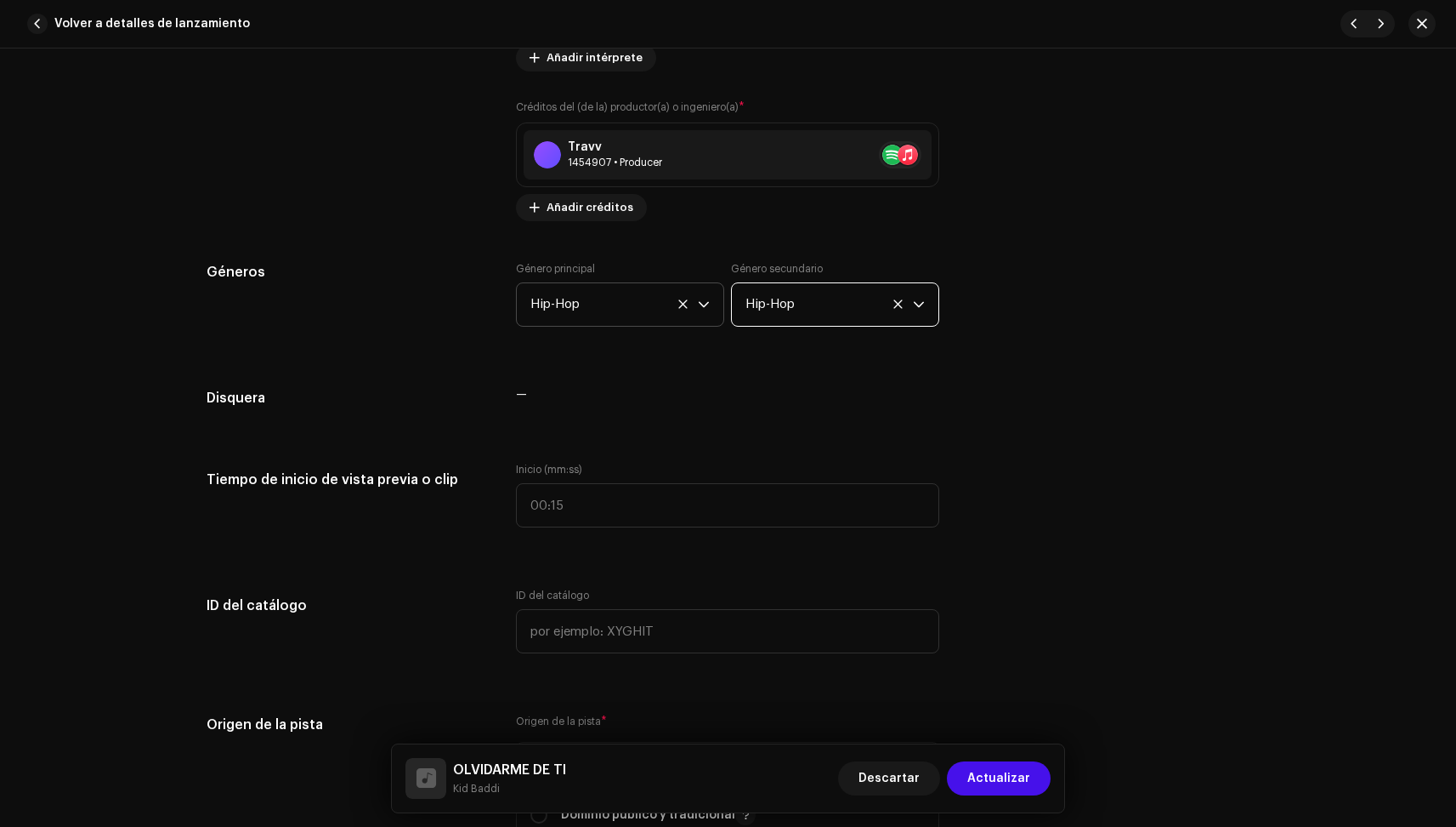
scroll to position [1299, 0]
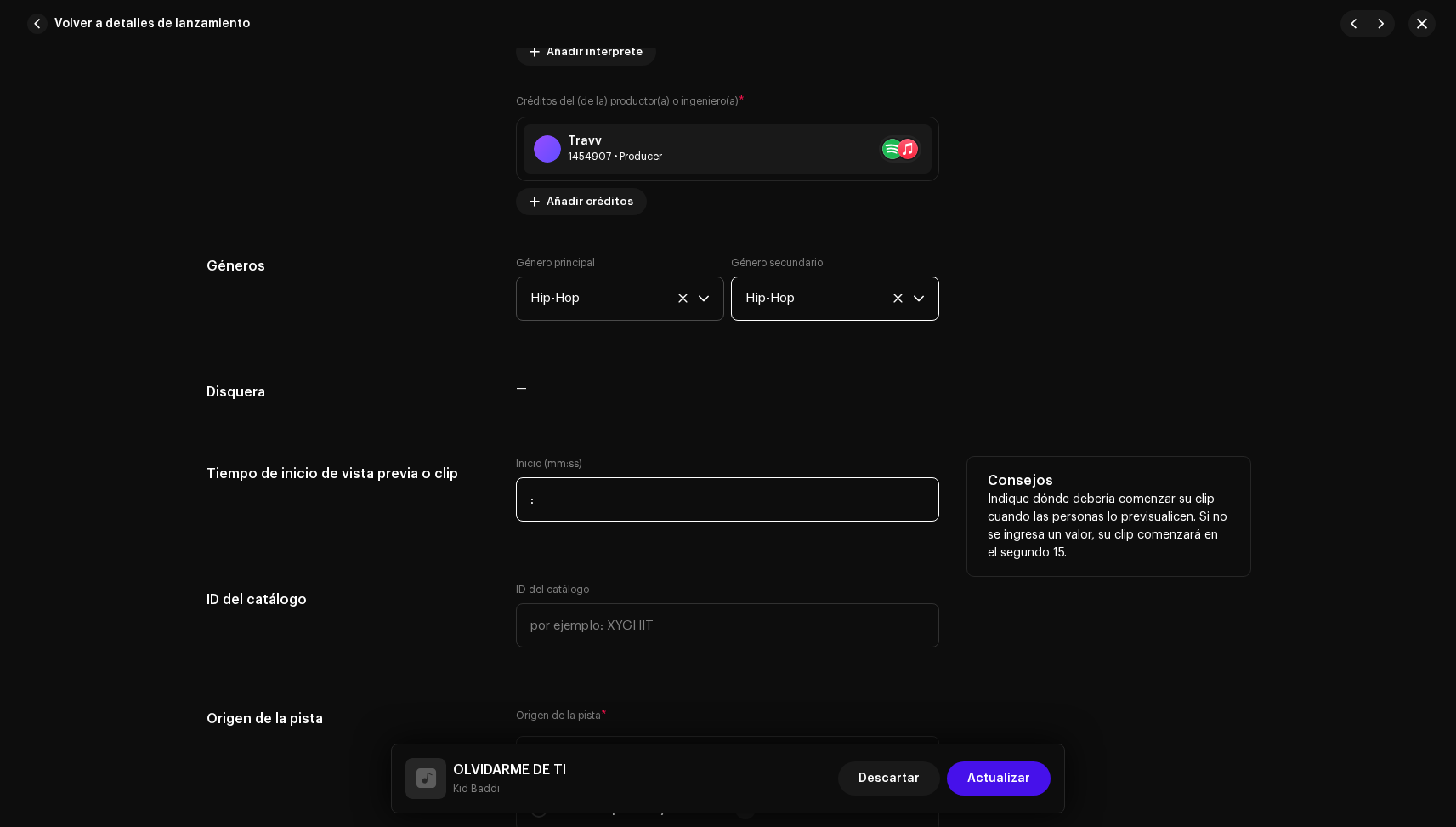
click at [538, 500] on input ":" at bounding box center [728, 499] width 423 height 45
type input "00:42"
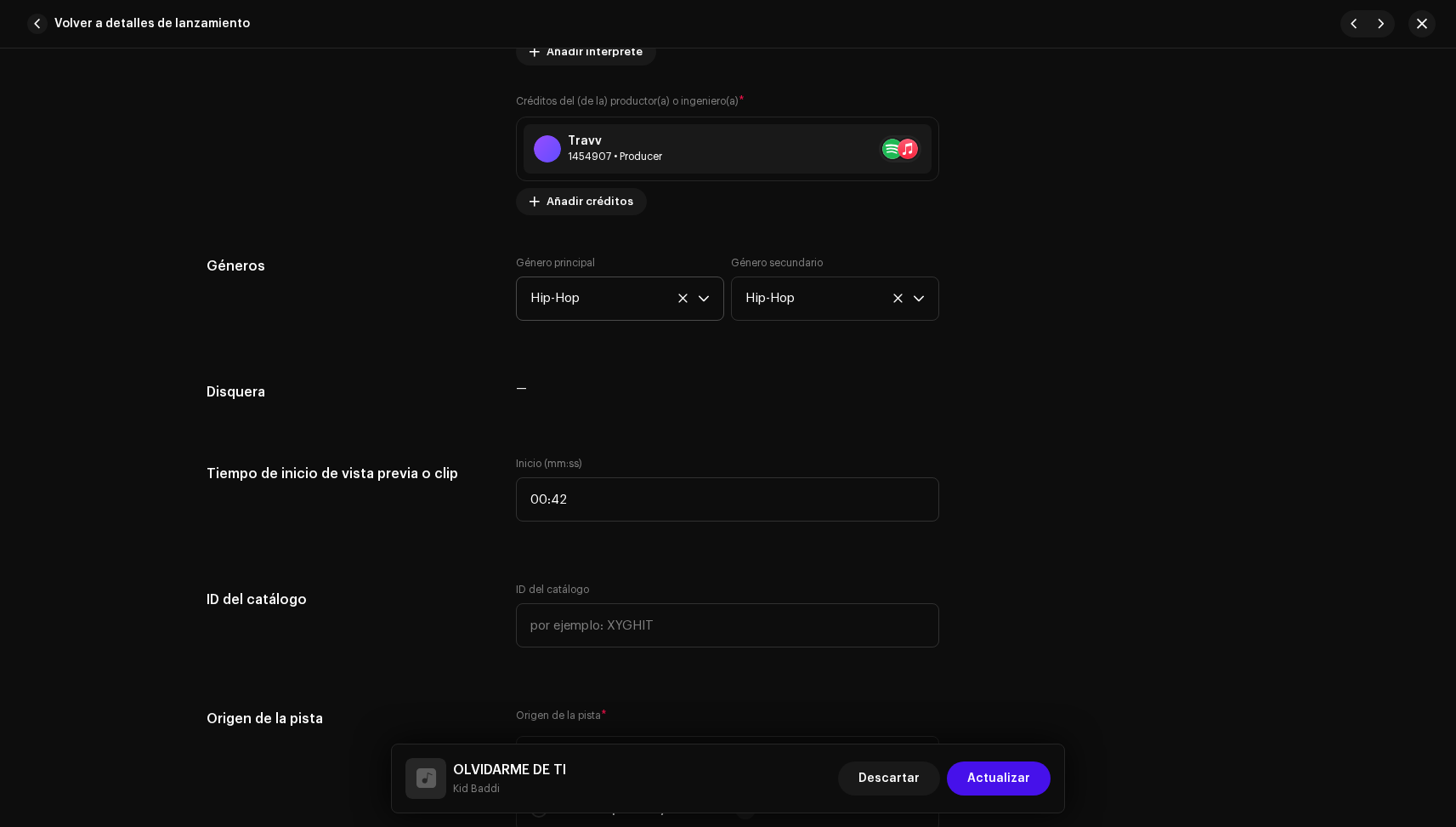
click at [463, 552] on div "Detalles de la pista Complete los siguientes pasos para finalizar su pista. 1 d…" at bounding box center [728, 633] width 1098 height 3684
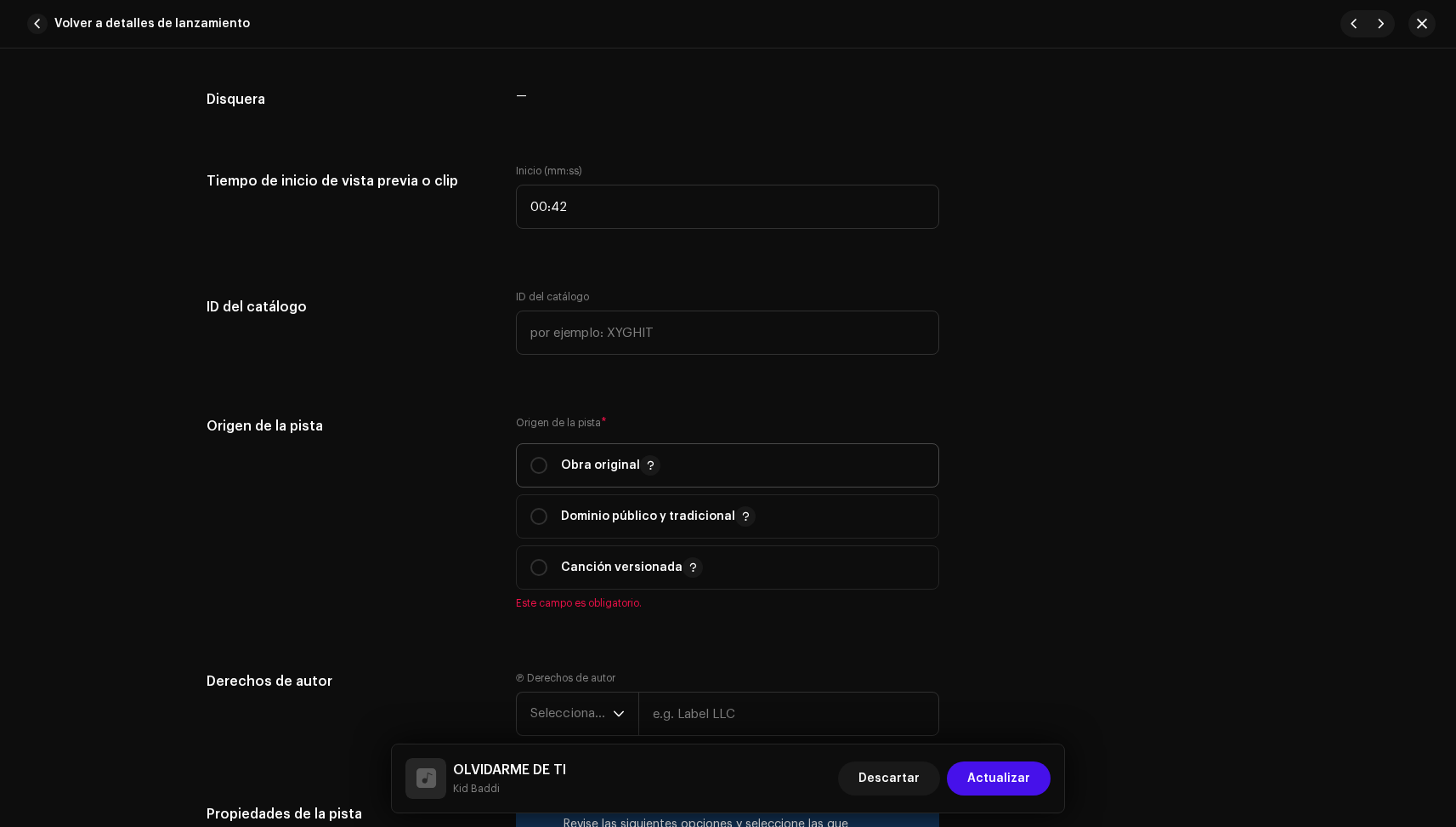
click at [561, 469] on p "Obra original" at bounding box center [611, 465] width 100 height 20
radio input "true"
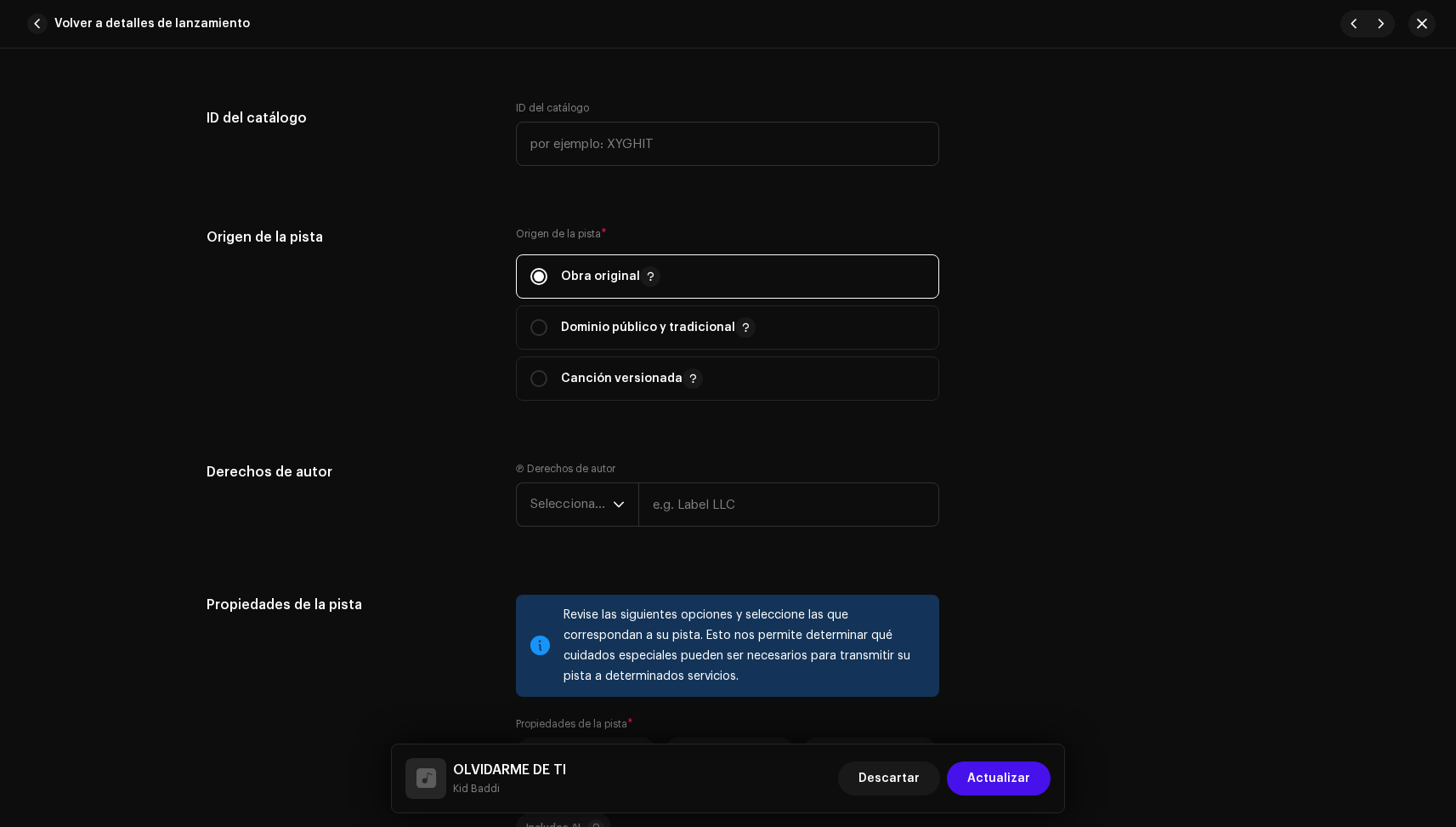
scroll to position [1842, 0]
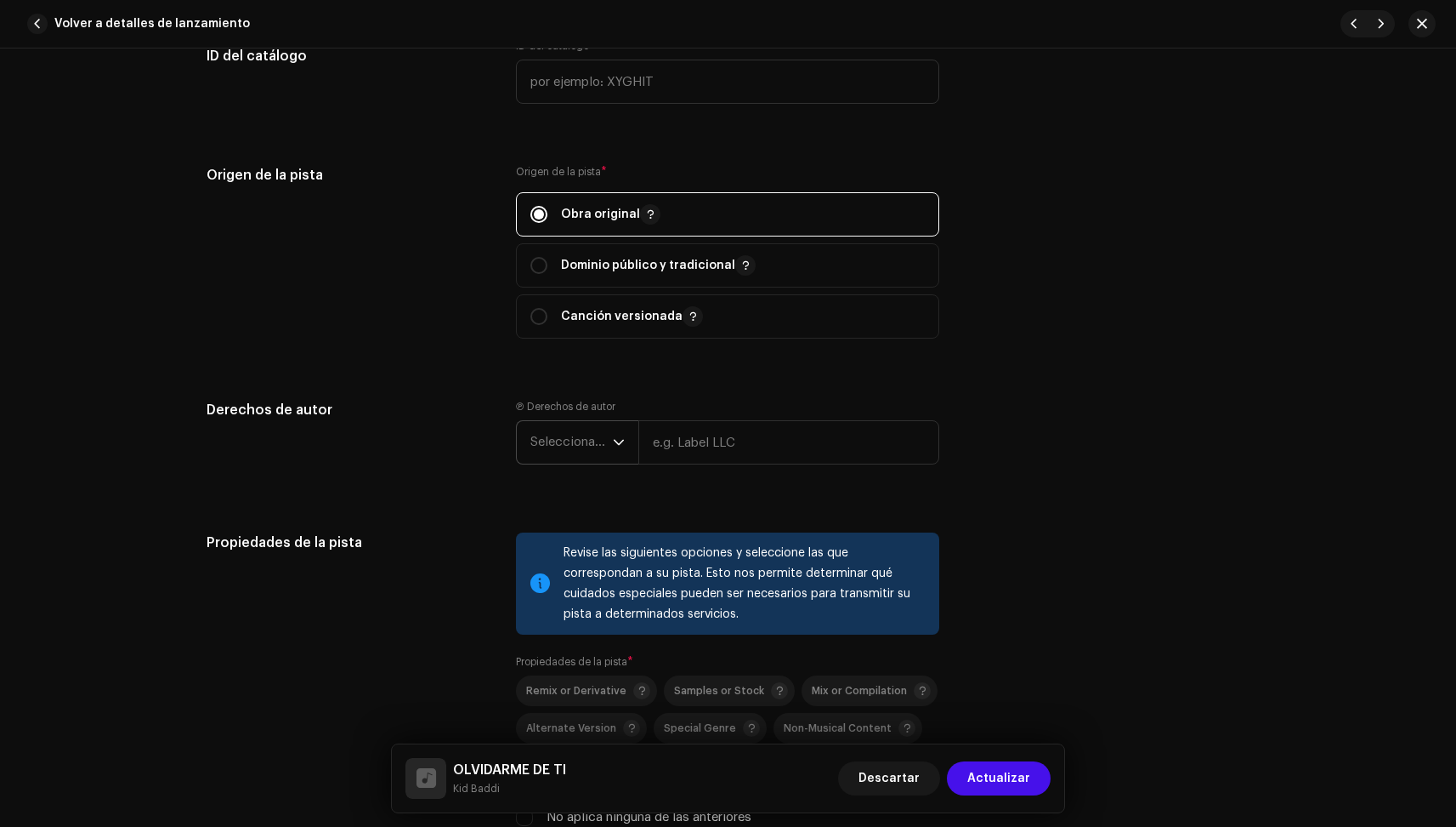
click at [583, 452] on span "Seleccionar año" at bounding box center [571, 442] width 83 height 43
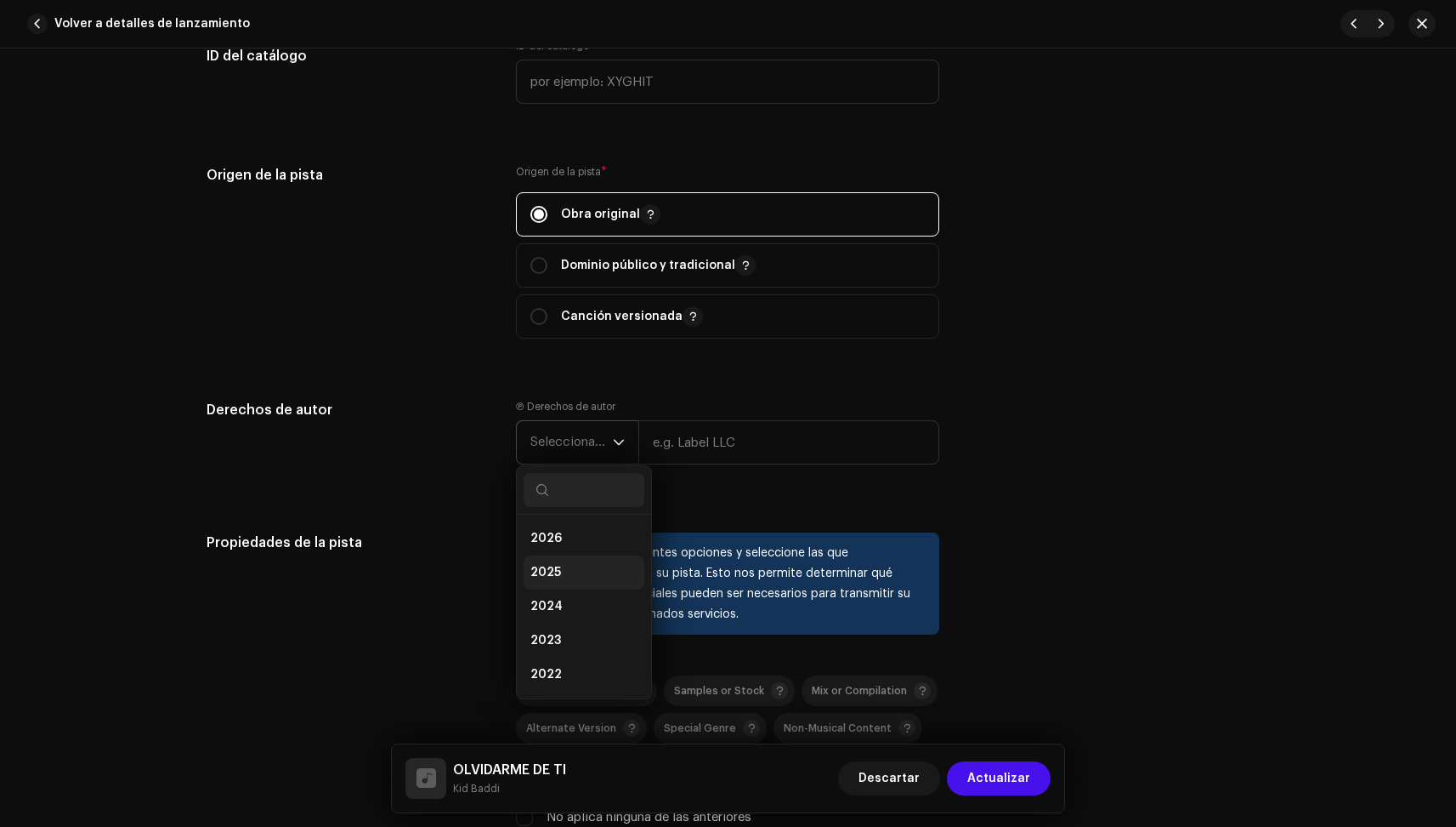
click at [576, 577] on li "2025" at bounding box center [584, 572] width 121 height 34
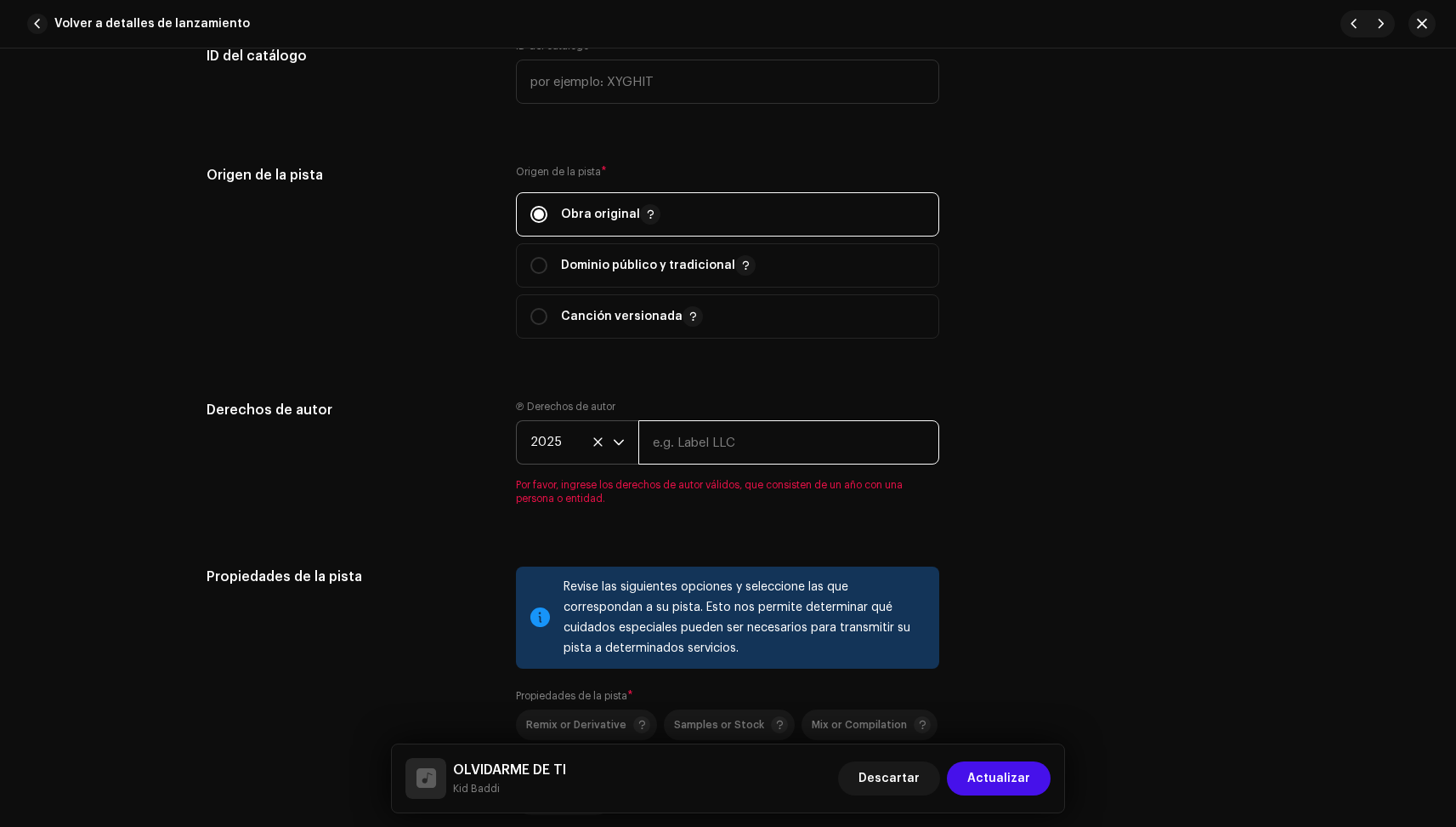
click at [709, 450] on input "text" at bounding box center [788, 442] width 301 height 45
type input "[PERSON_NAME]"
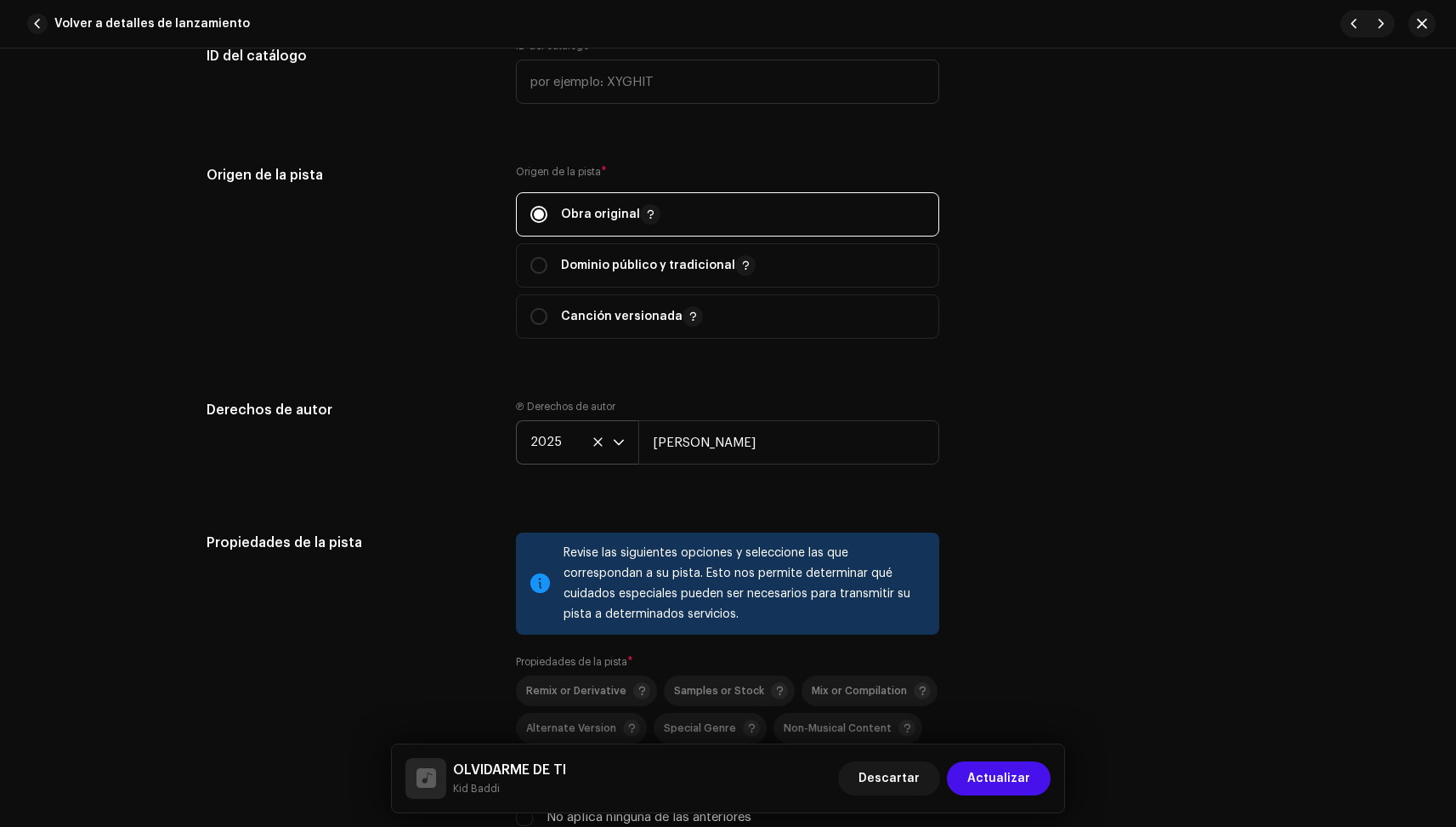
click at [1035, 432] on div "Derechos de autor Ⓟ Derechos de autor 2025 [PERSON_NAME]" at bounding box center [728, 445] width 1044 height 92
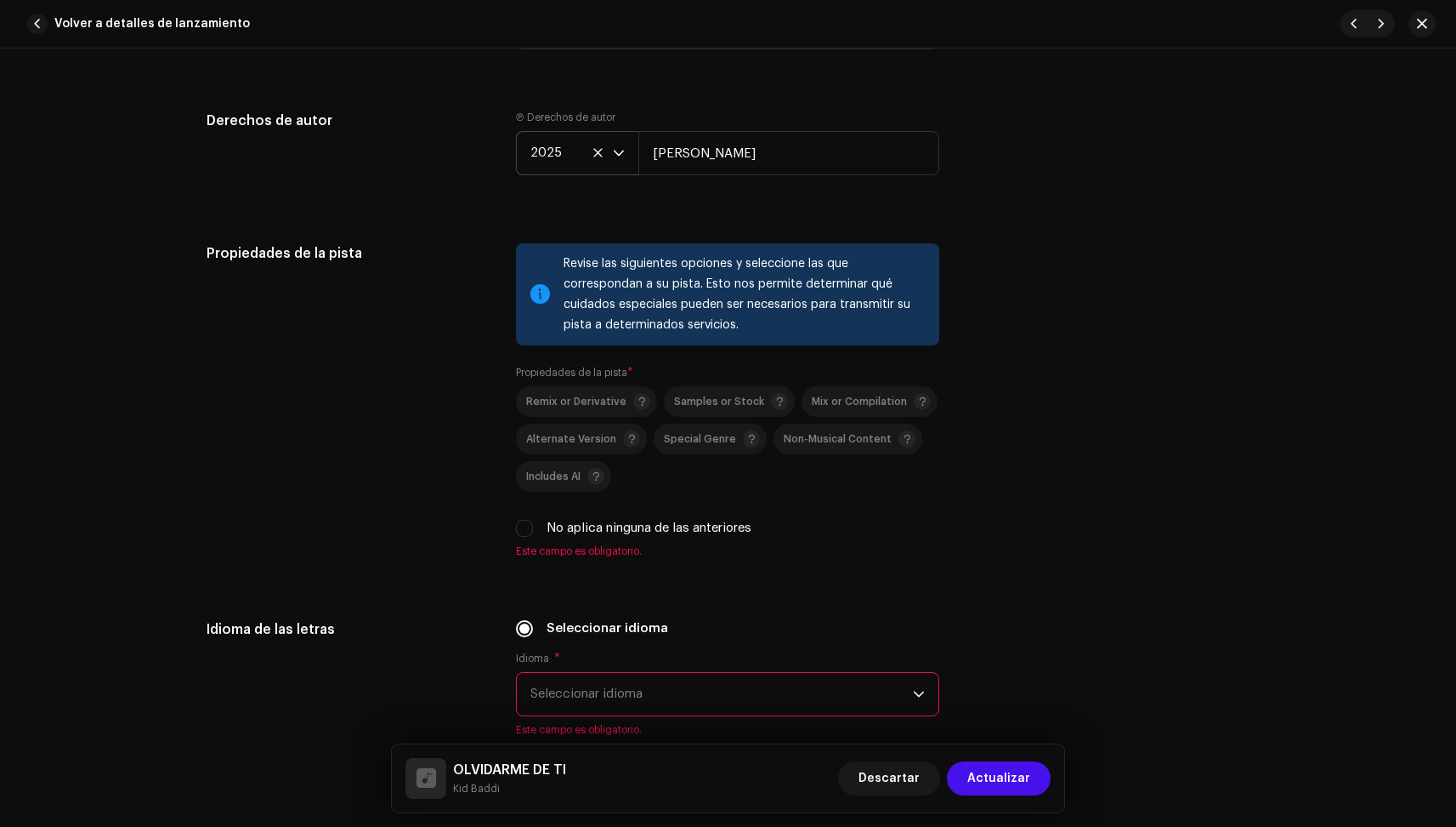
scroll to position [2167, 0]
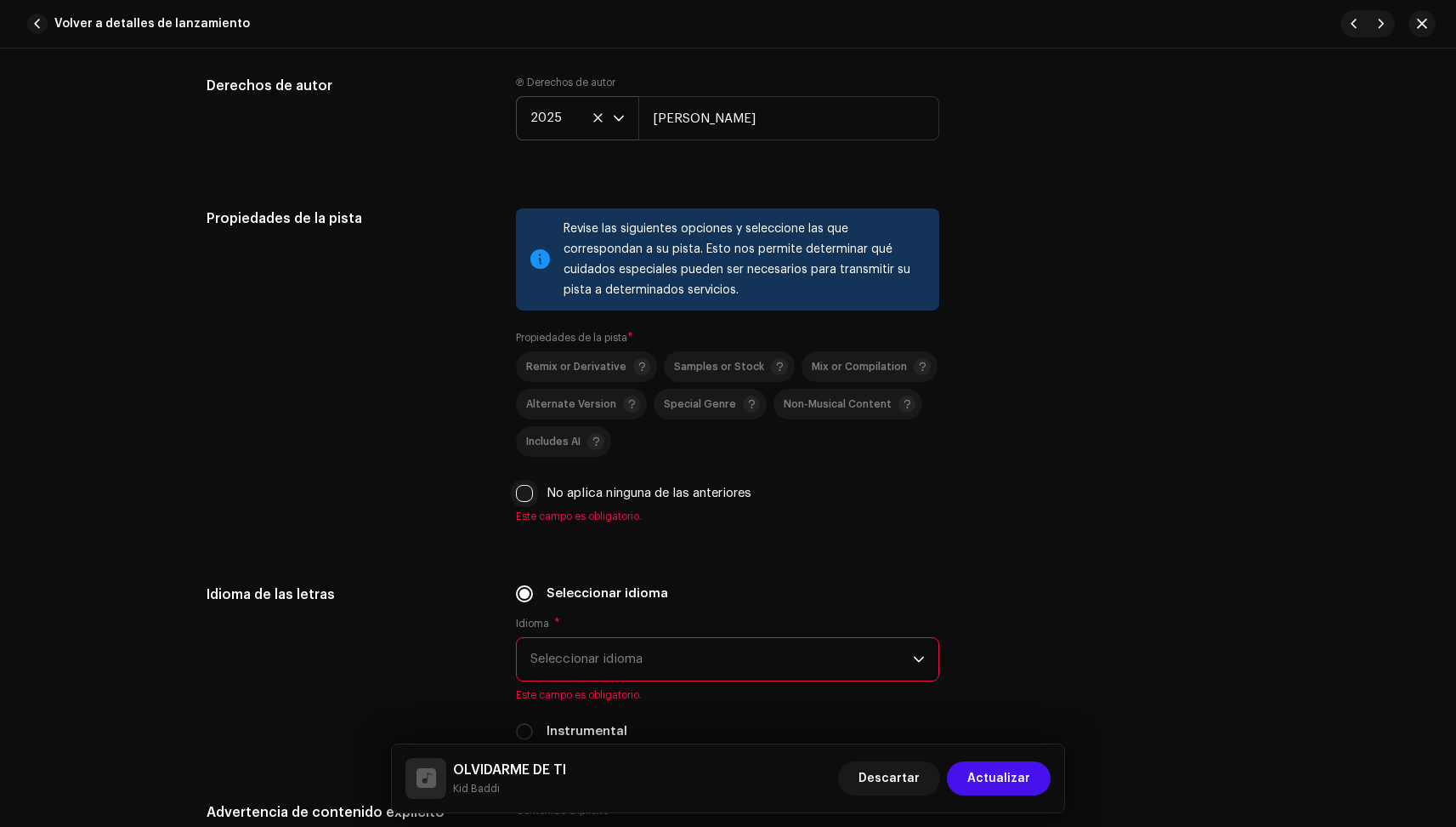
click at [519, 499] on input "No aplica ninguna de las anteriores" at bounding box center [524, 493] width 17 height 17
checkbox input "true"
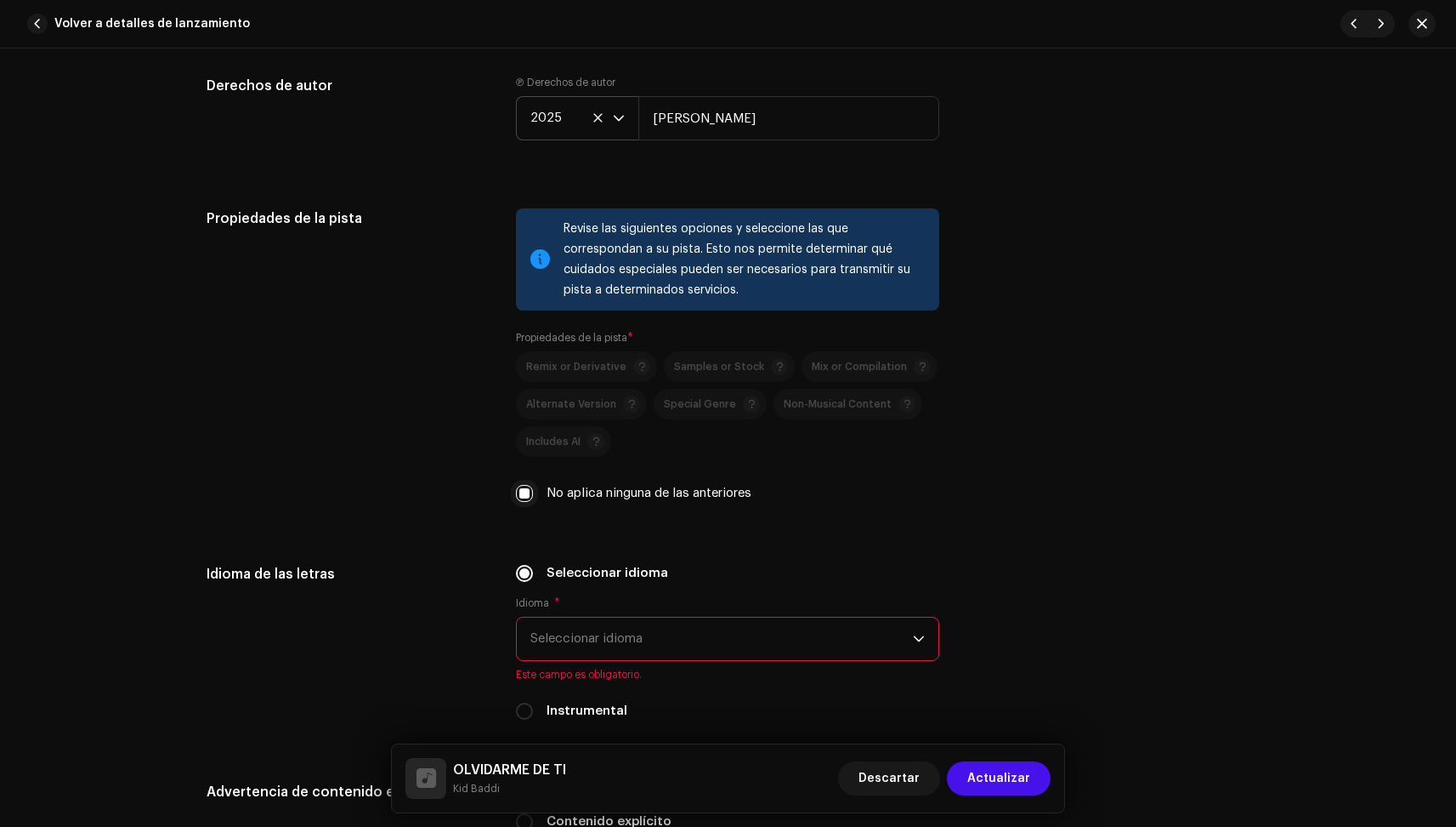
scroll to position [2362, 0]
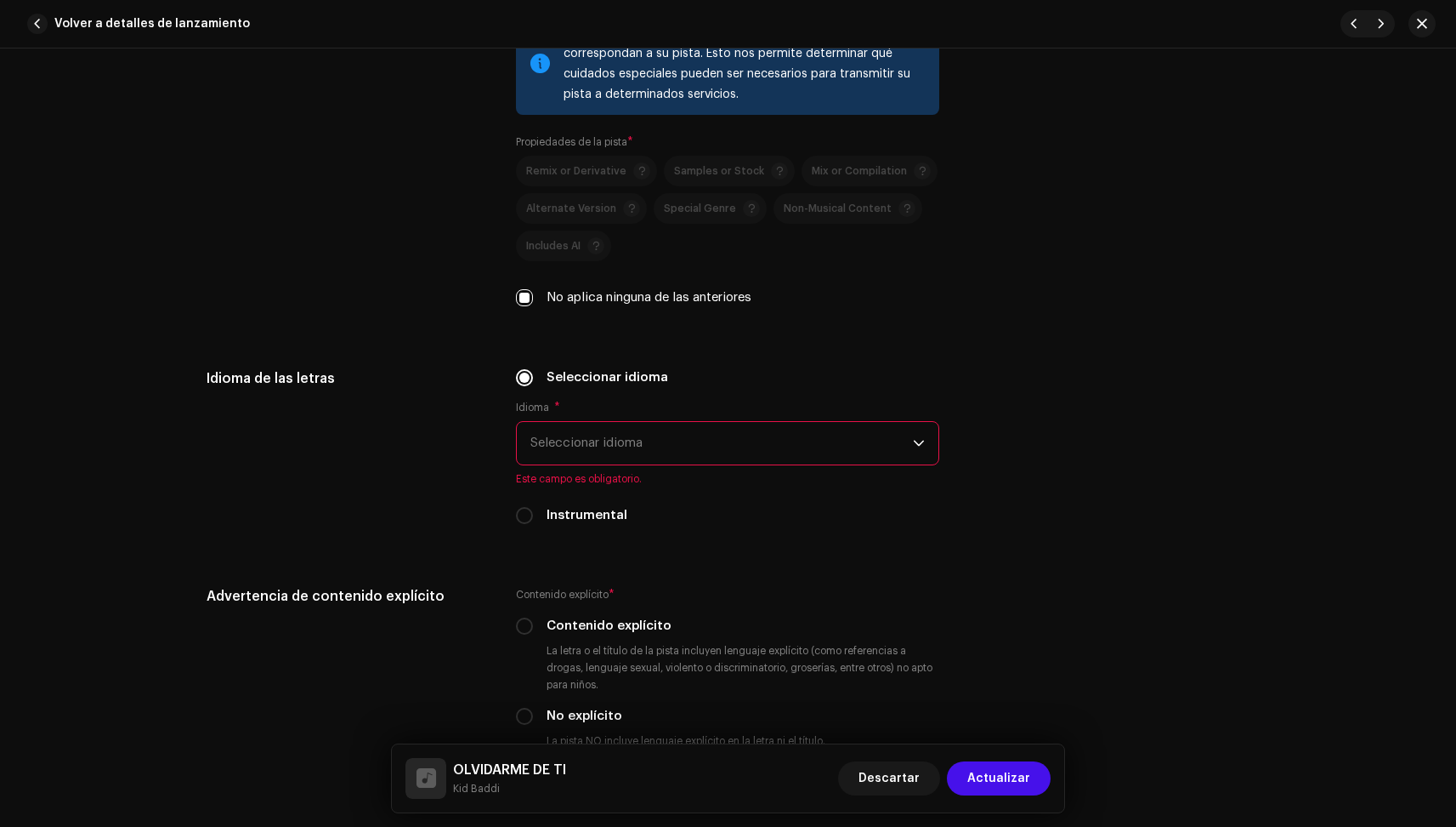
click at [580, 436] on span "Seleccionar idioma" at bounding box center [721, 443] width 382 height 43
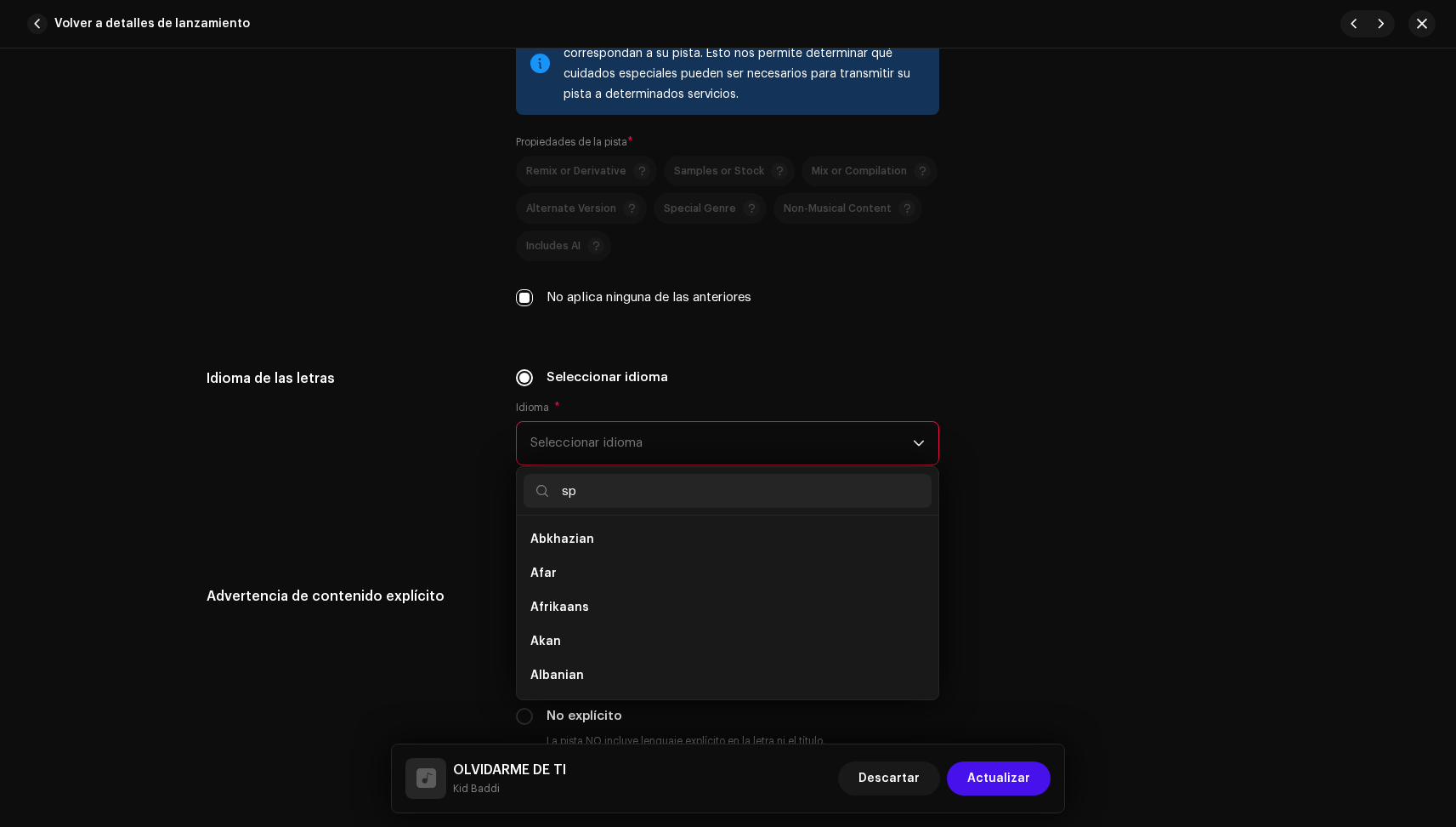
scroll to position [0, 0]
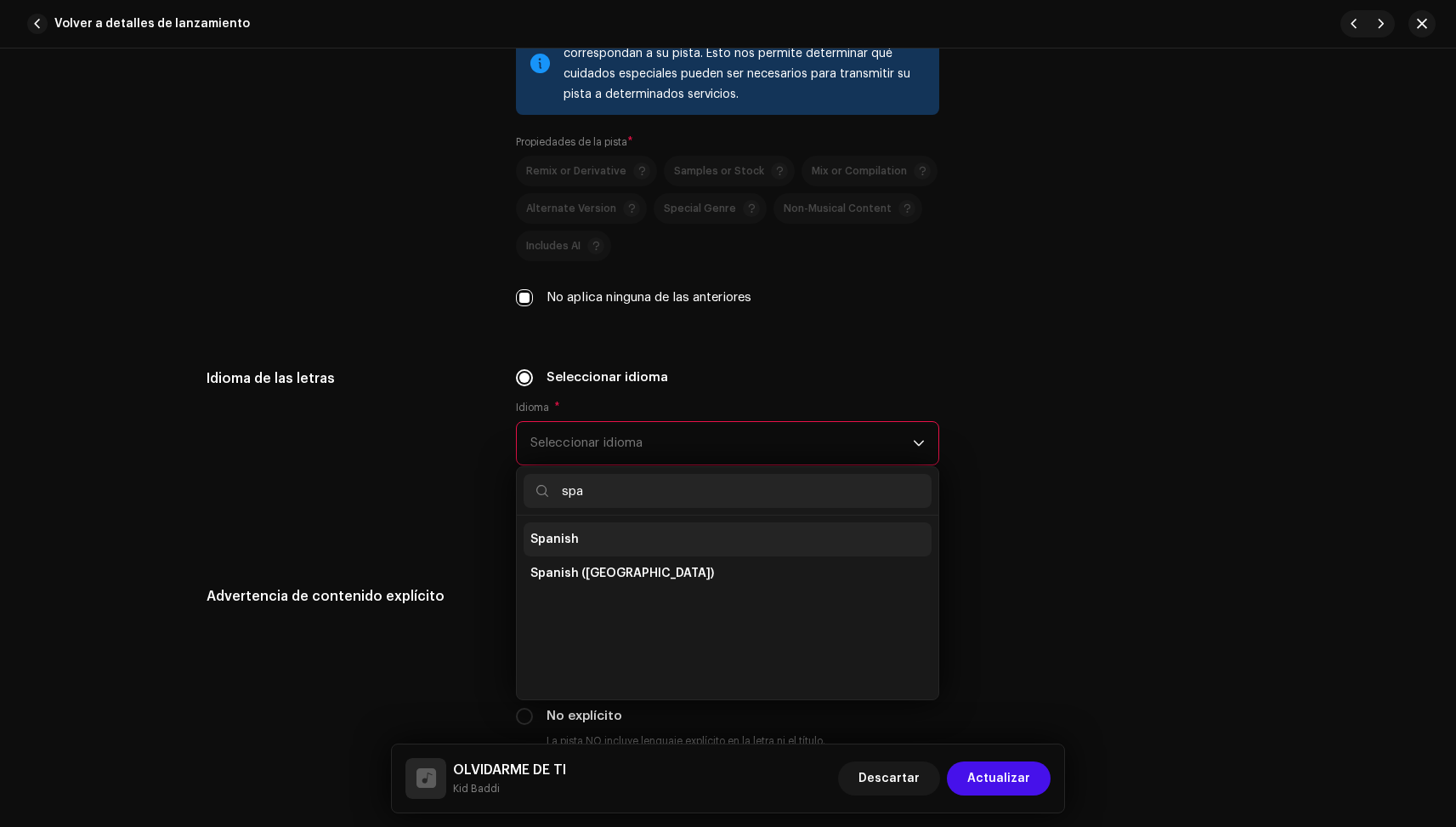
type input "spa"
click at [558, 536] on span "Spanish" at bounding box center [554, 539] width 48 height 17
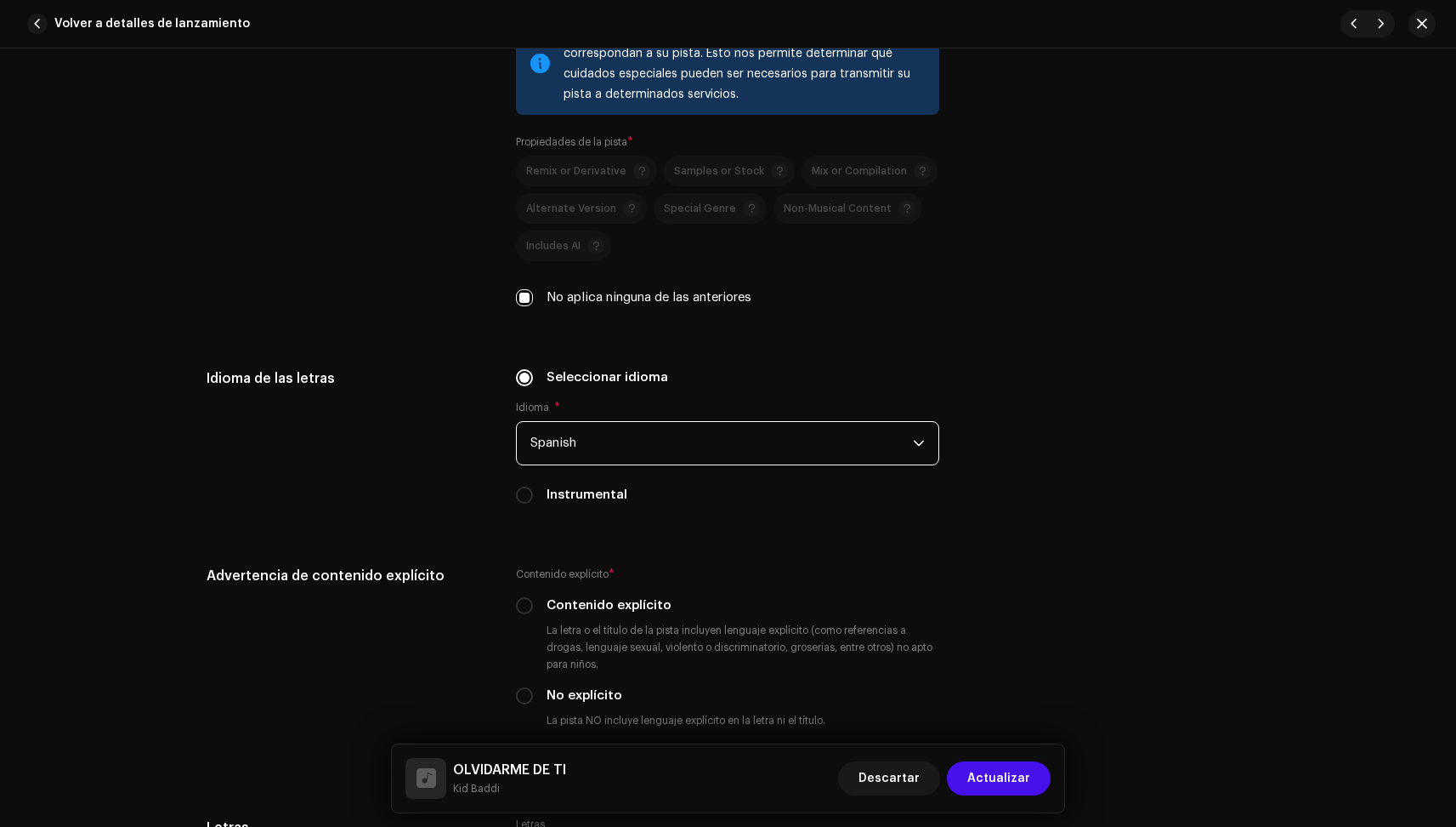
scroll to position [2640, 0]
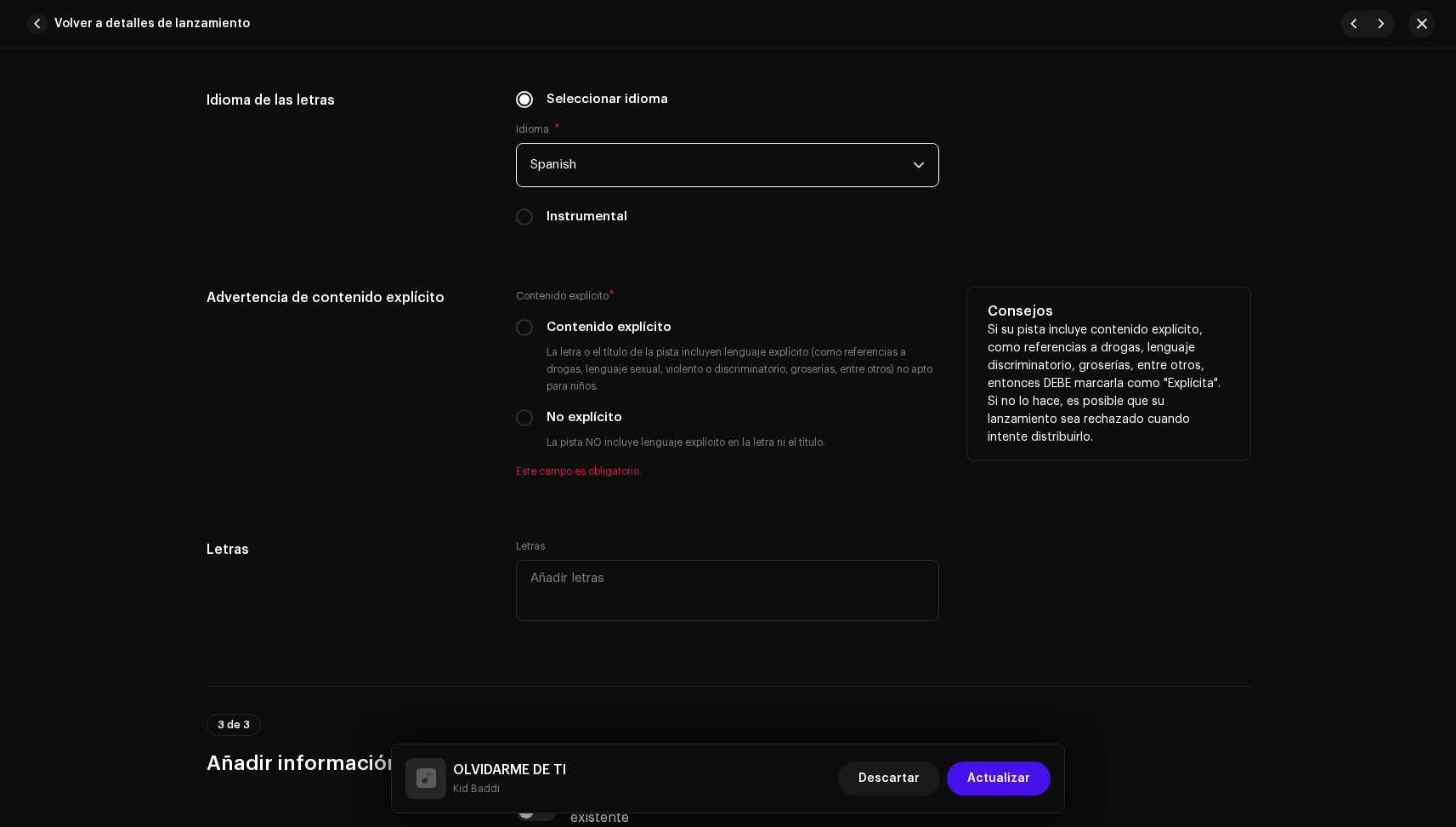
click at [547, 418] on label "No explícito" at bounding box center [584, 417] width 75 height 19
click at [533, 418] on input "No explícito" at bounding box center [524, 417] width 17 height 17
radio input "true"
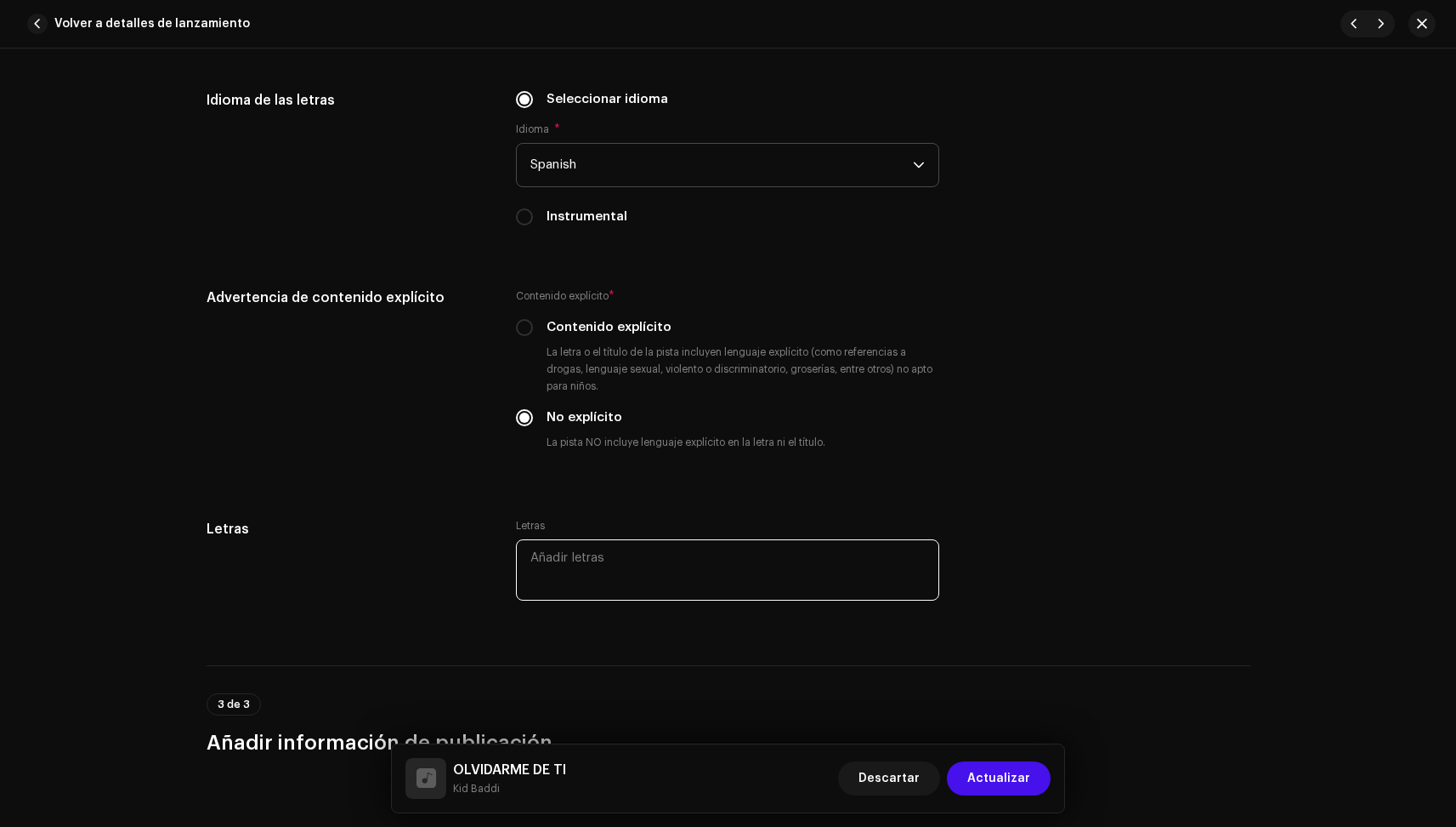
click at [584, 550] on textarea at bounding box center [728, 569] width 423 height 61
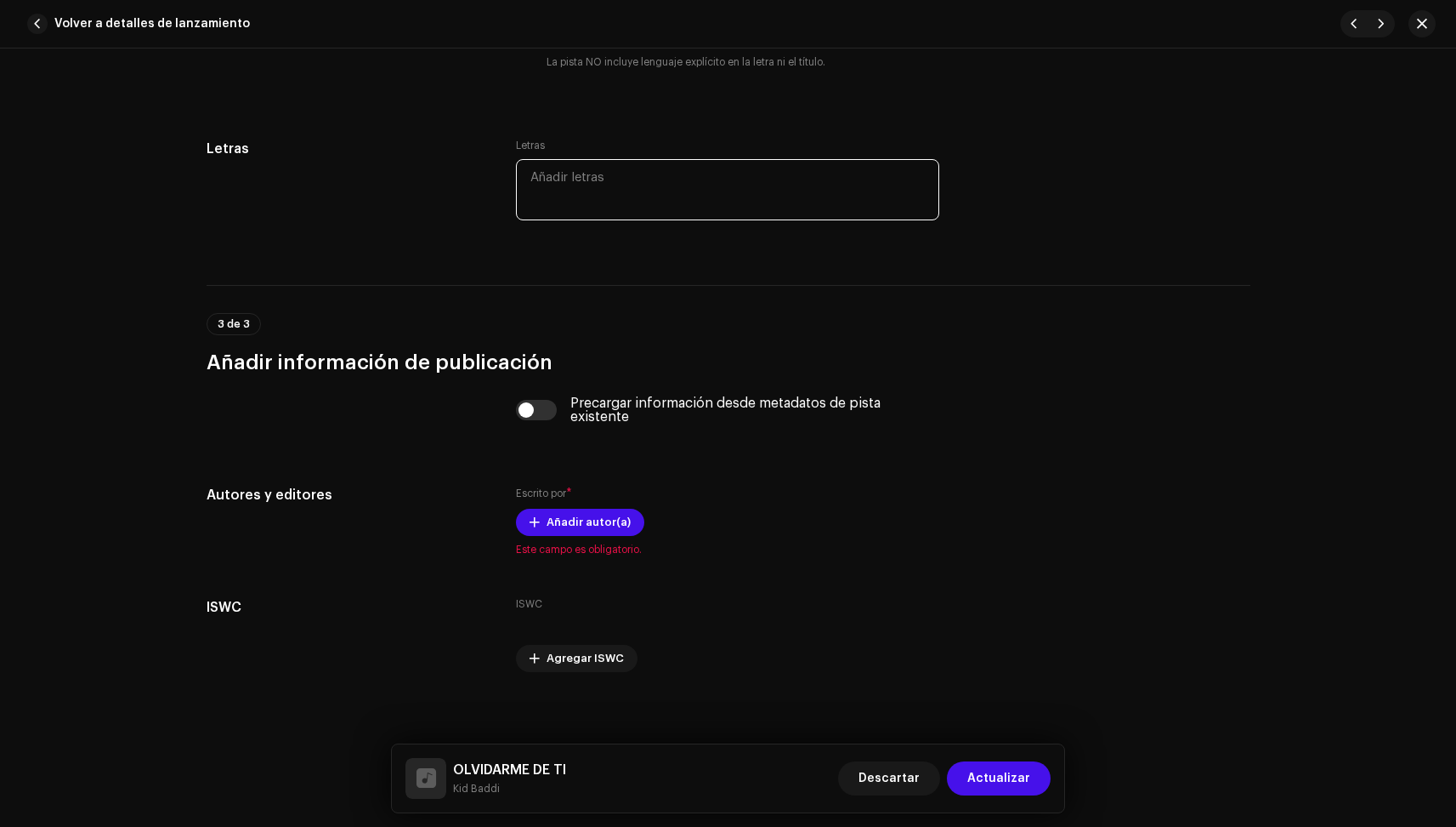
scroll to position [3004, 0]
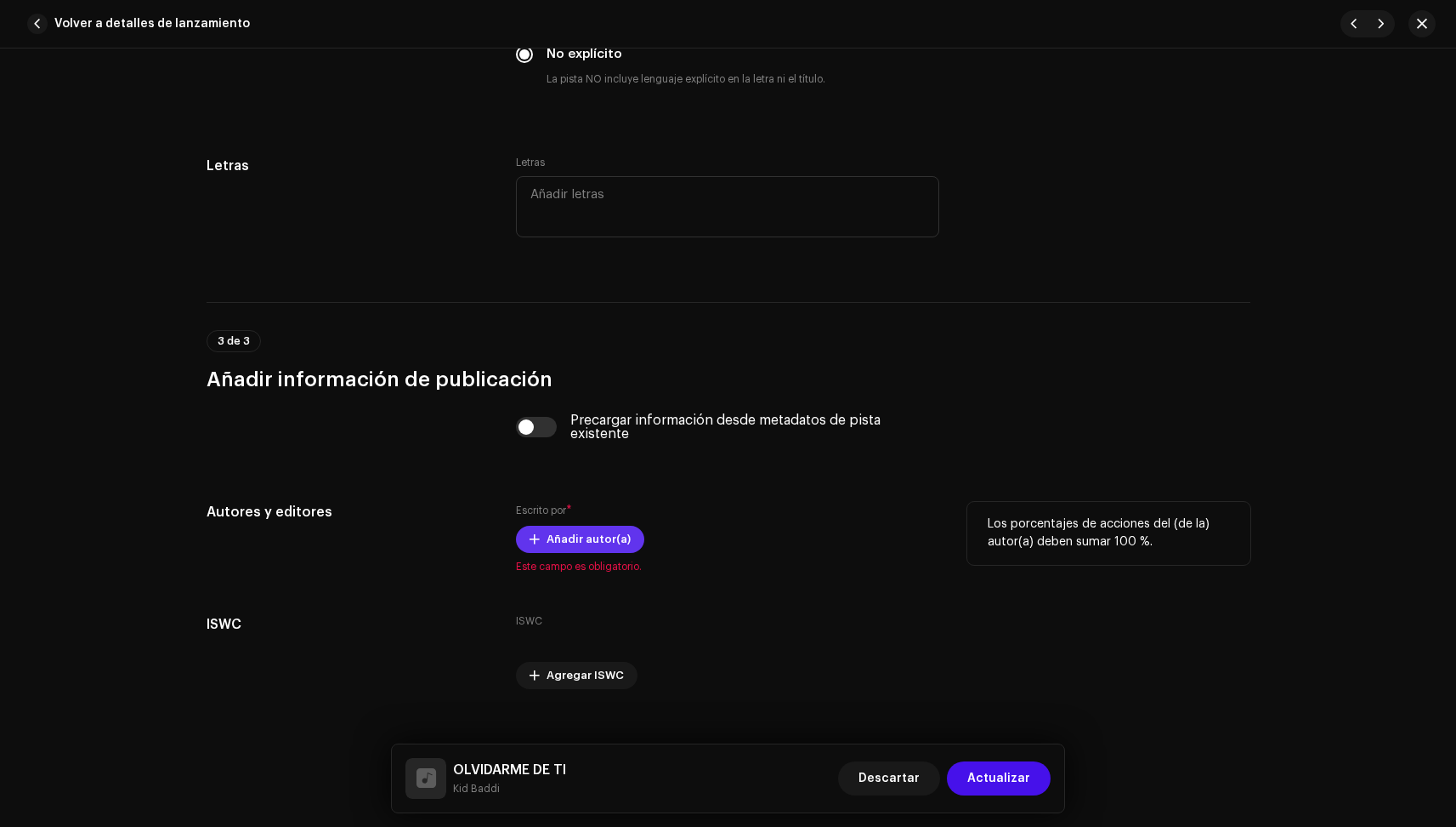
click at [578, 541] on span "Añadir autor(a)" at bounding box center [589, 539] width 84 height 34
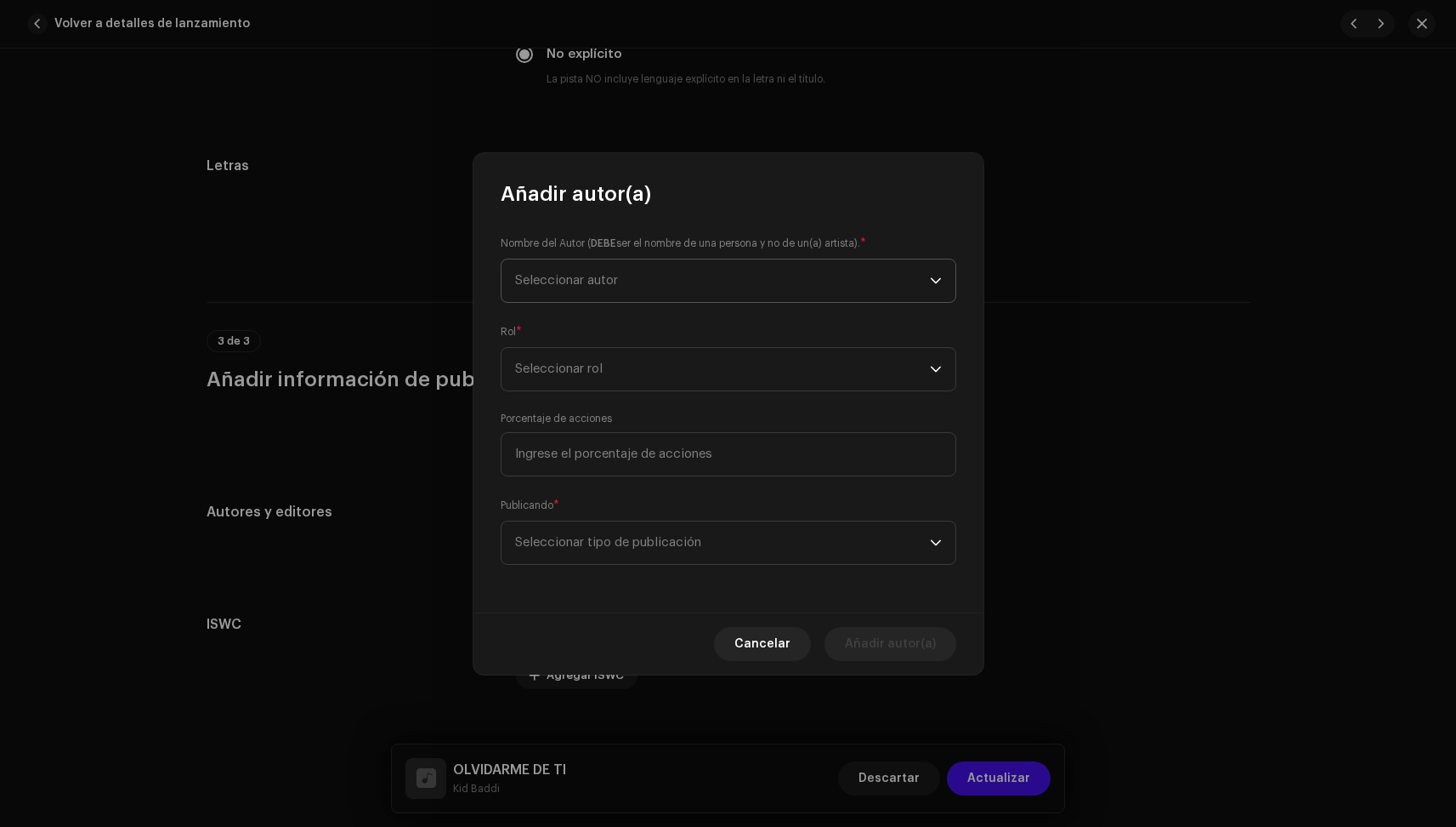
click at [693, 290] on span "Seleccionar autor" at bounding box center [722, 280] width 415 height 43
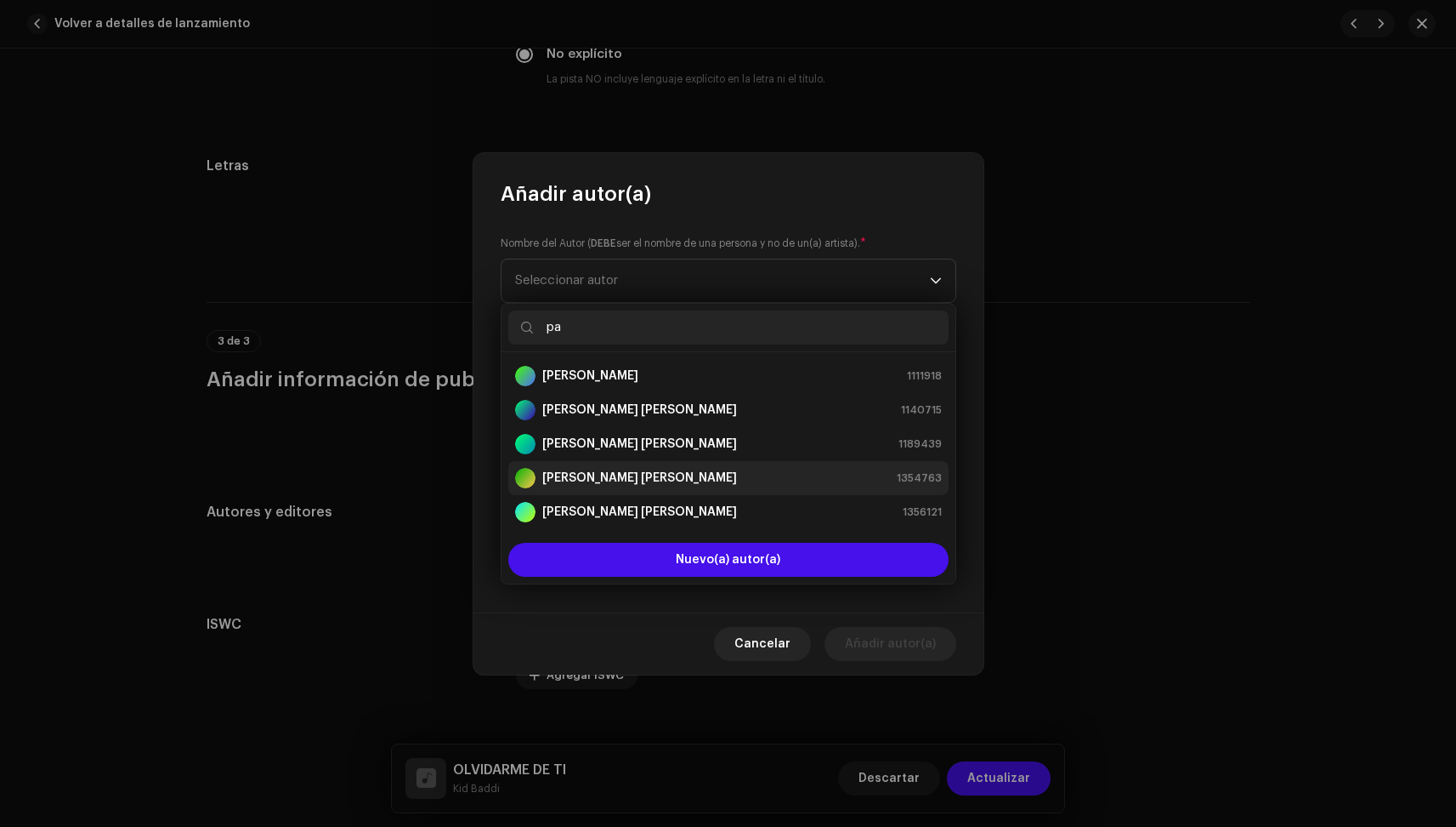
click at [644, 482] on strong "[PERSON_NAME] [PERSON_NAME]" at bounding box center [639, 478] width 194 height 17
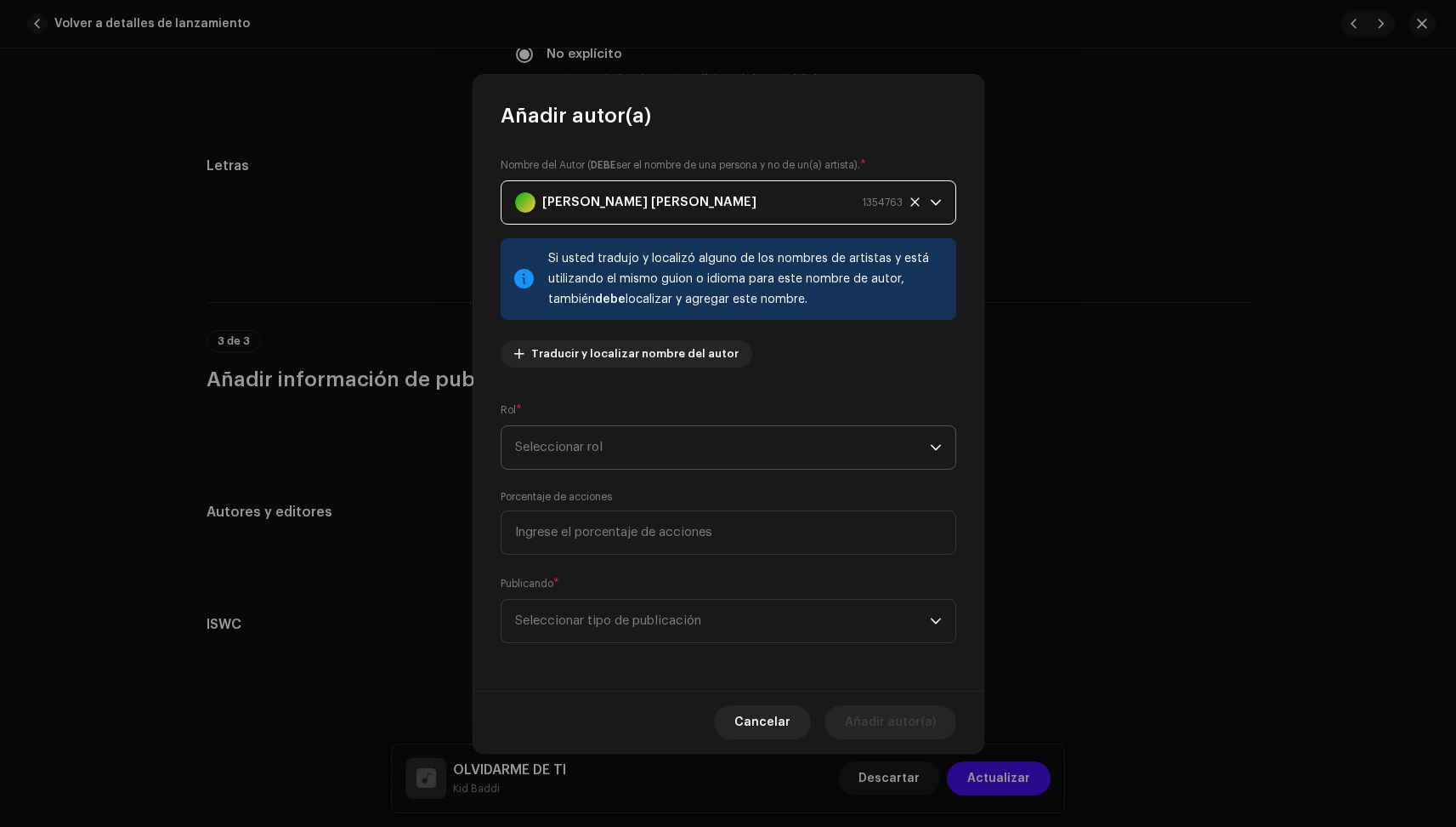
click at [679, 448] on span "Seleccionar rol" at bounding box center [722, 447] width 415 height 43
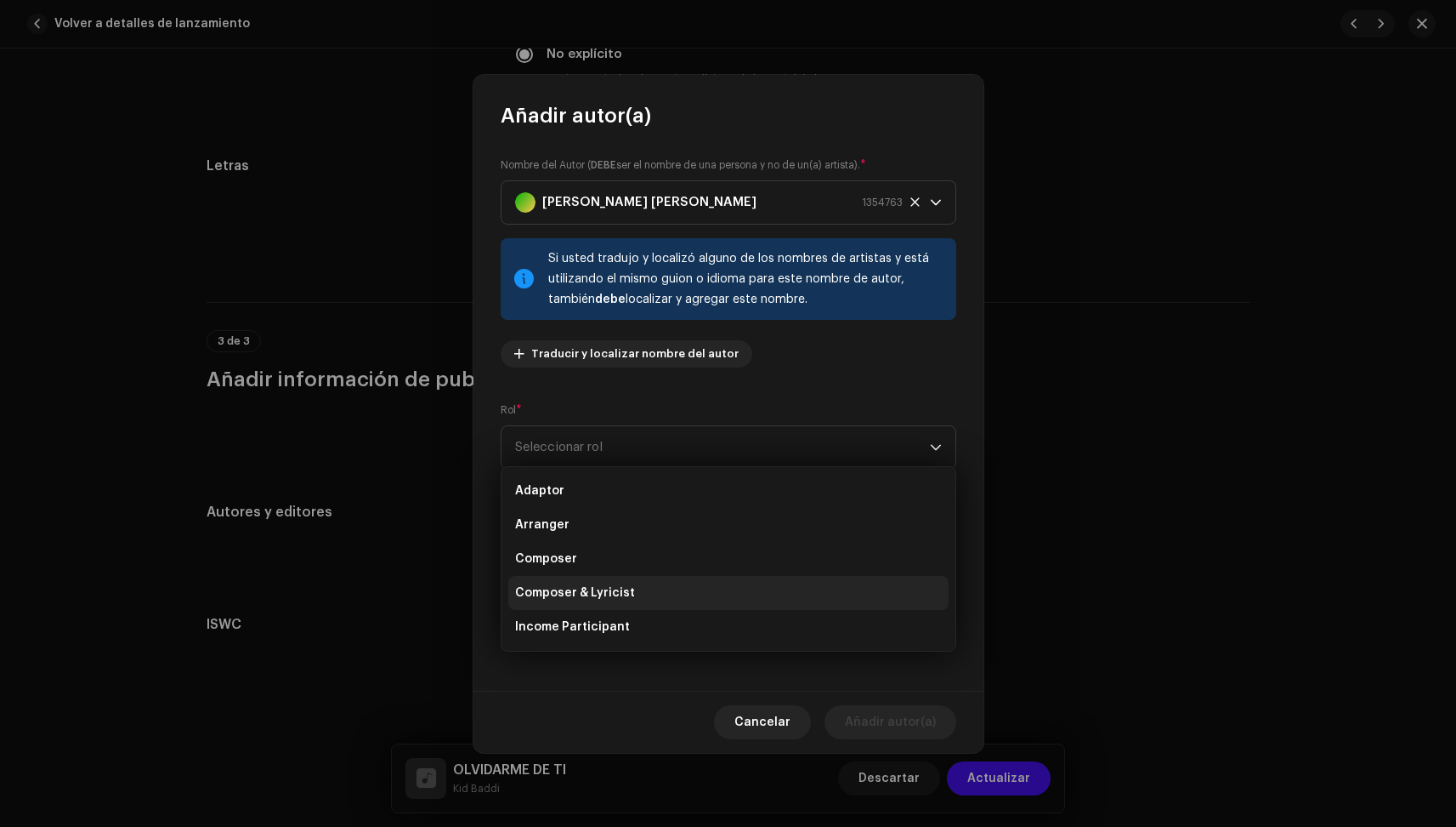
click at [649, 587] on li "Composer & Lyricist" at bounding box center [728, 593] width 441 height 34
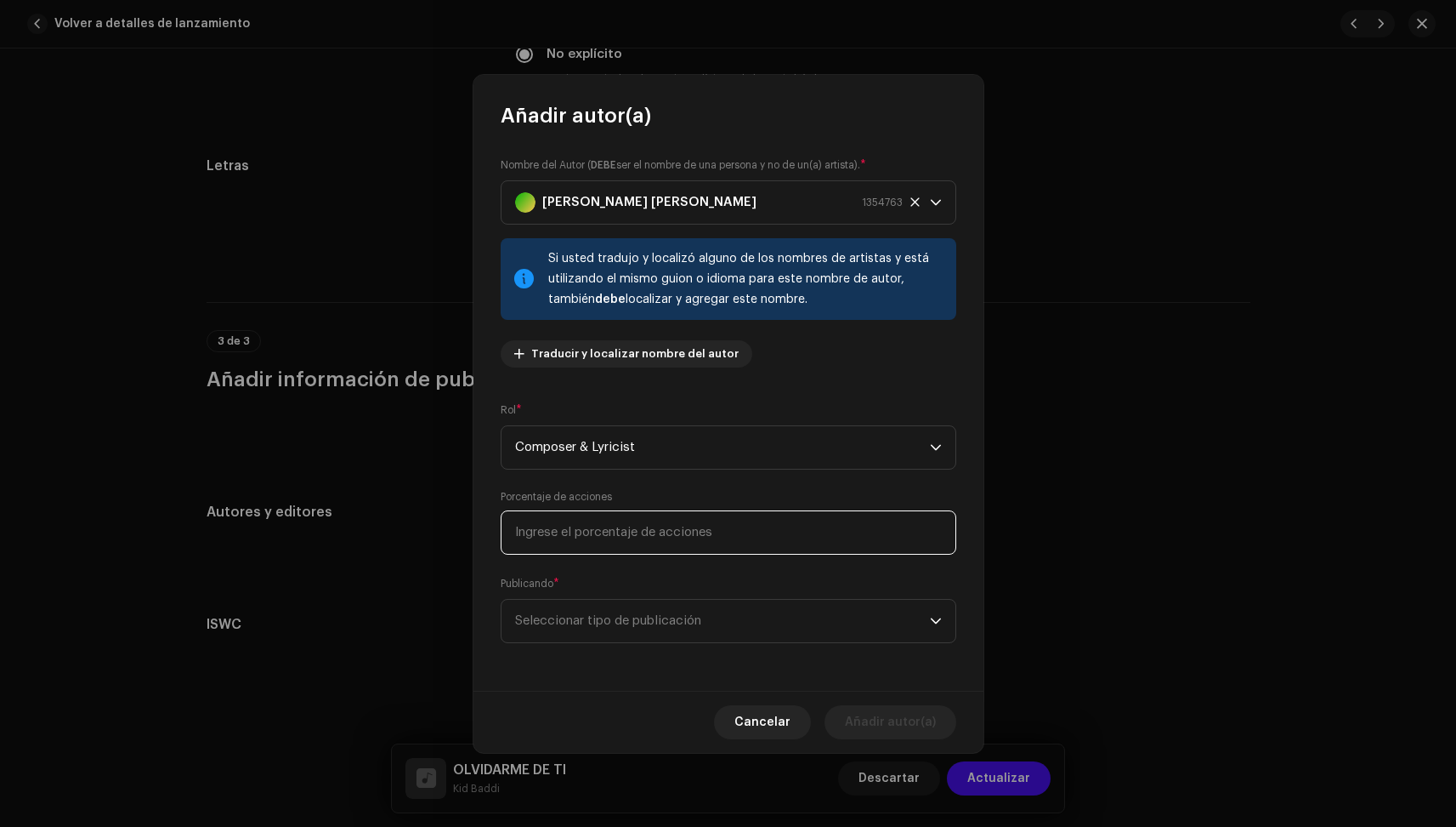
click at [657, 515] on input at bounding box center [728, 533] width 456 height 45
click at [640, 609] on span "Seleccionar tipo de publicación" at bounding box center [722, 621] width 415 height 43
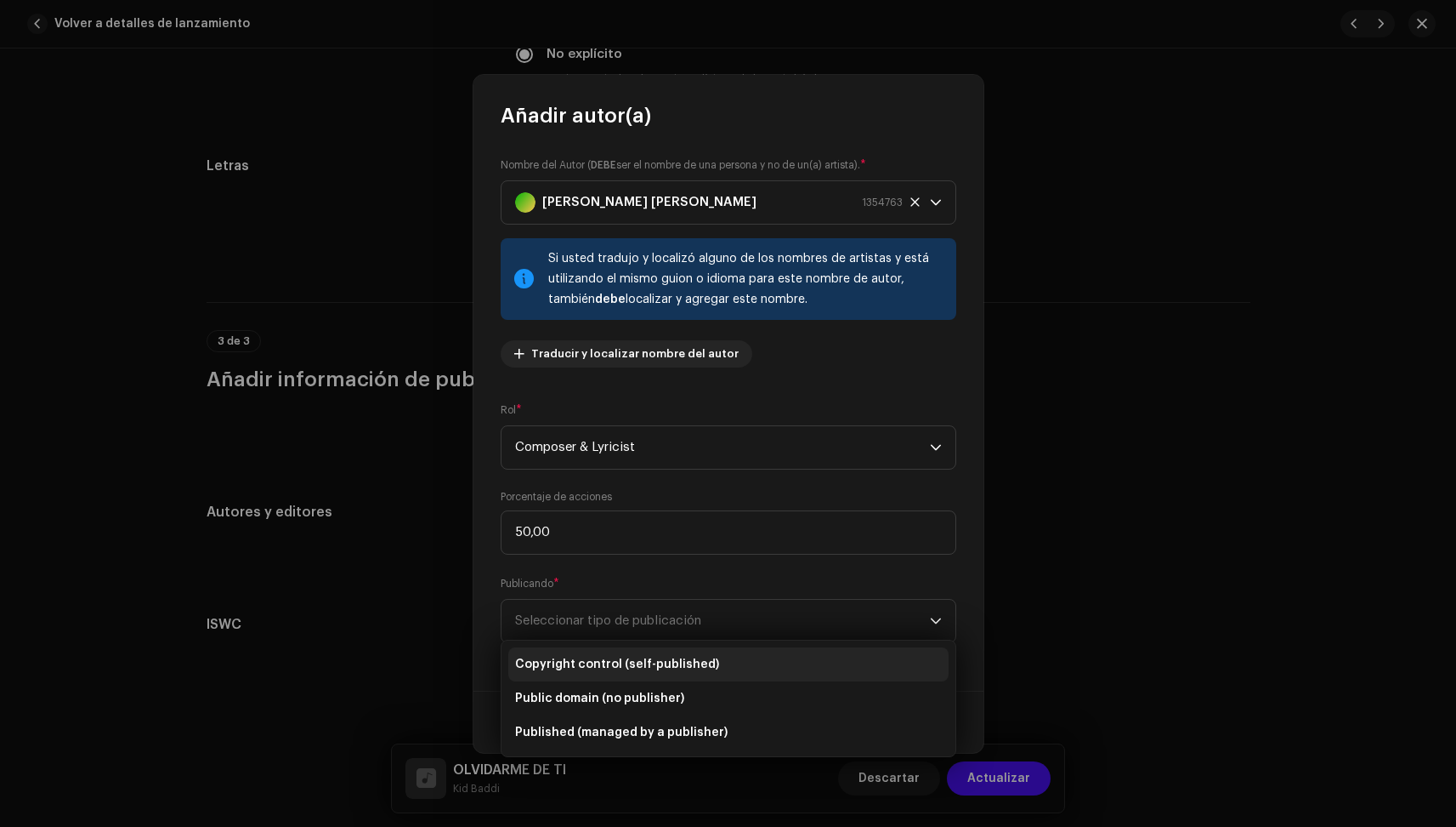
click at [618, 657] on span "Copyright control (self-published)" at bounding box center [617, 664] width 204 height 17
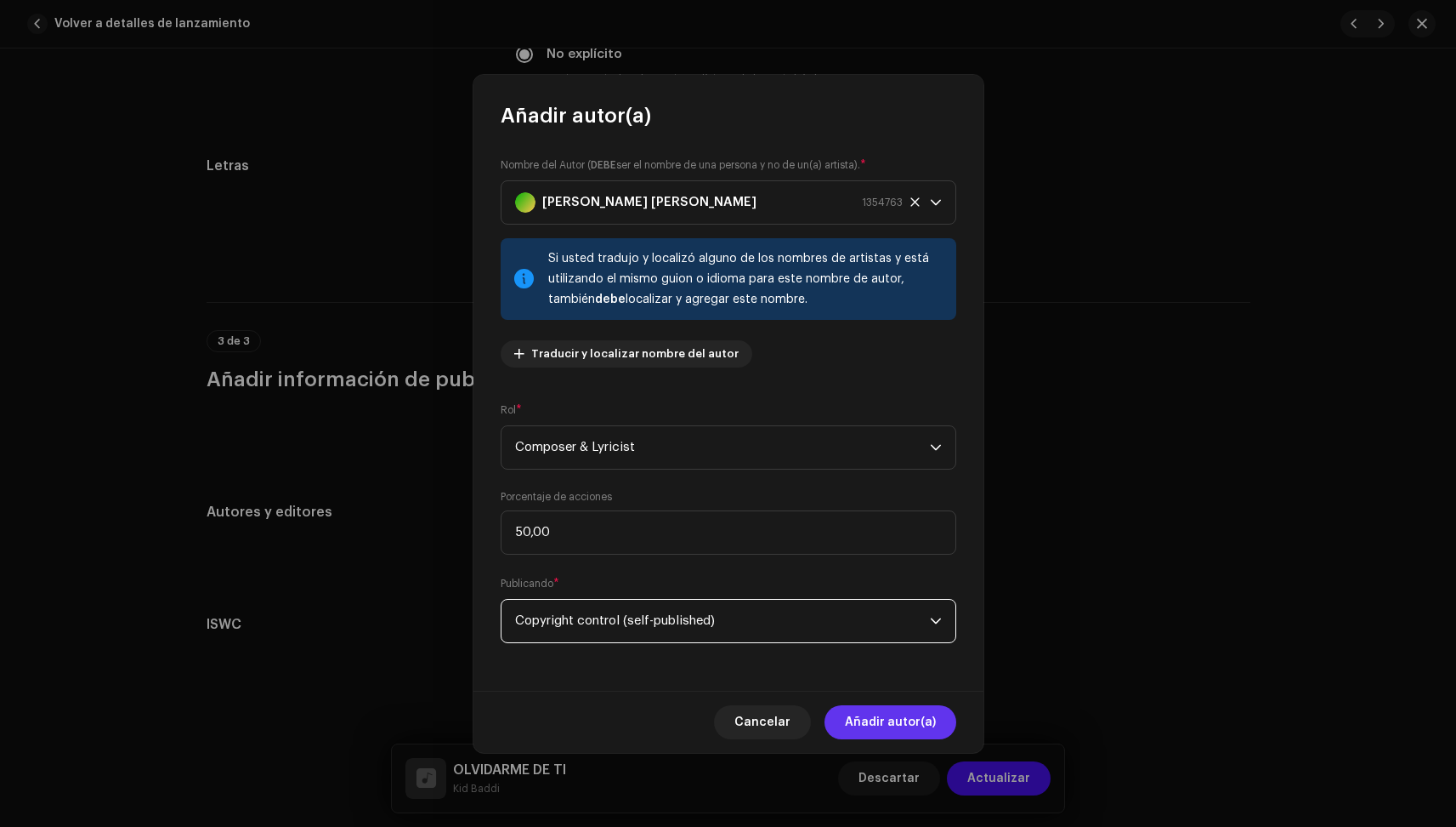
click at [946, 722] on button "Añadir autor(a)" at bounding box center [890, 722] width 132 height 34
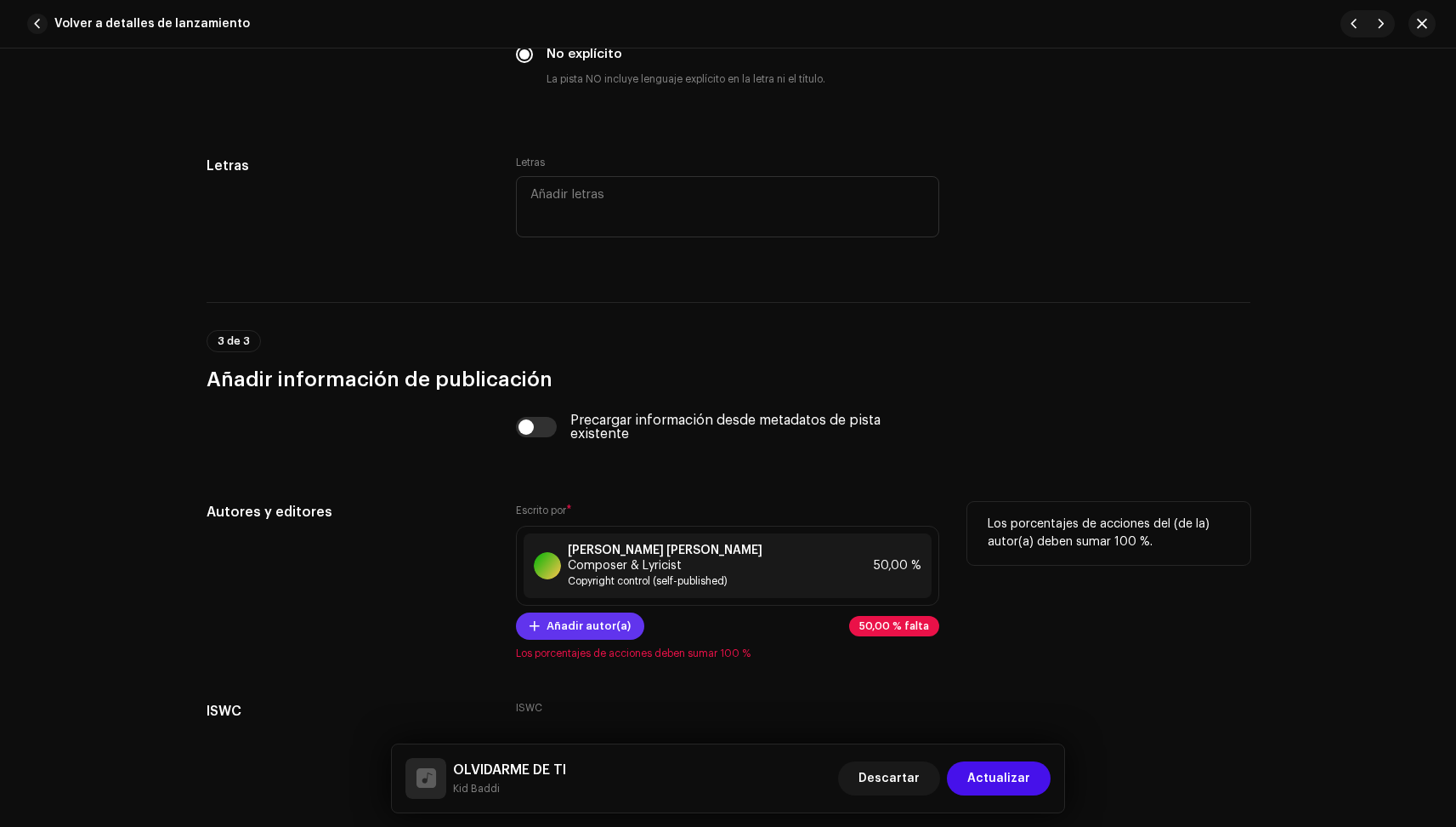
click at [593, 627] on span "Añadir autor(a)" at bounding box center [589, 625] width 84 height 34
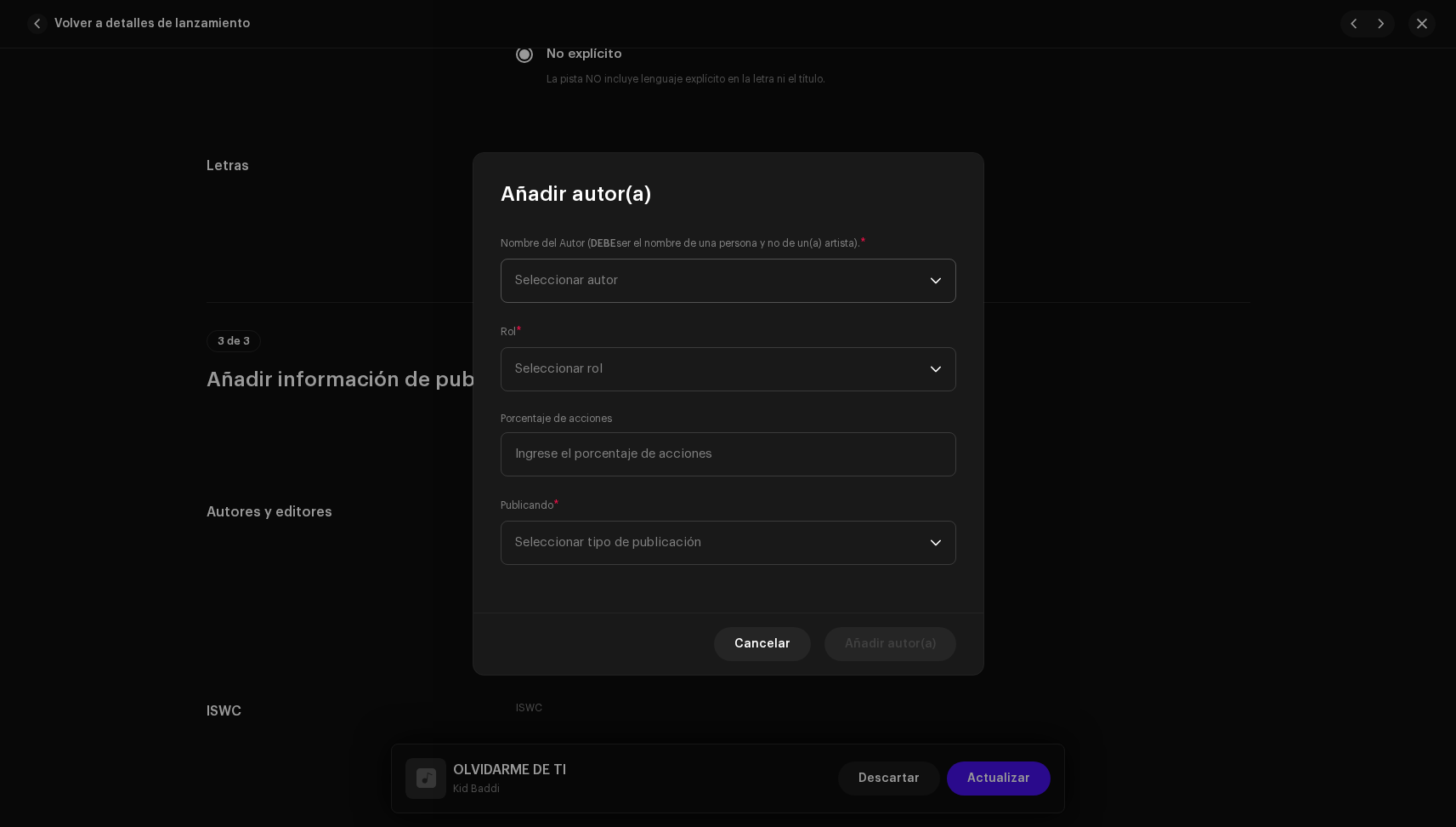
click at [630, 274] on span "Seleccionar autor" at bounding box center [722, 280] width 415 height 43
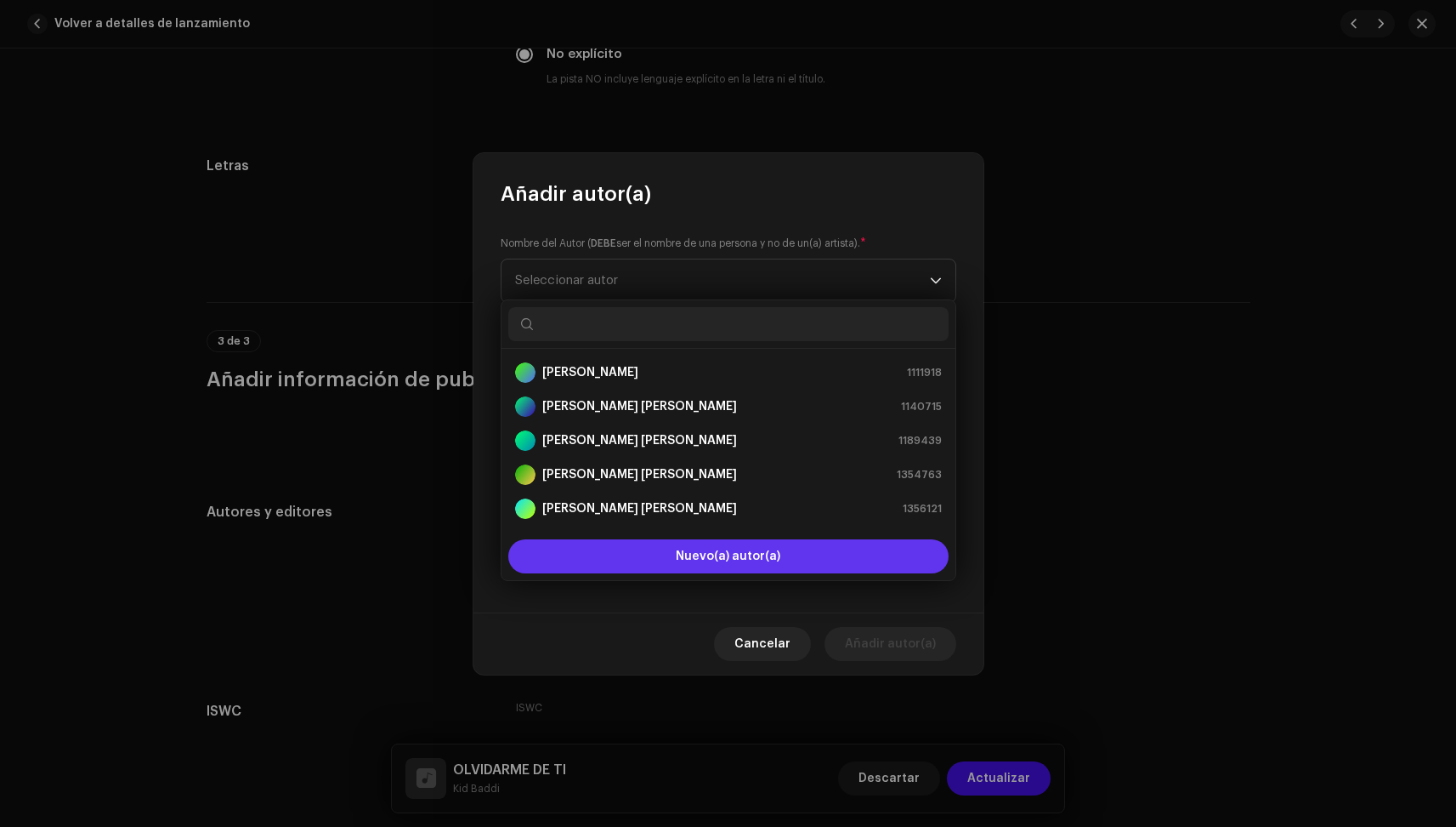
click at [658, 552] on button "Nuevo(a) autor(a)" at bounding box center [728, 555] width 441 height 34
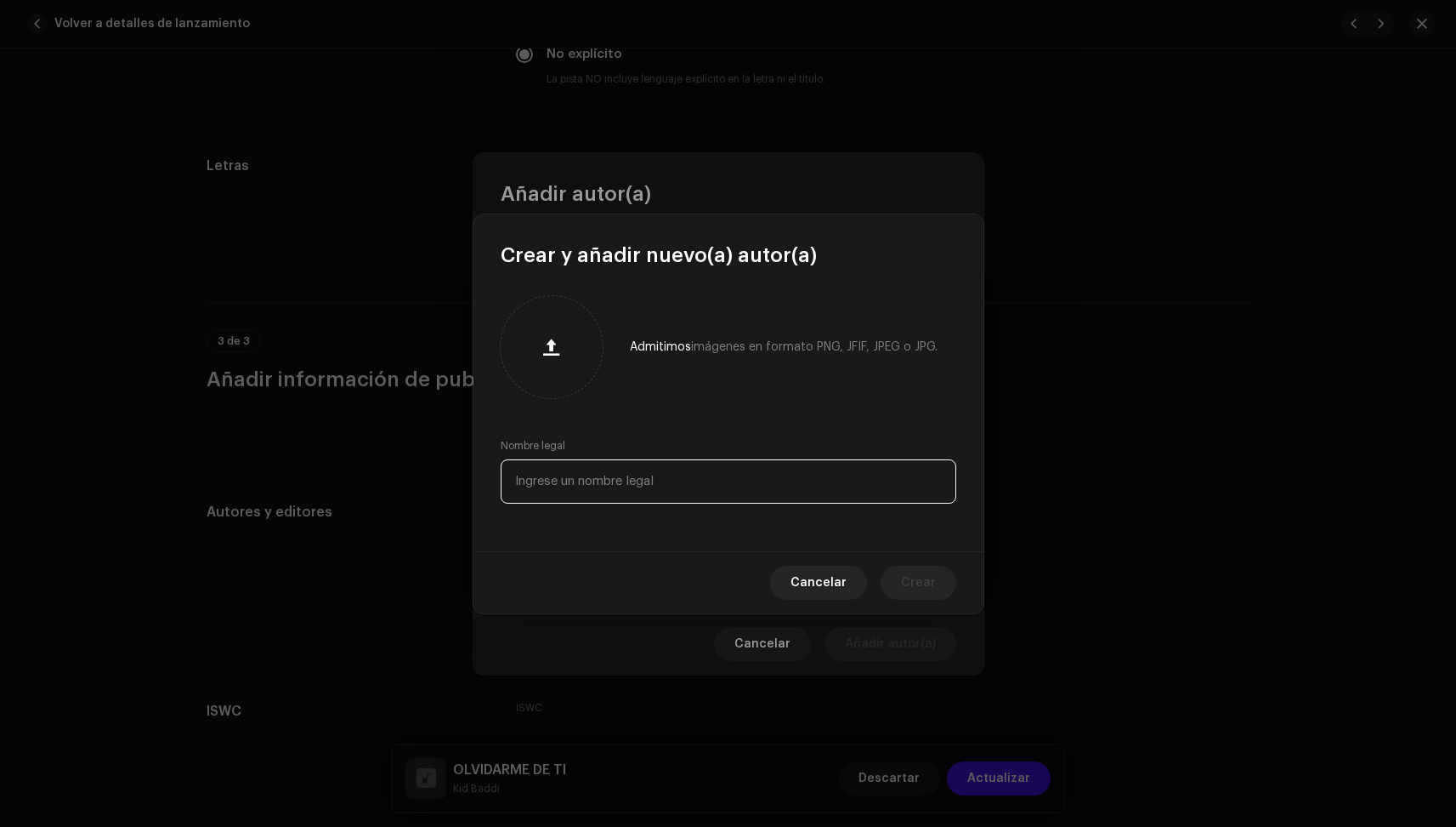
click at [572, 480] on input "text" at bounding box center [728, 481] width 456 height 45
click at [596, 483] on input "[PERSON_NAME] [PERSON_NAME]" at bounding box center [728, 481] width 456 height 45
click at [540, 483] on input "[PERSON_NAME] [PERSON_NAME]" at bounding box center [728, 481] width 456 height 45
click at [912, 577] on span "Crear" at bounding box center [918, 582] width 35 height 34
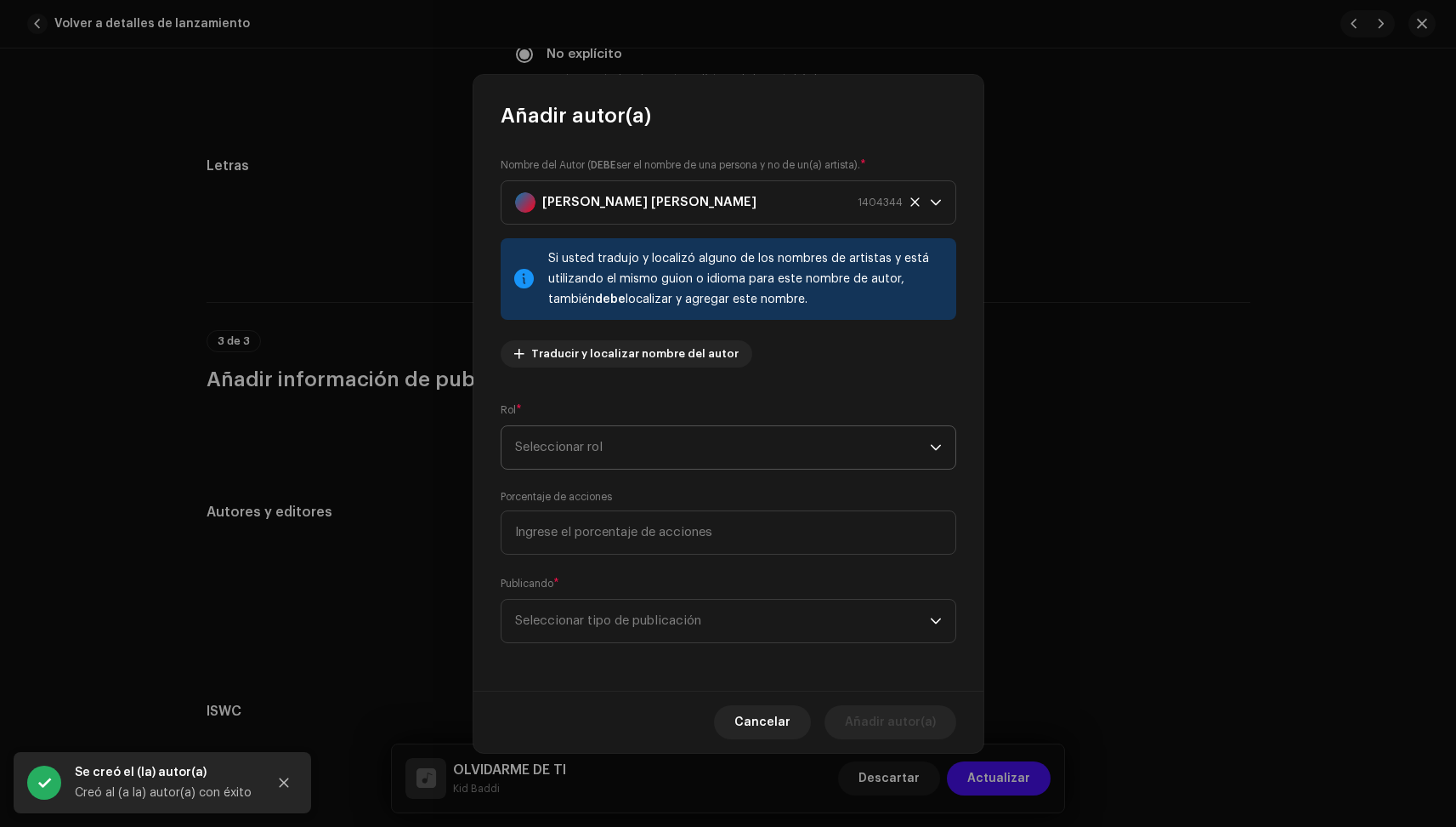
click at [692, 453] on span "Seleccionar rol" at bounding box center [722, 447] width 415 height 43
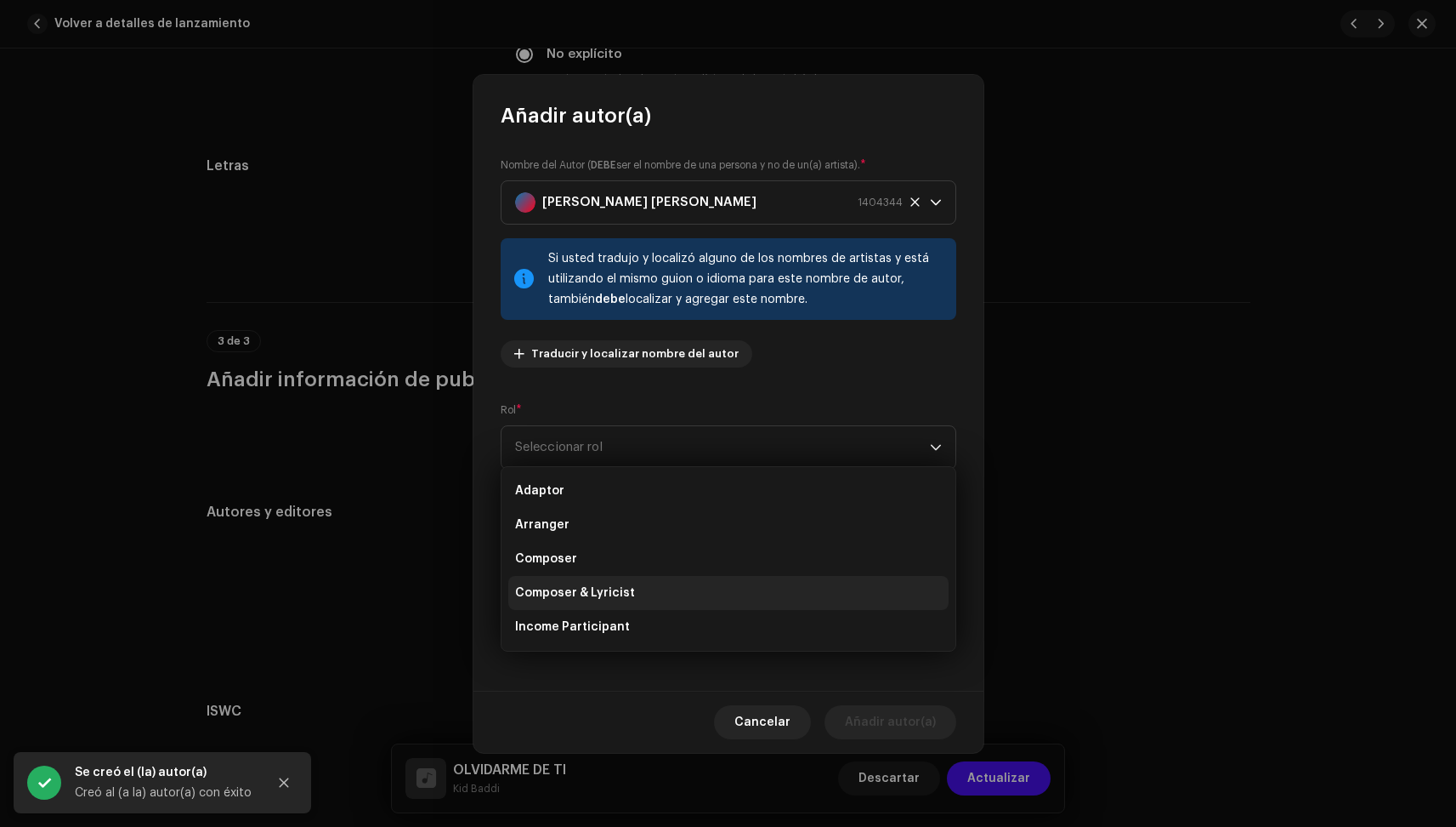
click at [625, 587] on span "Composer & Lyricist" at bounding box center [575, 593] width 120 height 17
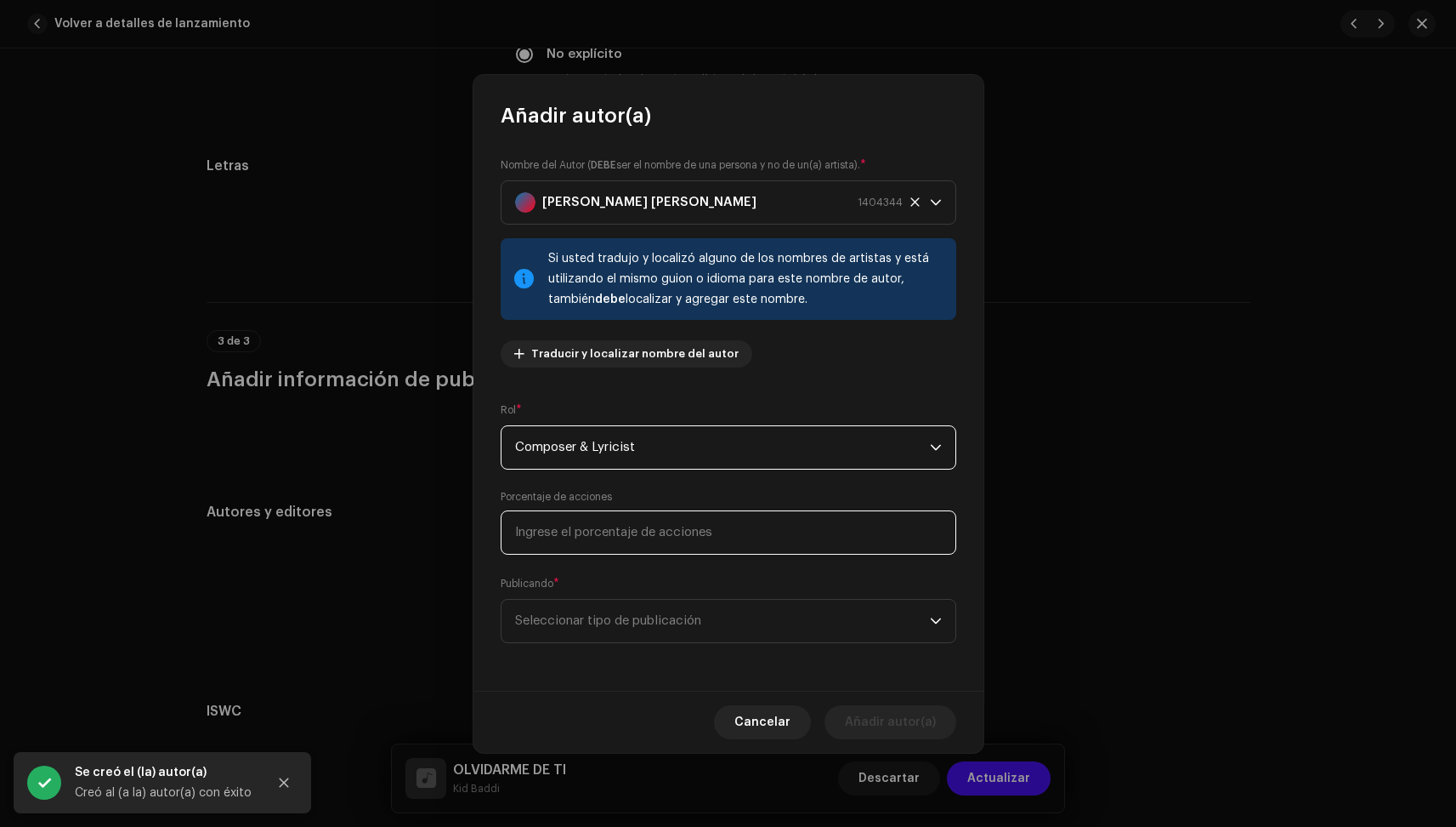
click at [621, 542] on input at bounding box center [728, 533] width 456 height 45
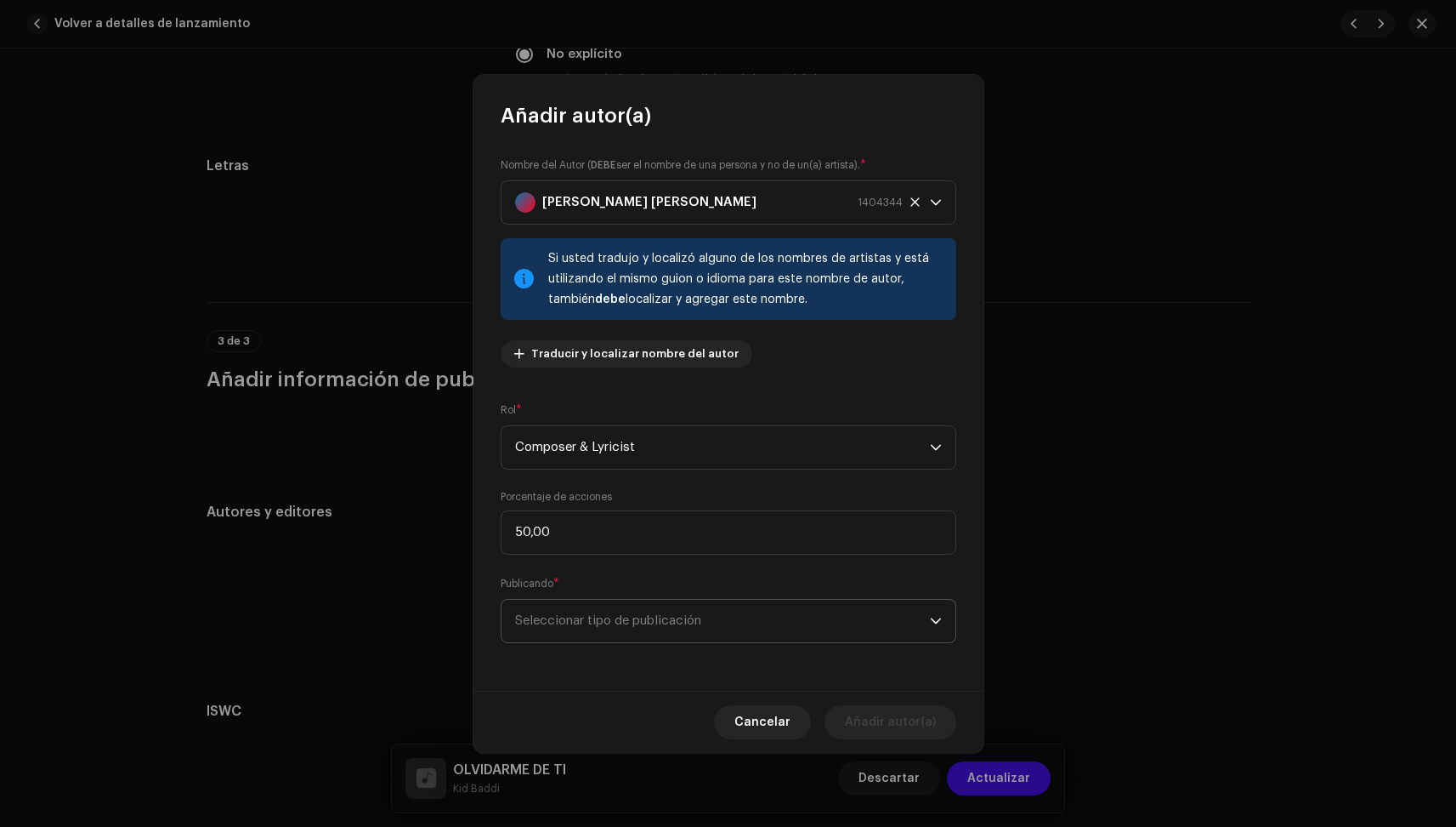
click at [611, 632] on span "Seleccionar tipo de publicación" at bounding box center [722, 621] width 415 height 43
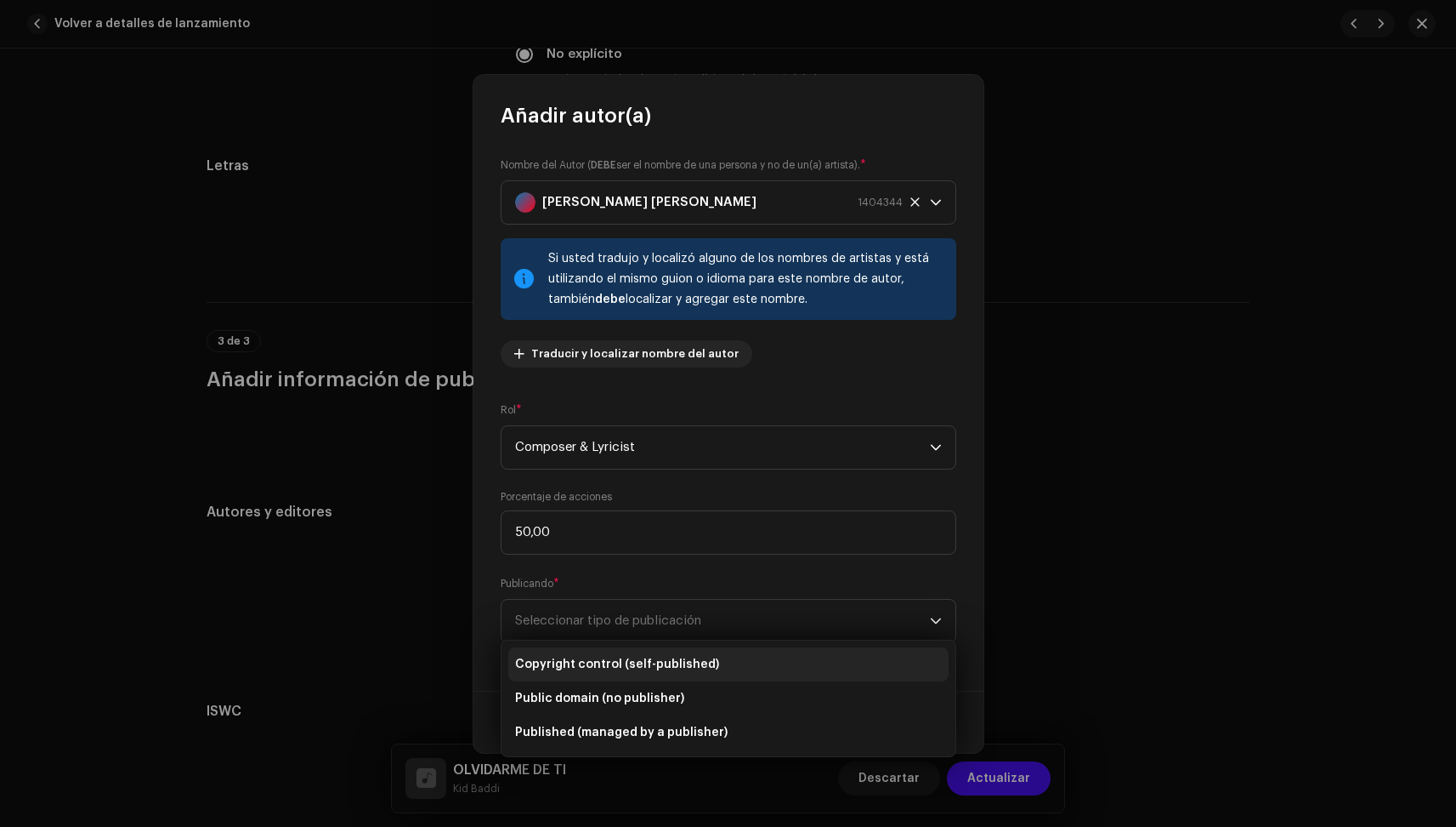
click at [611, 657] on span "Copyright control (self-published)" at bounding box center [617, 664] width 204 height 17
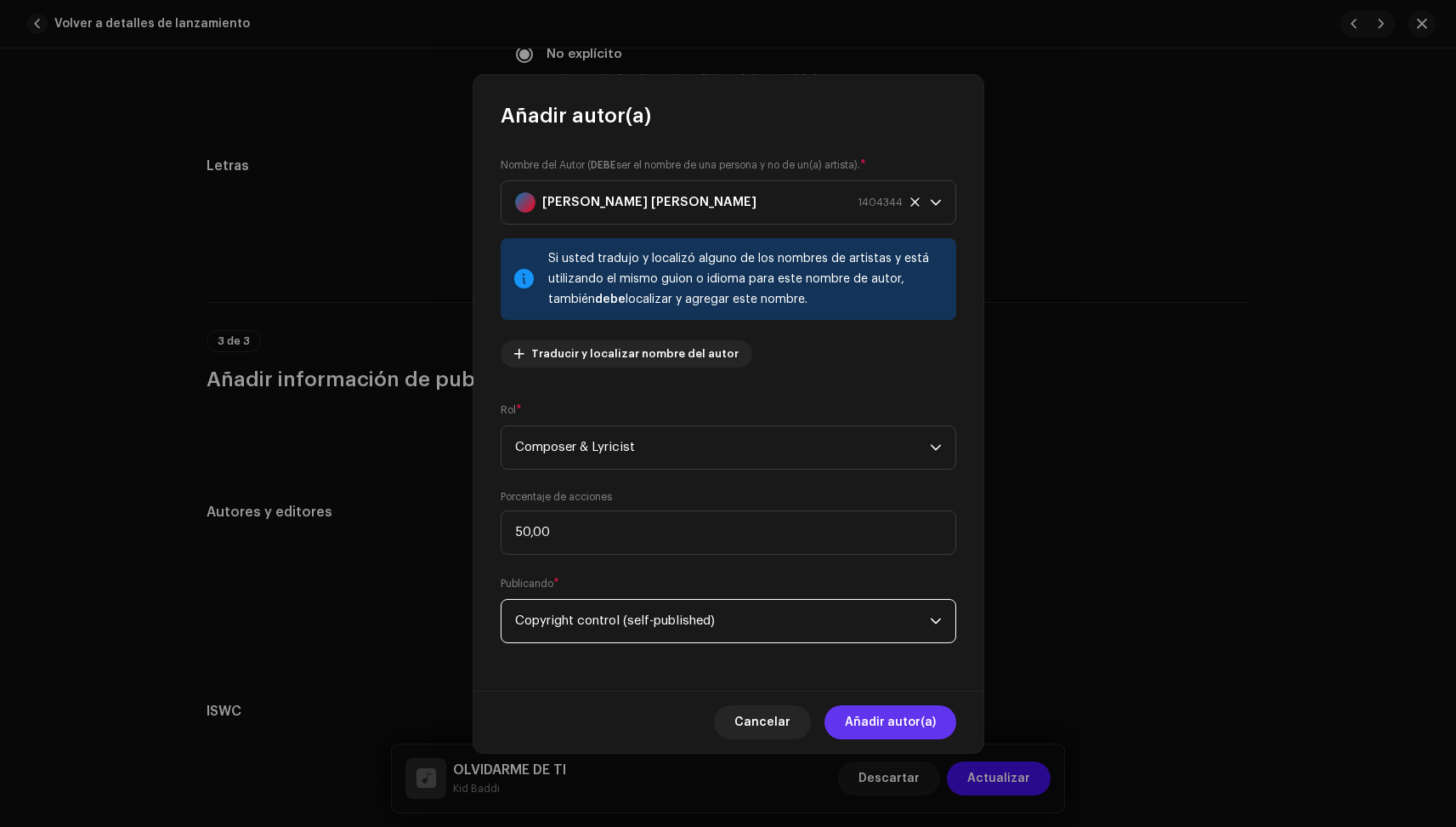
click at [881, 718] on span "Añadir autor(a)" at bounding box center [890, 722] width 91 height 34
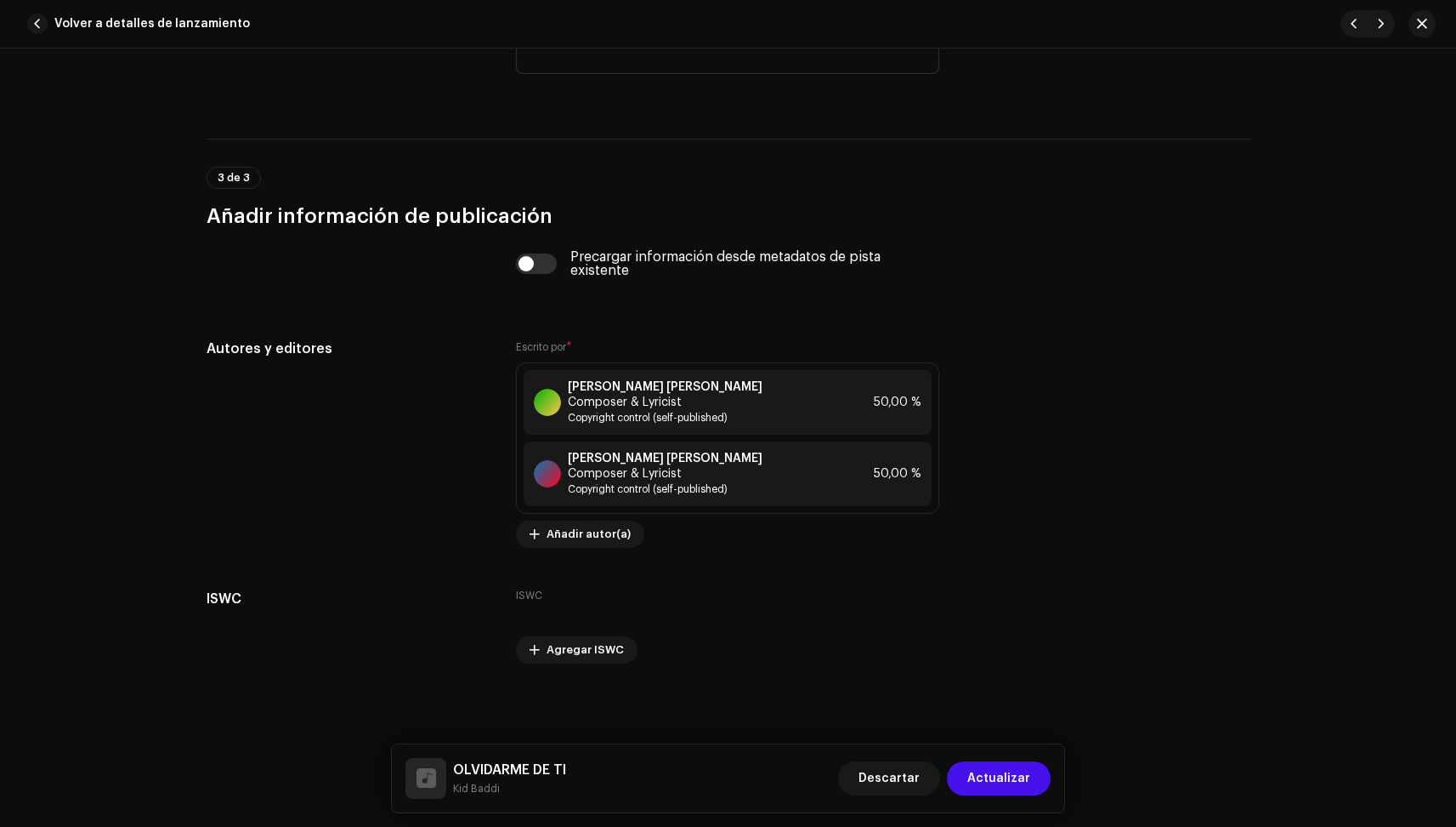
scroll to position [3166, 0]
click at [1020, 781] on span "Actualizar" at bounding box center [998, 778] width 63 height 34
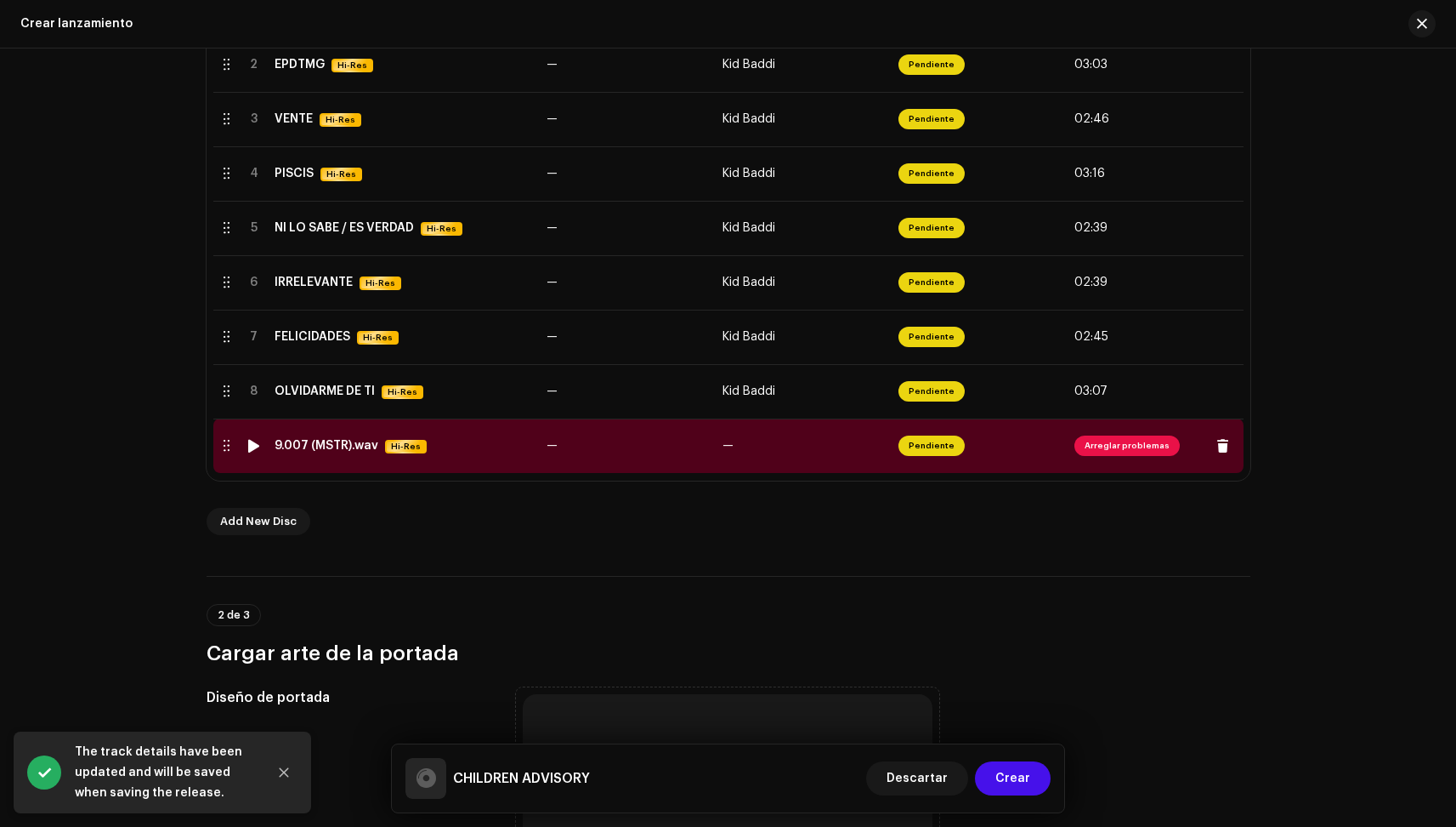
click at [463, 456] on td "9.007 (MSTR).wav Hi-Res" at bounding box center [403, 445] width 272 height 55
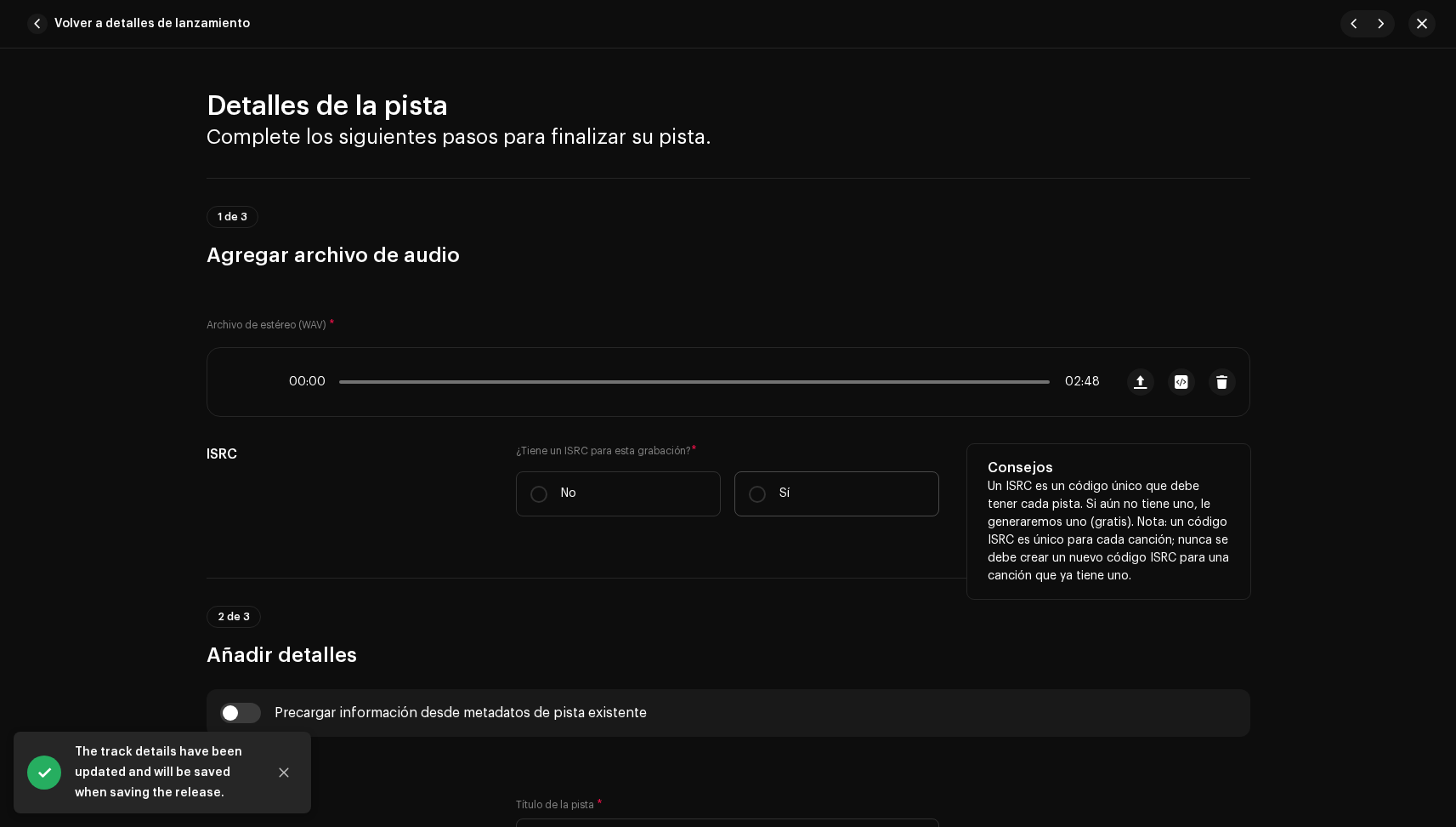
click at [816, 504] on label "Sí" at bounding box center [837, 494] width 205 height 45
click at [766, 503] on input "Sí" at bounding box center [758, 493] width 17 height 17
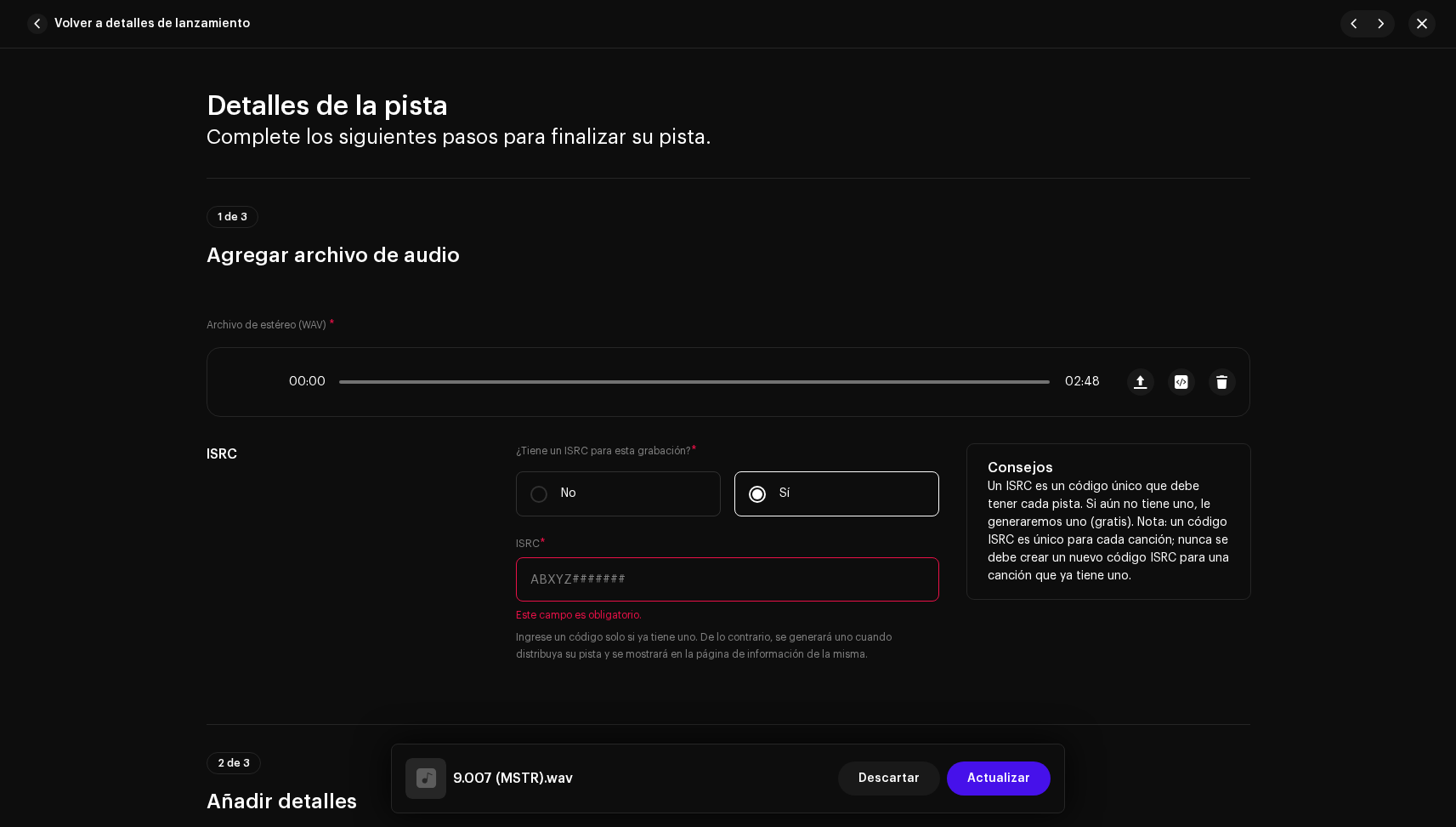
click at [592, 576] on input "text" at bounding box center [728, 579] width 423 height 45
paste input "ES75E2510477"
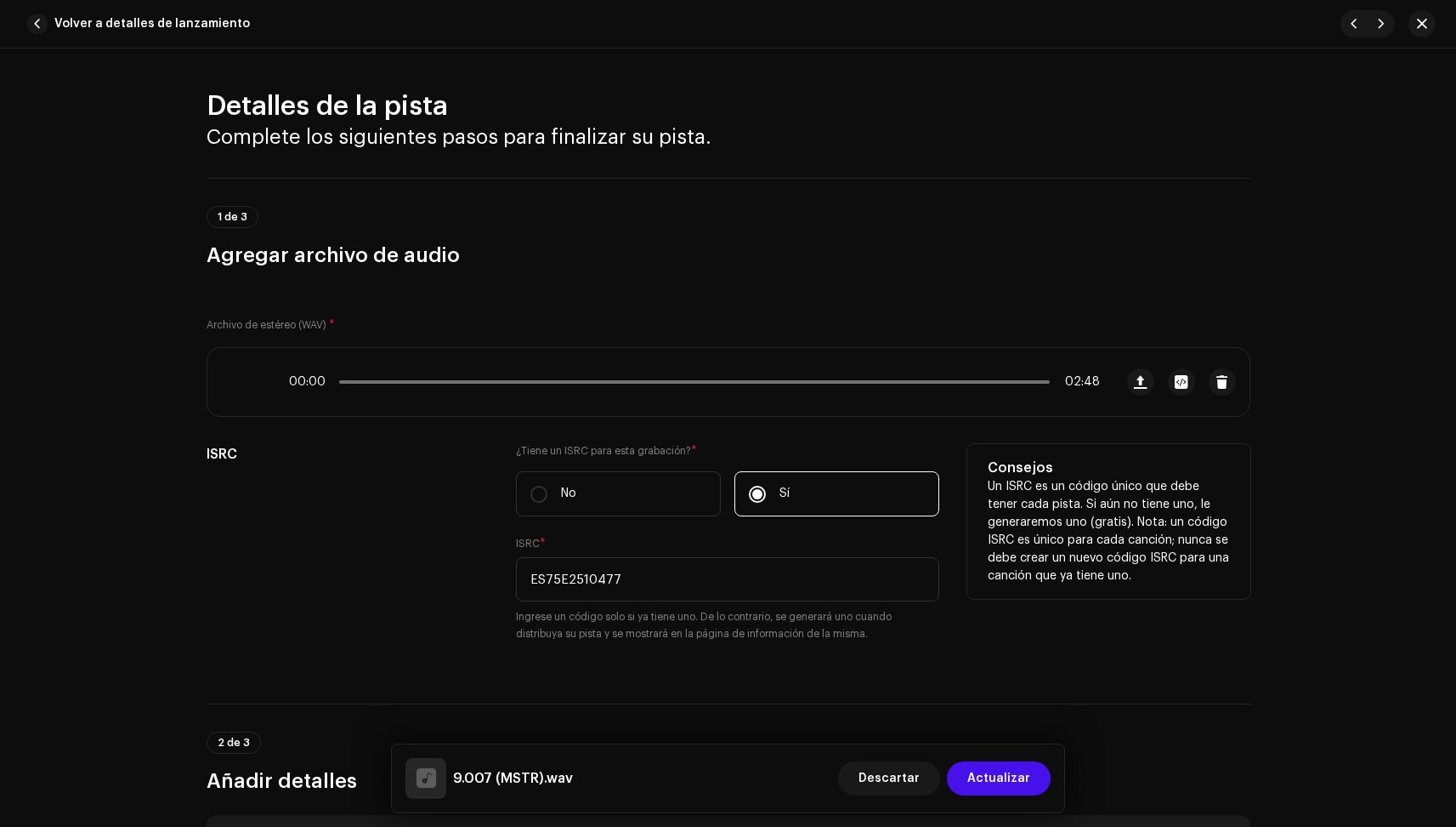
click at [391, 599] on div "ISRC" at bounding box center [348, 553] width 283 height 219
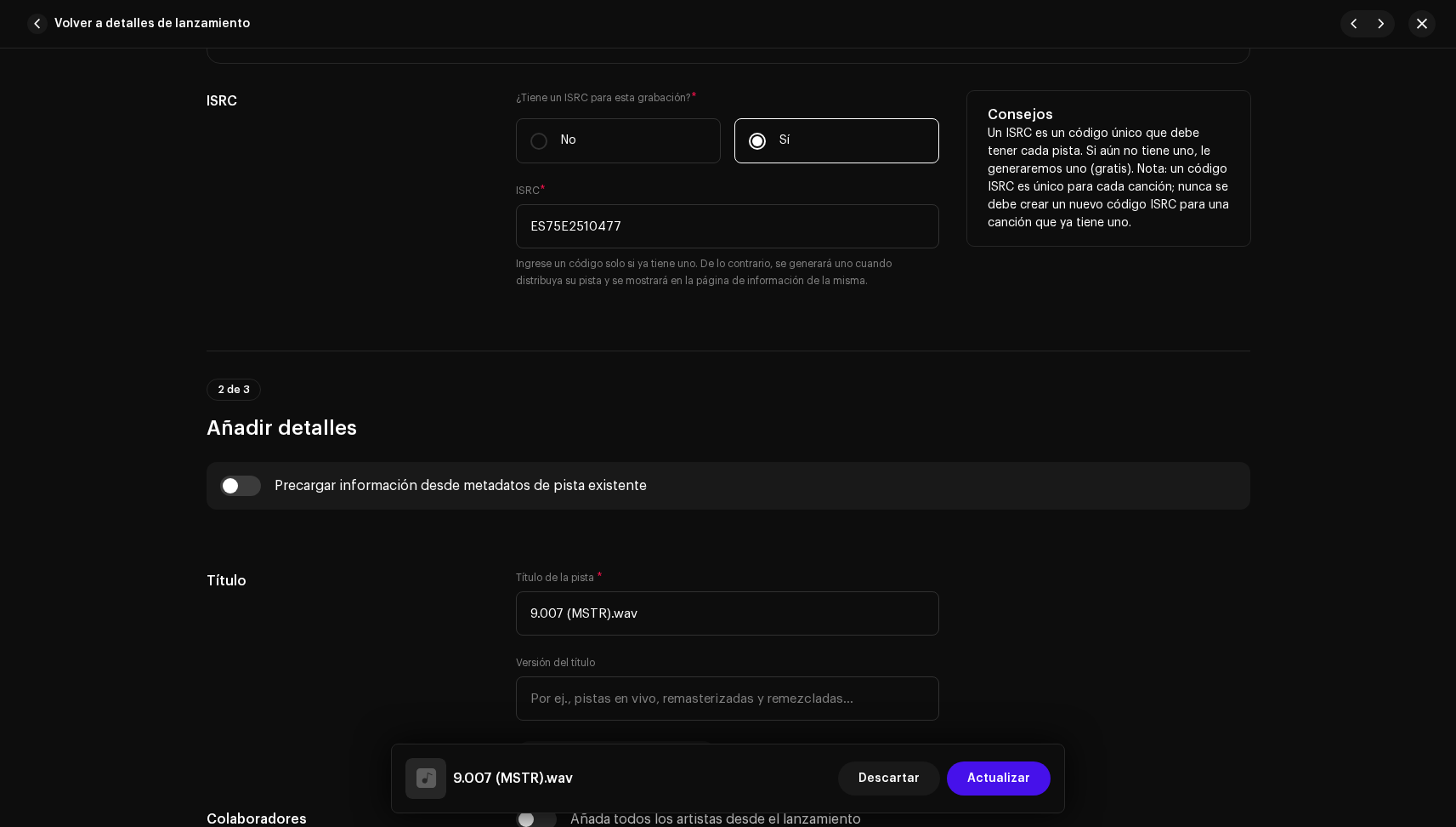
scroll to position [354, 0]
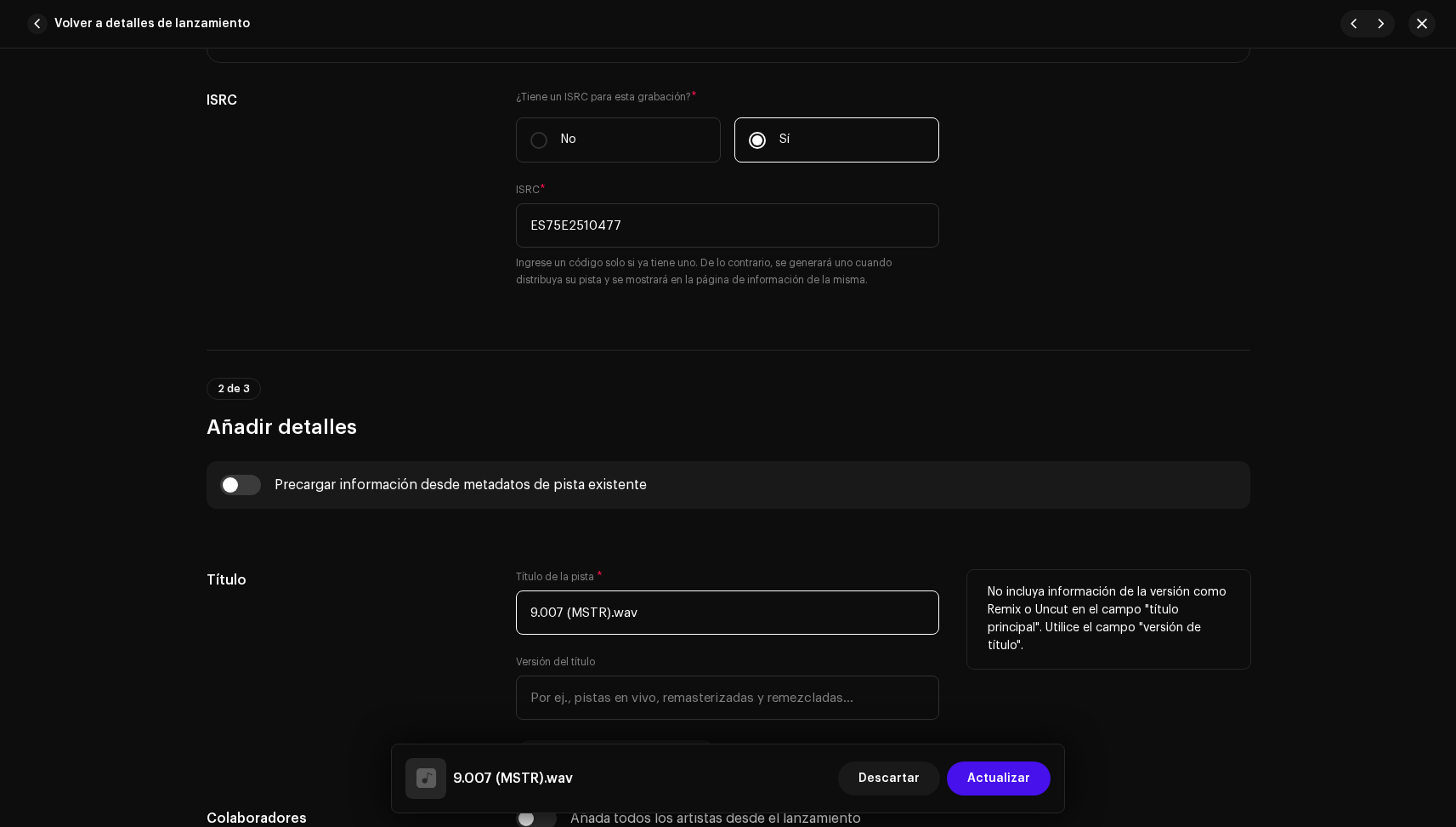
click at [654, 611] on input "9.007 (MSTR).wav" at bounding box center [728, 613] width 423 height 45
click at [453, 583] on h5 "Título" at bounding box center [348, 580] width 283 height 20
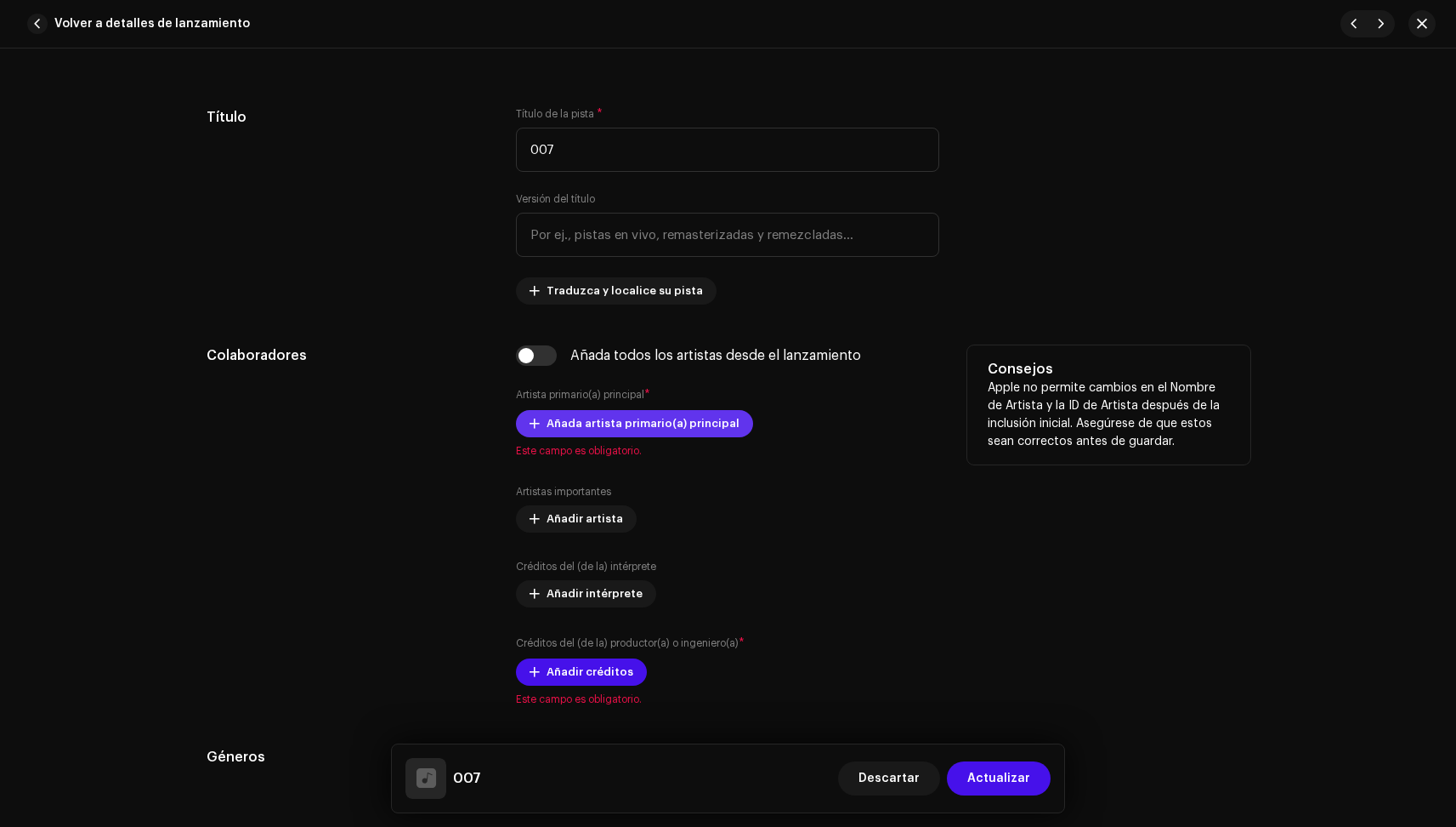
scroll to position [829, 0]
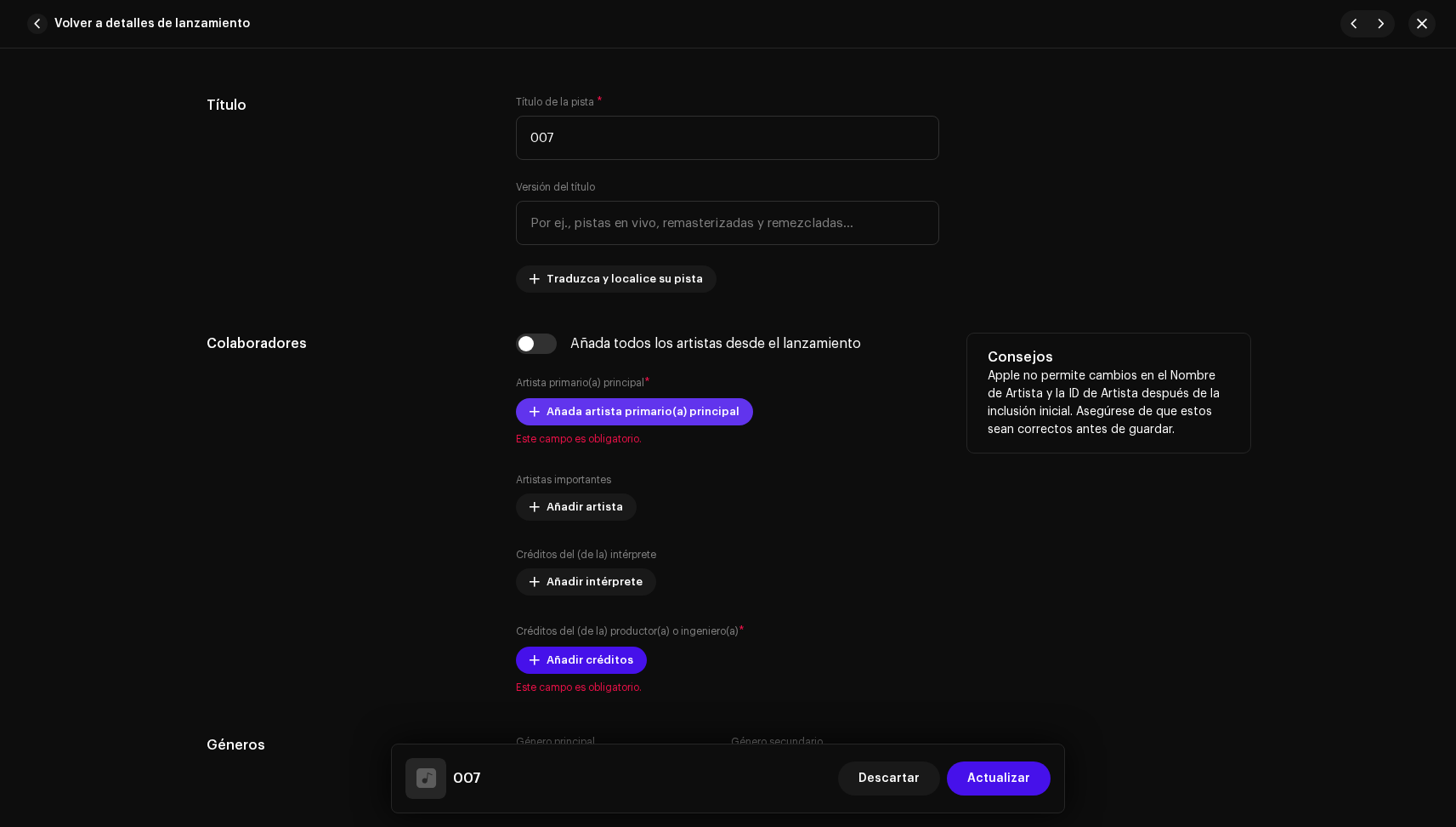
click at [613, 414] on span "Añada artista primario(a) principal" at bounding box center [643, 411] width 193 height 34
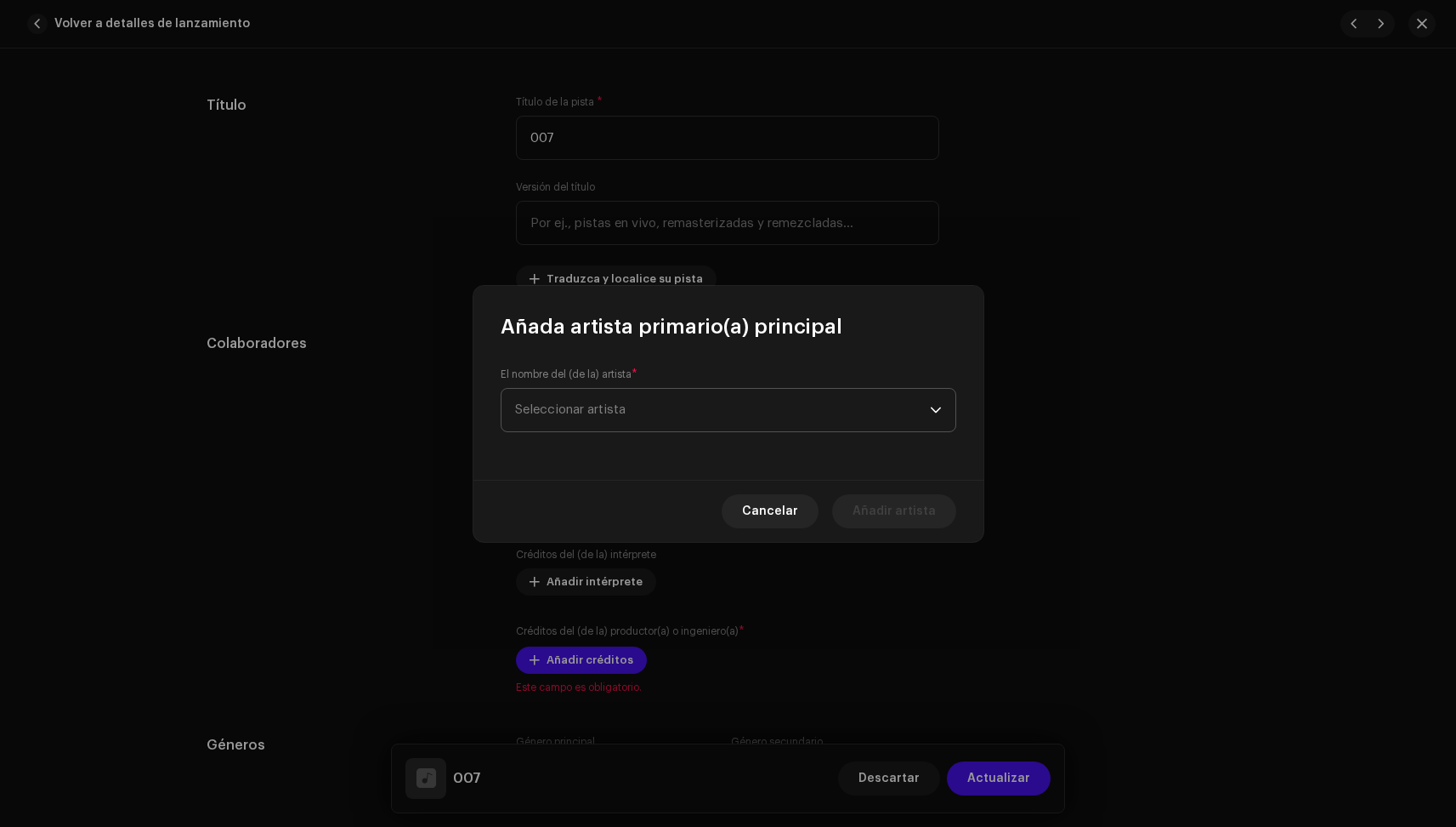
click at [657, 398] on span "Seleccionar artista" at bounding box center [722, 410] width 415 height 43
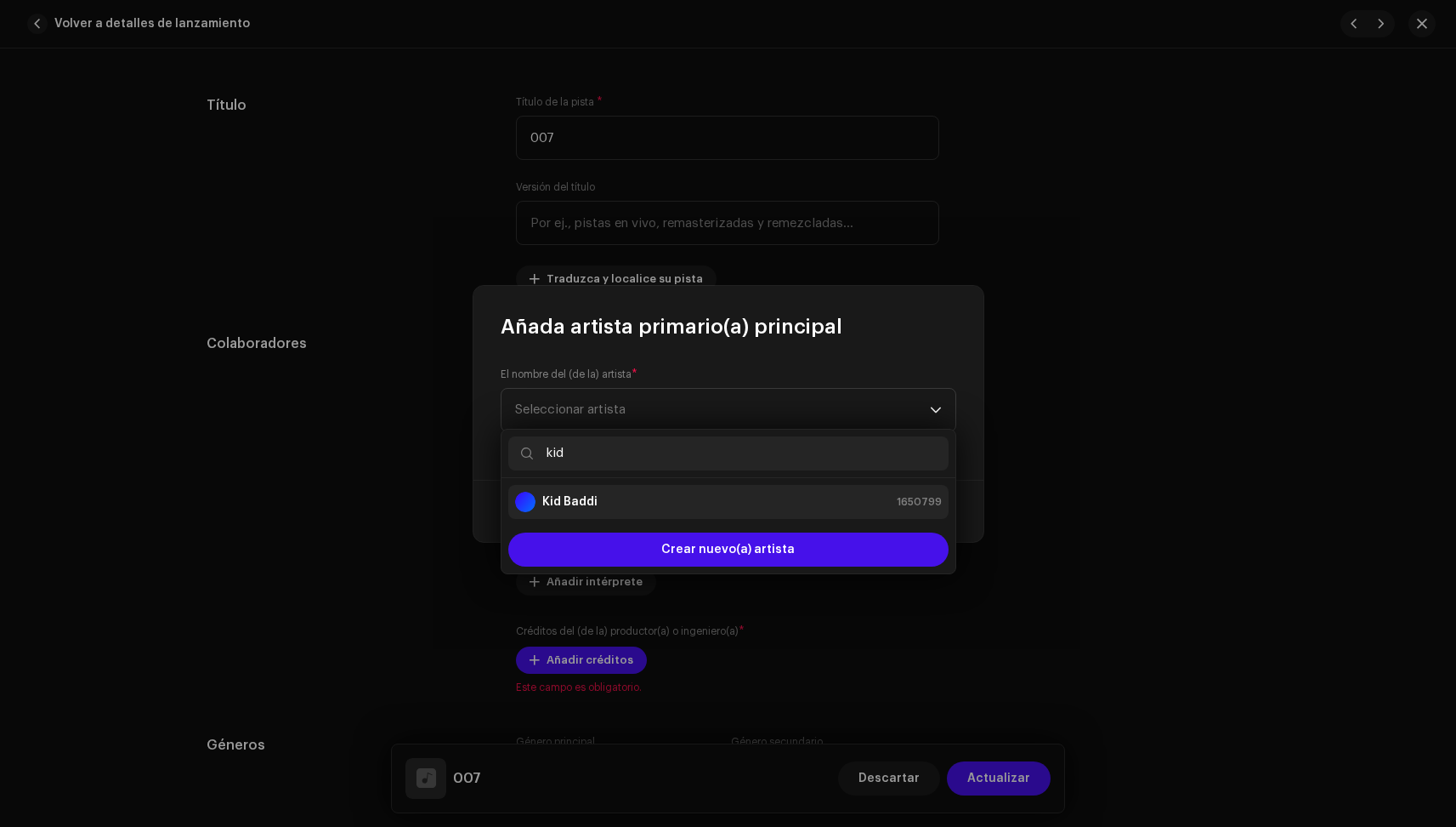
click at [604, 493] on div "Kid Baddi 1650799" at bounding box center [728, 502] width 427 height 20
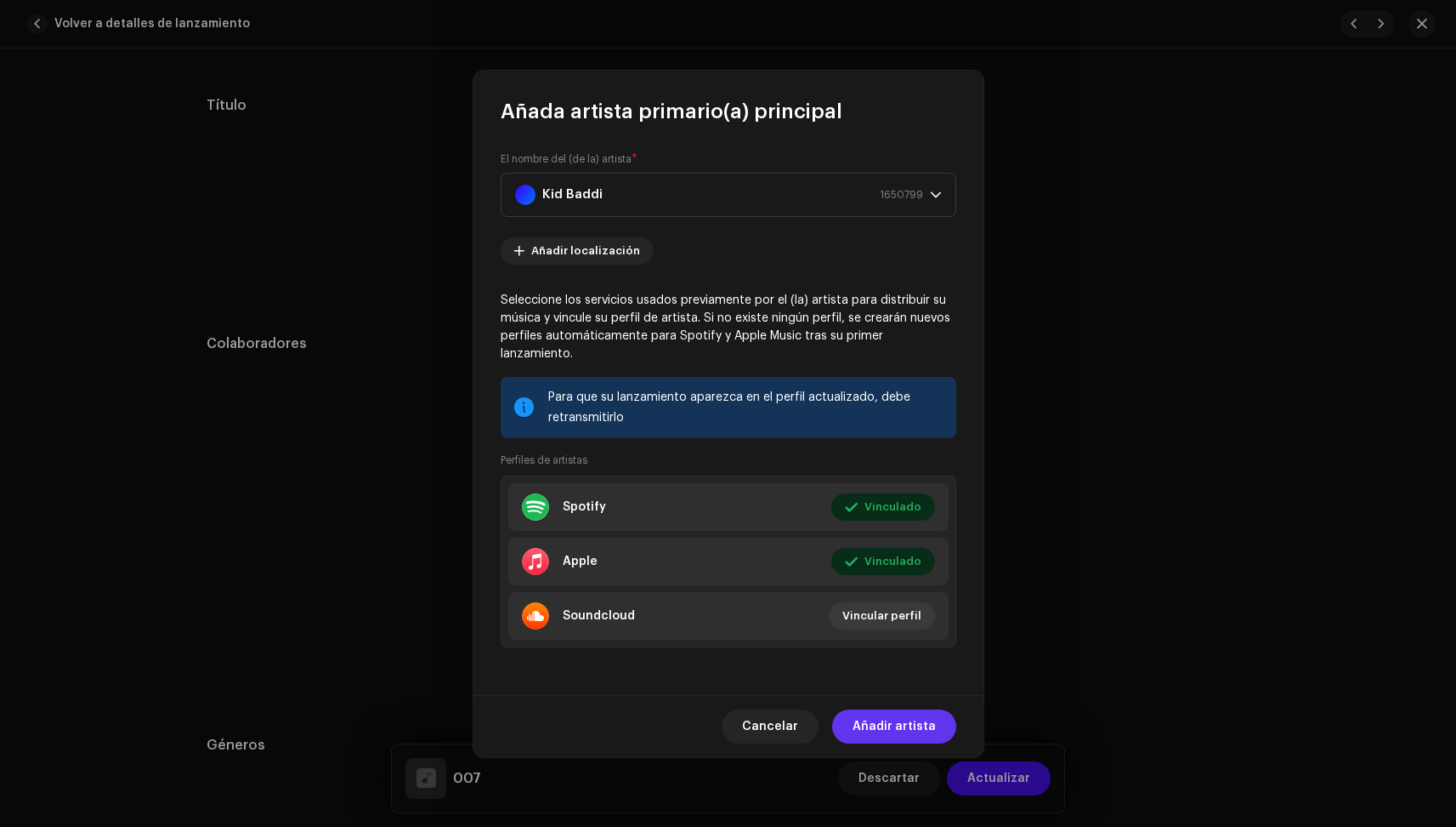
click at [898, 722] on span "Añadir artista" at bounding box center [895, 726] width 84 height 34
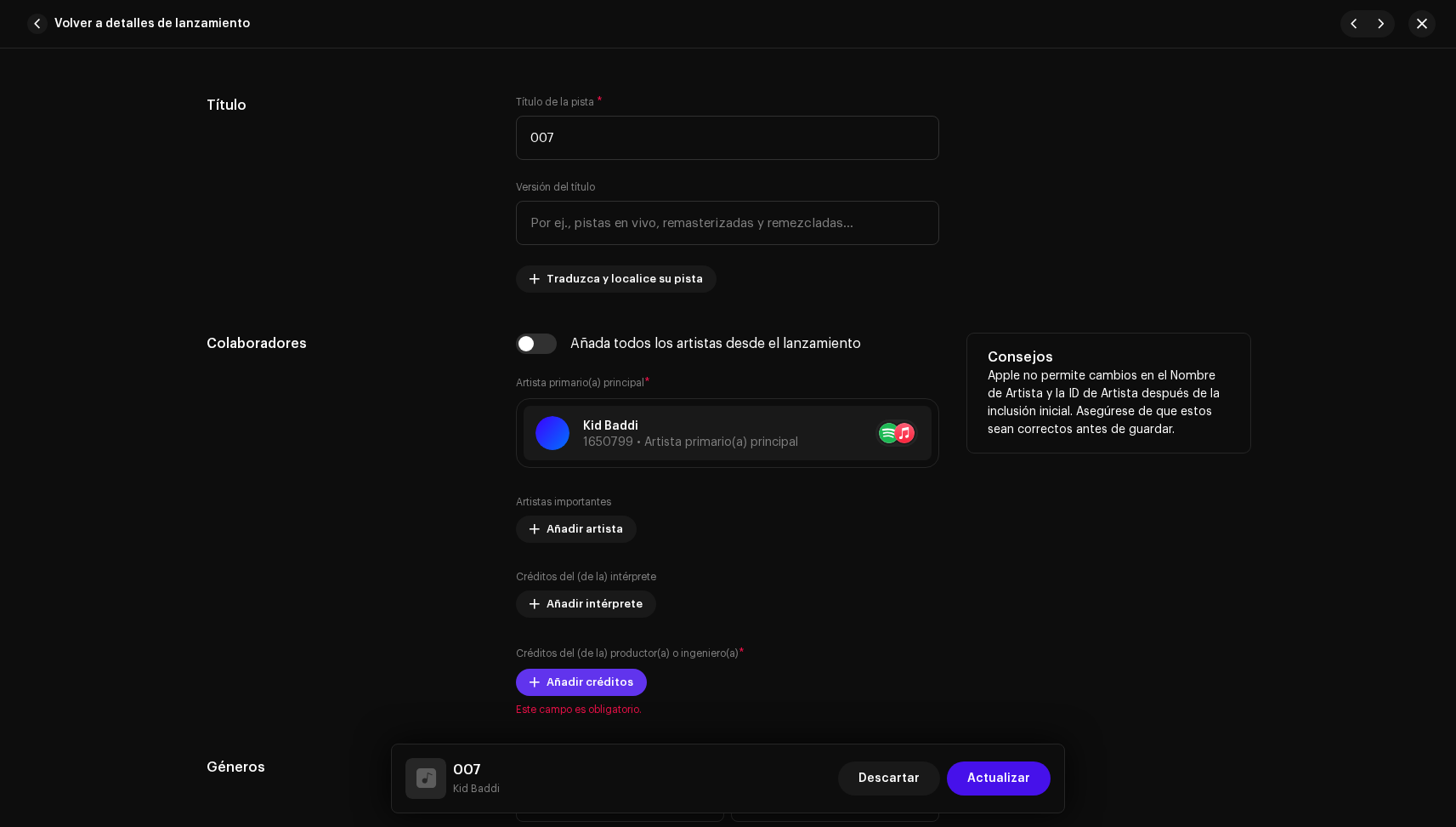
click at [599, 684] on span "Añadir créditos" at bounding box center [589, 682] width 86 height 34
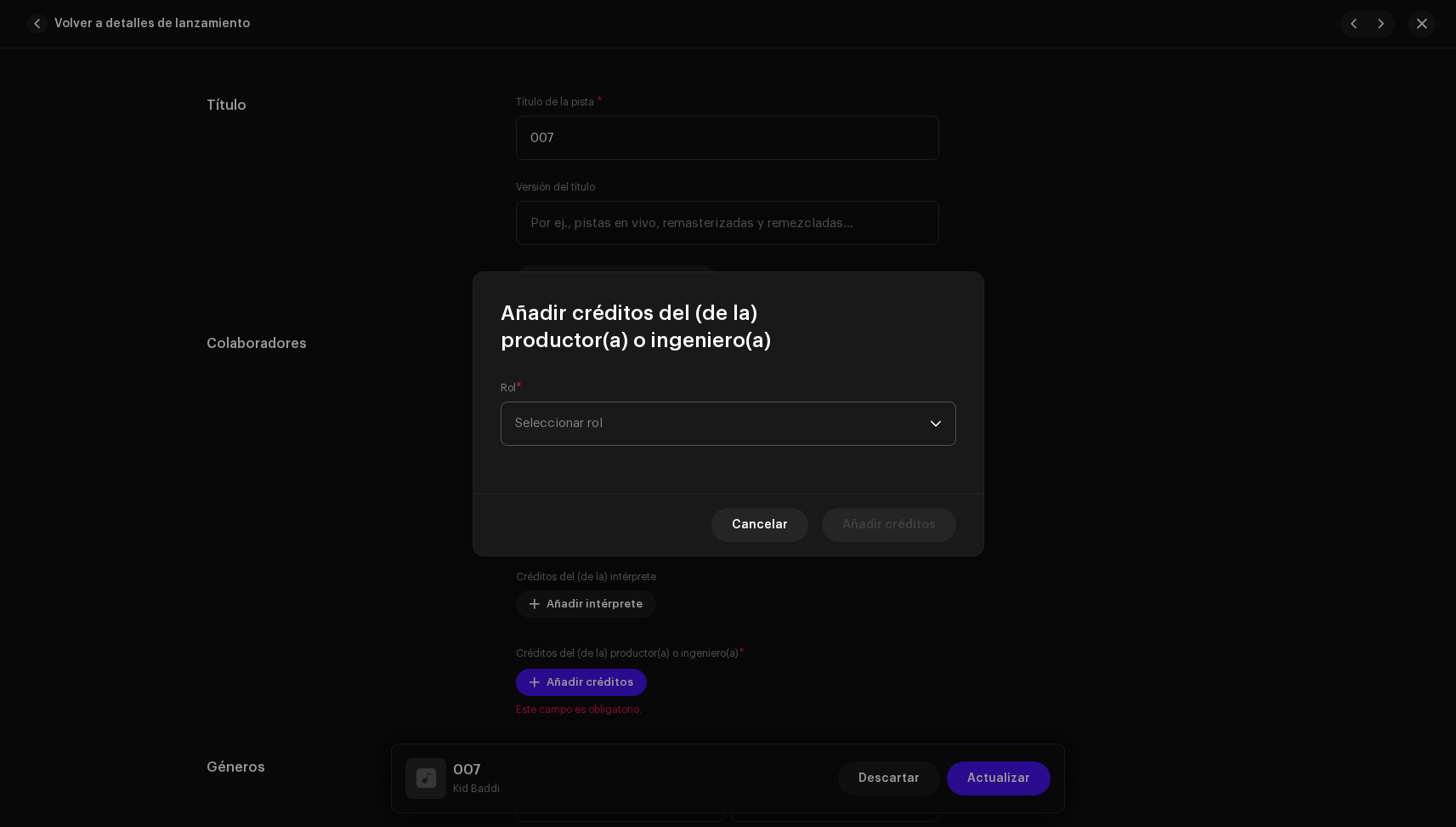
click at [709, 417] on span "Seleccionar rol" at bounding box center [722, 423] width 415 height 43
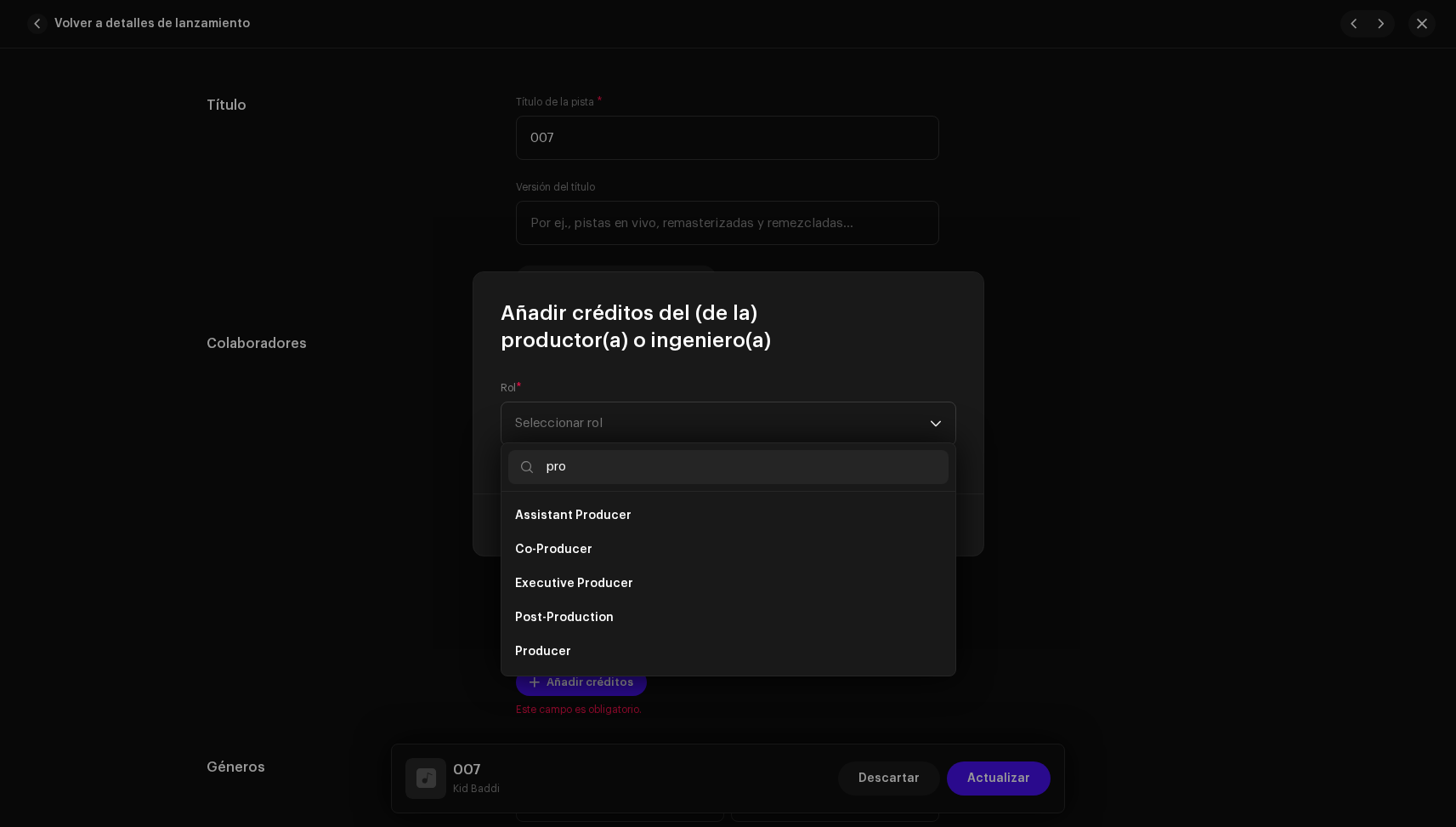
scroll to position [27, 0]
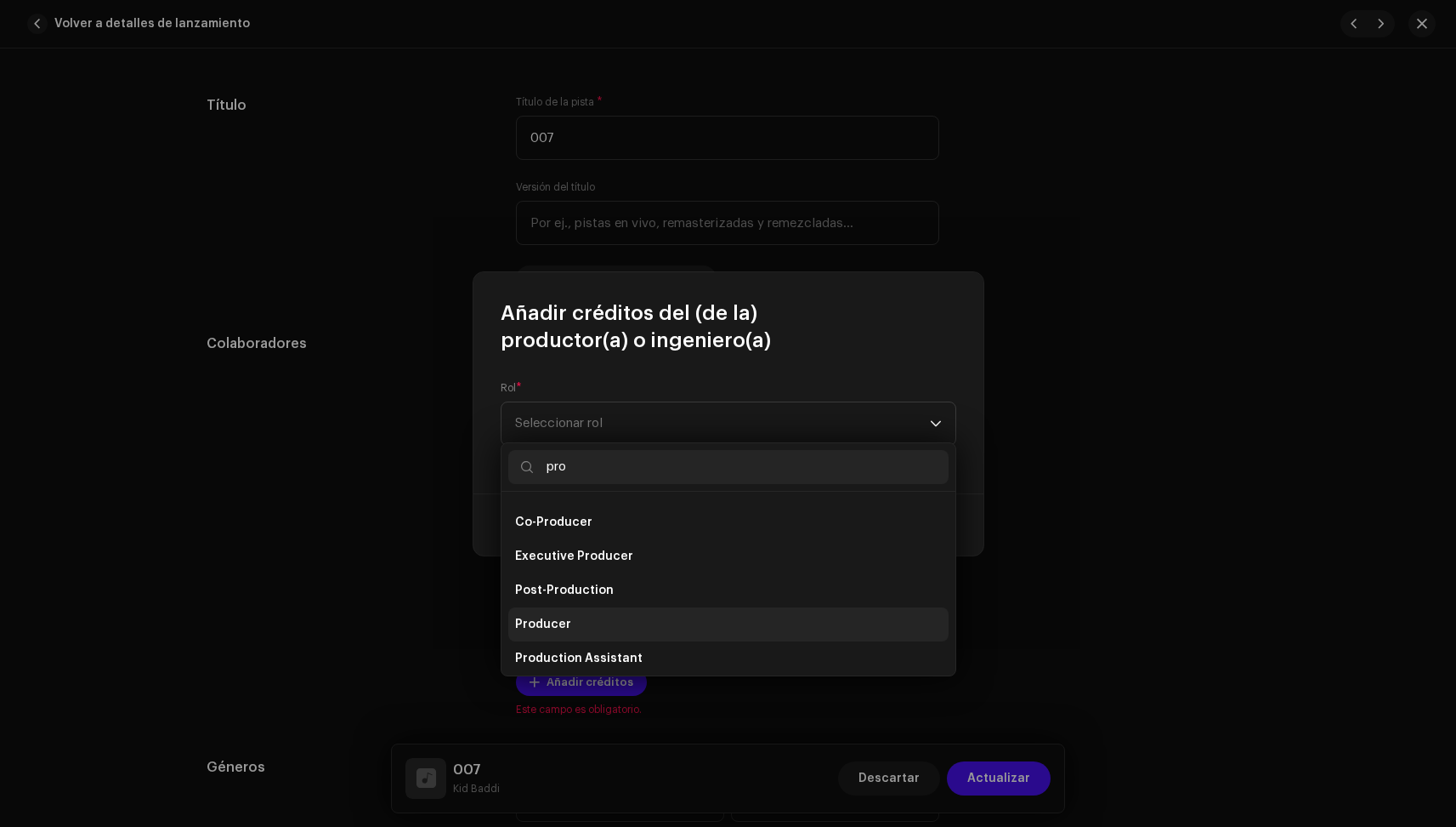
click at [571, 626] on li "Producer" at bounding box center [728, 623] width 441 height 34
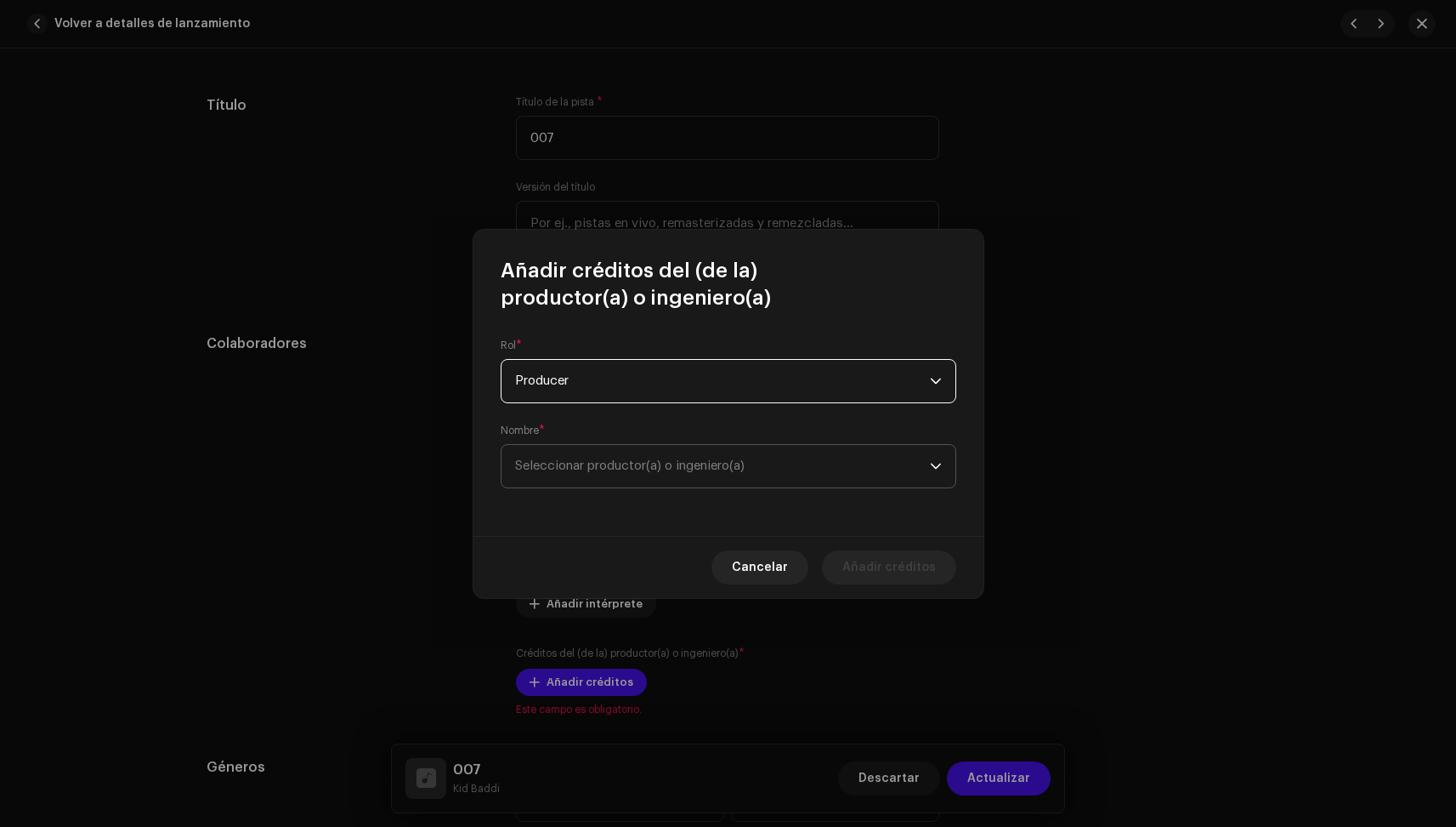
click at [618, 449] on span "Seleccionar productor(a) o ingeniero(a)" at bounding box center [722, 465] width 415 height 43
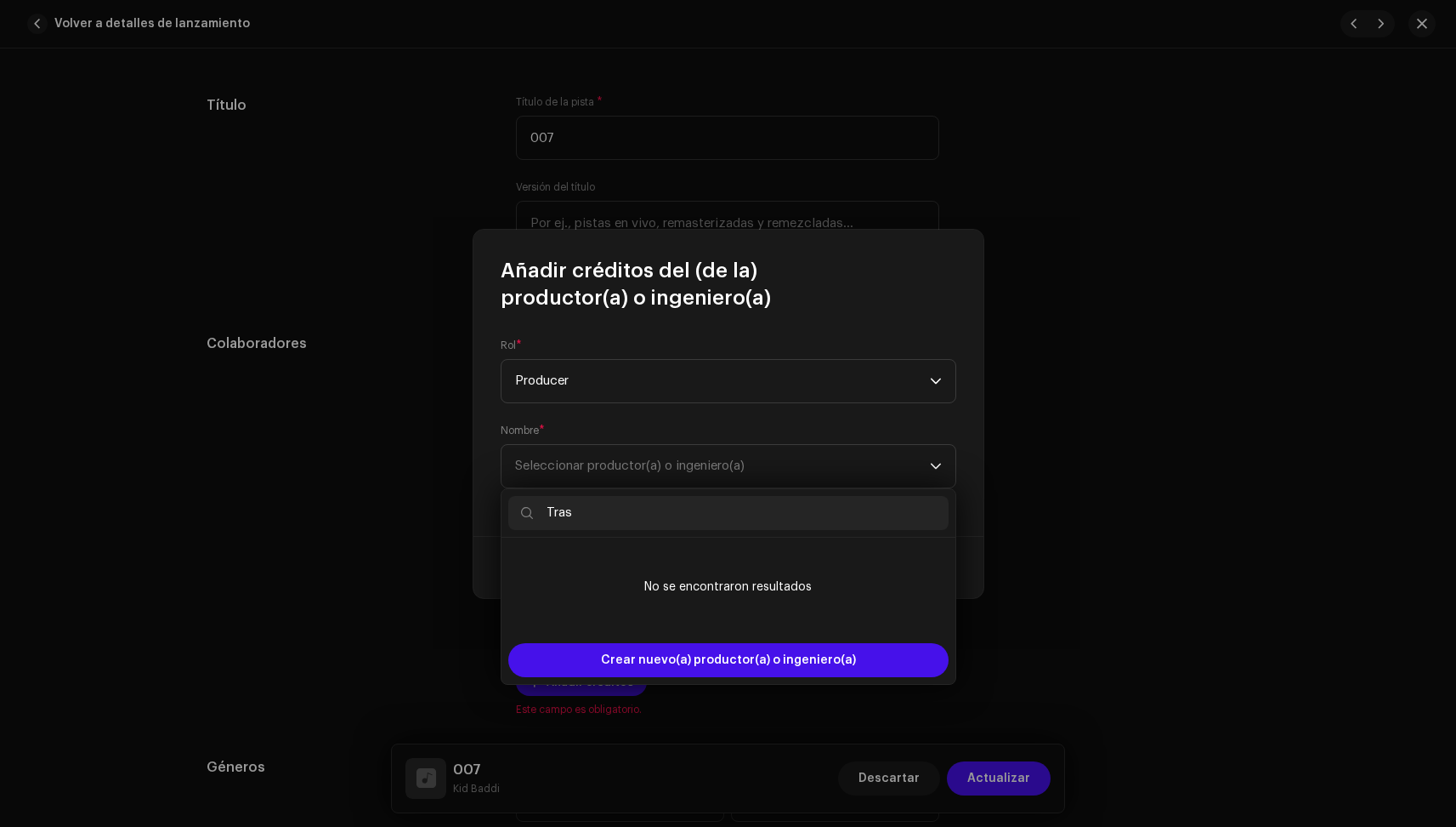
click at [624, 513] on input "Tras" at bounding box center [728, 513] width 441 height 34
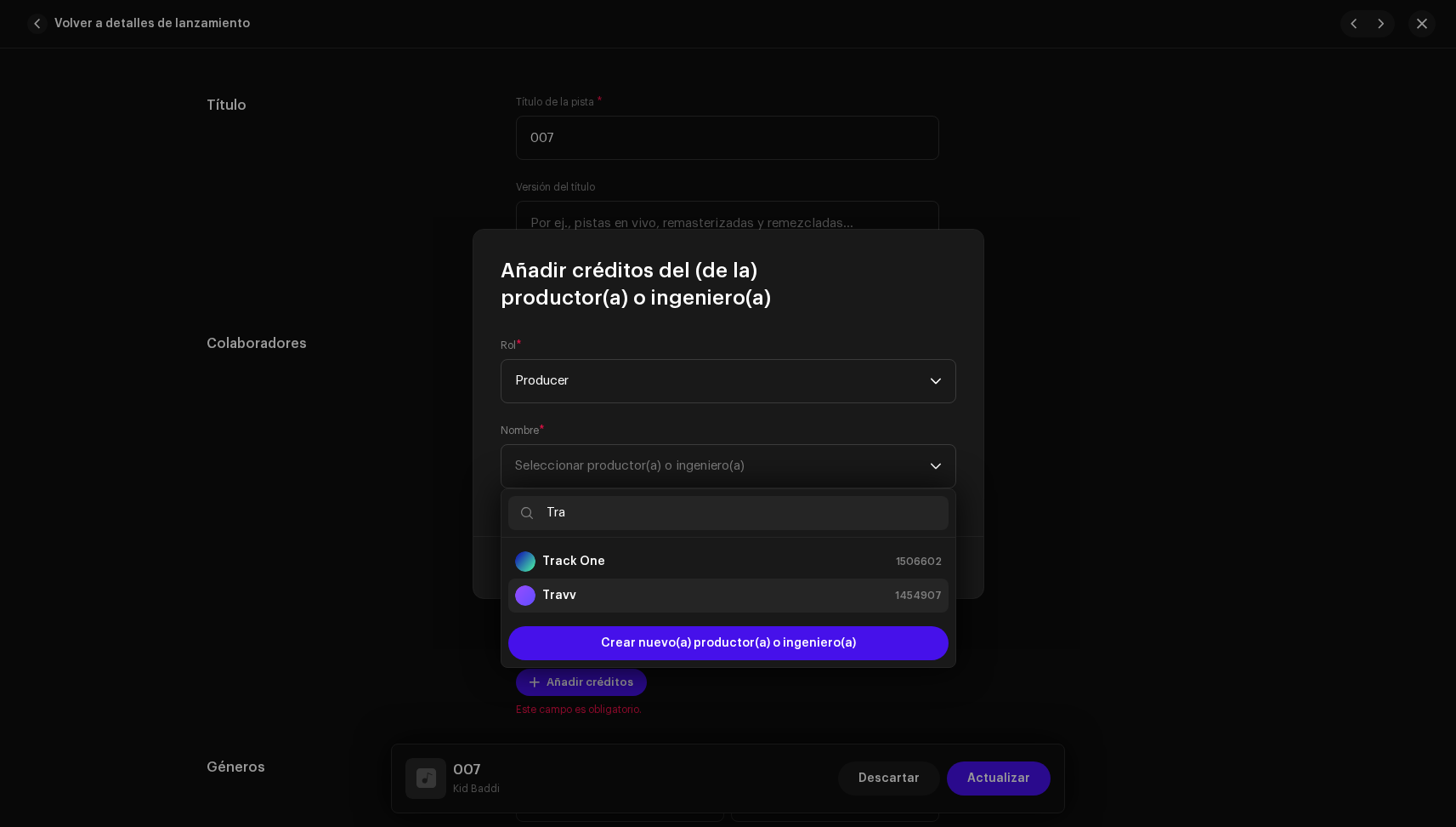
click at [617, 591] on div "Travv 1454907" at bounding box center [728, 595] width 427 height 20
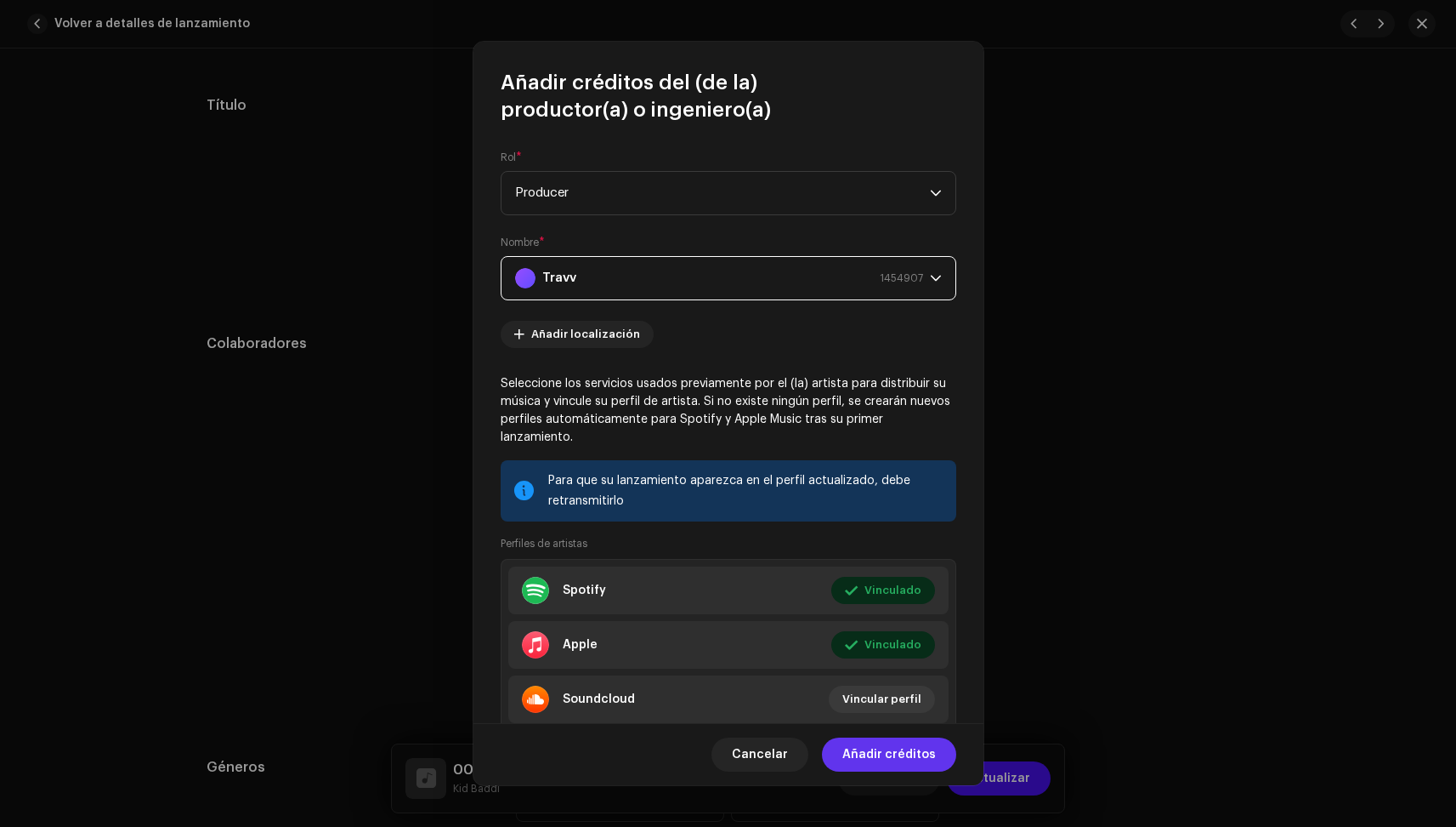
click at [939, 750] on button "Añadir créditos" at bounding box center [889, 753] width 134 height 34
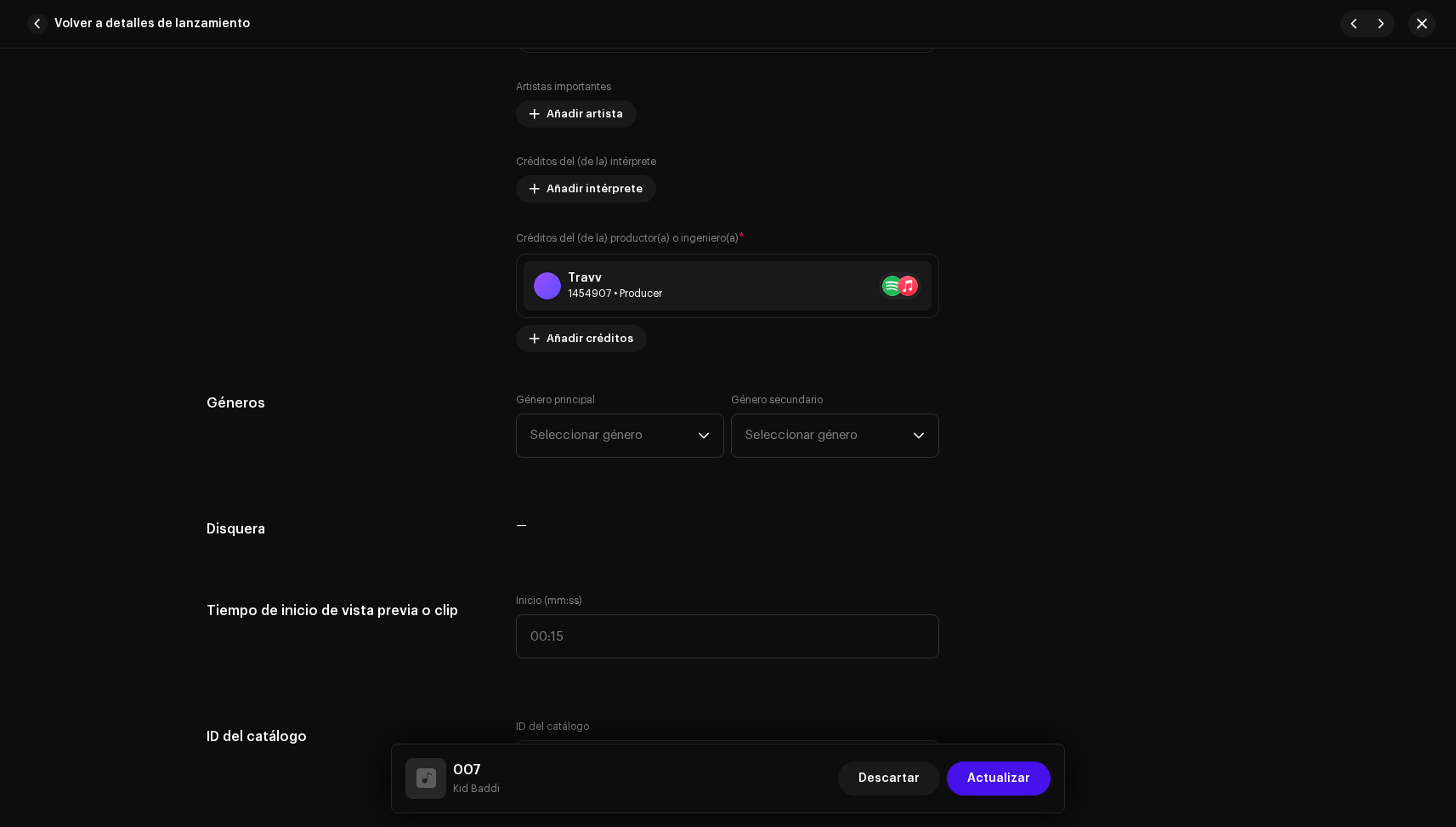
scroll to position [1269, 0]
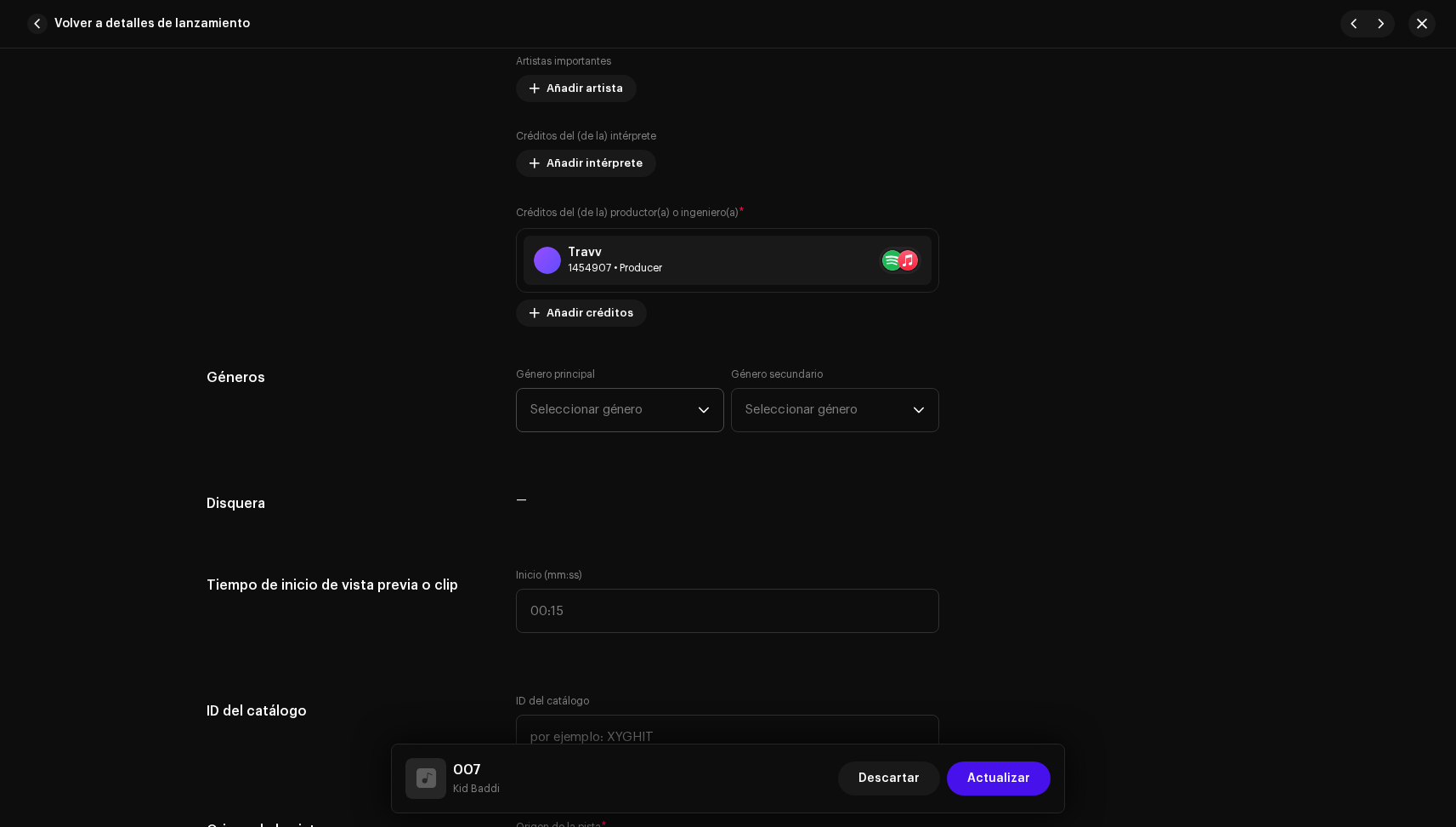
click at [648, 415] on span "Seleccionar género" at bounding box center [614, 410] width 167 height 43
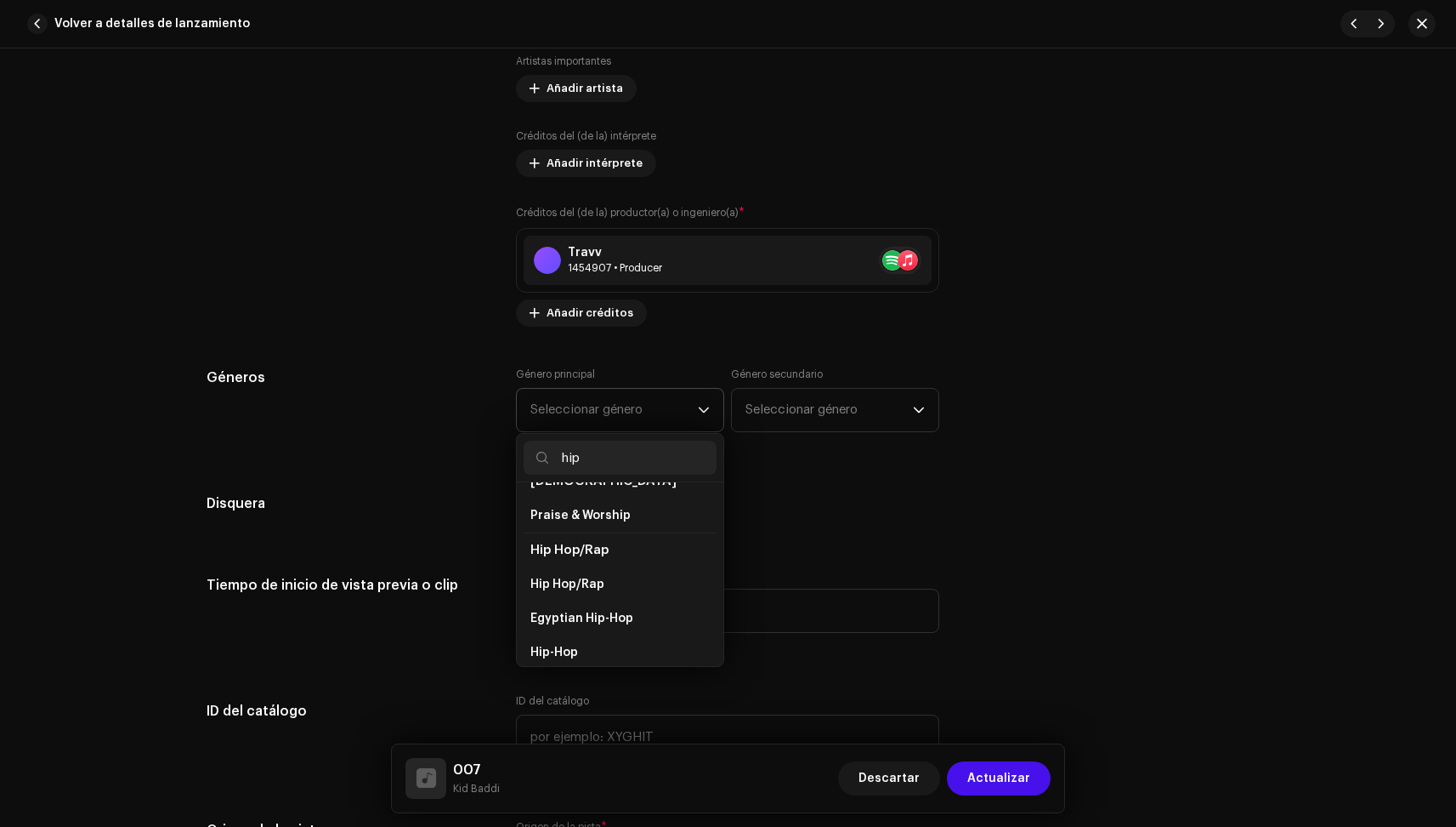
scroll to position [112, 0]
click at [572, 640] on span "Hip-Hop" at bounding box center [554, 648] width 47 height 17
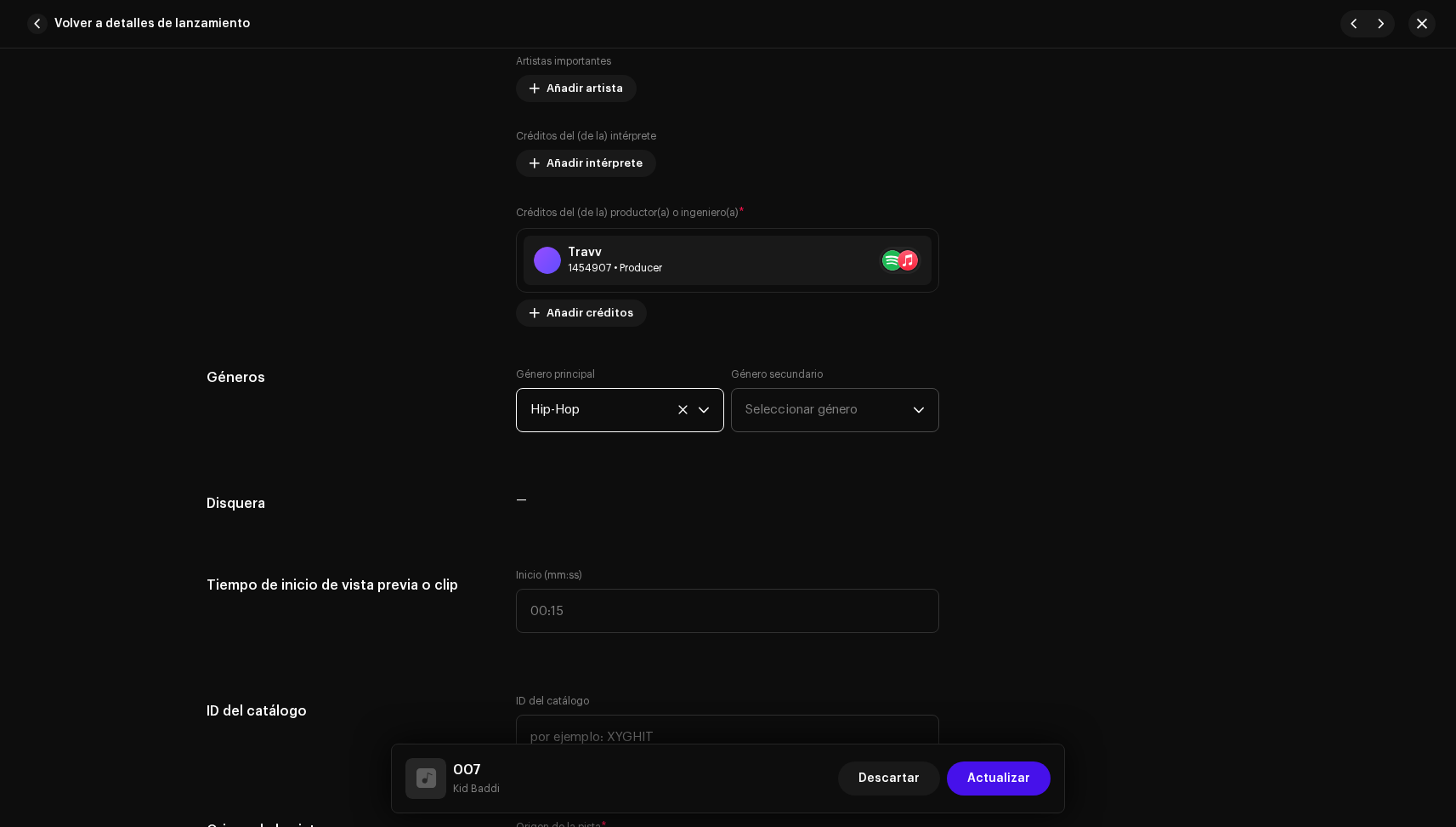
click at [792, 405] on span "Seleccionar género" at bounding box center [829, 410] width 167 height 43
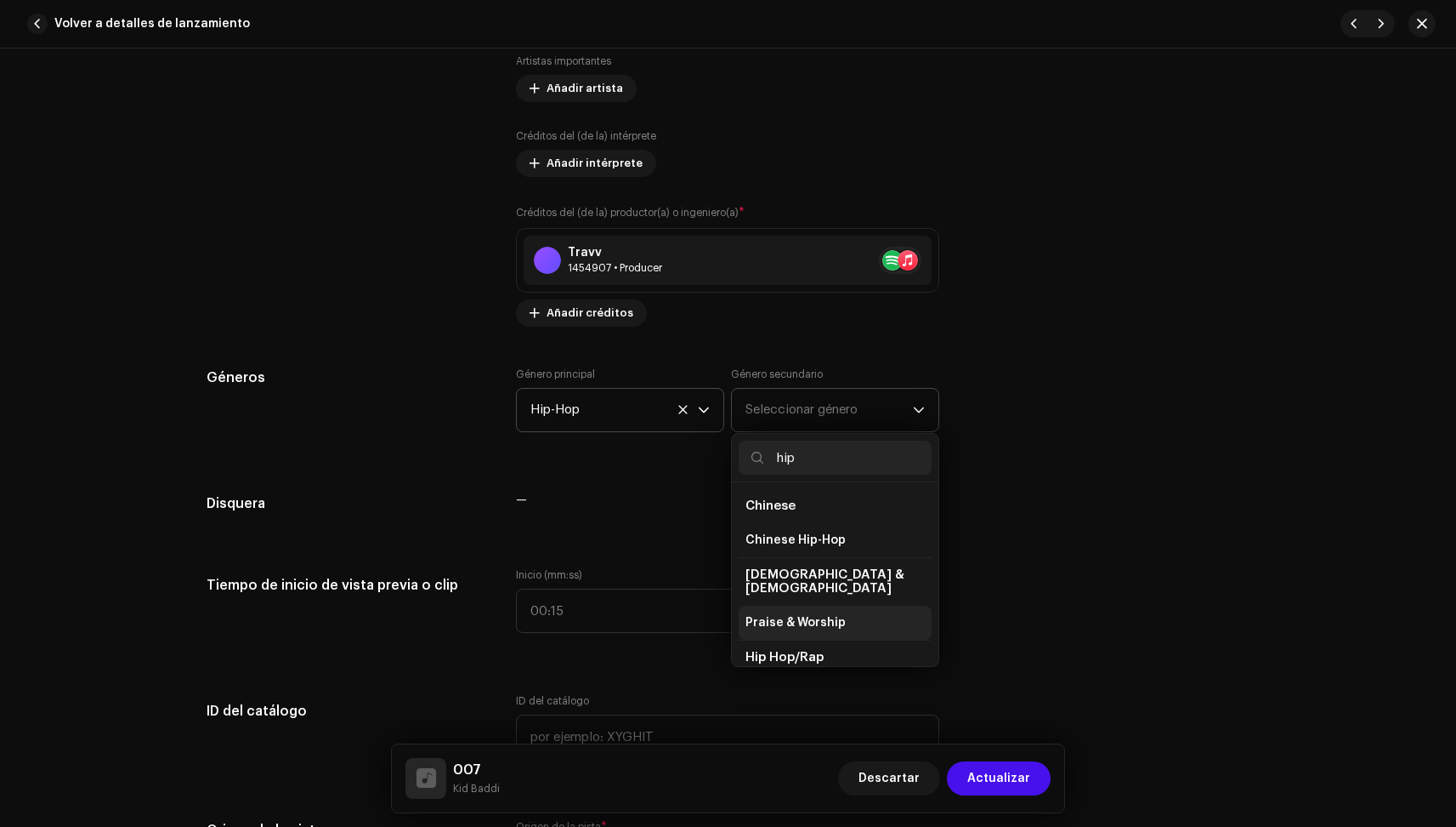
scroll to position [177, 0]
click at [792, 571] on li "Hip-Hop" at bounding box center [835, 582] width 193 height 34
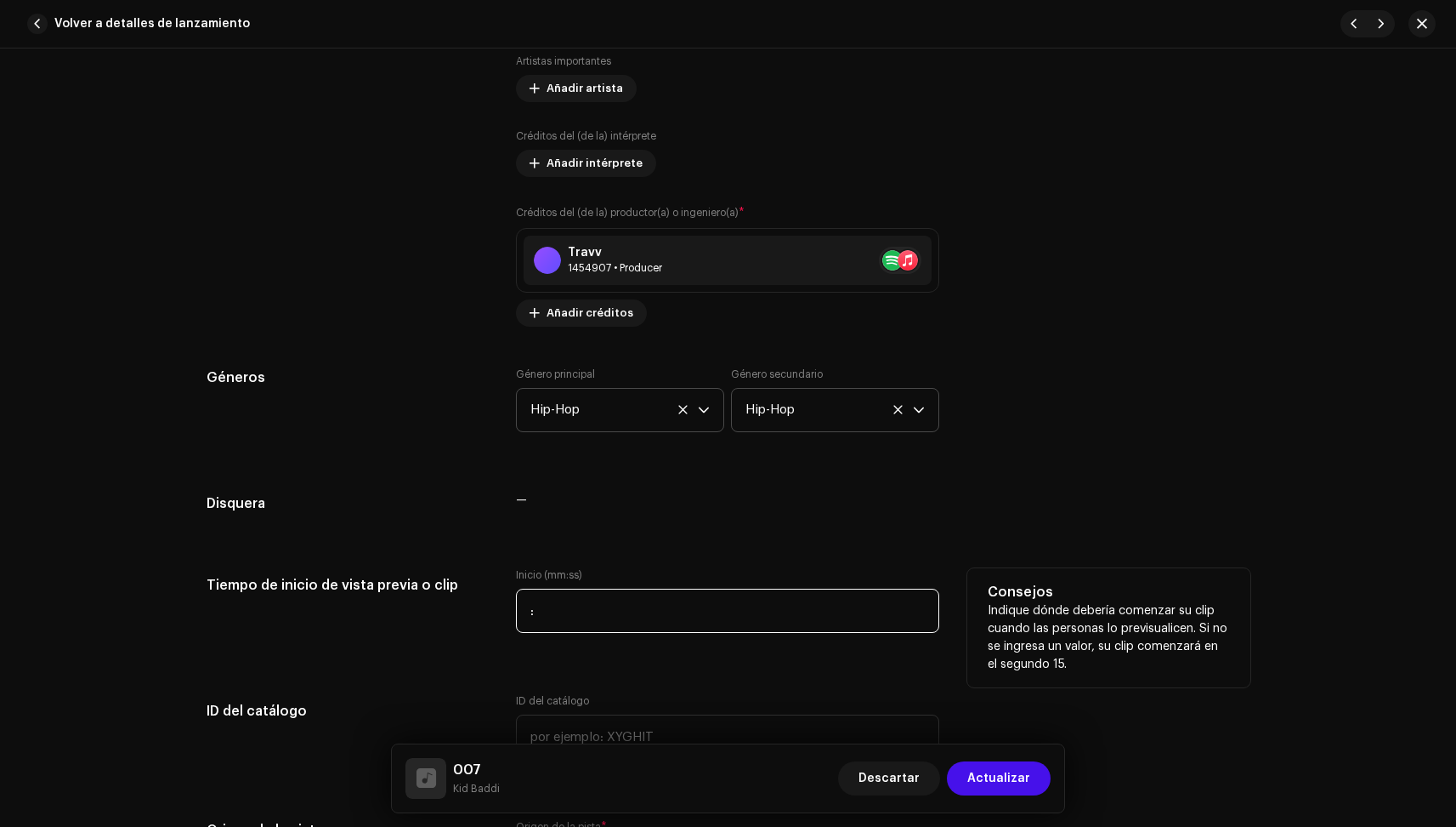
click at [538, 607] on input ":" at bounding box center [728, 611] width 423 height 45
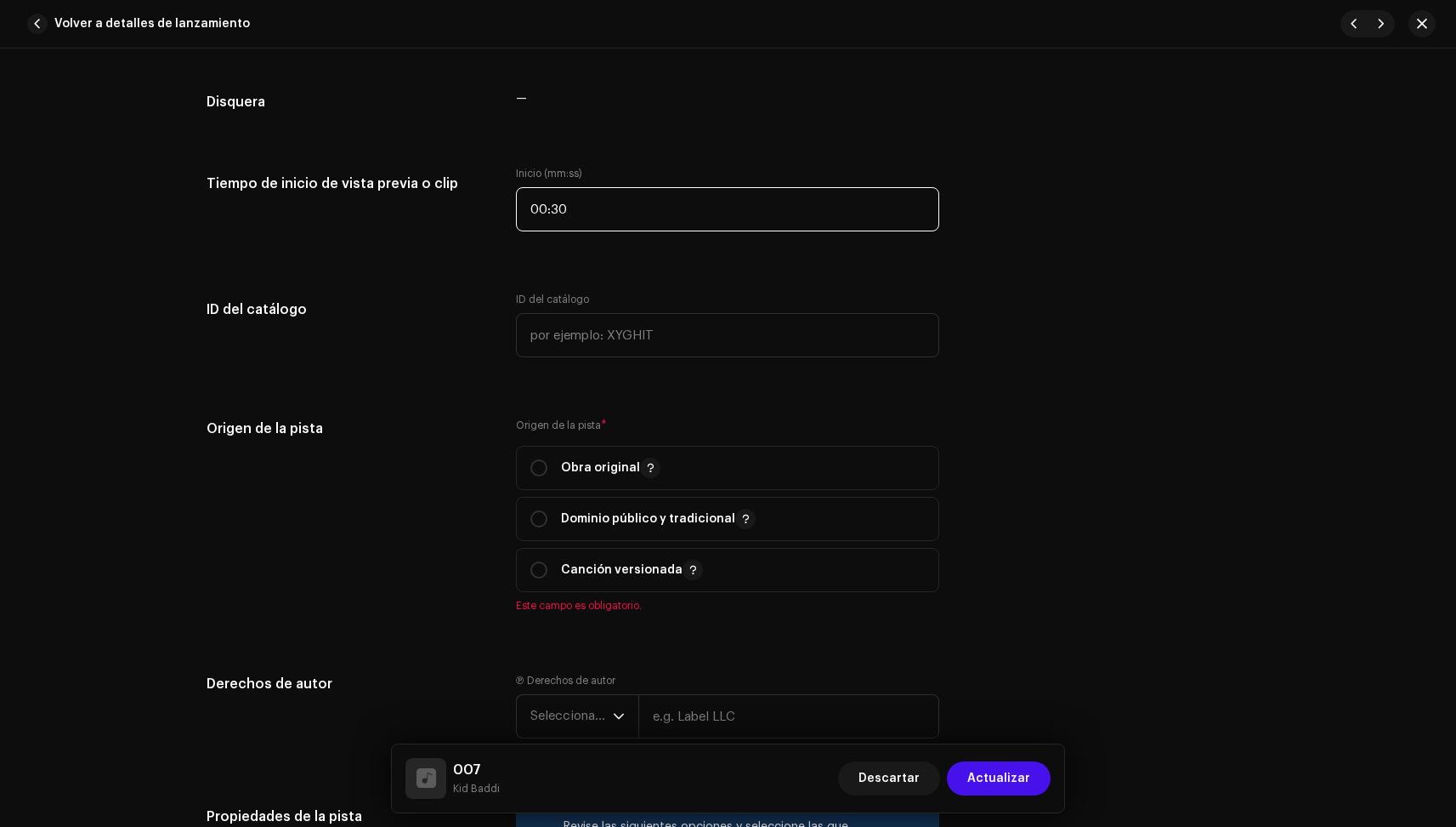
scroll to position [1672, 0]
click at [587, 443] on div "Origen de la pista * Obra original Dominio público y tradicional Canción versio…" at bounding box center [728, 513] width 423 height 194
click at [587, 454] on span "Obra original" at bounding box center [728, 465] width 394 height 43
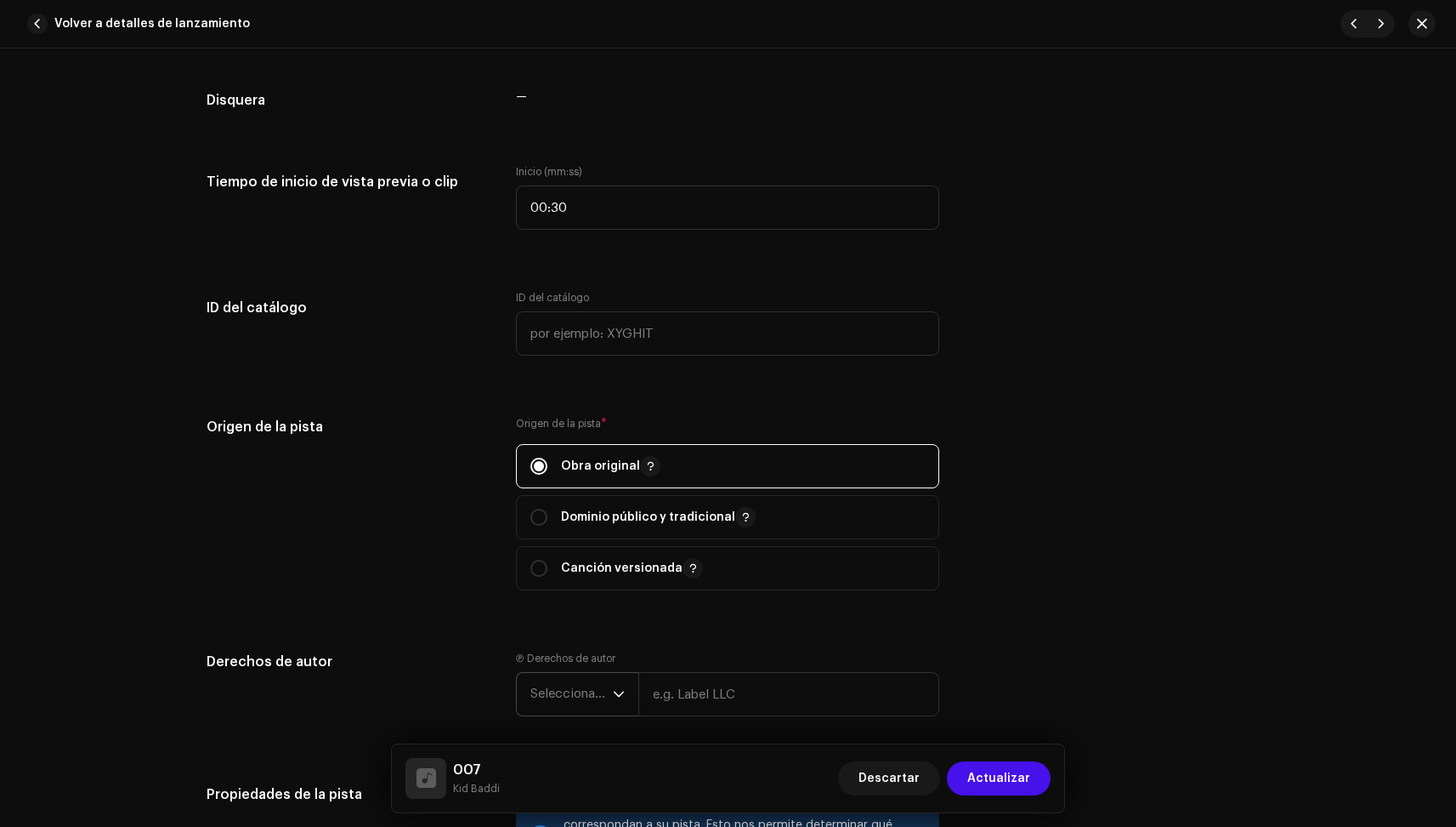
click at [601, 675] on span "Seleccionar año" at bounding box center [571, 693] width 83 height 43
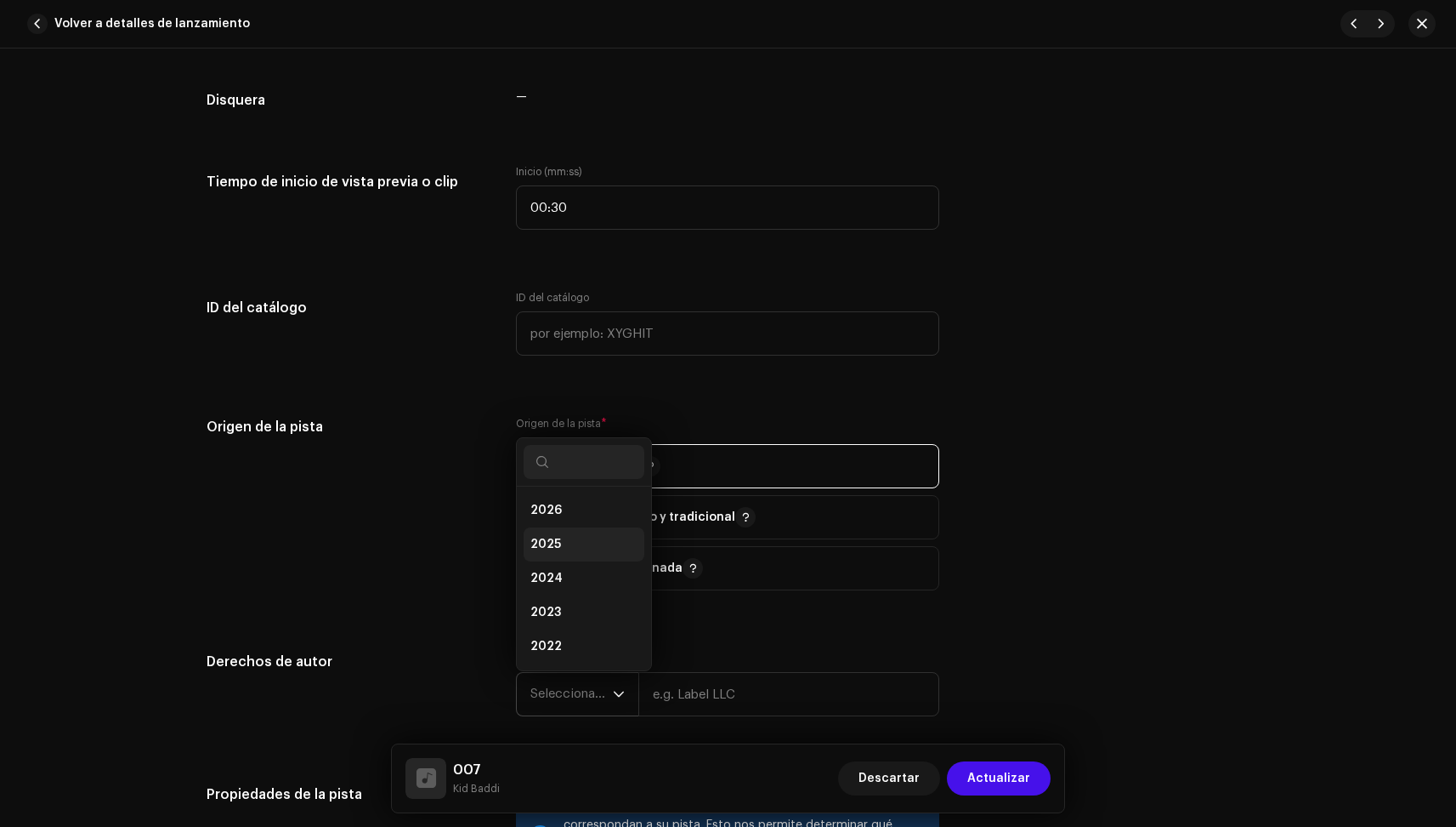
click at [583, 542] on li "2025" at bounding box center [584, 543] width 121 height 34
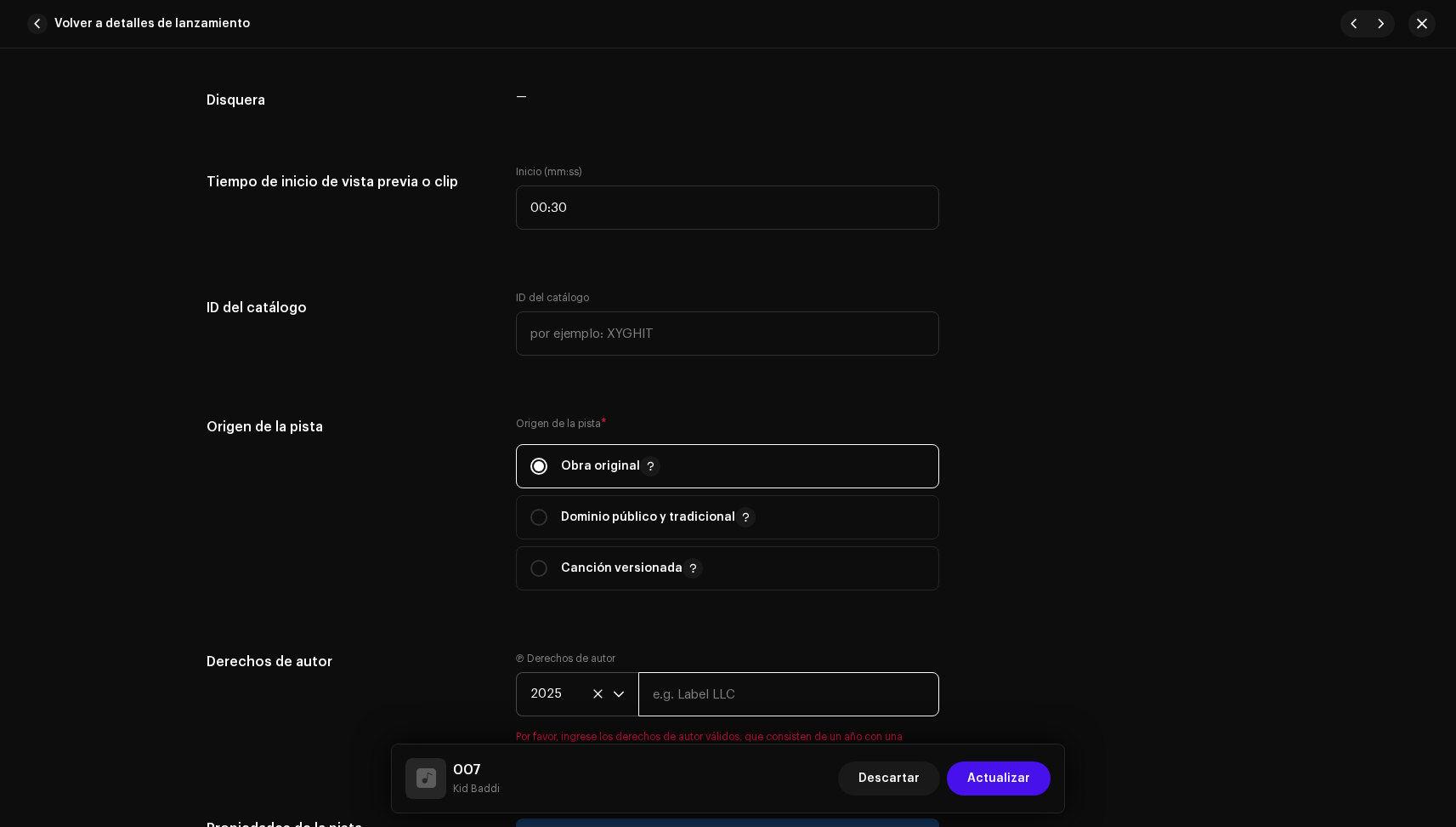
click at [696, 702] on input "text" at bounding box center [788, 693] width 301 height 45
click at [1124, 552] on div "Origen de la pista Origen de la pista * Obra original Dominio público y tradici…" at bounding box center [728, 513] width 1044 height 194
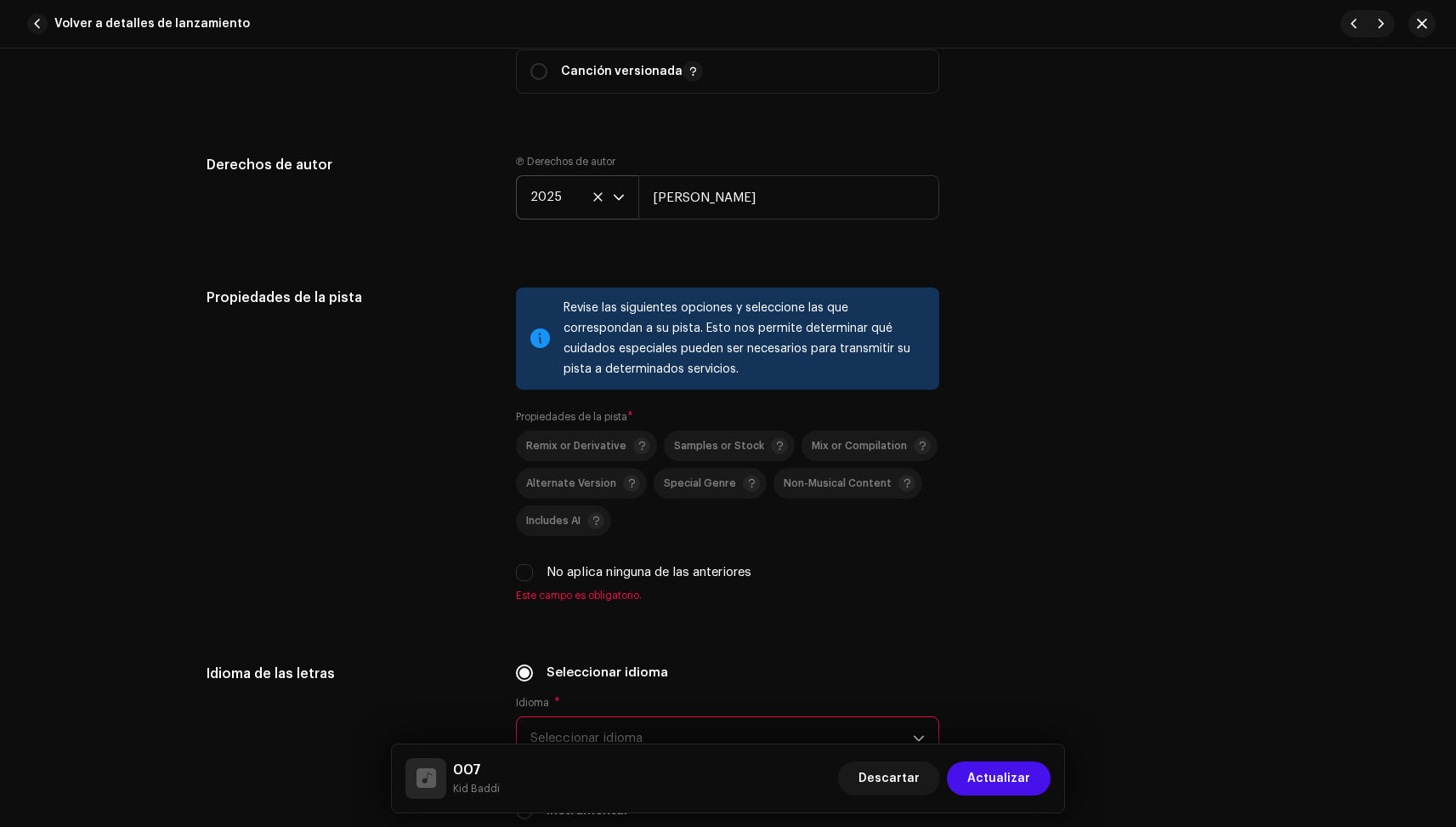
scroll to position [2250, 0]
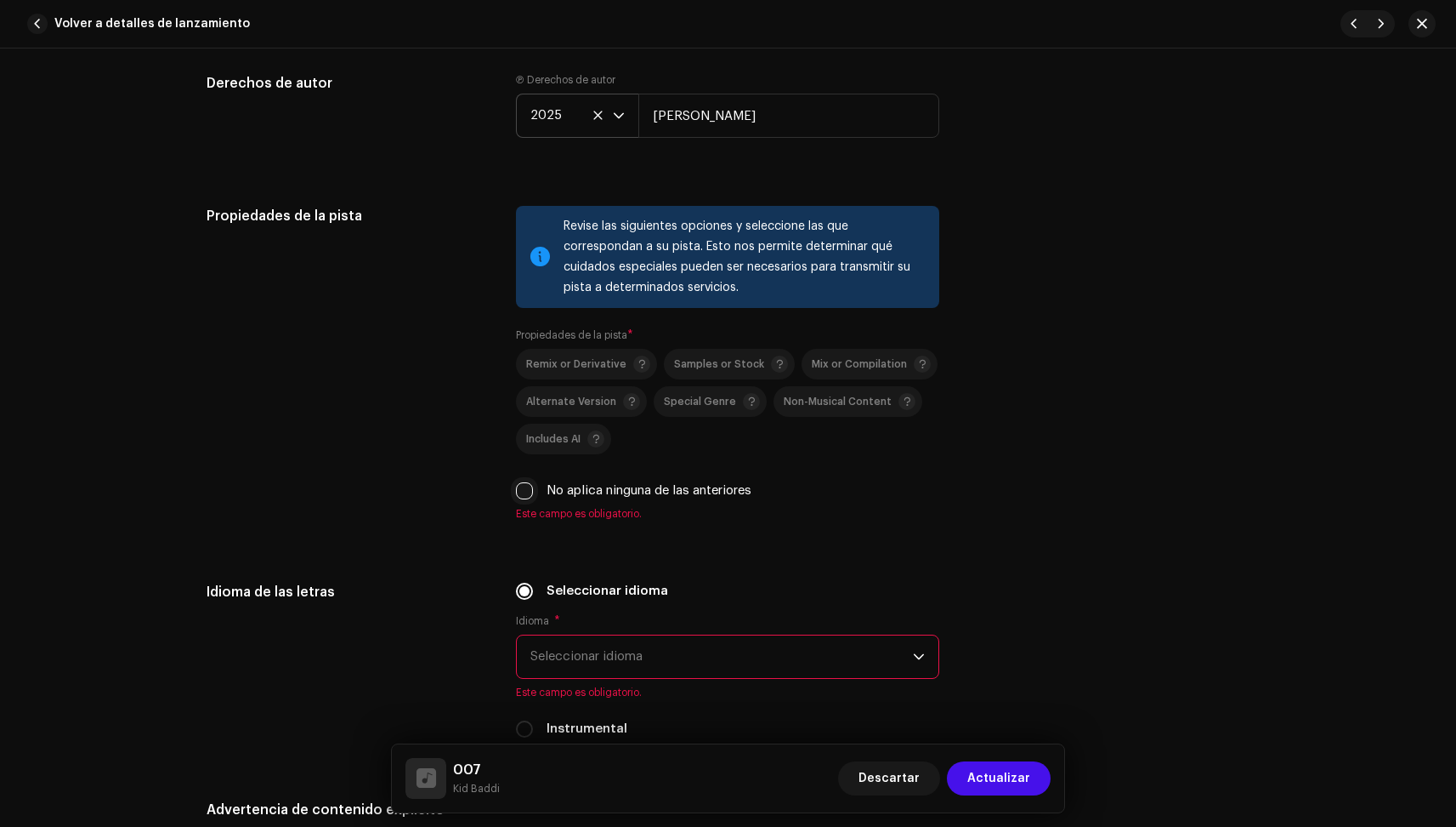
click at [517, 493] on input "No aplica ninguna de las anteriores" at bounding box center [524, 491] width 17 height 17
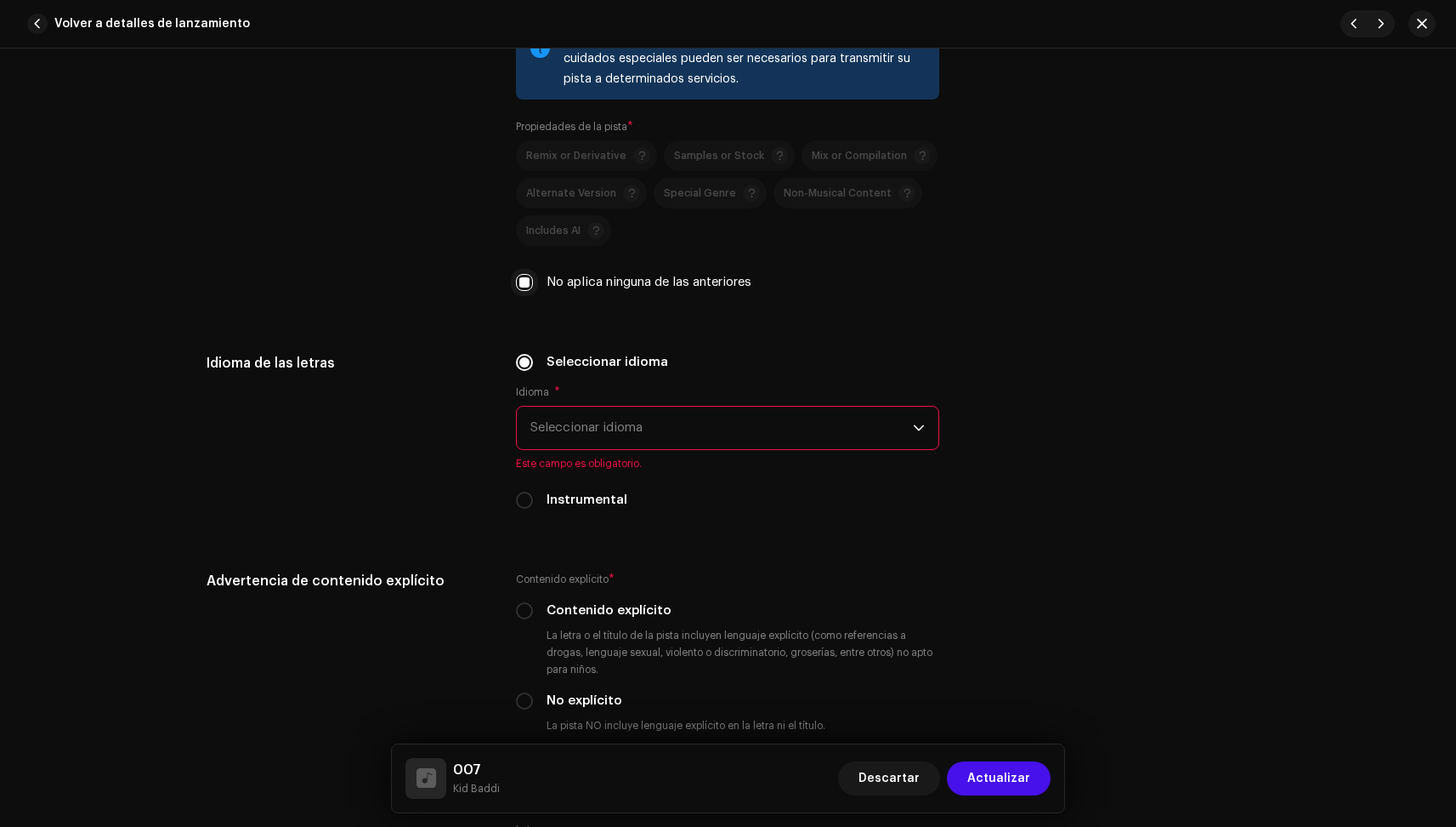
scroll to position [2506, 0]
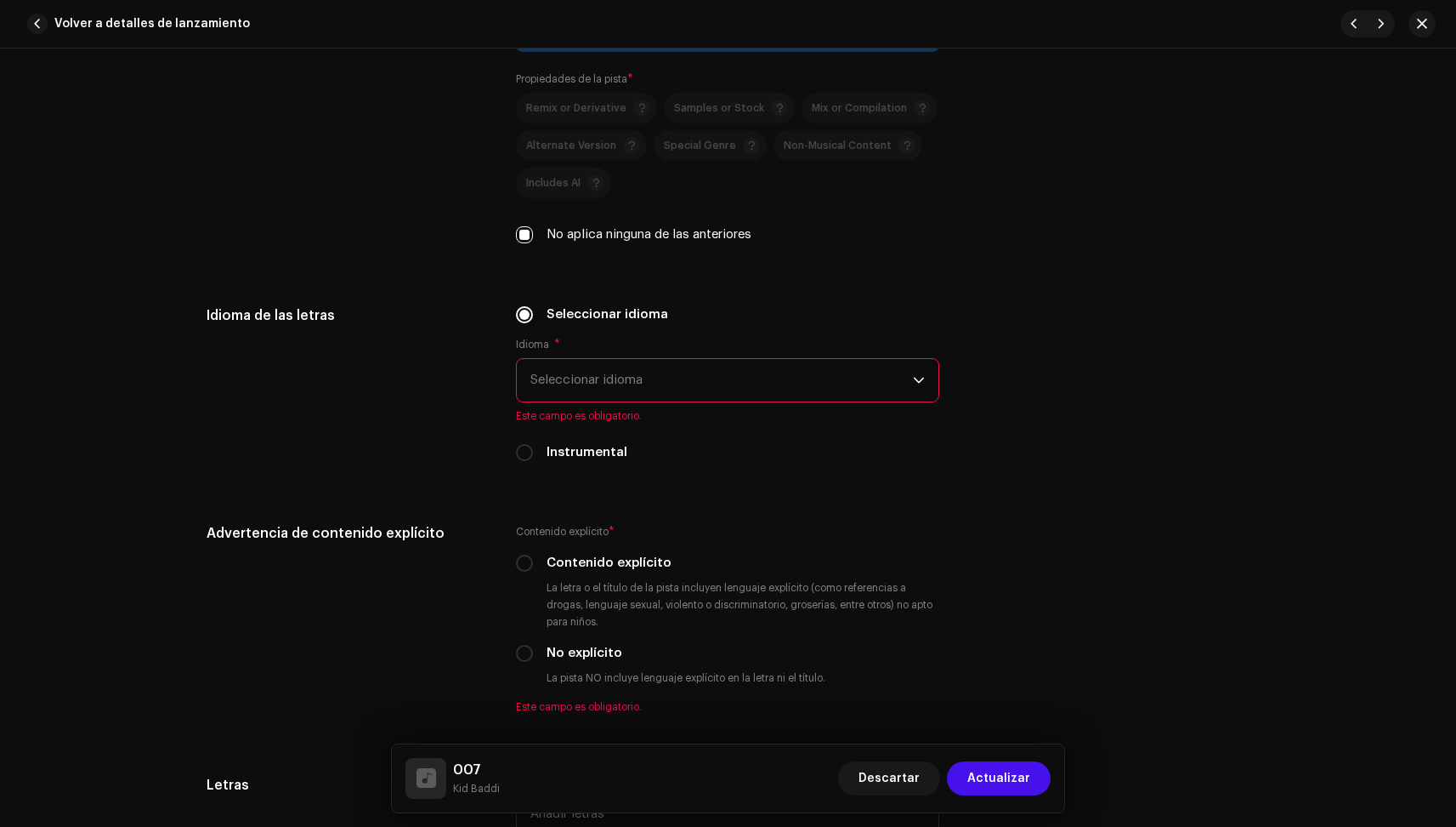
click at [591, 378] on span "Seleccionar idioma" at bounding box center [721, 380] width 382 height 43
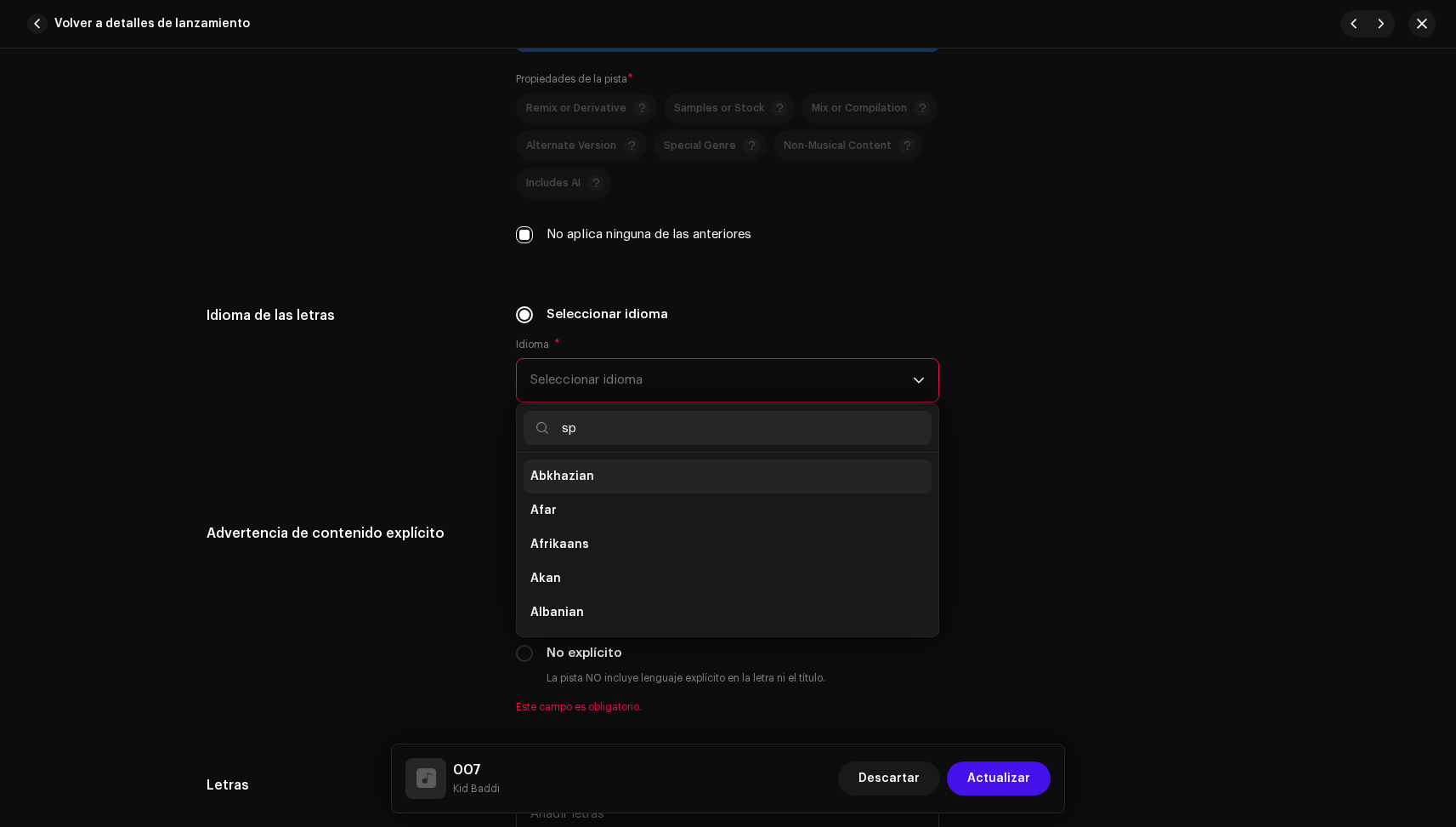
scroll to position [0, 0]
click at [570, 481] on span "Spanish" at bounding box center [554, 476] width 48 height 17
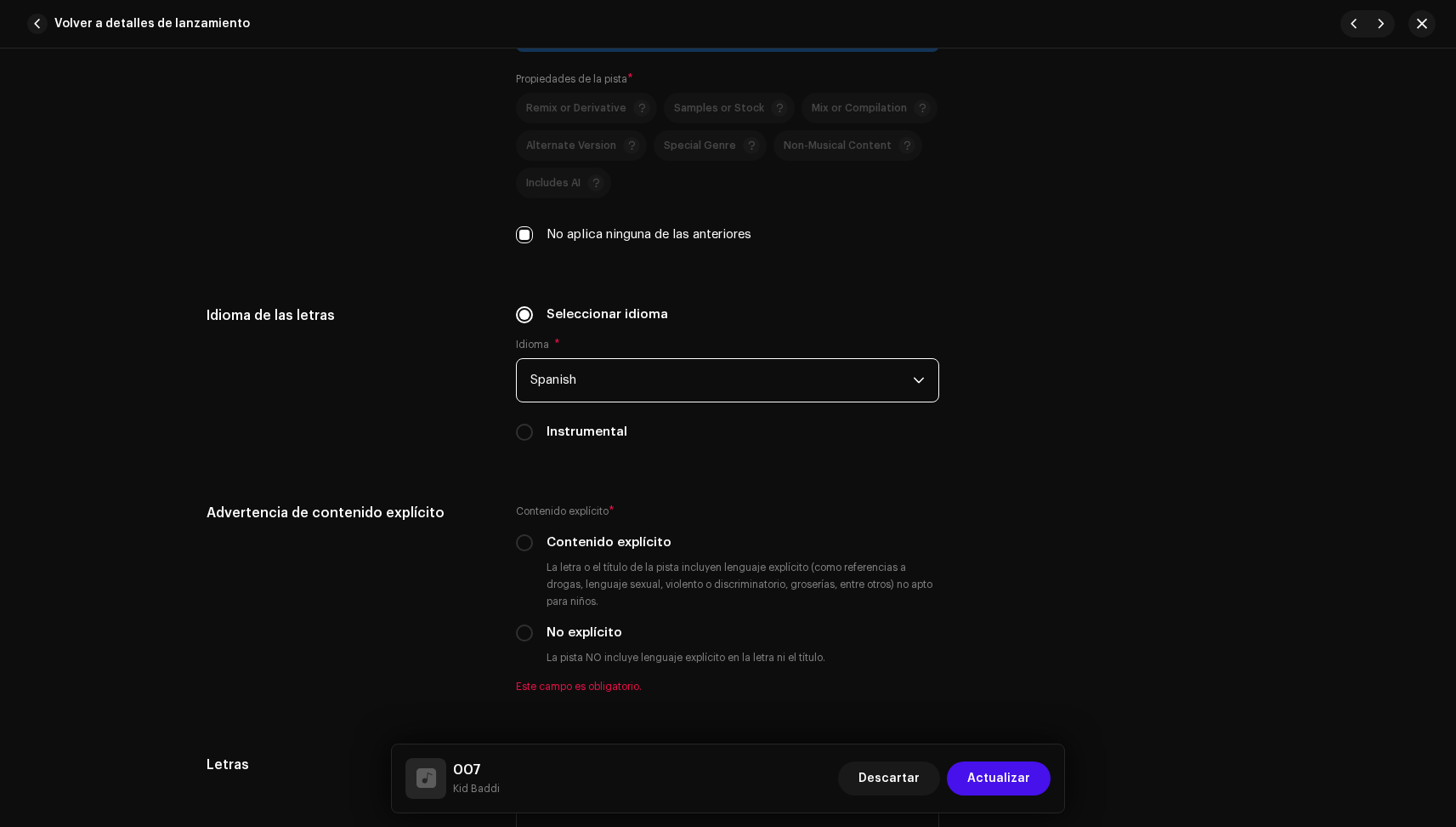
scroll to position [2730, 0]
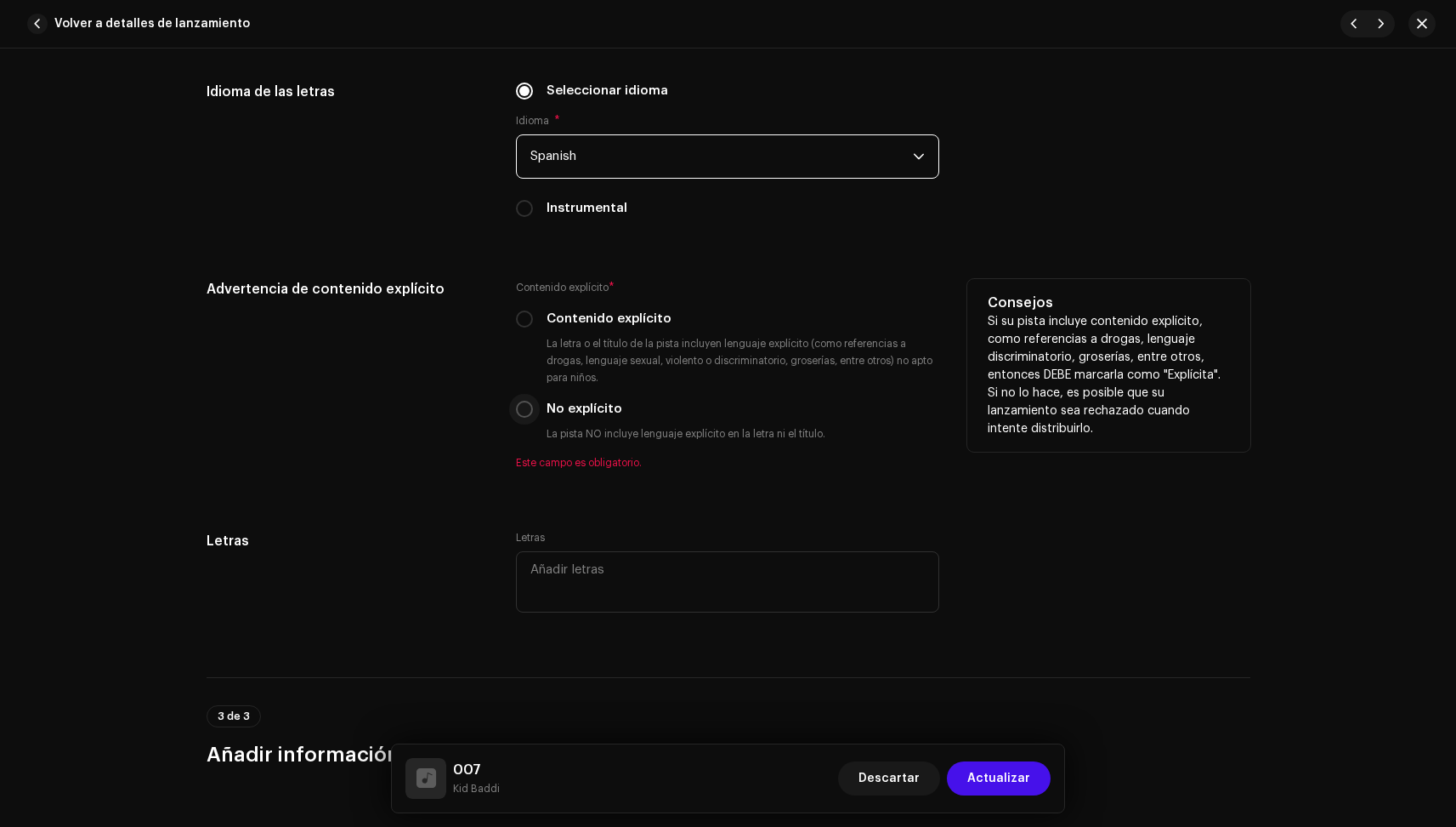
click at [516, 410] on input "No explícito" at bounding box center [524, 409] width 17 height 17
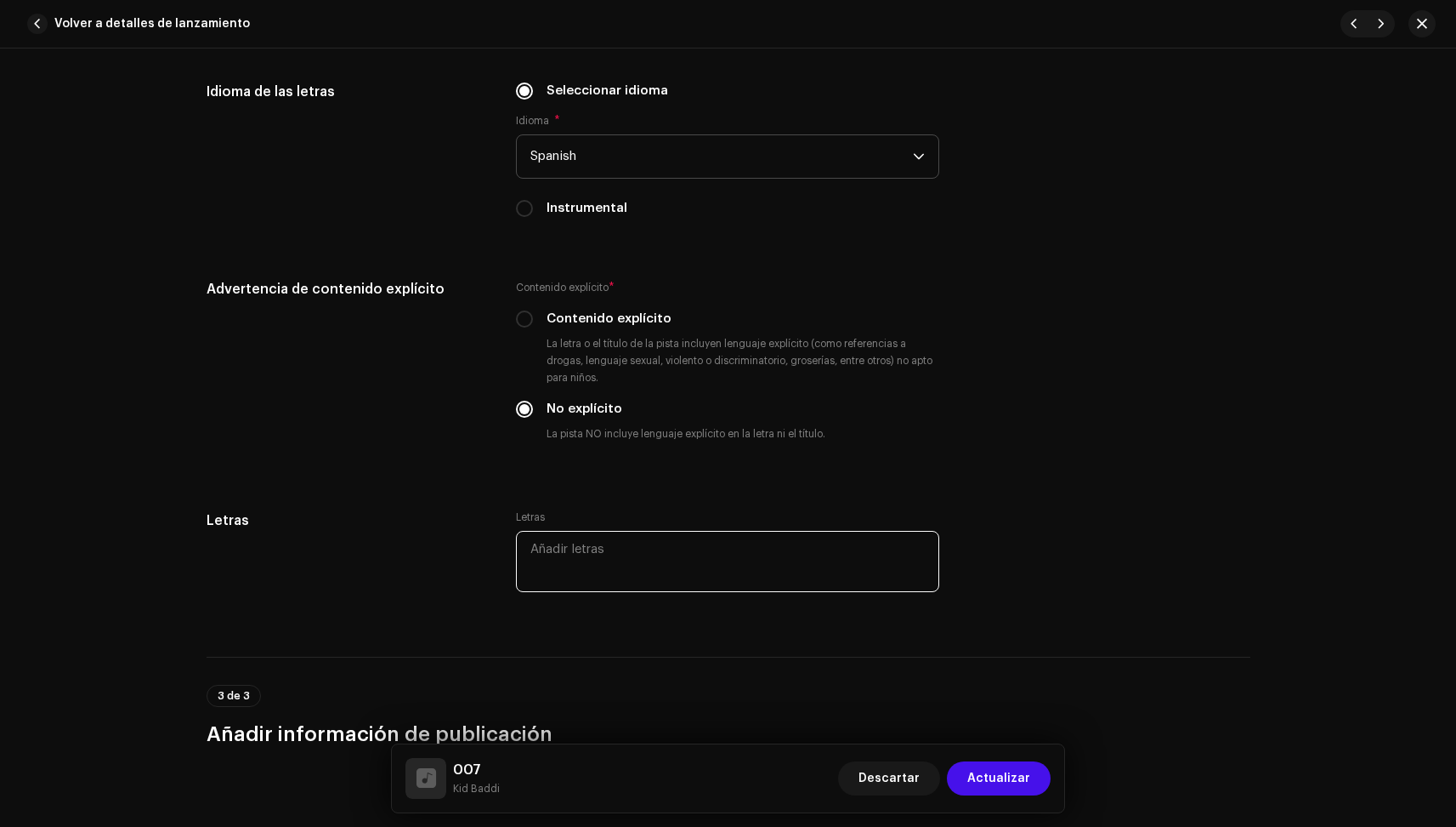
click at [577, 570] on textarea at bounding box center [728, 561] width 423 height 61
paste textarea "ES75E2510477"
click at [569, 571] on textarea at bounding box center [728, 561] width 423 height 61
paste textarea "Lorem ipsumd sit ametc ad elitsed Doeius temporinc ut la etdol ma al enim Admi …"
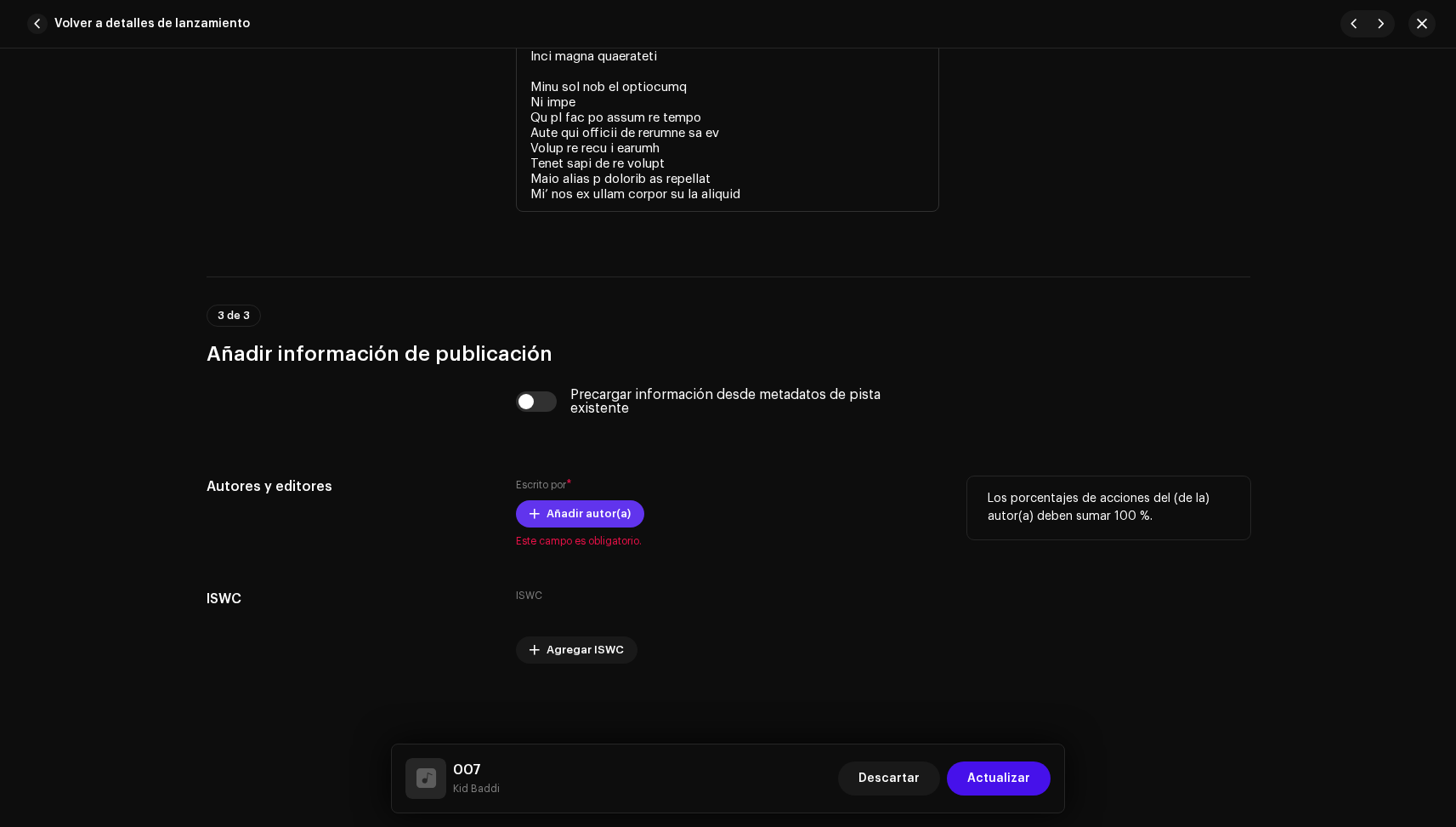
click at [565, 513] on span "Añadir autor(a)" at bounding box center [589, 513] width 84 height 34
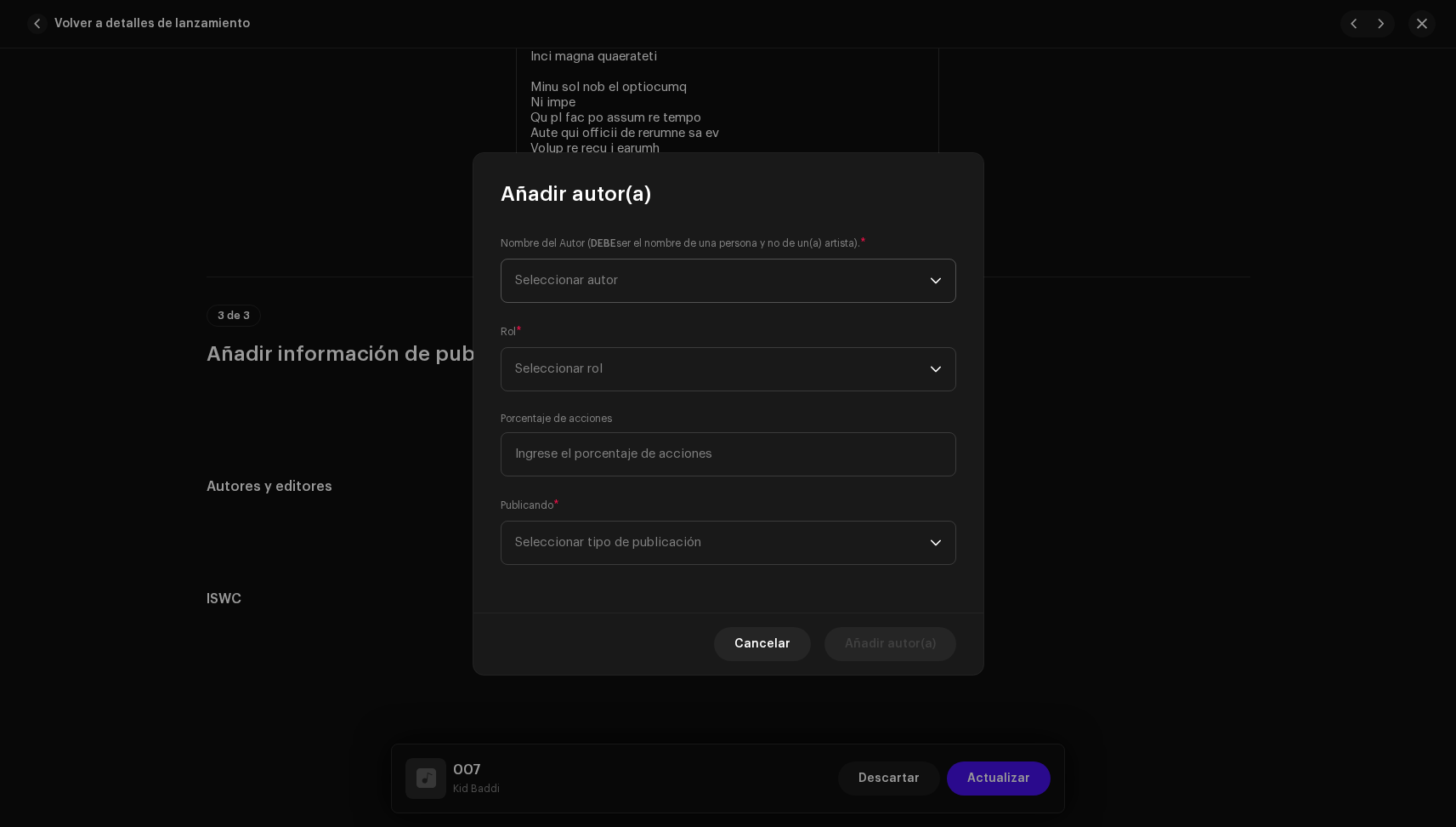
click at [606, 279] on span "Seleccionar autor" at bounding box center [566, 280] width 103 height 13
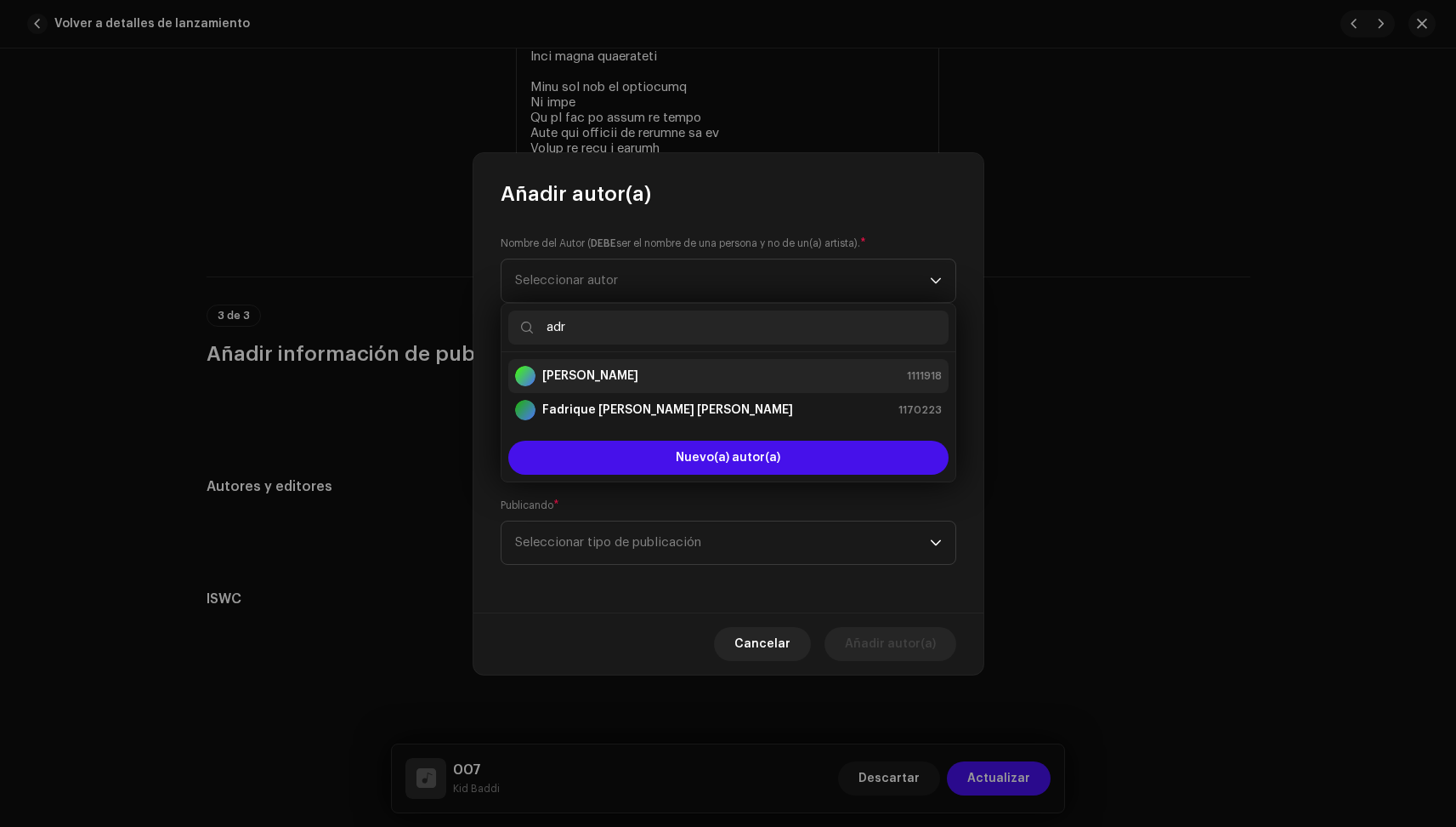
click at [585, 370] on strong "[PERSON_NAME]" at bounding box center [590, 375] width 96 height 17
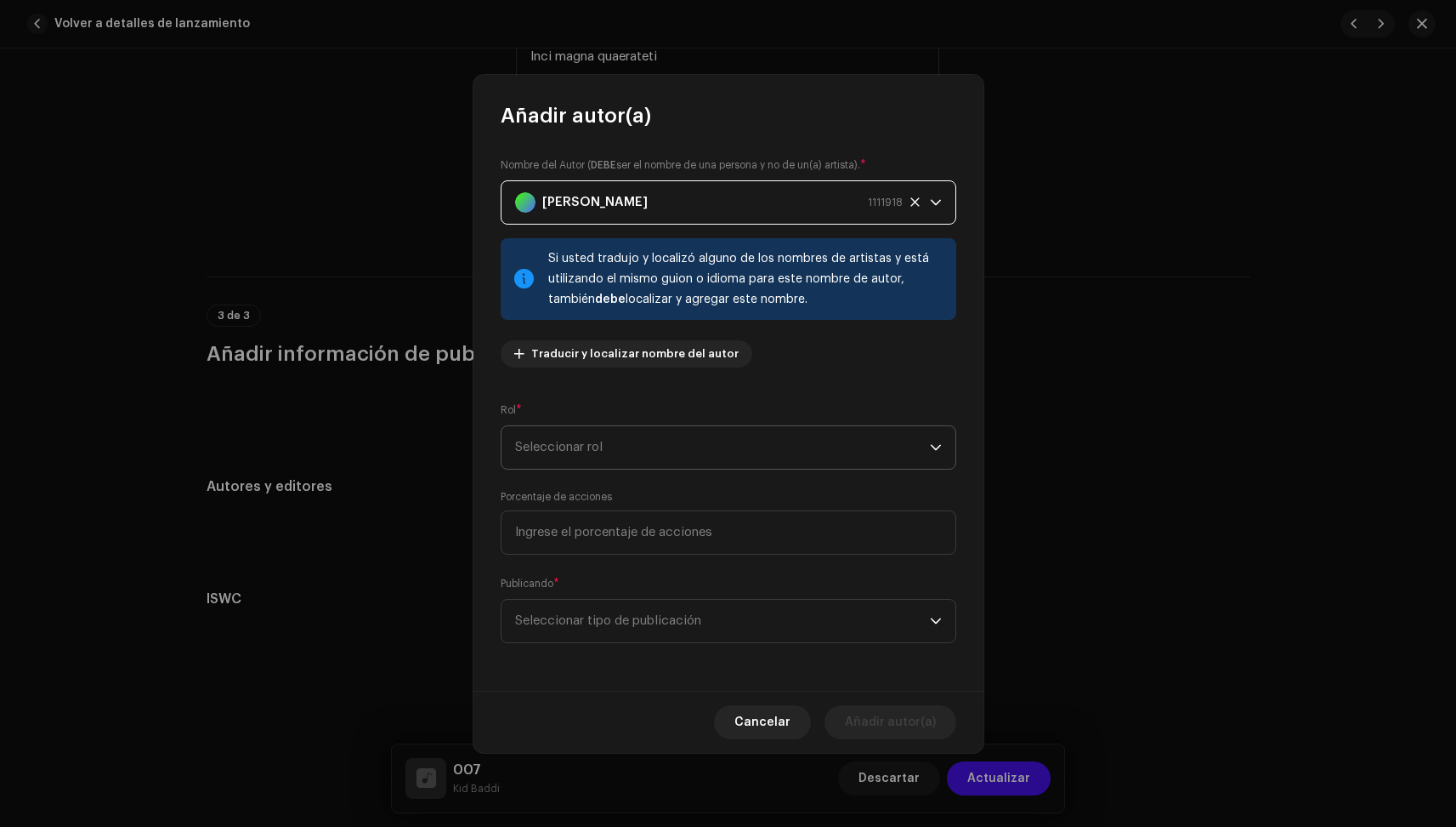
click at [580, 437] on span "Seleccionar rol" at bounding box center [722, 447] width 415 height 43
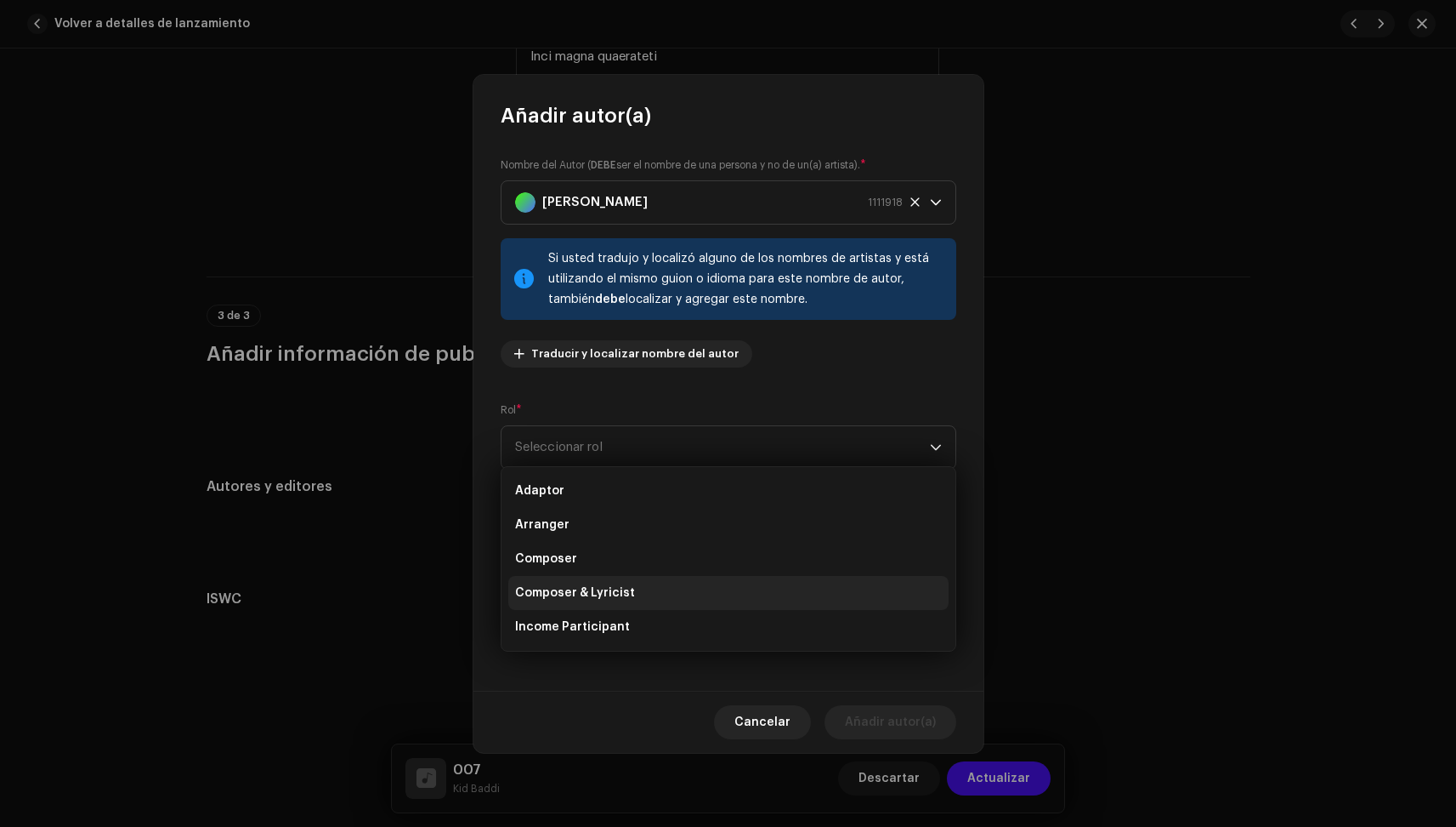
click at [590, 595] on span "Composer & Lyricist" at bounding box center [575, 593] width 120 height 17
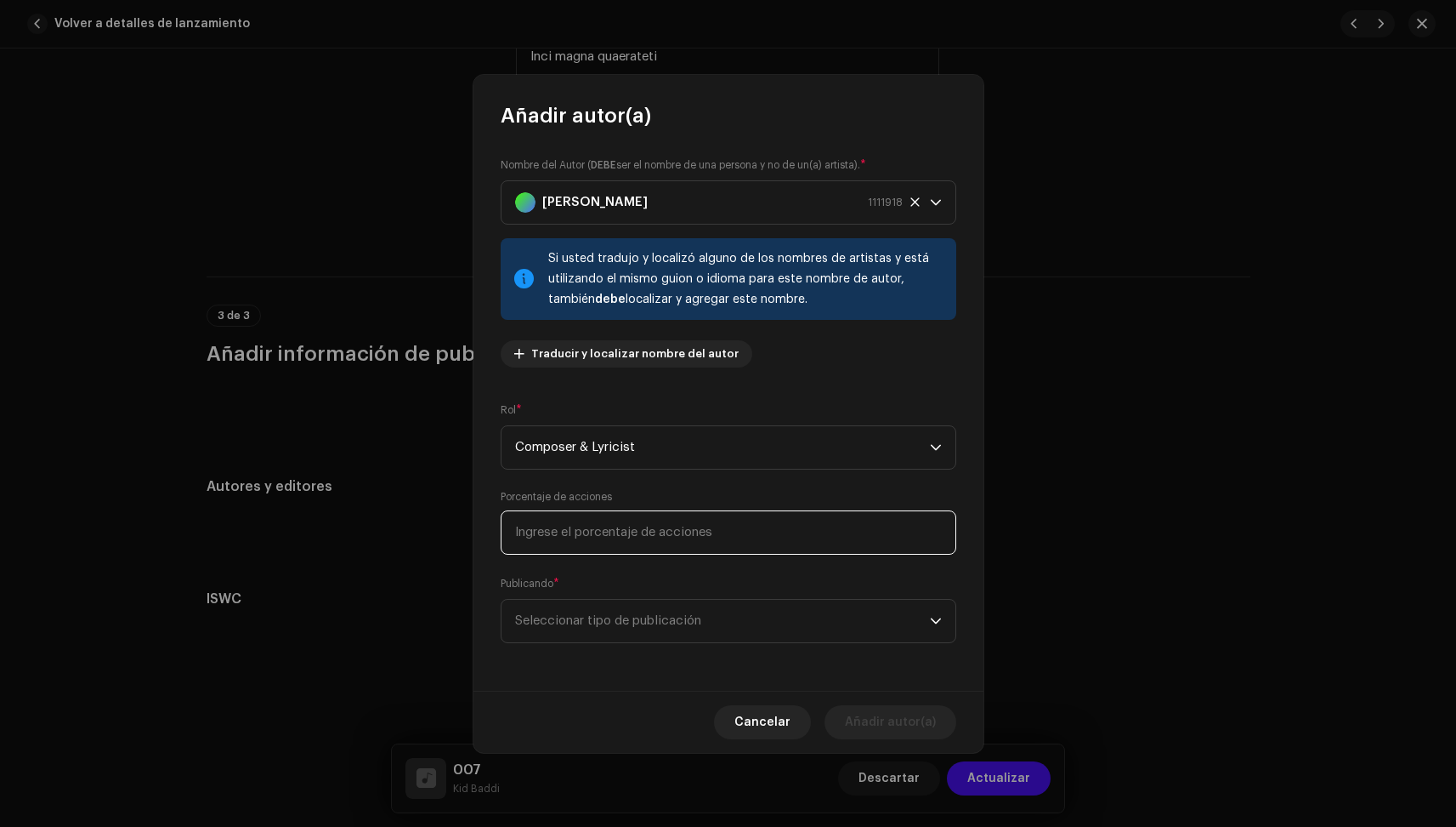
click at [636, 520] on input at bounding box center [728, 533] width 456 height 45
click at [625, 618] on span "Seleccionar tipo de publicación" at bounding box center [722, 621] width 415 height 43
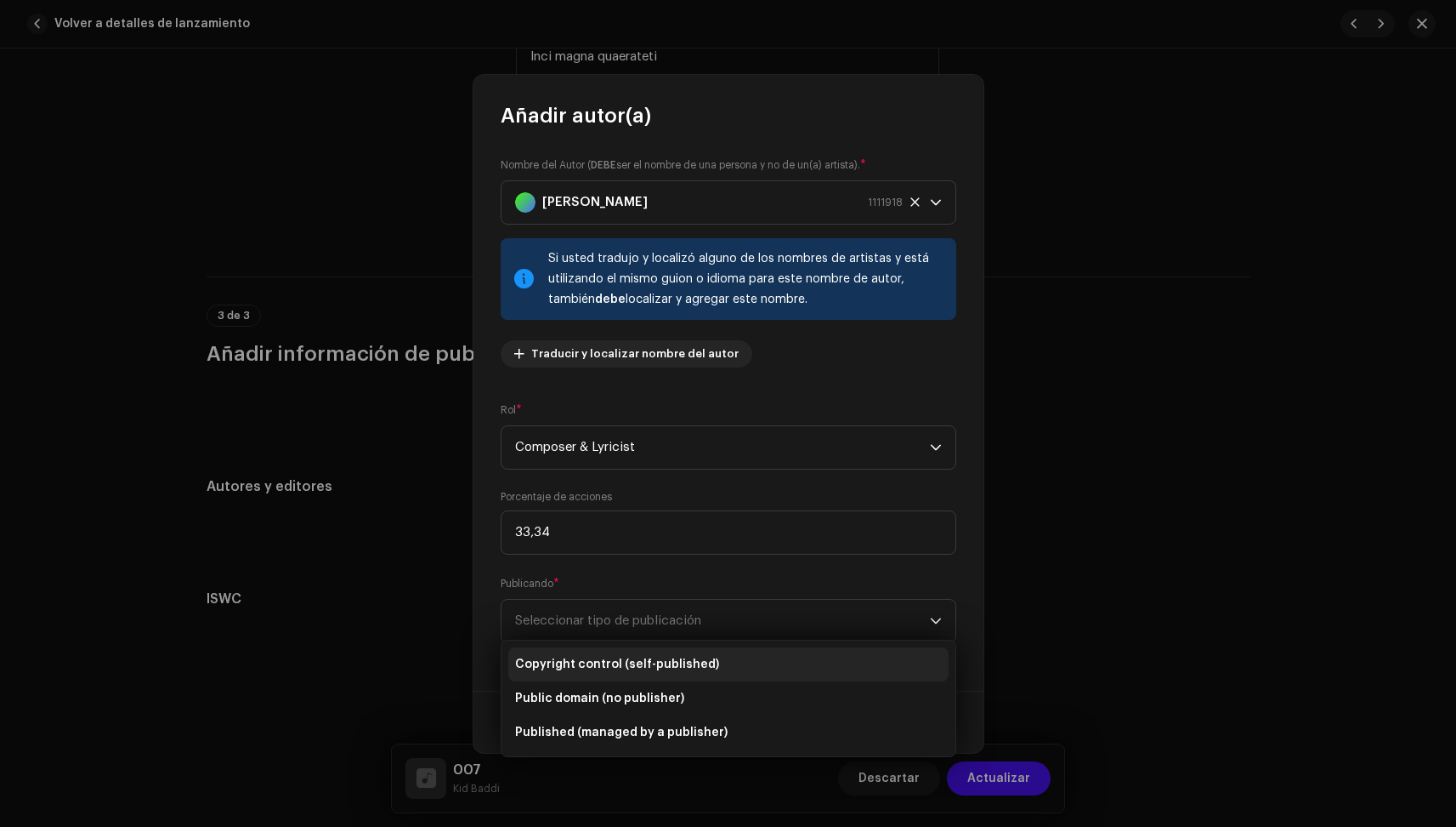
click at [604, 671] on span "Copyright control (self-published)" at bounding box center [617, 664] width 204 height 17
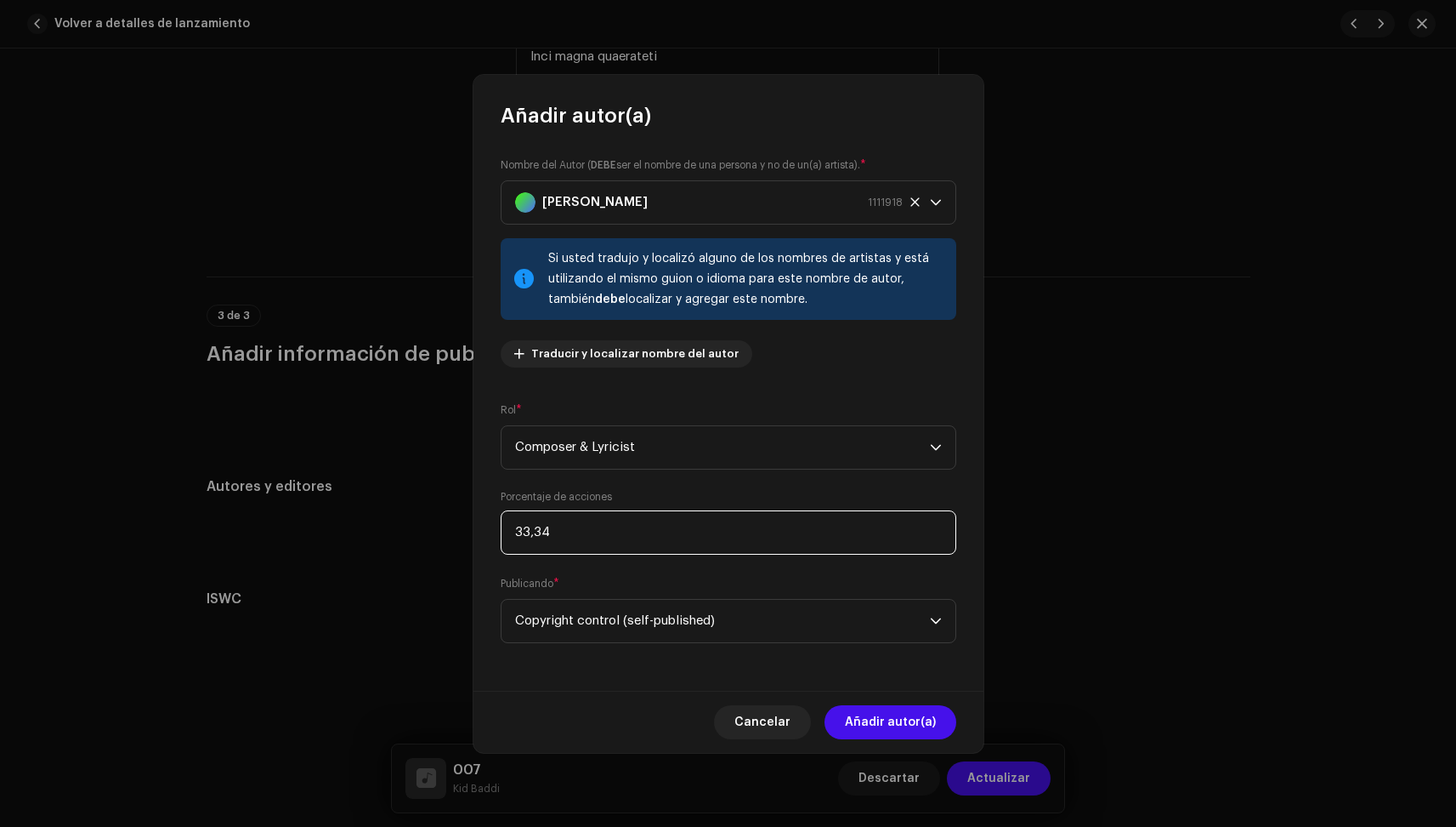
click at [565, 526] on input "33,34" at bounding box center [728, 533] width 456 height 45
click at [884, 717] on span "Añadir autor(a)" at bounding box center [890, 722] width 91 height 34
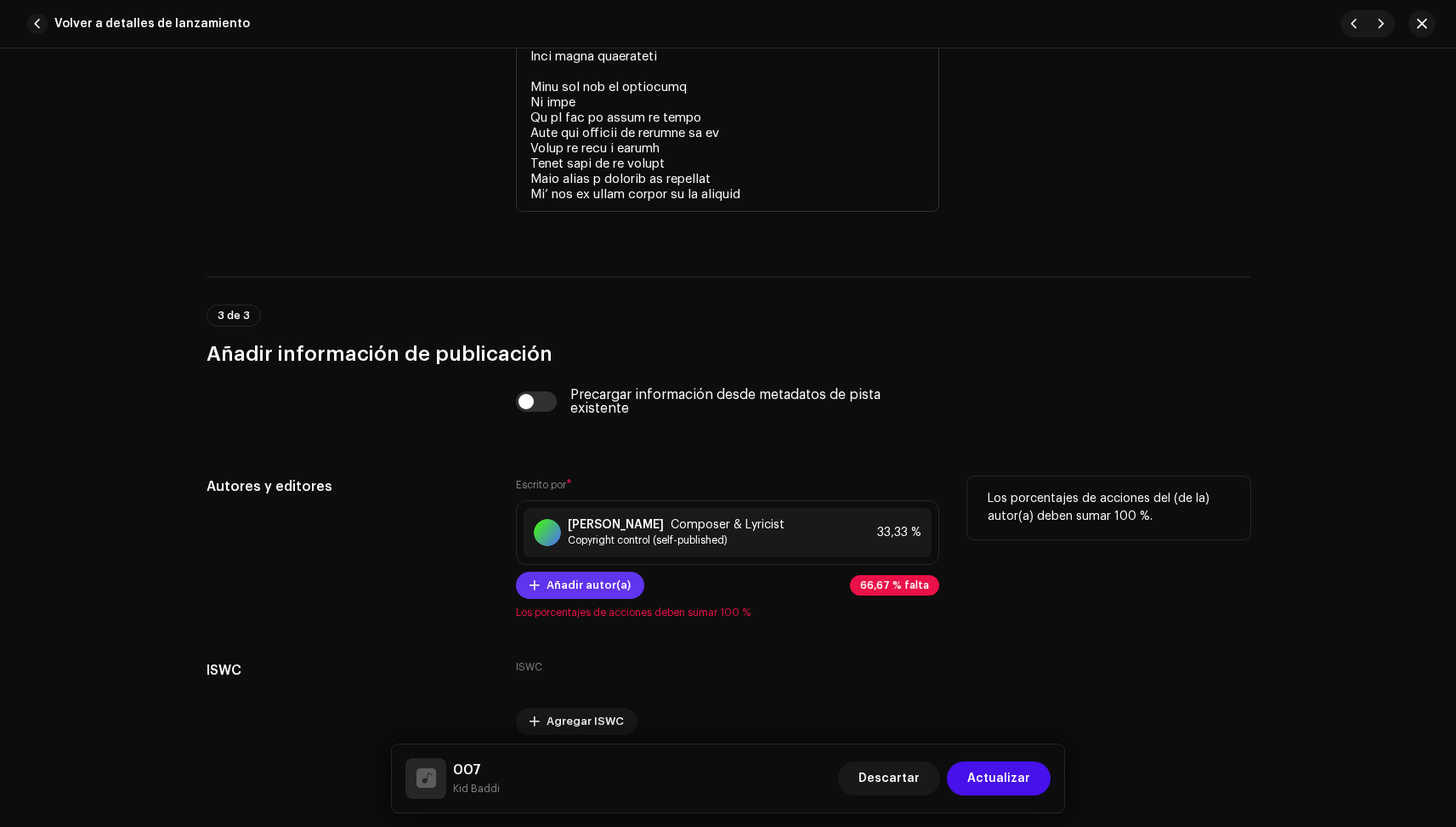
click at [609, 591] on span "Añadir autor(a)" at bounding box center [589, 584] width 84 height 34
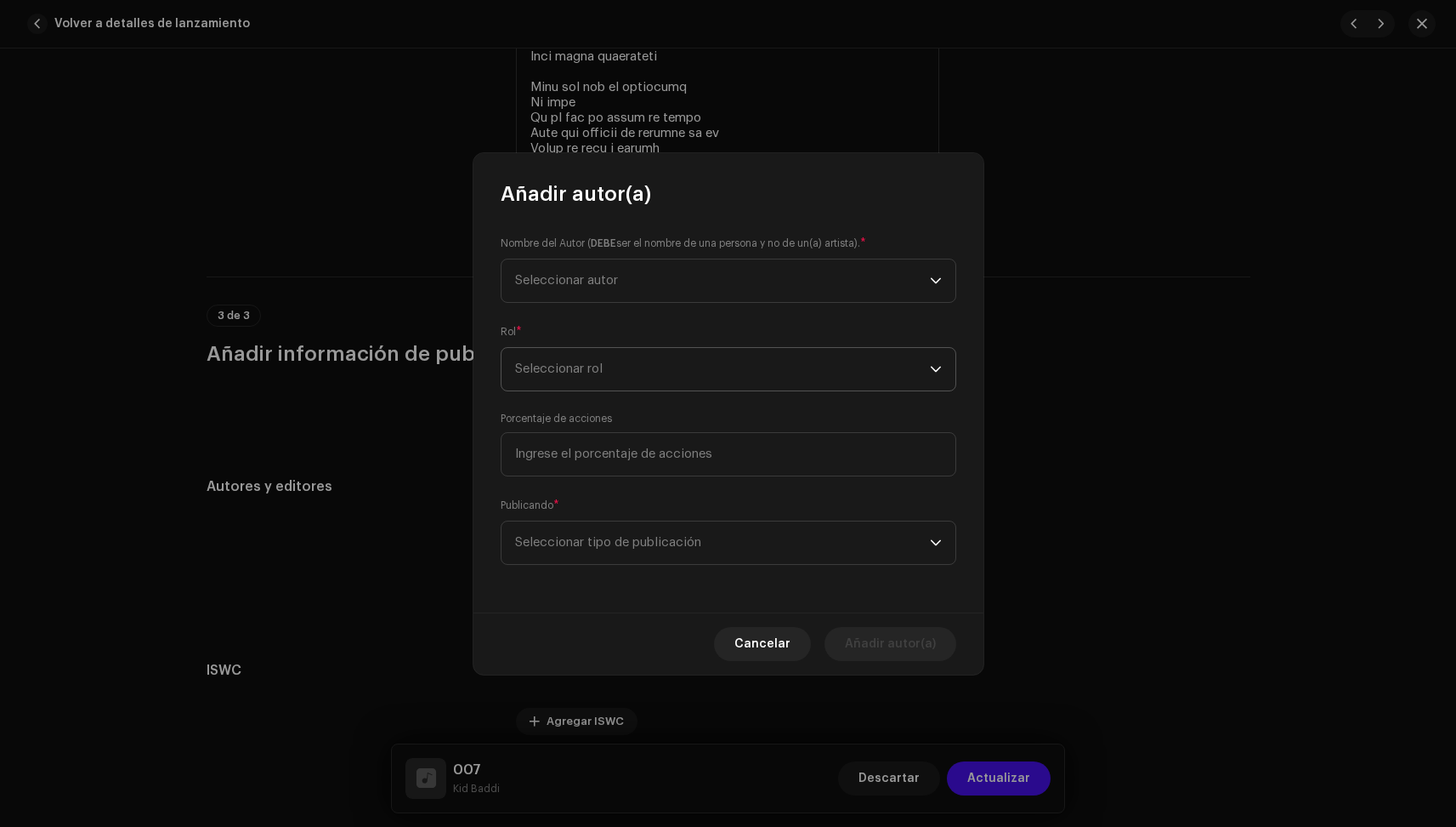
click at [590, 354] on span "Seleccionar rol" at bounding box center [722, 369] width 415 height 43
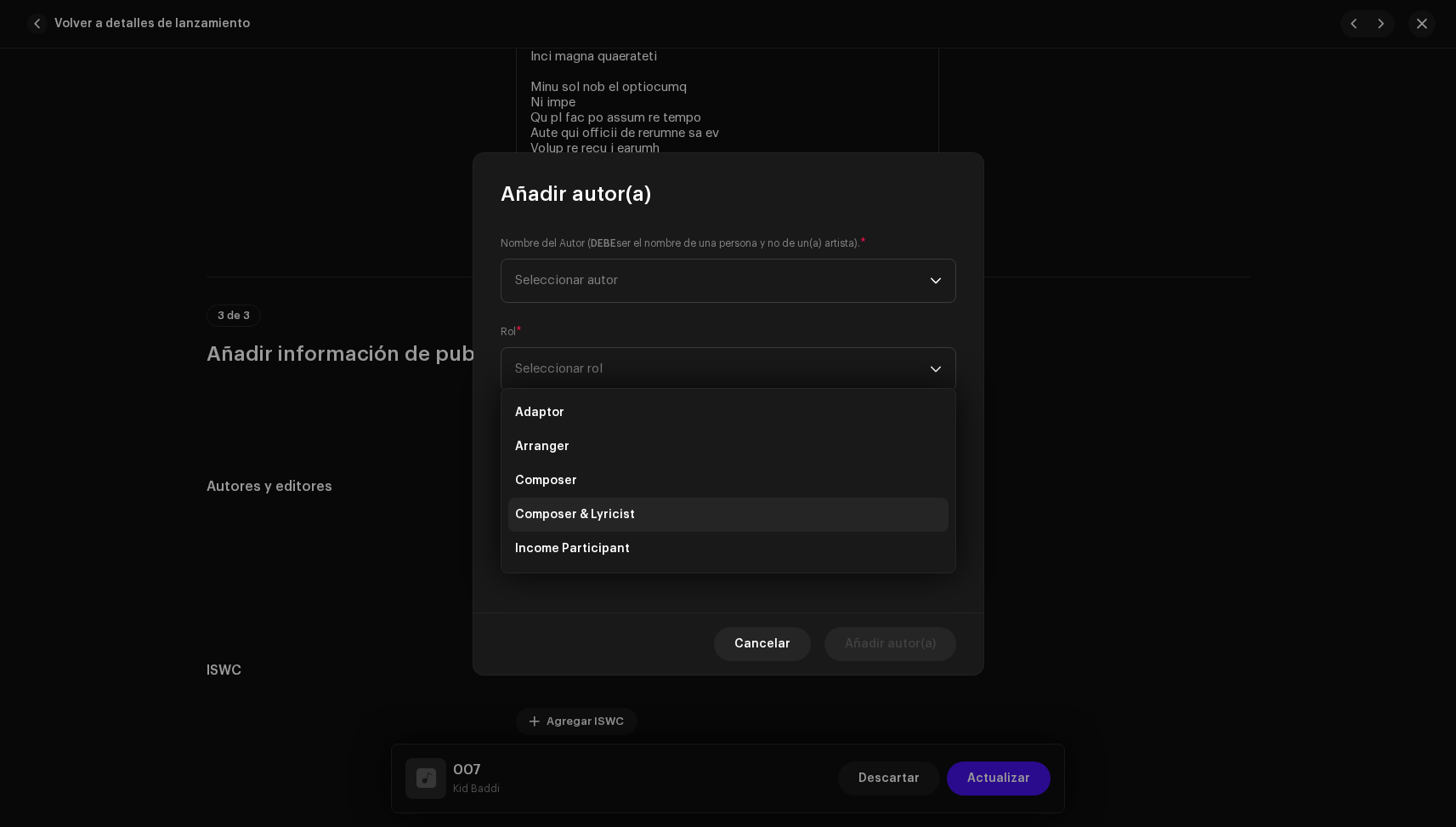
click at [606, 516] on span "Composer & Lyricist" at bounding box center [575, 514] width 120 height 17
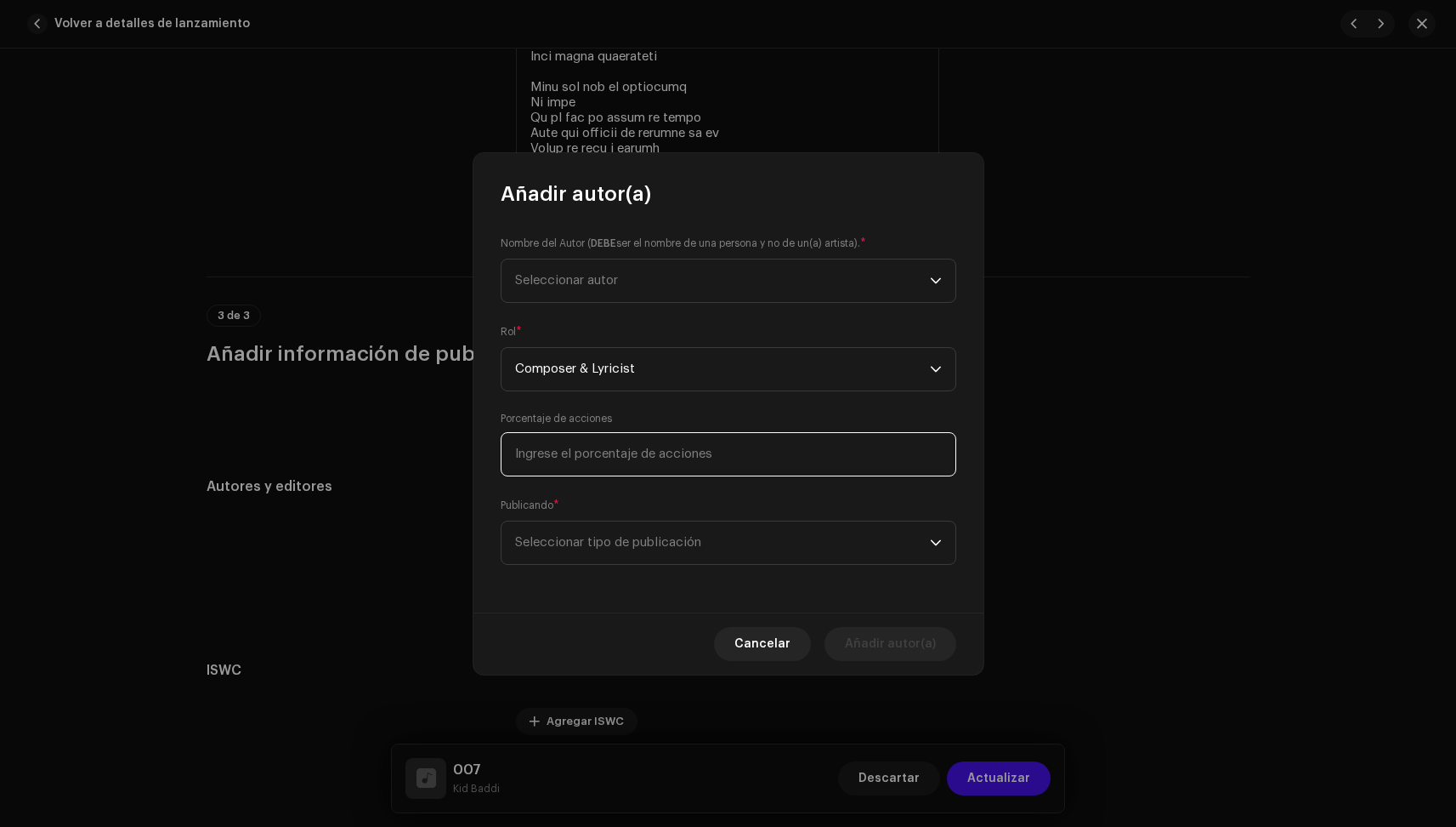
click at [579, 465] on input at bounding box center [728, 453] width 456 height 45
click at [635, 284] on span "Seleccionar autor" at bounding box center [722, 280] width 415 height 43
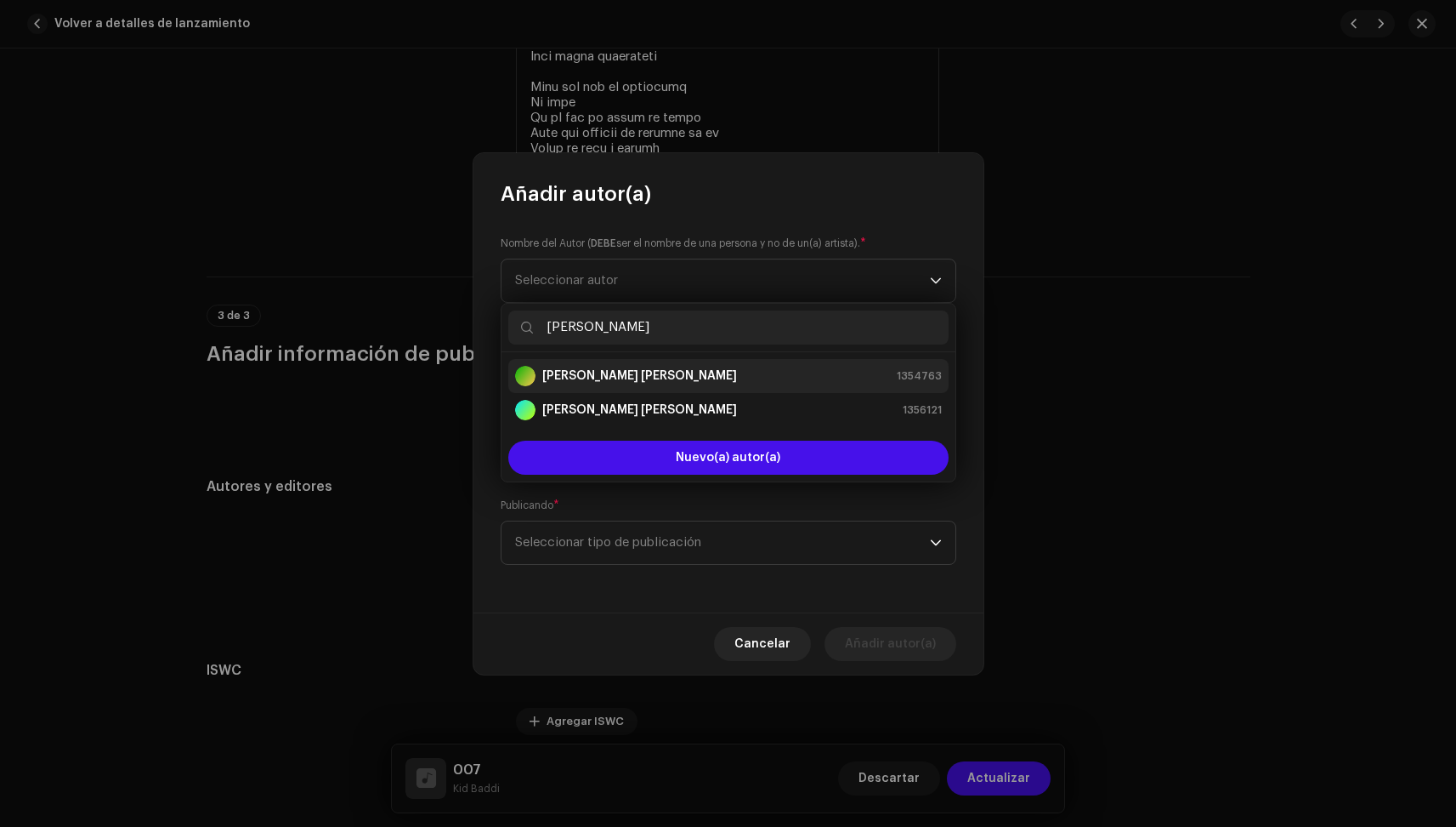
drag, startPoint x: 580, startPoint y: 354, endPoint x: 703, endPoint y: 374, distance: 124.6
click at [703, 374] on div "[PERSON_NAME] [PERSON_NAME] 1354763" at bounding box center [728, 375] width 427 height 20
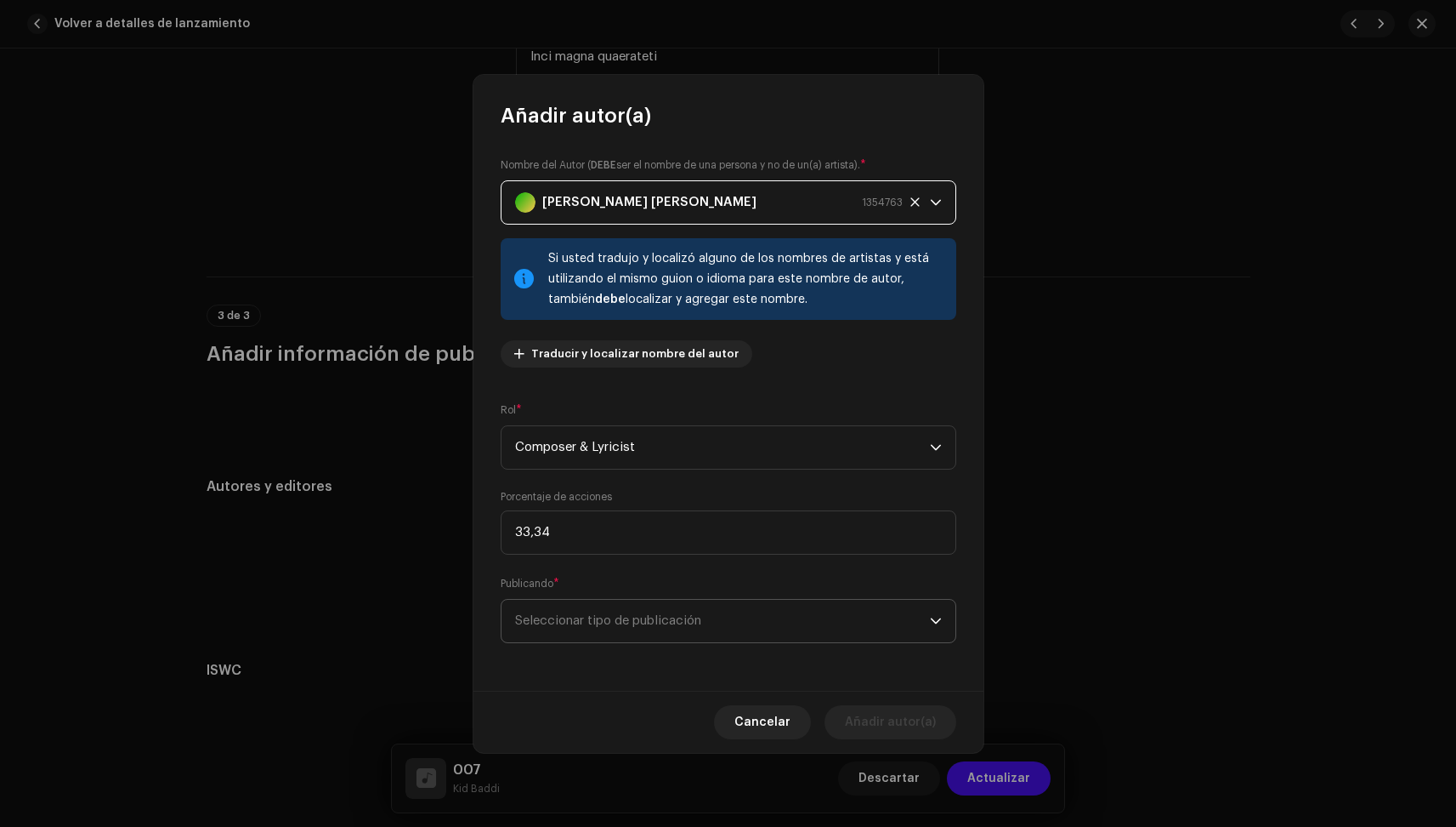
click at [692, 625] on span "Seleccionar tipo de publicación" at bounding box center [722, 621] width 415 height 43
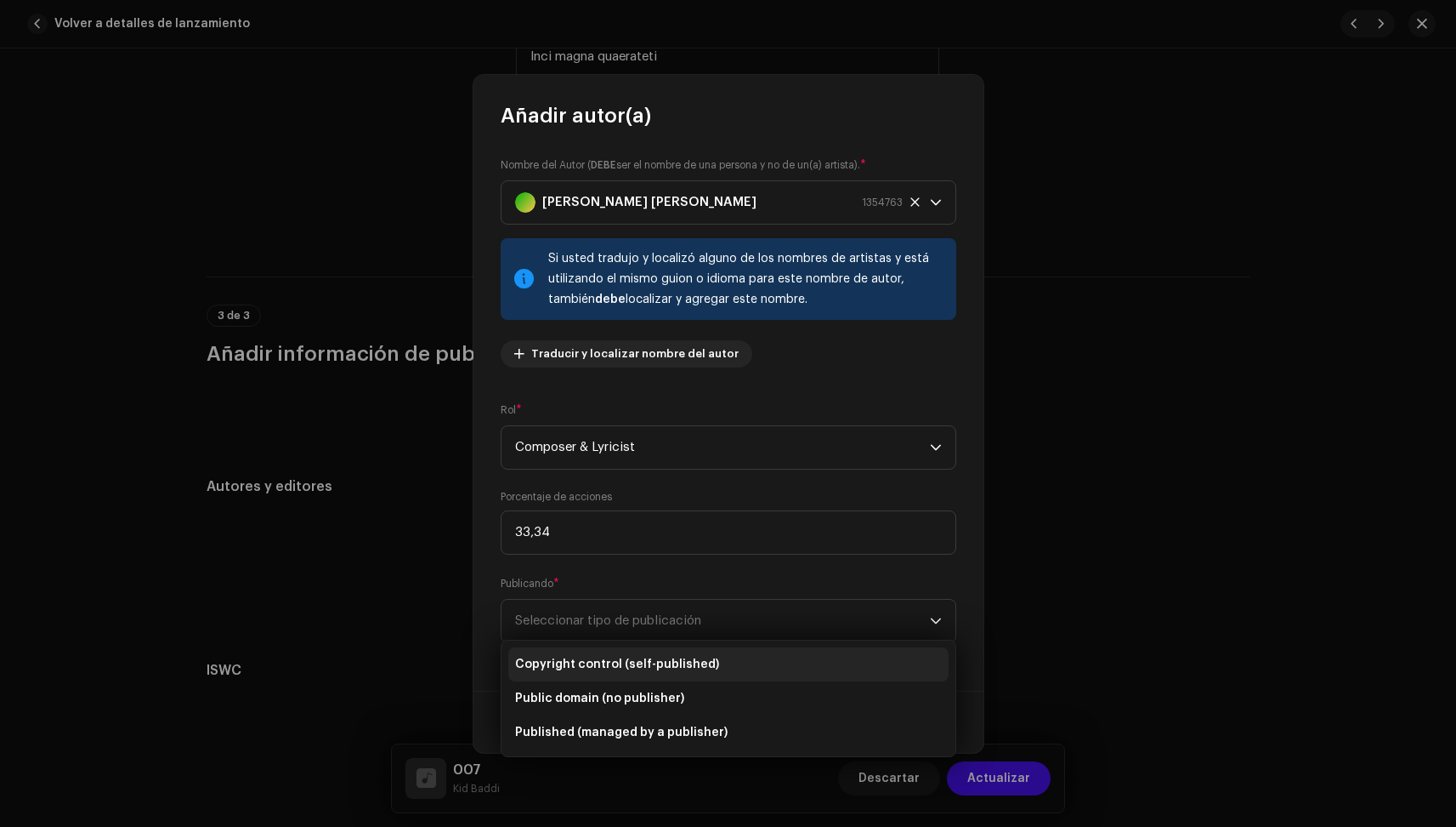
click at [661, 651] on li "Copyright control (self-published)" at bounding box center [728, 663] width 441 height 34
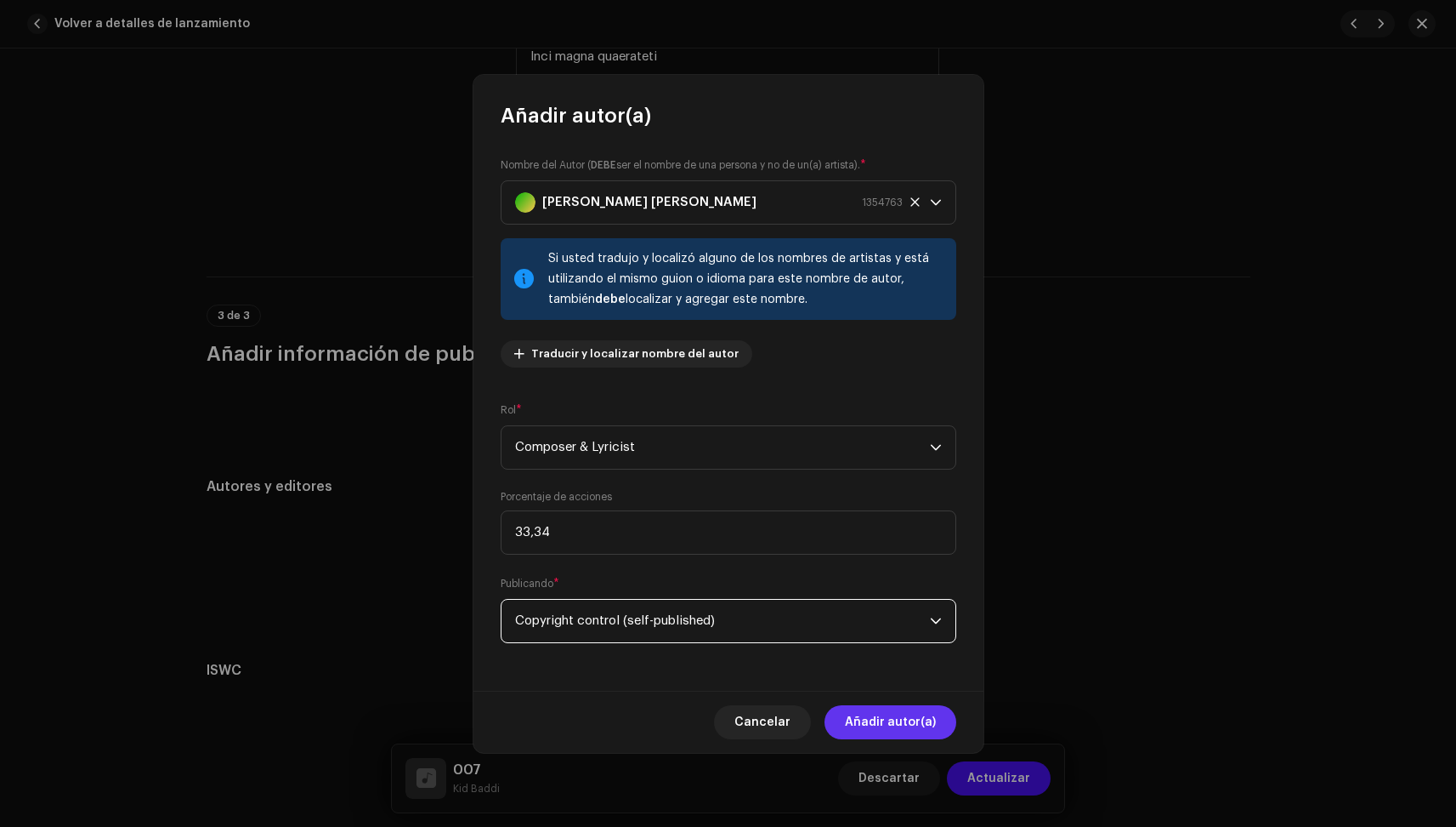
click at [887, 717] on span "Añadir autor(a)" at bounding box center [890, 722] width 91 height 34
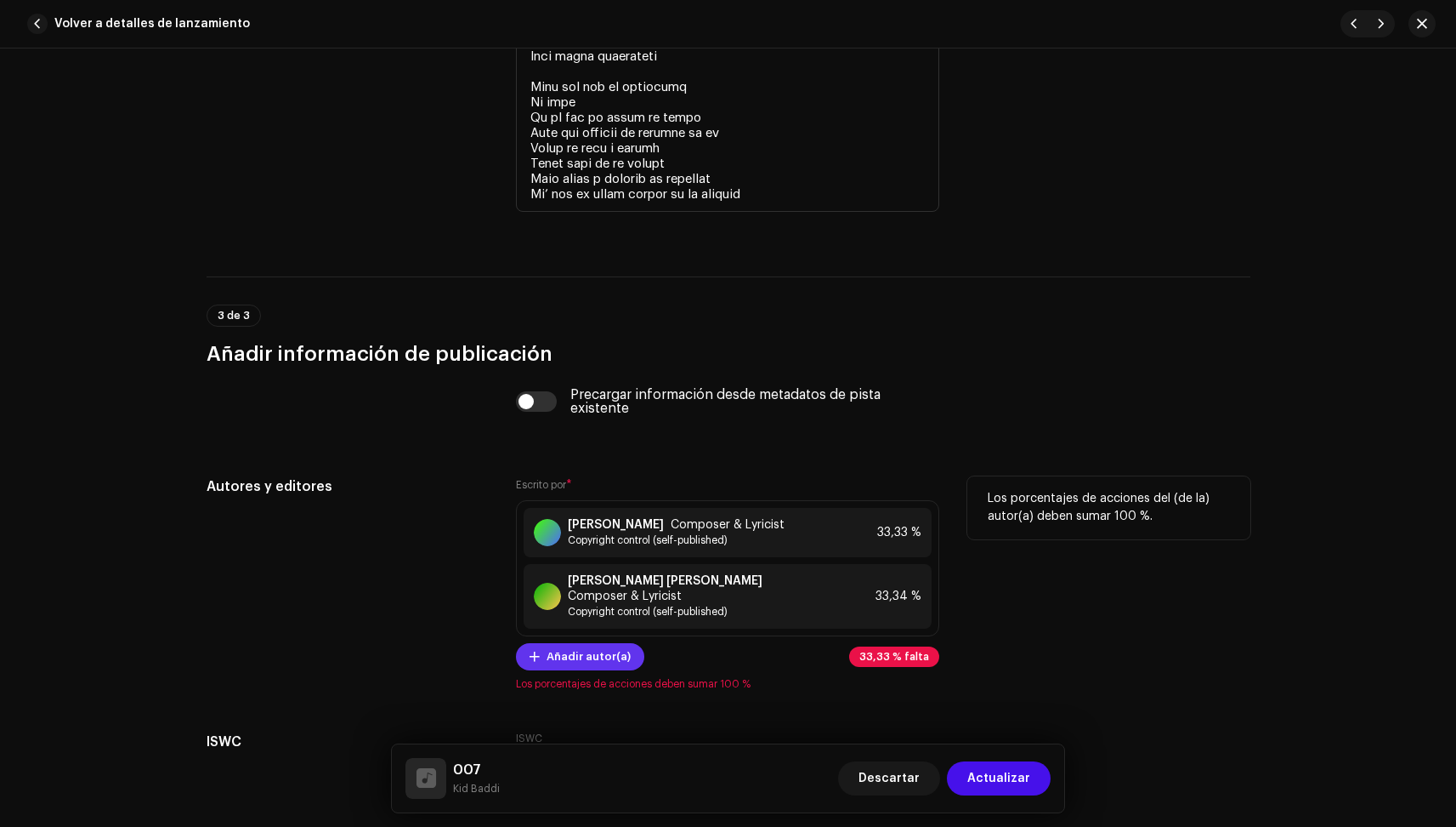
click at [593, 652] on span "Añadir autor(a)" at bounding box center [589, 656] width 84 height 34
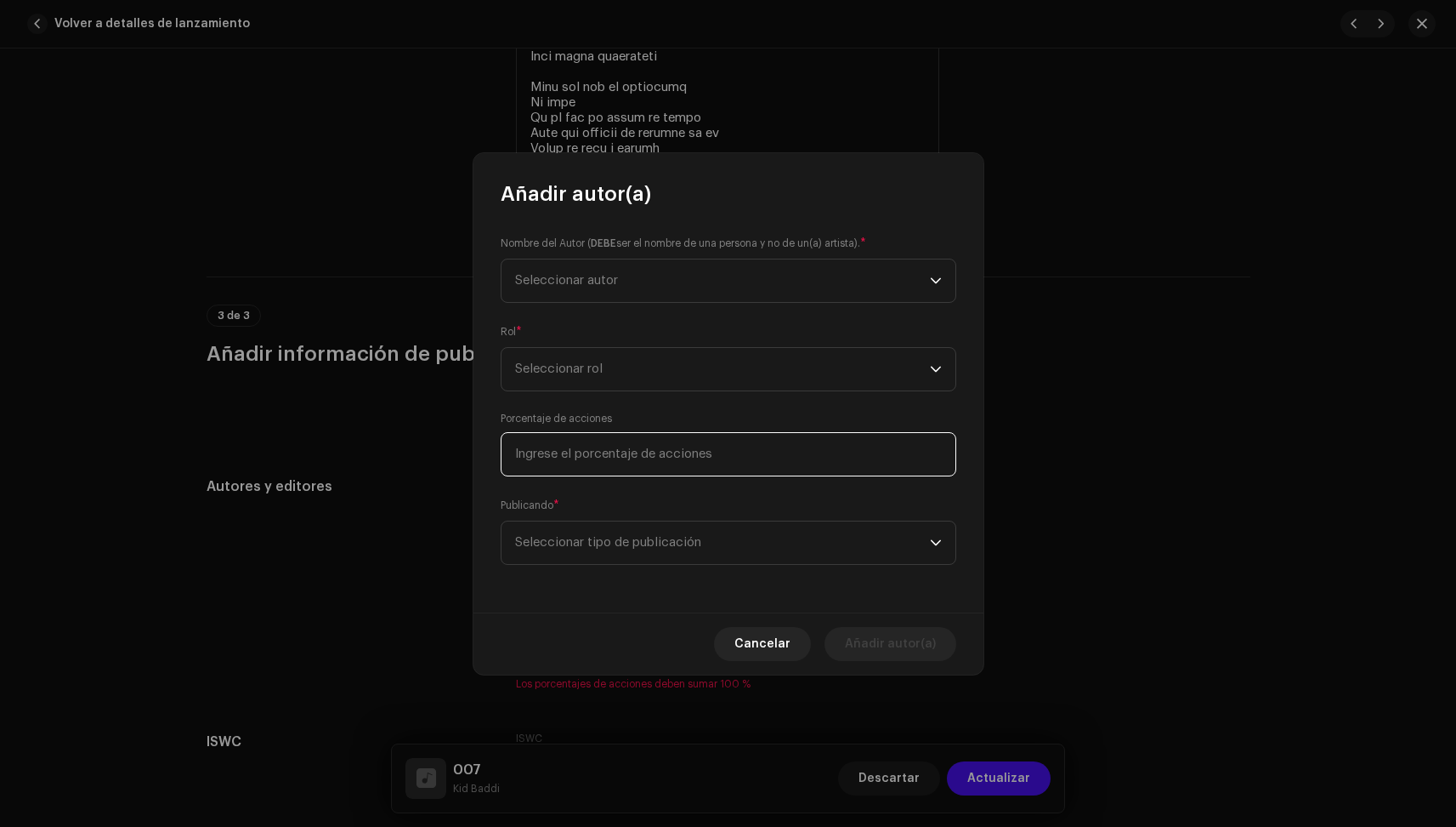
click at [612, 438] on input at bounding box center [728, 453] width 456 height 45
click at [571, 271] on span "Seleccionar autor" at bounding box center [722, 280] width 415 height 43
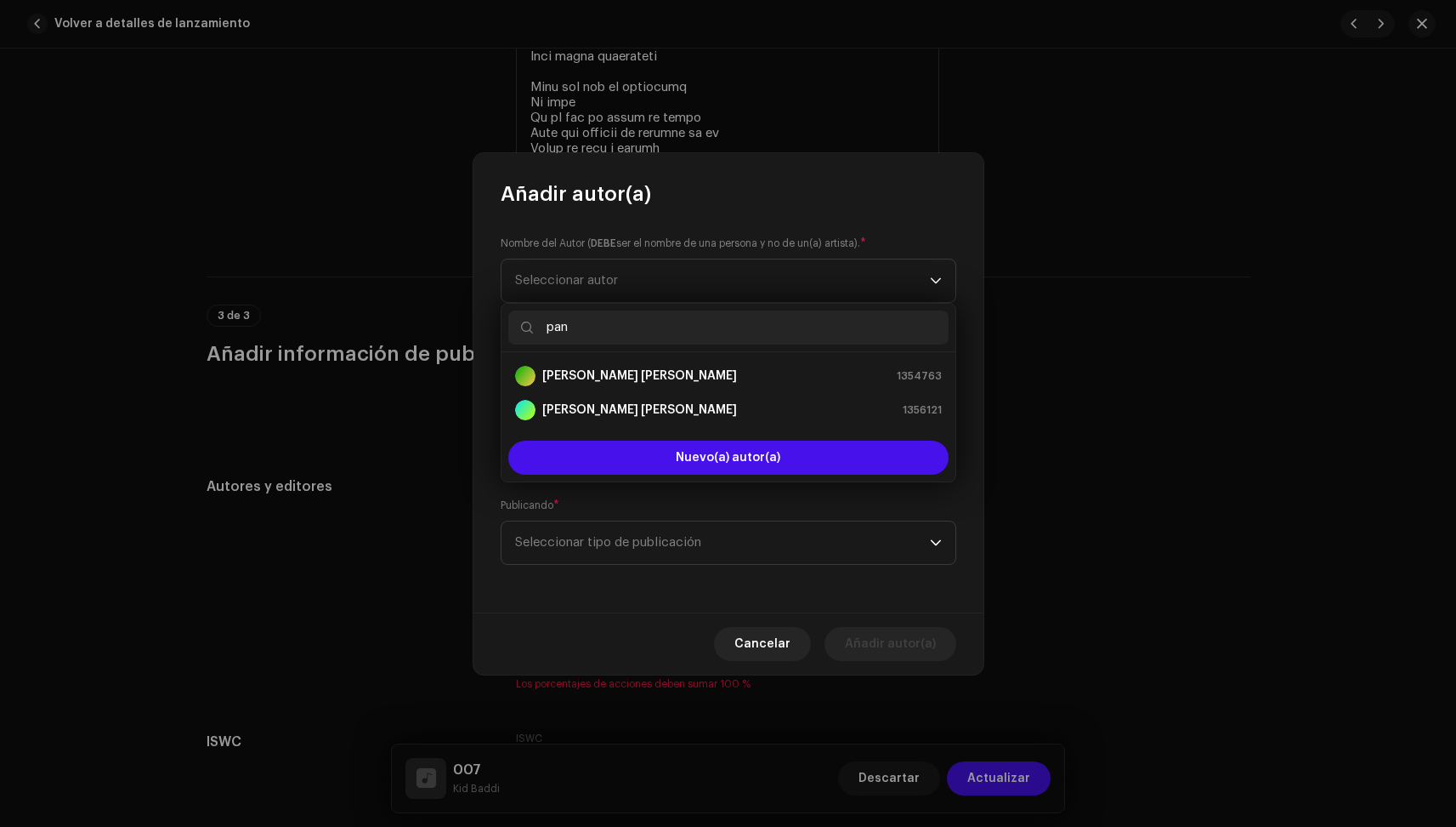
drag, startPoint x: 599, startPoint y: 348, endPoint x: 639, endPoint y: 325, distance: 46.1
click at [639, 325] on input "pan" at bounding box center [728, 327] width 441 height 34
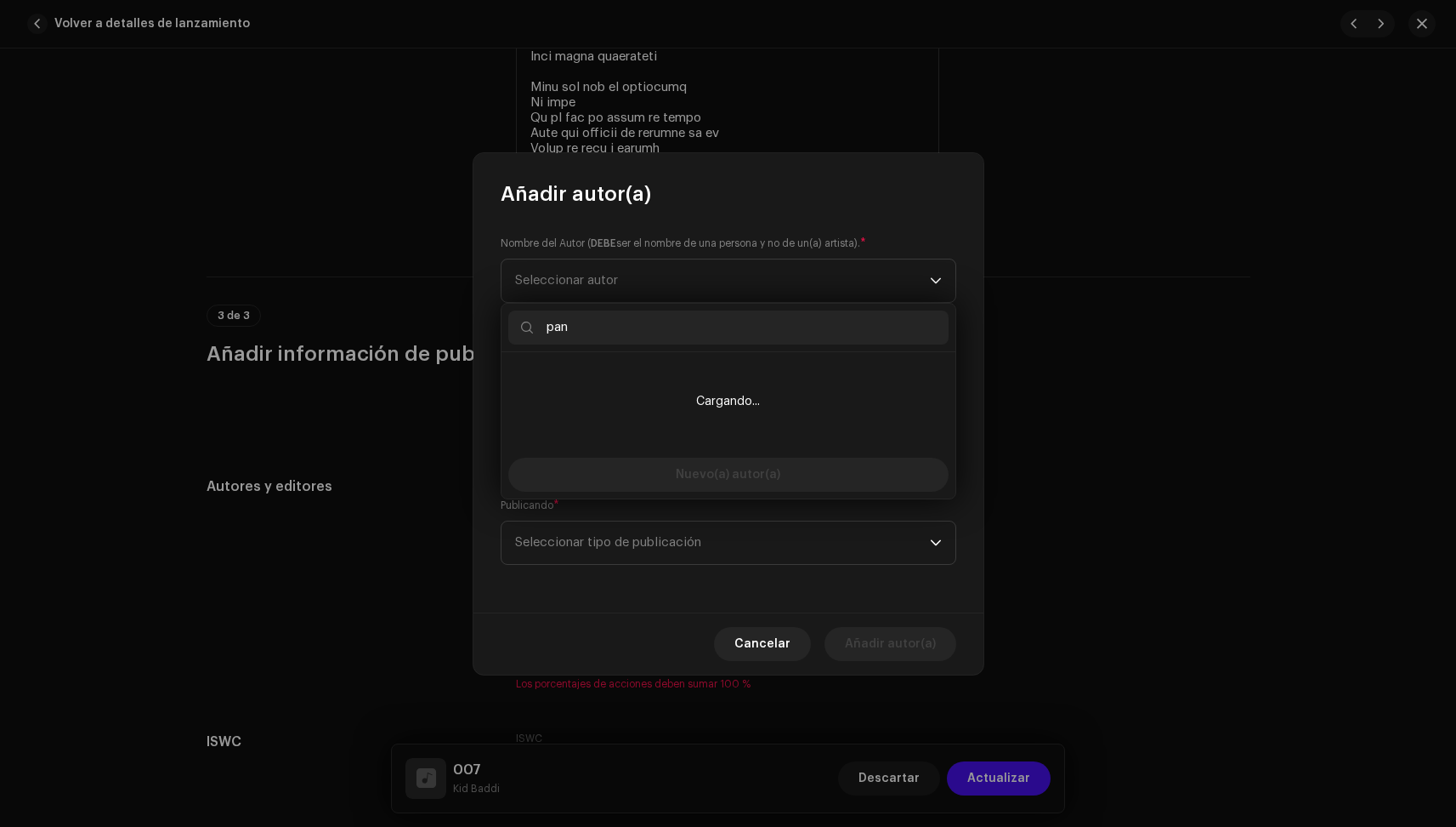
click at [639, 325] on input "pan" at bounding box center [728, 327] width 441 height 34
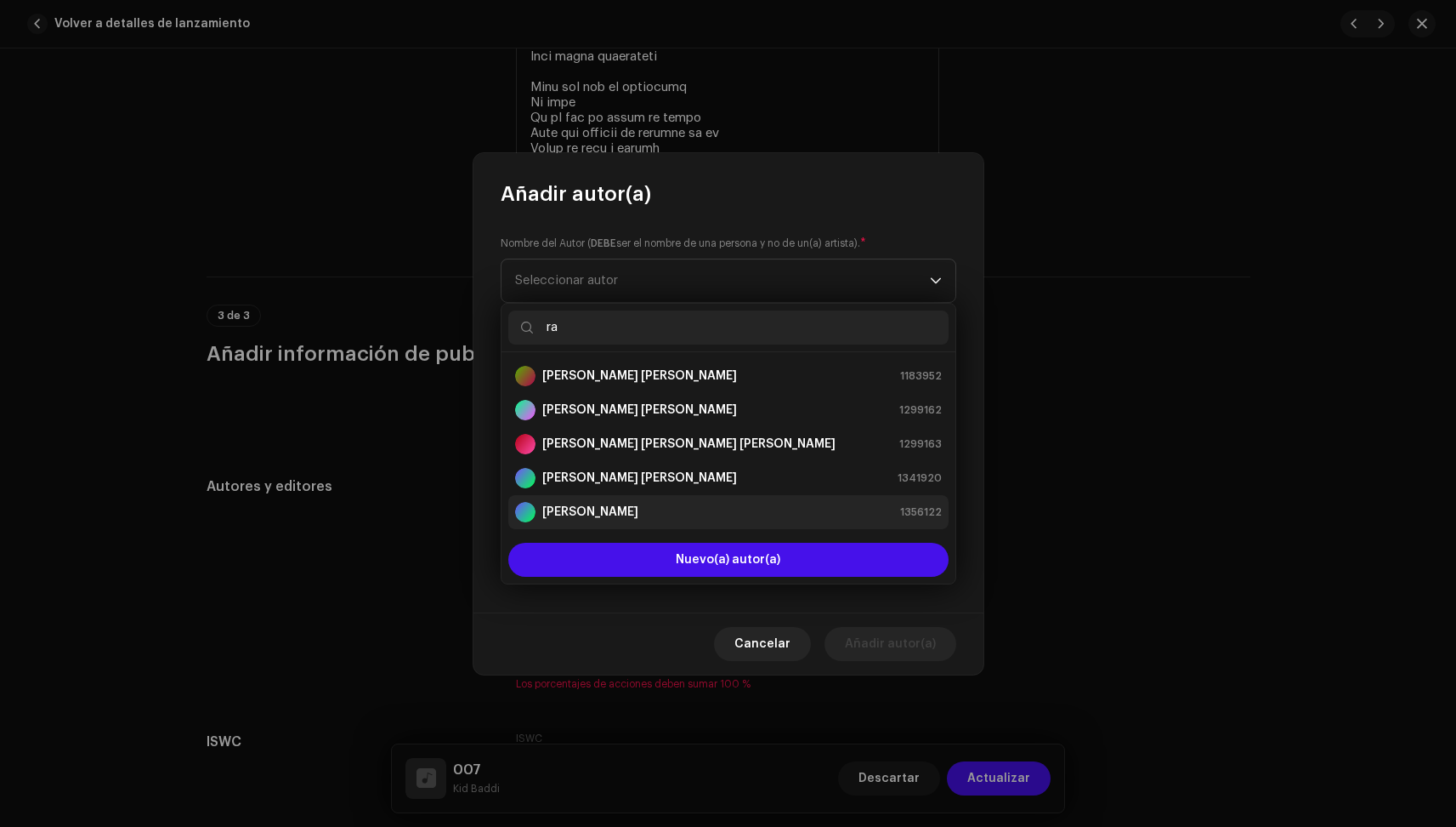
click at [643, 498] on li "[PERSON_NAME] 1356122" at bounding box center [728, 512] width 441 height 34
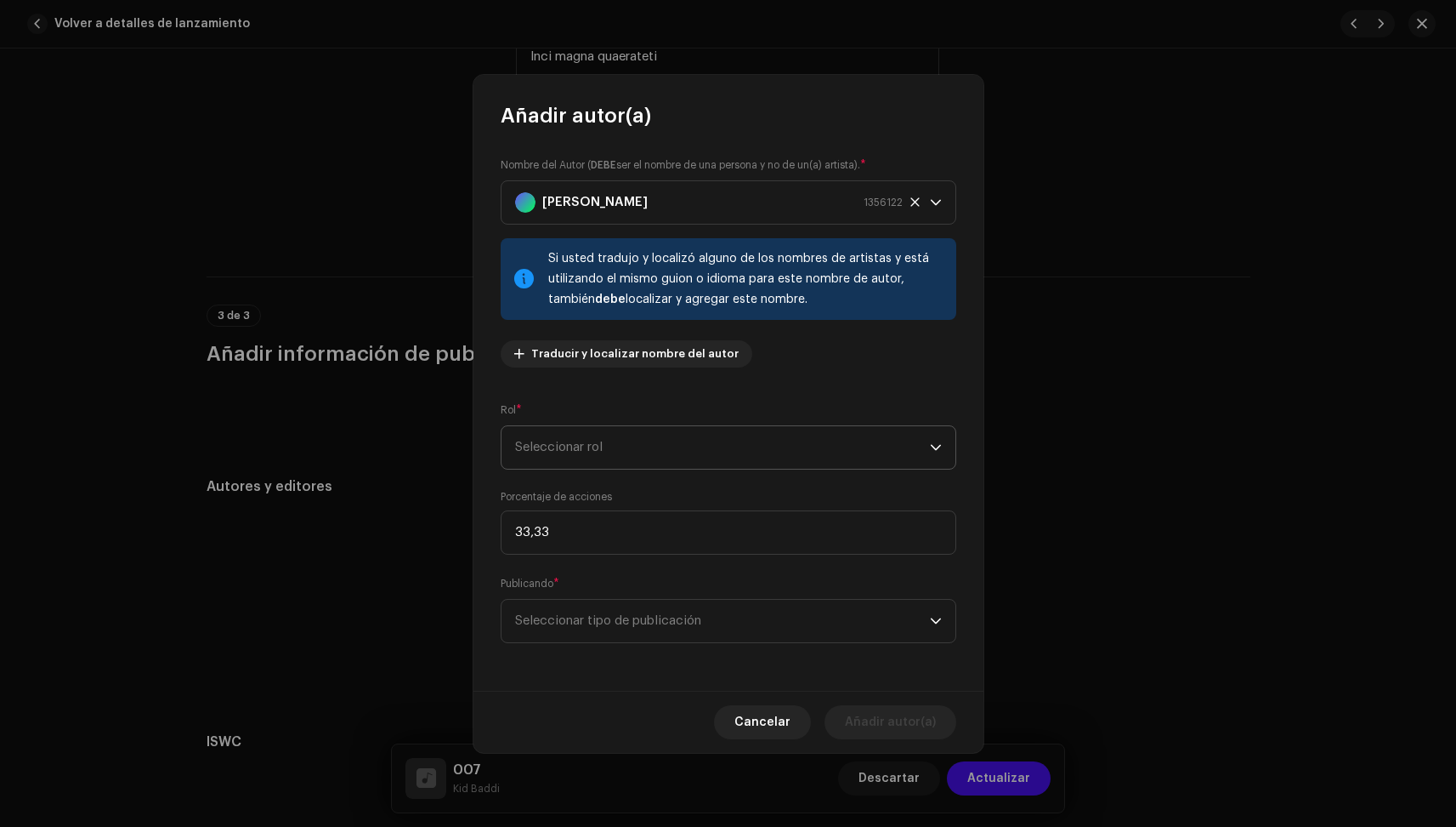
click at [644, 432] on span "Seleccionar rol" at bounding box center [722, 447] width 415 height 43
click at [601, 590] on span "Composer & Lyricist" at bounding box center [575, 593] width 120 height 17
click at [598, 607] on span "Seleccionar tipo de publicación" at bounding box center [722, 621] width 415 height 43
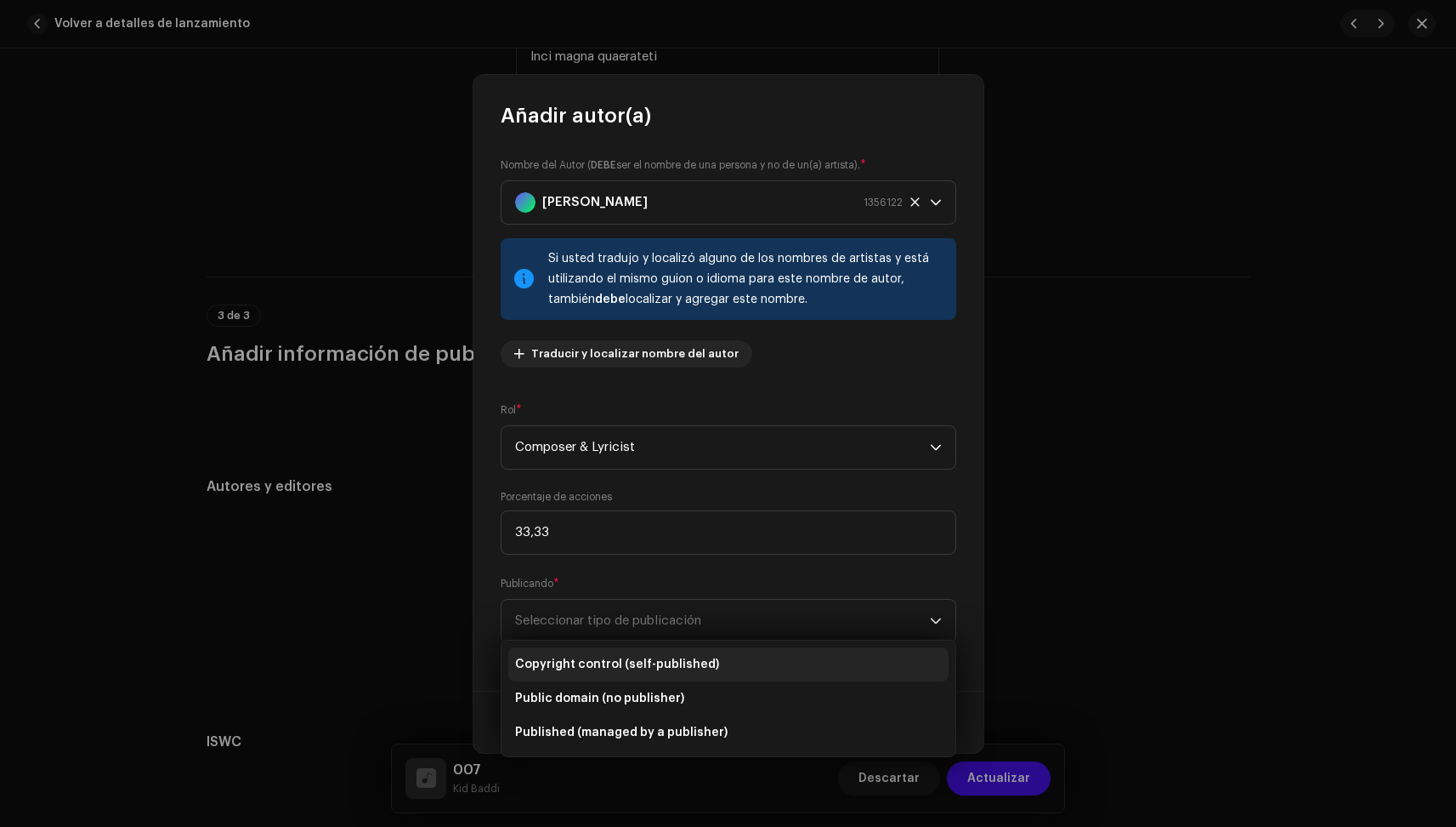
click at [600, 658] on span "Copyright control (self-published)" at bounding box center [617, 664] width 204 height 17
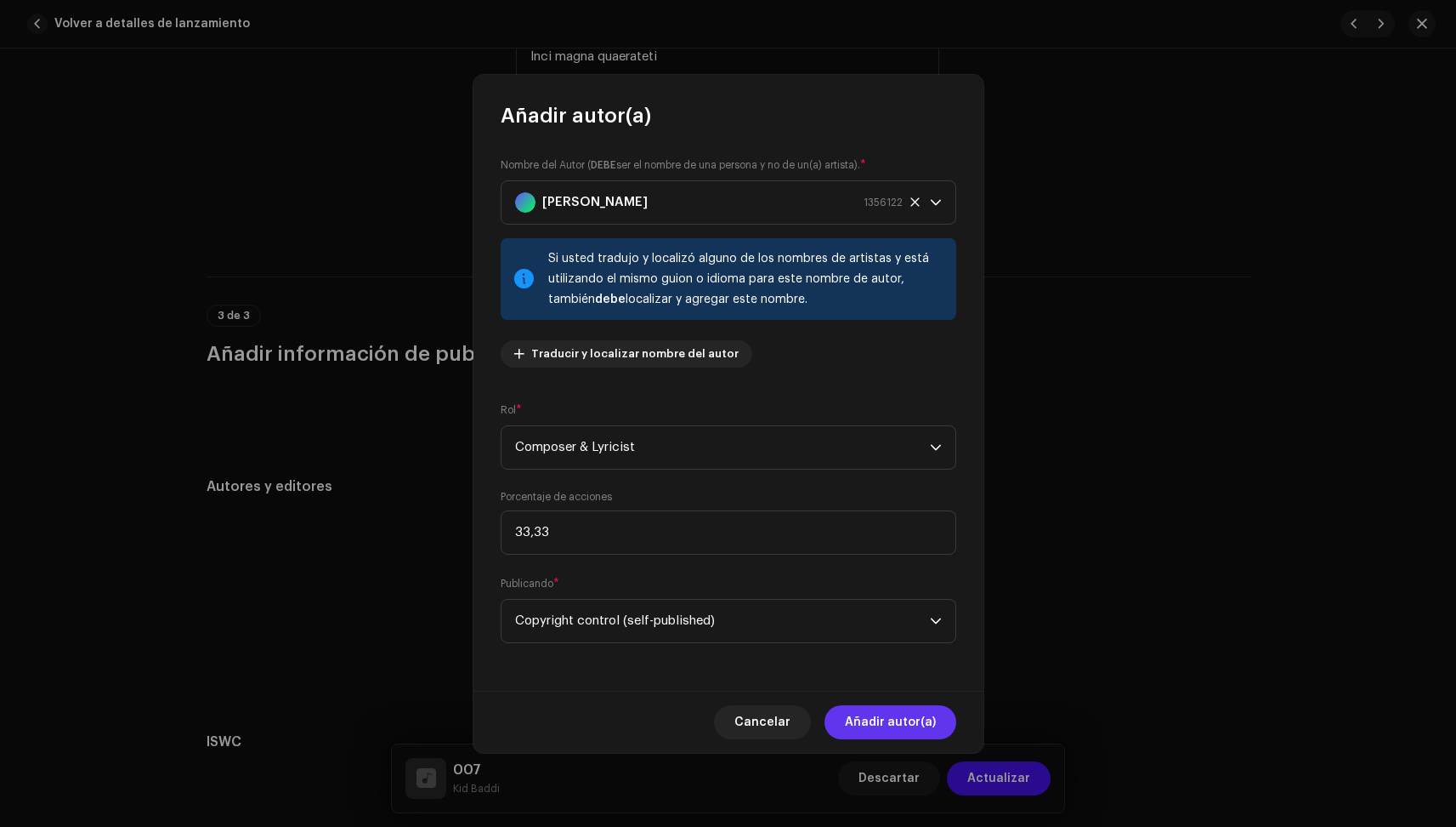
click at [889, 723] on span "Añadir autor(a)" at bounding box center [890, 722] width 91 height 34
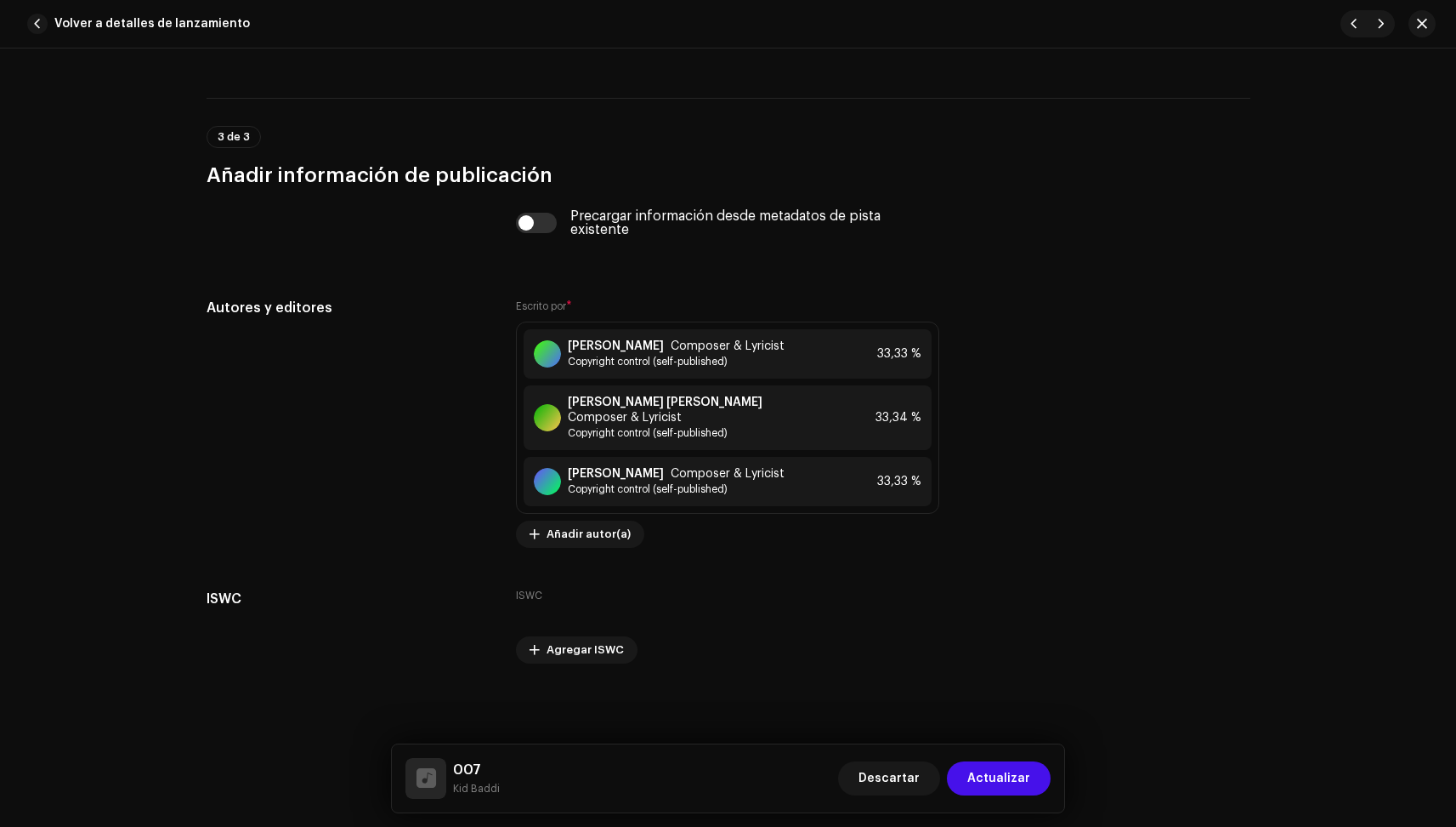
scroll to position [4458, 0]
click at [1007, 787] on span "Actualizar" at bounding box center [998, 778] width 63 height 34
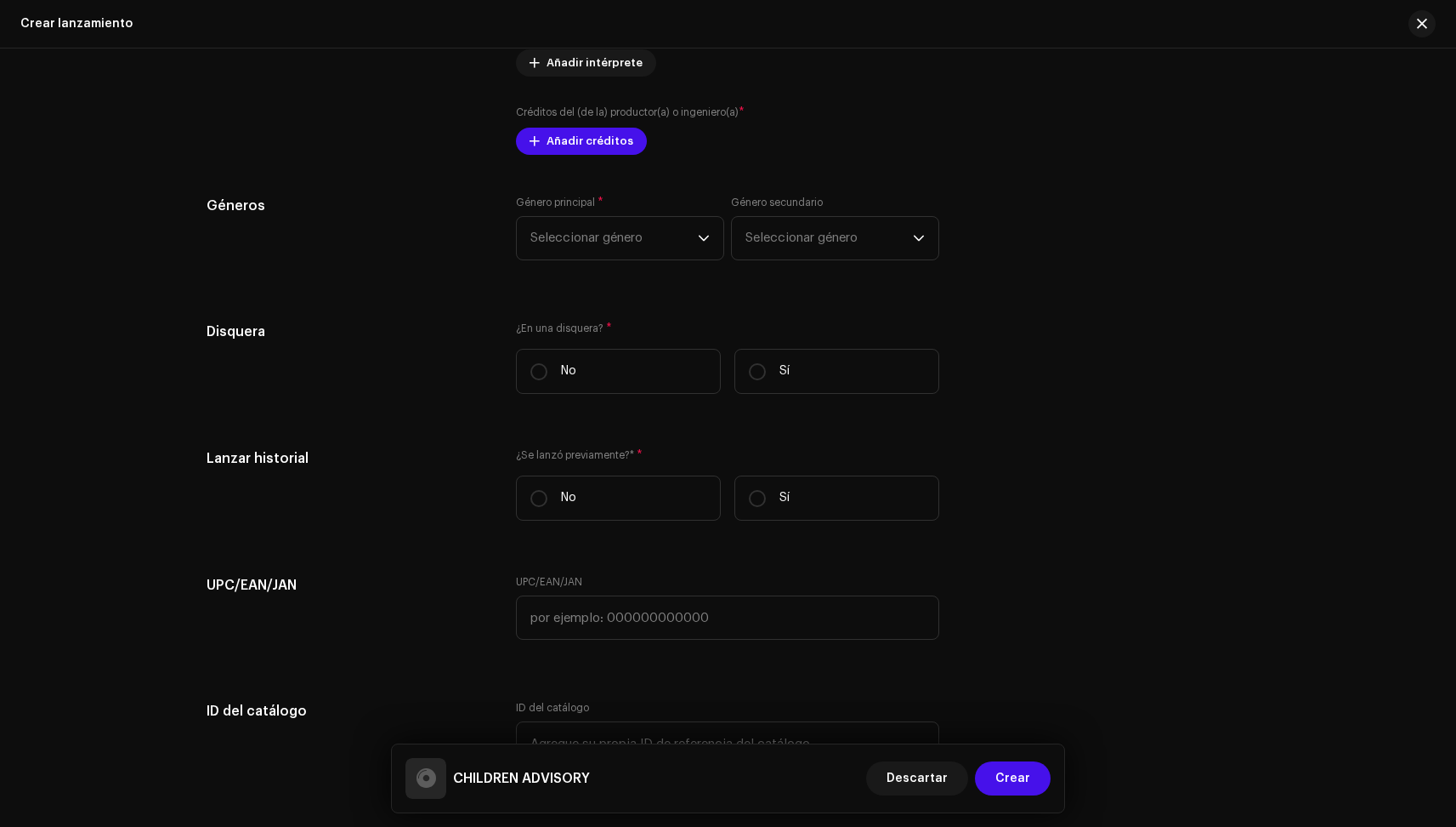
scroll to position [2772, 0]
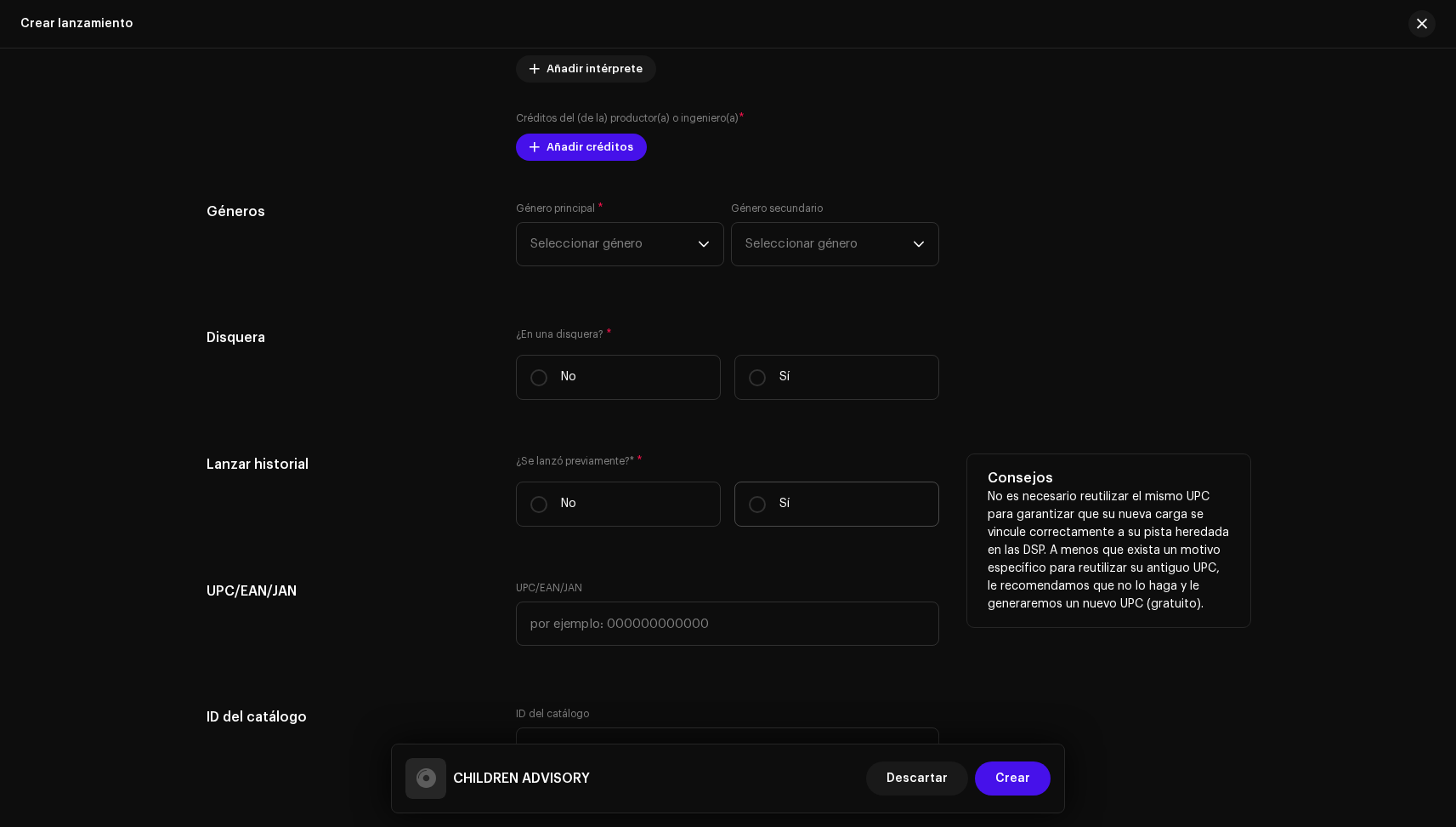
click at [846, 515] on label "Sí" at bounding box center [837, 504] width 205 height 45
click at [766, 513] on input "Sí" at bounding box center [758, 504] width 17 height 17
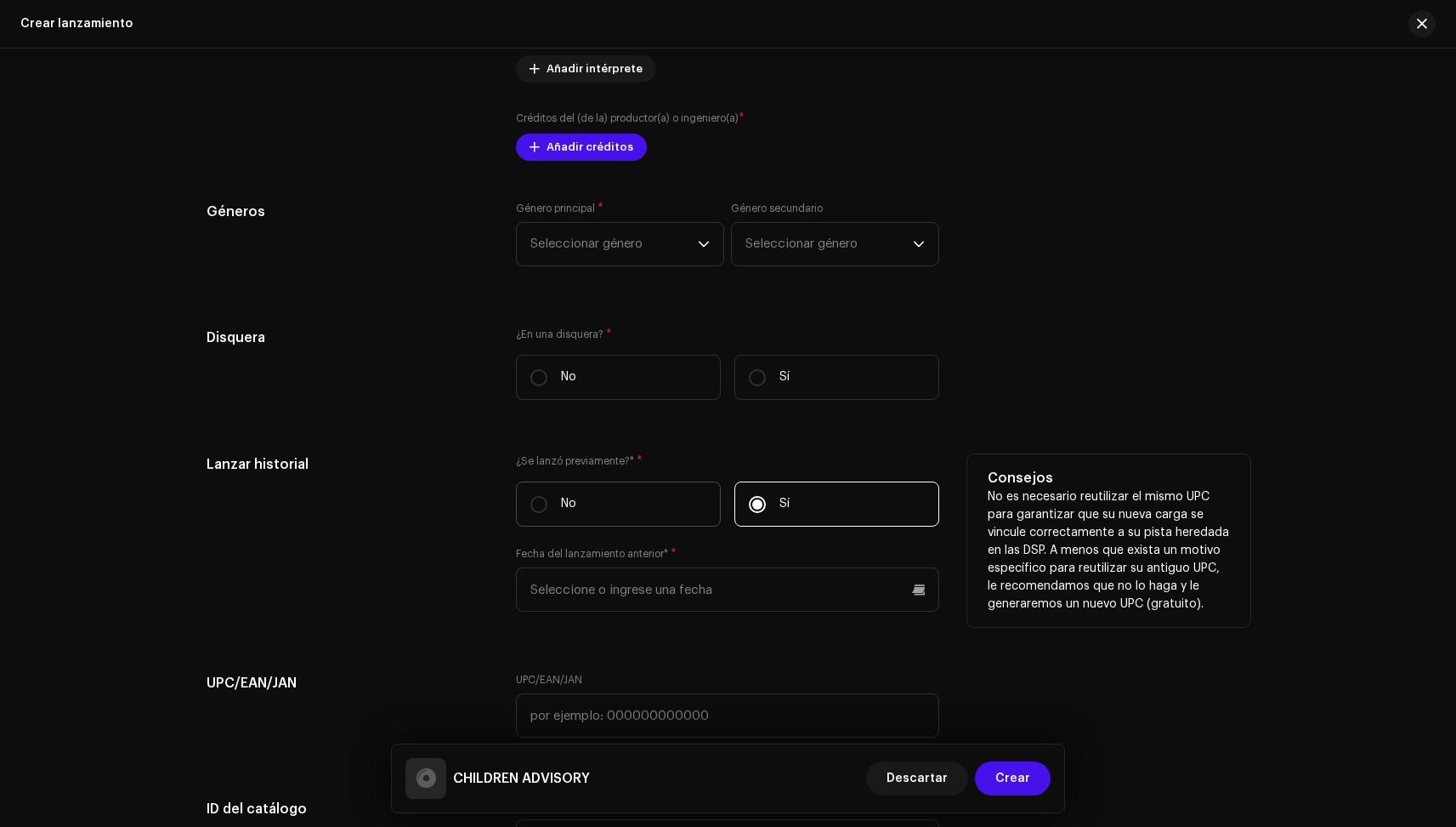
click at [610, 507] on label "No" at bounding box center [619, 504] width 205 height 45
click at [548, 507] on input "No" at bounding box center [539, 504] width 17 height 17
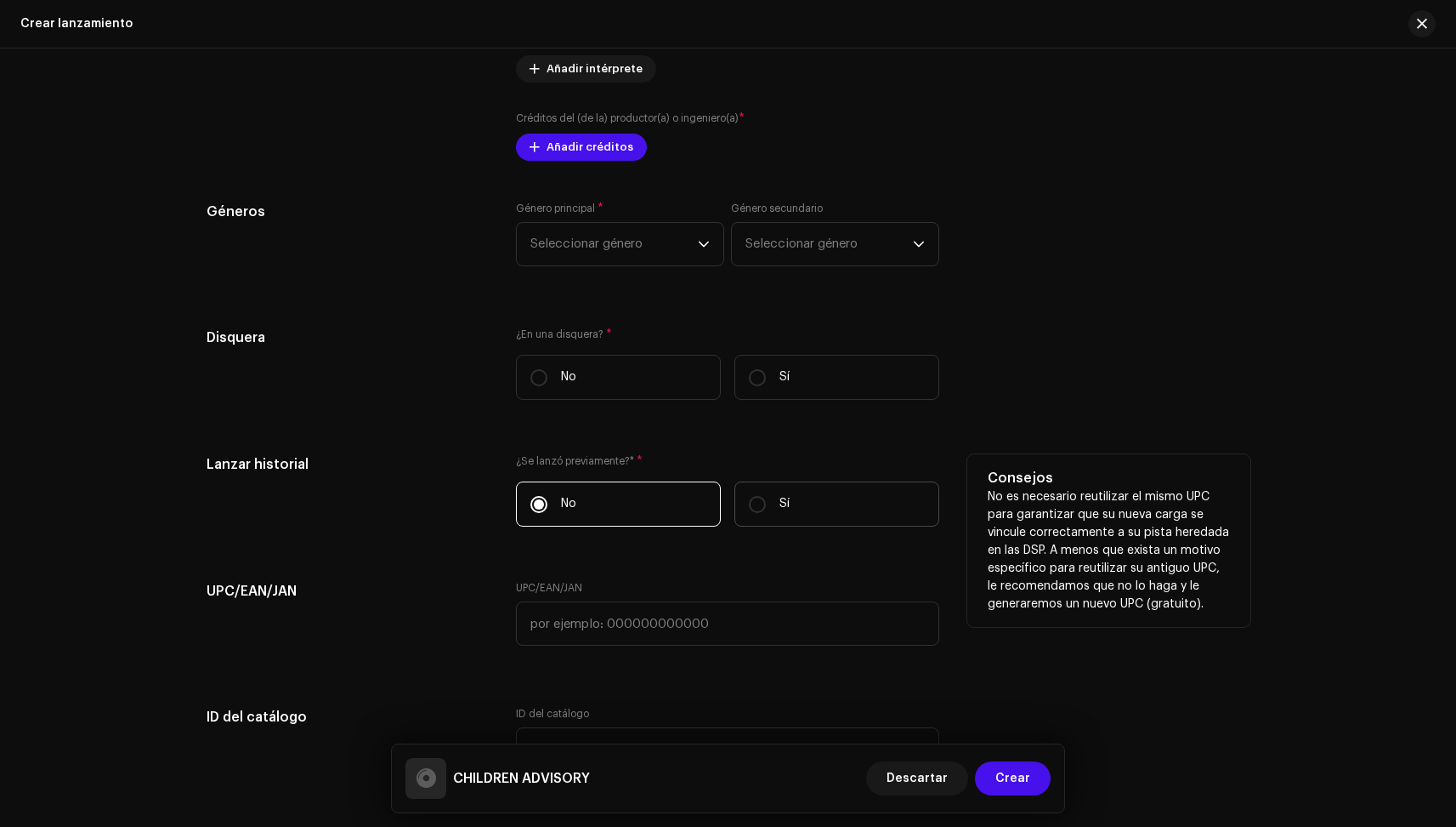
click at [805, 503] on label "Sí" at bounding box center [837, 504] width 205 height 45
click at [766, 503] on input "Sí" at bounding box center [758, 504] width 17 height 17
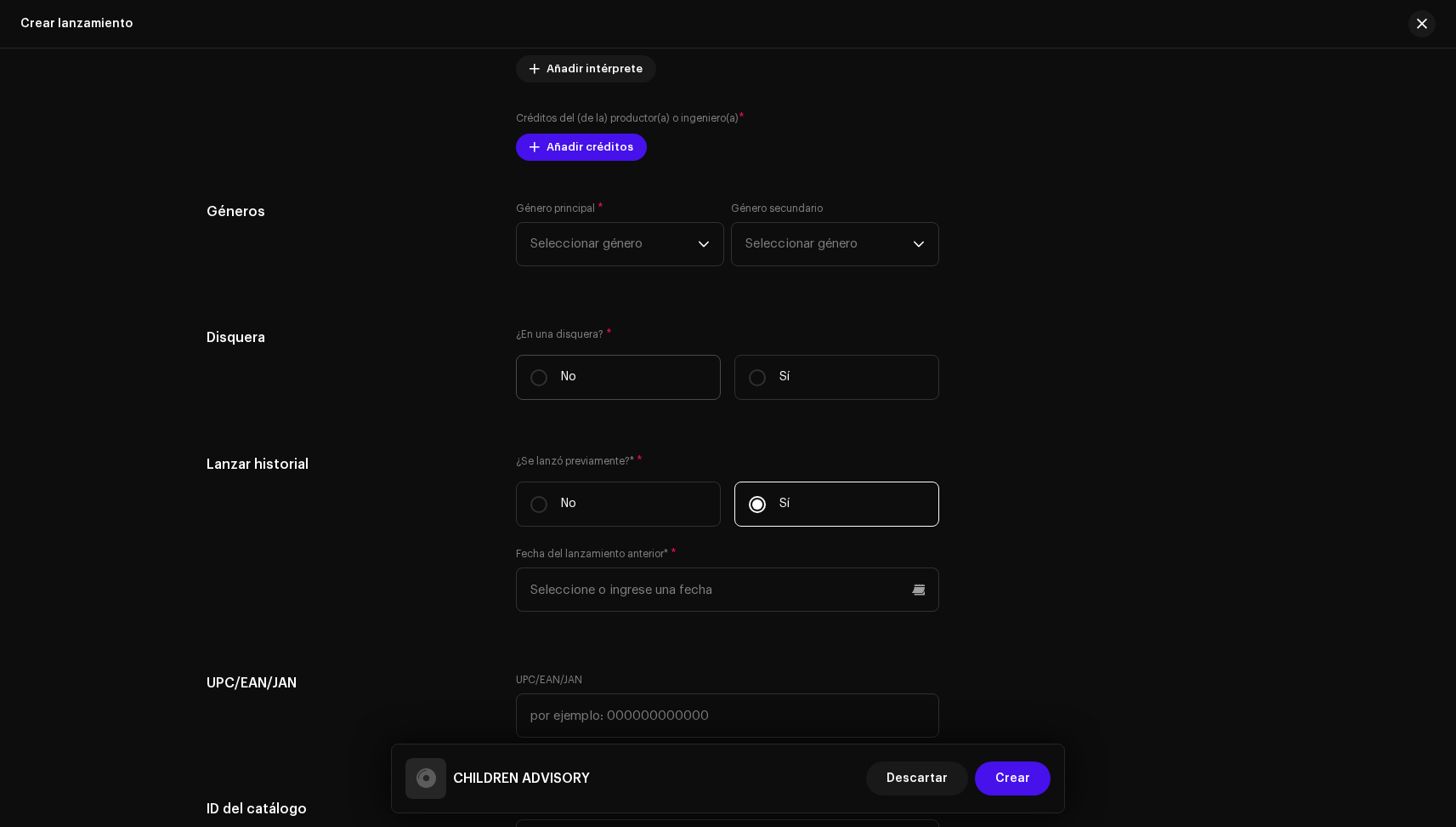
click at [682, 371] on label "No" at bounding box center [619, 377] width 205 height 45
click at [548, 371] on input "No" at bounding box center [539, 377] width 17 height 17
click at [765, 370] on label "Sí" at bounding box center [837, 377] width 205 height 45
click at [765, 370] on input "Sí" at bounding box center [758, 377] width 17 height 17
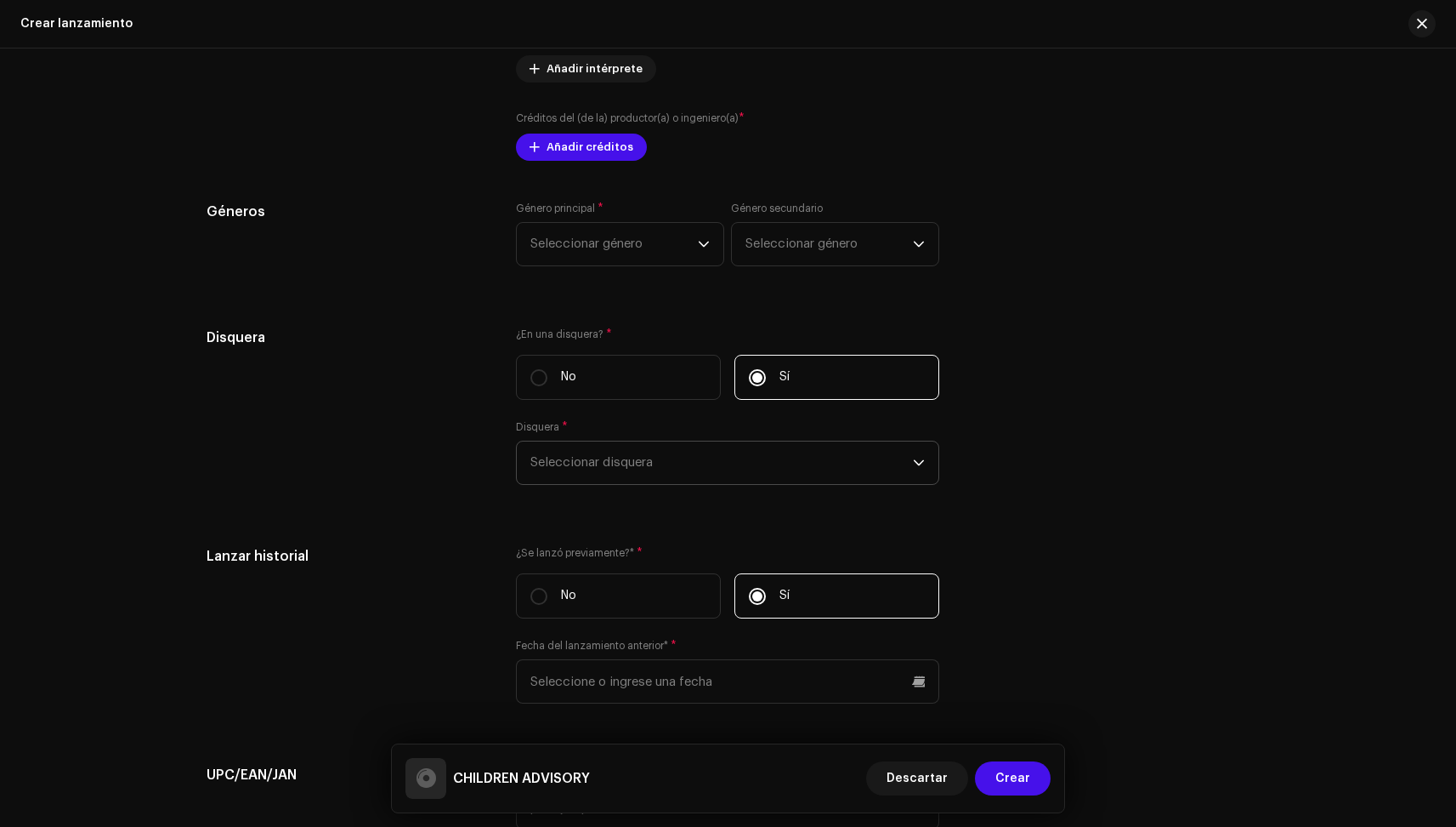
click at [640, 462] on span "Seleccionar disquera" at bounding box center [721, 463] width 382 height 43
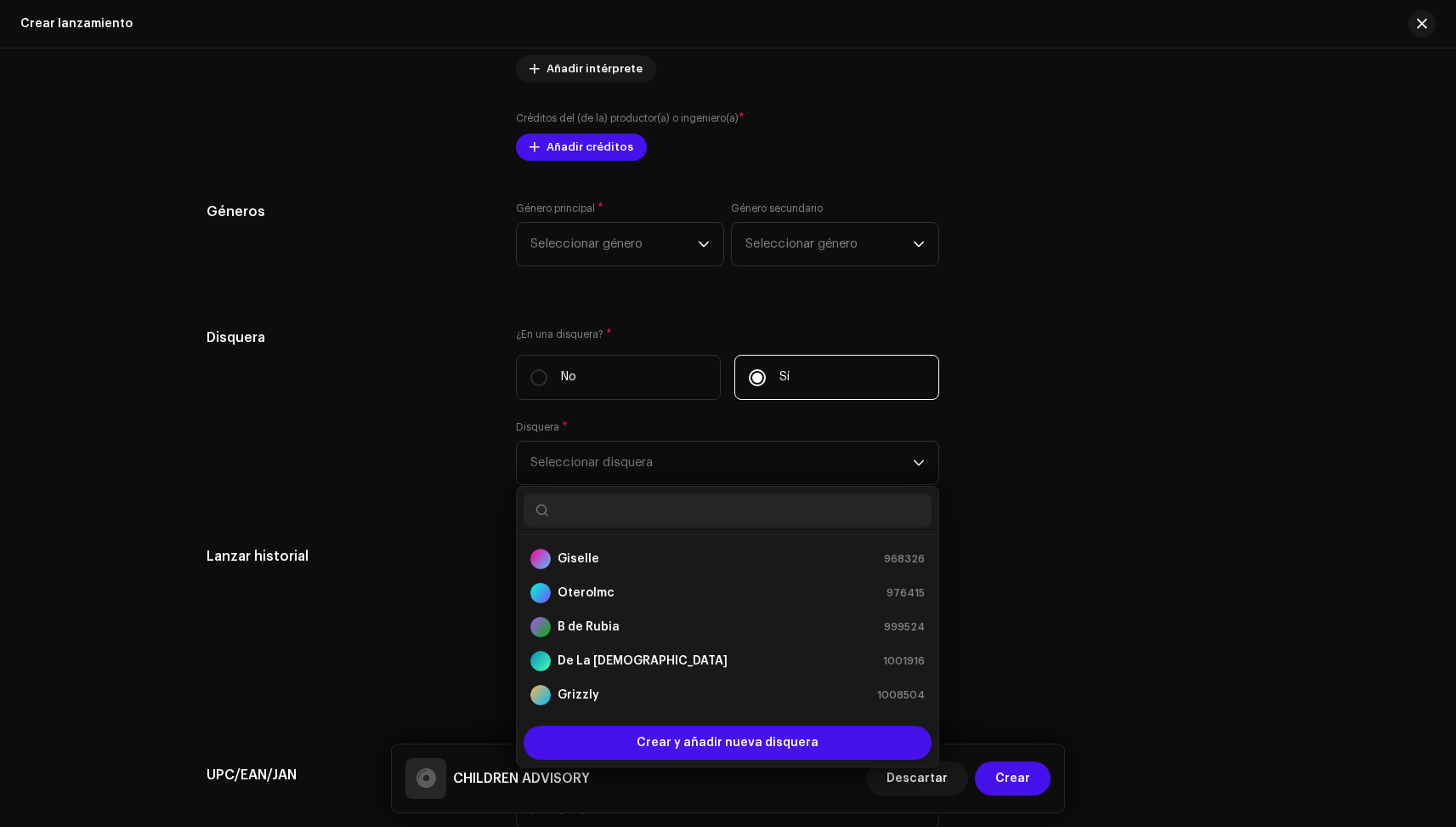
scroll to position [204, 0]
click at [581, 378] on label "No" at bounding box center [619, 377] width 205 height 45
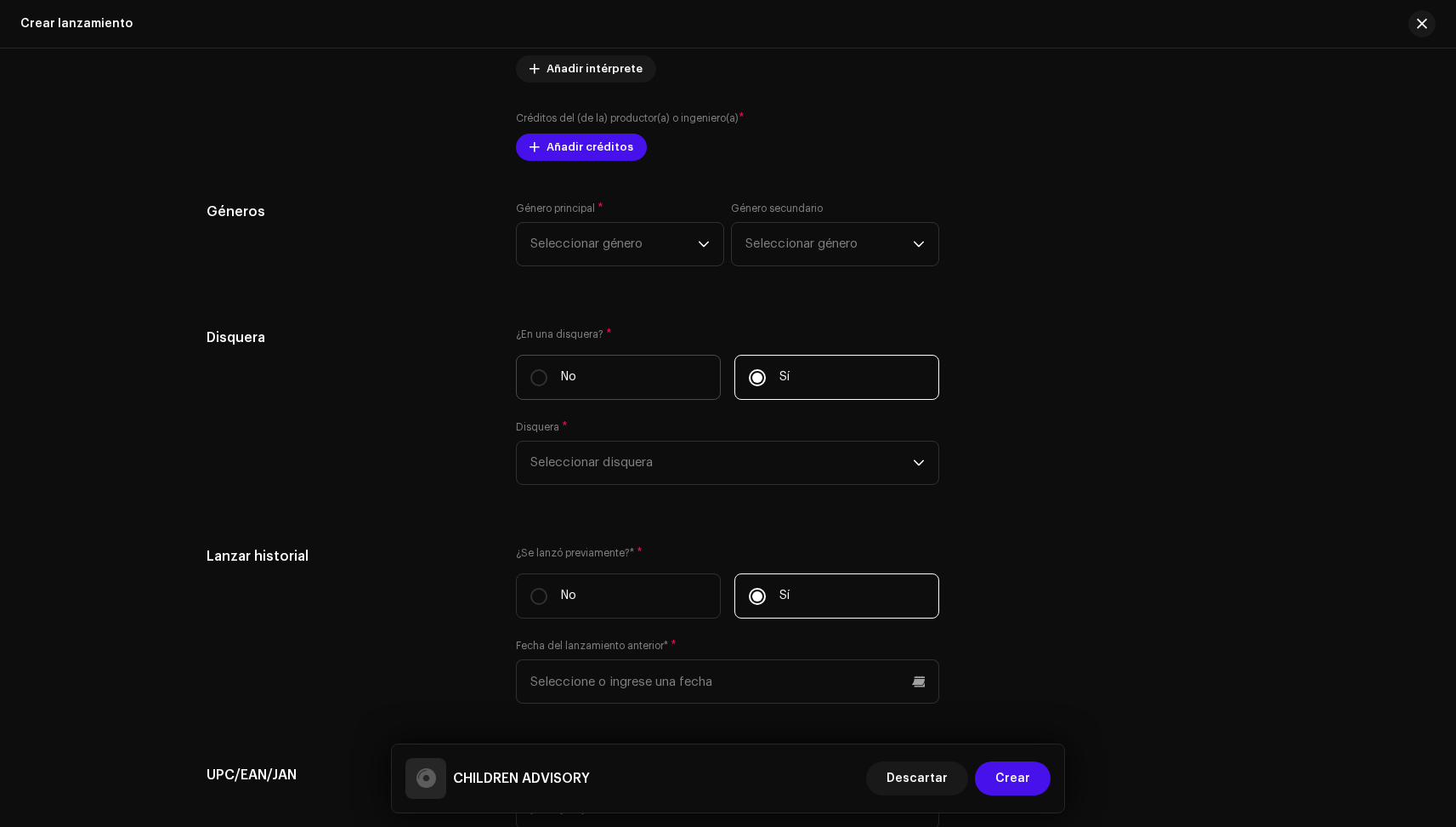
click at [548, 378] on input "No" at bounding box center [539, 377] width 17 height 17
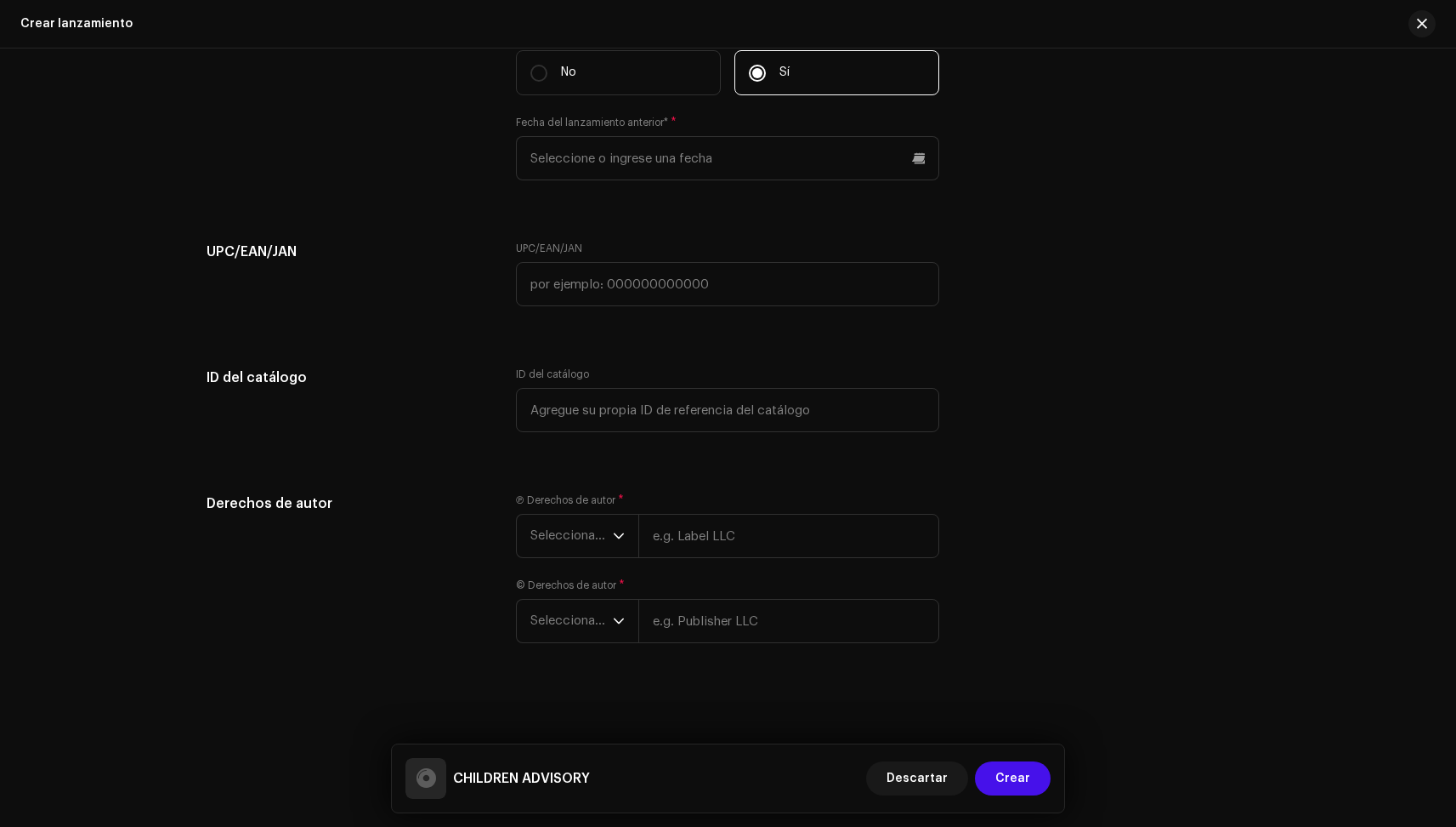
scroll to position [3203, 0]
click at [571, 523] on span "Seleccionar año" at bounding box center [571, 535] width 83 height 43
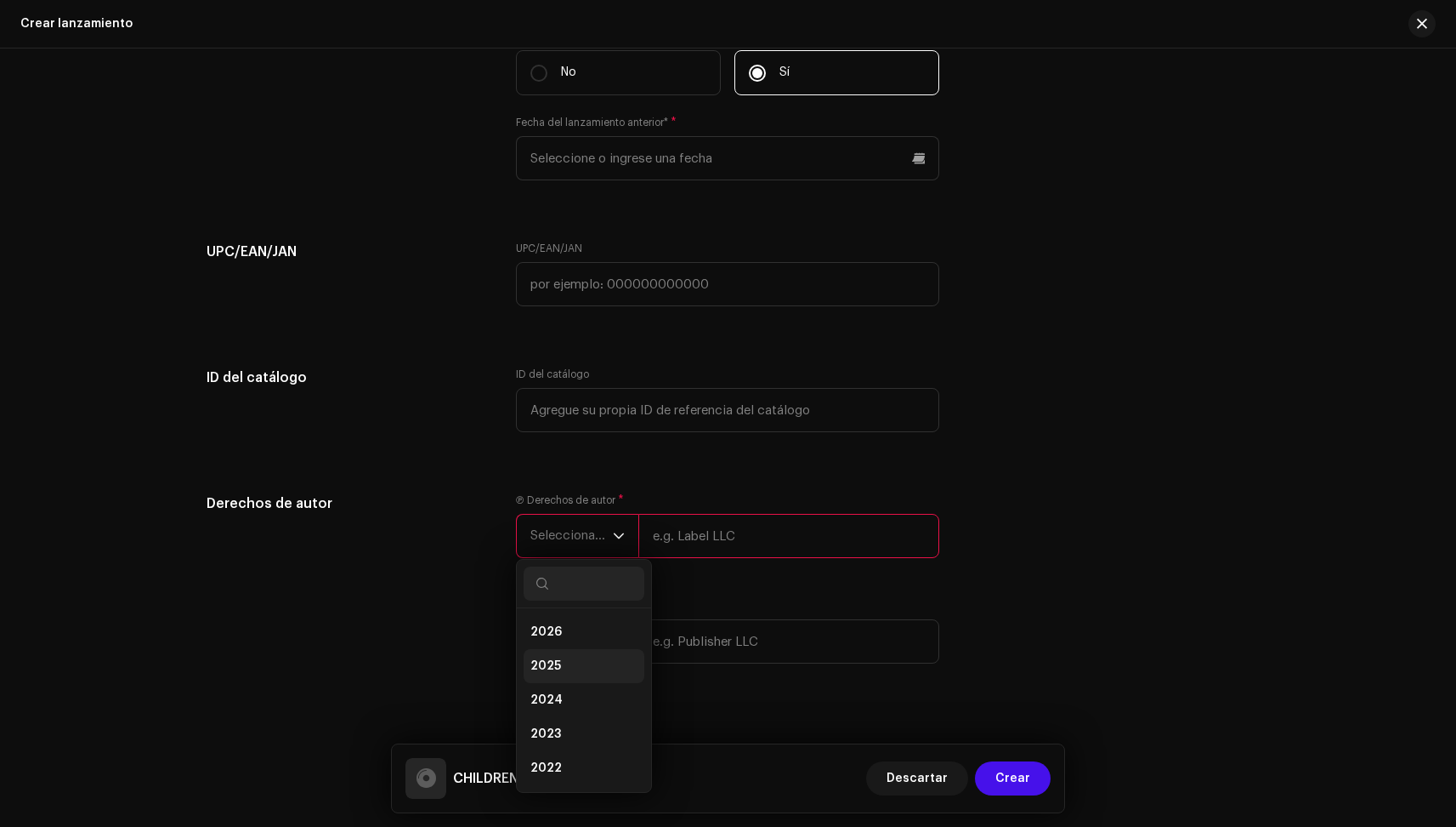
click at [554, 670] on span "2025" at bounding box center [546, 665] width 31 height 17
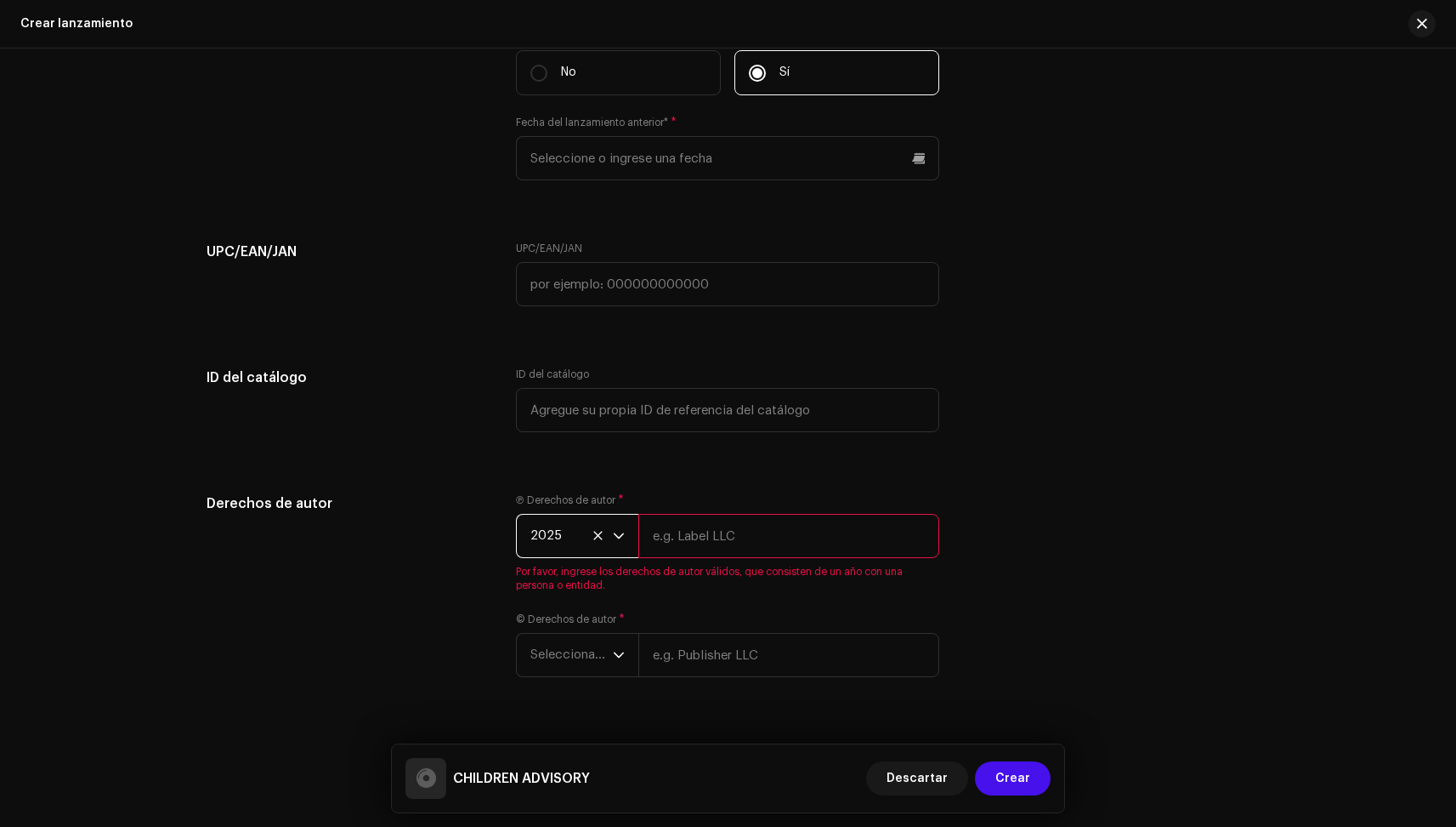
click at [694, 555] on input "text" at bounding box center [788, 535] width 301 height 45
click at [534, 655] on div "Ⓟ Derechos de autor * 2025 [PERSON_NAME] Por favor, ingrese los derechos de aut…" at bounding box center [728, 595] width 423 height 204
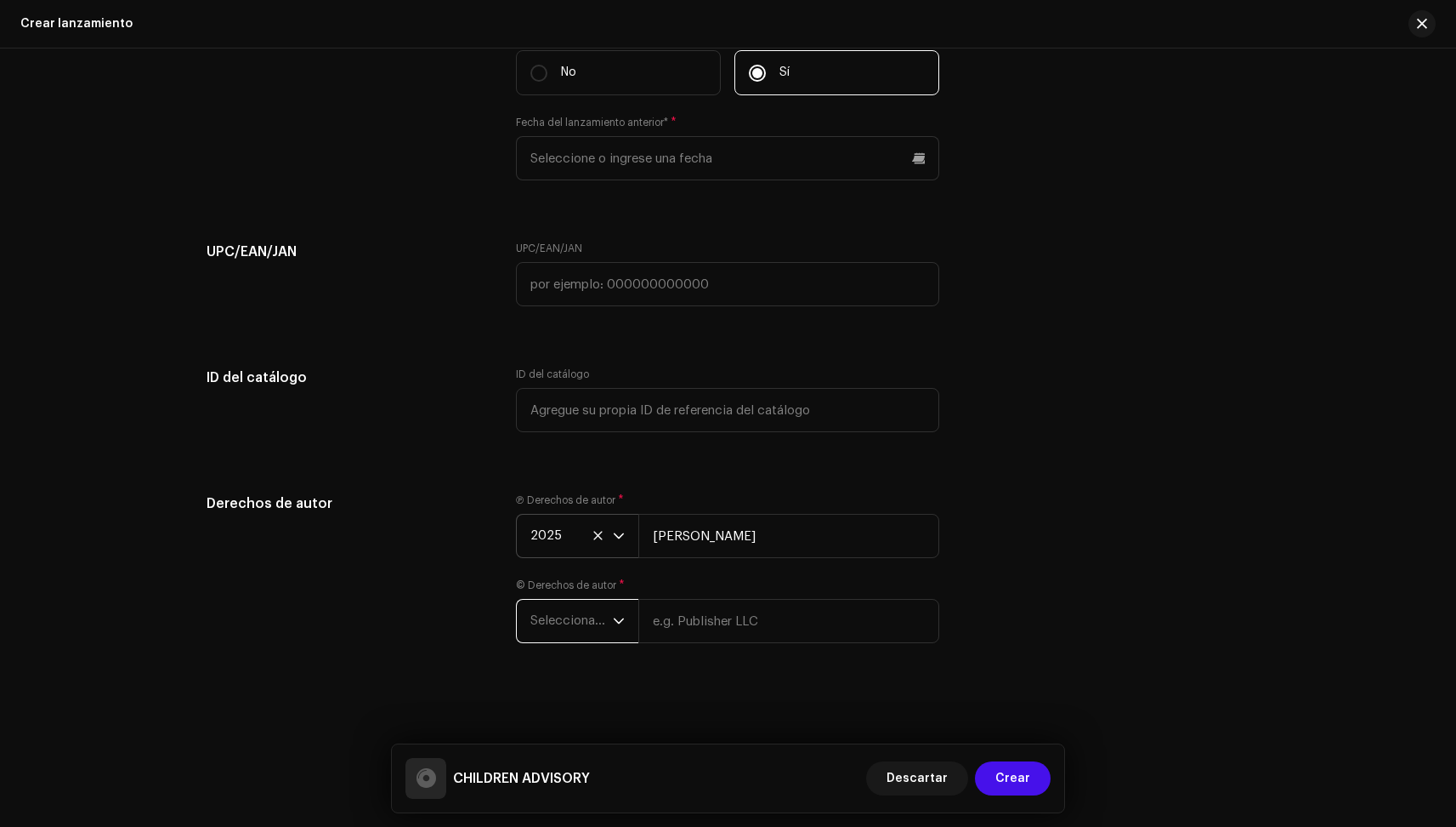
click at [558, 623] on span "Seleccionar año" at bounding box center [571, 621] width 83 height 43
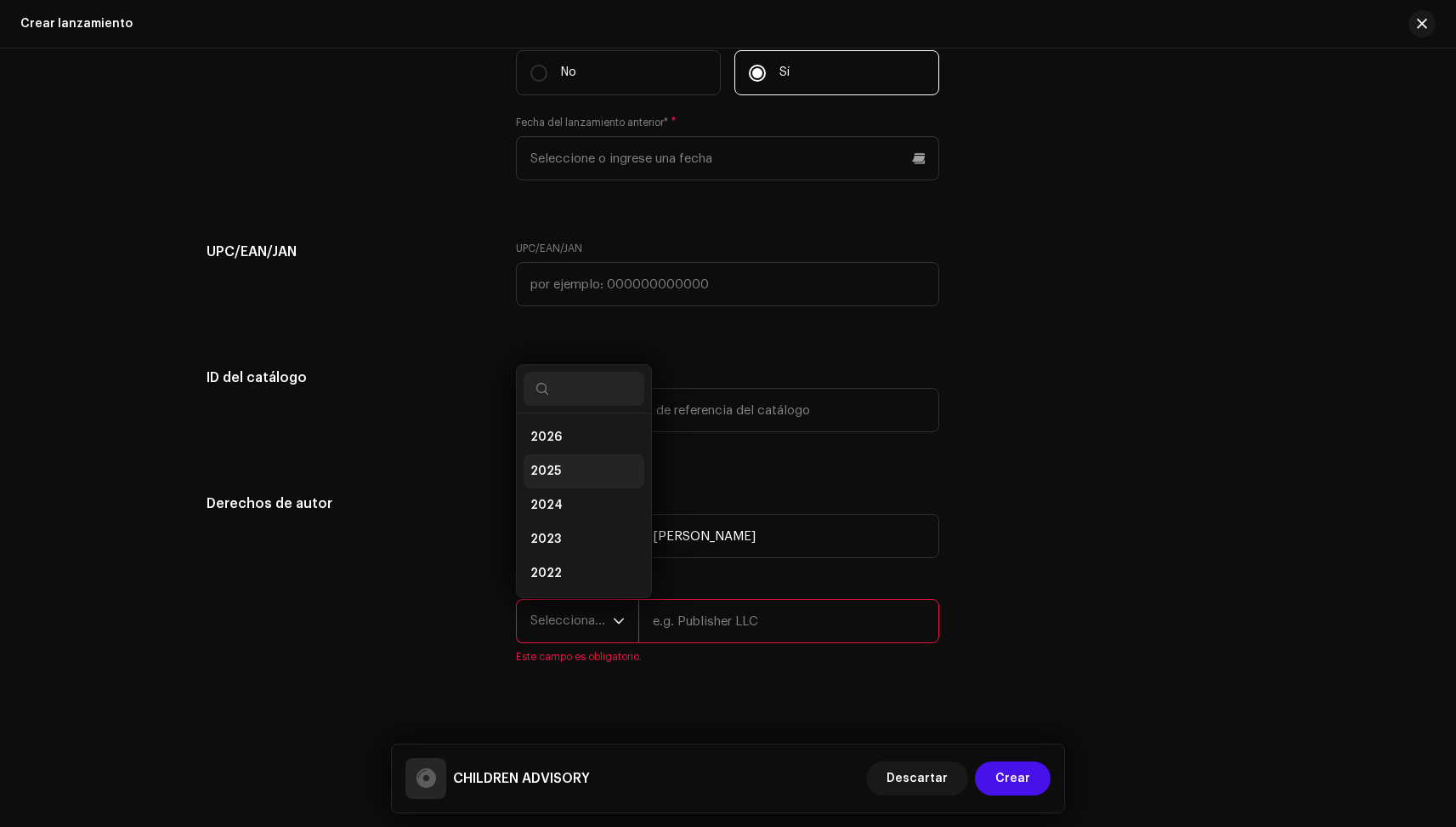
click at [587, 469] on li "2025" at bounding box center [584, 471] width 121 height 34
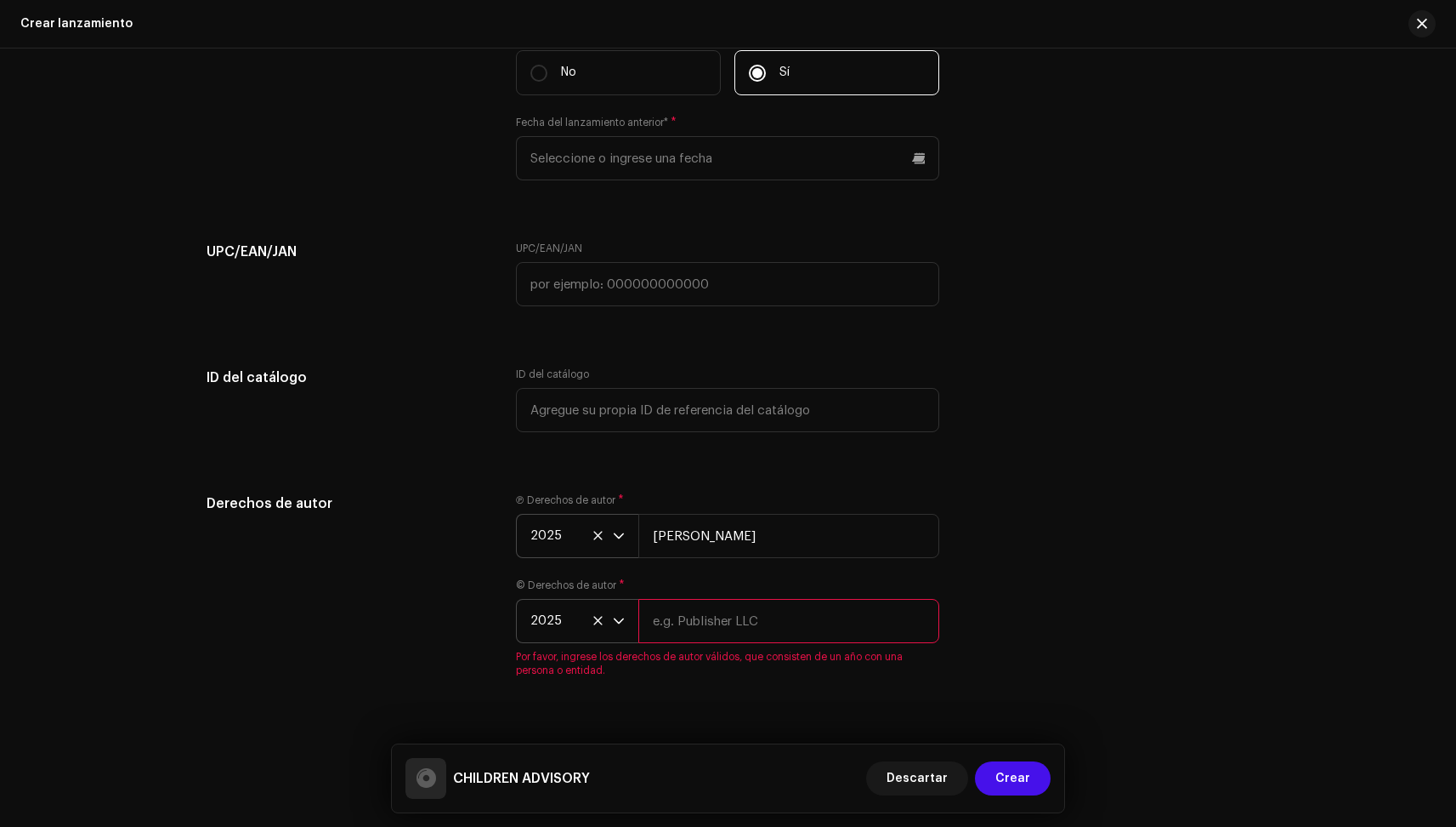
click at [670, 613] on input "text" at bounding box center [788, 621] width 301 height 45
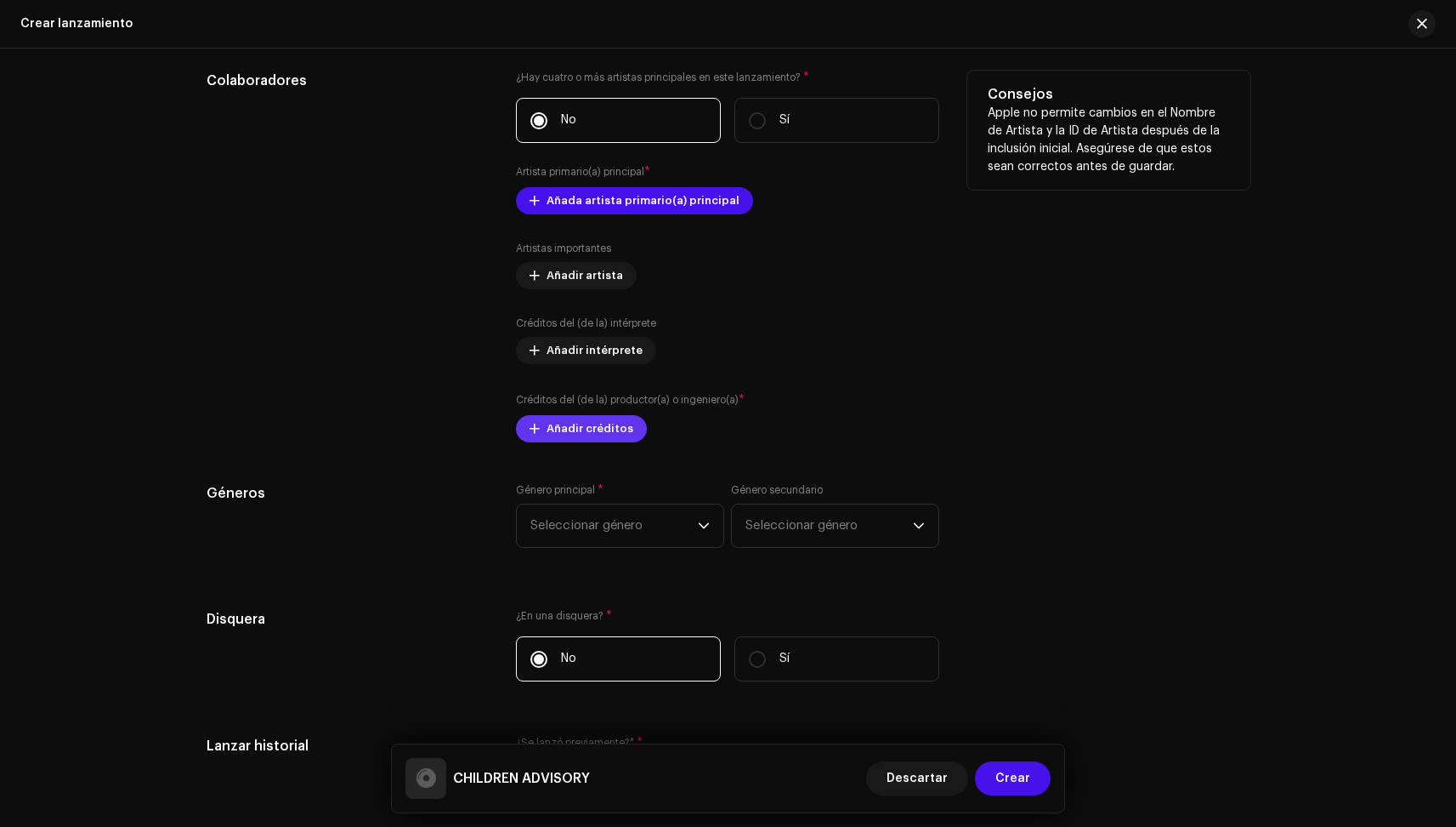
scroll to position [2273, 0]
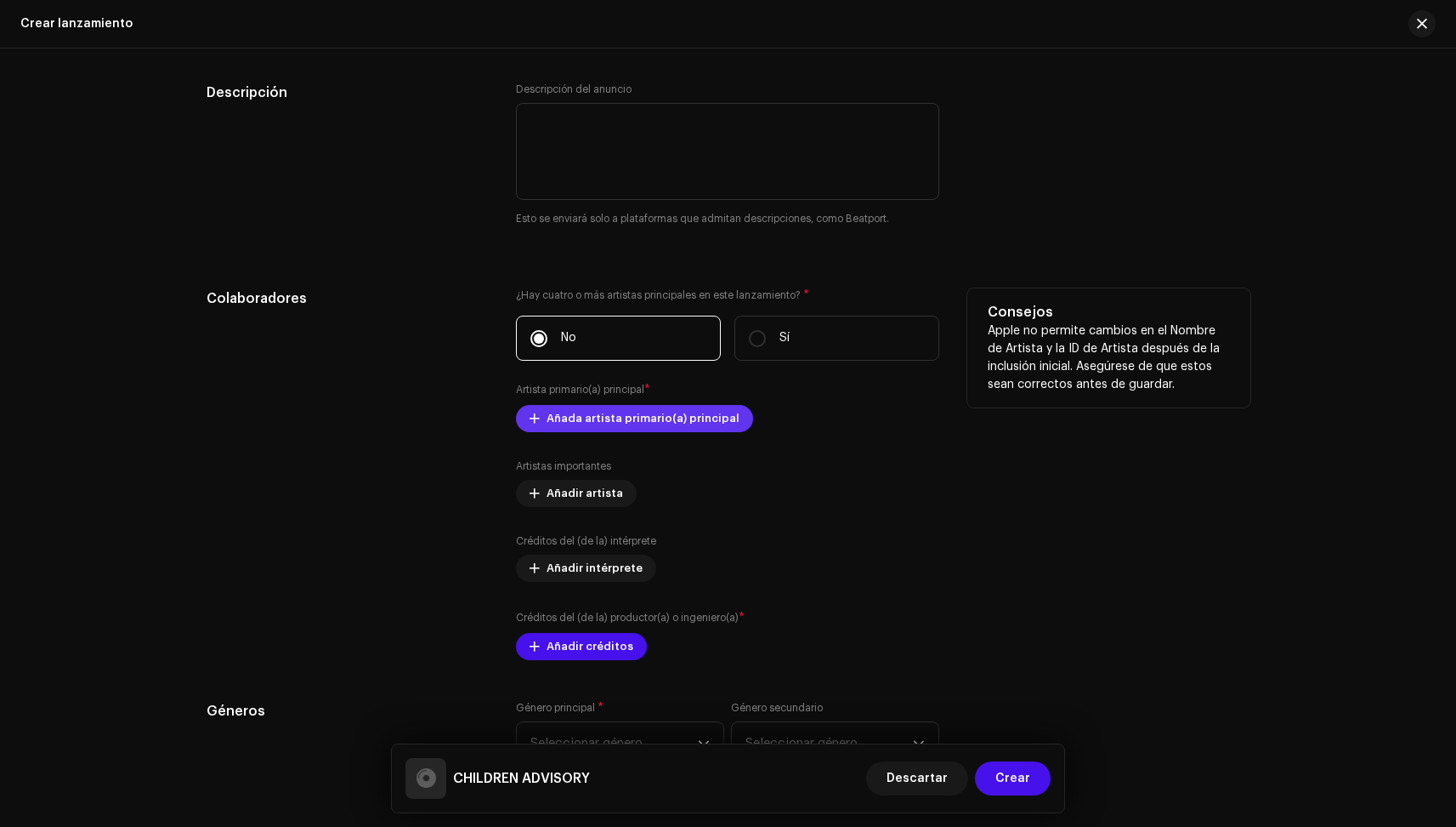
click at [587, 429] on span "Añada artista primario(a) principal" at bounding box center [643, 418] width 193 height 34
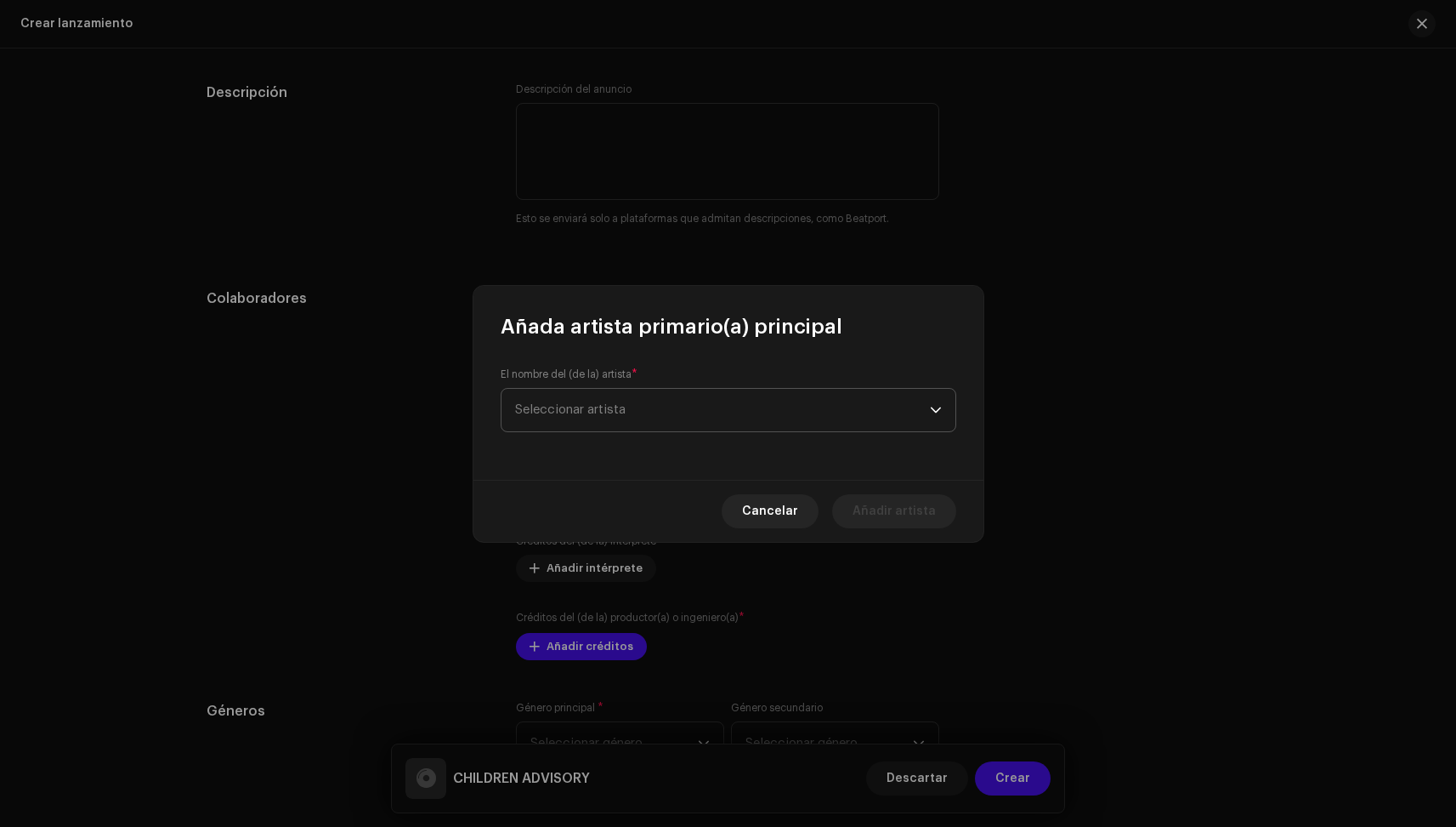
click at [620, 395] on span "Seleccionar artista" at bounding box center [722, 410] width 415 height 43
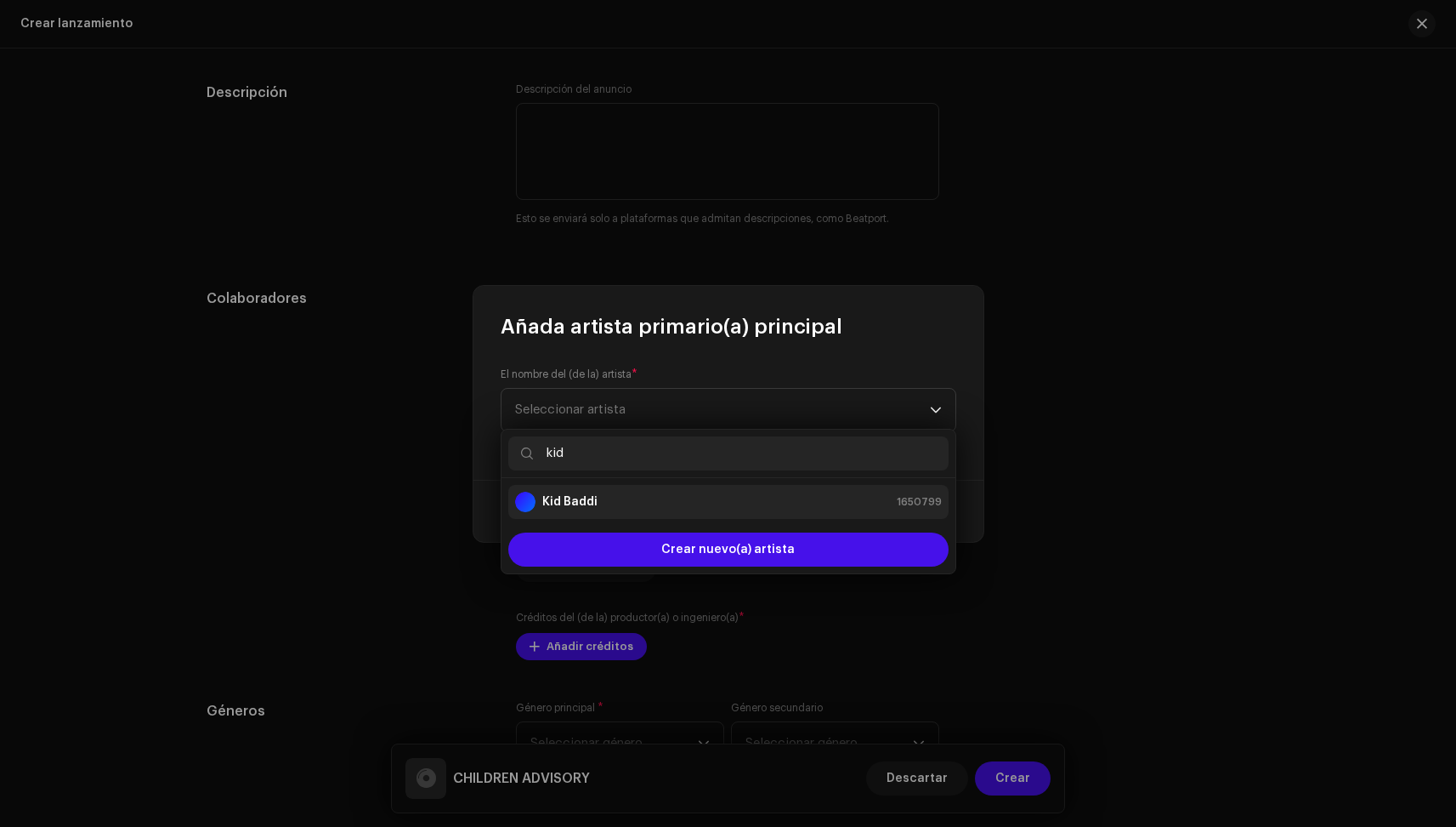
click at [575, 498] on strong "Kid Baddi" at bounding box center [570, 502] width 55 height 17
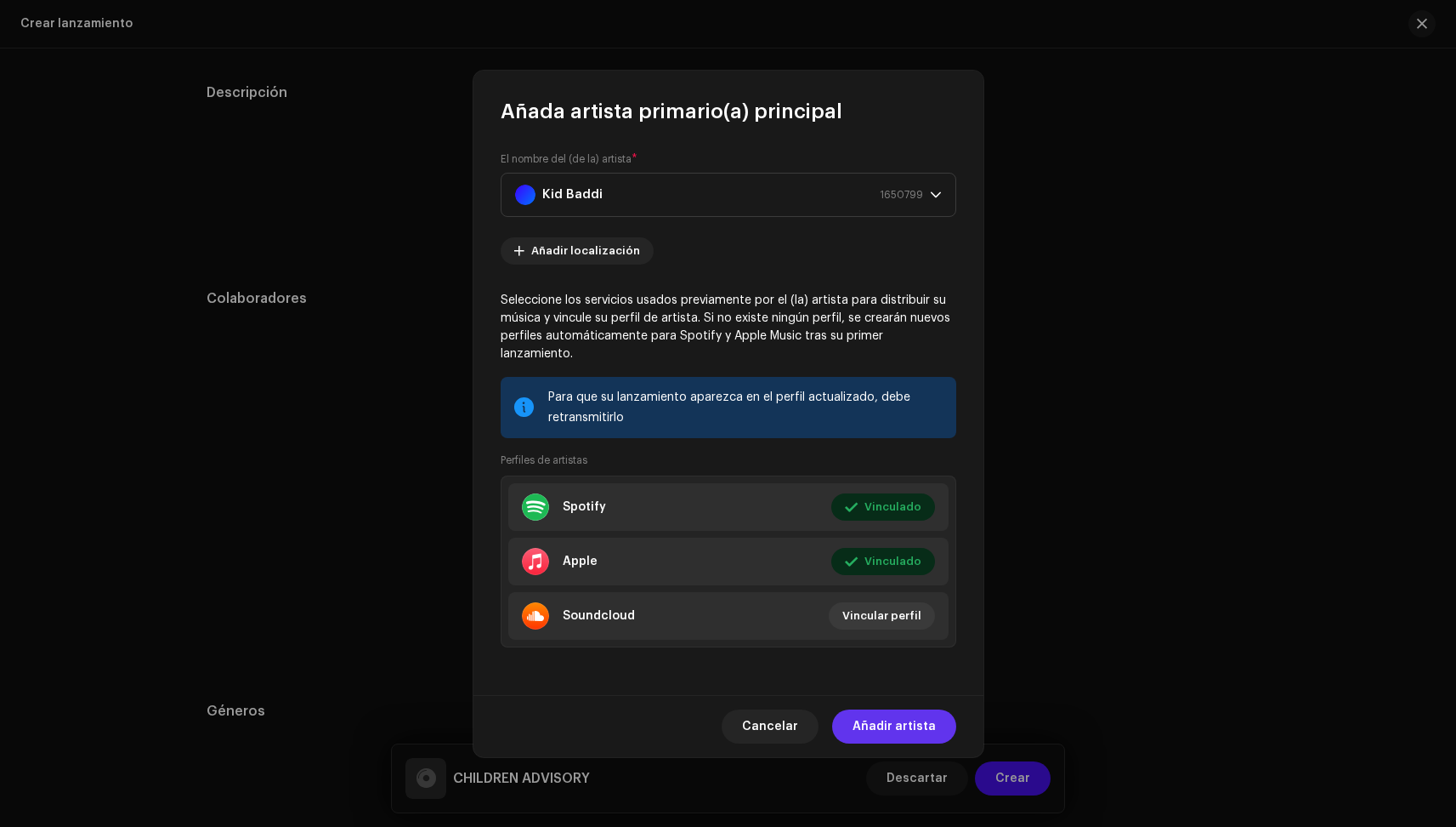
click at [921, 728] on span "Añadir artista" at bounding box center [895, 726] width 84 height 34
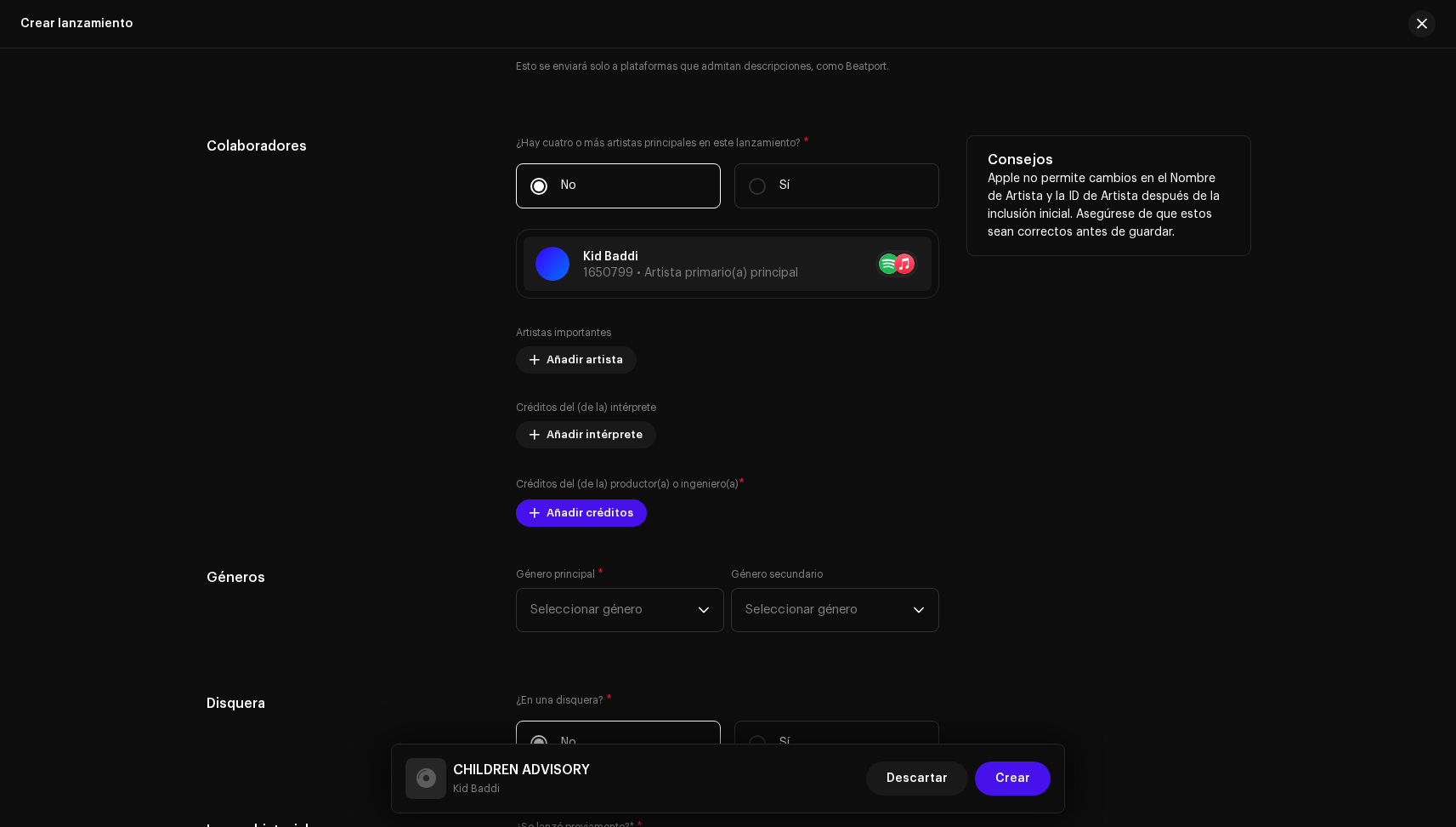
scroll to position [2427, 0]
click at [594, 505] on span "Añadir créditos" at bounding box center [589, 510] width 86 height 34
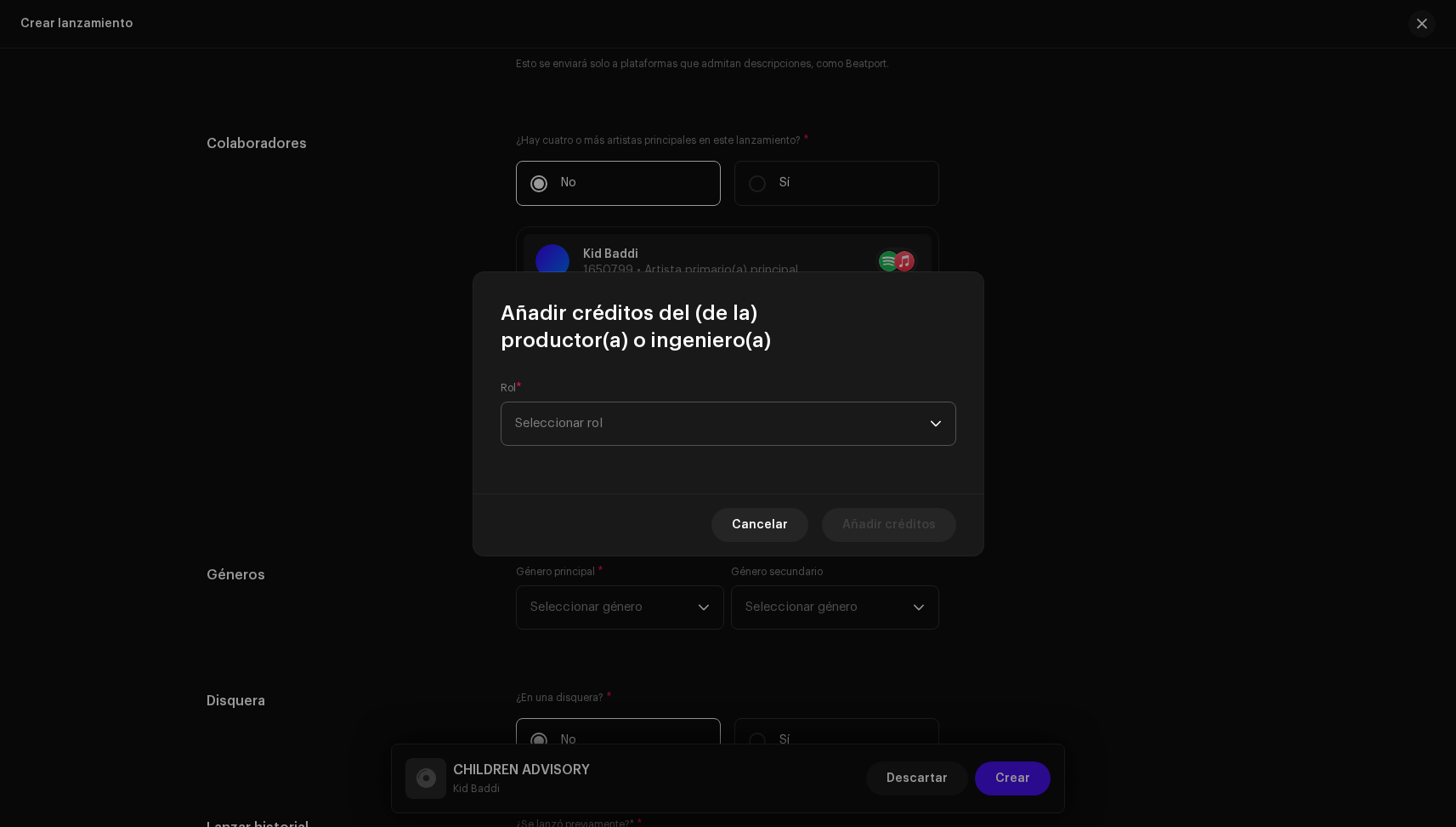
click at [629, 432] on span "Seleccionar rol" at bounding box center [722, 423] width 415 height 43
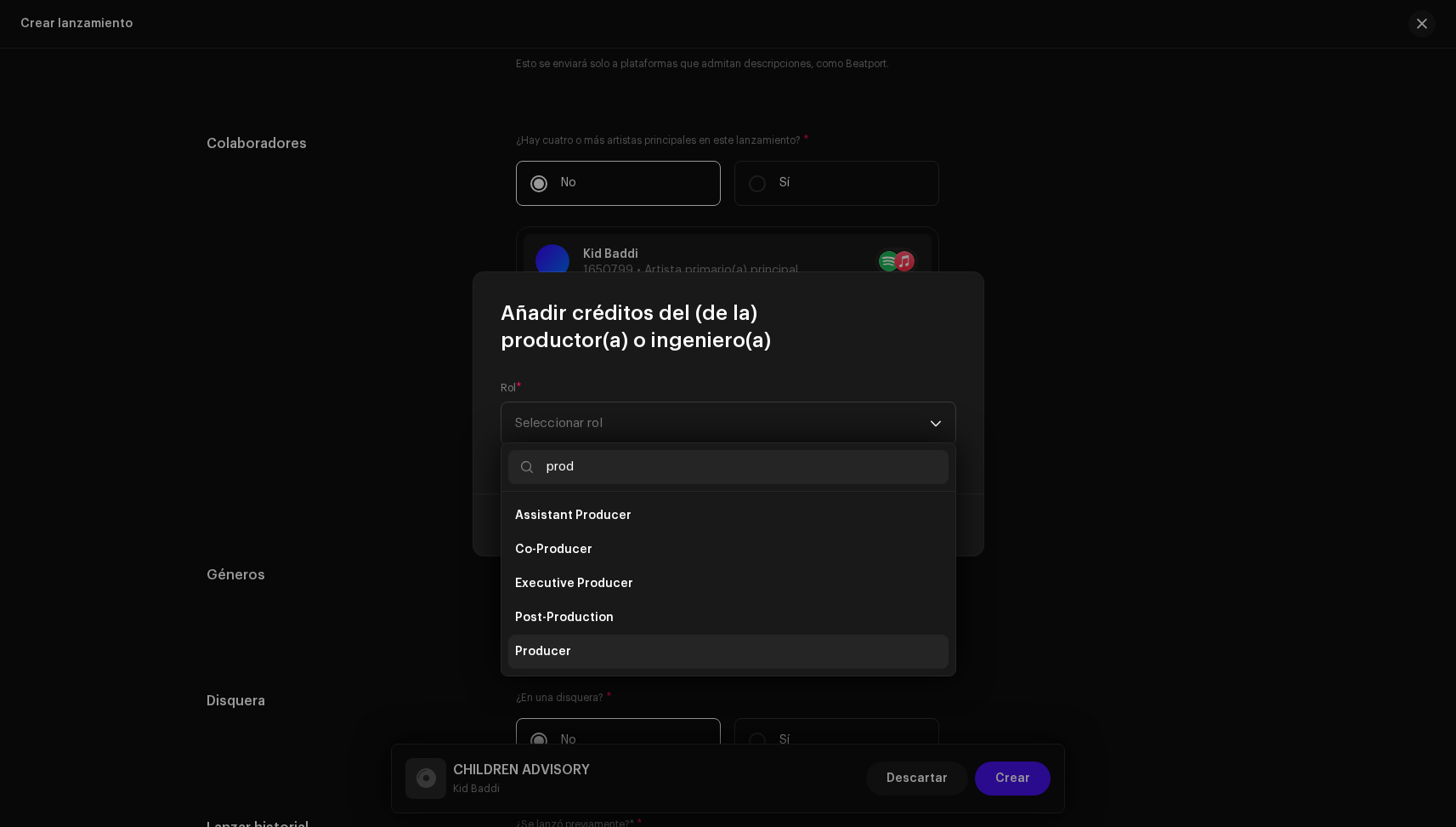
click at [582, 642] on li "Producer" at bounding box center [728, 651] width 441 height 34
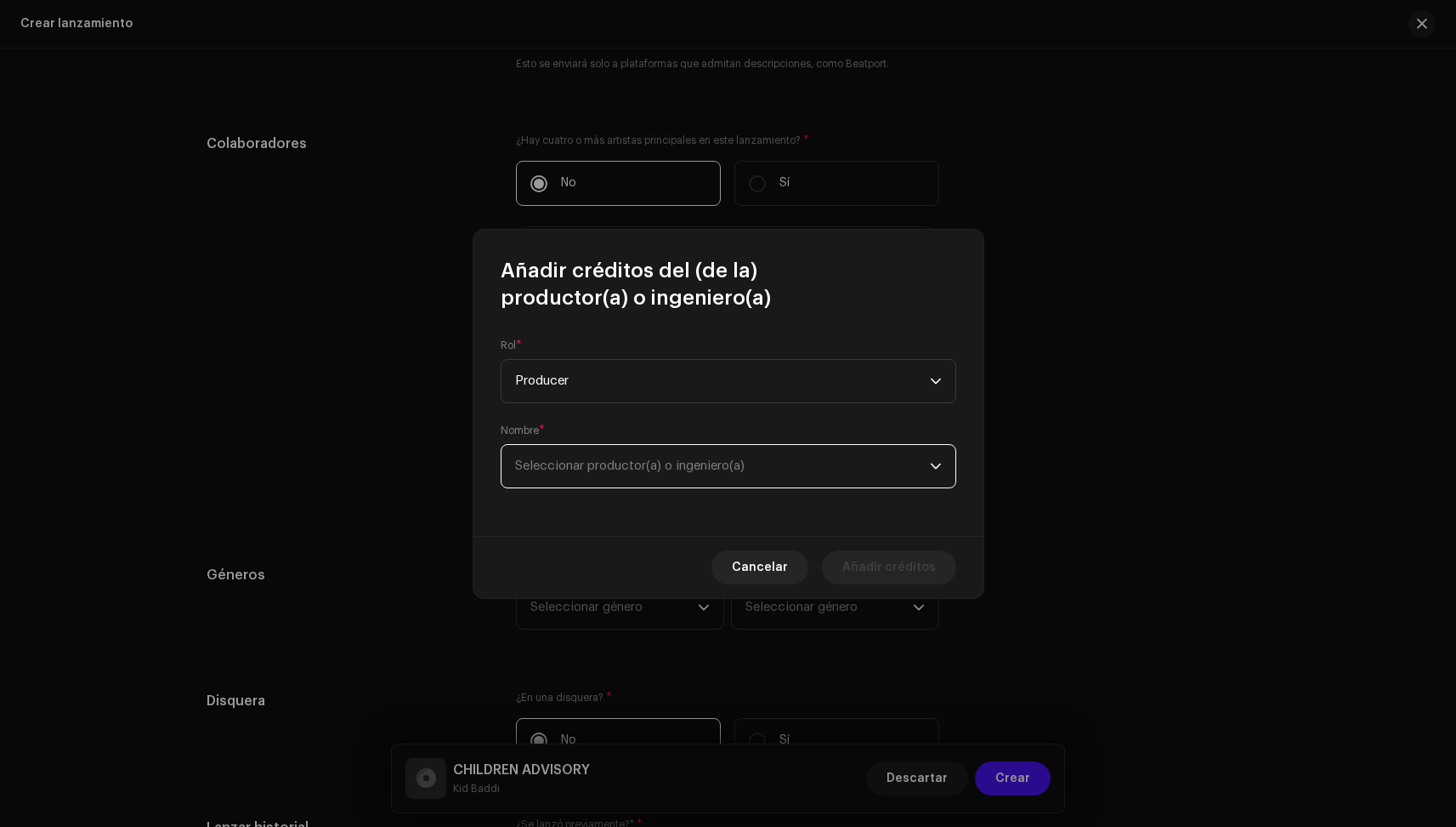
click at [591, 460] on span "Seleccionar productor(a) o ingeniero(a)" at bounding box center [629, 465] width 230 height 13
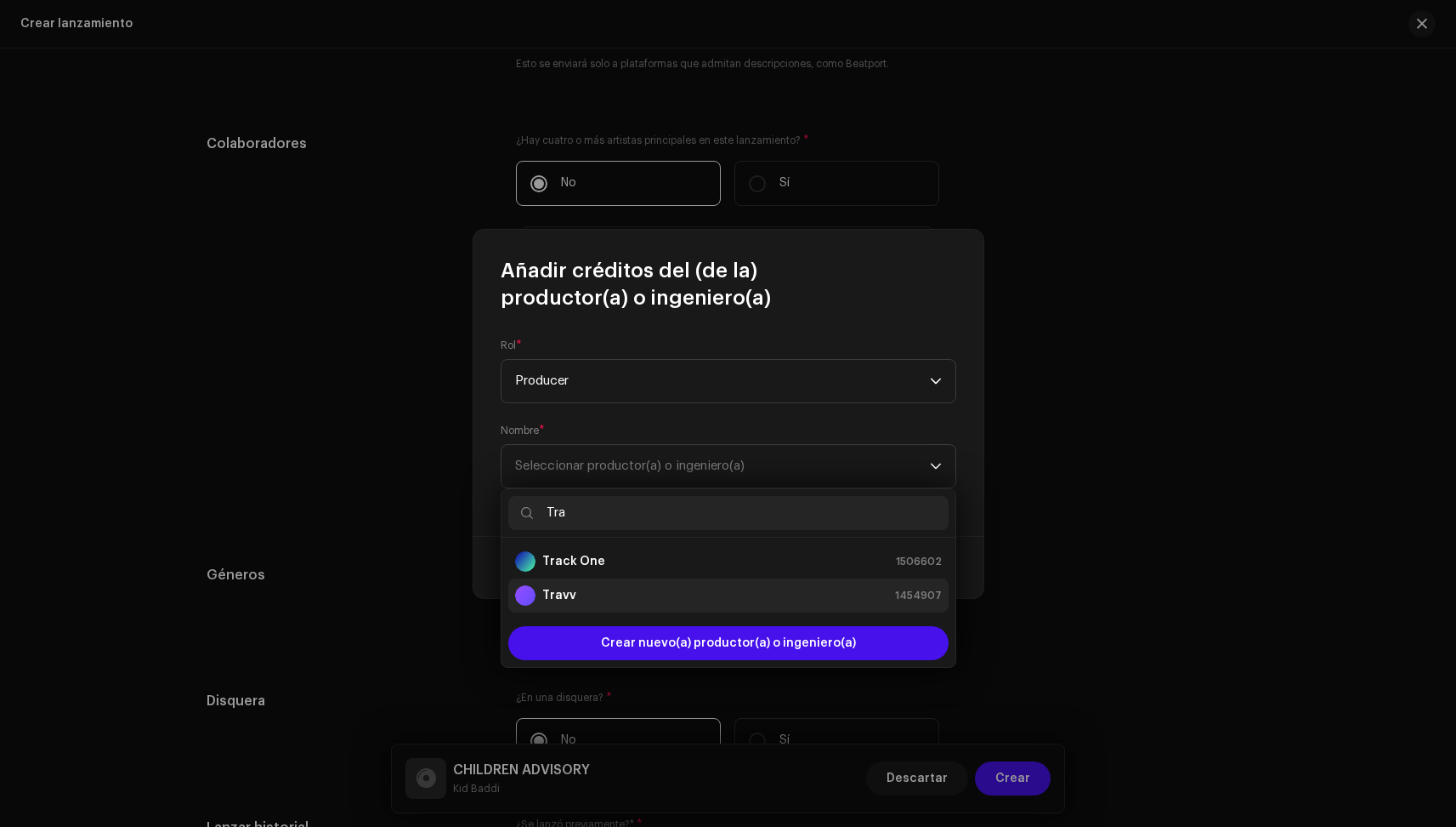
click at [602, 606] on li "Travv 1454907" at bounding box center [728, 594] width 441 height 34
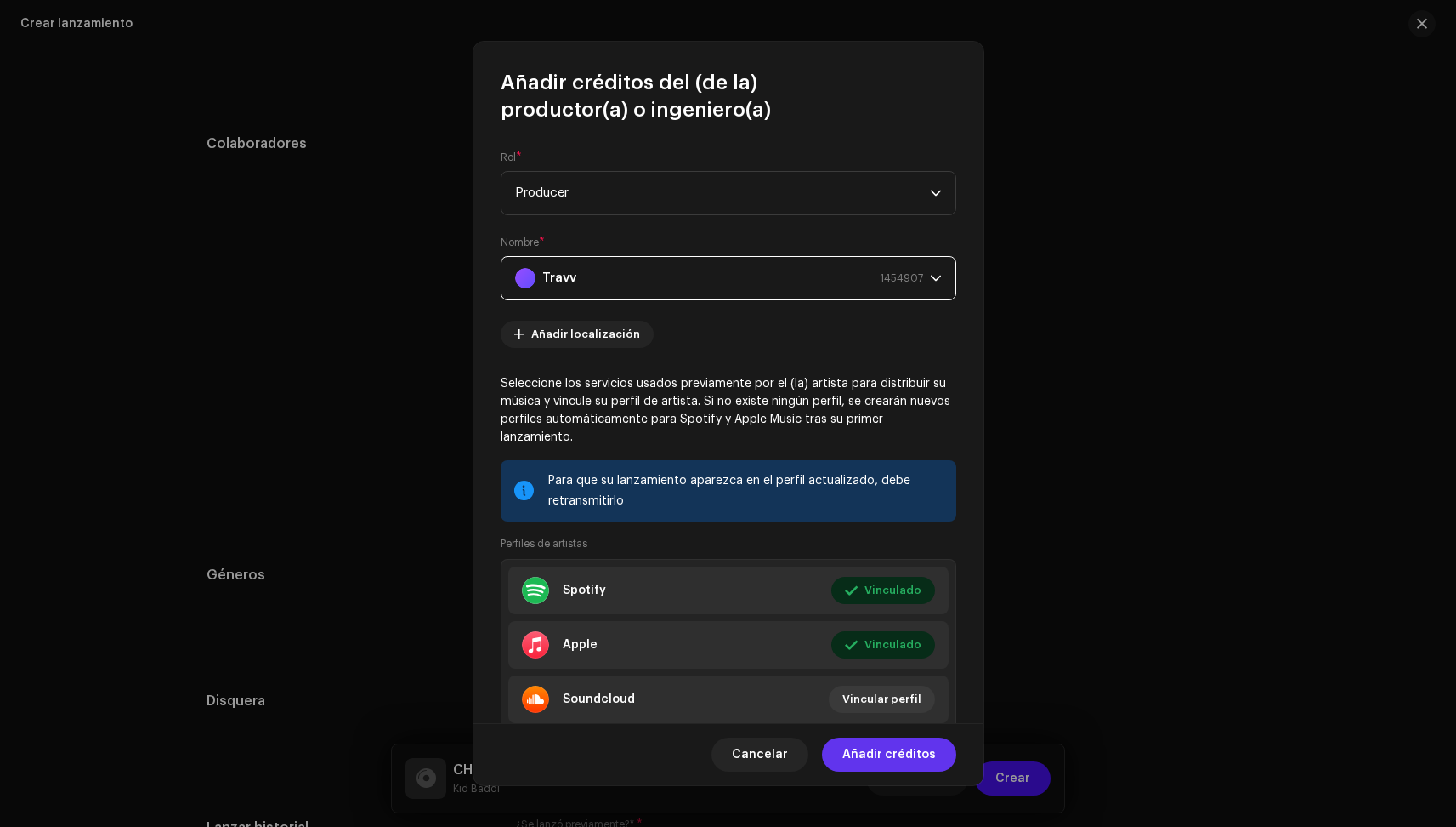
click at [907, 764] on span "Añadir créditos" at bounding box center [889, 753] width 94 height 34
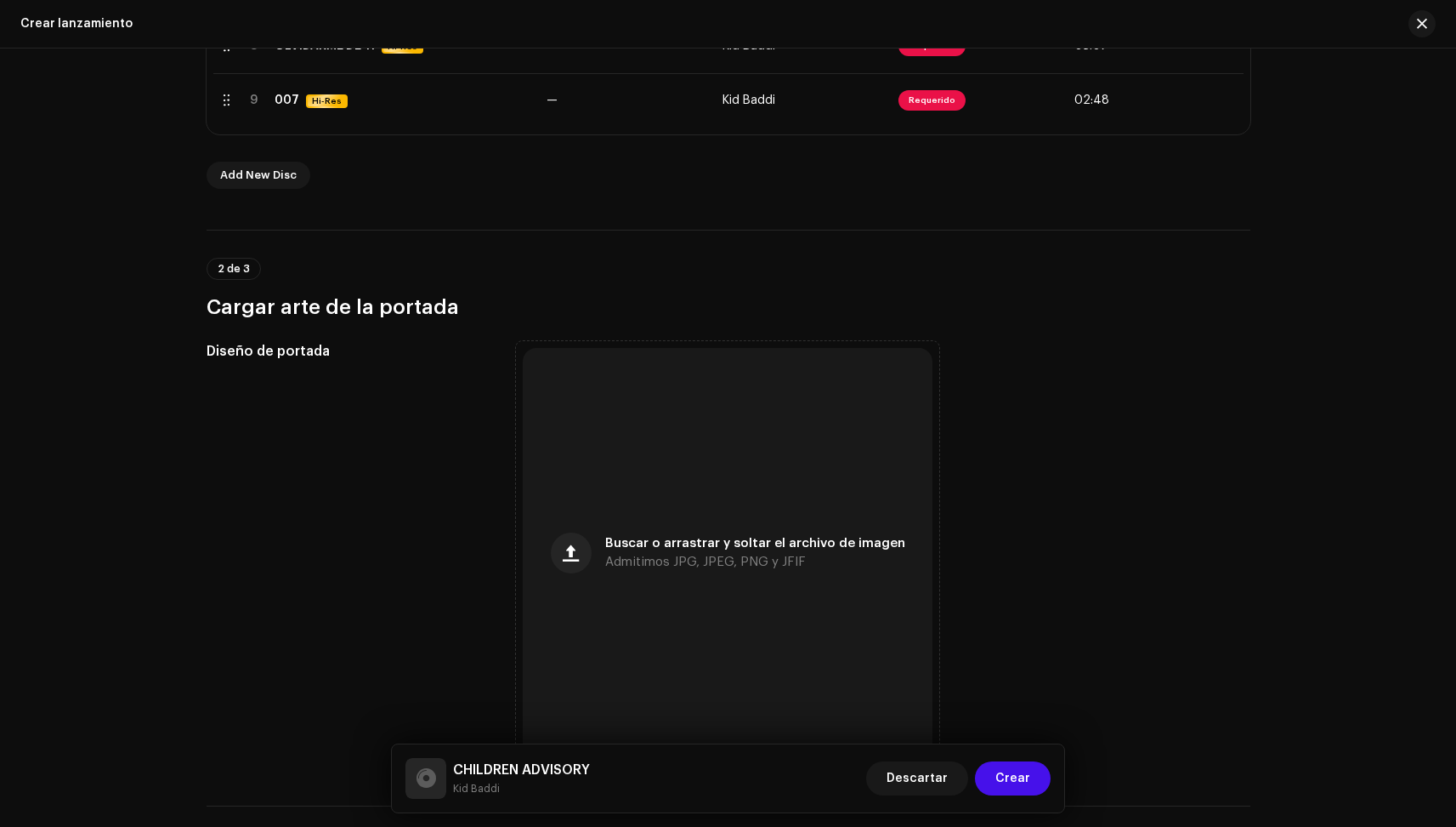
scroll to position [274, 0]
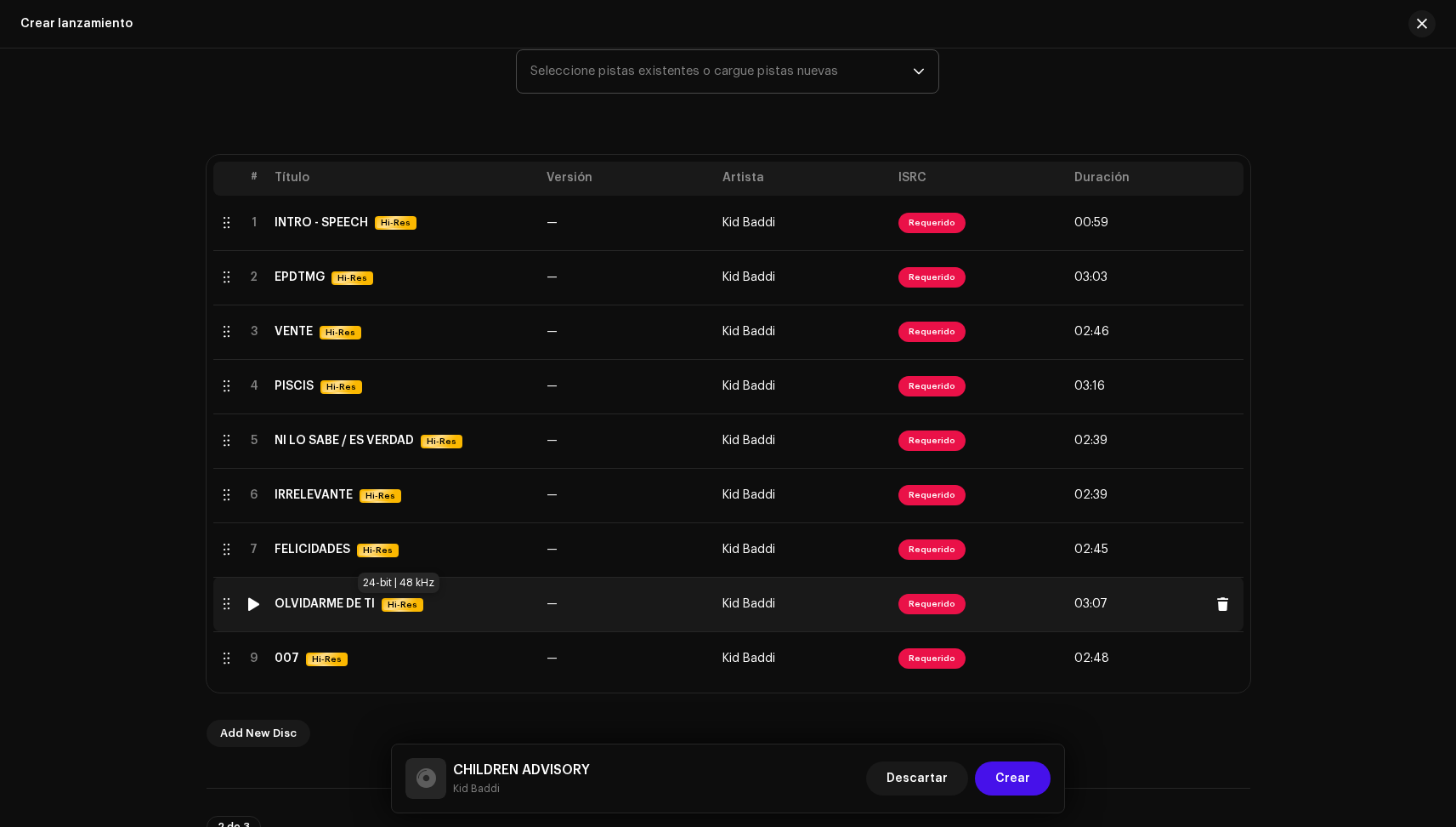
click at [403, 605] on span "Hi-Res" at bounding box center [402, 604] width 38 height 14
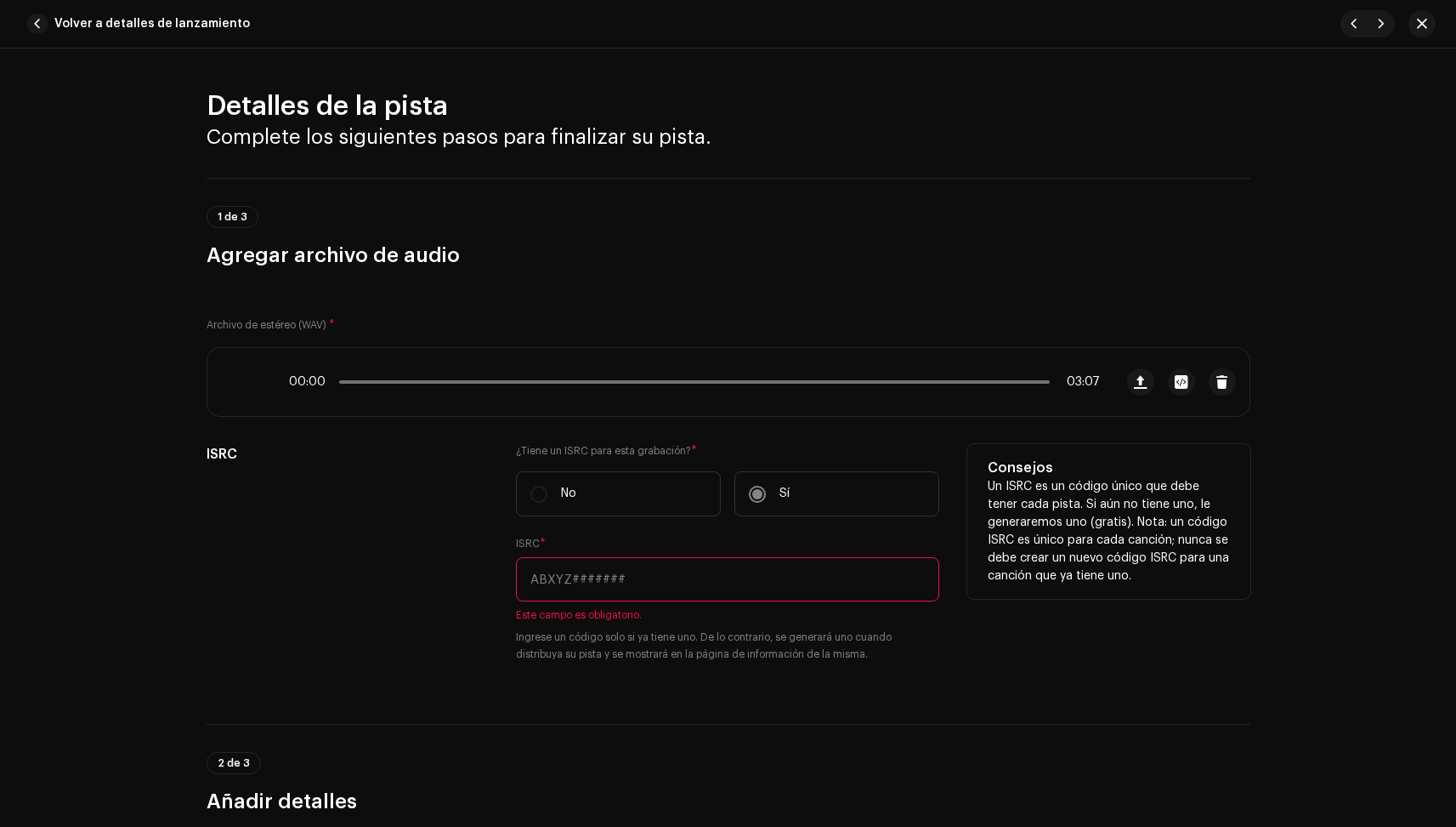
click at [628, 491] on label "No" at bounding box center [619, 494] width 205 height 45
click at [530, 500] on label "No" at bounding box center [619, 494] width 205 height 45
click at [453, 543] on div "ISRC" at bounding box center [348, 563] width 283 height 239
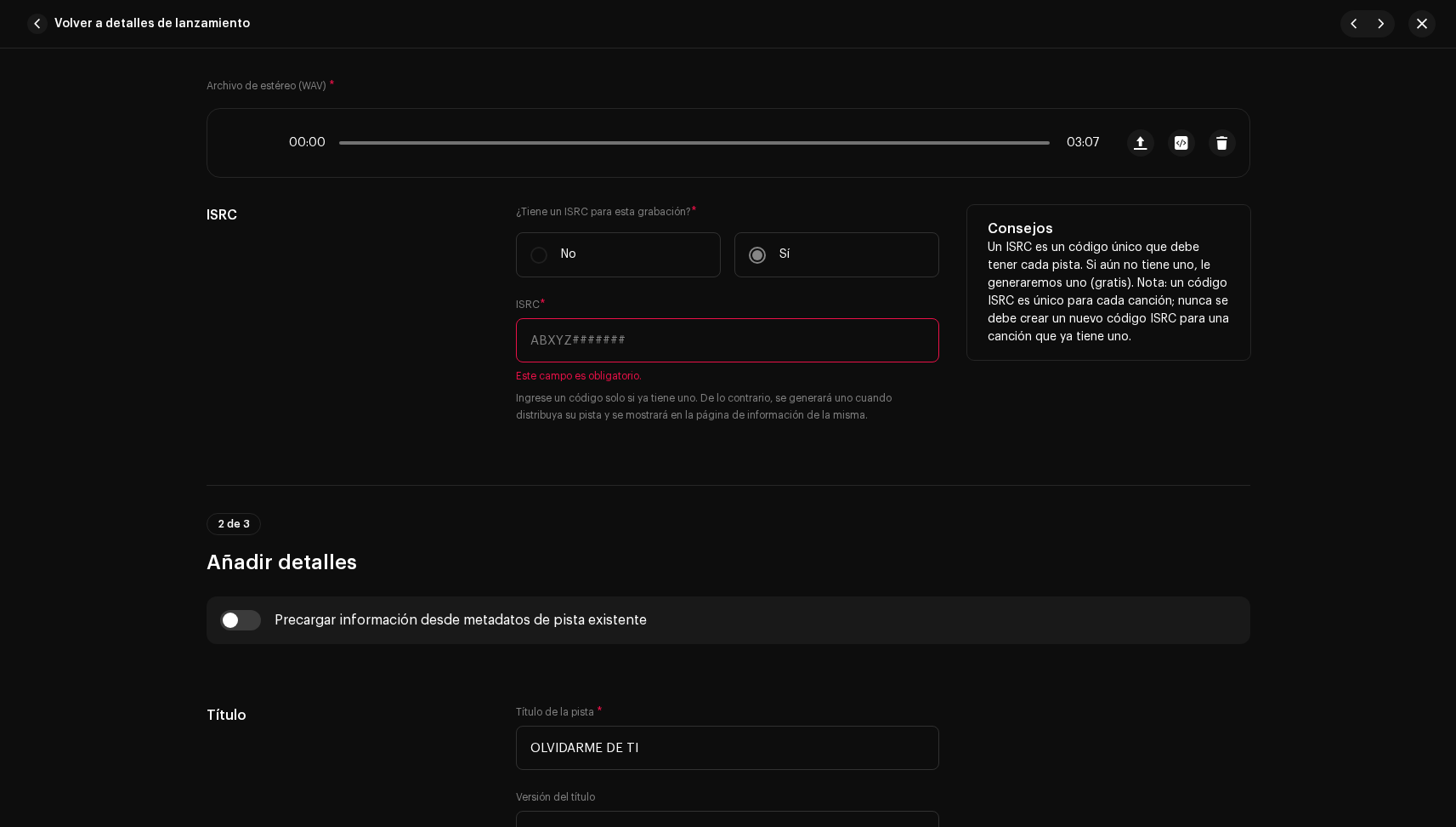
scroll to position [165, 0]
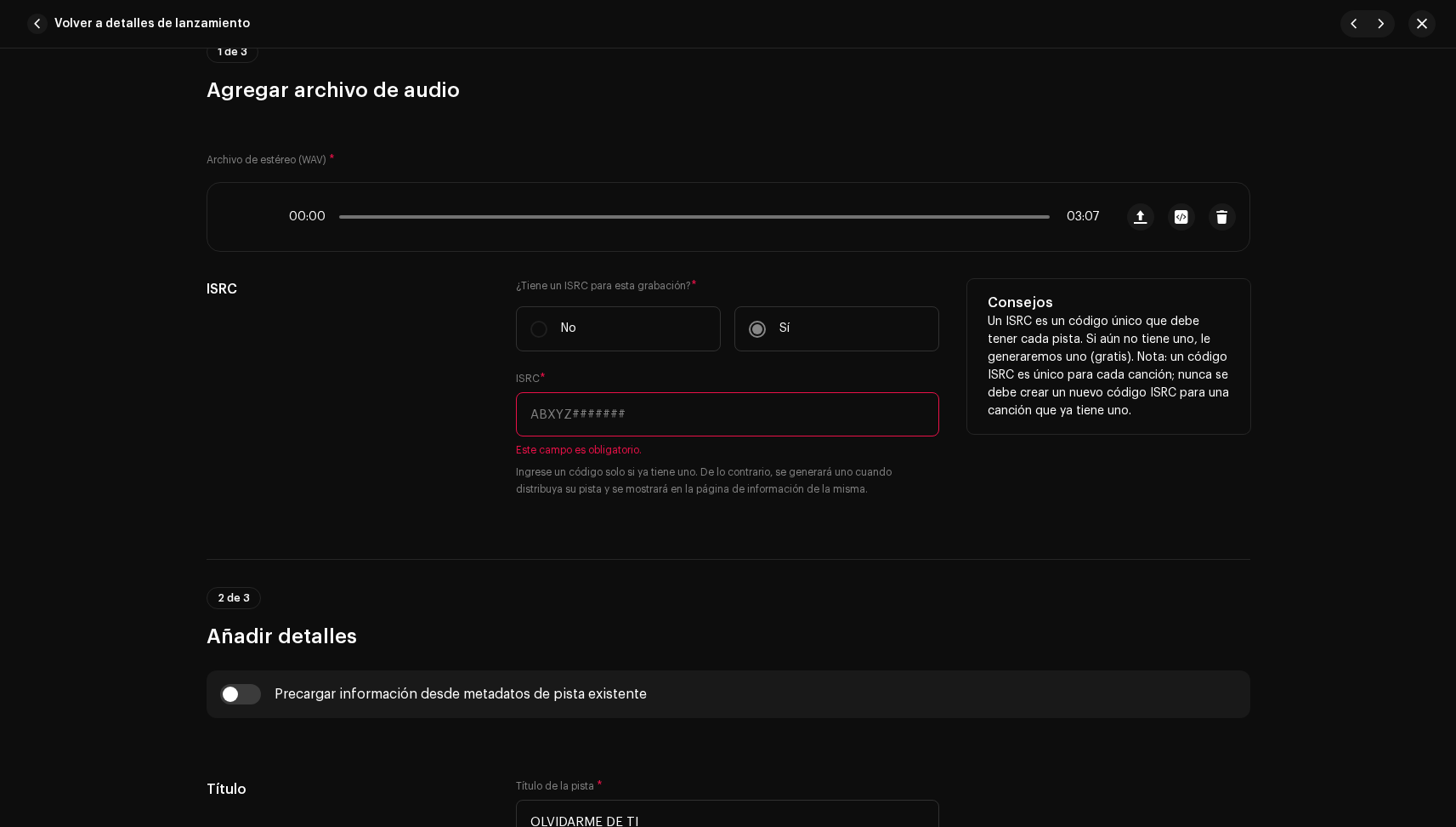
click at [631, 427] on input "text" at bounding box center [728, 414] width 423 height 45
click at [649, 506] on div "¿Tiene un ISRC para esta grabación? * No Sí ISRC * Este campo es obligatorio. I…" at bounding box center [728, 398] width 423 height 239
click at [652, 315] on label "No" at bounding box center [619, 329] width 205 height 45
click at [535, 327] on label "No" at bounding box center [619, 329] width 205 height 45
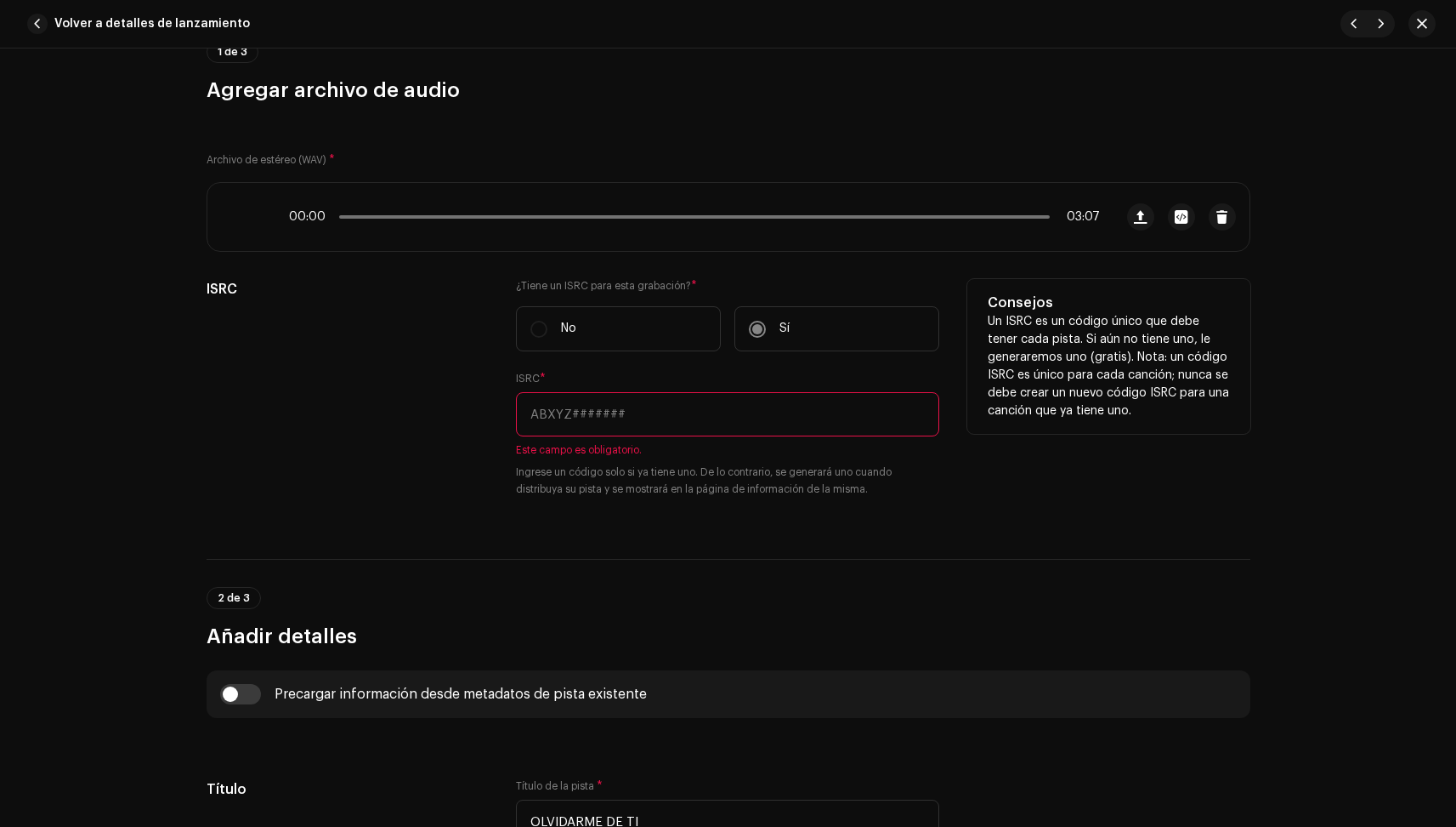
click at [1145, 365] on p "Un ISRC es un código único que debe tener cada pista. Si aún no tiene uno, le g…" at bounding box center [1109, 366] width 243 height 107
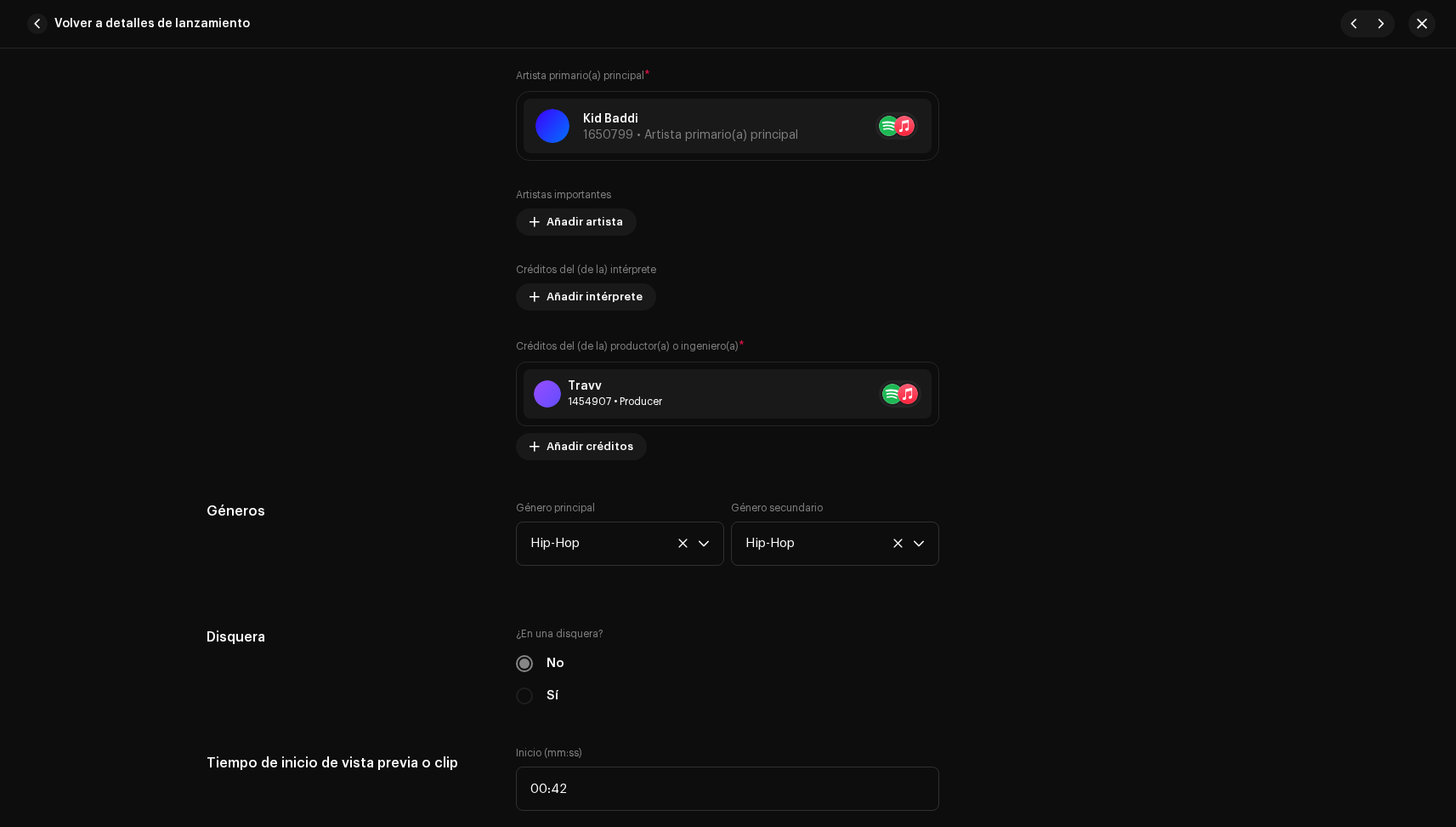
scroll to position [1158, 0]
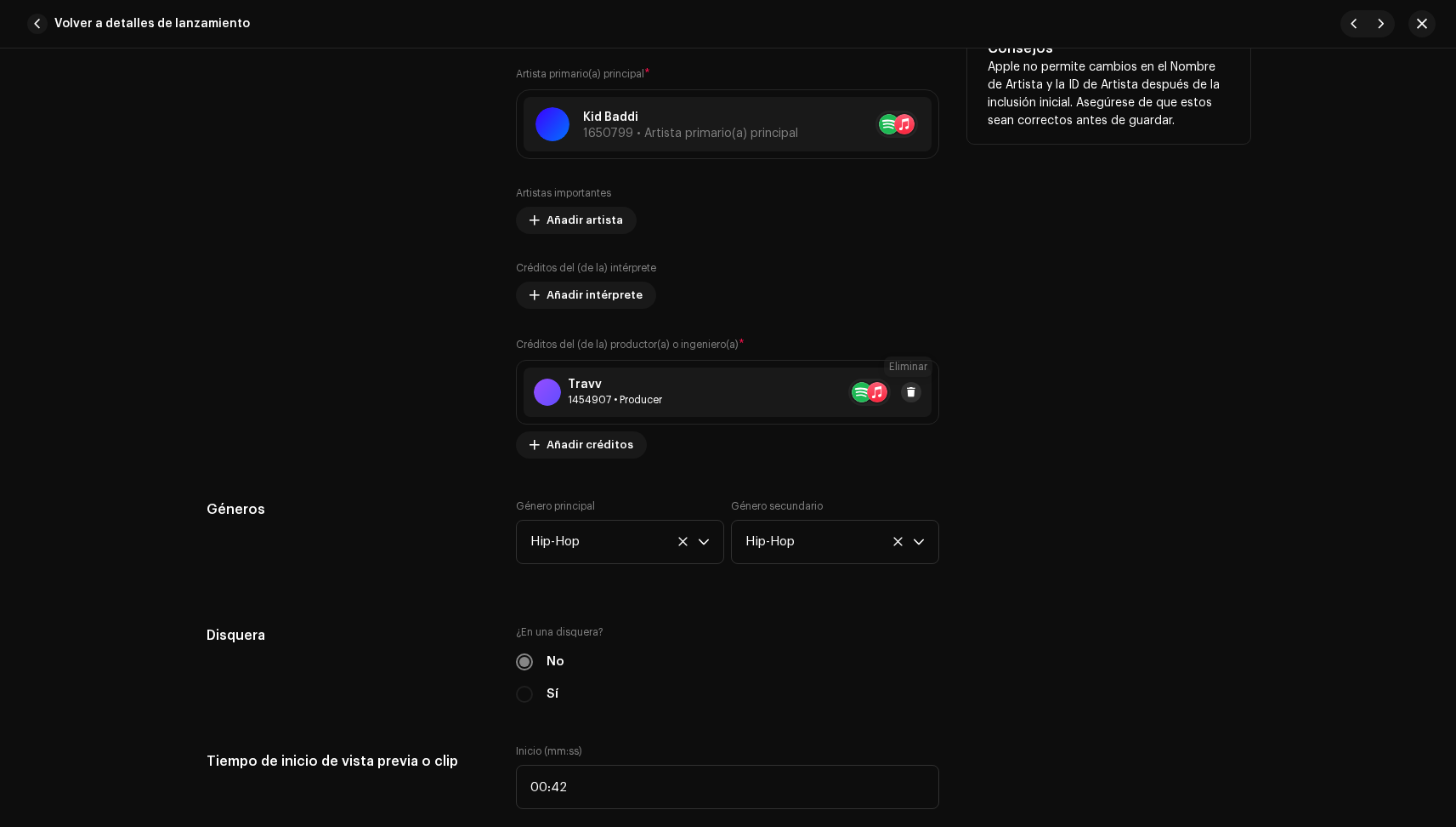
click at [906, 390] on span at bounding box center [911, 392] width 10 height 14
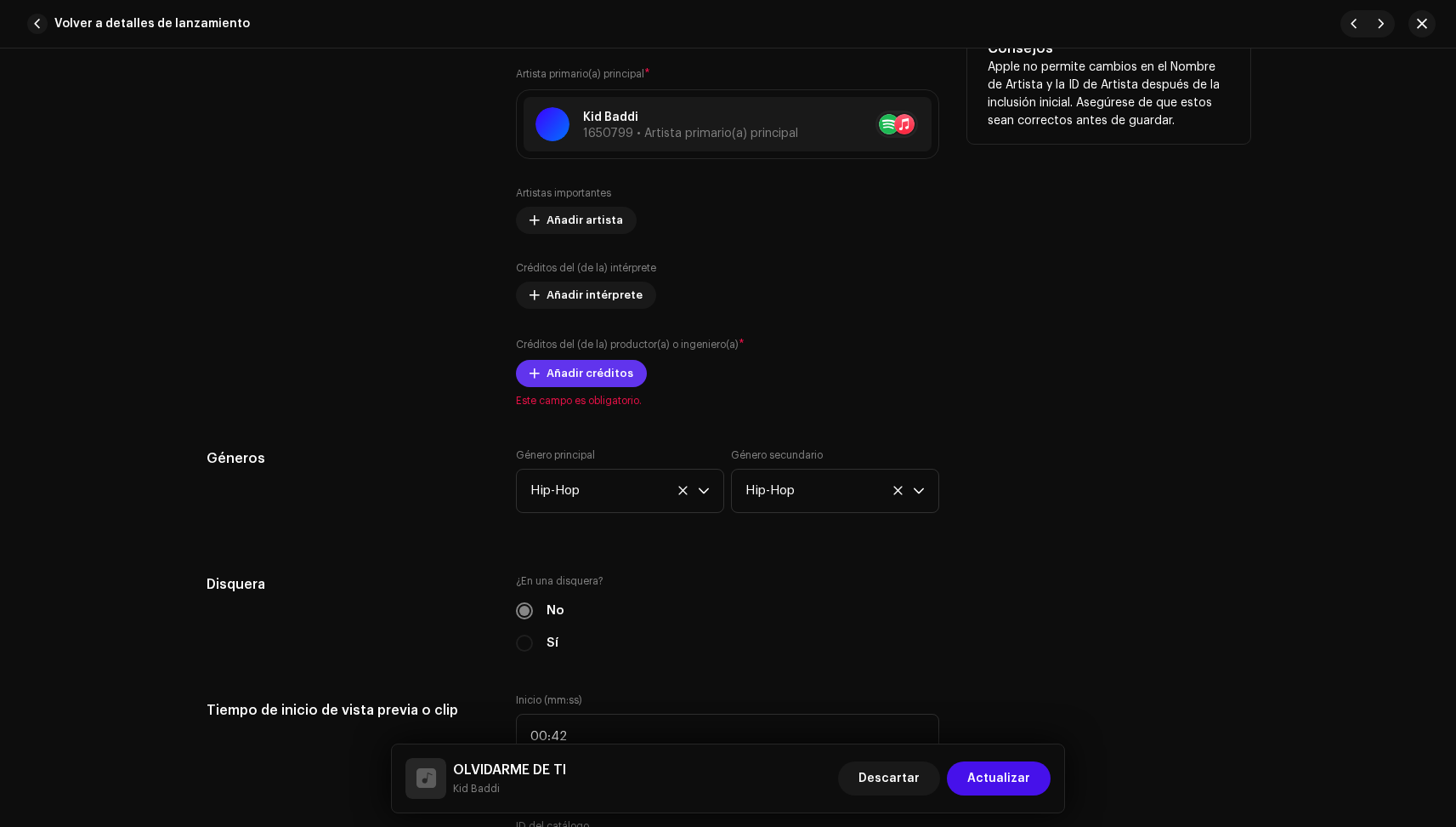
click at [579, 375] on span "Añadir créditos" at bounding box center [589, 373] width 86 height 34
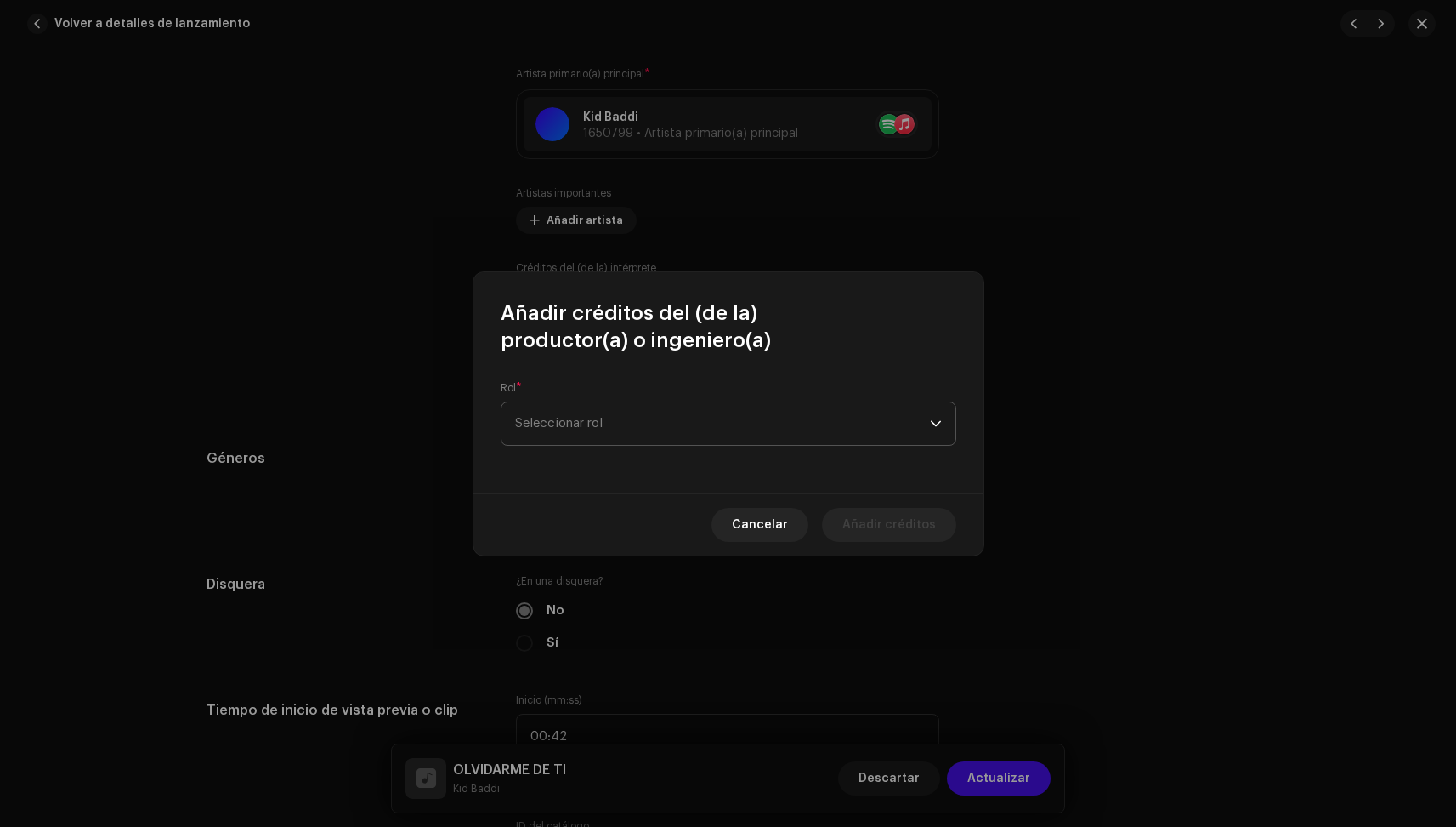
click at [646, 410] on span "Seleccionar rol" at bounding box center [722, 423] width 415 height 43
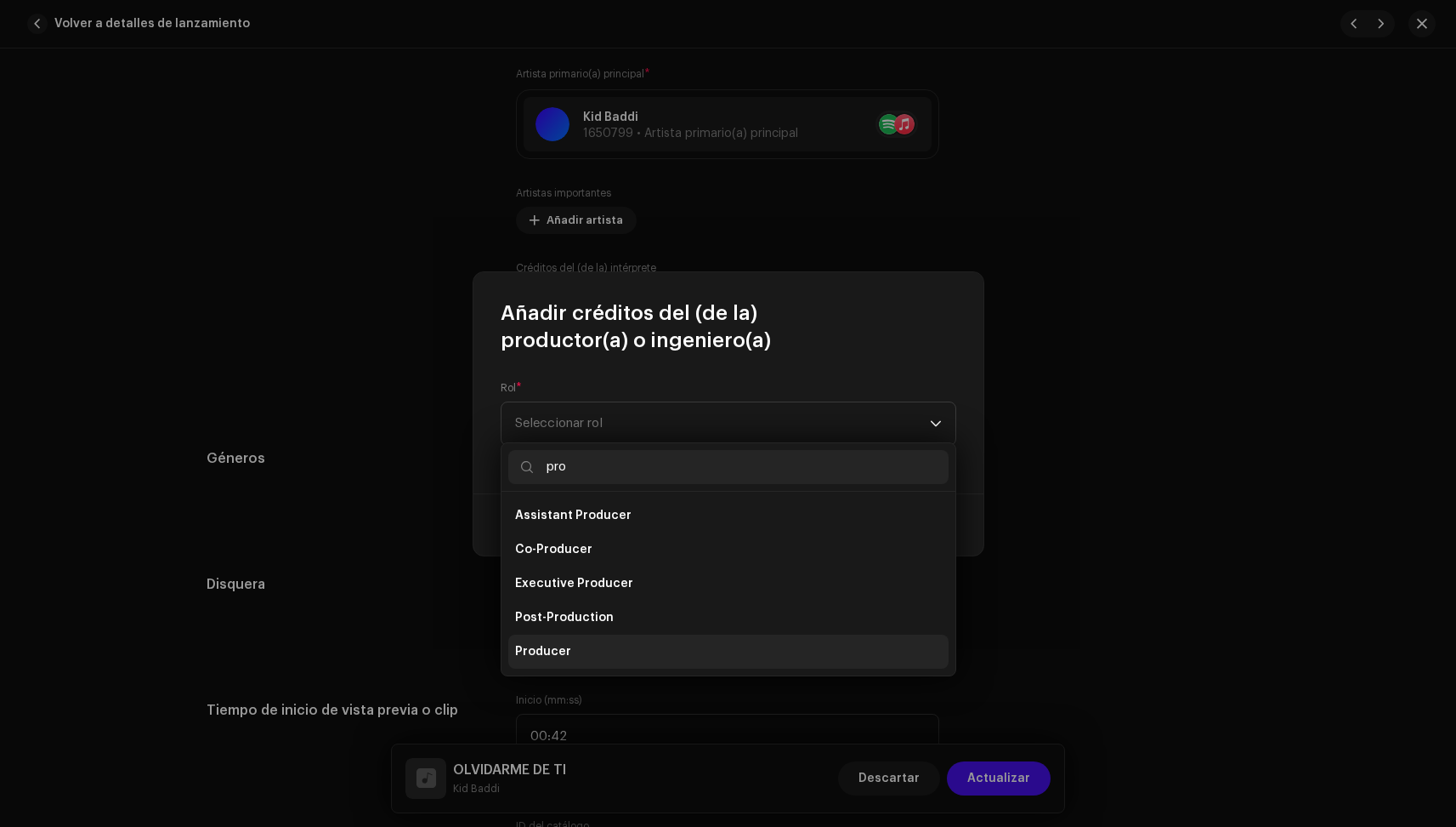
click at [590, 652] on li "Producer" at bounding box center [728, 651] width 441 height 34
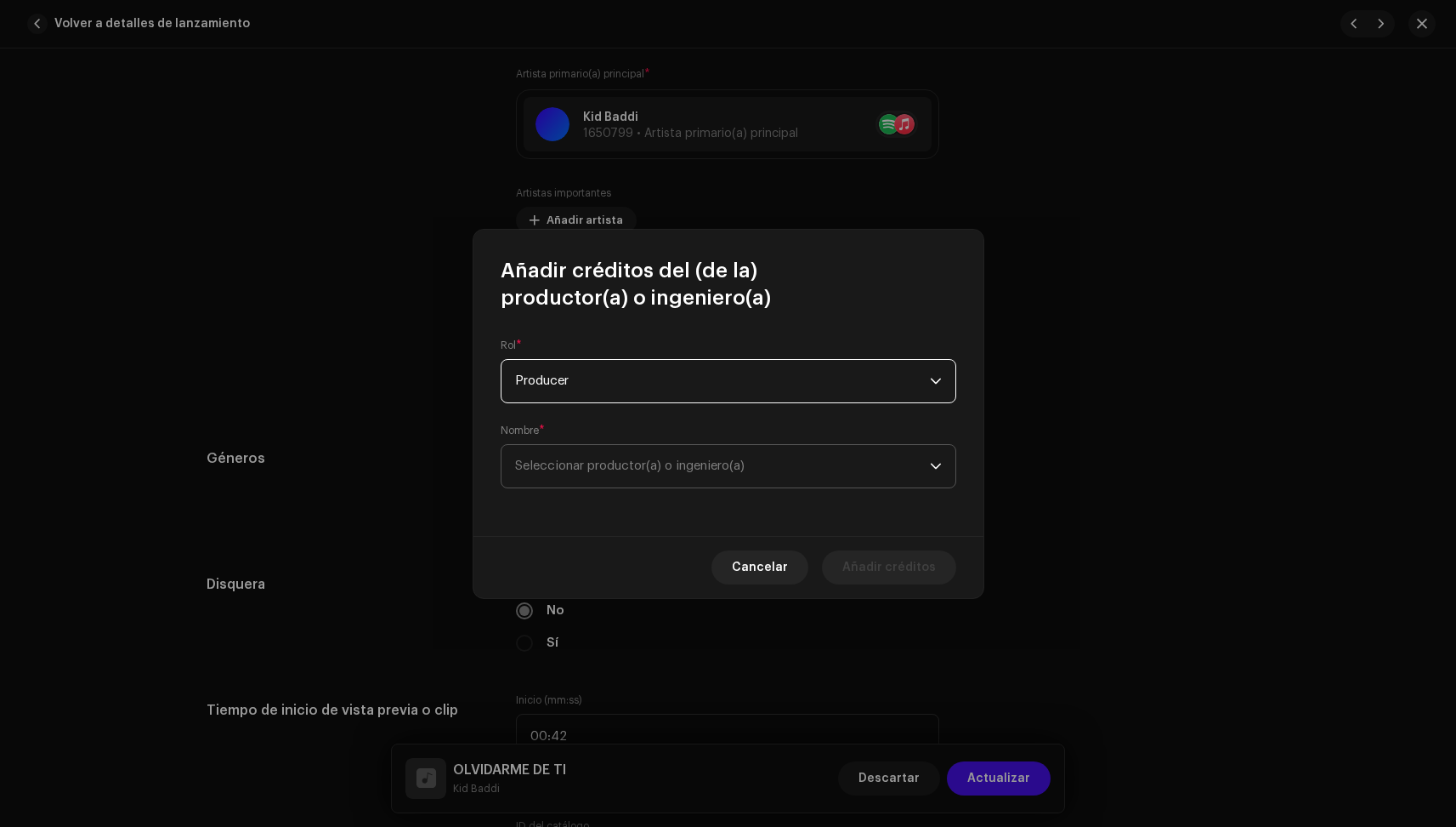
click at [605, 466] on span "Seleccionar productor(a) o ingeniero(a)" at bounding box center [629, 465] width 230 height 13
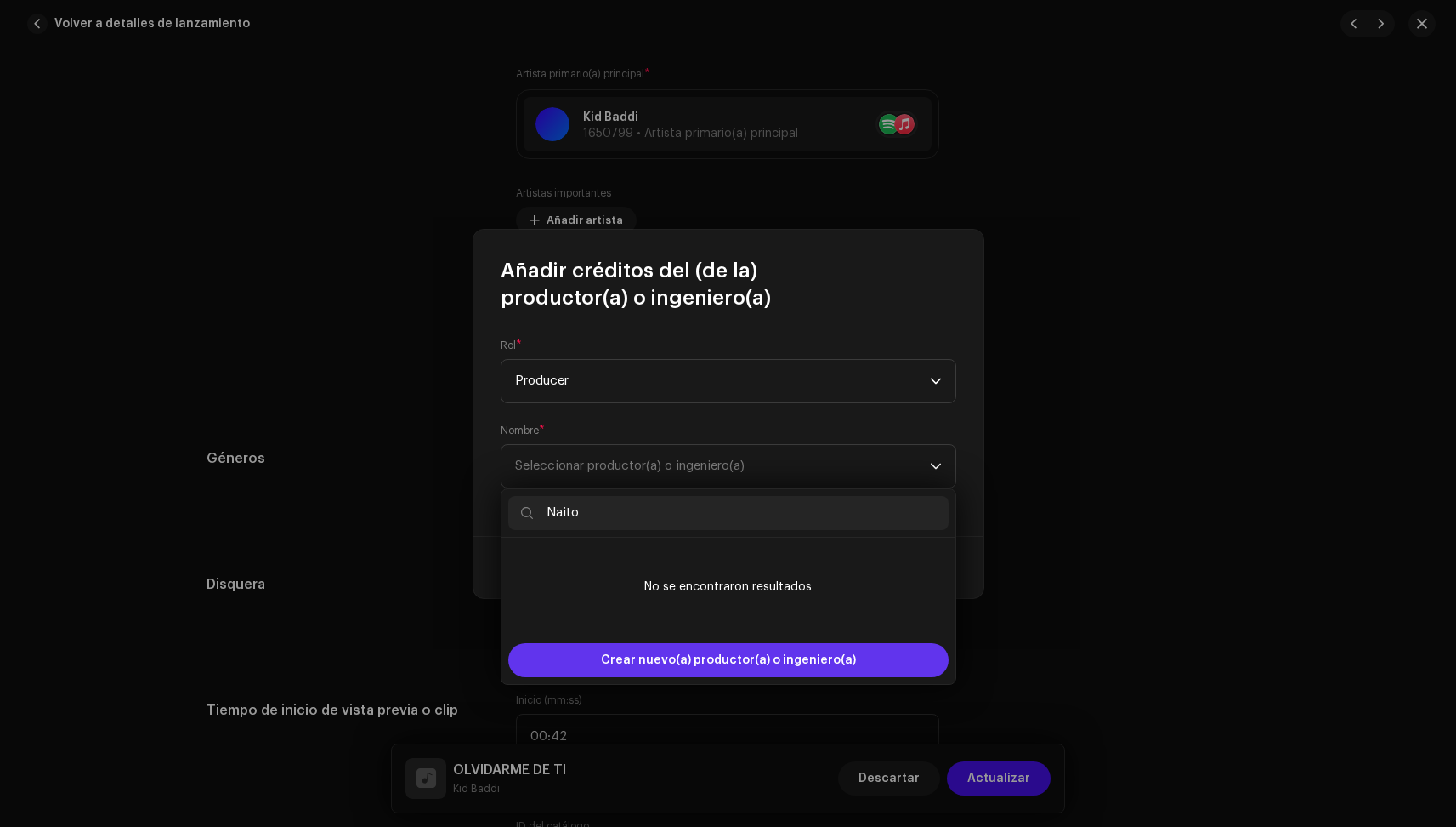
click at [626, 653] on span "Crear nuevo(a) productor(a) o ingeniero(a)" at bounding box center [728, 660] width 255 height 34
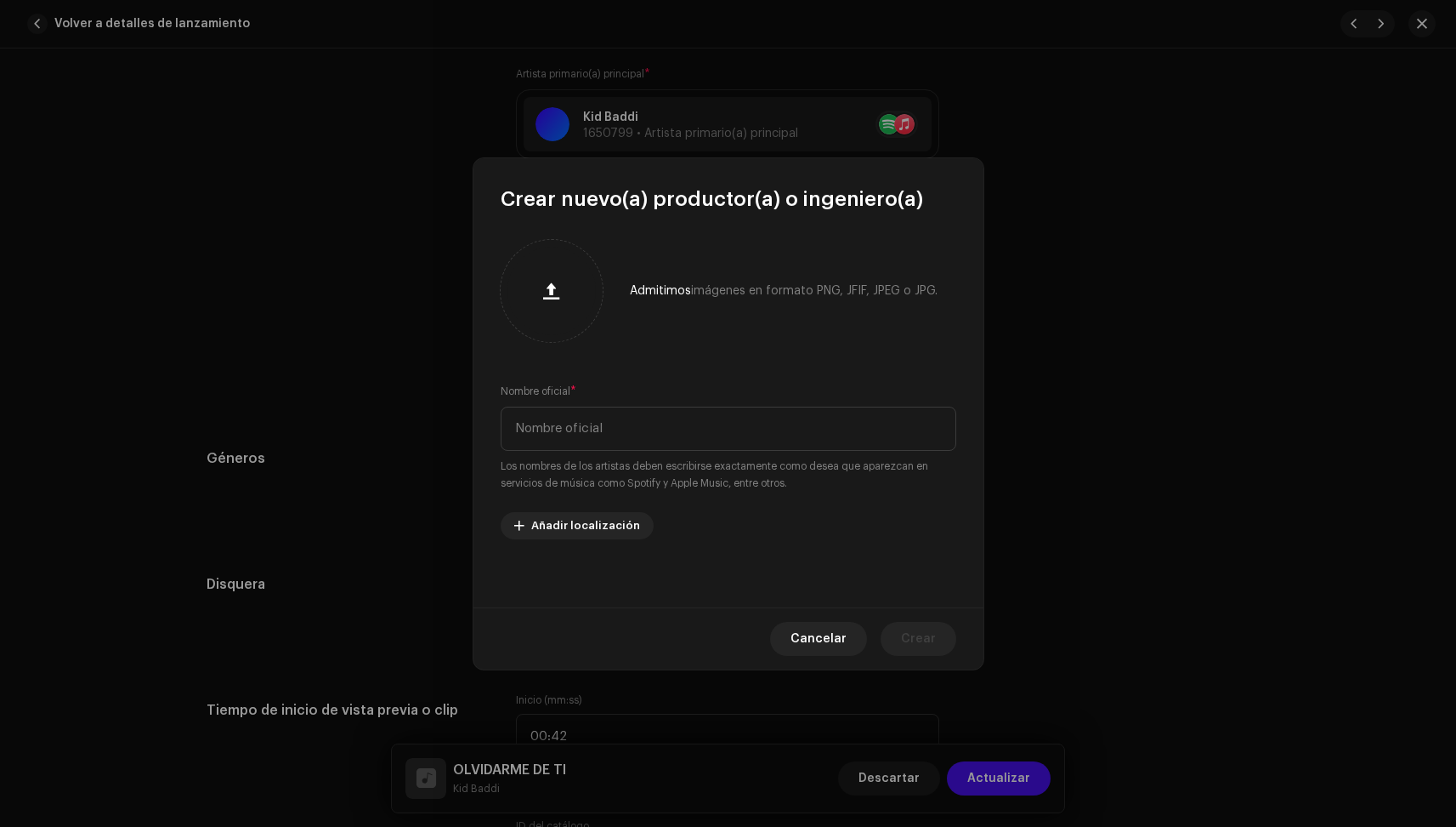
click at [618, 461] on small "Los nombres de los artistas deben escribirse exactamente como desea que aparezc…" at bounding box center [728, 474] width 456 height 34
click at [618, 456] on div "Nombre oficial * Los nombres de los artistas deben escribirse exactamente como …" at bounding box center [728, 437] width 456 height 109
click at [619, 440] on input "text" at bounding box center [728, 428] width 456 height 45
click at [905, 632] on span "Crear" at bounding box center [918, 638] width 35 height 34
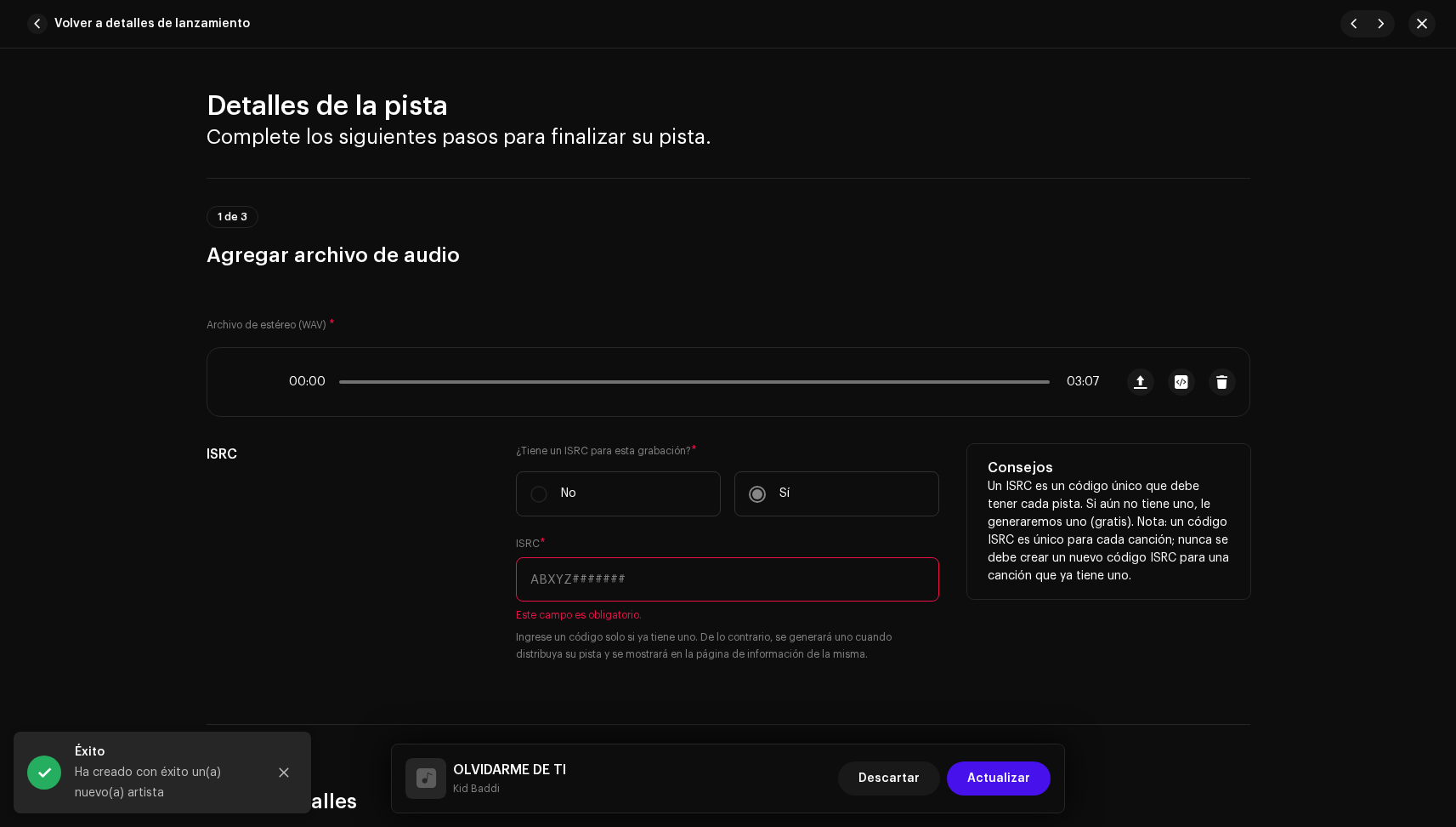
scroll to position [0, 0]
click at [583, 486] on label "No" at bounding box center [619, 494] width 205 height 45
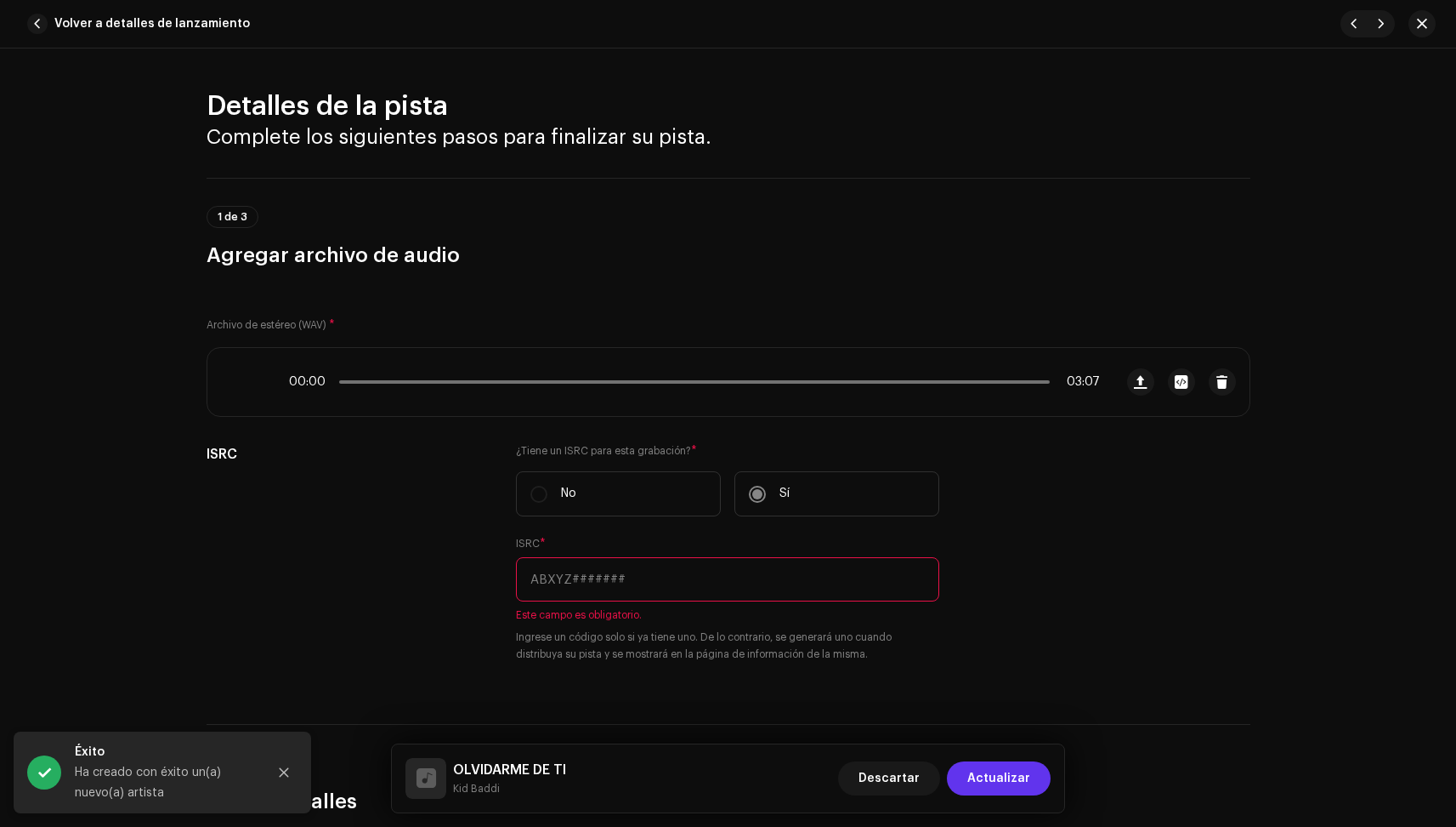
click at [1008, 776] on span "Actualizar" at bounding box center [998, 778] width 63 height 34
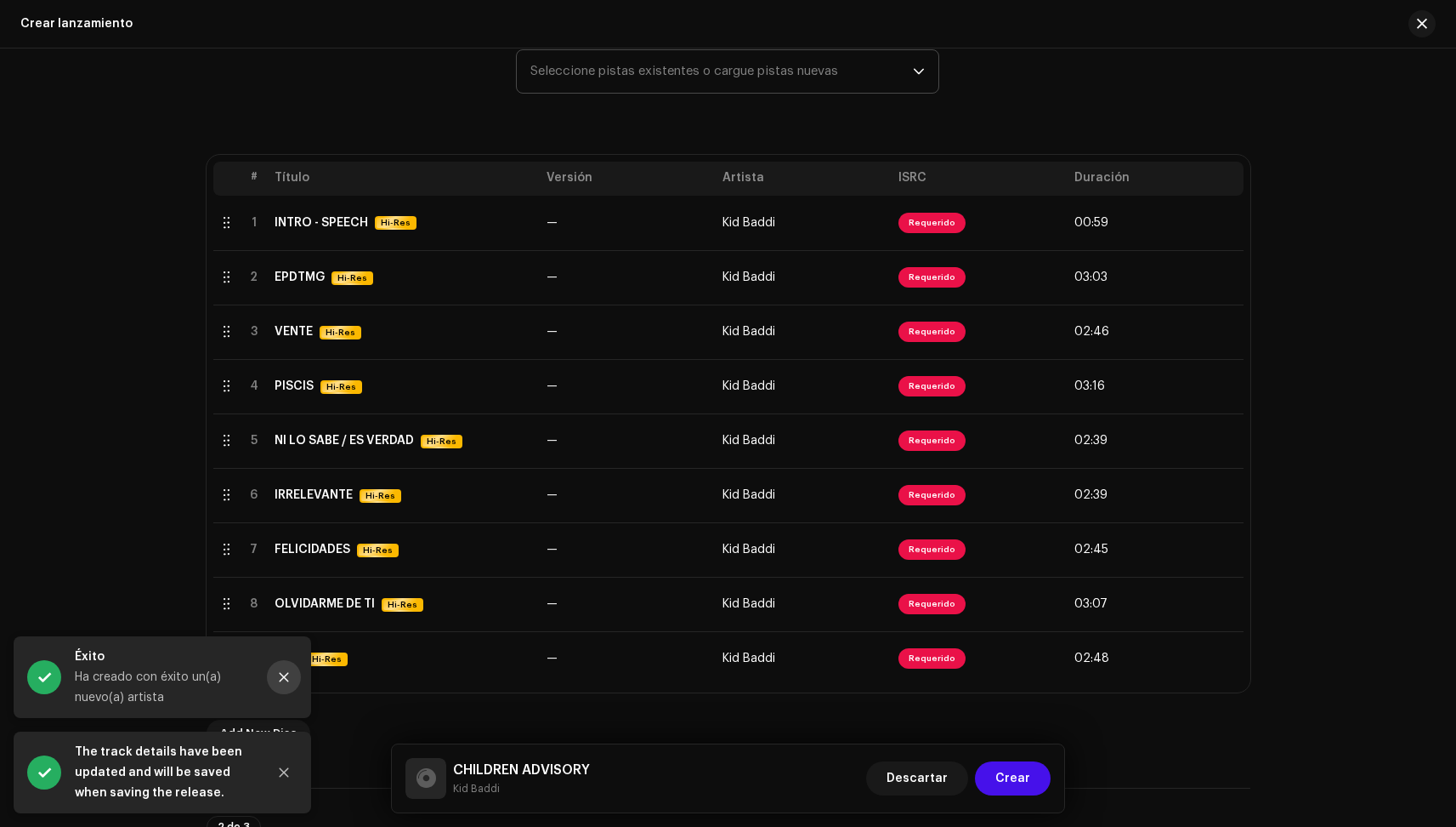
click at [292, 678] on button "Close" at bounding box center [283, 676] width 34 height 34
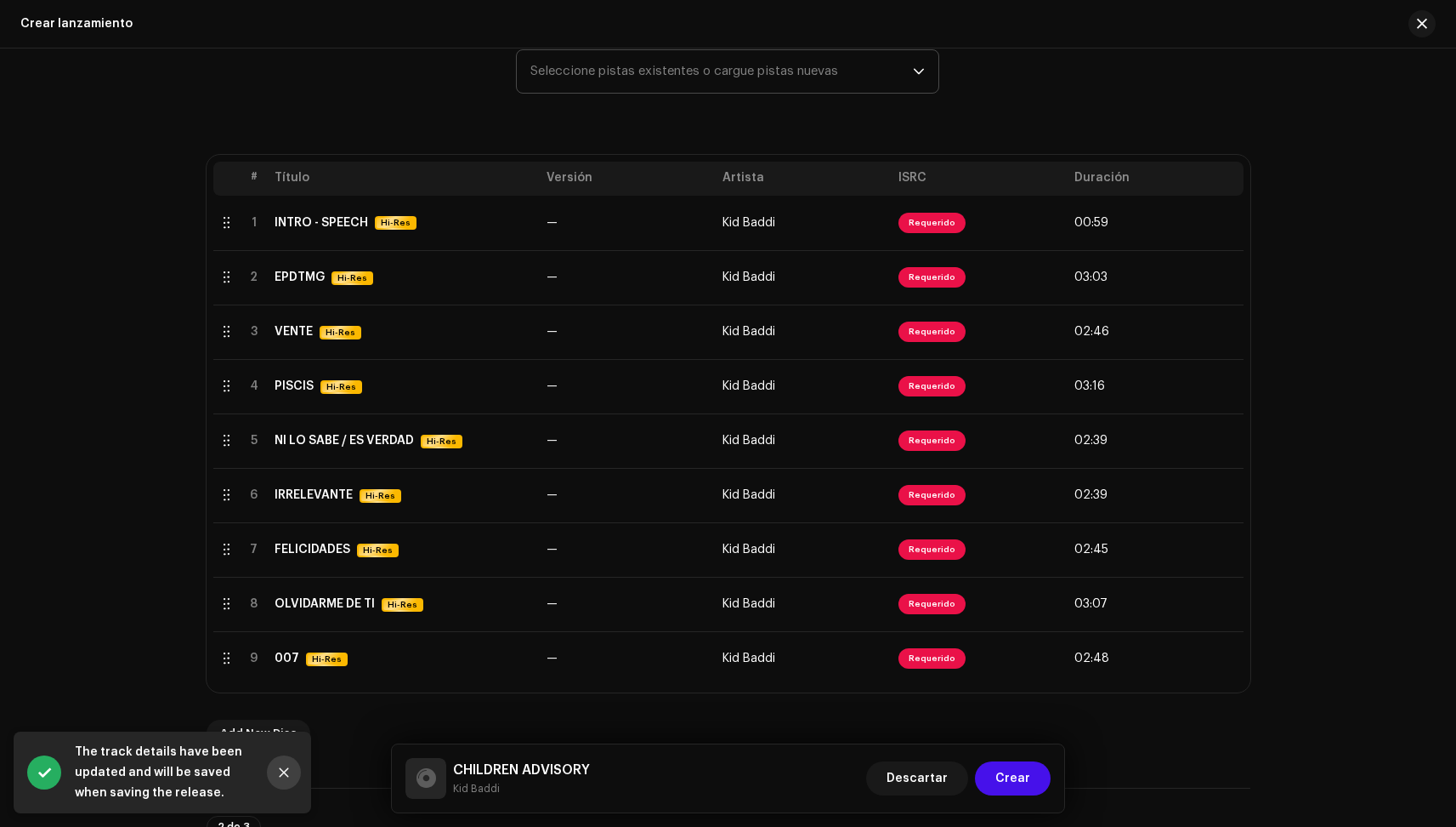
click at [282, 775] on icon "Close" at bounding box center [284, 772] width 9 height 9
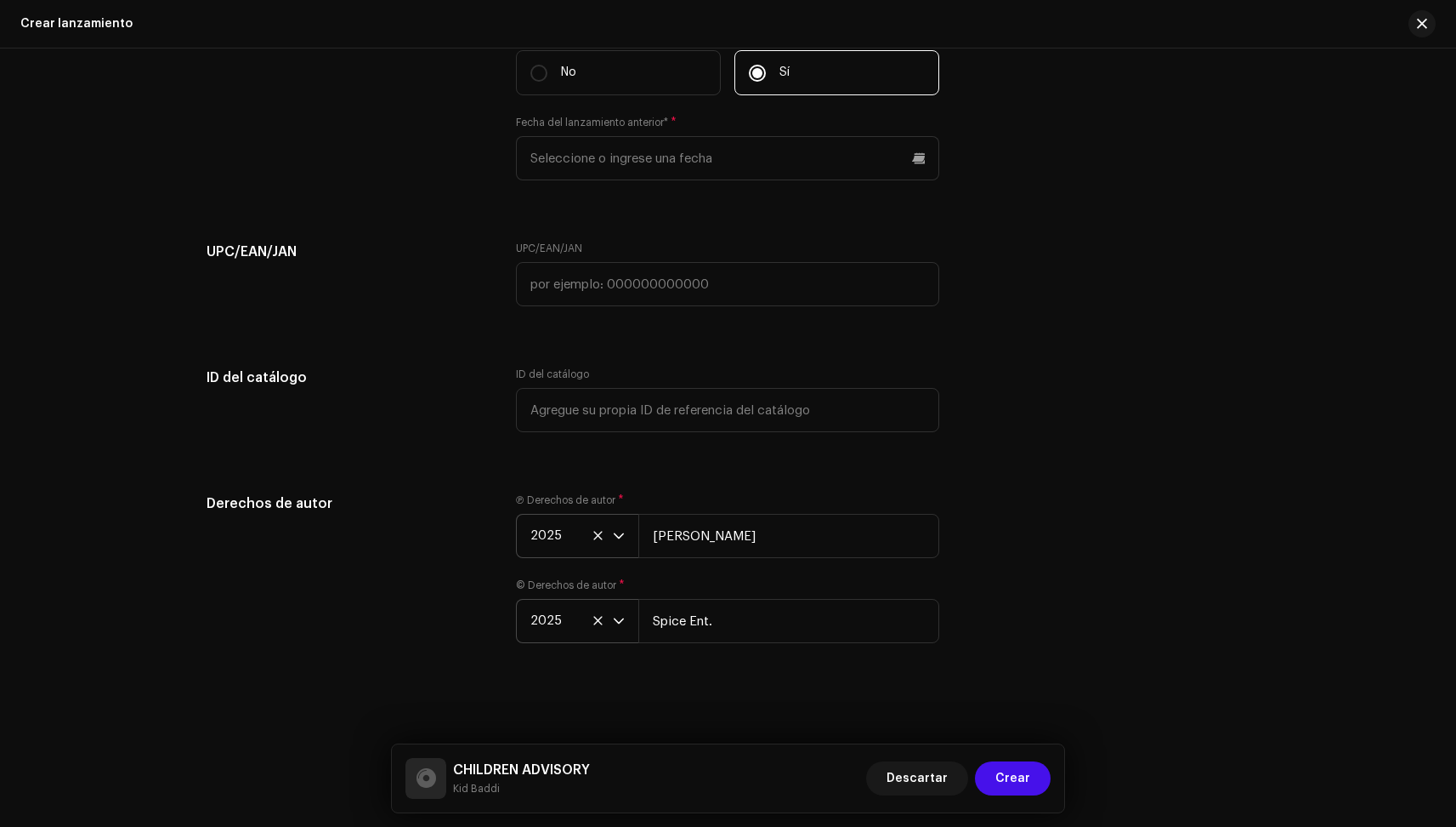
scroll to position [3293, 0]
click at [1025, 778] on span "Crear" at bounding box center [1013, 778] width 35 height 34
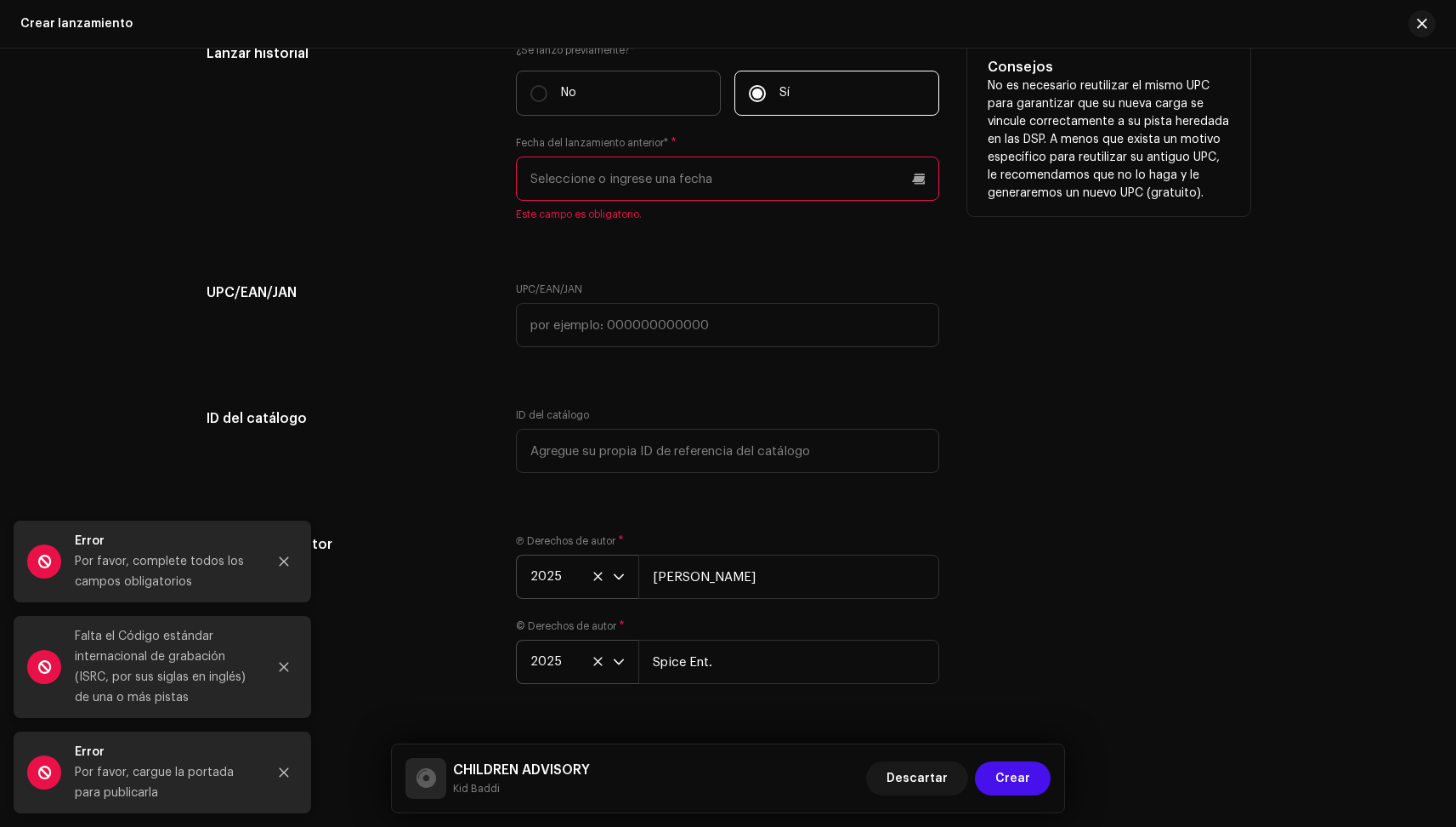
click at [621, 114] on label "No" at bounding box center [619, 94] width 205 height 45
click at [548, 102] on input "No" at bounding box center [539, 94] width 17 height 17
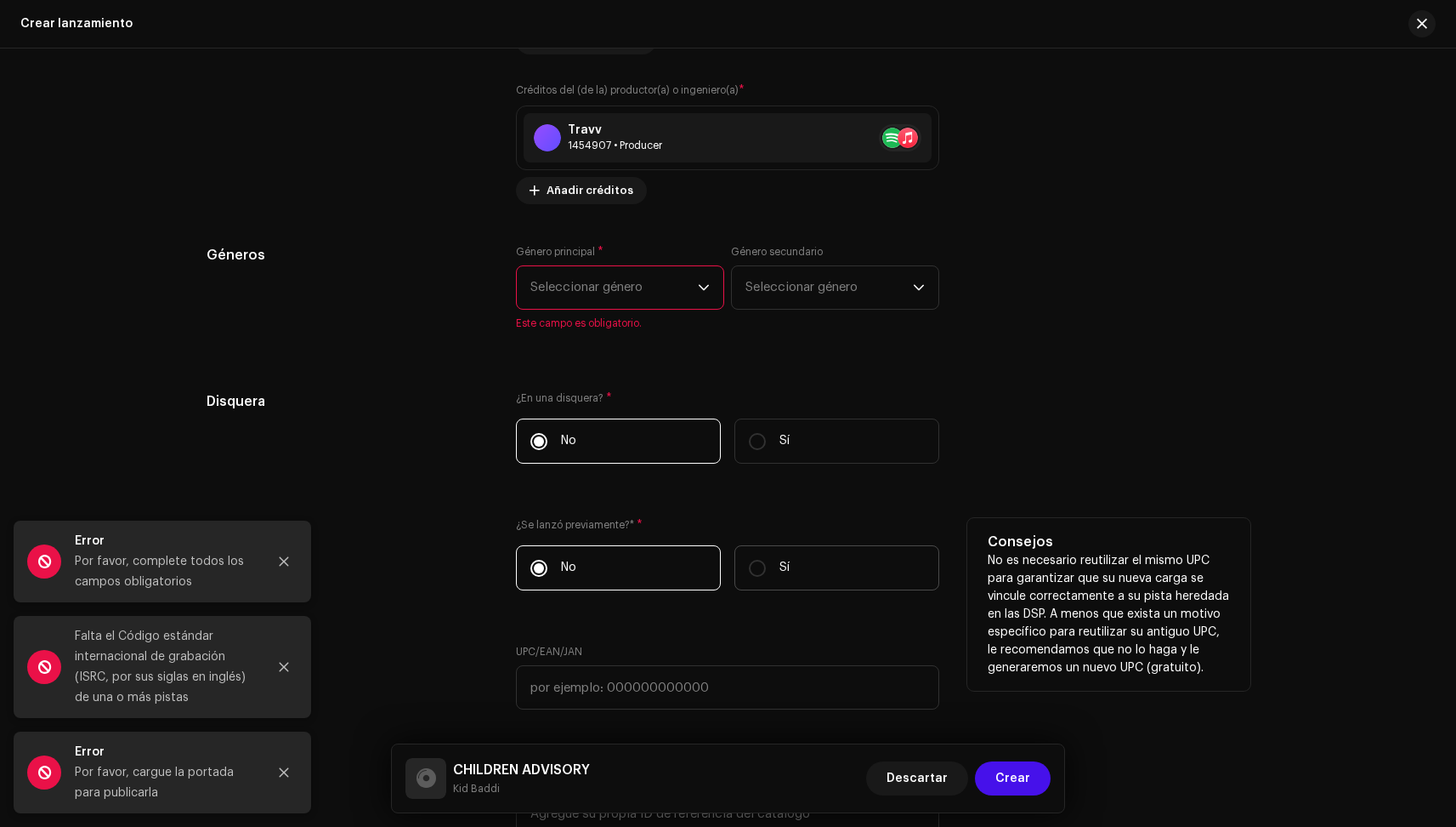
scroll to position [2808, 0]
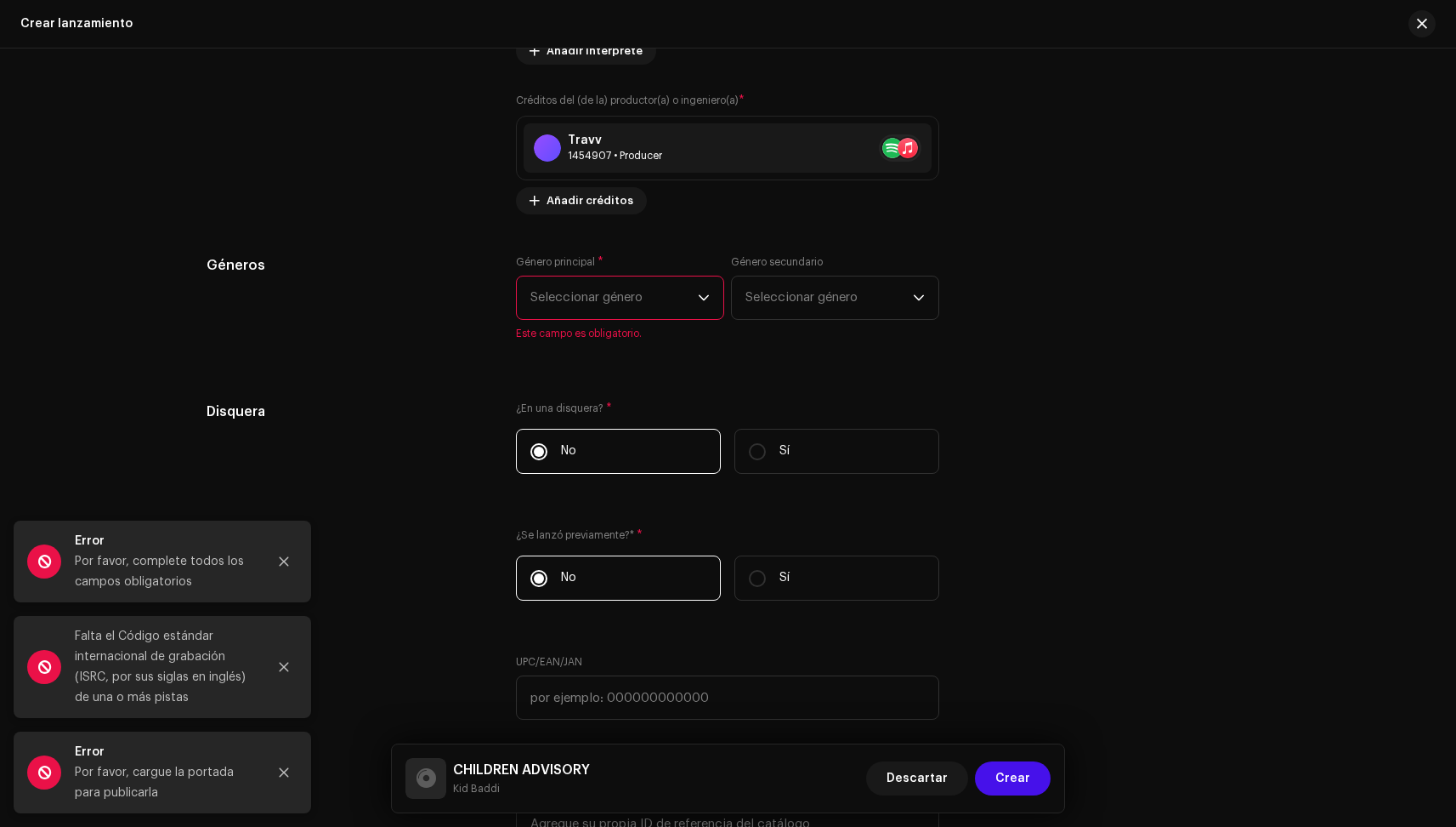
click at [635, 304] on span "Seleccionar género" at bounding box center [614, 297] width 167 height 43
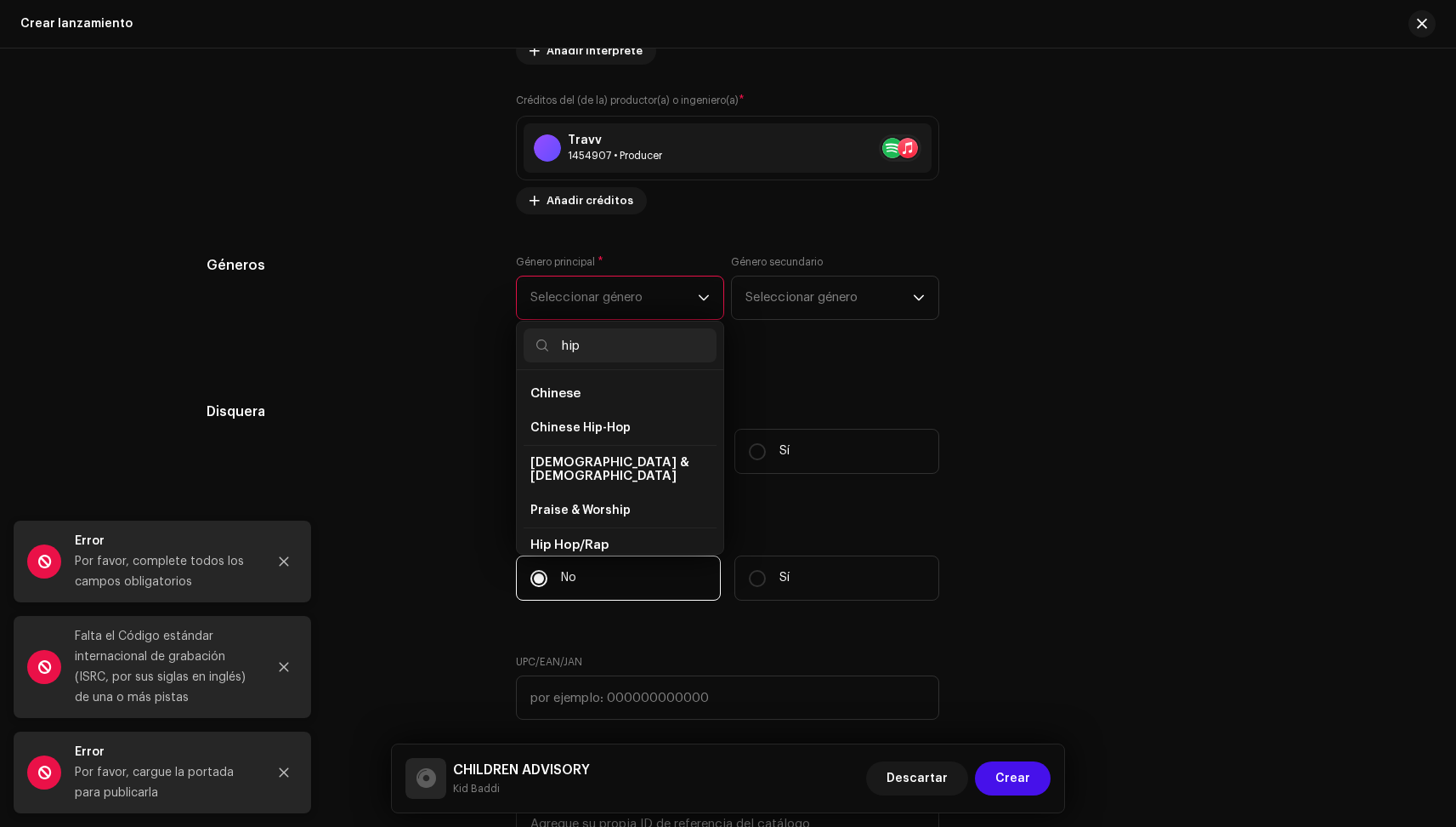
scroll to position [129, 0]
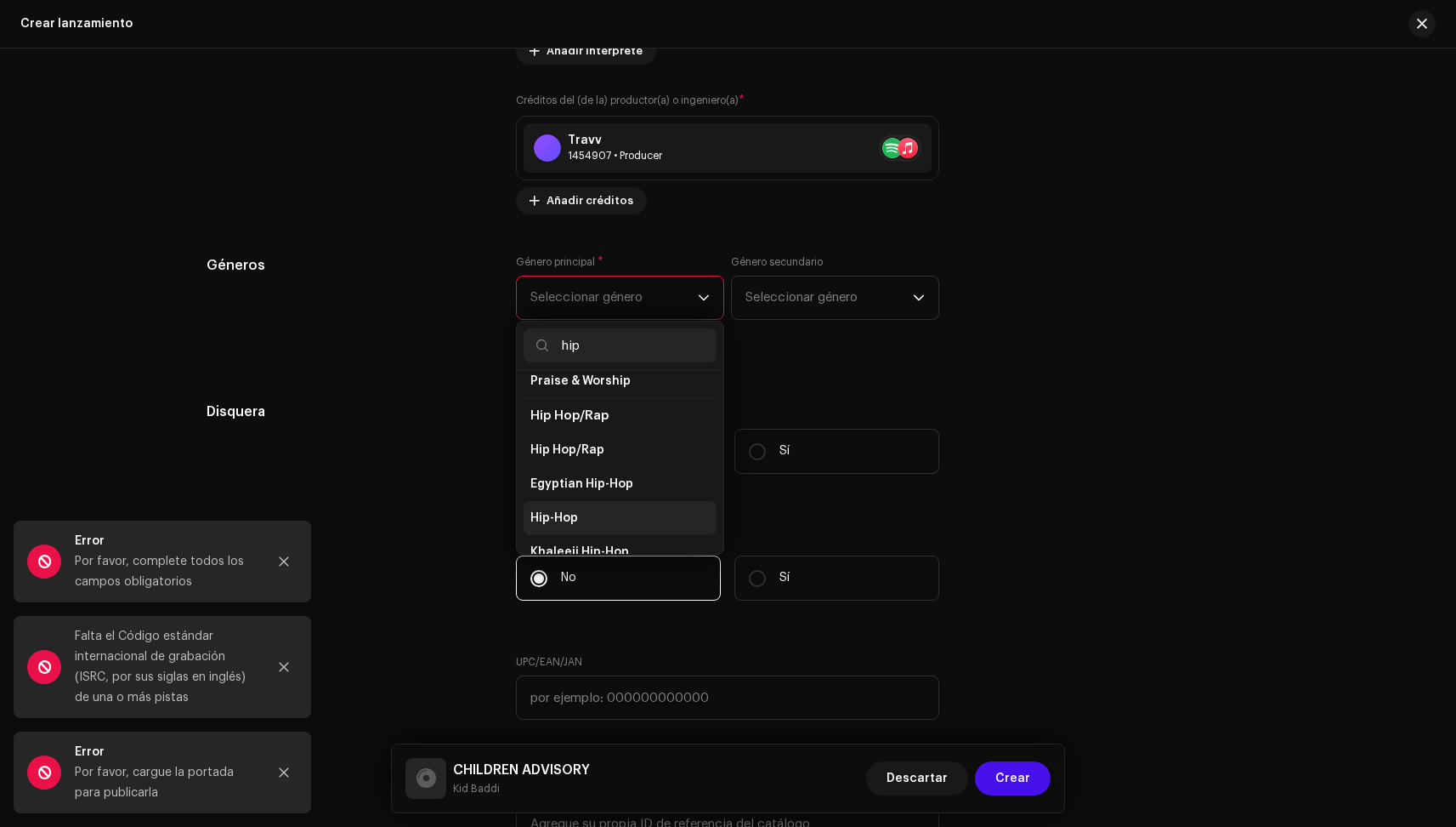
click at [561, 514] on li "Hip-Hop" at bounding box center [620, 517] width 193 height 34
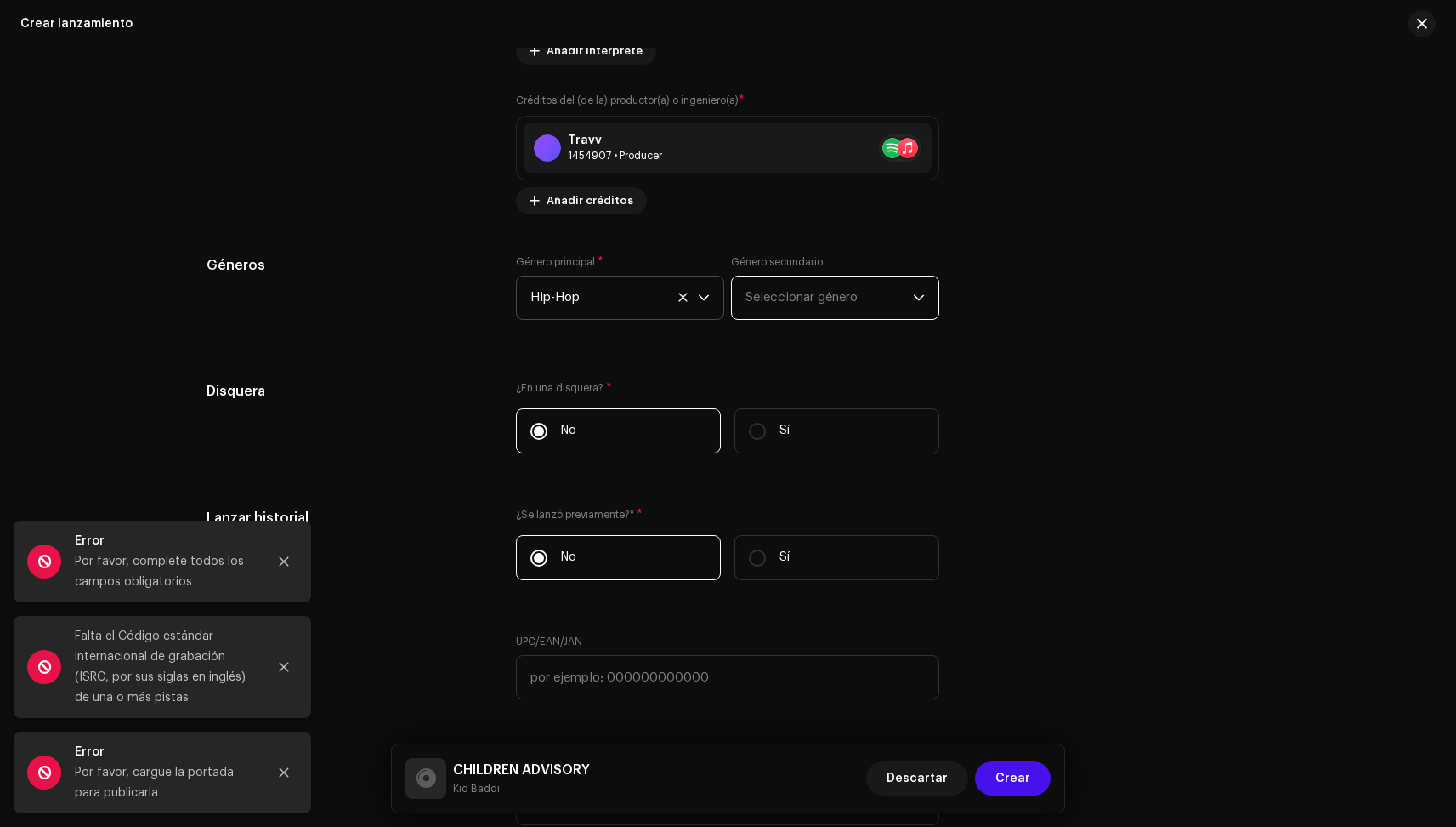
click at [780, 307] on span "Seleccionar género" at bounding box center [829, 297] width 167 height 43
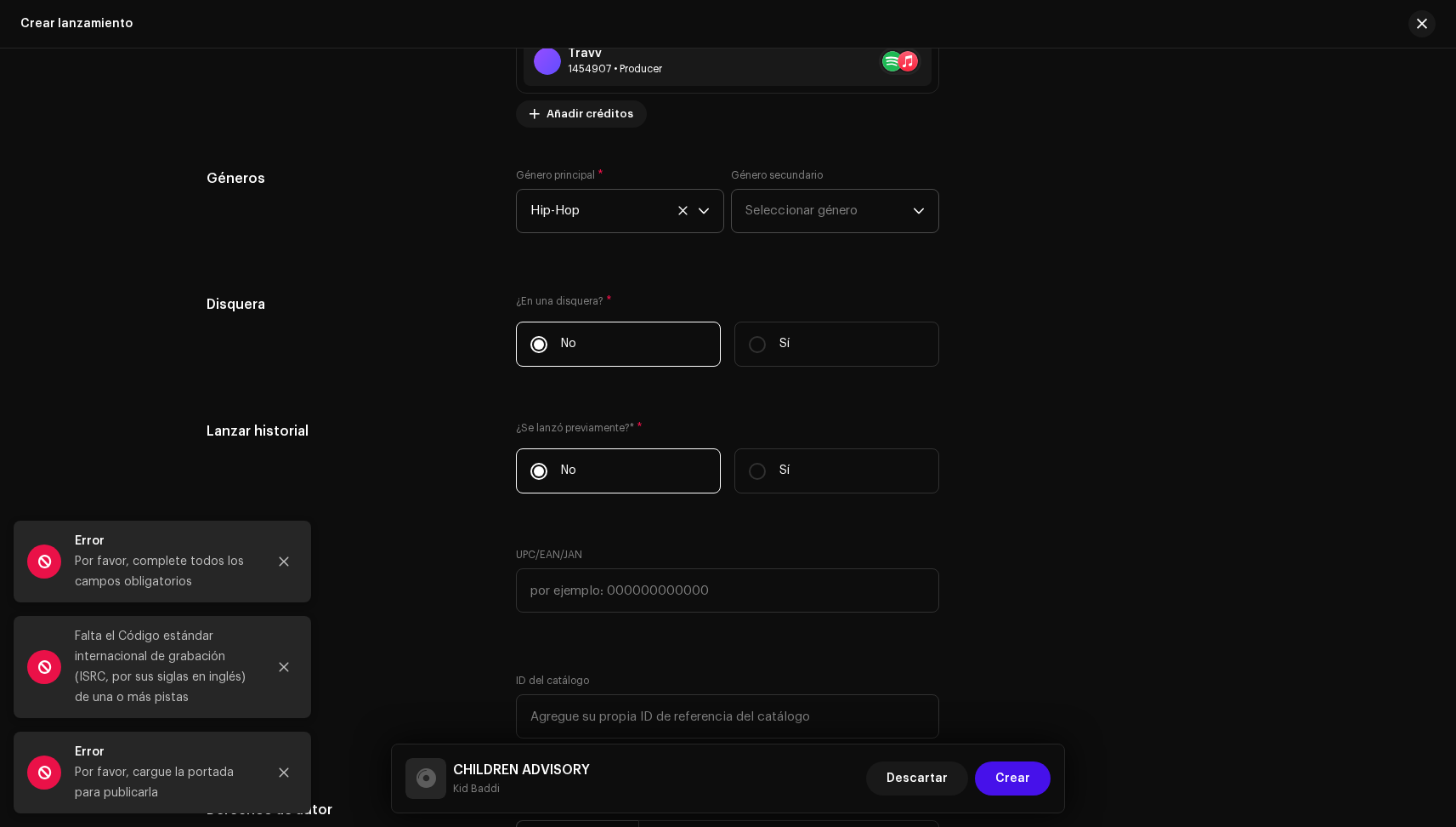
scroll to position [2887, 0]
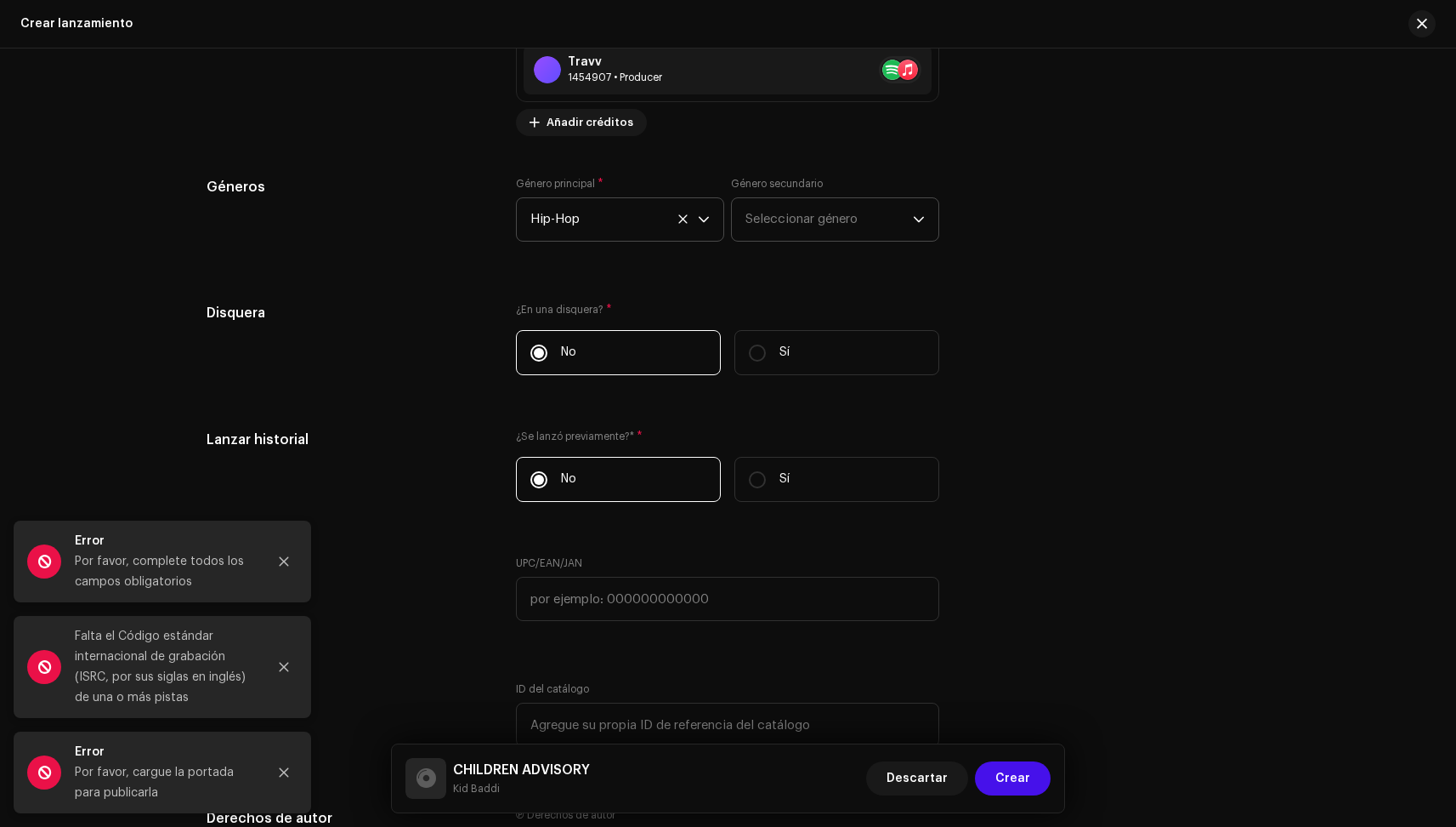
click at [795, 201] on span "Seleccionar género" at bounding box center [829, 219] width 167 height 43
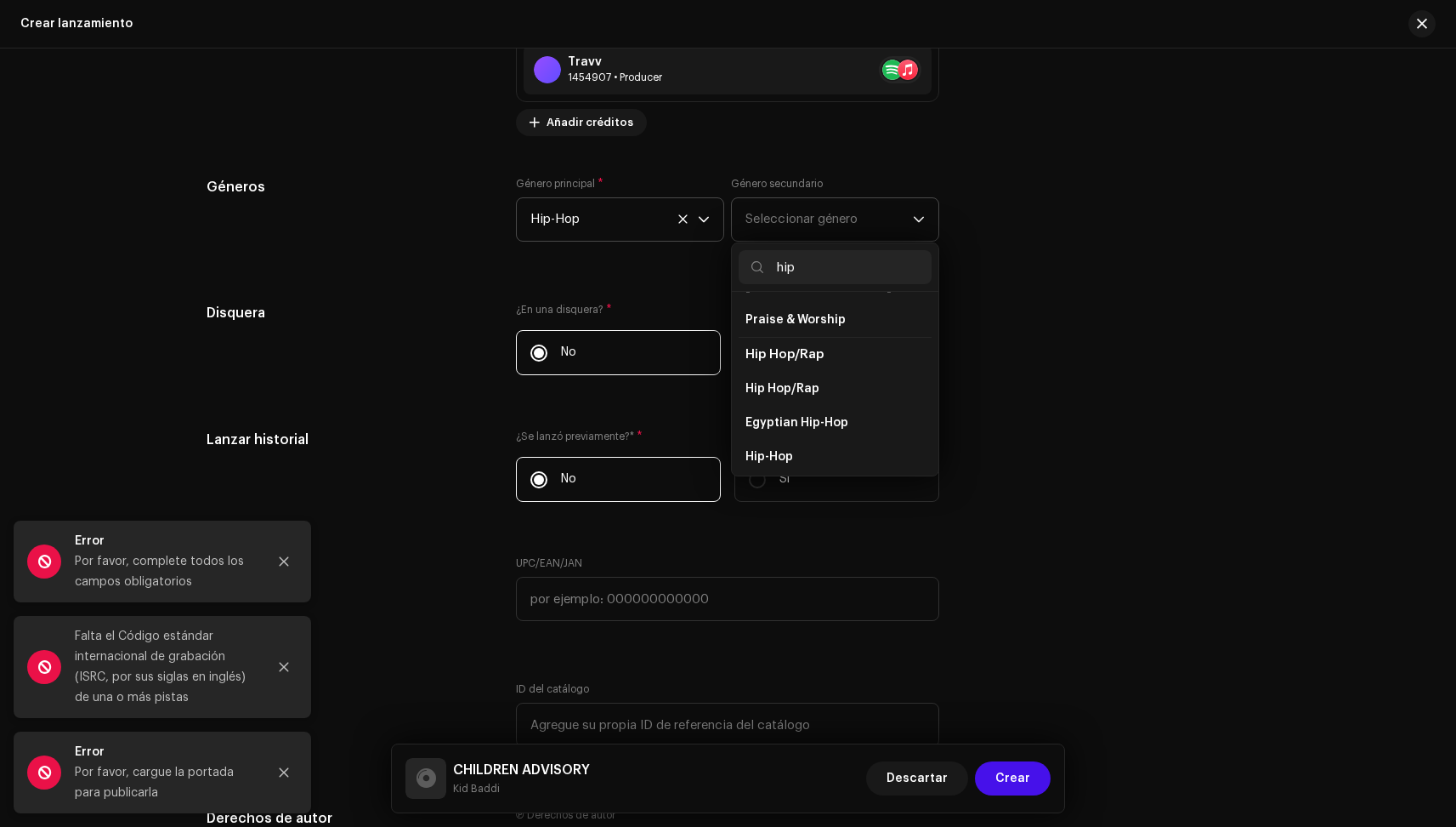
scroll to position [115, 0]
click at [798, 438] on li "Hip-Hop" at bounding box center [835, 453] width 193 height 34
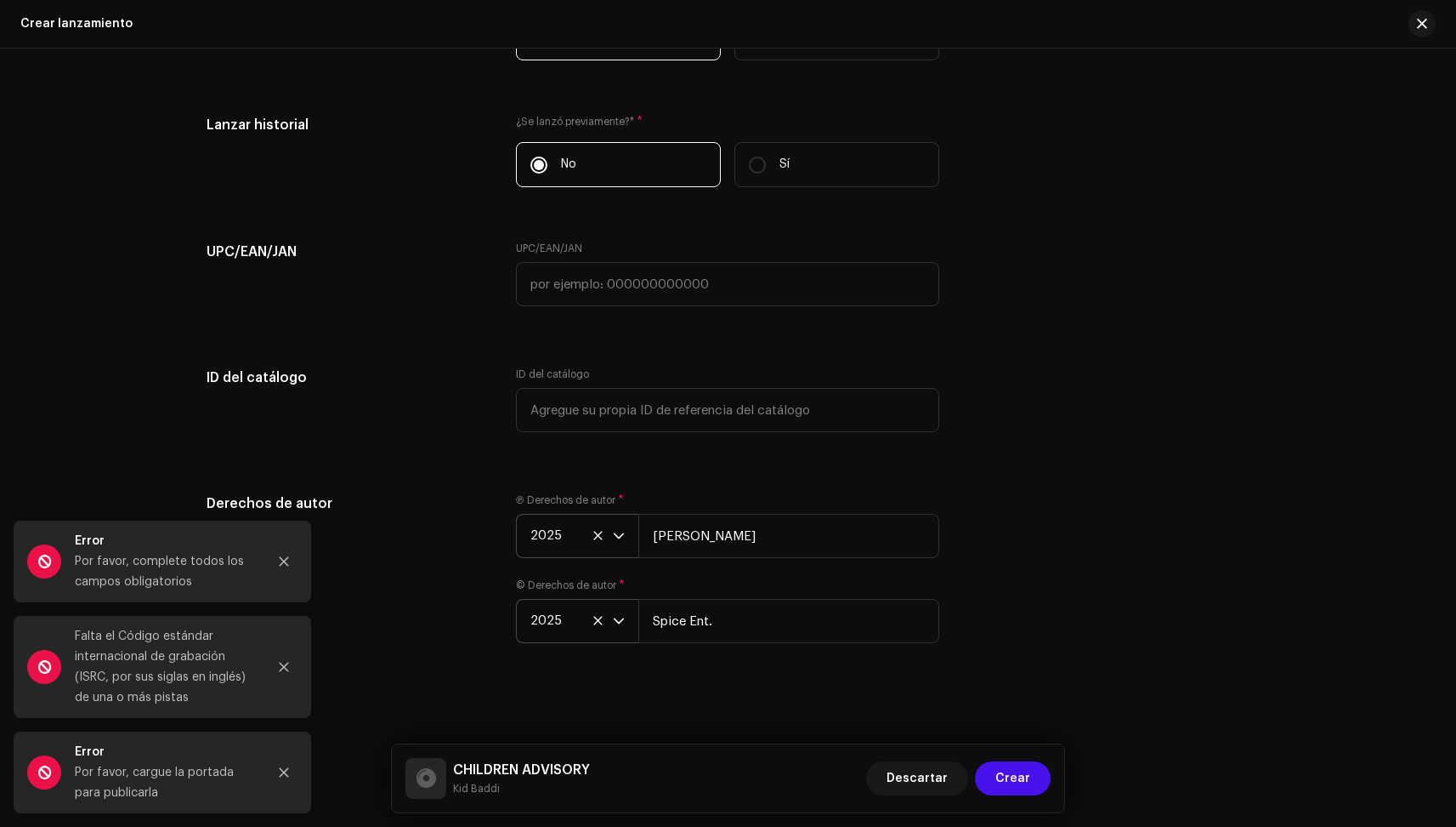
scroll to position [3202, 0]
click at [1004, 768] on span "Crear" at bounding box center [1013, 778] width 35 height 34
click at [287, 555] on icon "Close" at bounding box center [283, 561] width 12 height 12
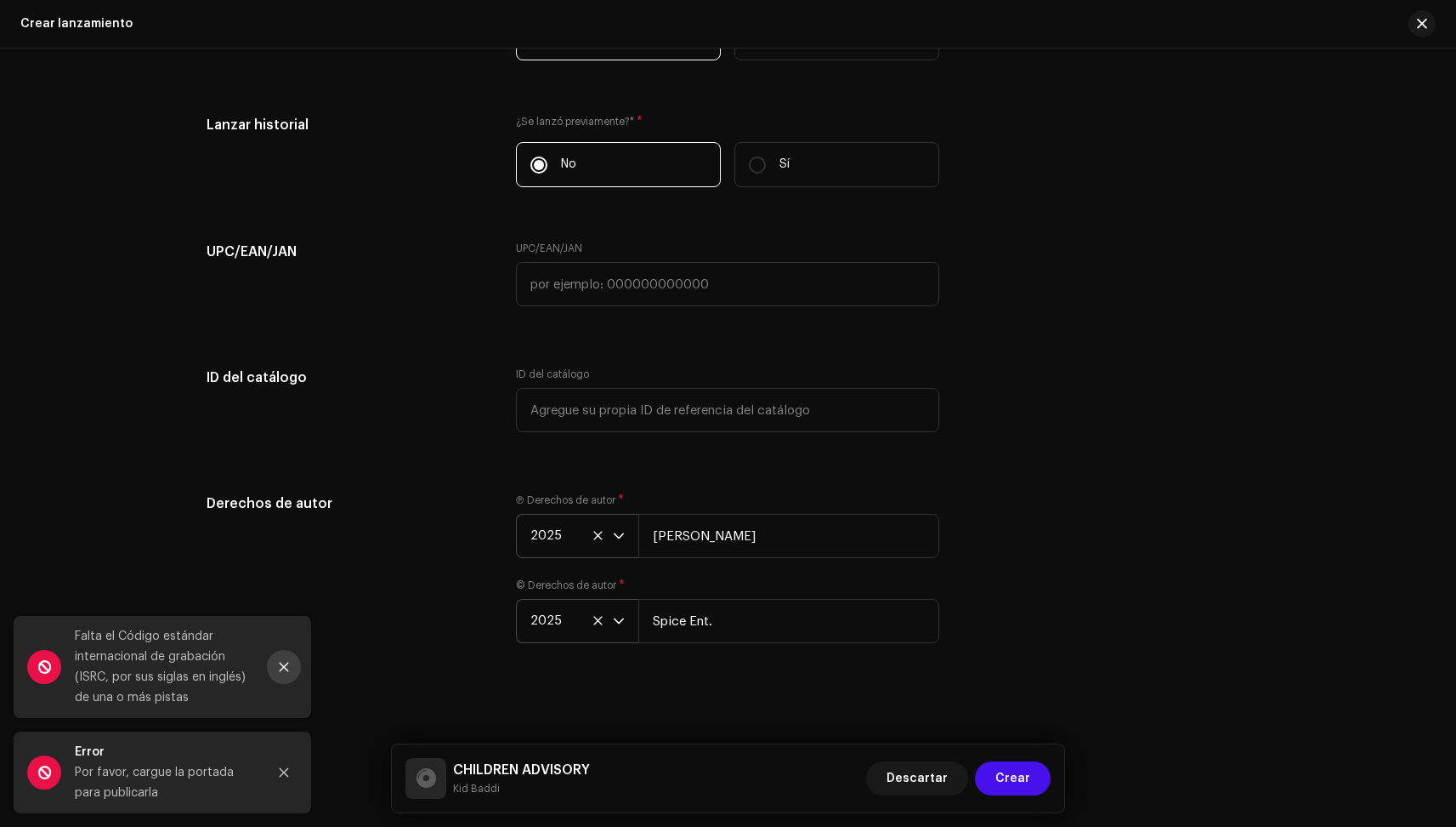
click at [282, 671] on icon "Close" at bounding box center [283, 666] width 12 height 12
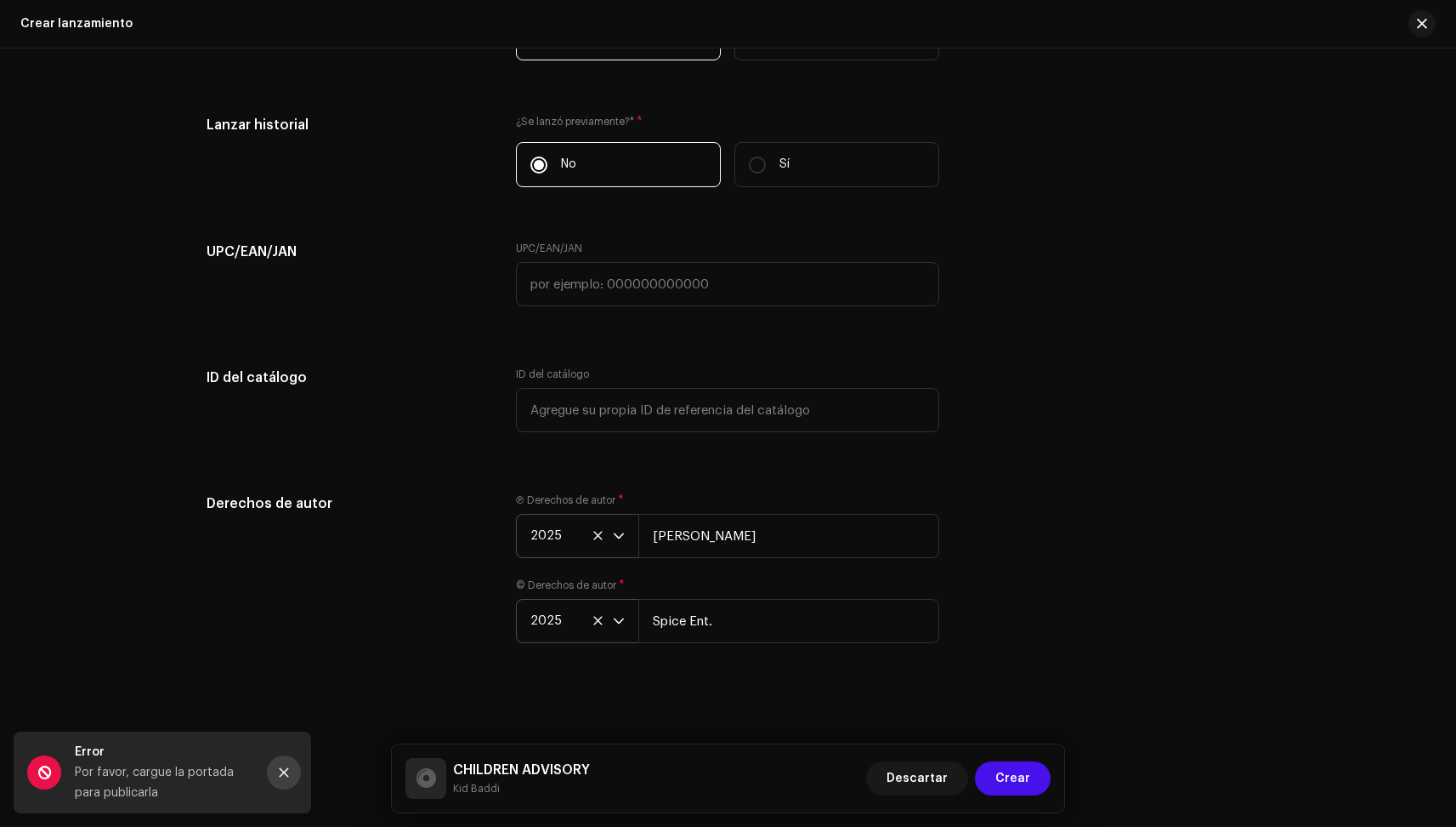
click at [286, 761] on button "Close" at bounding box center [283, 772] width 34 height 34
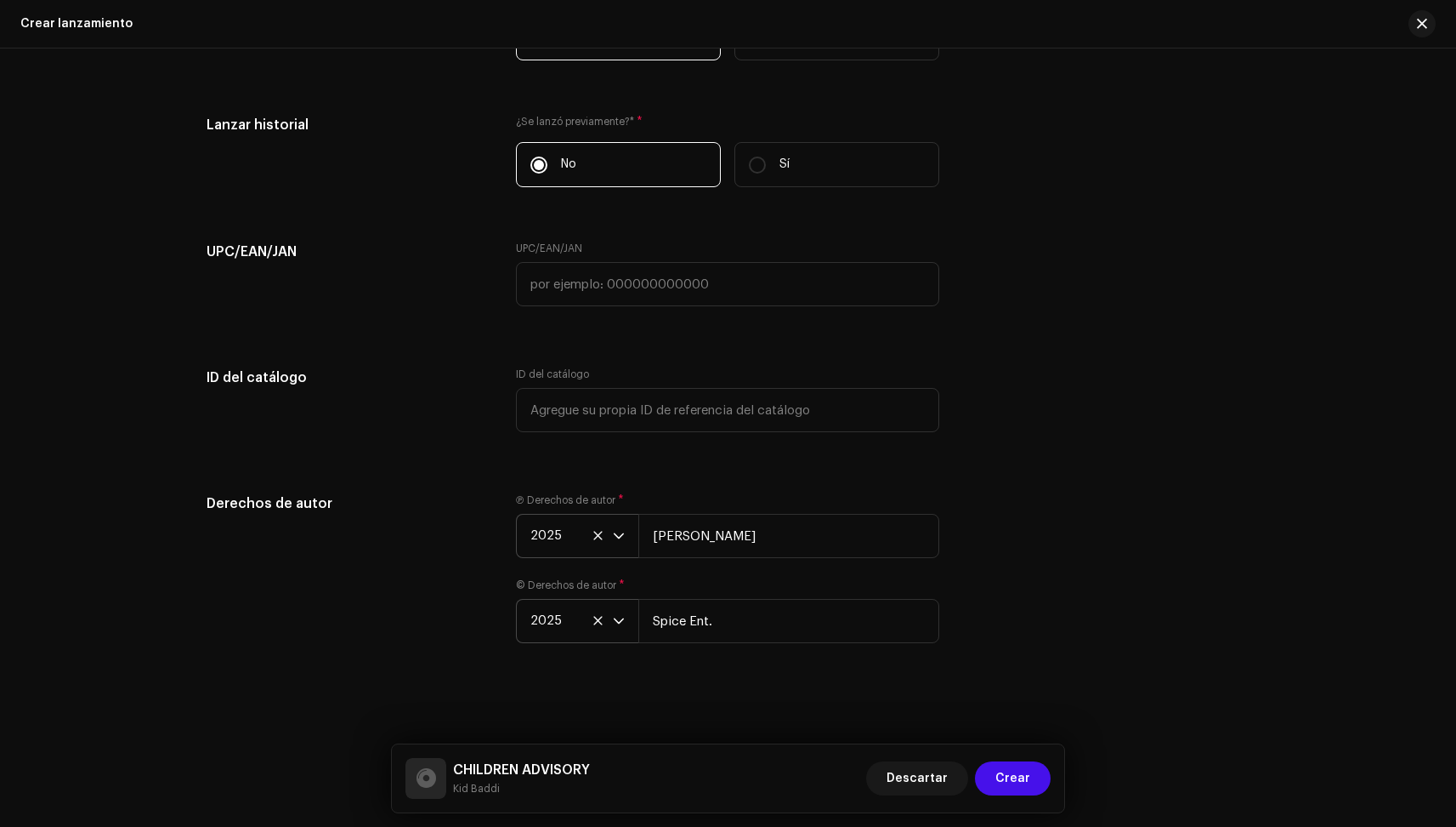
click at [379, 616] on div "Derechos de autor" at bounding box center [348, 578] width 283 height 170
click at [1022, 782] on span "Crear" at bounding box center [1013, 778] width 35 height 34
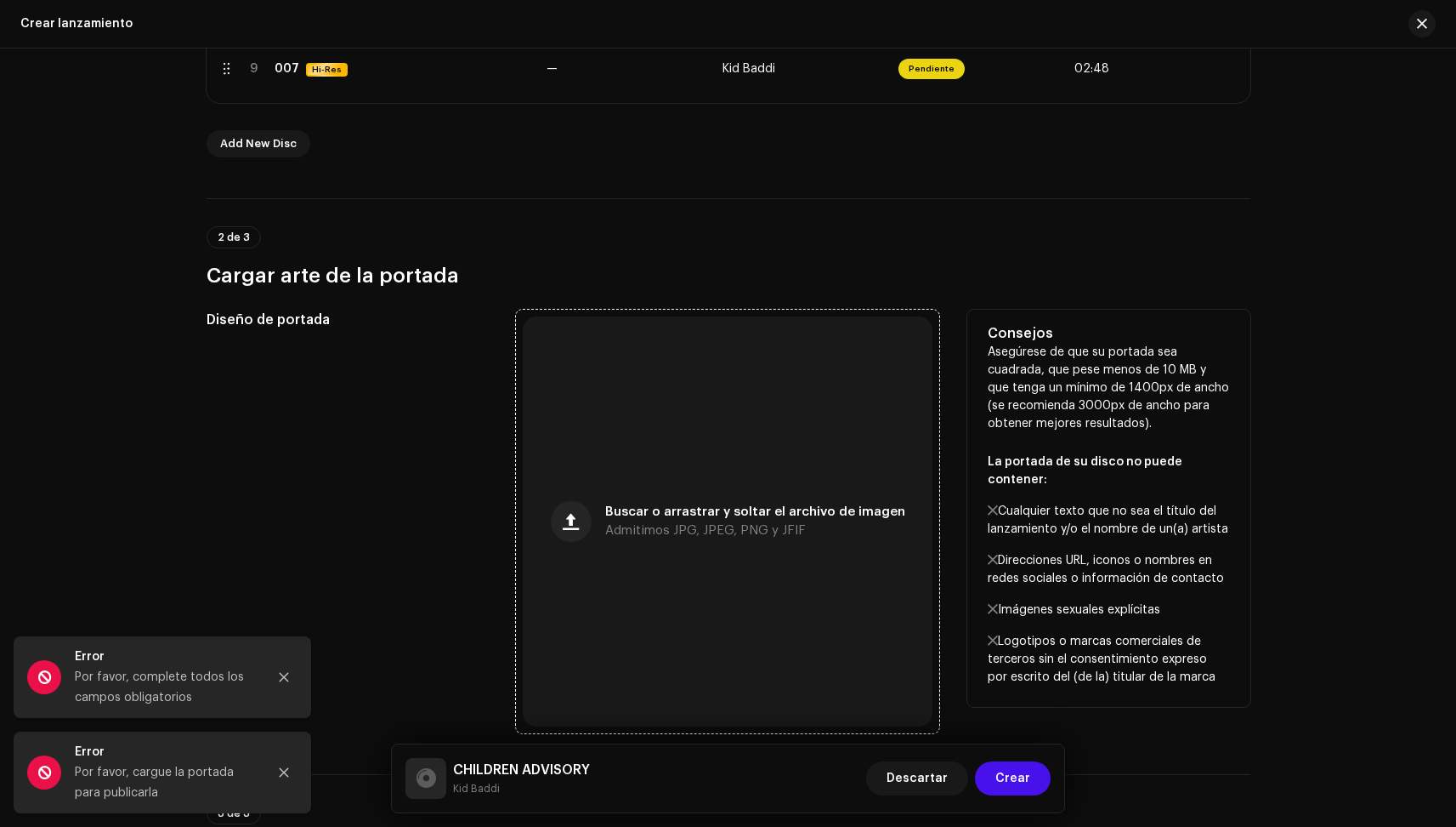
scroll to position [872, 0]
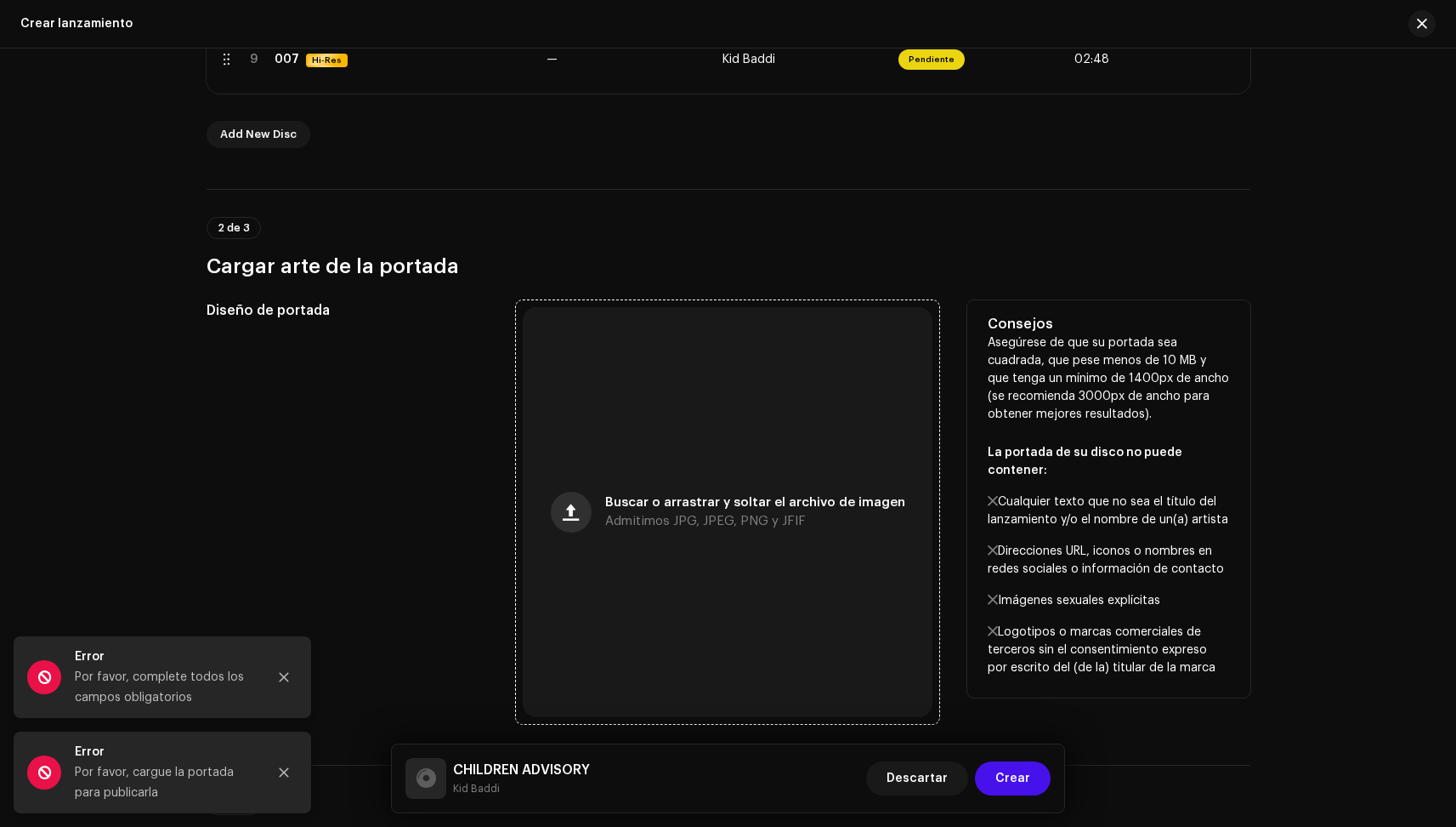
click at [591, 511] on button "button" at bounding box center [570, 512] width 41 height 41
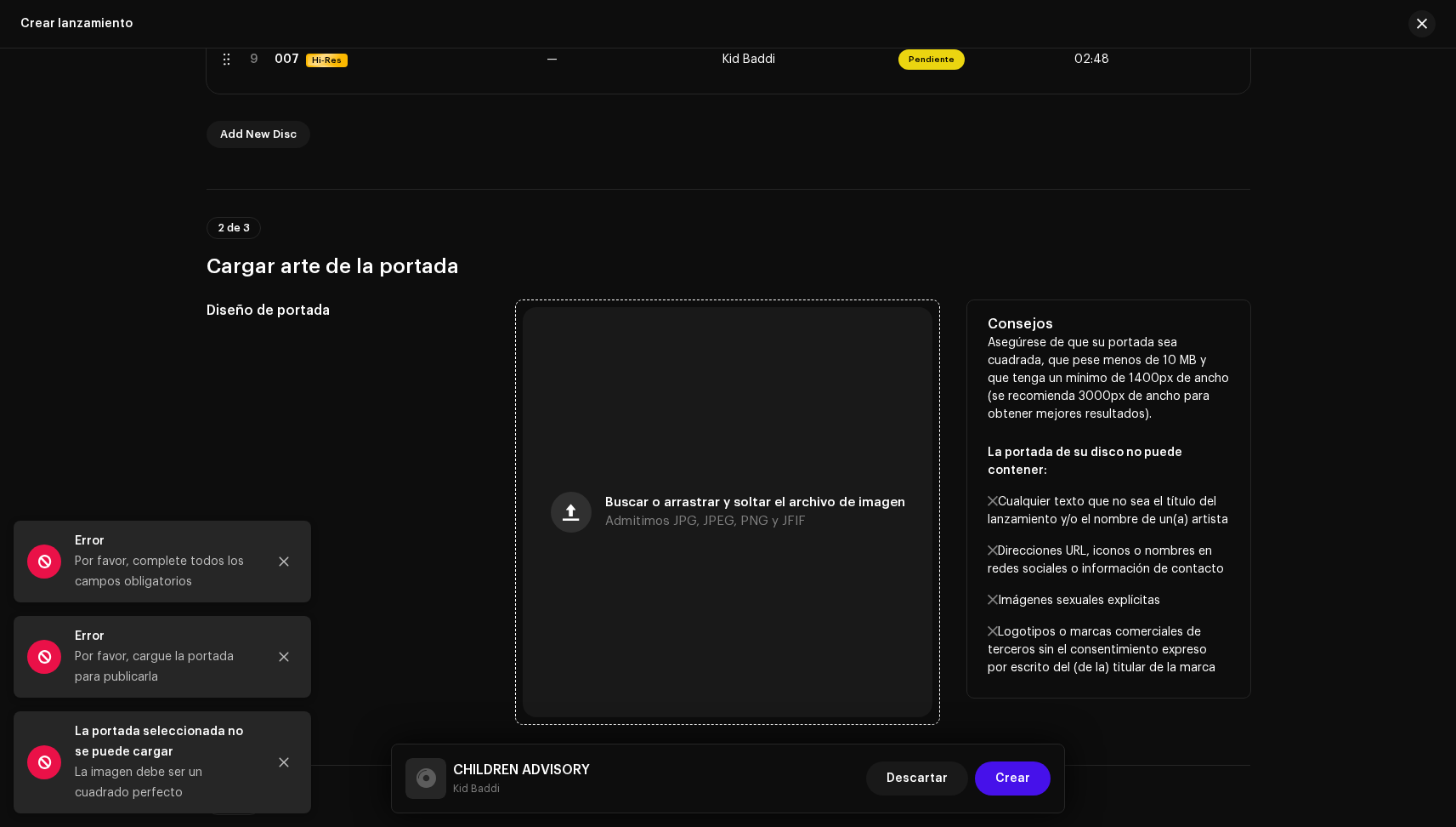
click at [579, 511] on span "button" at bounding box center [571, 512] width 16 height 14
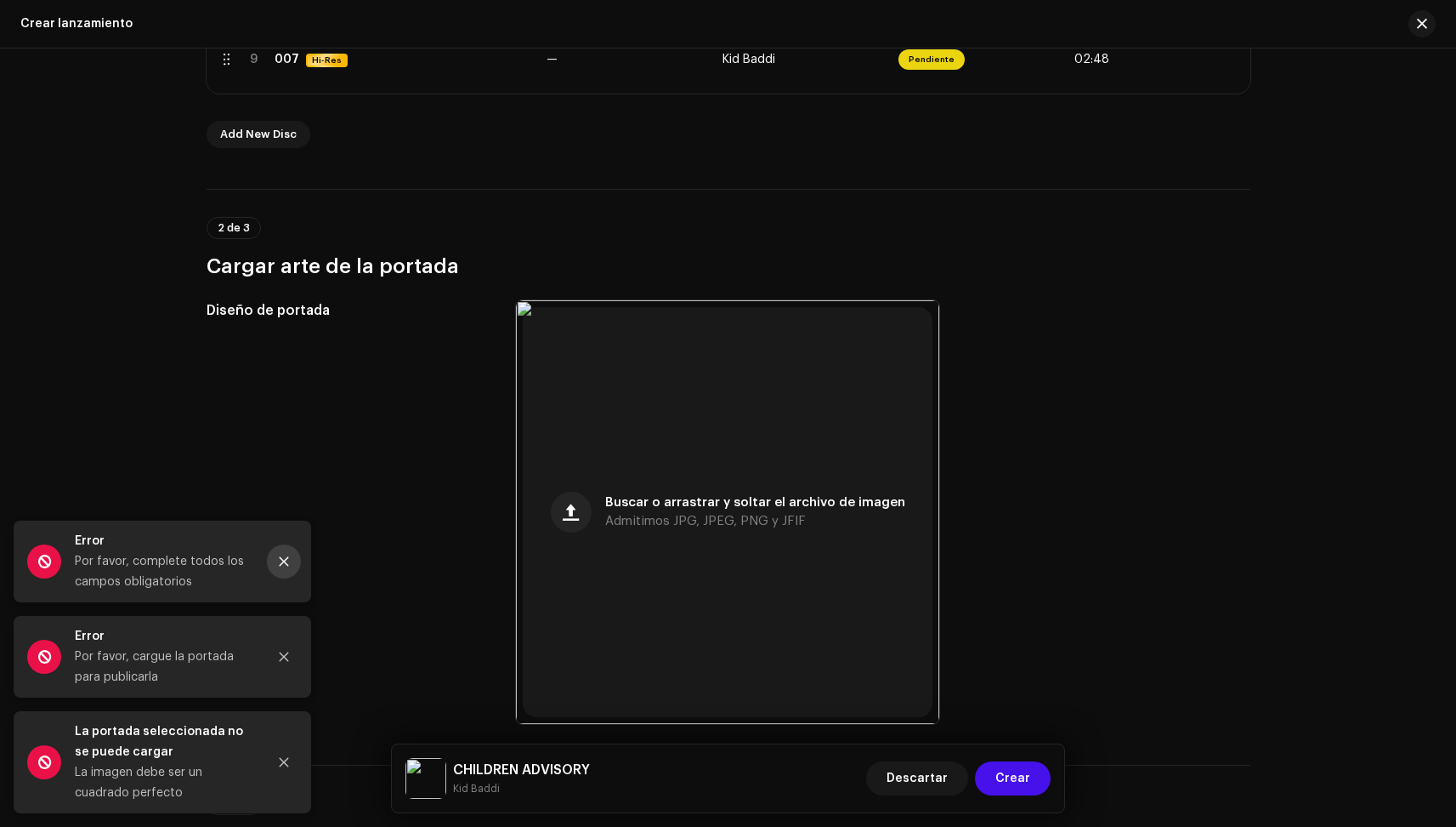
click at [282, 556] on icon "Close" at bounding box center [283, 561] width 12 height 12
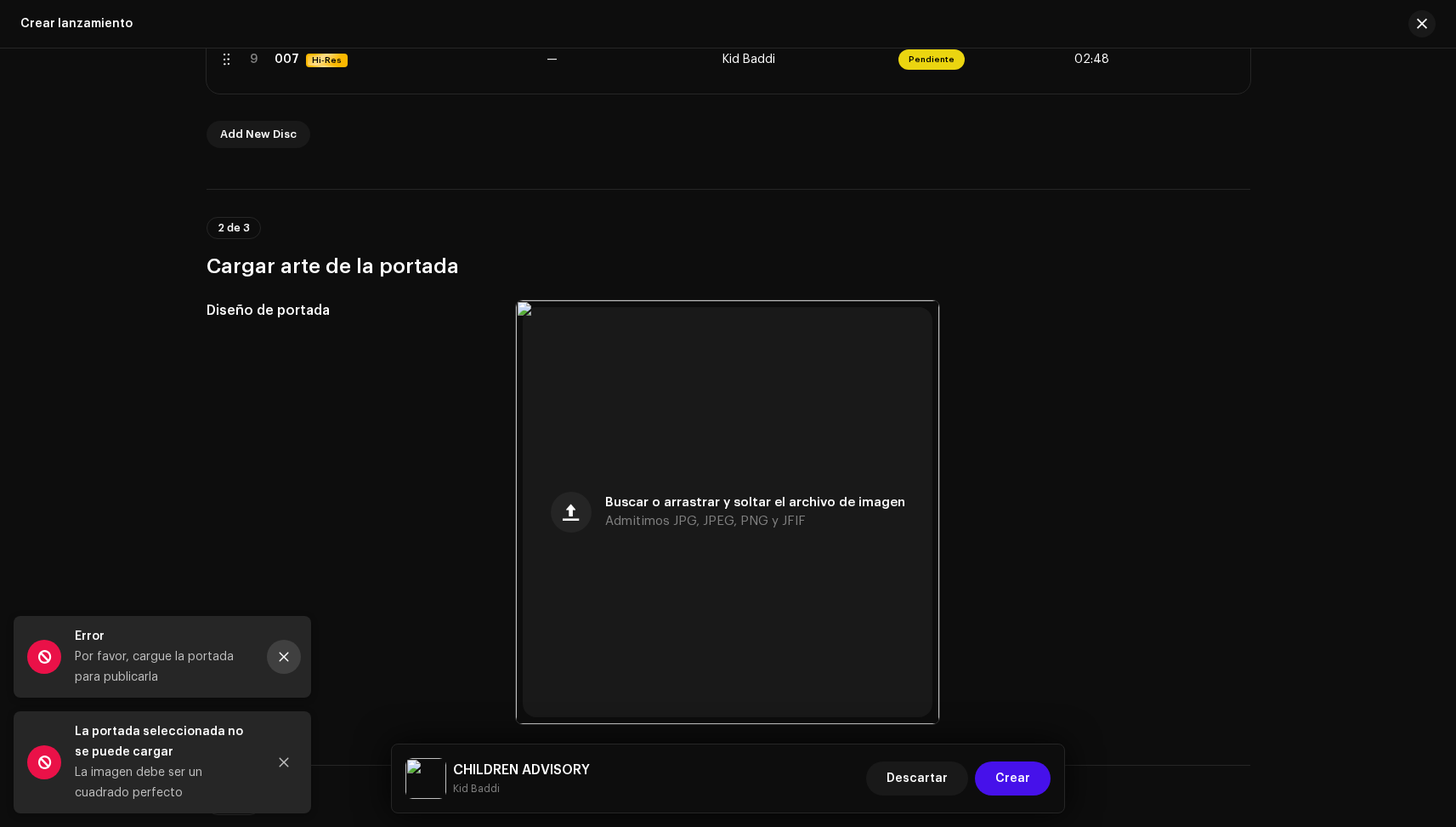
click at [284, 668] on button "Close" at bounding box center [283, 656] width 34 height 34
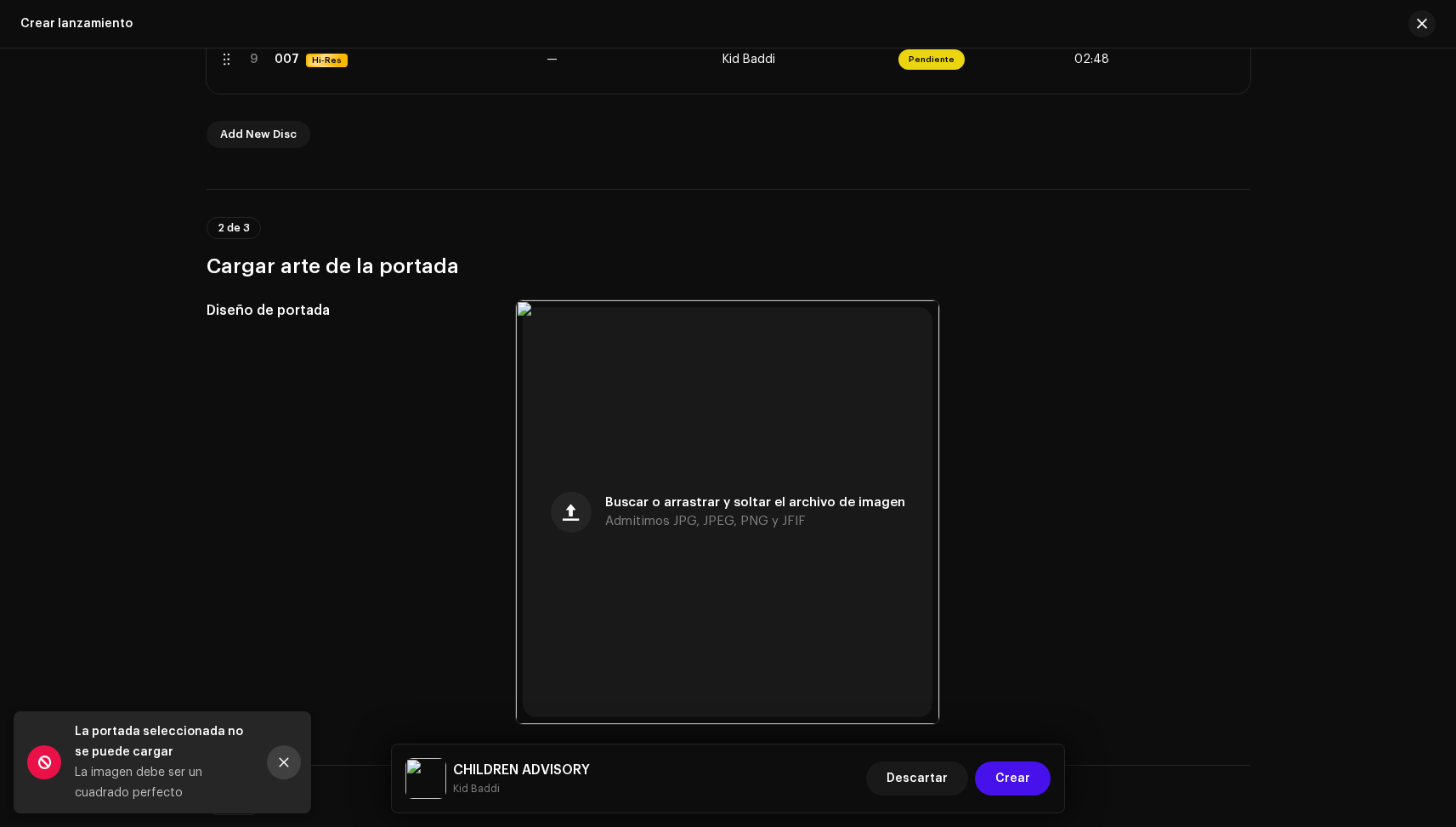
click at [290, 764] on button "Close" at bounding box center [283, 762] width 34 height 34
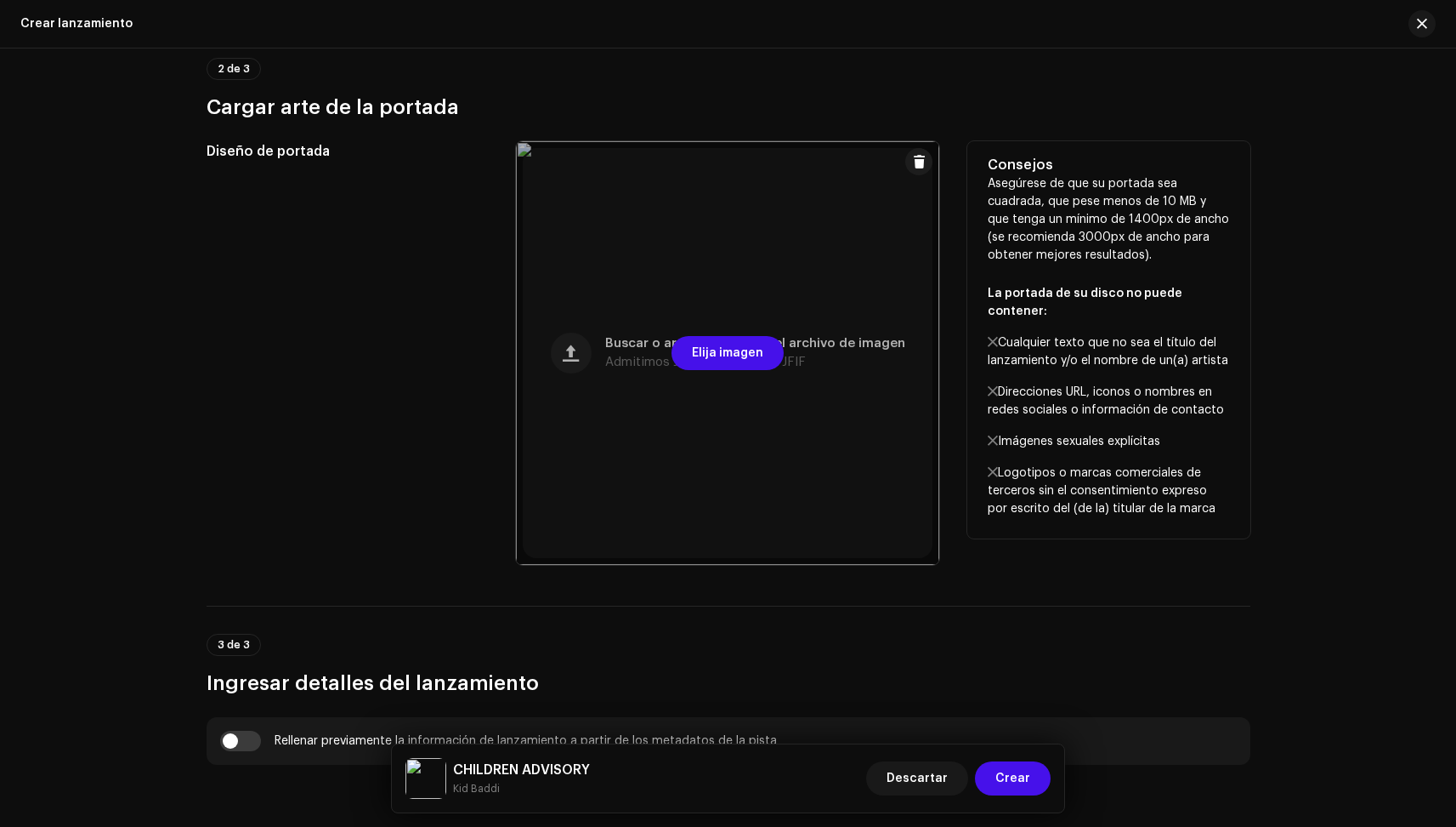
scroll to position [1089, 0]
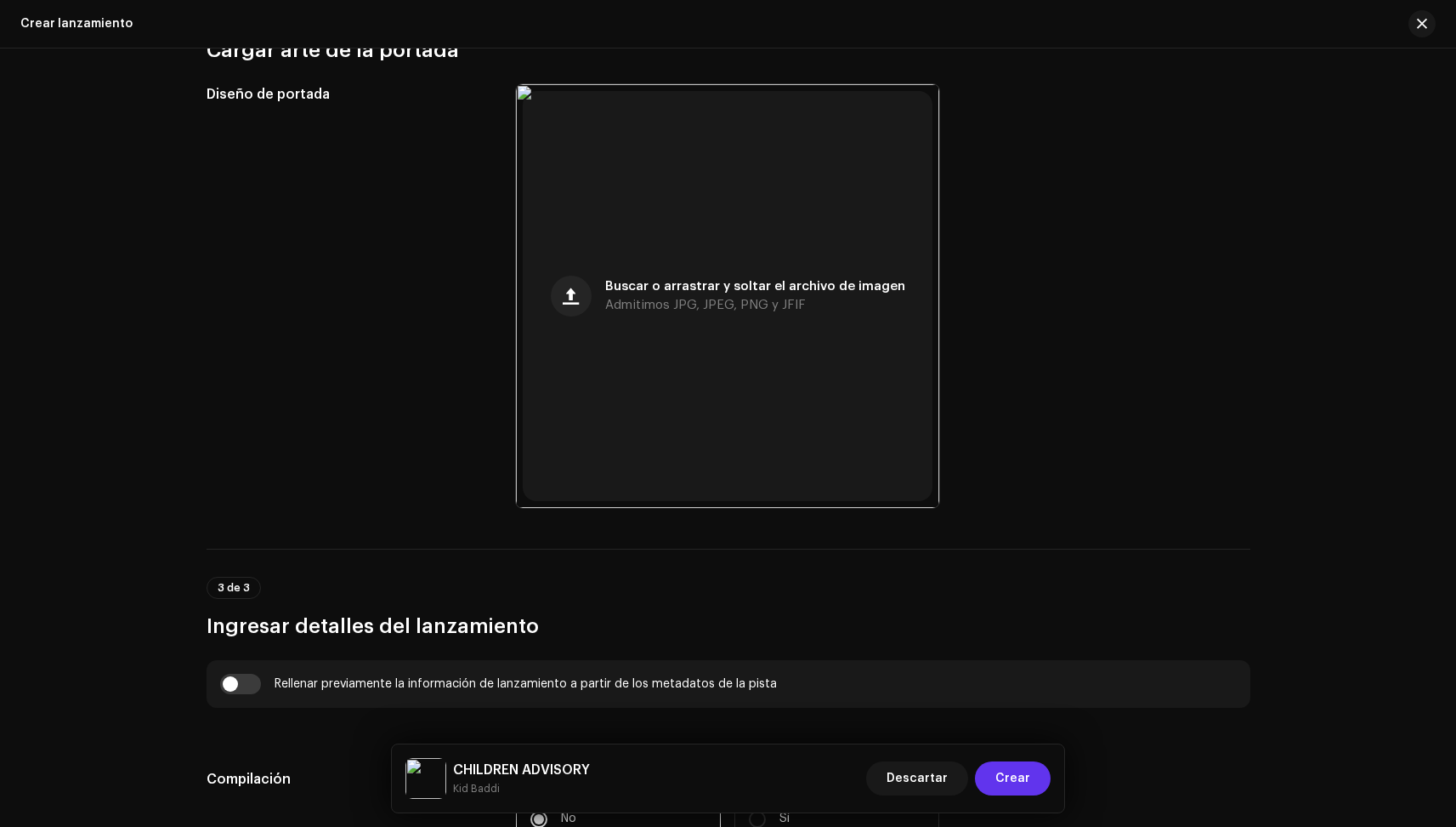
click at [1037, 773] on button "Crear" at bounding box center [1013, 778] width 75 height 34
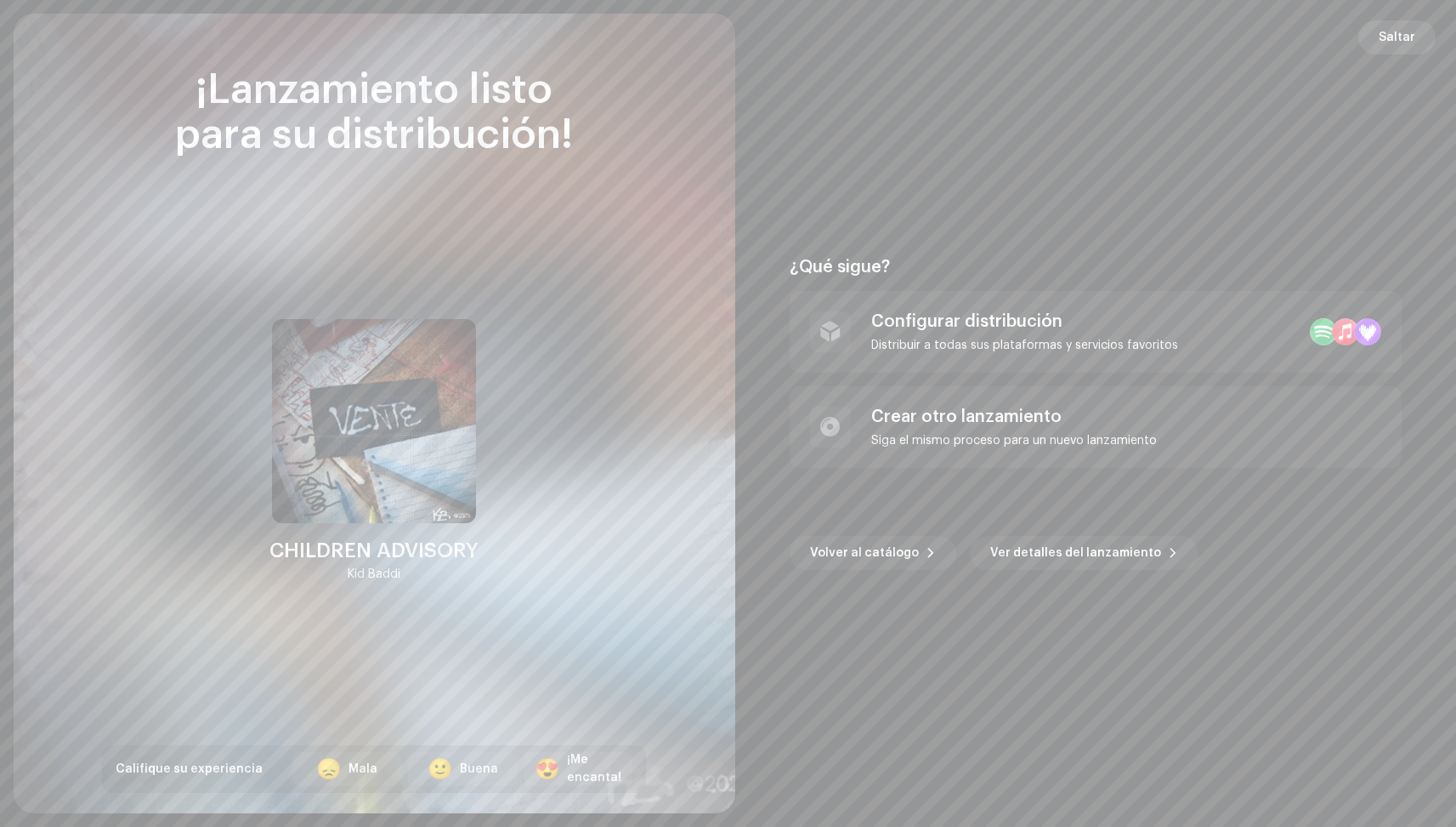
click at [1421, 37] on button "Saltar" at bounding box center [1397, 36] width 77 height 34
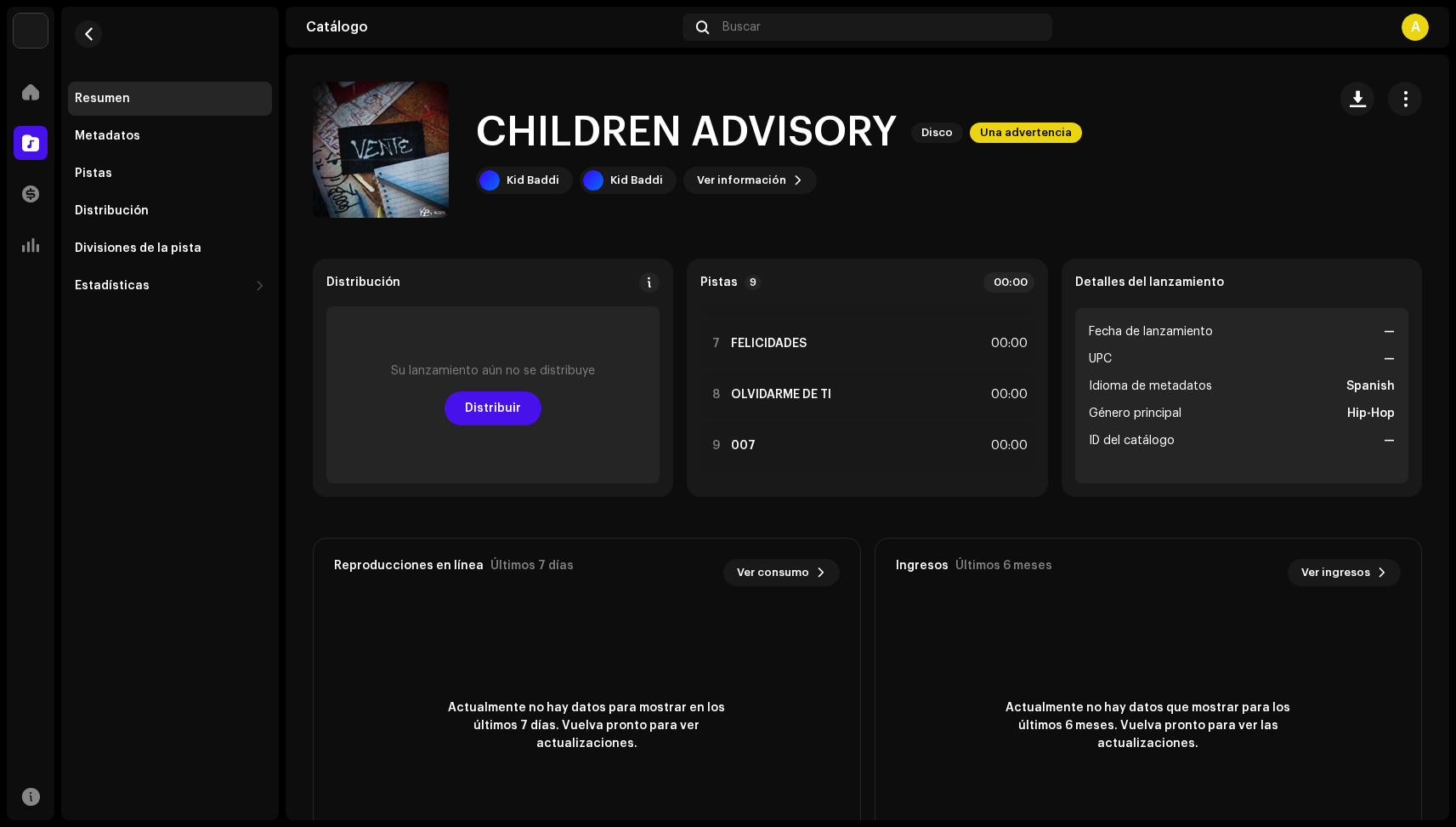
scroll to position [293, 0]
click at [167, 185] on div "Pistas" at bounding box center [170, 173] width 204 height 34
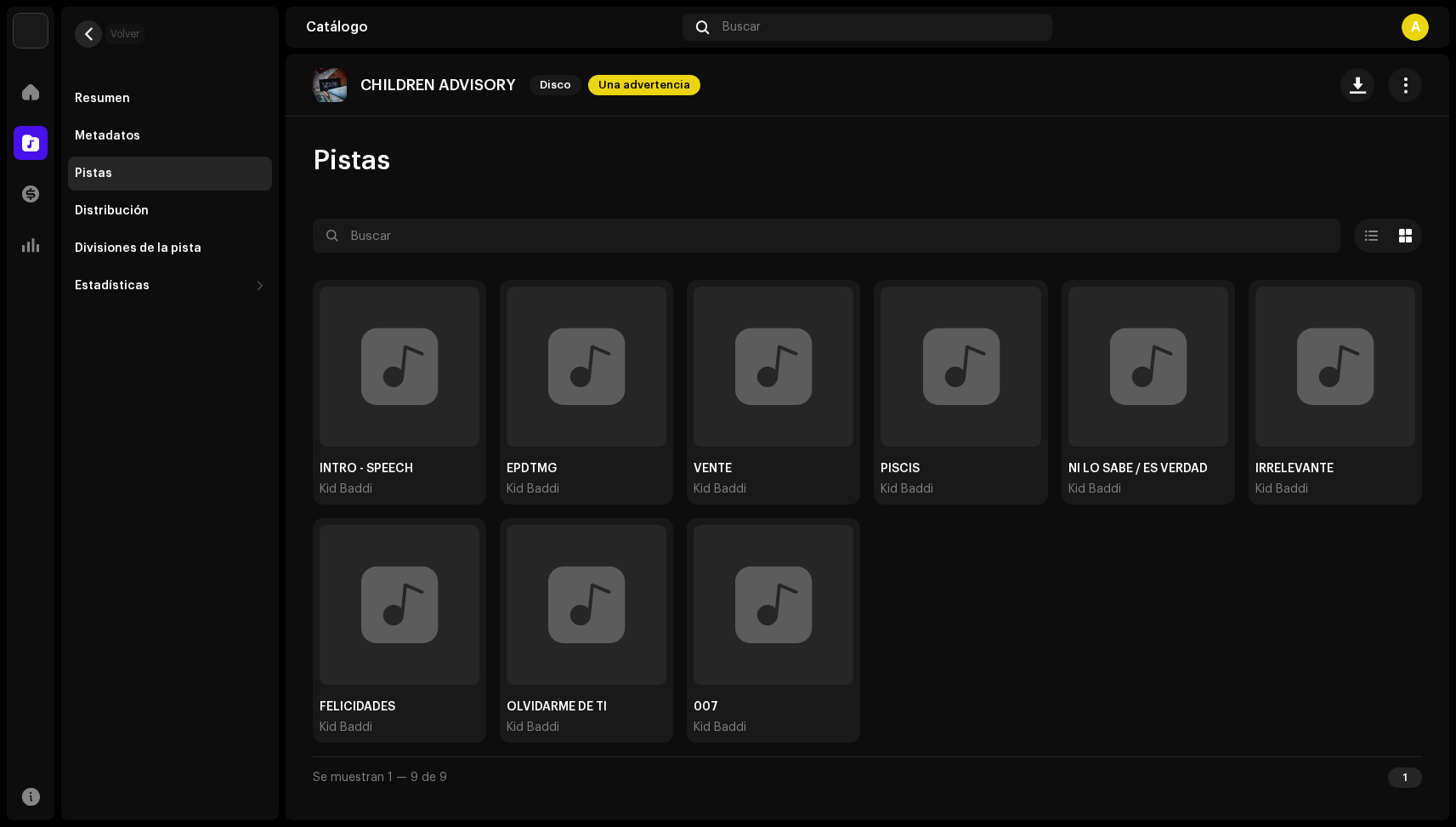
click at [91, 35] on span "button" at bounding box center [89, 34] width 13 height 14
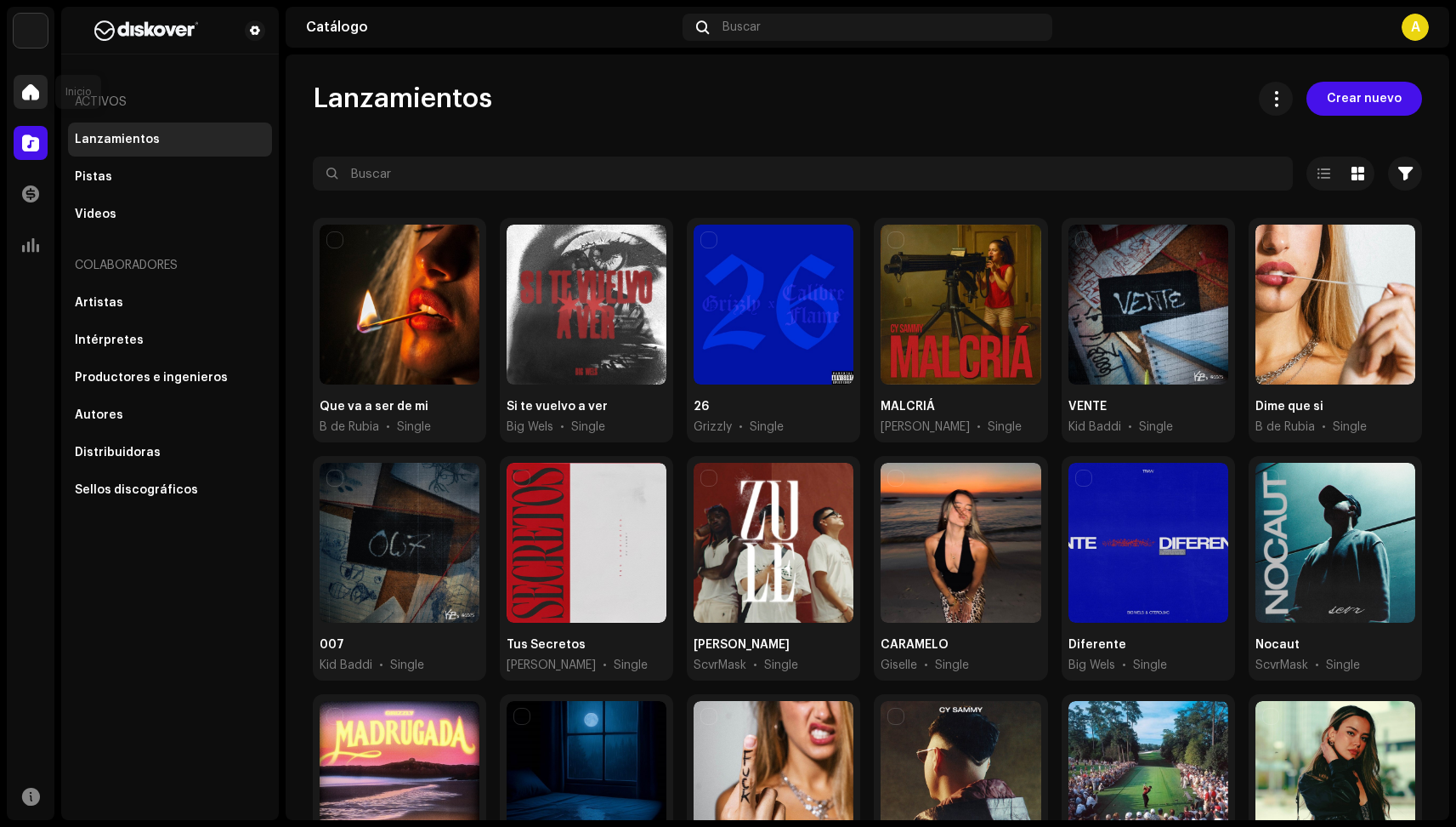
click at [24, 99] on span at bounding box center [30, 92] width 17 height 14
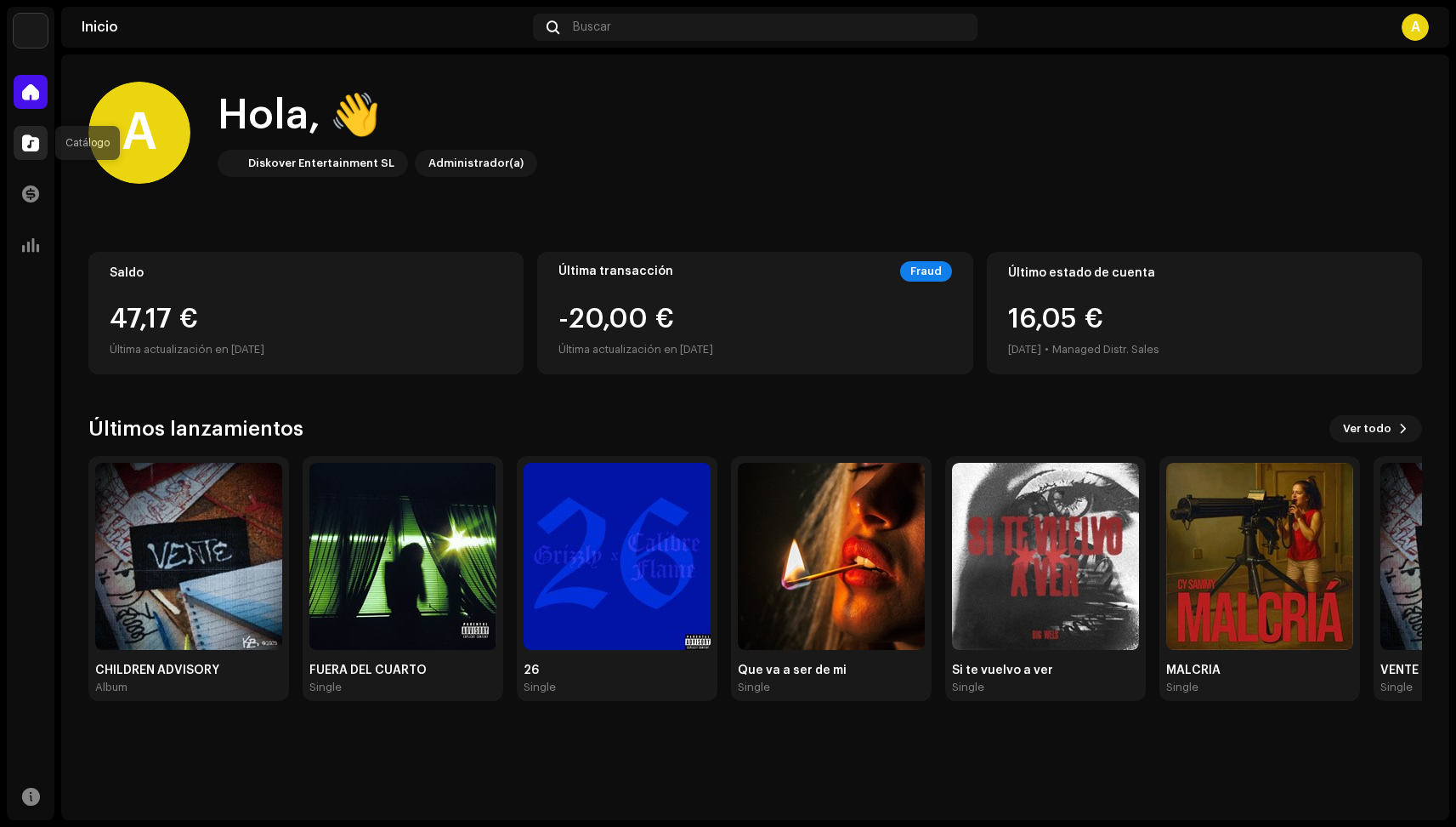
click at [39, 149] on div at bounding box center [30, 143] width 34 height 34
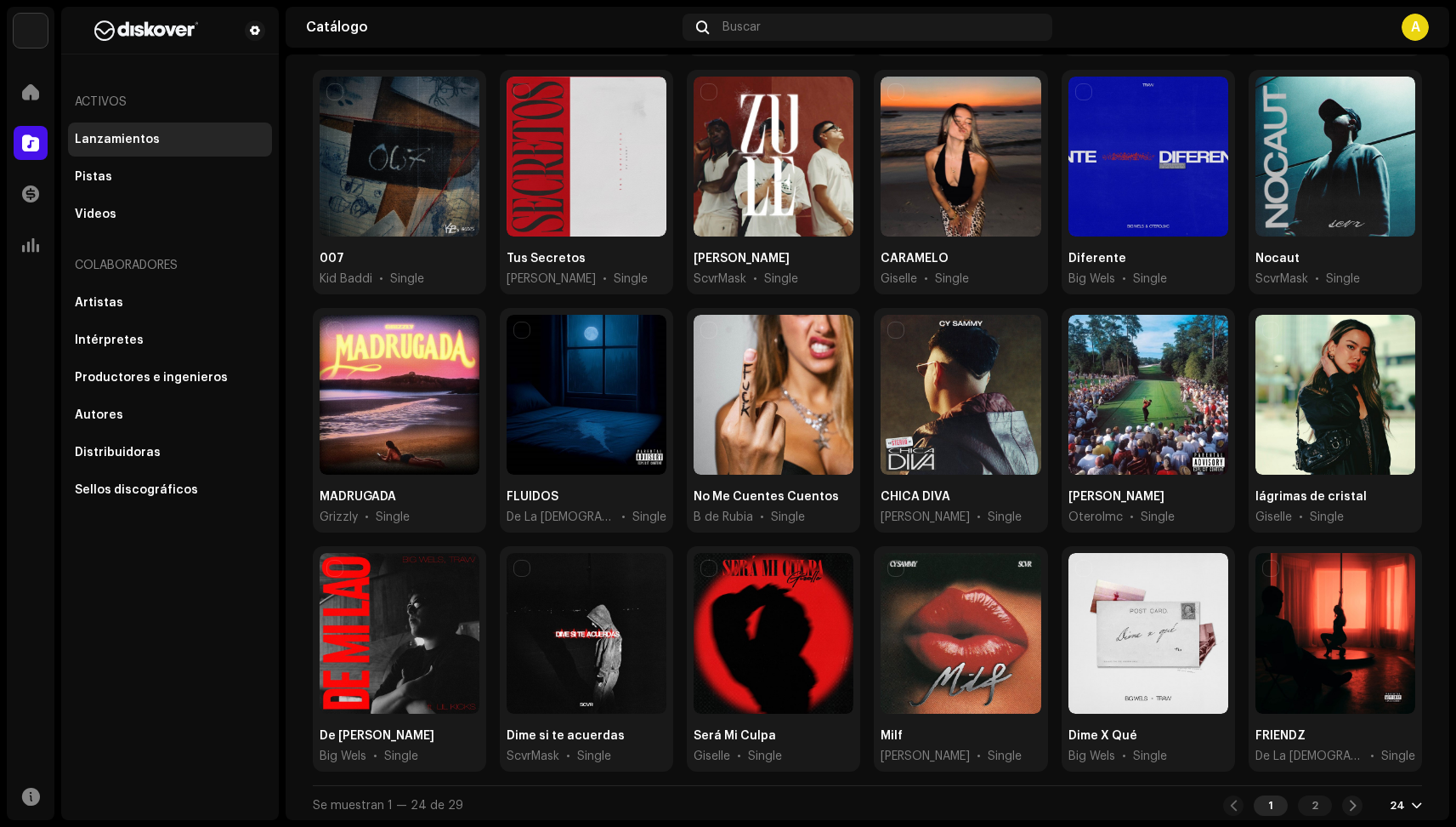
scroll to position [385, 0]
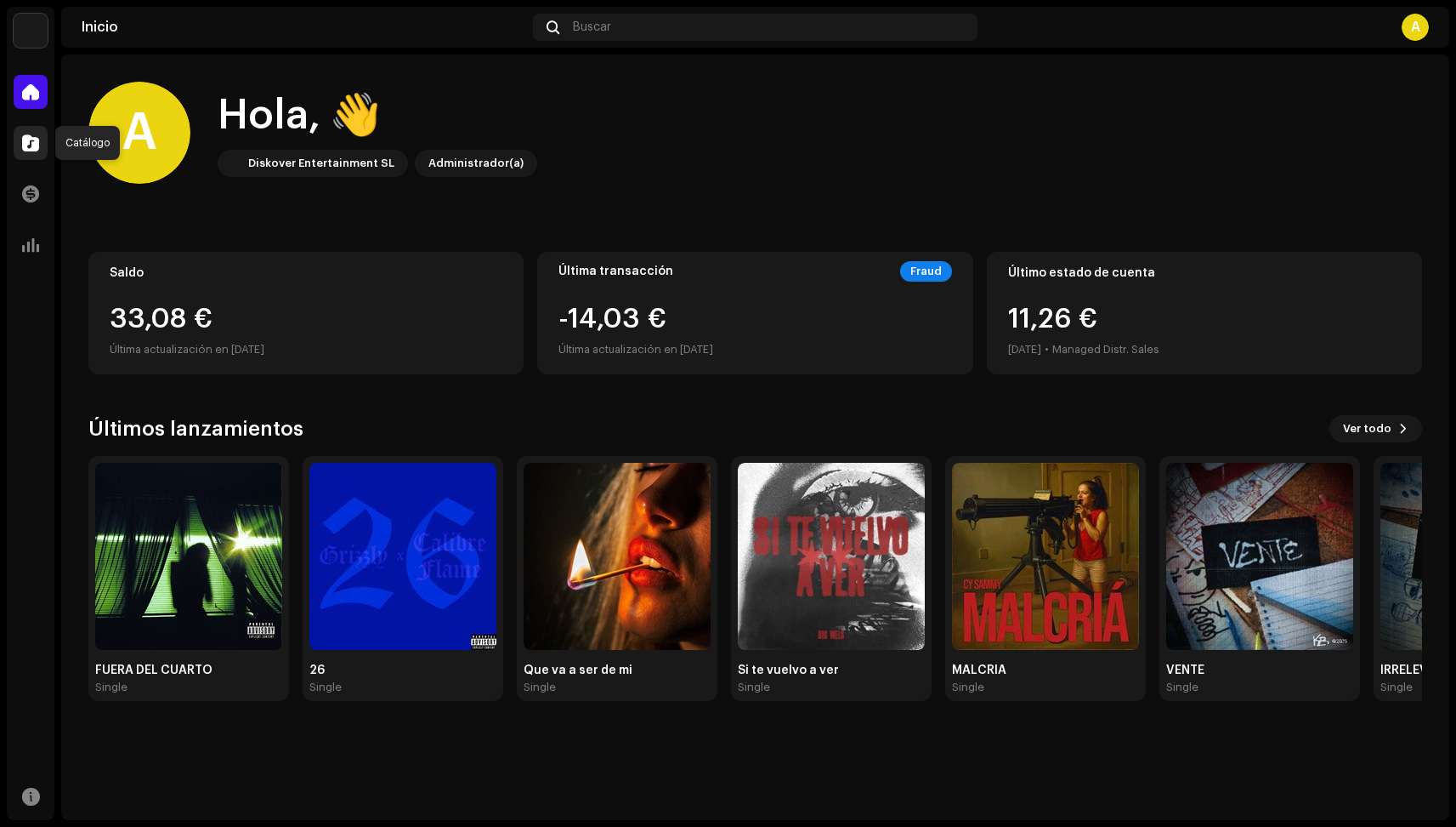
click at [32, 147] on span at bounding box center [30, 143] width 17 height 14
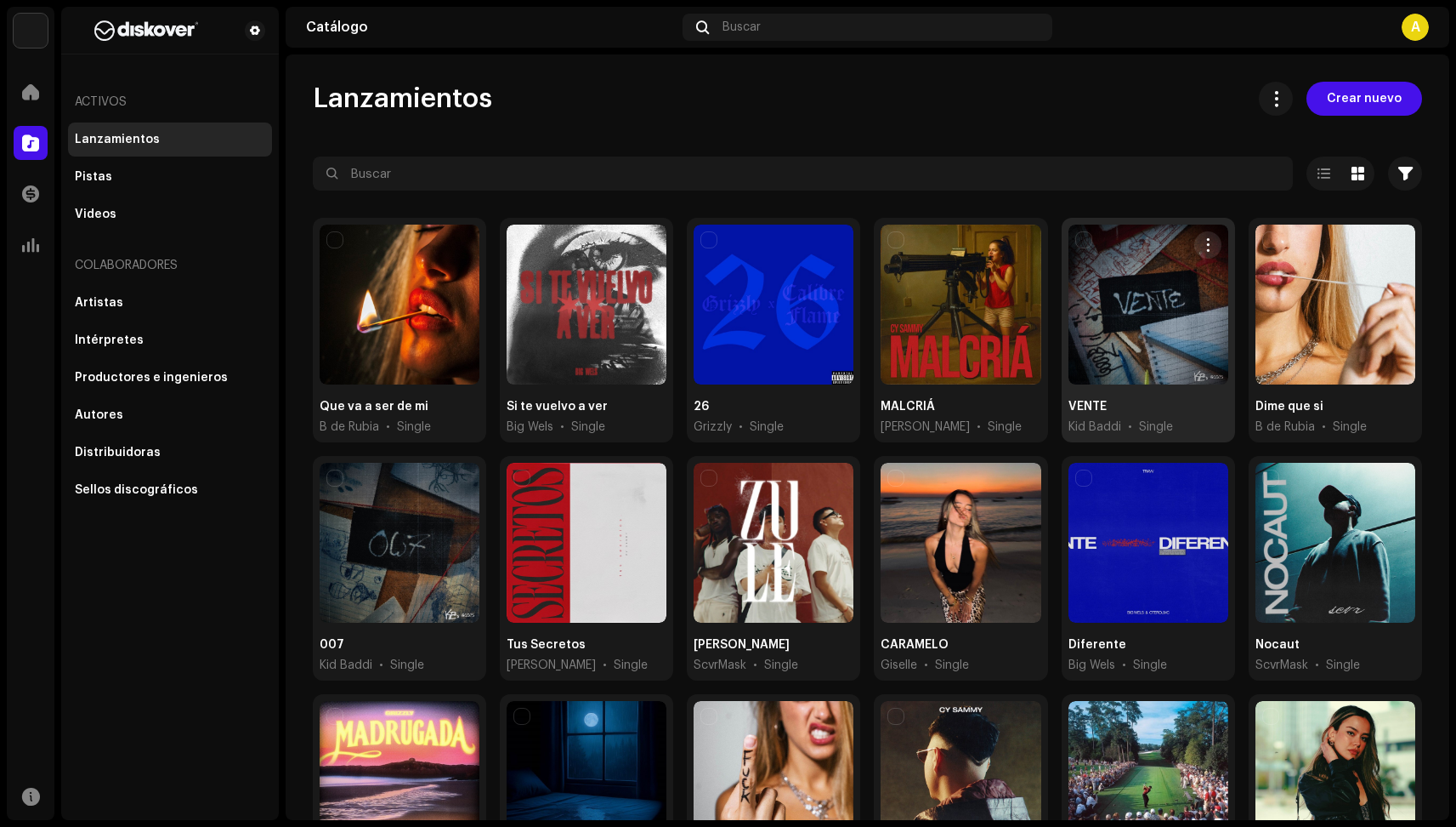
click at [1145, 339] on div at bounding box center [1148, 304] width 160 height 160
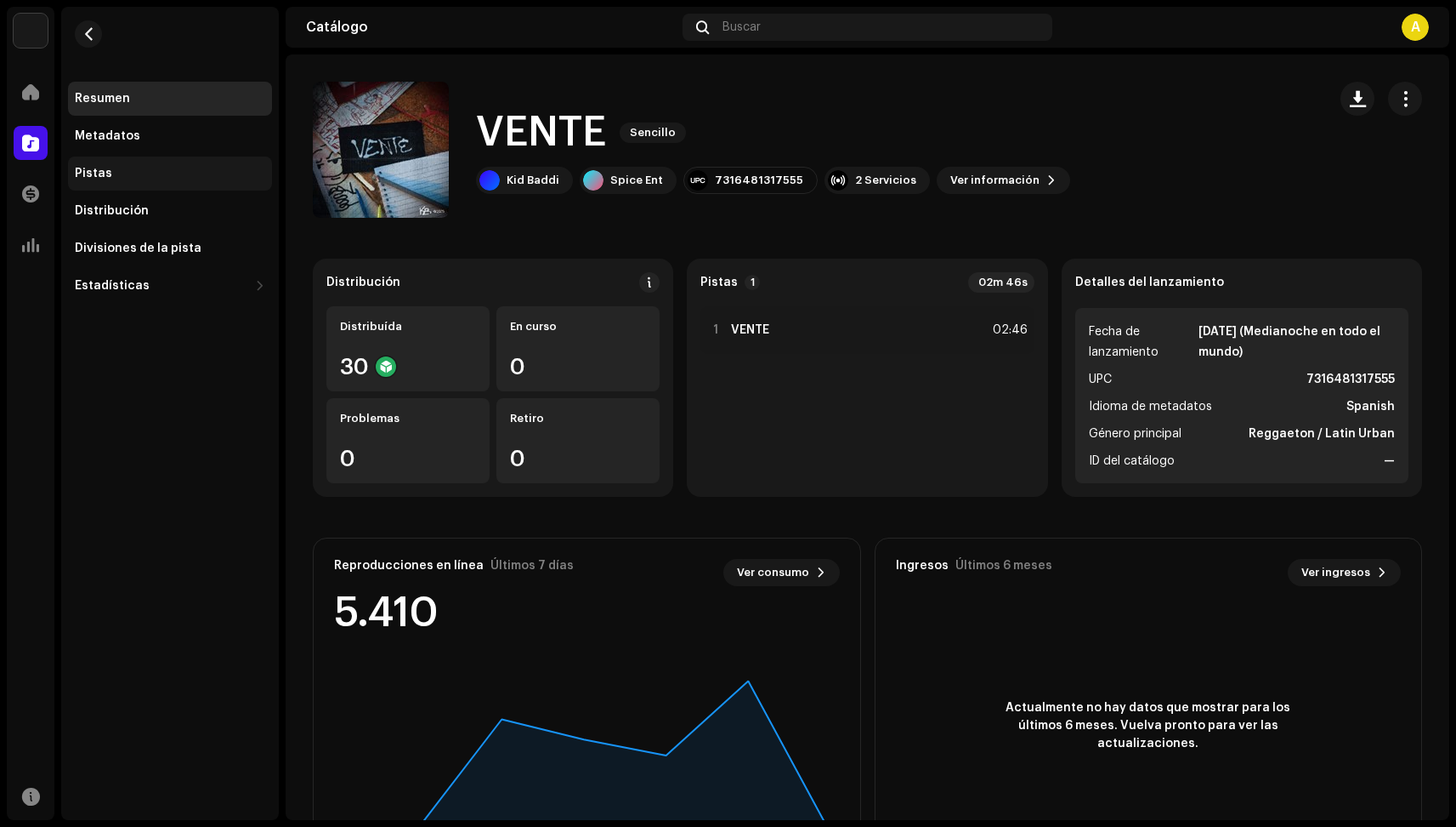
click at [134, 168] on div "Pistas" at bounding box center [170, 173] width 191 height 14
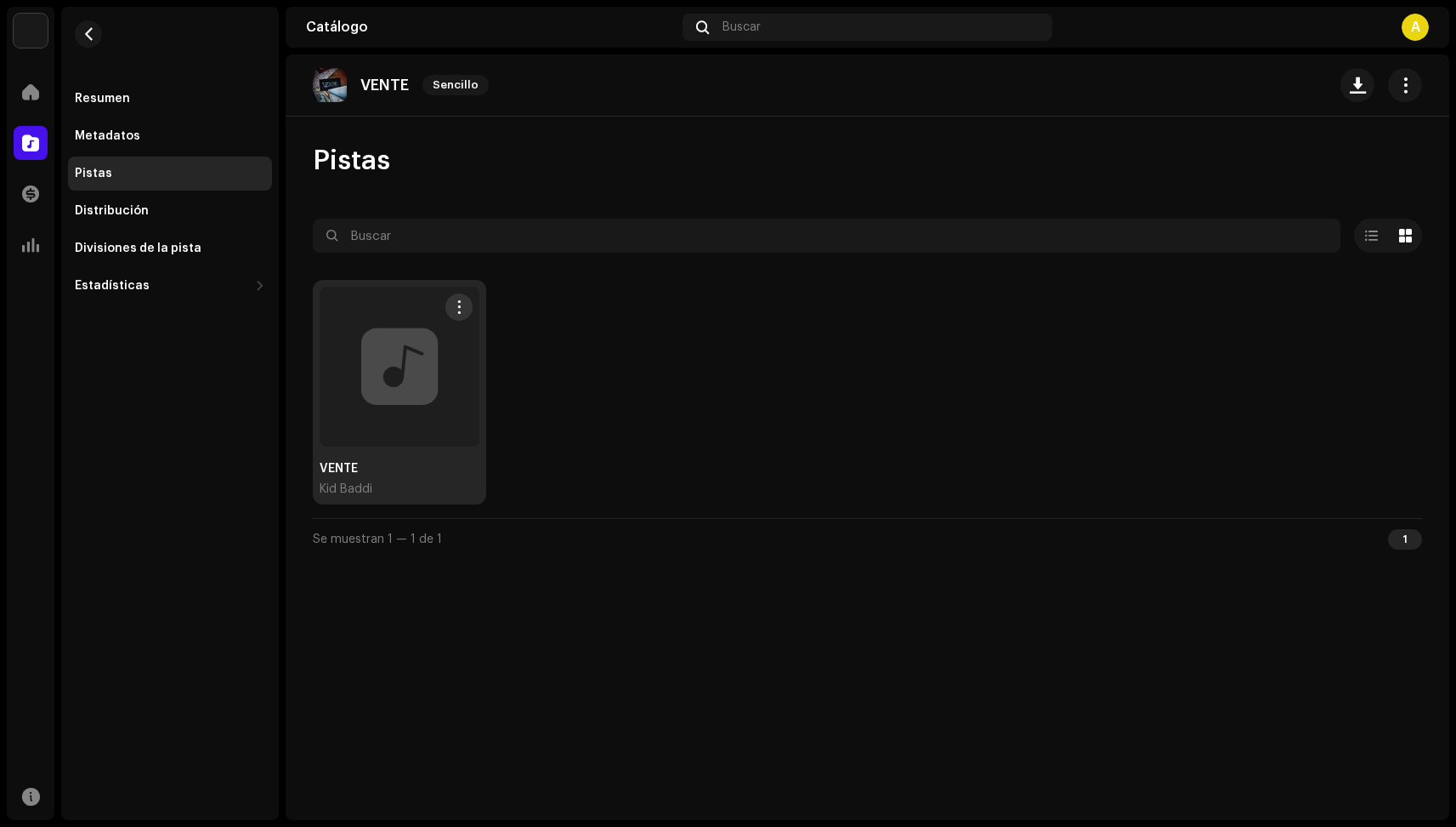
click at [436, 350] on div at bounding box center [400, 366] width 160 height 160
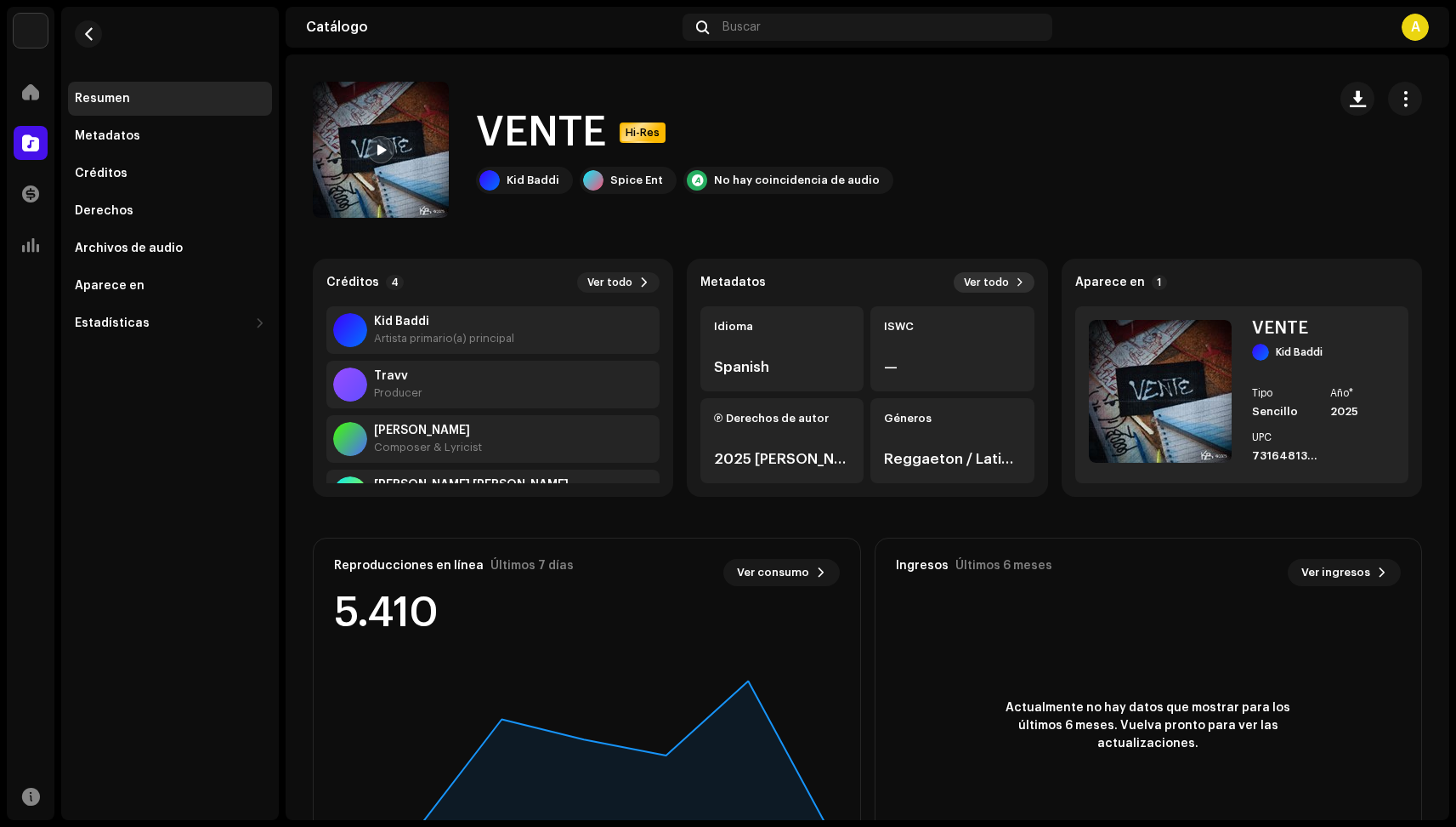
click at [1001, 281] on span "Ver todo" at bounding box center [986, 282] width 45 height 14
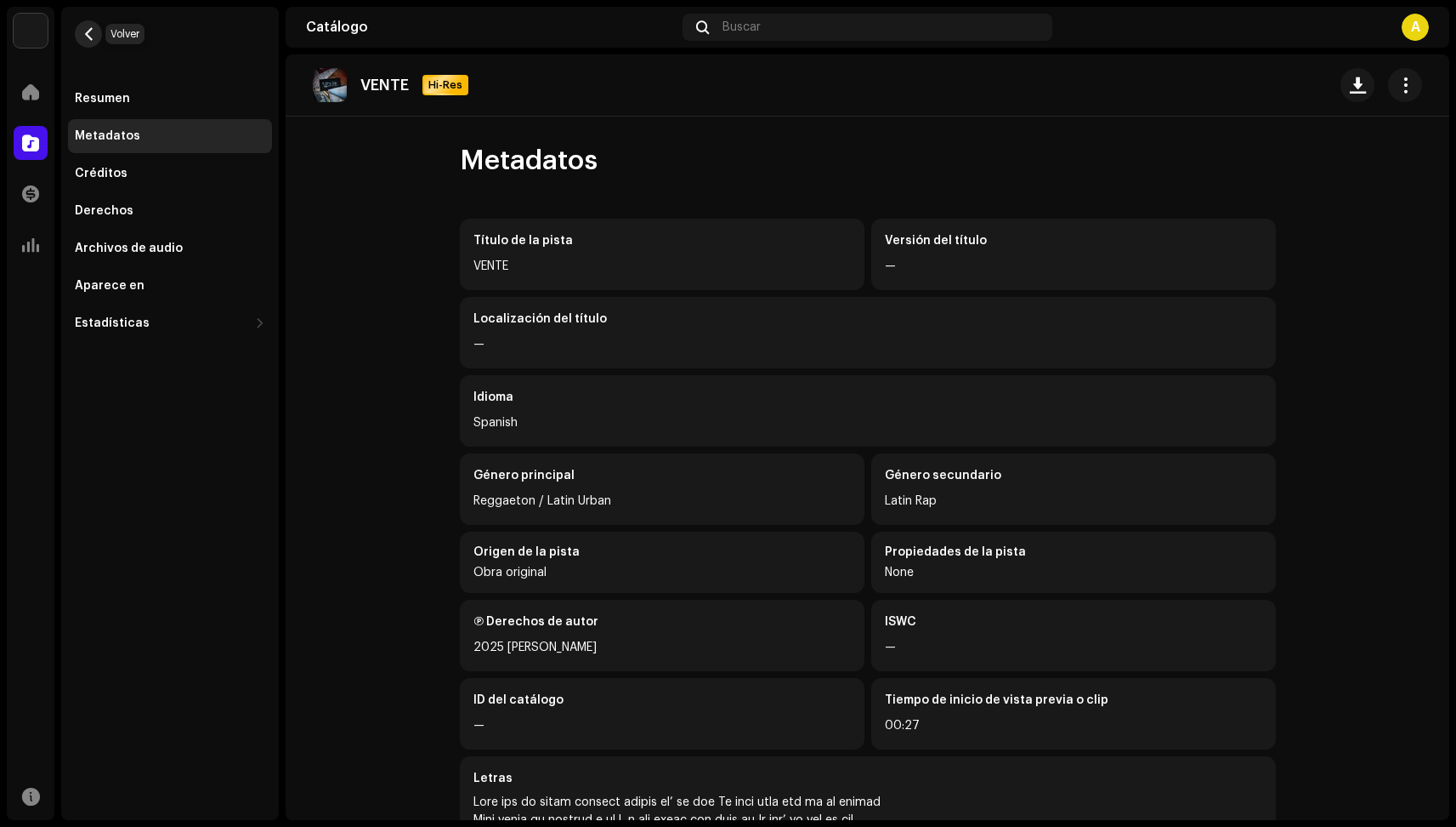
click at [89, 35] on span "button" at bounding box center [89, 34] width 13 height 14
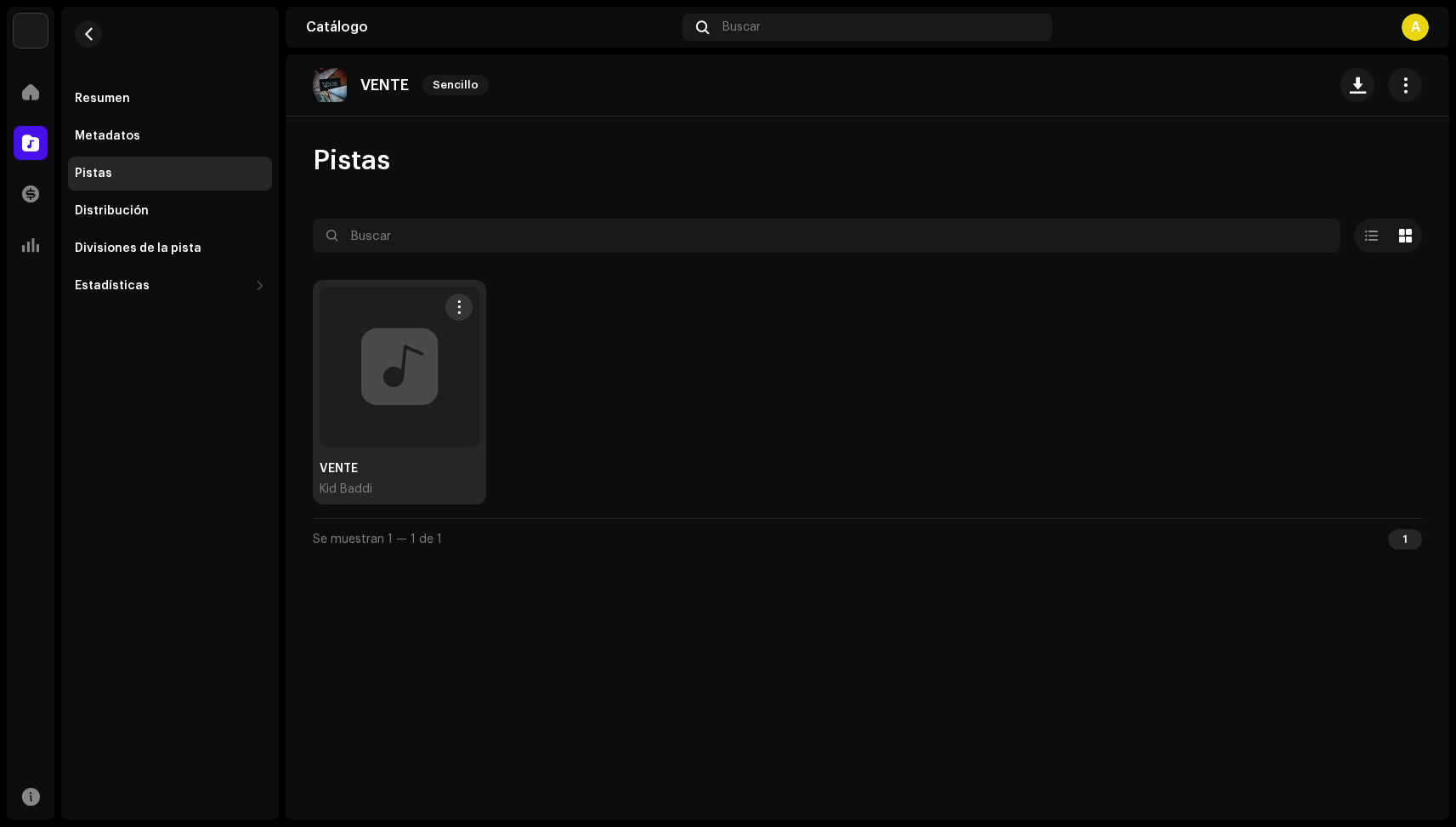
click at [400, 380] on div at bounding box center [400, 366] width 160 height 160
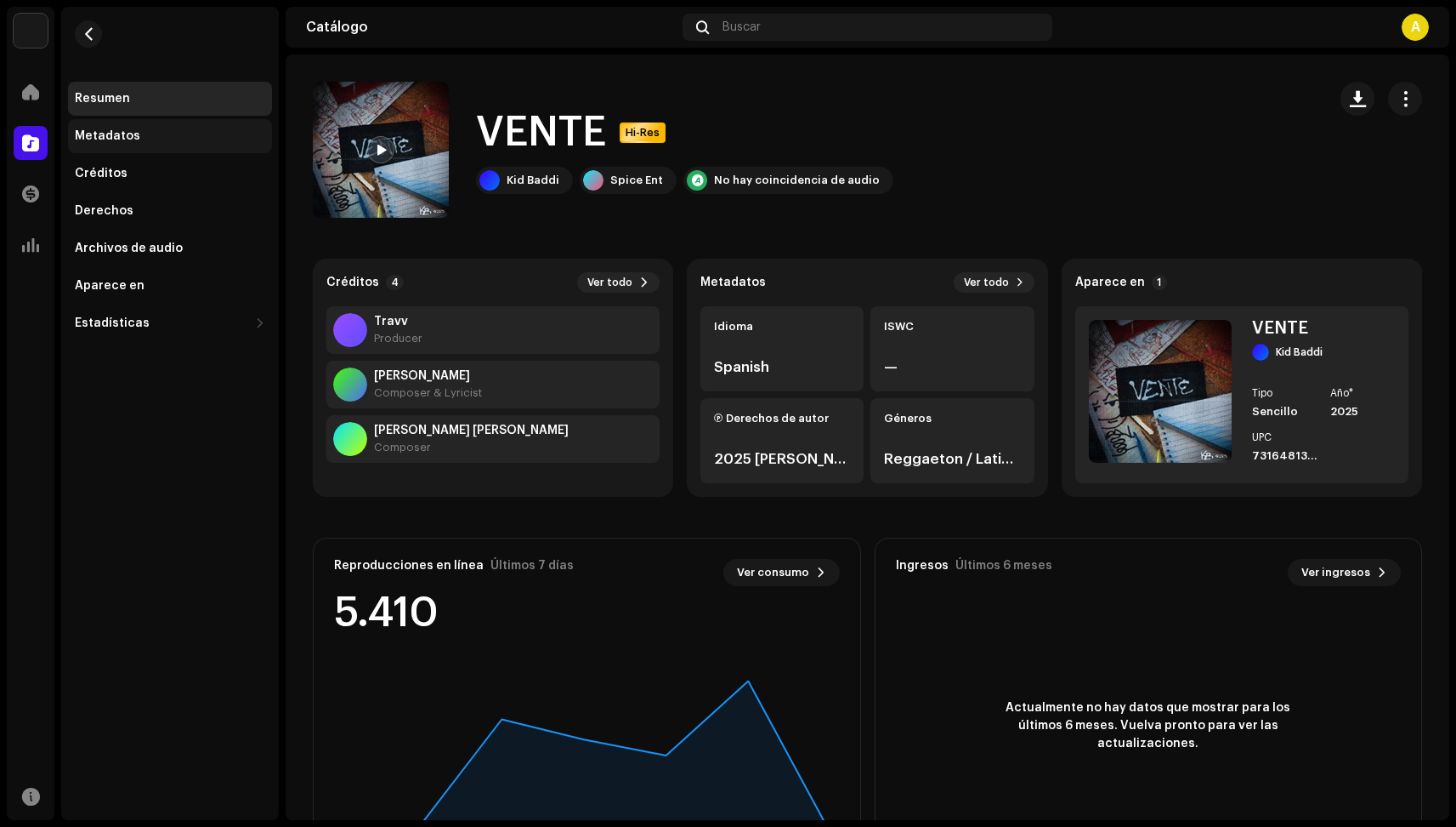
click at [167, 131] on div "Metadatos" at bounding box center [170, 135] width 191 height 14
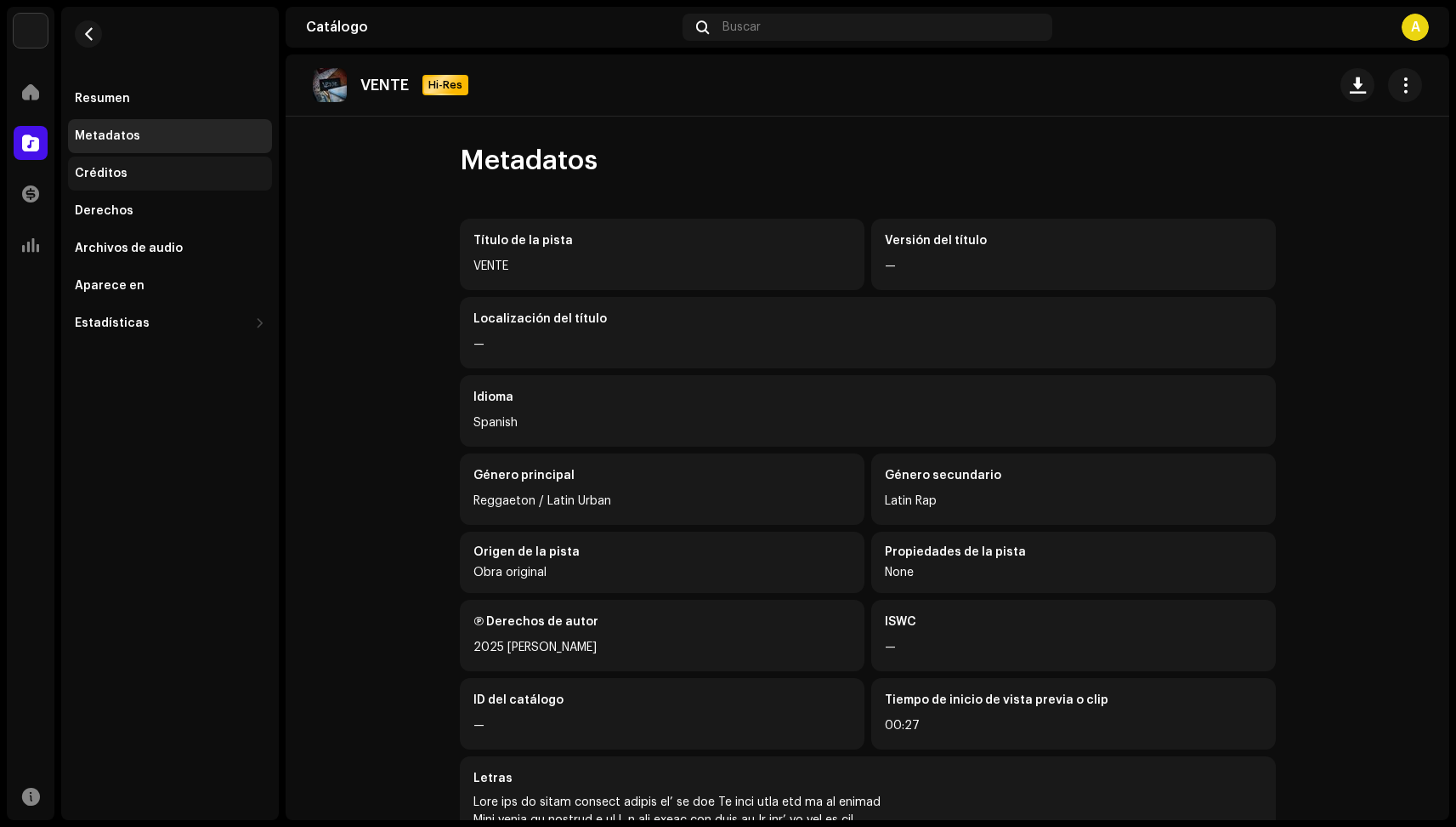
click at [163, 178] on div "Créditos" at bounding box center [170, 173] width 191 height 14
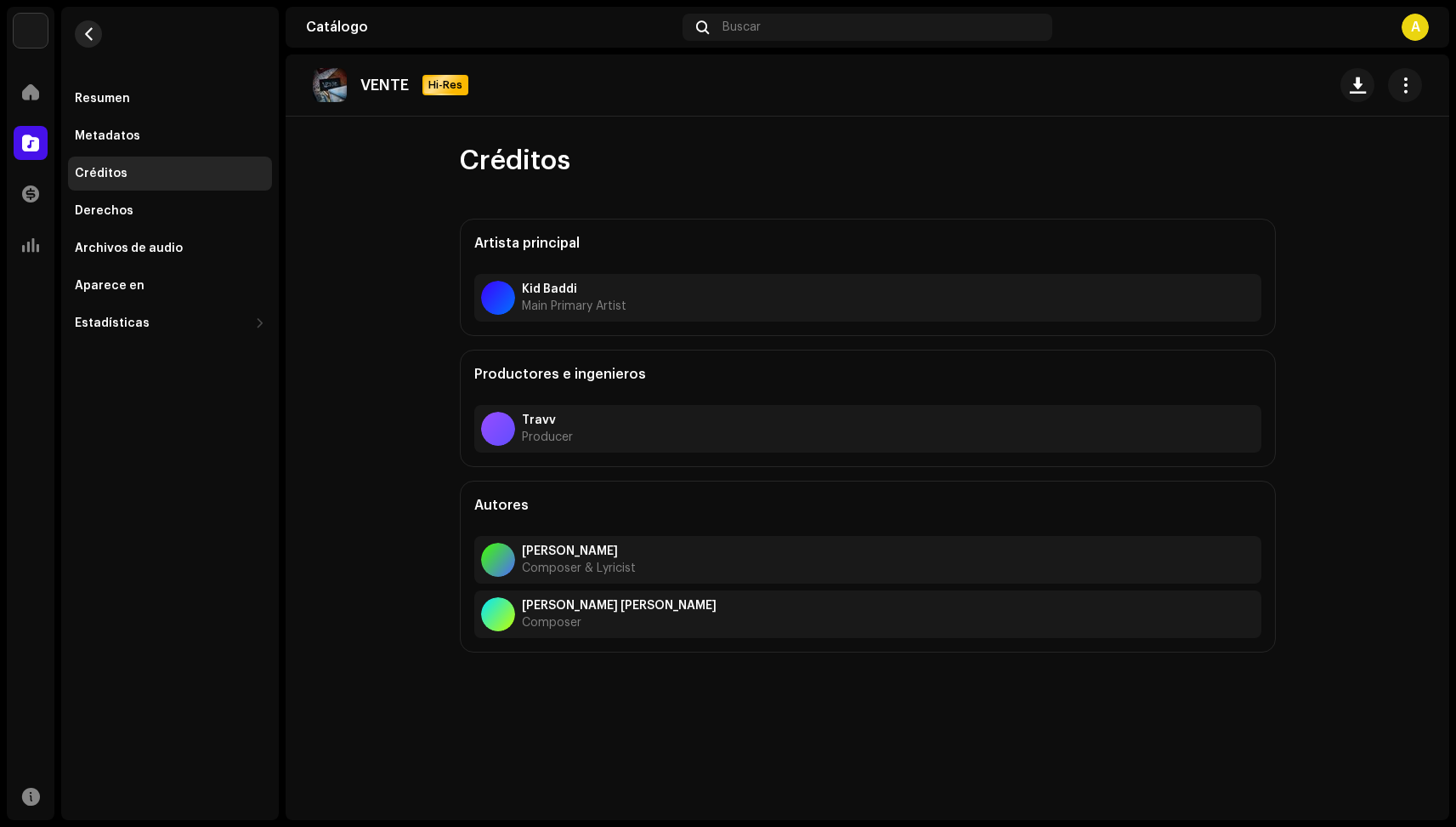
click at [84, 29] on span "button" at bounding box center [89, 34] width 13 height 14
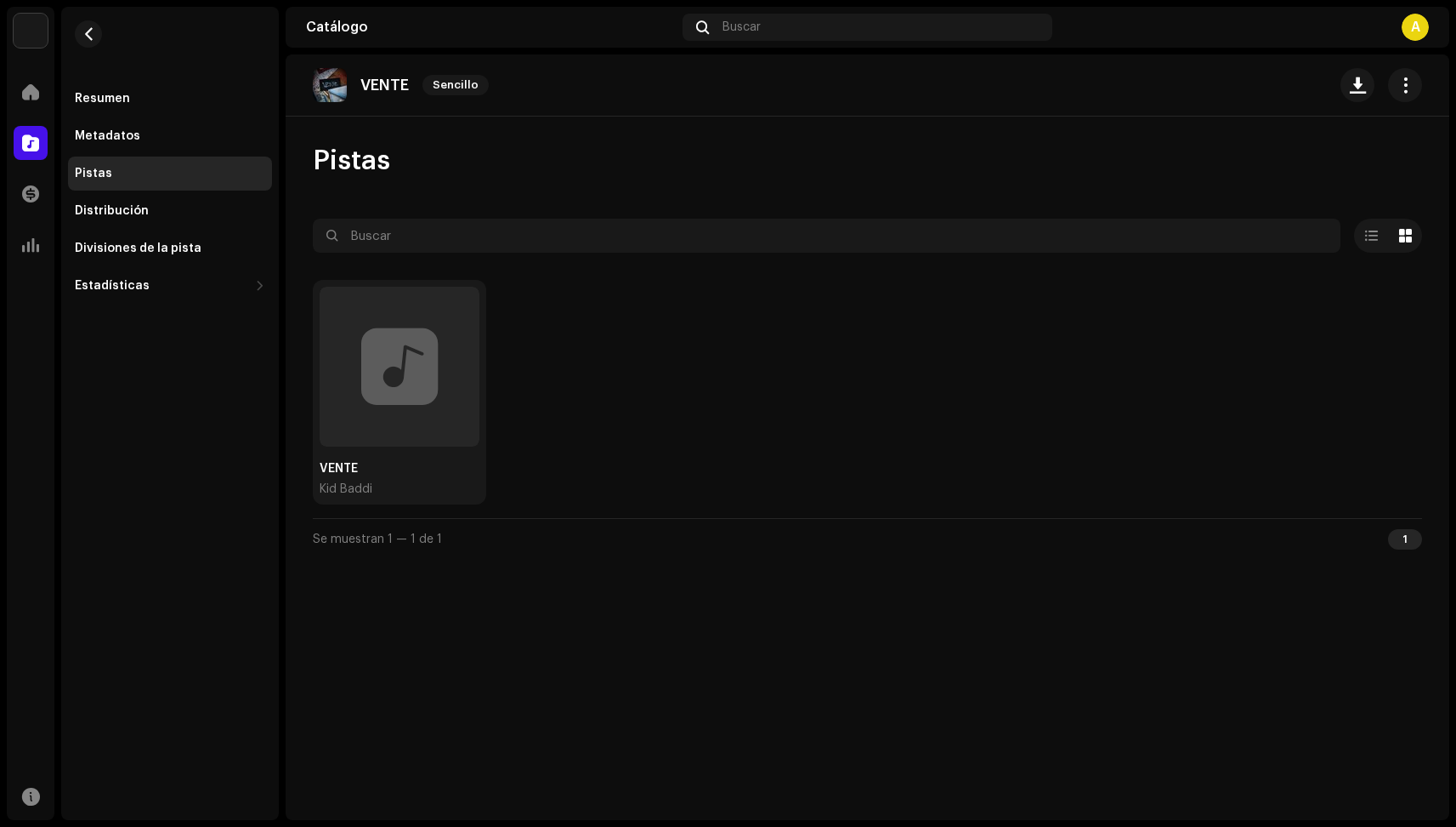
click at [84, 29] on span "button" at bounding box center [89, 34] width 13 height 14
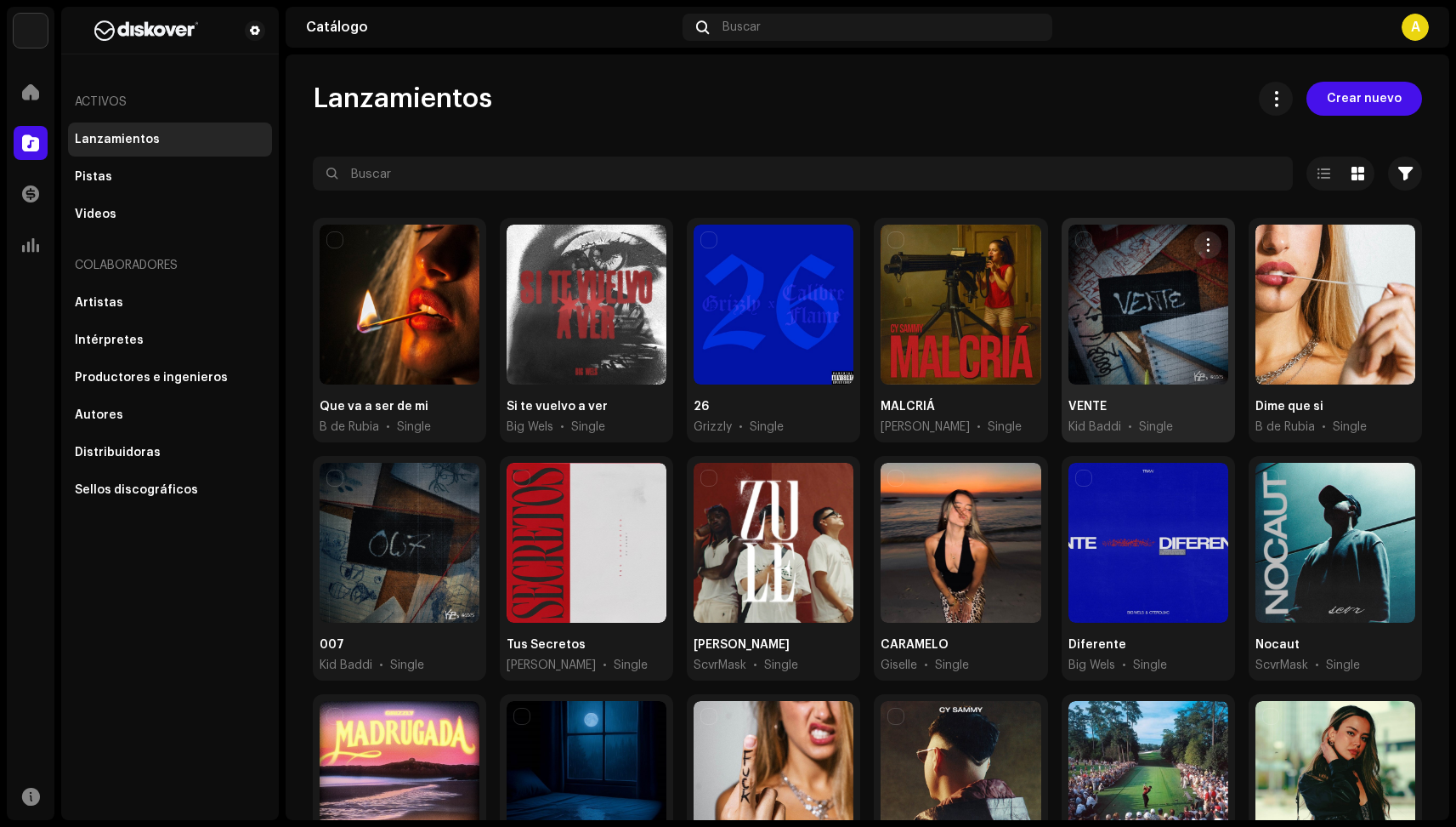
click at [1119, 326] on div at bounding box center [1148, 304] width 160 height 160
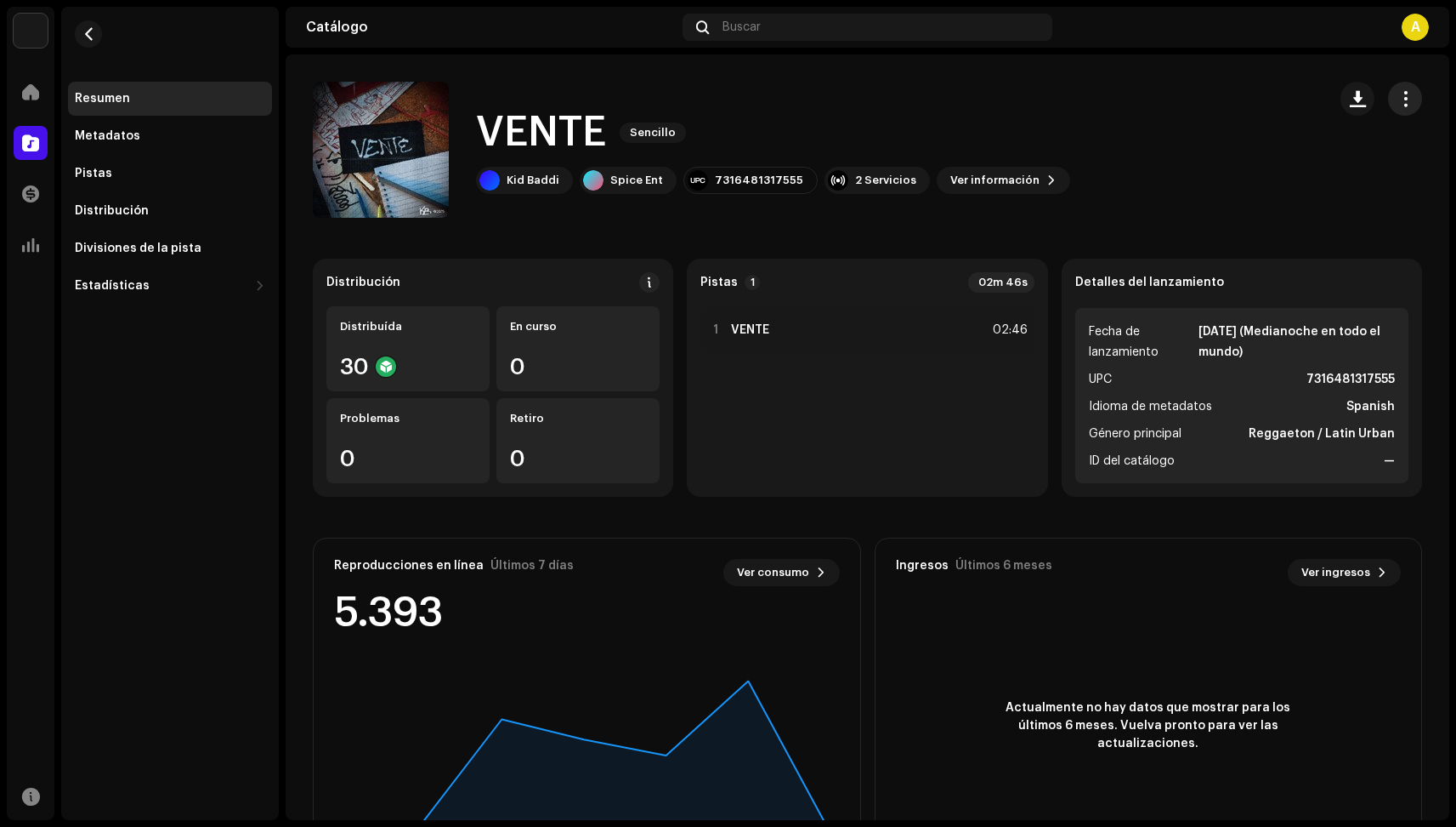
click at [1388, 103] on button "button" at bounding box center [1404, 98] width 34 height 34
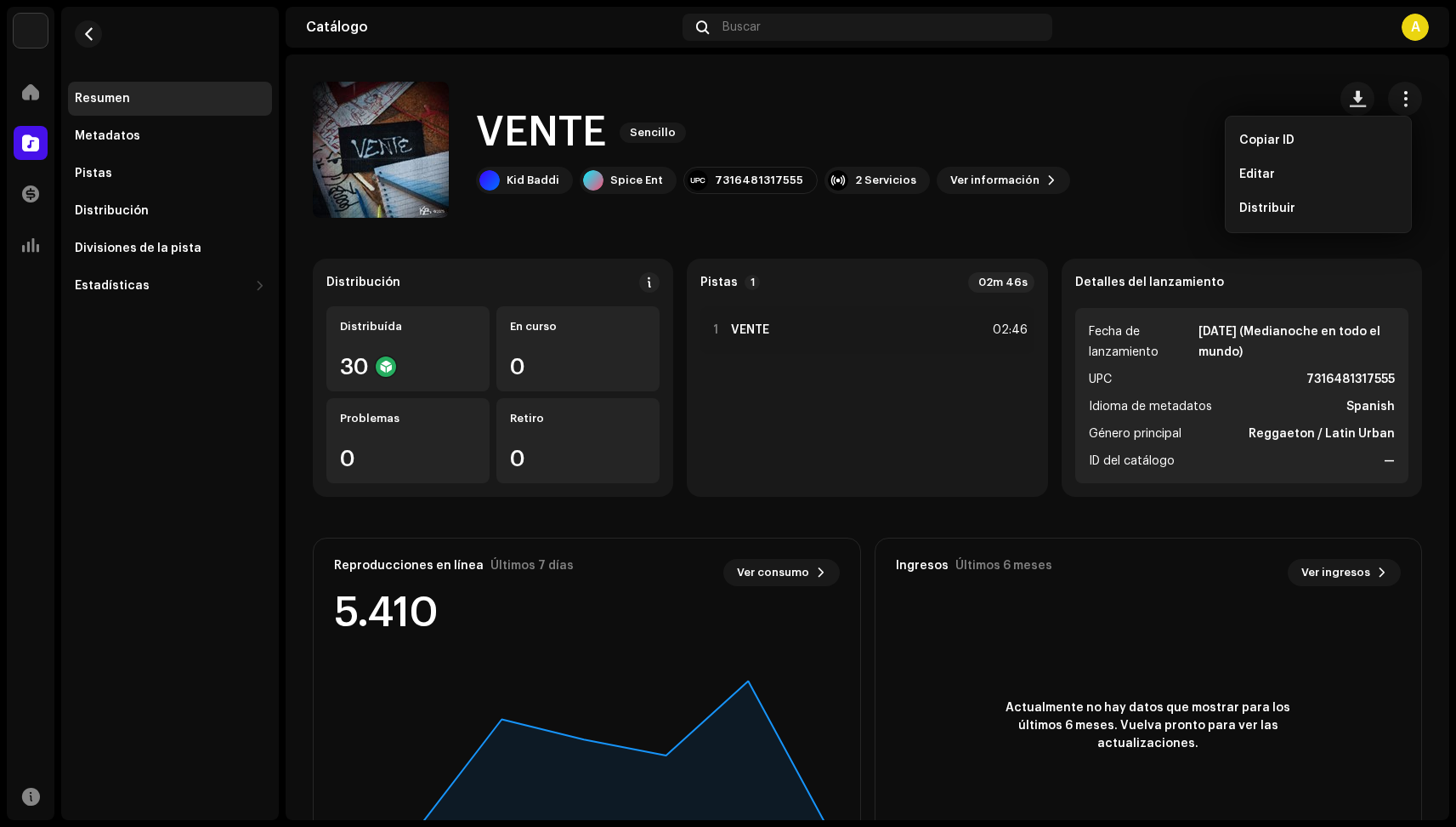
click at [1104, 184] on div "VENTE Sencillo Kid Baddi Spice Ent 7316481317555 2 Servicios Ver información" at bounding box center [813, 150] width 1001 height 136
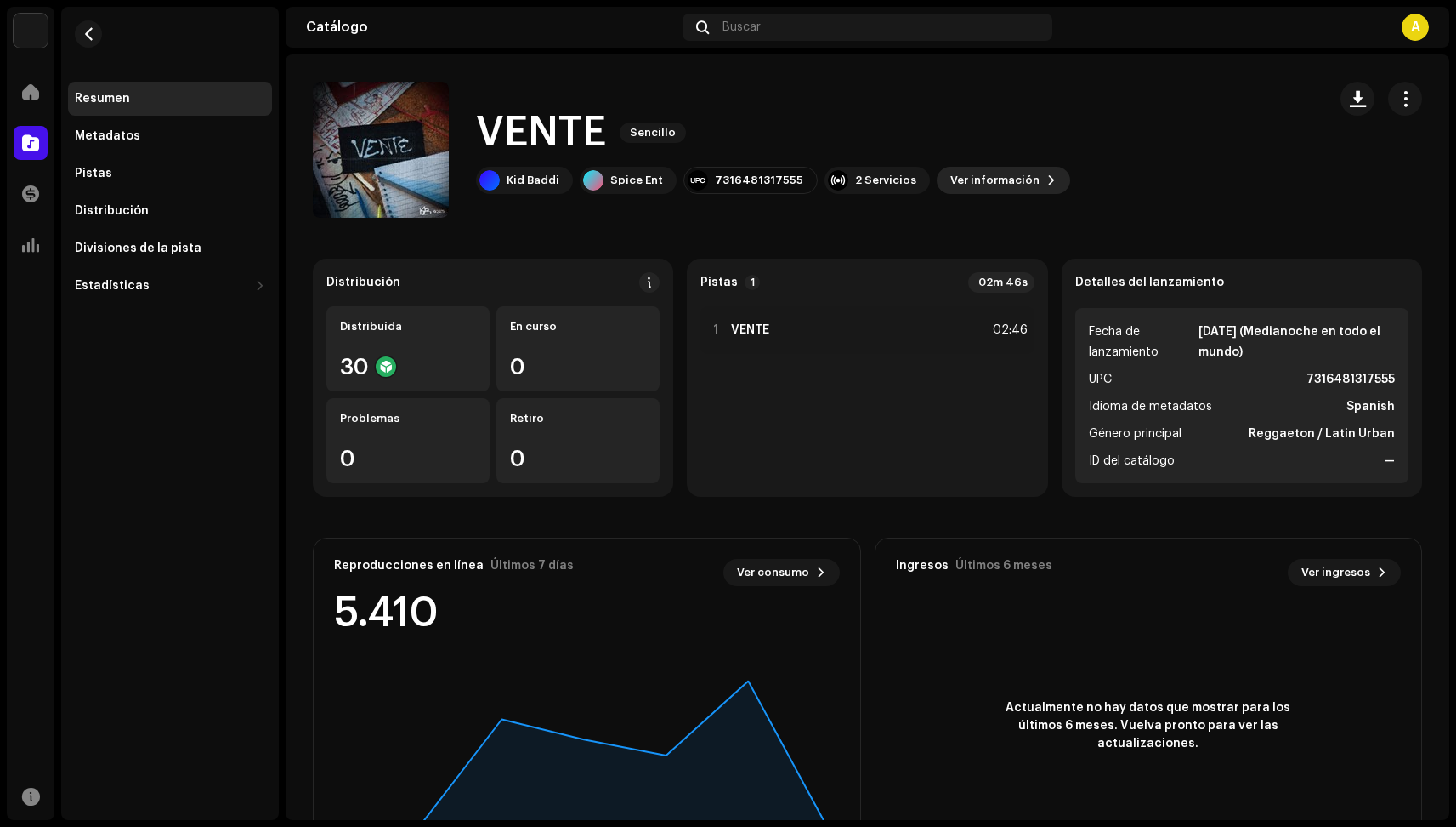
click at [985, 175] on span "Ver información" at bounding box center [995, 180] width 89 height 34
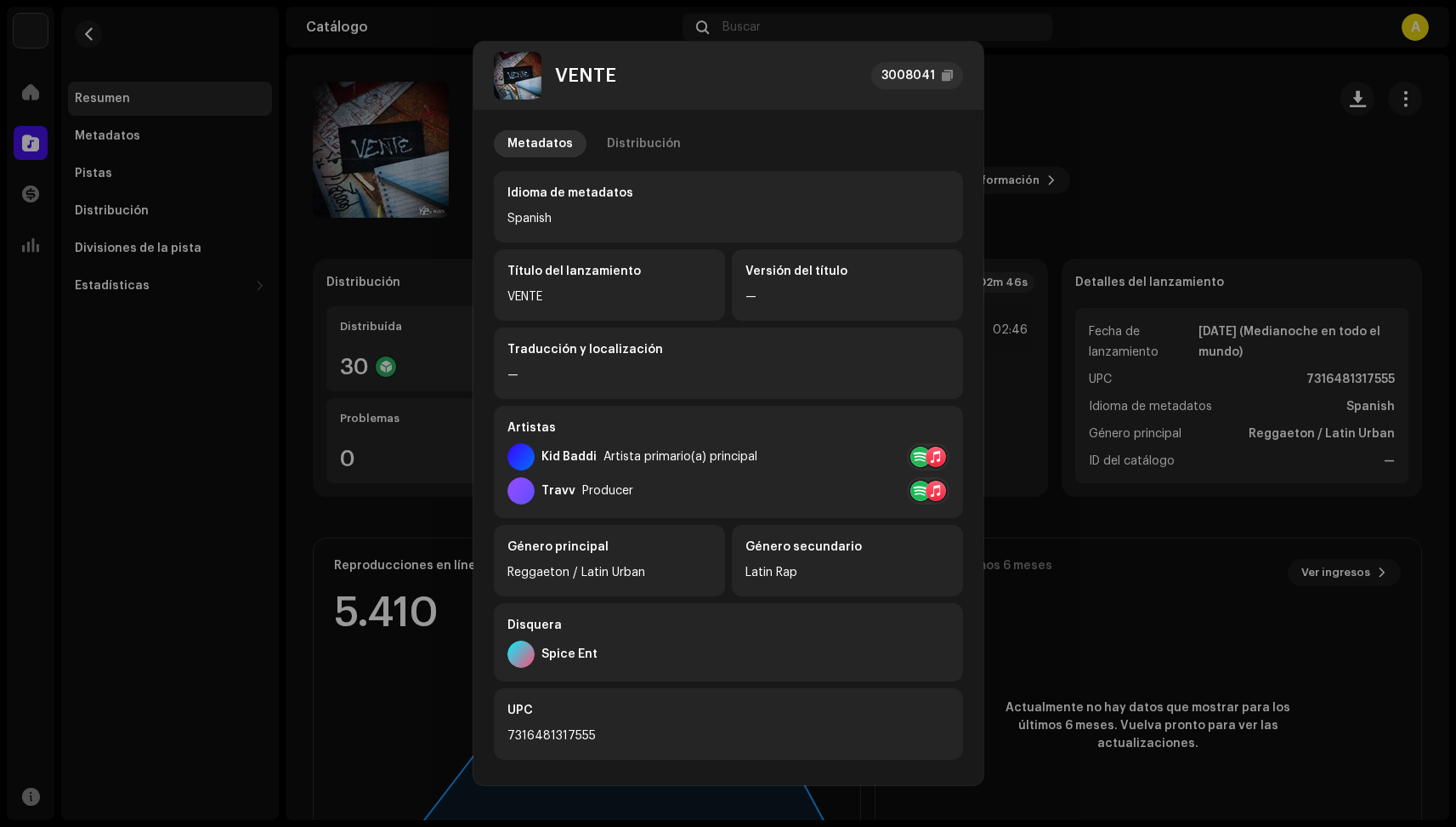
scroll to position [-1, 0]
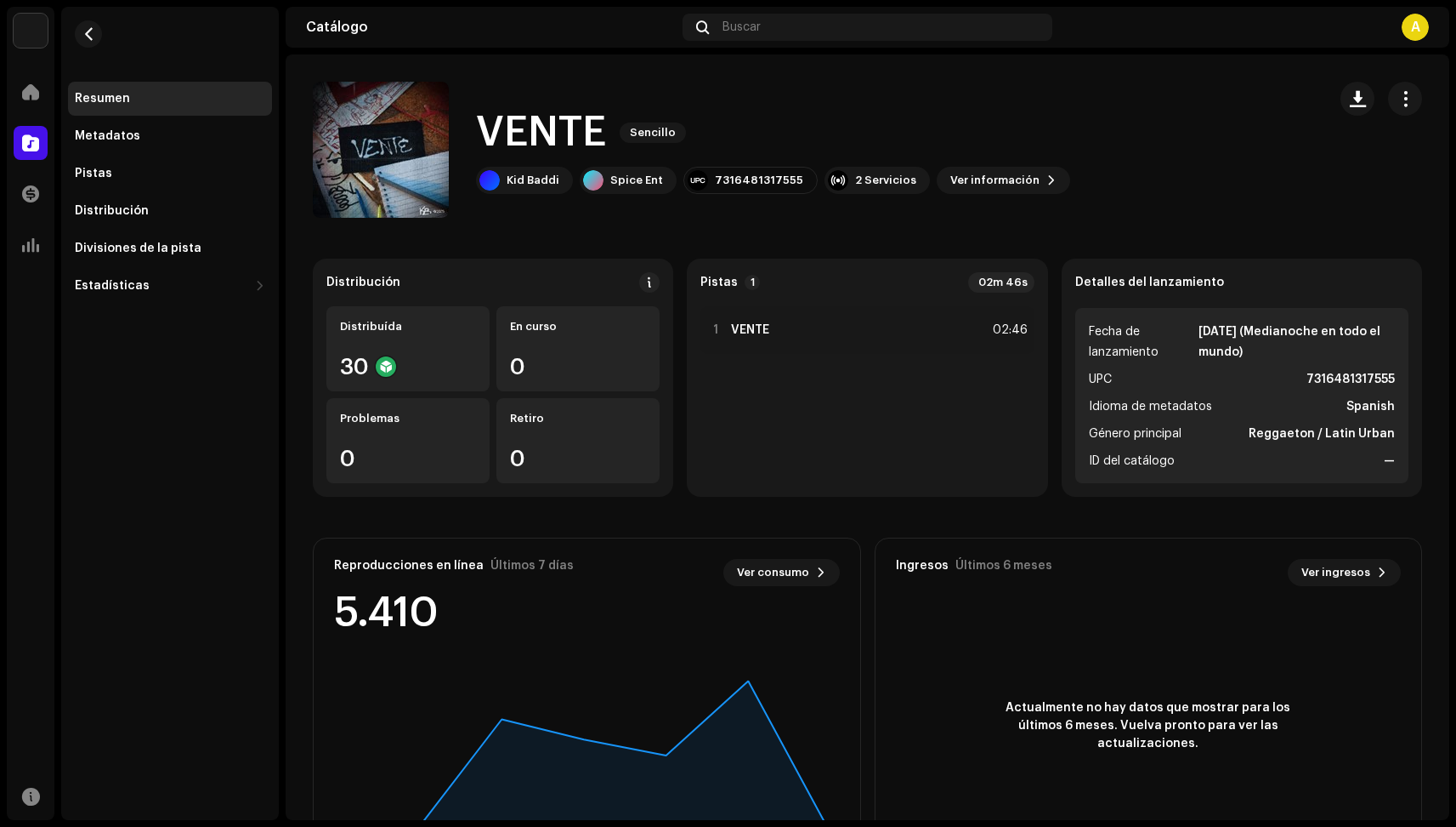
click at [1175, 161] on div "VENTE 3008041 Metadatos Distribución Idioma de metadatos Spanish Título del lan…" at bounding box center [728, 414] width 1456 height 827
click at [883, 324] on div "1 VENTE 02:46" at bounding box center [867, 330] width 333 height 47
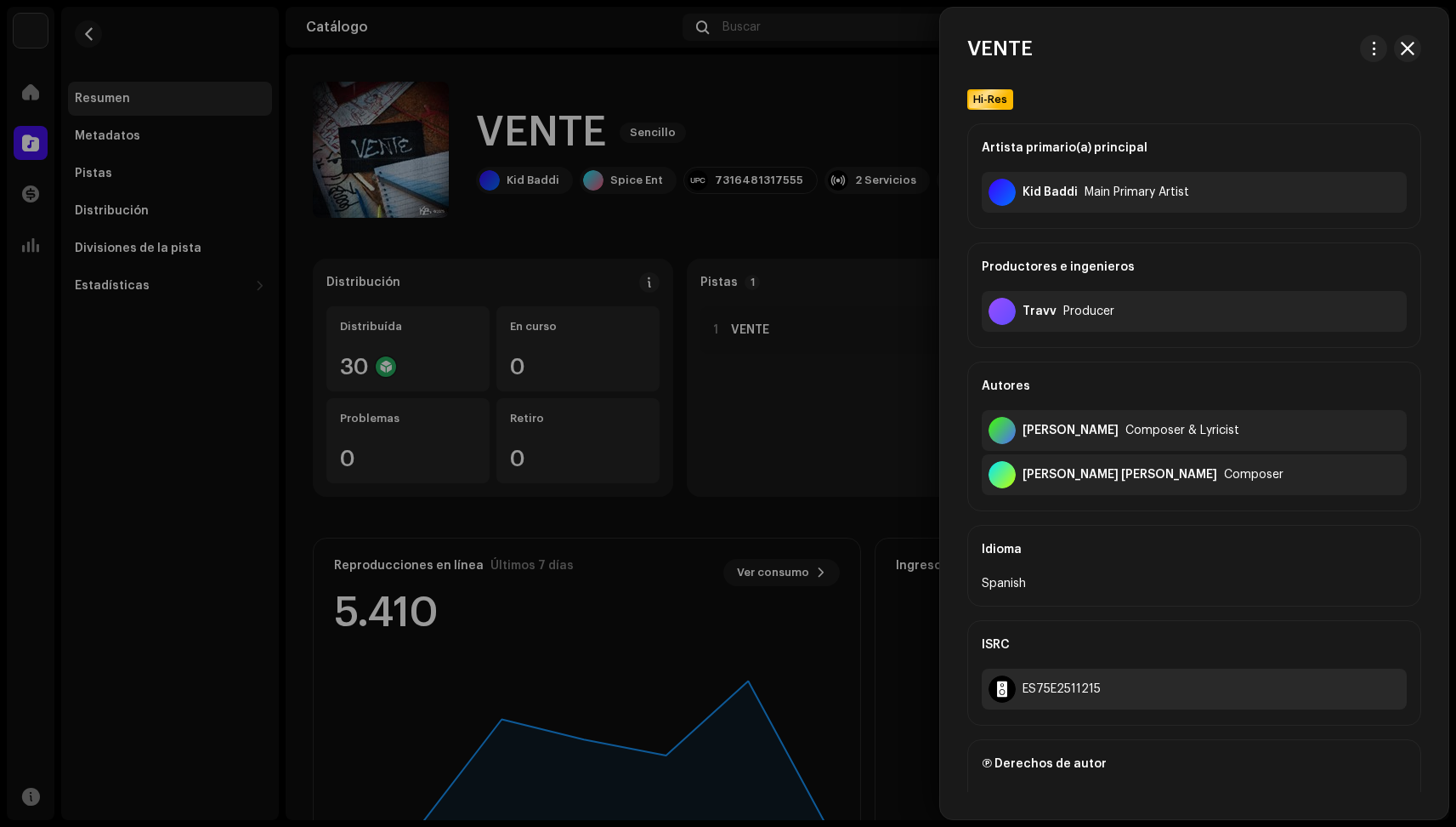
click at [1060, 681] on div "ES75E2511215" at bounding box center [1194, 689] width 425 height 41
click at [1071, 682] on div "ES75E2511215" at bounding box center [1194, 689] width 425 height 41
copy div "ES75E2511215"
click at [886, 493] on div at bounding box center [728, 414] width 1456 height 827
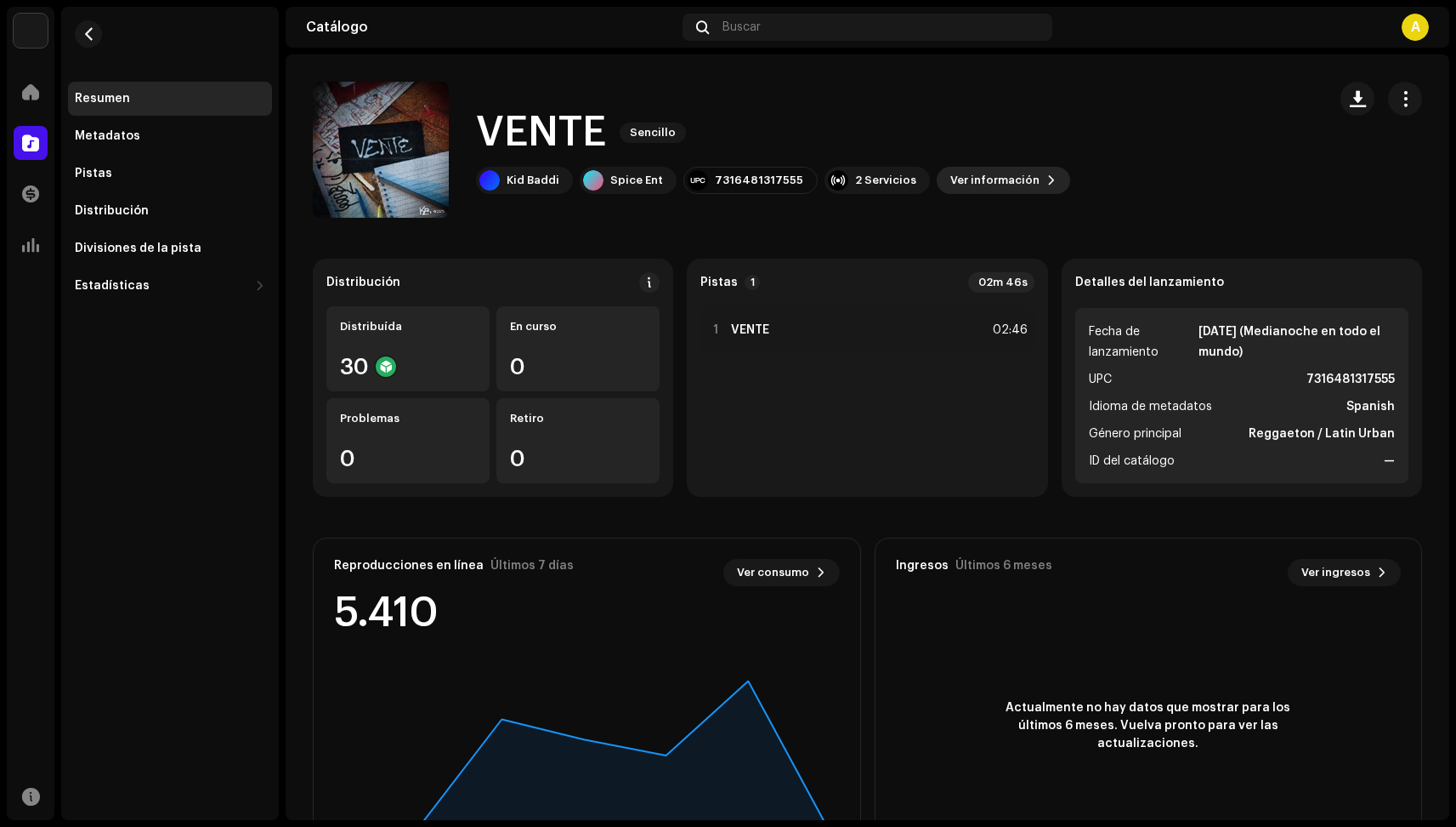
click at [992, 176] on span "Ver información" at bounding box center [995, 180] width 89 height 34
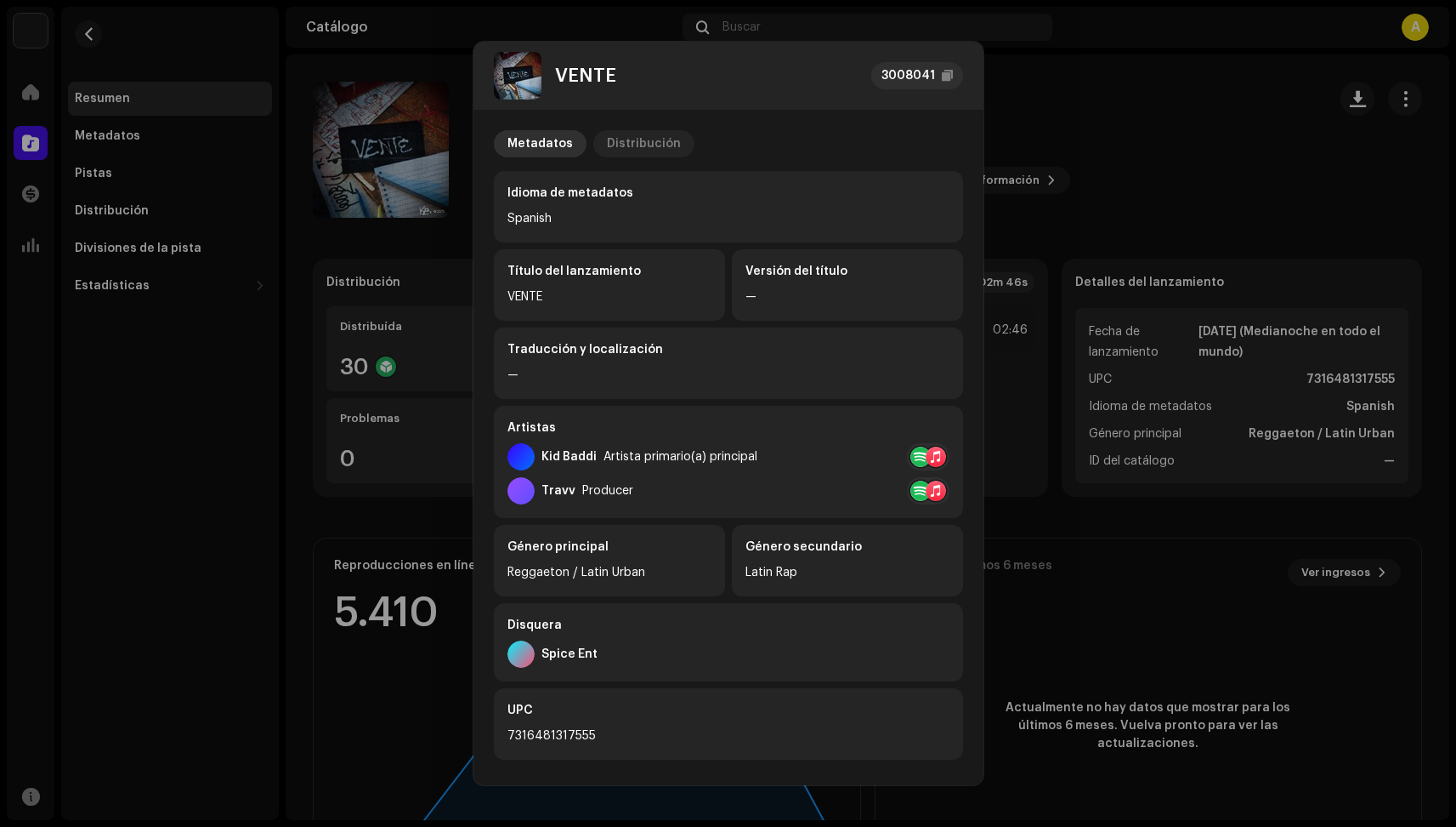
click at [636, 152] on div "Distribución" at bounding box center [643, 144] width 74 height 27
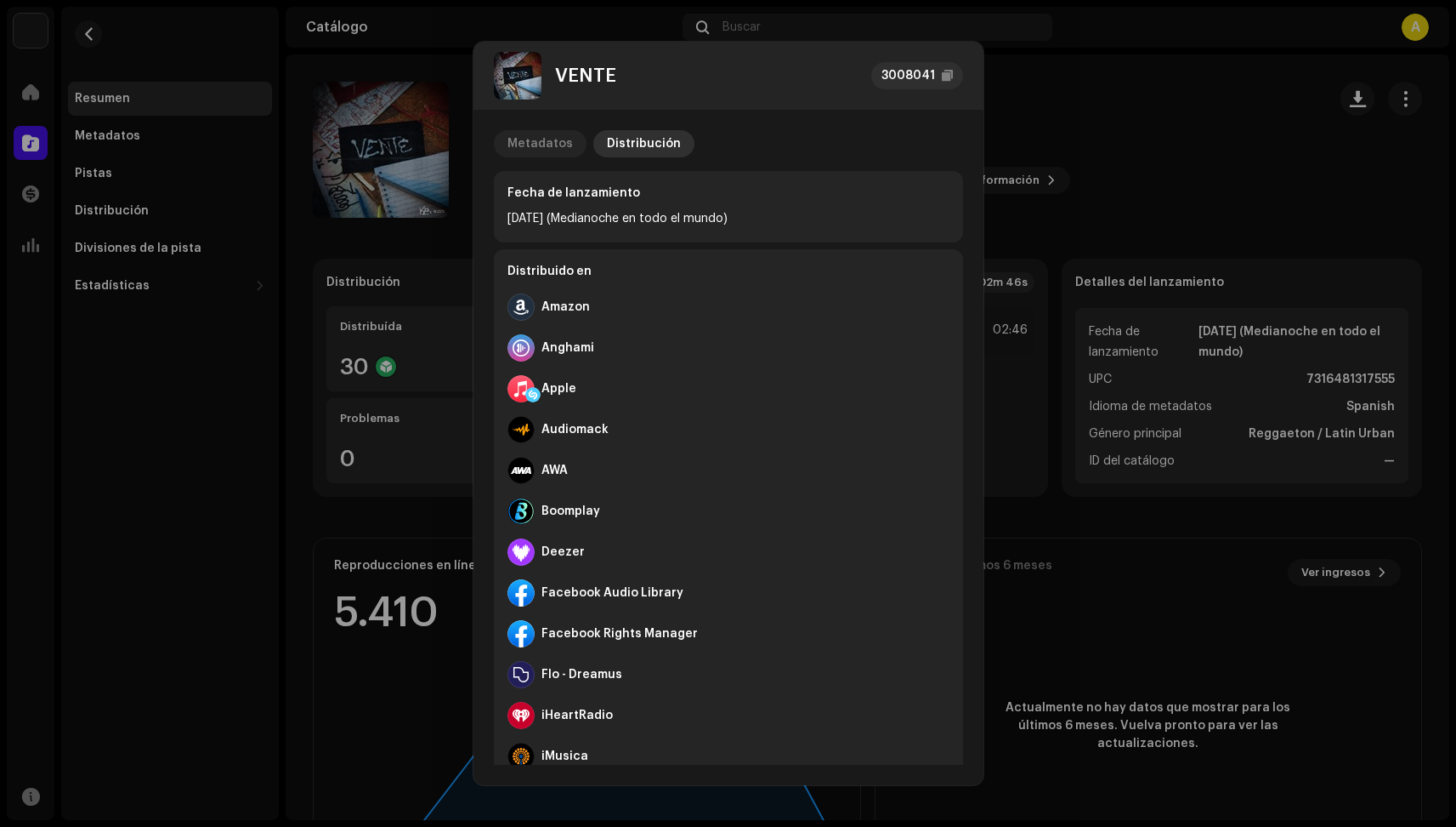
click at [539, 149] on div "Metadatos" at bounding box center [540, 144] width 65 height 27
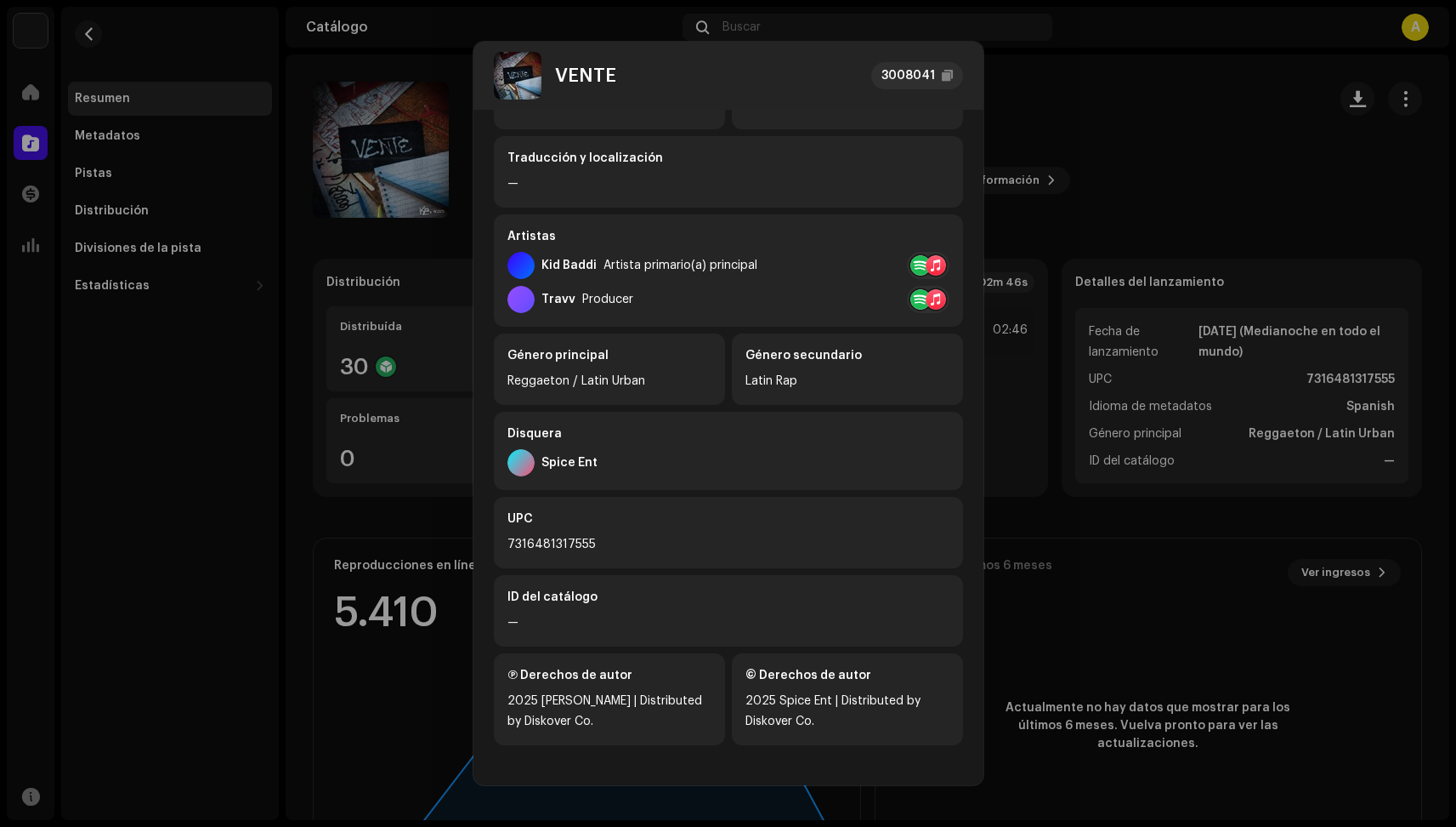
scroll to position [192, 0]
click at [510, 617] on div "—" at bounding box center [728, 623] width 442 height 20
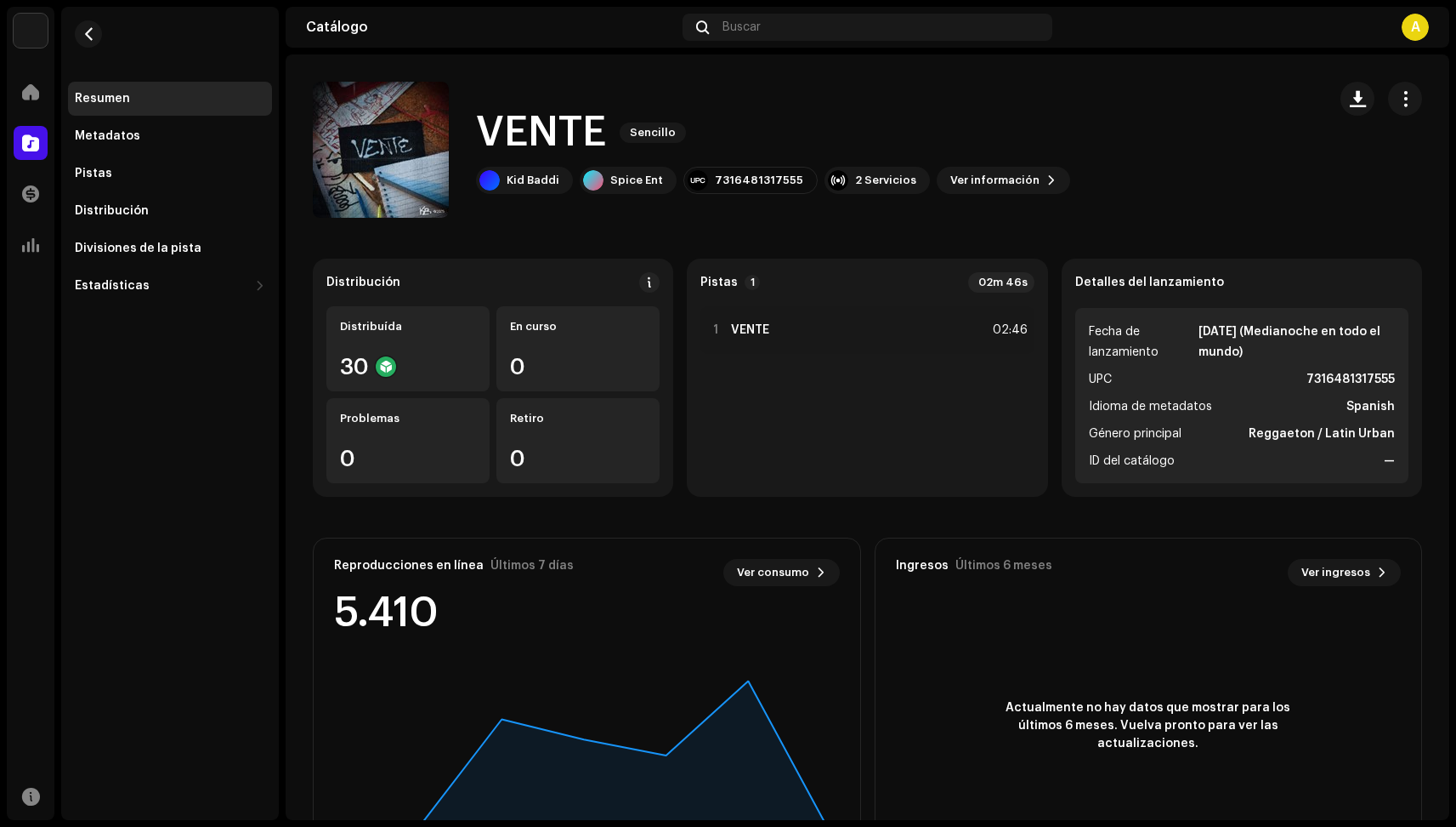
click at [351, 558] on div "VENTE 3008041 Metadatos Distribución Idioma de metadatos Spanish Título del lan…" at bounding box center [728, 414] width 1456 height 827
click at [81, 36] on button "button" at bounding box center [88, 34] width 27 height 27
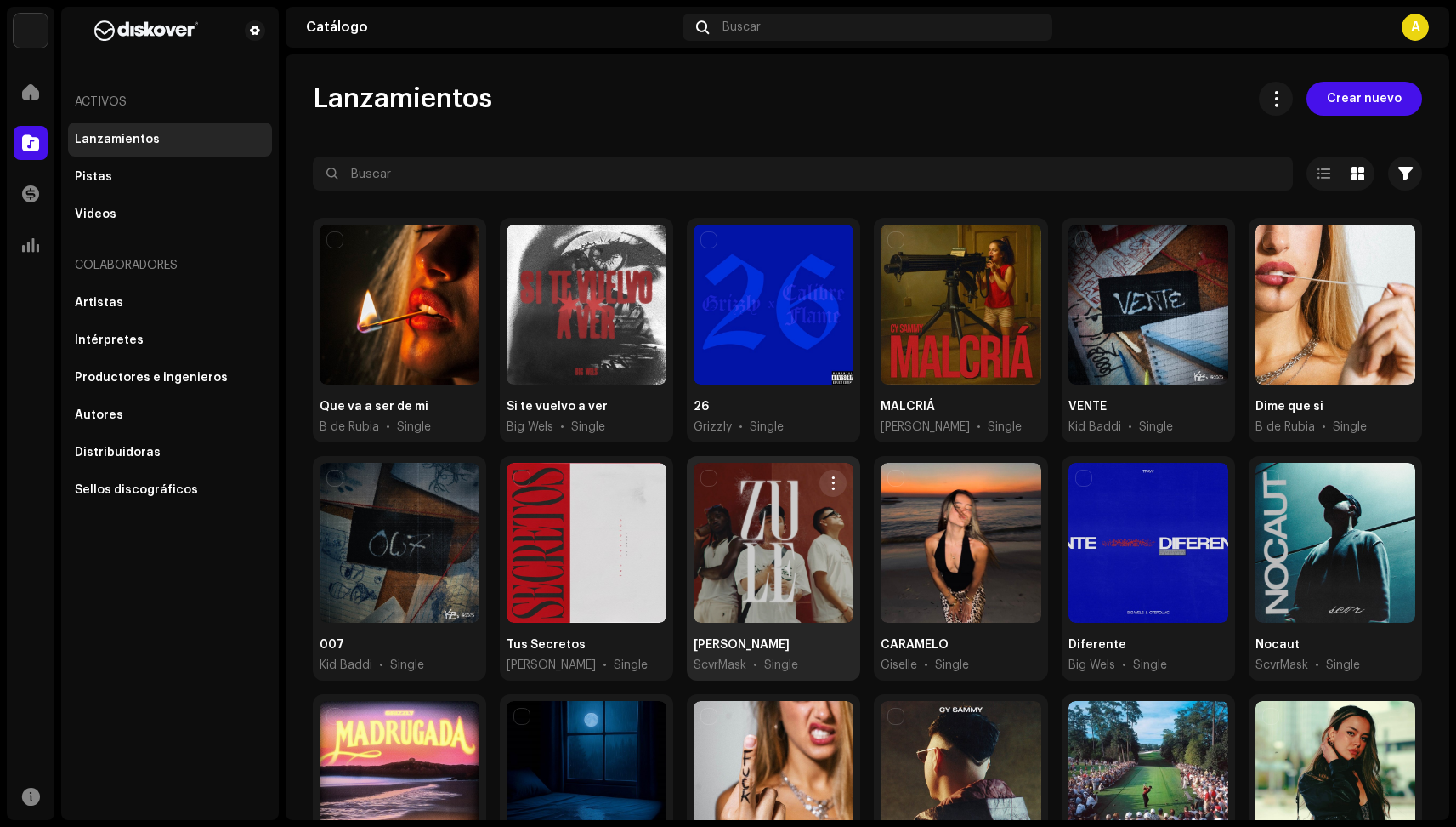
scroll to position [120, 0]
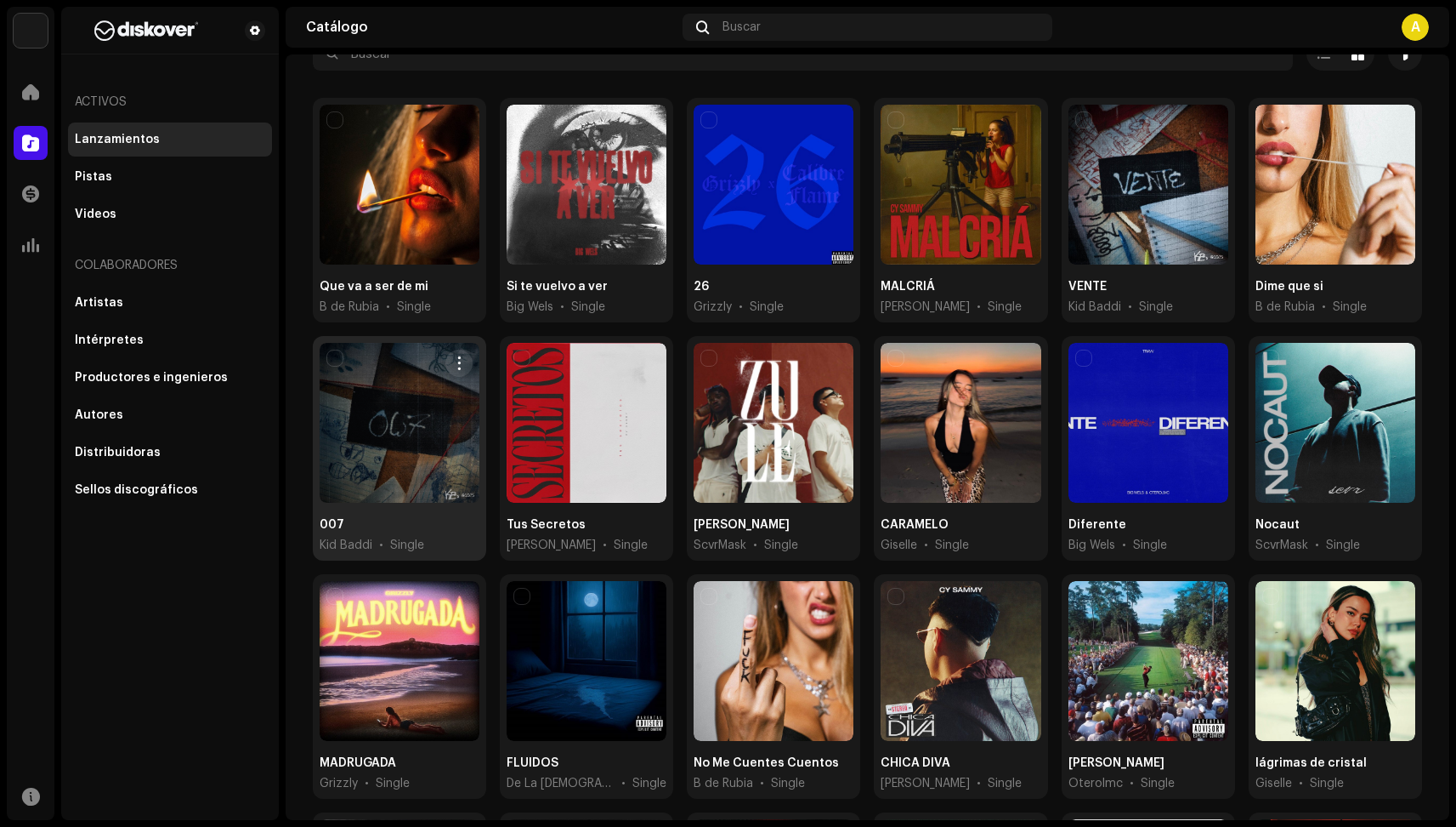
click at [369, 410] on div at bounding box center [400, 423] width 160 height 160
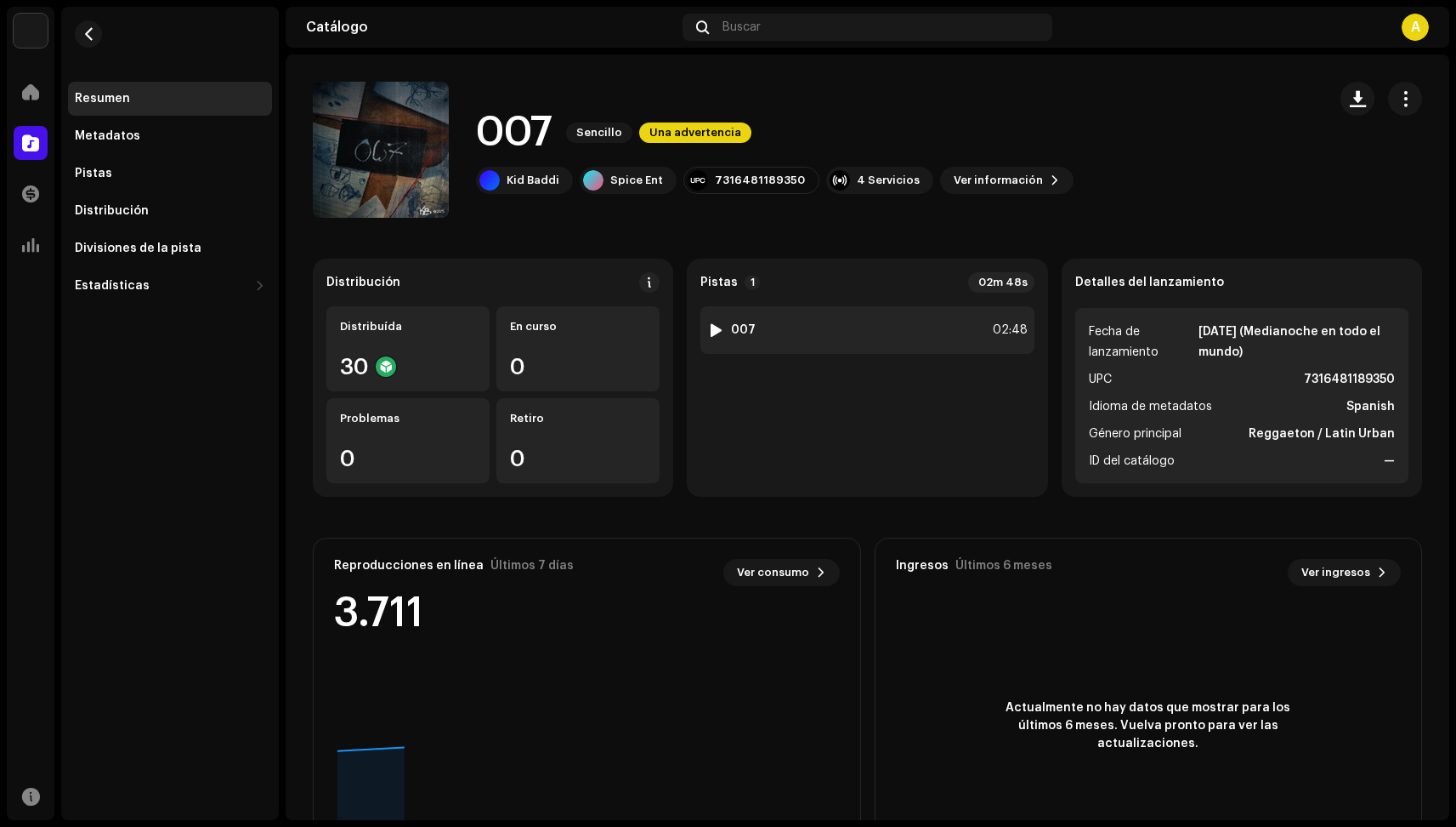
click at [913, 328] on div "1 007 02:48" at bounding box center [867, 330] width 333 height 47
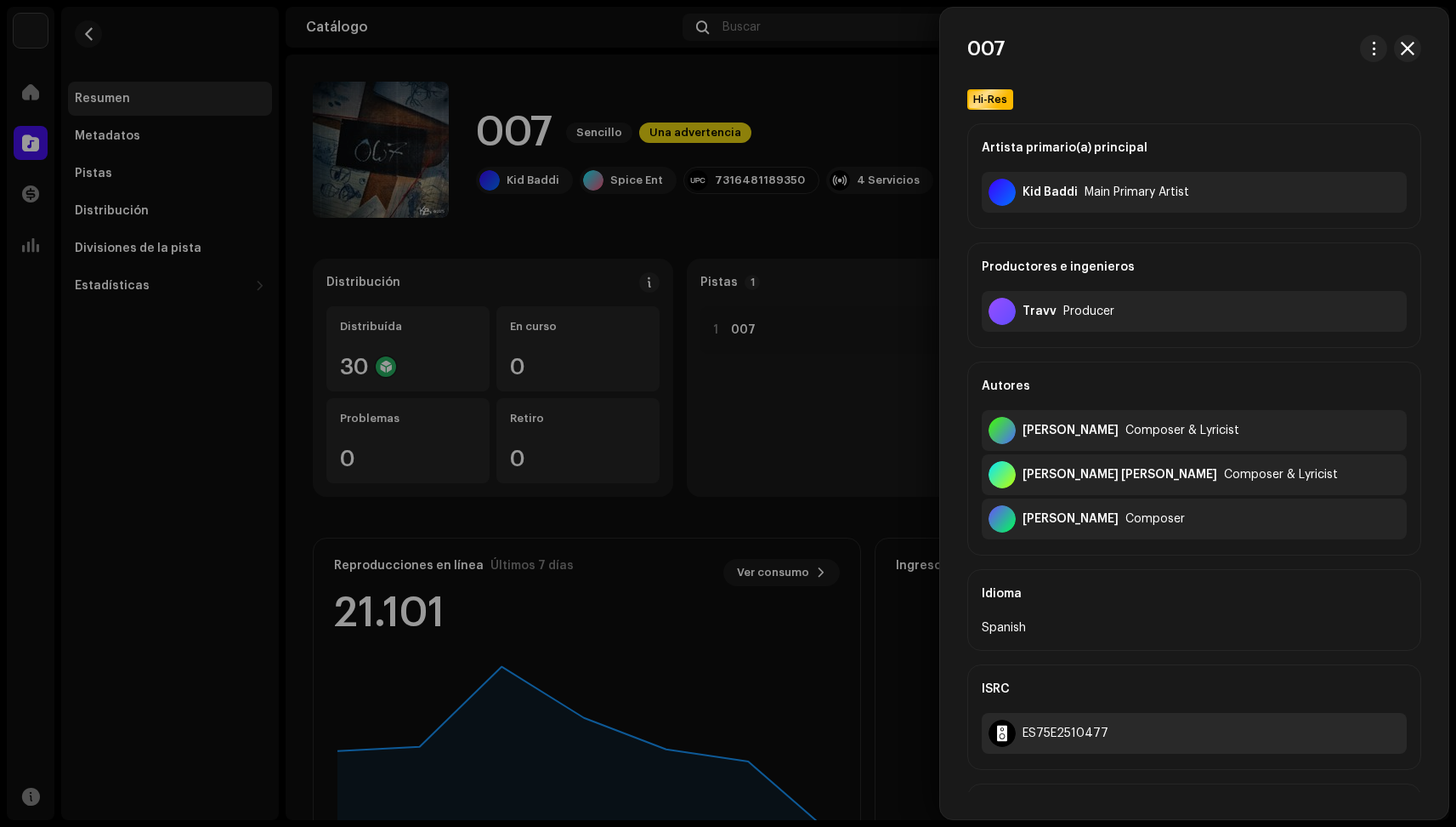
click at [1053, 734] on div "ES75E2510477" at bounding box center [1065, 732] width 86 height 14
copy div "ES75E2510477"
click at [630, 211] on div at bounding box center [728, 414] width 1456 height 827
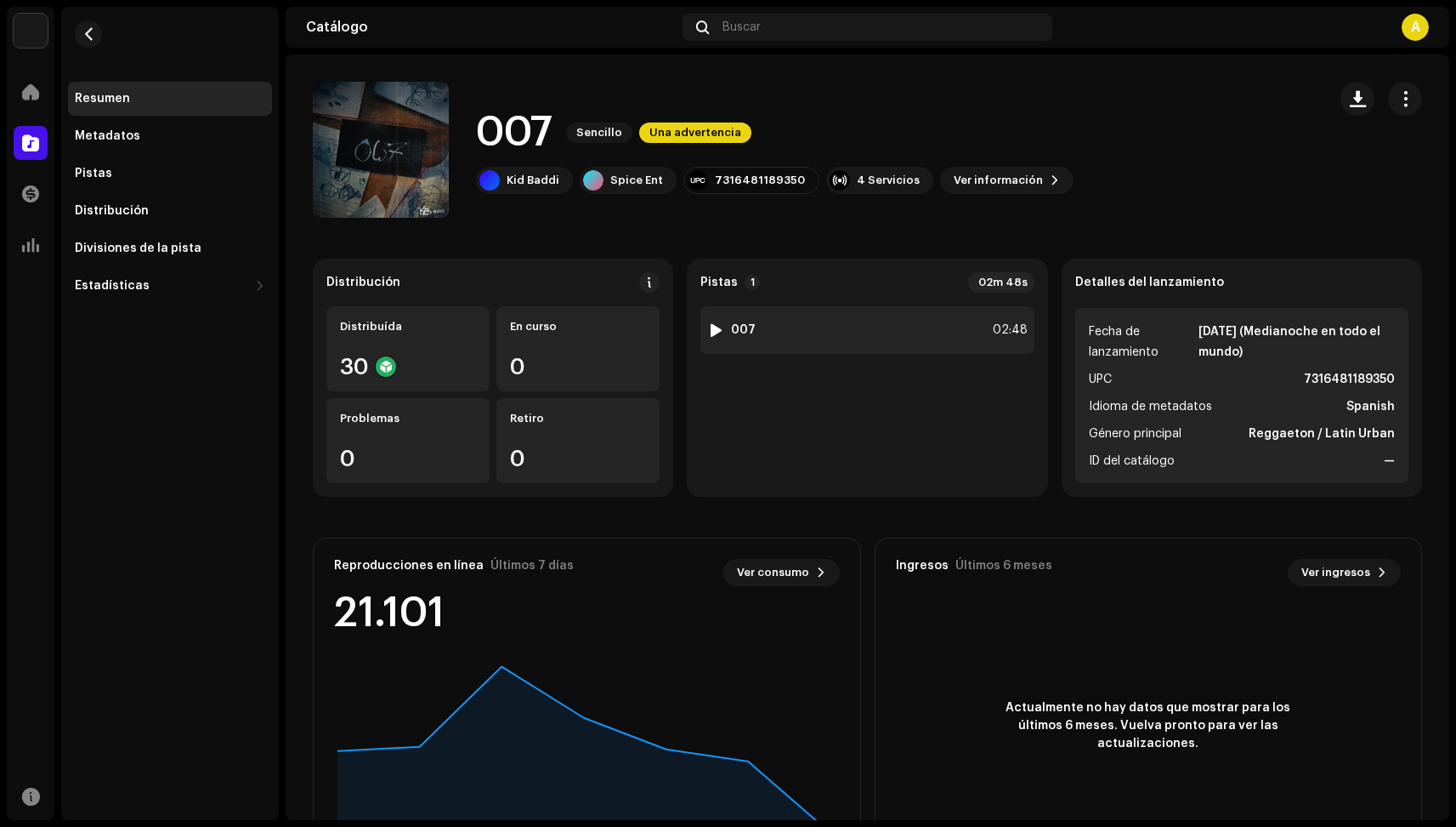
click at [741, 317] on div "1 007 02:48" at bounding box center [867, 330] width 333 height 47
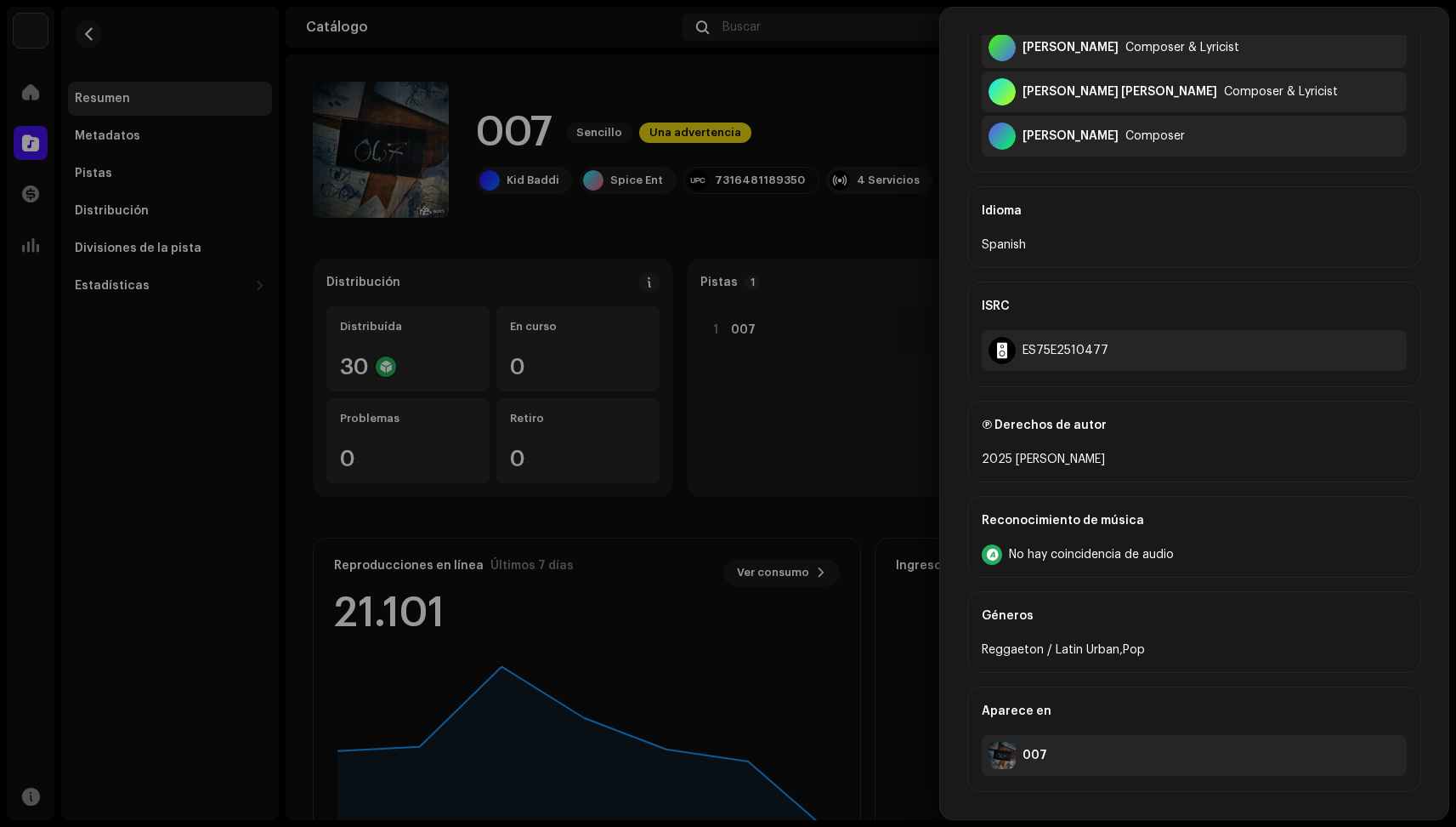
scroll to position [383, 0]
click at [672, 174] on div at bounding box center [728, 414] width 1456 height 827
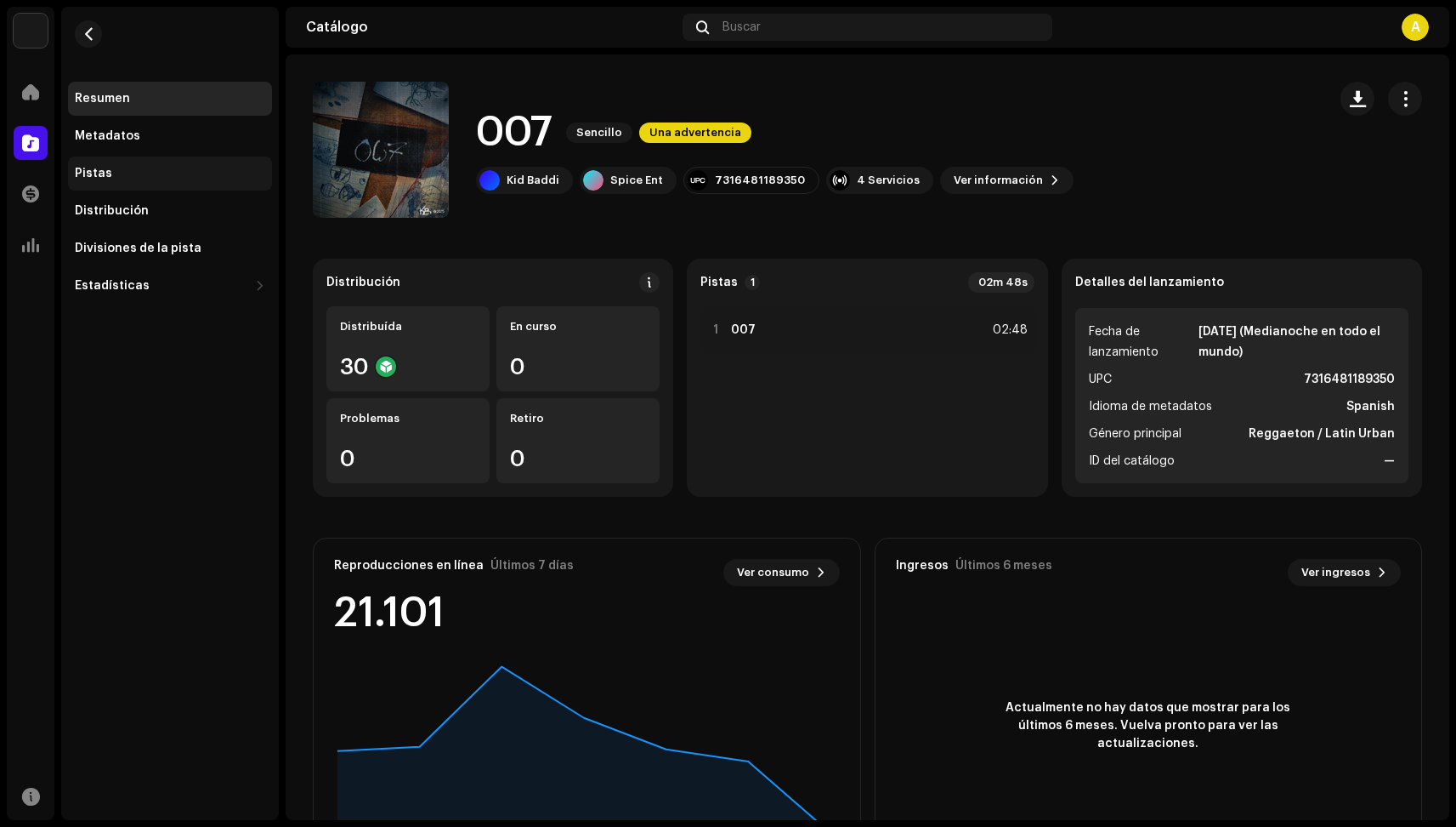
click at [121, 161] on div "Pistas" at bounding box center [170, 173] width 204 height 34
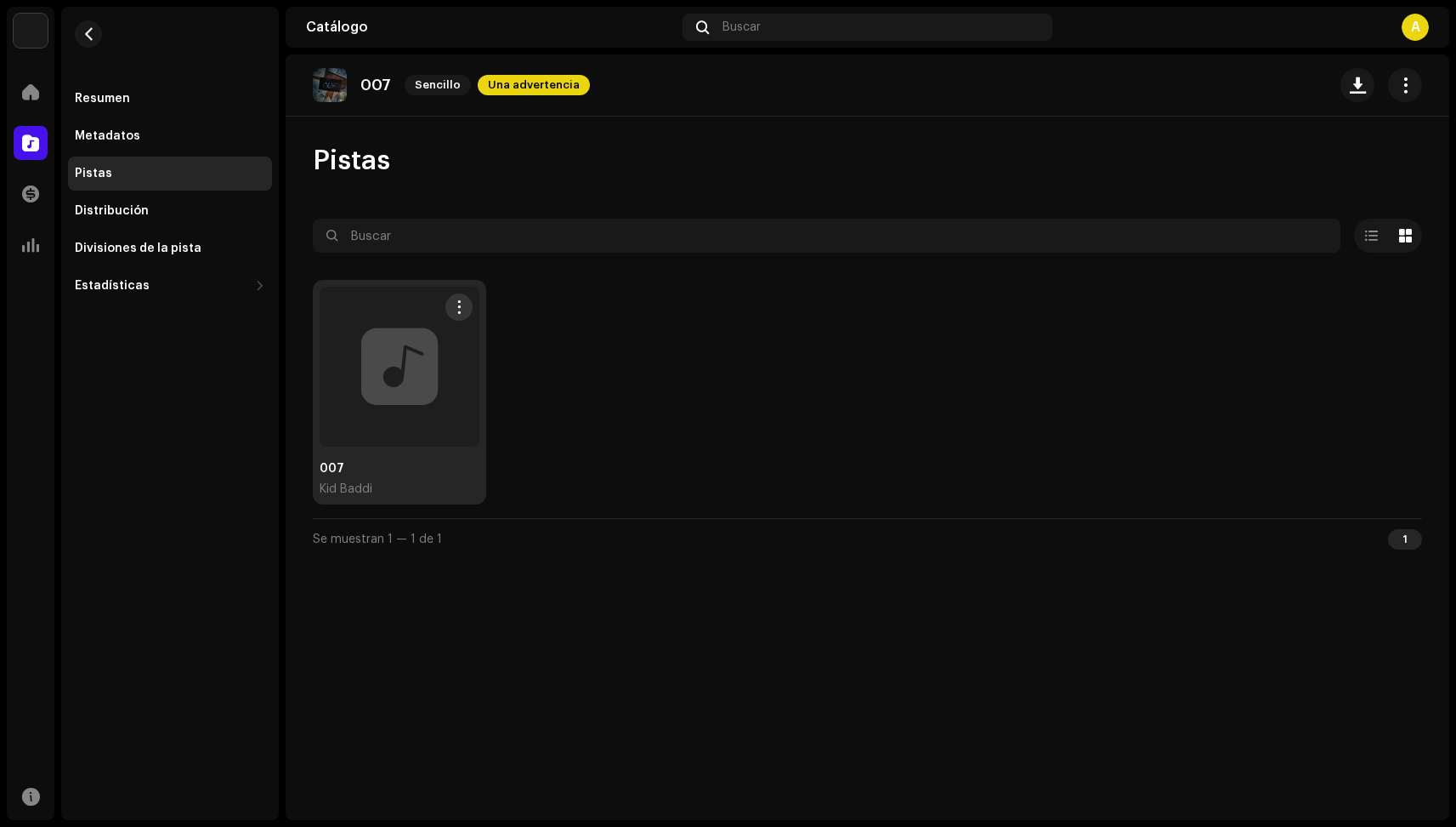
click at [409, 312] on div at bounding box center [400, 366] width 160 height 160
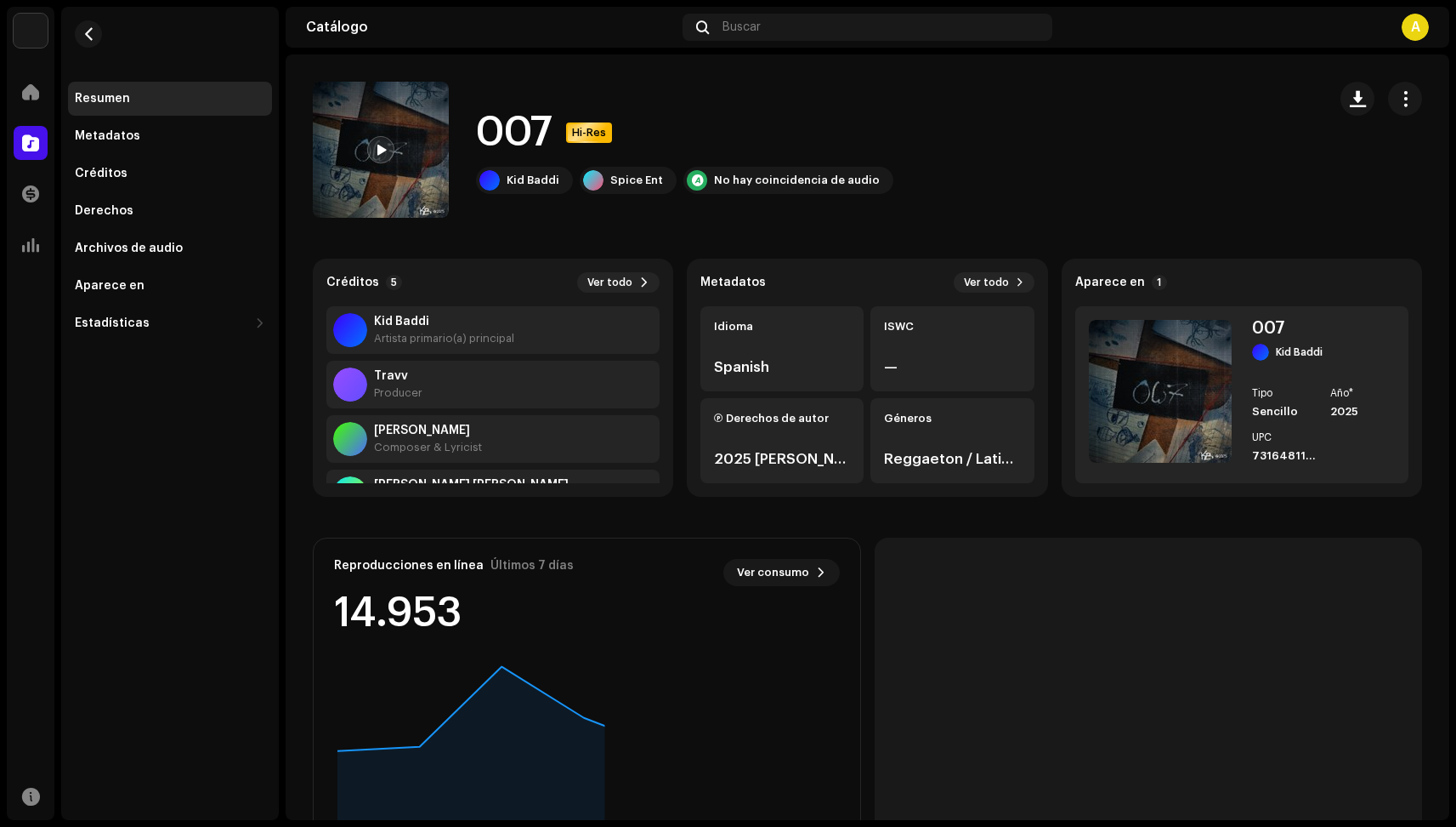
click at [628, 268] on div "Créditos 5 Ver todo Kid Baddi Artista primario(a) principal Travv Producer Adri…" at bounding box center [492, 378] width 361 height 238
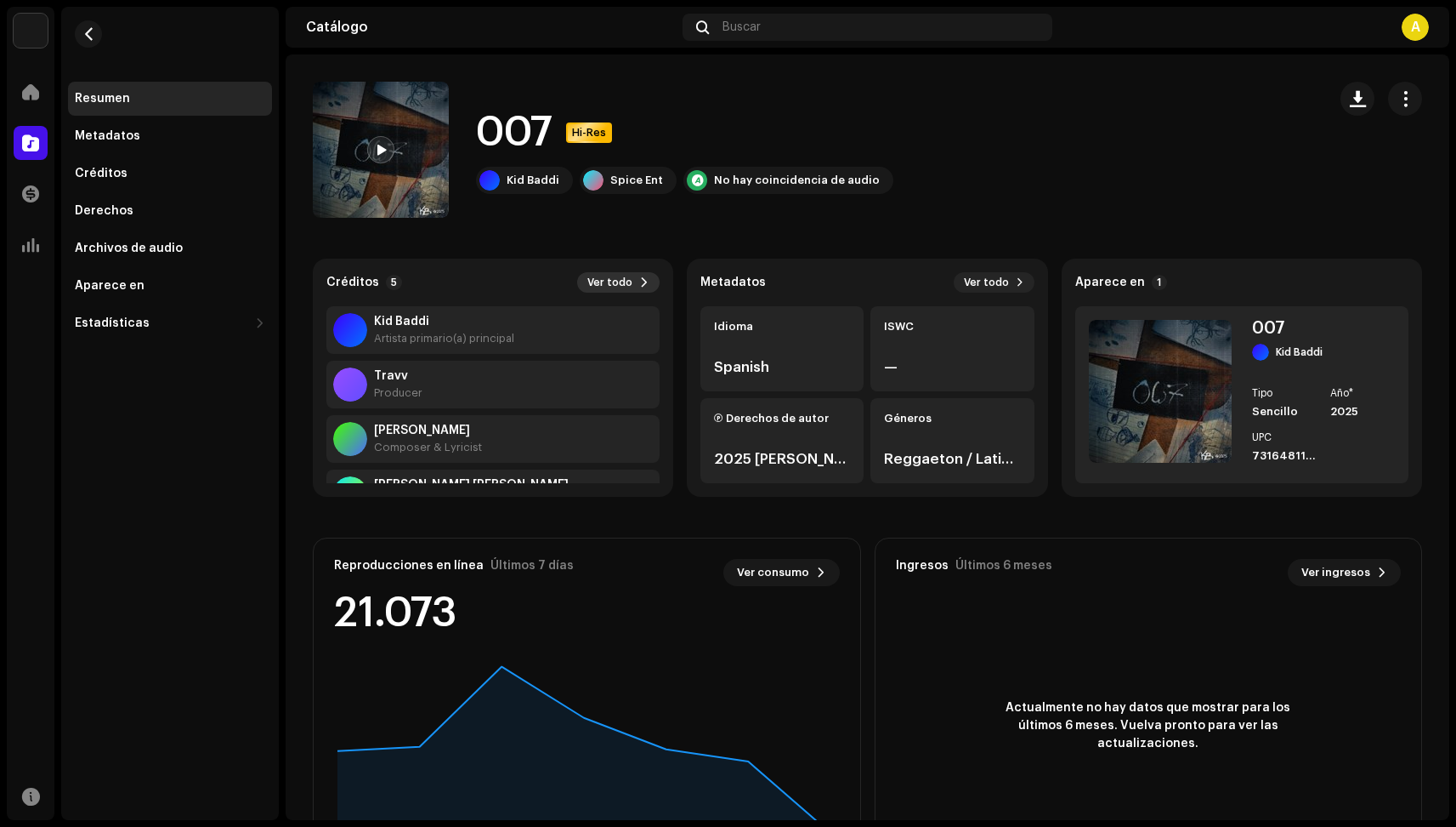
click at [629, 277] on span "Ver todo" at bounding box center [610, 282] width 45 height 14
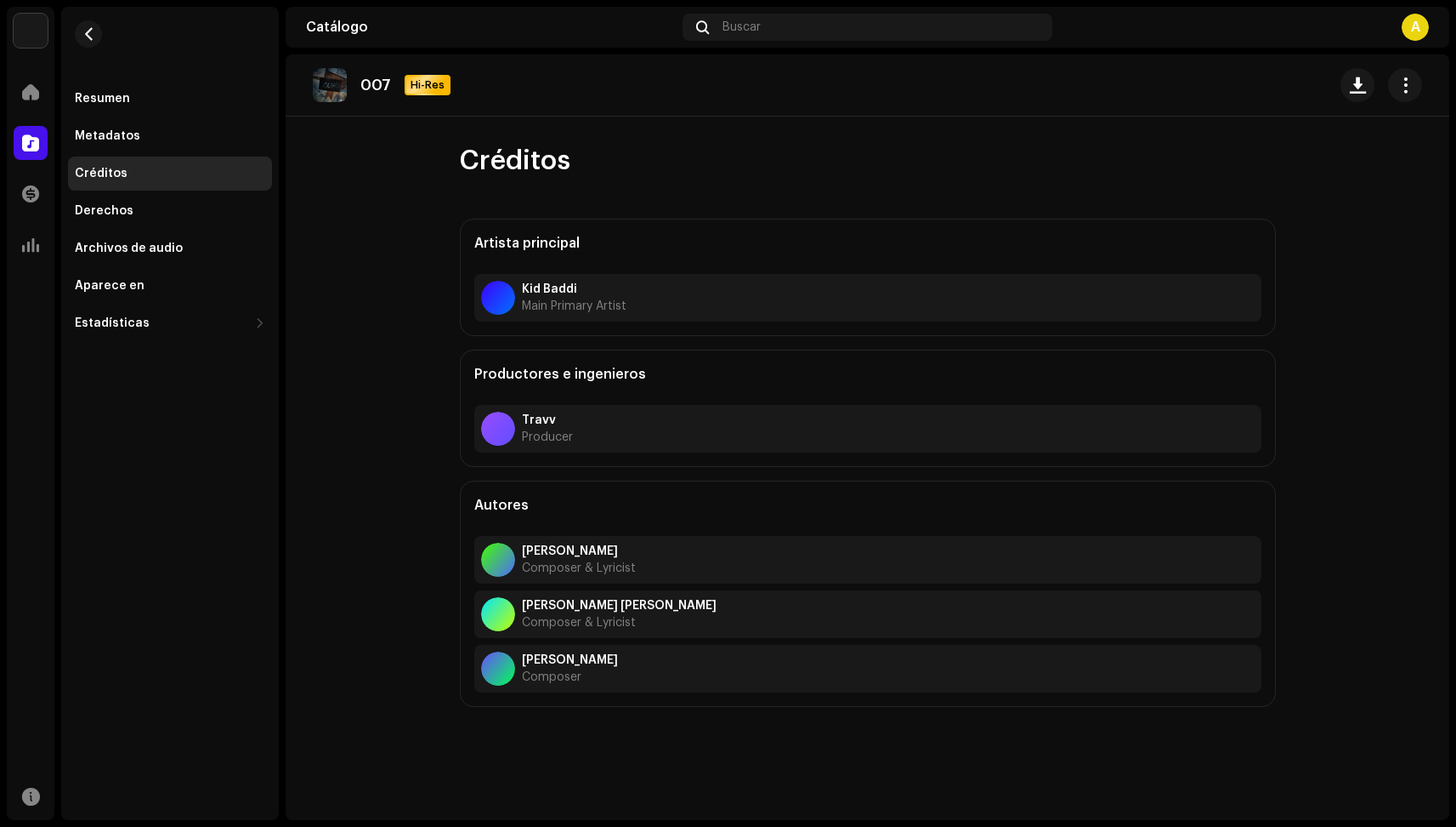
click at [591, 568] on span "Composer & Lyricist" at bounding box center [579, 568] width 114 height 14
